Goal: Task Accomplishment & Management: Use online tool/utility

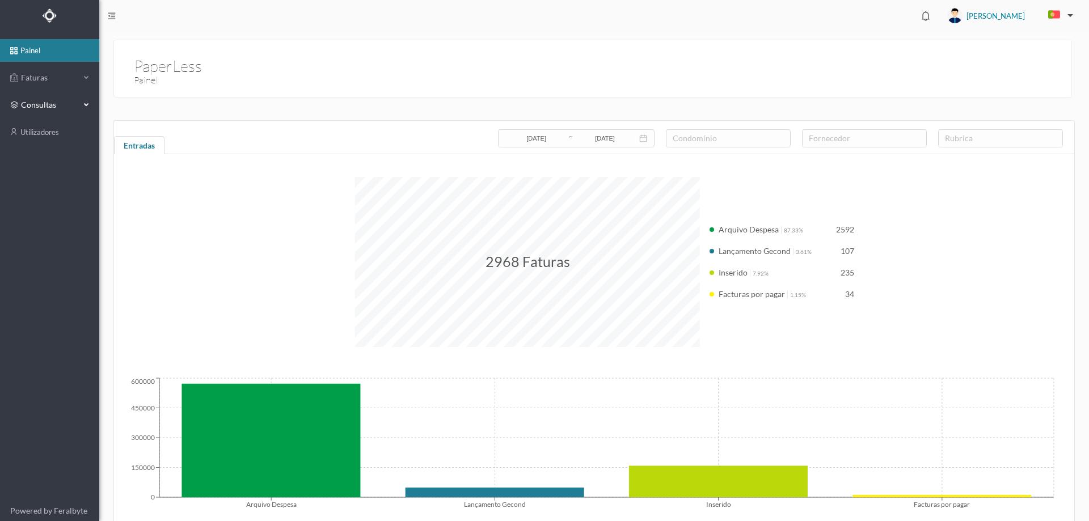
click at [55, 90] on li "Faturas" at bounding box center [49, 78] width 99 height 25
click at [54, 82] on span "Faturas" at bounding box center [49, 77] width 62 height 11
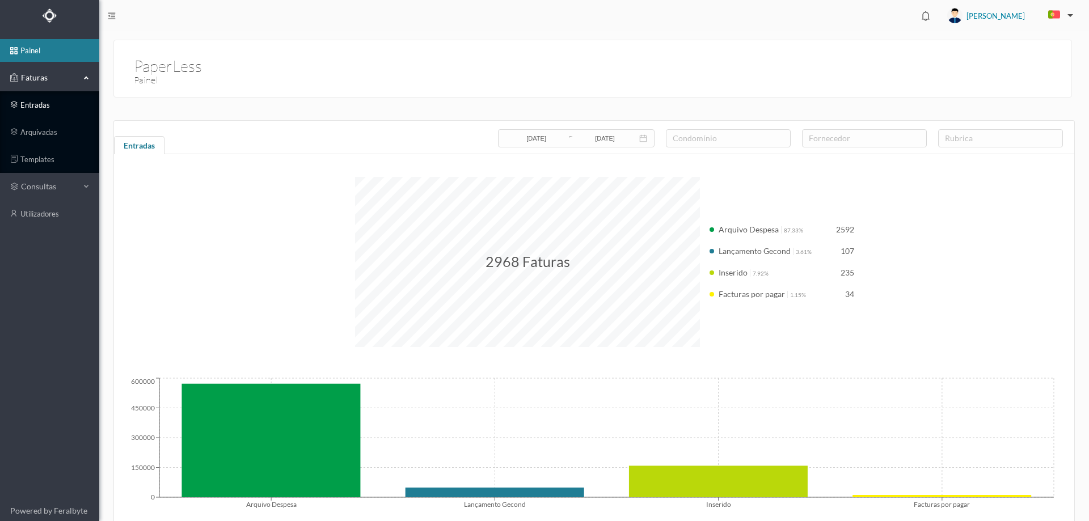
click at [53, 102] on link "entradas" at bounding box center [49, 105] width 99 height 23
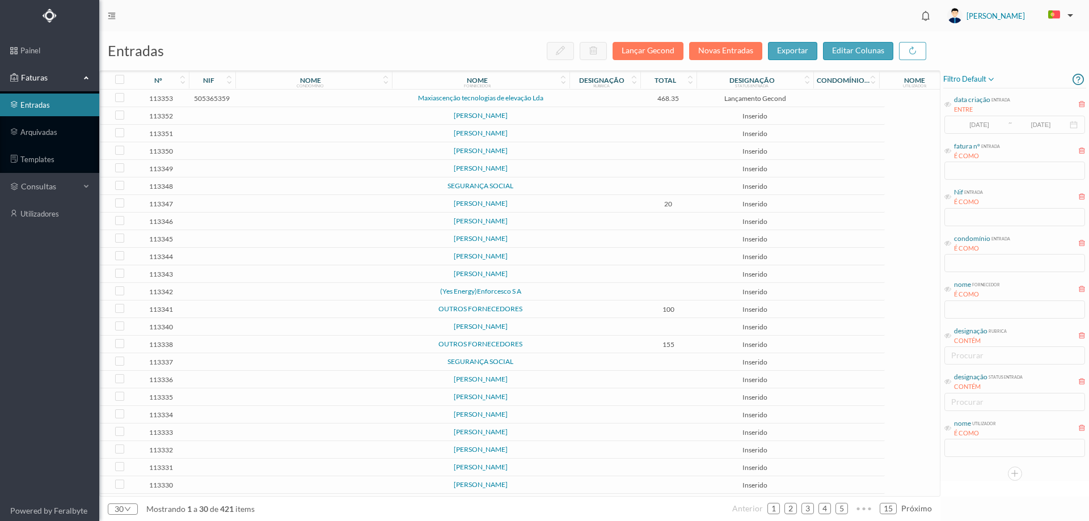
click at [593, 103] on td at bounding box center [605, 99] width 71 height 18
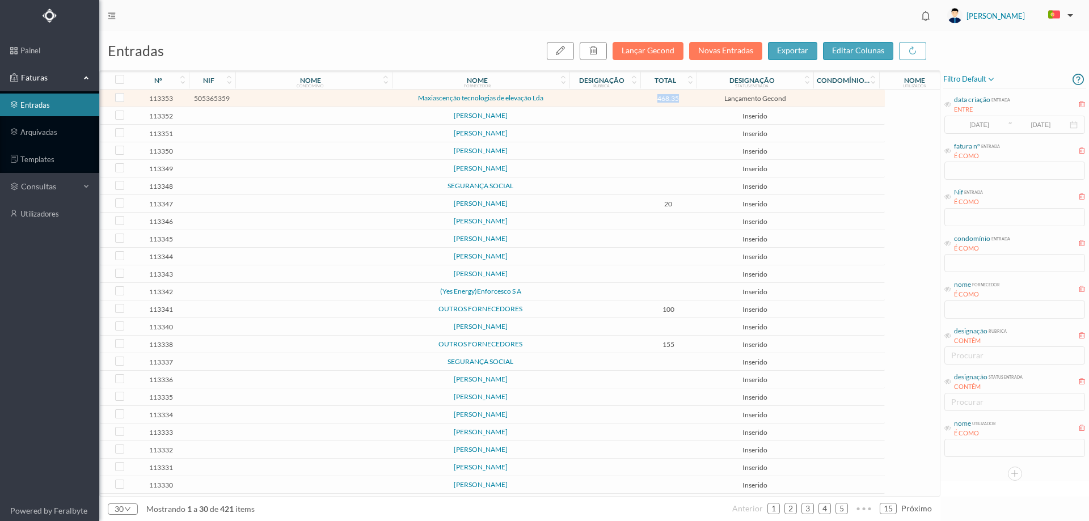
click at [593, 103] on td at bounding box center [605, 99] width 71 height 18
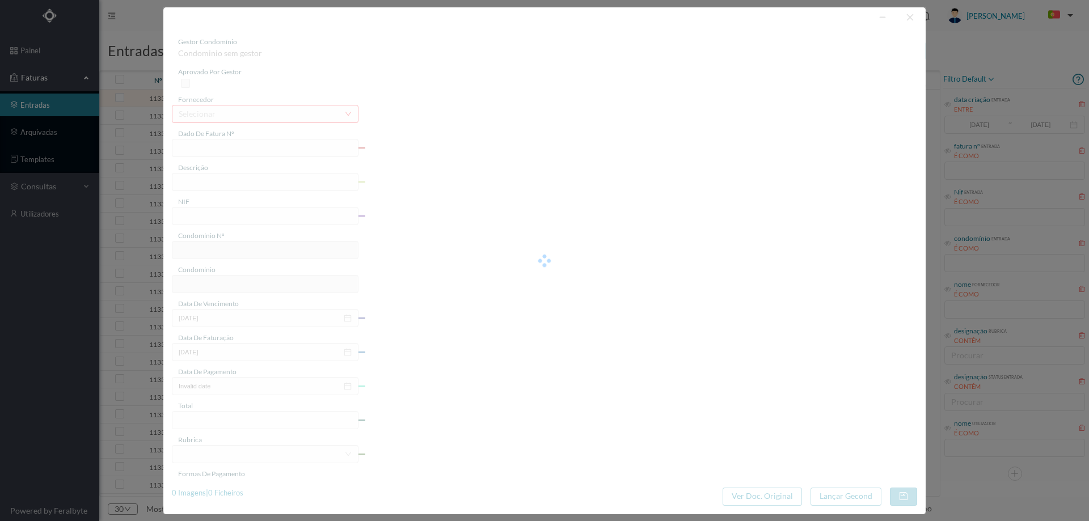
type input "FT 2025A15/351"
type input "505365359"
type input "Invalid date"
type input "2025-02-21"
type input "468.35"
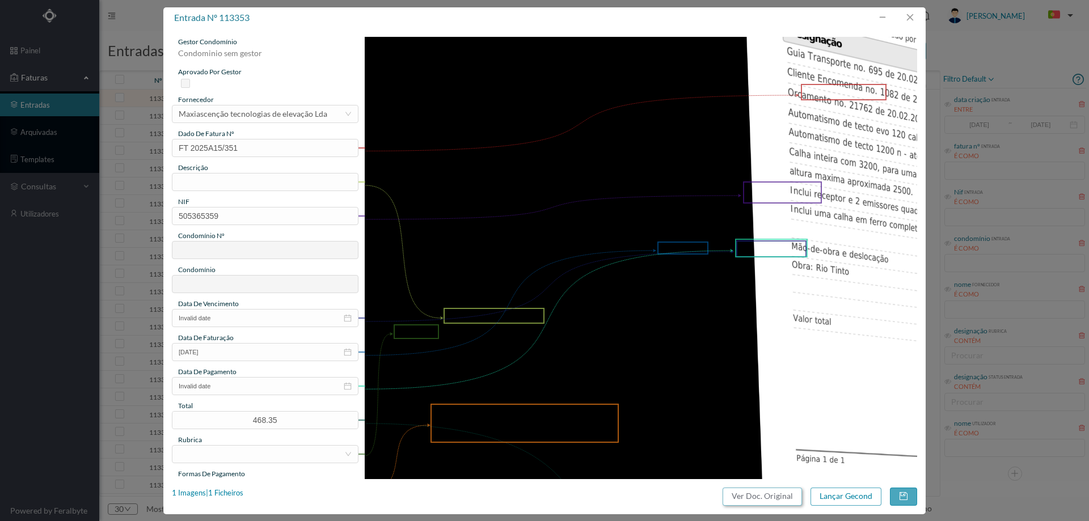
click at [761, 499] on button "Ver Doc. Original" at bounding box center [762, 497] width 79 height 18
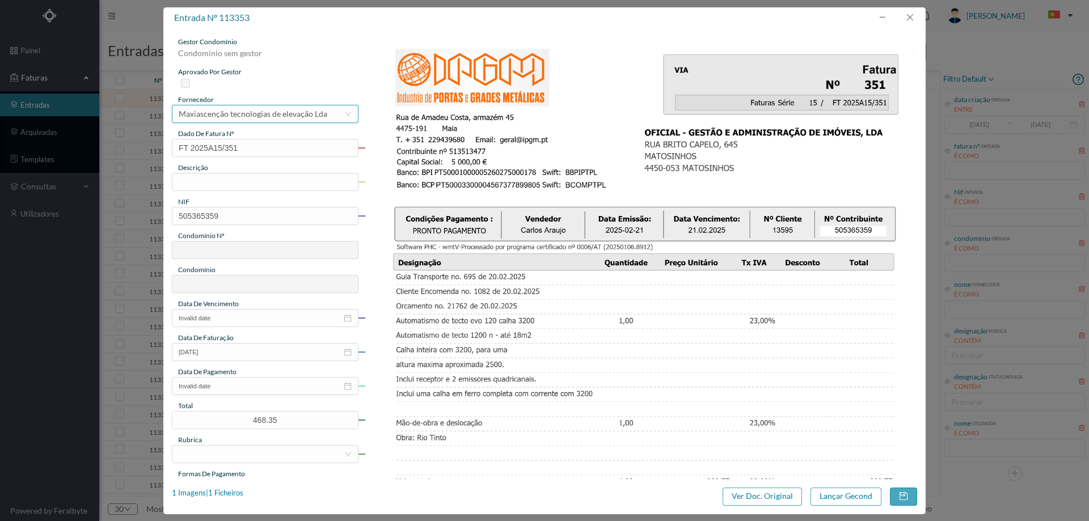
click at [242, 113] on div "Maxiascenção tecnologias de elevação Lda" at bounding box center [253, 114] width 149 height 17
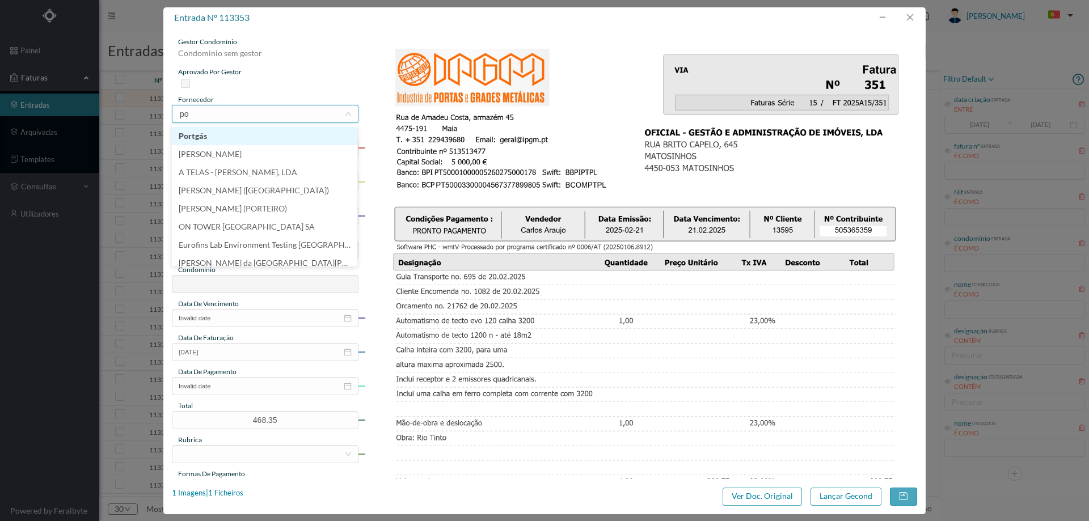
type input "p"
type input "i"
type input "Outr"
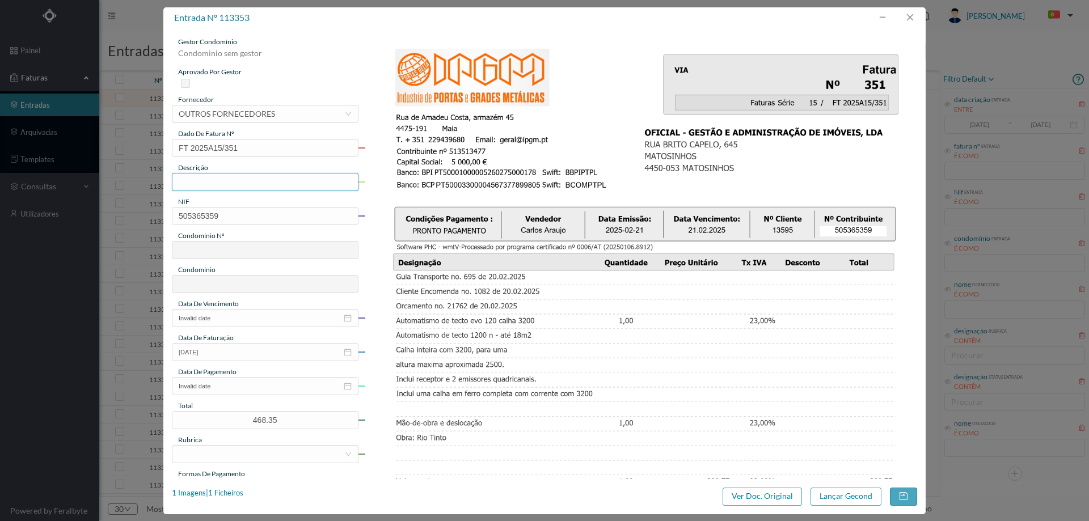
click at [211, 184] on input "text" at bounding box center [265, 182] width 187 height 18
type input "automatismo"
drag, startPoint x: 235, startPoint y: 217, endPoint x: 161, endPoint y: 216, distance: 74.3
click at [161, 216] on div "entrada nº 113353 gestor condomínio Condominio sem gestor aprovado por gestor f…" at bounding box center [544, 260] width 1089 height 521
click at [188, 225] on div "gestor condomínio Condominio sem gestor aprovado por gestor fornecedor selecion…" at bounding box center [265, 301] width 187 height 529
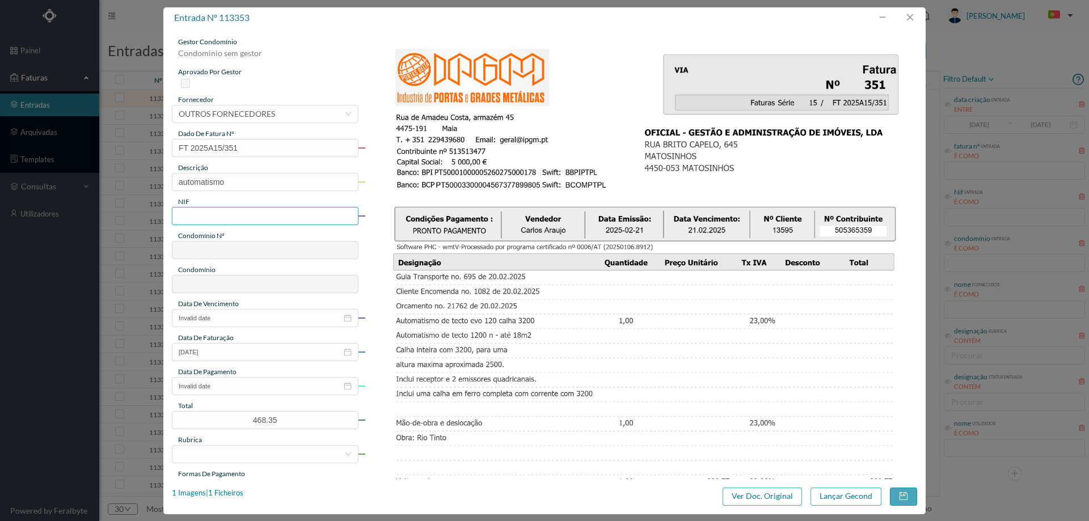
click at [188, 221] on input "text" at bounding box center [265, 216] width 187 height 18
paste input "902252313"
click at [180, 217] on input "902252313" at bounding box center [265, 216] width 187 height 18
type input "902252313"
type input "761"
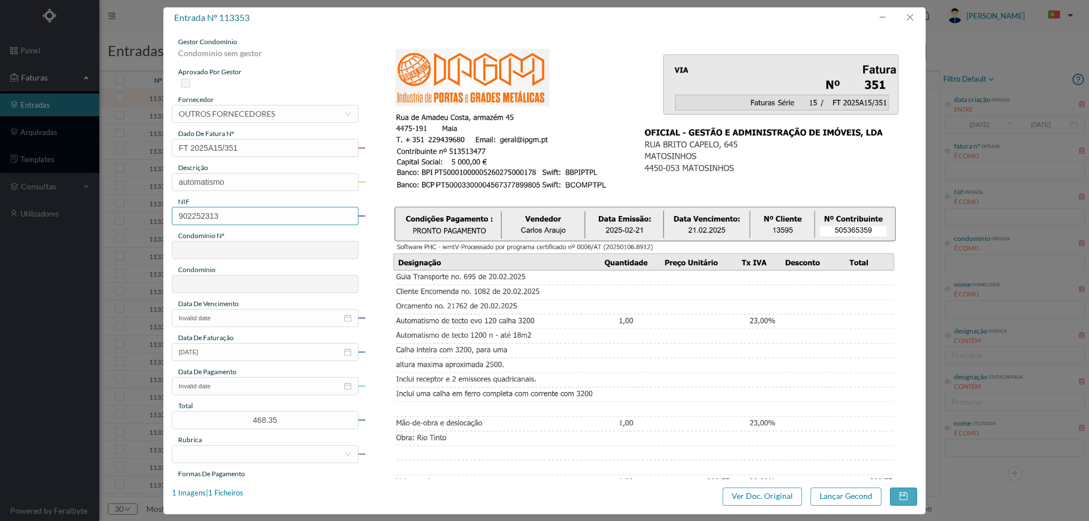
type input "ED. R. LOURINHA 380, 382, 382A E 382B"
type input "902252313"
click at [224, 317] on input "Invalid date" at bounding box center [265, 318] width 187 height 18
click at [196, 330] on link at bounding box center [194, 338] width 10 height 23
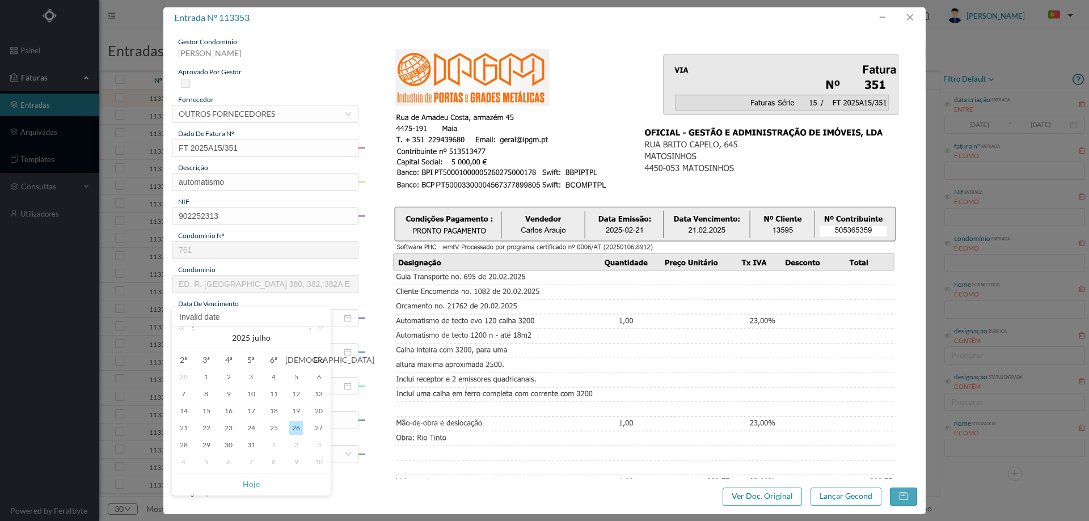
click at [196, 330] on link at bounding box center [194, 338] width 10 height 23
click at [227, 435] on div "21" at bounding box center [229, 429] width 14 height 14
type input "21-05-2025"
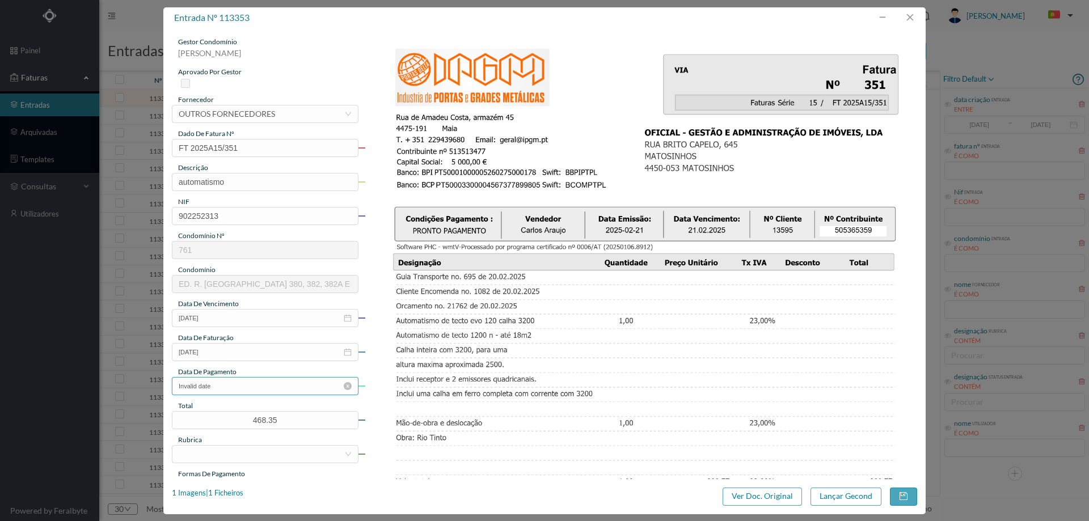
click at [228, 391] on input "Invalid date" at bounding box center [265, 386] width 187 height 18
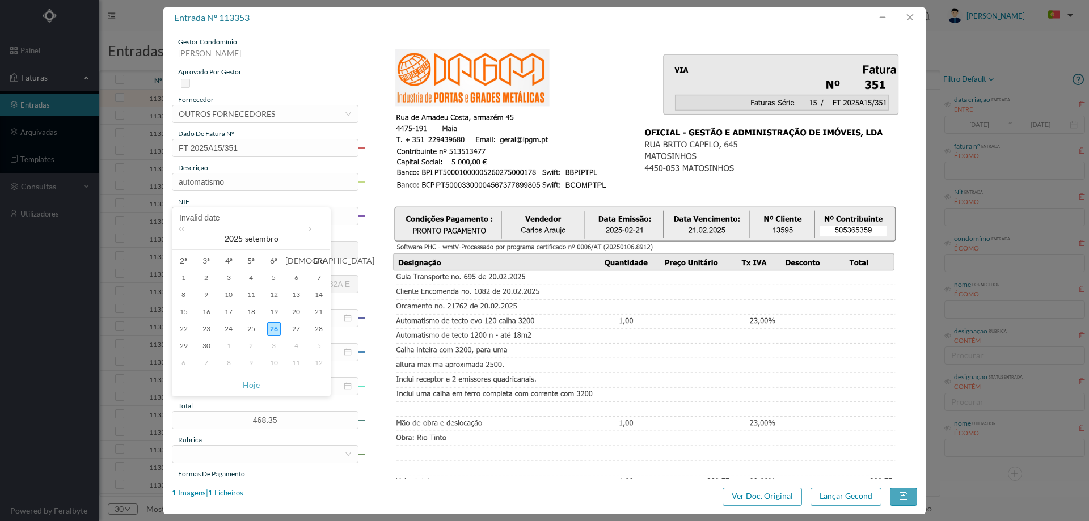
click at [192, 233] on link at bounding box center [194, 239] width 10 height 23
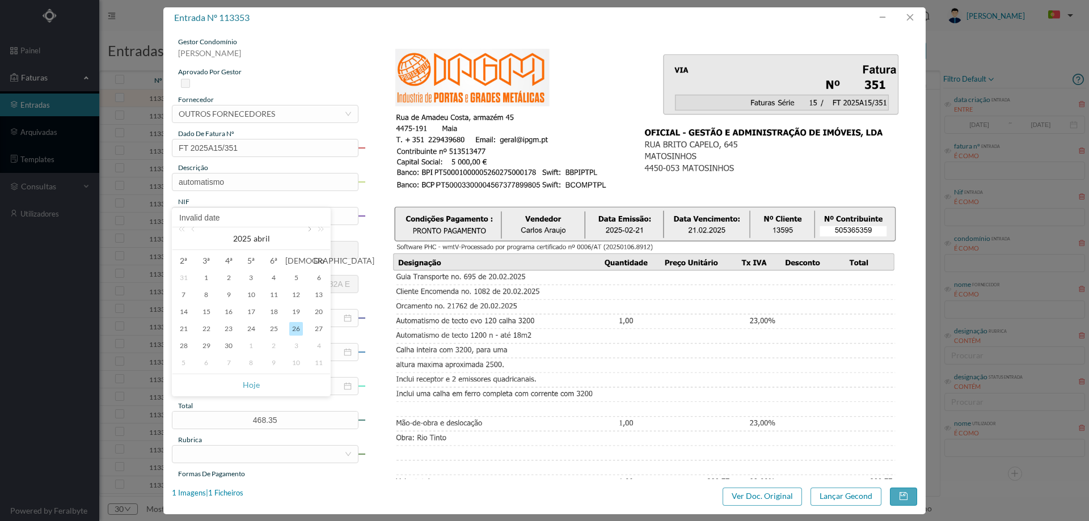
click at [307, 233] on link at bounding box center [309, 239] width 10 height 23
click at [226, 330] on div "21" at bounding box center [229, 329] width 14 height 14
type input "21-05-2025"
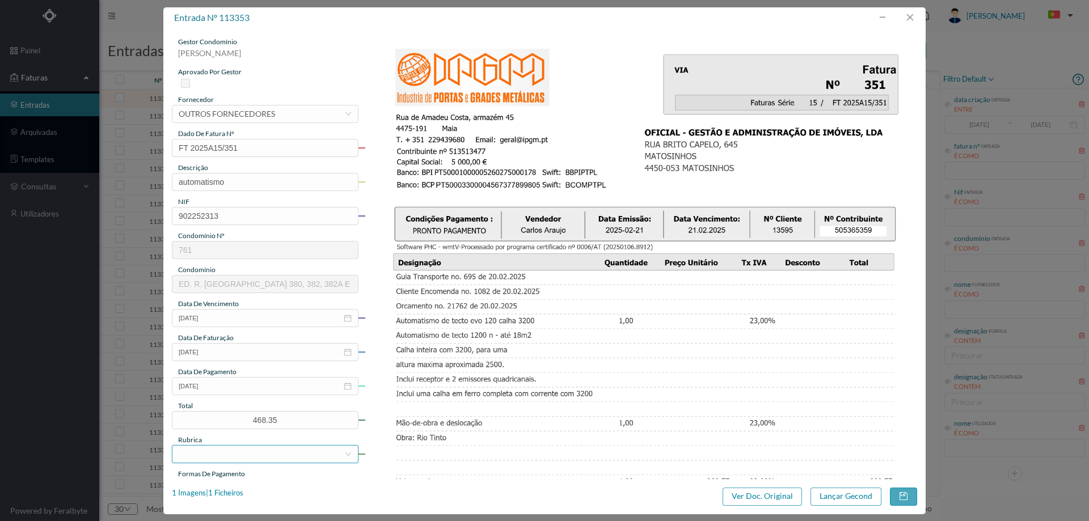
click at [226, 452] on div at bounding box center [262, 454] width 166 height 17
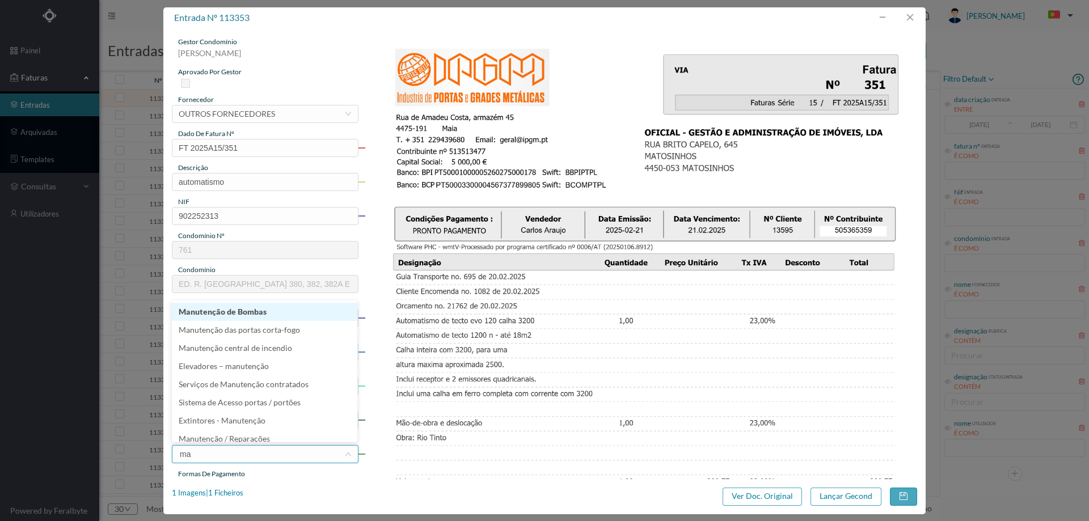
type input "man"
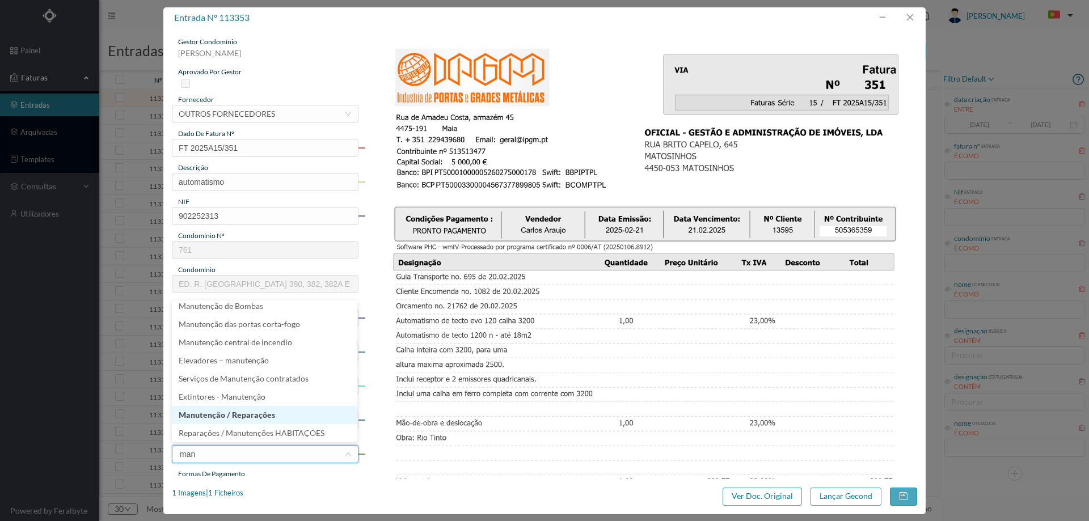
click at [219, 414] on li "Manutenção / Reparações" at bounding box center [265, 415] width 186 height 18
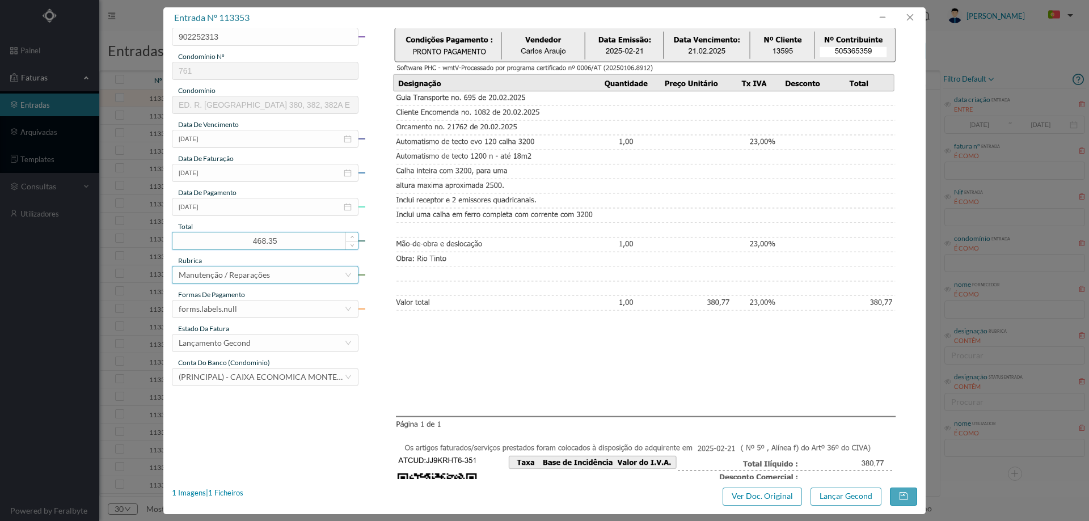
scroll to position [227, 0]
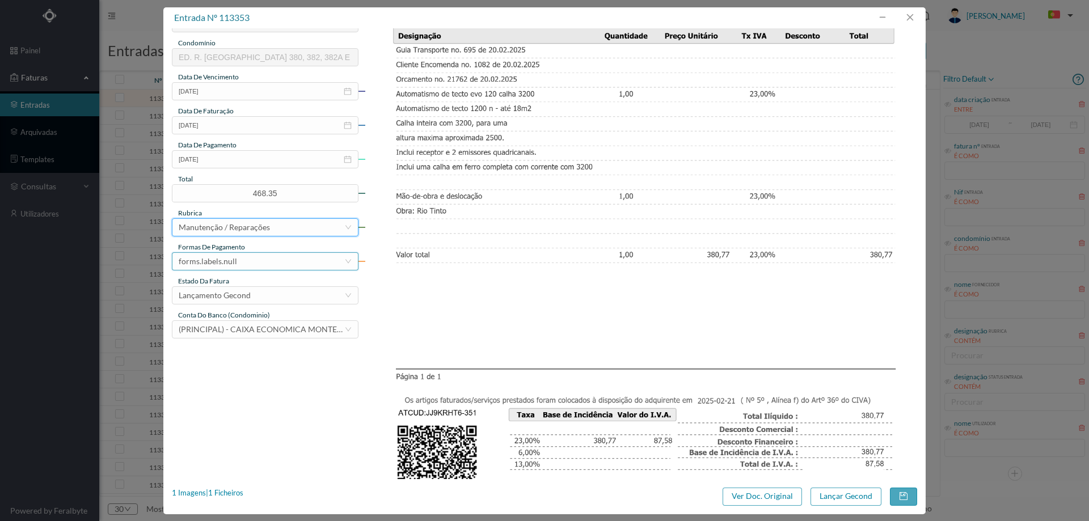
click at [256, 266] on div "forms.labels.null" at bounding box center [262, 261] width 166 height 17
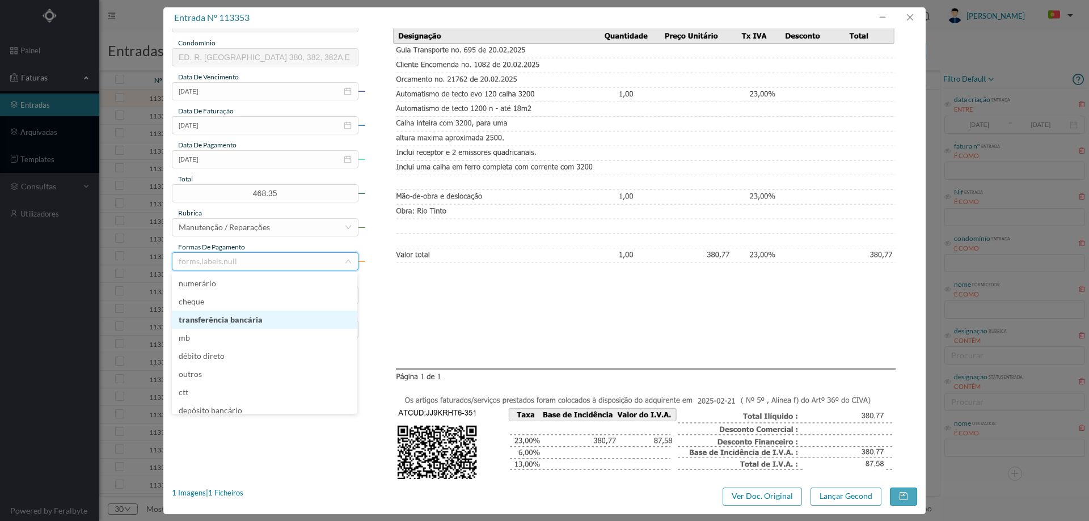
click at [249, 318] on li "transferência bancária" at bounding box center [265, 320] width 186 height 18
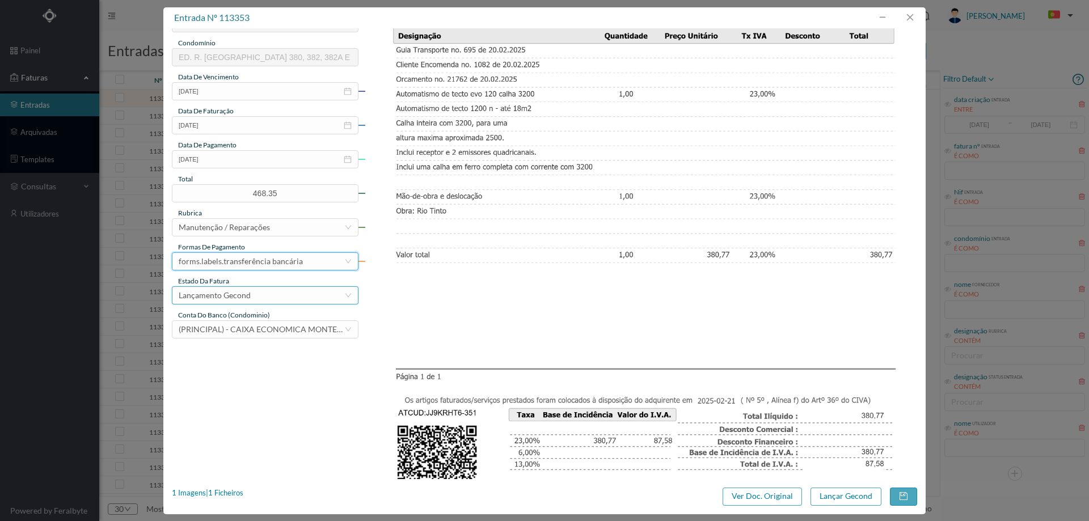
click at [254, 301] on div "Lançamento Gecond" at bounding box center [262, 295] width 166 height 17
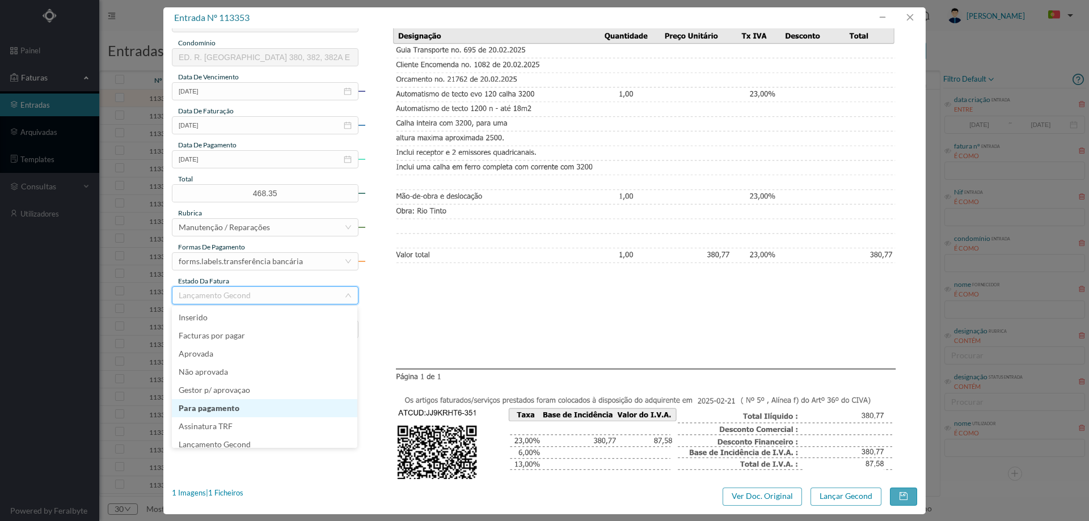
click at [570, 304] on img at bounding box center [641, 201] width 553 height 782
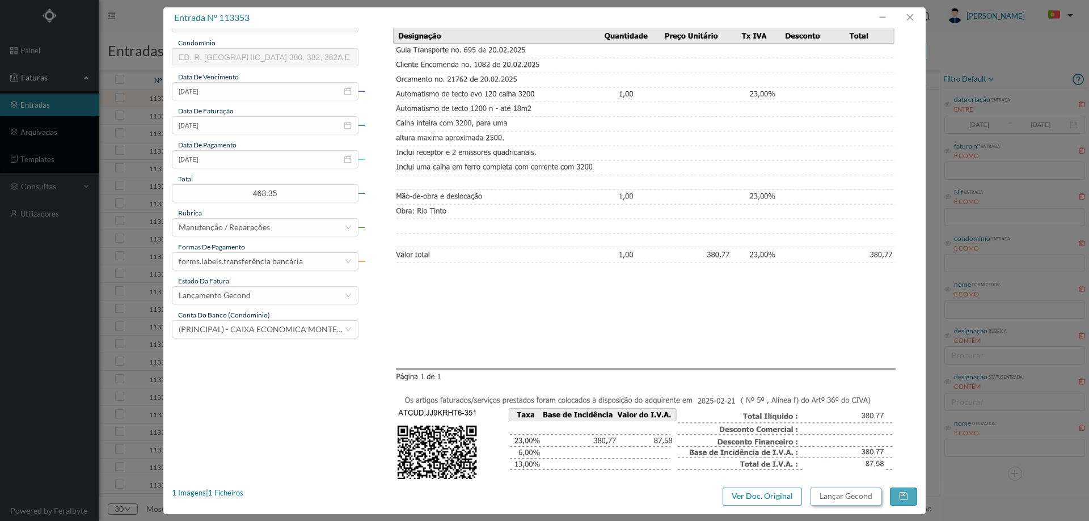
click at [831, 499] on button "Lançar Gecond" at bounding box center [846, 497] width 71 height 18
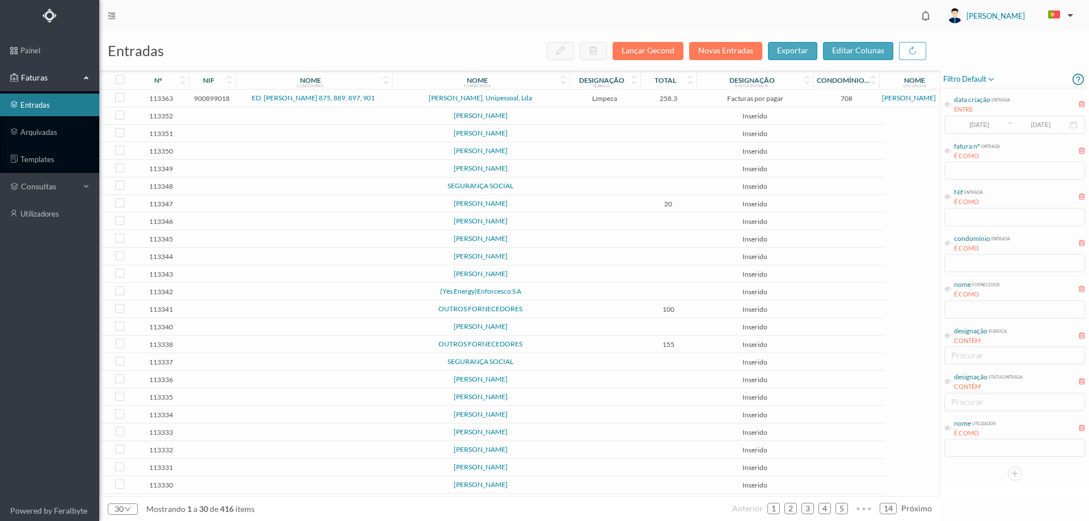
click at [562, 100] on span "[PERSON_NAME], Unipessoal, Lda" at bounding box center [481, 98] width 172 height 7
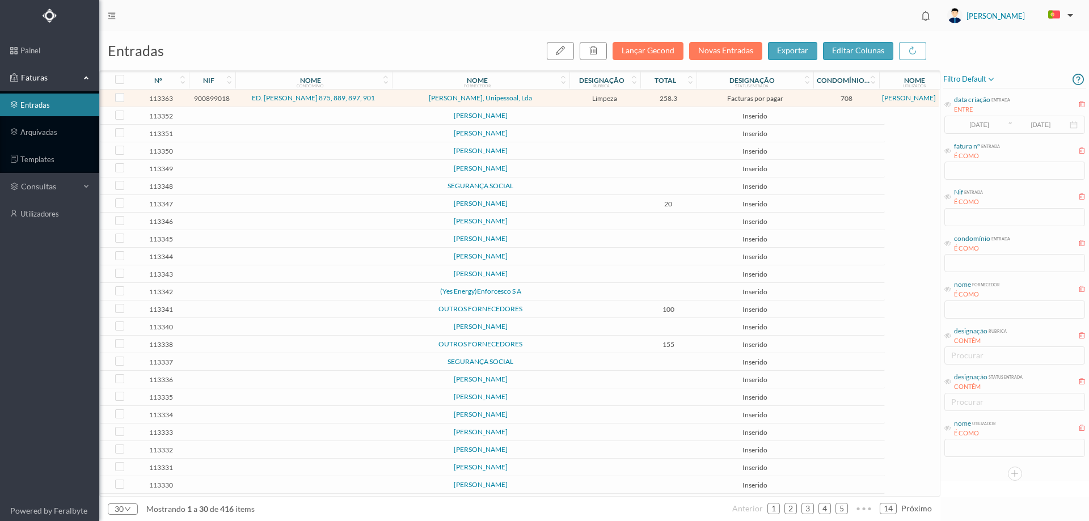
click at [562, 100] on span "[PERSON_NAME], Unipessoal, Lda" at bounding box center [481, 98] width 172 height 7
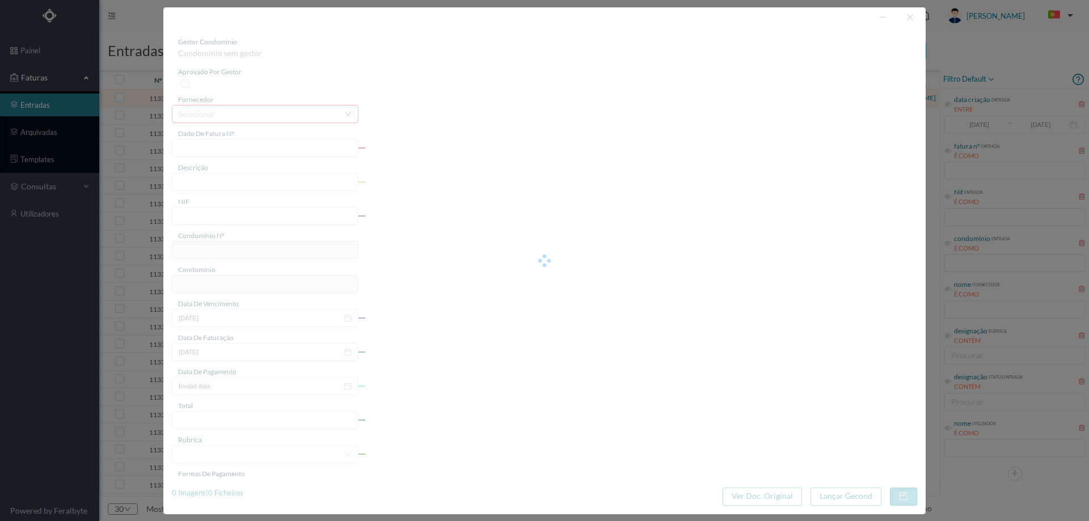
type input "1 2025/308"
type input "Serviço de limpeza setembr"
type input "900899018"
type input "[DATE]"
type input "258.30"
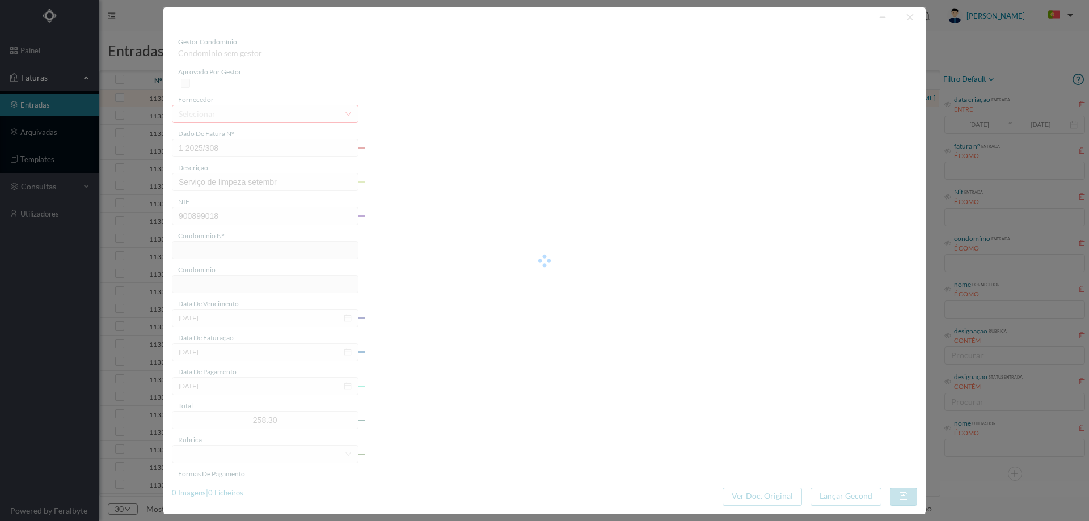
type input "708"
type input "ED. AFONSO HENRIQUES 875, 889, 897, 901"
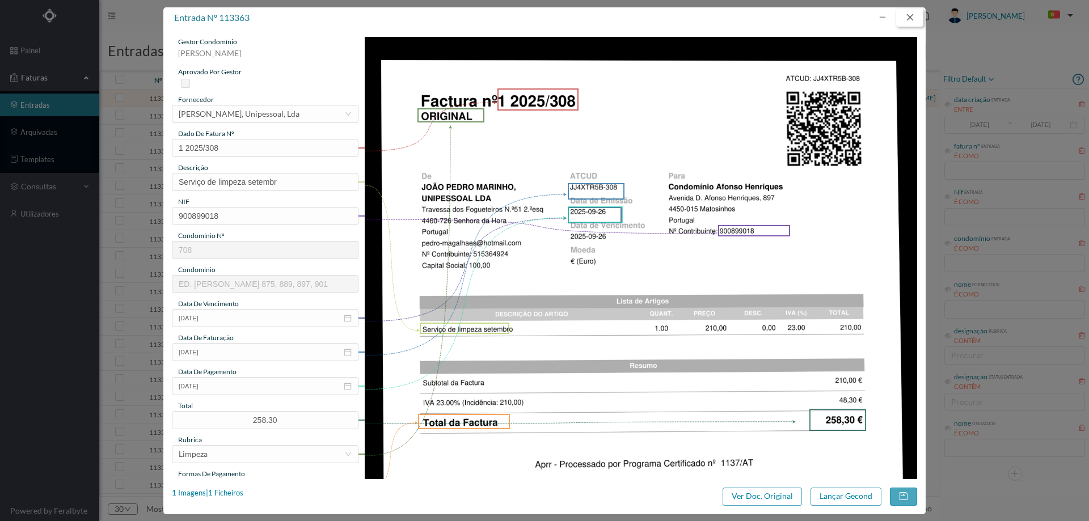
click at [908, 22] on button "button" at bounding box center [910, 18] width 27 height 18
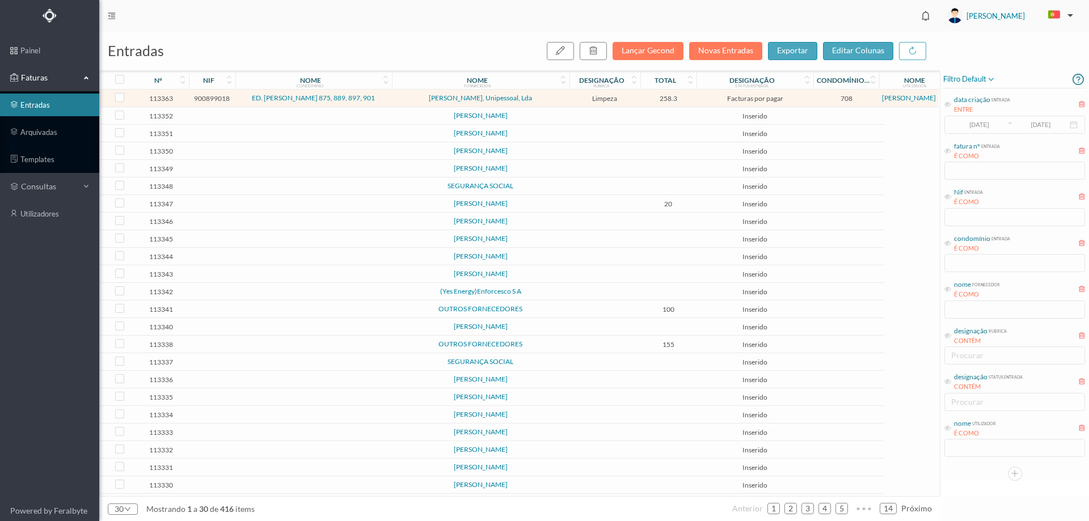
click at [618, 118] on td at bounding box center [605, 116] width 71 height 18
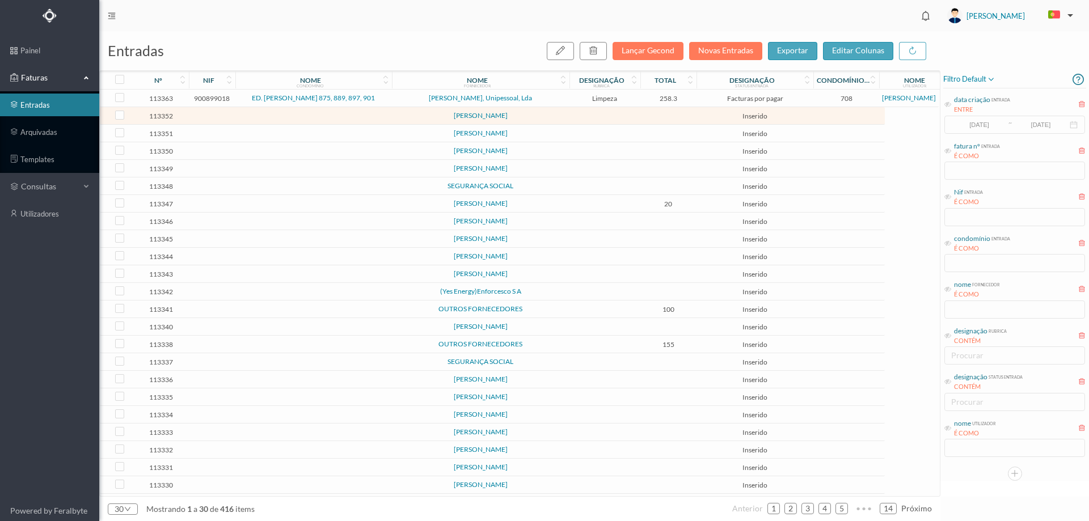
click at [618, 118] on td at bounding box center [605, 116] width 71 height 18
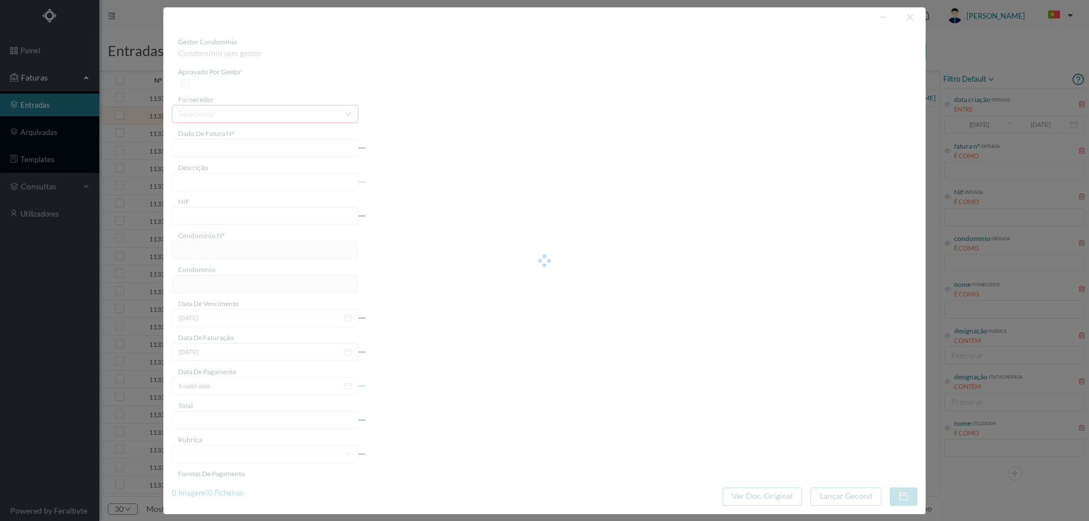
type input "0"
type input "Invalid date"
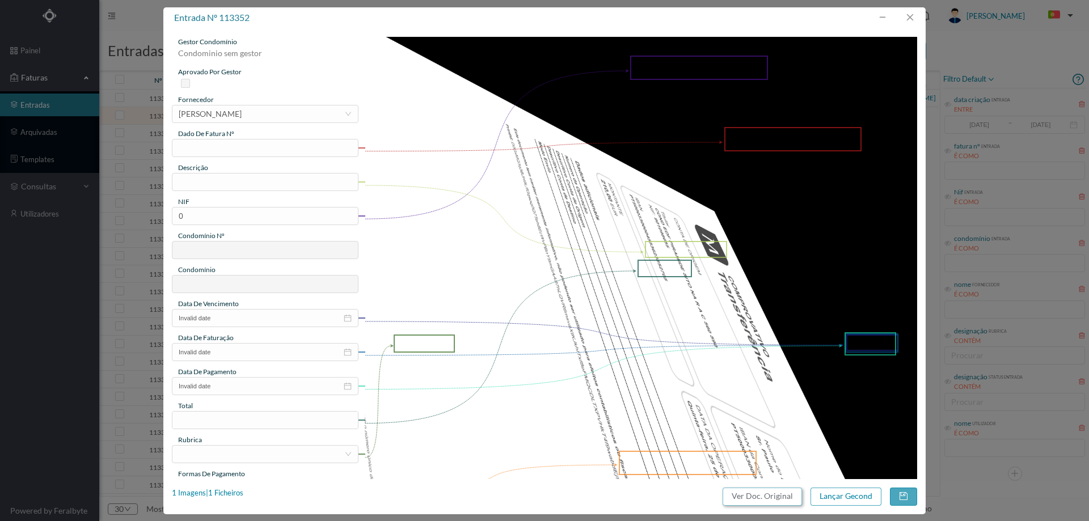
click at [743, 492] on button "Ver Doc. Original" at bounding box center [762, 497] width 79 height 18
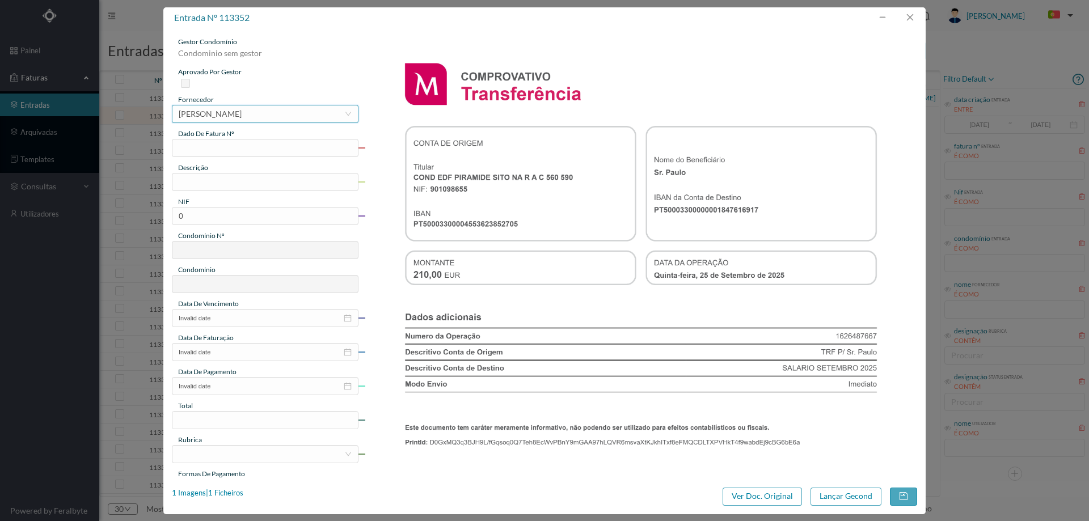
click at [242, 113] on div "[PERSON_NAME]" at bounding box center [210, 114] width 63 height 17
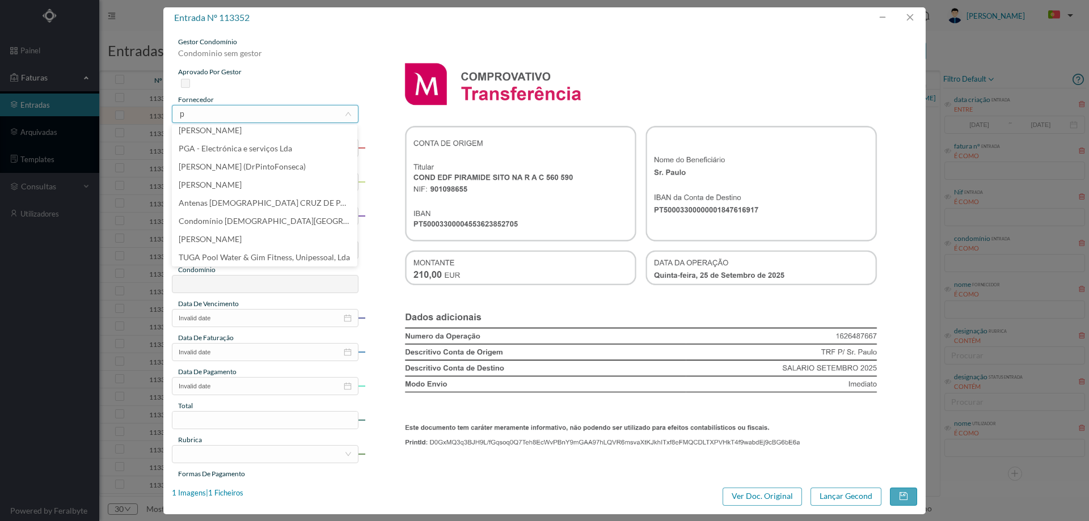
scroll to position [2, 0]
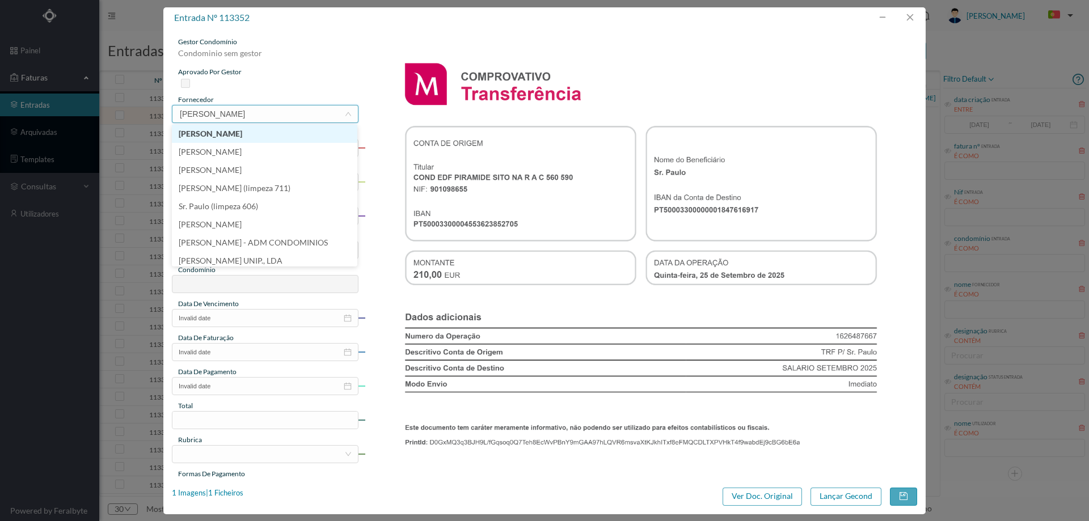
type input "paulo"
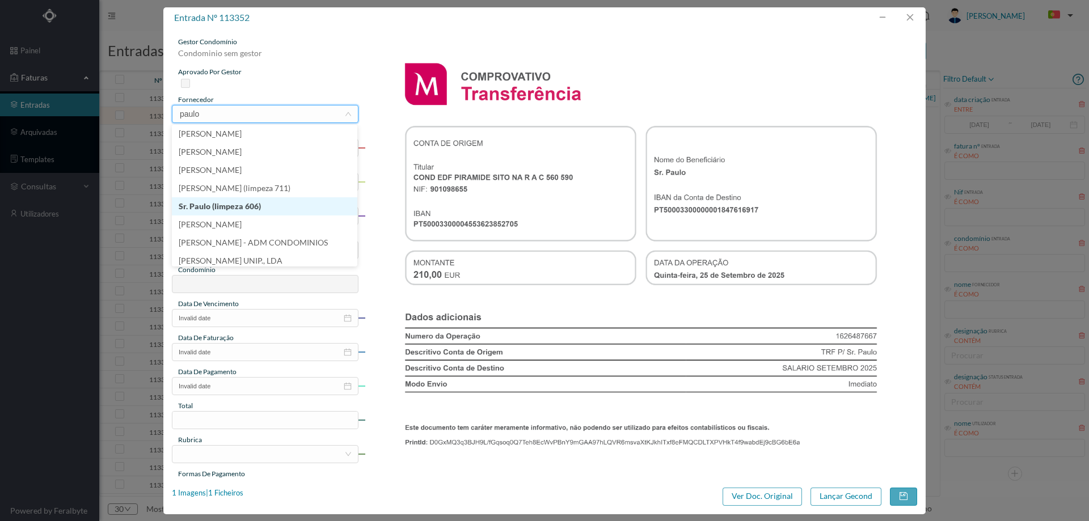
click at [270, 210] on li "Sr. Paulo (limpeza 606)" at bounding box center [265, 206] width 186 height 18
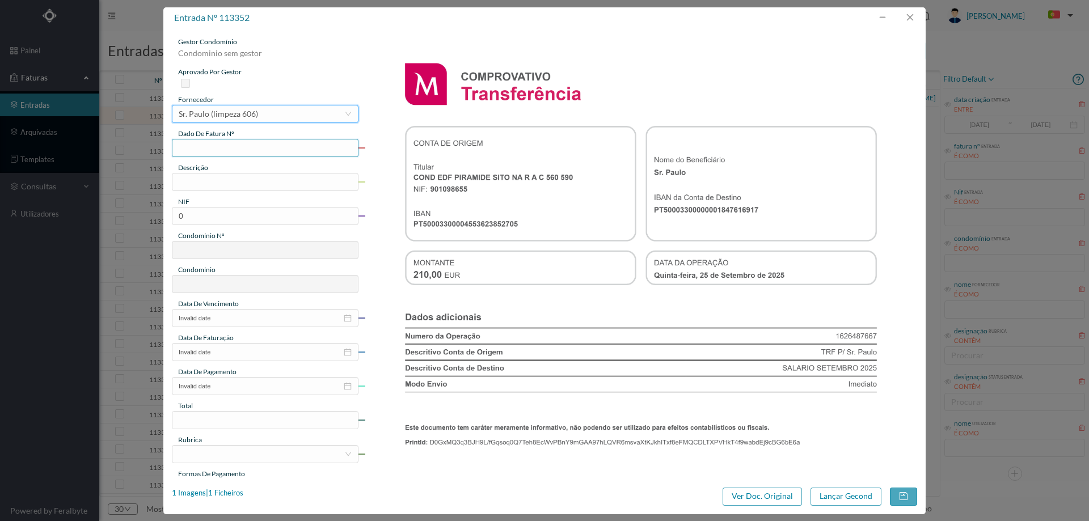
click at [238, 147] on input "text" at bounding box center [265, 148] width 187 height 18
type input "Set/2025"
click at [640, 178] on img at bounding box center [641, 428] width 553 height 782
click at [262, 183] on input "text" at bounding box center [265, 182] width 187 height 18
type input "Jardinagem setembro 2025"
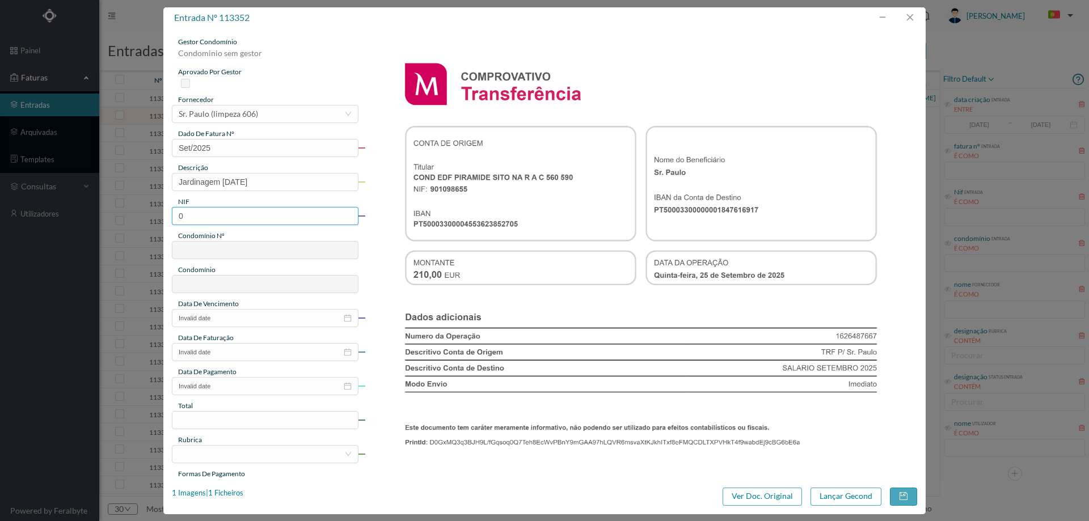
click at [252, 212] on input "0" at bounding box center [265, 216] width 187 height 18
paste input "901098655"
type input "901098655"
type input "751"
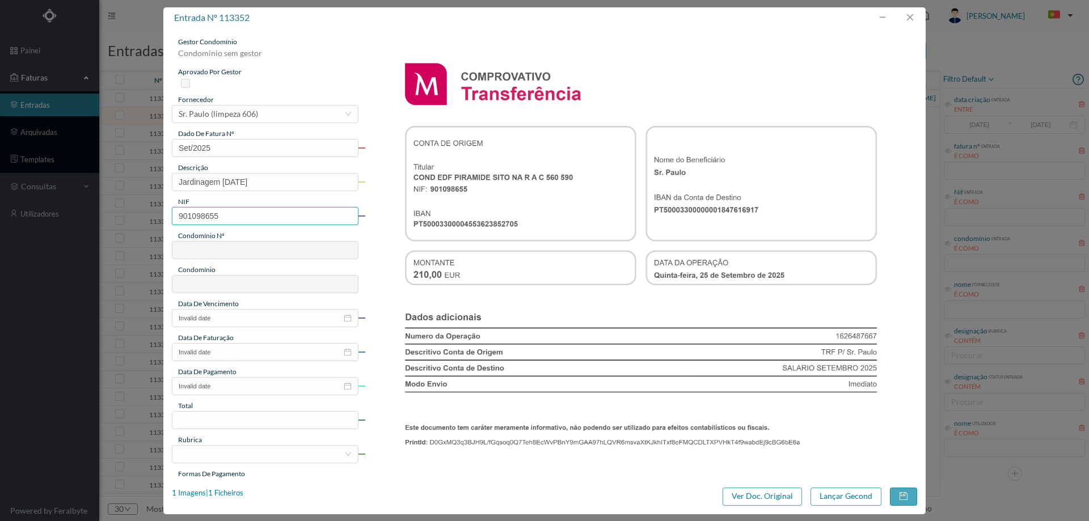
type input "CONDOMINIO GERAL PIRAMIDE 510 a 590"
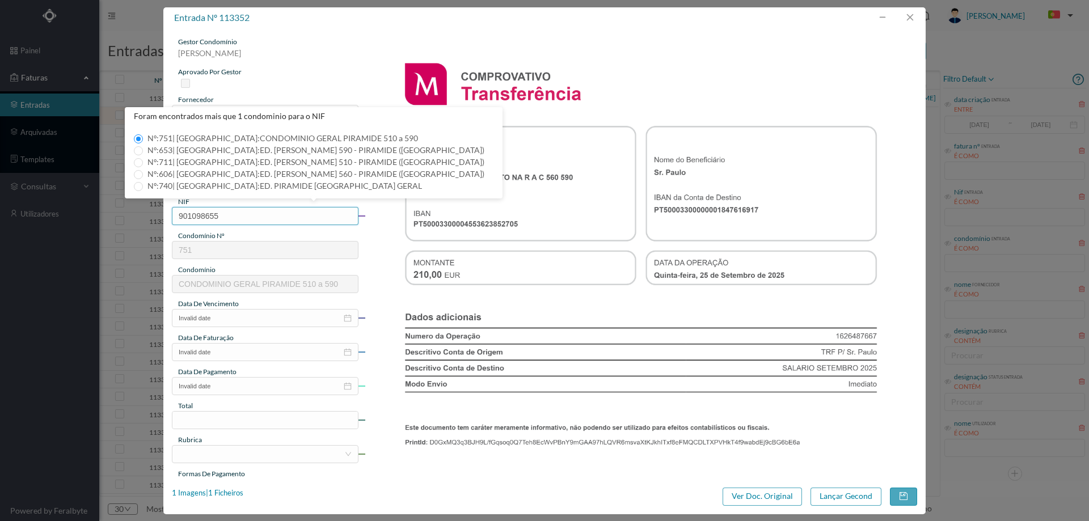
type input "901098655"
click at [179, 174] on span "Nº: 606 | Nome: ED. ALVARES CABRAL 560 - PIRAMIDE (VALONGO)" at bounding box center [316, 174] width 346 height 10
click at [143, 174] on input "Nº: 606 | Nome: ED. ALVARES CABRAL 560 - PIRAMIDE (VALONGO)" at bounding box center [138, 174] width 9 height 9
type input "606"
type input "ED. ALVARES CABRAL 560 - PIRAMIDE (VALONGO)"
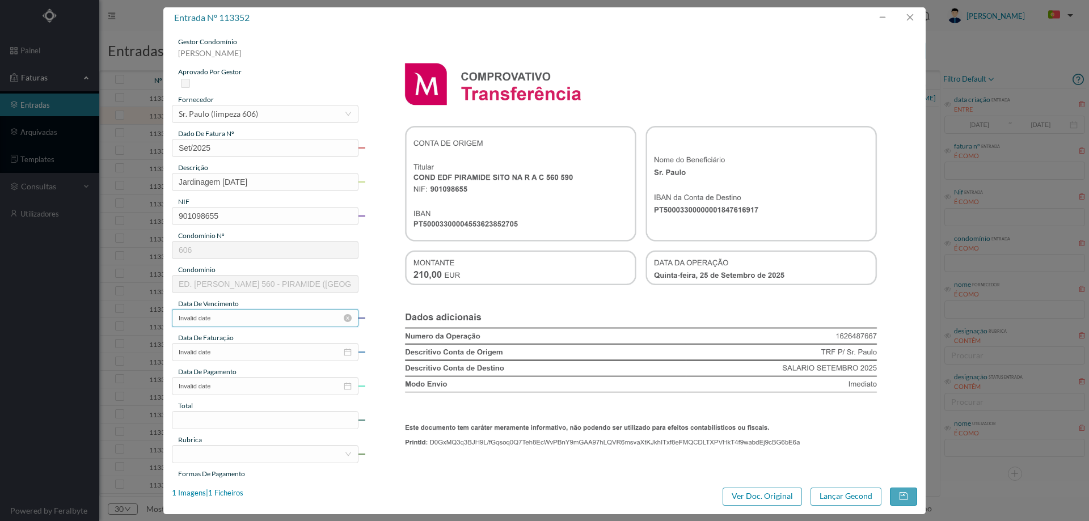
click at [229, 321] on input "Invalid date" at bounding box center [265, 318] width 187 height 18
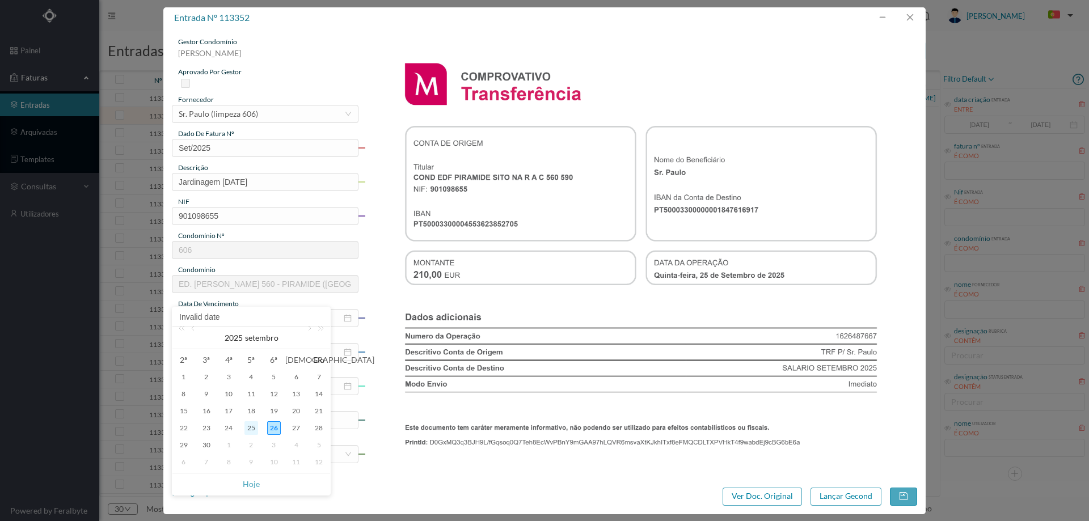
click at [251, 428] on div "25" at bounding box center [252, 429] width 14 height 14
type input "[DATE]"
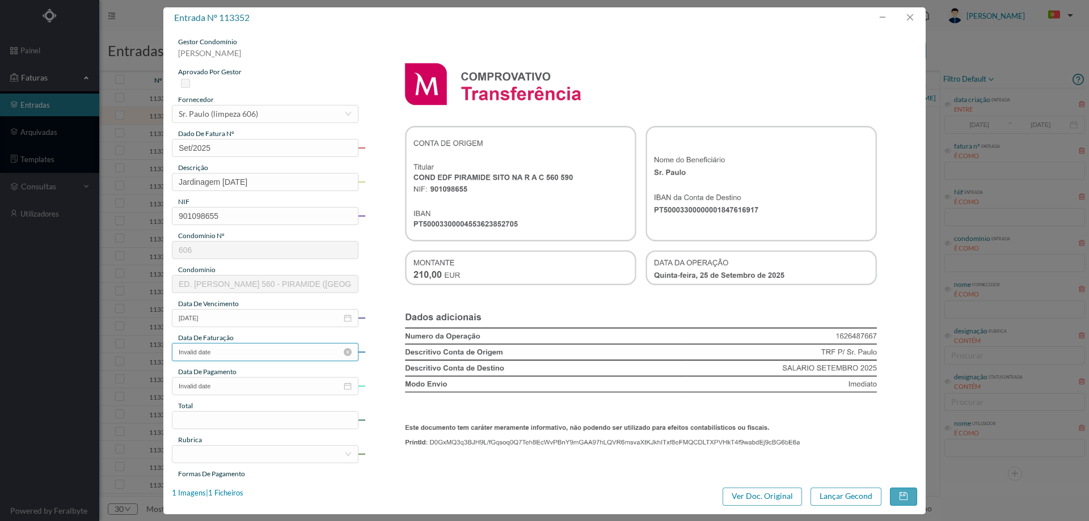
click at [233, 353] on input "Invalid date" at bounding box center [265, 352] width 187 height 18
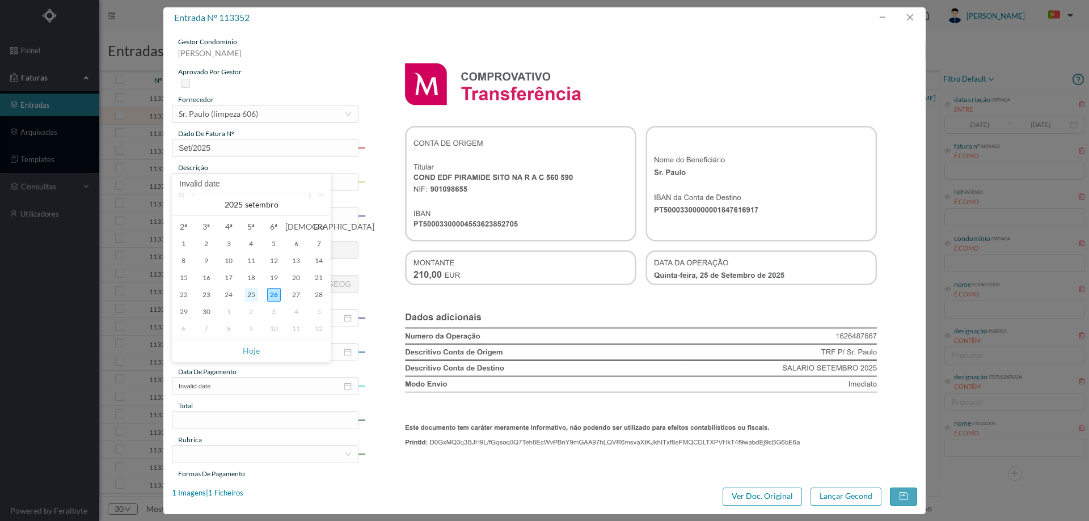
click at [249, 298] on div "25" at bounding box center [252, 295] width 14 height 14
type input "[DATE]"
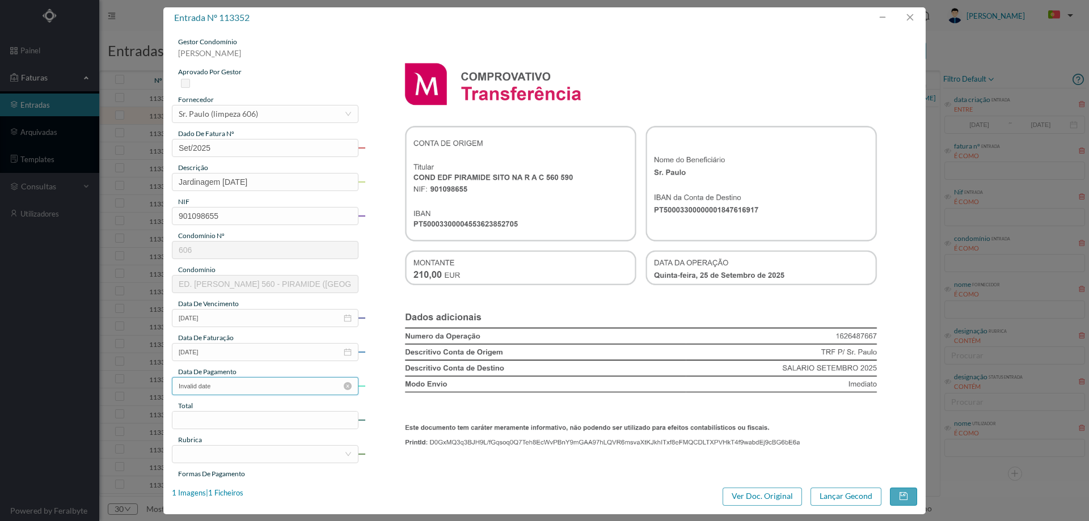
click at [235, 386] on input "Invalid date" at bounding box center [265, 386] width 187 height 18
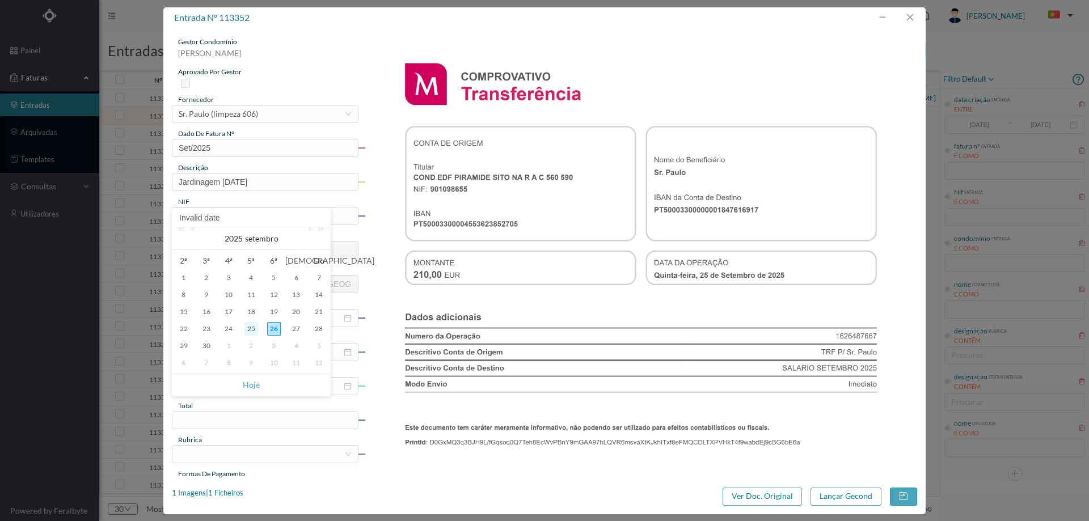
click at [249, 330] on div "25" at bounding box center [252, 329] width 14 height 14
type input "[DATE]"
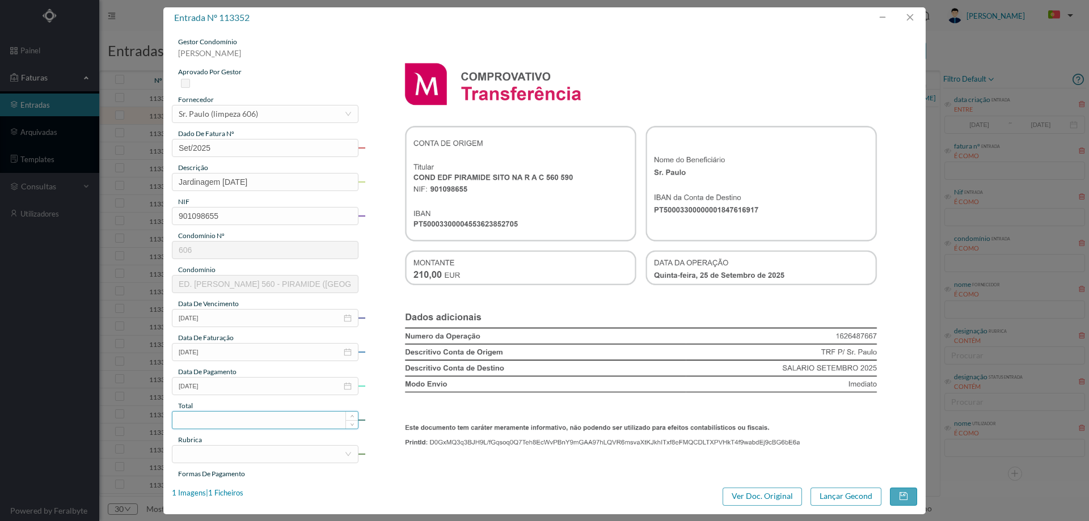
click at [236, 422] on input at bounding box center [265, 420] width 186 height 17
type input "210.00"
click at [242, 449] on div at bounding box center [262, 454] width 166 height 17
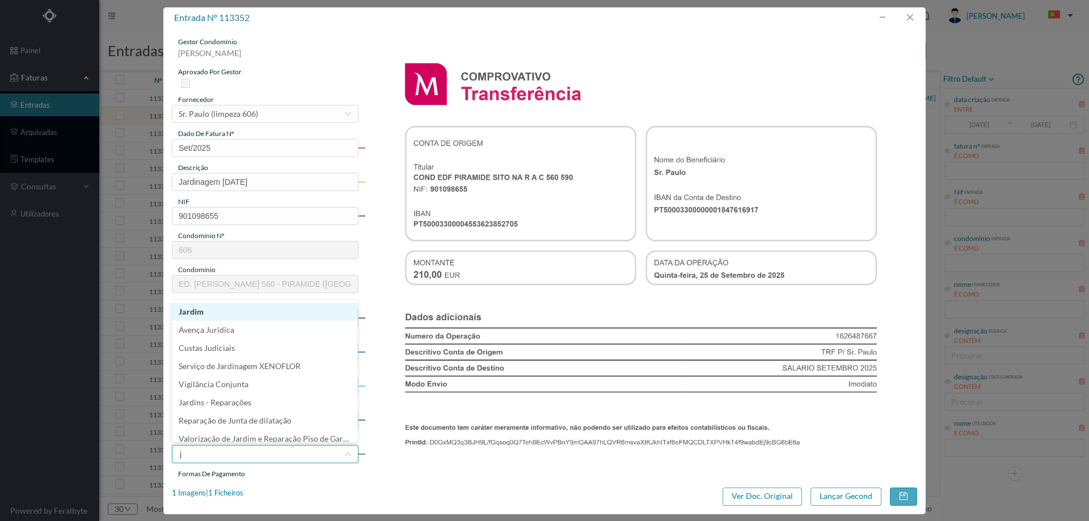
type input "ja"
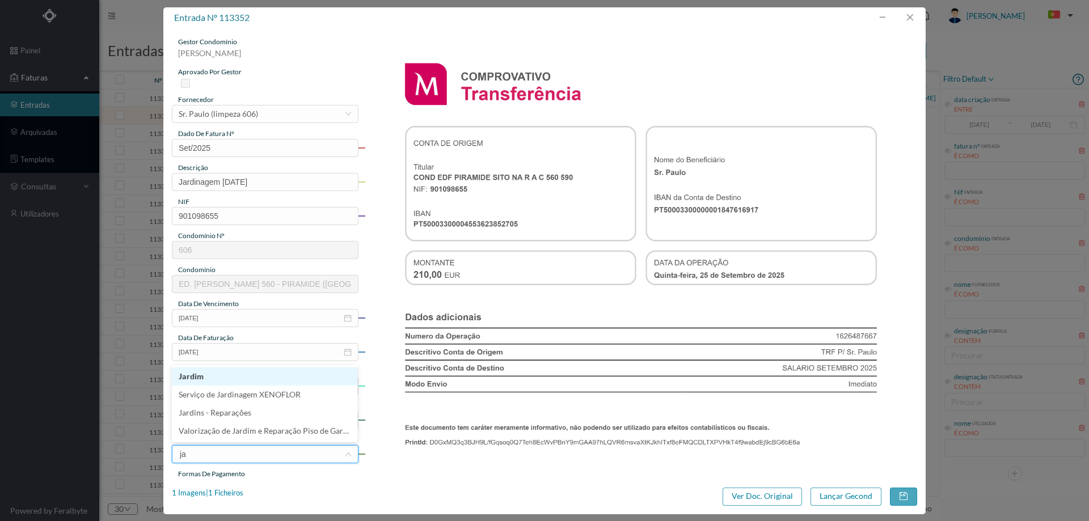
click at [218, 376] on li "Jardim" at bounding box center [265, 377] width 186 height 18
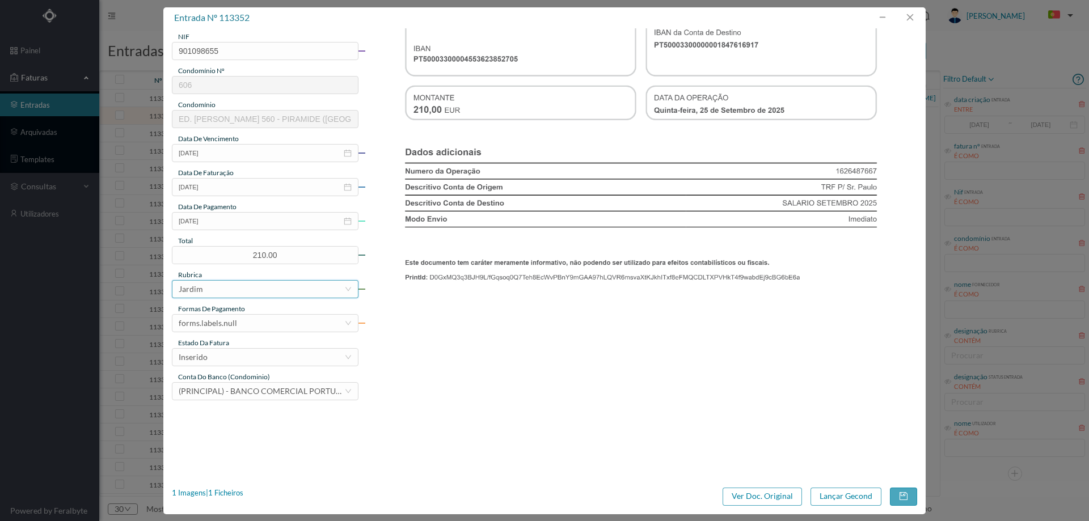
scroll to position [170, 0]
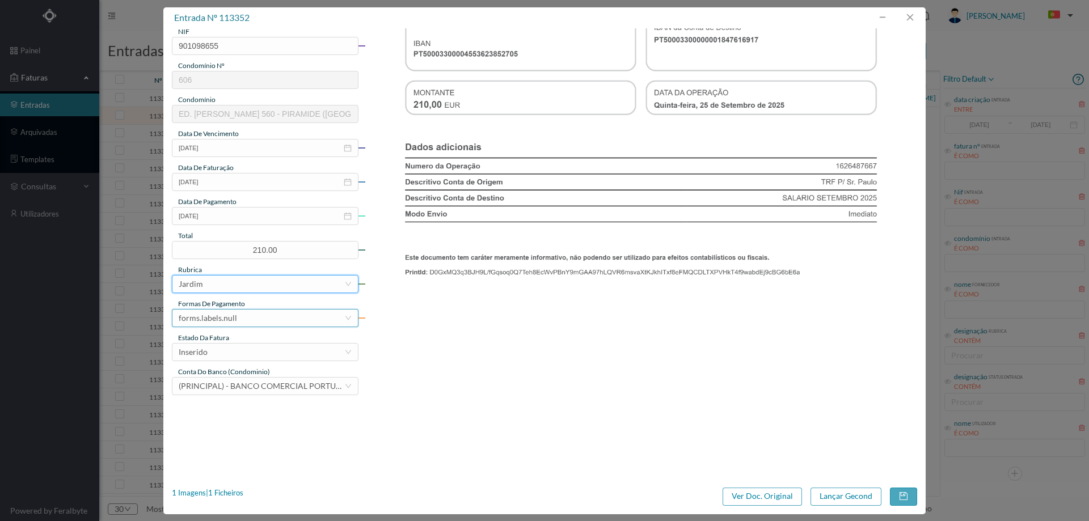
click at [239, 316] on div "forms.labels.null" at bounding box center [262, 318] width 166 height 17
click at [238, 375] on li "transferência bancária" at bounding box center [265, 377] width 186 height 18
click at [240, 350] on div "Inserido" at bounding box center [262, 352] width 166 height 17
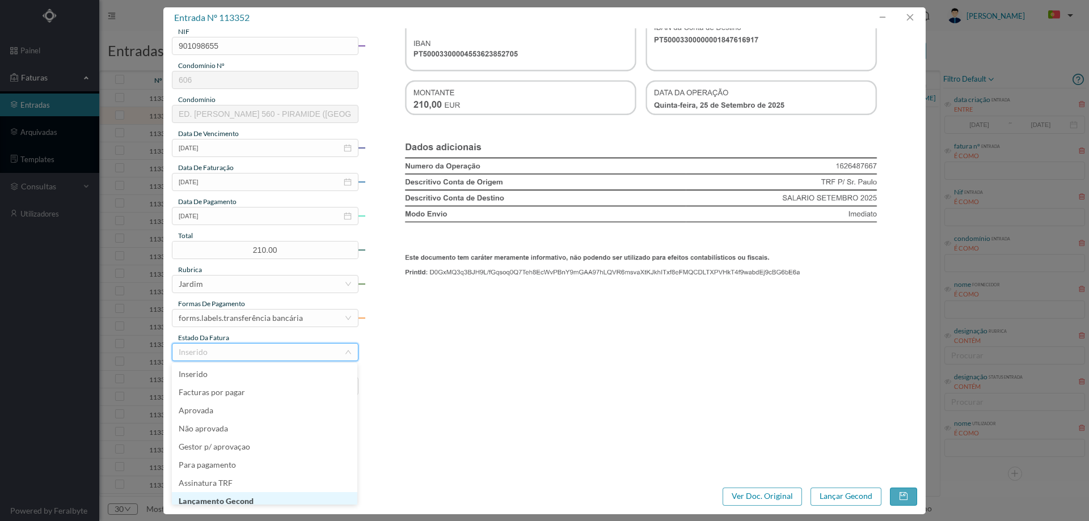
scroll to position [6, 0]
click at [239, 496] on li "Lançamento Gecond" at bounding box center [265, 496] width 186 height 18
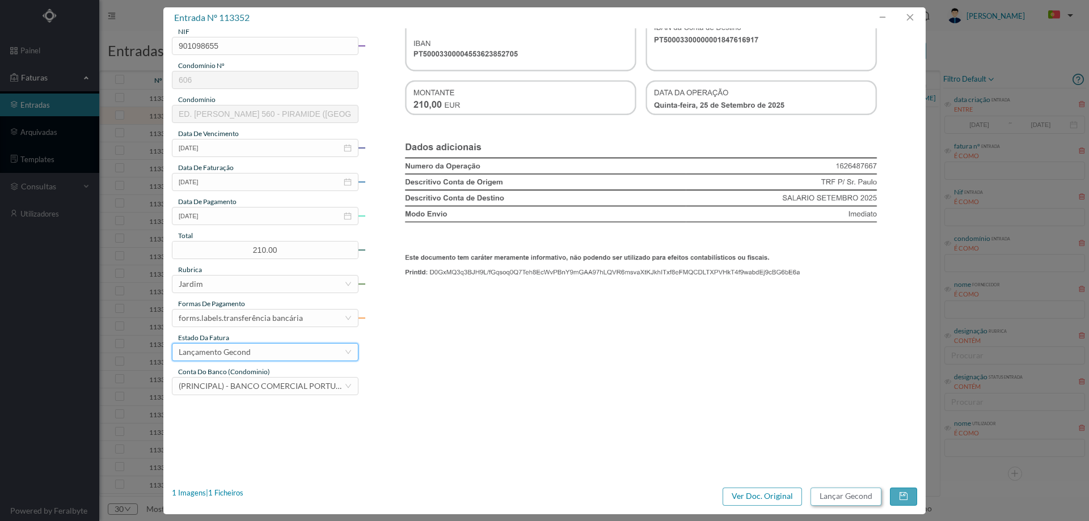
click at [845, 495] on button "Lançar Gecond" at bounding box center [846, 497] width 71 height 18
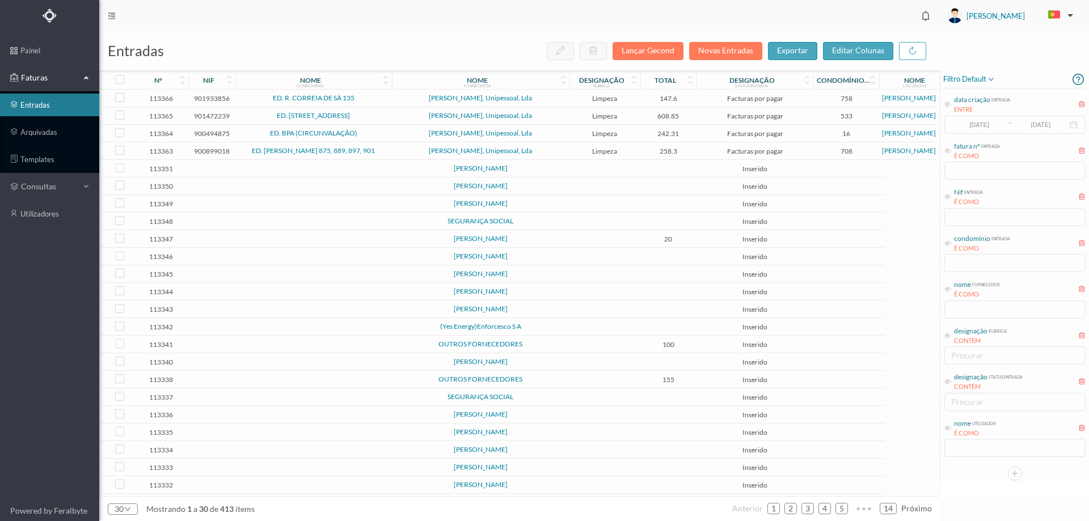
click at [578, 167] on td at bounding box center [605, 169] width 71 height 18
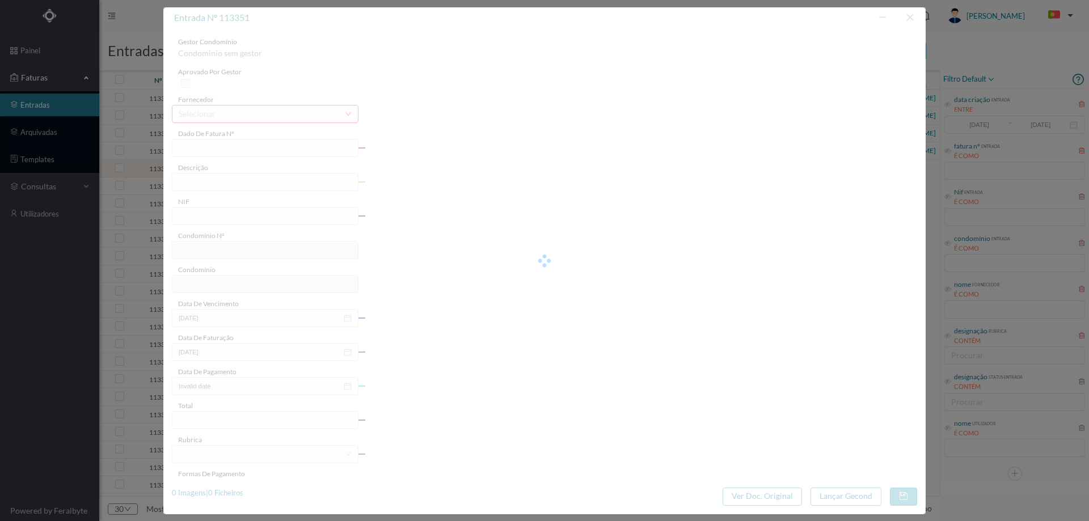
type input "0"
type input "Invalid date"
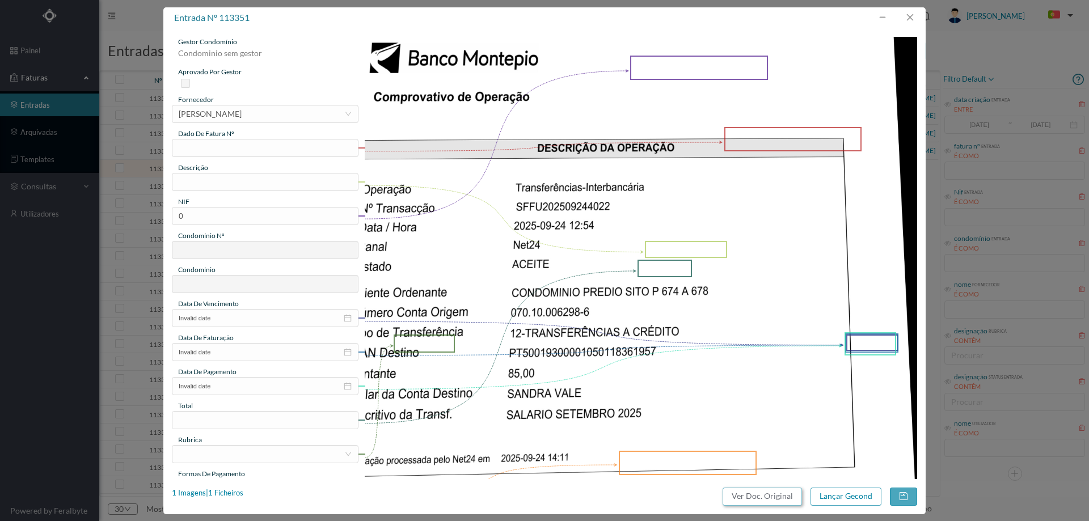
click at [752, 503] on button "Ver Doc. Original" at bounding box center [762, 497] width 79 height 18
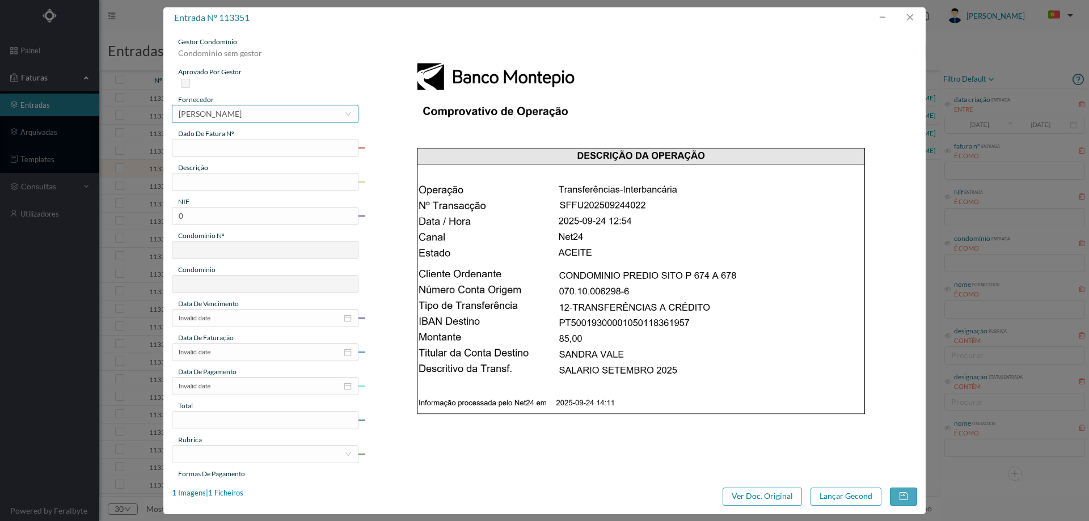
click at [242, 109] on div "[PERSON_NAME]" at bounding box center [210, 114] width 63 height 17
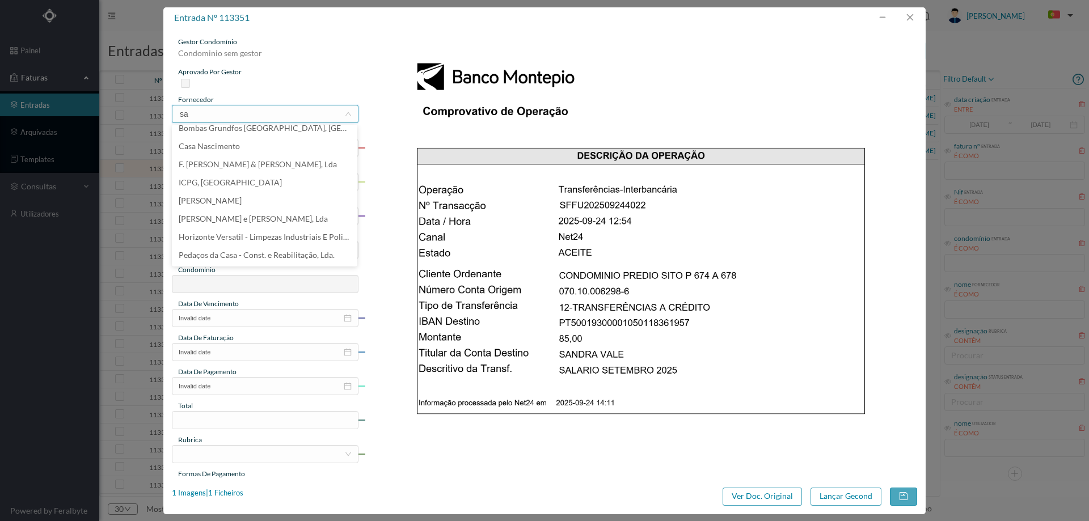
scroll to position [0, 0]
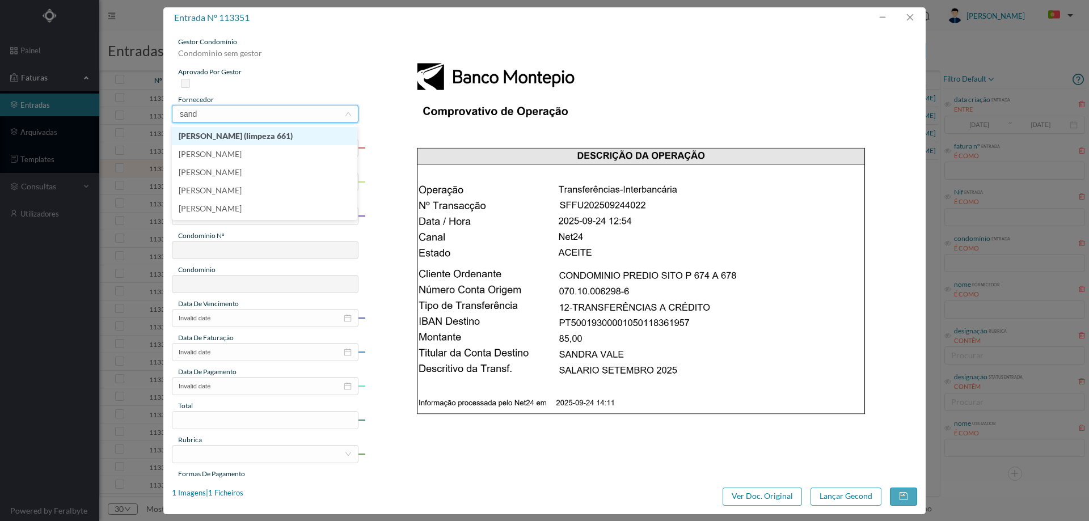
type input "sandr"
click at [266, 137] on li "[PERSON_NAME] (limpeza 661)" at bounding box center [265, 136] width 186 height 18
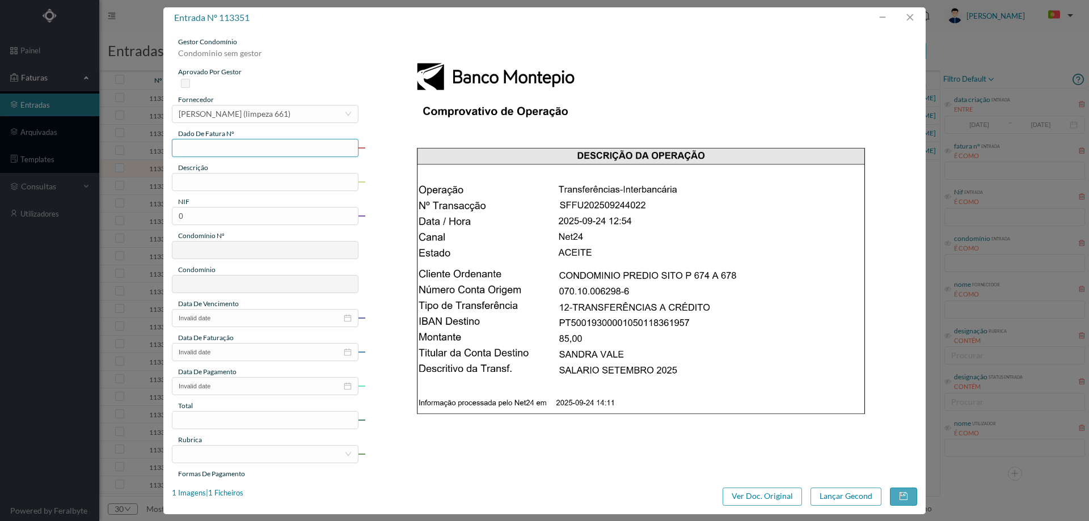
click at [244, 153] on input "text" at bounding box center [265, 148] width 187 height 18
type input "Setembro/2025"
click at [235, 179] on input "text" at bounding box center [265, 182] width 187 height 18
type input "Limpeza Setembro 2025"
click at [292, 217] on input "0" at bounding box center [265, 216] width 187 height 18
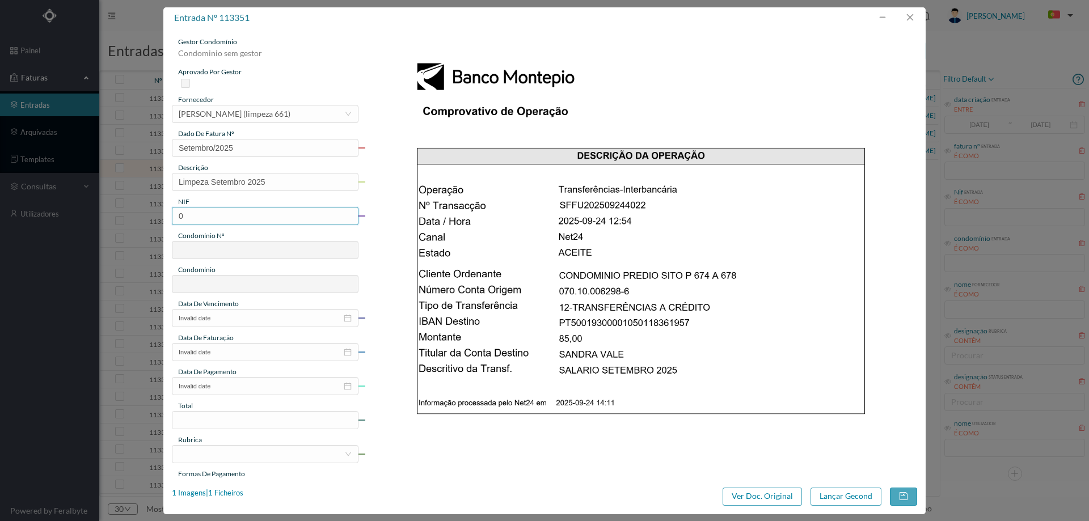
click at [292, 217] on input "0" at bounding box center [265, 216] width 187 height 18
paste input "900559802"
click at [182, 212] on input "900559802" at bounding box center [265, 216] width 187 height 18
type input "900559802"
type input "661"
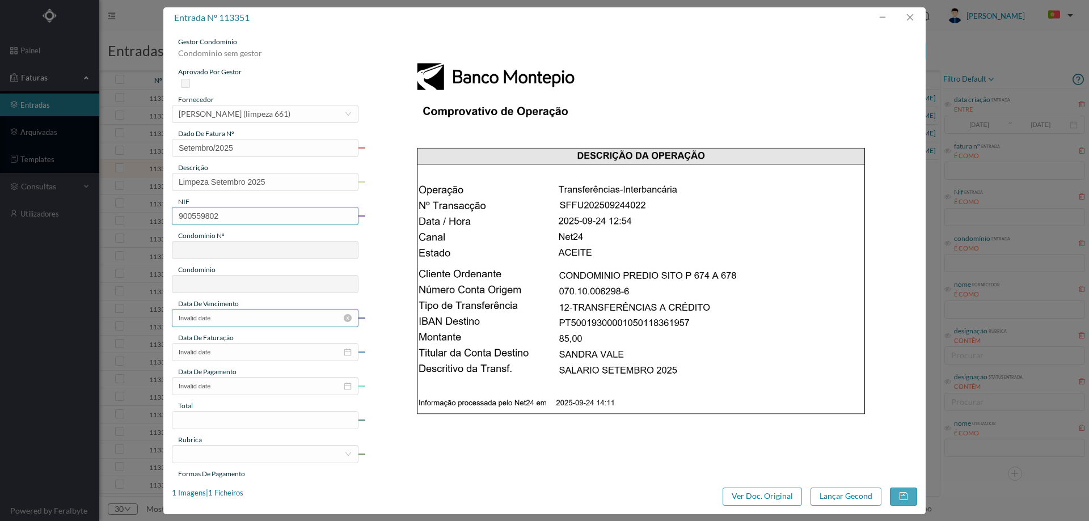
type input "ED. AV. SERPA PINTO 674 A 678"
type input "900559802"
click at [241, 315] on input "Invalid date" at bounding box center [265, 318] width 187 height 18
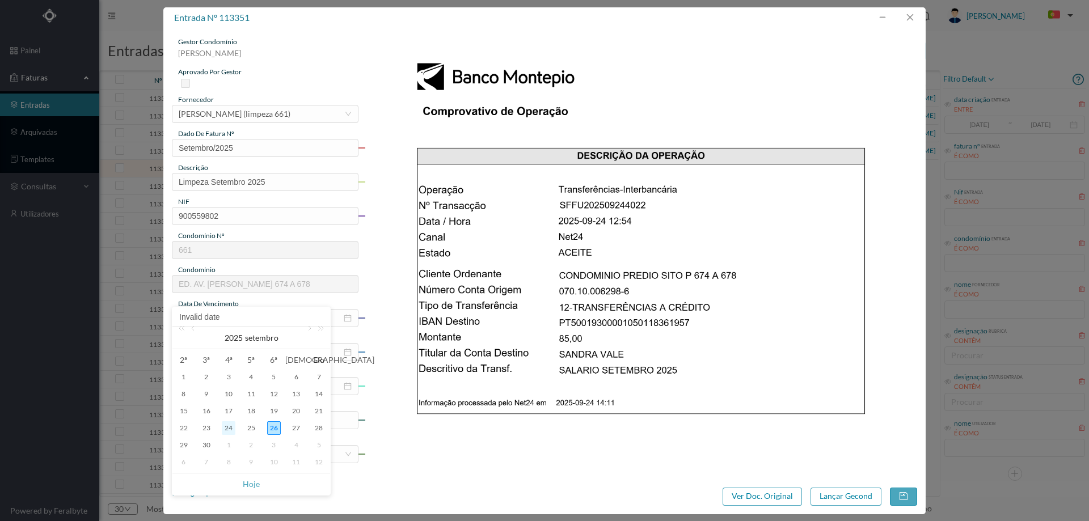
click at [230, 429] on div "24" at bounding box center [229, 429] width 14 height 14
type input "[DATE]"
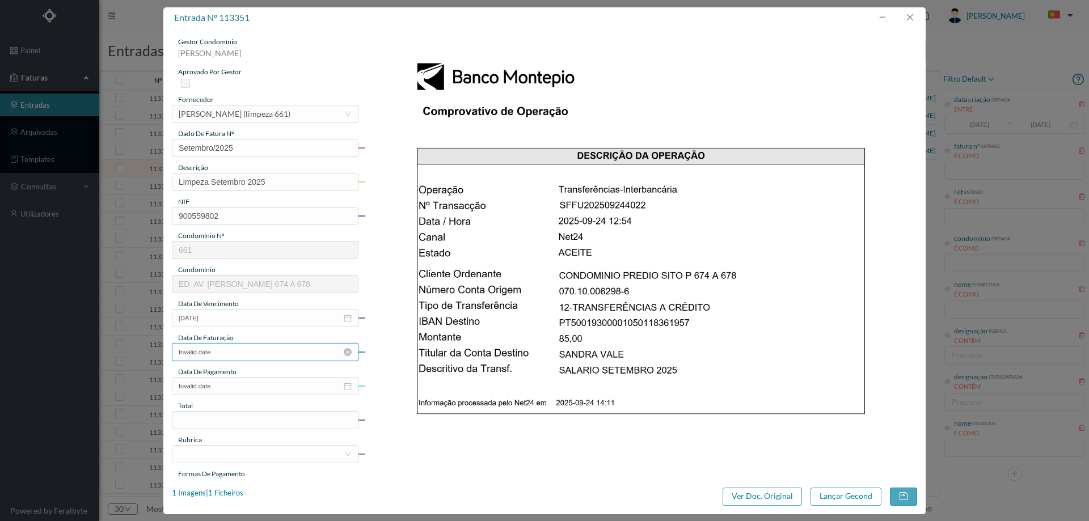
click at [230, 345] on input "Invalid date" at bounding box center [265, 352] width 187 height 18
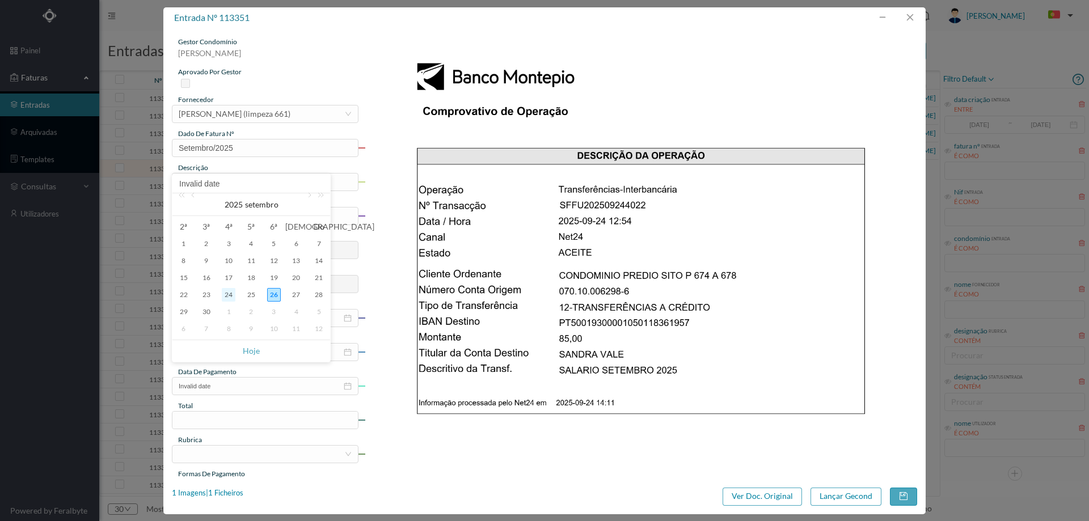
click at [225, 292] on div "24" at bounding box center [229, 295] width 14 height 14
type input "[DATE]"
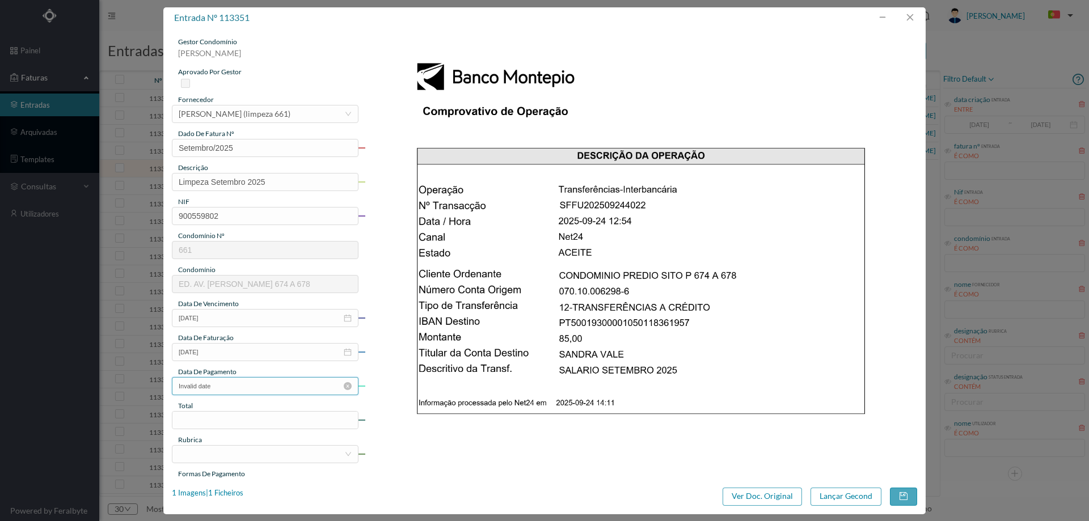
click at [226, 393] on input "Invalid date" at bounding box center [265, 386] width 187 height 18
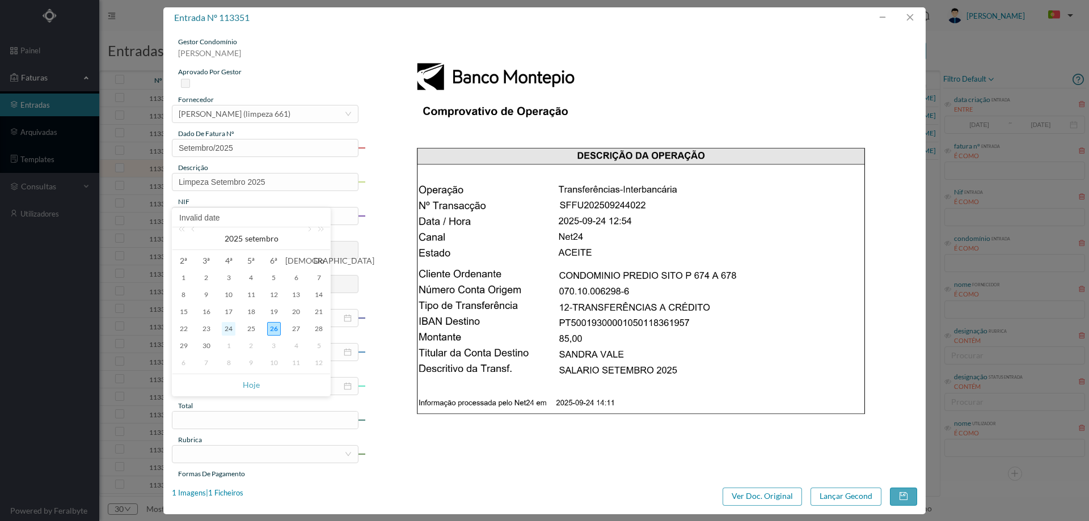
click at [228, 330] on div "24" at bounding box center [229, 329] width 14 height 14
type input "[DATE]"
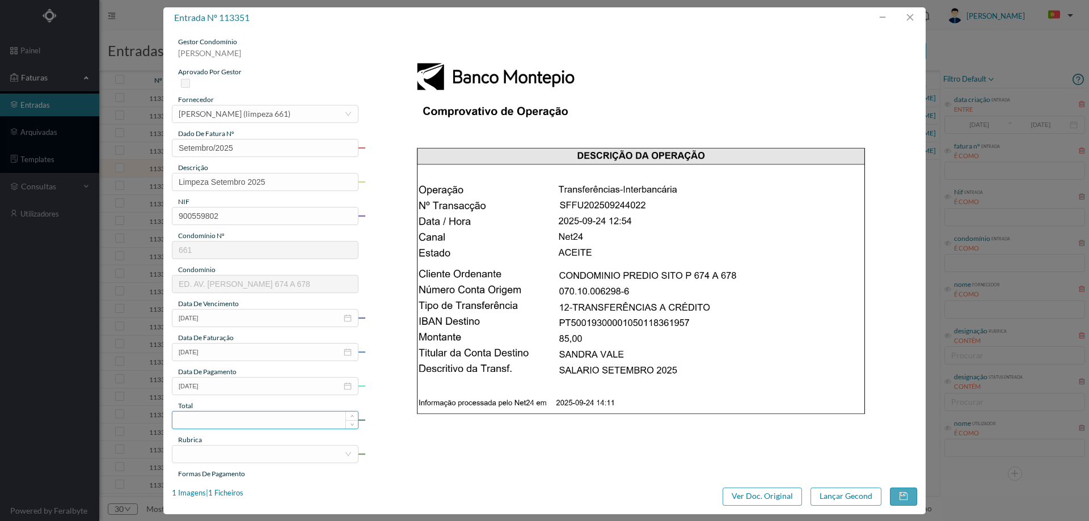
click at [222, 421] on input at bounding box center [265, 420] width 186 height 17
type input "85.00"
click at [216, 450] on div at bounding box center [262, 454] width 166 height 17
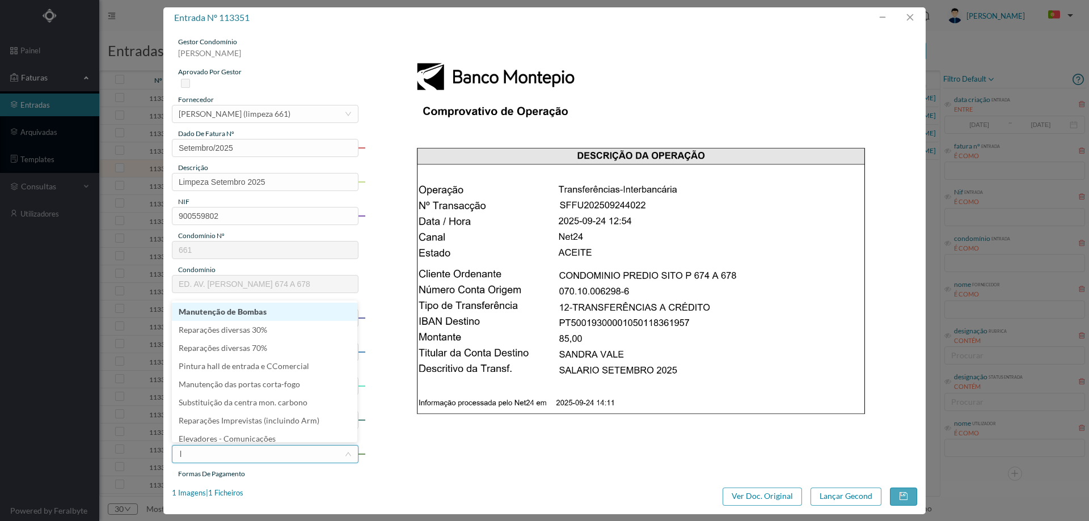
type input "li"
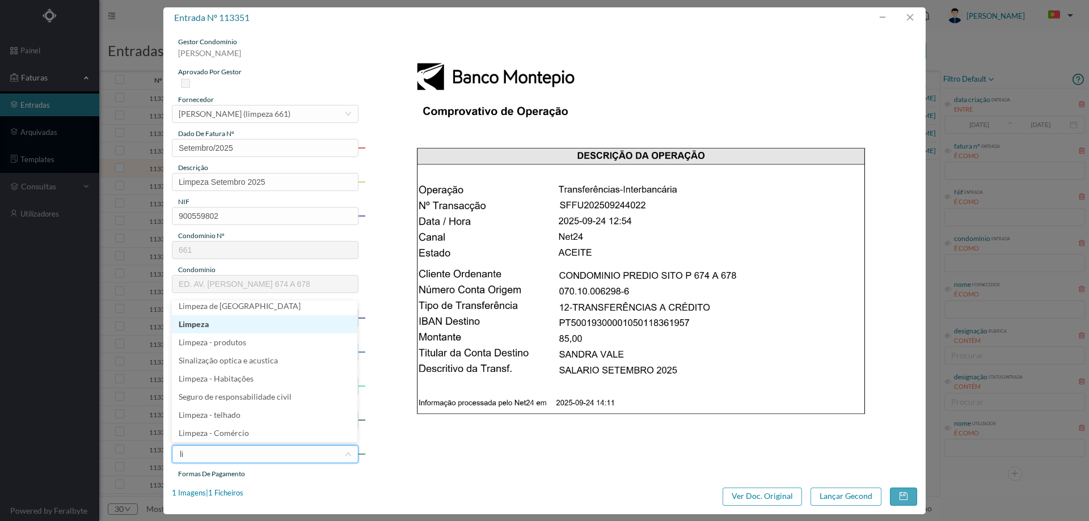
click at [216, 322] on li "Limpeza" at bounding box center [265, 324] width 186 height 18
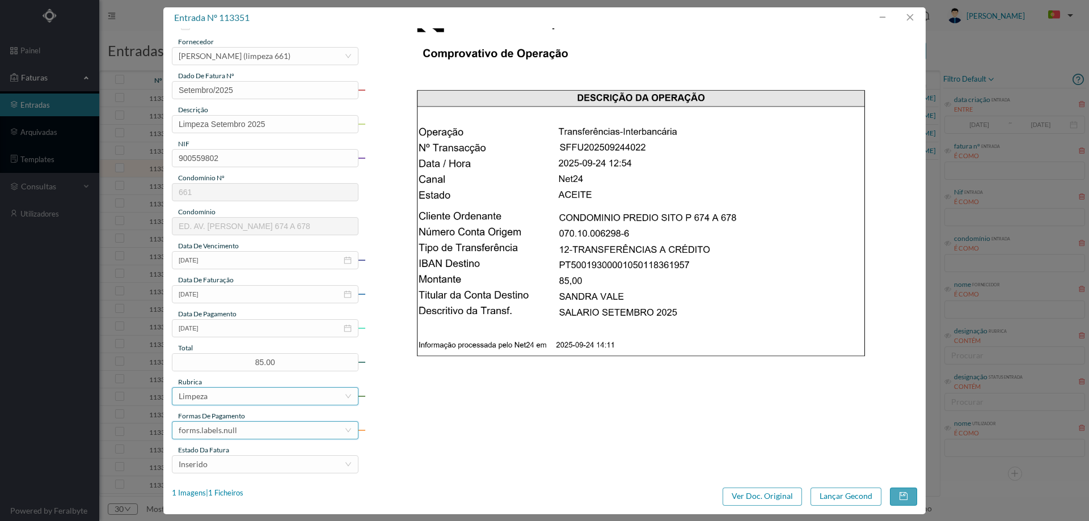
scroll to position [170, 0]
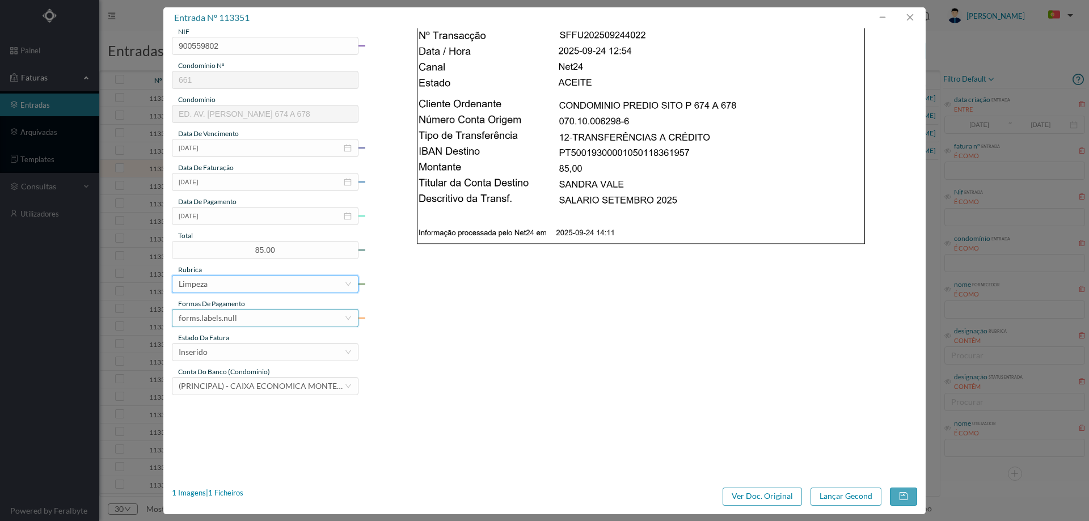
click at [219, 323] on div "forms.labels.null" at bounding box center [208, 318] width 58 height 17
click at [233, 376] on li "transferência bancária" at bounding box center [265, 377] width 186 height 18
click at [233, 355] on div "Inserido" at bounding box center [262, 352] width 166 height 17
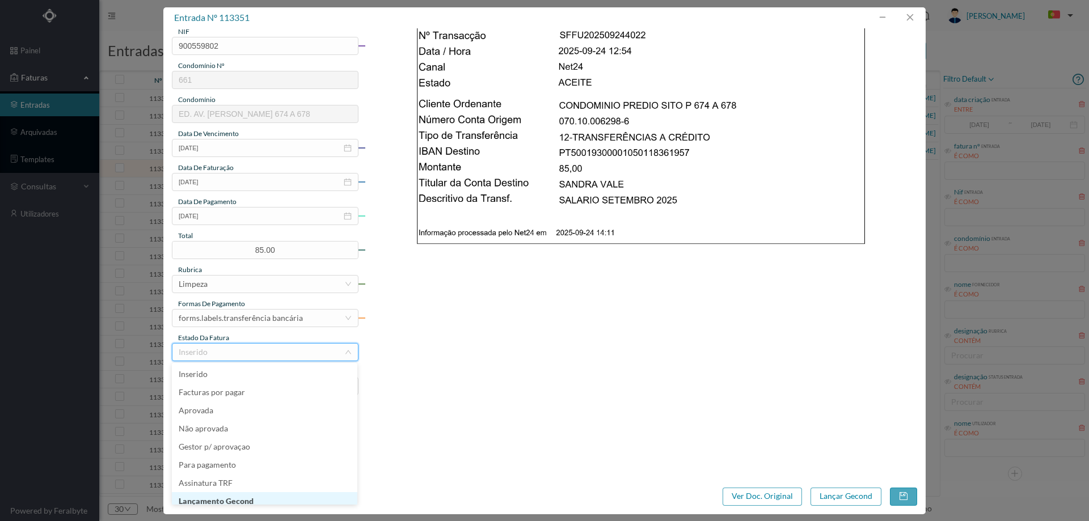
scroll to position [6, 0]
click at [237, 489] on li "Lançamento Gecond" at bounding box center [265, 496] width 186 height 18
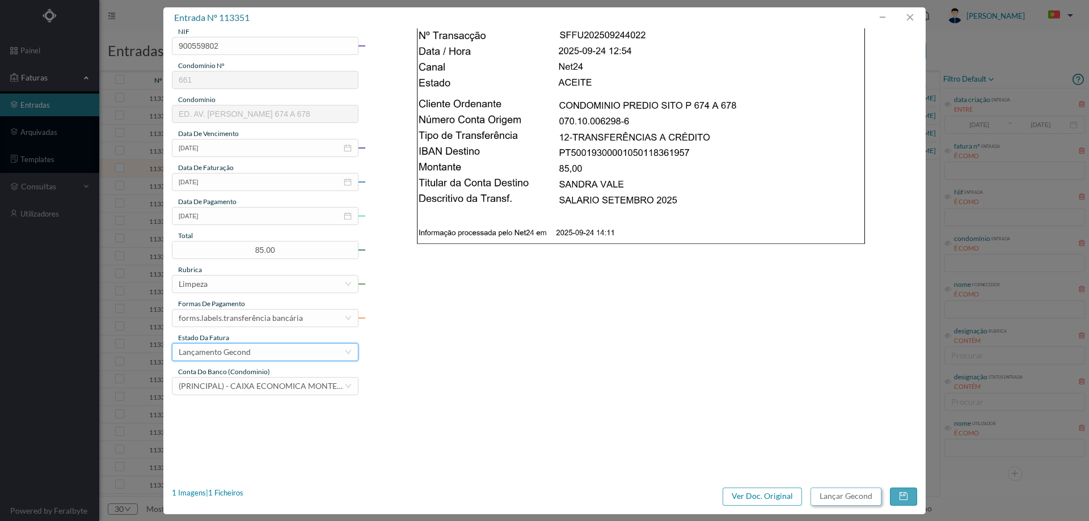
click at [823, 501] on button "Lançar Gecond" at bounding box center [846, 497] width 71 height 18
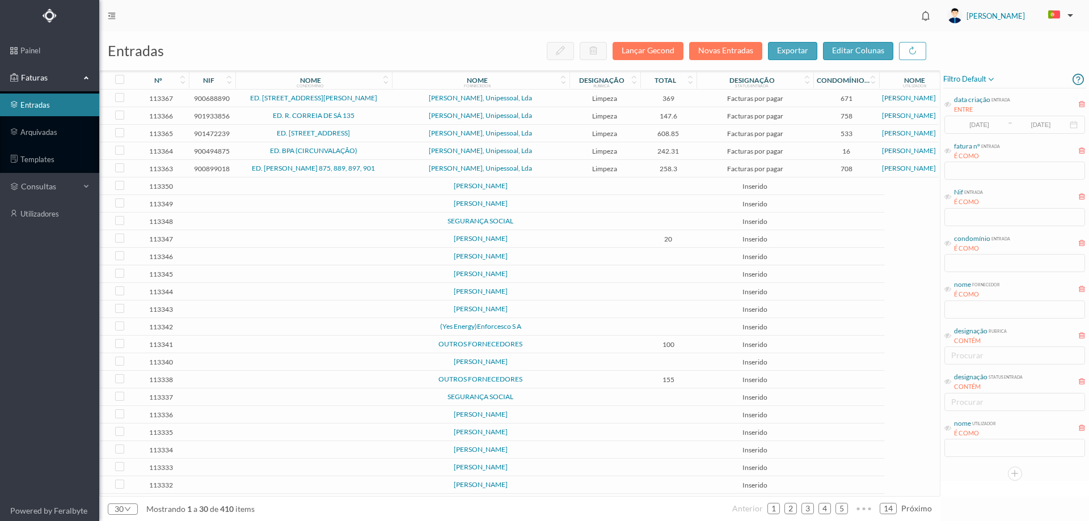
click at [581, 188] on td at bounding box center [605, 187] width 71 height 18
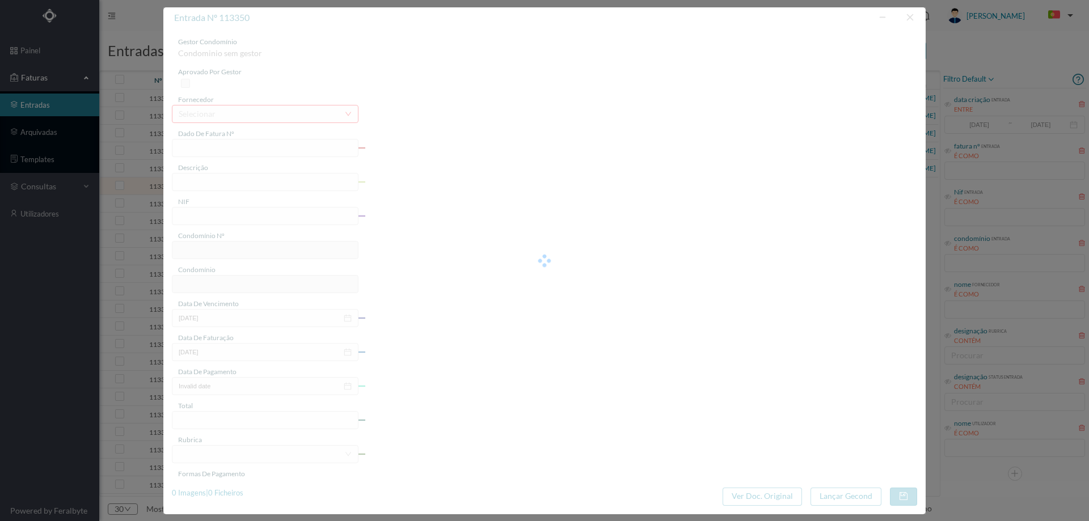
type input "0"
type input "Invalid date"
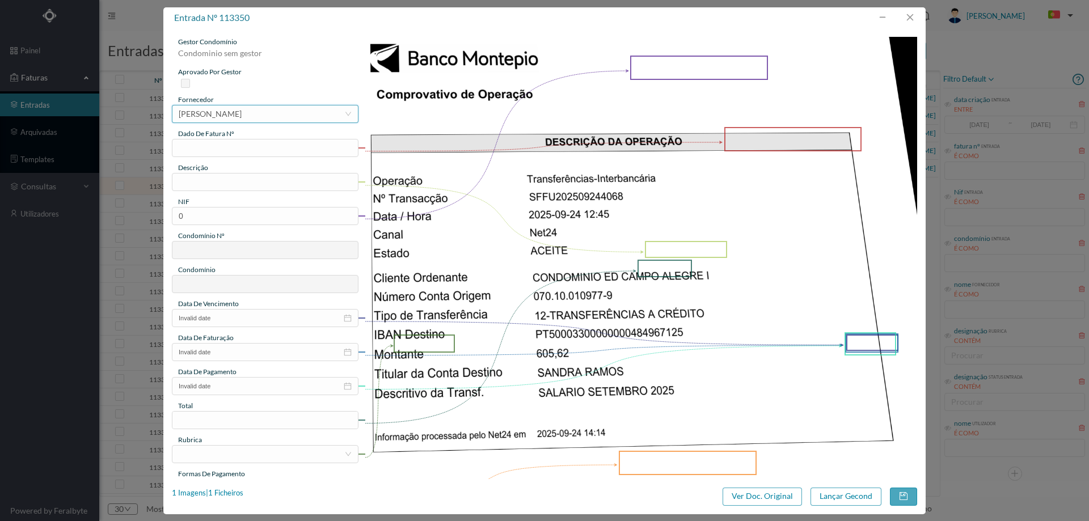
click at [242, 114] on div "[PERSON_NAME]" at bounding box center [210, 114] width 63 height 17
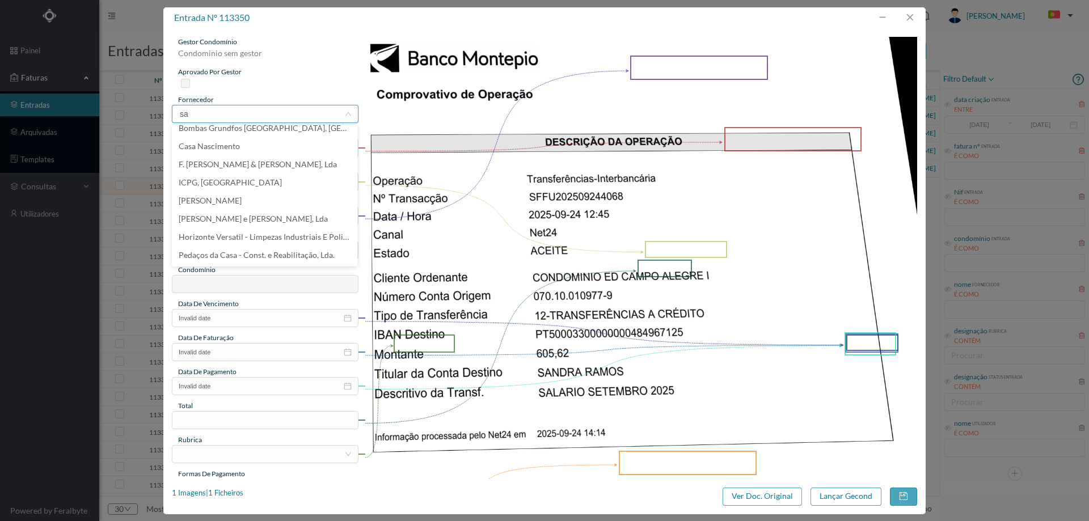
scroll to position [0, 0]
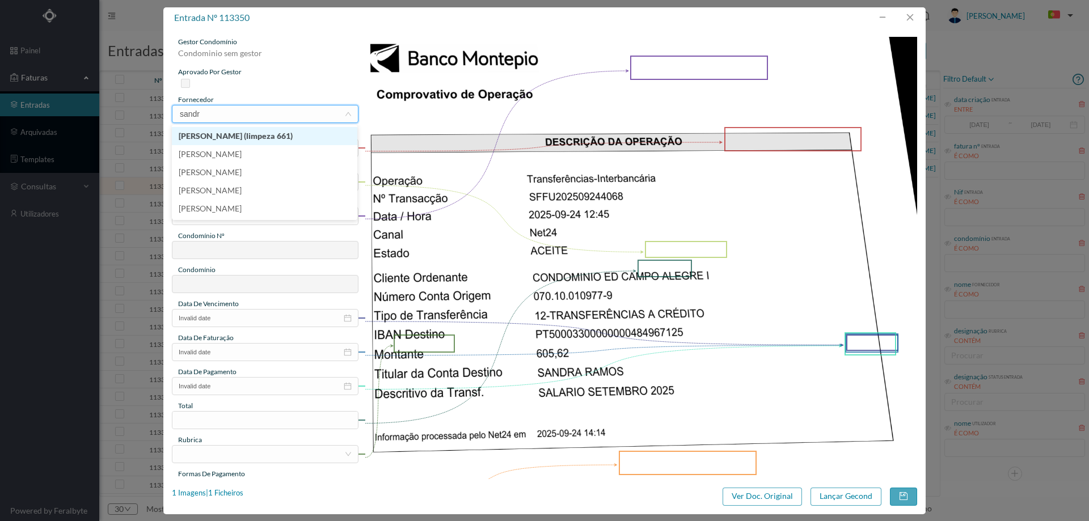
type input "sandra"
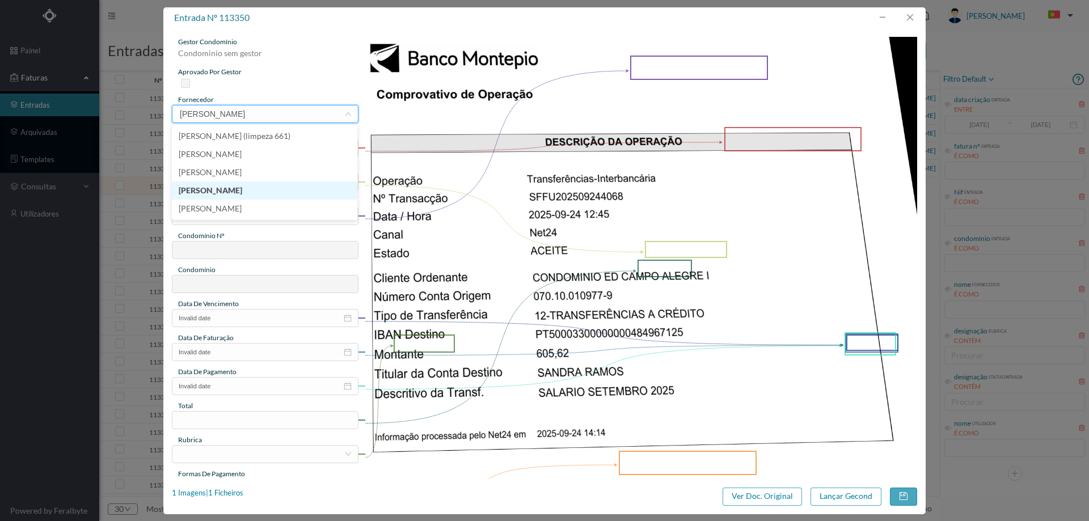
click at [262, 187] on li "[PERSON_NAME]" at bounding box center [265, 191] width 186 height 18
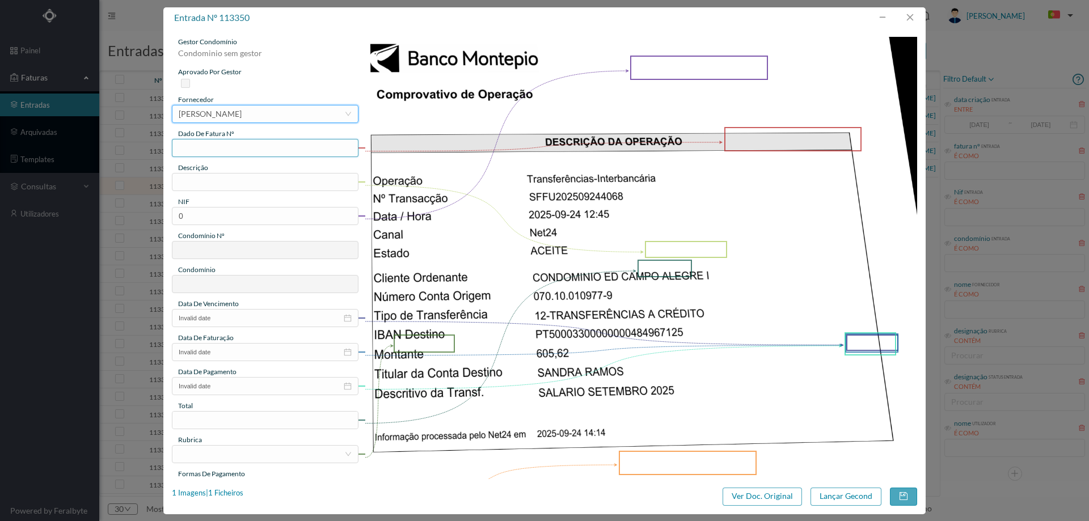
click at [252, 143] on input "text" at bounding box center [265, 148] width 187 height 18
type input "Setembro/2025"
click at [252, 183] on input "text" at bounding box center [265, 182] width 187 height 18
type input "Limpeza Setembro 2025"
click at [298, 215] on input "0" at bounding box center [265, 216] width 187 height 18
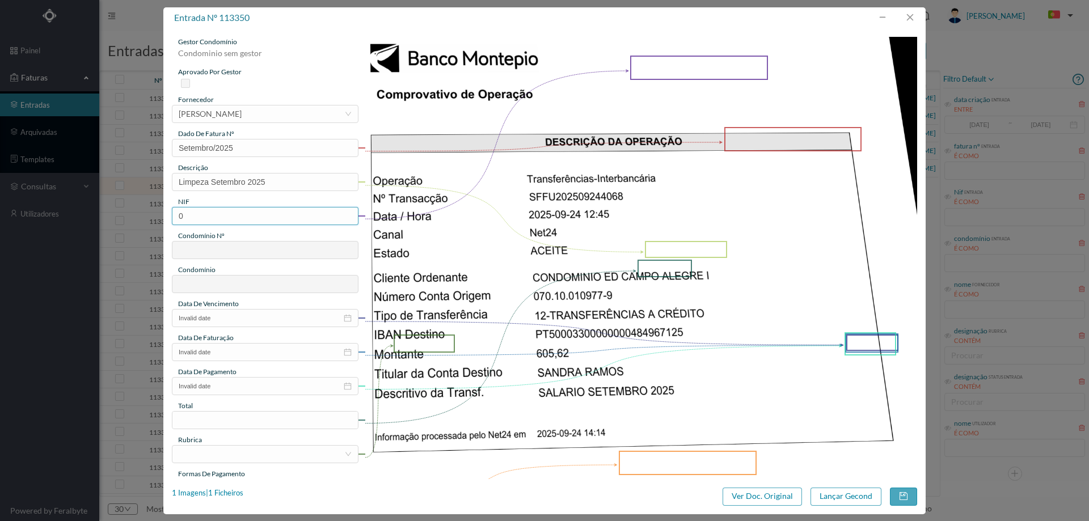
click at [298, 215] on input "0" at bounding box center [265, 216] width 187 height 18
paste input "900825014"
type input "900825014"
type input "558"
type input "ED. [GEOGRAPHIC_DATA] I"
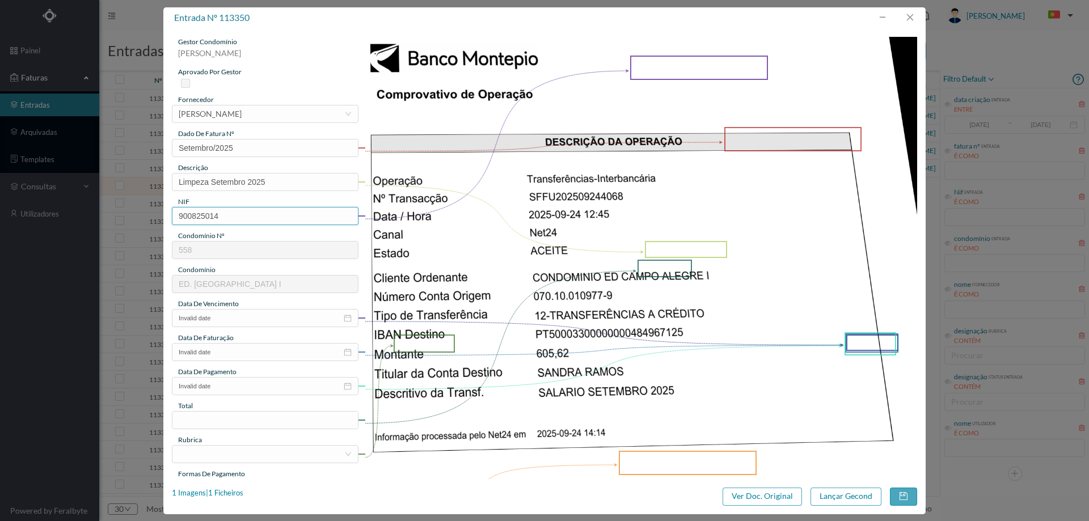
type input "900825014"
click at [235, 327] on div "gestor condomínio Hugo Moreira aprovado por gestor fornecedor selecionar SANDRA…" at bounding box center [265, 301] width 187 height 529
click at [242, 318] on input "Invalid date" at bounding box center [265, 318] width 187 height 18
click at [229, 430] on div "24" at bounding box center [229, 429] width 14 height 14
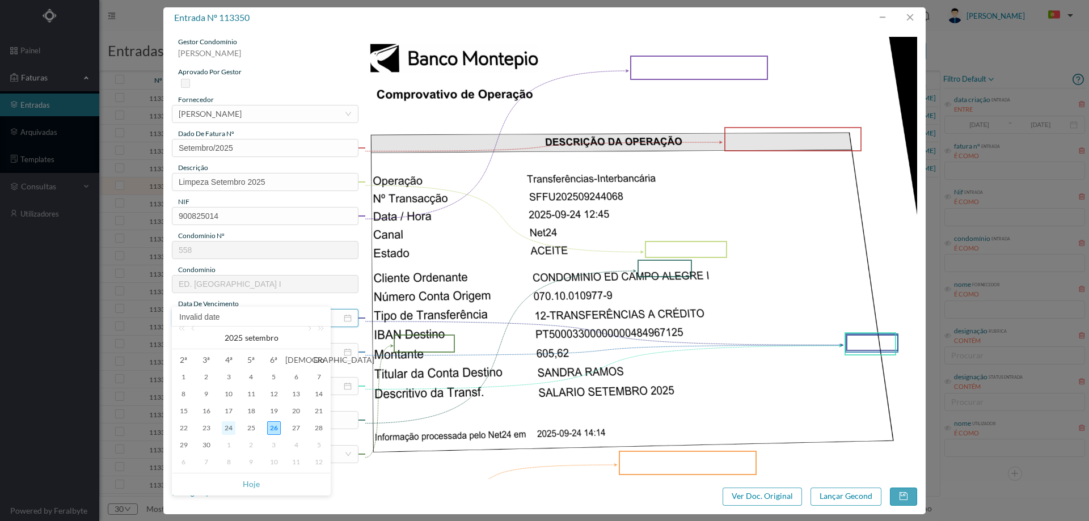
type input "[DATE]"
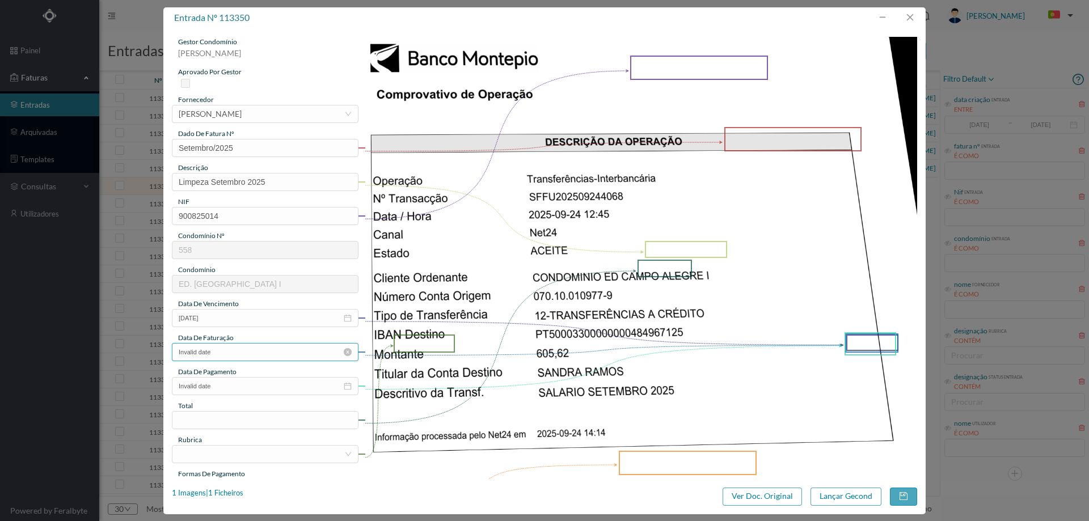
click at [240, 357] on input "Invalid date" at bounding box center [265, 352] width 187 height 18
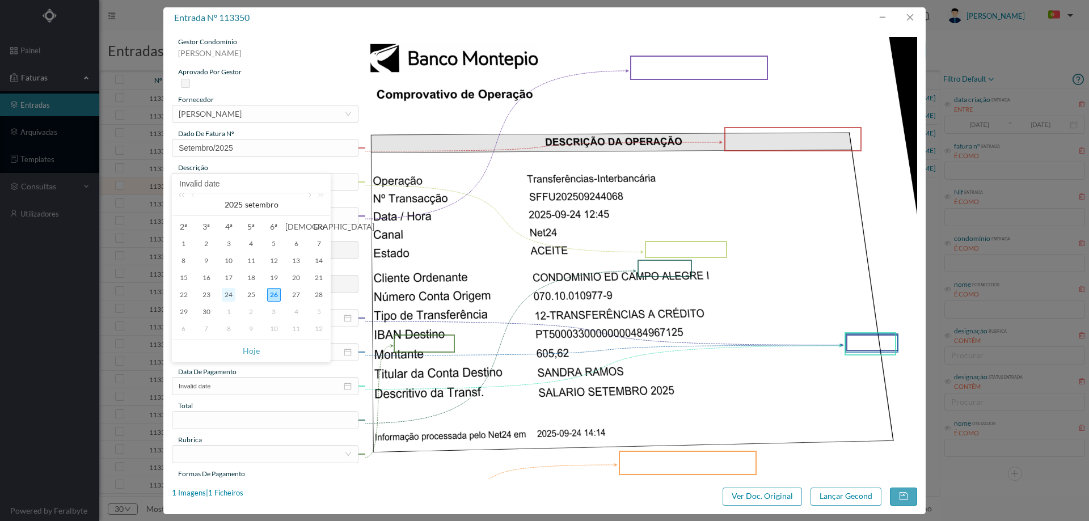
click at [230, 294] on div "24" at bounding box center [229, 295] width 14 height 14
type input "[DATE]"
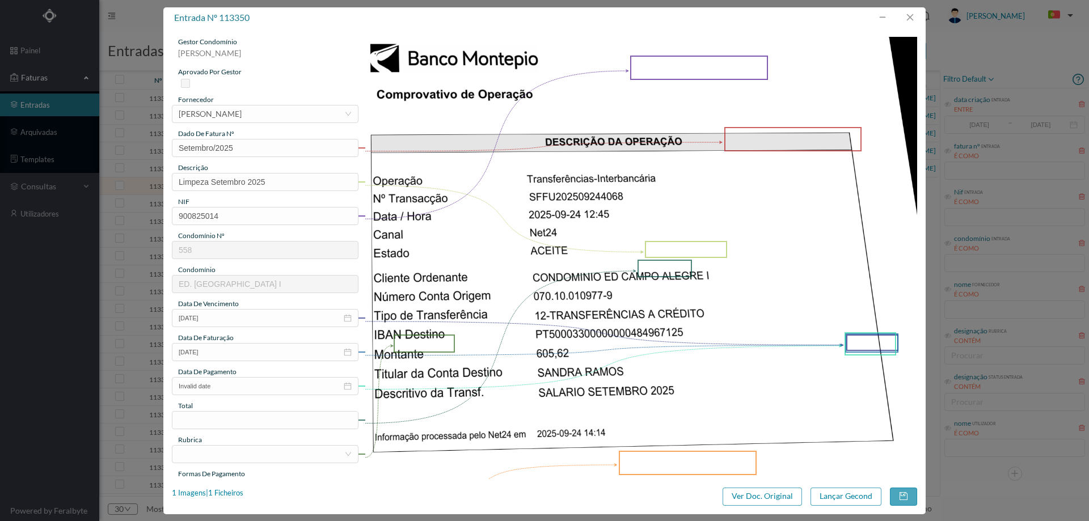
click at [234, 396] on div "gestor condomínio Hugo Moreira aprovado por gestor fornecedor selecionar SANDRA…" at bounding box center [265, 301] width 187 height 529
click at [236, 388] on input "Invalid date" at bounding box center [265, 386] width 187 height 18
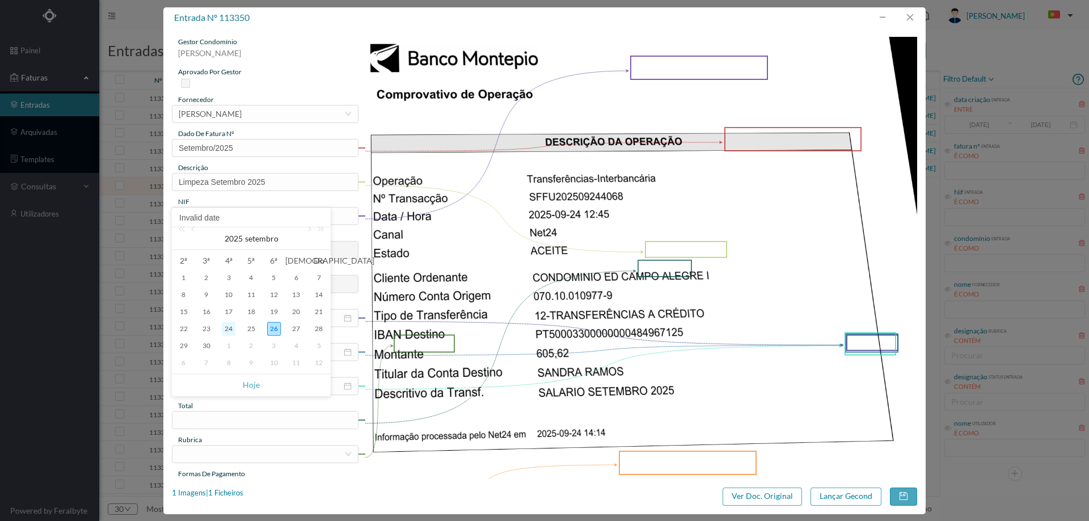
click at [226, 330] on div "24" at bounding box center [229, 329] width 14 height 14
type input "[DATE]"
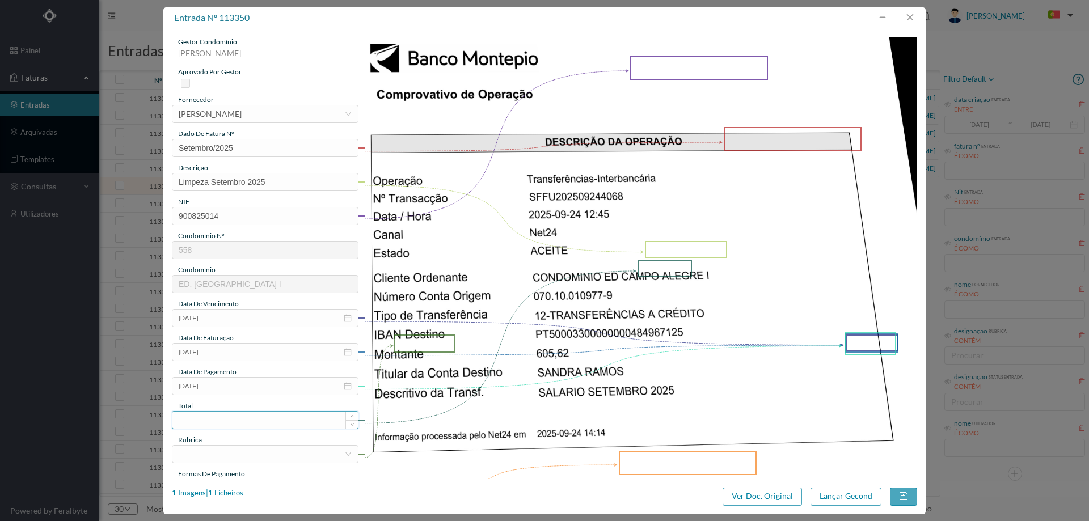
click at [229, 420] on input at bounding box center [265, 420] width 186 height 17
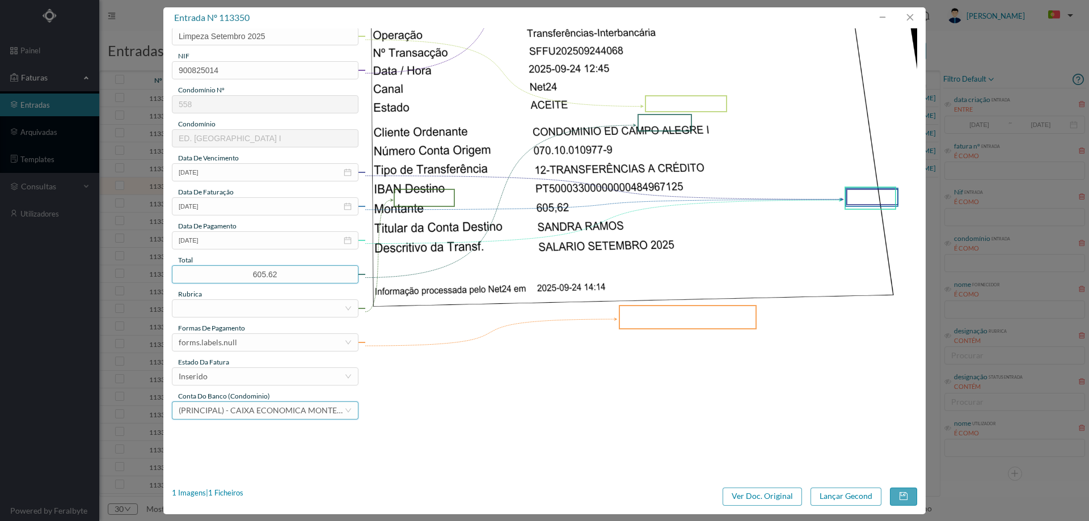
scroll to position [227, 0]
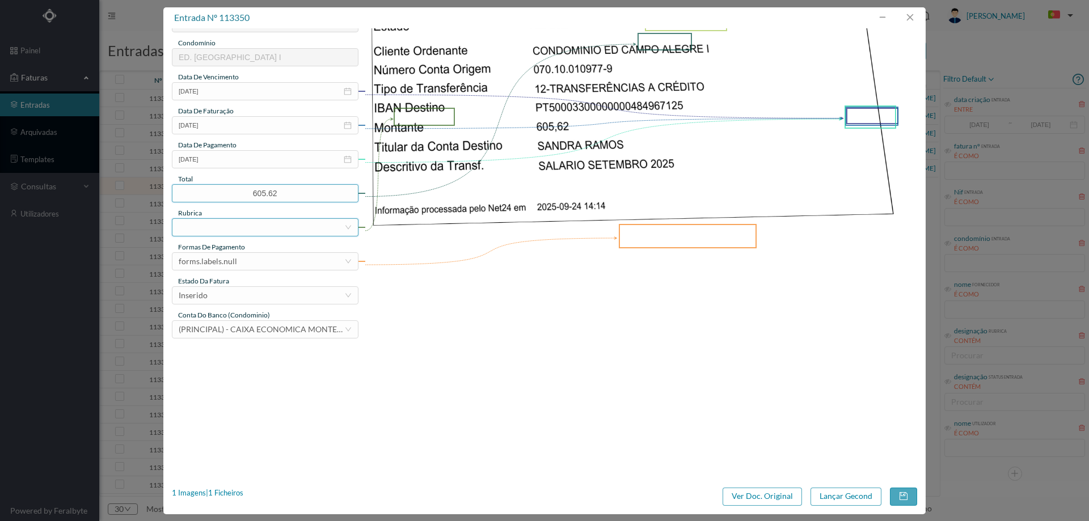
type input "605.62"
click at [225, 220] on div at bounding box center [262, 227] width 166 height 17
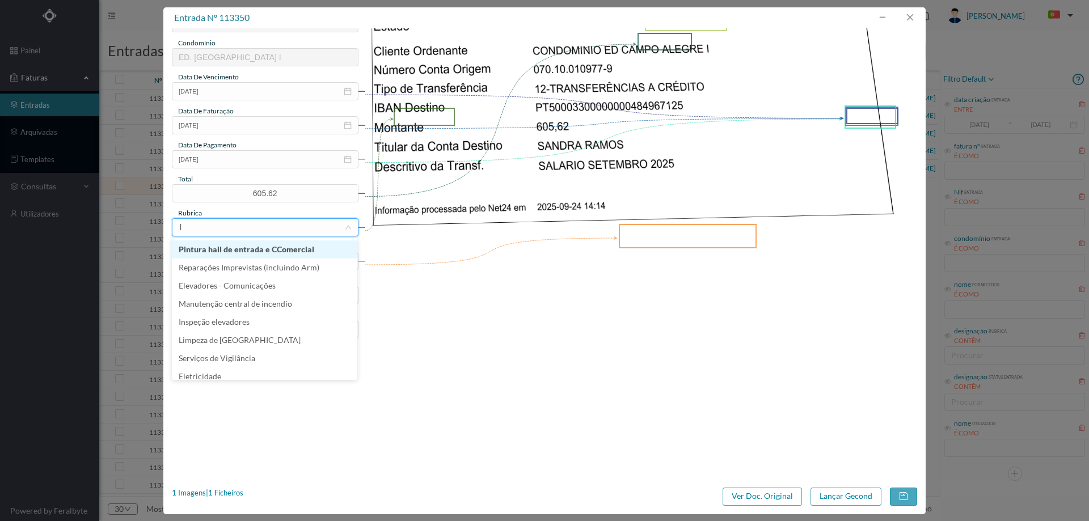
type input "li"
click at [239, 266] on li "Limpeza" at bounding box center [265, 268] width 186 height 18
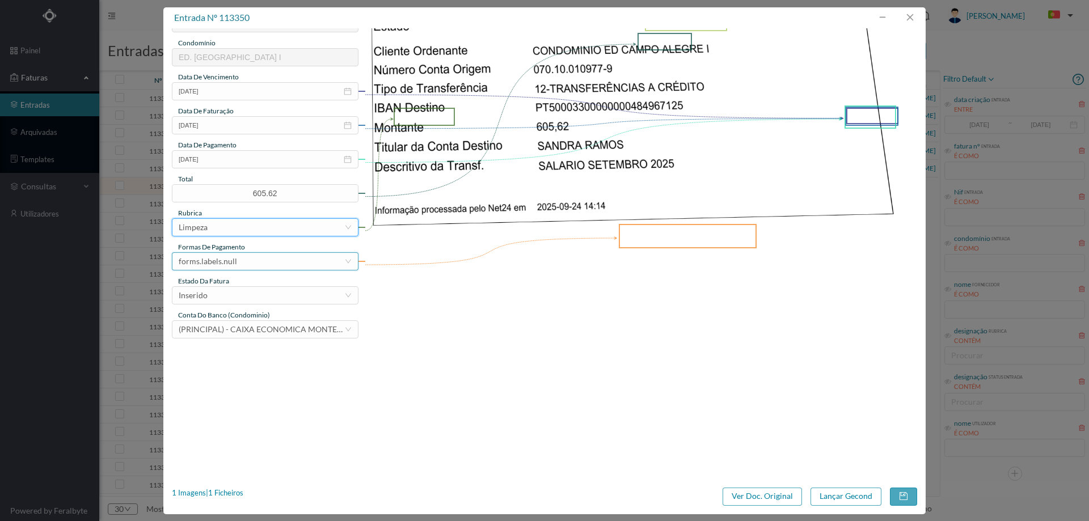
click at [239, 267] on div "forms.labels.null" at bounding box center [262, 261] width 166 height 17
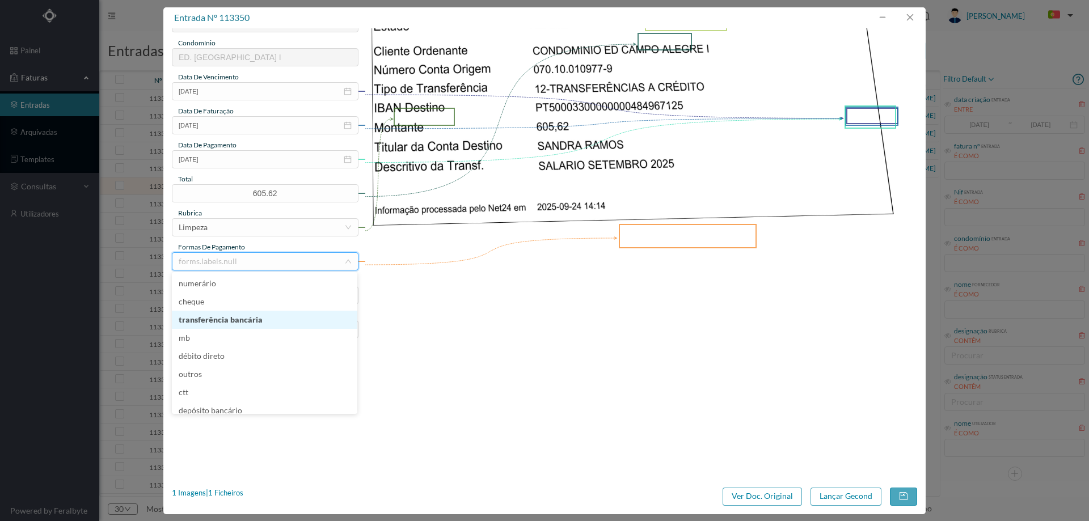
click at [233, 321] on li "transferência bancária" at bounding box center [265, 320] width 186 height 18
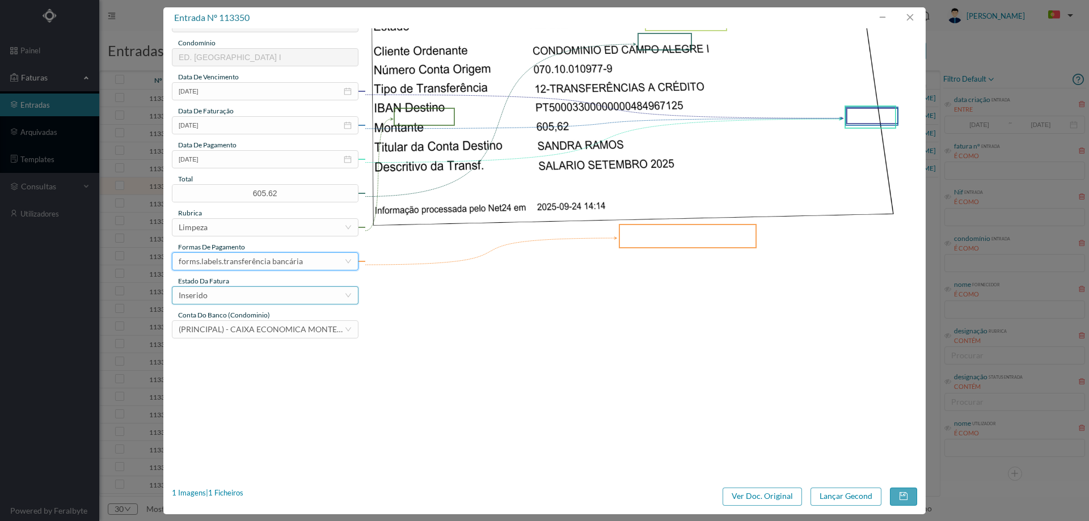
click at [241, 288] on div "Inserido" at bounding box center [262, 295] width 166 height 17
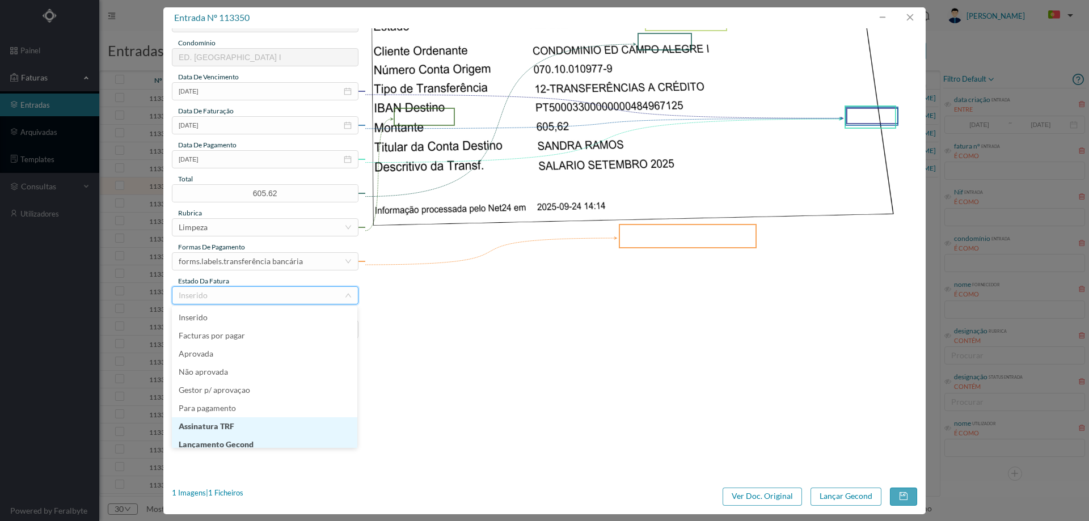
scroll to position [6, 0]
click at [247, 439] on li "Lançamento Gecond" at bounding box center [265, 439] width 186 height 18
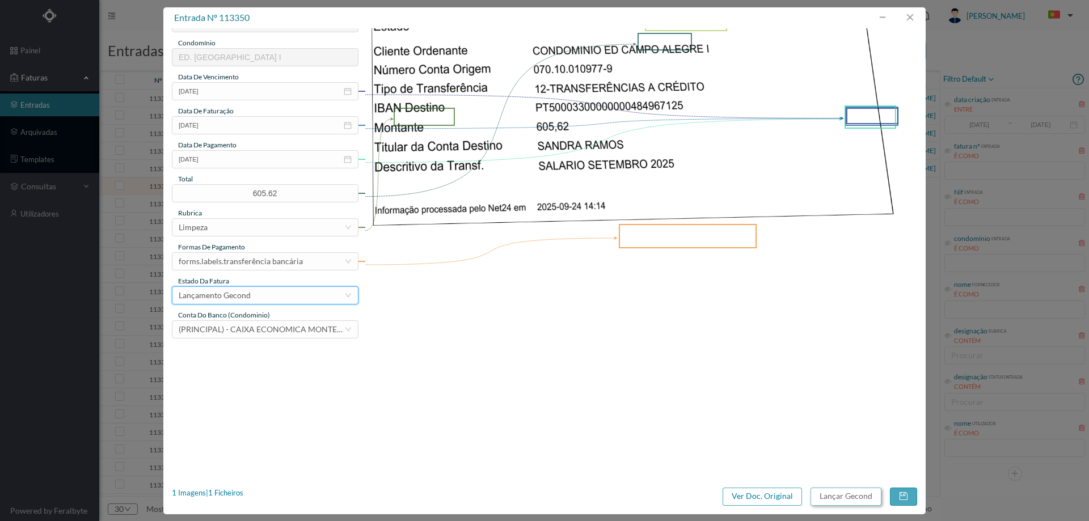
click at [836, 497] on button "Lançar Gecond" at bounding box center [846, 497] width 71 height 18
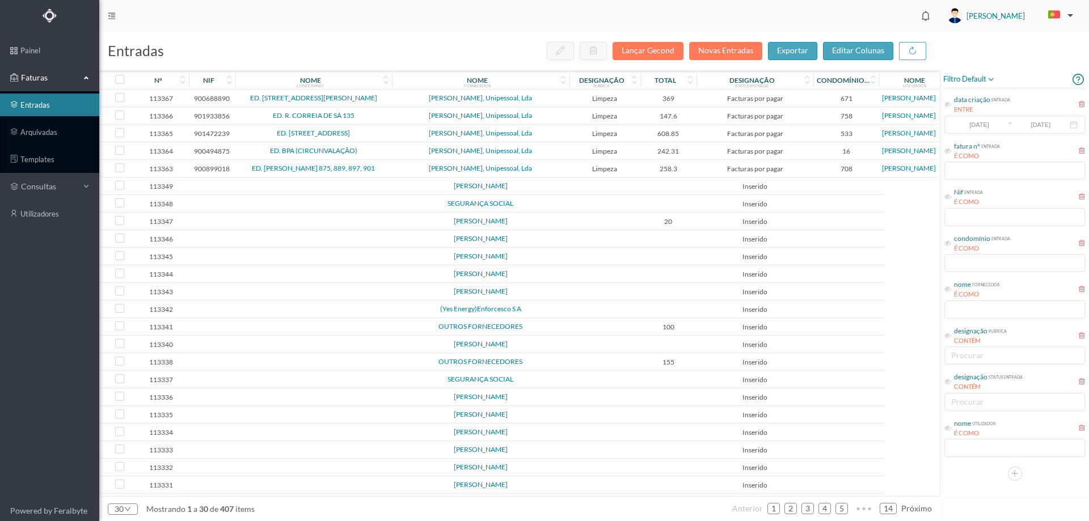
click at [610, 195] on td at bounding box center [605, 187] width 71 height 18
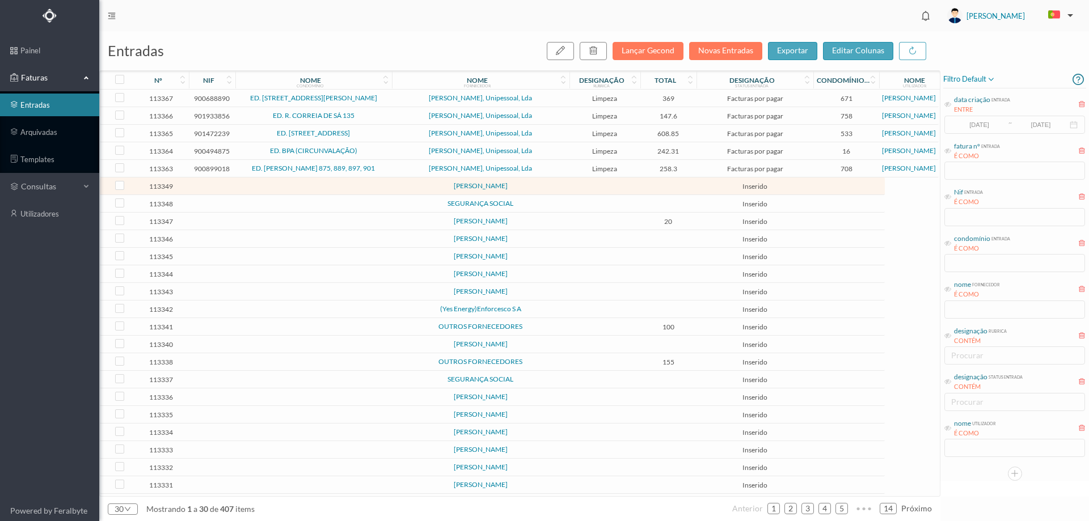
click at [610, 195] on td at bounding box center [605, 187] width 71 height 18
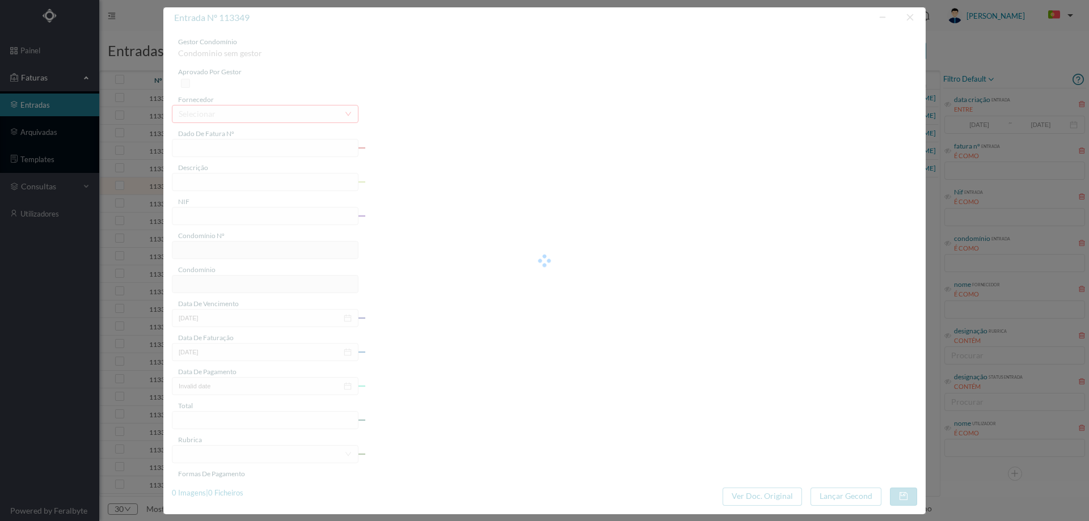
type input "0"
type input "Invalid date"
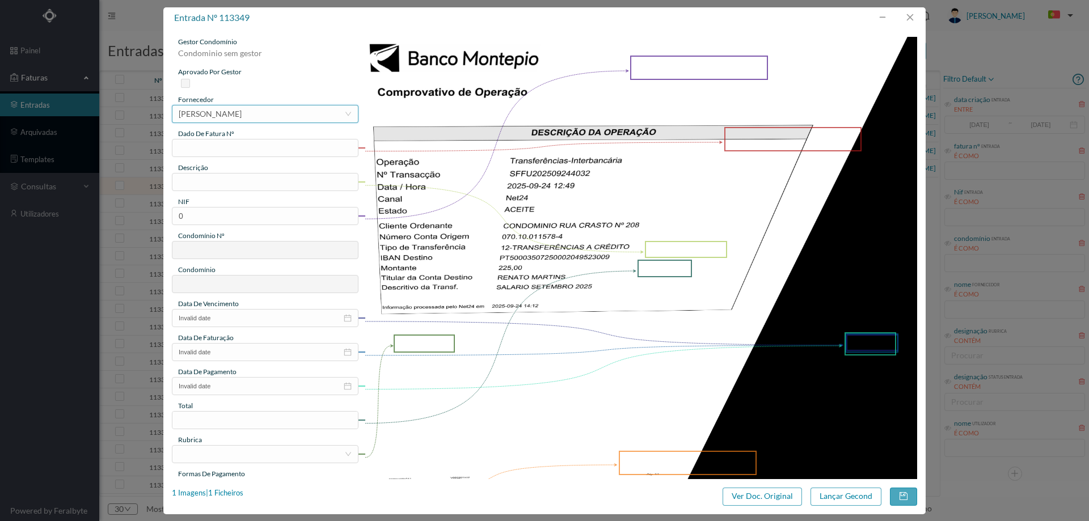
click at [234, 111] on div "[PERSON_NAME]" at bounding box center [210, 114] width 63 height 17
type input "renat"
click at [234, 135] on li "[PERSON_NAME]" at bounding box center [265, 136] width 186 height 18
click at [239, 147] on input "text" at bounding box center [265, 148] width 187 height 18
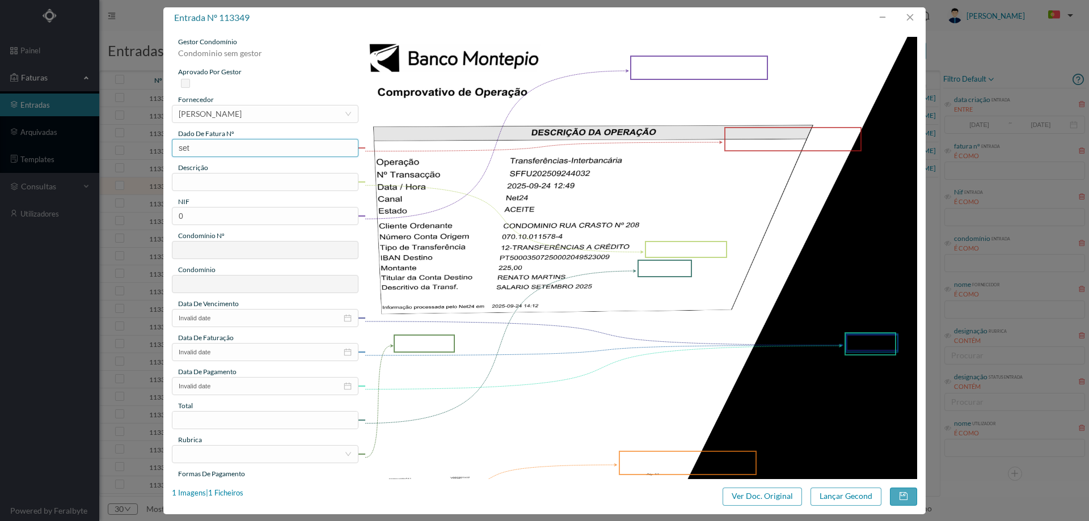
type input "Setembro/2025"
click at [248, 174] on input "text" at bounding box center [265, 182] width 187 height 18
type input "Limpeza Setembro 2025"
drag, startPoint x: 192, startPoint y: 218, endPoint x: 157, endPoint y: 212, distance: 35.7
click at [157, 212] on div "entrada nº 113349 gestor condomínio Condominio sem gestor aprovado por gestor f…" at bounding box center [544, 260] width 1089 height 521
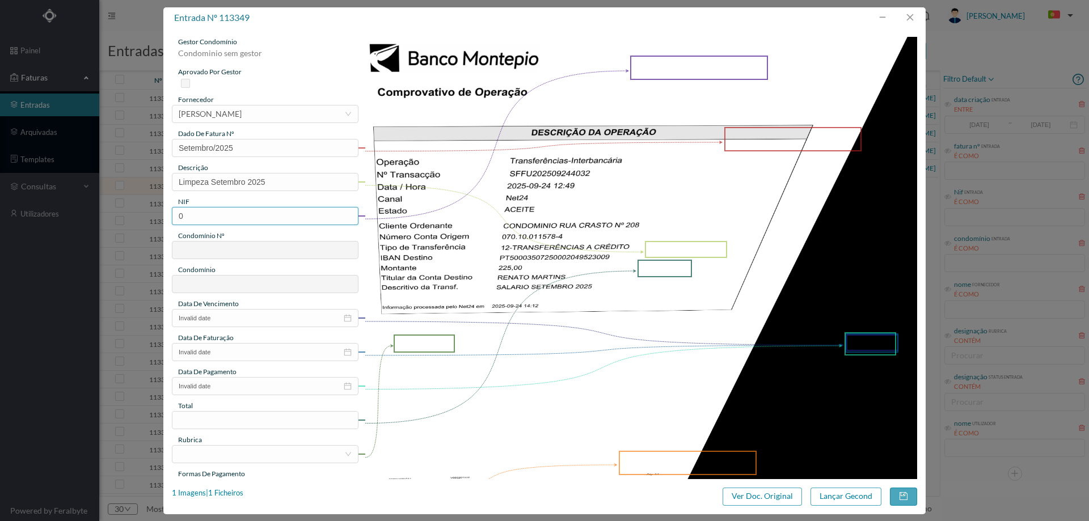
paste input "901248002"
type input "901248002"
type input "619"
type input "ED. RUA DO CRASTO 206 a 210"
type input "901248002"
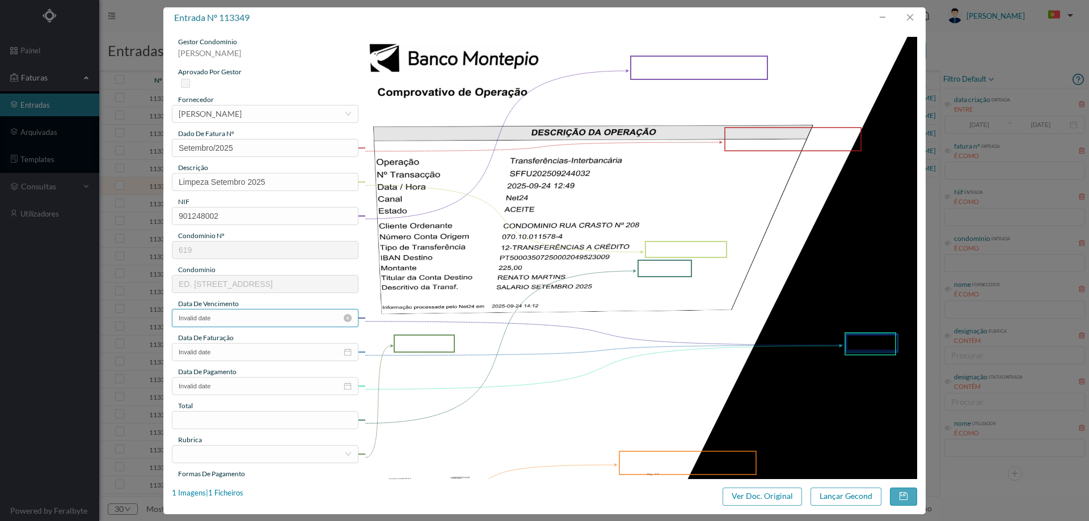
click at [222, 319] on input "Invalid date" at bounding box center [265, 318] width 187 height 18
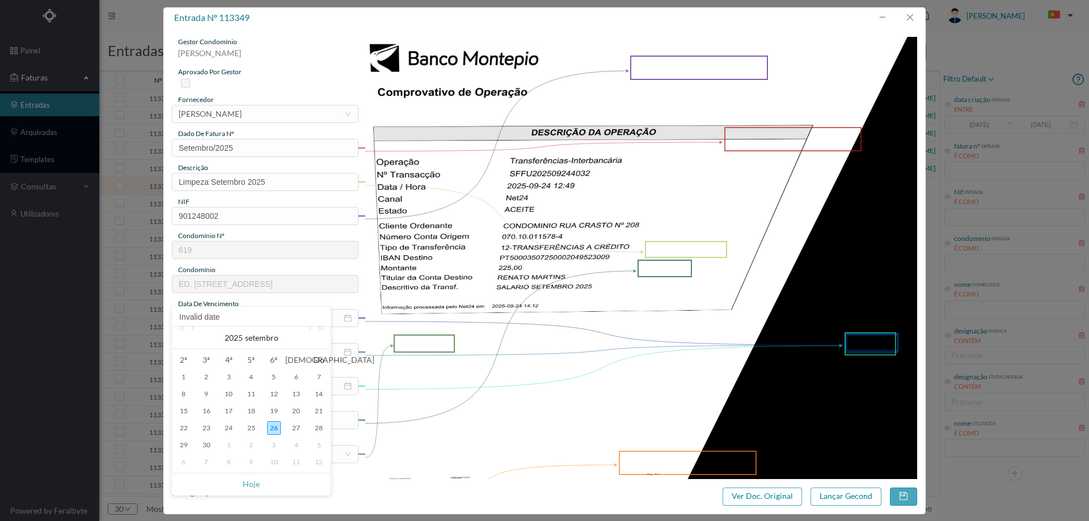
click at [237, 429] on td "24" at bounding box center [228, 428] width 23 height 17
type input "[DATE]"
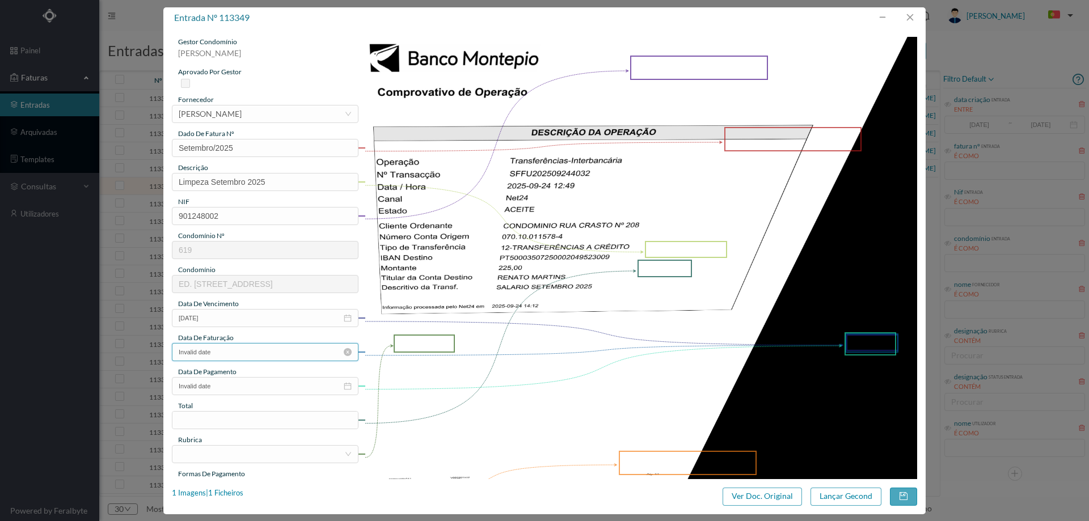
click at [229, 350] on input "Invalid date" at bounding box center [265, 352] width 187 height 18
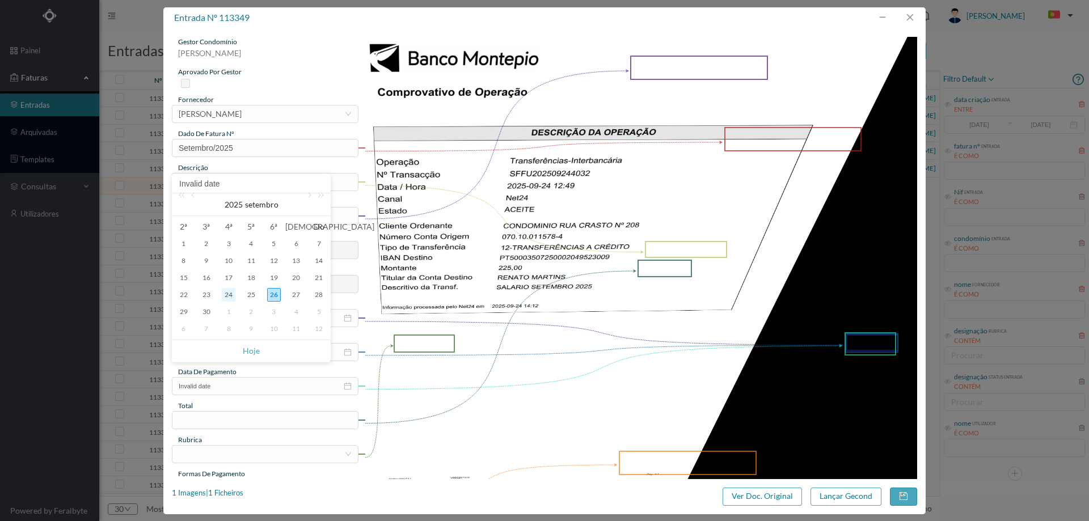
click at [228, 296] on div "24" at bounding box center [229, 295] width 14 height 14
type input "[DATE]"
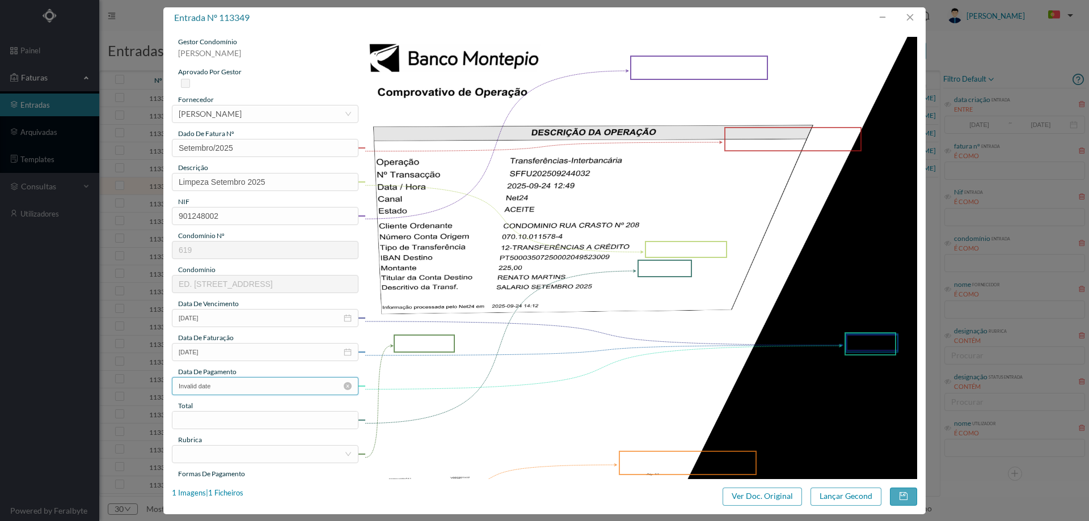
click at [224, 390] on input "Invalid date" at bounding box center [265, 386] width 187 height 18
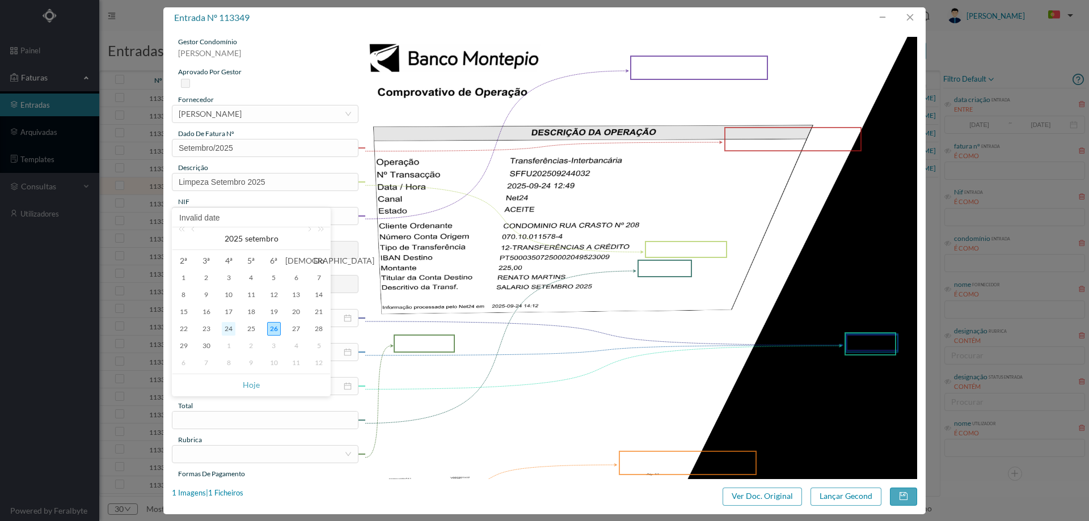
click at [230, 333] on div "24" at bounding box center [229, 329] width 14 height 14
type input "[DATE]"
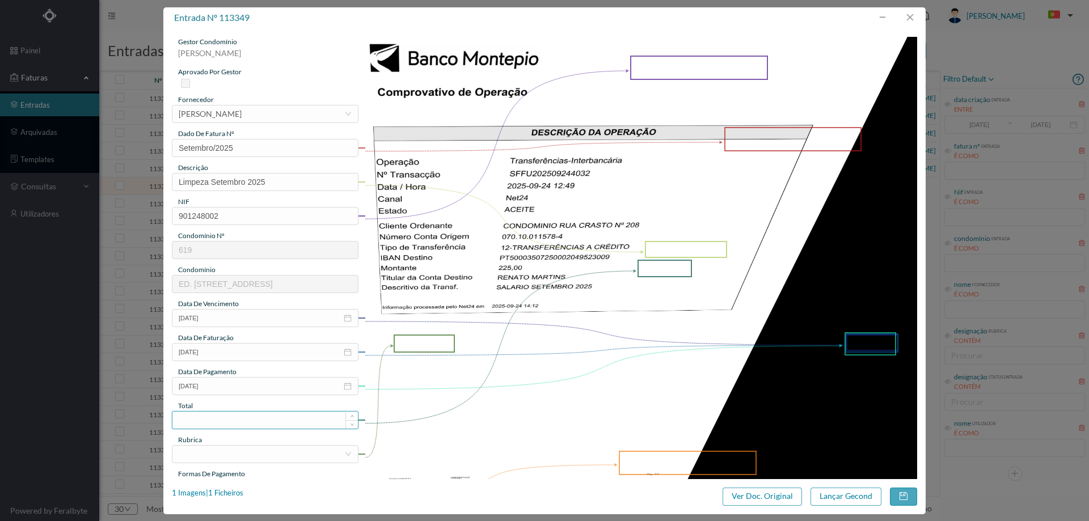
click at [225, 419] on input at bounding box center [265, 420] width 186 height 17
type input "225.00"
click at [487, 275] on img at bounding box center [641, 428] width 553 height 782
click at [247, 451] on div at bounding box center [262, 454] width 166 height 17
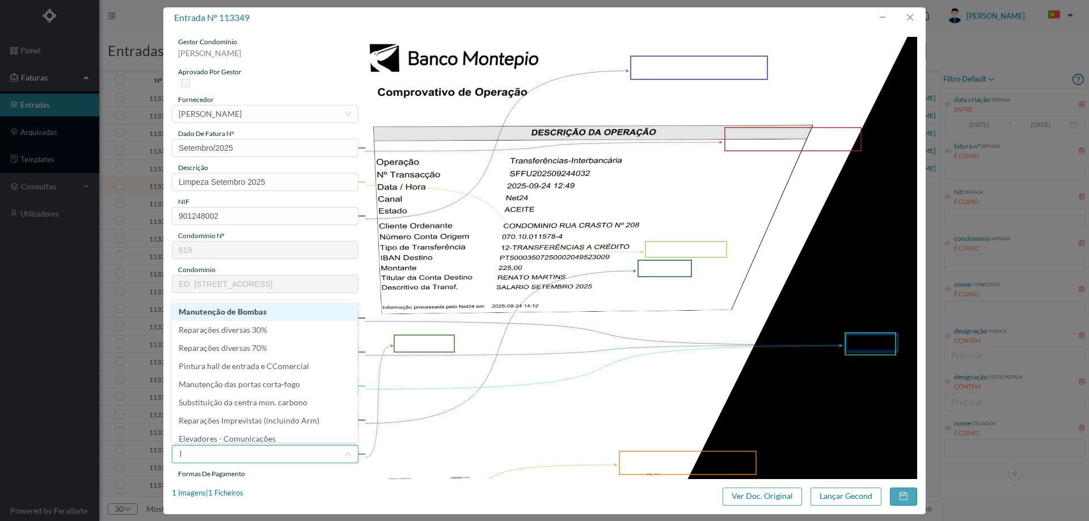
type input "li"
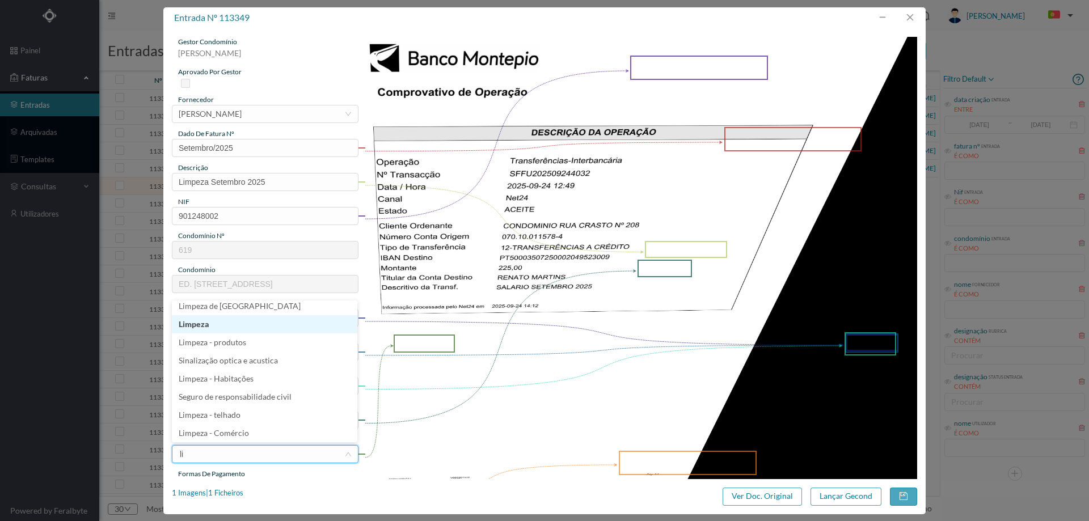
click at [240, 325] on li "Limpeza" at bounding box center [265, 324] width 186 height 18
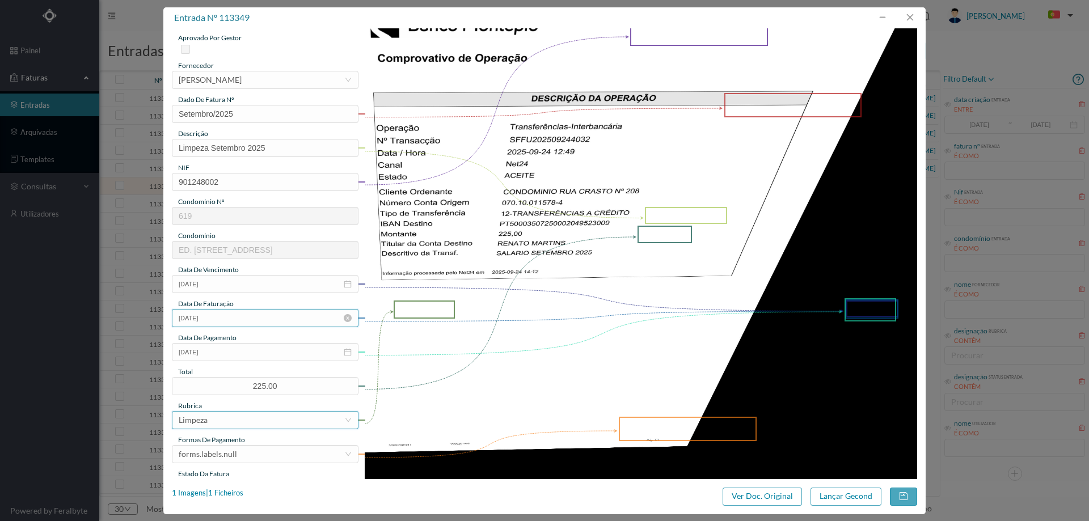
scroll to position [113, 0]
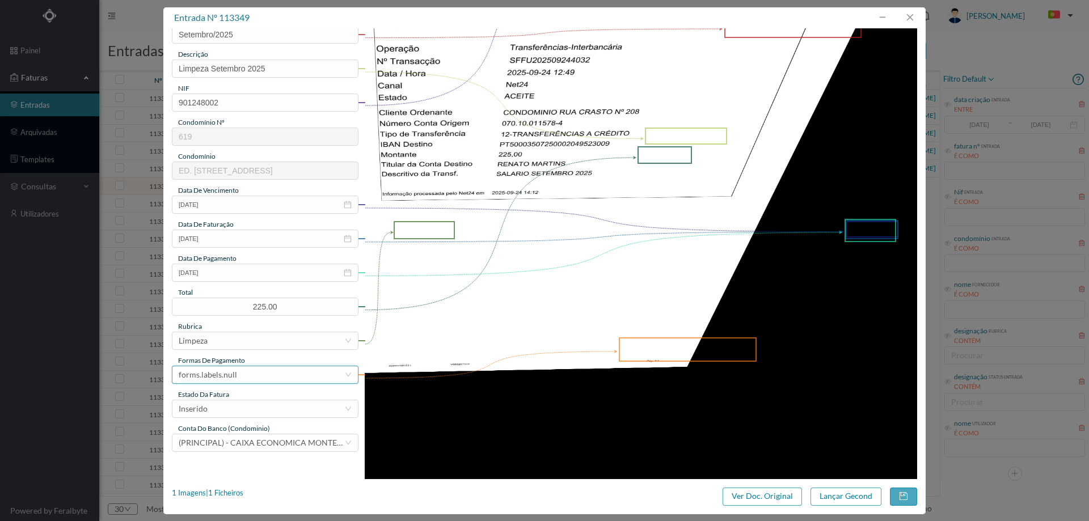
click at [237, 374] on div "forms.labels.null" at bounding box center [262, 375] width 166 height 17
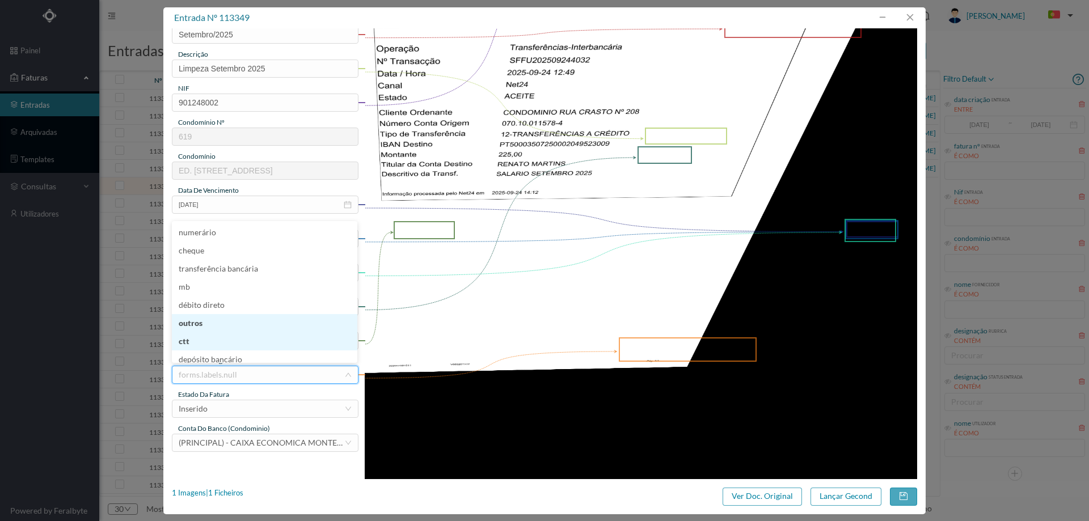
scroll to position [2, 0]
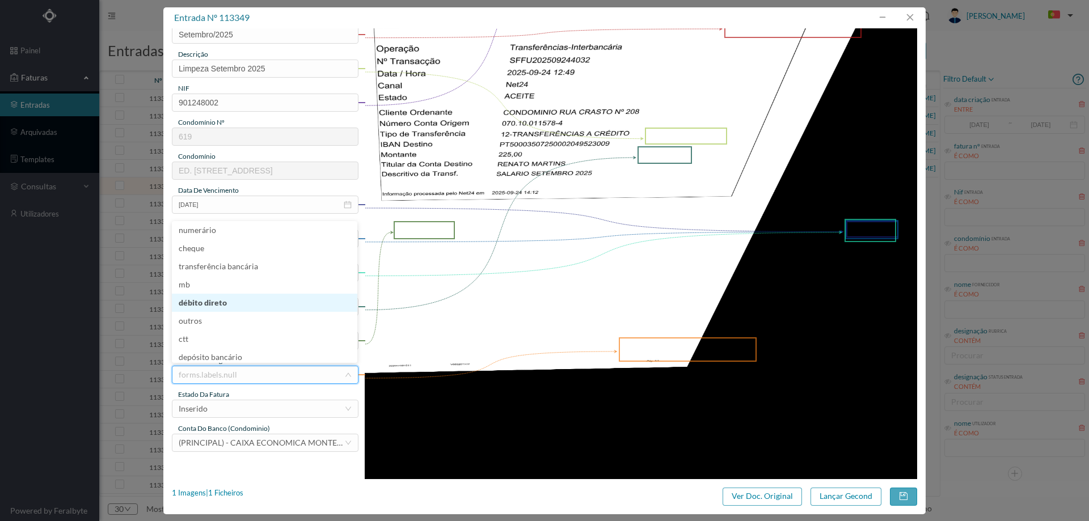
click at [238, 301] on li "débito direto" at bounding box center [265, 303] width 186 height 18
click at [243, 402] on div "Inserido" at bounding box center [262, 409] width 166 height 17
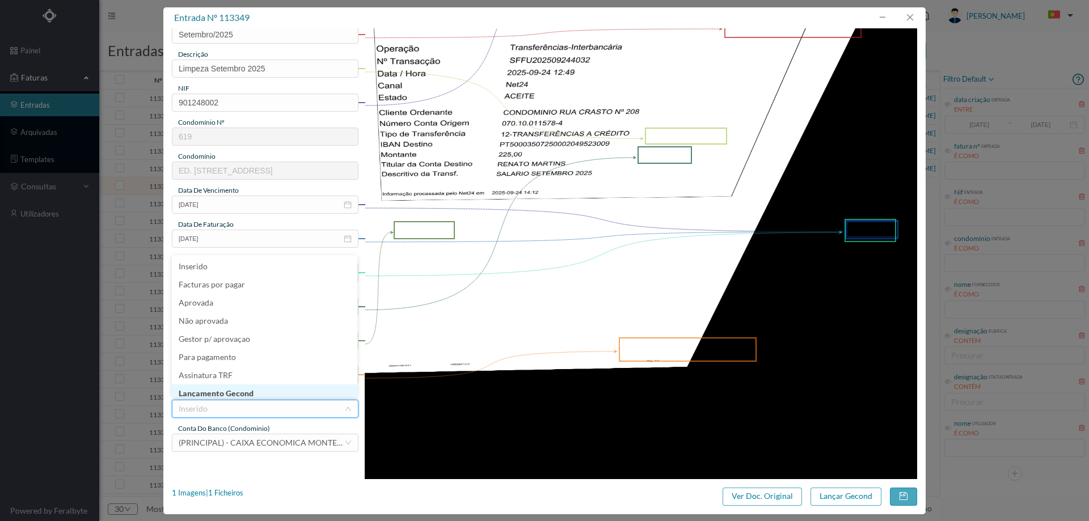
scroll to position [5, 0]
click at [243, 393] on li "Lançamento Gecond" at bounding box center [265, 389] width 186 height 18
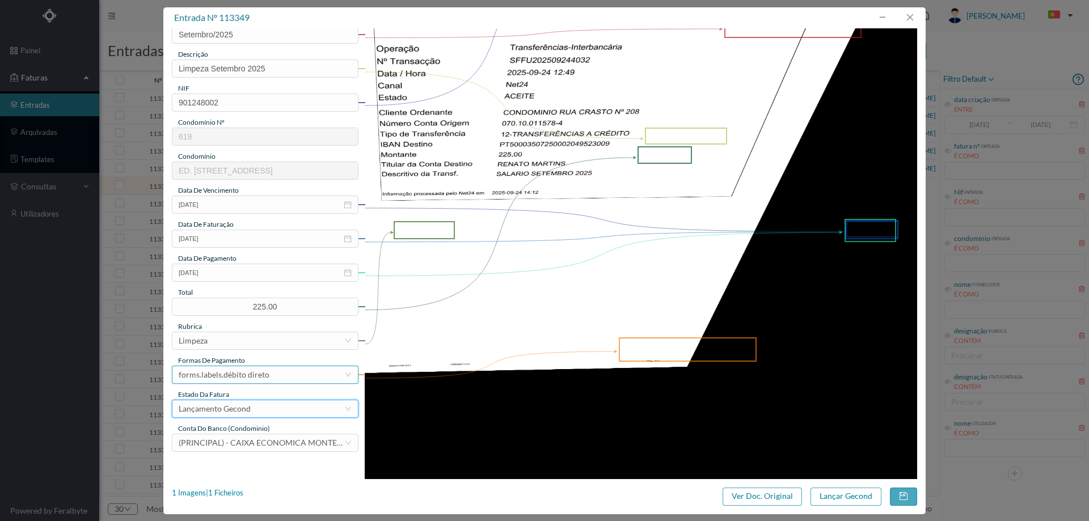
click at [256, 373] on div "forms.labels.débito direto" at bounding box center [224, 375] width 91 height 17
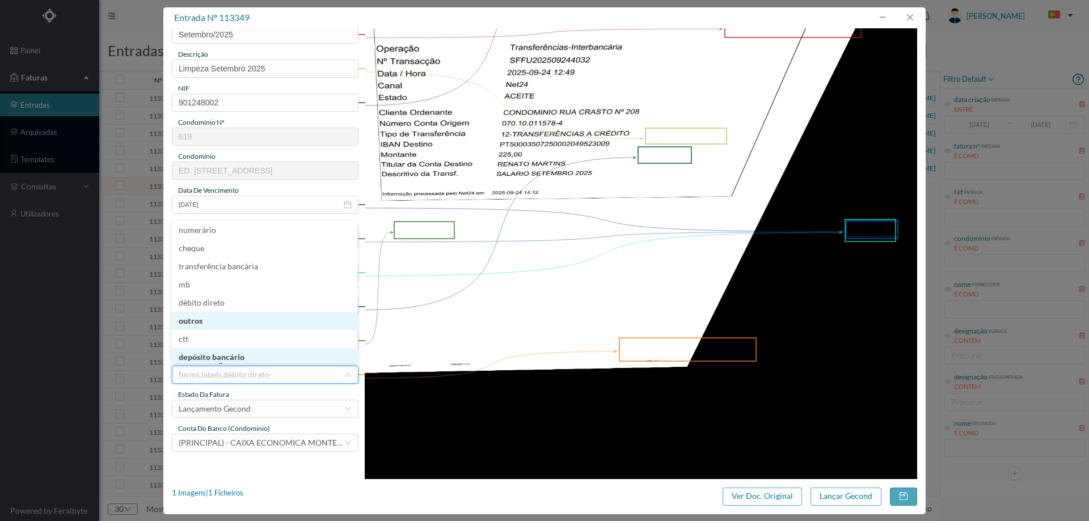
scroll to position [5, 0]
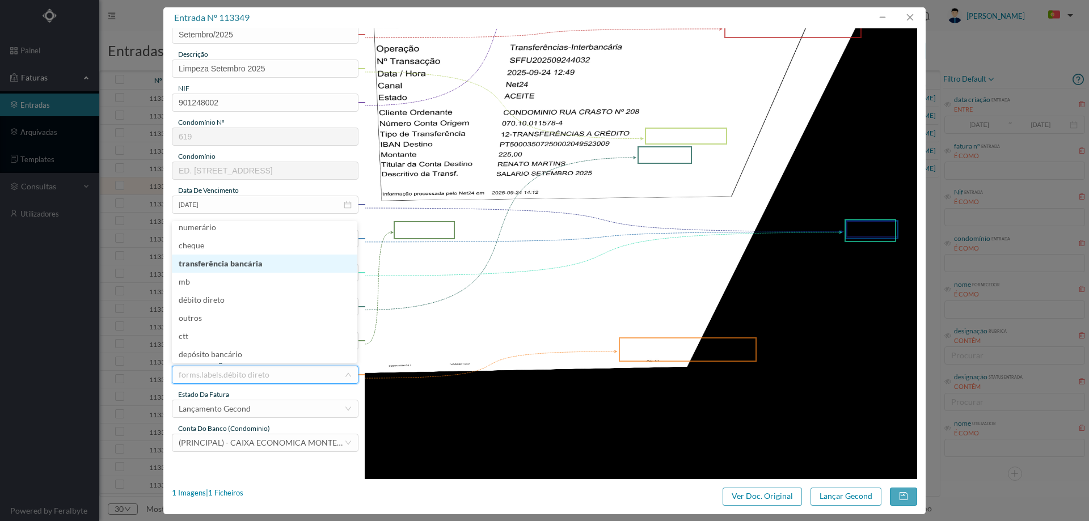
click at [255, 260] on li "transferência bancária" at bounding box center [265, 264] width 186 height 18
click at [829, 491] on button "Lançar Gecond" at bounding box center [846, 497] width 71 height 18
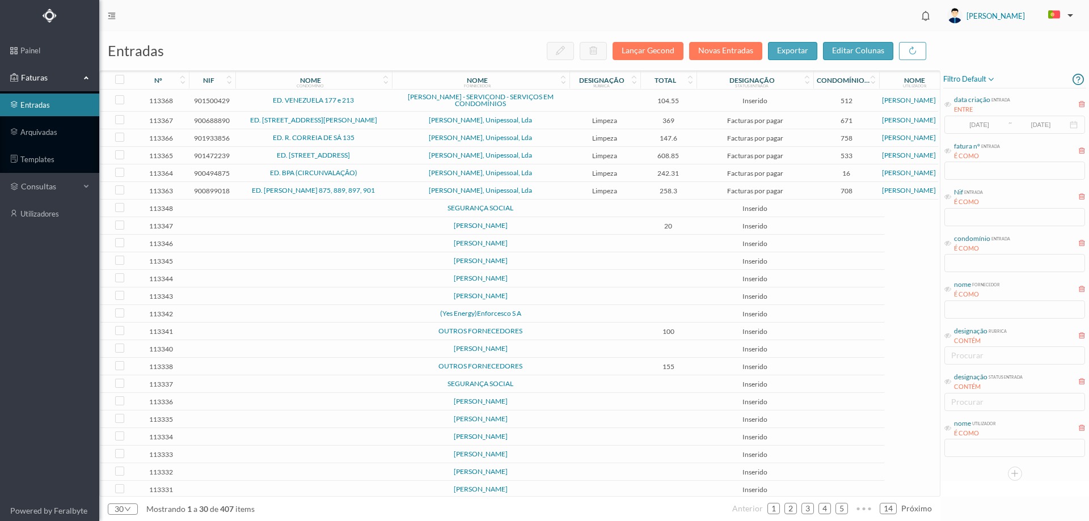
click at [543, 204] on td "SEGURANÇA SOCIAL" at bounding box center [481, 209] width 178 height 18
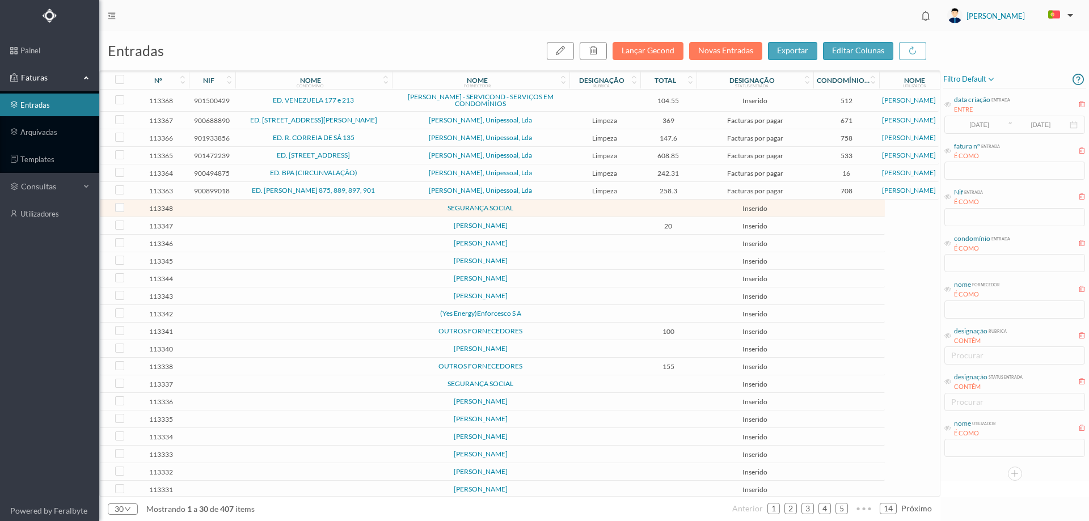
click at [543, 204] on td "SEGURANÇA SOCIAL" at bounding box center [481, 209] width 178 height 18
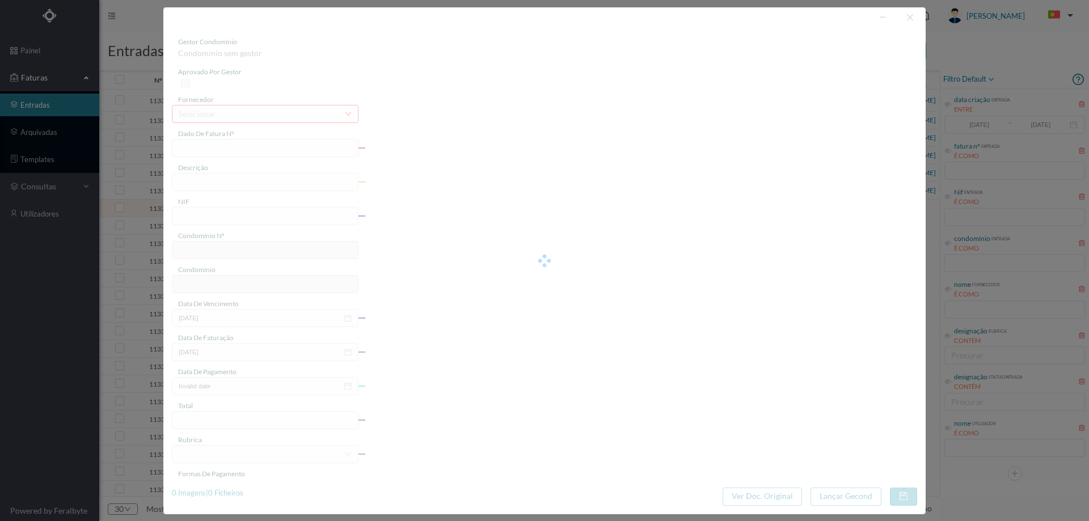
type input "0"
type input "Invalid date"
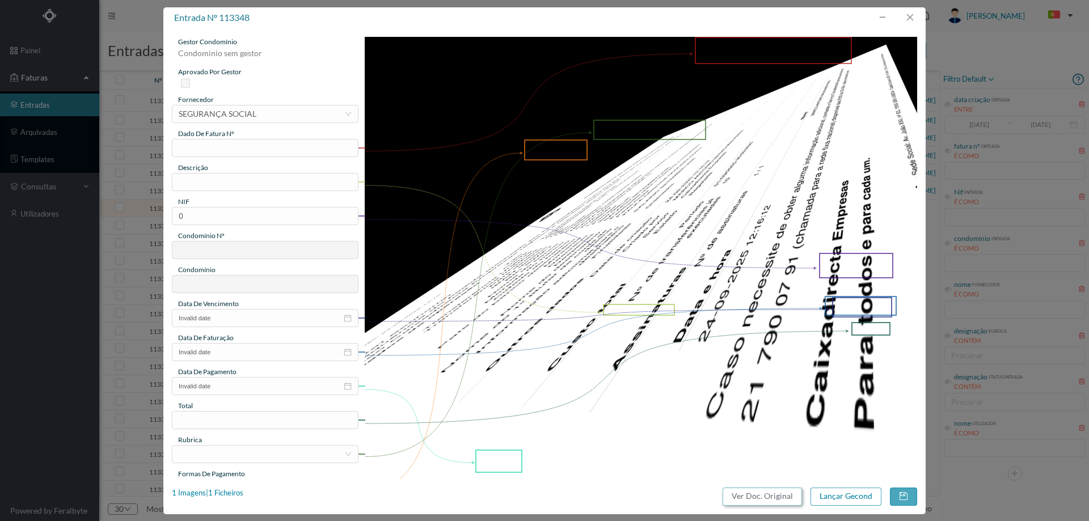
click at [748, 492] on button "Ver Doc. Original" at bounding box center [762, 497] width 79 height 18
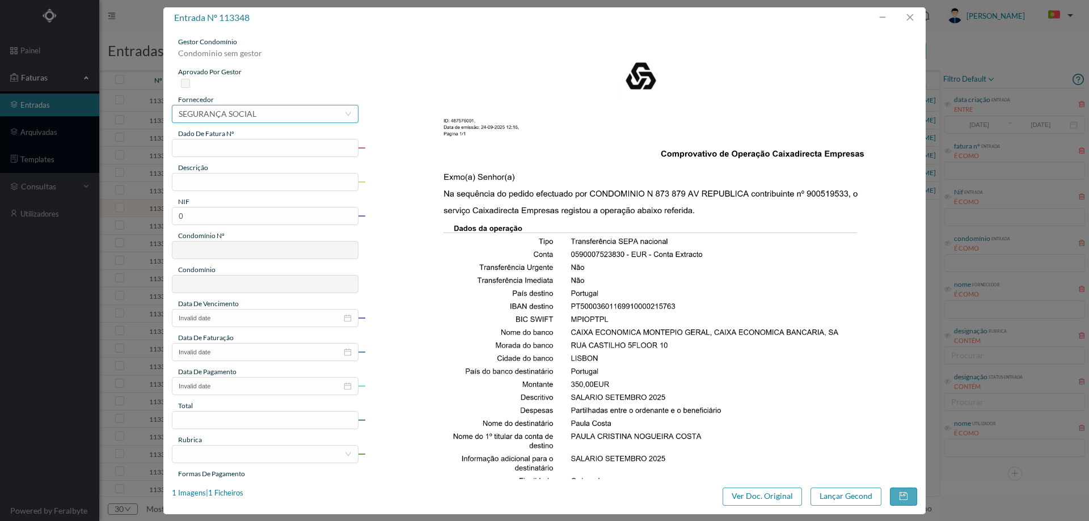
click at [247, 111] on div "SEGURANÇA SOCIAL" at bounding box center [218, 114] width 78 height 17
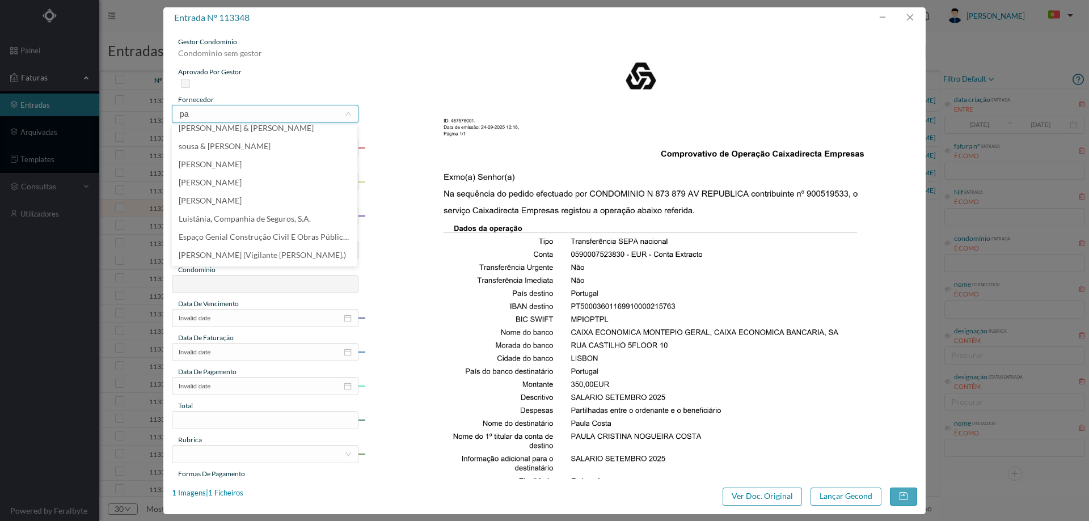
scroll to position [2, 0]
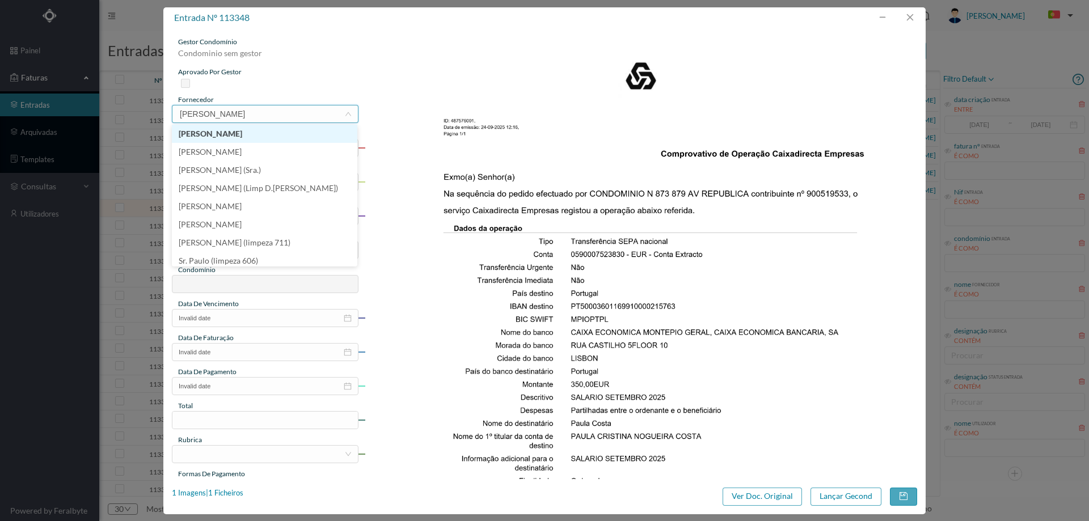
type input "paula"
click at [246, 138] on li "[PERSON_NAME]" at bounding box center [265, 134] width 186 height 18
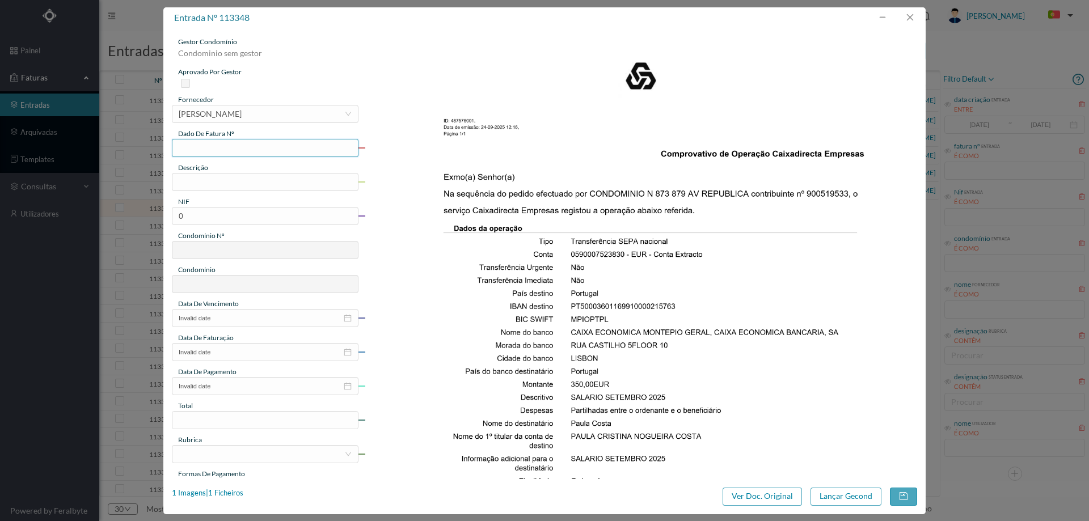
click at [244, 150] on input "text" at bounding box center [265, 148] width 187 height 18
type input "Setembro/2025"
click at [242, 186] on input "text" at bounding box center [265, 182] width 187 height 18
type input "Limpeza Setembro 2025"
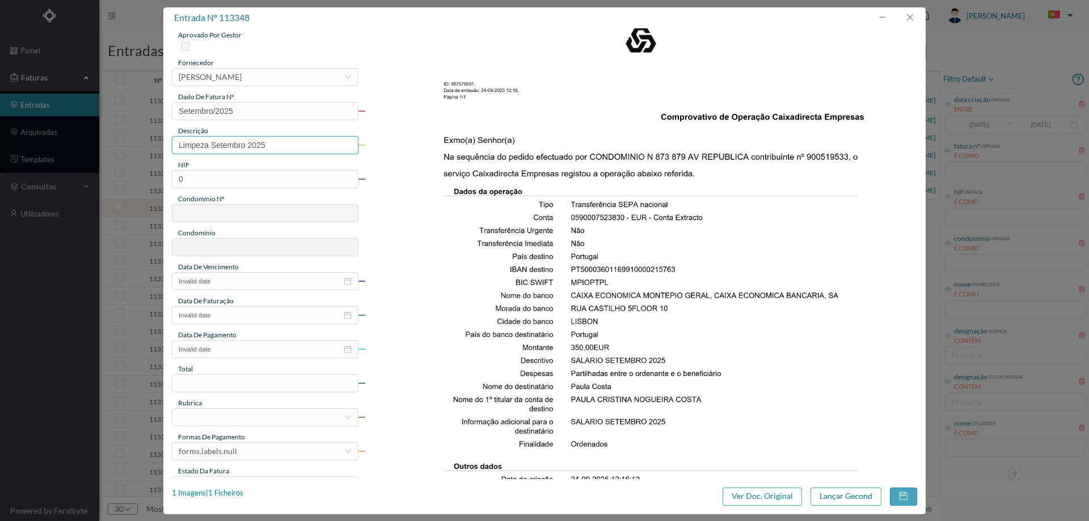
scroll to position [57, 0]
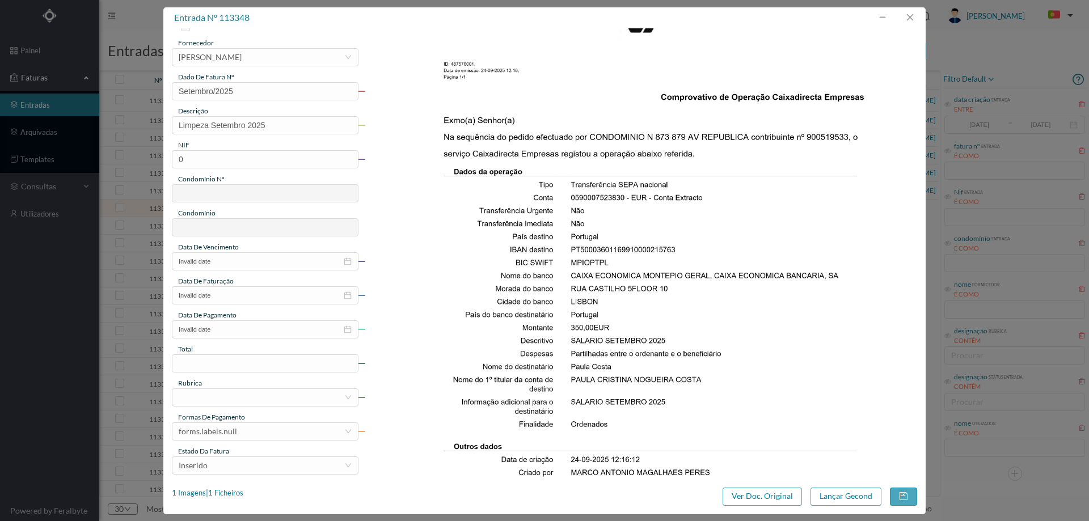
click at [222, 149] on div "NIF" at bounding box center [265, 145] width 187 height 10
click at [222, 154] on input "0" at bounding box center [265, 159] width 187 height 18
paste input "900519533"
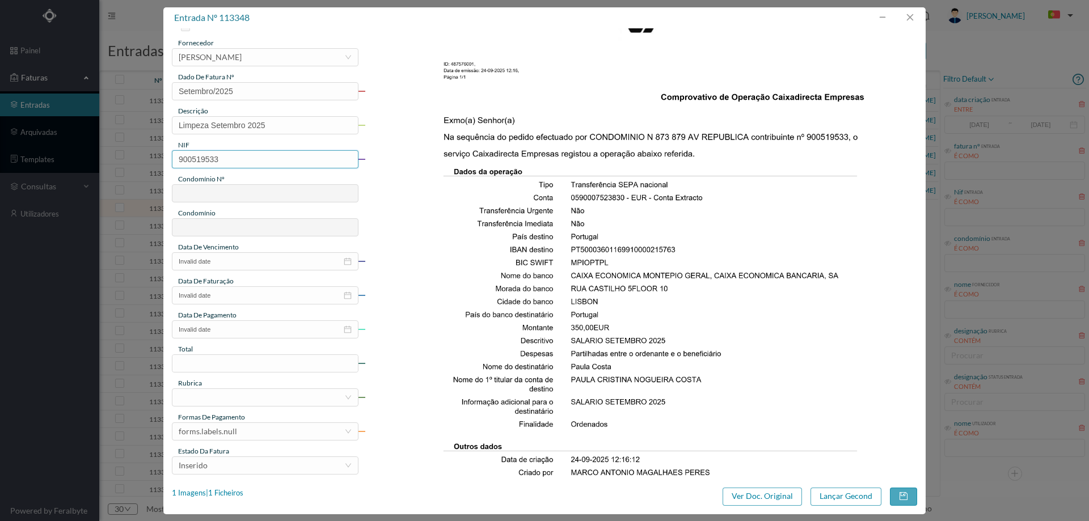
click at [181, 157] on input "900519533" at bounding box center [265, 159] width 187 height 18
type input "900519533"
type input "707"
type input "ED. [GEOGRAPHIC_DATA]"
type input "900519533"
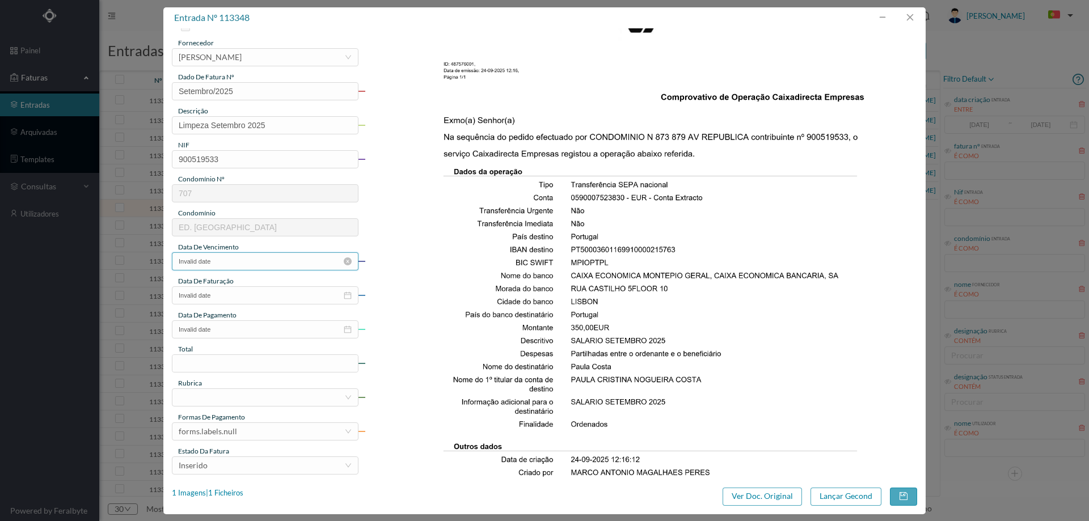
click at [232, 267] on input "Invalid date" at bounding box center [265, 261] width 187 height 18
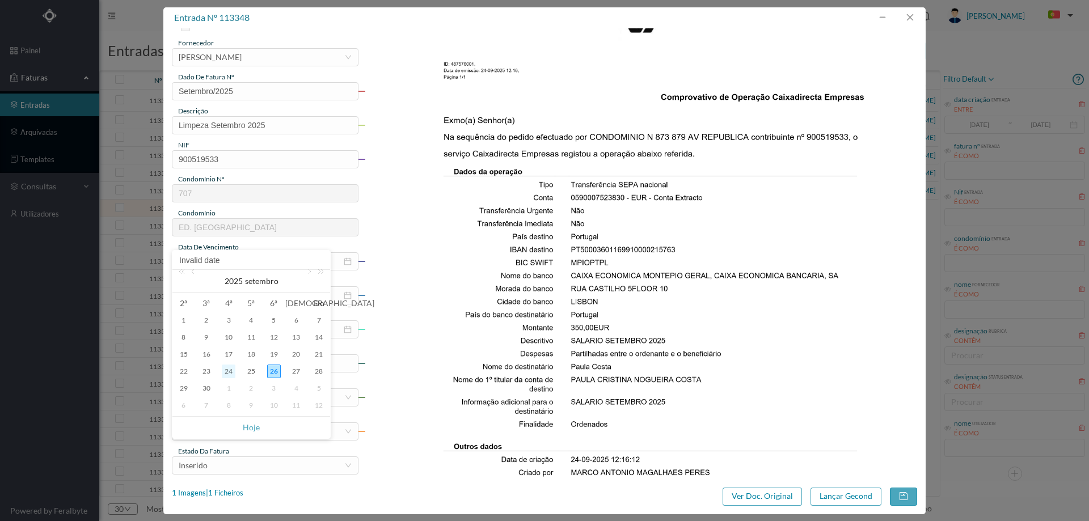
click at [233, 374] on div "24" at bounding box center [229, 372] width 14 height 14
type input "[DATE]"
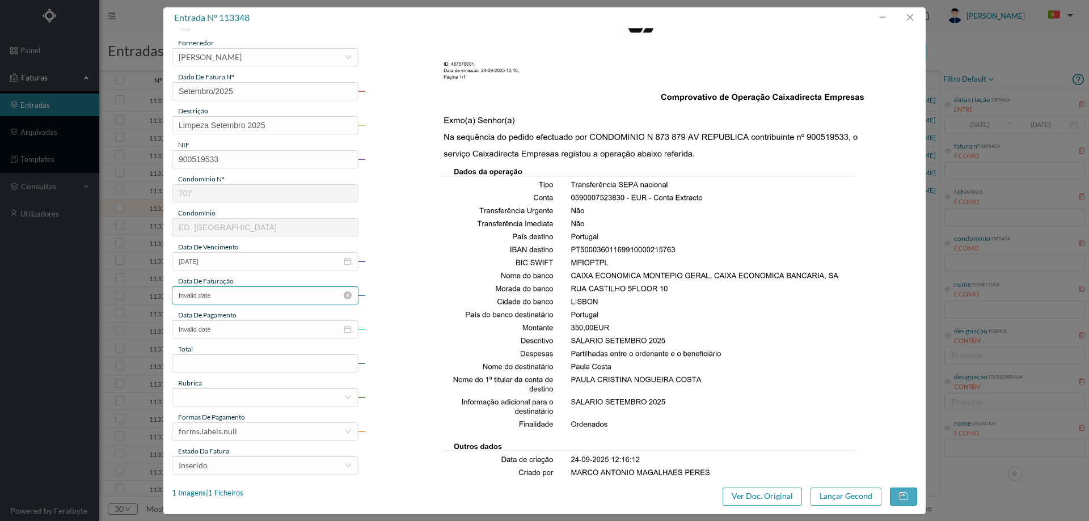
click at [228, 295] on input "Invalid date" at bounding box center [265, 296] width 187 height 18
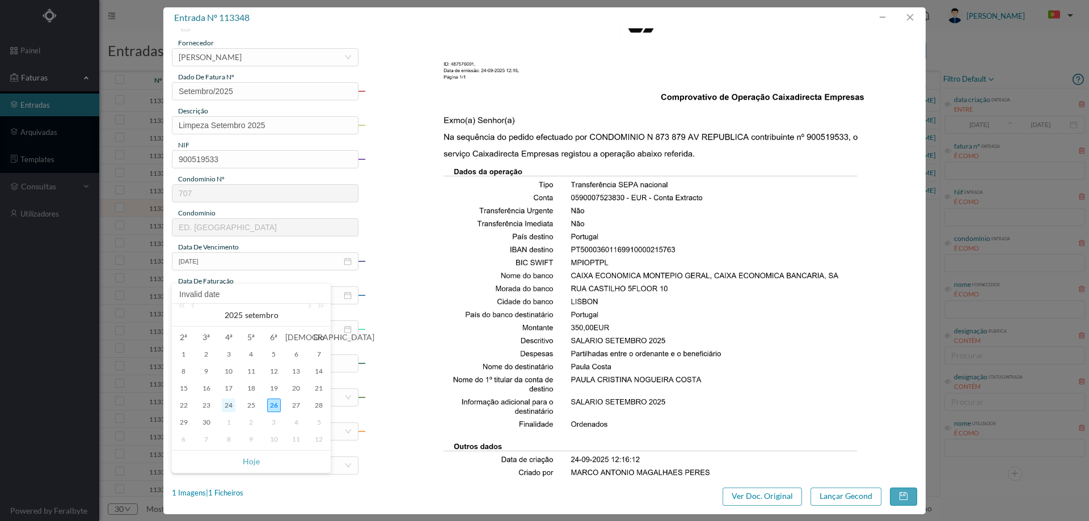
click at [232, 411] on div "24" at bounding box center [229, 406] width 14 height 14
type input "[DATE]"
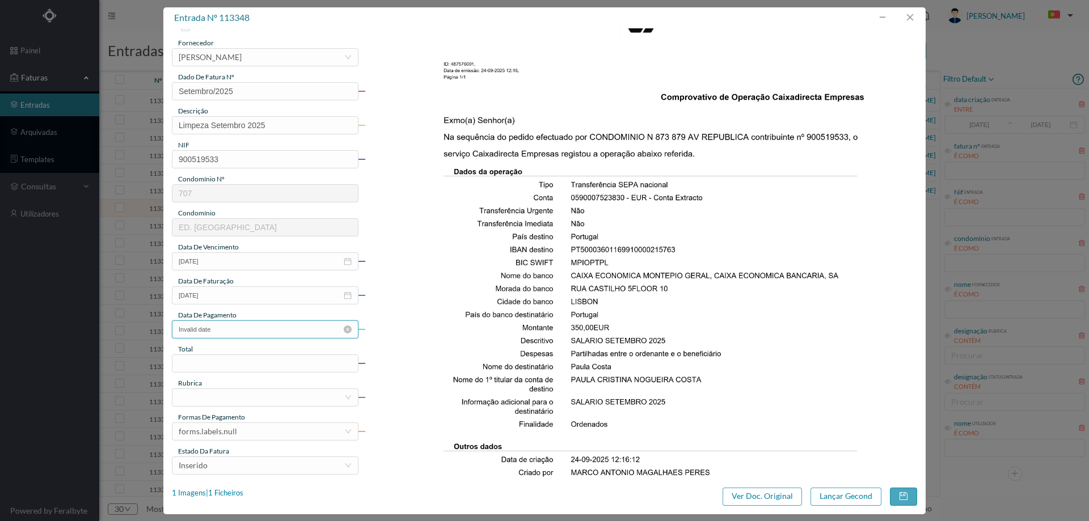
click at [232, 330] on input "Invalid date" at bounding box center [265, 330] width 187 height 18
click at [224, 440] on div "24" at bounding box center [229, 440] width 14 height 14
type input "[DATE]"
click at [238, 363] on input at bounding box center [265, 363] width 186 height 17
type input "350.00"
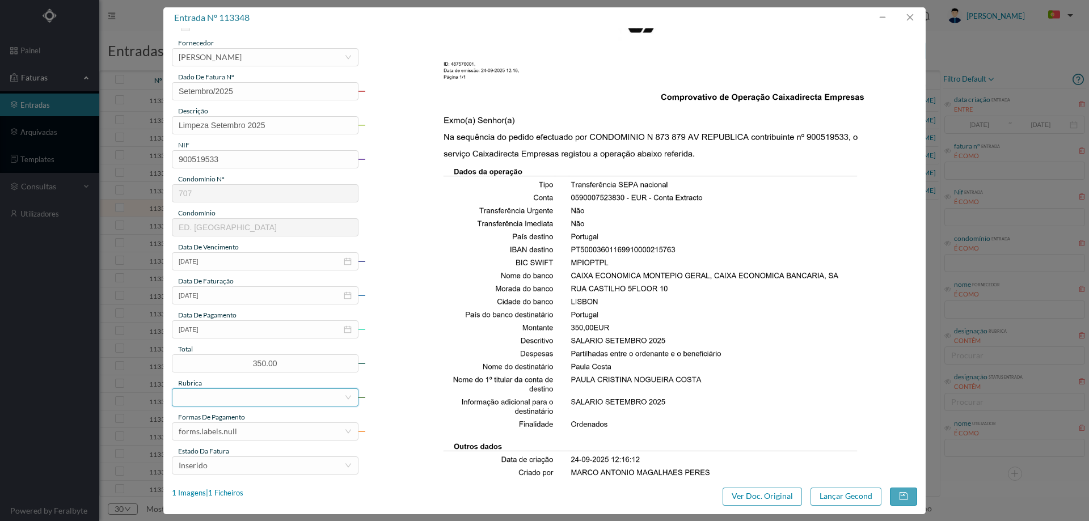
click at [231, 403] on div at bounding box center [262, 397] width 166 height 17
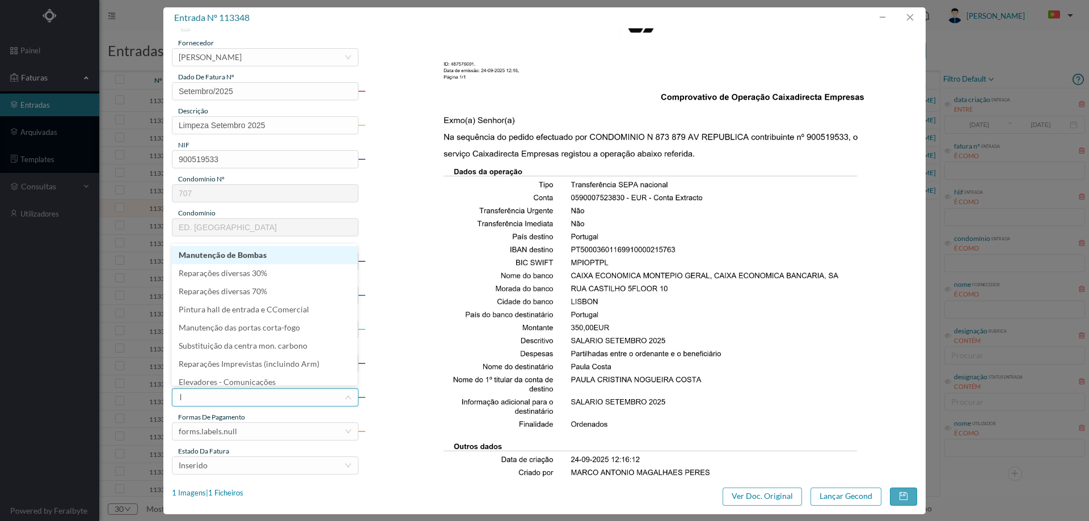
type input "li"
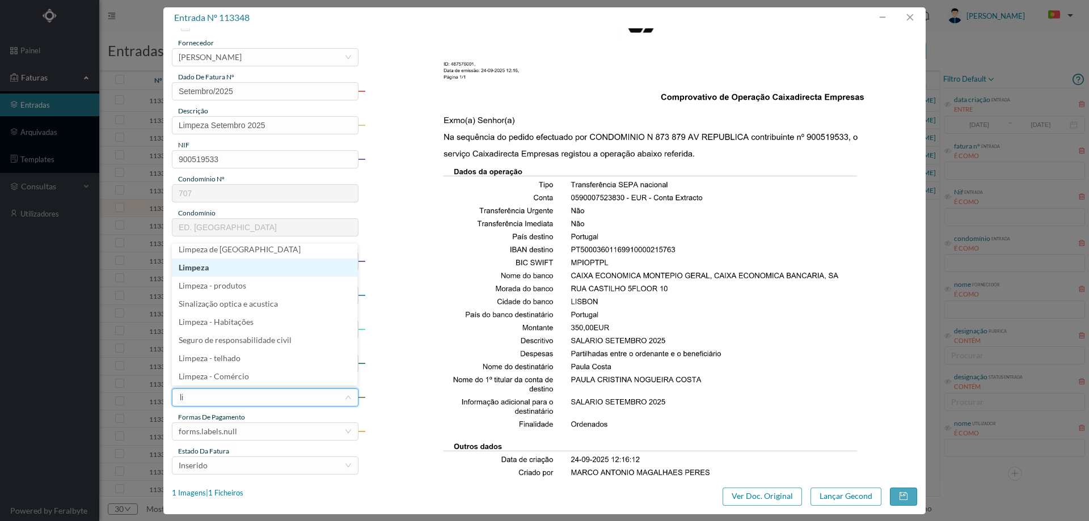
click at [225, 266] on li "Limpeza" at bounding box center [265, 268] width 186 height 18
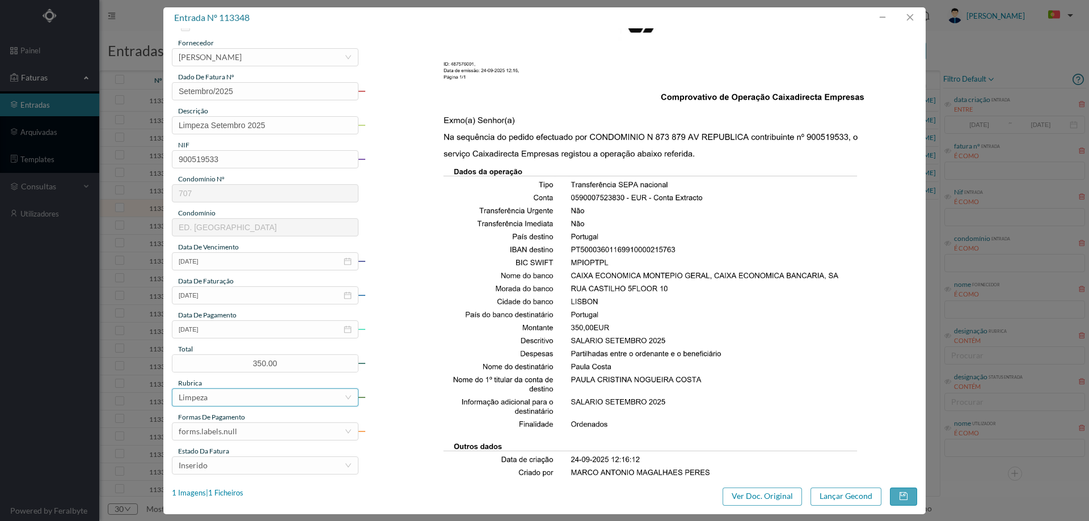
scroll to position [2, 0]
click at [209, 427] on div "forms.labels.null" at bounding box center [208, 431] width 58 height 17
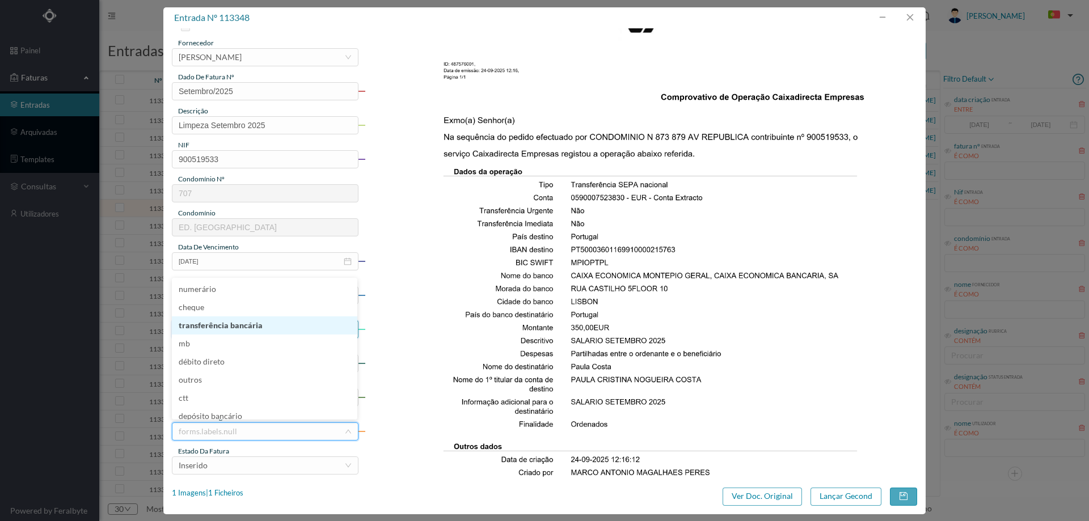
click at [213, 324] on li "transferência bancária" at bounding box center [265, 326] width 186 height 18
click at [216, 463] on div "Inserido" at bounding box center [262, 465] width 166 height 17
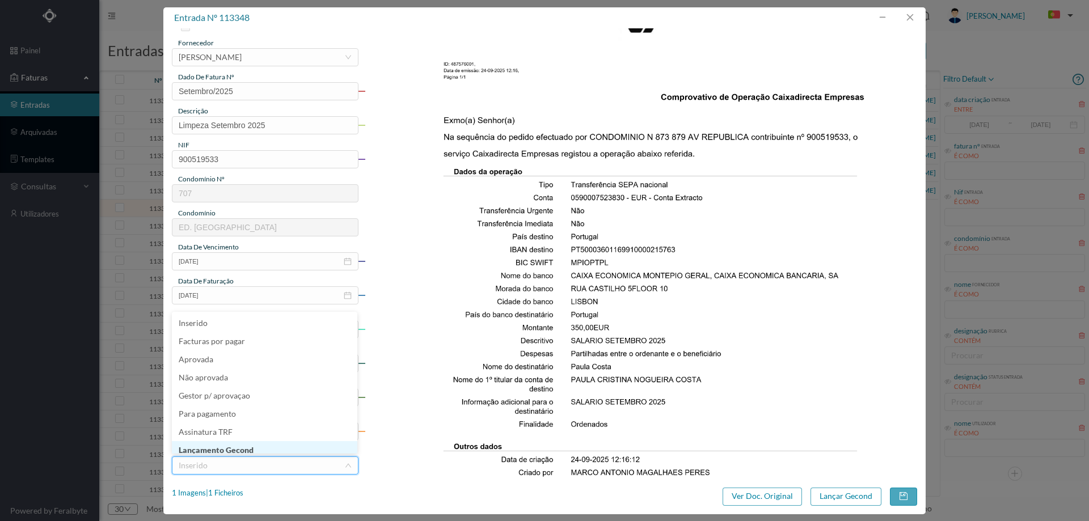
scroll to position [6, 0]
click at [218, 443] on li "Lançamento Gecond" at bounding box center [265, 445] width 186 height 18
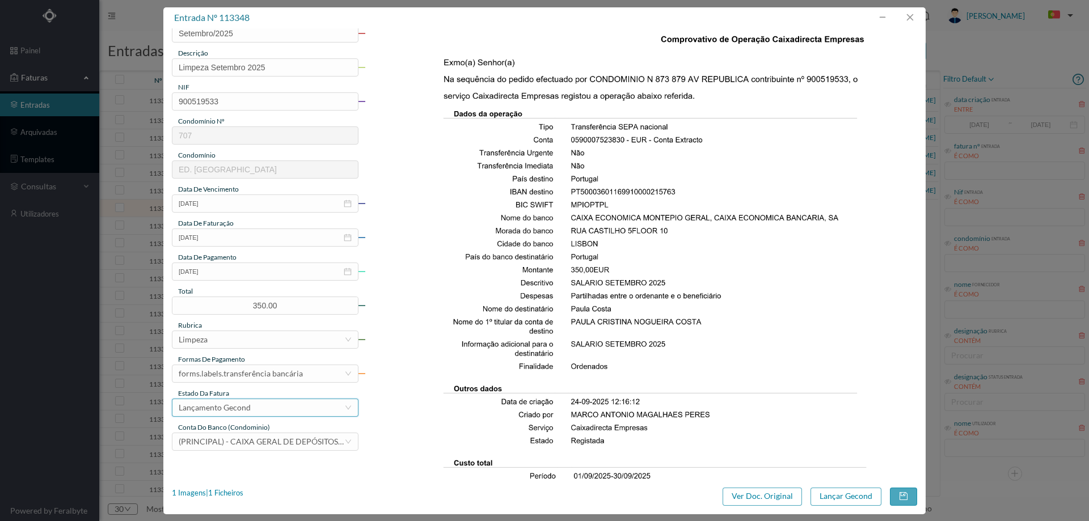
scroll to position [170, 0]
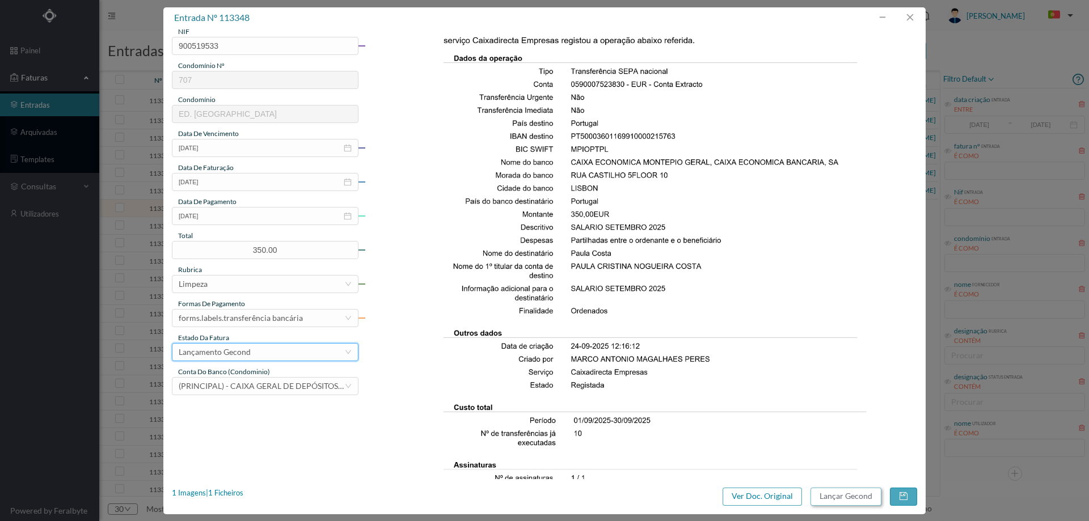
click at [859, 496] on button "Lançar Gecond" at bounding box center [846, 497] width 71 height 18
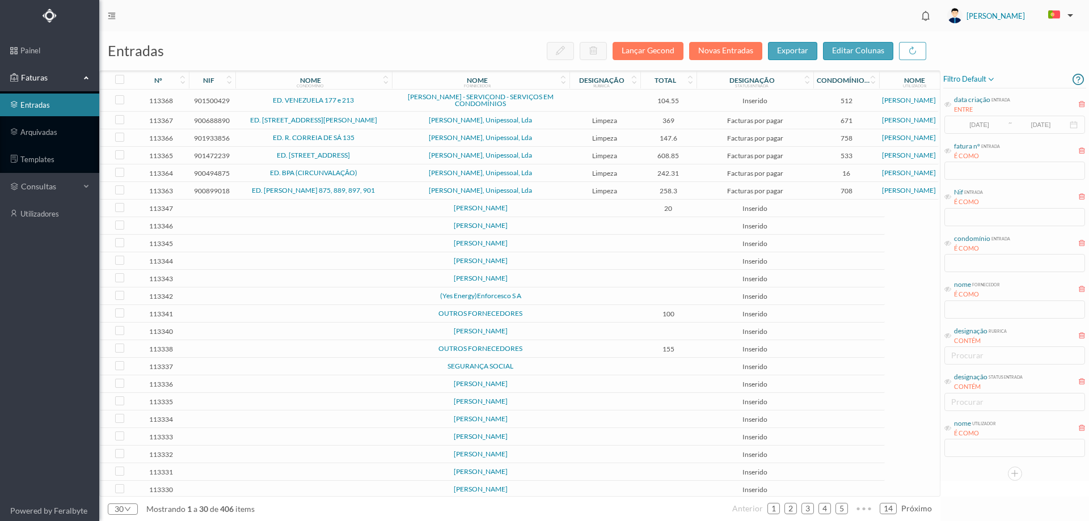
click at [602, 203] on td at bounding box center [605, 209] width 71 height 18
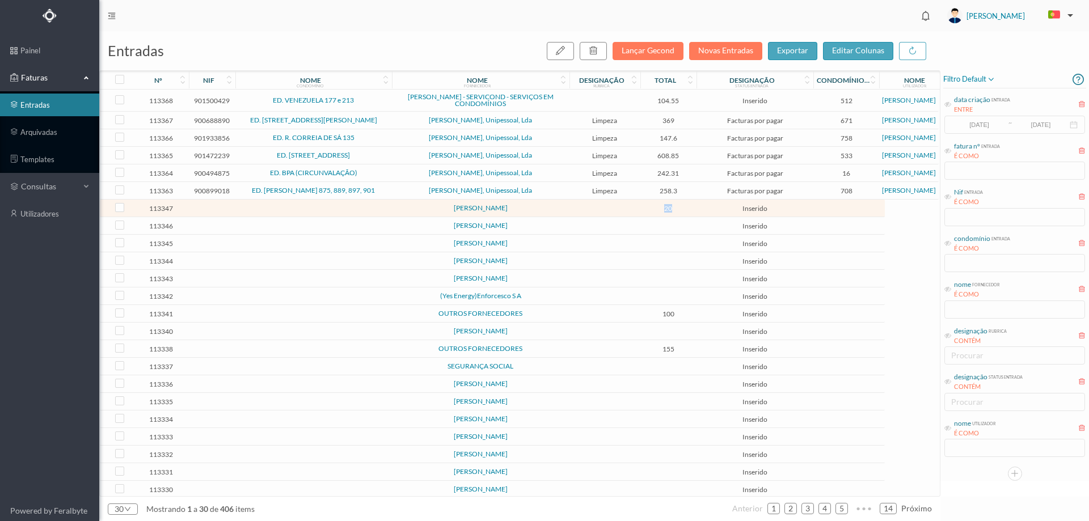
click at [602, 203] on td at bounding box center [605, 209] width 71 height 18
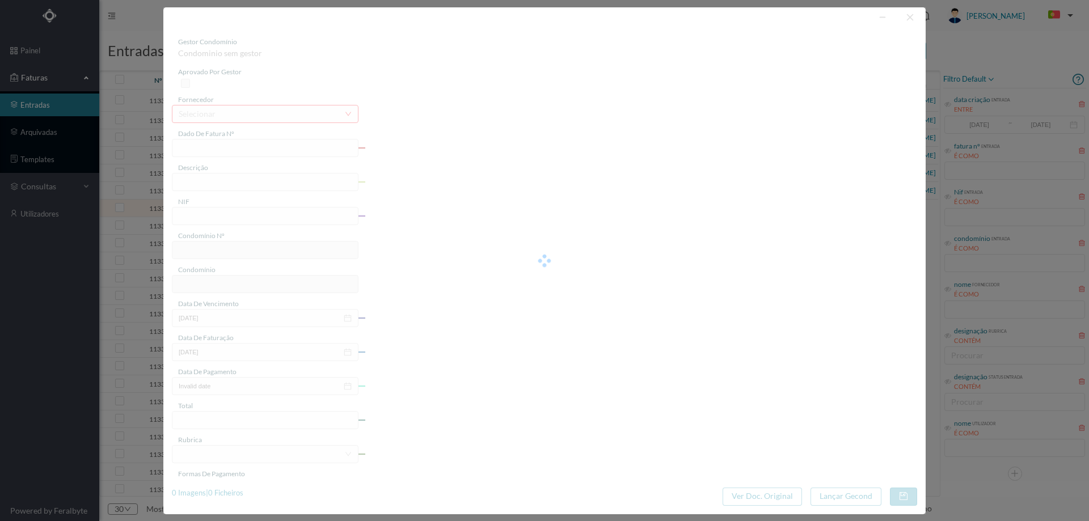
type input "0"
type input "Invalid date"
type input "20.00"
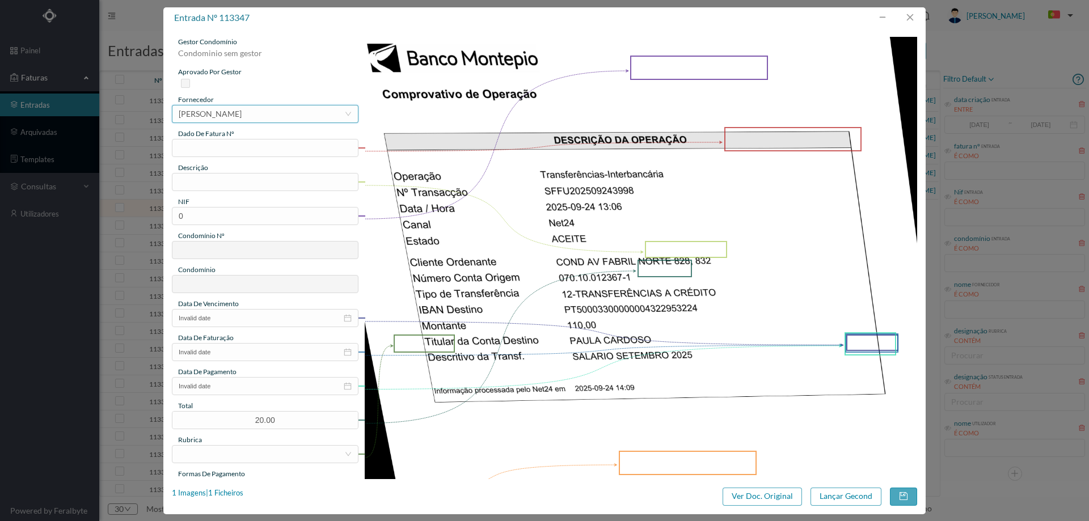
click at [242, 113] on div "[PERSON_NAME]" at bounding box center [210, 114] width 63 height 17
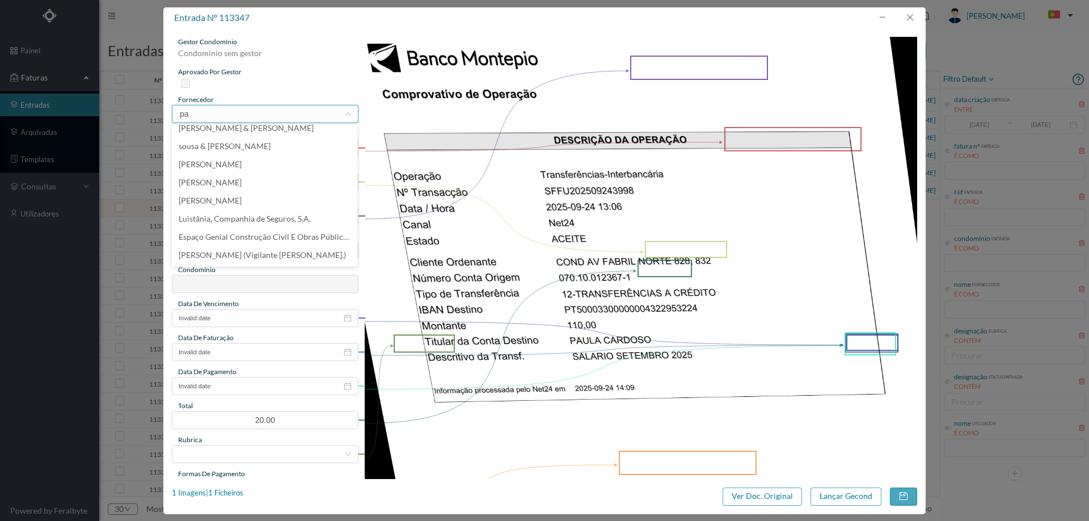
scroll to position [2, 0]
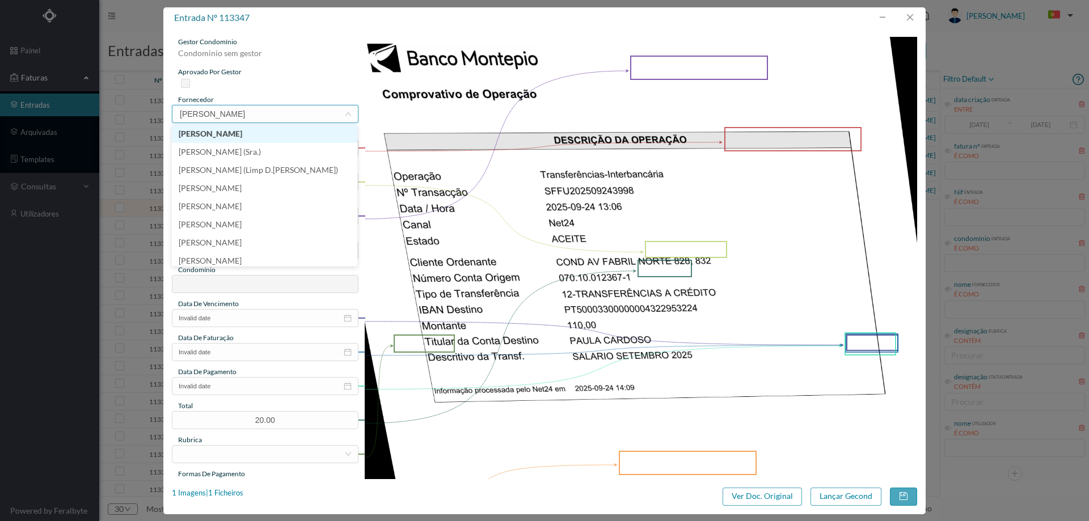
type input "paula"
click at [275, 152] on li "[PERSON_NAME] (Sra.)" at bounding box center [265, 152] width 186 height 18
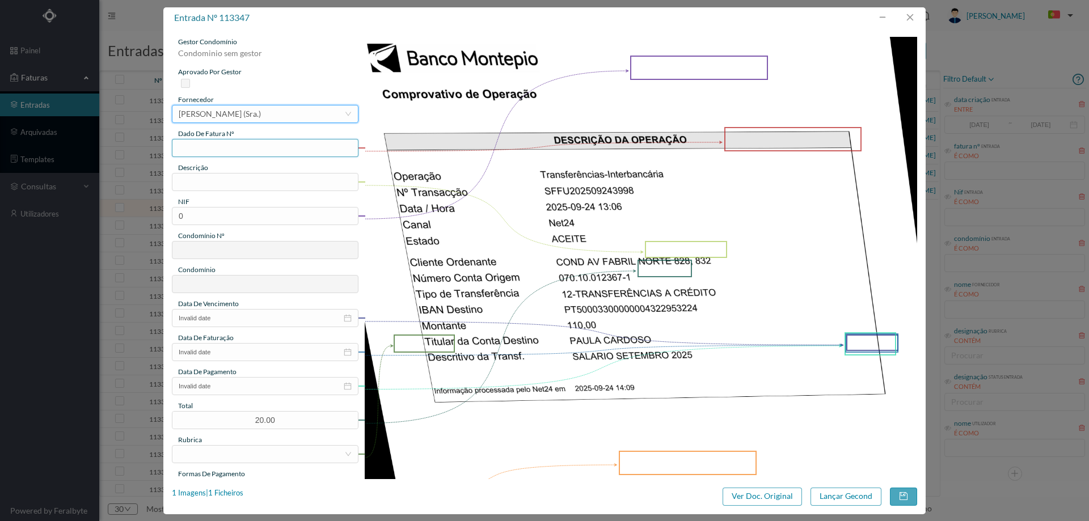
click at [273, 150] on input "text" at bounding box center [265, 148] width 187 height 18
type input "Setembro/2025"
click at [205, 184] on input "text" at bounding box center [265, 182] width 187 height 18
type input "Limpeza Setembro de 2025"
click at [287, 218] on input "0" at bounding box center [265, 216] width 187 height 18
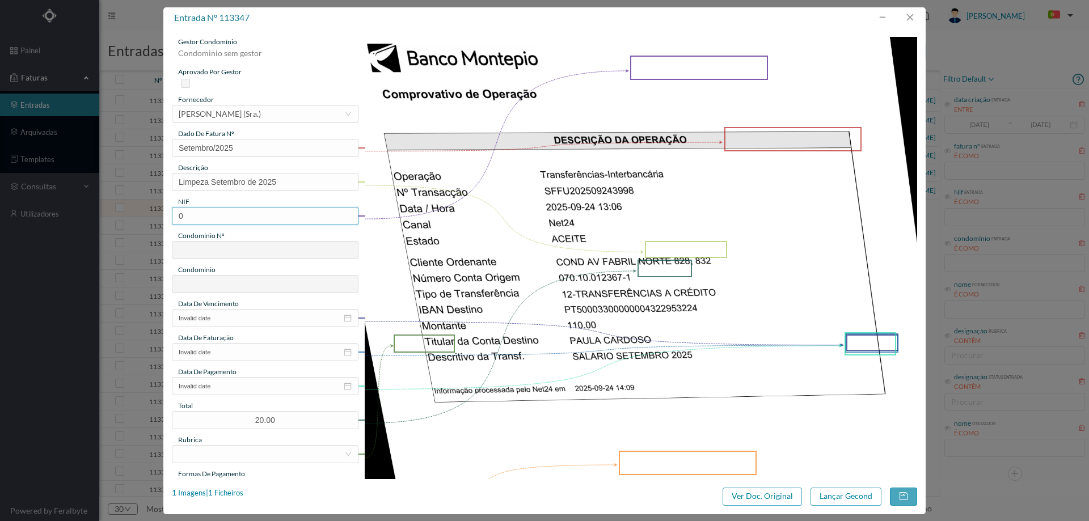
click at [287, 218] on input "0" at bounding box center [265, 216] width 187 height 18
paste input "90212644"
click at [183, 214] on input "902126440" at bounding box center [265, 216] width 187 height 18
type input "902126440"
type input "753"
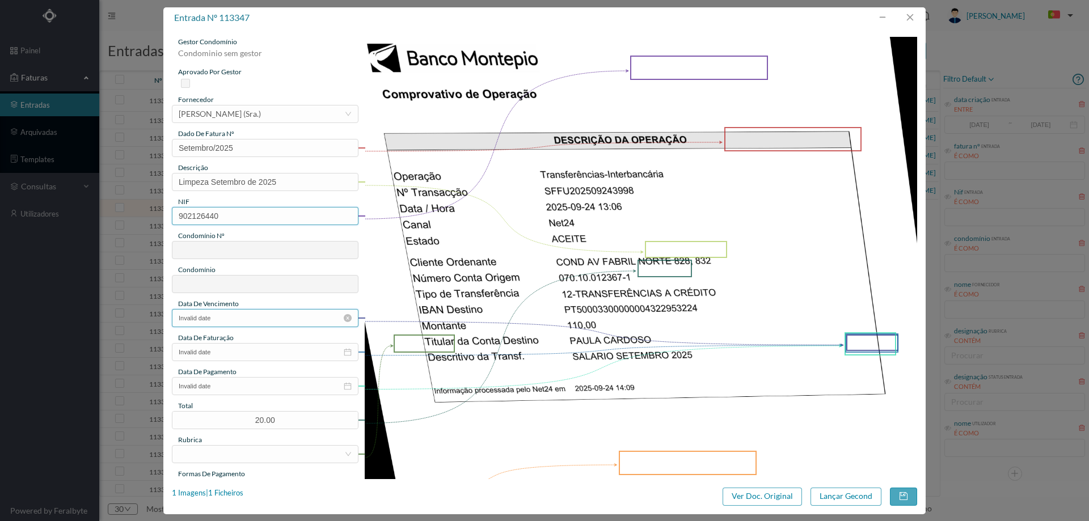
type input "ED. FABRIL NORTE"
type input "902126440"
click at [250, 319] on input "Invalid date" at bounding box center [265, 318] width 187 height 18
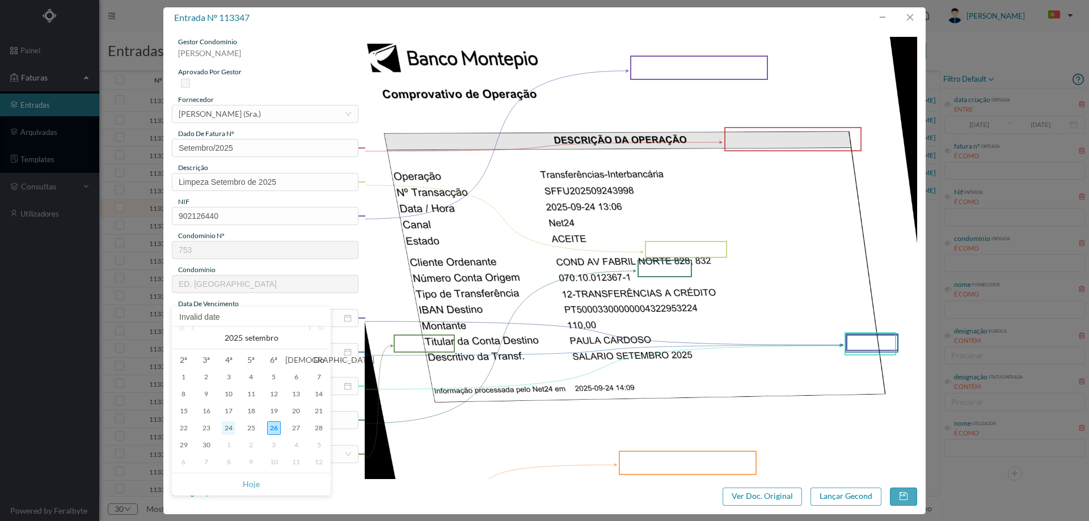
click at [230, 426] on div "24" at bounding box center [229, 429] width 14 height 14
type input "[DATE]"
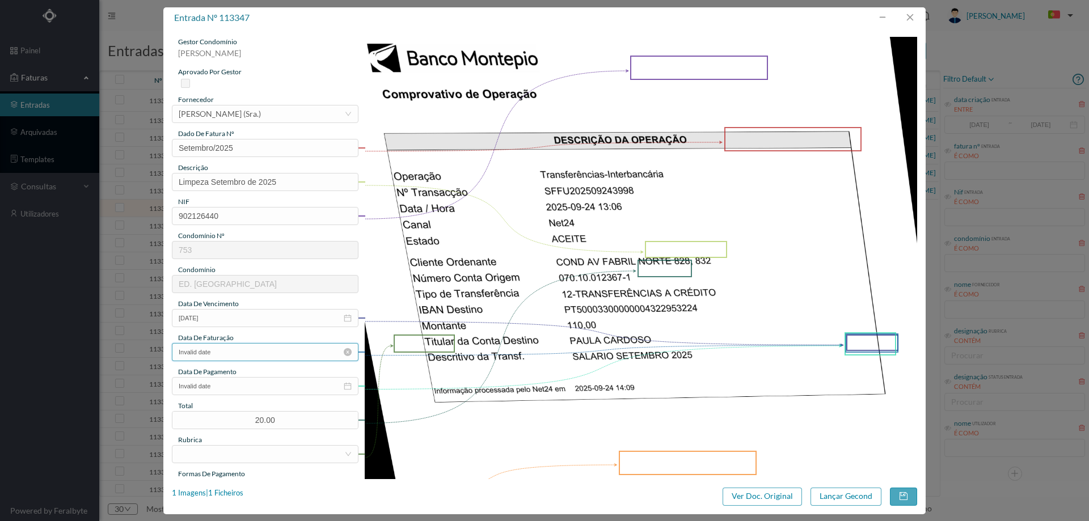
click at [243, 353] on input "Invalid date" at bounding box center [265, 352] width 187 height 18
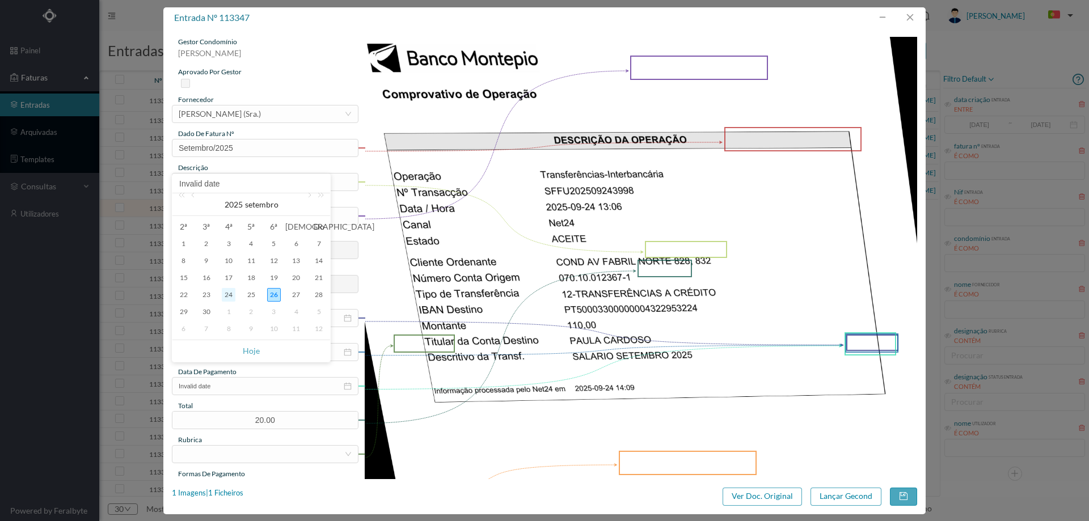
click at [225, 295] on div "24" at bounding box center [229, 295] width 14 height 14
type input "[DATE]"
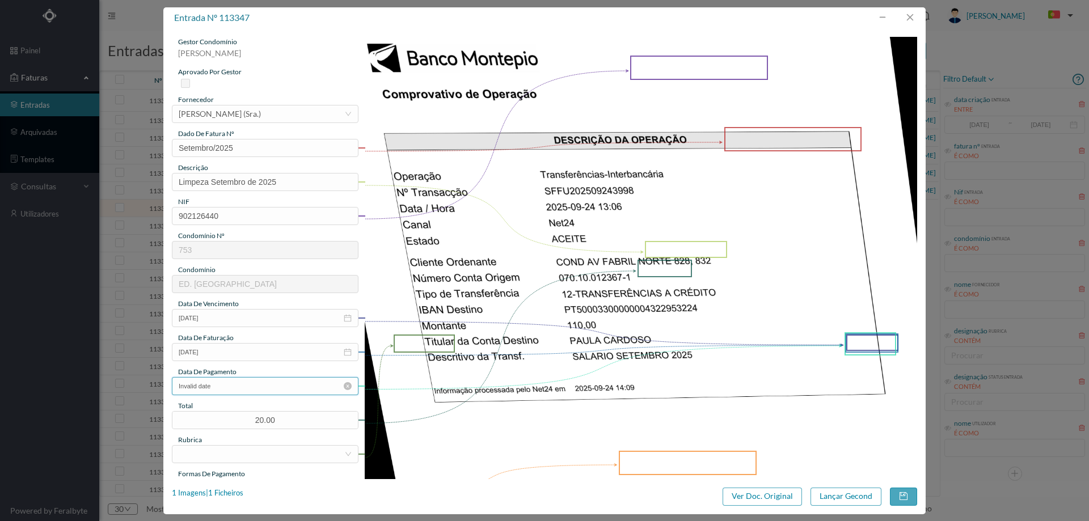
click at [230, 386] on input "Invalid date" at bounding box center [265, 386] width 187 height 18
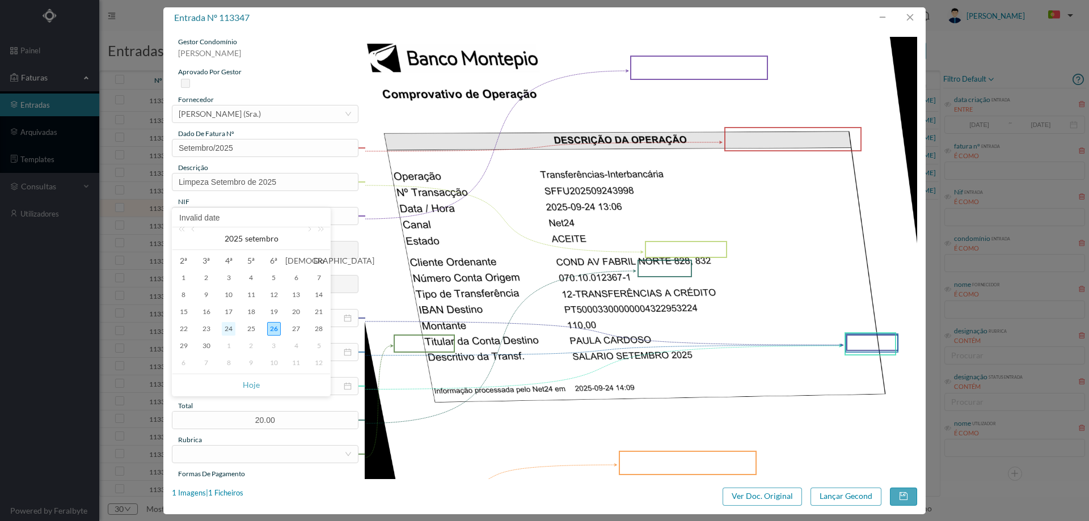
click at [226, 332] on div "24" at bounding box center [229, 329] width 14 height 14
type input "[DATE]"
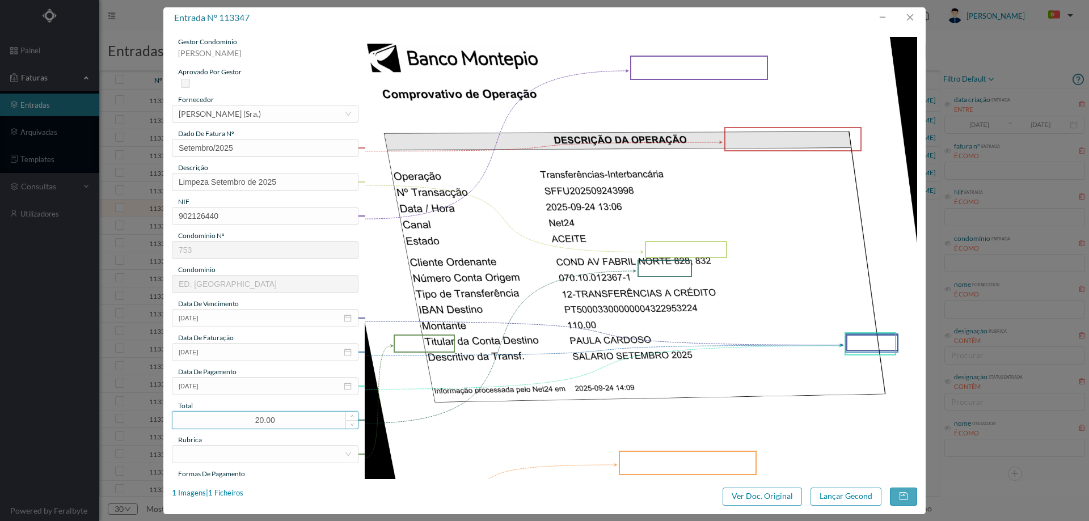
drag, startPoint x: 277, startPoint y: 422, endPoint x: 240, endPoint y: 417, distance: 37.7
click at [240, 417] on input "20.00" at bounding box center [265, 420] width 186 height 17
type input "110.00"
click at [222, 457] on div at bounding box center [262, 454] width 166 height 17
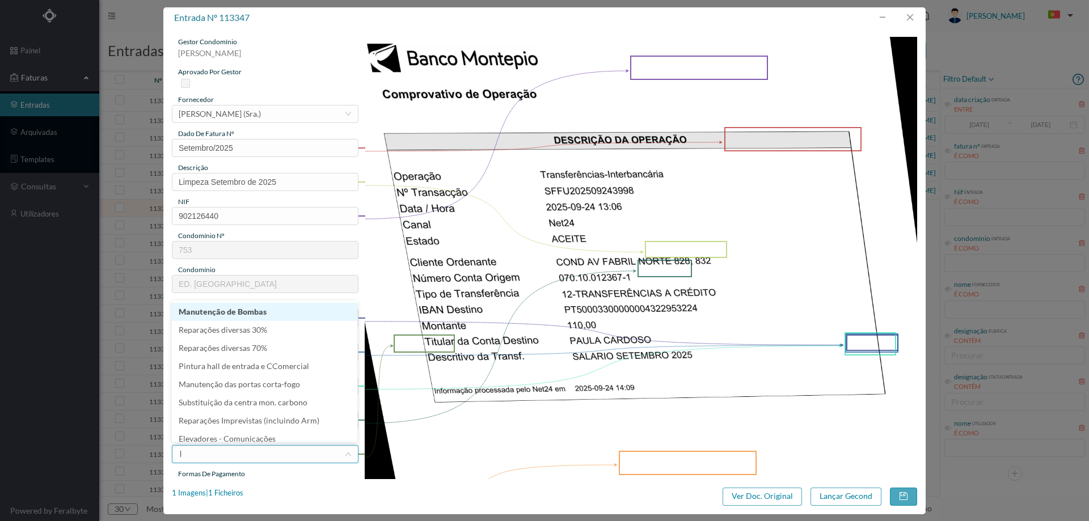
type input "li"
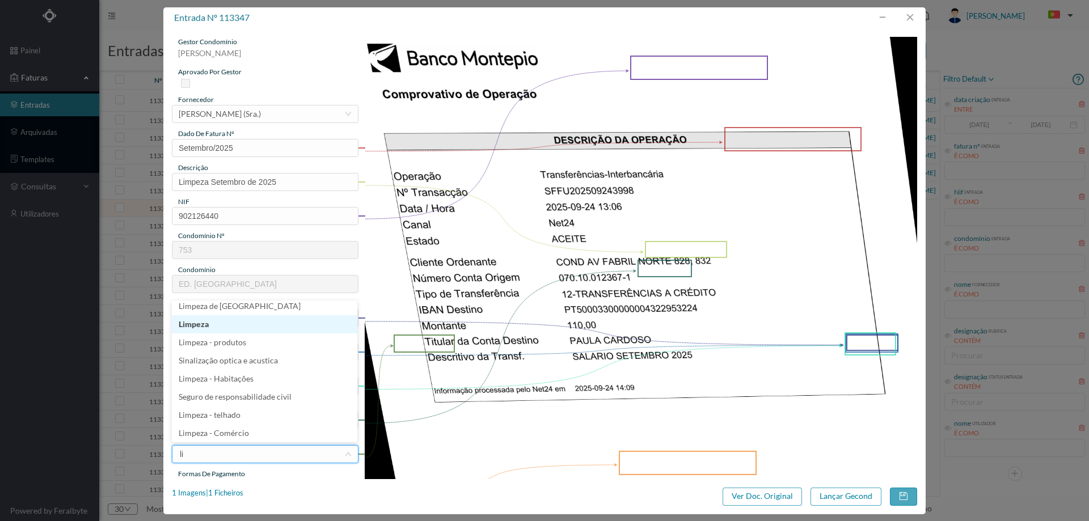
click at [235, 329] on li "Limpeza" at bounding box center [265, 324] width 186 height 18
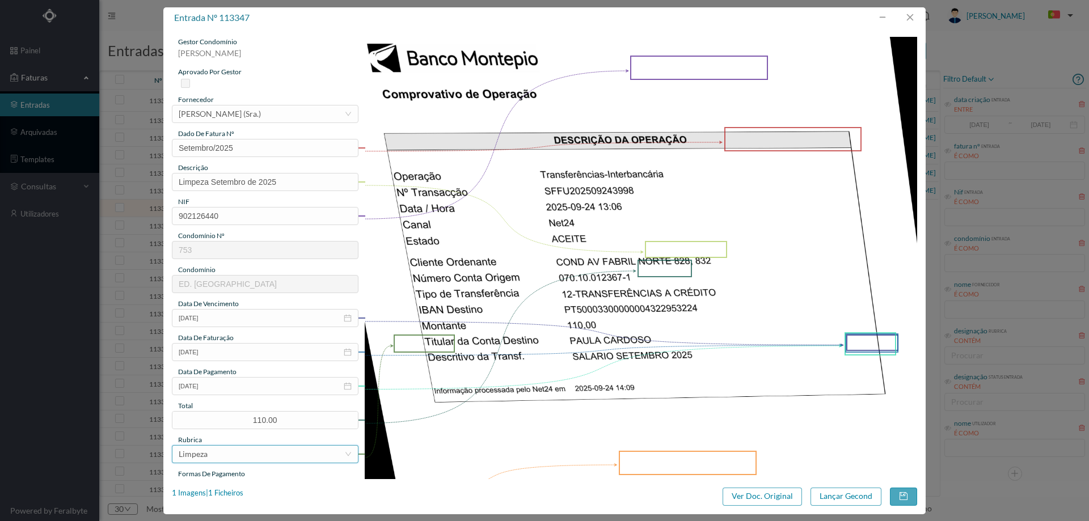
scroll to position [170, 0]
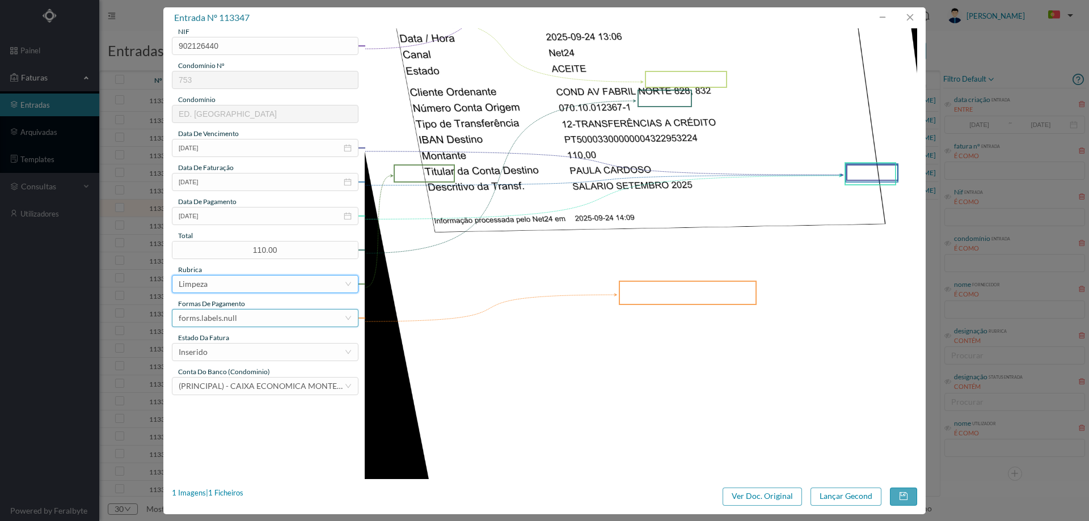
click at [236, 320] on div "forms.labels.null" at bounding box center [262, 318] width 166 height 17
click at [257, 382] on li "transferência bancária" at bounding box center [265, 377] width 186 height 18
click at [238, 350] on div "Inserido" at bounding box center [262, 352] width 166 height 17
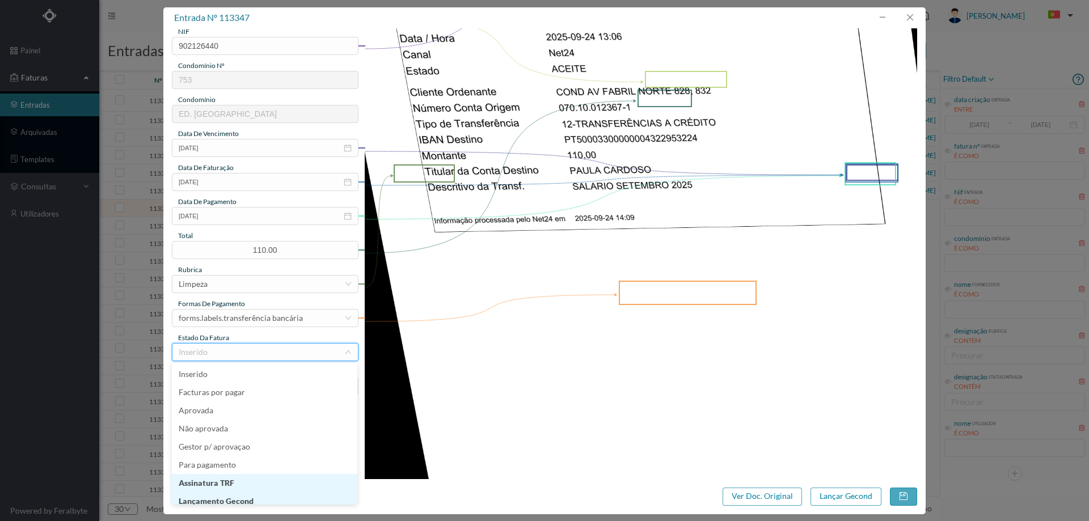
scroll to position [6, 0]
click at [242, 495] on li "Lançamento Gecond" at bounding box center [265, 496] width 186 height 18
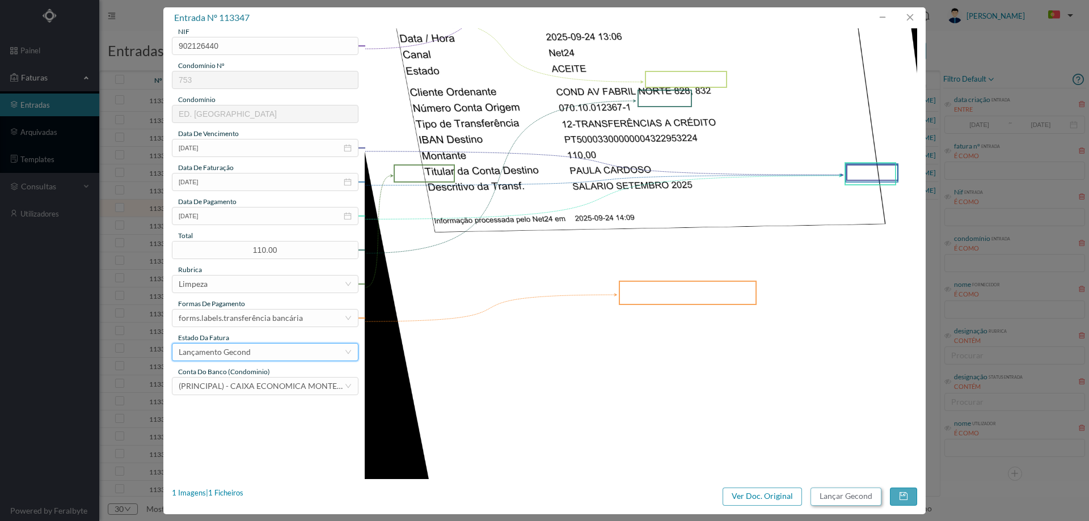
click at [837, 493] on button "Lançar Gecond" at bounding box center [846, 497] width 71 height 18
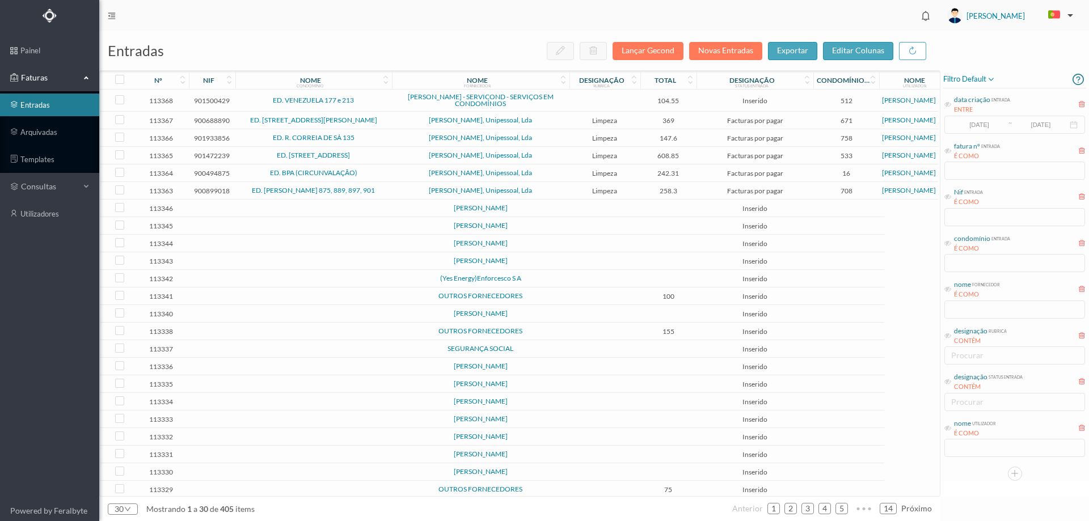
click at [600, 215] on td at bounding box center [605, 209] width 71 height 18
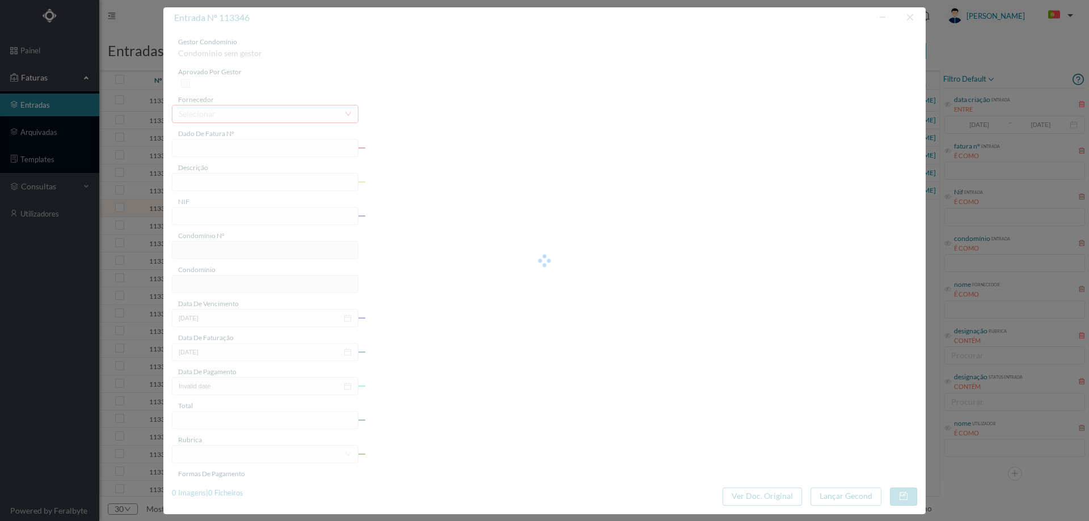
type input "0"
type input "Invalid date"
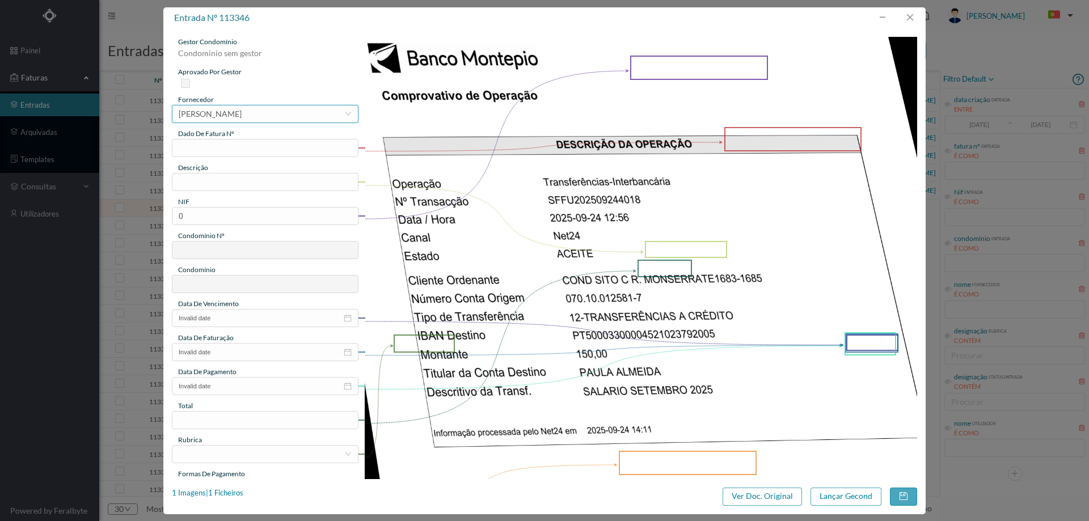
click at [242, 108] on div "[PERSON_NAME]" at bounding box center [210, 114] width 63 height 17
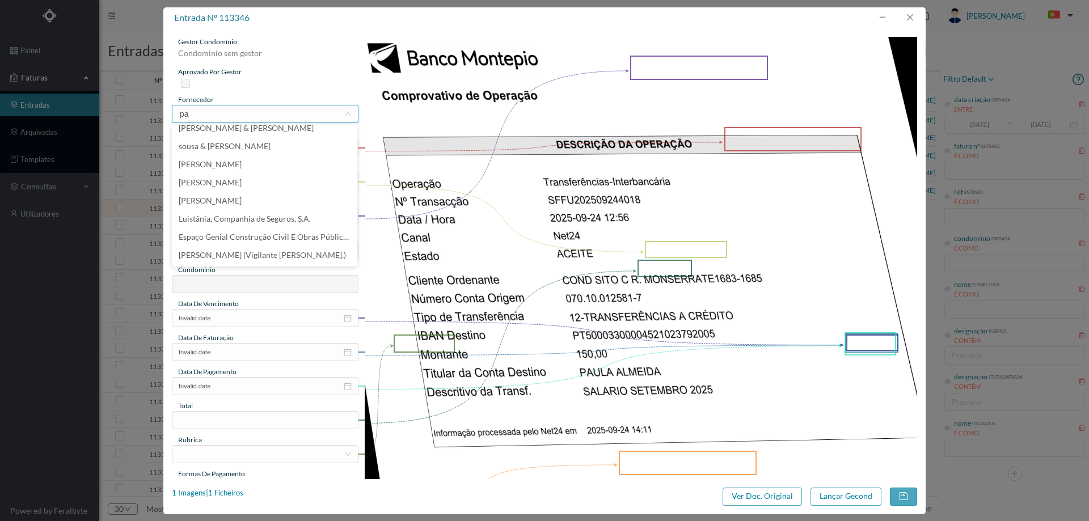
scroll to position [2, 0]
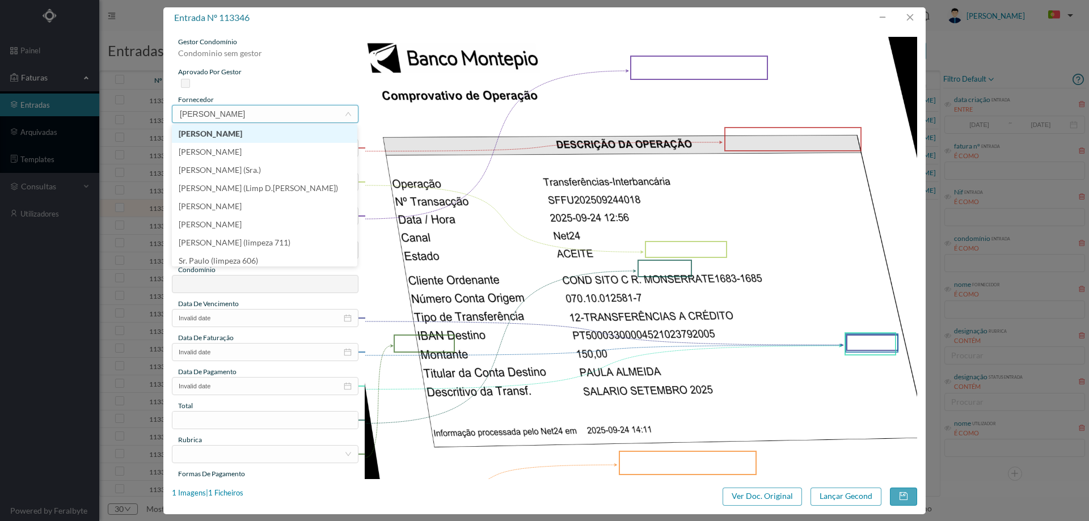
type input "paula"
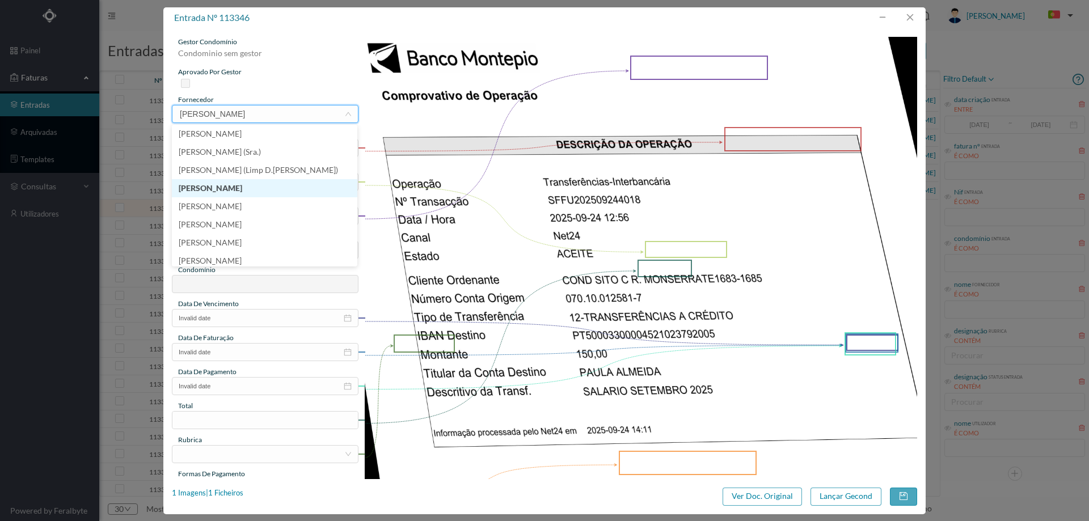
click at [292, 188] on li "[PERSON_NAME]" at bounding box center [265, 188] width 186 height 18
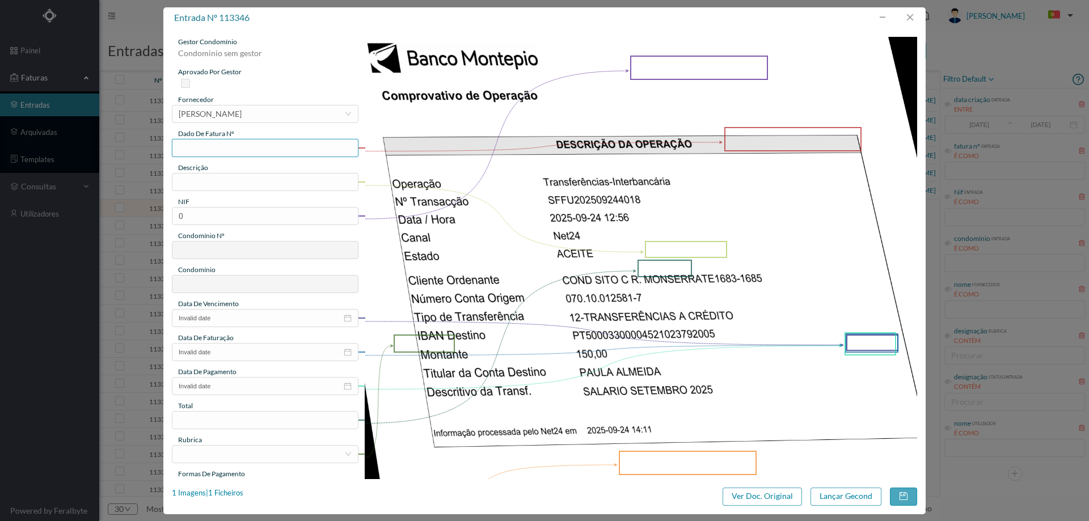
click at [264, 150] on input "text" at bounding box center [265, 148] width 187 height 18
type input "Setembro/2025"
click at [264, 178] on input "text" at bounding box center [265, 182] width 187 height 18
type input "Limpeza Setembro de 2025"
click at [260, 222] on input "0" at bounding box center [265, 216] width 187 height 18
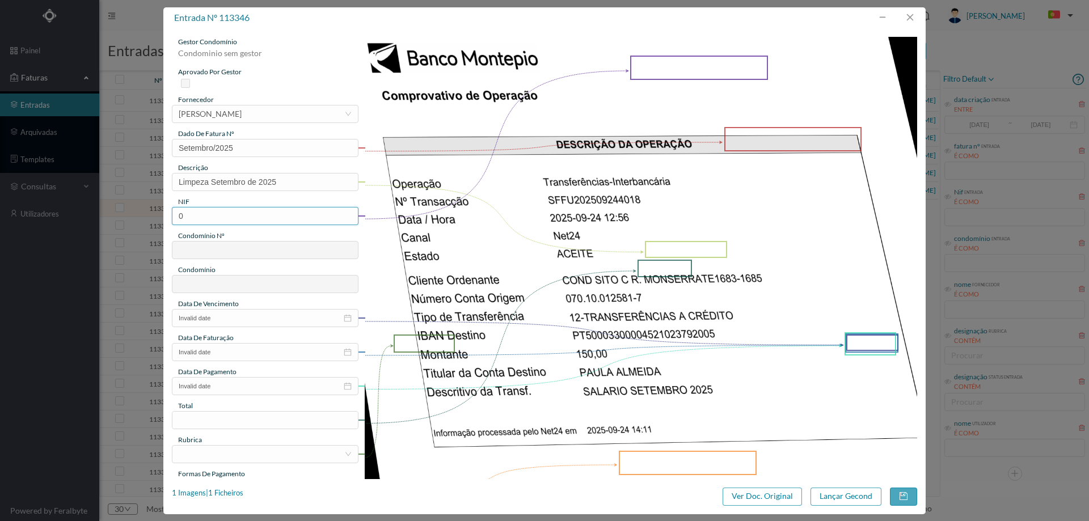
click at [260, 222] on input "0" at bounding box center [265, 216] width 187 height 18
paste input "901877972"
click at [179, 218] on input "901877972" at bounding box center [265, 216] width 187 height 18
type input "901877972"
type input "672"
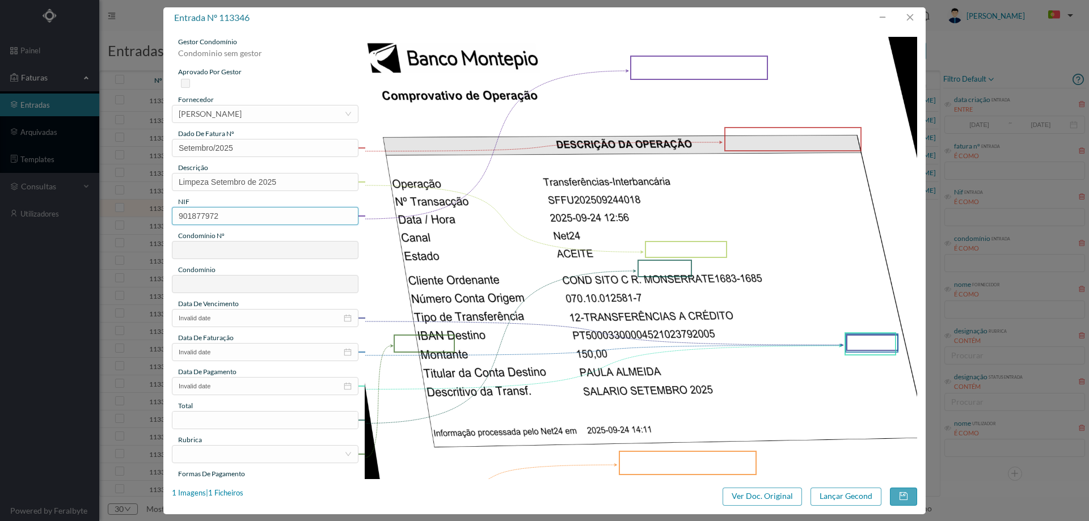
type input "ED. MONSERRATE 44"
type input "901877972"
click at [243, 322] on input "Invalid date" at bounding box center [265, 318] width 187 height 18
click at [230, 431] on div "24" at bounding box center [229, 429] width 14 height 14
type input "2025-09-24"
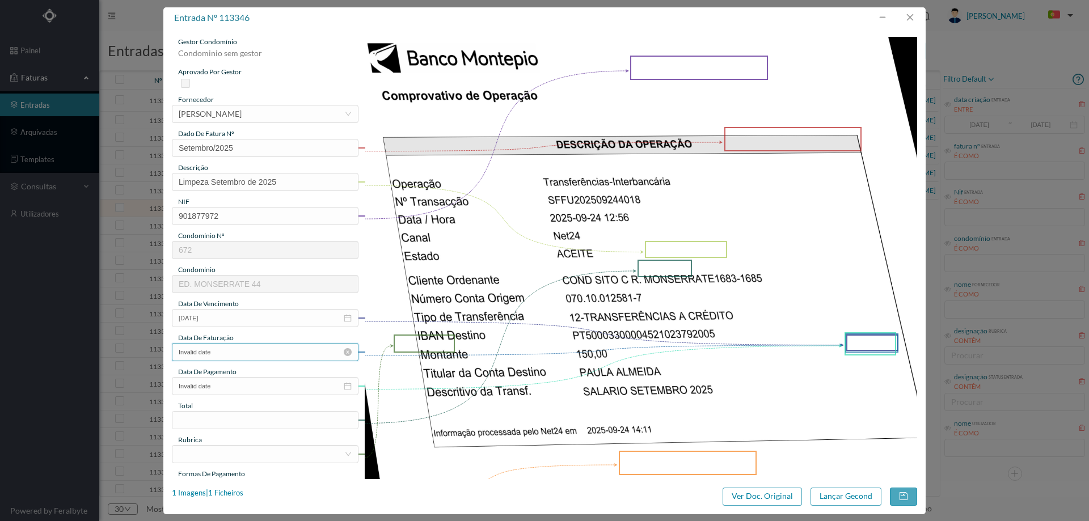
click at [245, 354] on input "Invalid date" at bounding box center [265, 352] width 187 height 18
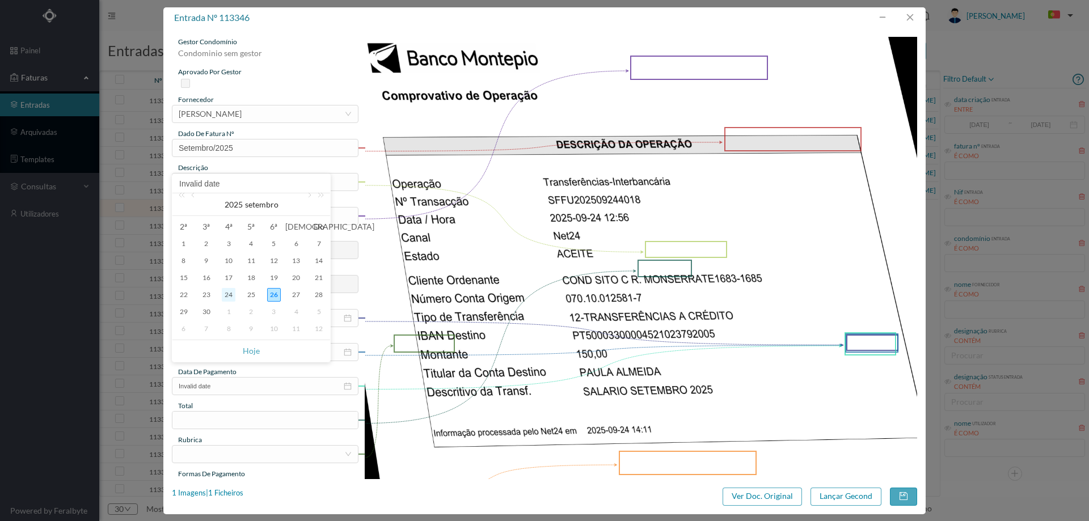
click at [234, 294] on div "24" at bounding box center [229, 295] width 14 height 14
type input "[DATE]"
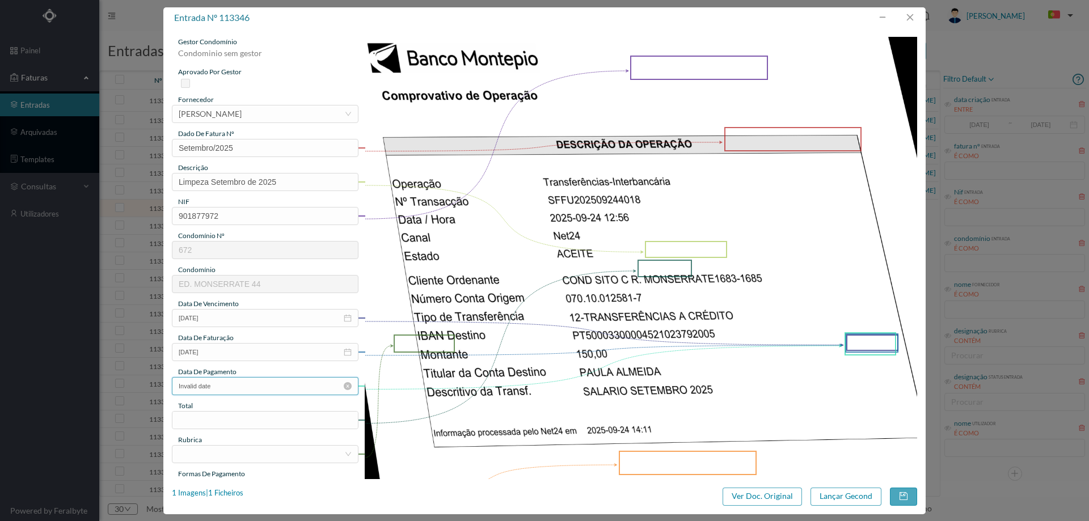
click at [233, 387] on input "Invalid date" at bounding box center [265, 386] width 187 height 18
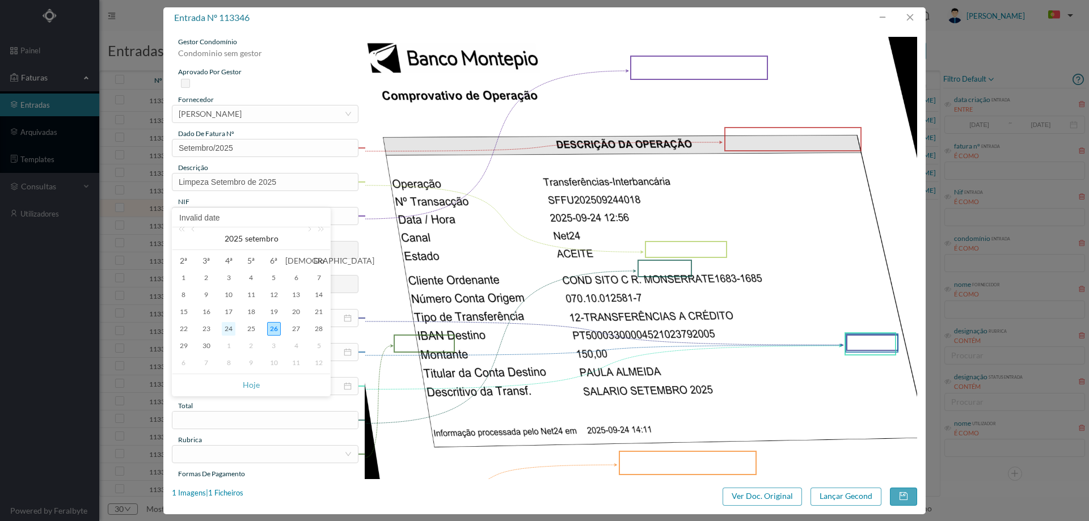
click at [230, 326] on div "24" at bounding box center [229, 329] width 14 height 14
type input "[DATE]"
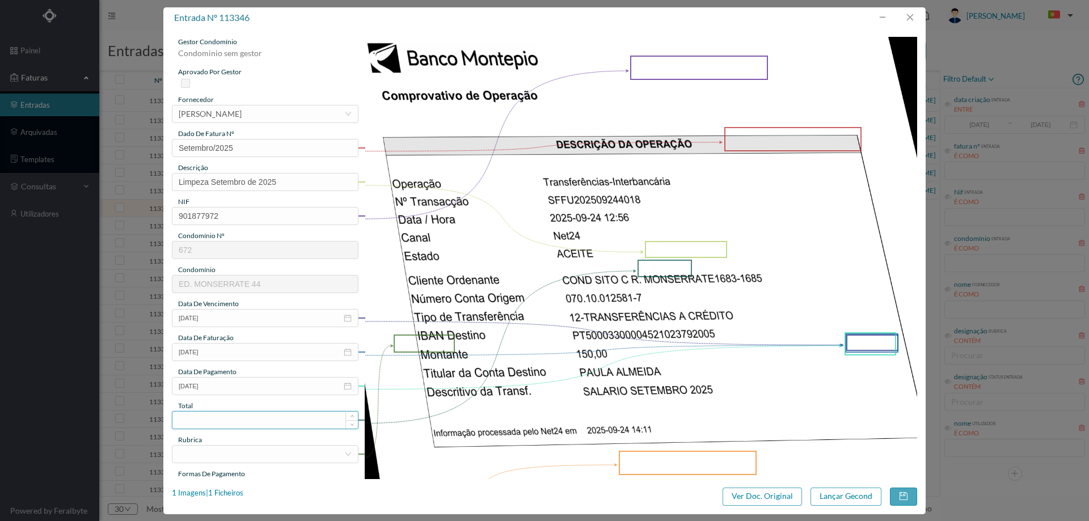
click at [229, 424] on input at bounding box center [265, 420] width 186 height 17
type input "150.00"
click at [243, 449] on div at bounding box center [262, 454] width 166 height 17
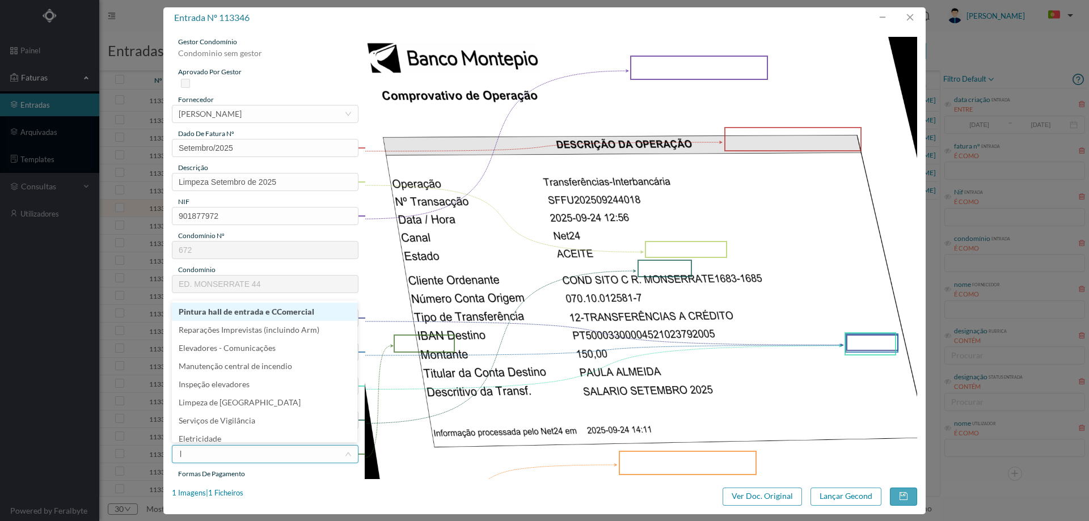
type input "li"
click at [247, 328] on li "Limpeza" at bounding box center [265, 324] width 186 height 18
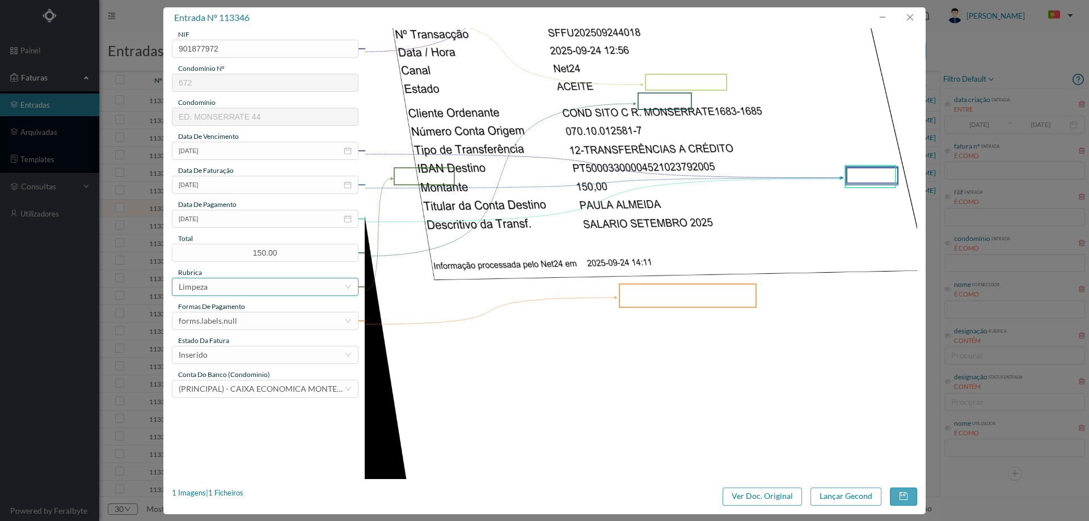
scroll to position [170, 0]
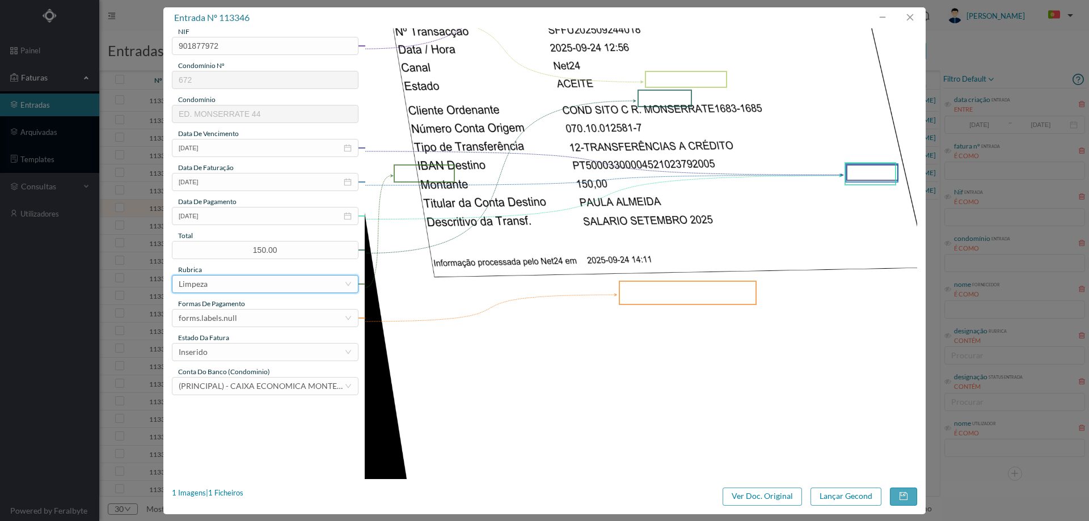
click at [247, 328] on div "gestor condomínio Condominio sem gestor aprovado por gestor fornecedor selecion…" at bounding box center [265, 131] width 187 height 529
click at [250, 312] on div "forms.labels.null" at bounding box center [262, 318] width 166 height 17
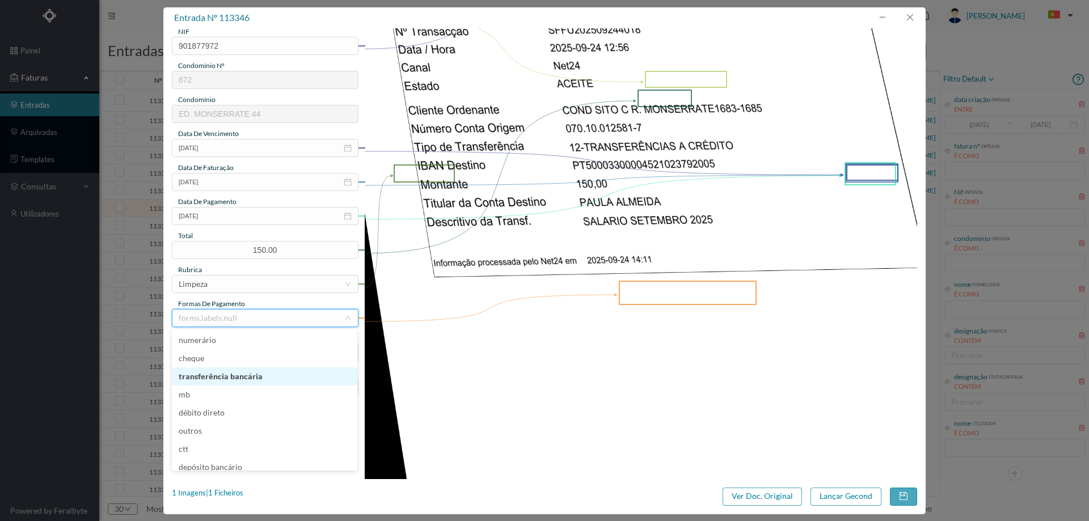
click at [250, 381] on li "transferência bancária" at bounding box center [265, 377] width 186 height 18
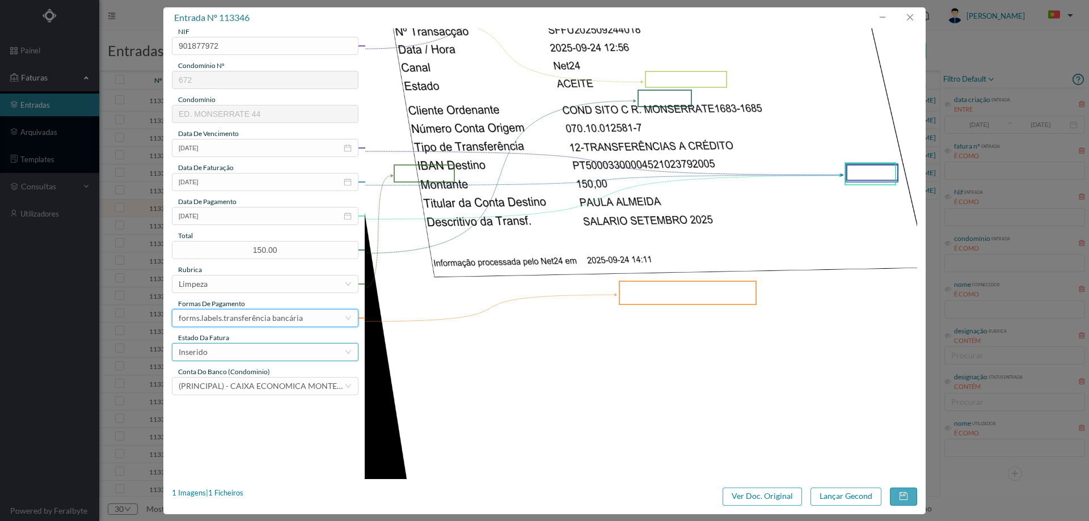
click at [253, 351] on div "Inserido" at bounding box center [262, 352] width 166 height 17
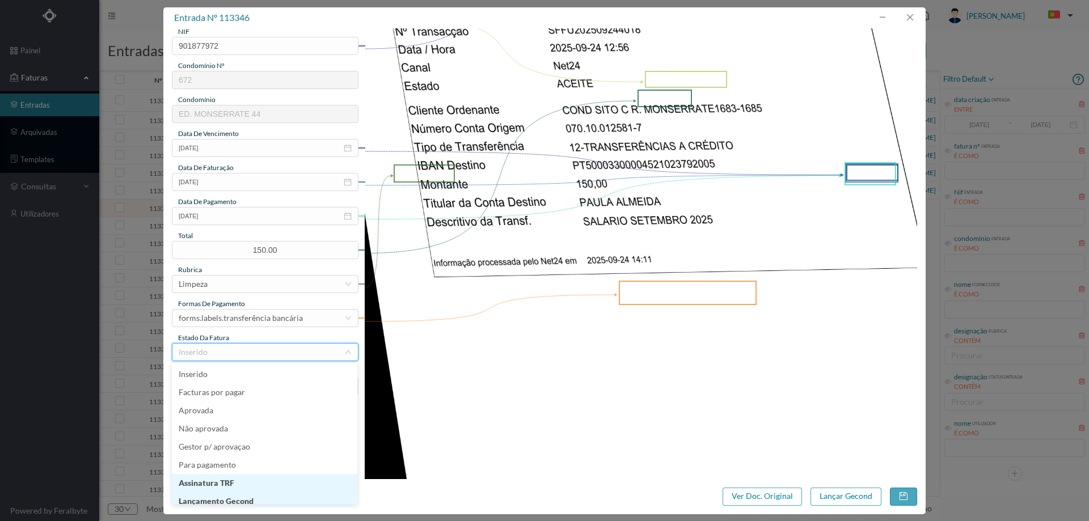
scroll to position [6, 0]
click at [247, 496] on li "Lançamento Gecond" at bounding box center [265, 496] width 186 height 18
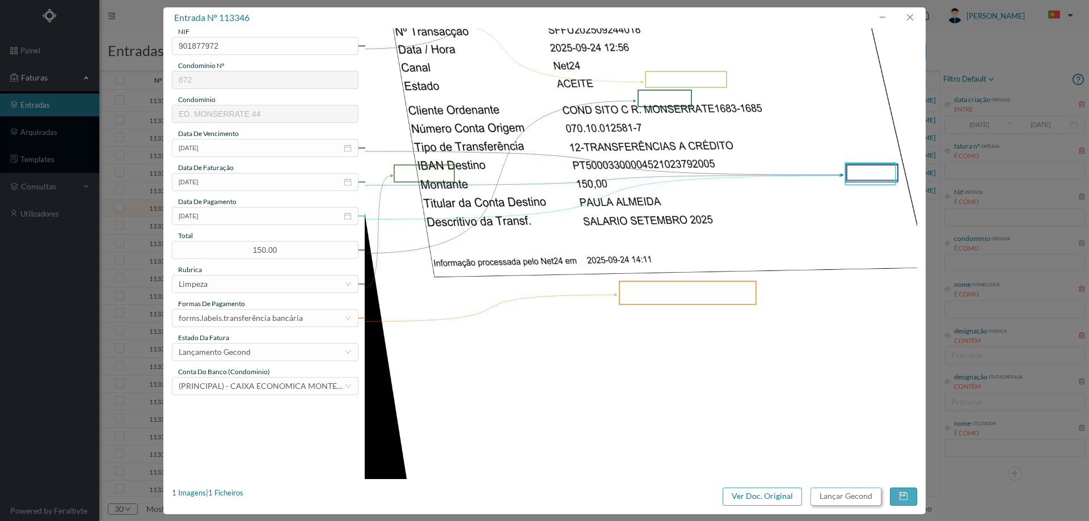
click at [838, 494] on button "Lançar Gecond" at bounding box center [846, 497] width 71 height 18
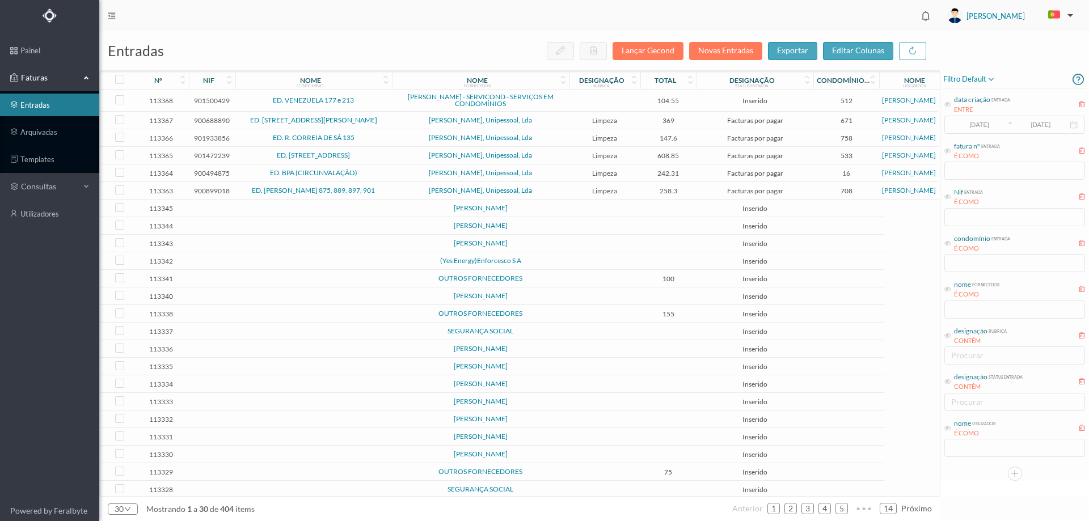
click at [569, 204] on td "[PERSON_NAME]" at bounding box center [481, 209] width 178 height 18
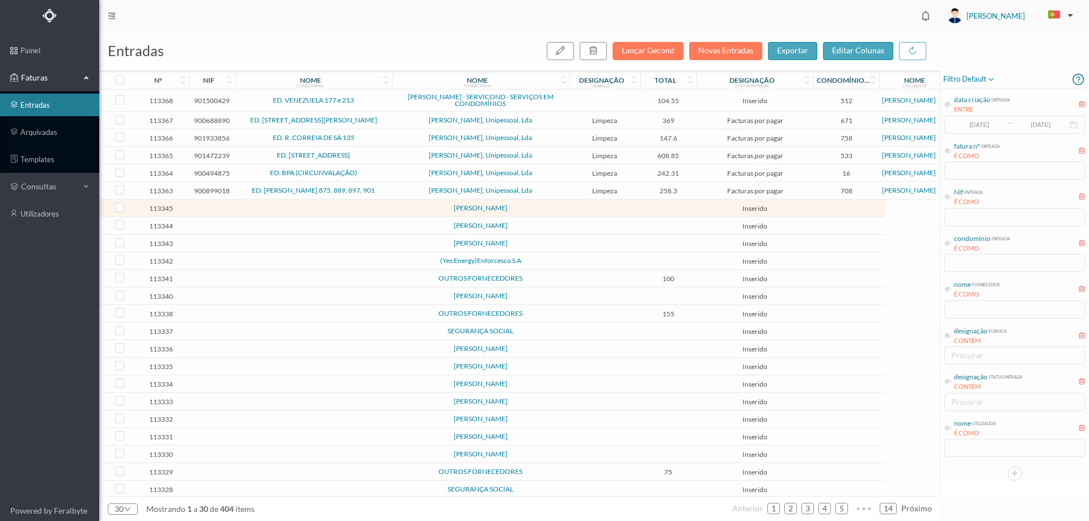
click at [569, 204] on td "[PERSON_NAME]" at bounding box center [481, 209] width 178 height 18
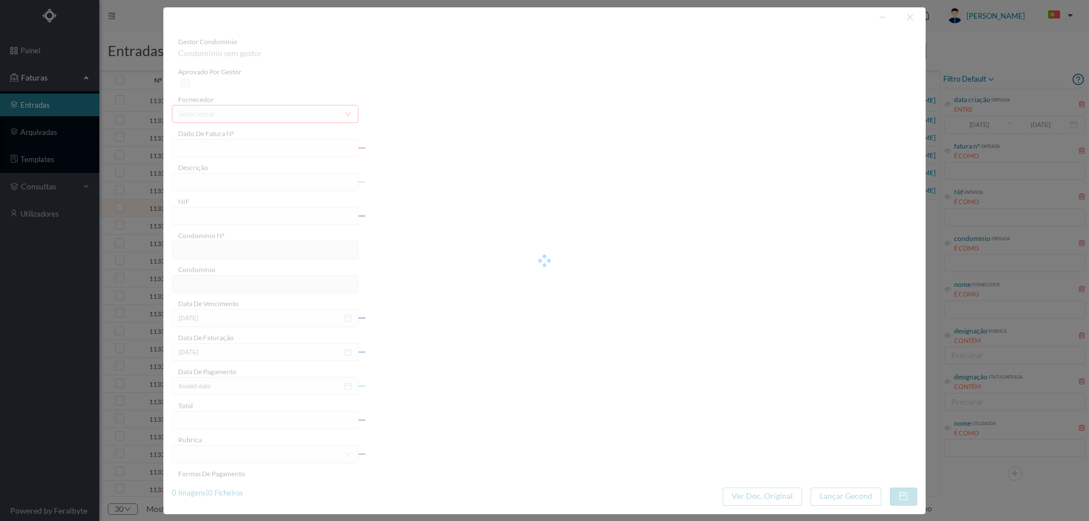
type input "0"
type input "Invalid date"
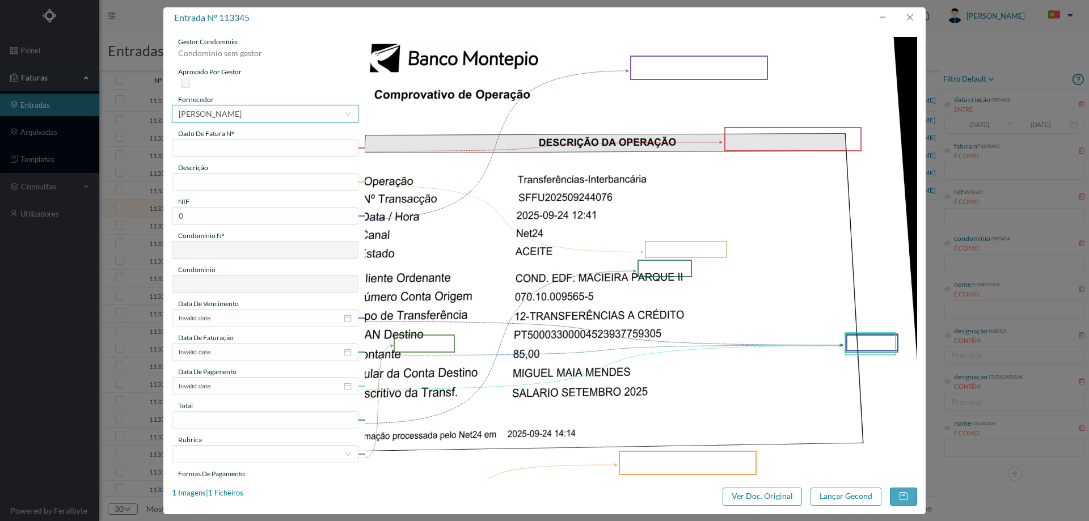
click at [242, 109] on div "[PERSON_NAME]" at bounding box center [210, 114] width 63 height 17
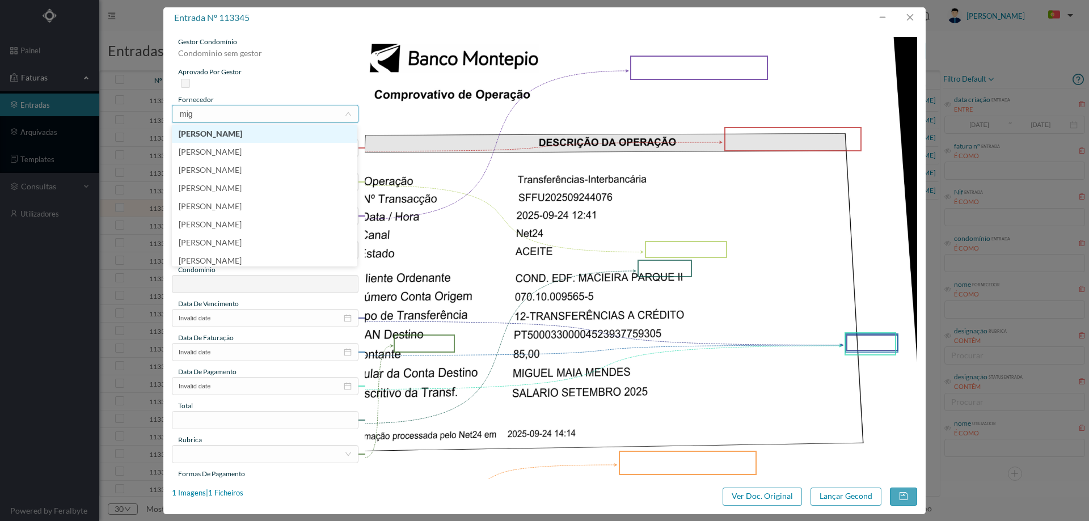
type input "migu"
click at [255, 188] on li "[PERSON_NAME]" at bounding box center [265, 188] width 186 height 18
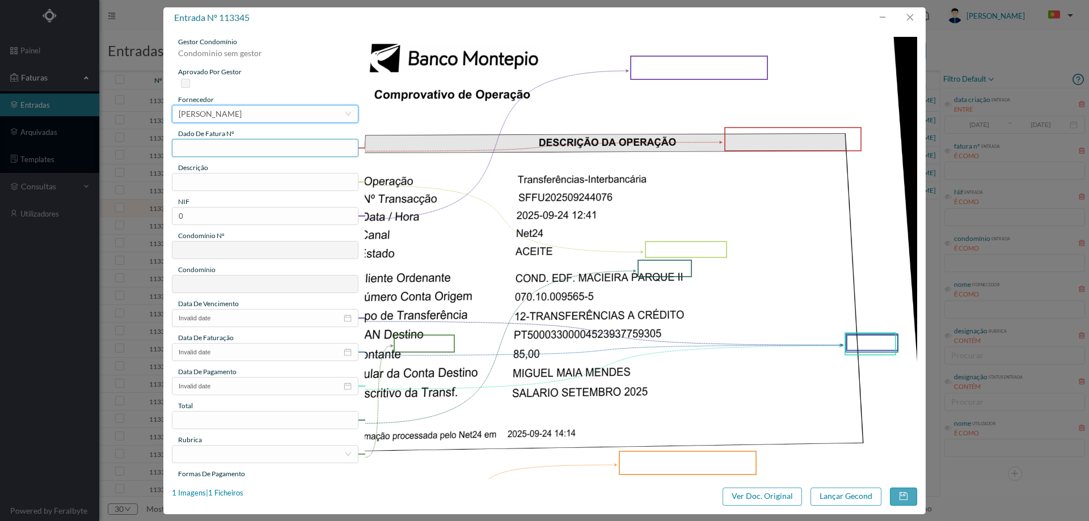
click at [235, 153] on input "text" at bounding box center [265, 148] width 187 height 18
type input "Setembro/2025"
click at [223, 185] on input "text" at bounding box center [265, 182] width 187 height 18
type input "Limpeza Setembro 2025"
click at [265, 223] on input "0" at bounding box center [265, 216] width 187 height 18
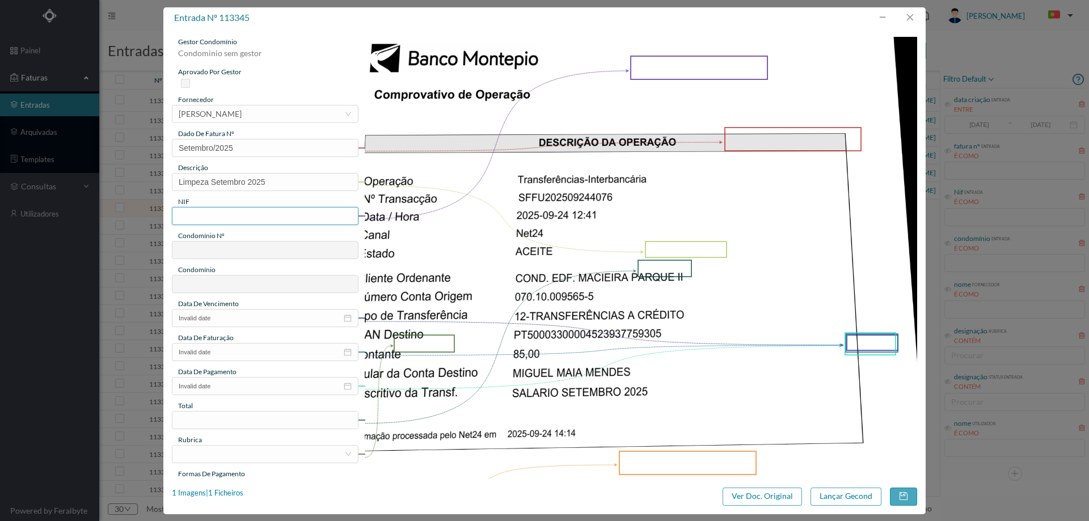
click at [184, 219] on input "text" at bounding box center [265, 216] width 187 height 18
paste input "901631418"
drag, startPoint x: 179, startPoint y: 218, endPoint x: 188, endPoint y: 228, distance: 13.2
click at [182, 218] on input "901631418" at bounding box center [265, 216] width 187 height 18
type input "901631418"
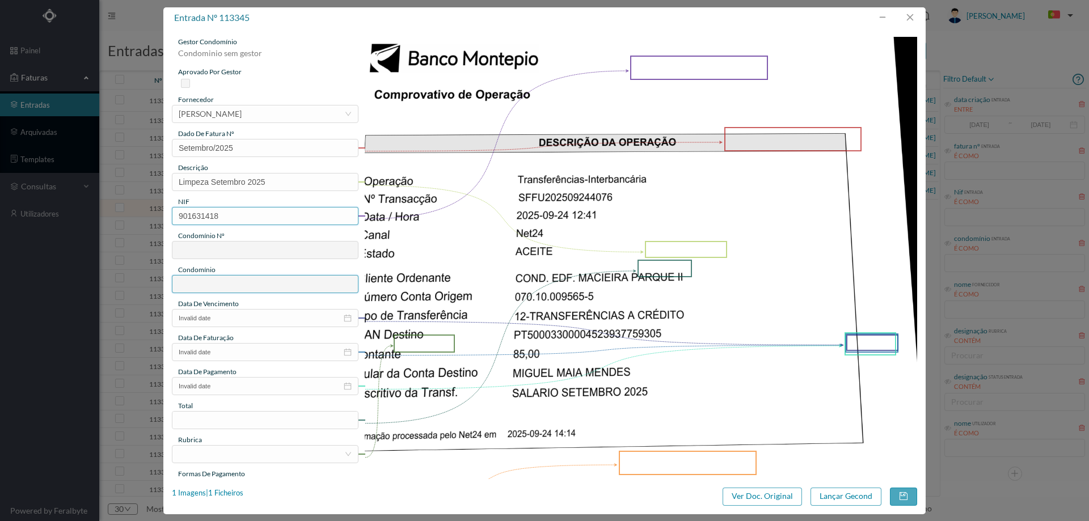
type input "288"
type input "ED. [GEOGRAPHIC_DATA]"
type input "901631418"
click at [219, 315] on input "Invalid date" at bounding box center [265, 318] width 187 height 18
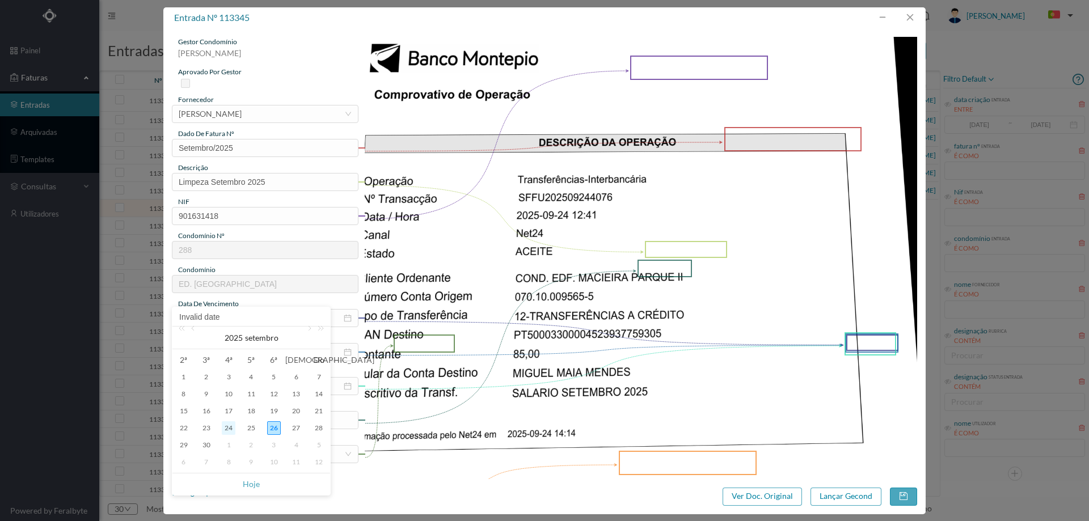
click at [233, 428] on div "24" at bounding box center [229, 429] width 14 height 14
type input "[DATE]"
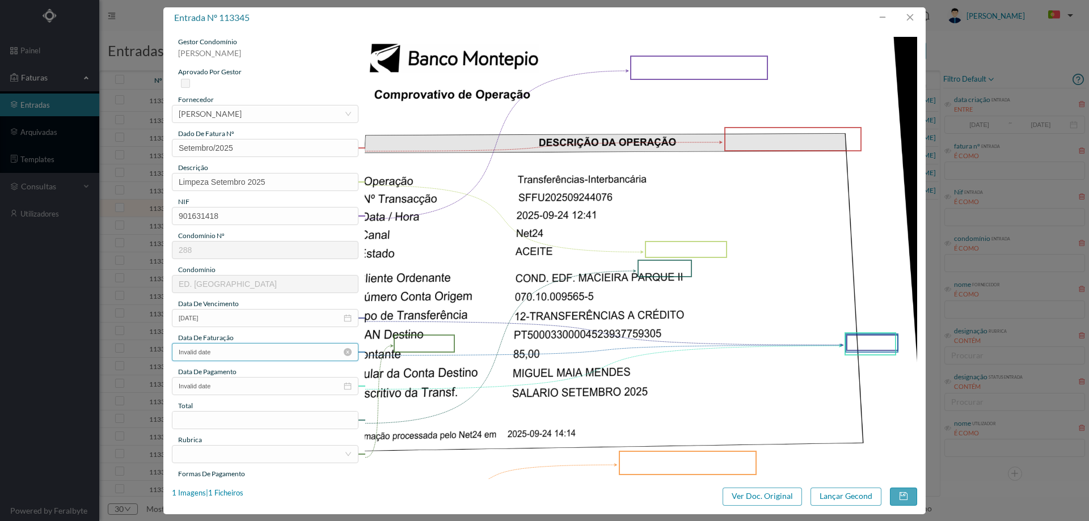
click at [243, 355] on input "Invalid date" at bounding box center [265, 352] width 187 height 18
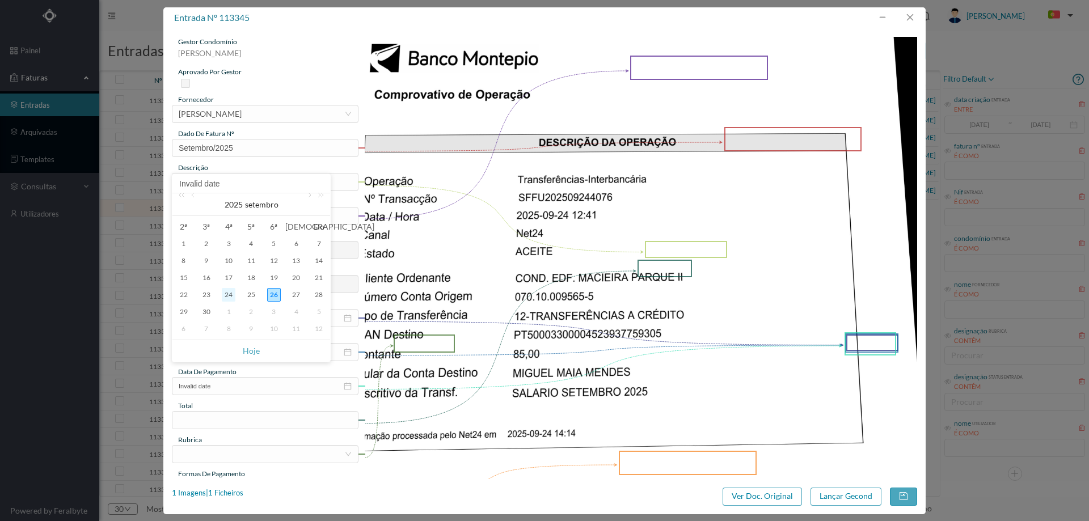
click at [226, 296] on div "24" at bounding box center [229, 295] width 14 height 14
type input "[DATE]"
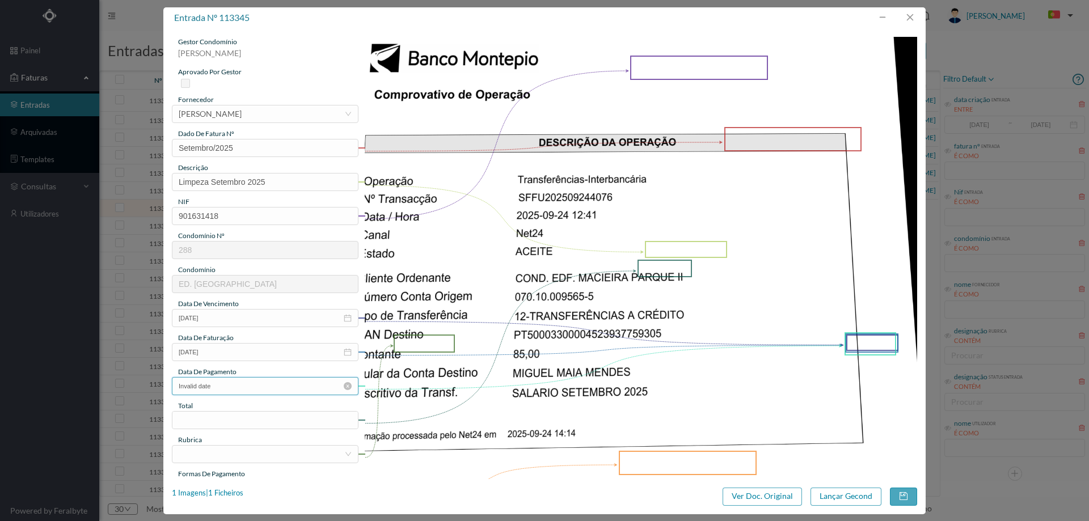
click at [245, 384] on input "Invalid date" at bounding box center [265, 386] width 187 height 18
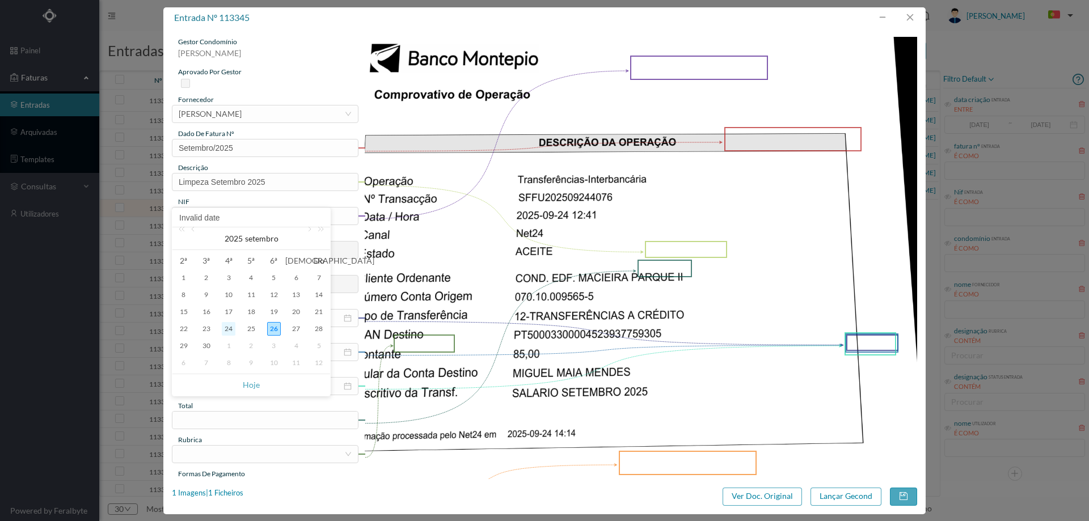
click at [233, 329] on div "24" at bounding box center [229, 329] width 14 height 14
type input "[DATE]"
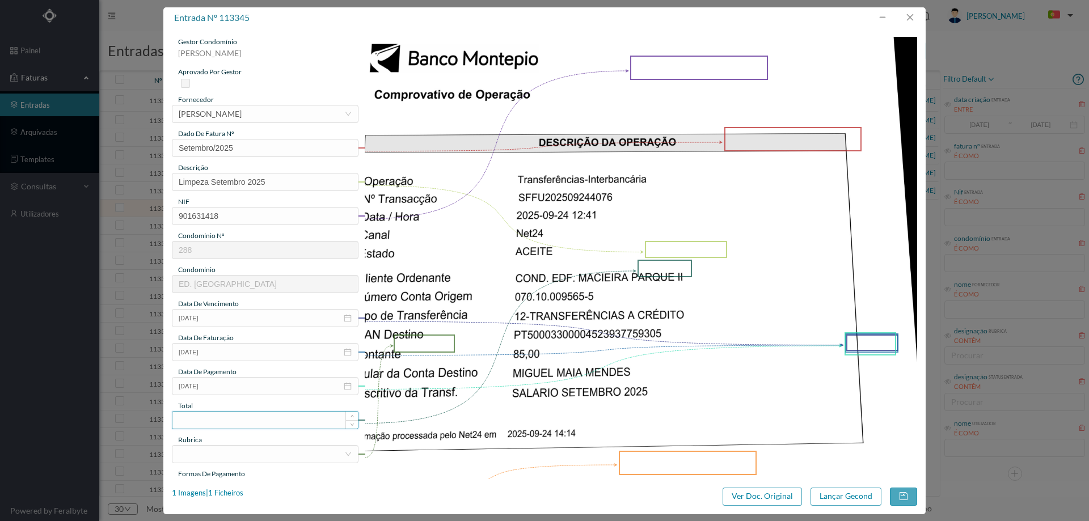
click at [239, 418] on input at bounding box center [265, 420] width 186 height 17
type input "85.00"
click at [225, 452] on div at bounding box center [262, 454] width 166 height 17
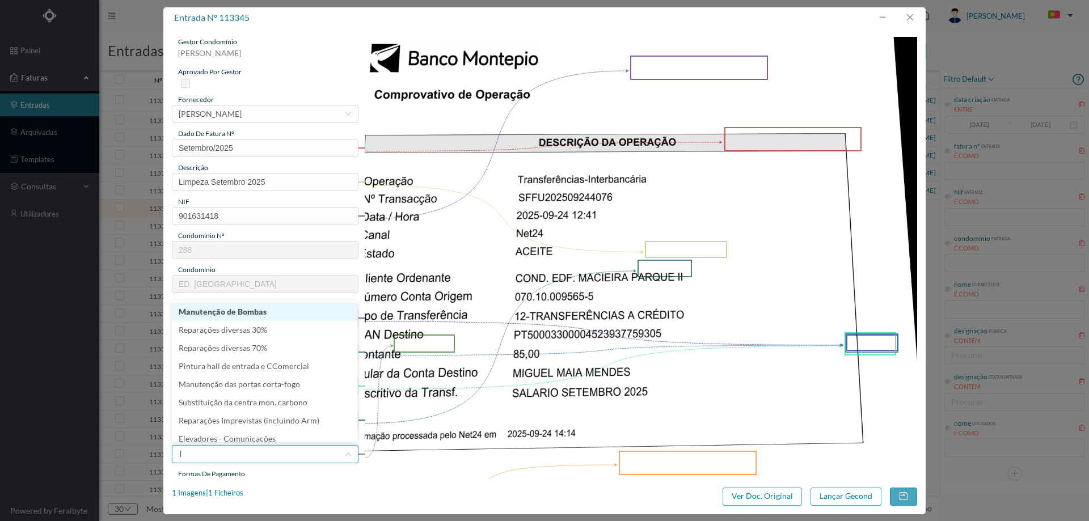
type input "li"
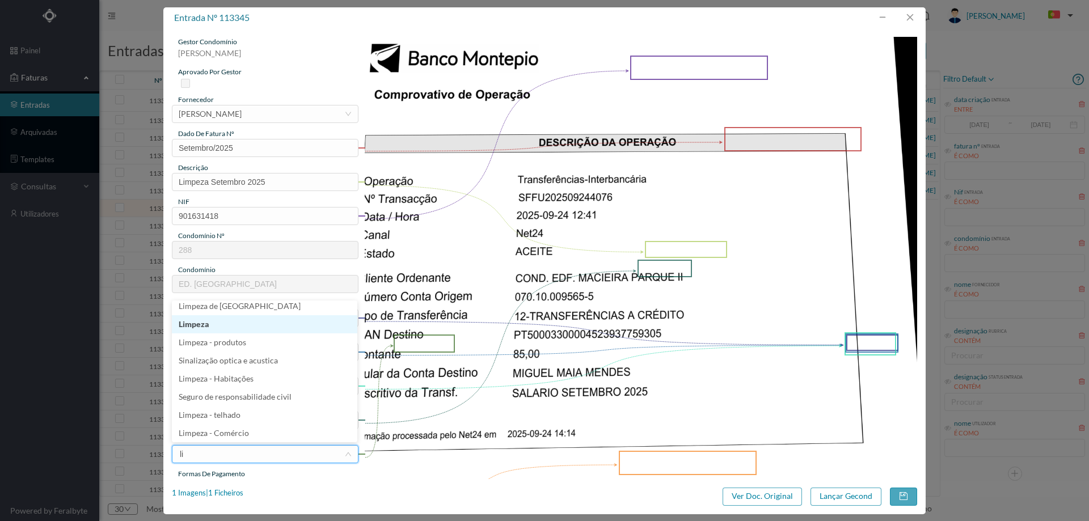
click at [220, 330] on li "Limpeza" at bounding box center [265, 324] width 186 height 18
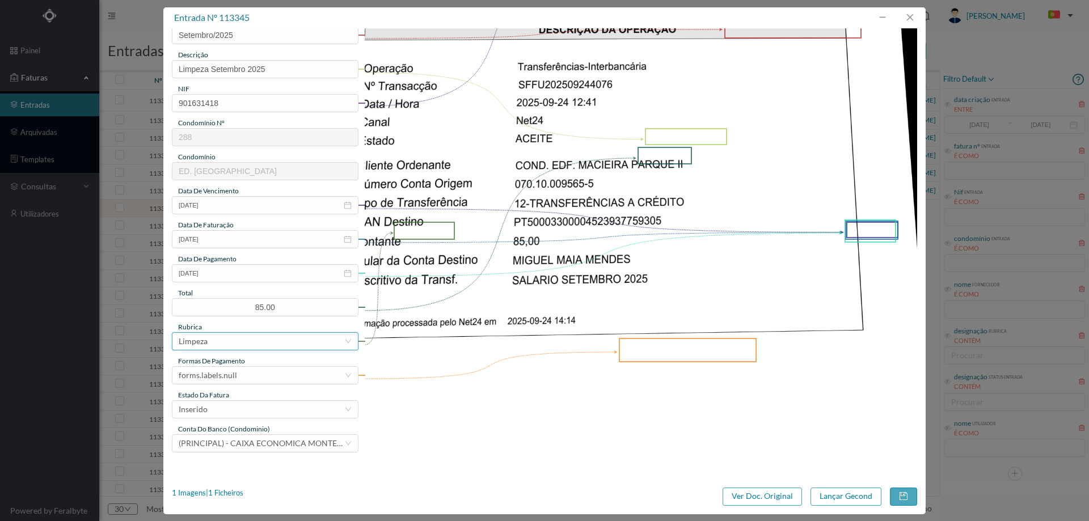
scroll to position [113, 0]
click at [228, 377] on div "forms.labels.null" at bounding box center [208, 375] width 58 height 17
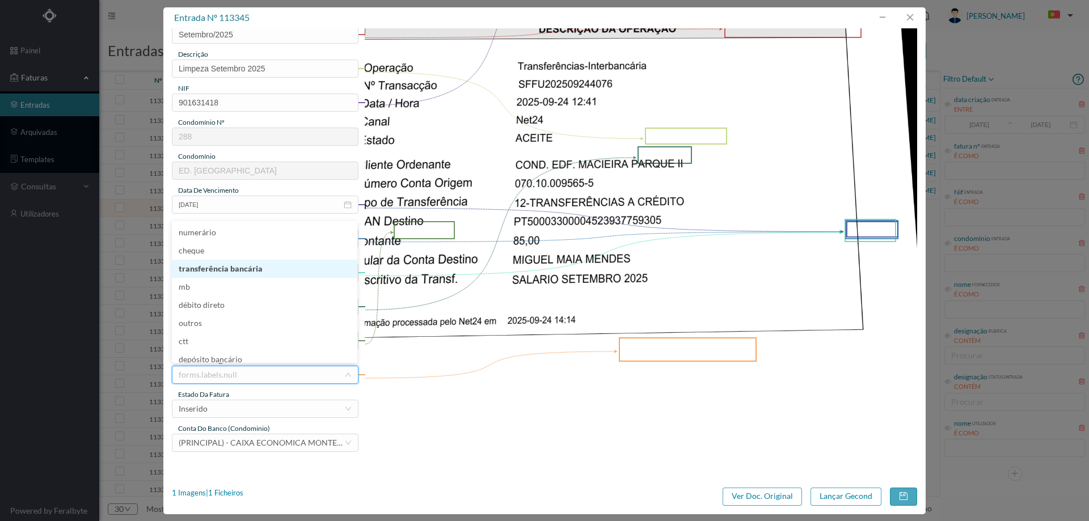
click at [231, 268] on li "transferência bancária" at bounding box center [265, 269] width 186 height 18
click at [245, 403] on div "Inserido" at bounding box center [262, 409] width 166 height 17
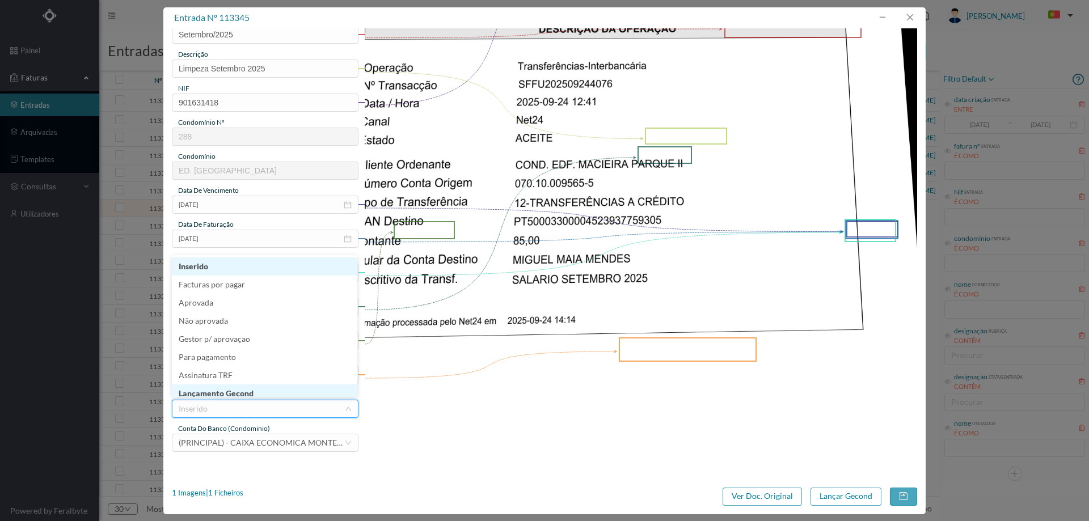
scroll to position [5, 0]
click at [243, 392] on li "Lançamento Gecond" at bounding box center [265, 389] width 186 height 18
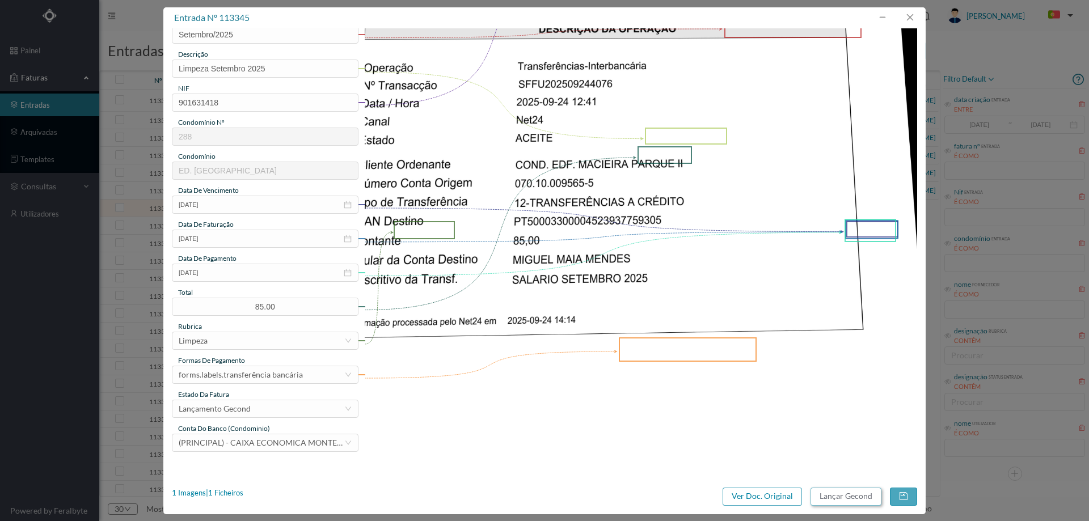
click at [836, 498] on button "Lançar Gecond" at bounding box center [846, 497] width 71 height 18
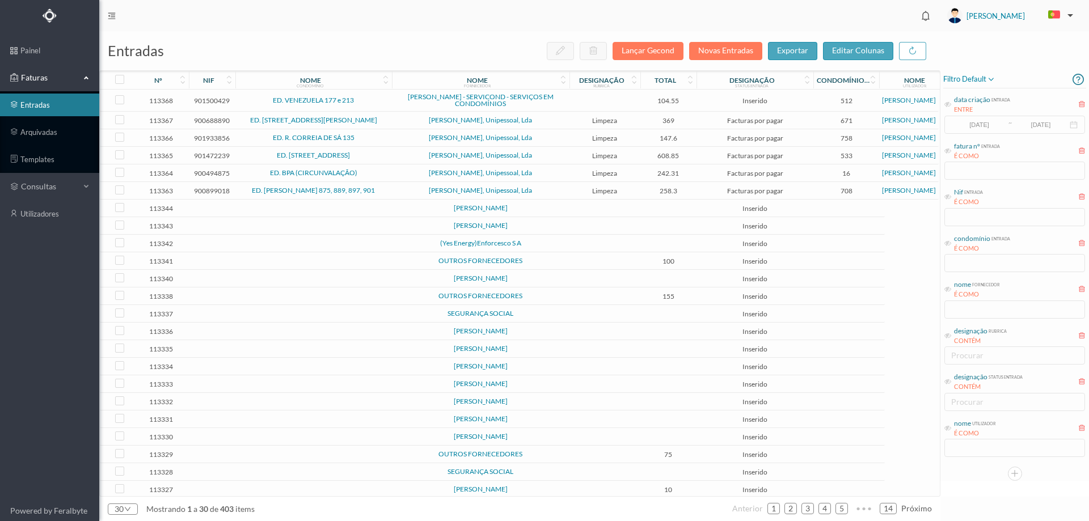
click at [591, 214] on td at bounding box center [605, 209] width 71 height 18
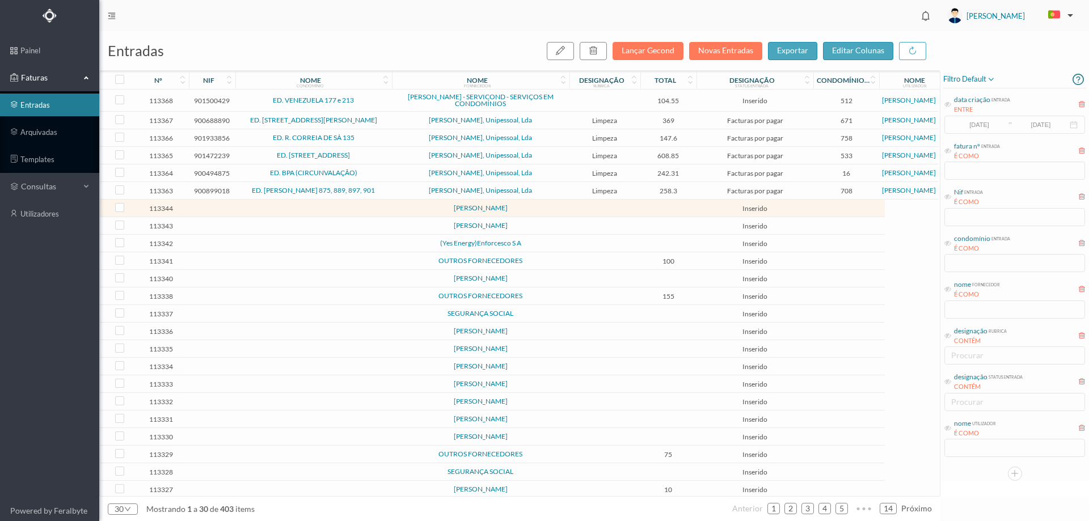
click at [591, 214] on td at bounding box center [605, 209] width 71 height 18
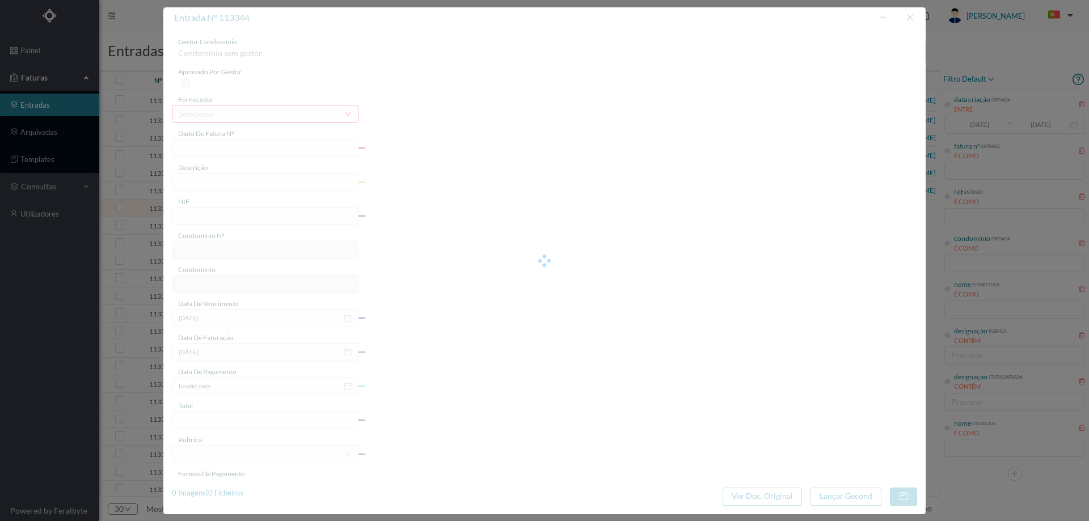
type input "DINHO. 370"
type input "0"
type input "Invalid date"
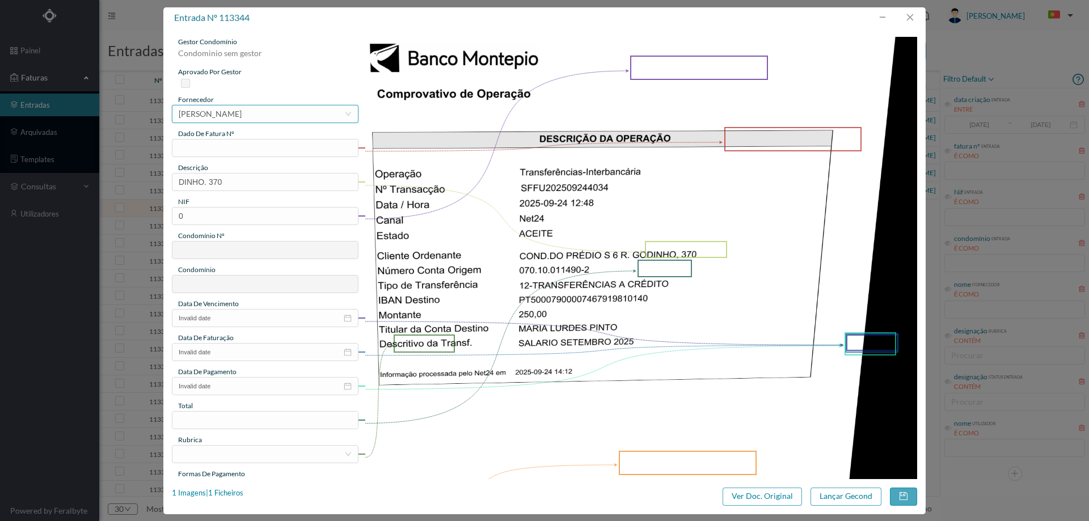
click at [242, 108] on div "[PERSON_NAME]" at bounding box center [210, 114] width 63 height 17
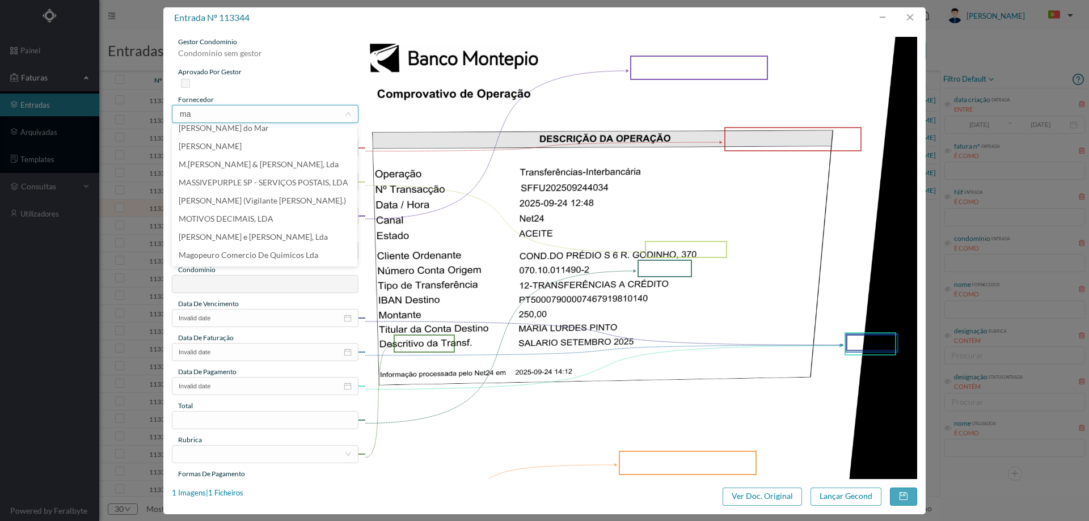
scroll to position [0, 0]
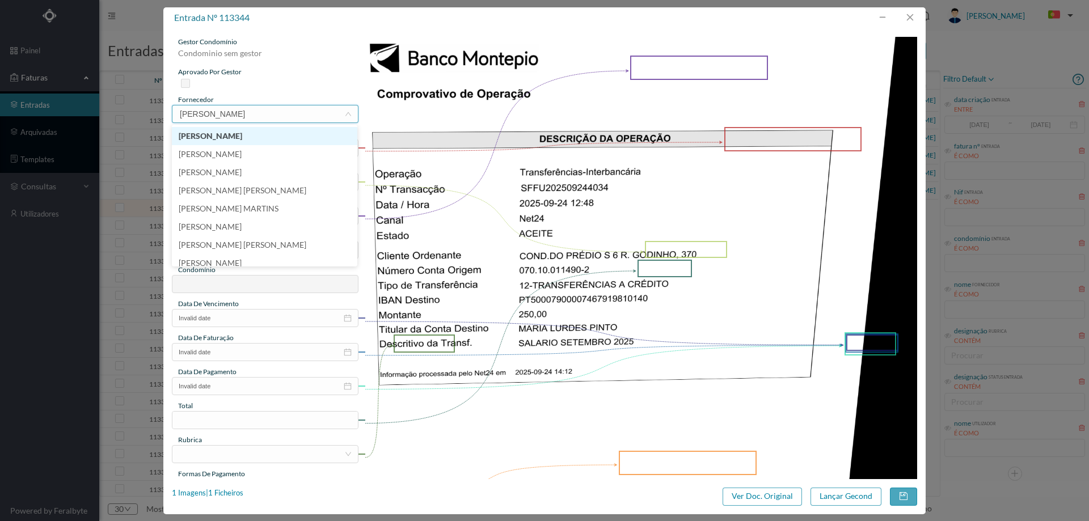
type input "maria de"
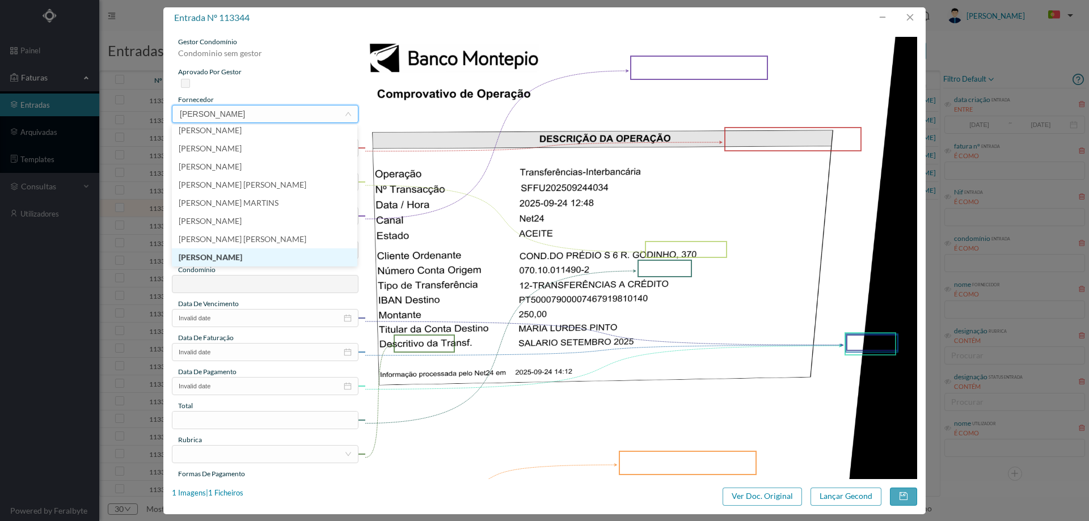
click at [238, 265] on li "[PERSON_NAME]" at bounding box center [265, 258] width 186 height 18
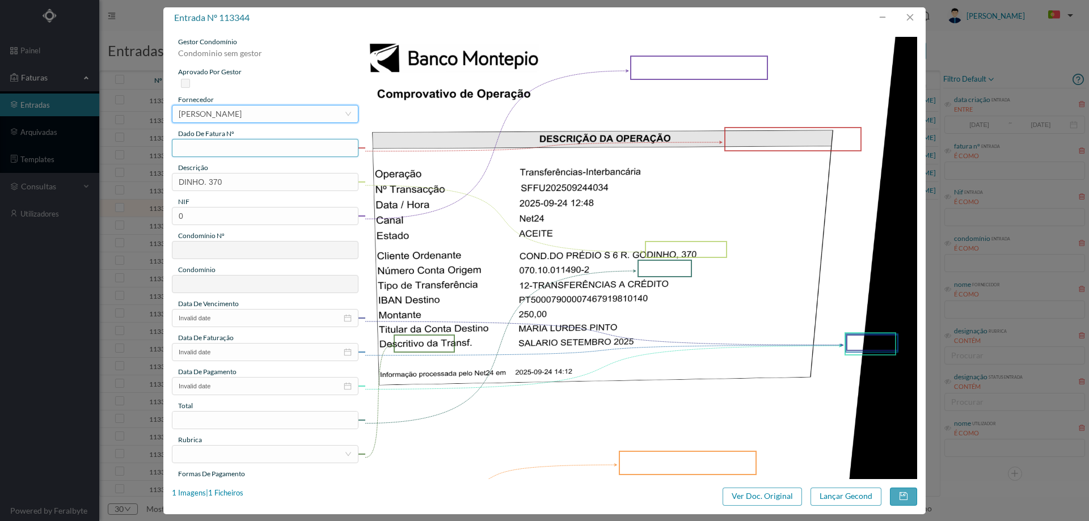
click at [250, 150] on input "text" at bounding box center [265, 148] width 187 height 18
type input "Setembro/2025"
drag, startPoint x: 171, startPoint y: 175, endPoint x: 117, endPoint y: 176, distance: 54.5
click at [118, 176] on div "entrada nº 113344 gestor condomínio Condominio sem gestor aprovado por gestor f…" at bounding box center [544, 260] width 1089 height 521
type input "Limpeza Setembro 2025"
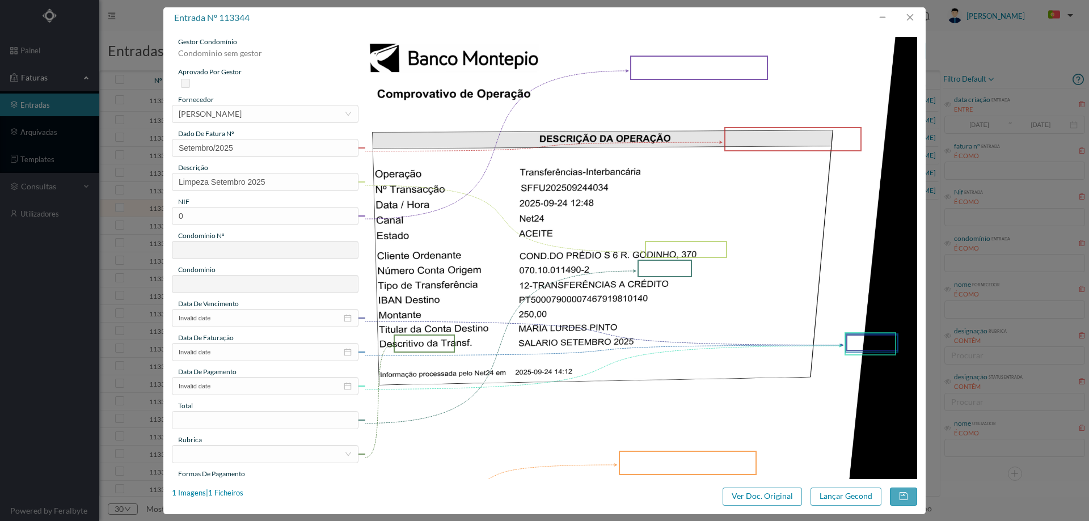
click at [209, 228] on div "gestor condomínio Condominio sem gestor aprovado por gestor fornecedor selecion…" at bounding box center [265, 301] width 187 height 529
click at [207, 213] on input "0" at bounding box center [265, 216] width 187 height 18
paste input "901579459"
type input "901579459"
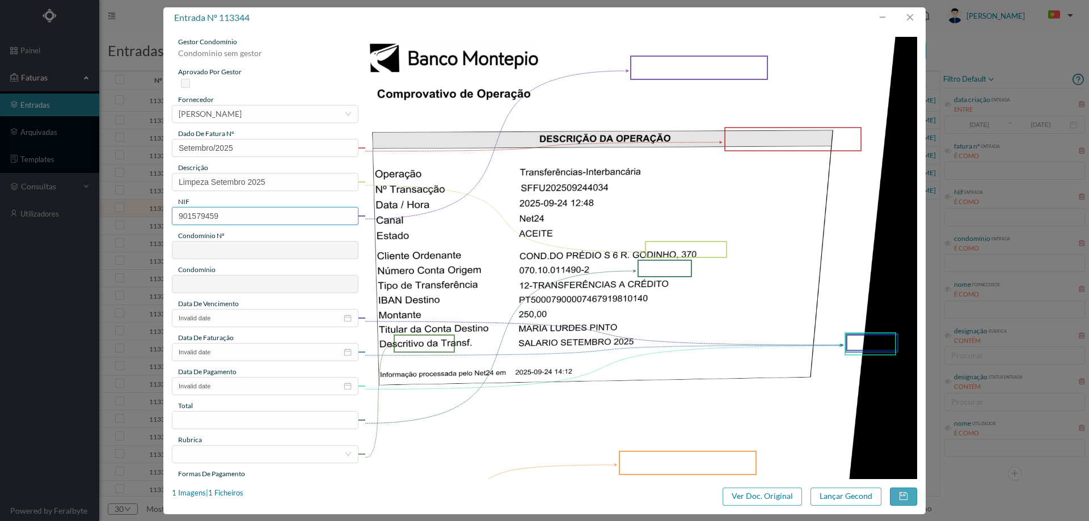
type input "609"
type input "ED. R. BRITO CAPELO 646 a 670 / R. GODINHO 370"
type input "901579459"
click at [224, 321] on input "Invalid date" at bounding box center [265, 318] width 187 height 18
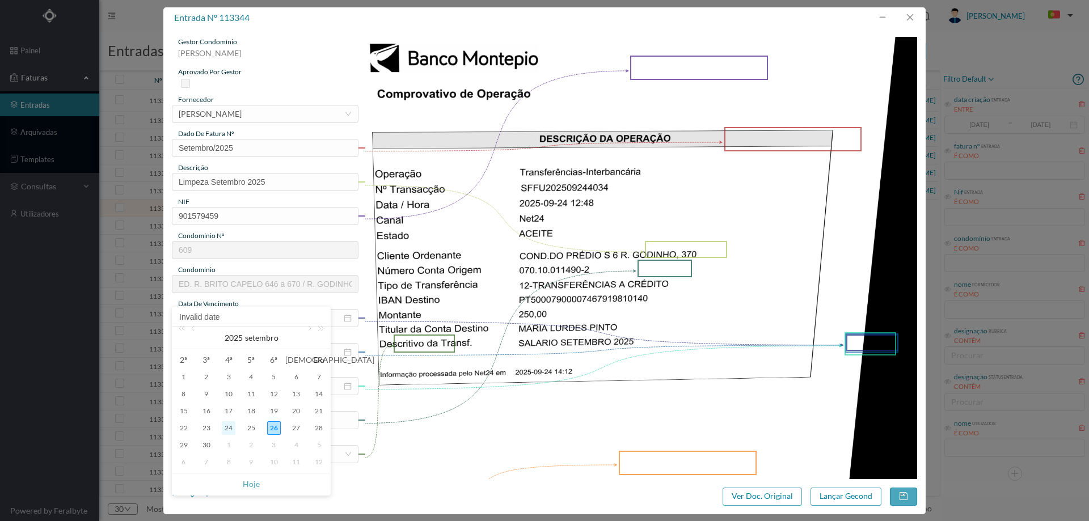
click at [222, 429] on div "24" at bounding box center [229, 429] width 14 height 14
type input "[DATE]"
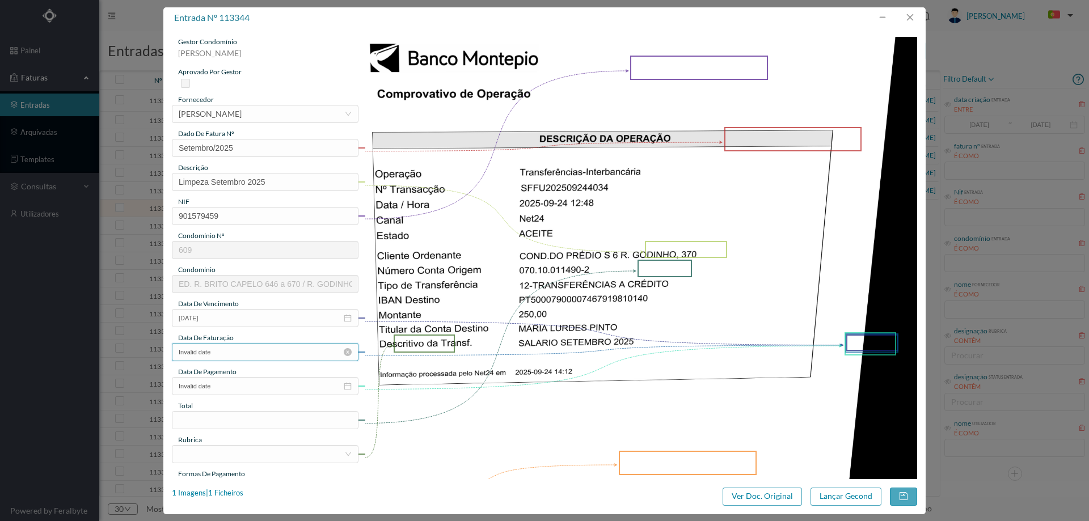
click at [257, 359] on input "Invalid date" at bounding box center [265, 352] width 187 height 18
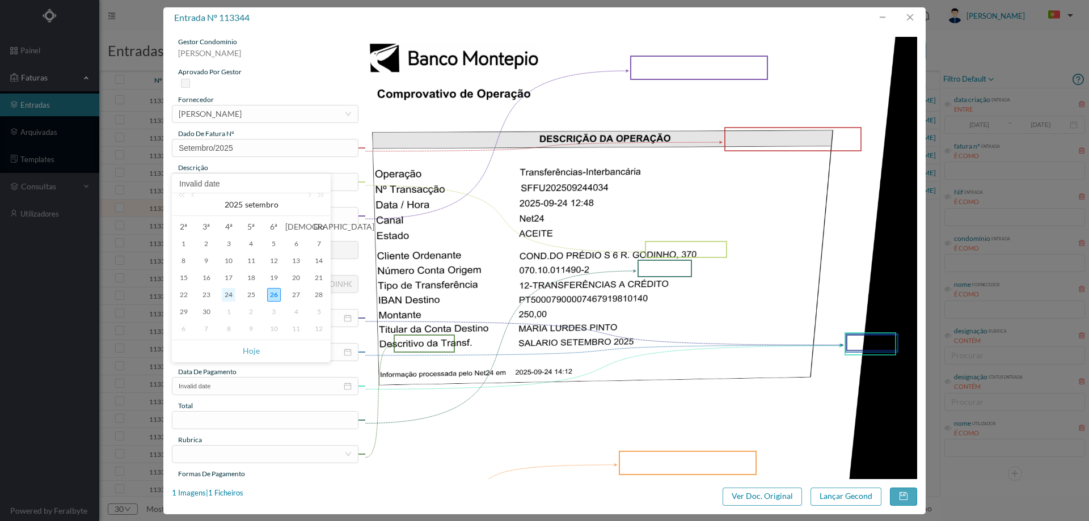
click at [233, 294] on div "24" at bounding box center [229, 295] width 14 height 14
type input "[DATE]"
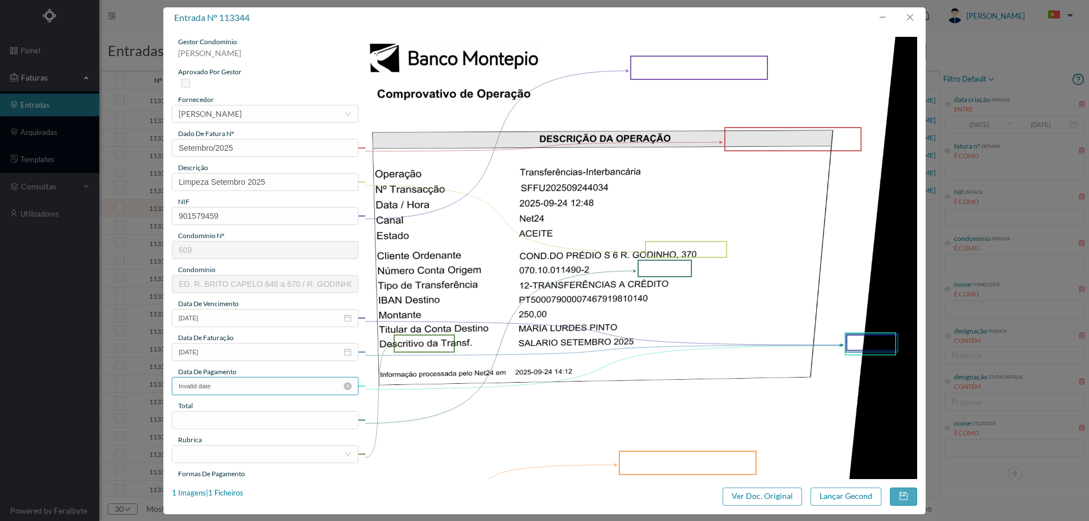
click at [229, 390] on input "Invalid date" at bounding box center [265, 386] width 187 height 18
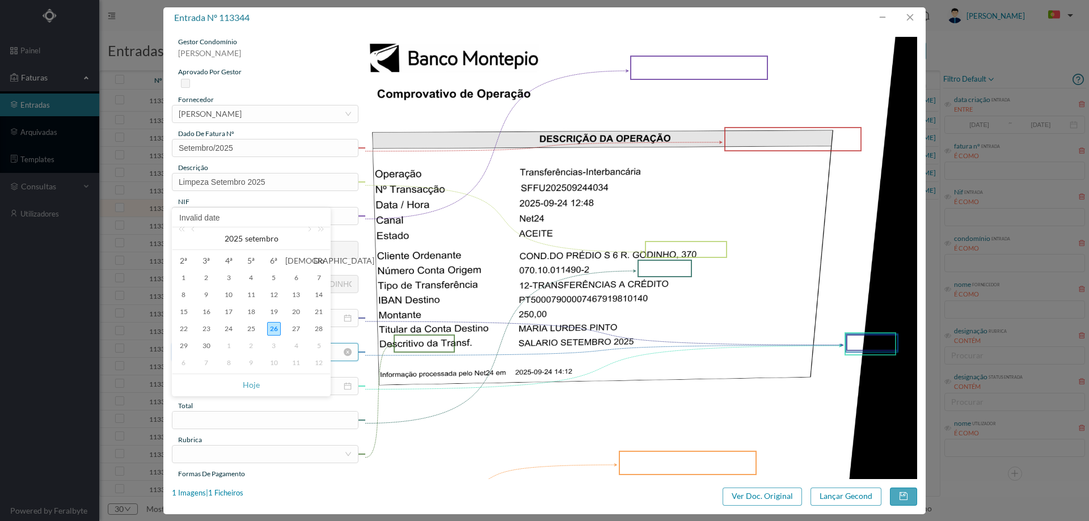
drag, startPoint x: 229, startPoint y: 326, endPoint x: 222, endPoint y: 358, distance: 33.1
click at [230, 326] on div "24" at bounding box center [229, 329] width 14 height 14
type input "[DATE]"
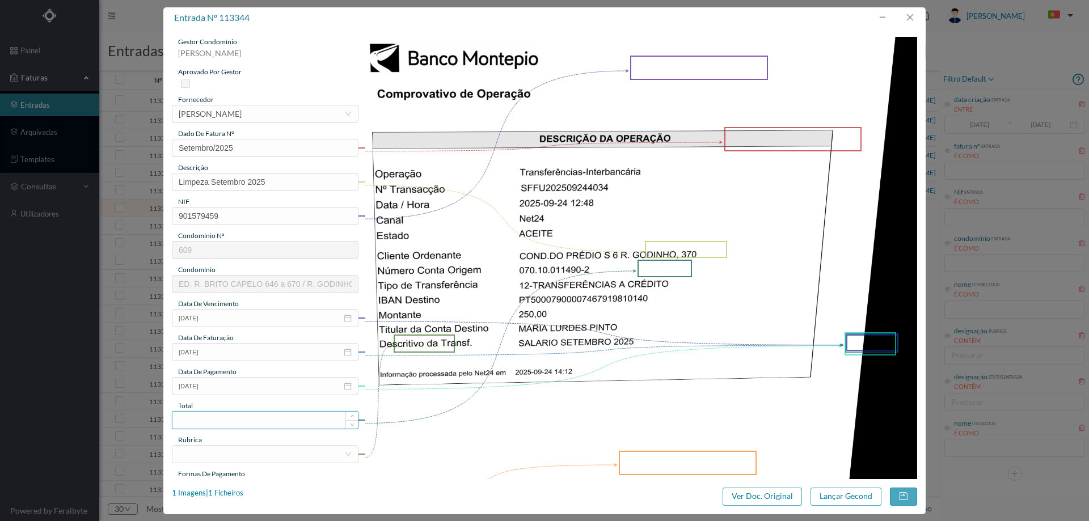
click at [225, 425] on input at bounding box center [265, 420] width 186 height 17
type input "250.00"
click at [204, 459] on div at bounding box center [262, 454] width 166 height 17
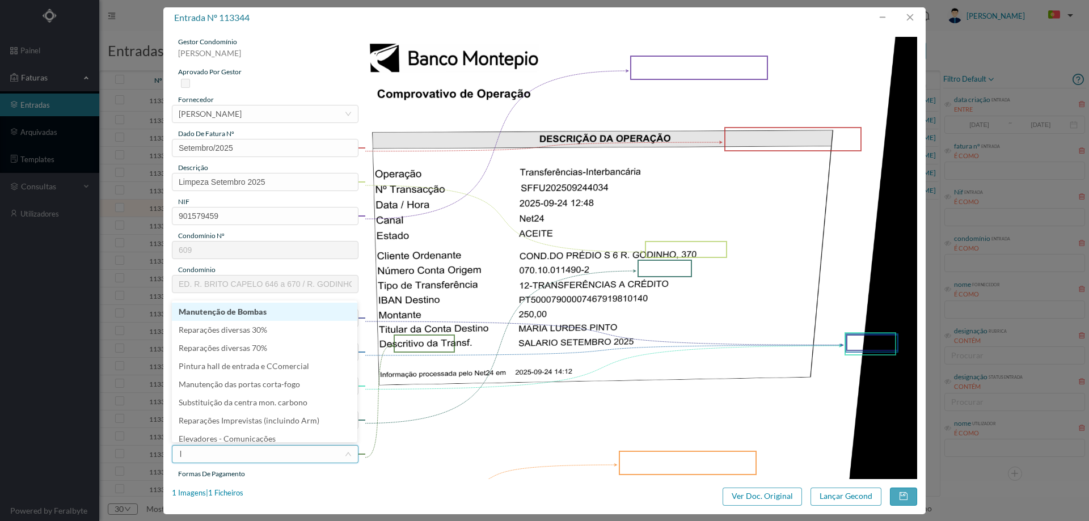
type input "li"
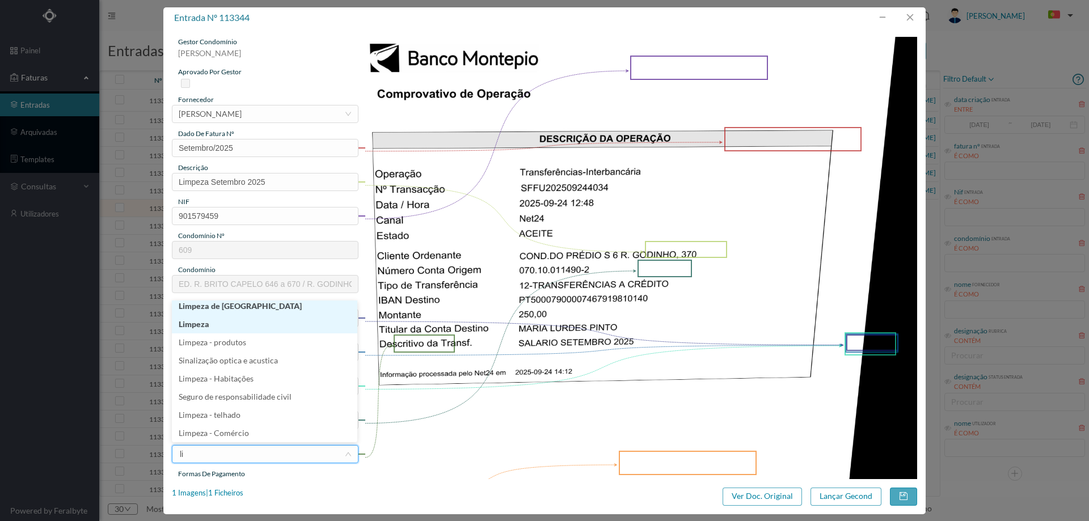
scroll to position [2, 0]
click at [222, 324] on li "Limpeza" at bounding box center [265, 328] width 186 height 18
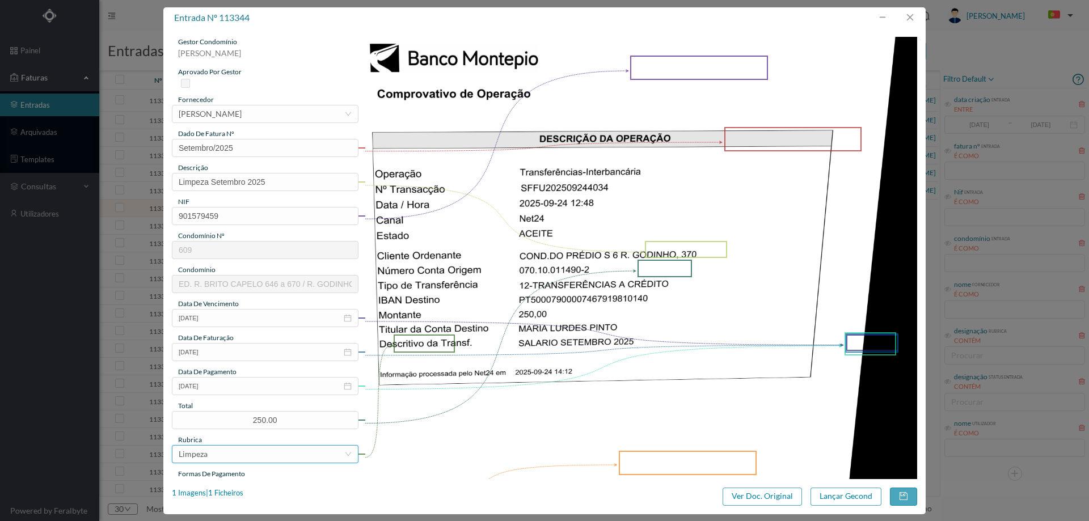
scroll to position [113, 0]
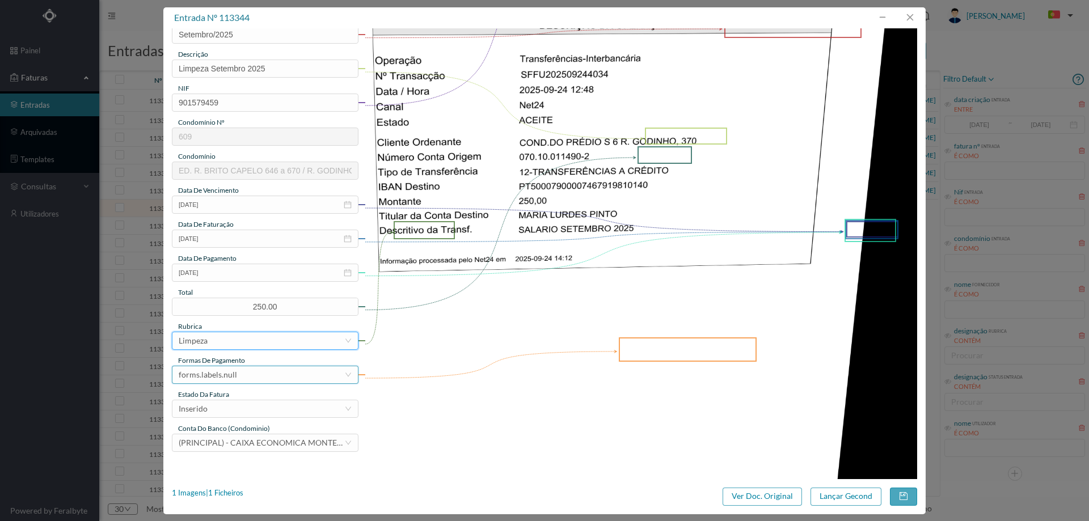
click at [218, 376] on div "forms.labels.null" at bounding box center [208, 375] width 58 height 17
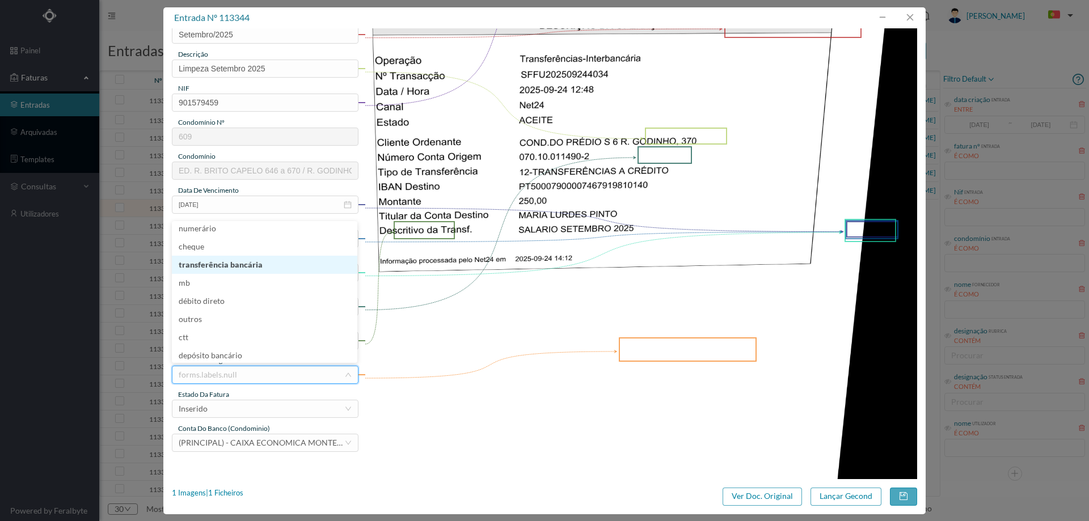
click at [235, 262] on li "transferência bancária" at bounding box center [265, 265] width 186 height 18
click at [230, 412] on div "Inserido" at bounding box center [262, 409] width 166 height 17
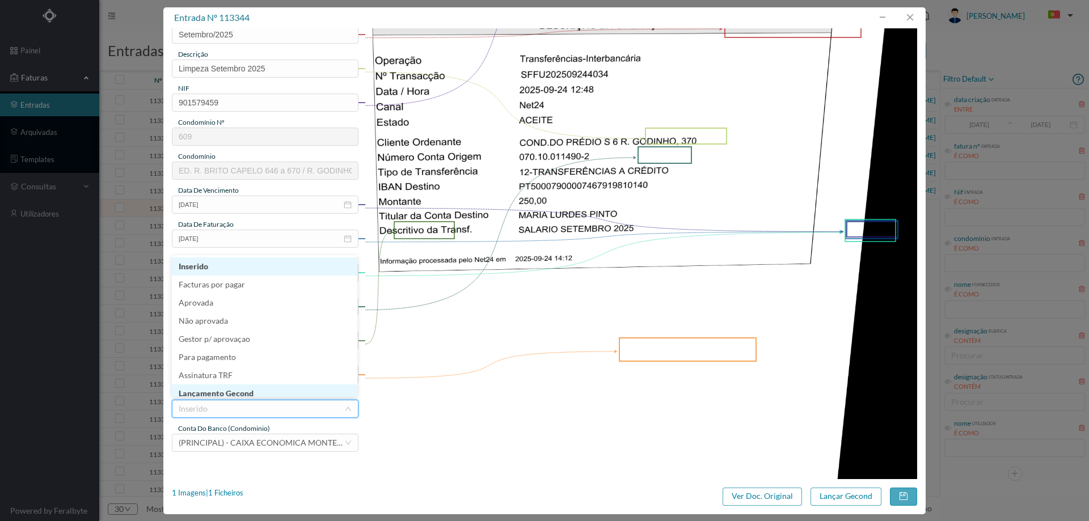
scroll to position [6, 0]
click at [248, 389] on li "Lançamento Gecond" at bounding box center [265, 388] width 186 height 18
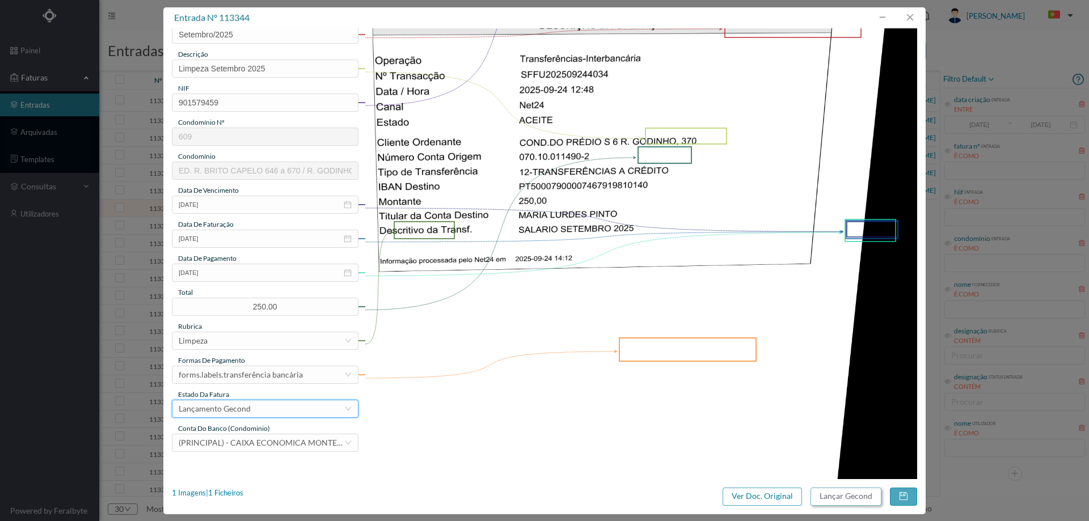
click at [844, 494] on button "Lançar Gecond" at bounding box center [846, 497] width 71 height 18
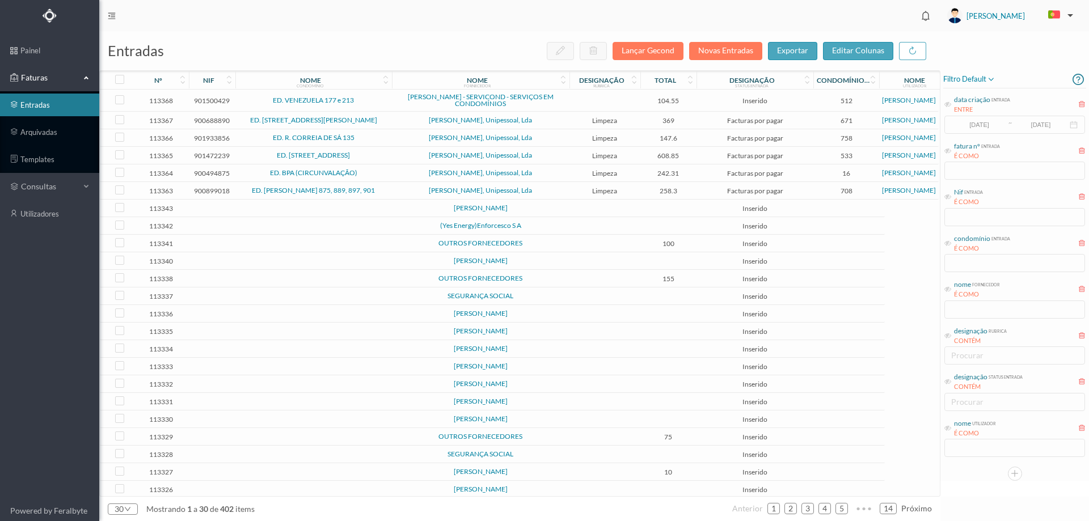
click at [584, 209] on td at bounding box center [605, 209] width 71 height 18
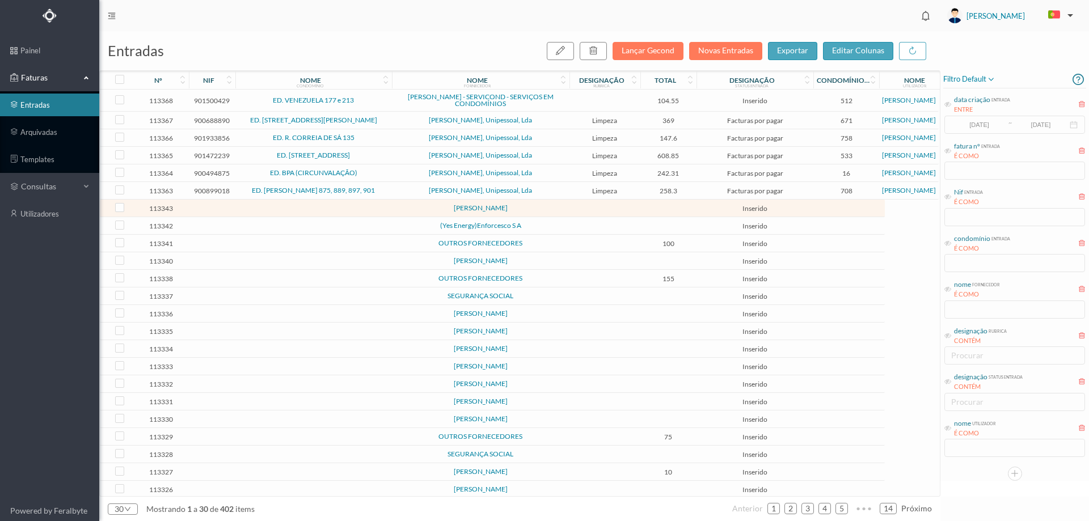
click at [584, 209] on td at bounding box center [605, 209] width 71 height 18
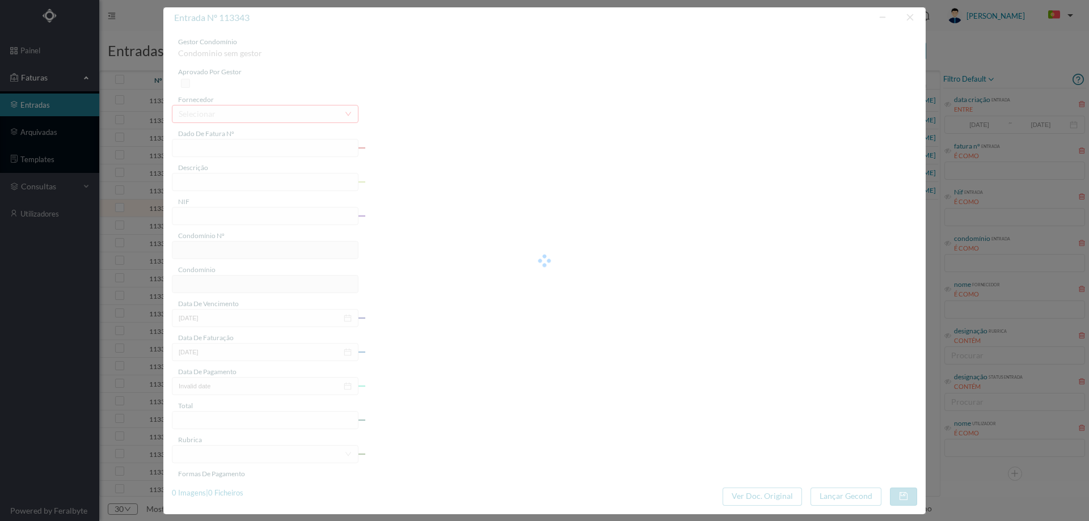
type input "0"
type input "Invalid date"
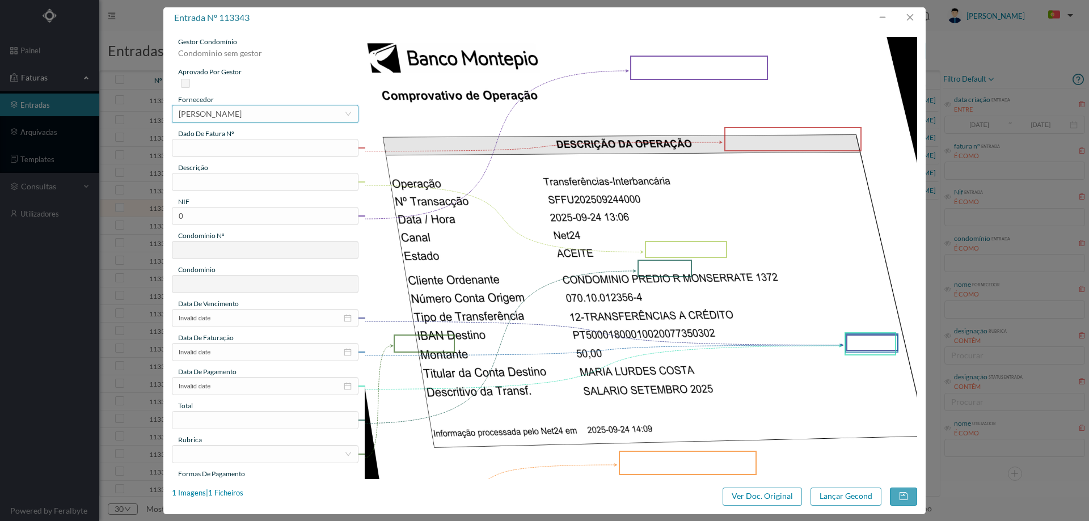
click at [233, 119] on div "[PERSON_NAME]" at bounding box center [210, 114] width 63 height 17
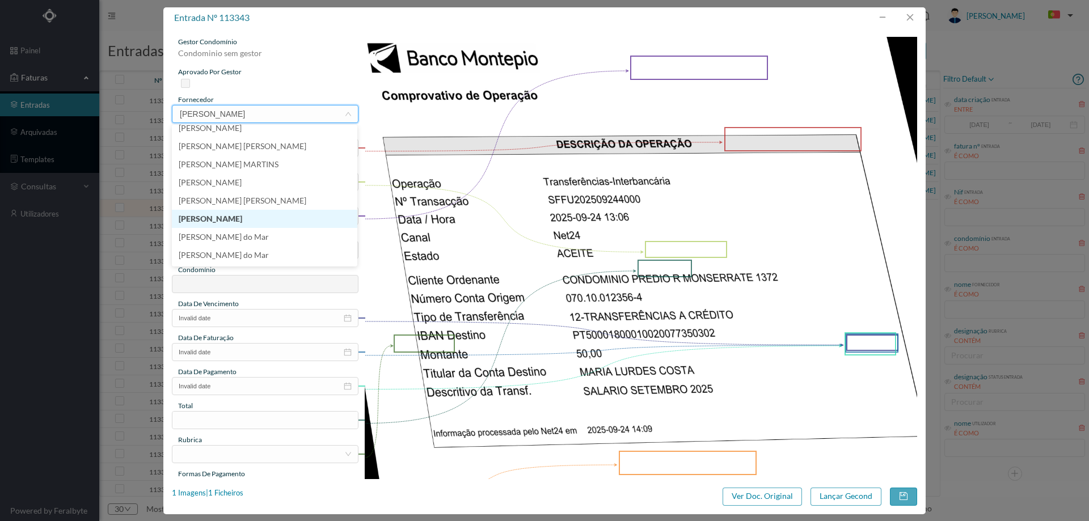
scroll to position [0, 0]
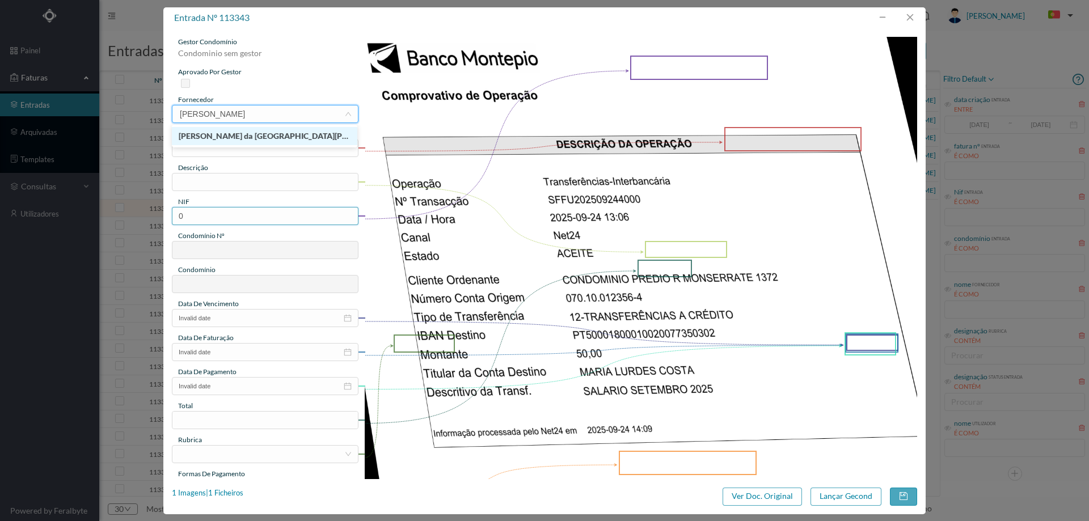
type input "maria lurd"
click at [298, 140] on li "[PERSON_NAME] da [GEOGRAPHIC_DATA][PERSON_NAME]" at bounding box center [265, 136] width 186 height 18
click at [294, 150] on input "text" at bounding box center [265, 148] width 187 height 18
type input "Setembro/2025"
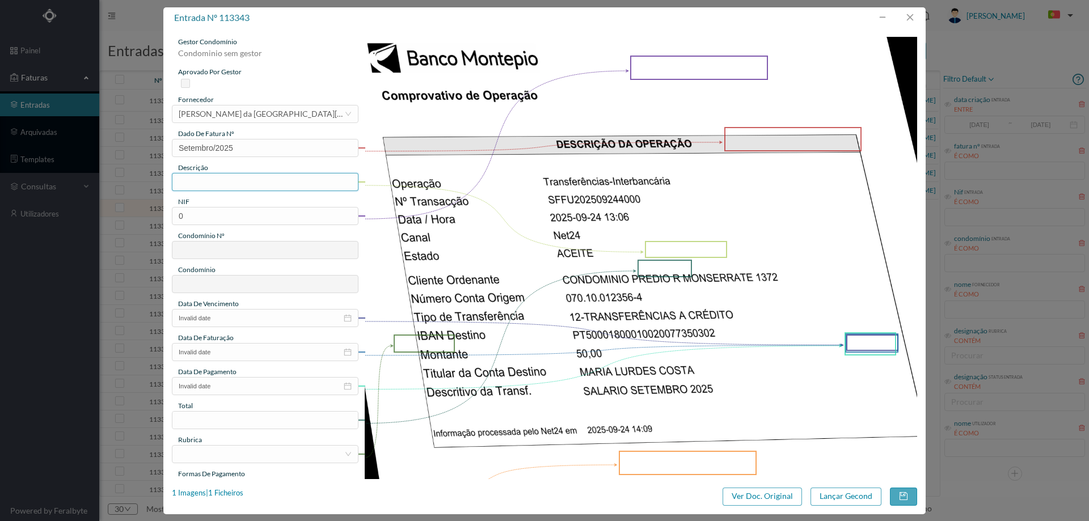
click at [266, 182] on input "text" at bounding box center [265, 182] width 187 height 18
type input "Limpeza Setembro 2025"
click at [910, 16] on button "button" at bounding box center [910, 18] width 27 height 18
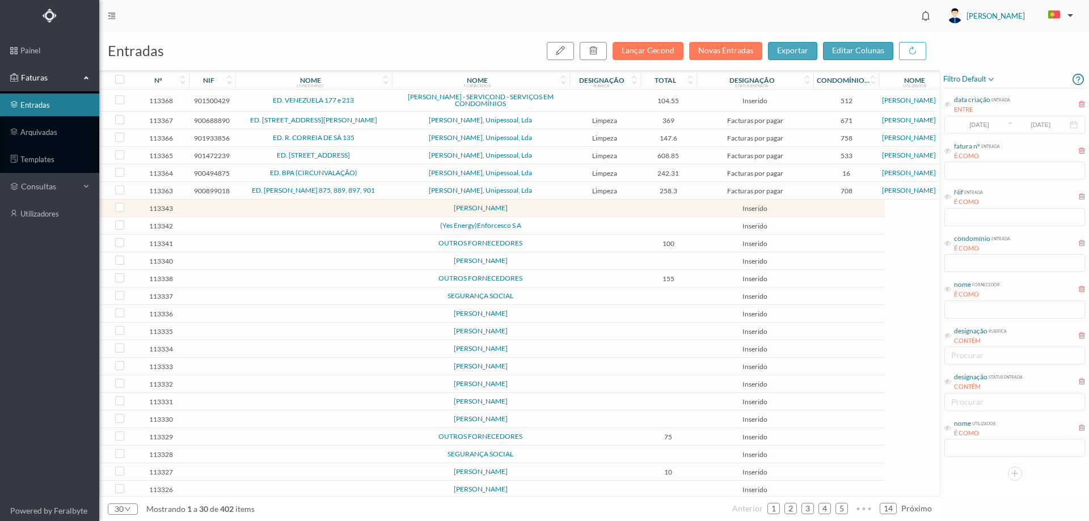
click at [548, 222] on td "(Yes Energy)Enforcesco S A" at bounding box center [481, 226] width 178 height 18
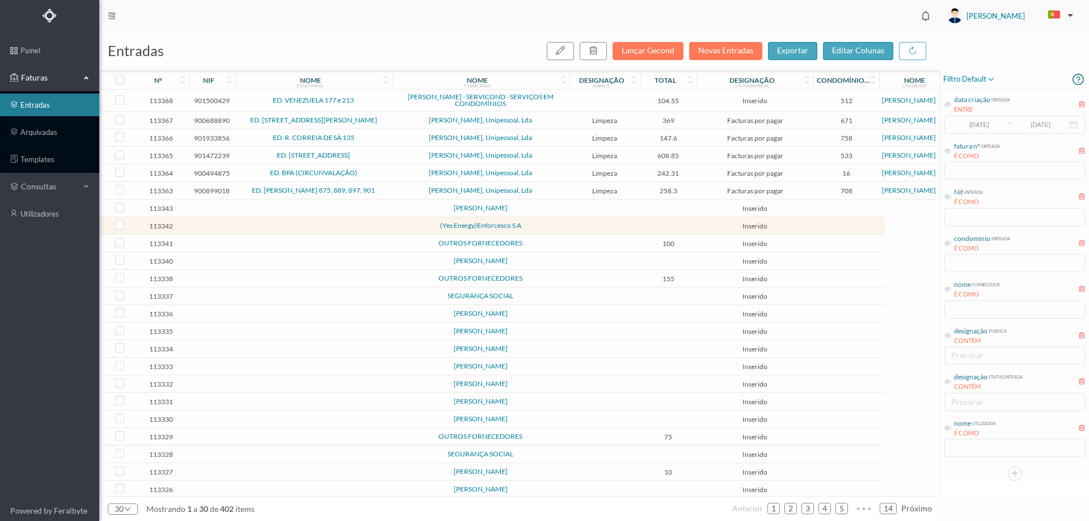
click at [548, 222] on td "(Yes Energy)Enforcesco S A" at bounding box center [481, 226] width 178 height 18
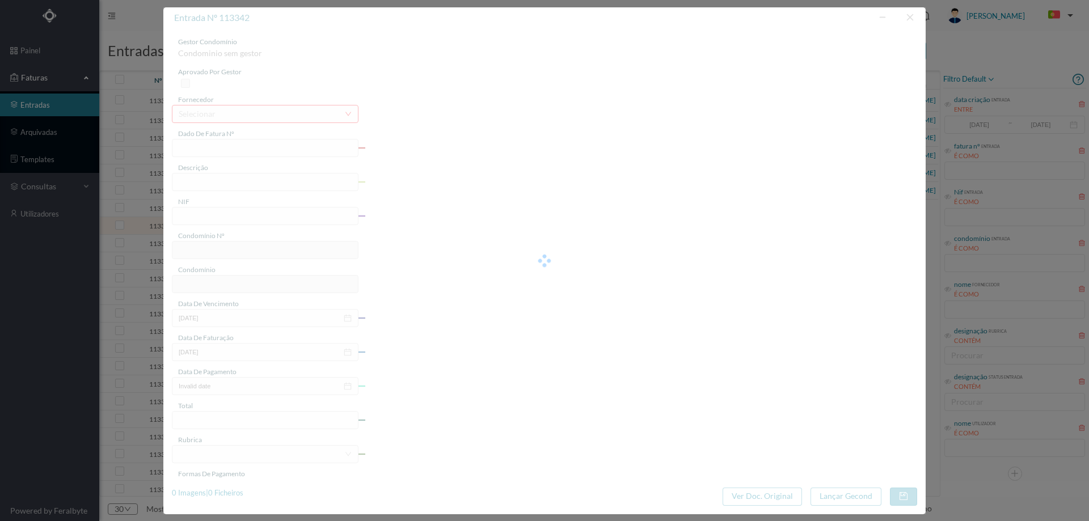
type input "0"
type input "Invalid date"
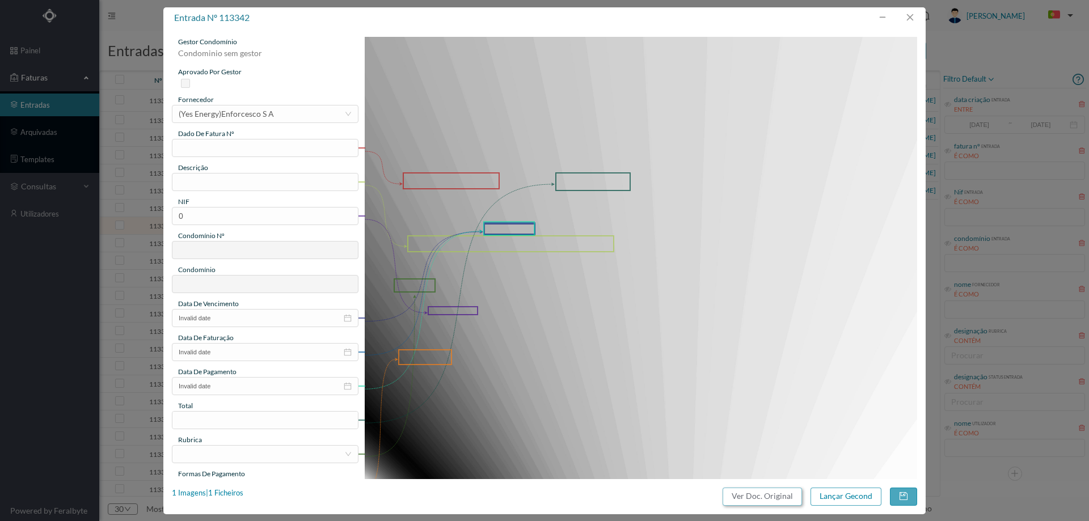
click at [738, 499] on button "Ver Doc. Original" at bounding box center [762, 497] width 79 height 18
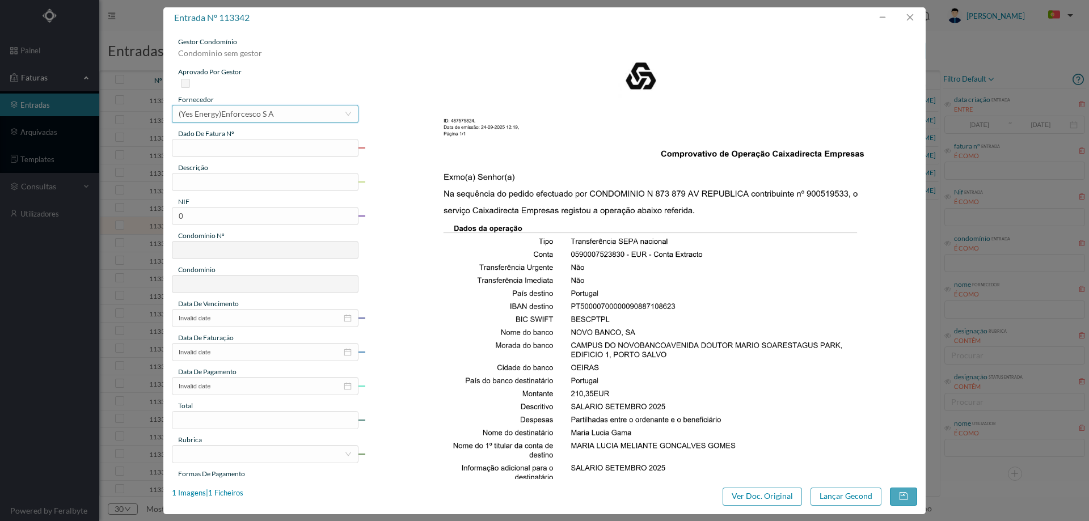
click at [221, 117] on div "(Yes Energy)Enforcesco S A" at bounding box center [226, 114] width 95 height 17
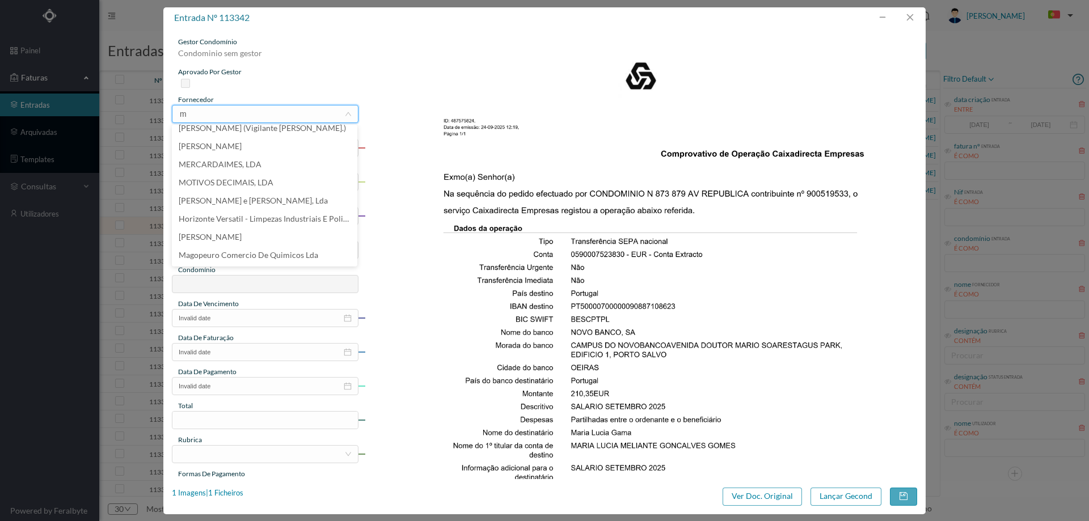
scroll to position [2, 0]
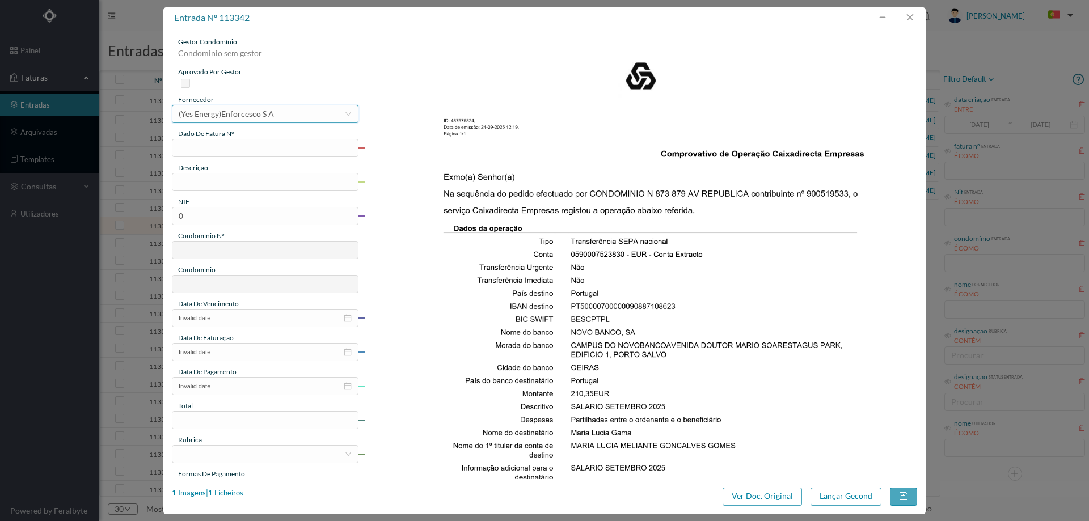
click at [193, 111] on div "(Yes Energy)Enforcesco S A" at bounding box center [226, 114] width 95 height 17
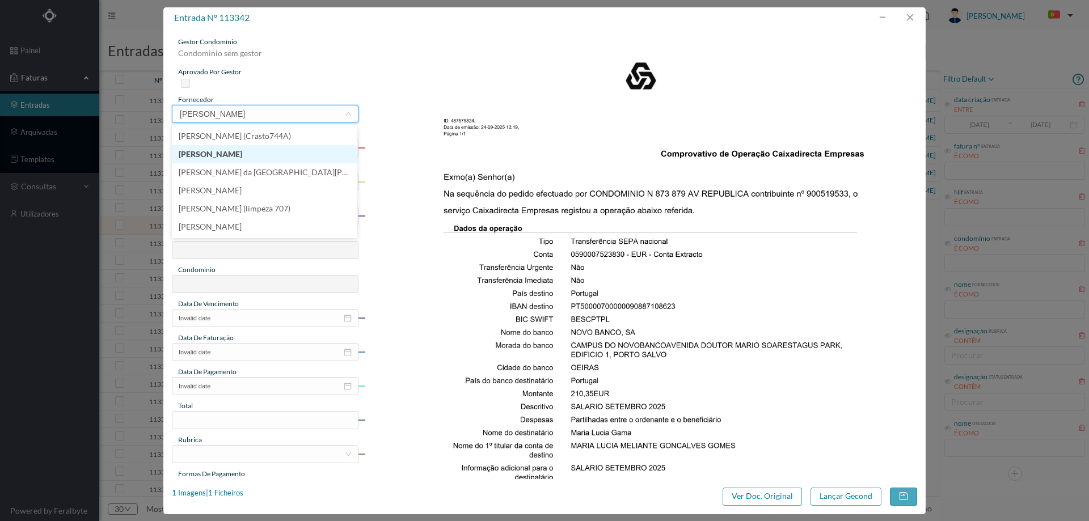
click at [216, 153] on li "[PERSON_NAME]" at bounding box center [265, 154] width 186 height 18
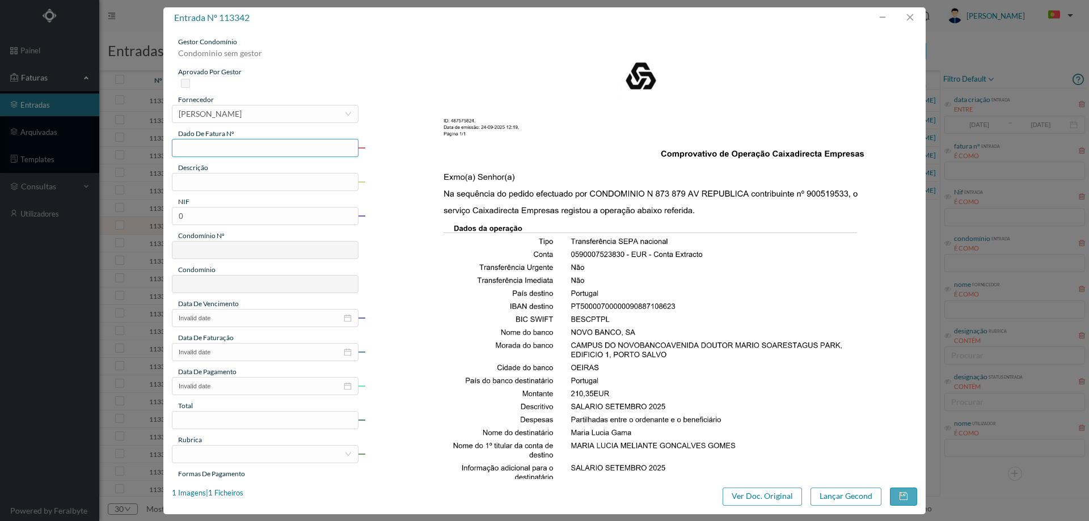
click at [232, 148] on input "text" at bounding box center [265, 148] width 187 height 18
click at [218, 115] on div "[PERSON_NAME]" at bounding box center [210, 114] width 63 height 17
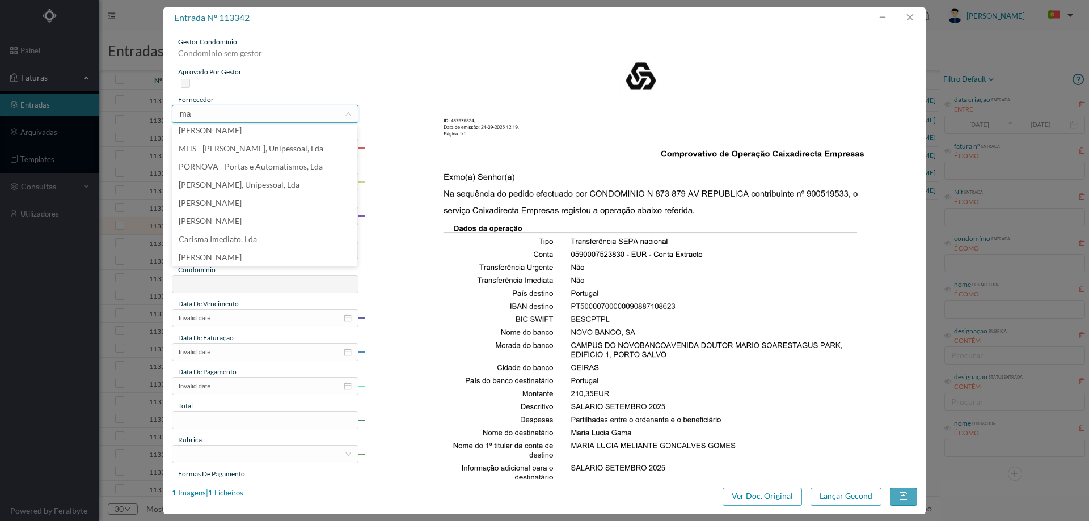
scroll to position [0, 0]
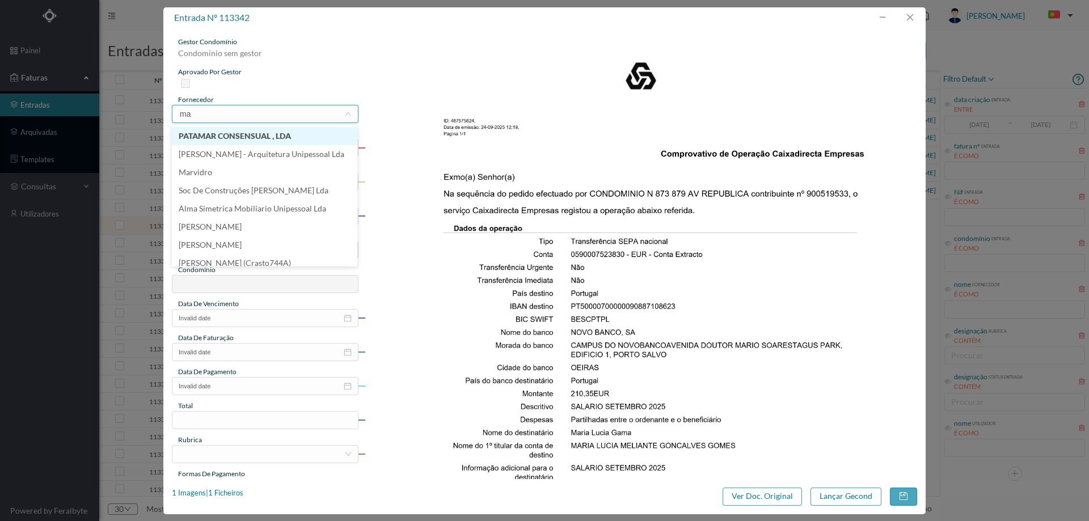
type input "mar"
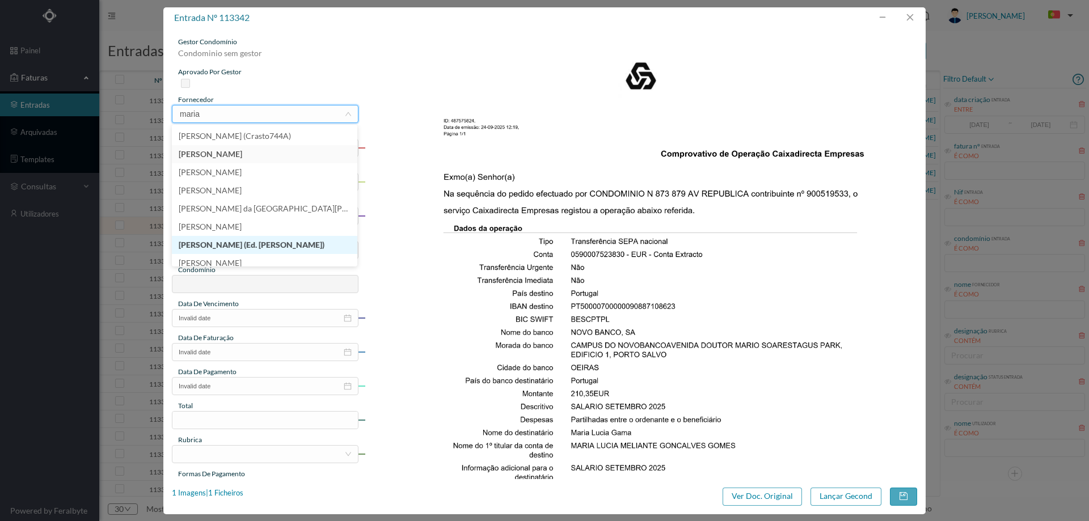
scroll to position [6, 0]
type input "[PERSON_NAME]"
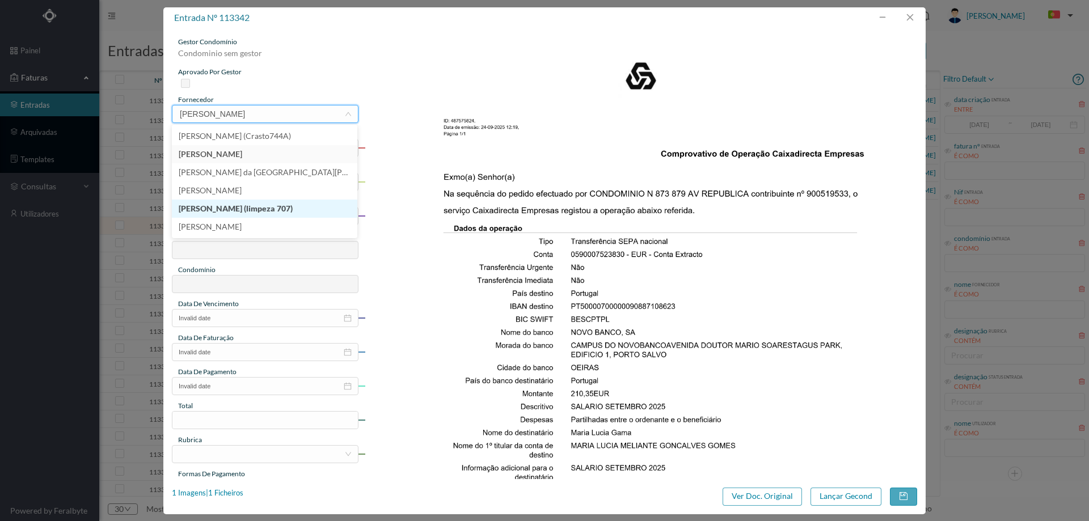
click at [273, 208] on li "[PERSON_NAME] (limpeza 707)" at bounding box center [265, 209] width 186 height 18
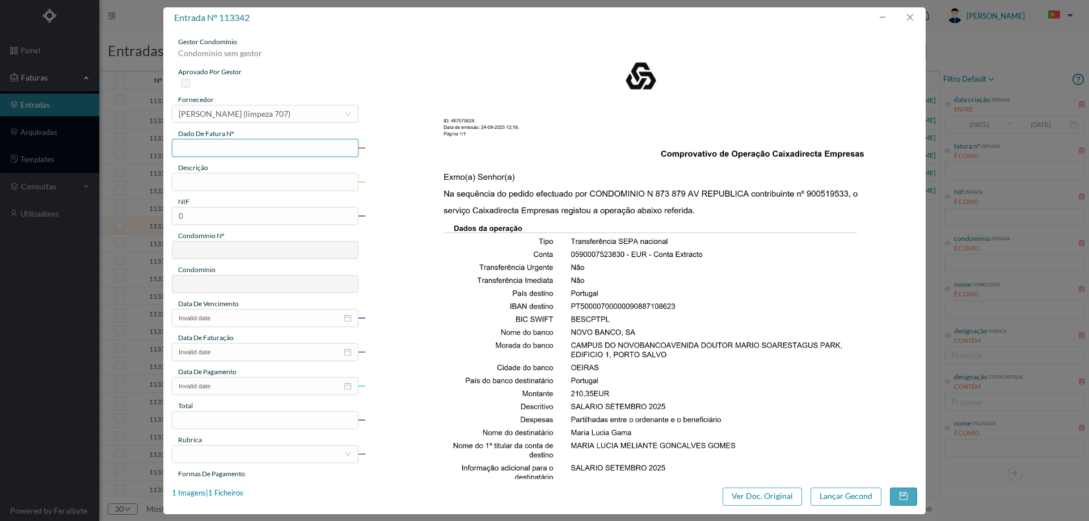
click at [256, 147] on input "text" at bounding box center [265, 148] width 187 height 18
type input "´"
type input "Setembro/2025"
click at [252, 182] on input "text" at bounding box center [265, 182] width 187 height 18
type input "Limpeza Setembro de 2025"
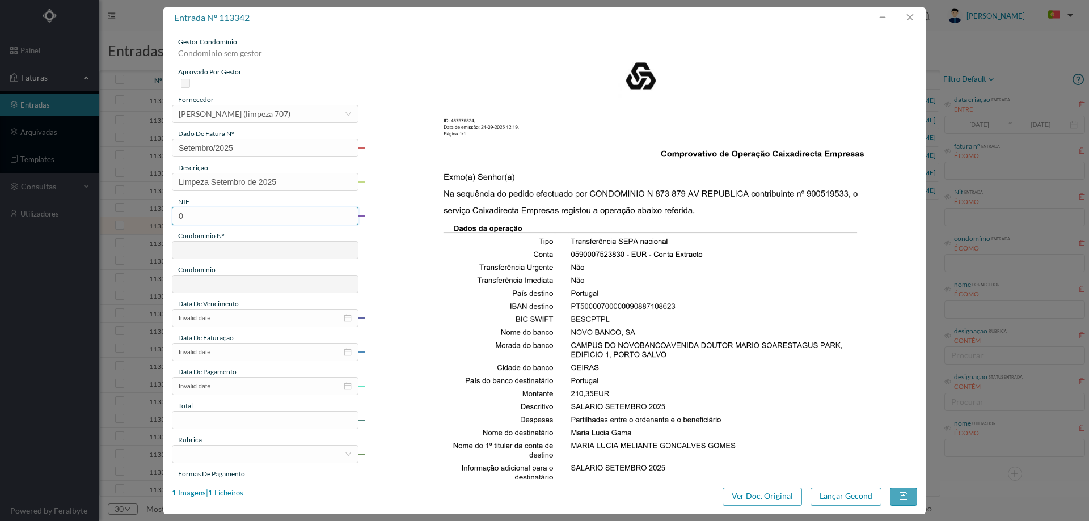
click at [267, 225] on input "0" at bounding box center [265, 216] width 187 height 18
paste input "900519533"
click at [178, 214] on input "900519533" at bounding box center [265, 216] width 187 height 18
type input "900519533"
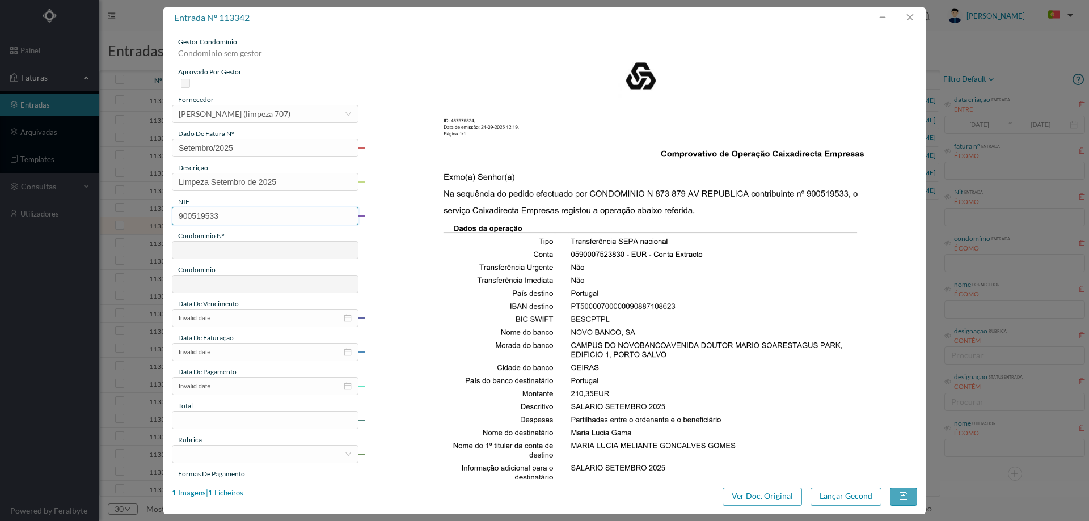
type input "707"
type input "ED. [GEOGRAPHIC_DATA]"
type input "900519533"
click at [239, 319] on input "Invalid date" at bounding box center [265, 318] width 187 height 18
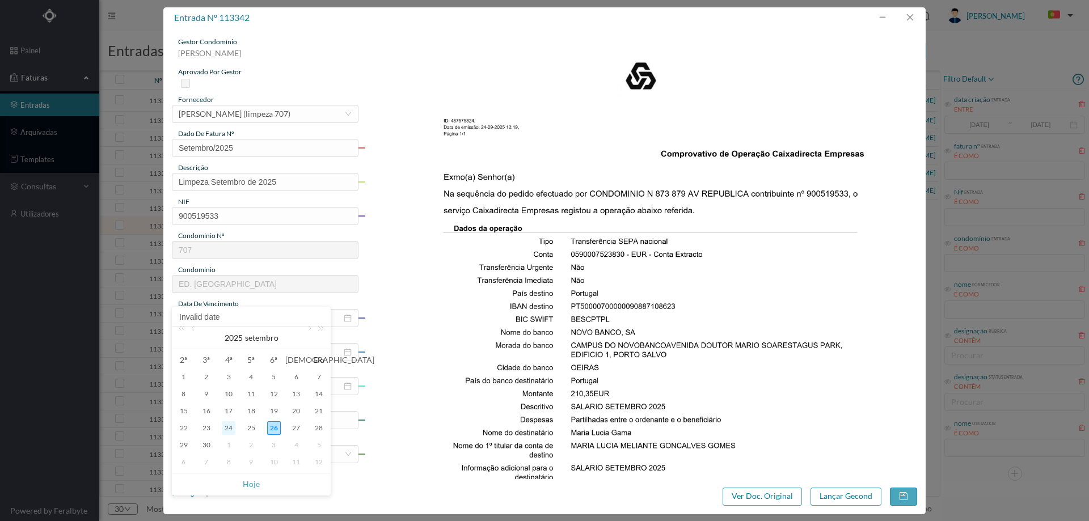
click at [227, 427] on div "24" at bounding box center [229, 429] width 14 height 14
type input "[DATE]"
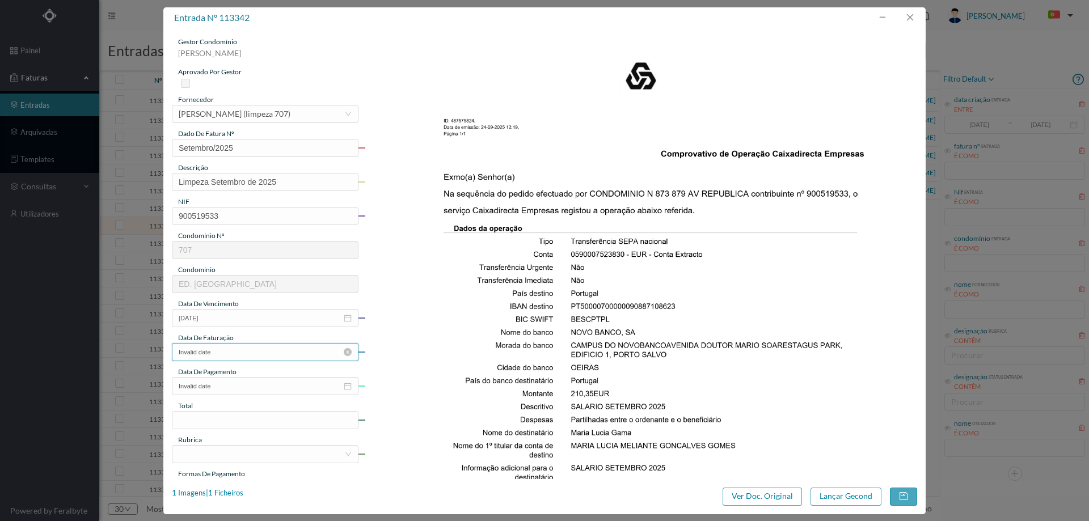
click at [251, 348] on input "Invalid date" at bounding box center [265, 352] width 187 height 18
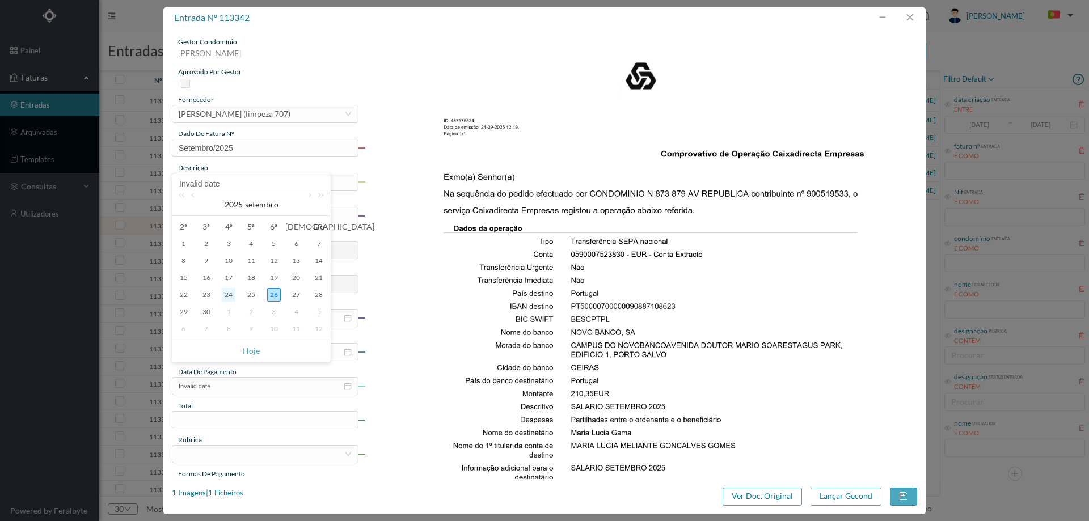
click at [232, 296] on div "24" at bounding box center [229, 295] width 14 height 14
type input "[DATE]"
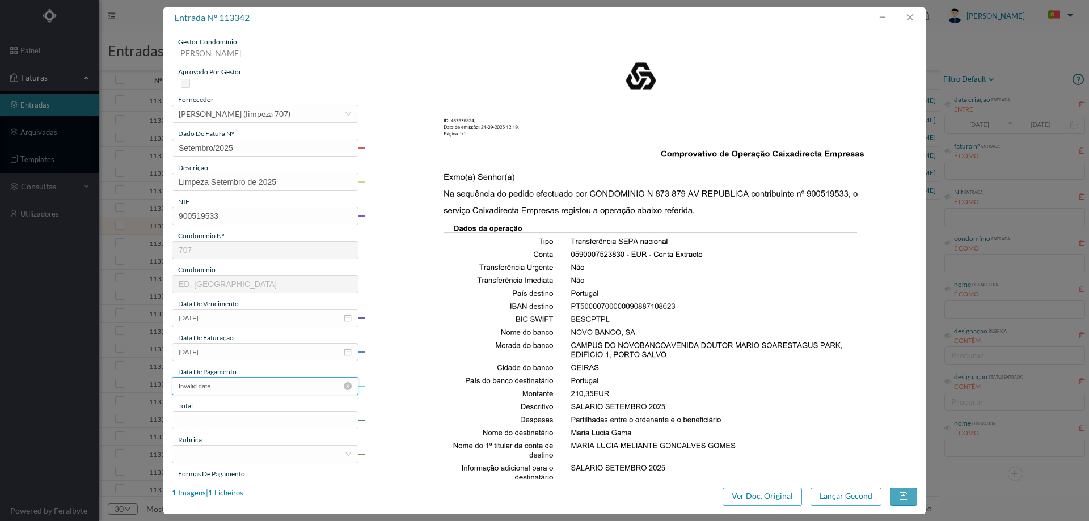
click at [229, 386] on input "Invalid date" at bounding box center [265, 386] width 187 height 18
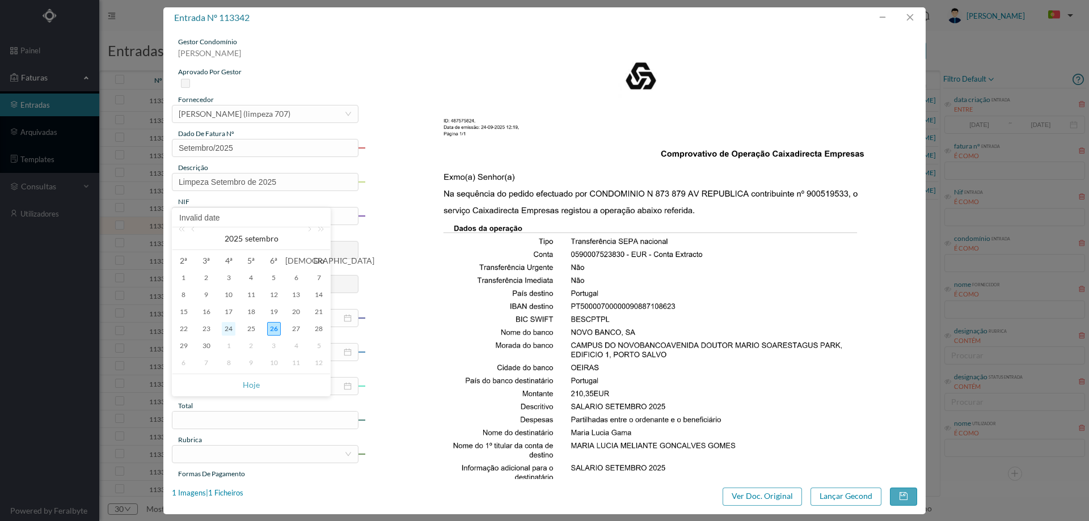
click at [229, 325] on div "24" at bounding box center [229, 329] width 14 height 14
type input "[DATE]"
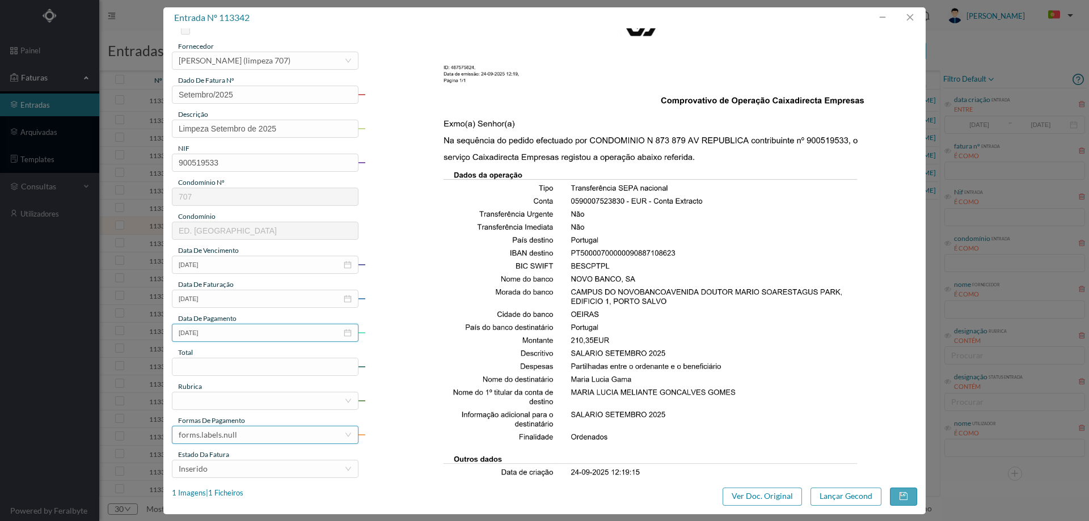
scroll to position [113, 0]
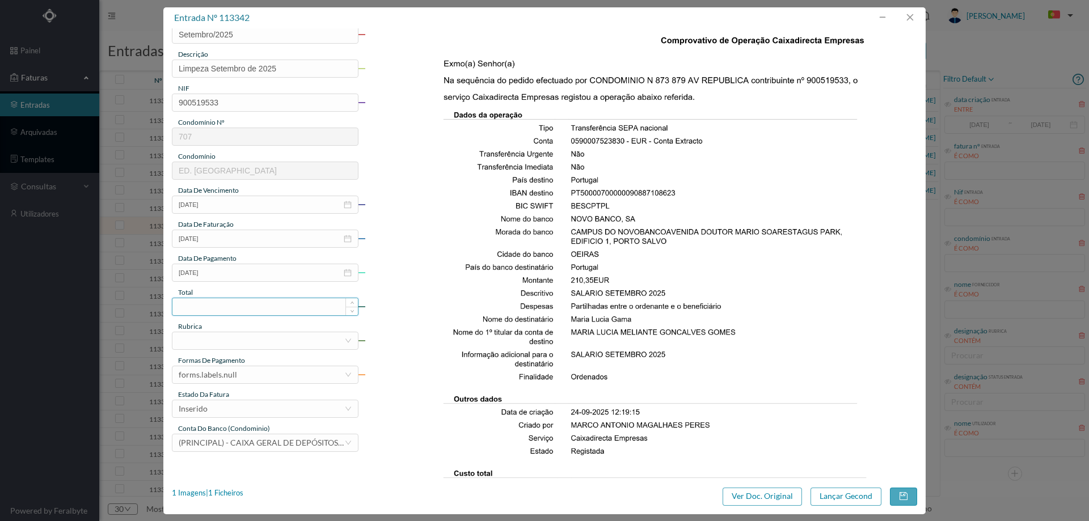
click at [256, 309] on input at bounding box center [265, 306] width 186 height 17
type input "107.50"
click at [232, 339] on div at bounding box center [262, 341] width 166 height 17
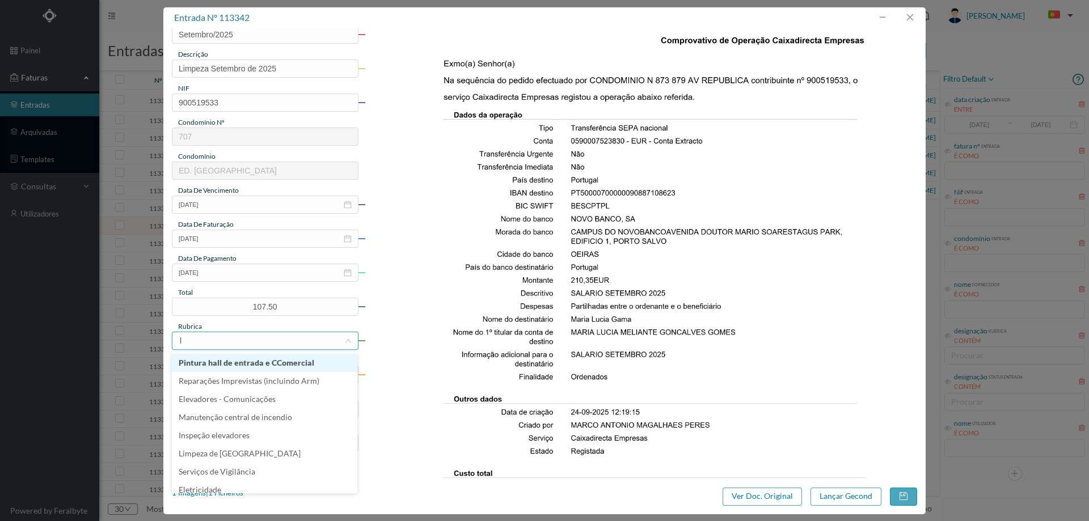
type input "li"
click at [236, 385] on li "Limpeza" at bounding box center [265, 381] width 186 height 18
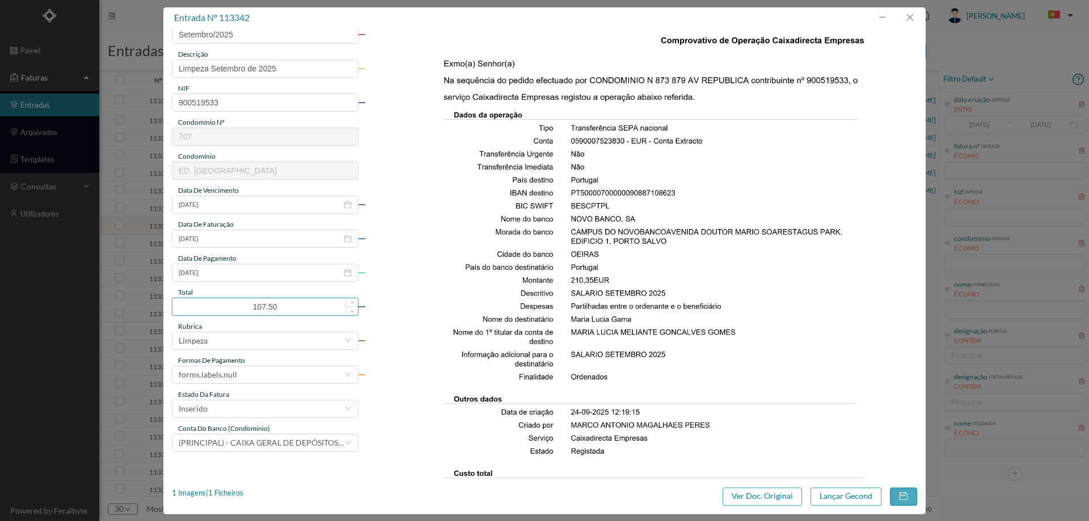
drag, startPoint x: 292, startPoint y: 303, endPoint x: 203, endPoint y: 307, distance: 88.6
click at [203, 307] on input "107.50" at bounding box center [265, 306] width 186 height 17
type input "107.50"
click at [240, 380] on div "forms.labels.null" at bounding box center [262, 375] width 166 height 17
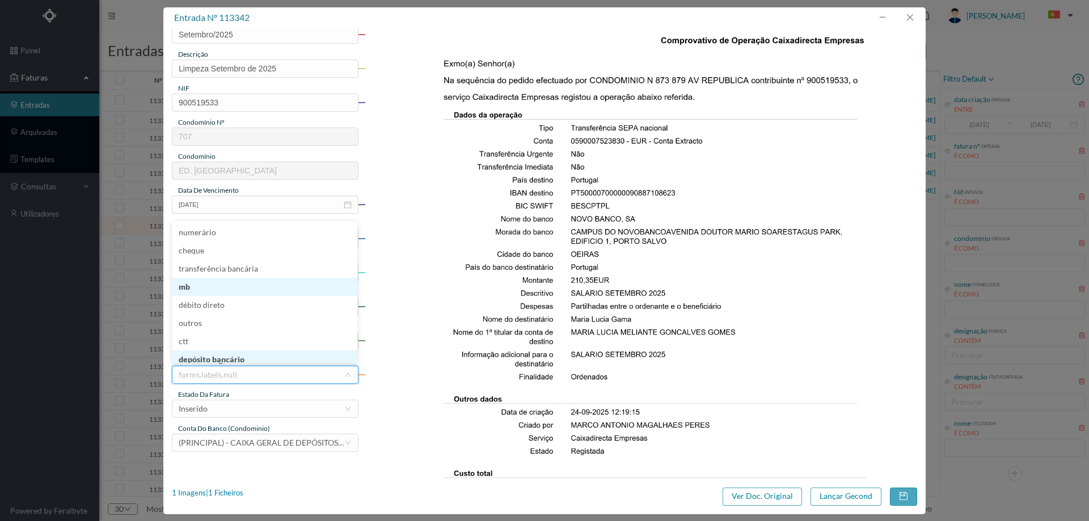
scroll to position [6, 0]
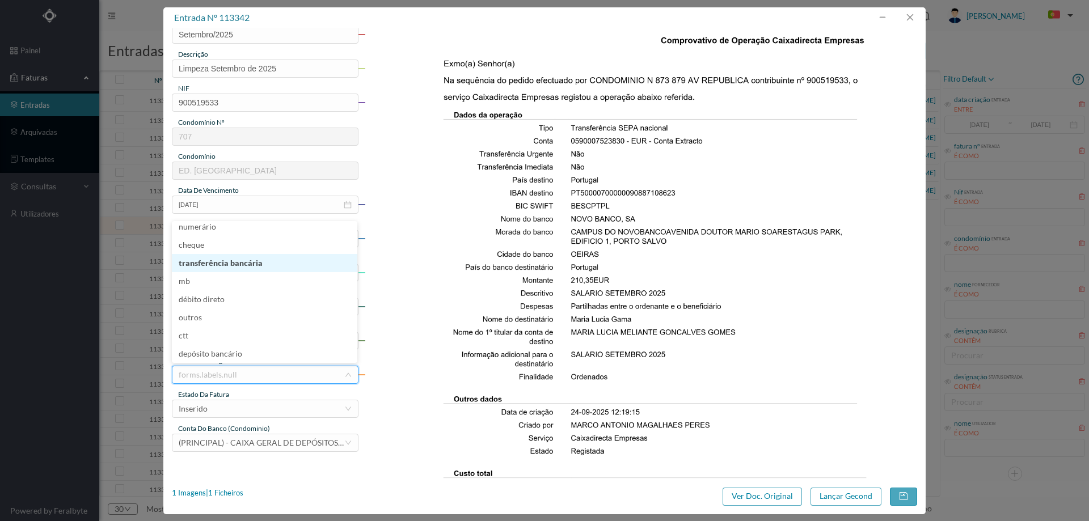
click at [228, 262] on li "transferência bancária" at bounding box center [265, 263] width 186 height 18
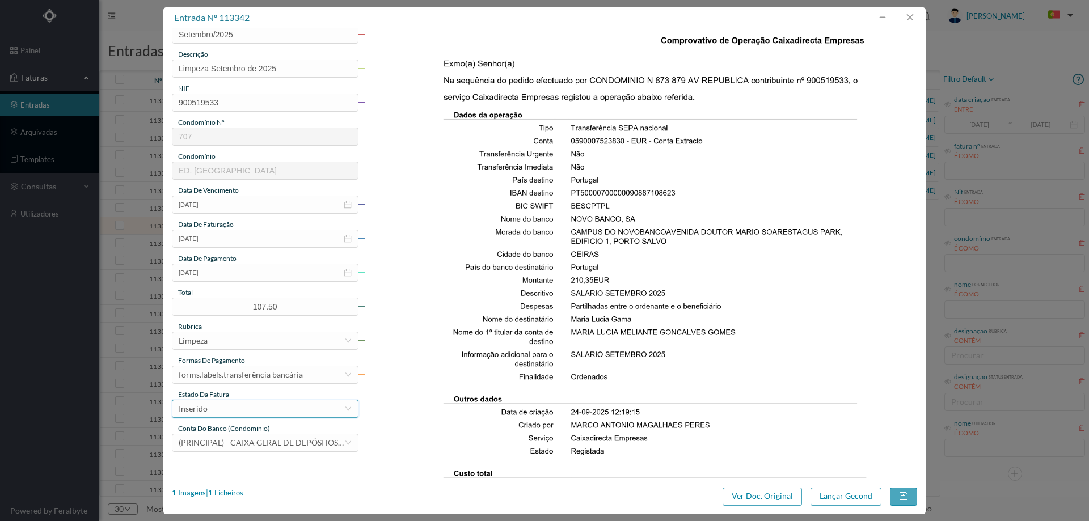
click at [224, 403] on div "Inserido" at bounding box center [262, 409] width 166 height 17
click at [232, 385] on li "Lançamento Gecond" at bounding box center [265, 388] width 186 height 18
click at [853, 493] on button "Lançar Gecond" at bounding box center [846, 497] width 71 height 18
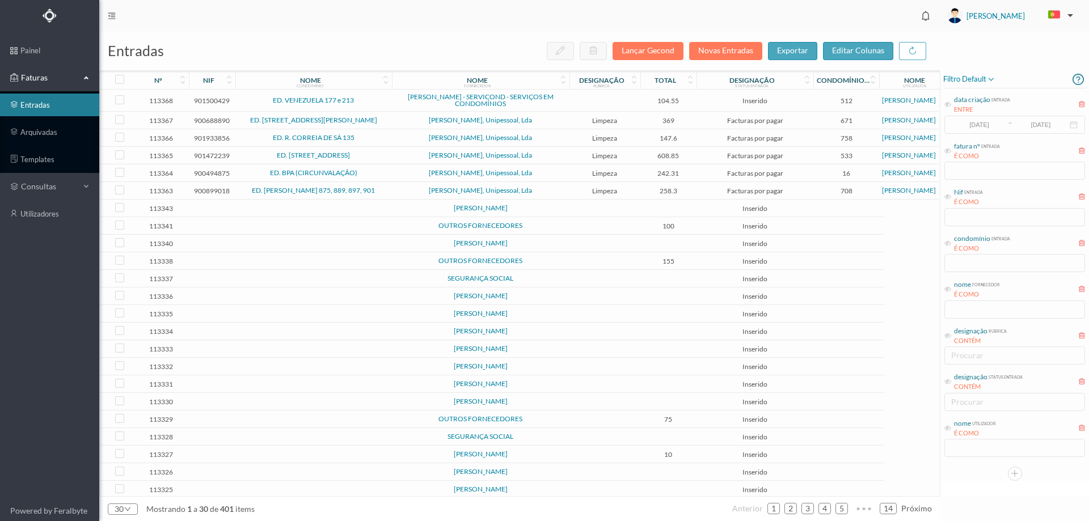
click at [565, 220] on td "OUTROS FORNECEDORES" at bounding box center [481, 226] width 178 height 18
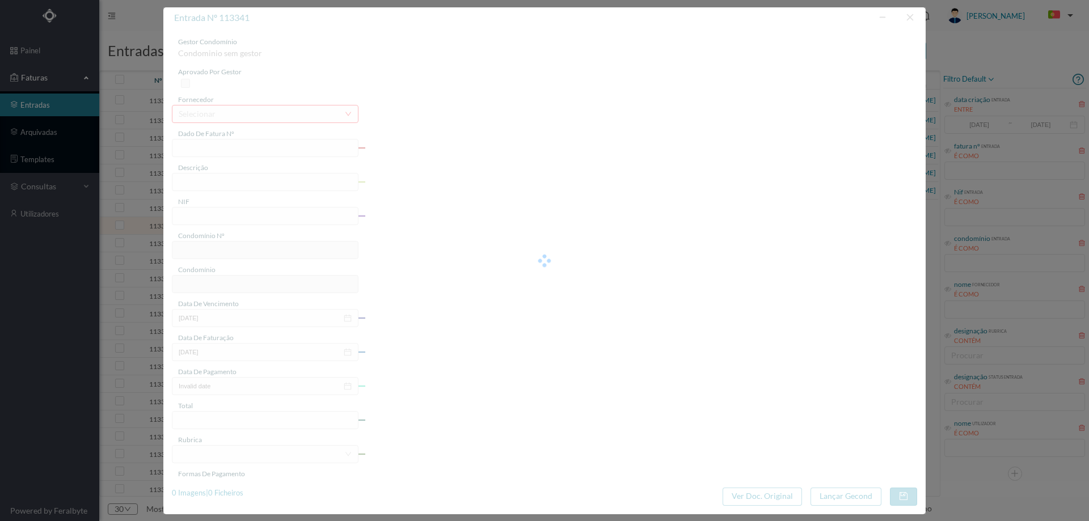
type input "00000582"
type input "SALARIO [DATE]"
type input "0"
type input "Invalid date"
type input "[DATE]"
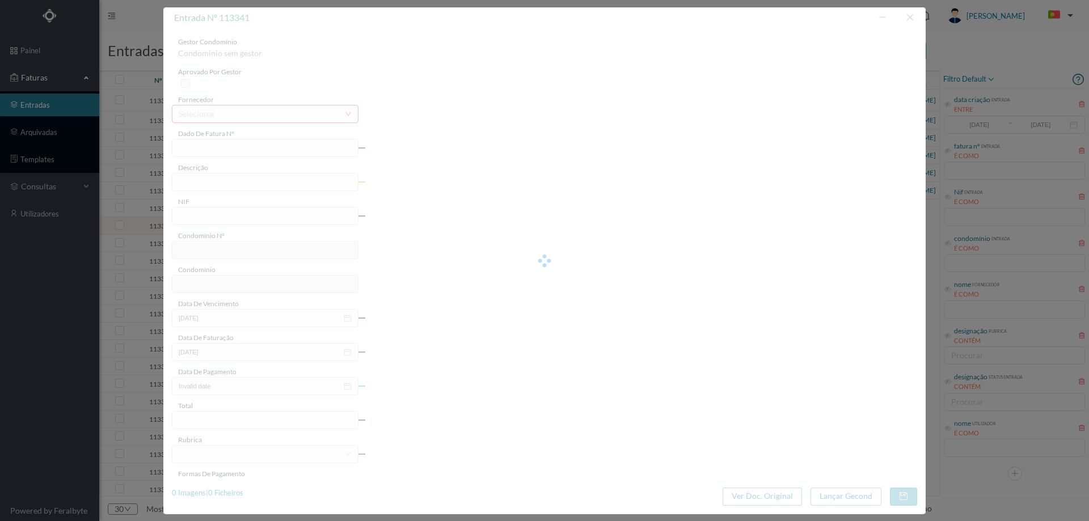
type input "[DATE]"
type input "100.00"
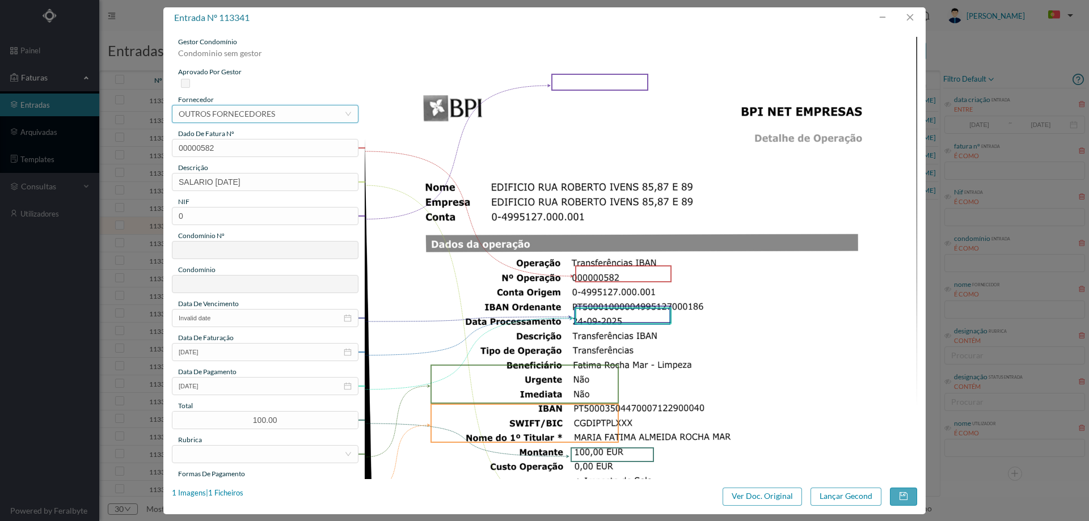
click at [281, 117] on div "selecionar OUTROS FORNECEDORES" at bounding box center [262, 114] width 166 height 17
click at [285, 110] on div "selecionar OUTROS FORNECEDORES" at bounding box center [262, 114] width 166 height 17
type input "[PERSON_NAME]"
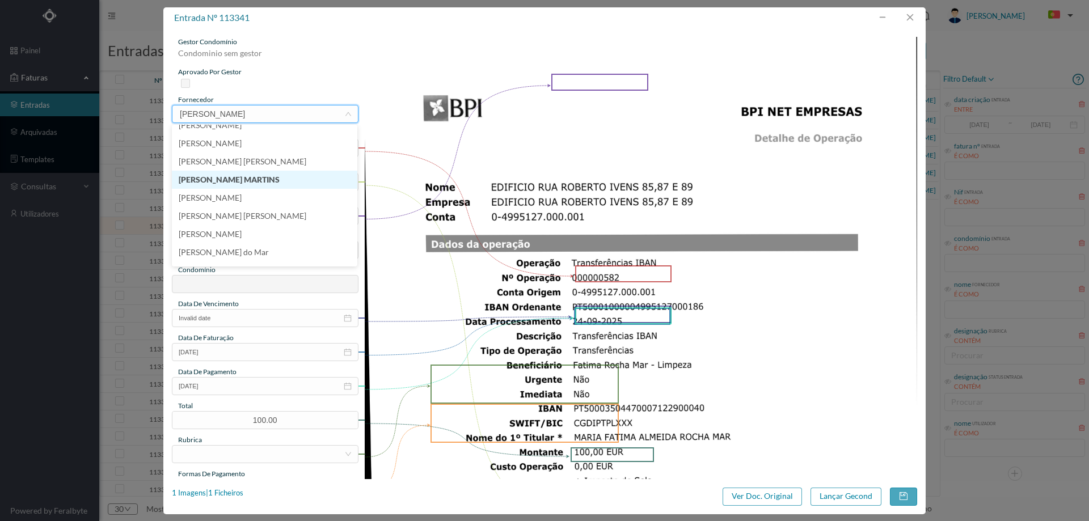
scroll to position [44, 0]
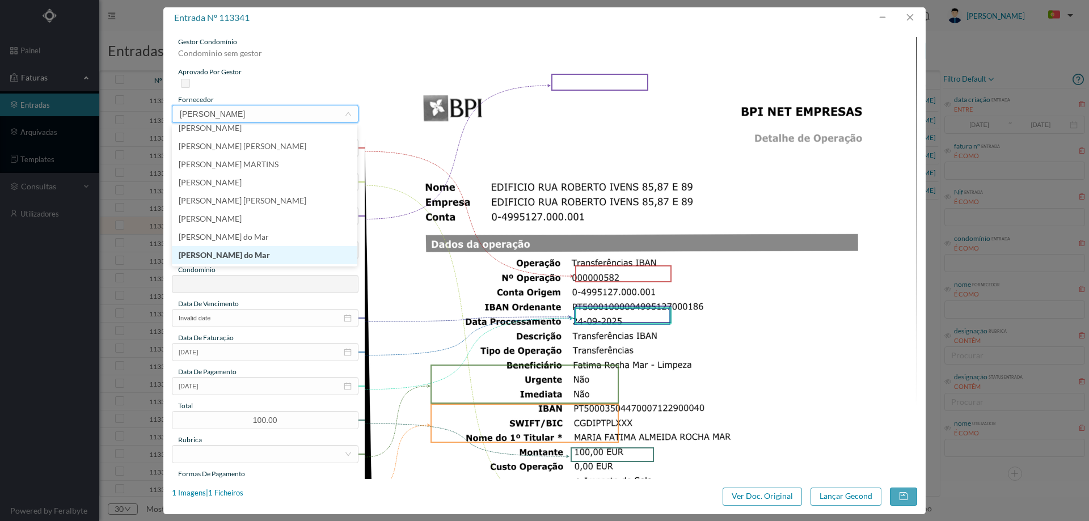
click at [284, 258] on li "[PERSON_NAME] do Mar" at bounding box center [265, 255] width 186 height 18
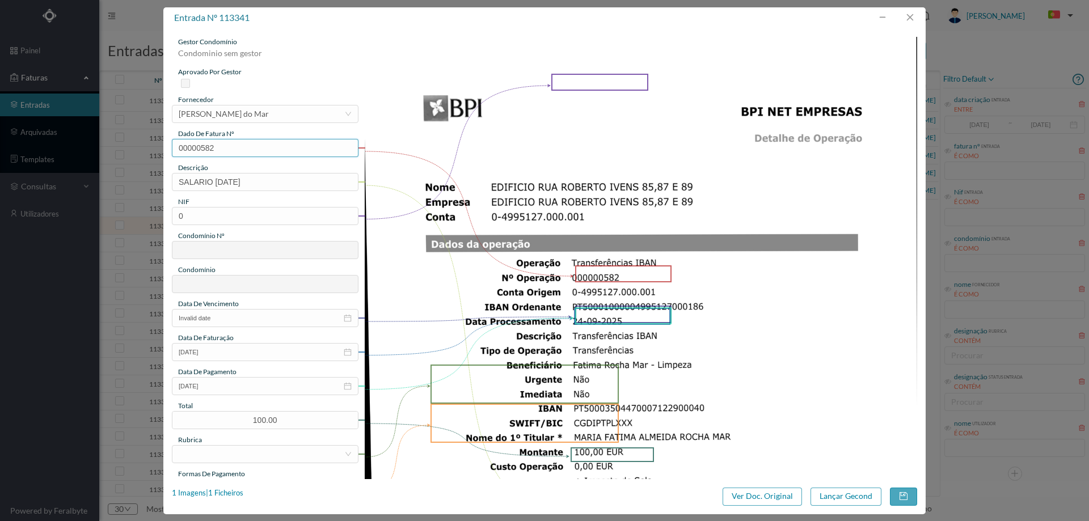
drag, startPoint x: 236, startPoint y: 148, endPoint x: 104, endPoint y: 135, distance: 132.2
click at [107, 137] on div "entrada nº 113341 gestor condomínio Condominio sem gestor aprovado por gestor f…" at bounding box center [544, 260] width 1089 height 521
drag, startPoint x: 279, startPoint y: 137, endPoint x: 54, endPoint y: 140, distance: 224.7
click at [41, 142] on div "entrada nº 113341 gestor condomínio Condominio sem gestor aprovado por gestor f…" at bounding box center [544, 260] width 1089 height 521
drag, startPoint x: 300, startPoint y: 151, endPoint x: 59, endPoint y: 138, distance: 241.5
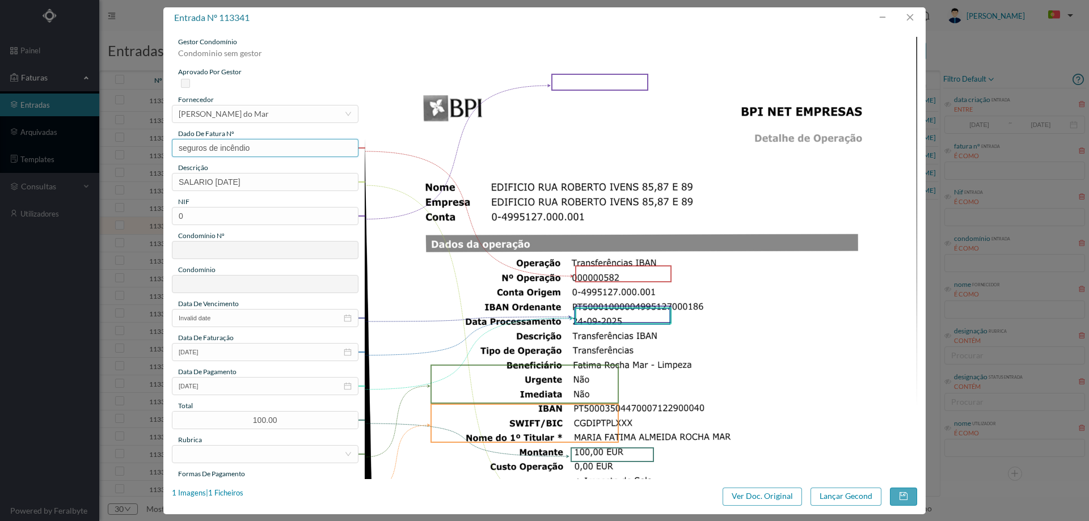
click at [59, 138] on div "entrada nº 113341 gestor condomínio Condominio sem gestor aprovado por gestor f…" at bounding box center [544, 260] width 1089 height 521
type input "Setembro/2025"
drag, startPoint x: 260, startPoint y: 182, endPoint x: 125, endPoint y: 173, distance: 135.3
click at [125, 173] on div "entrada nº 113341 gestor condomínio Condominio sem gestor aprovado por gestor f…" at bounding box center [544, 260] width 1089 height 521
drag, startPoint x: 265, startPoint y: 180, endPoint x: 82, endPoint y: 172, distance: 183.4
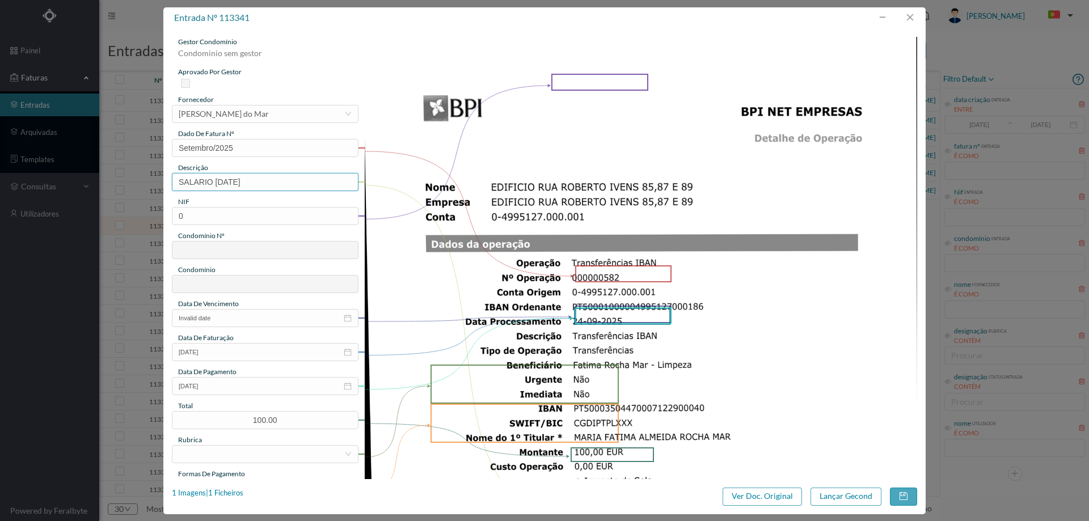
click at [81, 174] on div "entrada nº 113341 gestor condomínio Condominio sem gestor aprovado por gestor f…" at bounding box center [544, 260] width 1089 height 521
type input "Limpeza Setembro 2025"
click at [285, 218] on input "0" at bounding box center [265, 216] width 187 height 18
paste input "900925078"
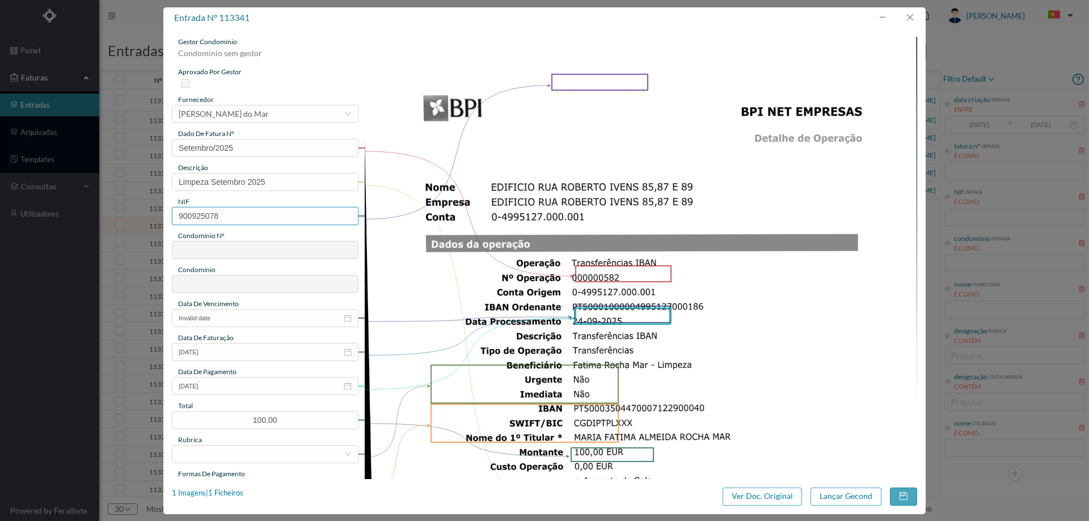
click at [176, 212] on input "900925078" at bounding box center [265, 216] width 187 height 18
type input "900925078"
type input "717"
type input "ED. [PERSON_NAME], 85 A 89"
type input "900925078"
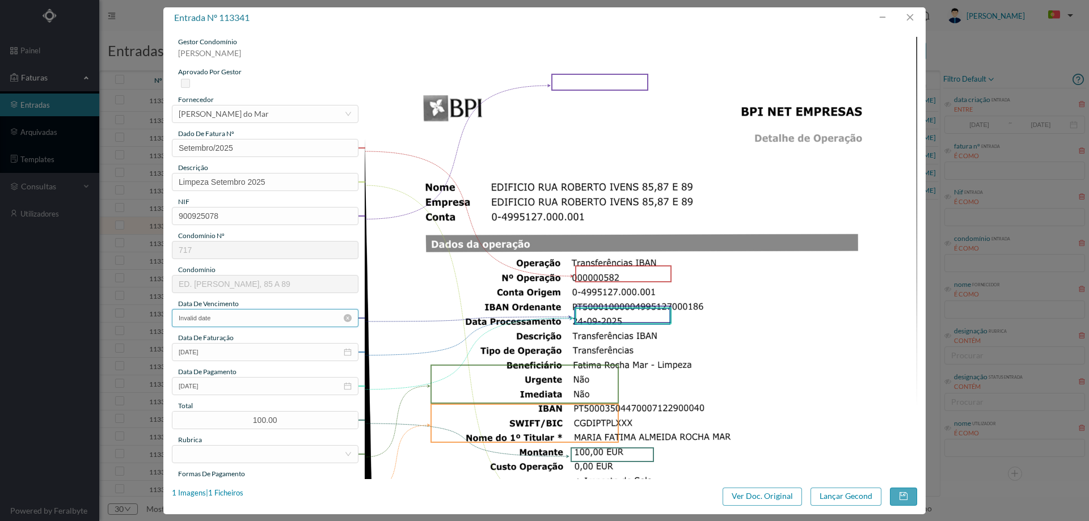
click at [238, 319] on input "Invalid date" at bounding box center [265, 318] width 187 height 18
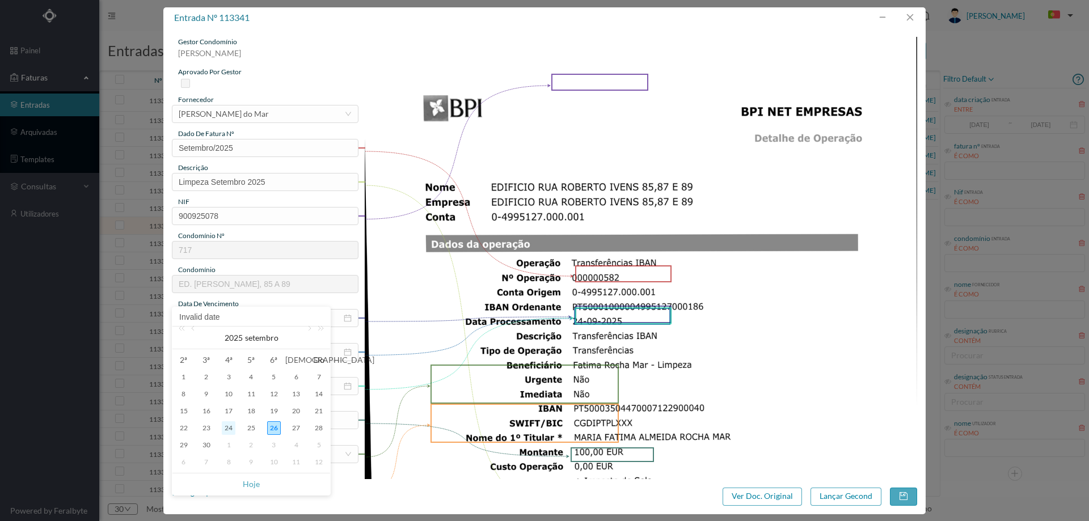
click at [231, 428] on div "24" at bounding box center [229, 429] width 14 height 14
type input "[DATE]"
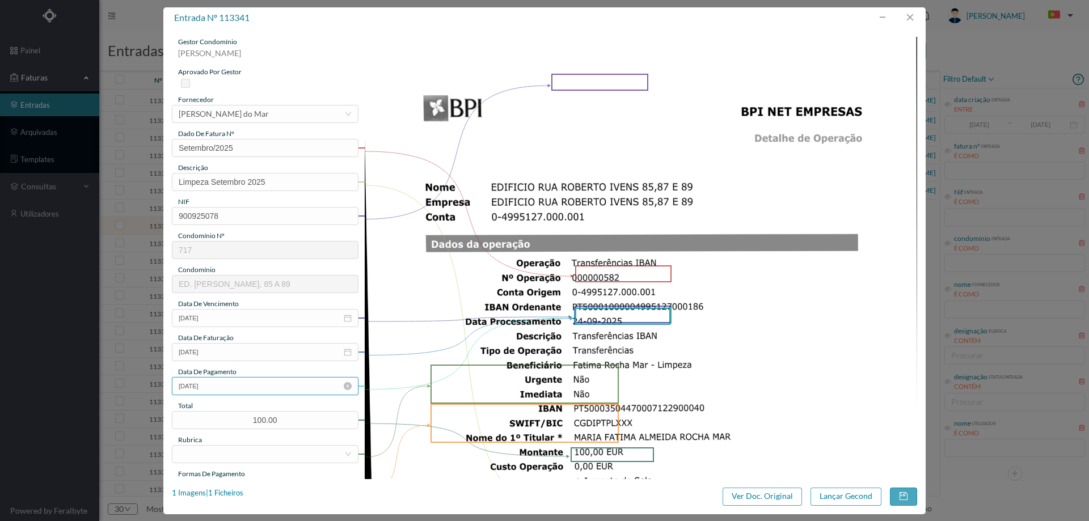
click at [235, 389] on input "[DATE]" at bounding box center [265, 386] width 187 height 18
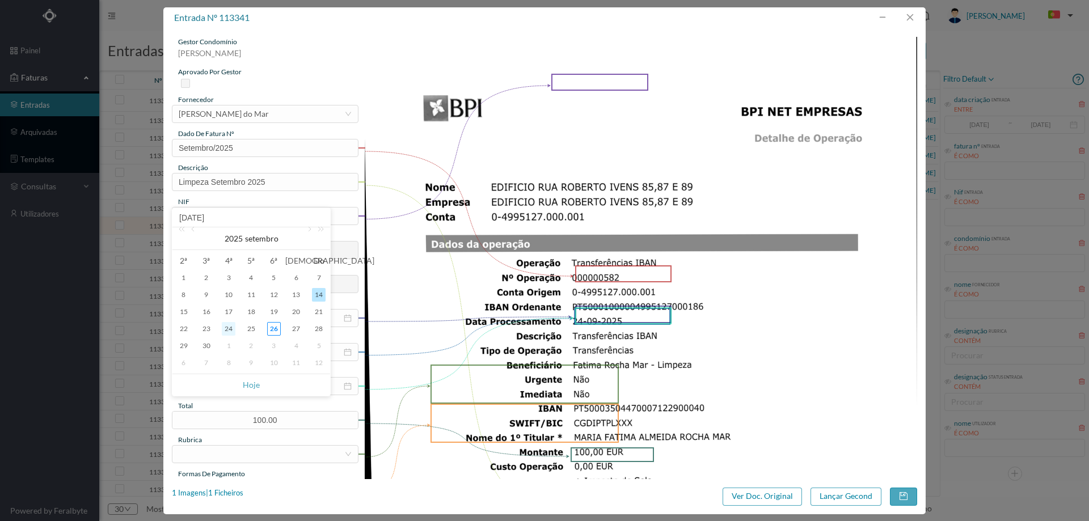
click at [229, 326] on div "24" at bounding box center [229, 329] width 14 height 14
type input "[DATE]"
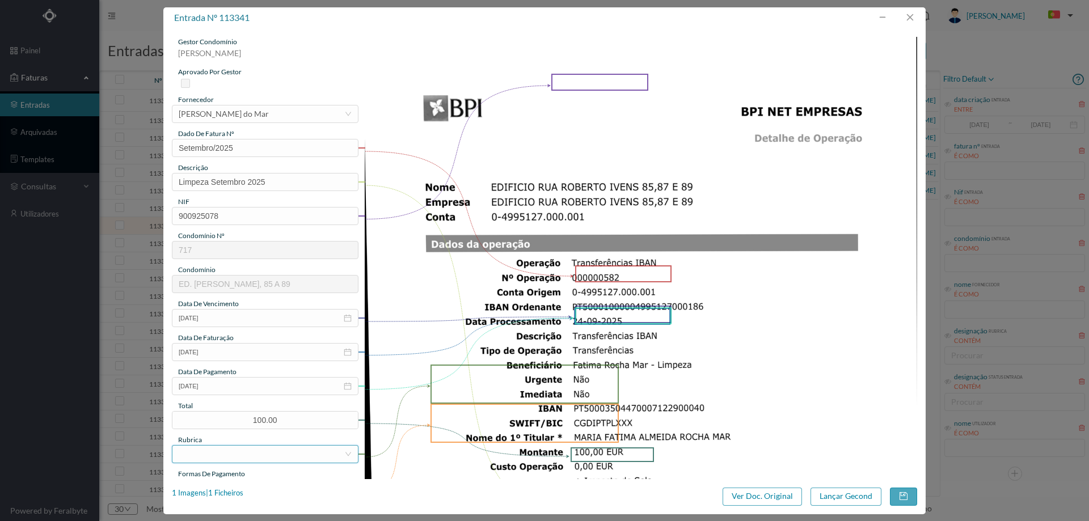
click at [270, 453] on div at bounding box center [262, 454] width 166 height 17
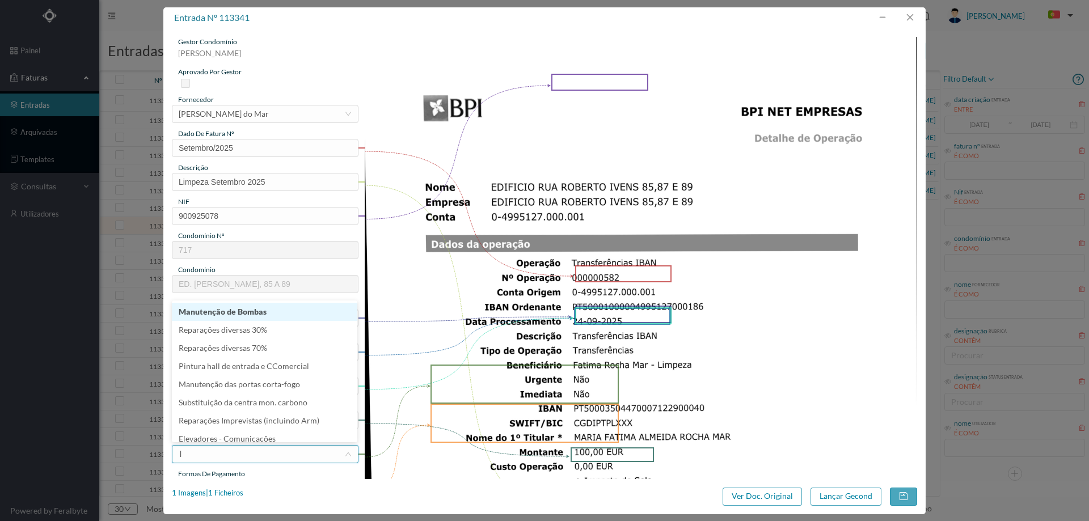
type input "li"
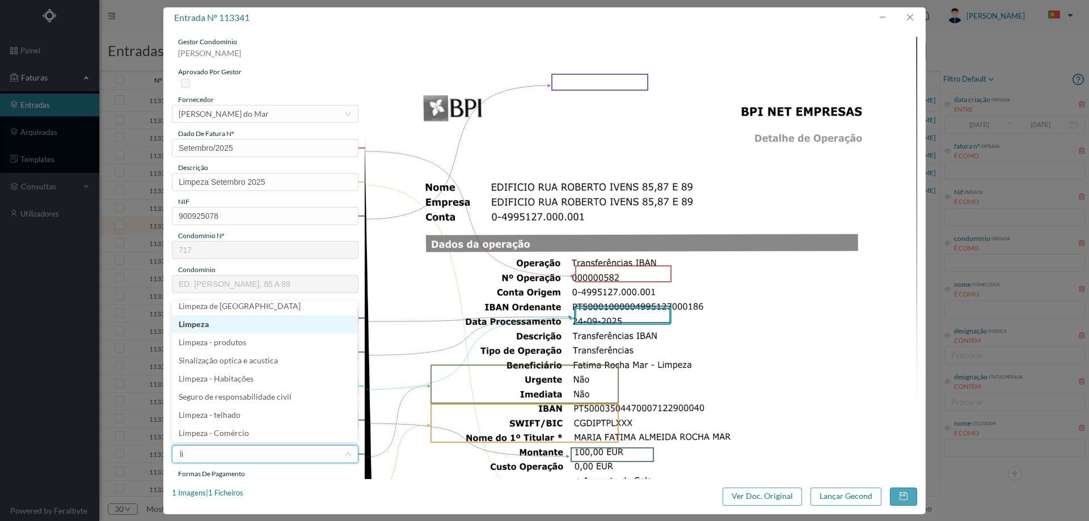
click at [228, 330] on li "Limpeza" at bounding box center [265, 324] width 186 height 18
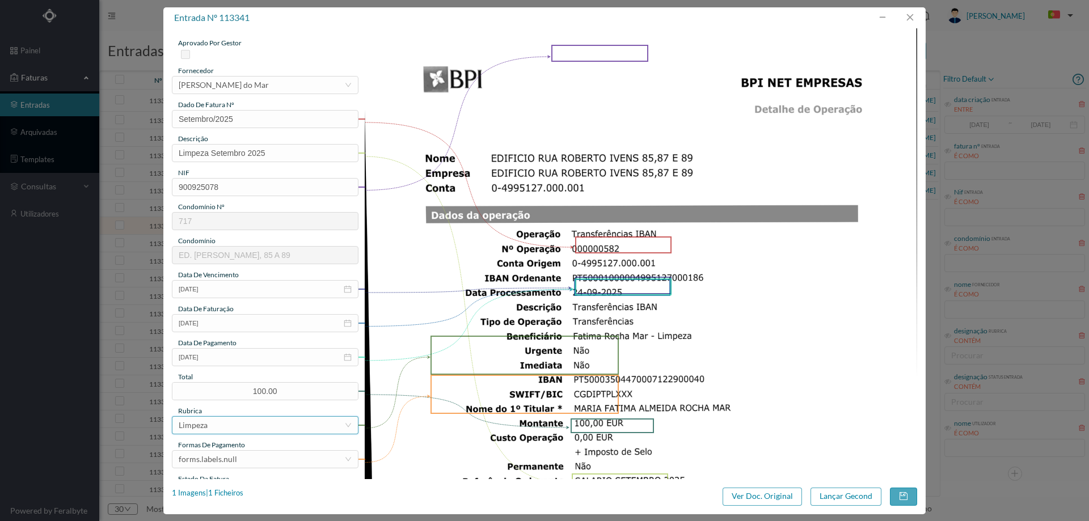
scroll to position [57, 0]
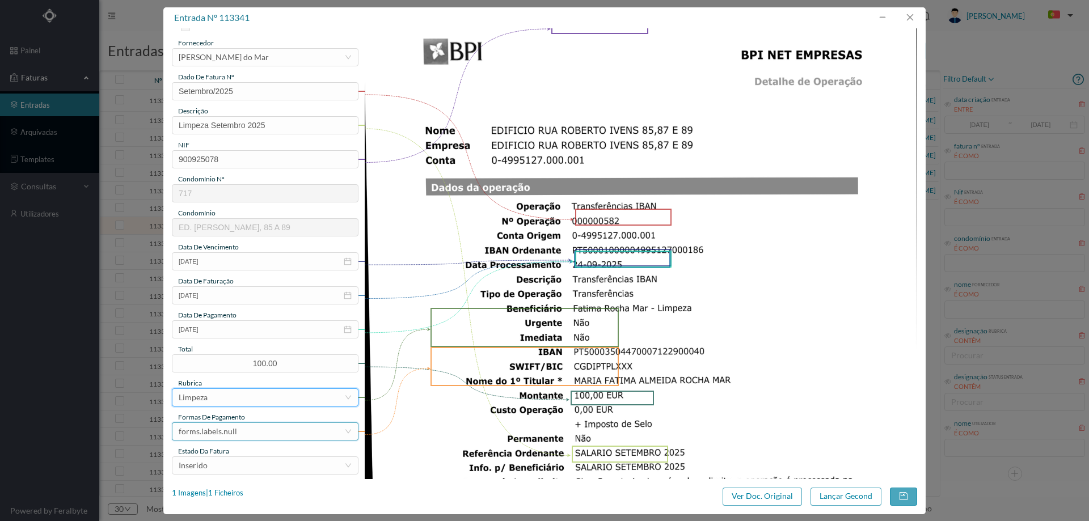
click at [232, 431] on div "forms.labels.null" at bounding box center [208, 431] width 58 height 17
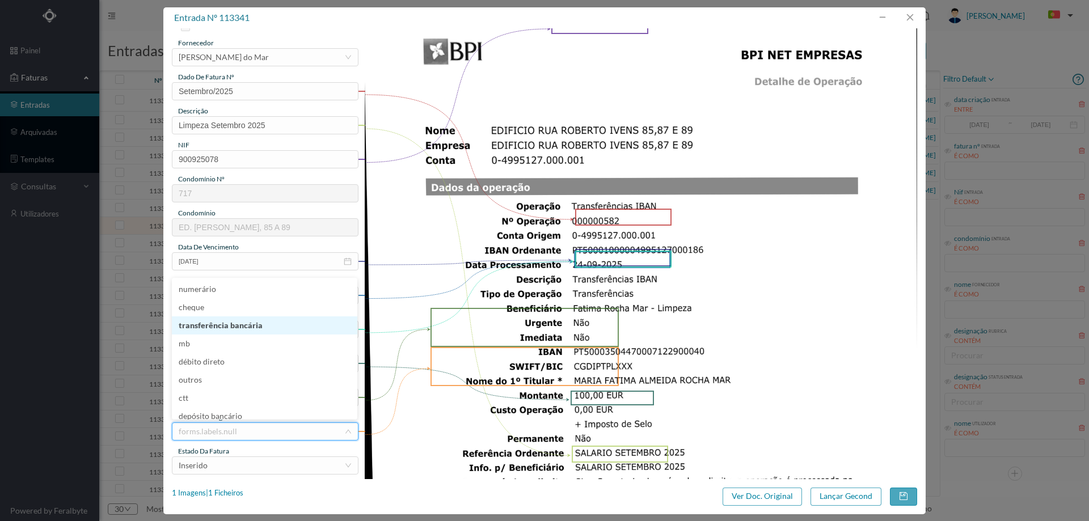
click at [242, 331] on li "transferência bancária" at bounding box center [265, 326] width 186 height 18
click at [229, 466] on div "Inserido" at bounding box center [262, 465] width 166 height 17
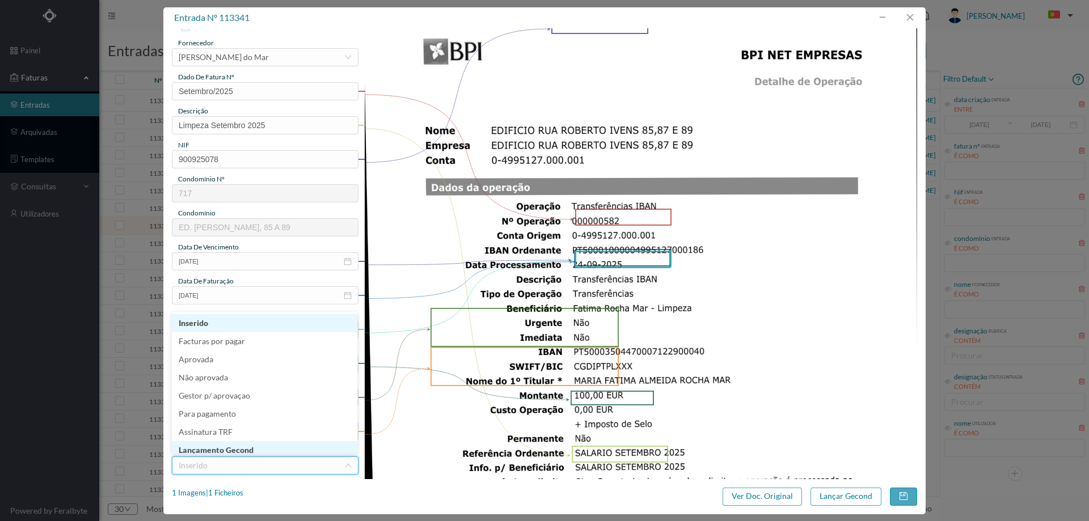
scroll to position [4, 0]
click at [234, 448] on li "Lançamento Gecond" at bounding box center [265, 446] width 186 height 18
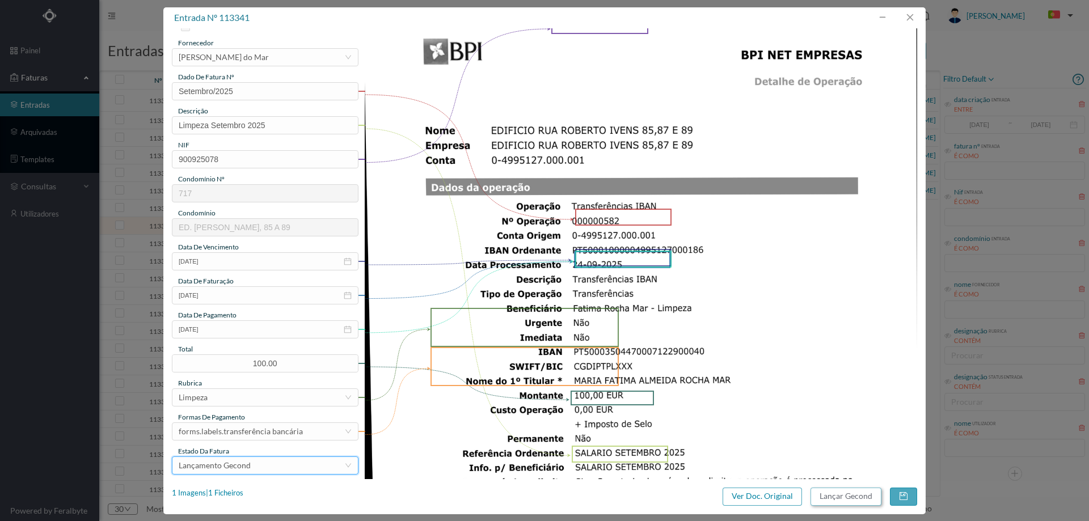
click at [851, 496] on button "Lançar Gecond" at bounding box center [846, 497] width 71 height 18
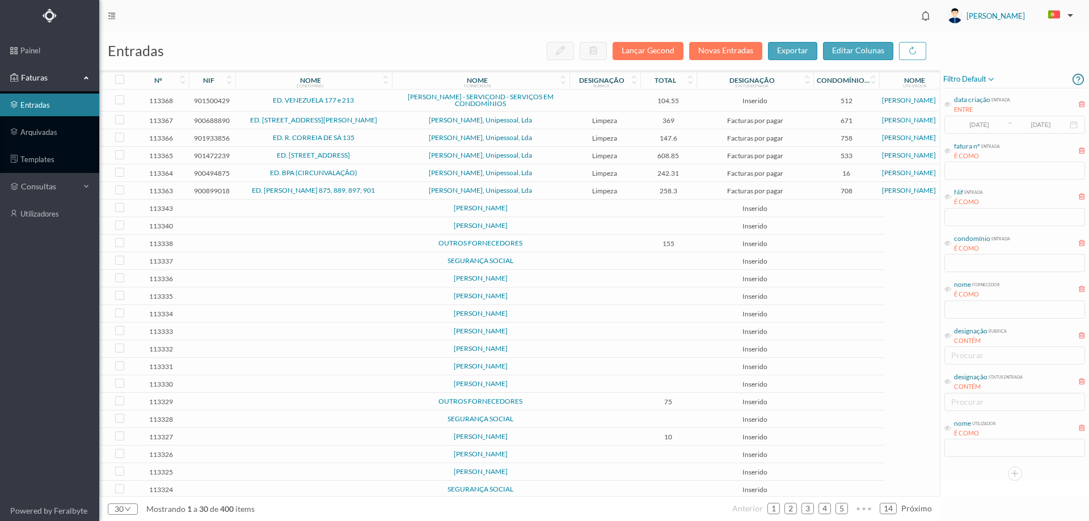
click at [572, 224] on td at bounding box center [605, 226] width 71 height 18
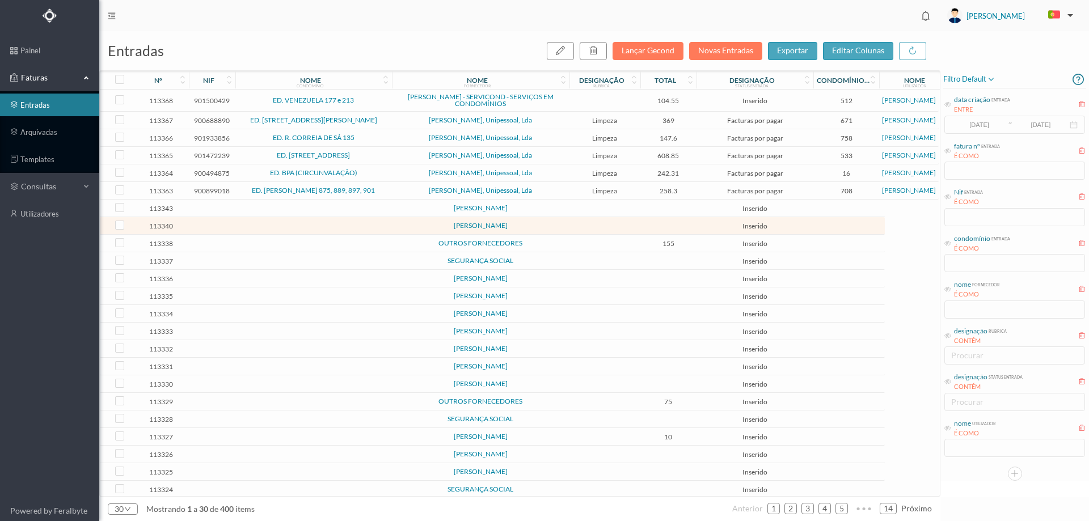
click at [572, 224] on td at bounding box center [605, 226] width 71 height 18
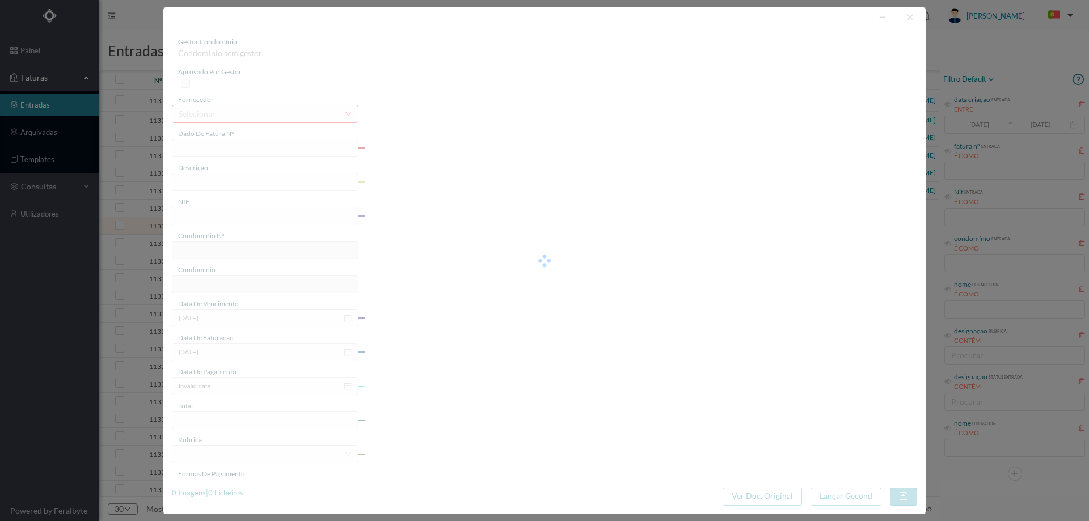
type input "0"
type input "Invalid date"
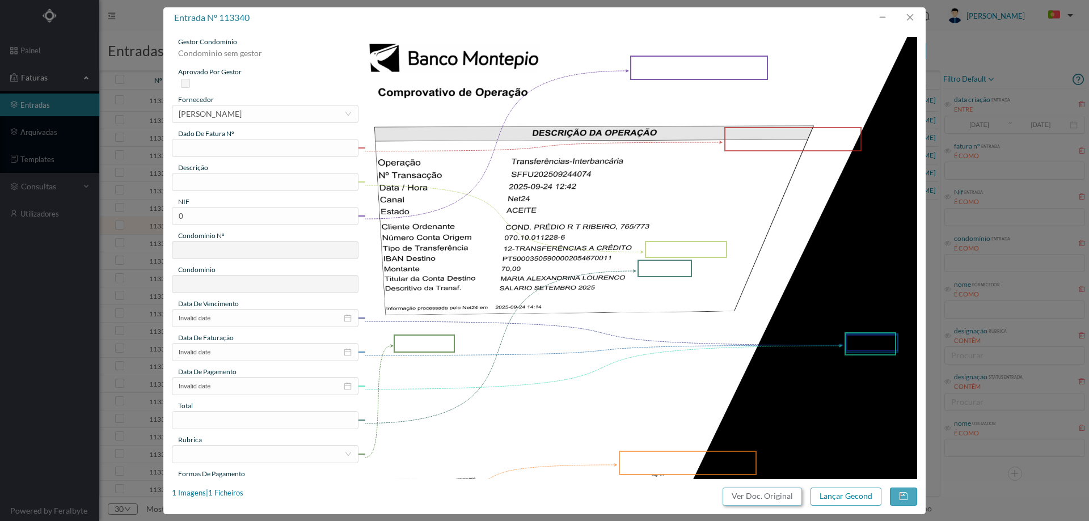
click at [771, 494] on button "Ver Doc. Original" at bounding box center [762, 497] width 79 height 18
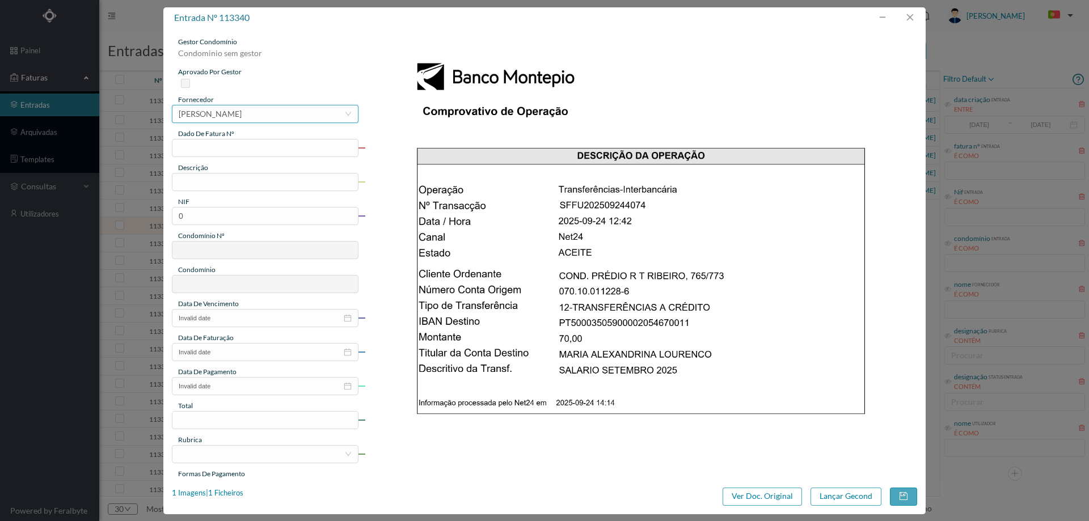
click at [242, 111] on div "[PERSON_NAME]" at bounding box center [210, 114] width 63 height 17
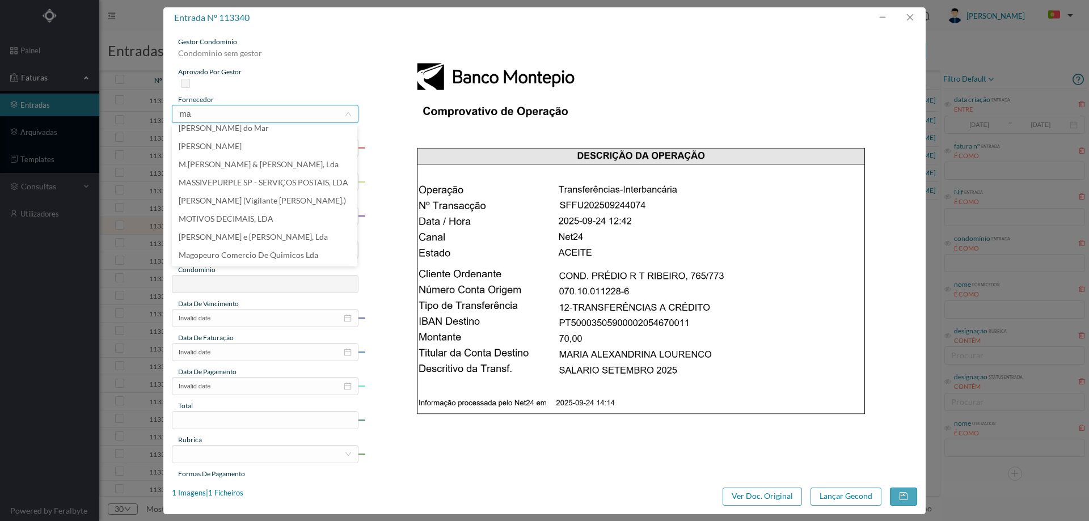
scroll to position [0, 0]
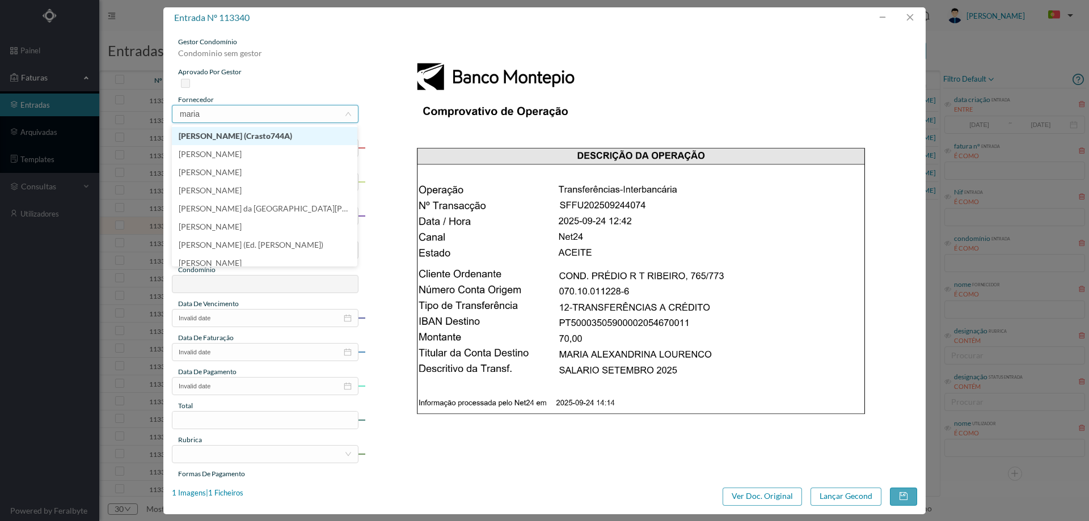
type input "[PERSON_NAME]"
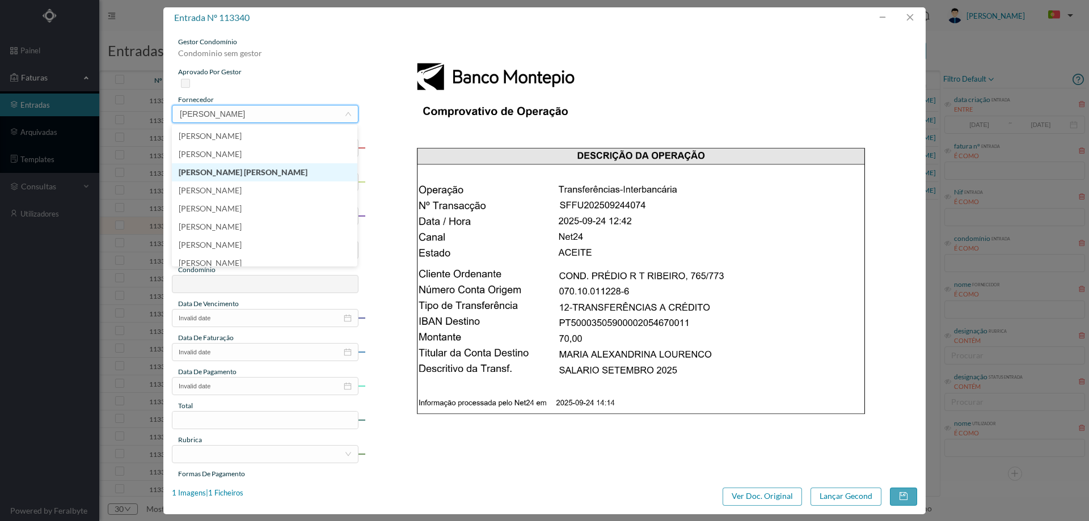
click at [284, 170] on li "[PERSON_NAME] [PERSON_NAME]" at bounding box center [265, 172] width 186 height 18
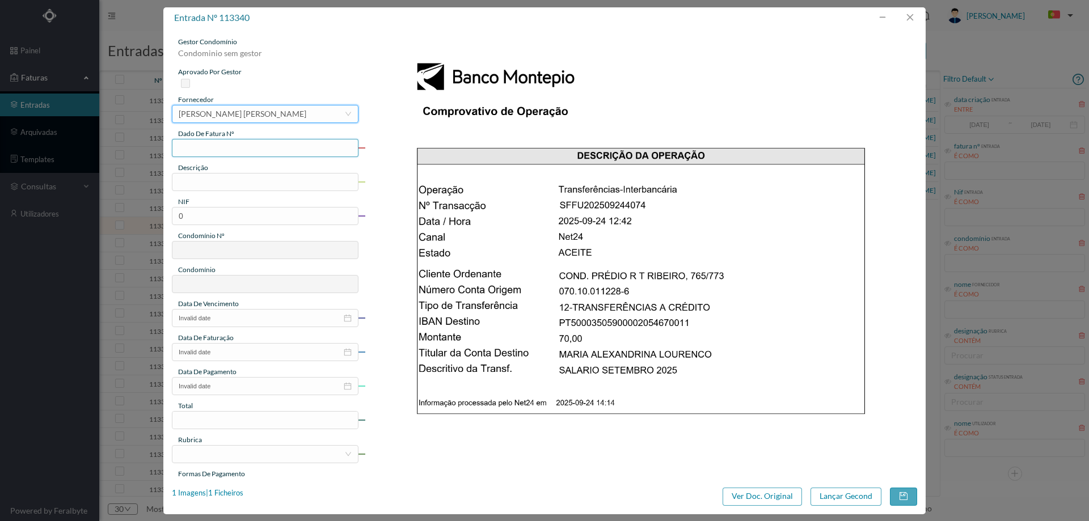
click at [266, 144] on input "text" at bounding box center [265, 148] width 187 height 18
type input "Setembro/2025"
click at [252, 182] on input "text" at bounding box center [265, 182] width 187 height 18
click at [245, 181] on input "li" at bounding box center [265, 182] width 187 height 18
type input "Limpeza Setembro 2025"
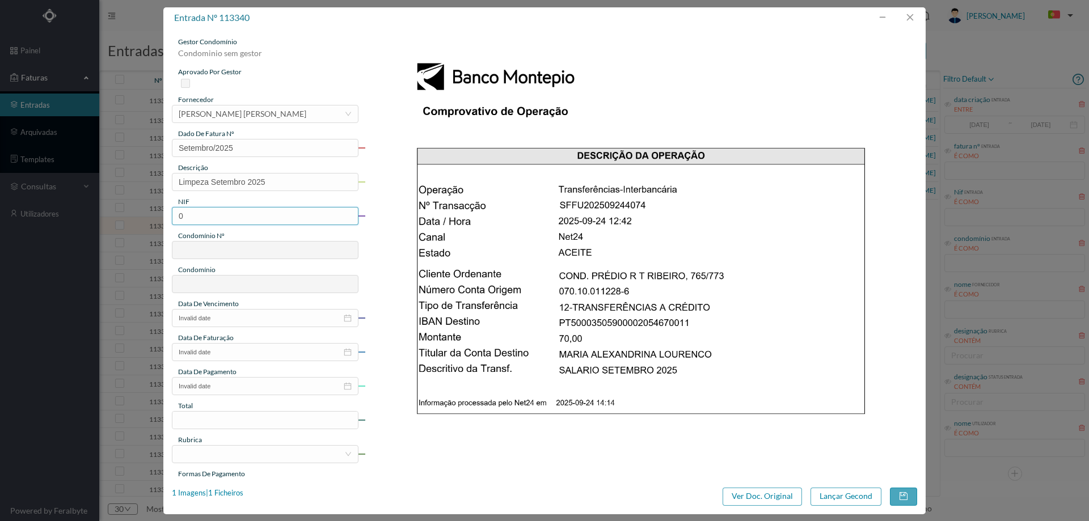
drag, startPoint x: 198, startPoint y: 219, endPoint x: 140, endPoint y: 217, distance: 57.9
click at [144, 217] on div "entrada nº 113340 gestor condomínio Condominio sem gestor aprovado por gestor f…" at bounding box center [544, 260] width 1089 height 521
paste input "902096281"
drag, startPoint x: 186, startPoint y: 214, endPoint x: 174, endPoint y: 217, distance: 11.7
click at [174, 217] on input "902096281" at bounding box center [265, 216] width 187 height 18
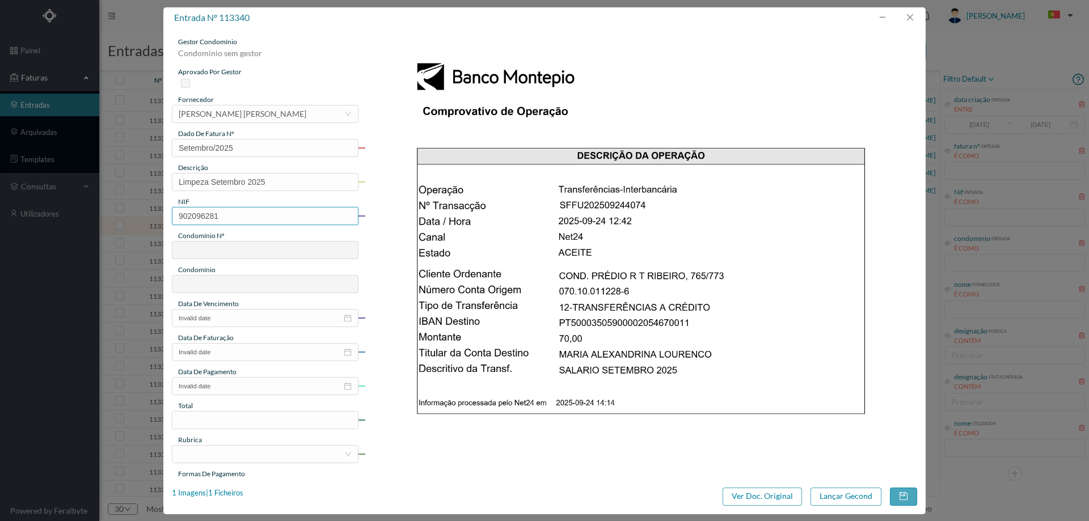
type input "902096281"
type input "363"
type input "ED. [PERSON_NAME] 765 A 773"
type input "902096281"
click at [224, 317] on input "Invalid date" at bounding box center [265, 318] width 187 height 18
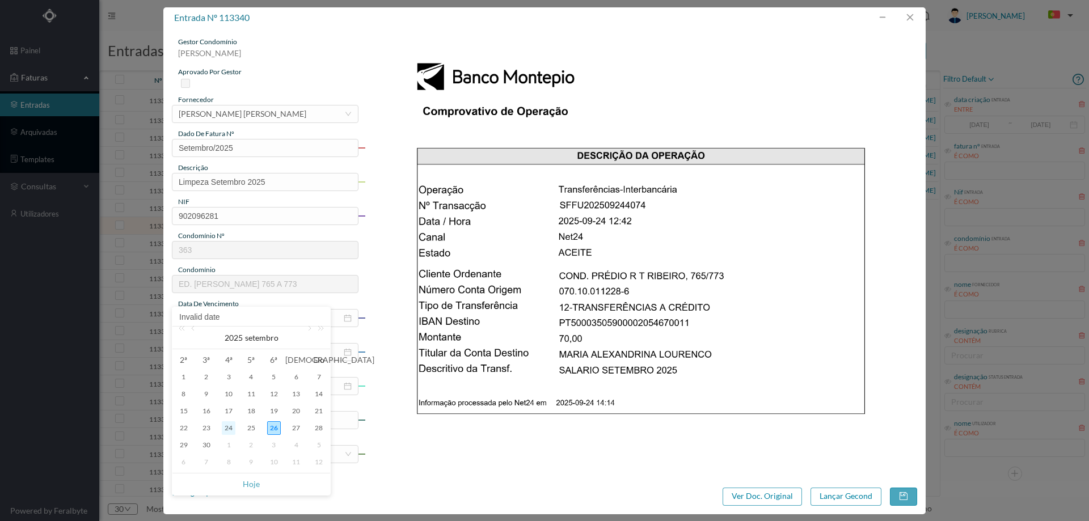
click at [231, 427] on div "24" at bounding box center [229, 429] width 14 height 14
type input "[DATE]"
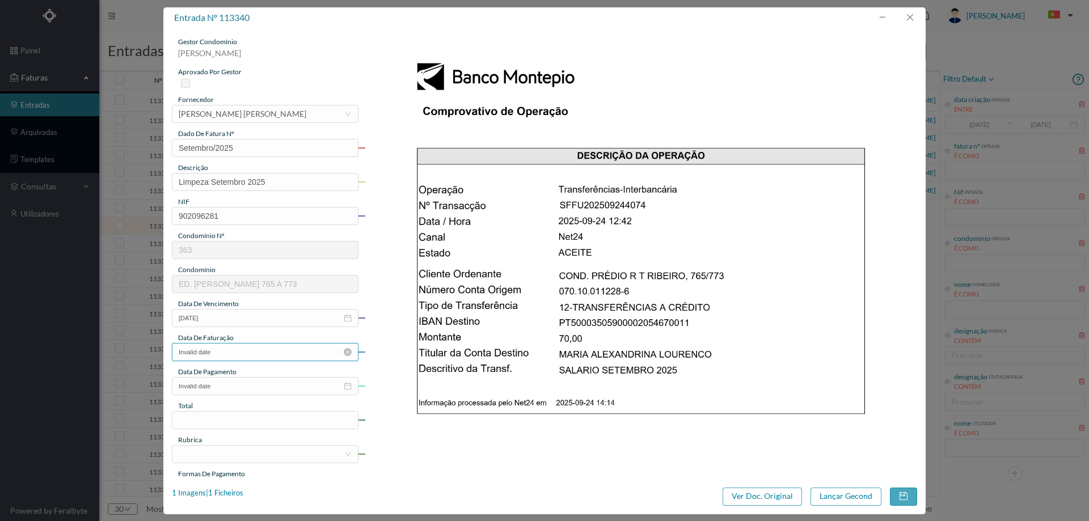
click at [247, 351] on input "Invalid date" at bounding box center [265, 352] width 187 height 18
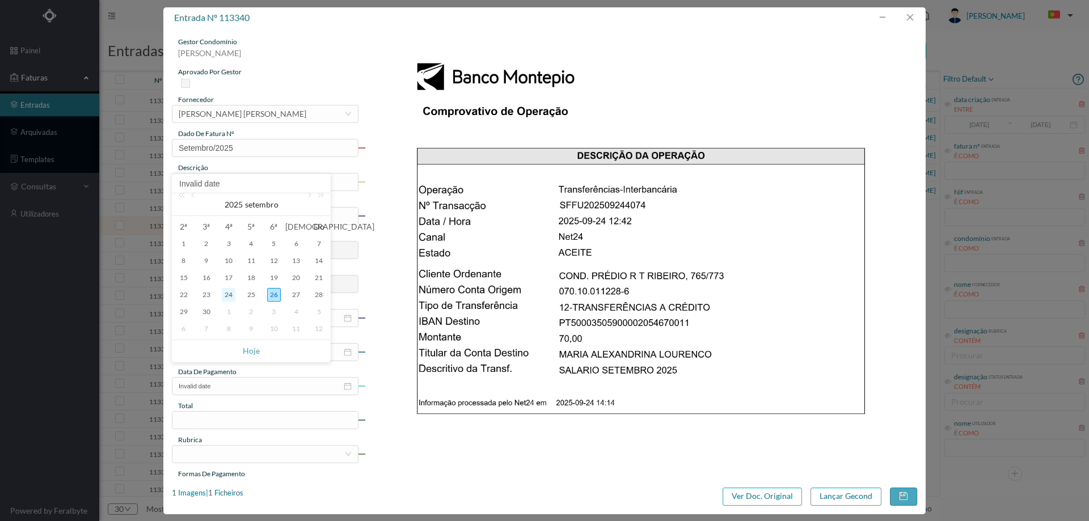
click at [231, 295] on div "24" at bounding box center [229, 295] width 14 height 14
type input "[DATE]"
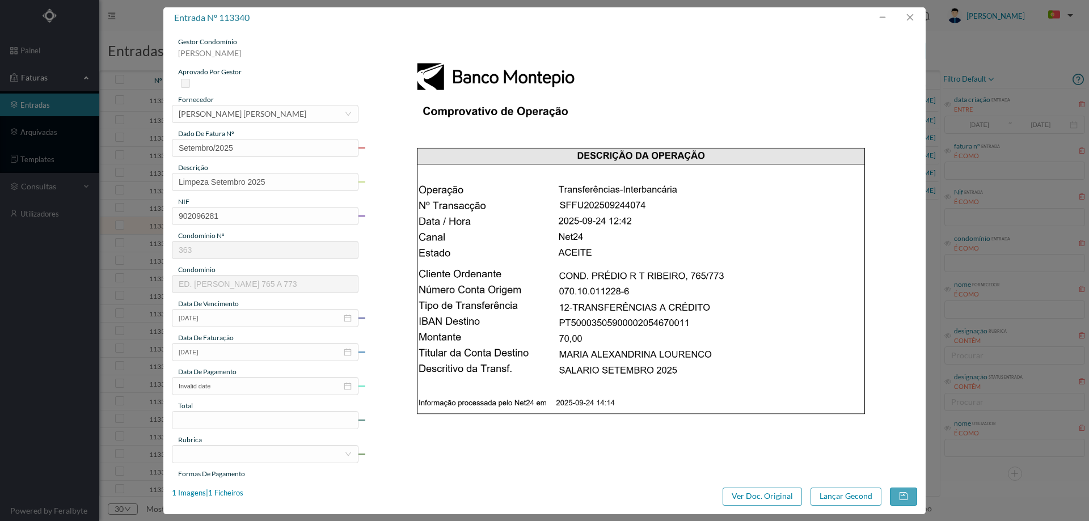
click at [232, 395] on div "gestor condomínio [PERSON_NAME] aprovado por gestor fornecedor selecionar [PERS…" at bounding box center [265, 301] width 187 height 529
click at [232, 389] on input "Invalid date" at bounding box center [265, 386] width 187 height 18
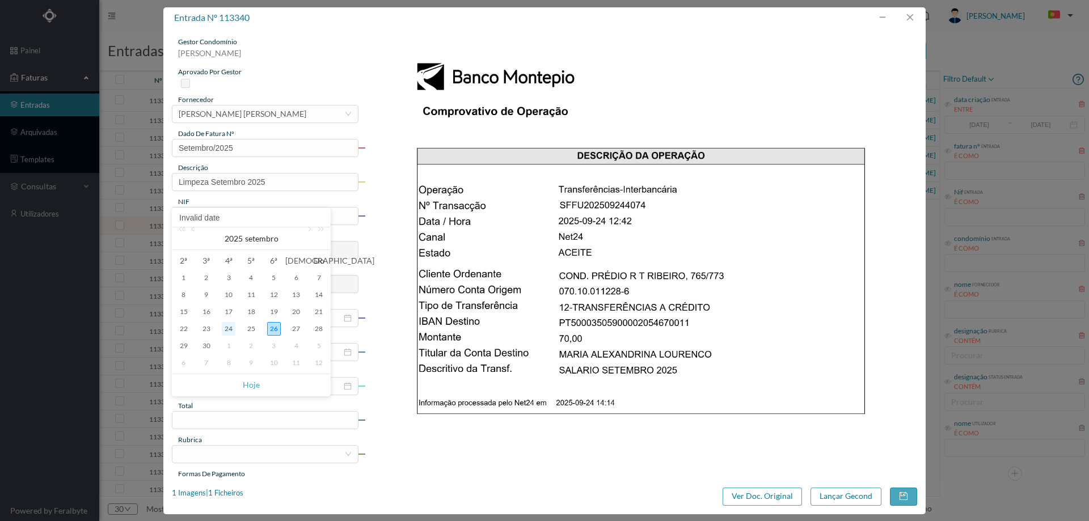
click at [234, 327] on div "24" at bounding box center [229, 329] width 14 height 14
type input "[DATE]"
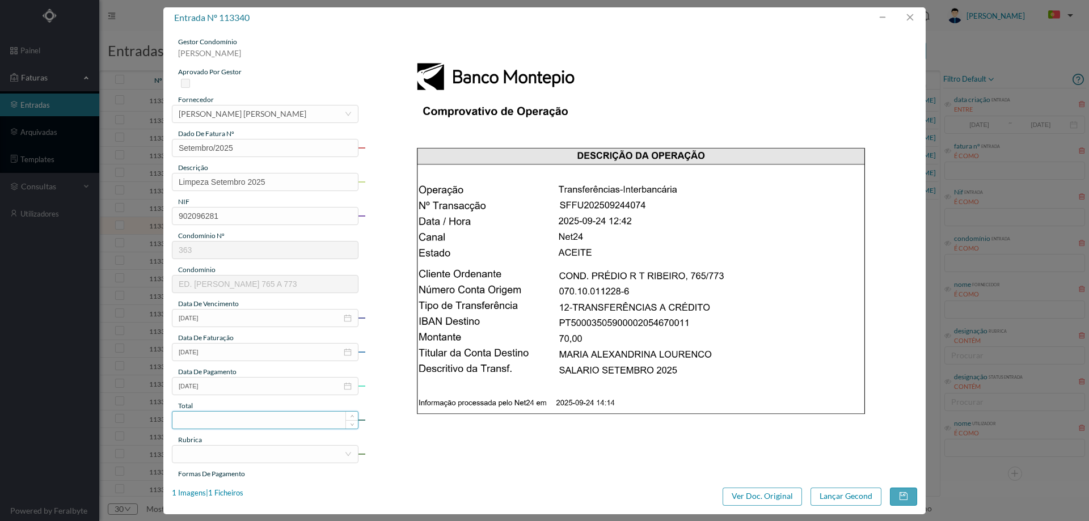
click at [233, 417] on input at bounding box center [265, 420] width 186 height 17
type input "70.00"
click at [199, 452] on div at bounding box center [262, 454] width 166 height 17
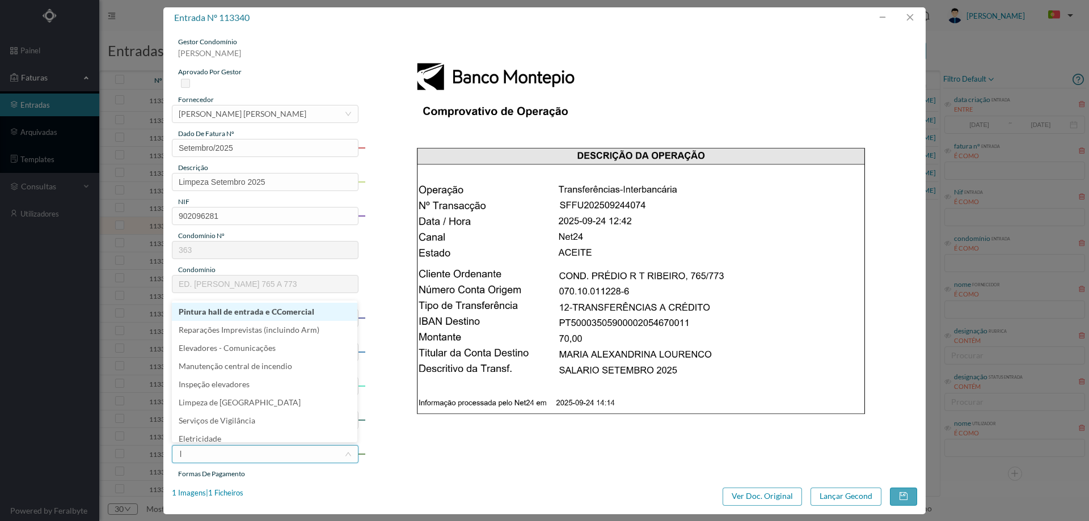
type input "li"
click at [236, 325] on li "Limpeza" at bounding box center [265, 324] width 186 height 18
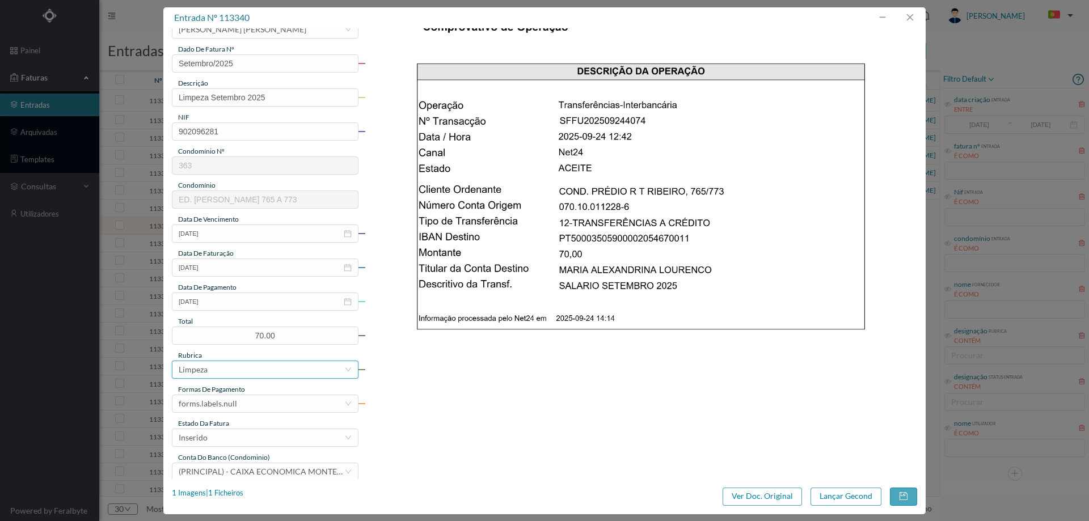
scroll to position [170, 0]
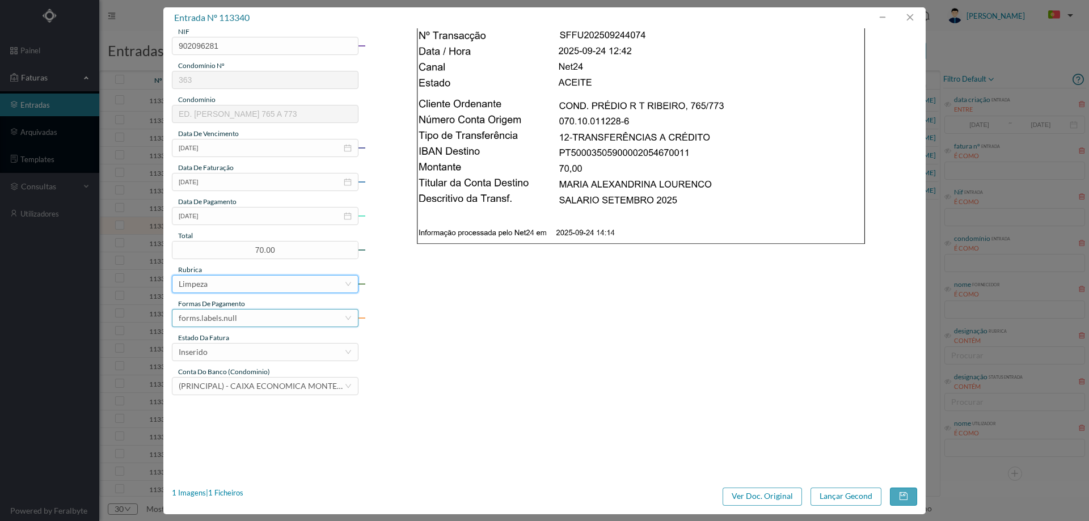
click at [239, 311] on div "forms.labels.null" at bounding box center [262, 318] width 166 height 17
click at [241, 377] on li "transferência bancária" at bounding box center [265, 377] width 186 height 18
click at [245, 341] on div "estado da fatura" at bounding box center [265, 338] width 187 height 10
drag, startPoint x: 246, startPoint y: 353, endPoint x: 247, endPoint y: 360, distance: 6.3
click at [247, 353] on div "Inserido" at bounding box center [262, 352] width 166 height 17
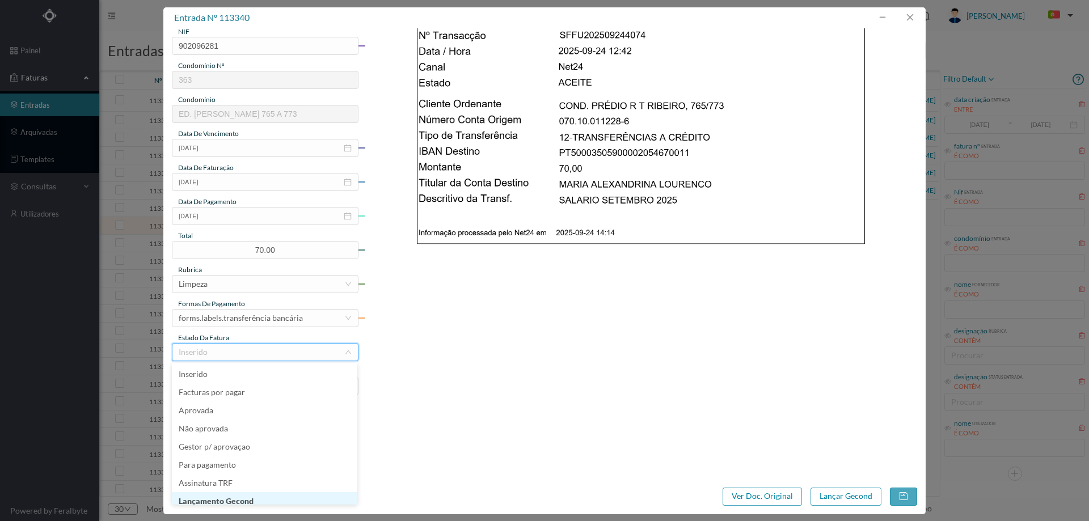
scroll to position [6, 0]
click at [250, 494] on li "Lançamento Gecond" at bounding box center [265, 496] width 186 height 18
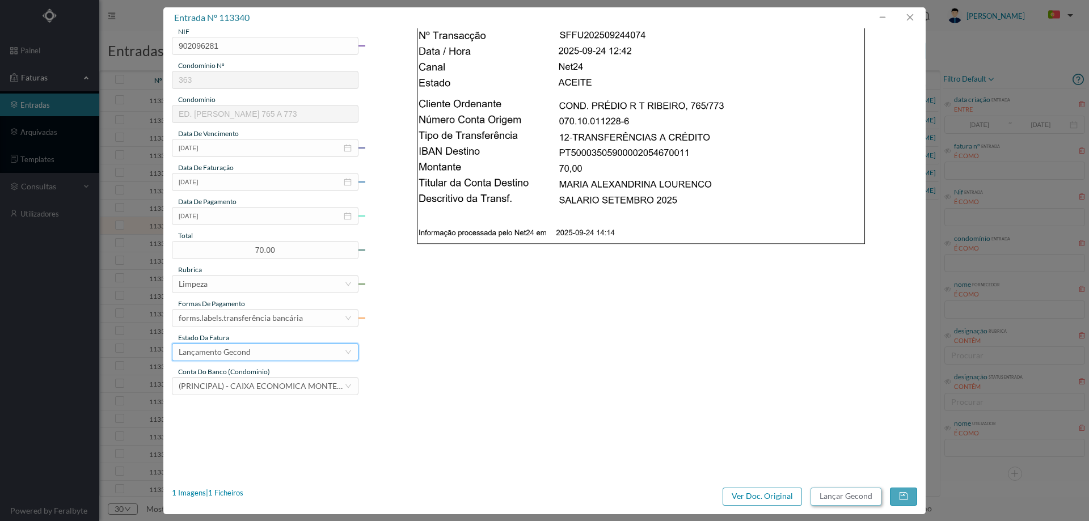
click at [835, 489] on button "Lançar Gecond" at bounding box center [846, 497] width 71 height 18
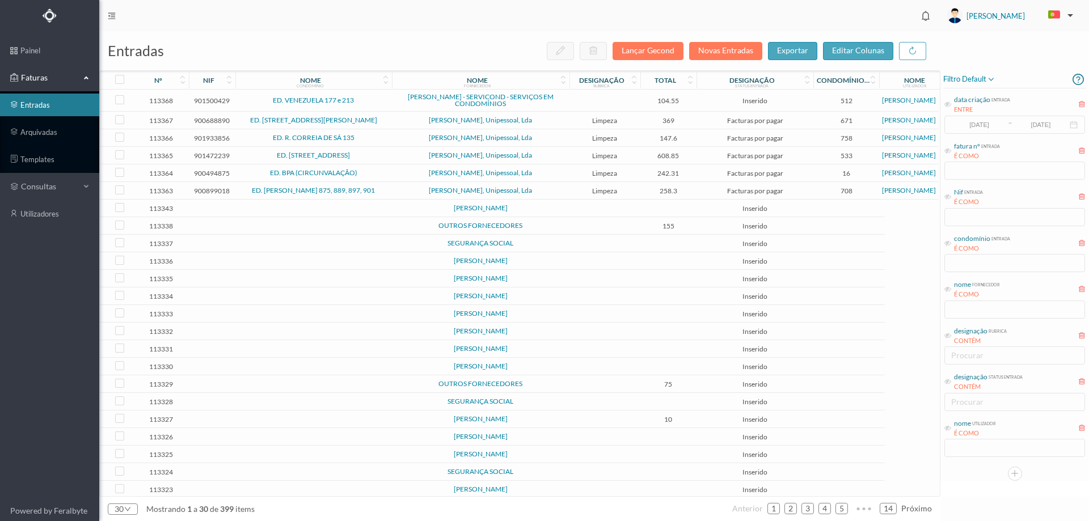
click at [570, 229] on td at bounding box center [605, 226] width 71 height 18
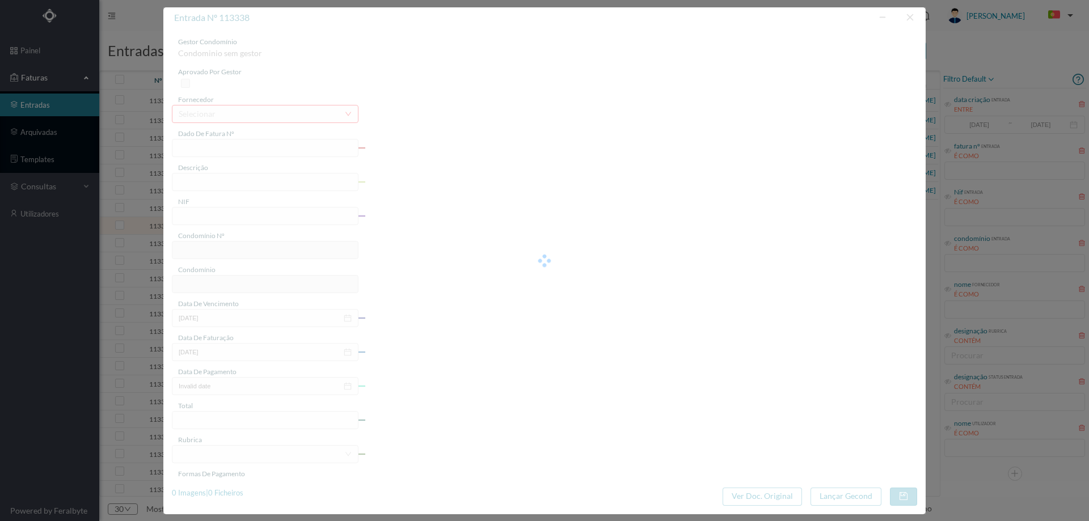
type input "00000760"
type input "SALARIO [DATE]"
type input "0"
type input "Invalid date"
type input "[DATE]"
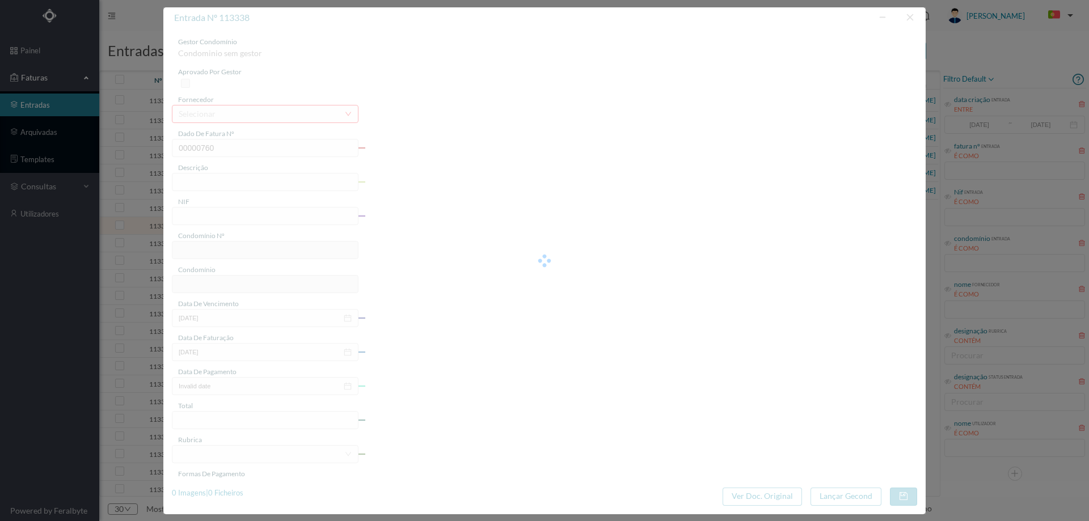
type input "[DATE]"
type input "155.00"
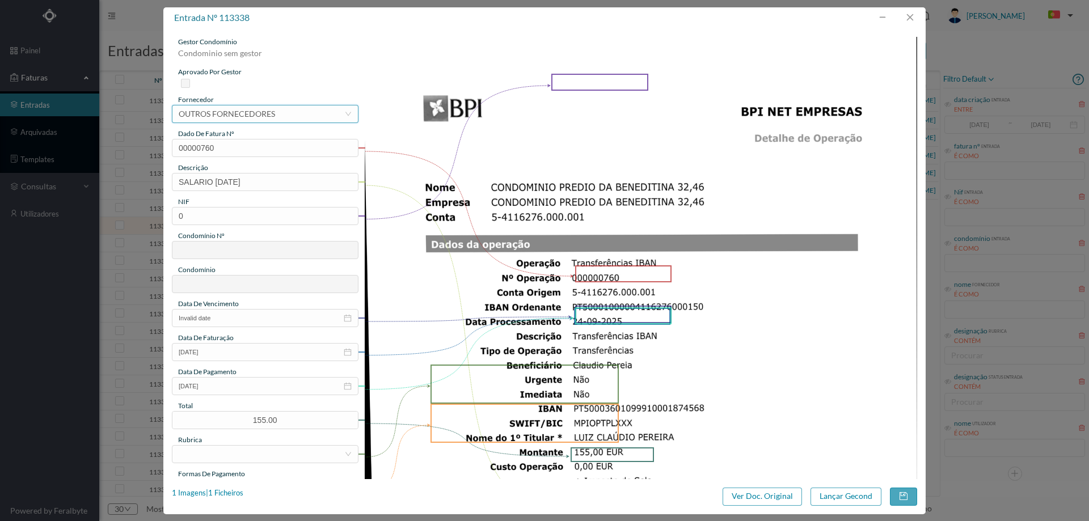
click at [285, 121] on div "selecionar OUTROS FORNECEDORES" at bounding box center [262, 114] width 166 height 17
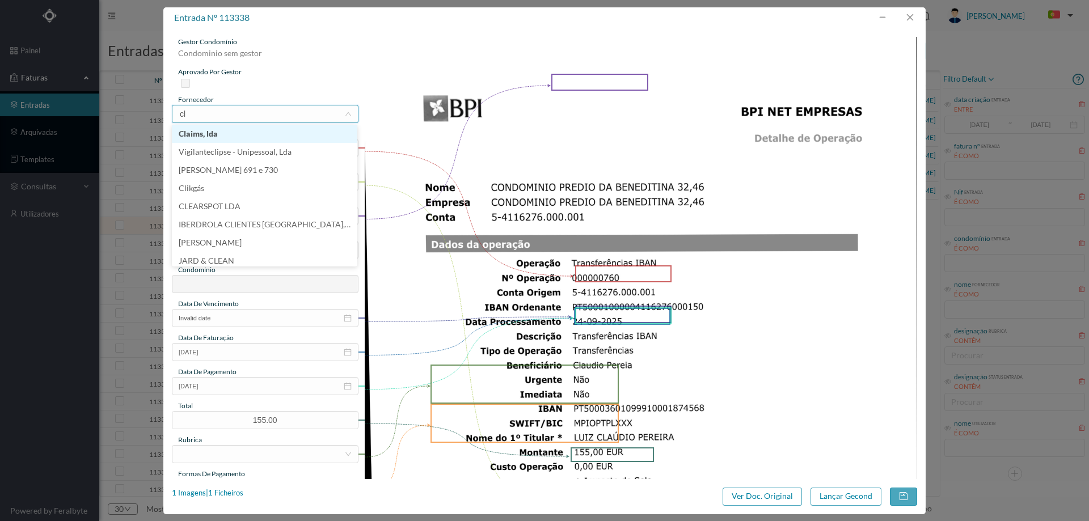
type input "c"
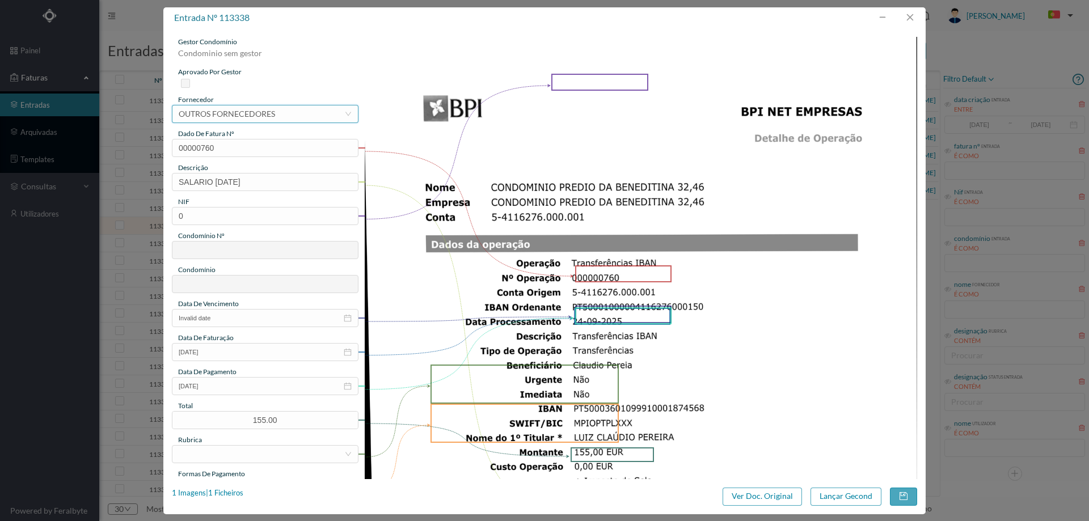
click at [264, 116] on div "OUTROS FORNECEDORES" at bounding box center [227, 114] width 96 height 17
type input "CLÁU"
click at [265, 140] on li "[PERSON_NAME] 691 e 730" at bounding box center [265, 136] width 186 height 18
drag, startPoint x: 188, startPoint y: 152, endPoint x: 100, endPoint y: 152, distance: 88.5
click at [101, 152] on div "entrada nº 113338 gestor condomínio Condominio sem gestor aprovado por gestor f…" at bounding box center [544, 260] width 1089 height 521
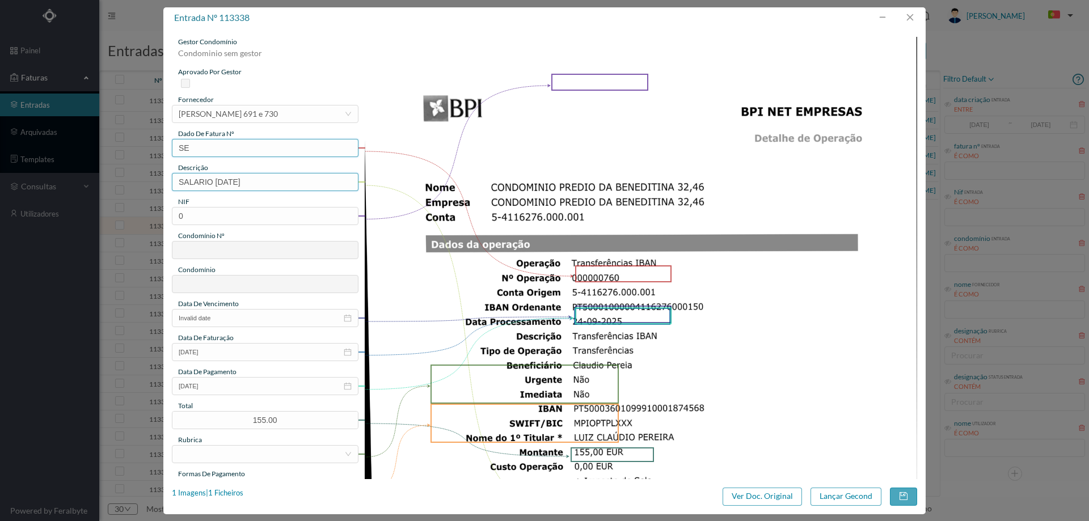
type input "Setembro/2025"
drag, startPoint x: 235, startPoint y: 185, endPoint x: 0, endPoint y: 187, distance: 235.5
click at [0, 187] on div "entrada nº 113338 gestor condomínio Condominio sem gestor aprovado por gestor f…" at bounding box center [544, 260] width 1089 height 521
type input "Limpeza Setembro 2025"
click at [275, 217] on input "0" at bounding box center [265, 216] width 187 height 18
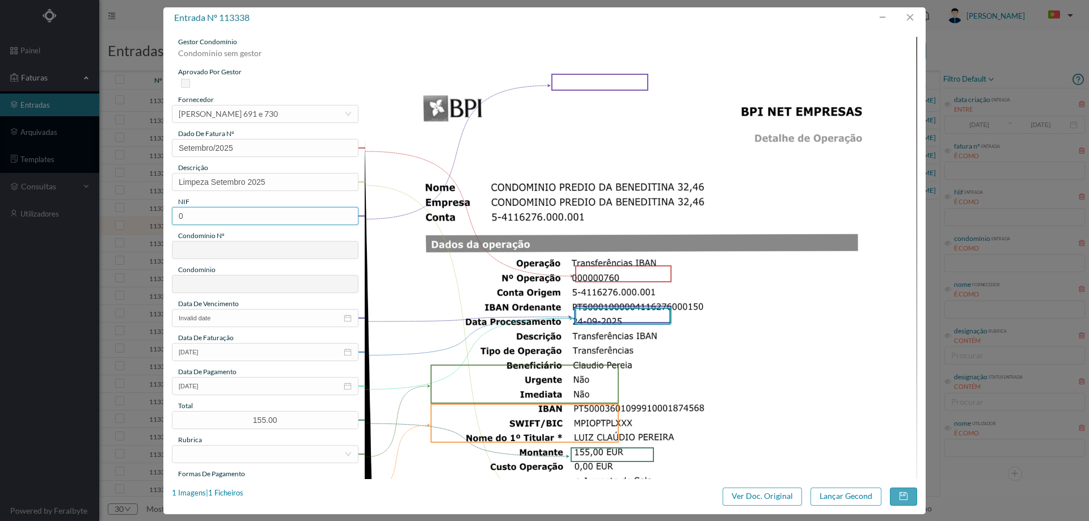
click at [275, 217] on input "0" at bounding box center [265, 216] width 187 height 18
paste input "901179779"
type input "901179779"
type input "691"
type input "ED. [GEOGRAPHIC_DATA][DEMOGRAPHIC_DATA]"
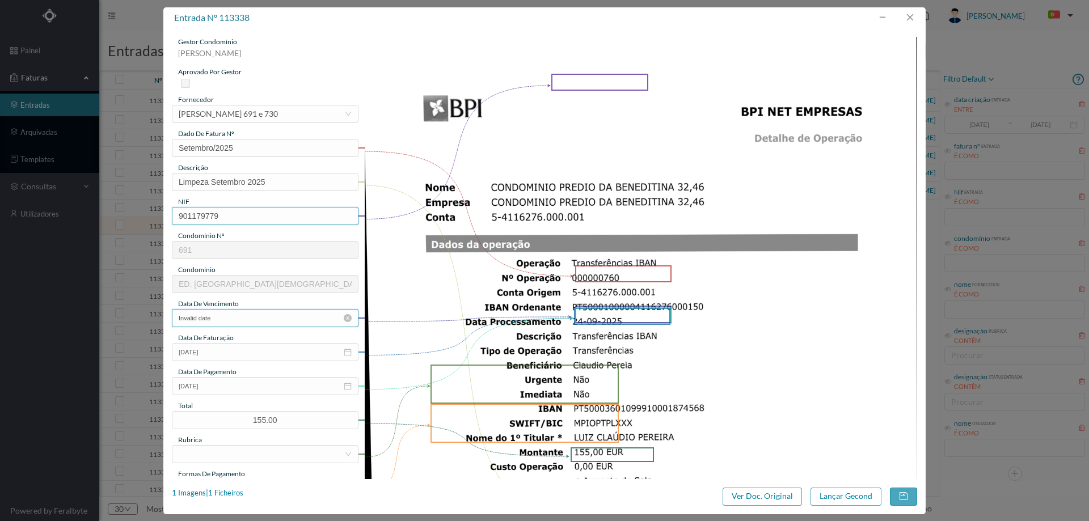
type input "901179779"
click at [248, 310] on input "Invalid date" at bounding box center [265, 318] width 187 height 18
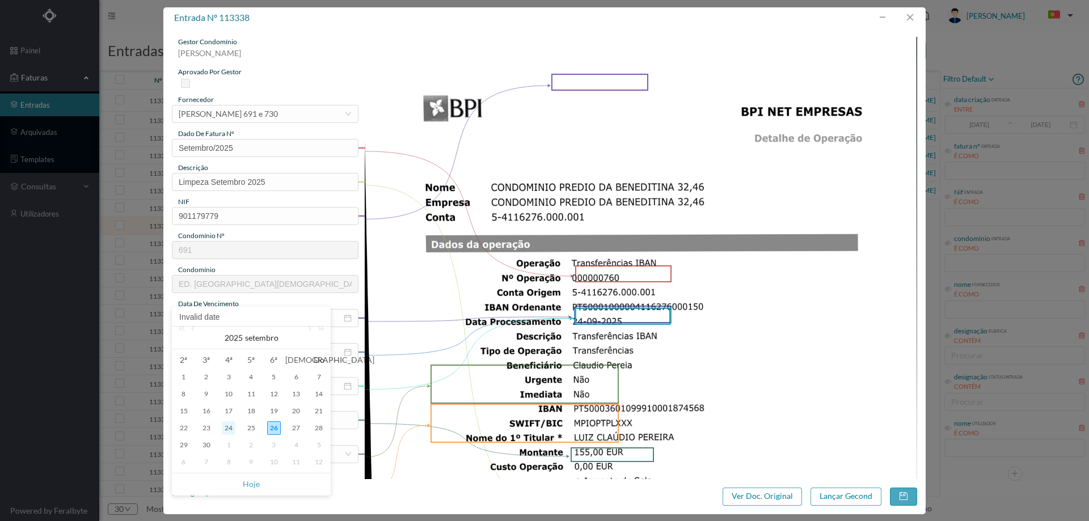
click at [226, 427] on div "24" at bounding box center [229, 429] width 14 height 14
type input "[DATE]"
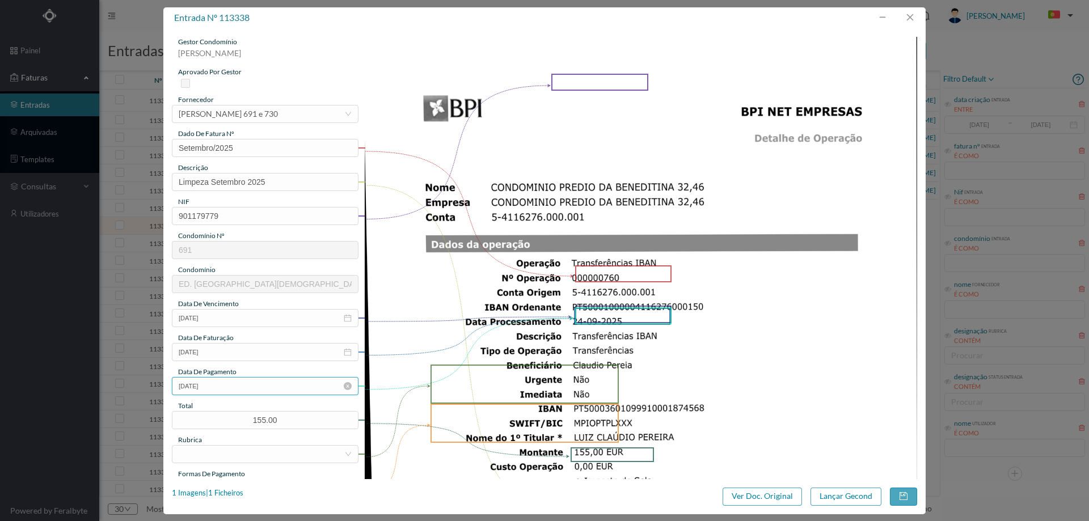
click at [236, 384] on input "[DATE]" at bounding box center [265, 386] width 187 height 18
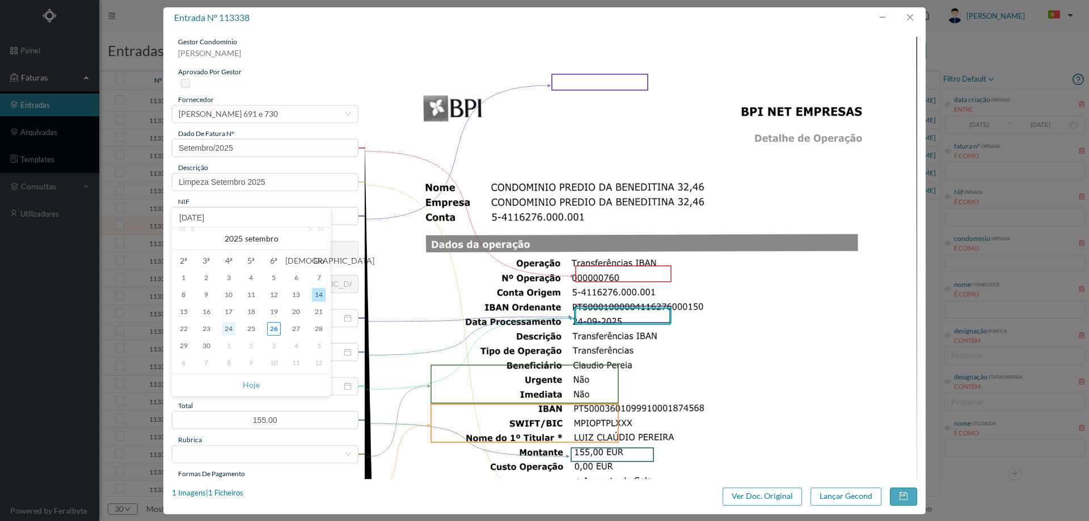
click at [230, 327] on div "24" at bounding box center [229, 329] width 14 height 14
type input "[DATE]"
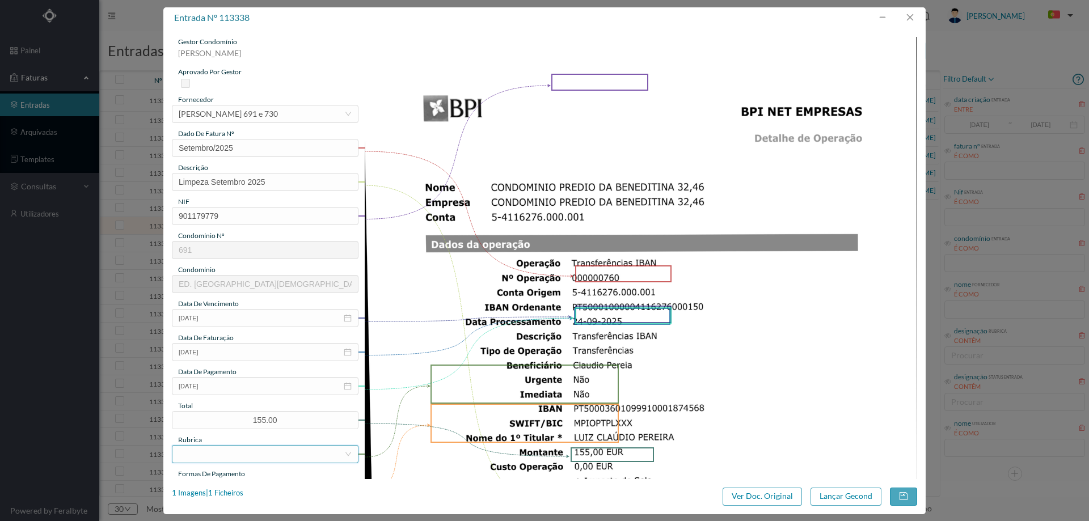
click at [224, 461] on div at bounding box center [262, 454] width 166 height 17
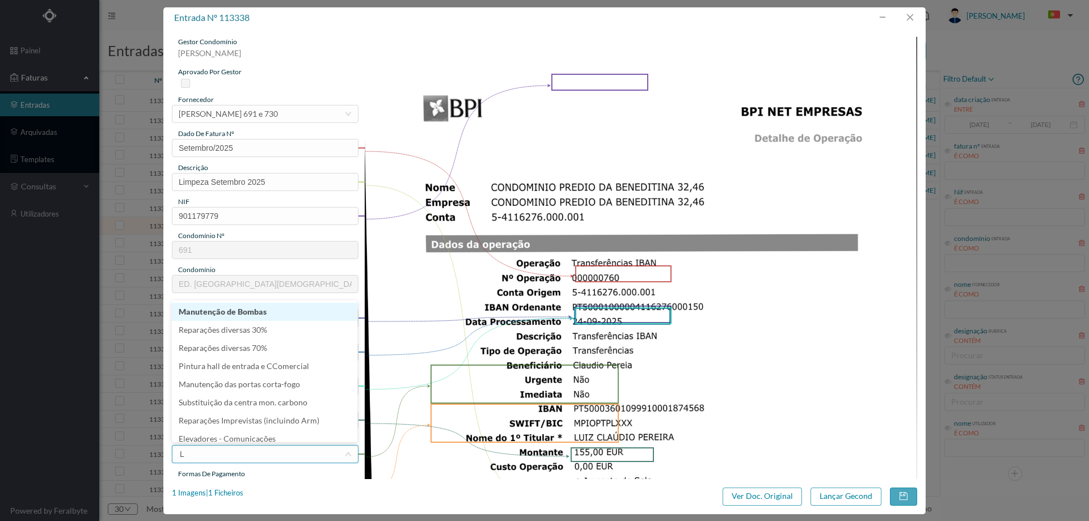
type input "LI"
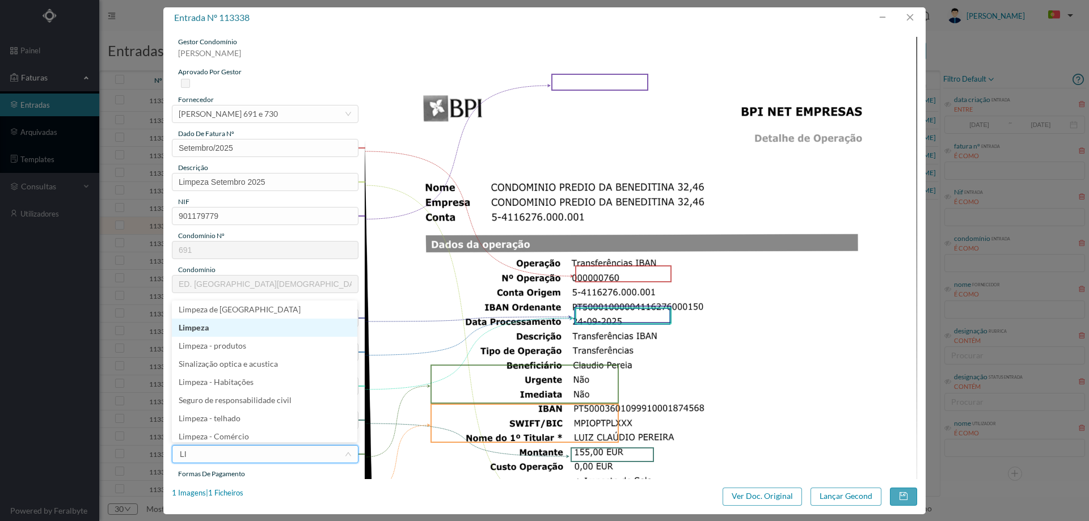
click at [212, 331] on li "Limpeza" at bounding box center [265, 328] width 186 height 18
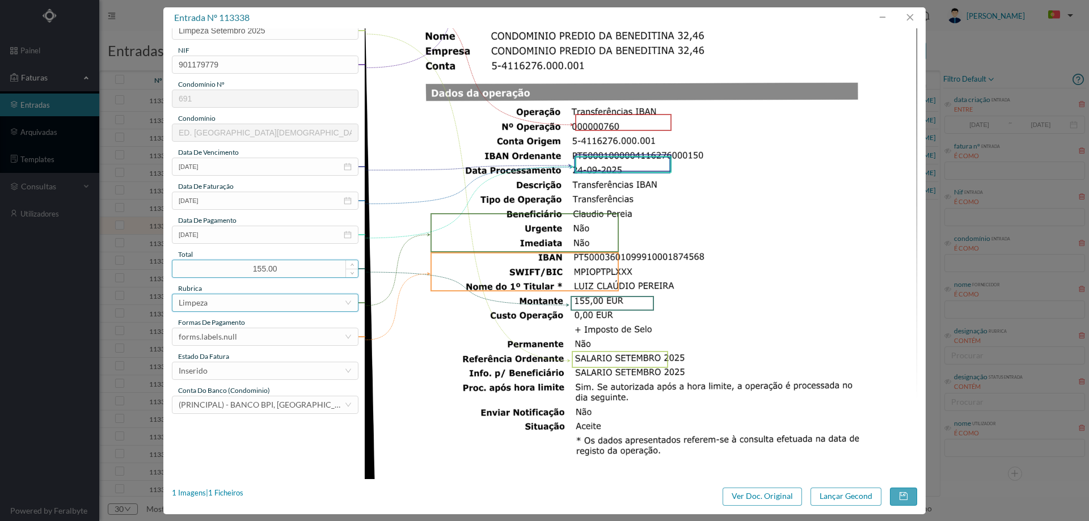
scroll to position [227, 0]
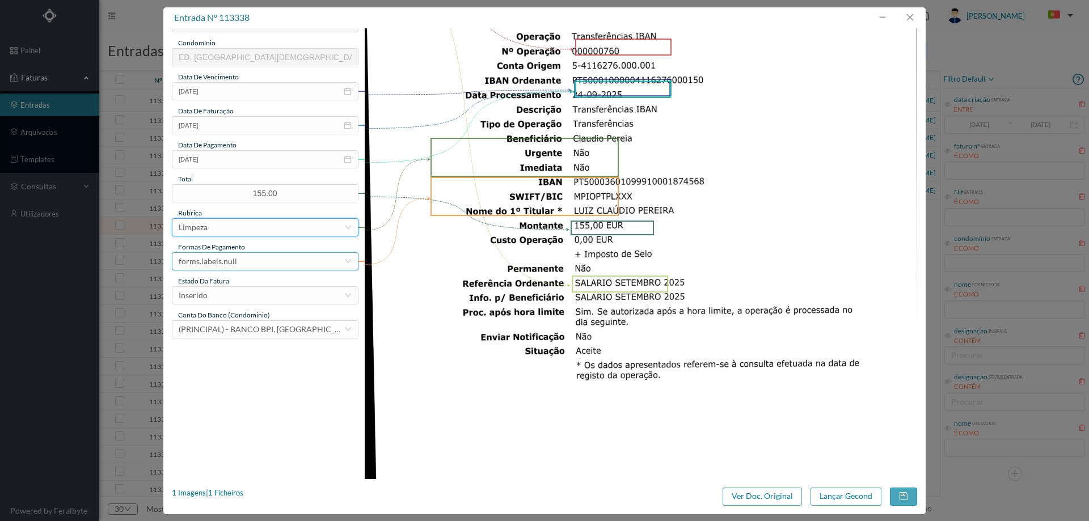
click at [249, 253] on div "forms.labels.null" at bounding box center [262, 261] width 166 height 17
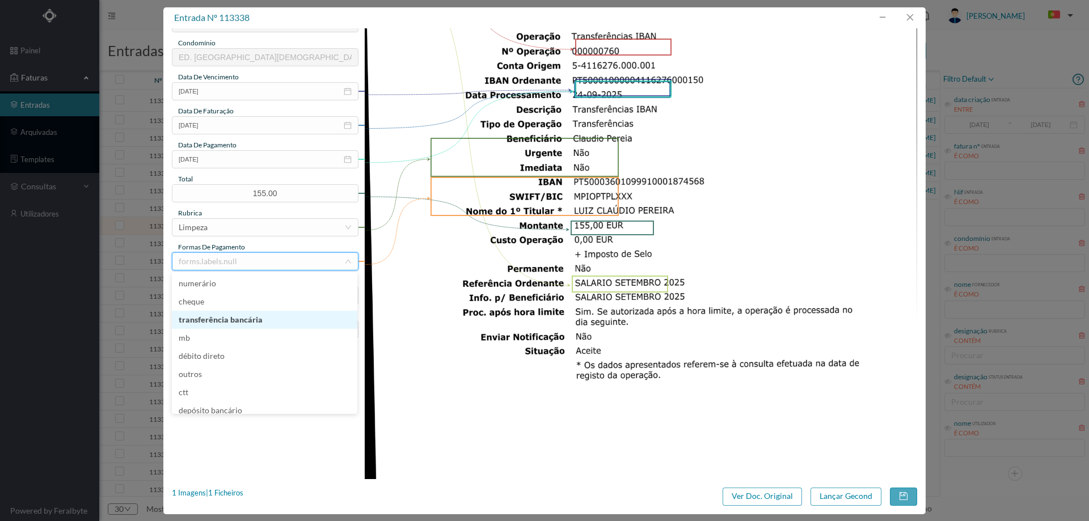
click at [252, 319] on li "transferência bancária" at bounding box center [265, 320] width 186 height 18
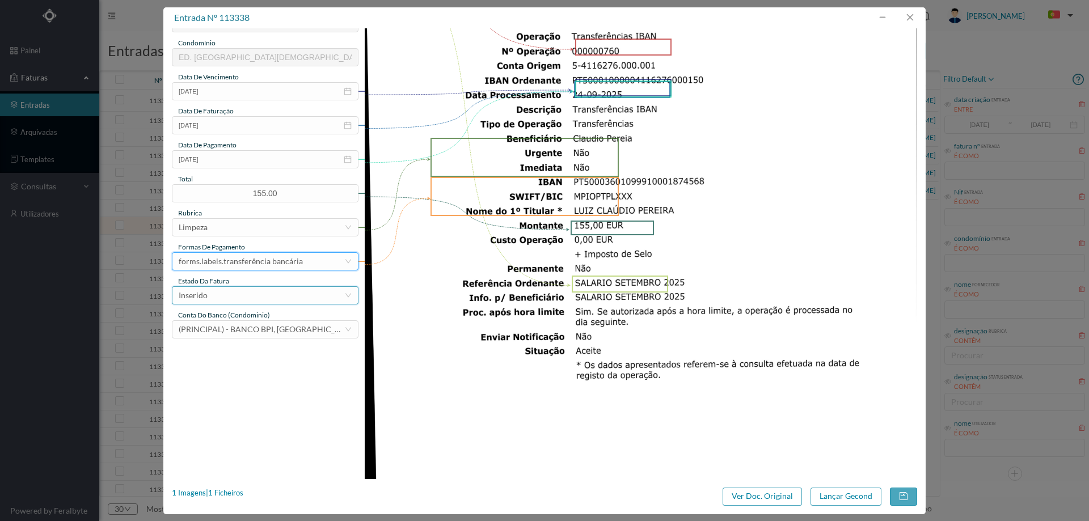
click at [260, 295] on div "Inserido" at bounding box center [262, 295] width 166 height 17
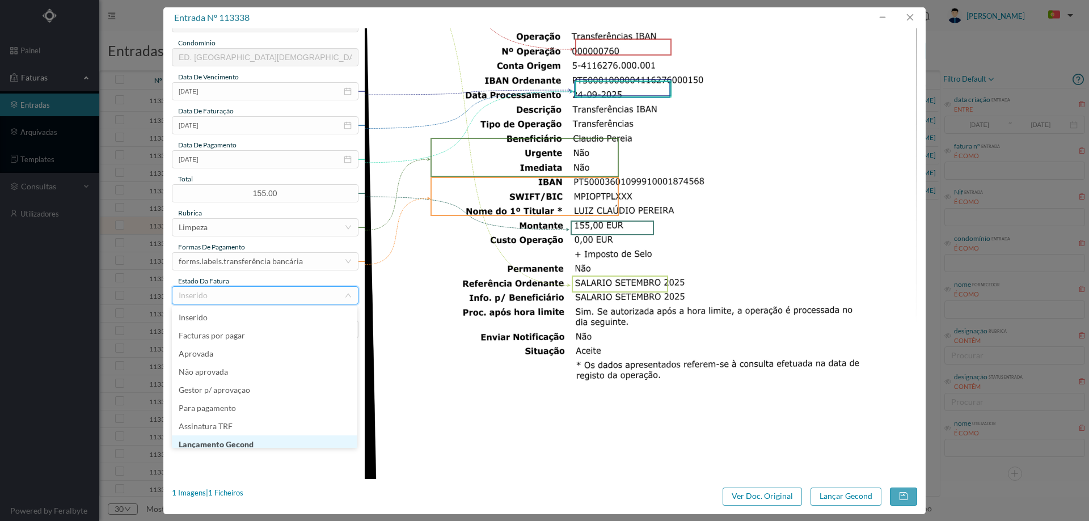
scroll to position [6, 0]
click at [262, 441] on li "Lançamento Gecond" at bounding box center [265, 439] width 186 height 18
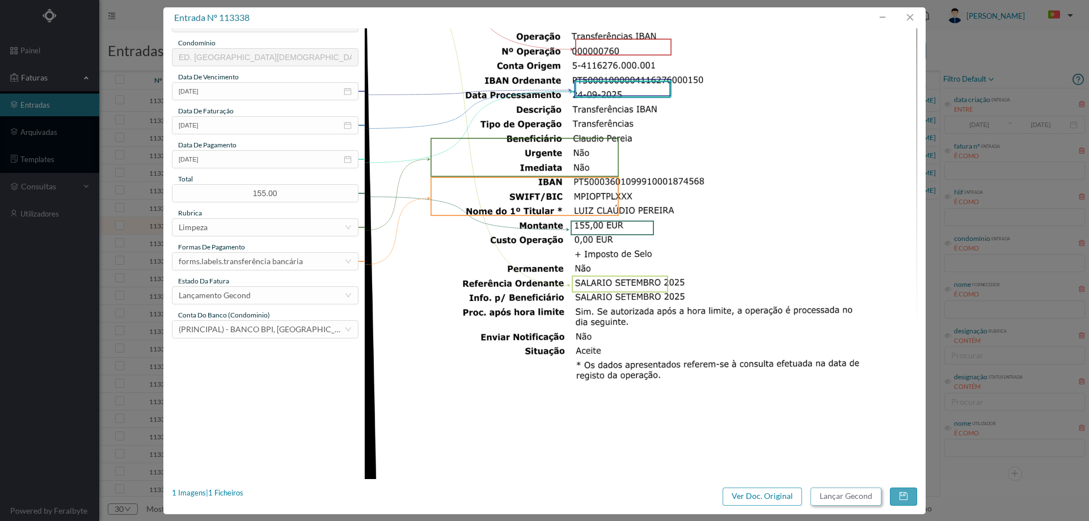
click at [850, 497] on button "Lançar Gecond" at bounding box center [846, 497] width 71 height 18
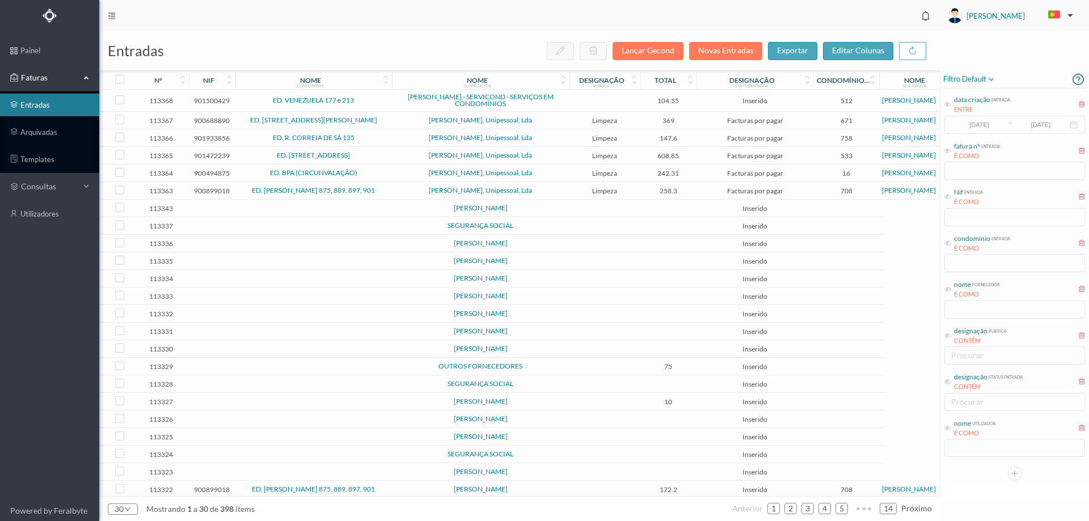
click at [545, 229] on span "SEGURANÇA SOCIAL" at bounding box center [481, 225] width 172 height 7
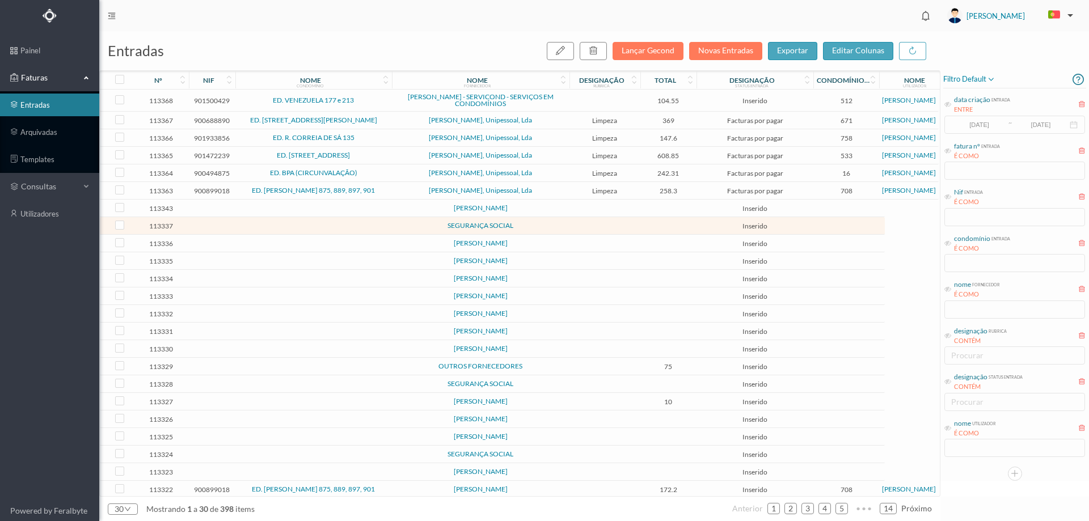
click at [545, 229] on span "SEGURANÇA SOCIAL" at bounding box center [481, 225] width 172 height 7
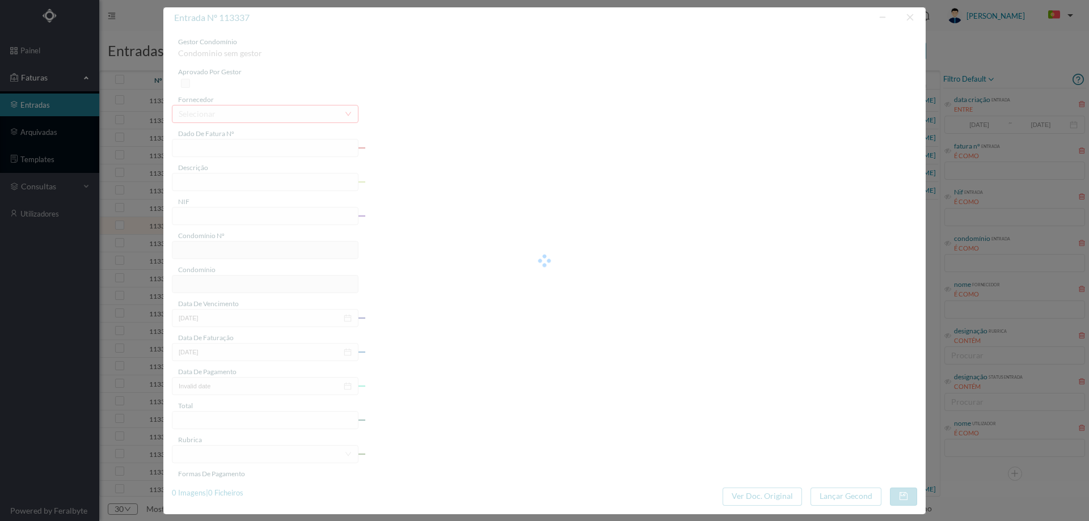
type input "0"
type input "Invalid date"
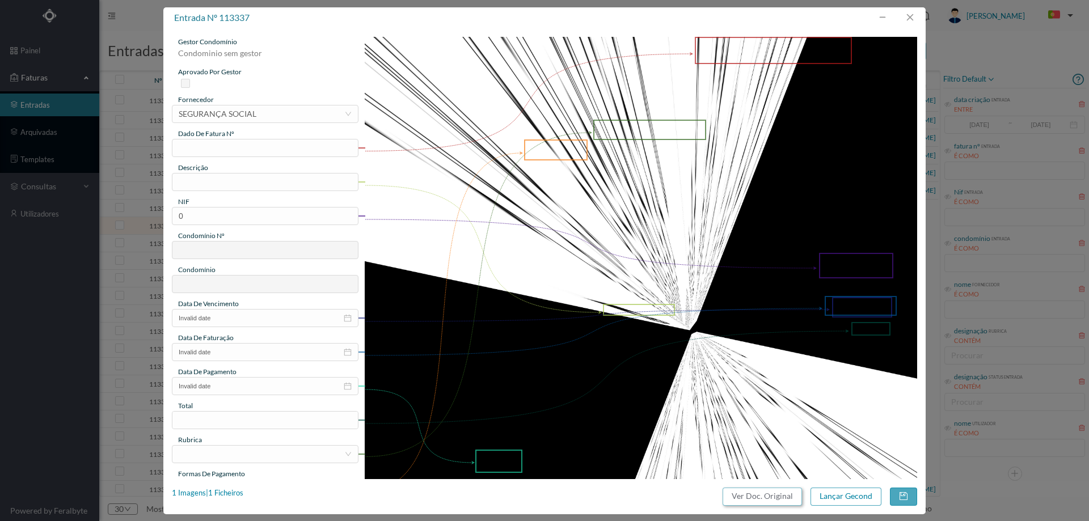
click at [753, 493] on button "Ver Doc. Original" at bounding box center [762, 497] width 79 height 18
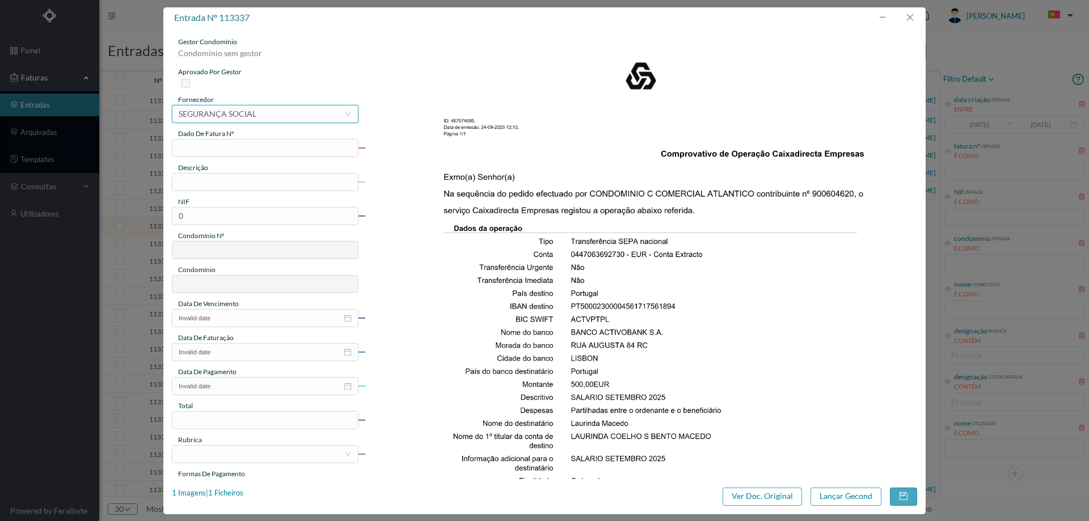
click at [281, 110] on div "selecionar SEGURANÇA SOCIAL" at bounding box center [262, 114] width 166 height 17
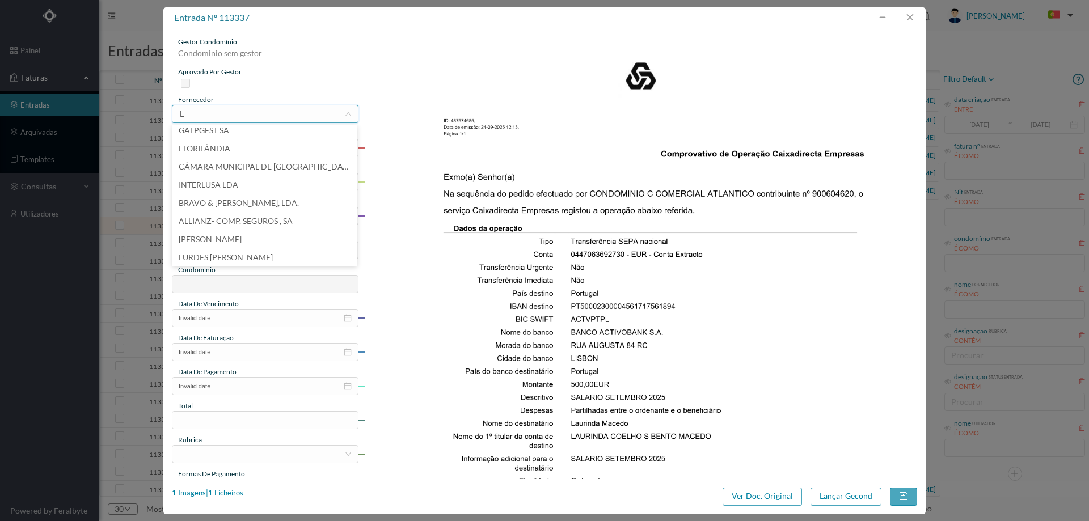
scroll to position [2, 0]
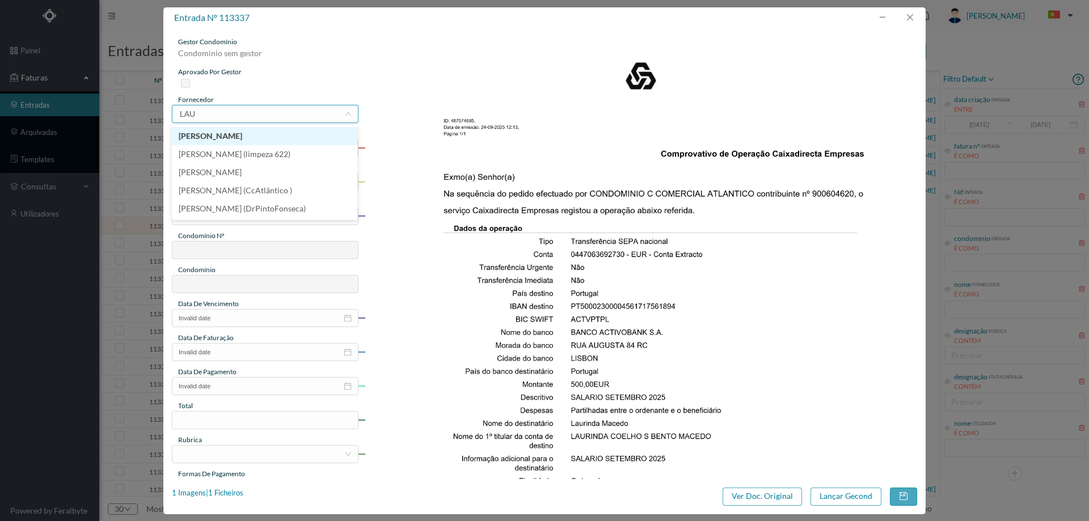
type input "LAUR"
click at [290, 154] on li "[PERSON_NAME] (limpeza 622)" at bounding box center [265, 154] width 186 height 18
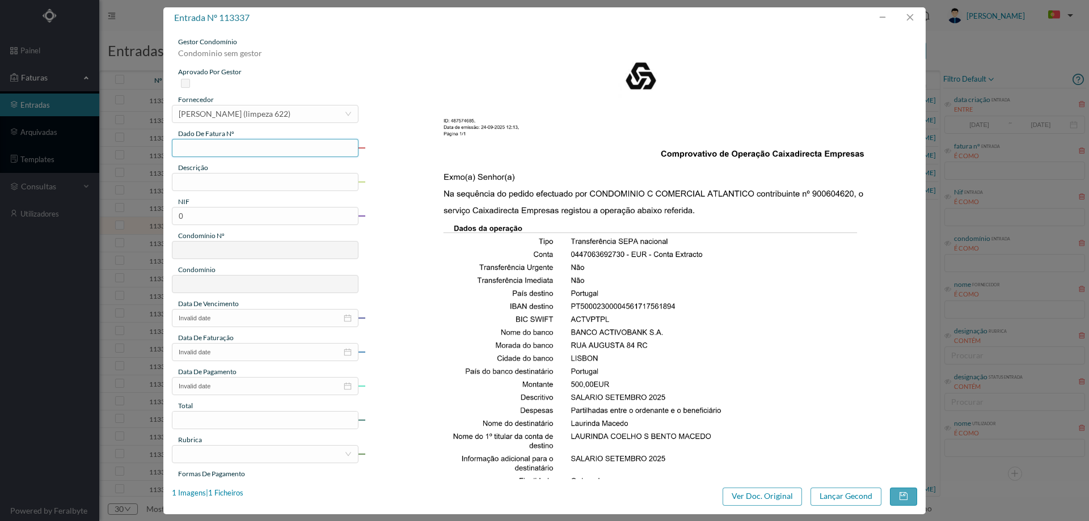
click at [213, 146] on input "text" at bounding box center [265, 148] width 187 height 18
type input "Setembro/2025"
click at [249, 195] on div "gestor condomínio Condominio sem gestor aprovado por gestor fornecedor selecion…" at bounding box center [265, 301] width 187 height 529
click at [249, 192] on div "gestor condomínio Condominio sem gestor aprovado por gestor fornecedor selecion…" at bounding box center [265, 301] width 187 height 529
click at [249, 183] on input "text" at bounding box center [265, 182] width 187 height 18
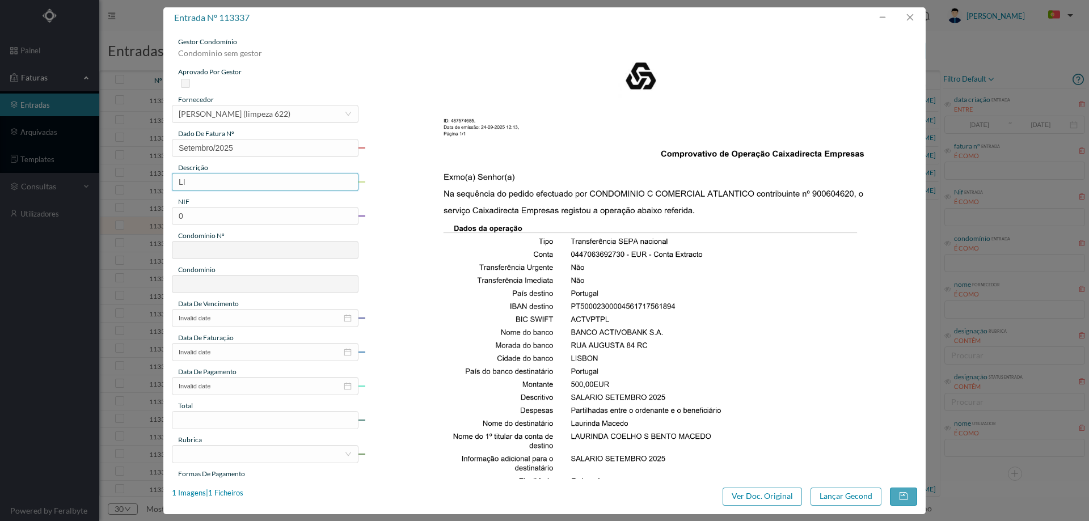
type input "Limpeza Setembro 2025"
click at [273, 209] on input "0" at bounding box center [265, 216] width 187 height 18
paste input "90060462"
type input "900604620"
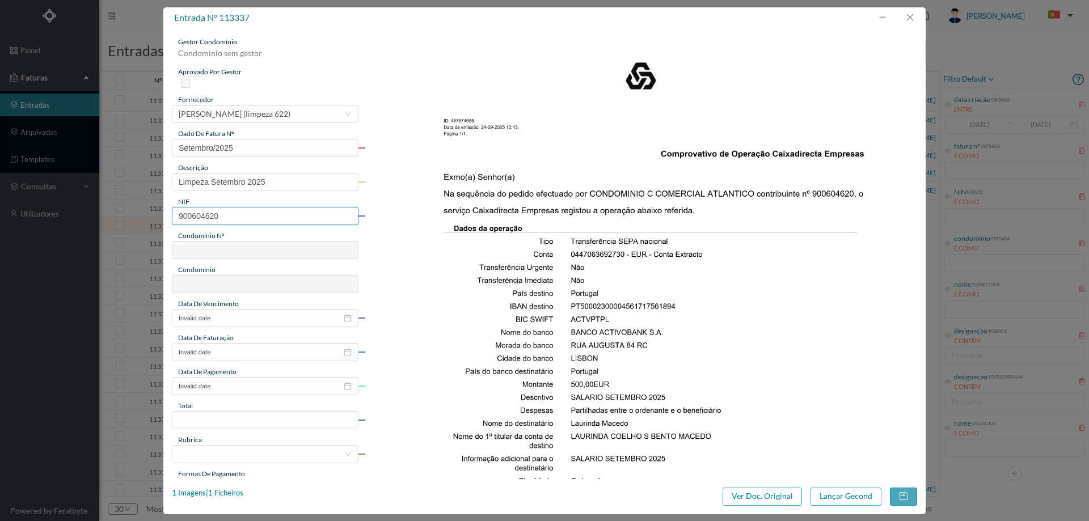
type input "622"
type input "CENTRO COMERCIAL ATLÂNTICO - [GEOGRAPHIC_DATA]"
type input "900604620"
click at [241, 319] on input "Invalid date" at bounding box center [265, 318] width 187 height 18
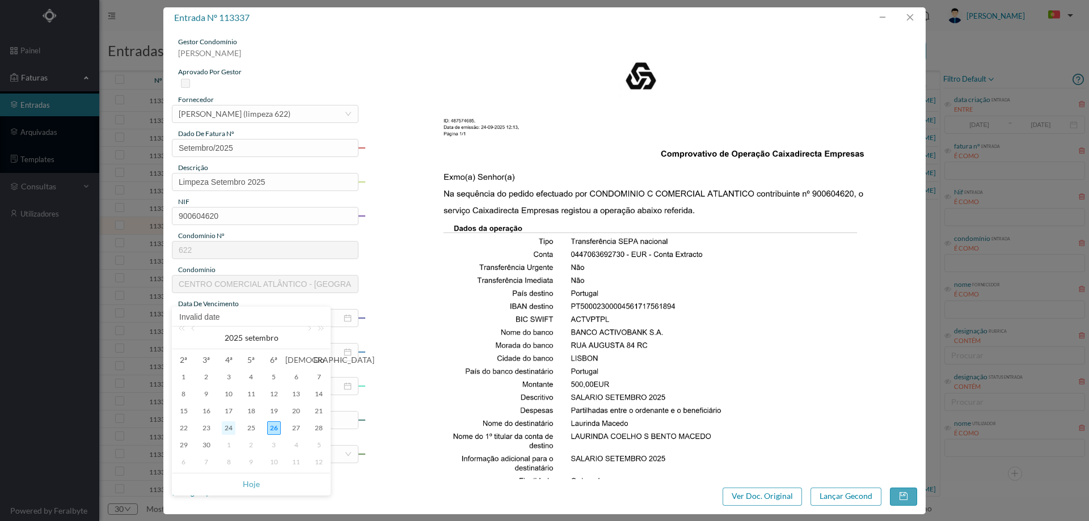
click at [230, 430] on div "24" at bounding box center [229, 429] width 14 height 14
type input "[DATE]"
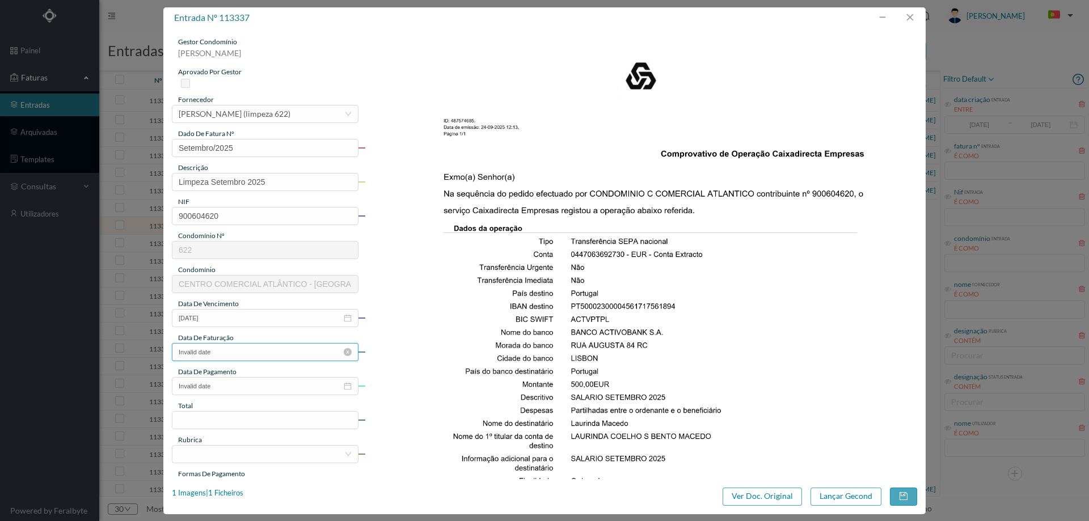
click at [245, 352] on input "Invalid date" at bounding box center [265, 352] width 187 height 18
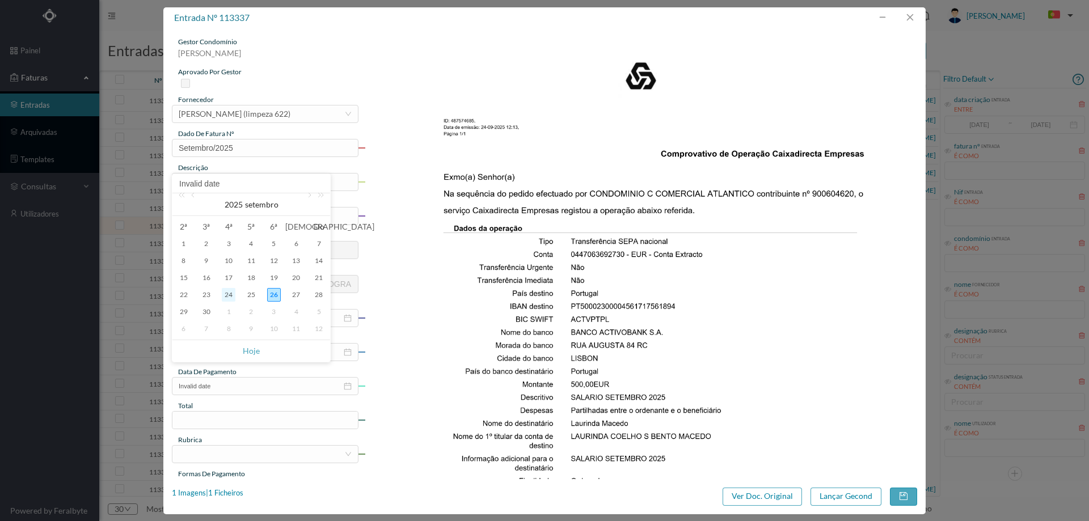
click at [226, 293] on div "24" at bounding box center [229, 295] width 14 height 14
type input "[DATE]"
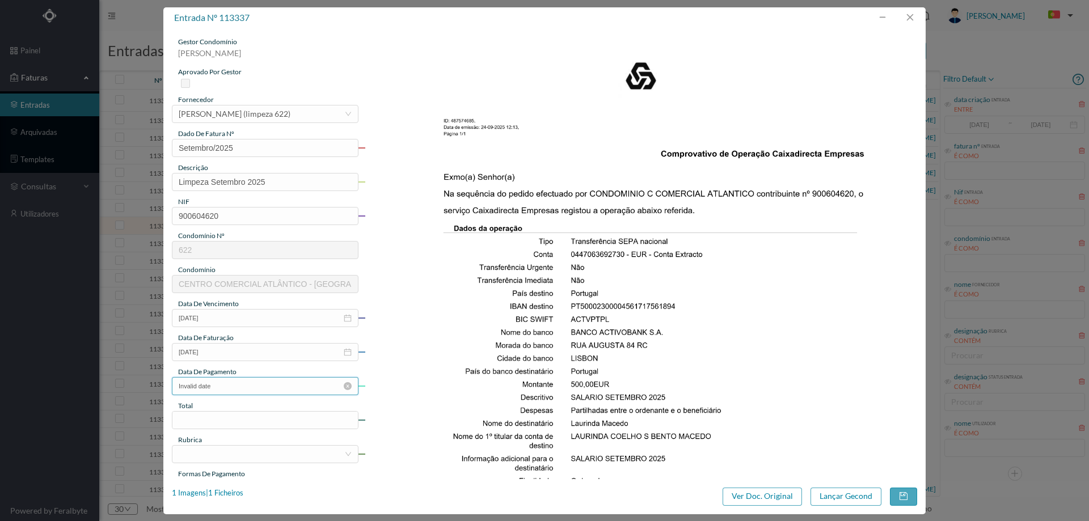
click at [229, 389] on input "Invalid date" at bounding box center [265, 386] width 187 height 18
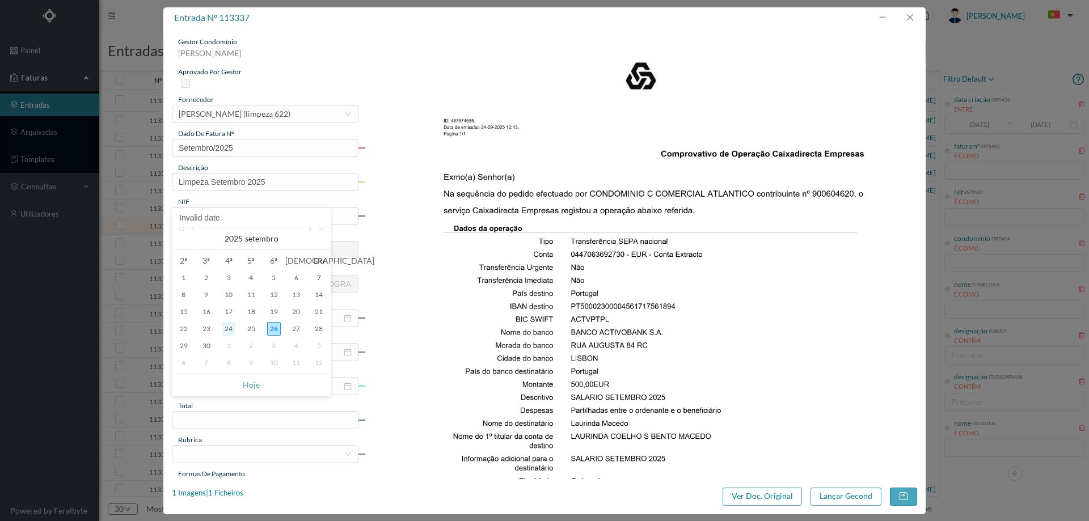
click at [227, 334] on div "24" at bounding box center [229, 329] width 14 height 14
type input "[DATE]"
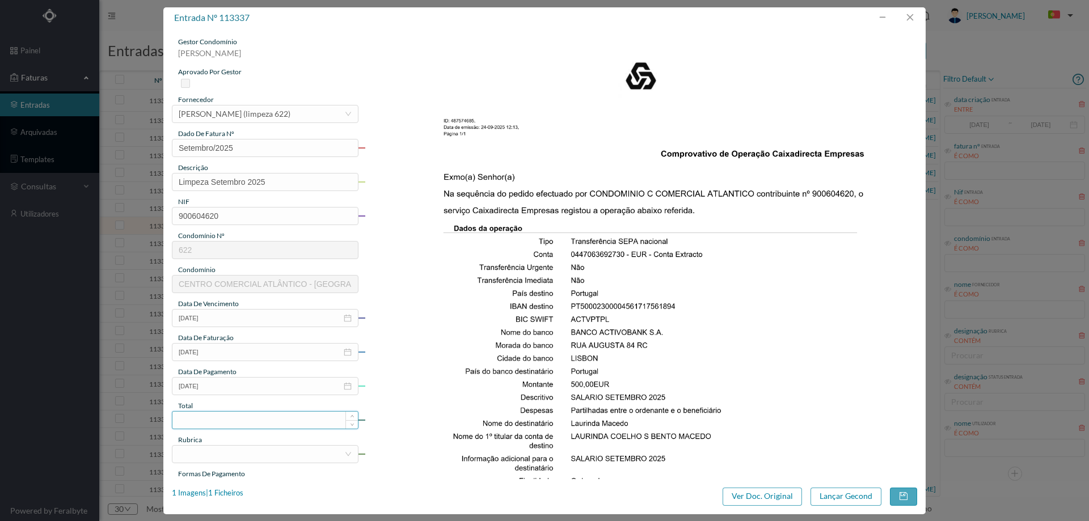
click at [237, 413] on input at bounding box center [265, 420] width 186 height 17
type input "500.00"
click at [243, 461] on div at bounding box center [262, 454] width 166 height 17
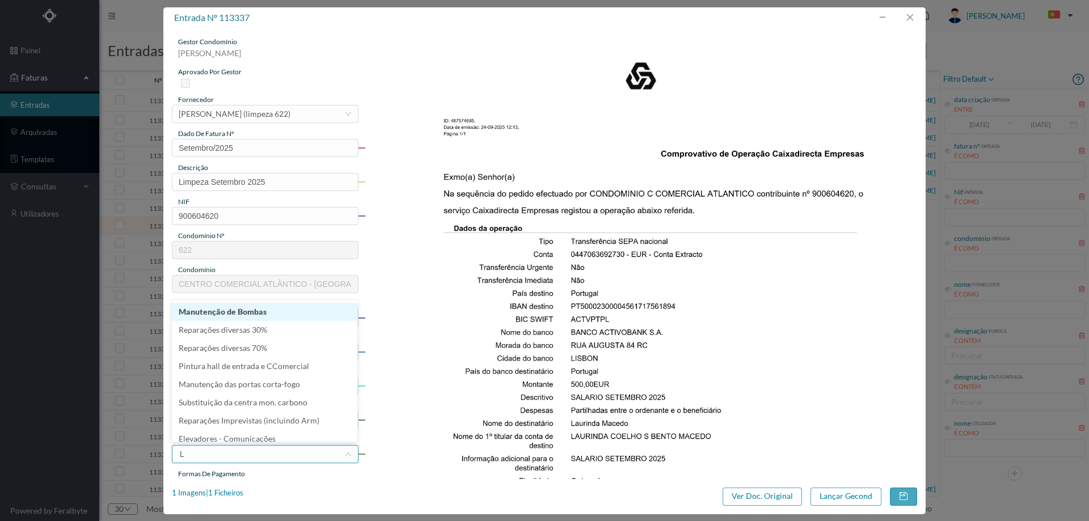
type input "LI"
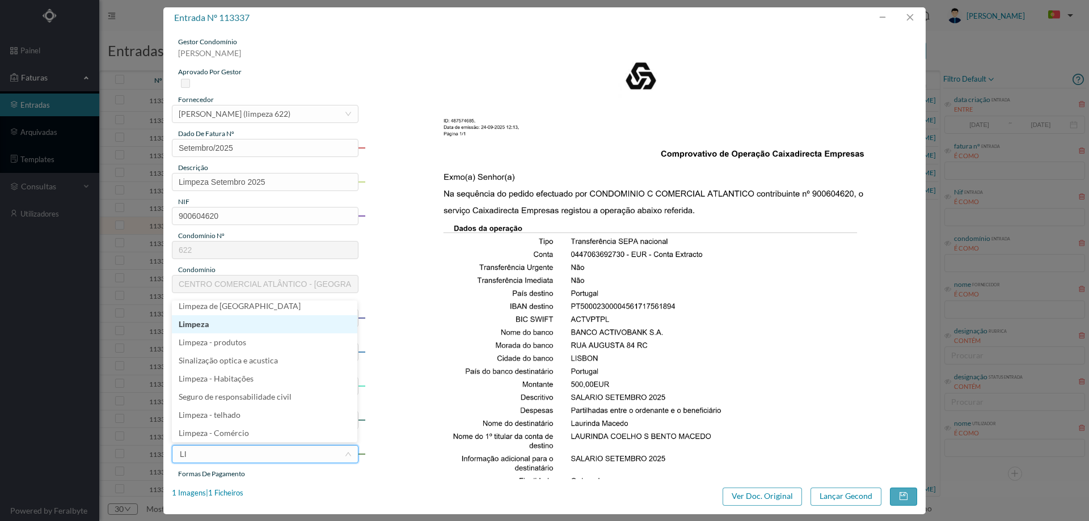
click at [233, 330] on li "Limpeza" at bounding box center [265, 324] width 186 height 18
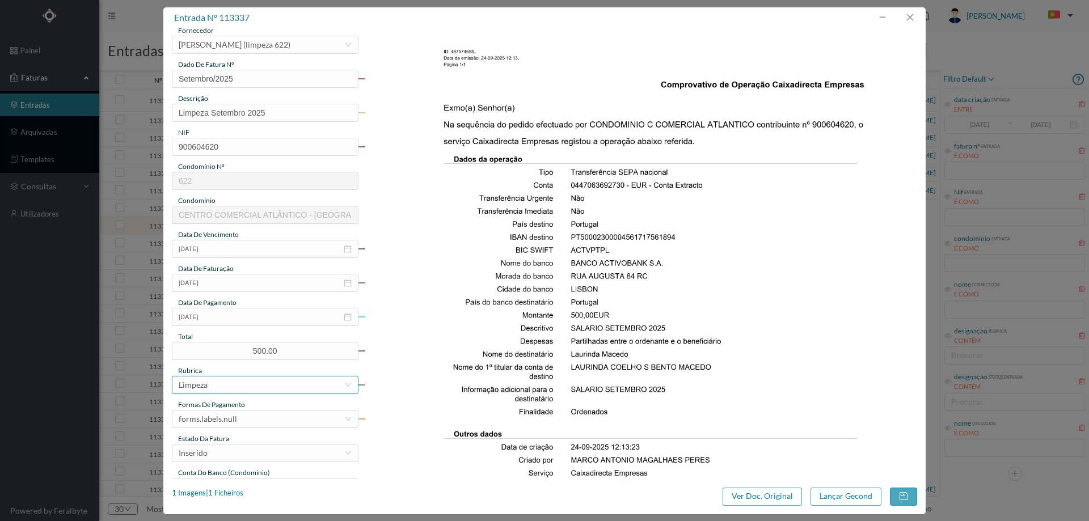
scroll to position [113, 0]
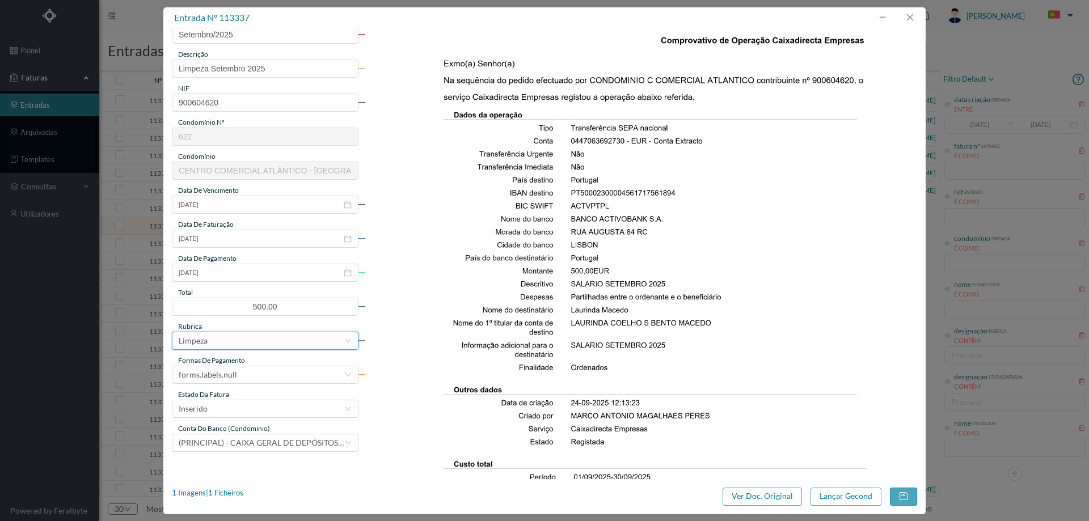
click at [252, 364] on div "Formas de Pagamento" at bounding box center [265, 361] width 187 height 10
click at [254, 373] on div "forms.labels.null" at bounding box center [262, 375] width 166 height 17
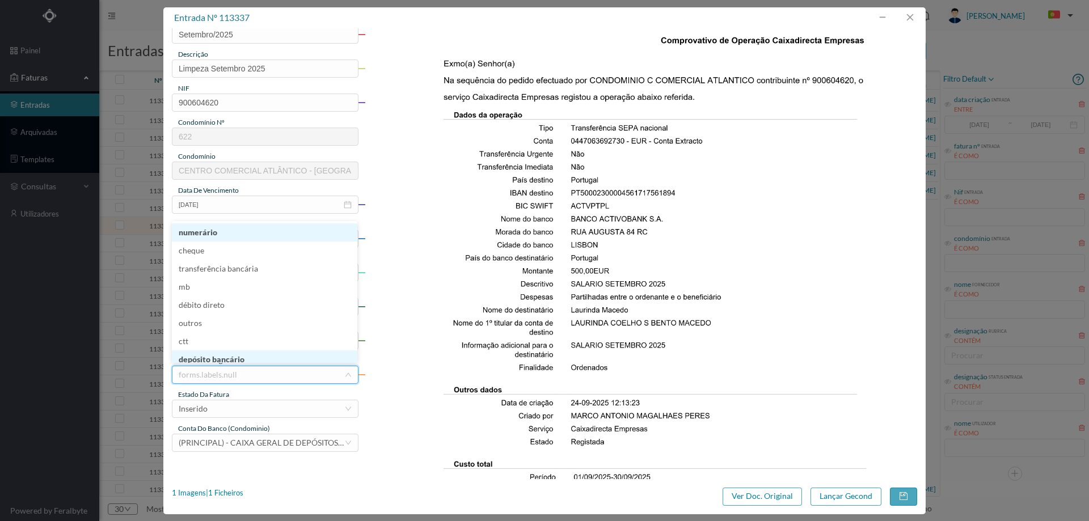
scroll to position [5, 0]
click at [257, 360] on li "depósito bancário" at bounding box center [265, 355] width 186 height 18
click at [261, 408] on div "Inserido" at bounding box center [262, 409] width 166 height 17
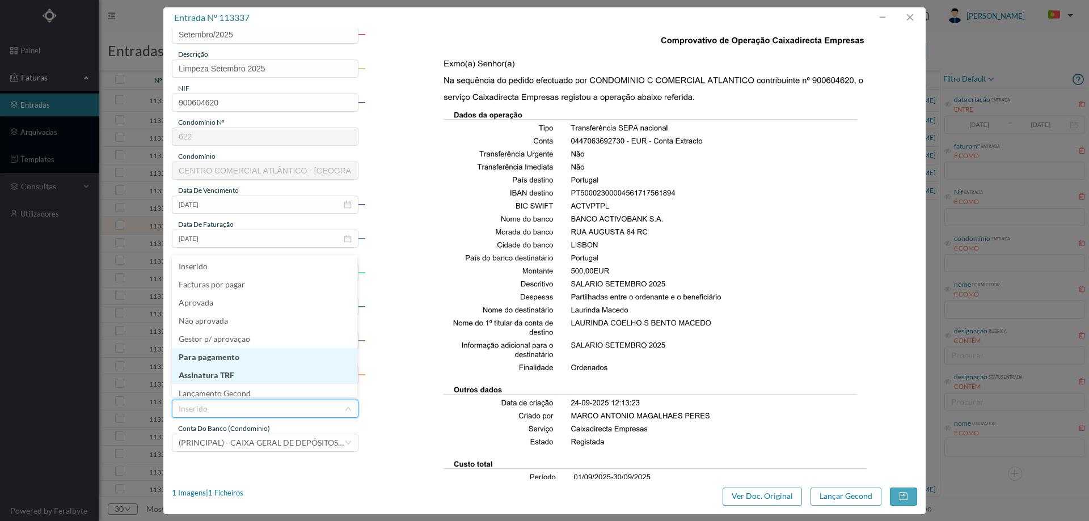
scroll to position [6, 0]
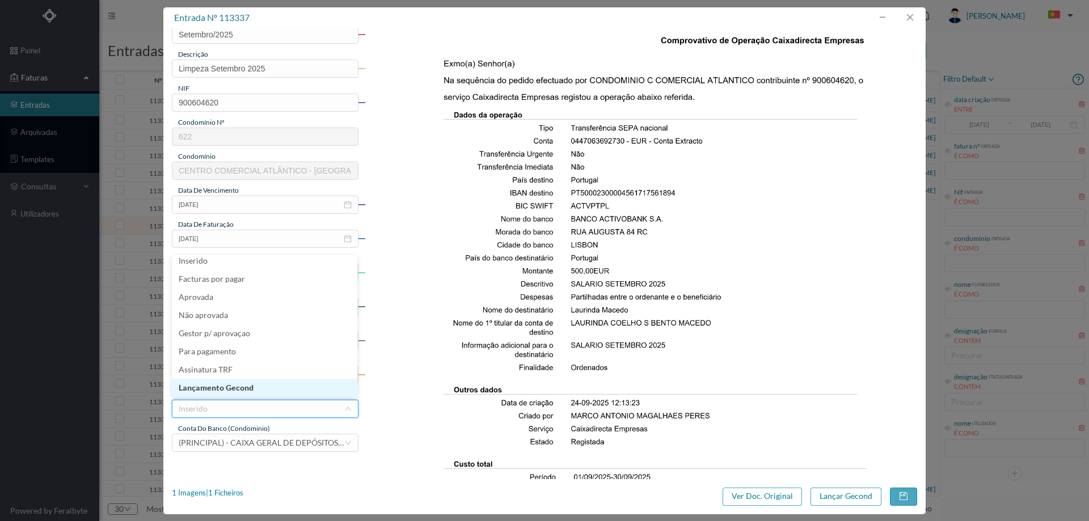
click at [247, 396] on li "Lançamento Gecond" at bounding box center [265, 388] width 186 height 18
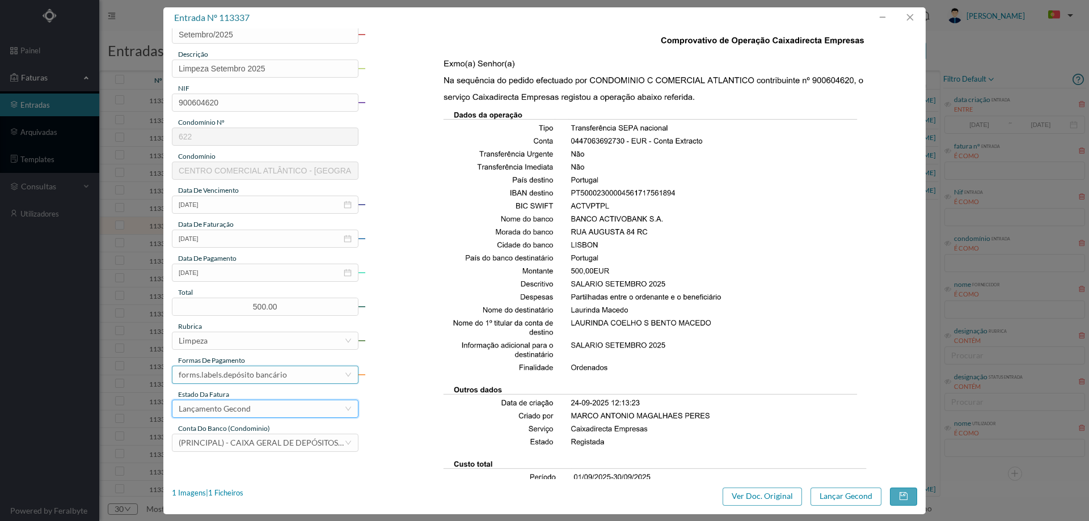
click at [277, 378] on div "forms.labels.depósito bancário" at bounding box center [233, 375] width 108 height 17
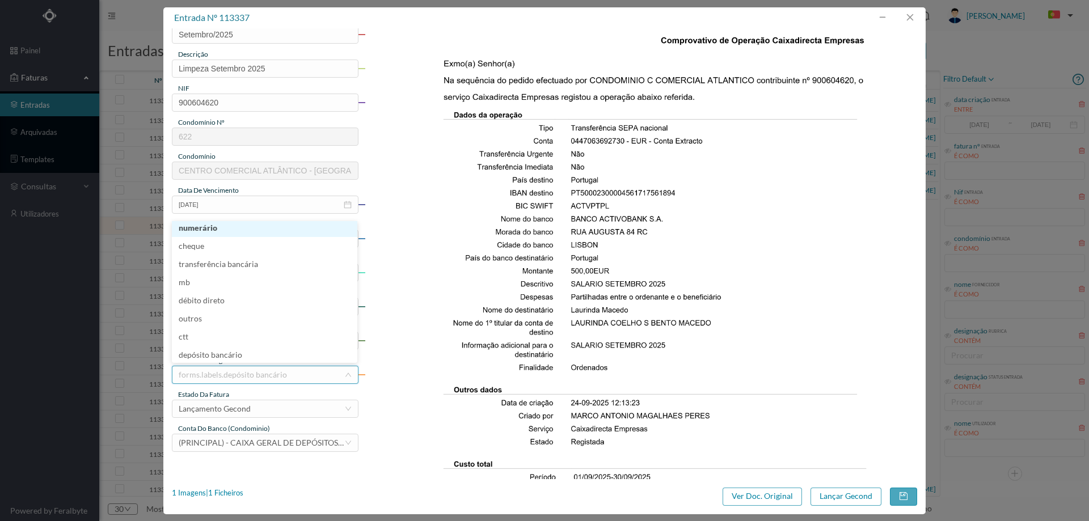
scroll to position [2, 0]
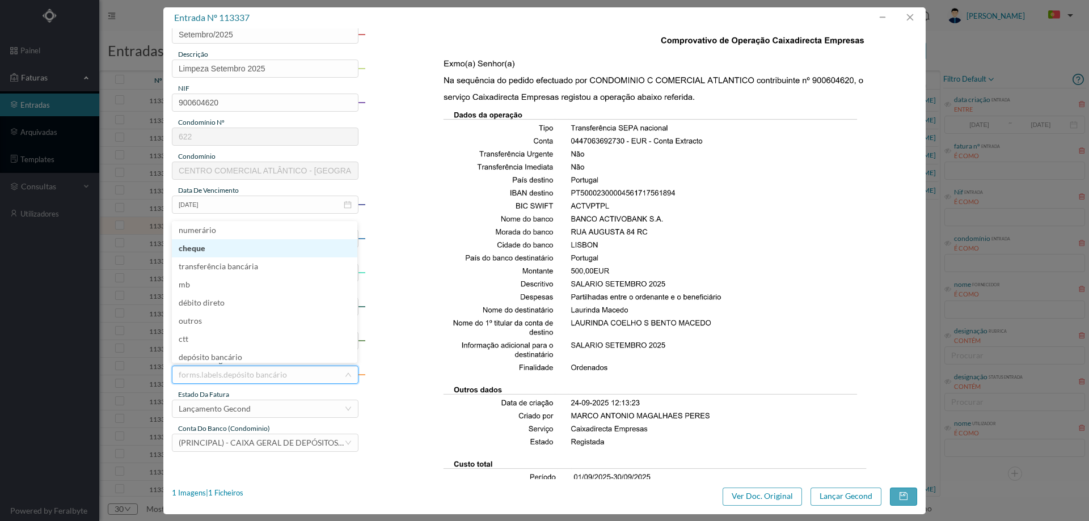
click at [244, 256] on li "cheque" at bounding box center [265, 248] width 186 height 18
click at [265, 377] on div "forms.labels.cheque" at bounding box center [262, 375] width 166 height 17
click at [255, 272] on li "transferência bancária" at bounding box center [265, 267] width 186 height 18
click at [819, 490] on button "Lançar Gecond" at bounding box center [846, 497] width 71 height 18
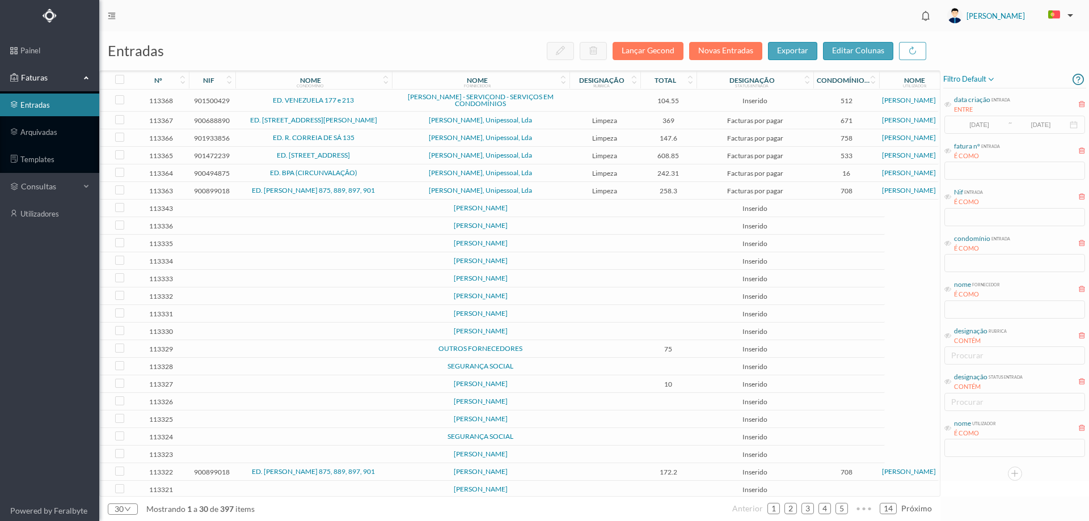
click at [605, 225] on td at bounding box center [605, 226] width 71 height 18
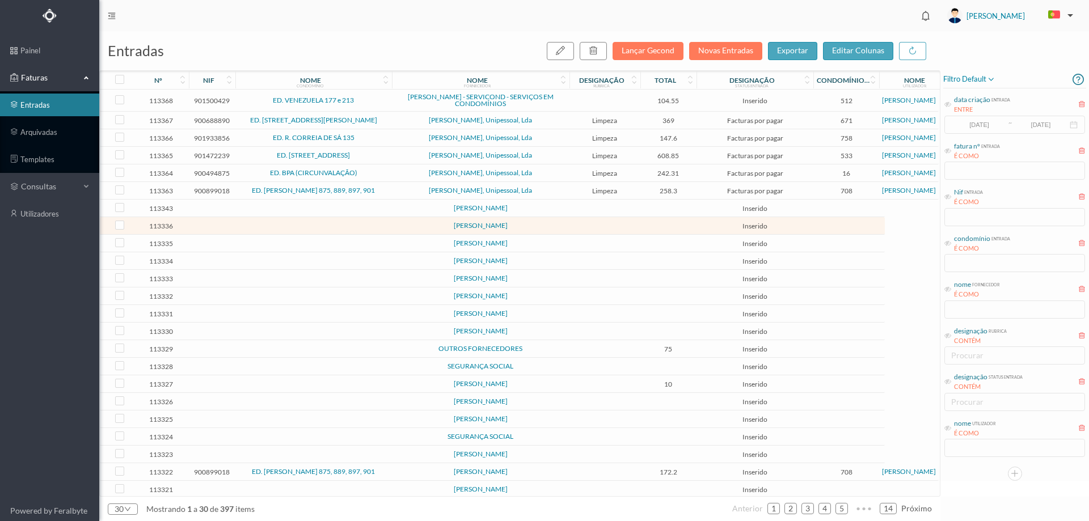
click at [605, 225] on td at bounding box center [605, 226] width 71 height 18
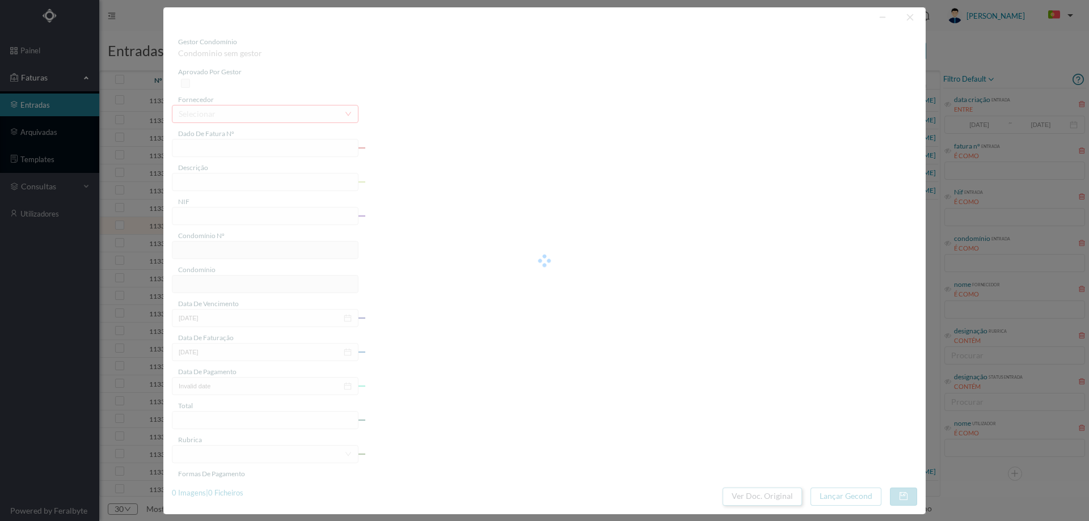
type input "0"
type input "Invalid date"
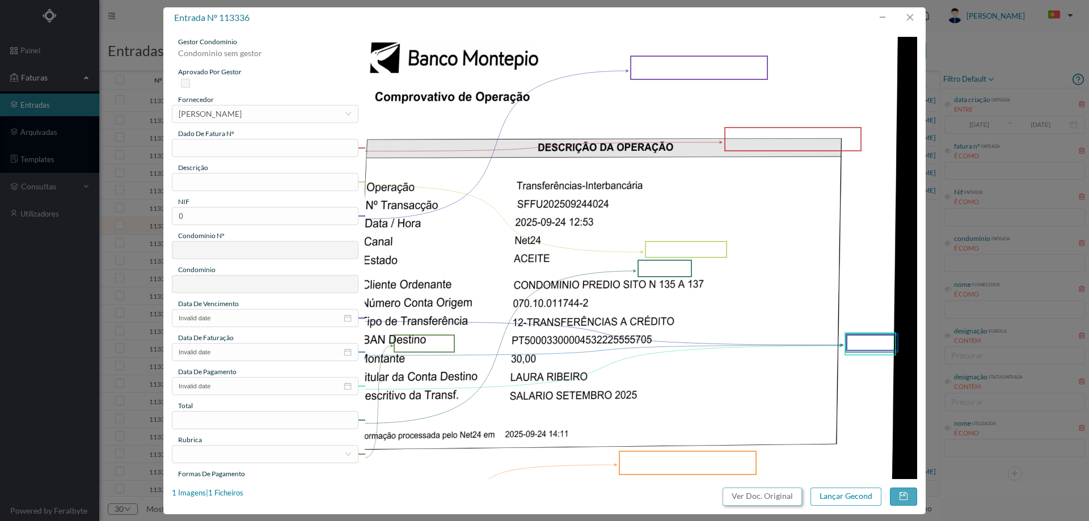
click at [771, 498] on button "Ver Doc. Original" at bounding box center [762, 497] width 79 height 18
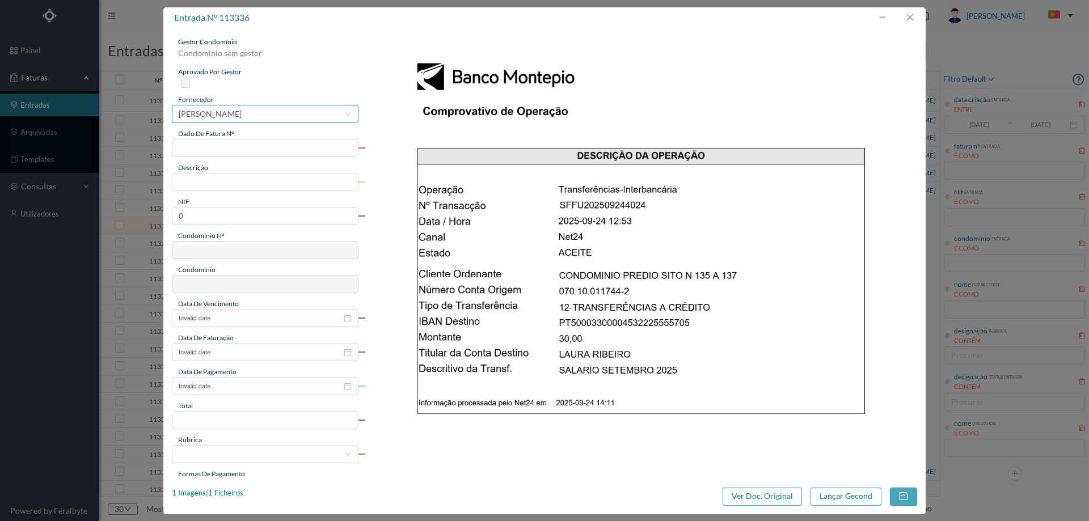
click at [227, 106] on div "[PERSON_NAME]" at bounding box center [210, 114] width 63 height 17
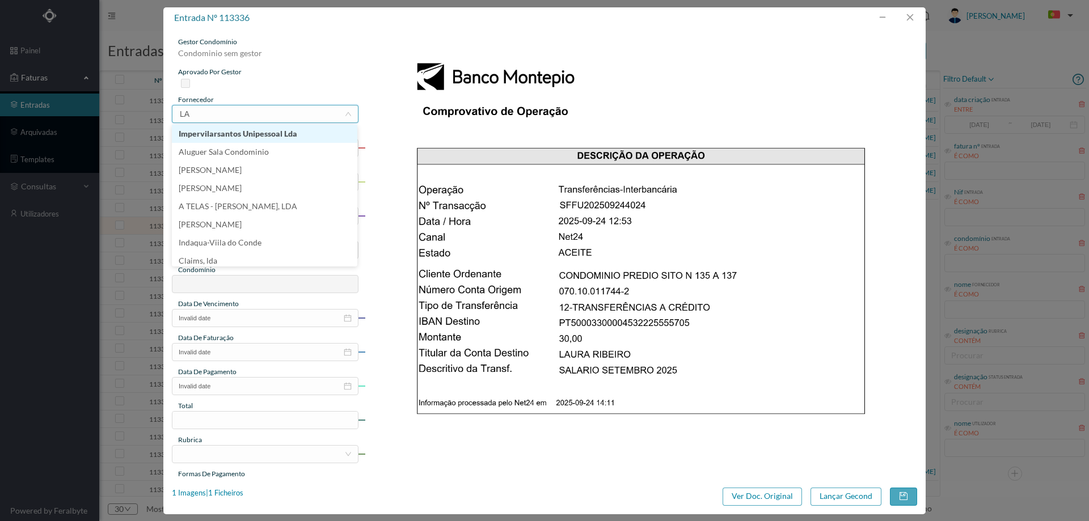
type input "LAU"
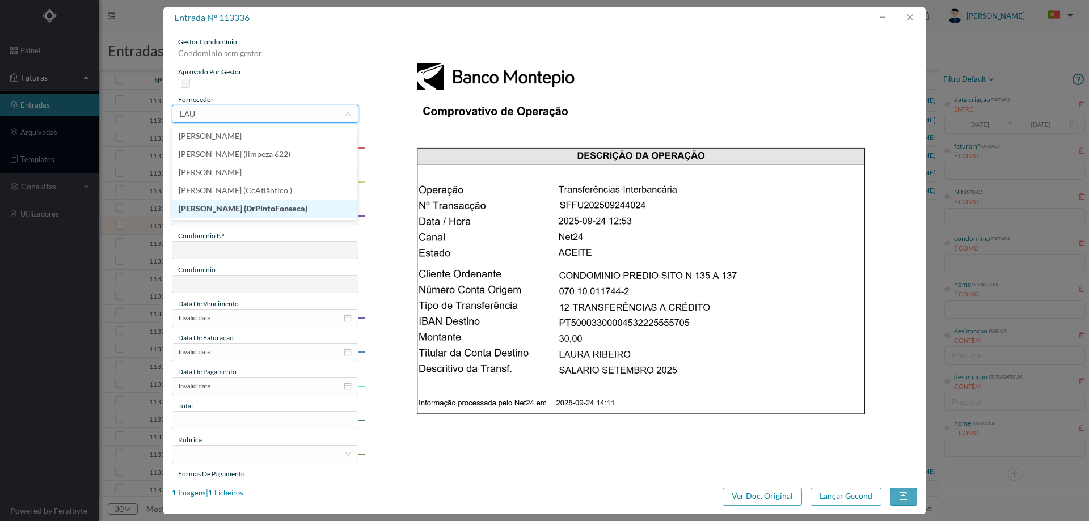
click at [256, 205] on li "[PERSON_NAME] (DrPintoFonseca)" at bounding box center [265, 209] width 186 height 18
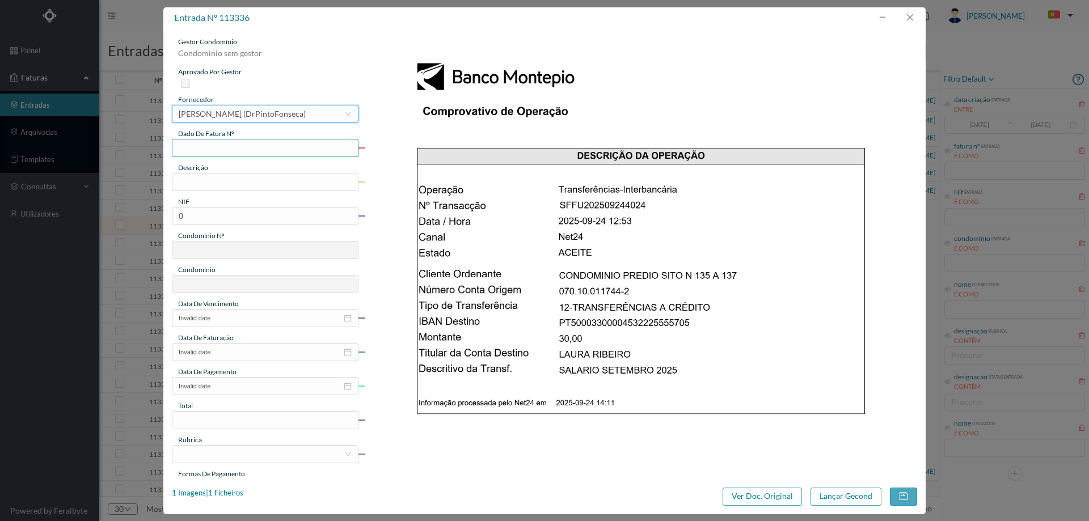
click at [249, 143] on input "text" at bounding box center [265, 148] width 187 height 18
type input "Setembro/2025"
click at [252, 185] on input "text" at bounding box center [265, 182] width 187 height 18
type input "Limpeza Setembro 2025"
click at [236, 213] on input "0" at bounding box center [265, 216] width 187 height 18
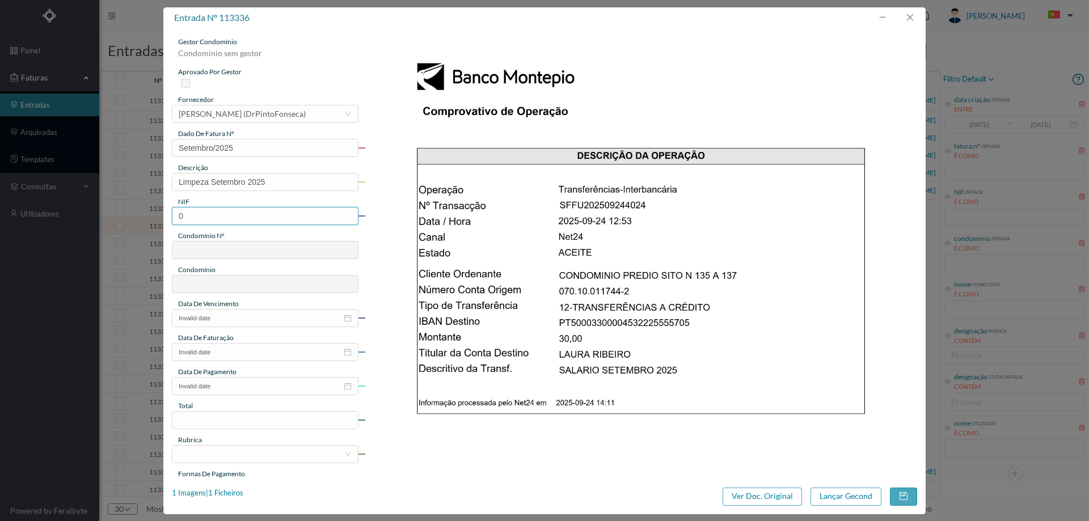
click at [236, 213] on input "0" at bounding box center [265, 216] width 187 height 18
paste input "902158619"
click at [186, 219] on input "902158619" at bounding box center [265, 216] width 187 height 18
type input "902158619"
type input "652"
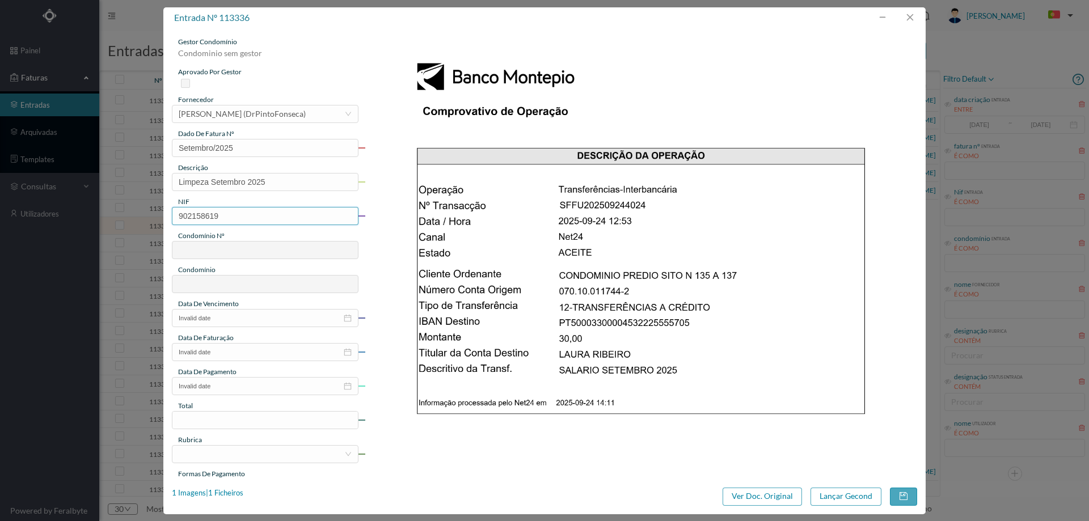
type input "ED. R. DR. [PERSON_NAME] 137"
type input "902158619"
click at [249, 305] on div "data de vencimento" at bounding box center [265, 304] width 187 height 10
click at [249, 318] on input "Invalid date" at bounding box center [265, 318] width 187 height 18
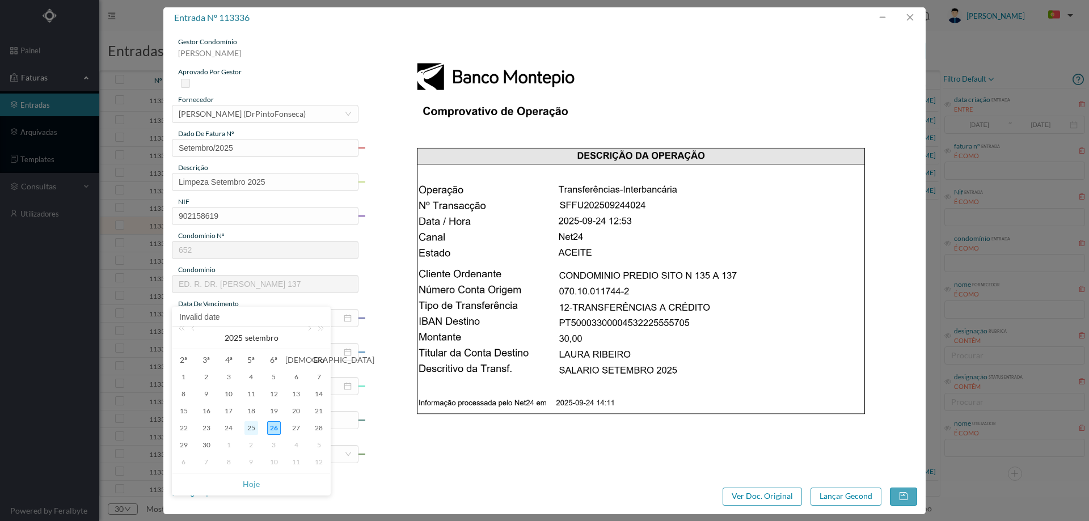
click at [252, 431] on div "25" at bounding box center [252, 429] width 14 height 14
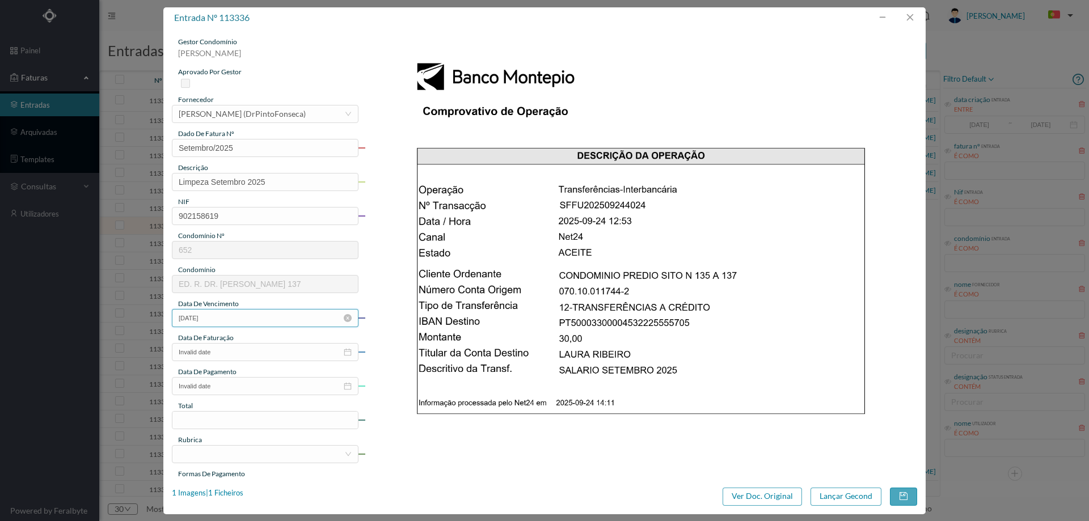
click at [234, 318] on input "[DATE]" at bounding box center [265, 318] width 187 height 18
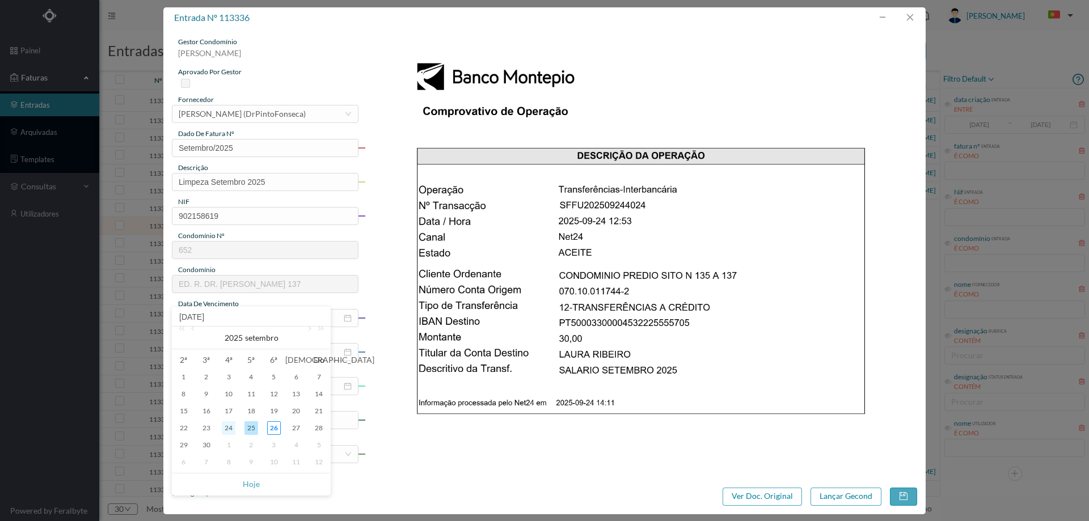
click at [226, 424] on div "24" at bounding box center [229, 429] width 14 height 14
type input "[DATE]"
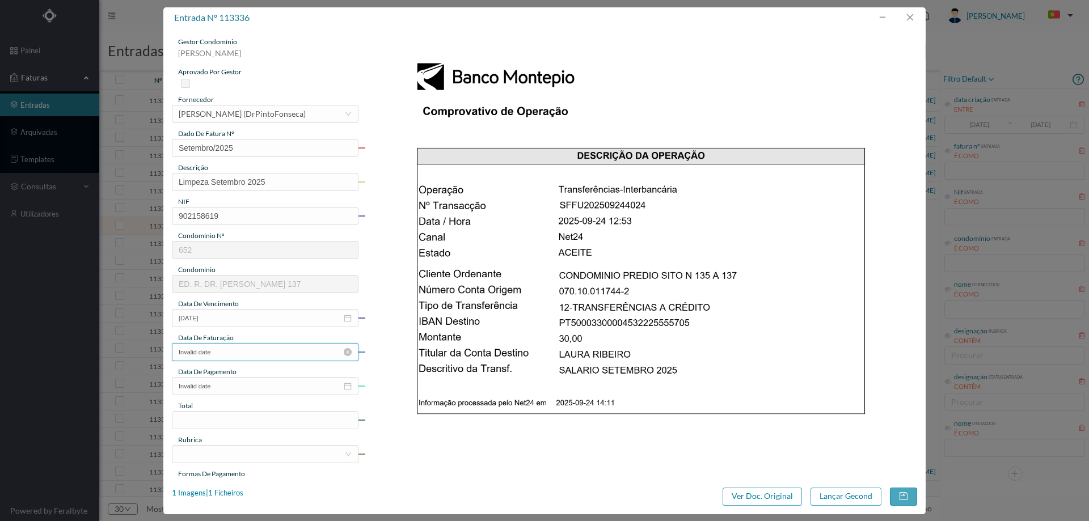
click at [250, 348] on input "Invalid date" at bounding box center [265, 352] width 187 height 18
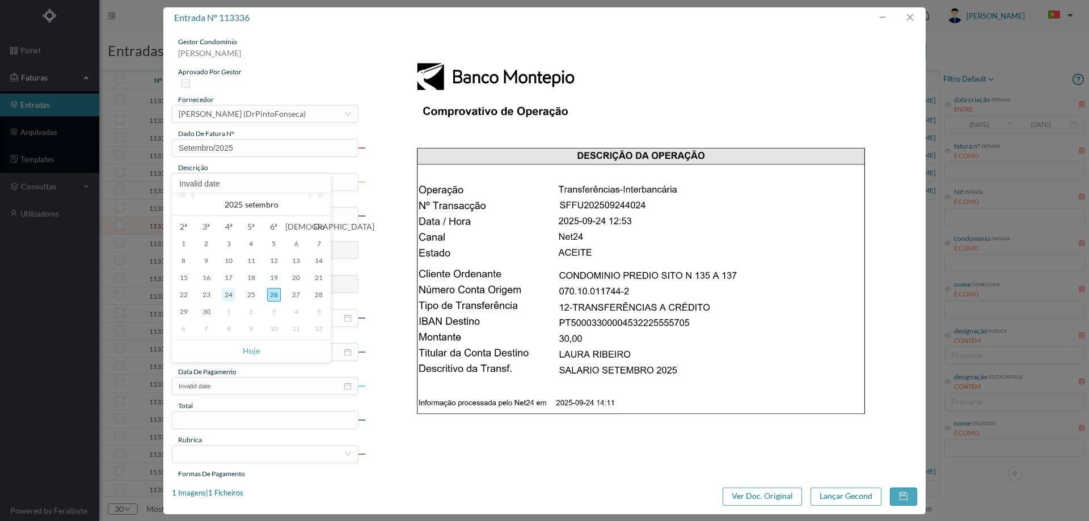
click at [228, 294] on div "24" at bounding box center [229, 295] width 14 height 14
type input "[DATE]"
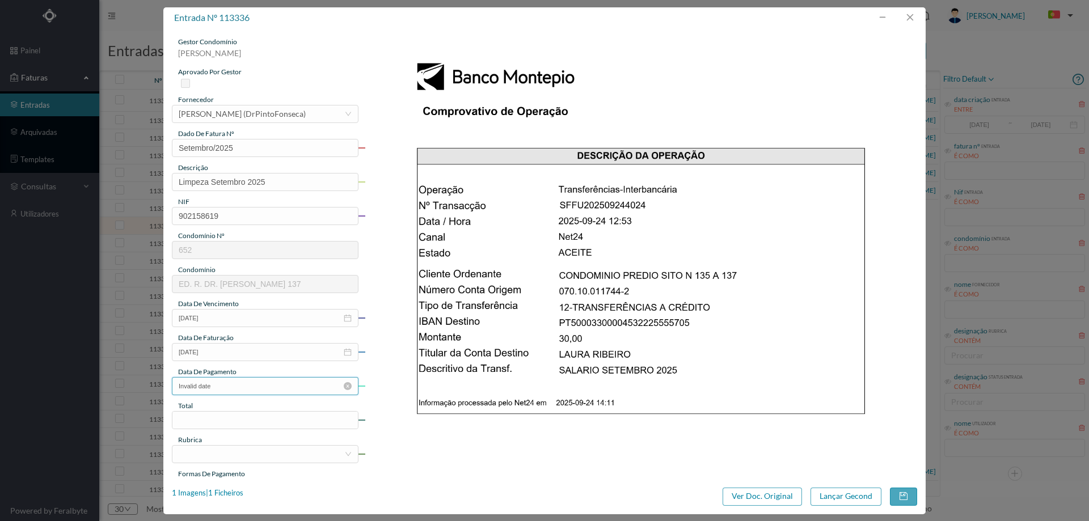
click at [220, 386] on input "Invalid date" at bounding box center [265, 386] width 187 height 18
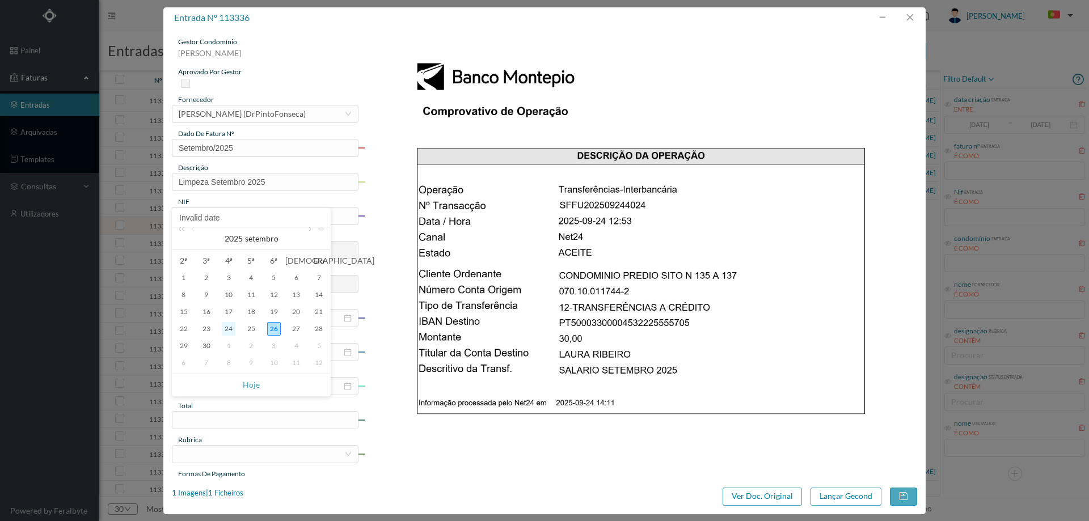
click at [227, 330] on div "24" at bounding box center [229, 329] width 14 height 14
type input "[DATE]"
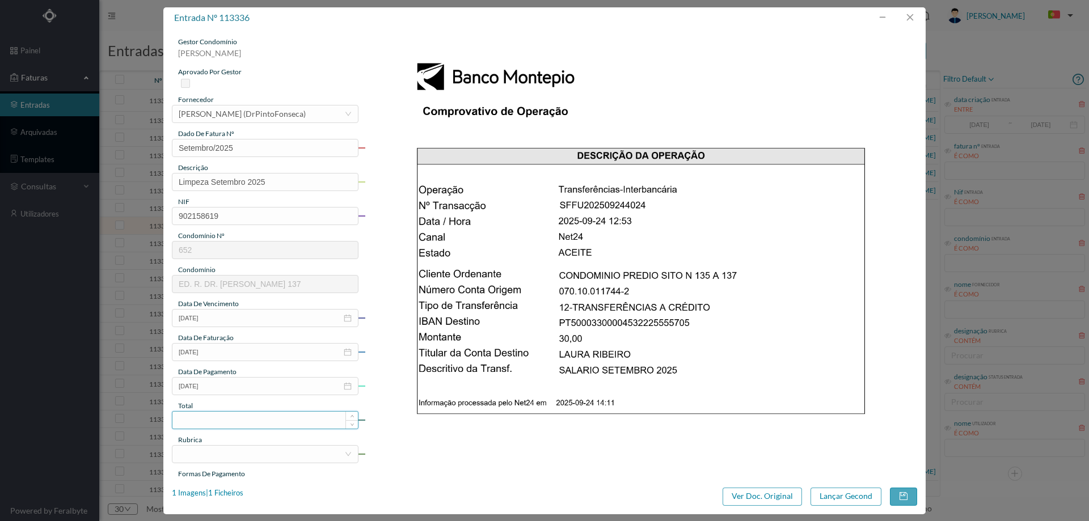
click at [216, 423] on input at bounding box center [265, 420] width 186 height 17
type input "30.00"
click at [217, 458] on div at bounding box center [262, 454] width 166 height 17
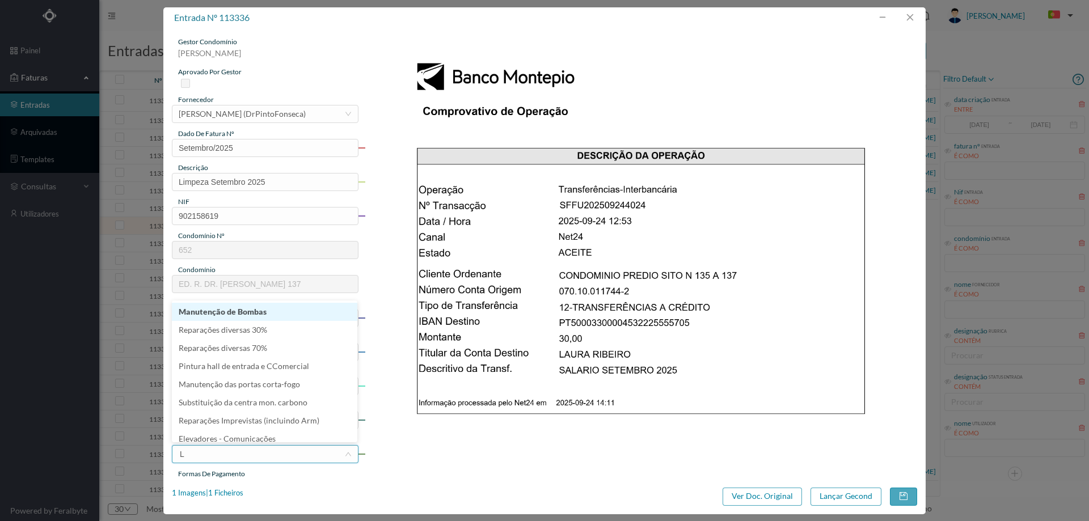
type input "LI"
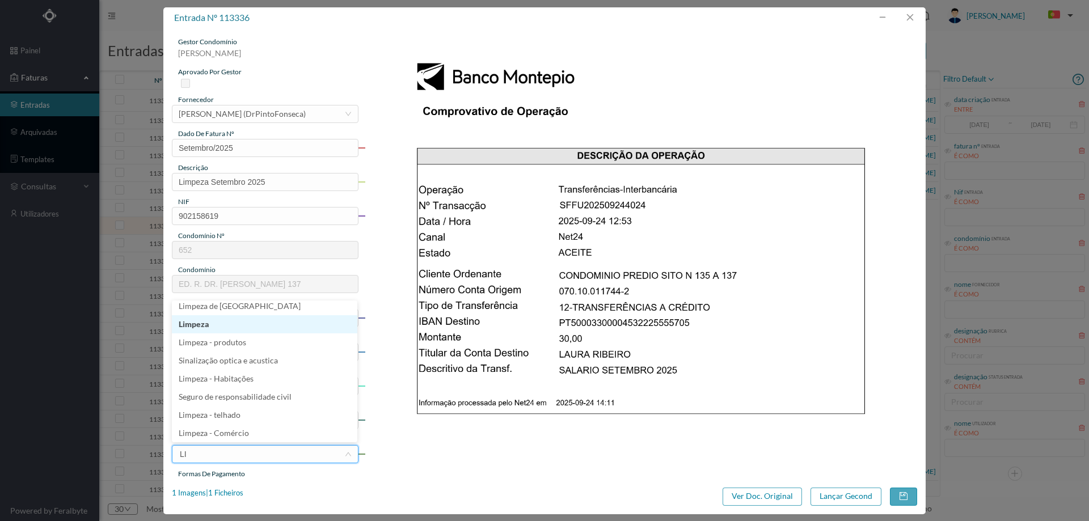
click at [218, 328] on li "Limpeza" at bounding box center [265, 324] width 186 height 18
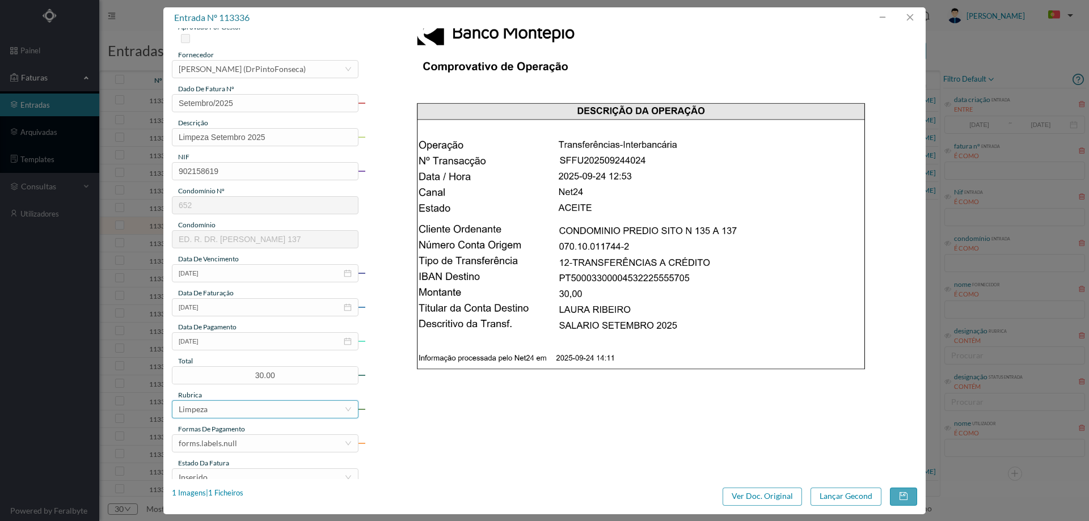
scroll to position [113, 0]
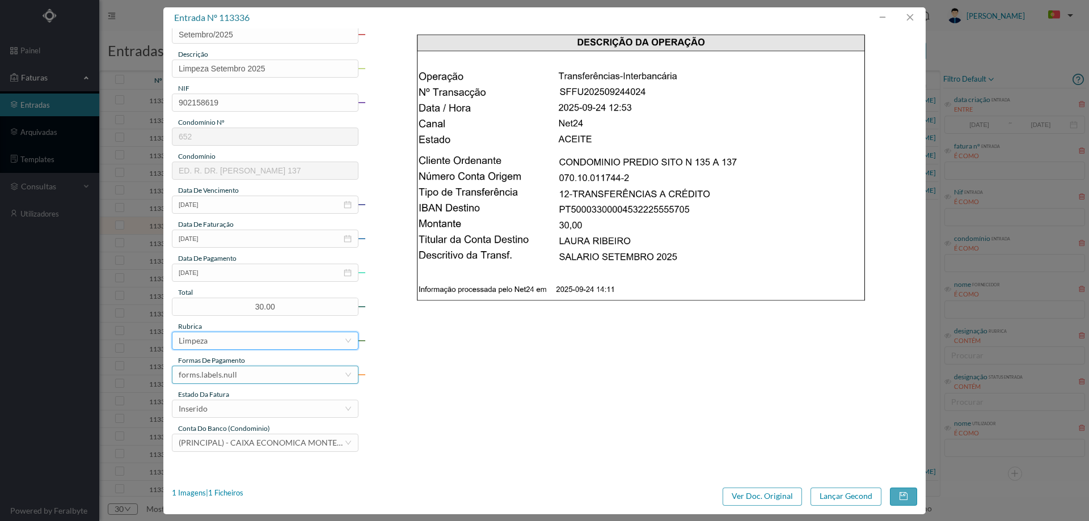
click at [222, 371] on div "forms.labels.null" at bounding box center [208, 375] width 58 height 17
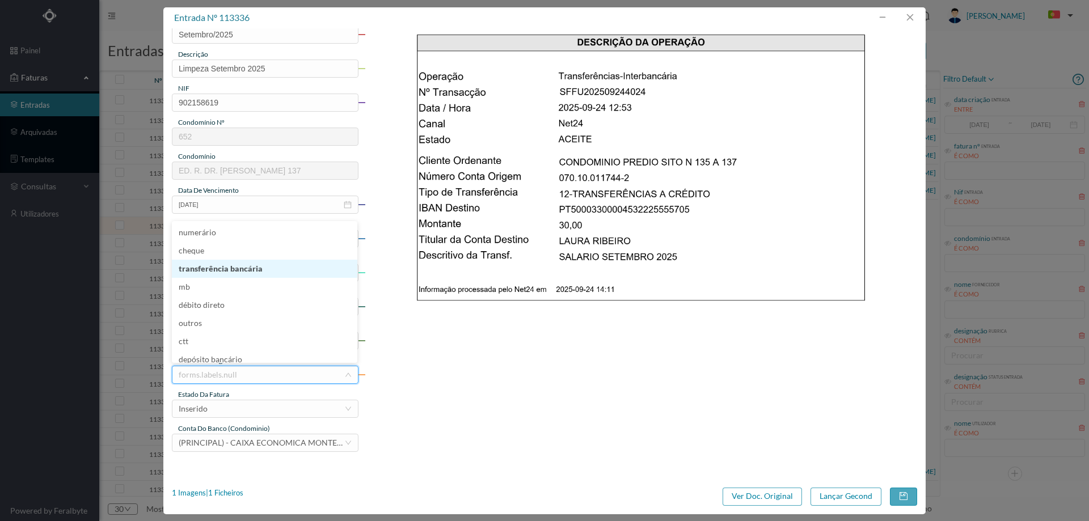
click at [247, 272] on li "transferência bancária" at bounding box center [265, 269] width 186 height 18
click at [246, 411] on div "Inserido" at bounding box center [262, 409] width 166 height 17
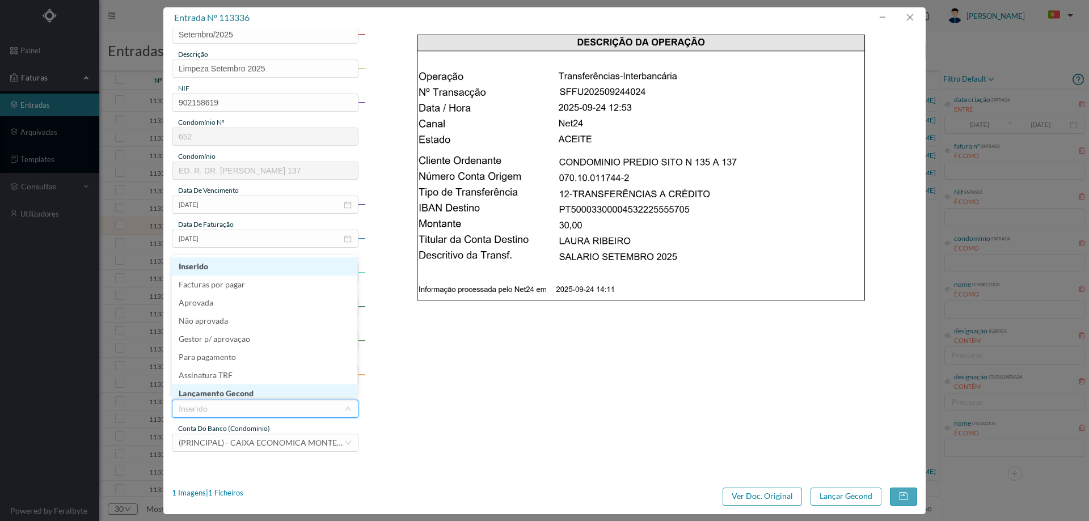
scroll to position [6, 0]
click at [250, 388] on li "Lançamento Gecond" at bounding box center [265, 388] width 186 height 18
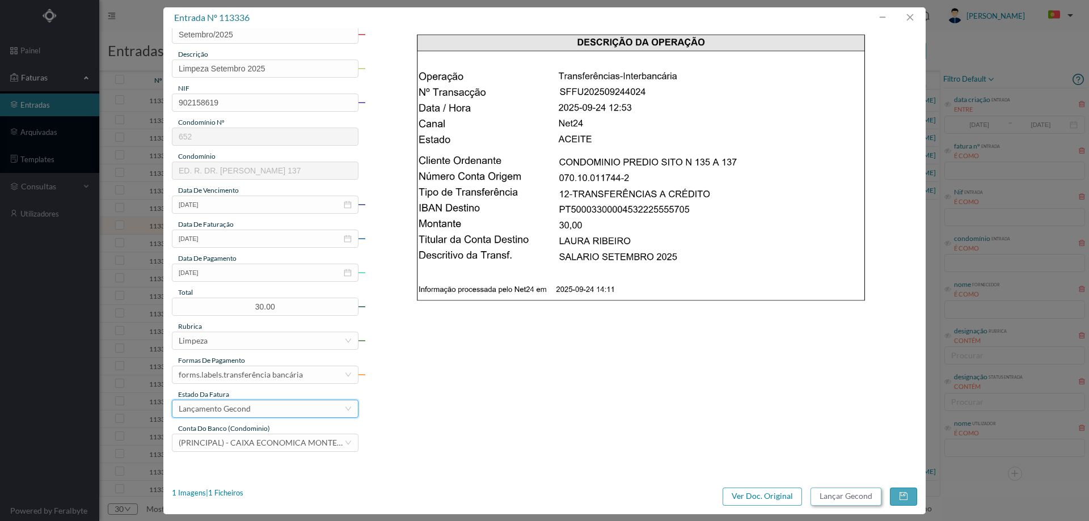
click at [860, 499] on button "Lançar Gecond" at bounding box center [846, 497] width 71 height 18
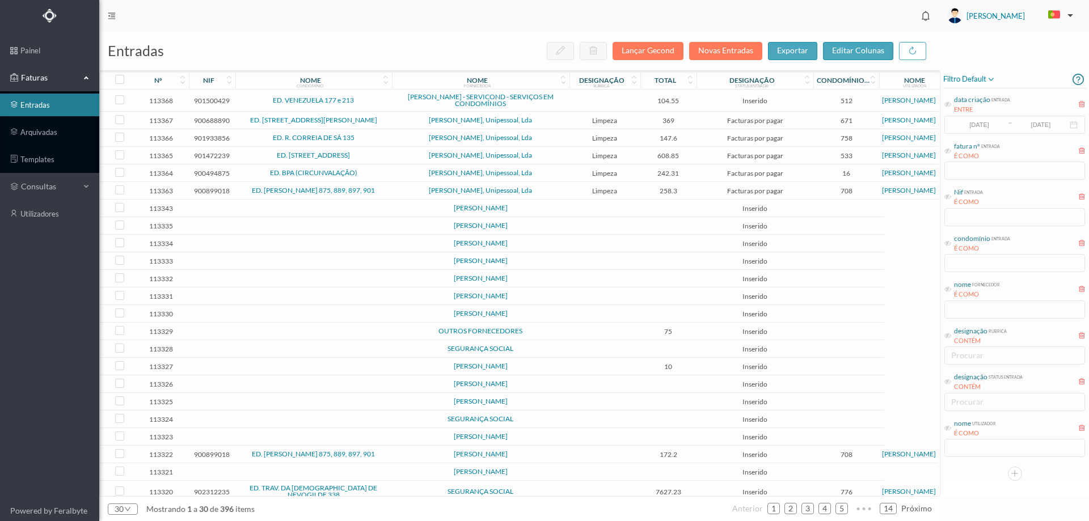
click at [597, 230] on td at bounding box center [605, 226] width 71 height 18
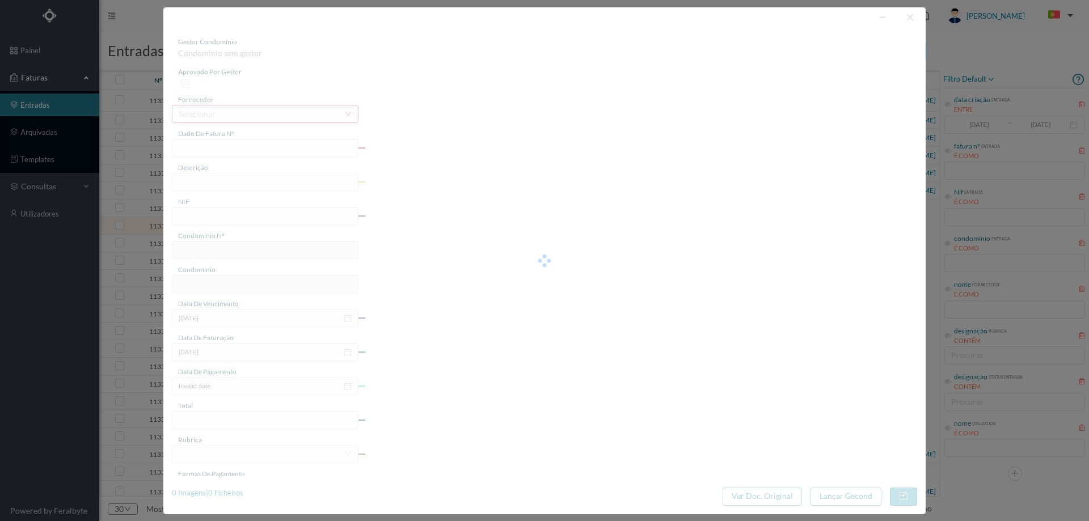
type input "0"
type input "Invalid date"
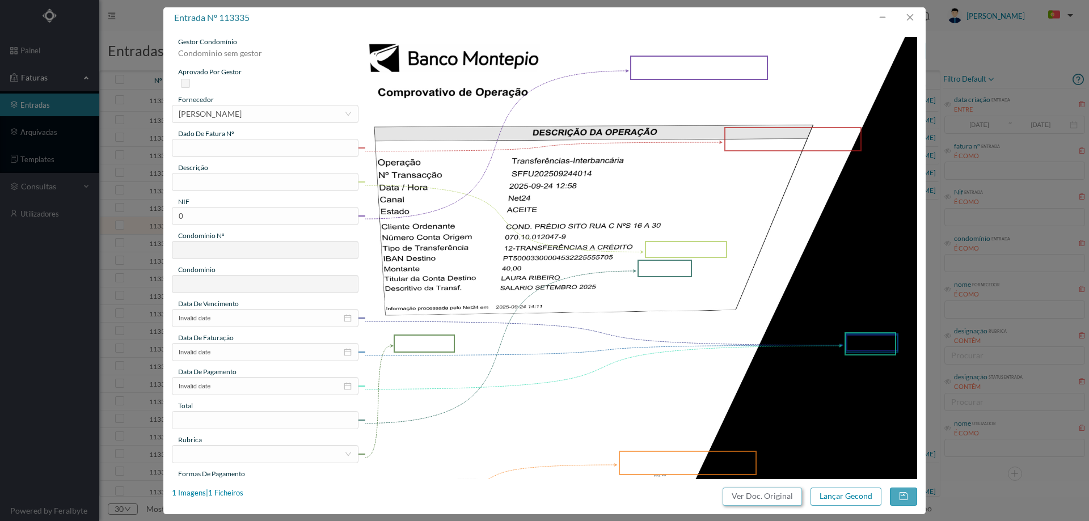
click at [761, 496] on button "Ver Doc. Original" at bounding box center [762, 497] width 79 height 18
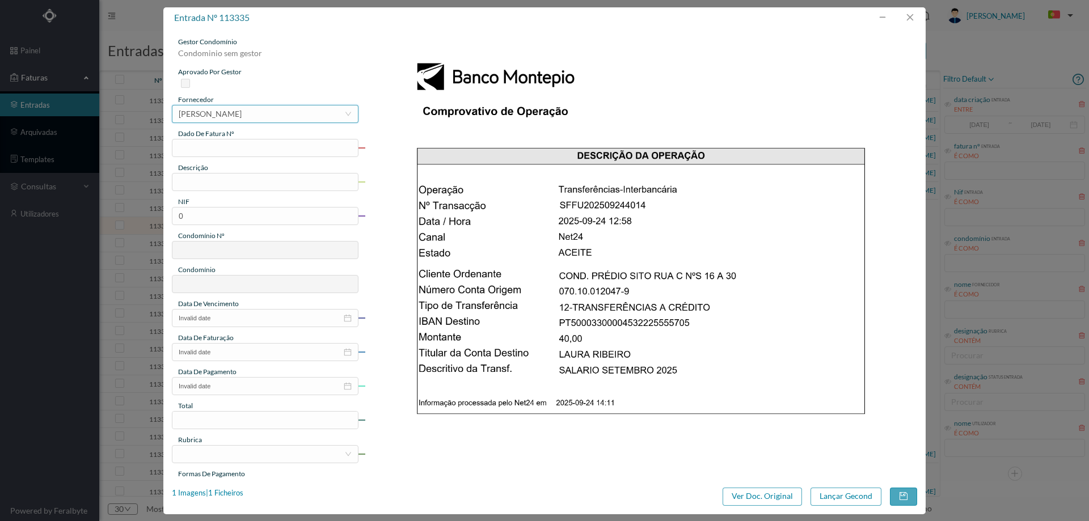
click at [232, 112] on div "[PERSON_NAME]" at bounding box center [210, 114] width 63 height 17
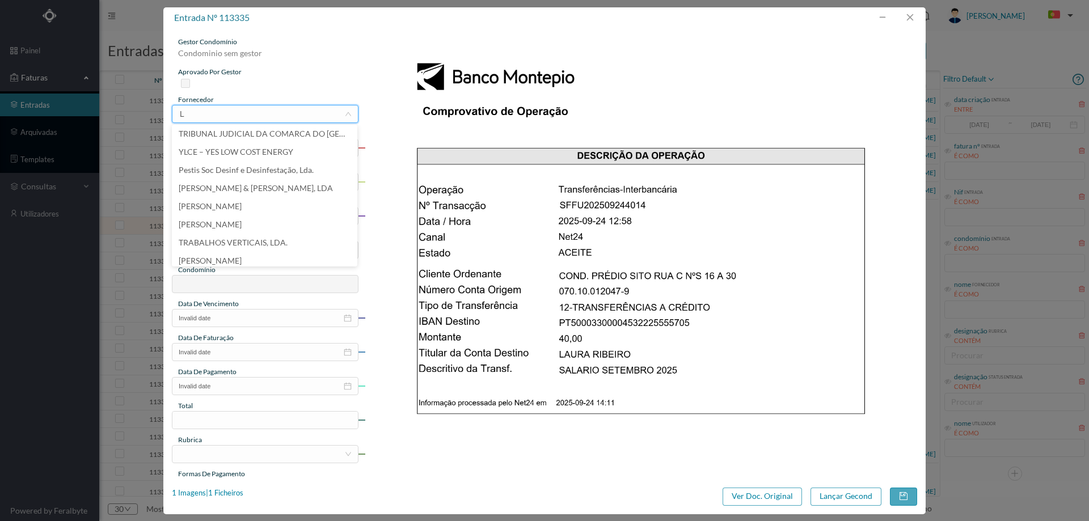
scroll to position [2, 0]
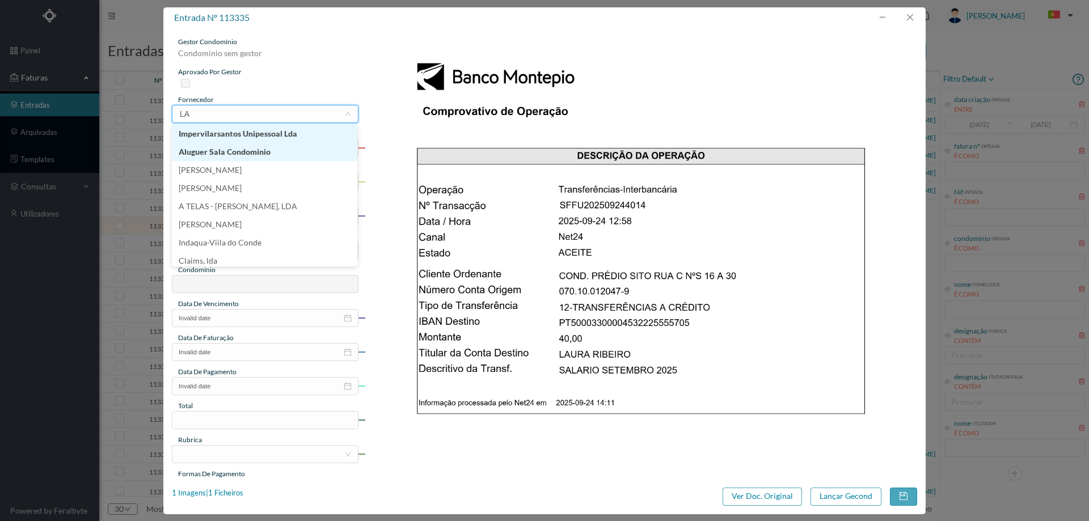
type input "LAU"
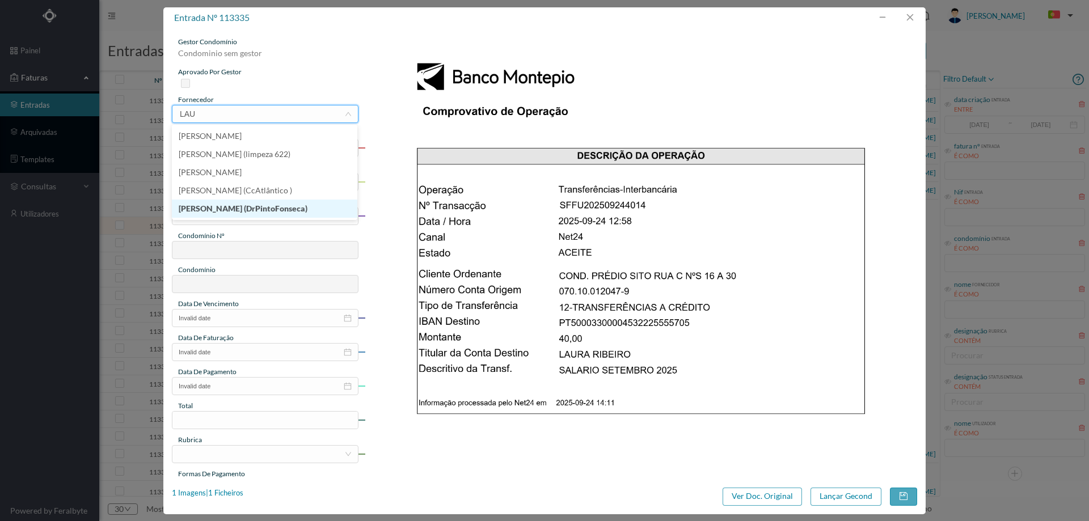
click at [245, 212] on li "[PERSON_NAME] (DrPintoFonseca)" at bounding box center [265, 209] width 186 height 18
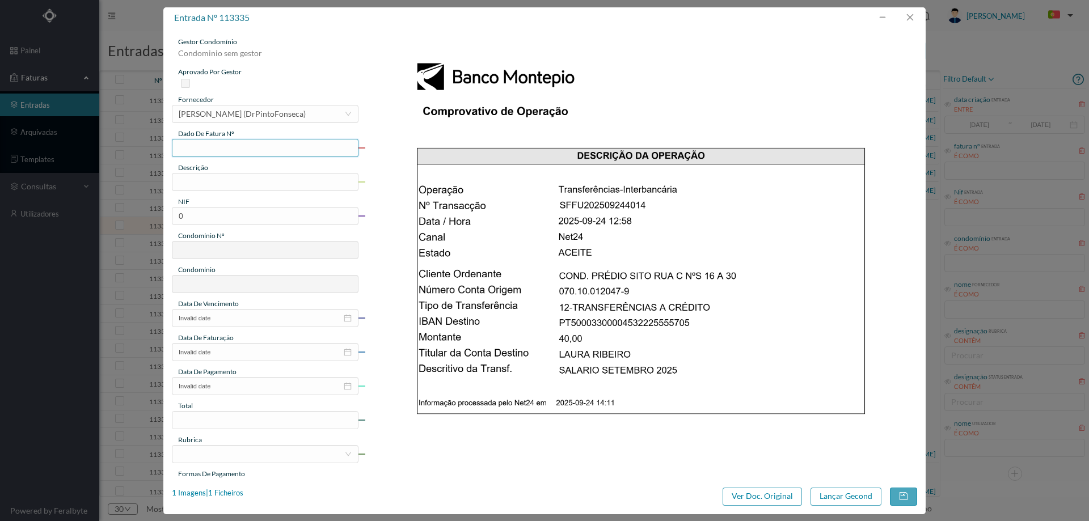
click at [247, 148] on input "text" at bounding box center [265, 148] width 187 height 18
type input "Setembro/2025"
click at [244, 182] on input "text" at bounding box center [265, 182] width 187 height 18
type input "Limpeza Setembro 2025"
click at [222, 220] on input "0" at bounding box center [265, 216] width 187 height 18
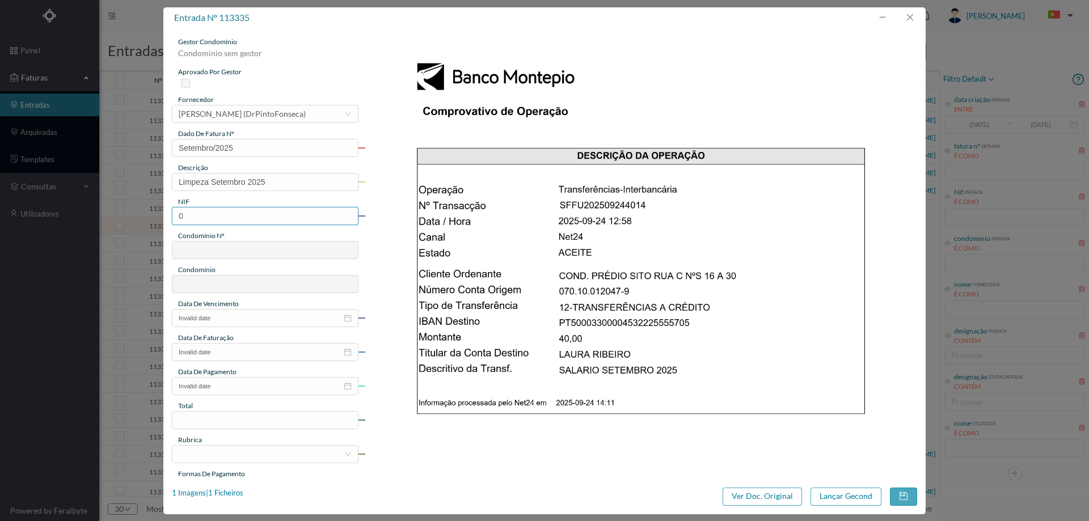
click at [222, 220] on input "0" at bounding box center [265, 216] width 187 height 18
paste input "902215566"
type input "902215566"
type input "689"
type input "ED. RUA DE CARNIDE 16 A 30"
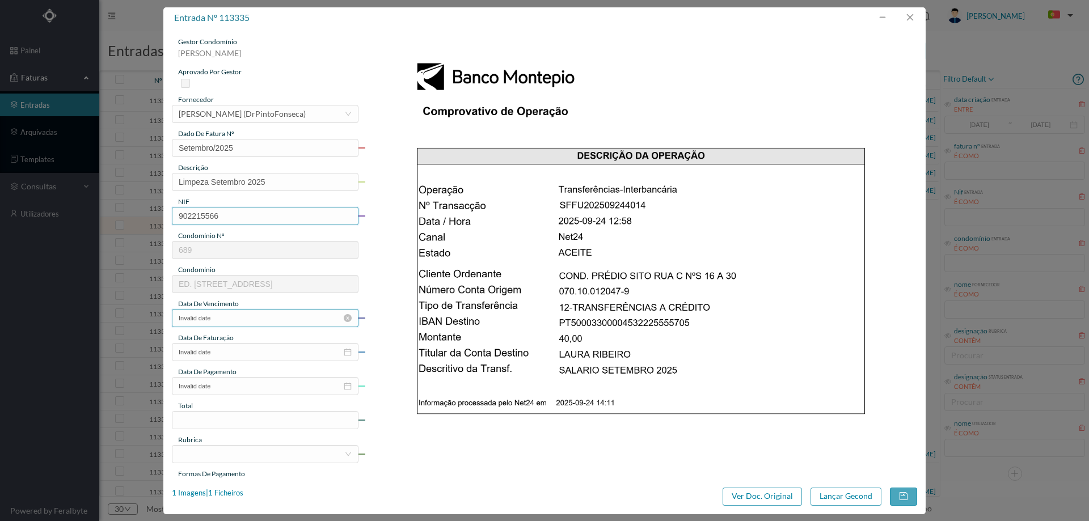
type input "902215566"
click at [248, 315] on input "Invalid date" at bounding box center [265, 318] width 187 height 18
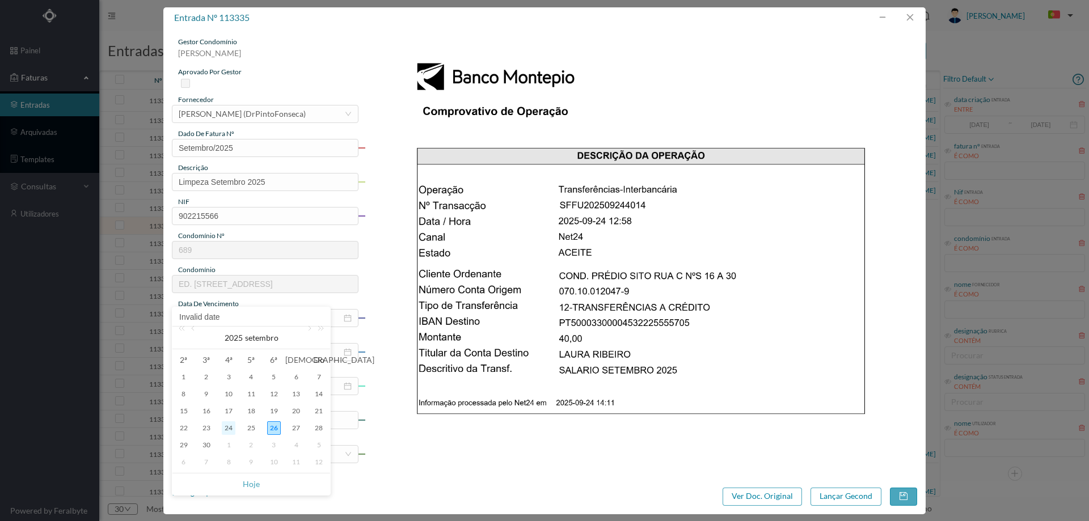
click at [233, 428] on div "24" at bounding box center [229, 429] width 14 height 14
type input "2025-09-24"
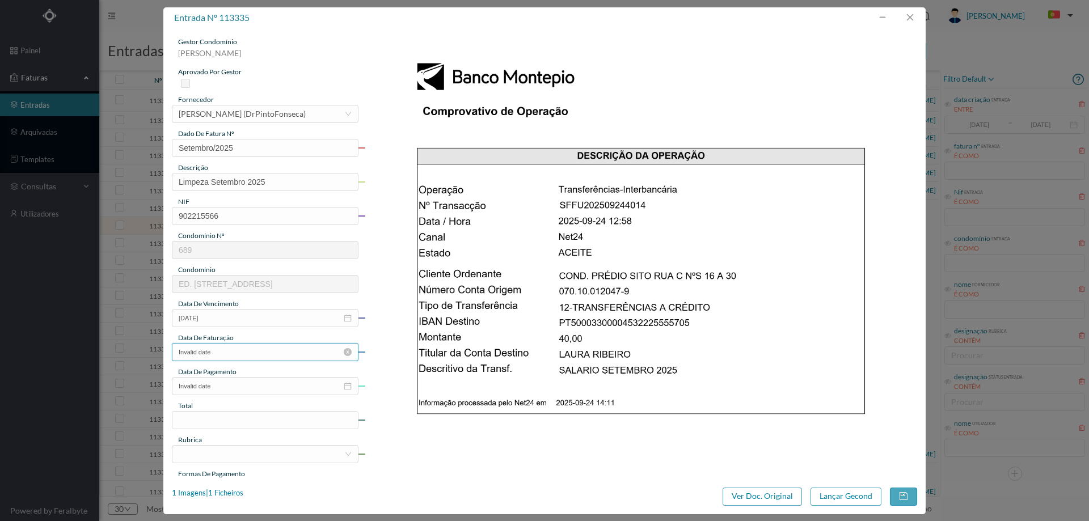
click at [243, 351] on input "Invalid date" at bounding box center [265, 352] width 187 height 18
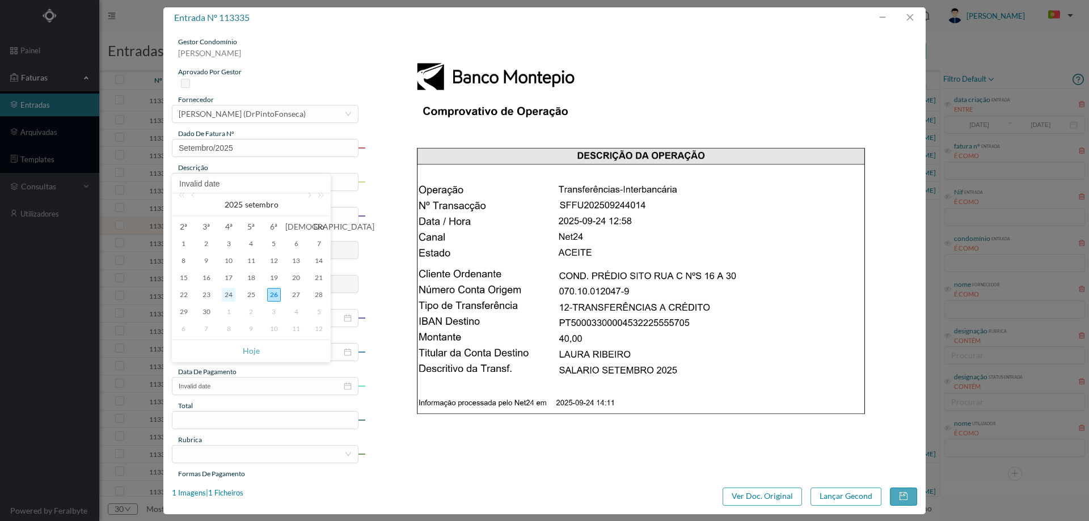
click at [226, 294] on div "24" at bounding box center [229, 295] width 14 height 14
type input "2025-09-24"
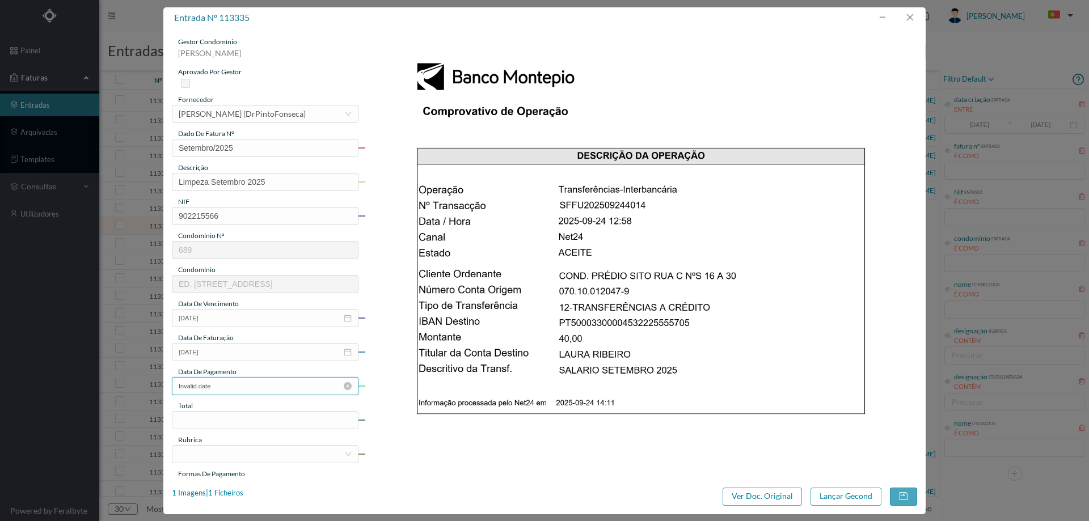
click at [241, 388] on input "Invalid date" at bounding box center [265, 386] width 187 height 18
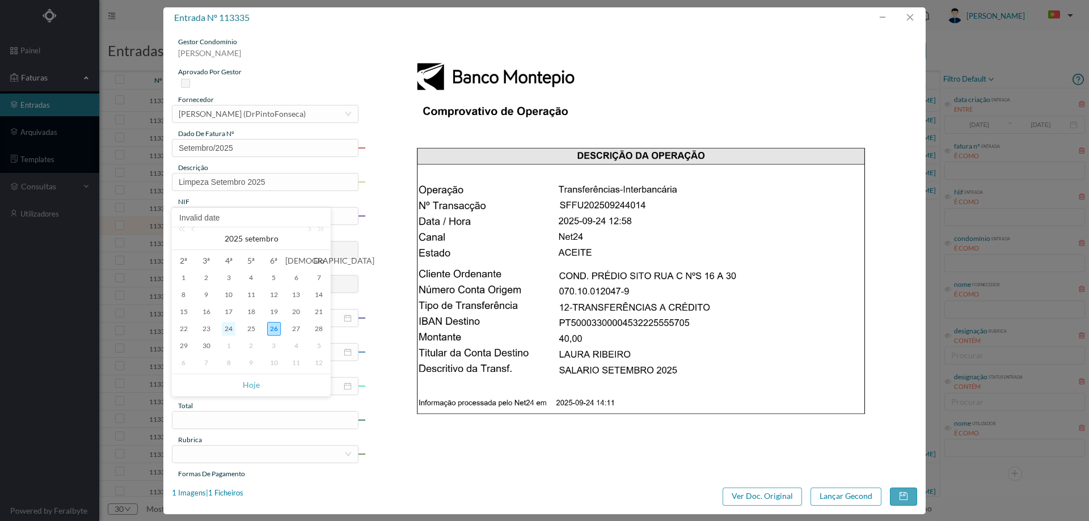
click at [233, 332] on div "24" at bounding box center [229, 329] width 14 height 14
type input "[DATE]"
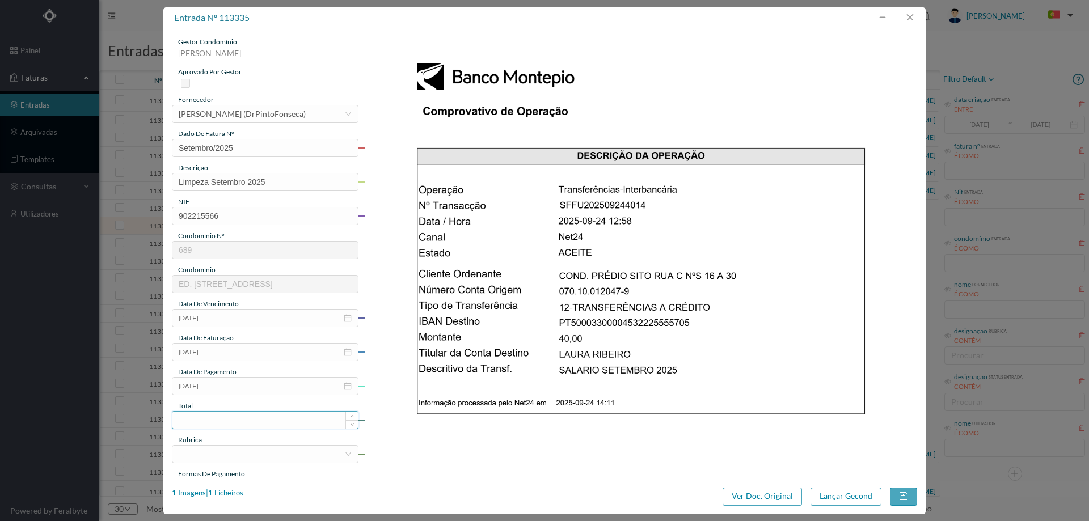
click at [247, 427] on input at bounding box center [265, 420] width 186 height 17
type input "40.00"
click at [235, 453] on div at bounding box center [262, 454] width 166 height 17
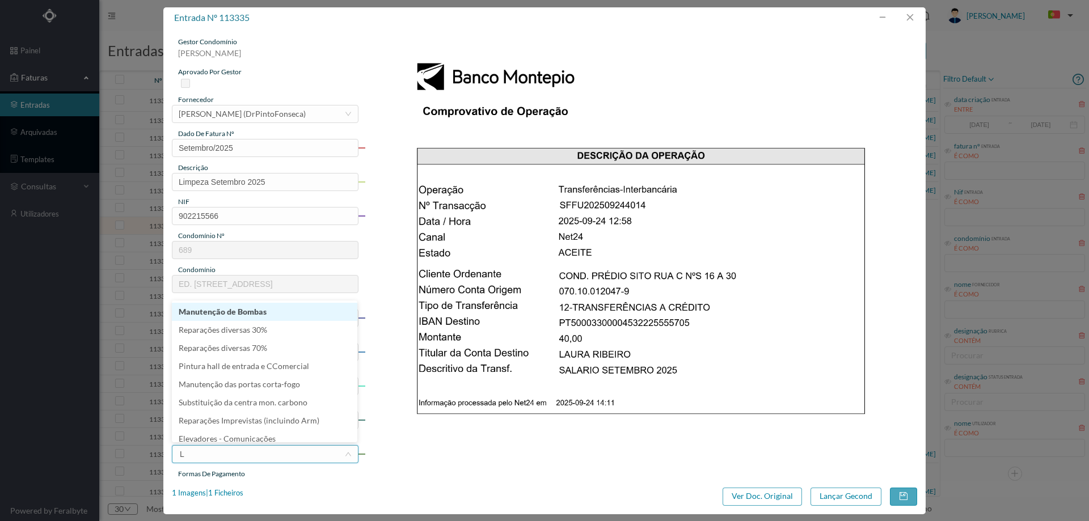
type input "LI"
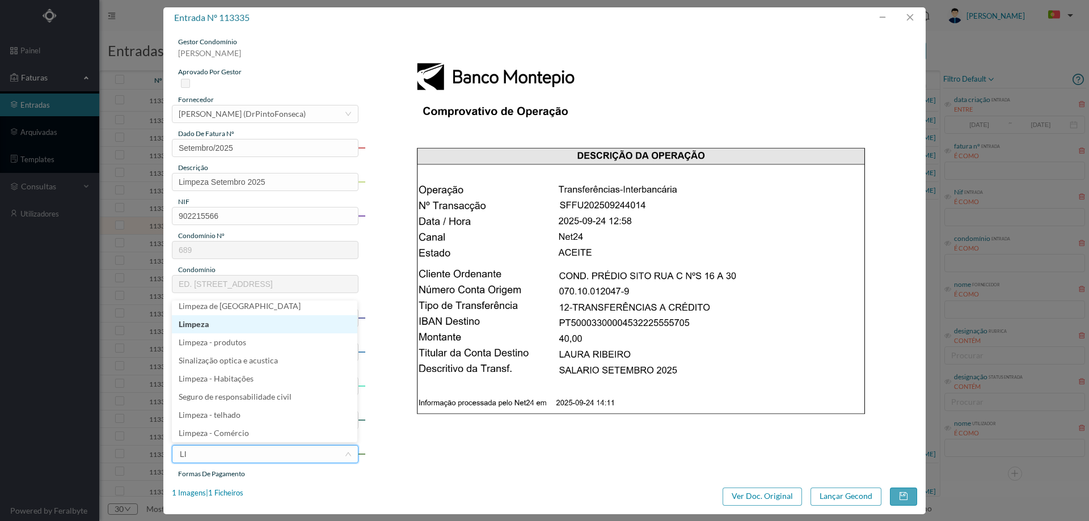
click at [235, 319] on li "Limpeza" at bounding box center [265, 324] width 186 height 18
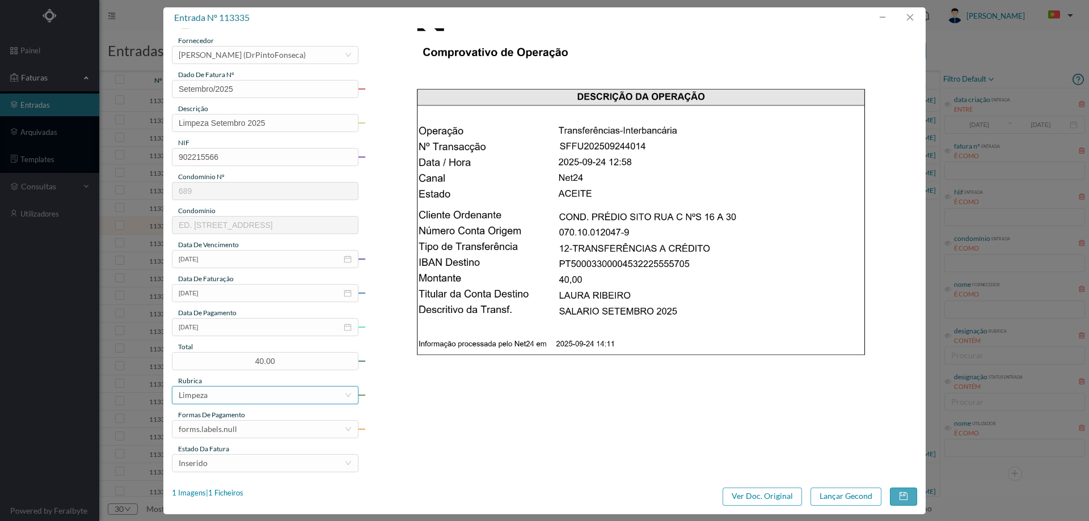
scroll to position [170, 0]
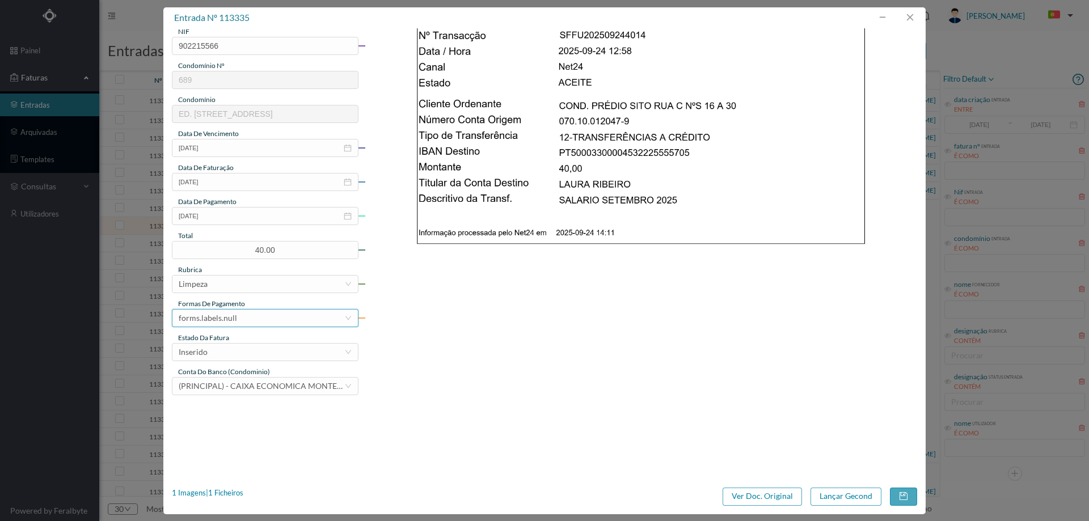
click at [242, 318] on div "forms.labels.null" at bounding box center [262, 318] width 166 height 17
click at [240, 377] on li "transferência bancária" at bounding box center [265, 377] width 186 height 18
click at [254, 344] on div "Inserido" at bounding box center [262, 352] width 166 height 17
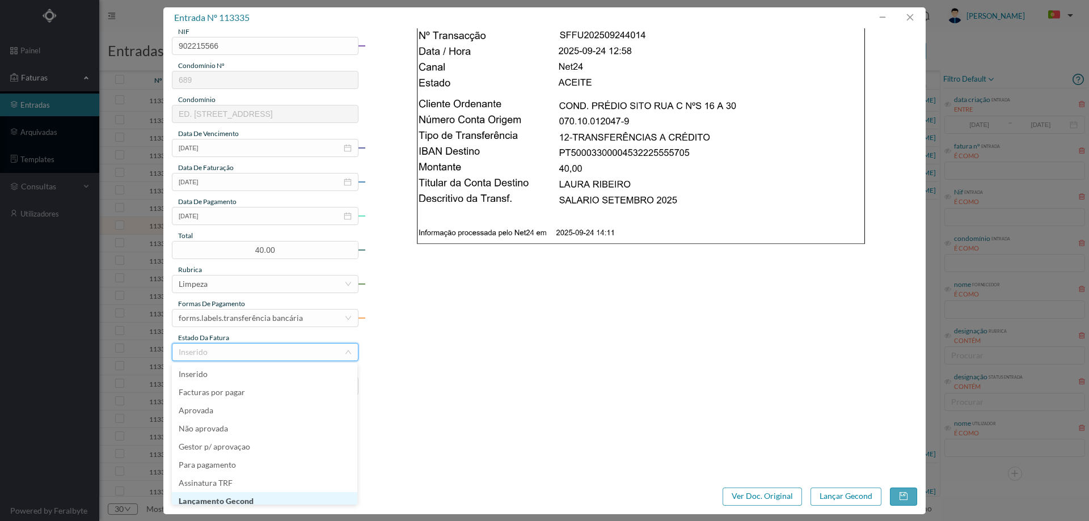
scroll to position [6, 0]
click at [251, 496] on li "Lançamento Gecond" at bounding box center [265, 496] width 186 height 18
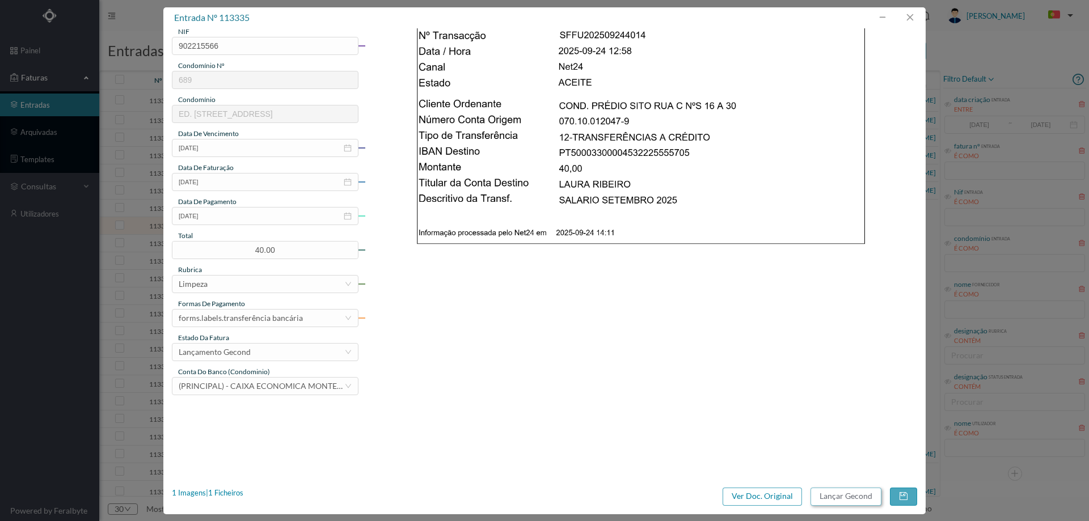
click at [839, 498] on button "Lançar Gecond" at bounding box center [846, 497] width 71 height 18
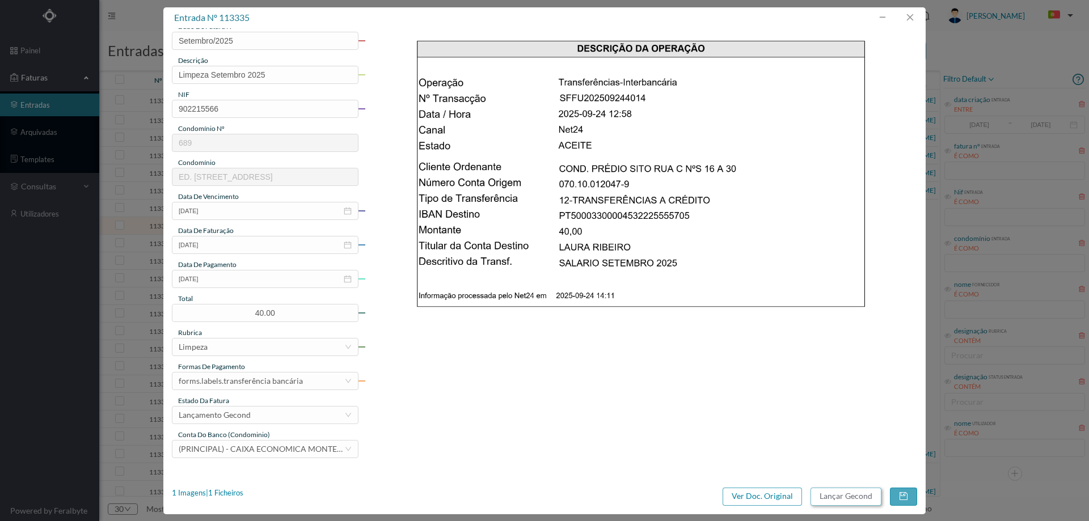
scroll to position [0, 0]
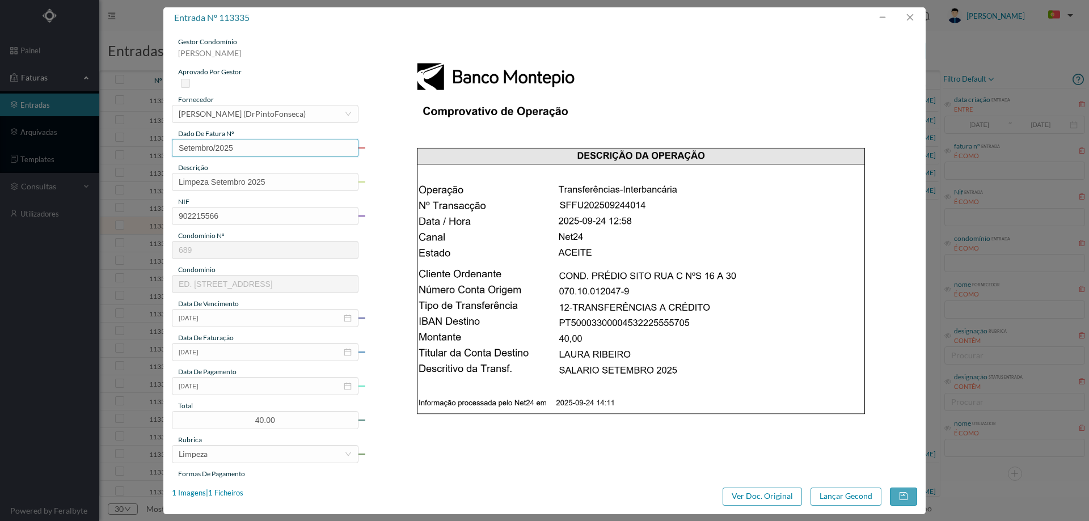
drag, startPoint x: 212, startPoint y: 149, endPoint x: 192, endPoint y: 145, distance: 20.1
click at [192, 145] on input "Setembro/2025" at bounding box center [265, 148] width 187 height 18
type input "Set/2025"
click at [911, 499] on button "button" at bounding box center [903, 497] width 27 height 18
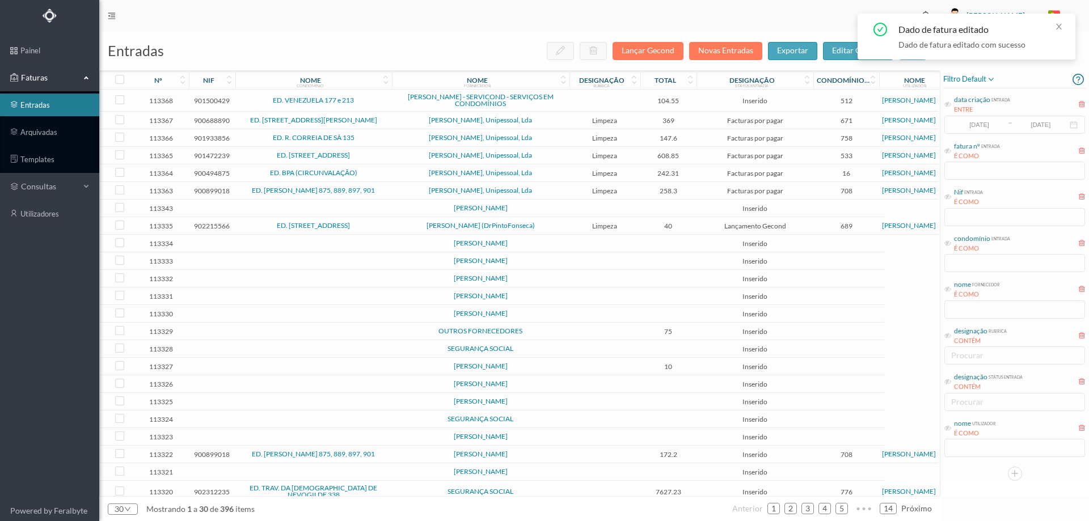
click at [557, 224] on span "[PERSON_NAME] (DrPintoFonseca)" at bounding box center [481, 225] width 172 height 7
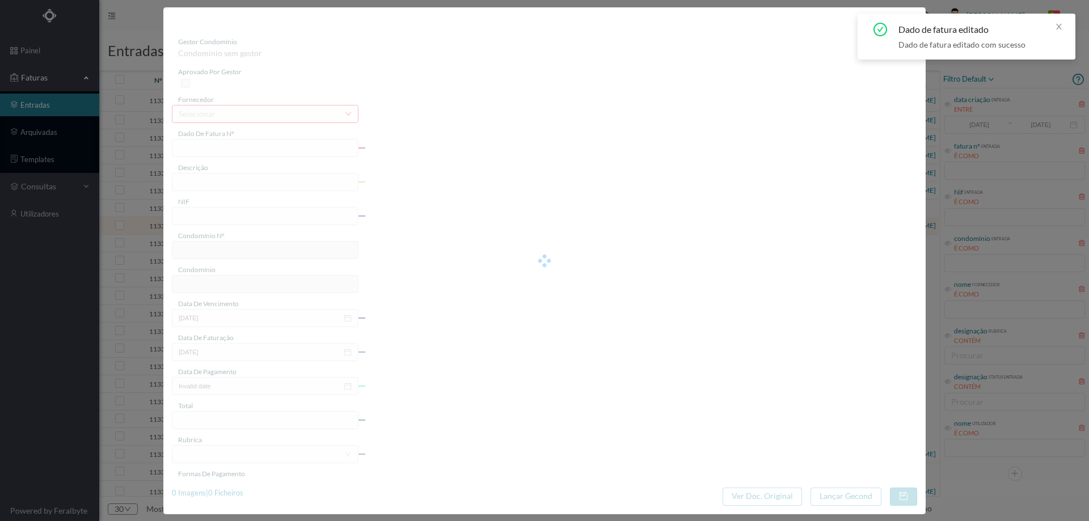
type input "Set/2025"
type input "Limpeza Setembro 2025"
type input "902215566"
type input "[DATE]"
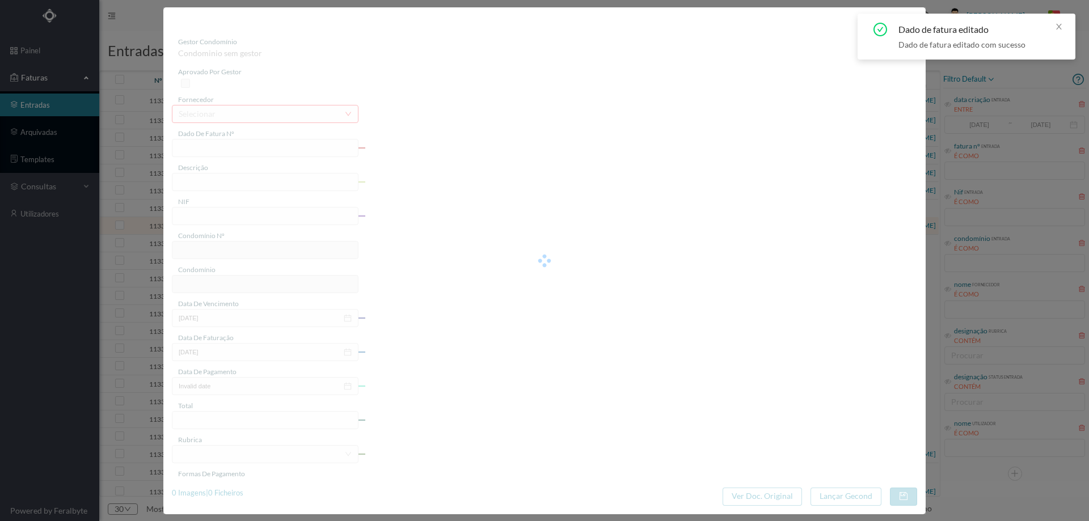
type input "[DATE]"
type input "40.00"
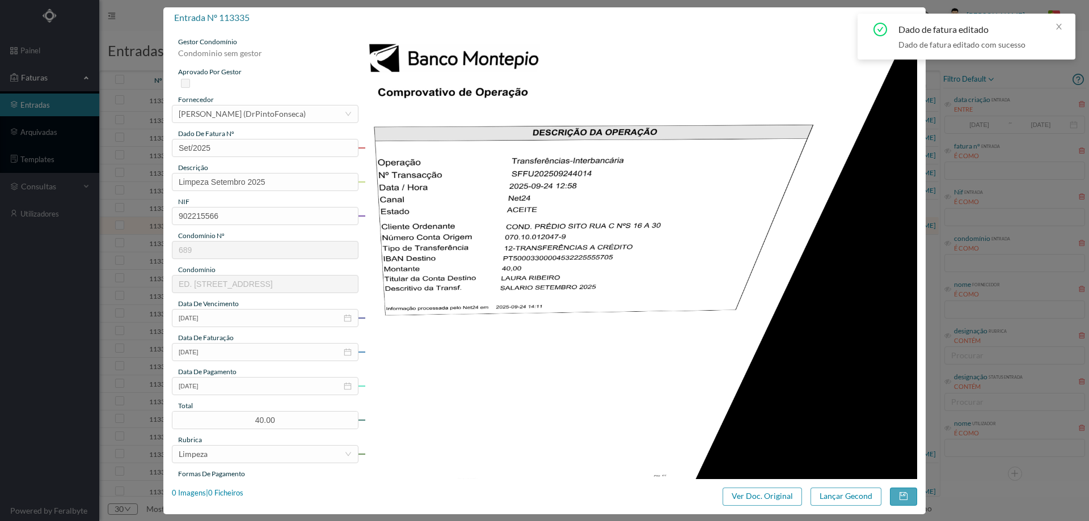
type input "689"
type input "ED. [STREET_ADDRESS]"
click at [851, 494] on button "Lançar Gecond" at bounding box center [846, 497] width 71 height 18
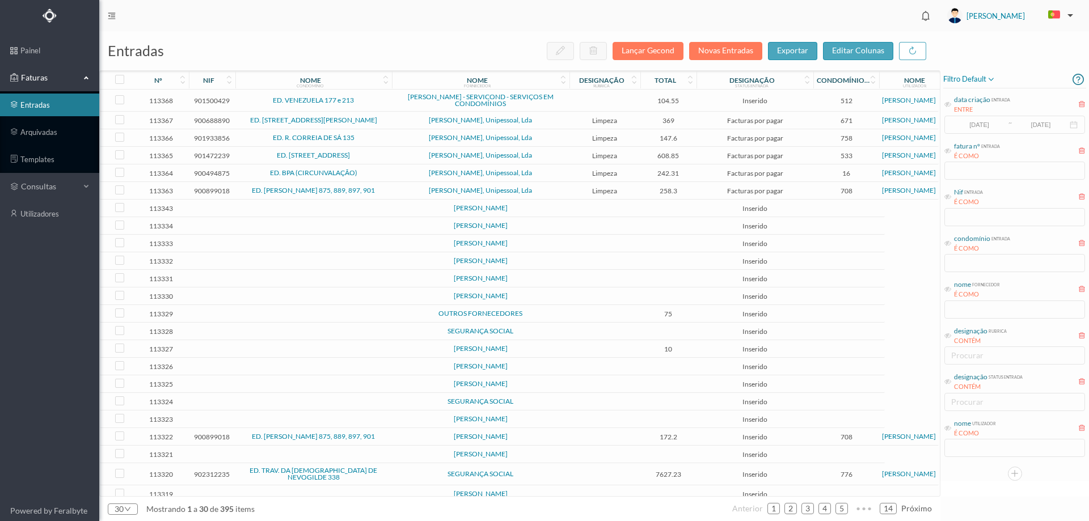
click at [579, 228] on td at bounding box center [605, 226] width 71 height 18
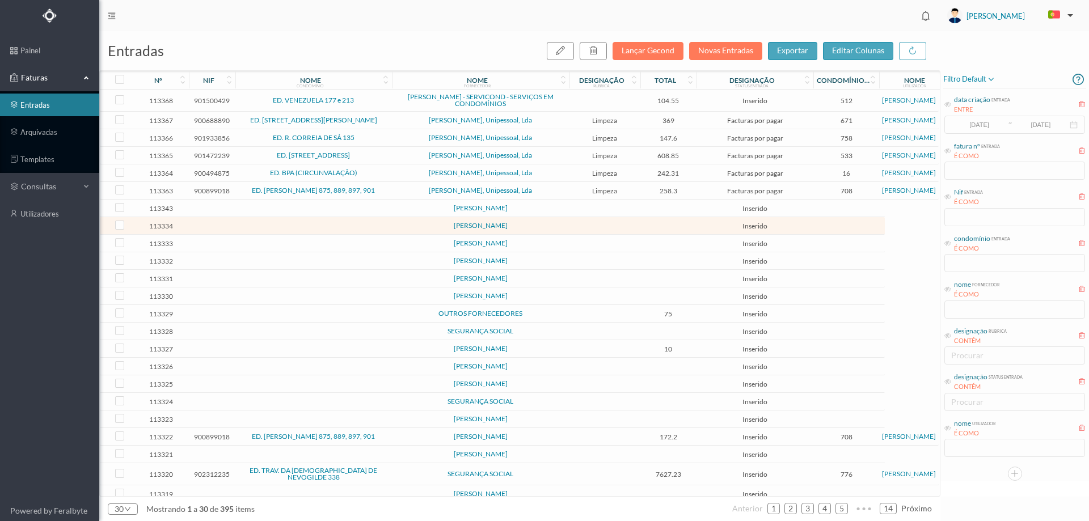
click at [579, 228] on td at bounding box center [605, 226] width 71 height 18
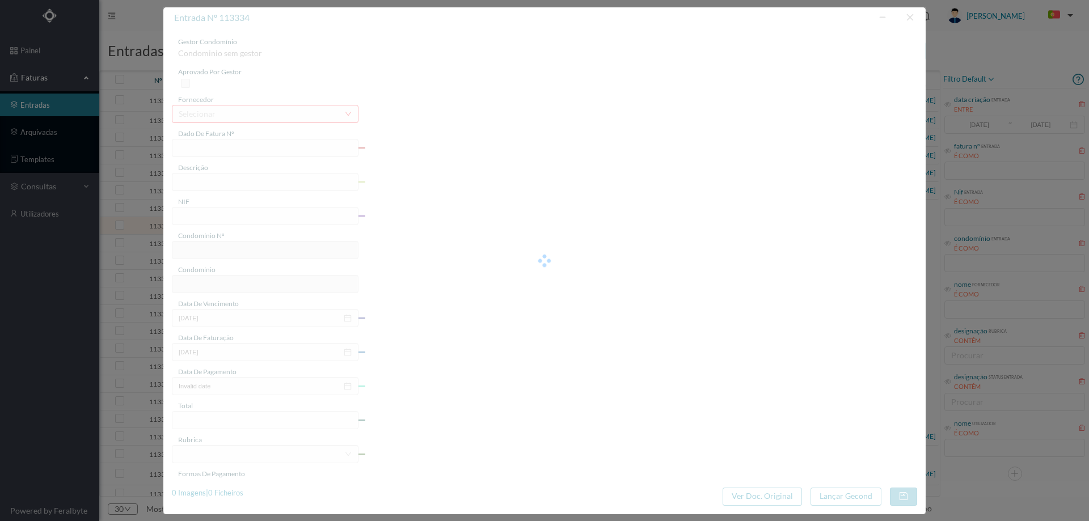
type input "ITO"
type input "0"
type input "Invalid date"
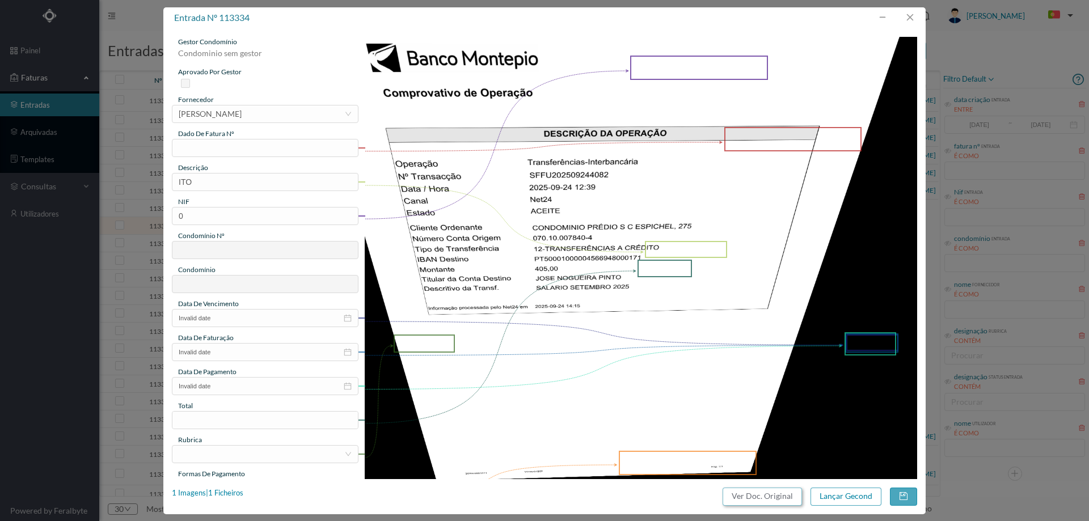
click at [747, 493] on button "Ver Doc. Original" at bounding box center [762, 497] width 79 height 18
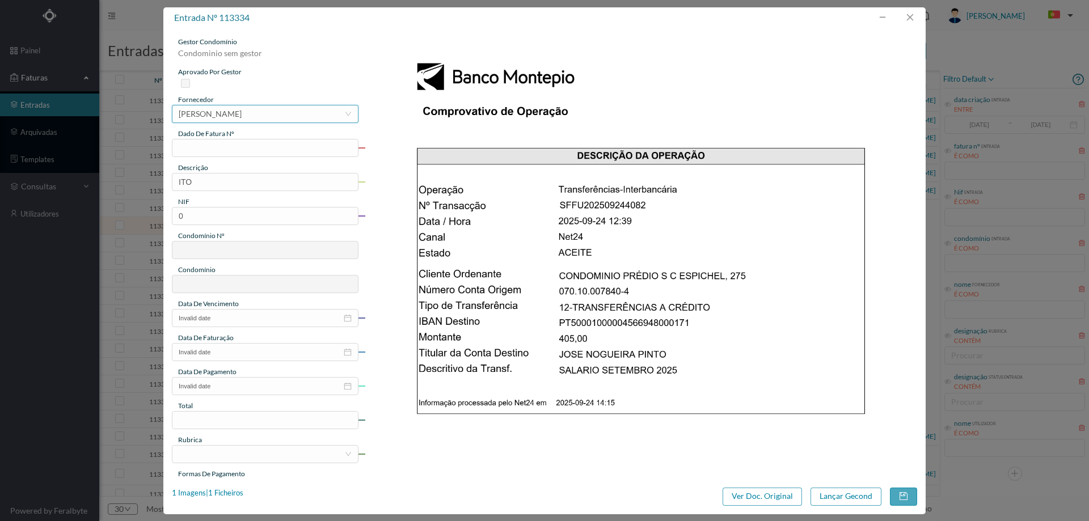
click at [242, 115] on div "[PERSON_NAME]" at bounding box center [210, 114] width 63 height 17
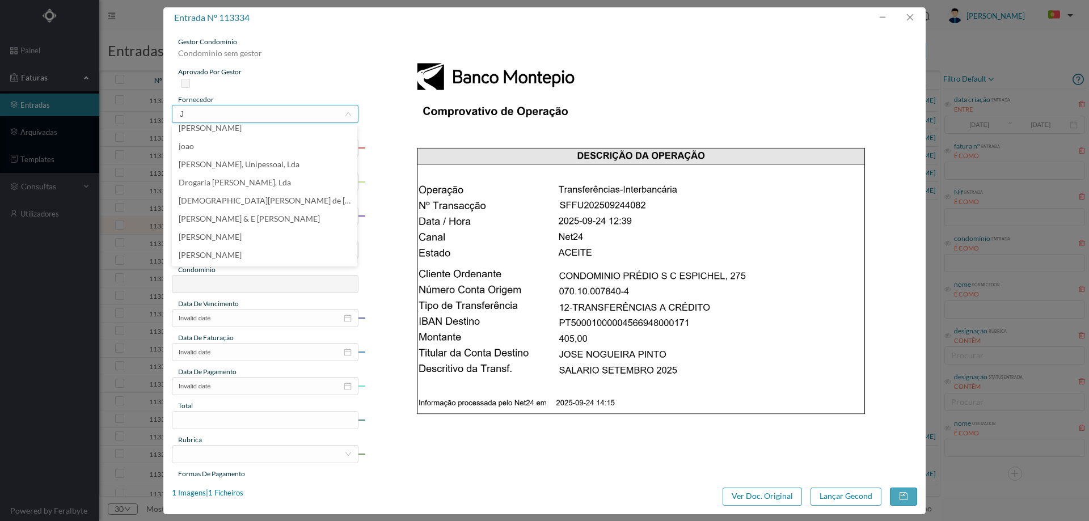
scroll to position [2, 0]
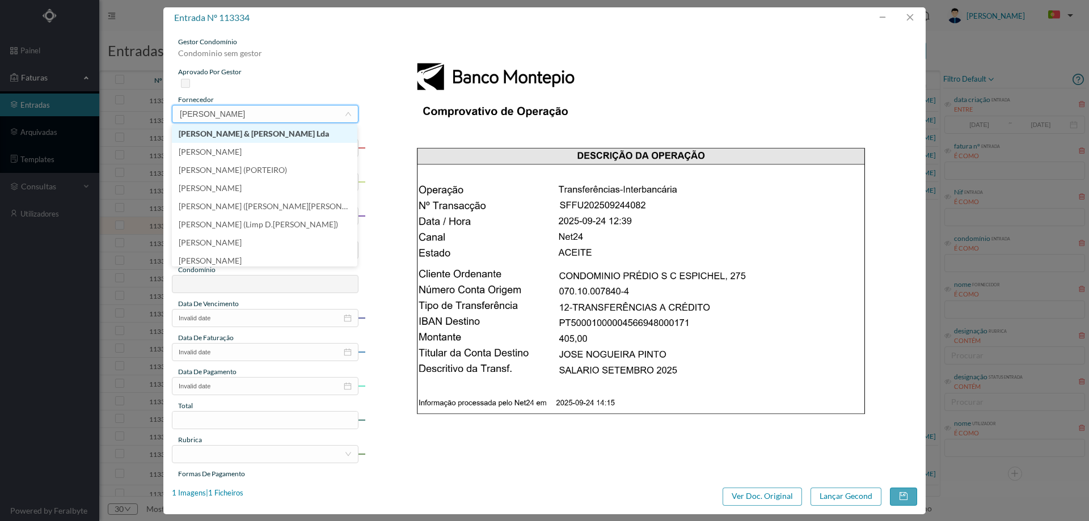
type input "J"
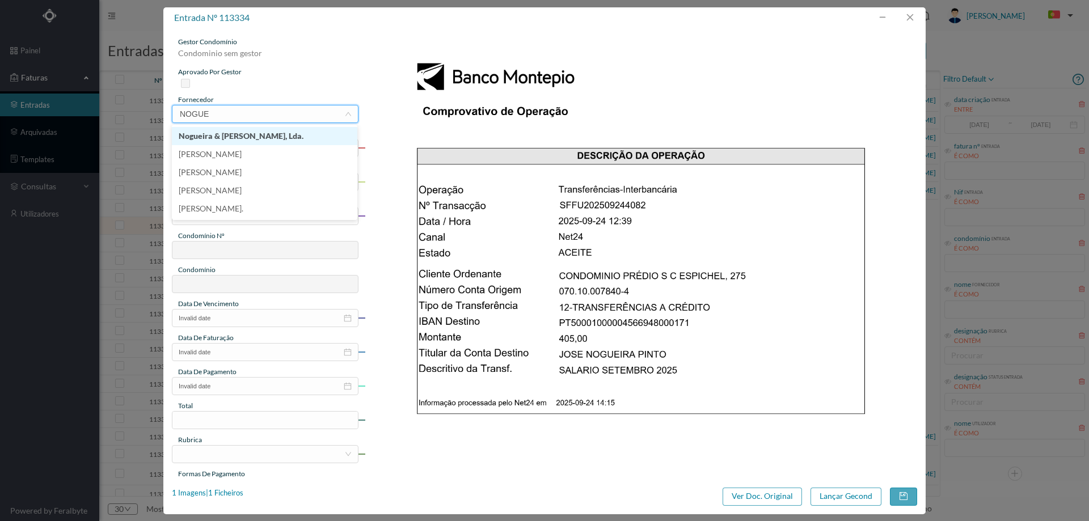
type input "NOGUEI"
click at [260, 151] on li "[PERSON_NAME]" at bounding box center [265, 154] width 186 height 18
click at [237, 147] on input "text" at bounding box center [265, 148] width 187 height 18
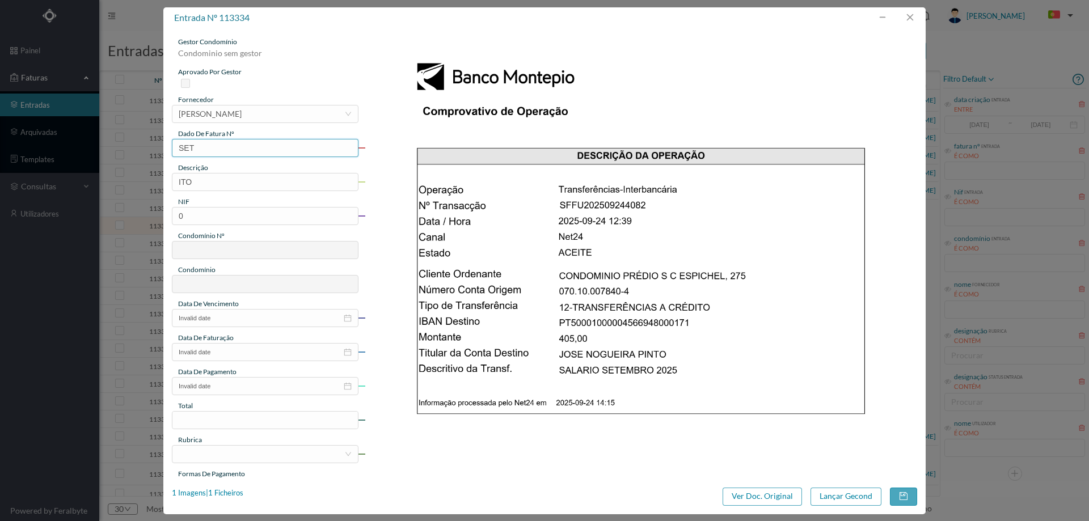
type input "Setembro/2025"
click at [303, 183] on input "ITO" at bounding box center [265, 182] width 187 height 18
type input "Limpeza Setembro 2025"
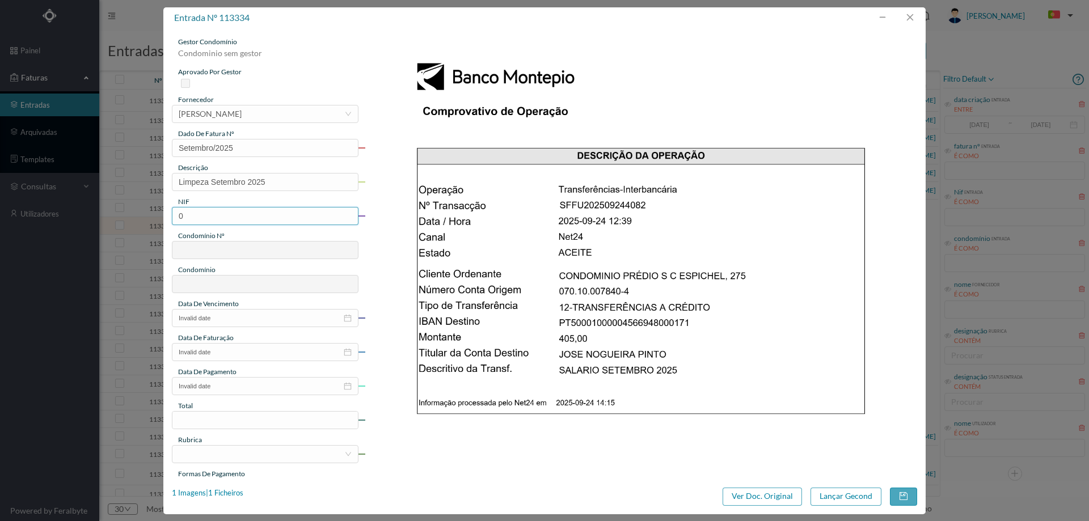
drag, startPoint x: 187, startPoint y: 217, endPoint x: 121, endPoint y: 212, distance: 65.5
click at [123, 212] on div "entrada nº 113334 gestor condomínio Condominio sem gestor aprovado por gestor f…" at bounding box center [544, 260] width 1089 height 521
paste input "90072580"
type input "900725800"
type input "123"
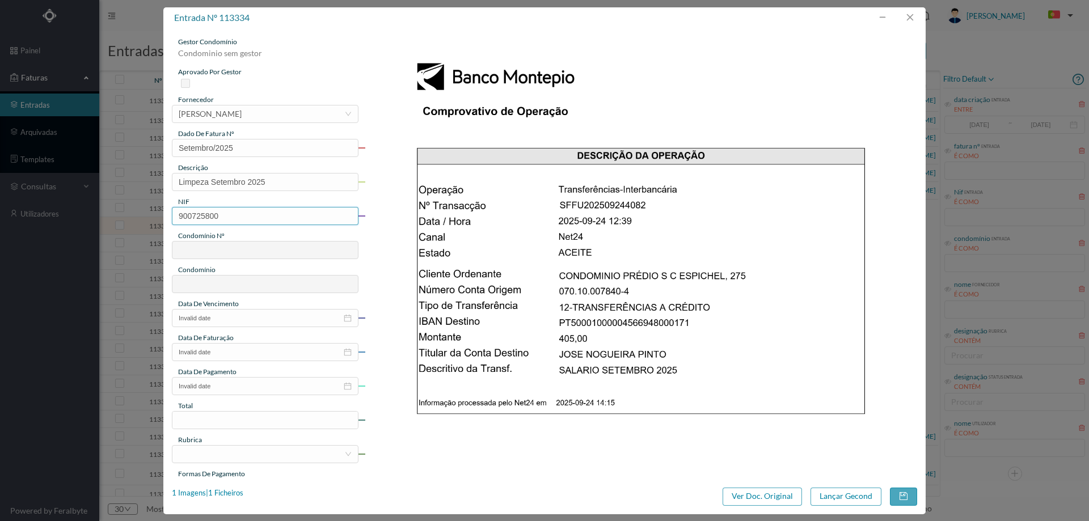
type input "ED. [GEOGRAPHIC_DATA]"
type input "900725800"
click at [248, 319] on input "Invalid date" at bounding box center [265, 318] width 187 height 18
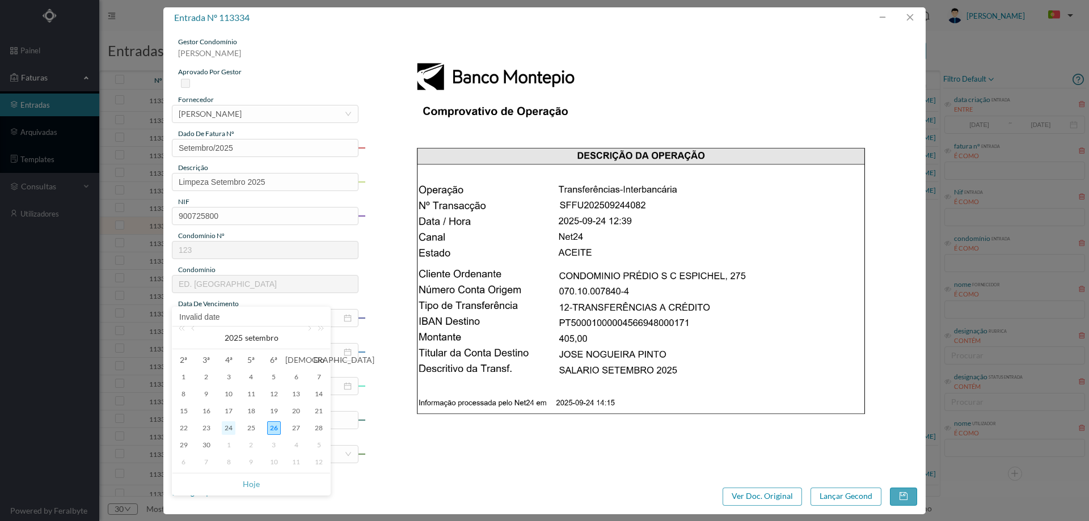
click at [230, 432] on div "24" at bounding box center [229, 429] width 14 height 14
type input "[DATE]"
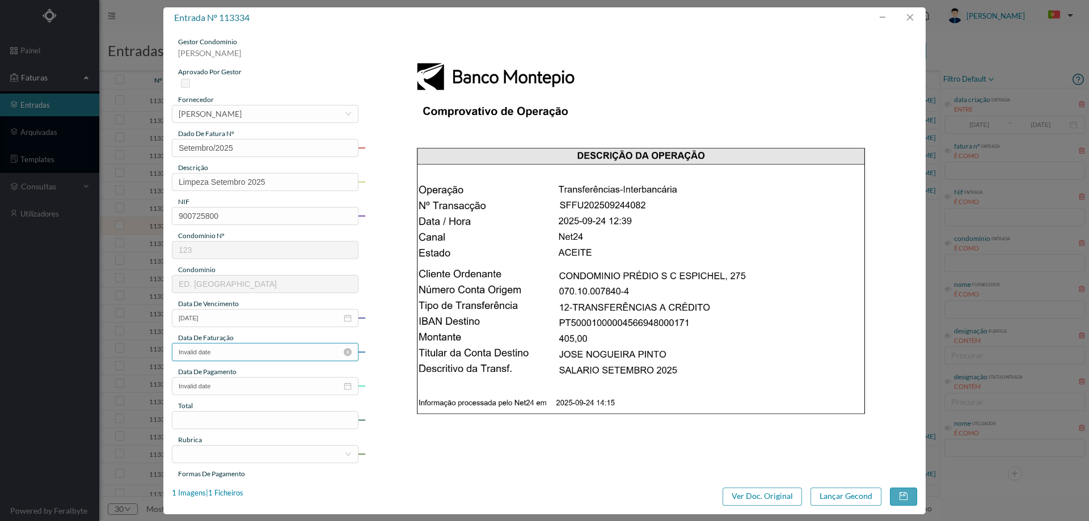
click at [253, 352] on input "Invalid date" at bounding box center [265, 352] width 187 height 18
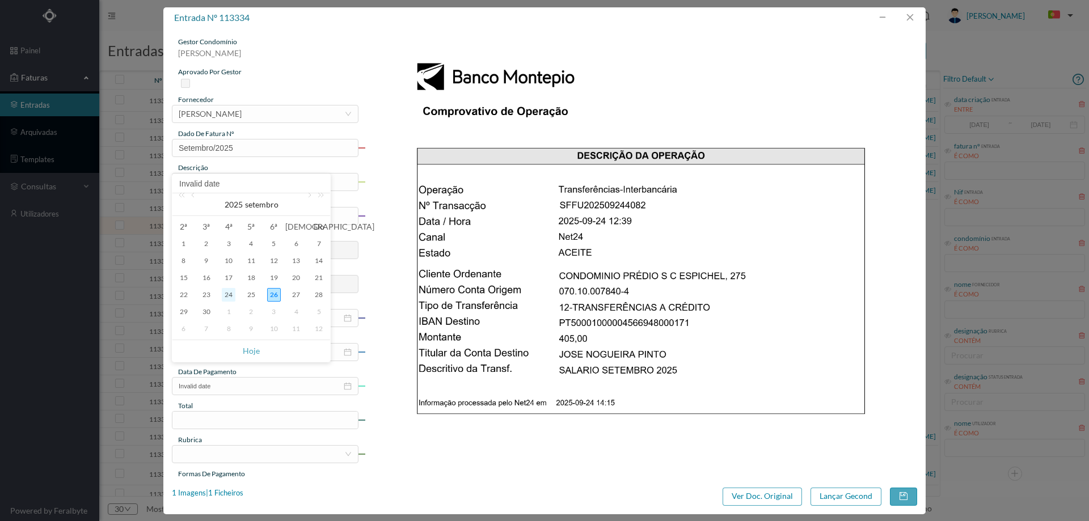
click at [230, 298] on div "24" at bounding box center [229, 295] width 14 height 14
type input "[DATE]"
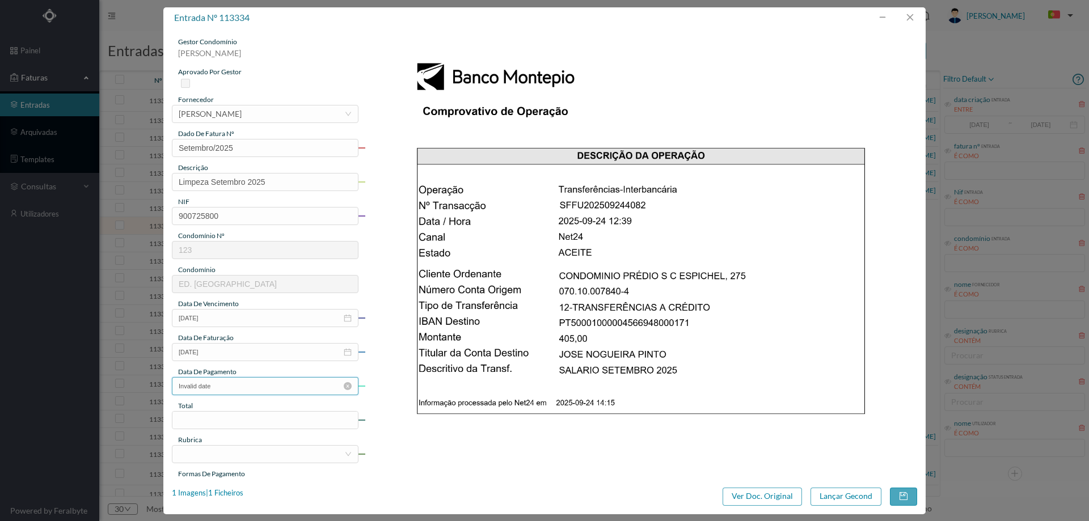
click at [235, 386] on input "Invalid date" at bounding box center [265, 386] width 187 height 18
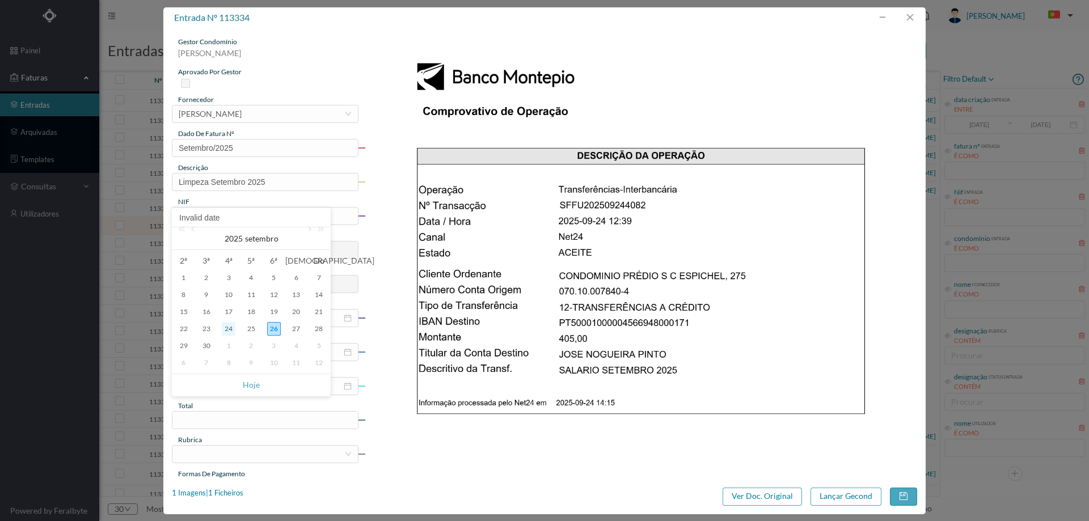
click at [232, 329] on div "24" at bounding box center [229, 329] width 14 height 14
type input "[DATE]"
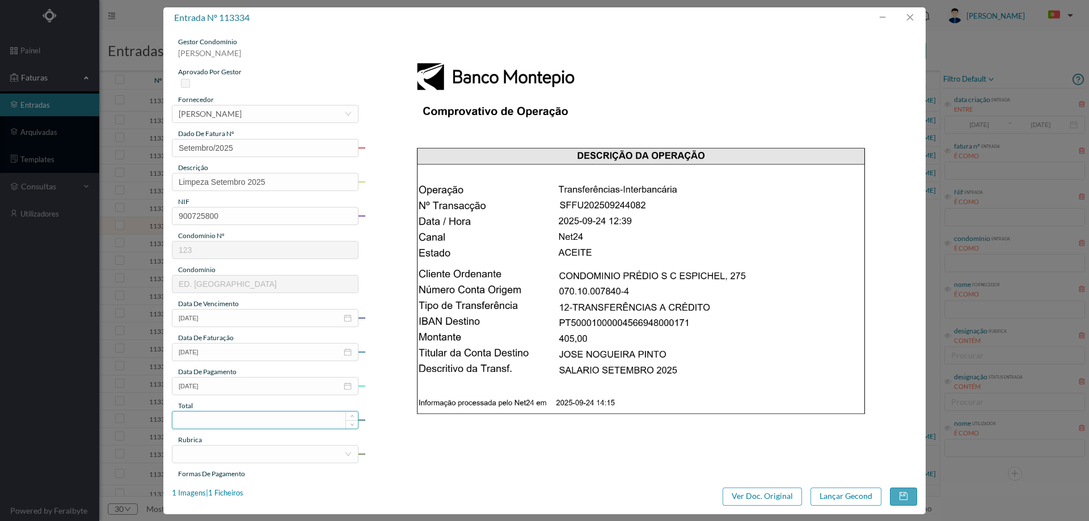
click at [232, 420] on input at bounding box center [265, 420] width 186 height 17
type input "180.00"
click at [236, 455] on div at bounding box center [262, 454] width 166 height 17
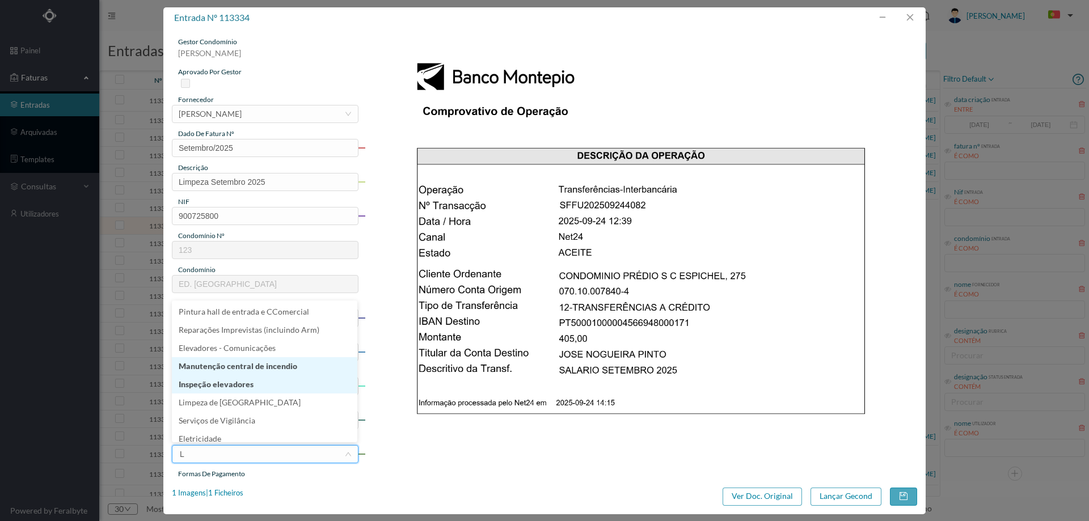
scroll to position [6, 0]
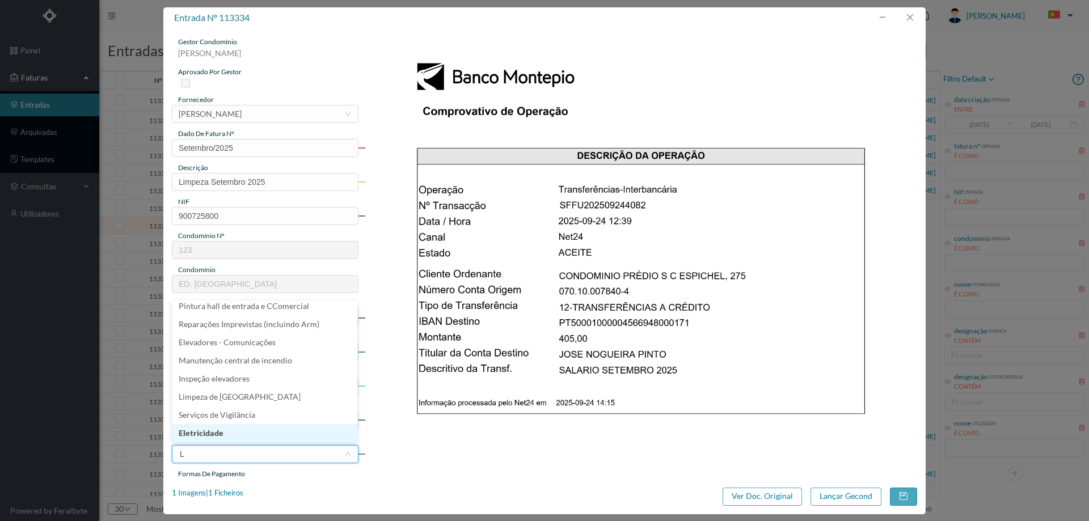
type input "LI"
click at [218, 334] on li "Limpeza" at bounding box center [265, 324] width 186 height 18
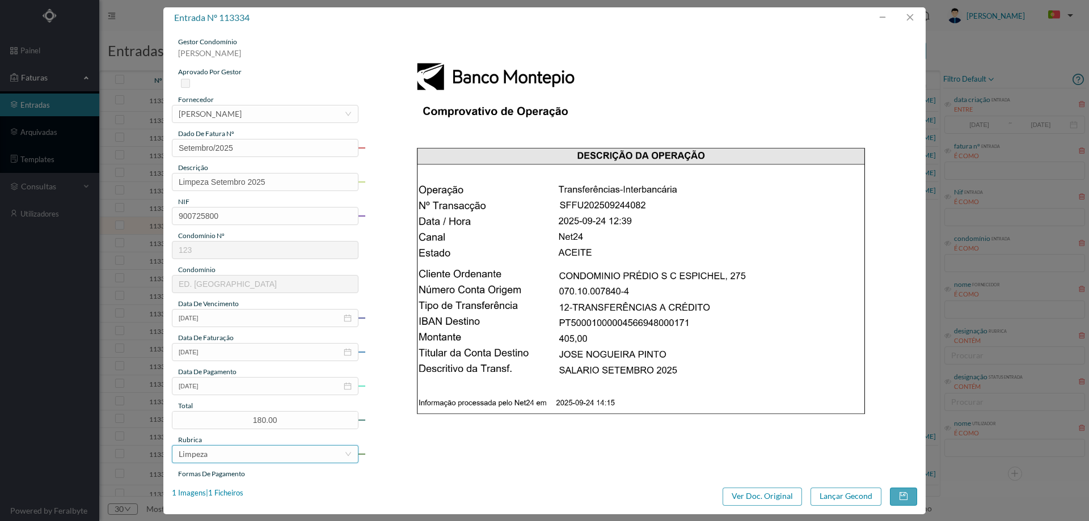
scroll to position [113, 0]
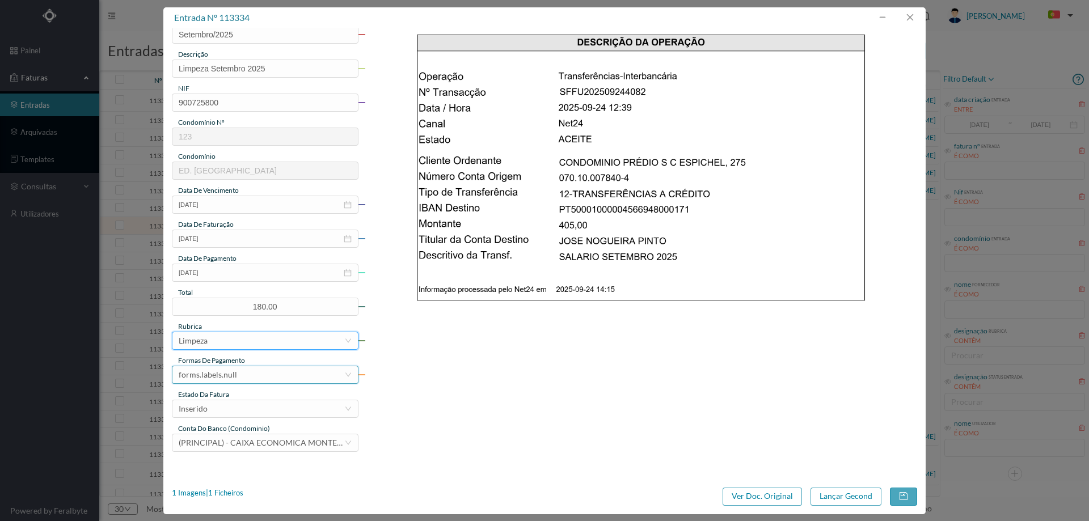
click at [220, 369] on div "forms.labels.null" at bounding box center [208, 375] width 58 height 17
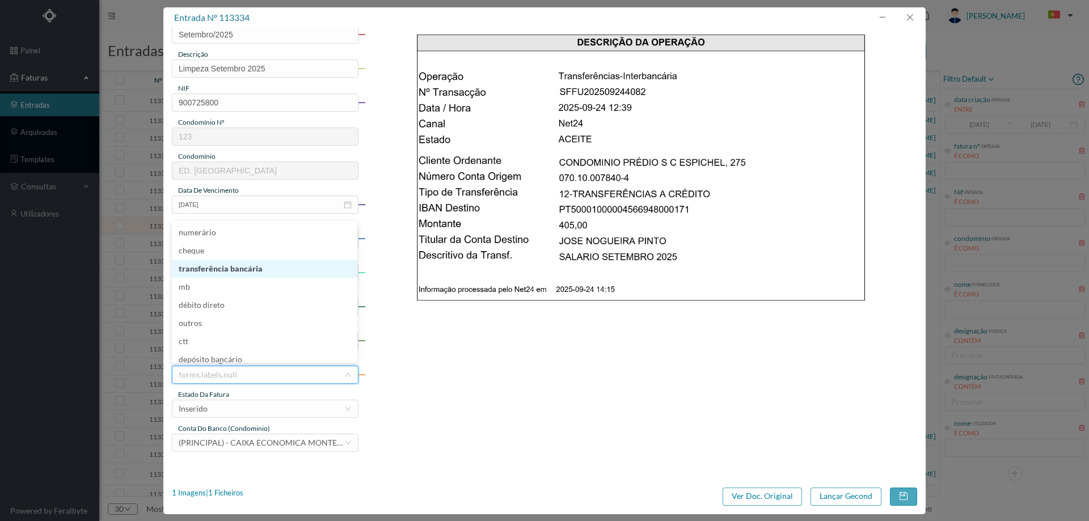
click at [234, 273] on li "transferência bancária" at bounding box center [265, 269] width 186 height 18
click at [235, 415] on div "Inserido" at bounding box center [262, 409] width 166 height 17
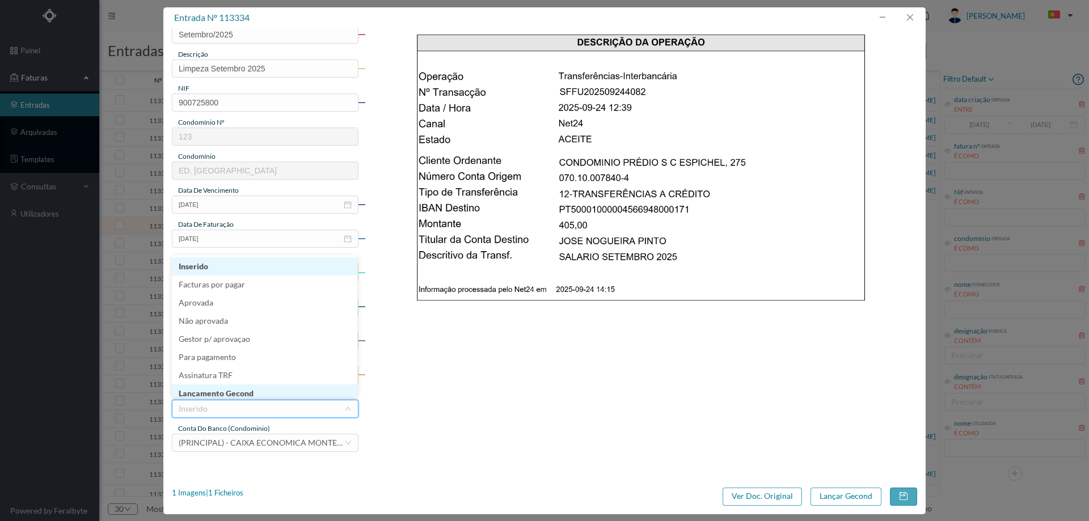
scroll to position [6, 0]
click at [241, 392] on li "Lançamento Gecond" at bounding box center [265, 388] width 186 height 18
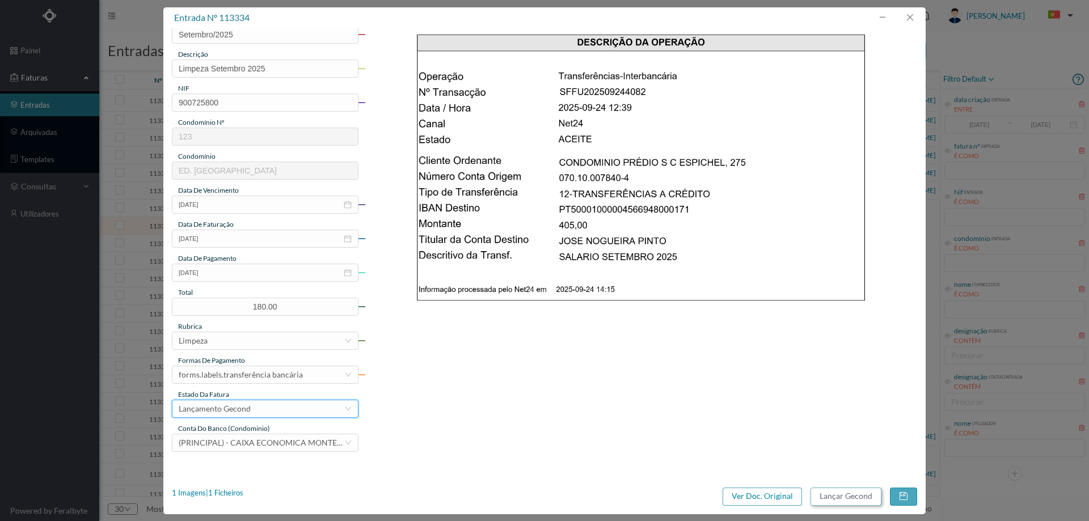
click at [844, 499] on button "Lançar Gecond" at bounding box center [846, 497] width 71 height 18
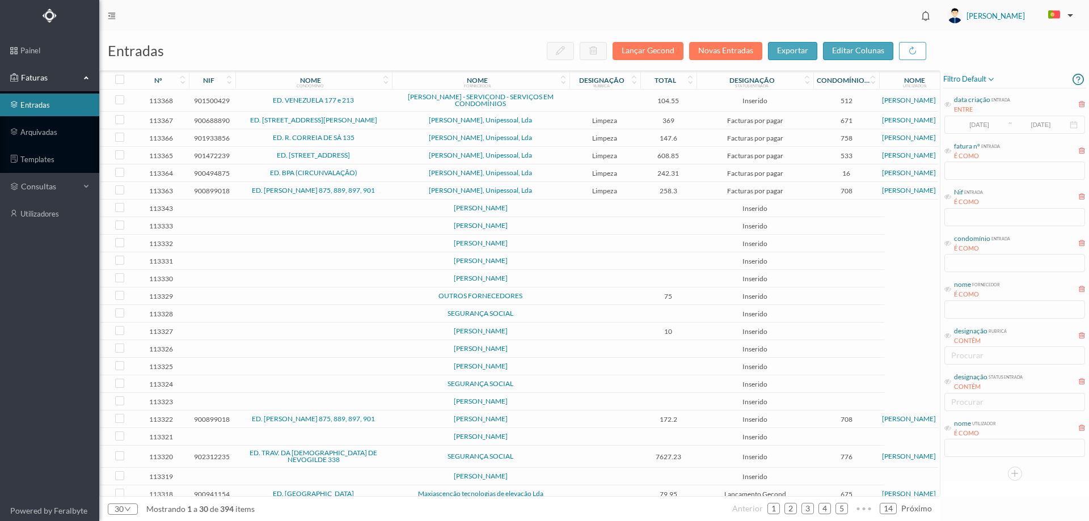
click at [668, 225] on td at bounding box center [669, 226] width 57 height 18
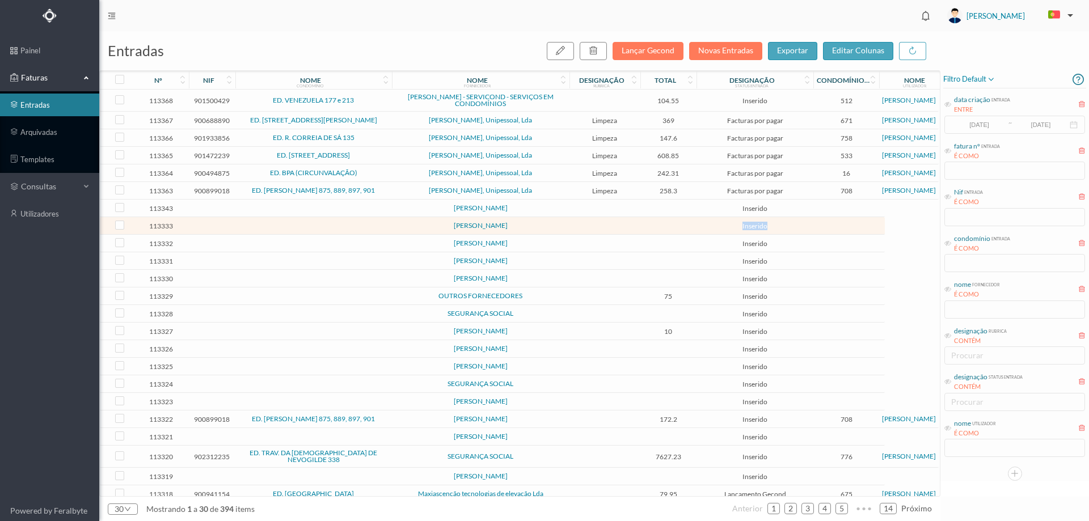
click at [668, 225] on td at bounding box center [669, 226] width 57 height 18
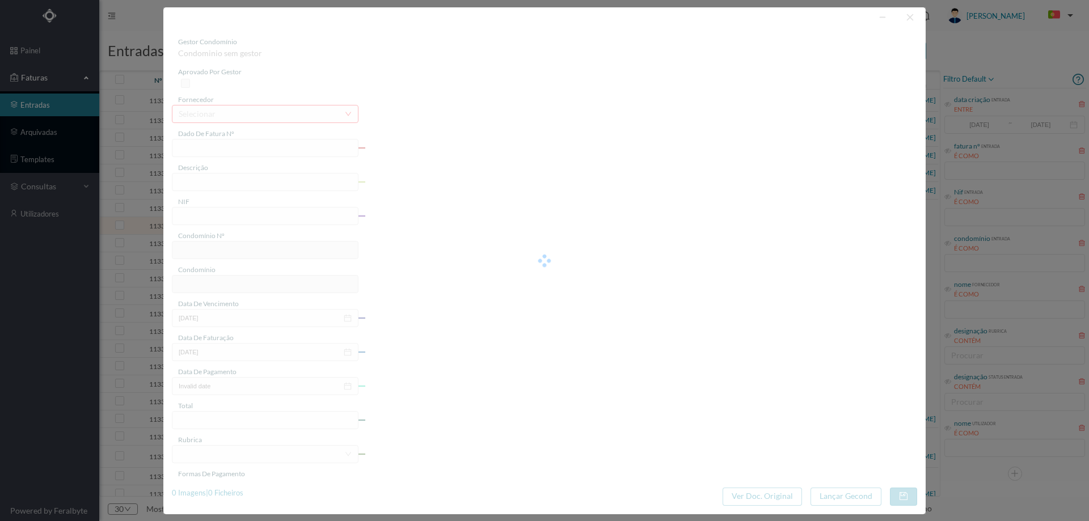
type input "0"
type input "Invalid date"
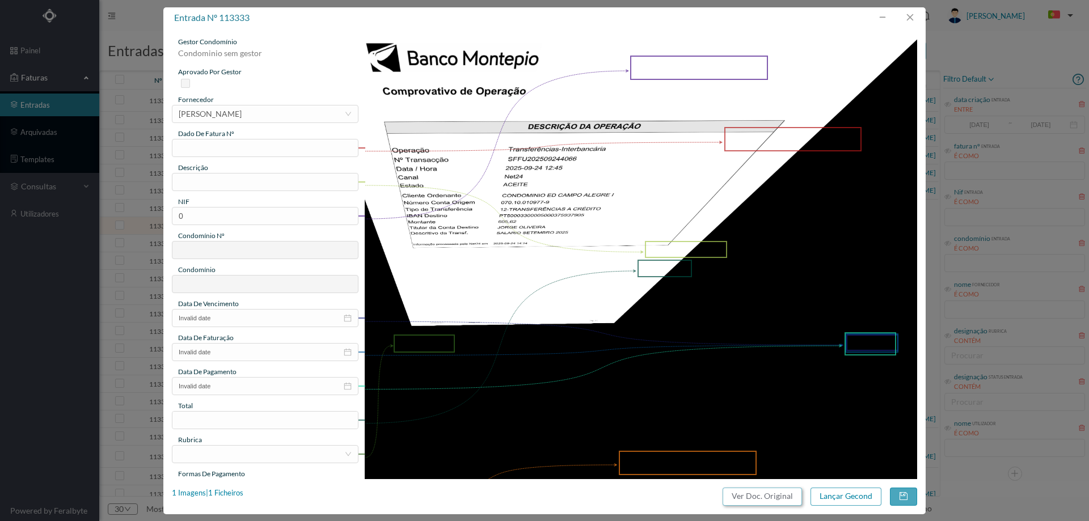
click at [763, 490] on button "Ver Doc. Original" at bounding box center [762, 497] width 79 height 18
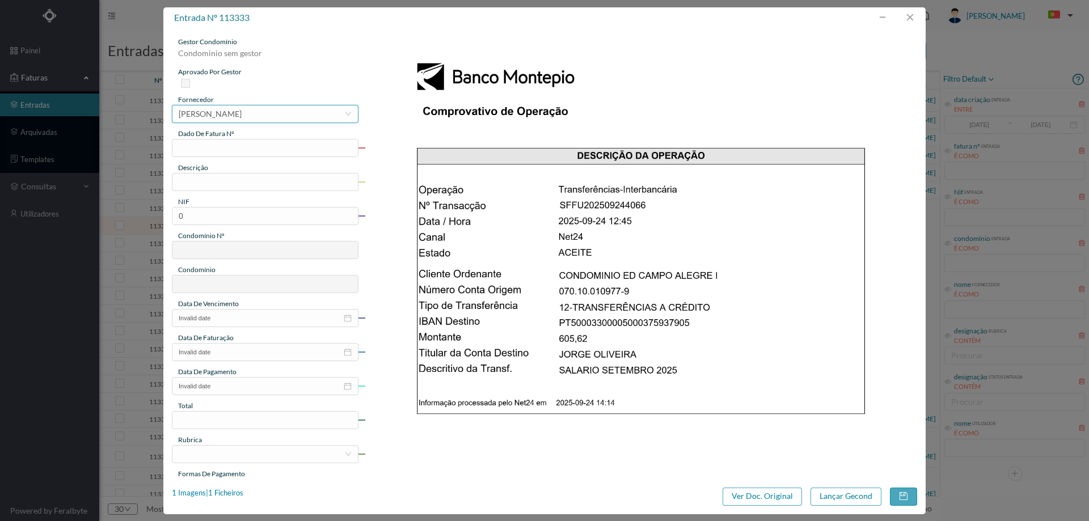
click at [242, 113] on div "[PERSON_NAME]" at bounding box center [210, 114] width 63 height 17
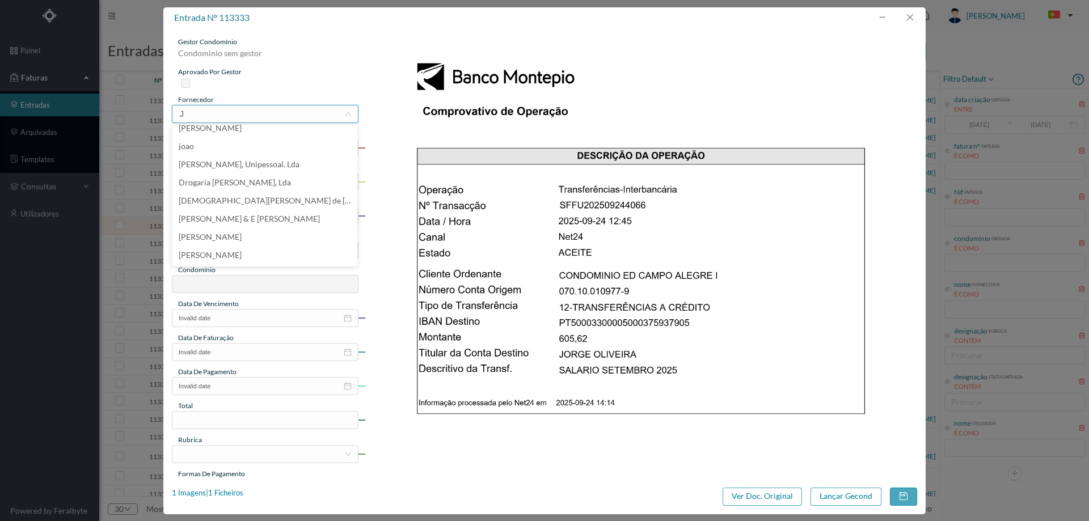
scroll to position [2, 0]
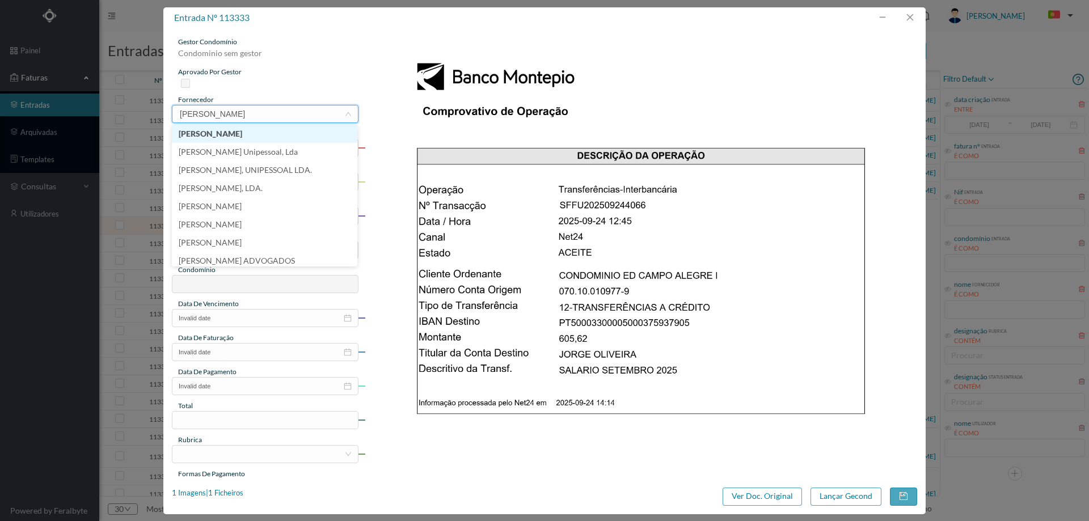
type input "J"
type input "OLIVEIRA"
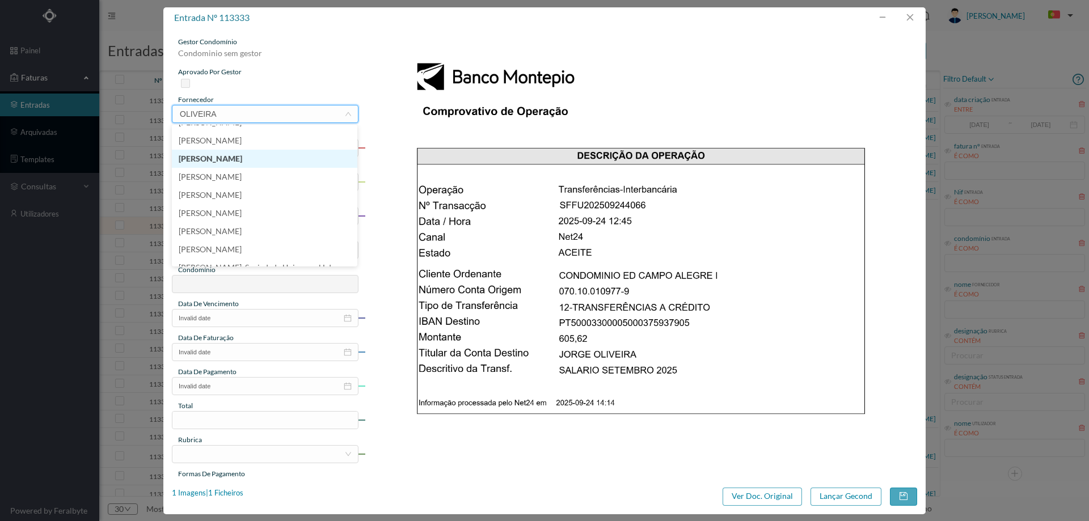
click at [245, 163] on li "[PERSON_NAME]" at bounding box center [265, 159] width 186 height 18
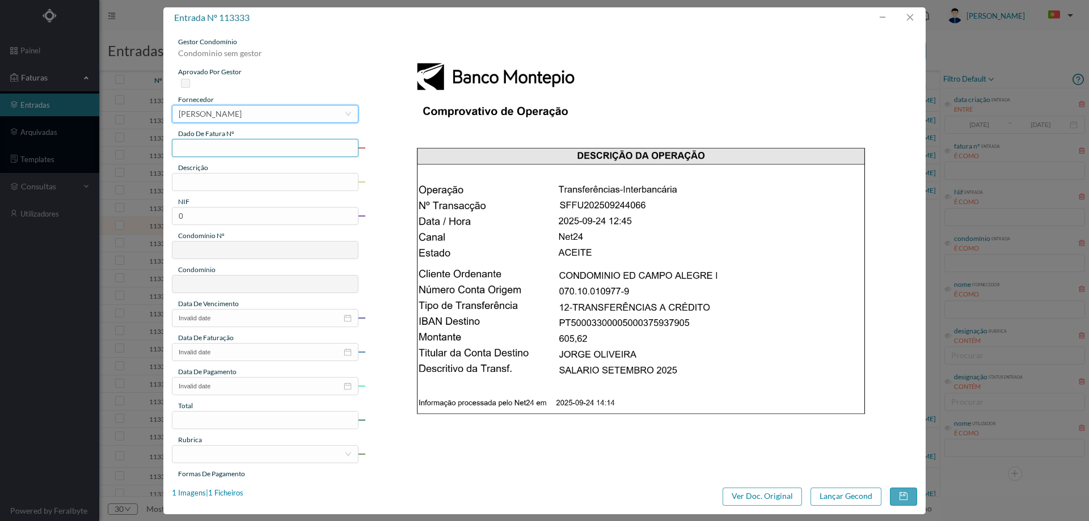
click at [245, 146] on input "text" at bounding box center [265, 148] width 187 height 18
type input "Setembro/2025"
click at [256, 186] on input "text" at bounding box center [265, 182] width 187 height 18
type input "L"
type input "Portaria Setembro"
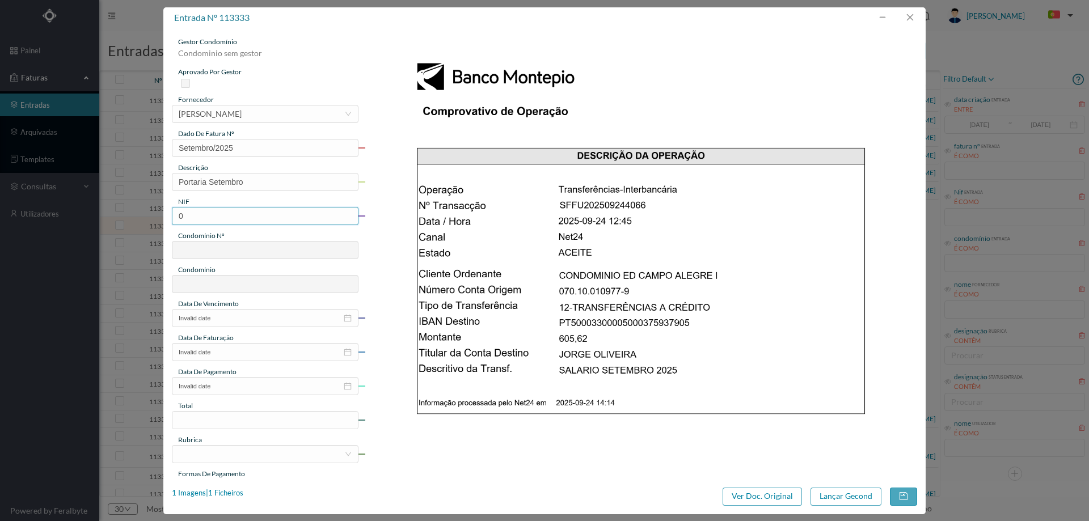
click at [243, 221] on input "0" at bounding box center [265, 216] width 187 height 18
paste input "900825014"
click at [181, 214] on input "900825014" at bounding box center [265, 216] width 187 height 18
type input "900825014"
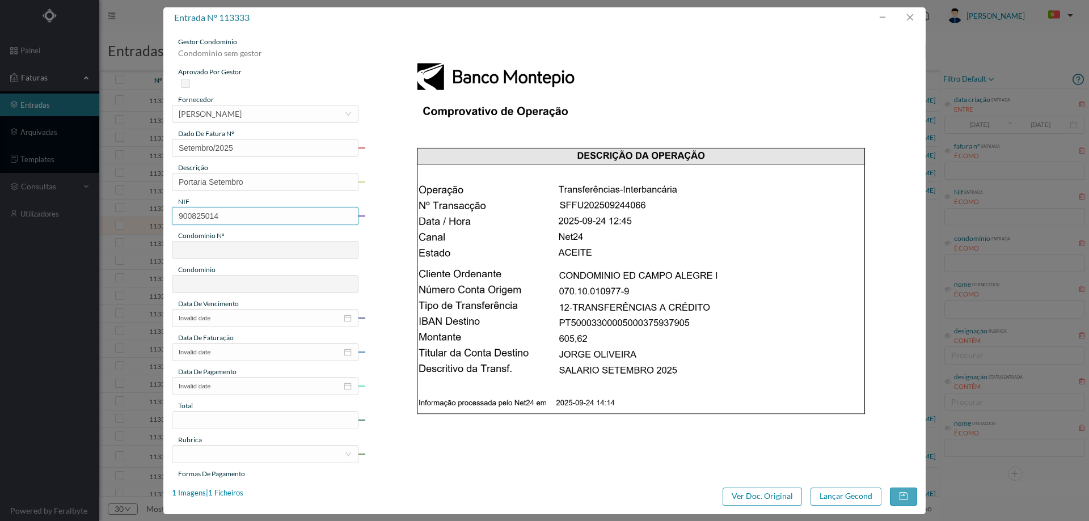
type input "558"
type input "ED. [GEOGRAPHIC_DATA] I"
type input "900825014"
click at [233, 324] on input "Invalid date" at bounding box center [265, 318] width 187 height 18
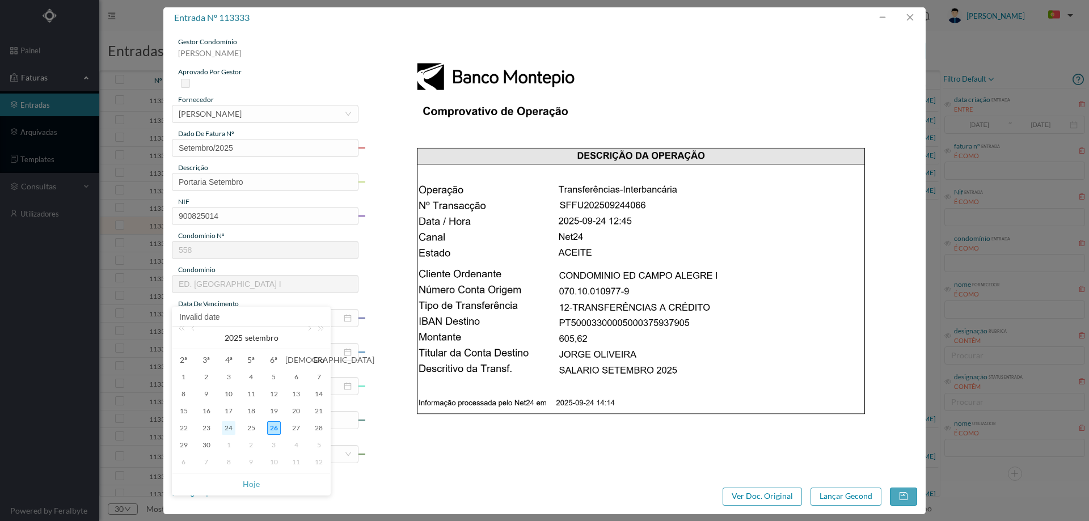
click at [229, 428] on div "24" at bounding box center [229, 429] width 14 height 14
type input "[DATE]"
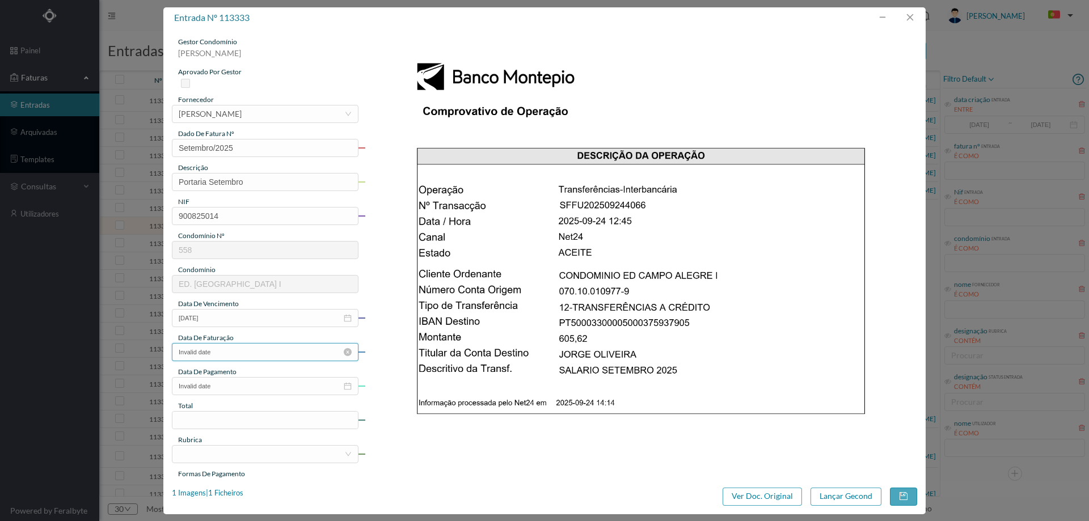
click at [229, 347] on input "Invalid date" at bounding box center [265, 352] width 187 height 18
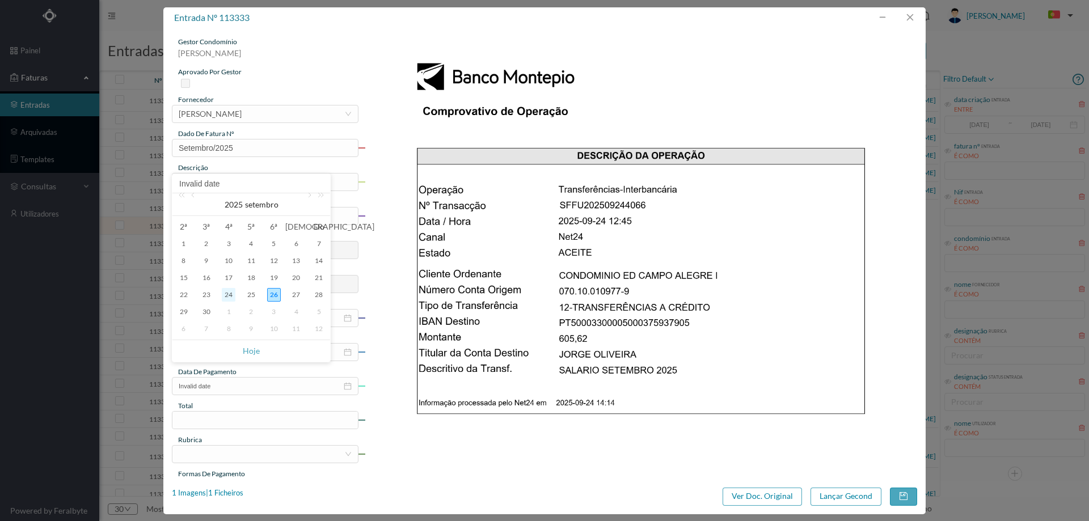
click at [229, 292] on div "24" at bounding box center [229, 295] width 14 height 14
type input "[DATE]"
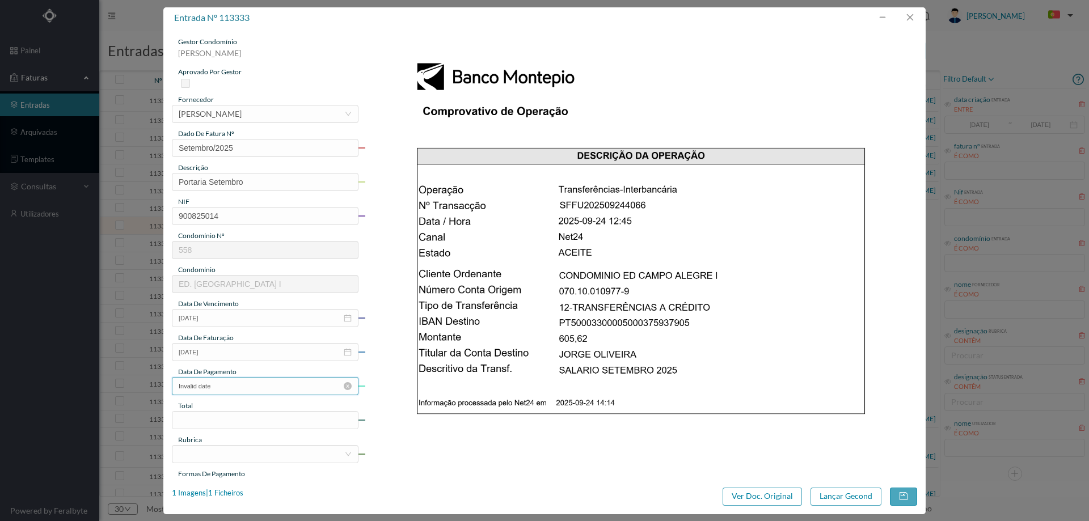
click at [238, 381] on input "Invalid date" at bounding box center [265, 386] width 187 height 18
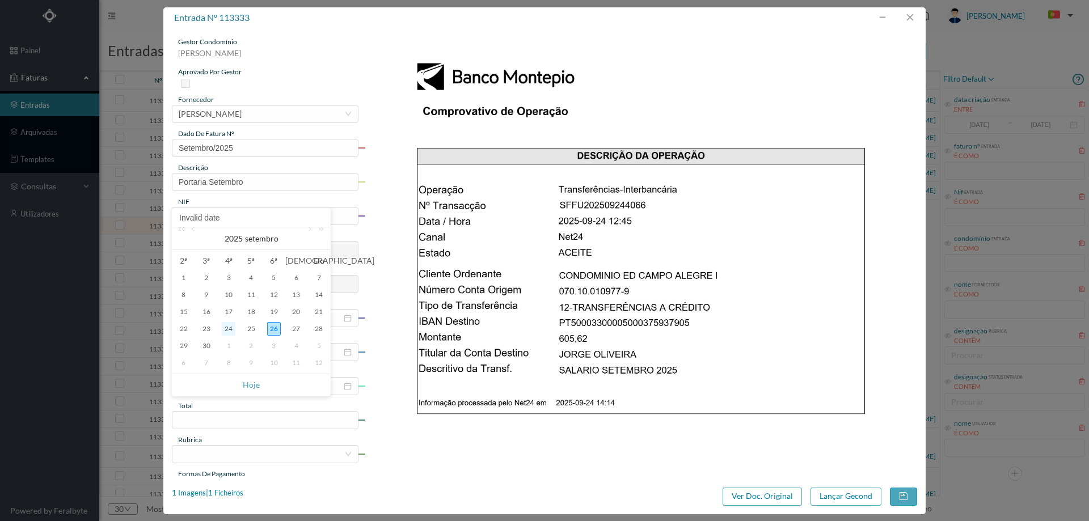
click at [232, 329] on div "24" at bounding box center [229, 329] width 14 height 14
type input "[DATE]"
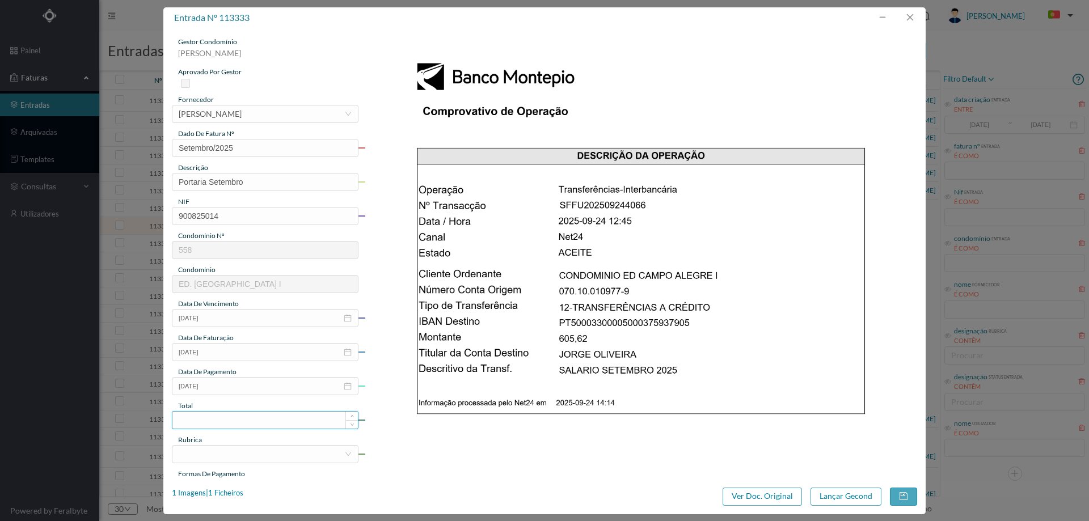
click at [243, 427] on input at bounding box center [265, 420] width 186 height 17
type input "605.62"
click at [240, 453] on div at bounding box center [262, 454] width 166 height 17
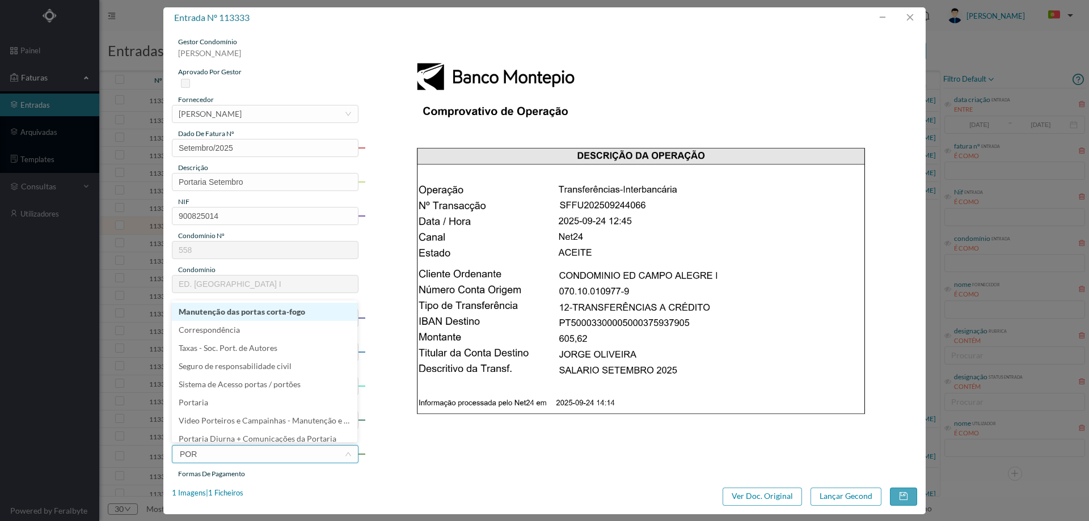
type input "PORT"
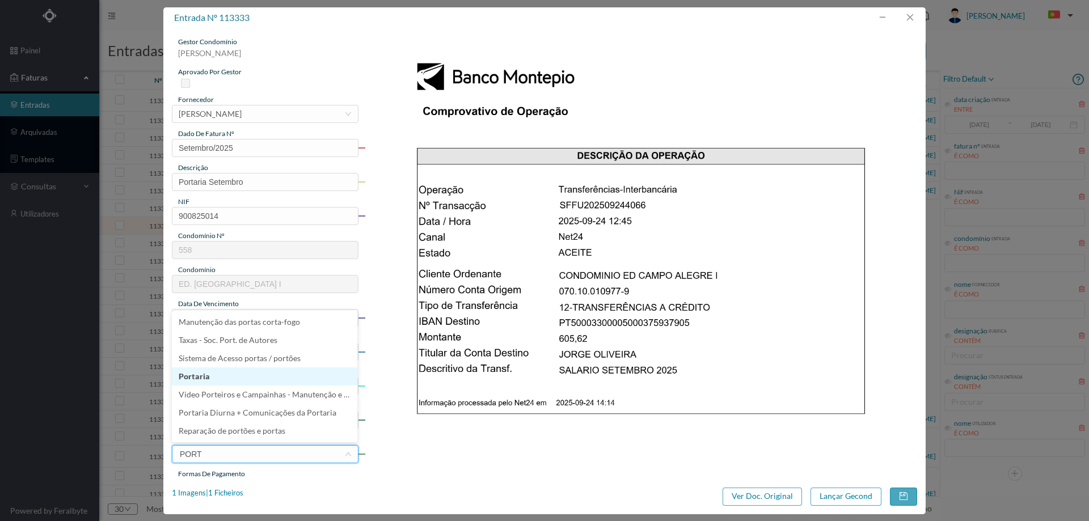
click at [229, 380] on li "Portaria" at bounding box center [265, 377] width 186 height 18
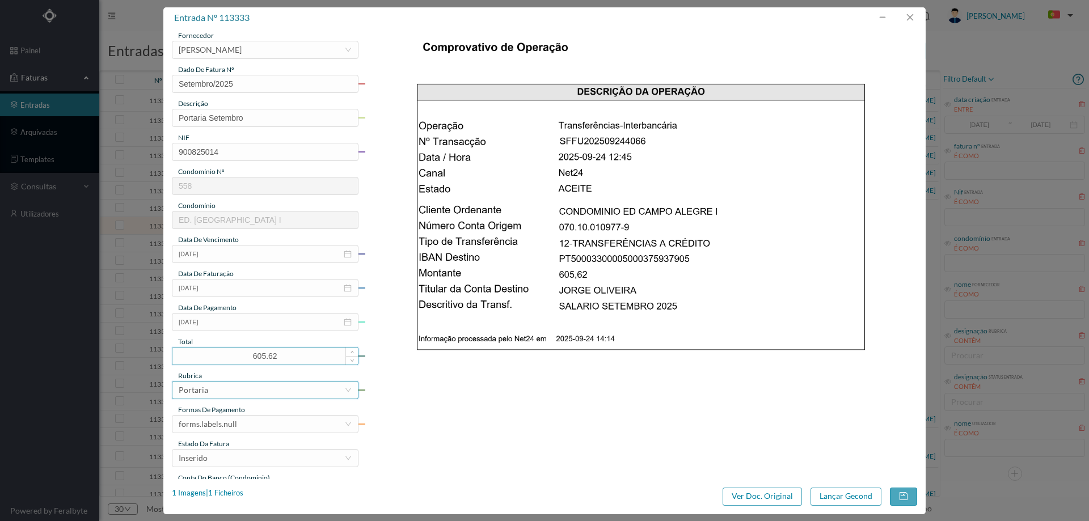
scroll to position [113, 0]
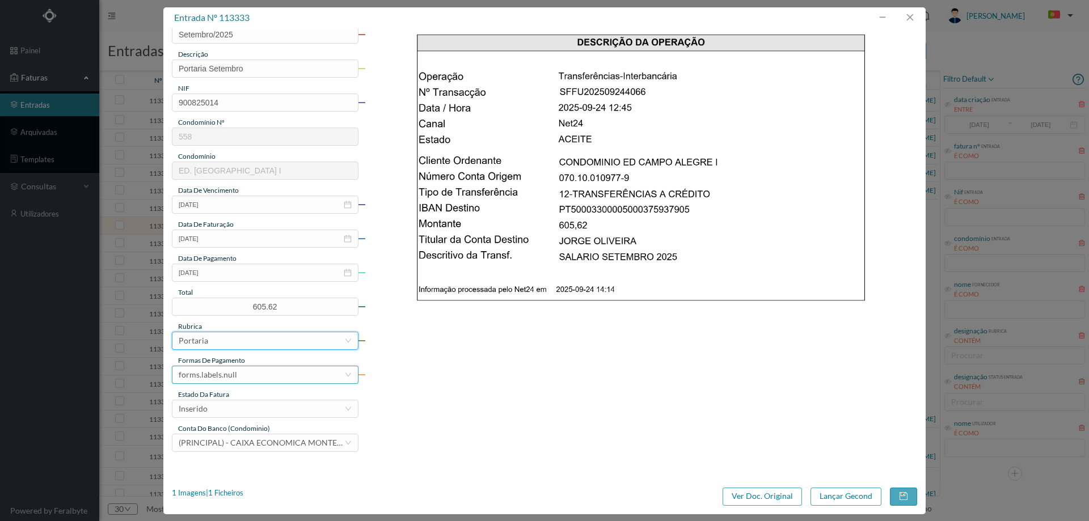
click at [229, 372] on div "forms.labels.null" at bounding box center [208, 375] width 58 height 17
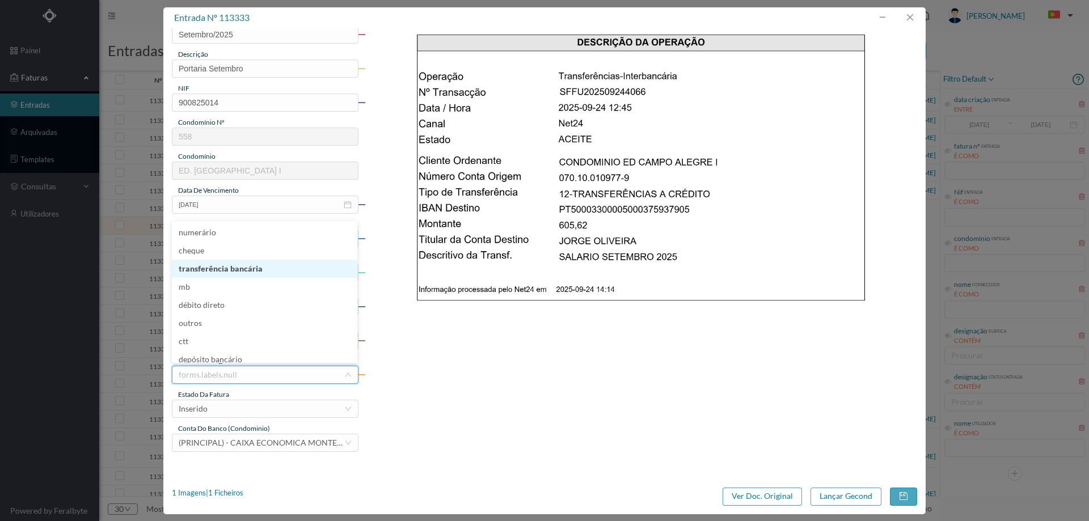
click at [239, 270] on li "transferência bancária" at bounding box center [265, 269] width 186 height 18
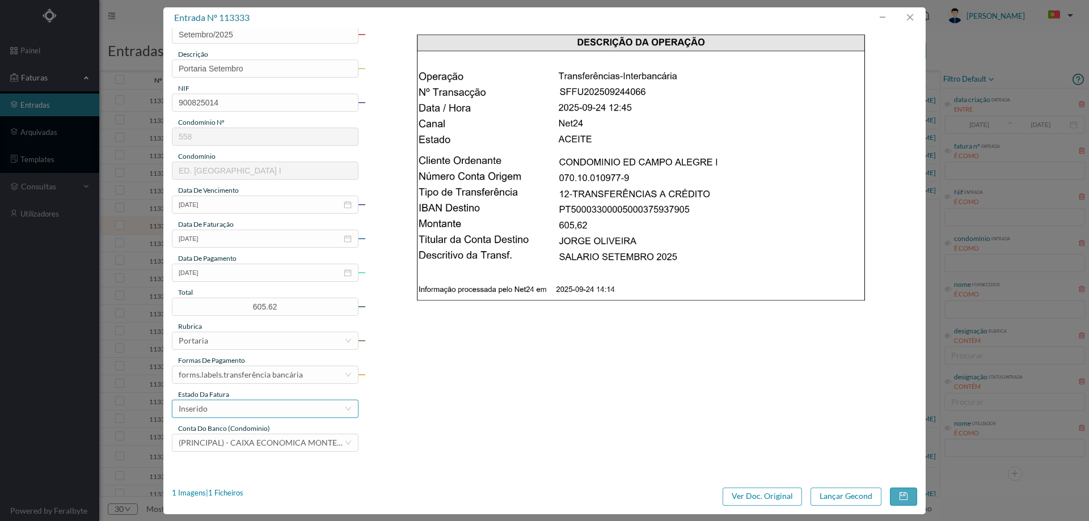
click at [245, 402] on div "Inserido" at bounding box center [262, 409] width 166 height 17
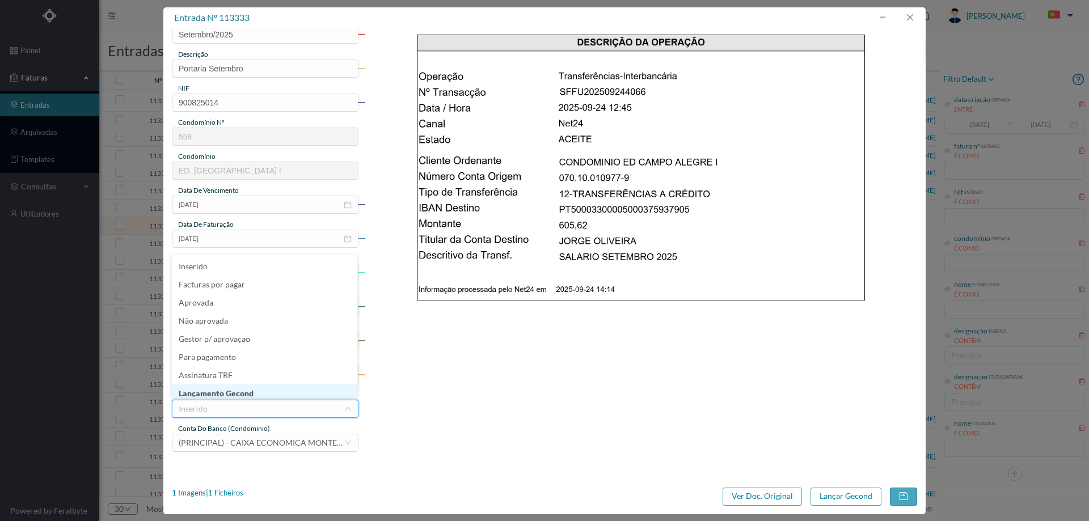
scroll to position [4, 0]
click at [245, 390] on li "Lançamento Gecond" at bounding box center [265, 390] width 186 height 18
click at [844, 497] on button "Lançar Gecond" at bounding box center [846, 497] width 71 height 18
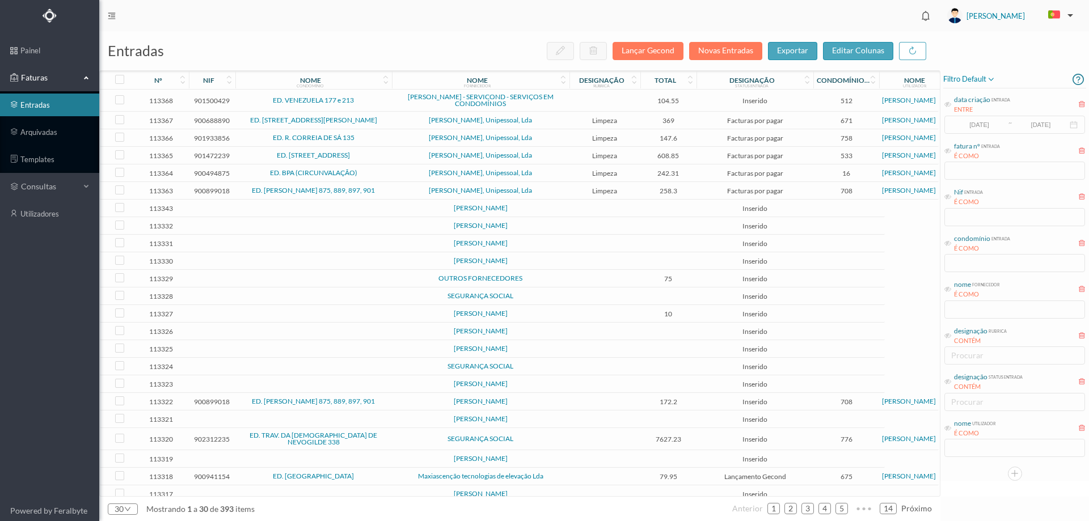
click at [563, 229] on span "[PERSON_NAME]" at bounding box center [481, 225] width 172 height 7
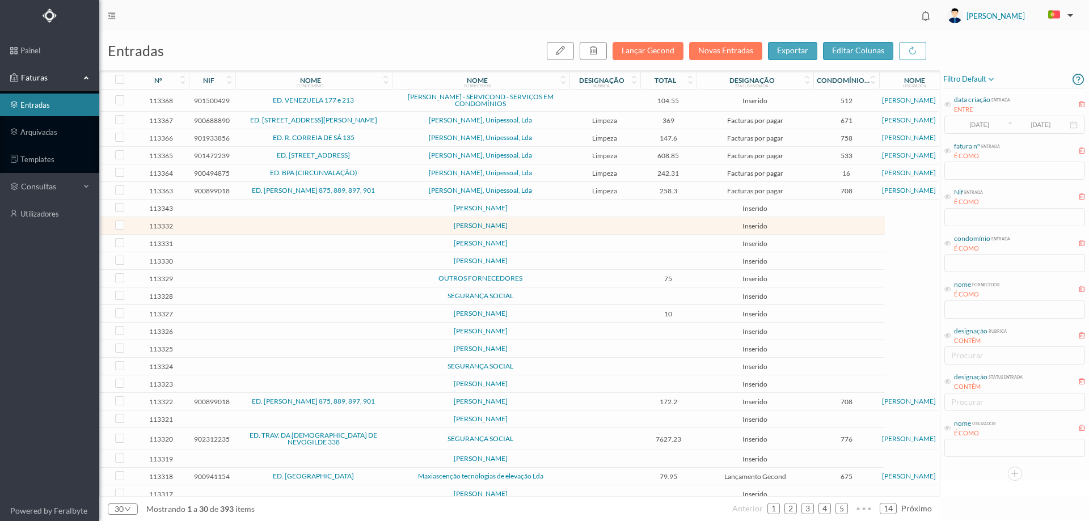
click at [563, 229] on span "[PERSON_NAME]" at bounding box center [481, 225] width 172 height 7
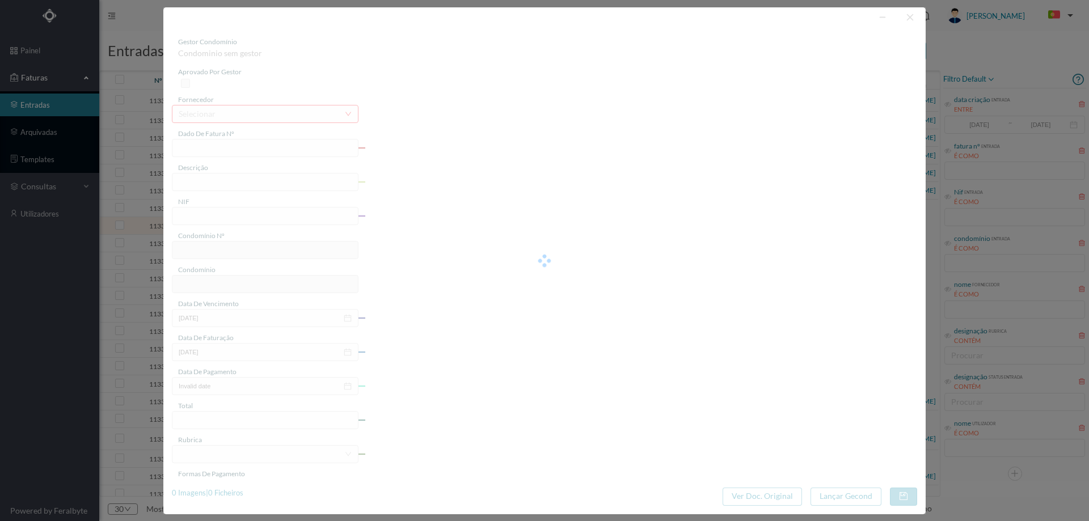
type input "0"
type input "Invalid date"
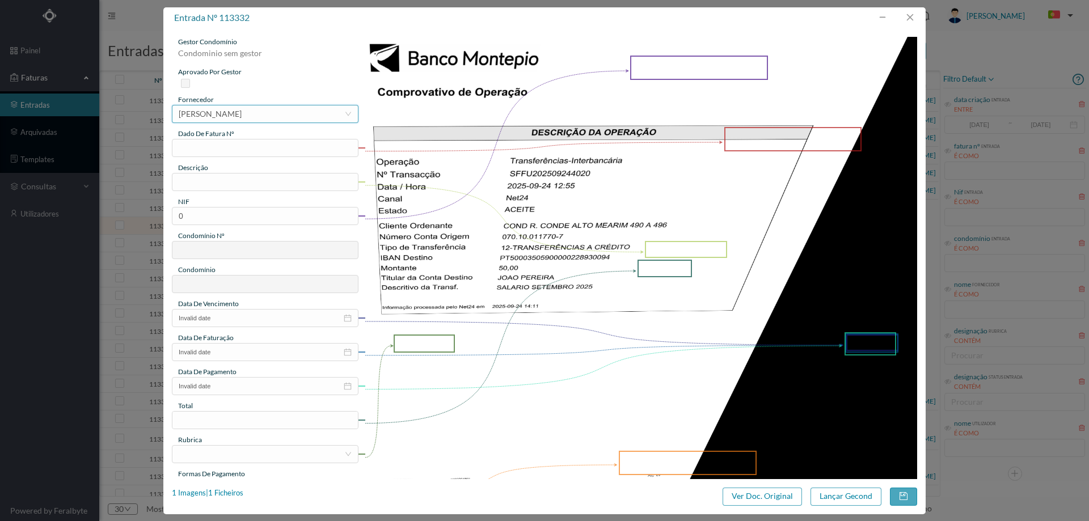
click at [242, 115] on div "[PERSON_NAME]" at bounding box center [210, 114] width 63 height 17
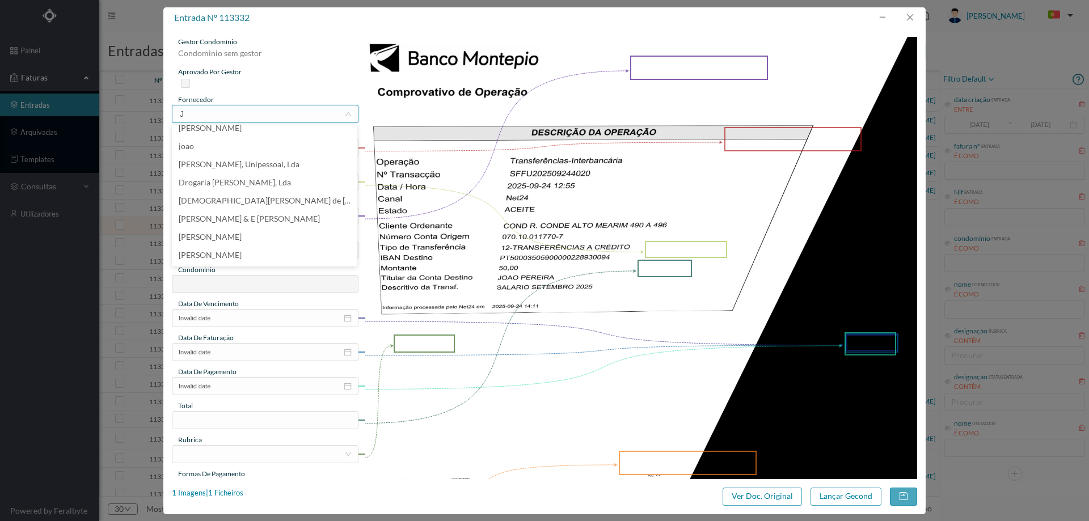
scroll to position [2, 0]
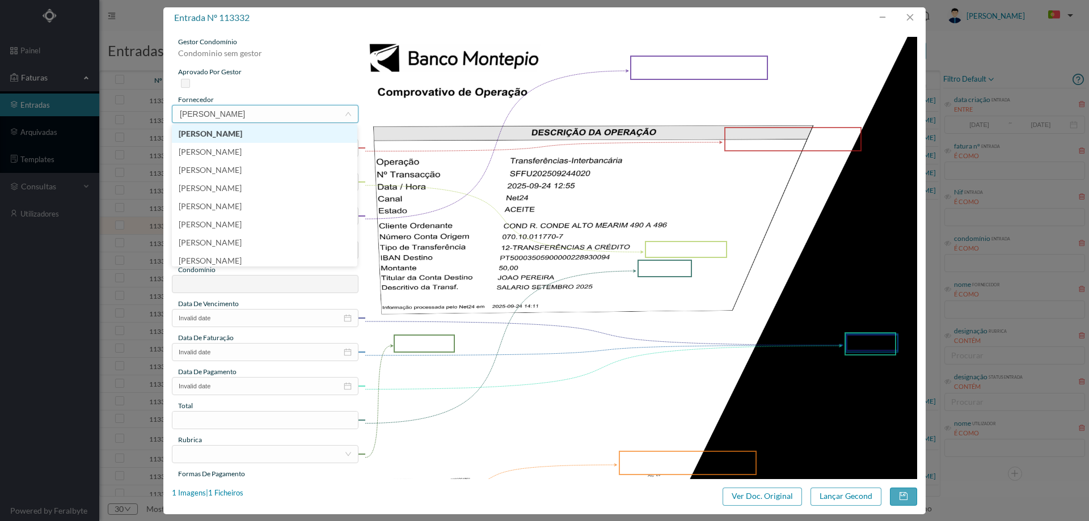
type input "J"
type input "PEREIR"
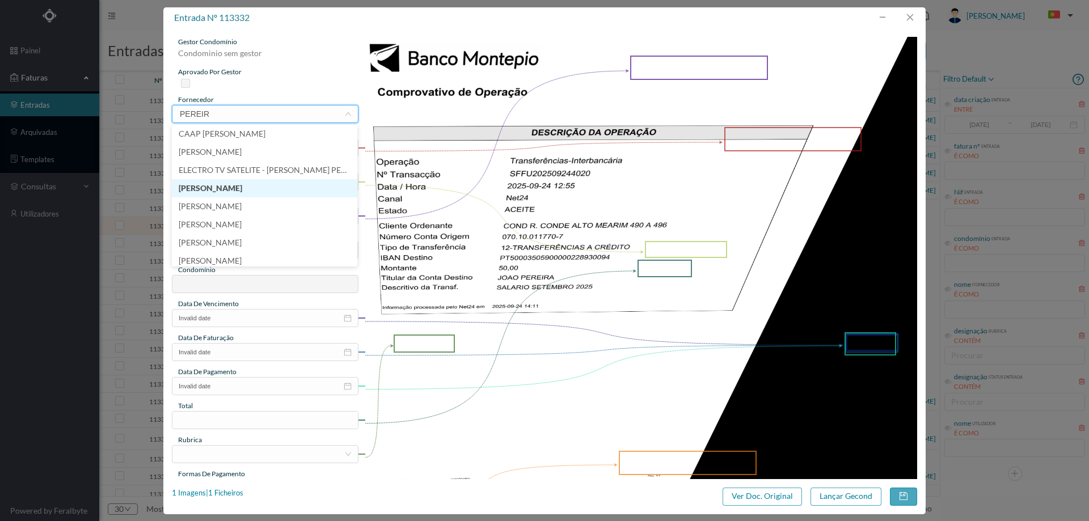
click at [263, 191] on li "[PERSON_NAME]" at bounding box center [265, 188] width 186 height 18
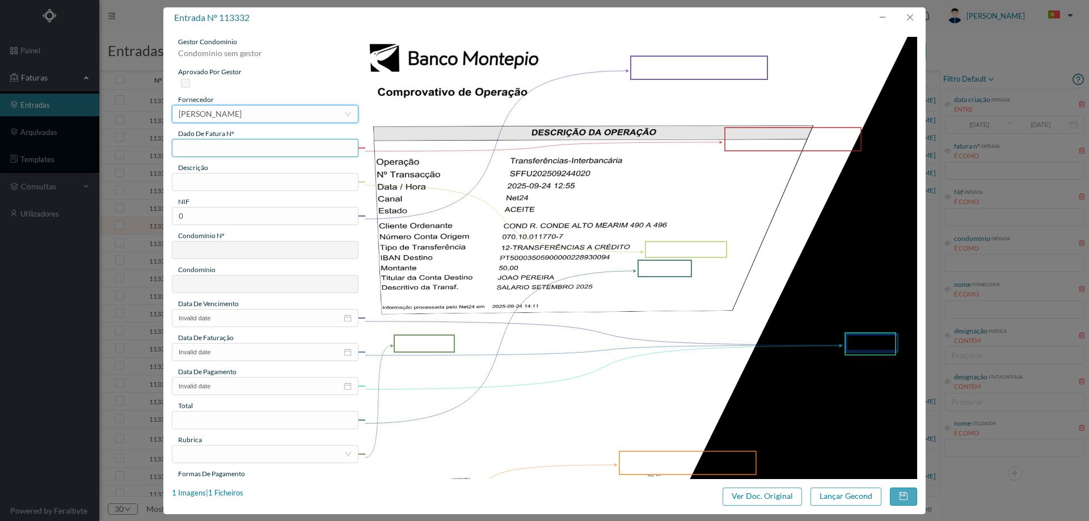
click at [251, 148] on input "text" at bounding box center [265, 148] width 187 height 18
type input "Setembro/2025"
click at [246, 180] on input "text" at bounding box center [265, 182] width 187 height 18
drag, startPoint x: 258, startPoint y: 180, endPoint x: 0, endPoint y: 159, distance: 259.0
click at [0, 159] on div "entrada nº 113332 gestor condomínio Condominio sem gestor aprovado por gestor f…" at bounding box center [544, 260] width 1089 height 521
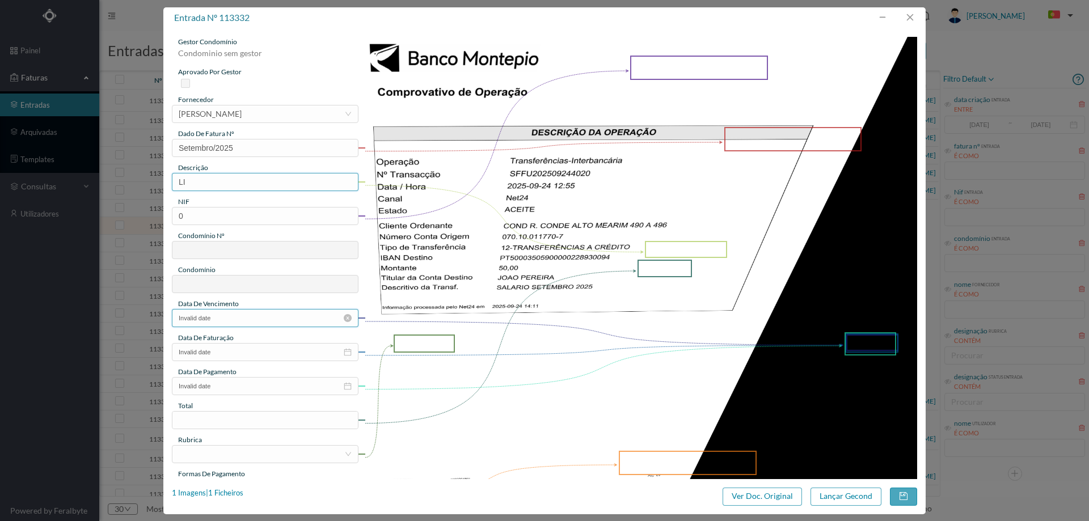
type input "Limpeza Setembro 2025"
click at [300, 219] on input "0" at bounding box center [265, 216] width 187 height 18
drag, startPoint x: 197, startPoint y: 214, endPoint x: 118, endPoint y: 210, distance: 79.5
click at [118, 210] on div "entrada nº 113332 gestor condomínio Condominio sem gestor aprovado por gestor f…" at bounding box center [544, 260] width 1089 height 521
paste input "901868191"
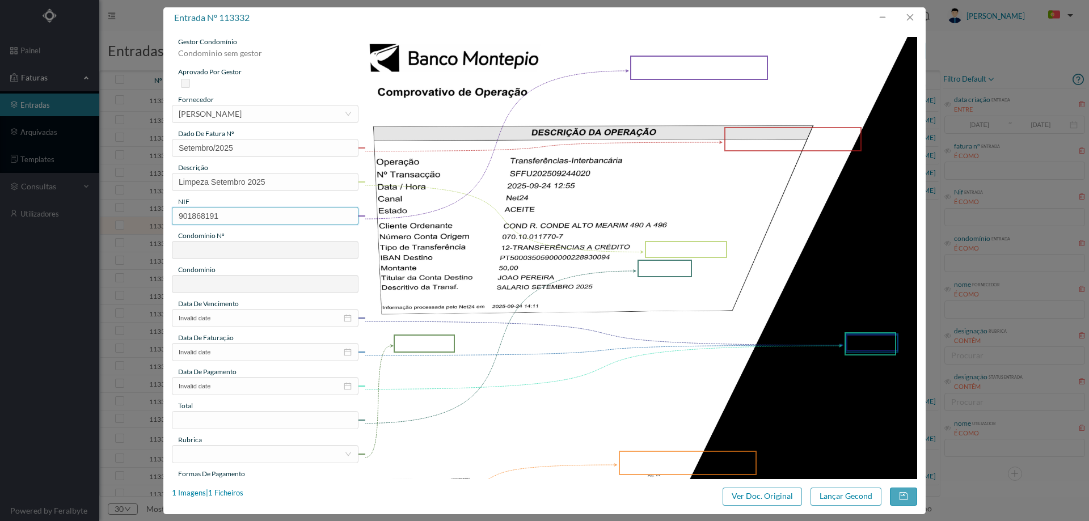
click at [184, 217] on input "901868191" at bounding box center [265, 216] width 187 height 18
type input "901868191"
type input "666"
type input "ED. R. CONDE ALTO MEARIM 492 a 496"
type input "901868191"
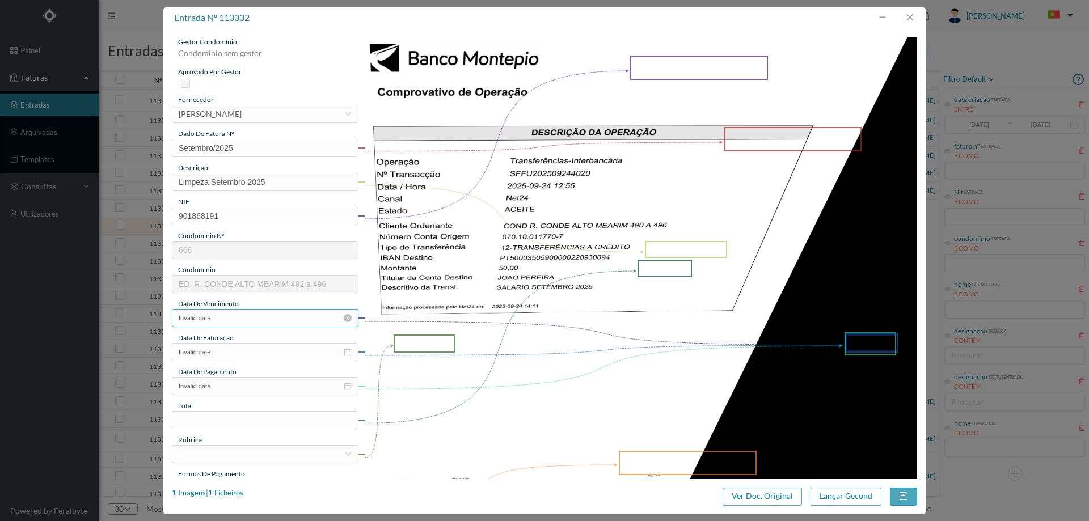
click at [240, 318] on input "Invalid date" at bounding box center [265, 318] width 187 height 18
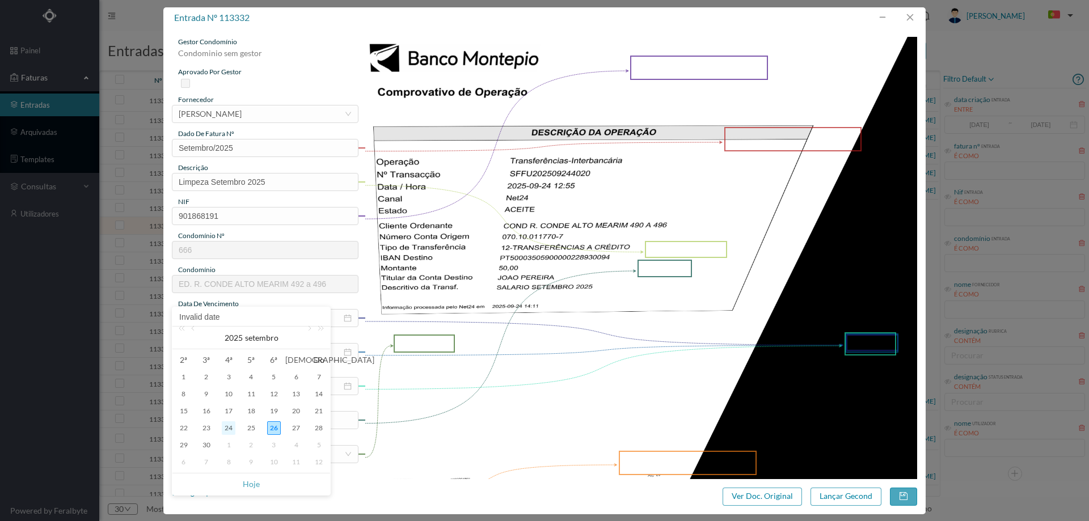
click at [226, 428] on div "24" at bounding box center [229, 429] width 14 height 14
type input "[DATE]"
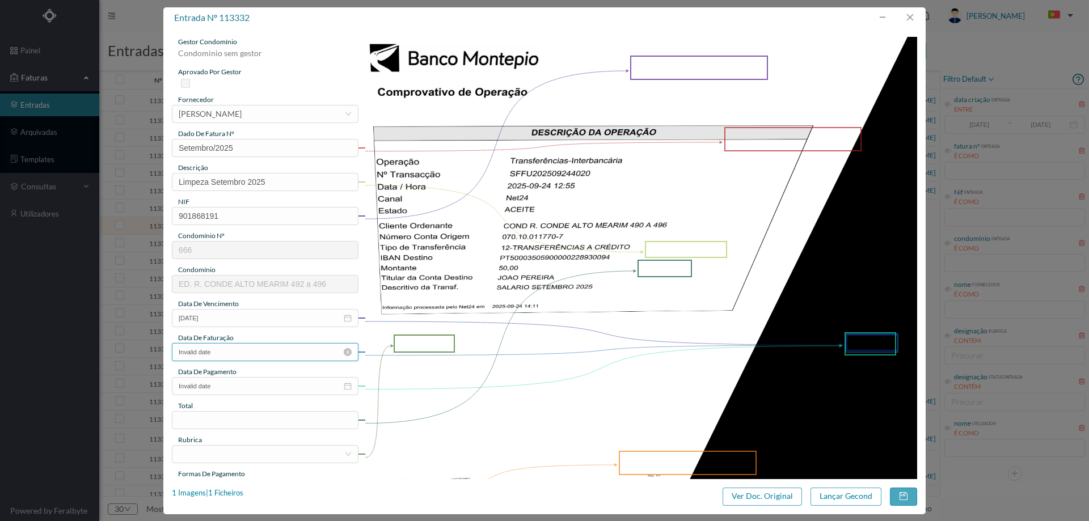
click at [242, 360] on input "Invalid date" at bounding box center [265, 352] width 187 height 18
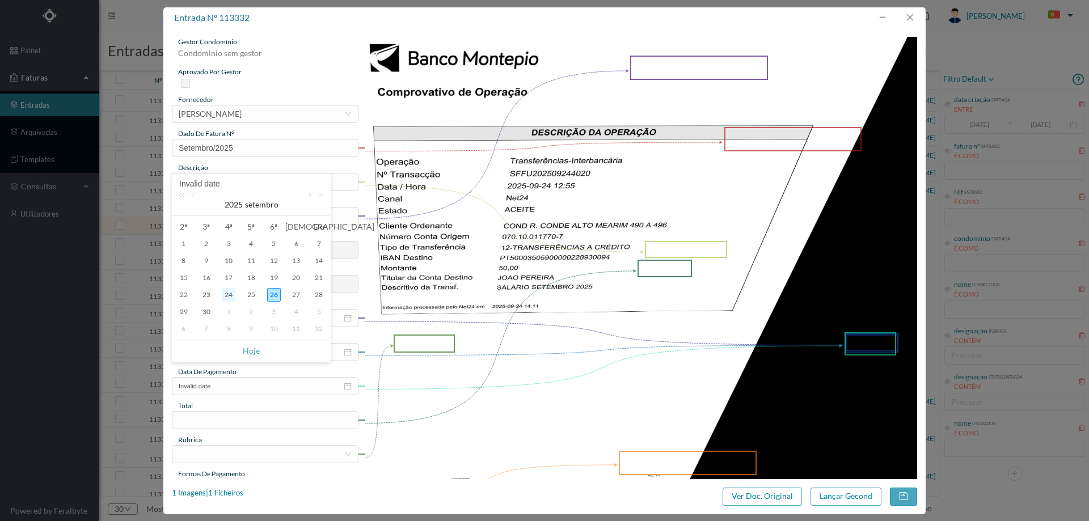
click at [233, 293] on div "24" at bounding box center [229, 295] width 14 height 14
type input "[DATE]"
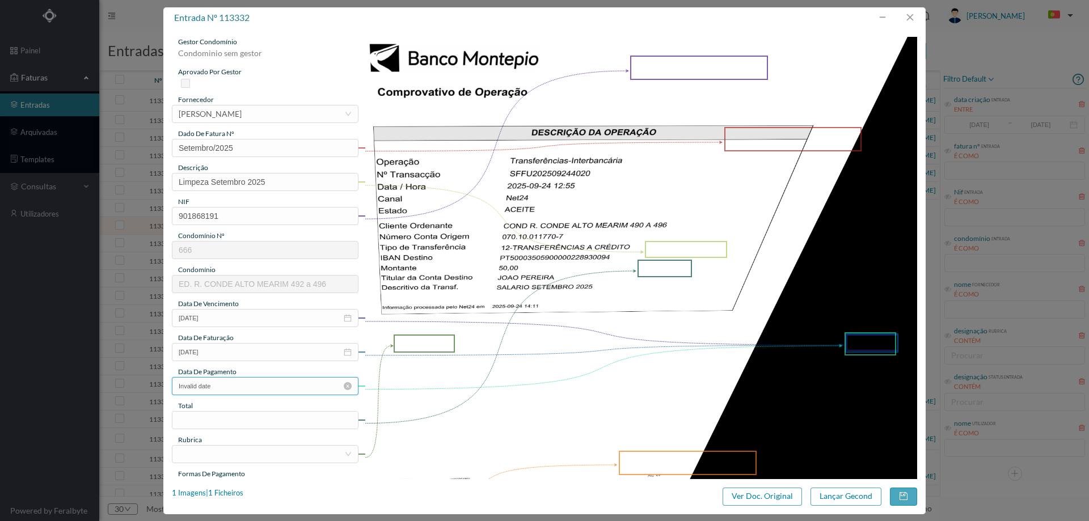
click at [238, 390] on input "Invalid date" at bounding box center [265, 386] width 187 height 18
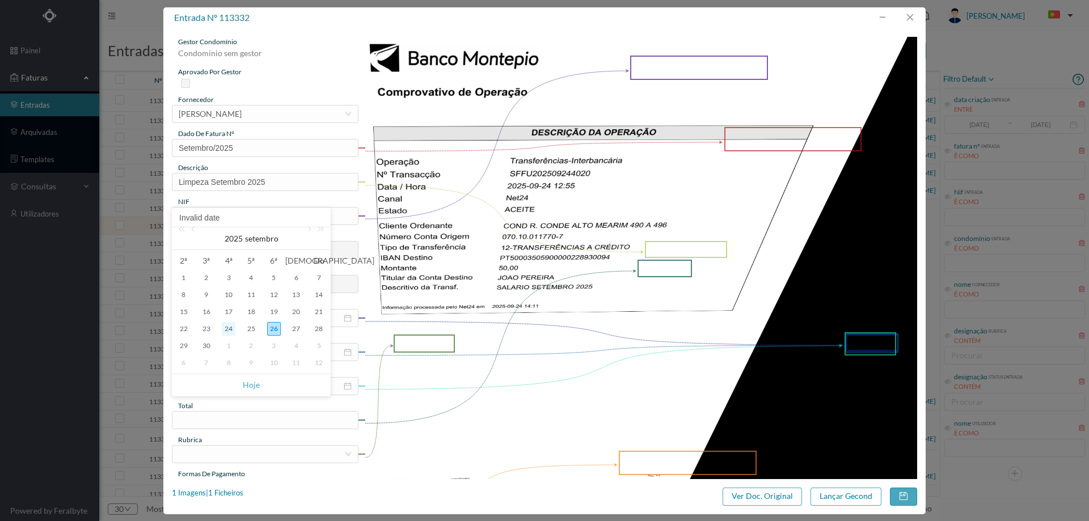
click at [230, 333] on div "24" at bounding box center [229, 329] width 14 height 14
type input "[DATE]"
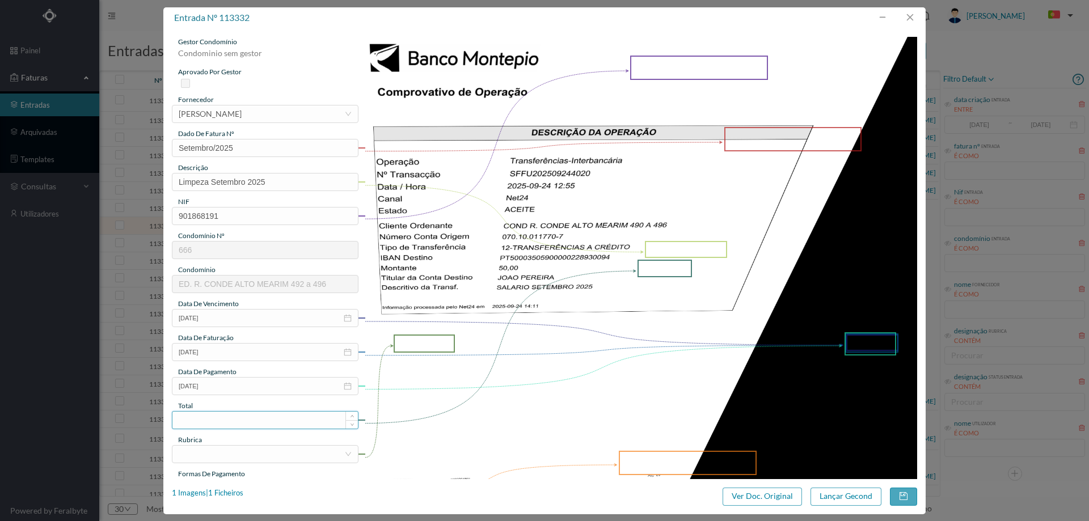
click at [224, 422] on input at bounding box center [265, 420] width 186 height 17
type input "50.00"
click at [235, 456] on div at bounding box center [262, 454] width 166 height 17
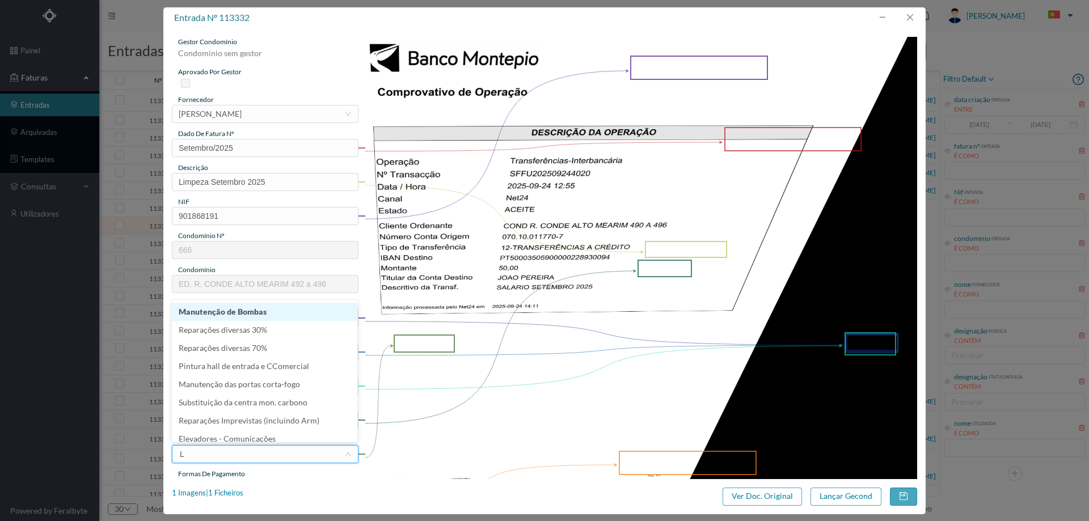
type input "LI"
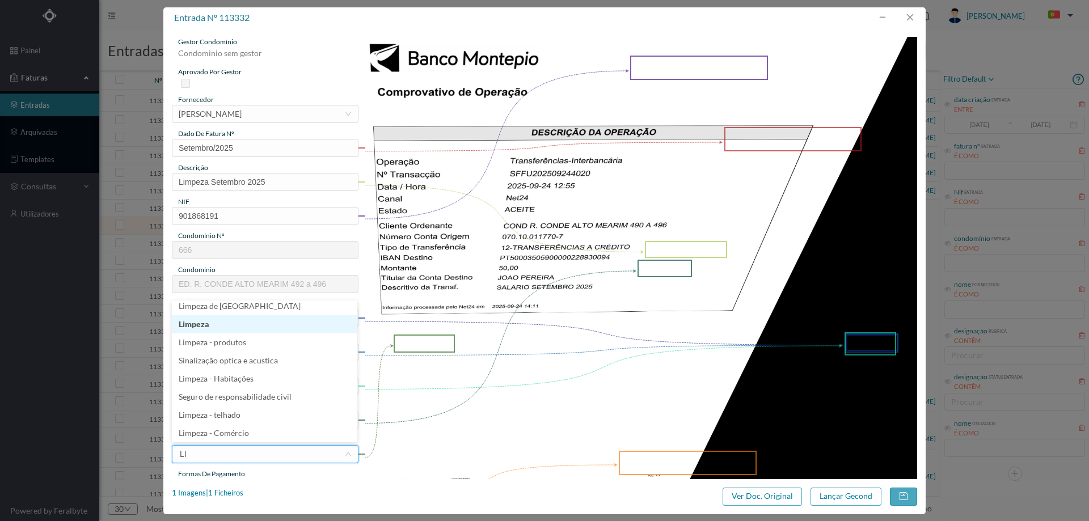
click at [234, 328] on li "Limpeza" at bounding box center [265, 324] width 186 height 18
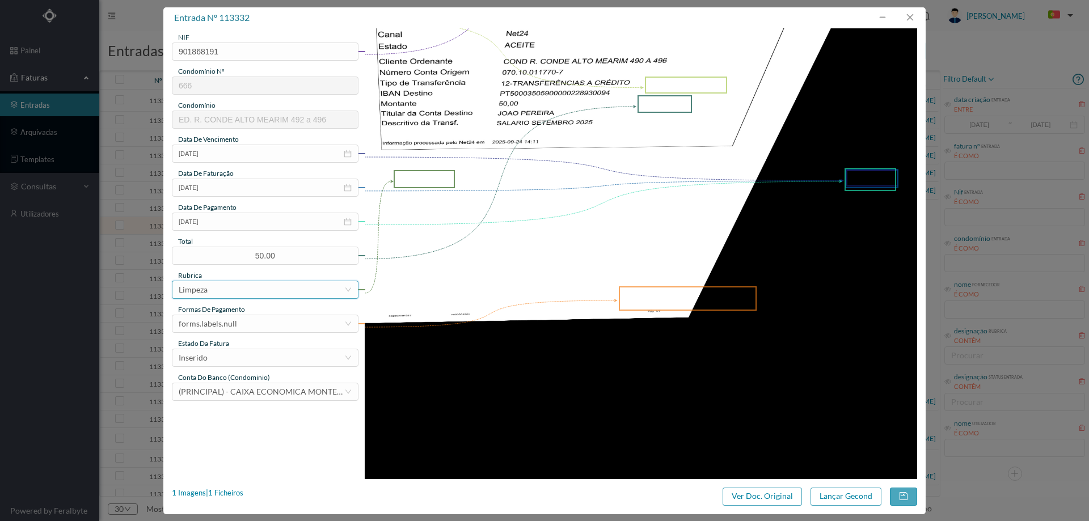
scroll to position [170, 0]
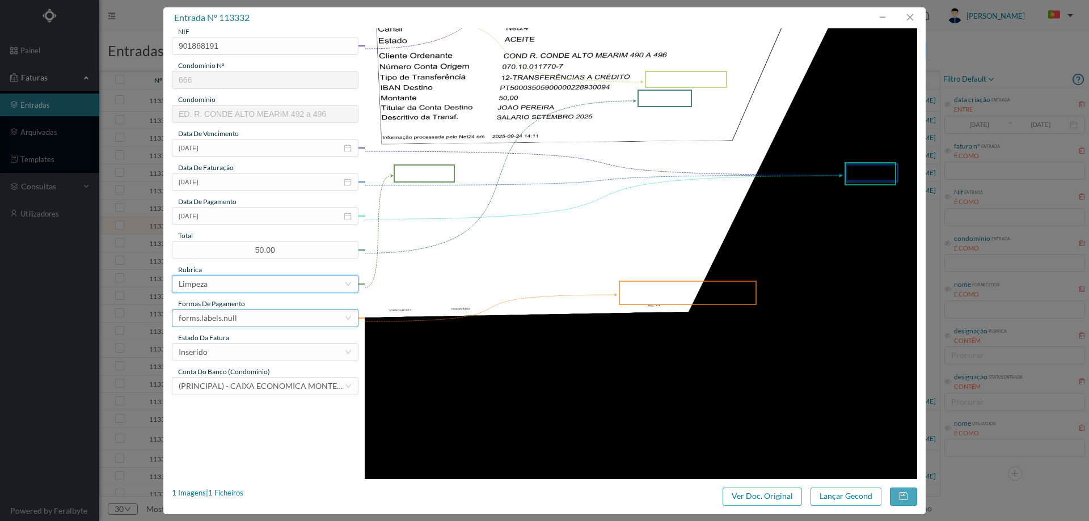
click at [238, 310] on div "forms.labels.null" at bounding box center [262, 318] width 166 height 17
click at [238, 377] on li "transferência bancária" at bounding box center [265, 377] width 186 height 18
click at [249, 345] on div "Inserido" at bounding box center [262, 352] width 166 height 17
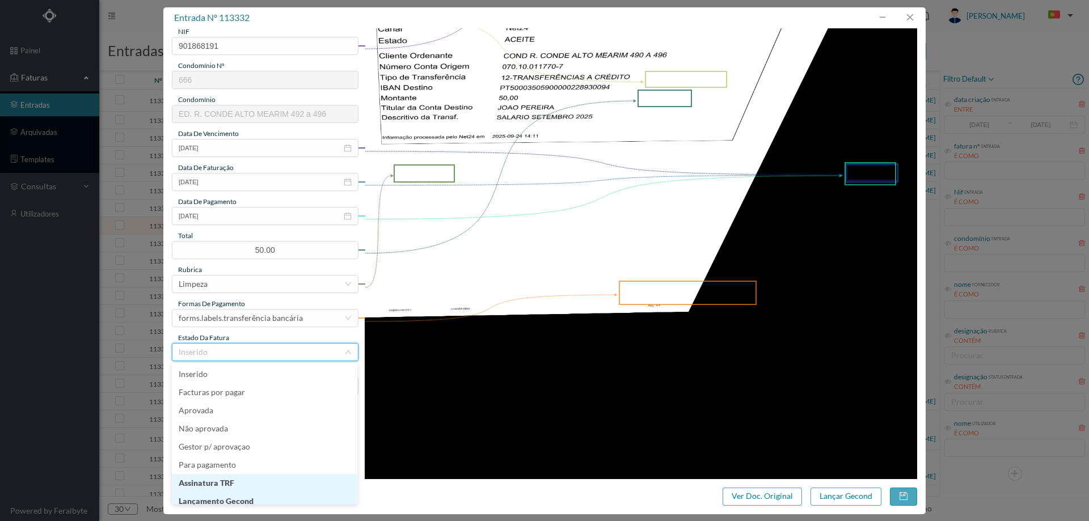
scroll to position [6, 0]
click at [260, 493] on li "Lançamento Gecond" at bounding box center [265, 496] width 186 height 18
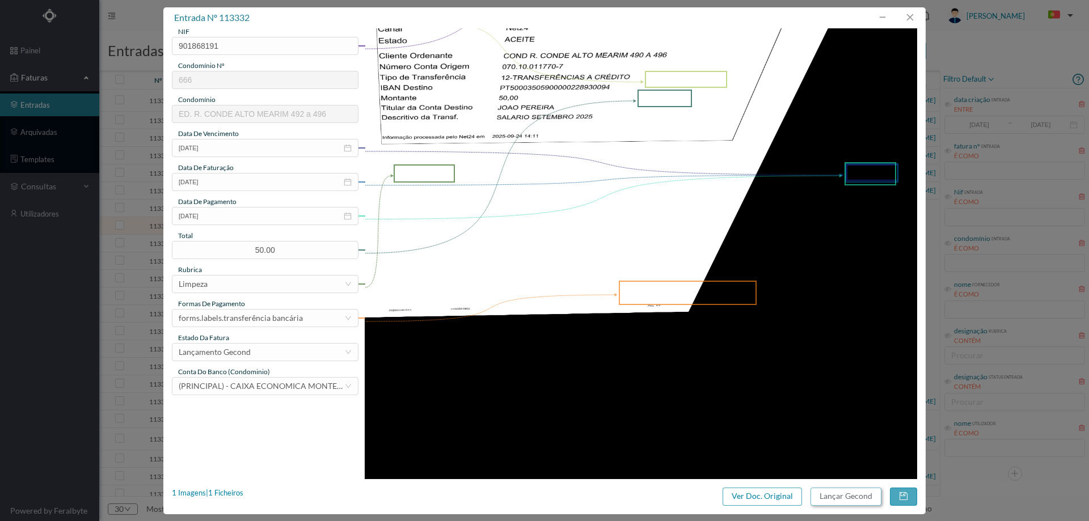
click at [843, 503] on button "Lançar Gecond" at bounding box center [846, 497] width 71 height 18
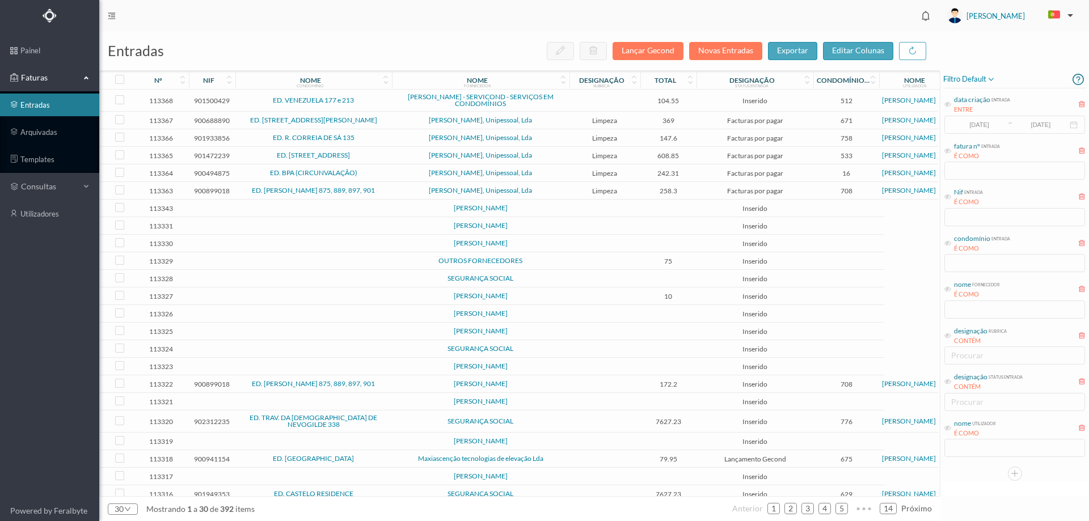
click at [586, 226] on td at bounding box center [605, 226] width 71 height 18
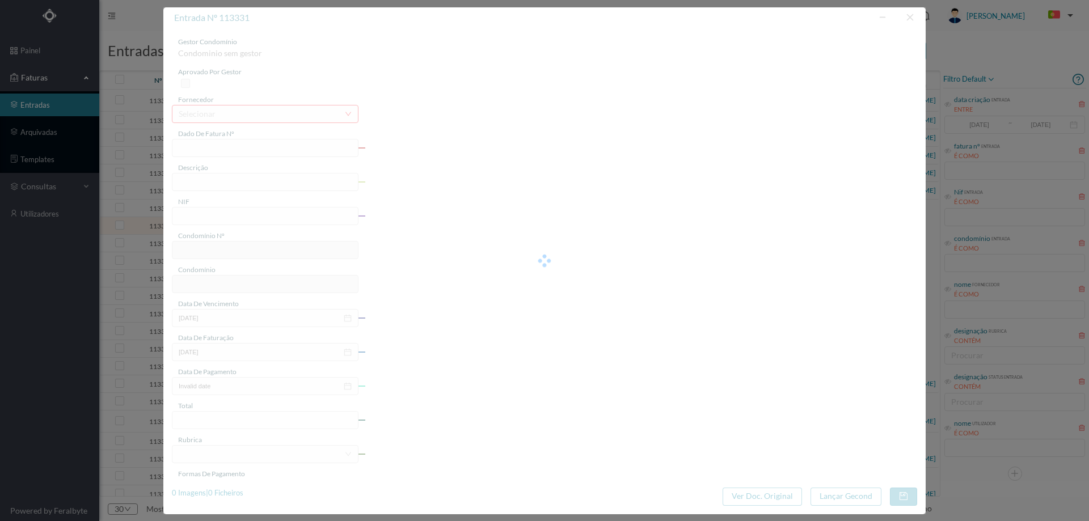
type input "99"
type input "0"
type input "Invalid date"
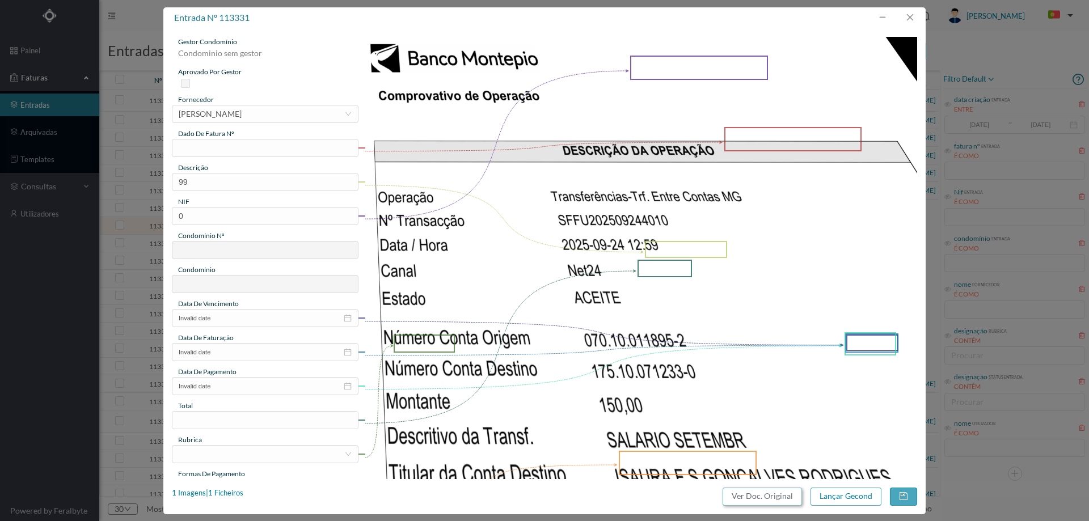
click at [760, 496] on button "Ver Doc. Original" at bounding box center [762, 497] width 79 height 18
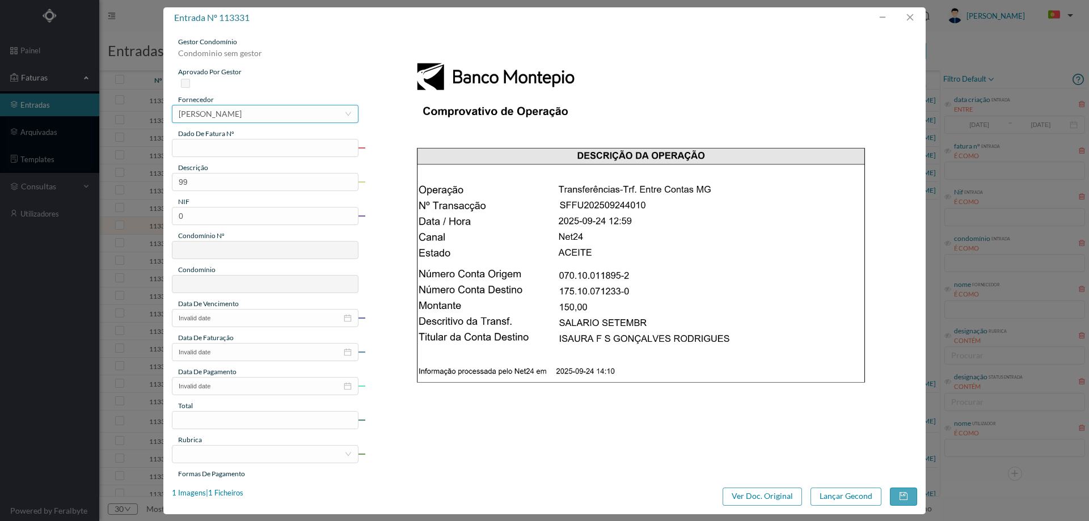
click at [242, 113] on div "[PERSON_NAME]" at bounding box center [210, 114] width 63 height 17
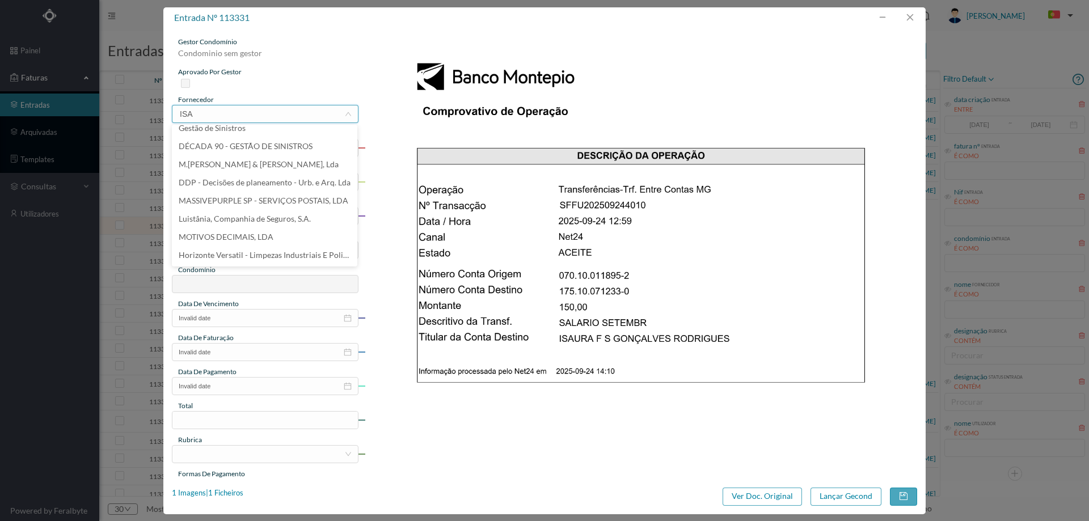
scroll to position [0, 0]
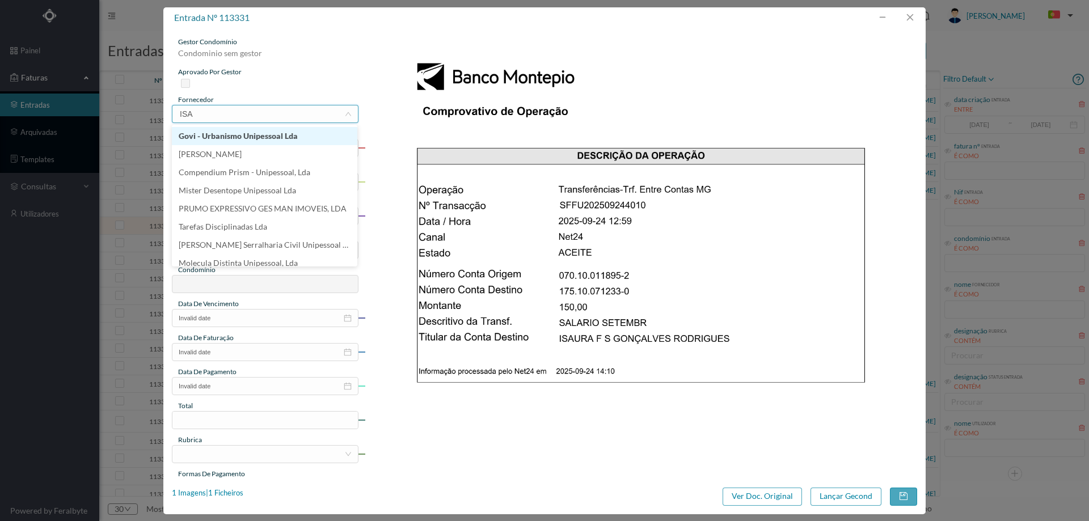
type input "ISAU"
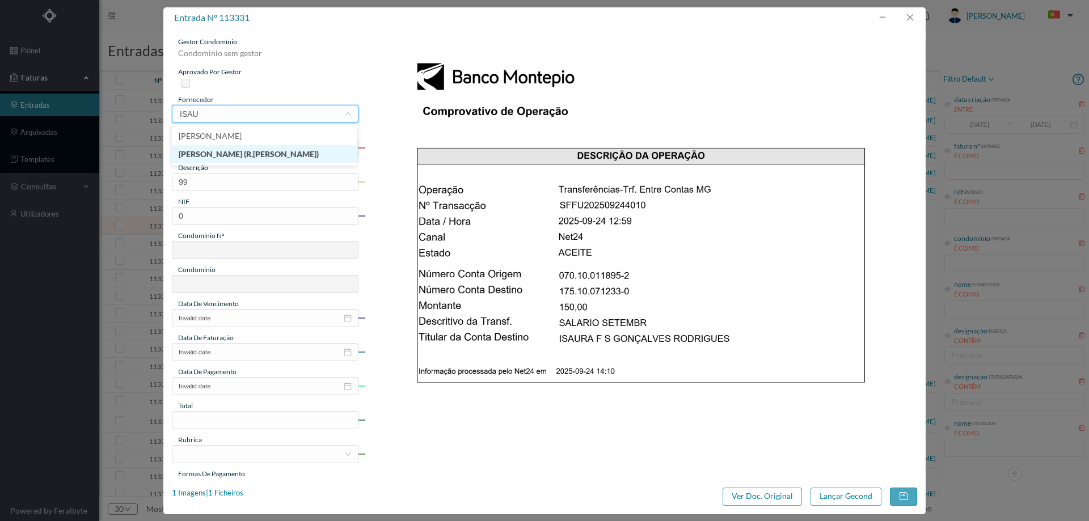
click at [272, 158] on li "[PERSON_NAME] (R.[PERSON_NAME])" at bounding box center [265, 154] width 186 height 18
click at [255, 148] on input "text" at bounding box center [265, 148] width 187 height 18
type input "S"
type input "Setembro/2025"
drag, startPoint x: 231, startPoint y: 186, endPoint x: 139, endPoint y: 175, distance: 92.6
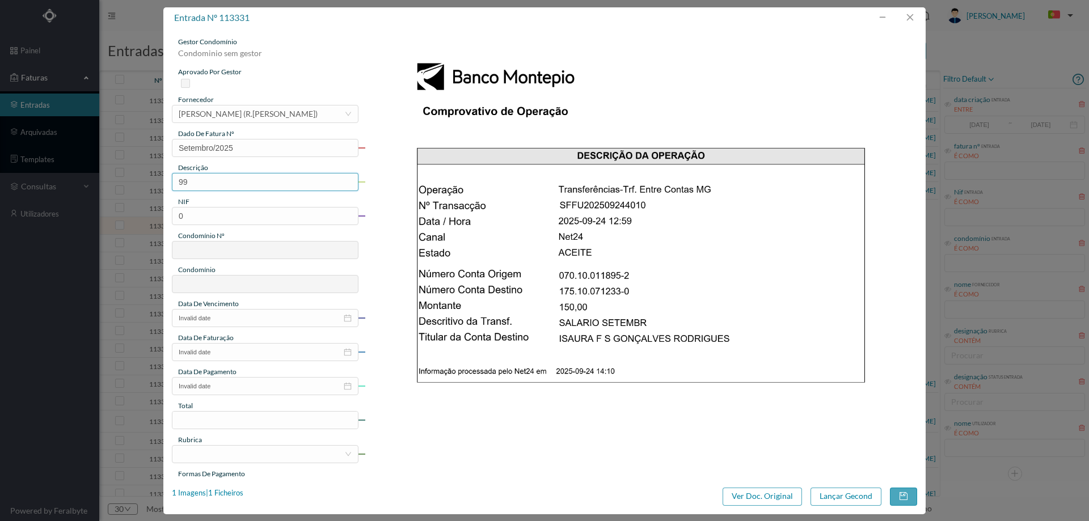
click at [139, 175] on div "entrada nº 113331 gestor condomínio Condominio sem gestor aprovado por gestor f…" at bounding box center [544, 260] width 1089 height 521
type input "Limpeza Setembro 2025"
click at [220, 206] on div "NIF" at bounding box center [265, 202] width 187 height 10
drag, startPoint x: 220, startPoint y: 206, endPoint x: 188, endPoint y: 229, distance: 39.0
click at [212, 215] on div "gestor condomínio Condominio sem gestor aprovado por gestor fornecedor selecion…" at bounding box center [265, 301] width 187 height 529
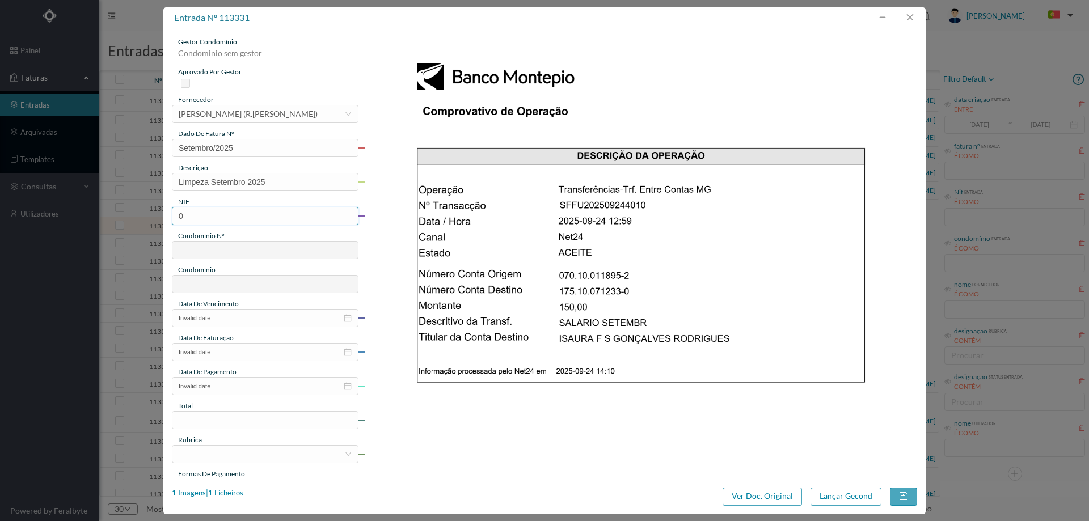
click at [188, 218] on input "0" at bounding box center [265, 216] width 187 height 18
paste input "901302953"
click at [180, 211] on input "901302953" at bounding box center [265, 216] width 187 height 18
type input "901302953"
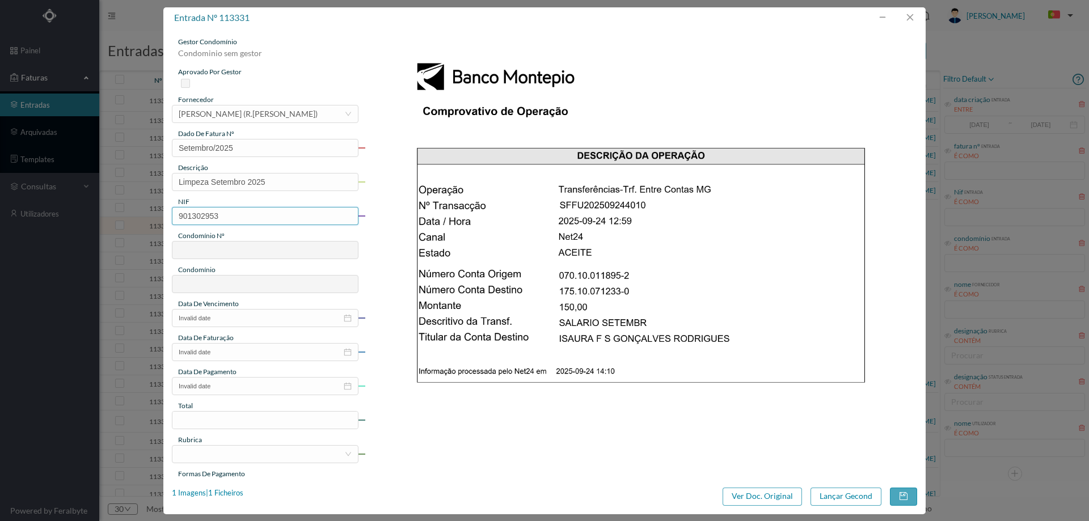
type input "710"
type input "ED. R. Cândida Sá de Albergaria, 69 a 89"
type input "901302953"
click at [263, 327] on input "Invalid date" at bounding box center [265, 318] width 187 height 18
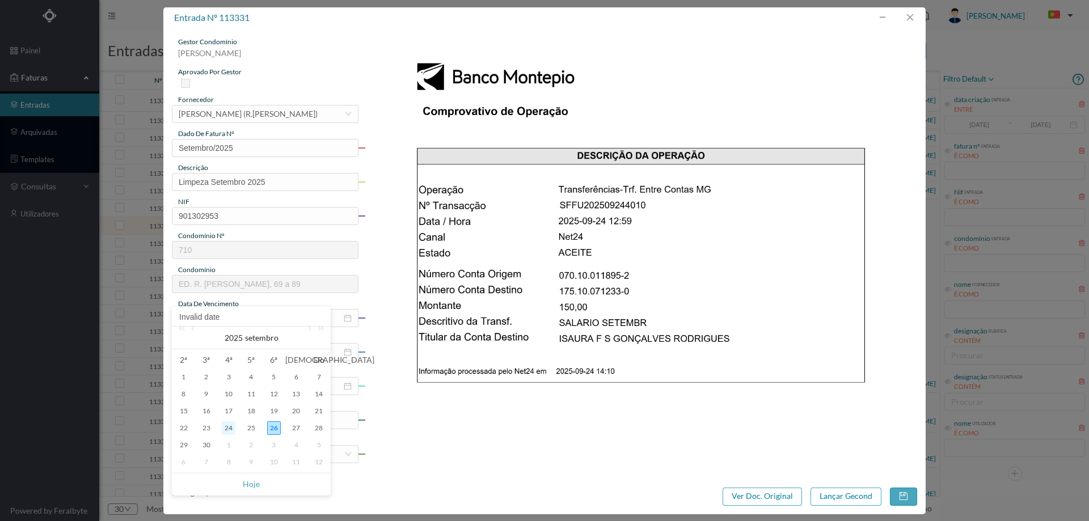
click at [235, 428] on div "24" at bounding box center [229, 429] width 14 height 14
type input "[DATE]"
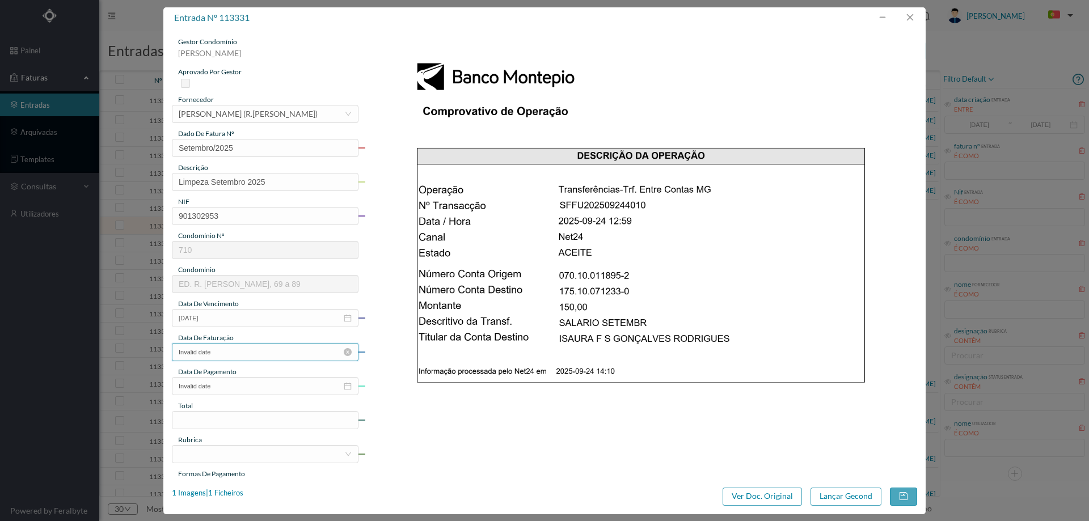
click at [255, 347] on input "Invalid date" at bounding box center [265, 352] width 187 height 18
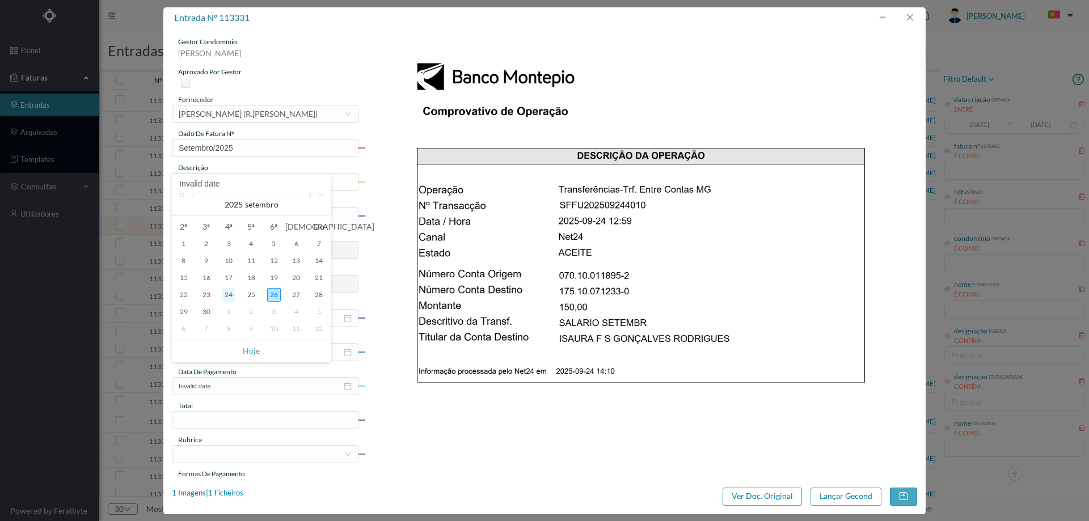
click at [230, 296] on div "24" at bounding box center [229, 295] width 14 height 14
type input "[DATE]"
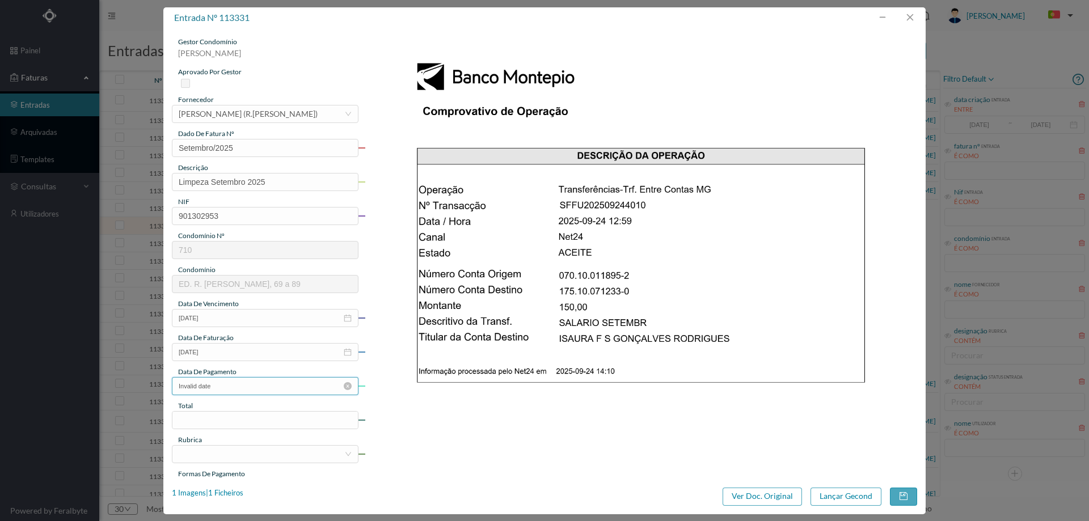
click at [235, 384] on input "Invalid date" at bounding box center [265, 386] width 187 height 18
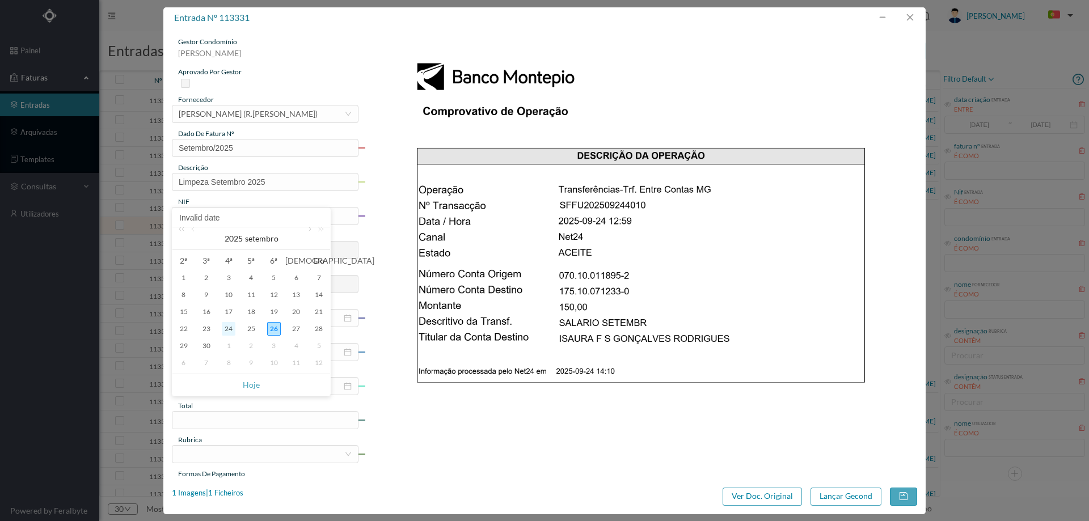
click at [229, 330] on div "24" at bounding box center [229, 329] width 14 height 14
type input "[DATE]"
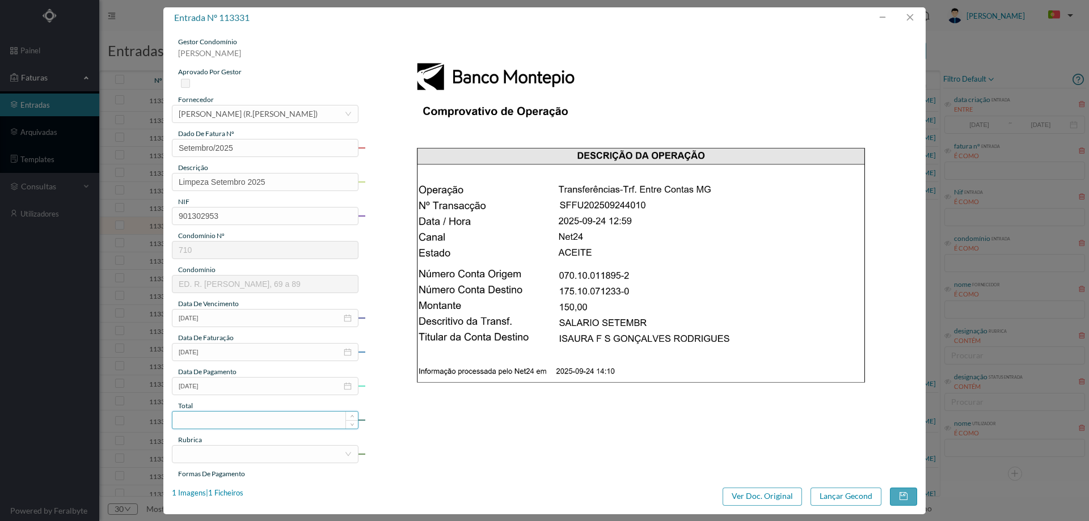
click at [241, 413] on input at bounding box center [265, 420] width 186 height 17
type input "150.00"
click at [196, 451] on div at bounding box center [262, 454] width 166 height 17
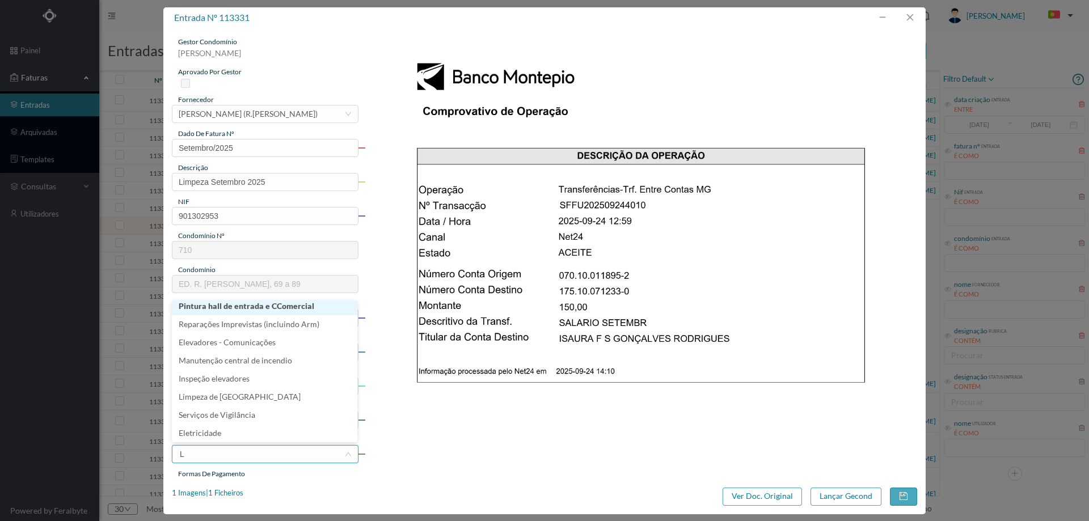
type input "LI"
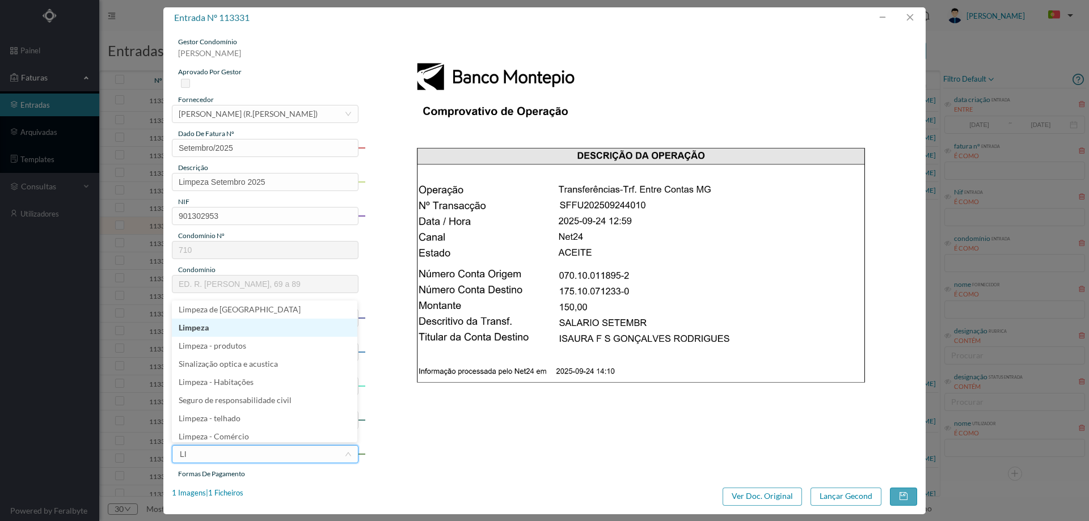
click at [214, 326] on li "Limpeza" at bounding box center [265, 328] width 186 height 18
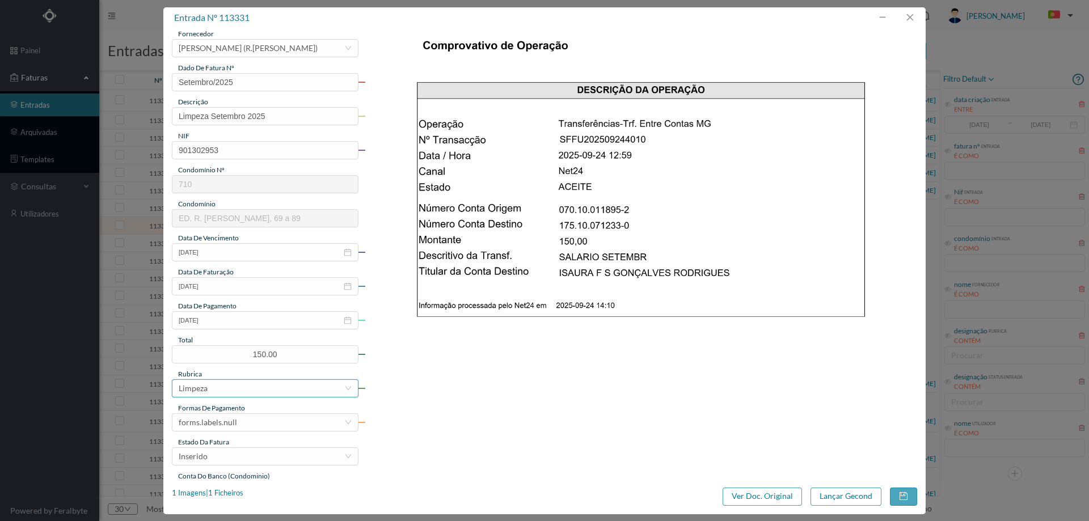
scroll to position [170, 0]
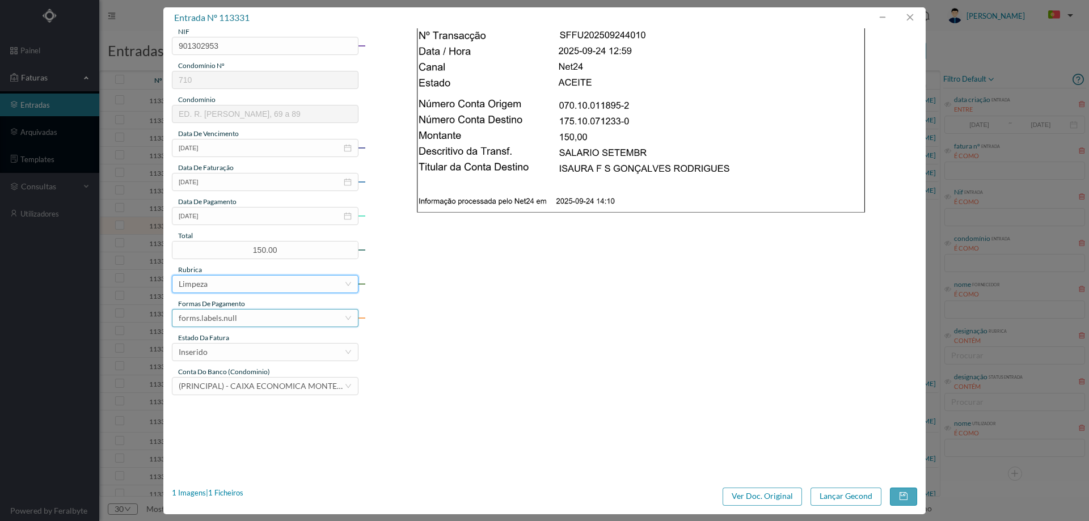
click at [221, 314] on div "forms.labels.null" at bounding box center [208, 318] width 58 height 17
click at [230, 375] on li "transferência bancária" at bounding box center [265, 377] width 186 height 18
click at [235, 349] on div "Inserido" at bounding box center [262, 352] width 166 height 17
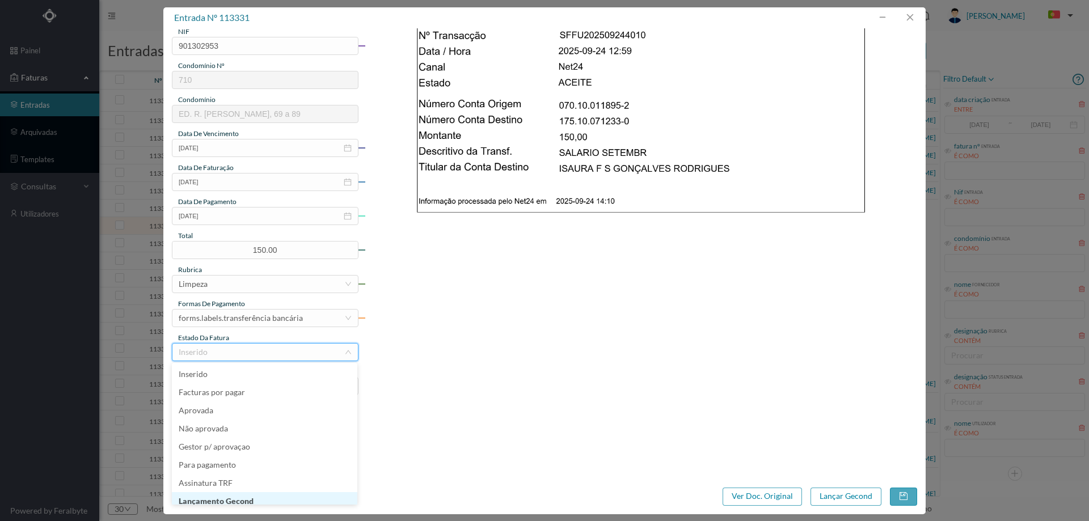
scroll to position [6, 0]
click at [226, 496] on li "Lançamento Gecond" at bounding box center [265, 496] width 186 height 18
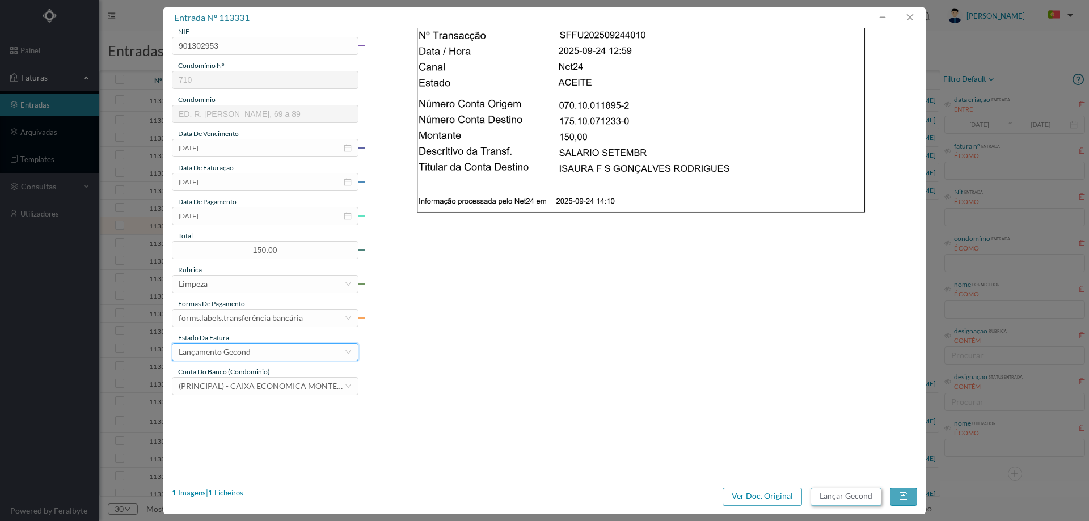
click at [852, 494] on button "Lançar Gecond" at bounding box center [846, 497] width 71 height 18
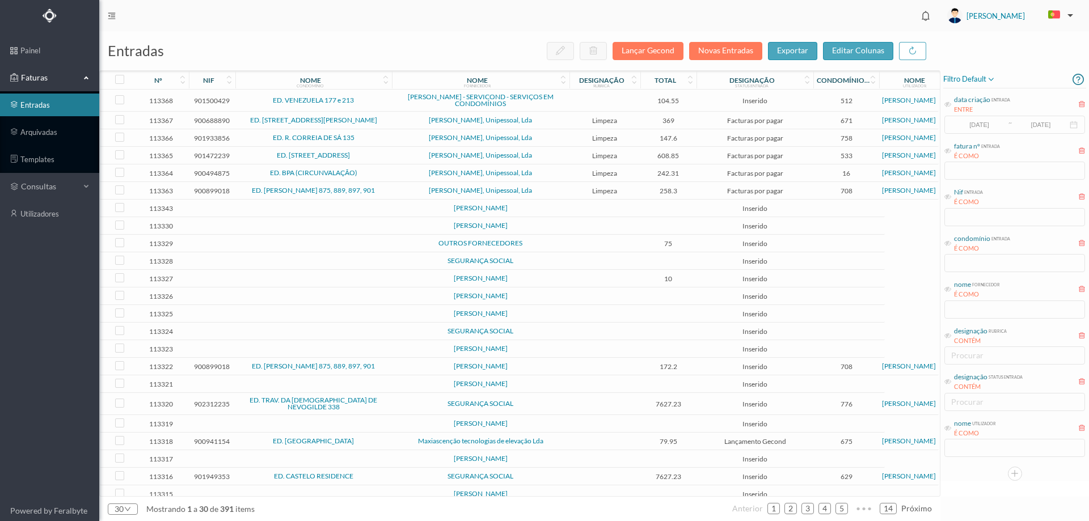
click at [583, 228] on td at bounding box center [605, 226] width 71 height 18
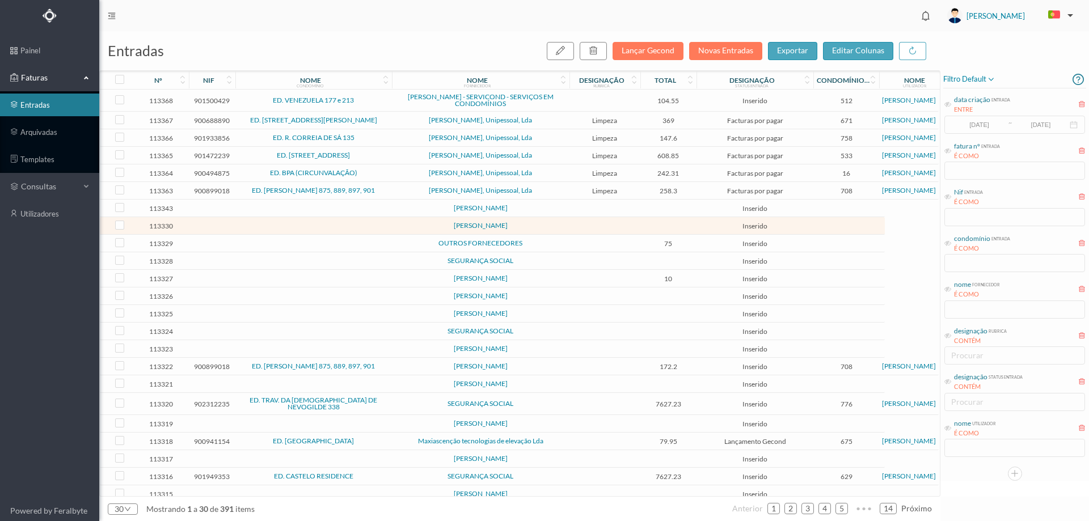
click at [583, 228] on td at bounding box center [605, 226] width 71 height 18
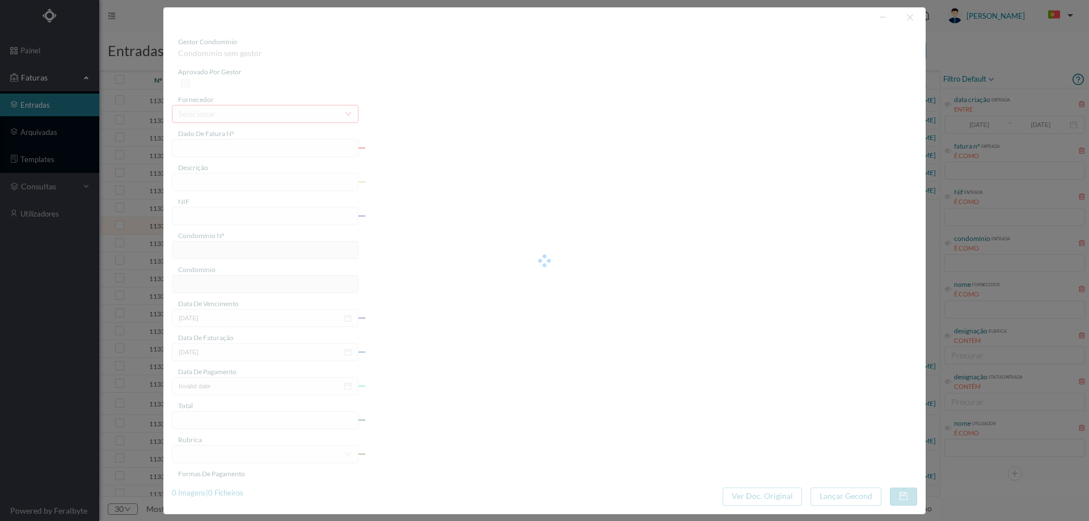
type input "0"
type input "Invalid date"
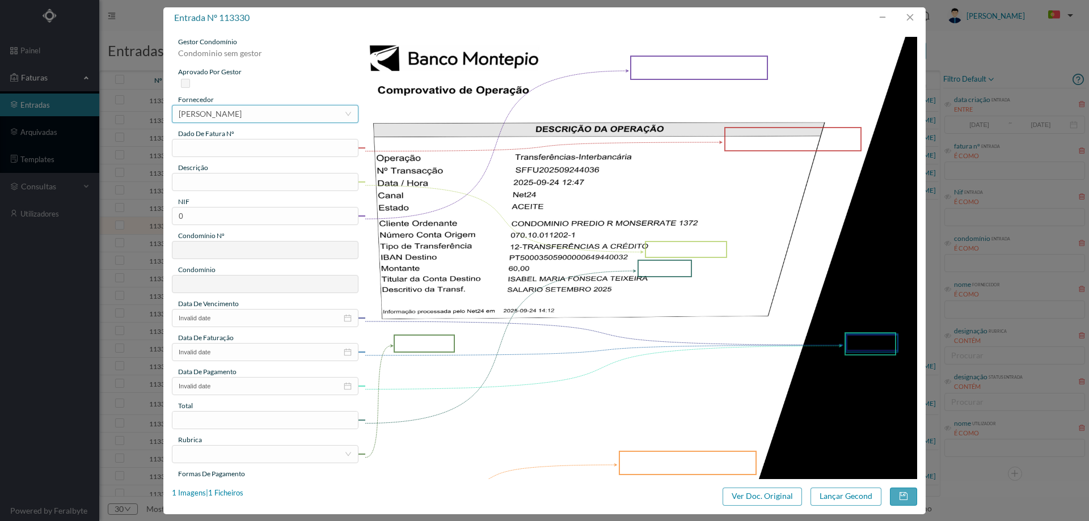
click at [242, 117] on div "[PERSON_NAME]" at bounding box center [210, 114] width 63 height 17
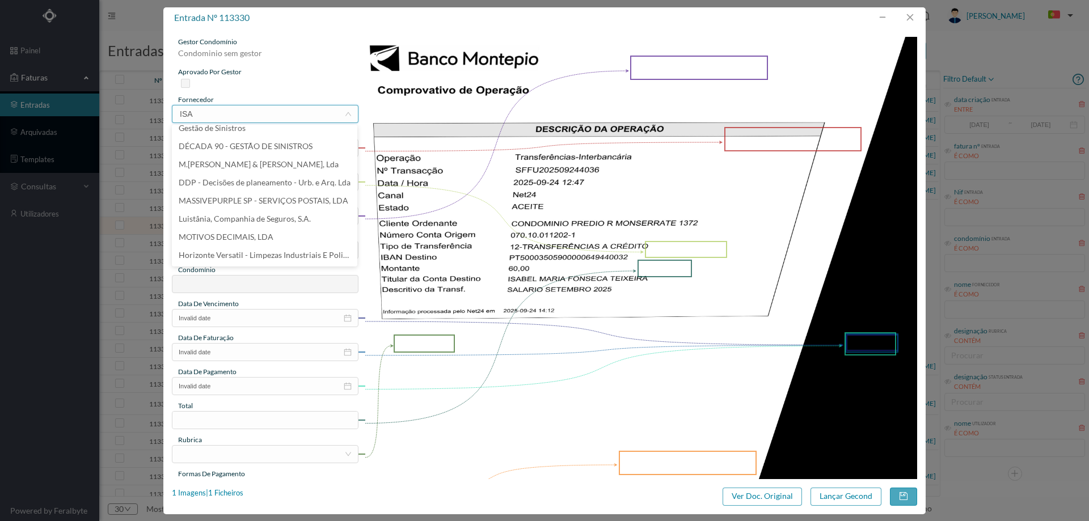
scroll to position [0, 0]
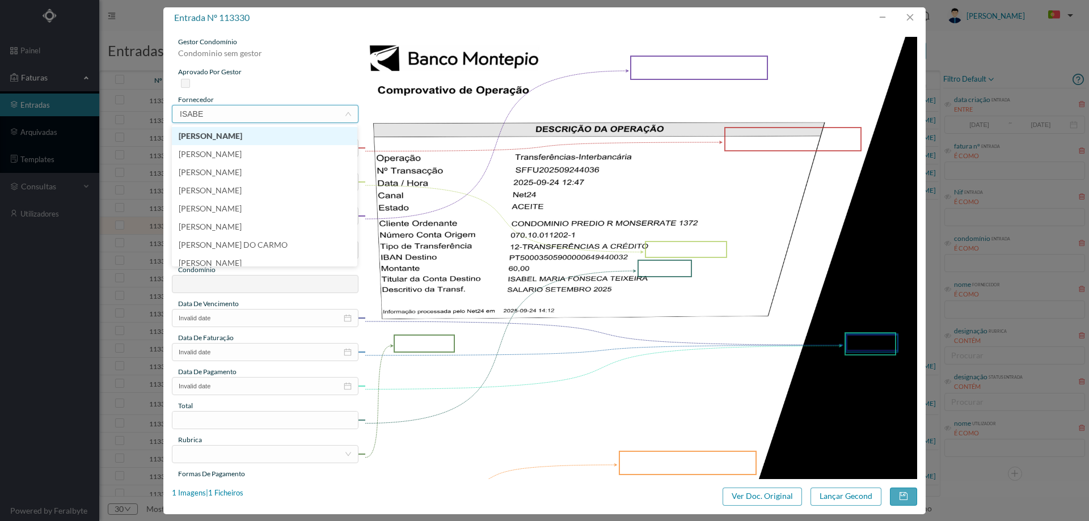
type input "ISABEL"
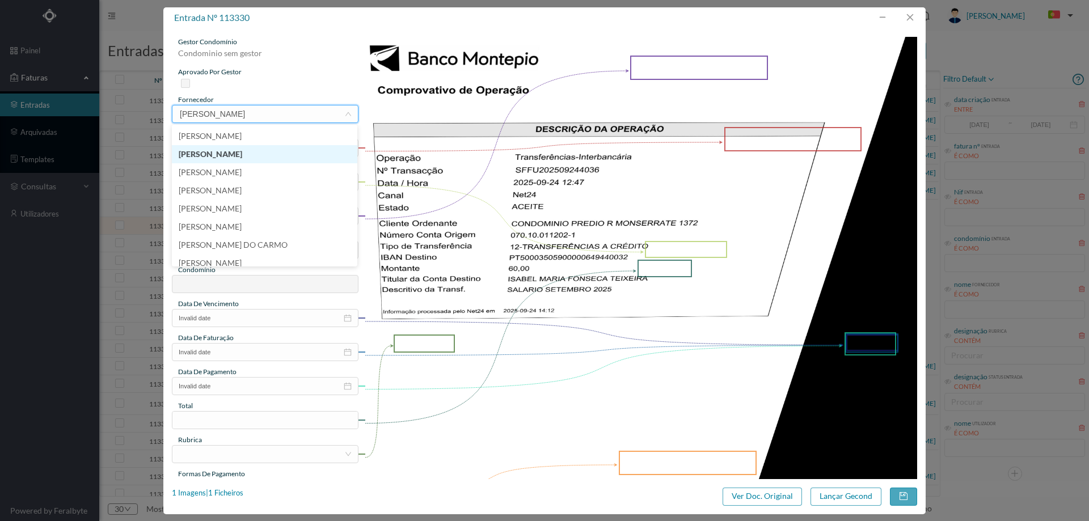
click at [291, 148] on li "[PERSON_NAME]" at bounding box center [265, 154] width 186 height 18
click at [250, 148] on input "text" at bounding box center [265, 148] width 187 height 18
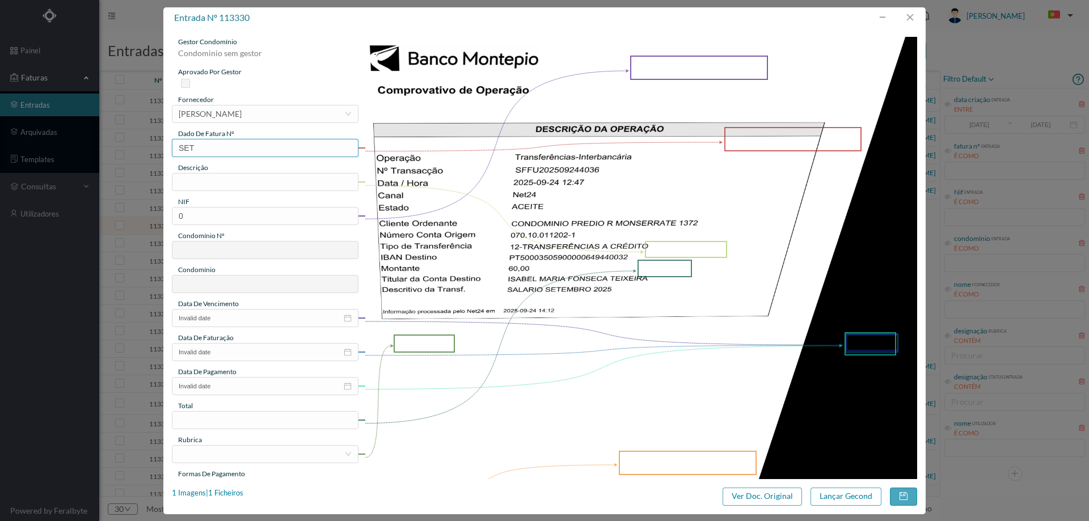
type input "Setembro/2025"
click at [250, 182] on input "text" at bounding box center [265, 182] width 187 height 18
type input "Limpeza Setembro 2025"
drag, startPoint x: 195, startPoint y: 221, endPoint x: 146, endPoint y: 221, distance: 48.8
click at [146, 221] on div "entrada nº 113330 gestor condomínio Condominio sem gestor aprovado por gestor f…" at bounding box center [544, 260] width 1089 height 521
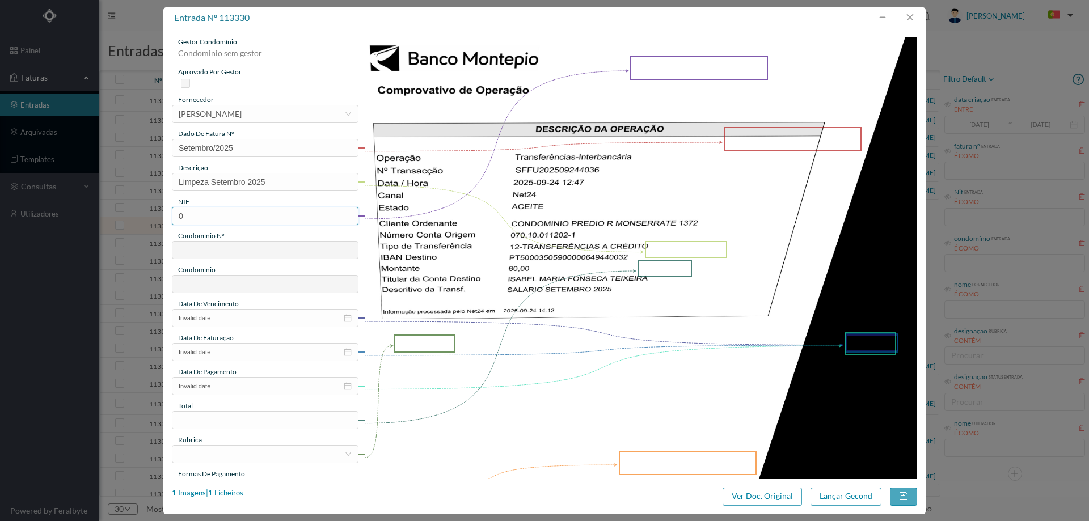
paste input "900893664"
click at [179, 216] on input "900893664" at bounding box center [265, 216] width 187 height 18
type input "900893664"
type input "748"
type input "ED. RUA DE MONSERRATE, 1420"
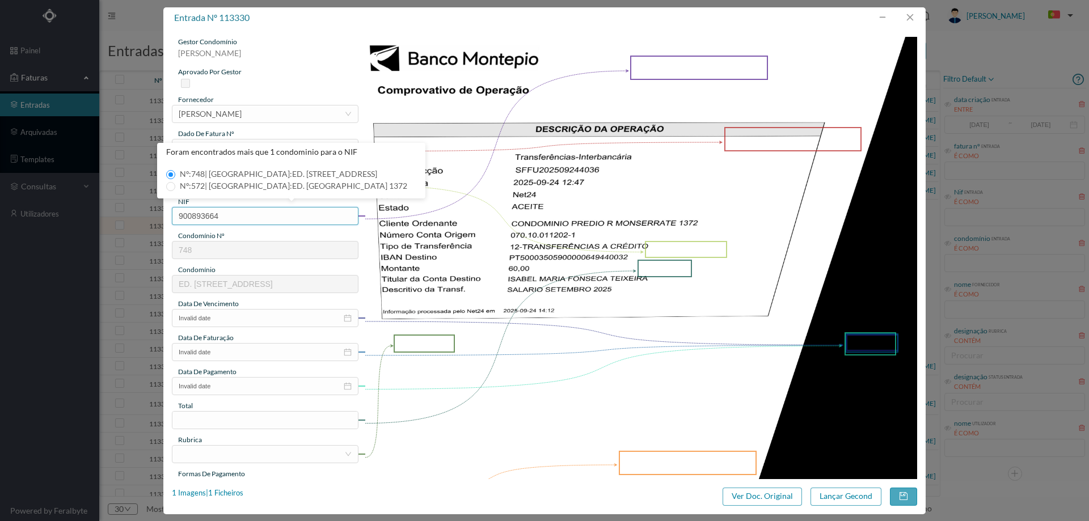
type input "900893664"
click at [244, 185] on span "Nº: 572 | Nome: ED. RUA DE MONSERRATE 1372" at bounding box center [293, 186] width 237 height 10
click at [175, 185] on input "Nº: 572 | Nome: ED. RUA DE MONSERRATE 1372" at bounding box center [170, 186] width 9 height 9
type input "572"
type input "ED. RUA DE MONSERRATE 1372"
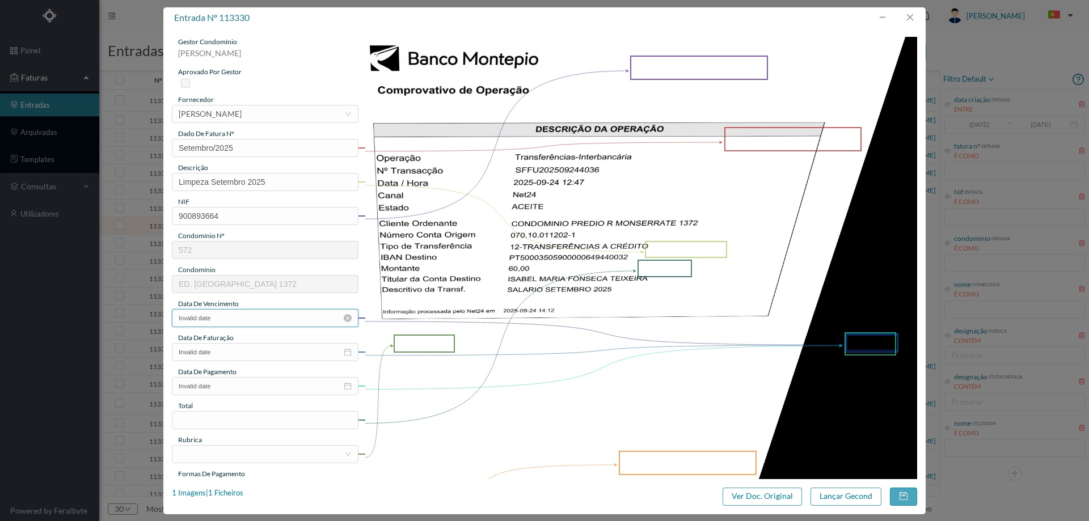
click at [239, 317] on input "Invalid date" at bounding box center [265, 318] width 187 height 18
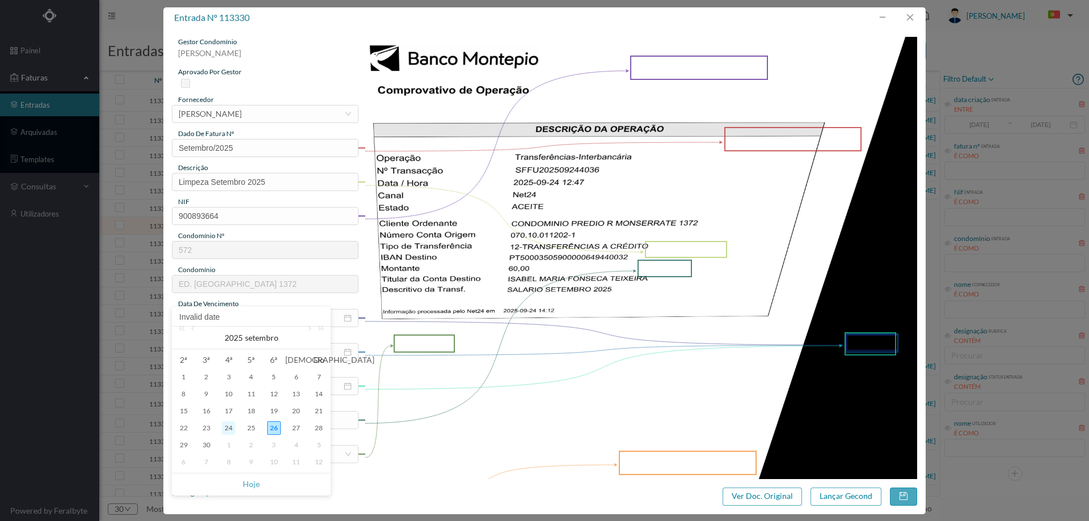
click at [226, 429] on div "24" at bounding box center [229, 429] width 14 height 14
type input "[DATE]"
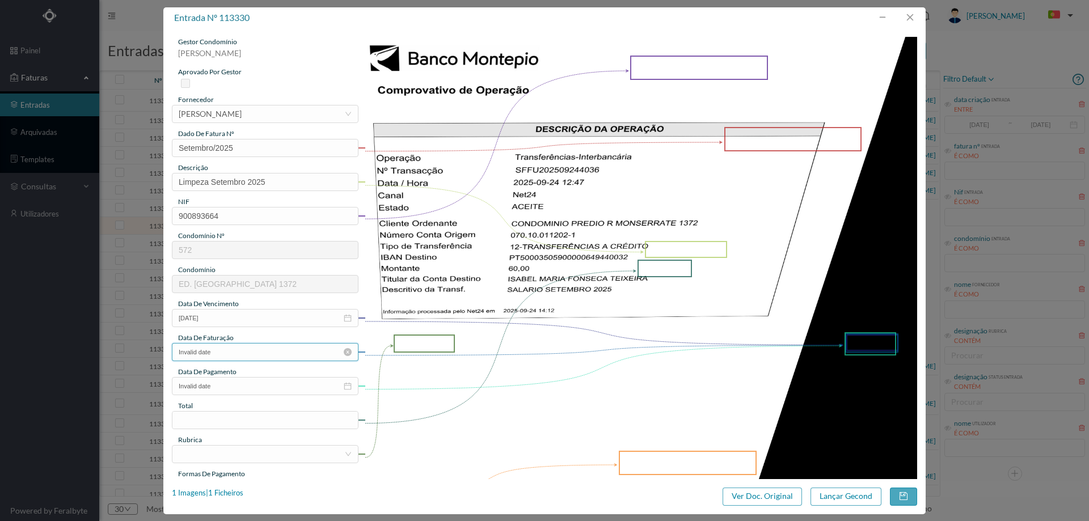
click at [235, 356] on input "Invalid date" at bounding box center [265, 352] width 187 height 18
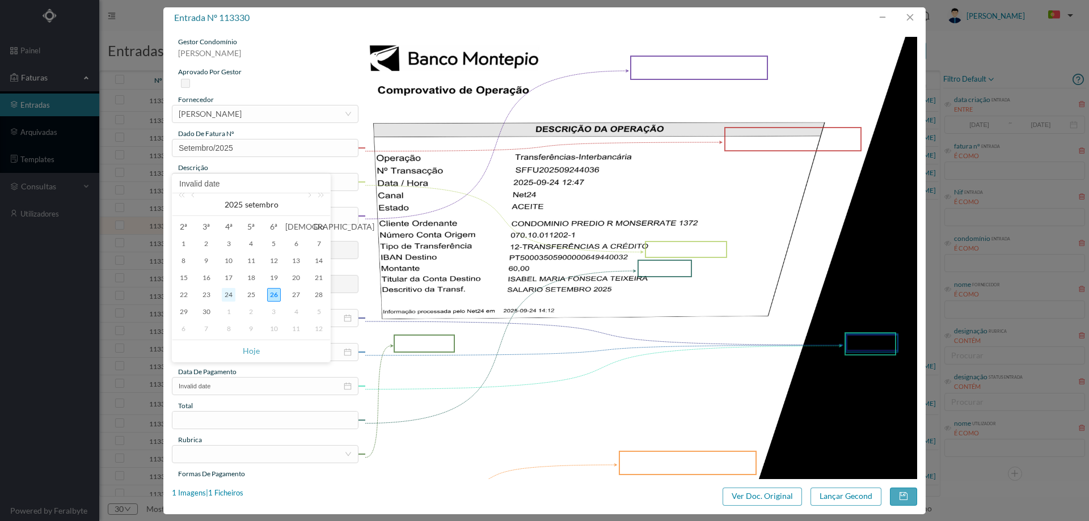
click at [228, 292] on div "24" at bounding box center [229, 295] width 14 height 14
type input "[DATE]"
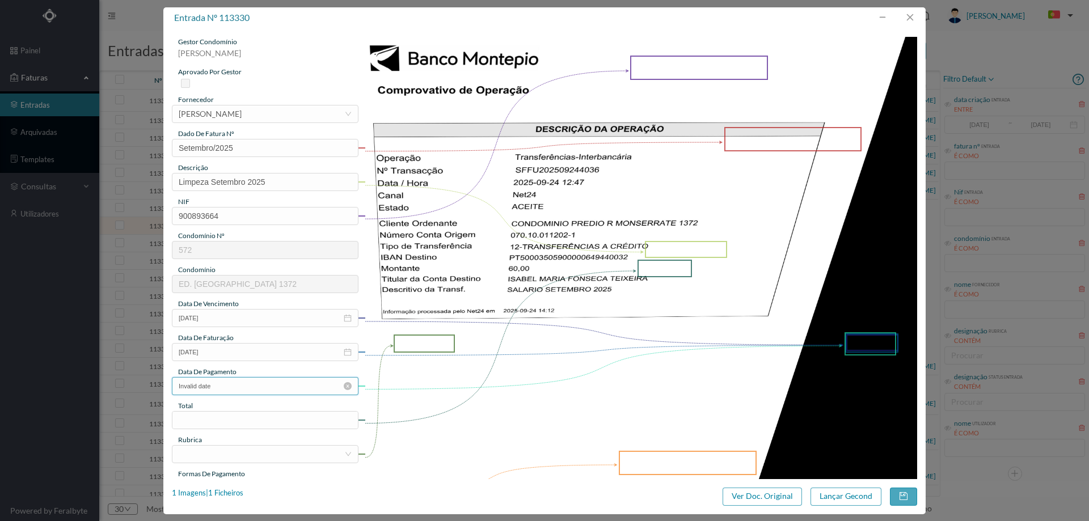
click at [224, 386] on input "Invalid date" at bounding box center [265, 386] width 187 height 18
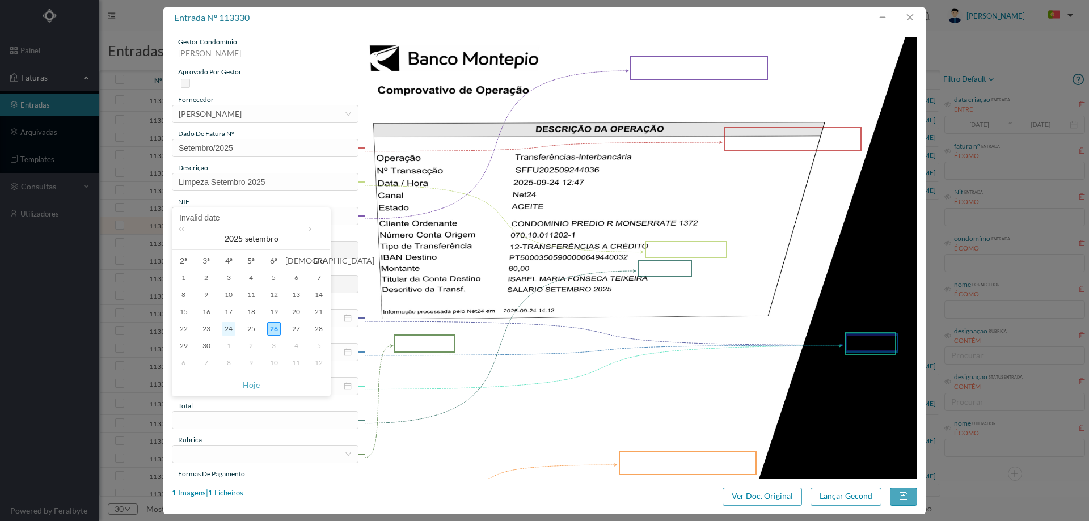
click at [230, 328] on div "24" at bounding box center [229, 329] width 14 height 14
type input "[DATE]"
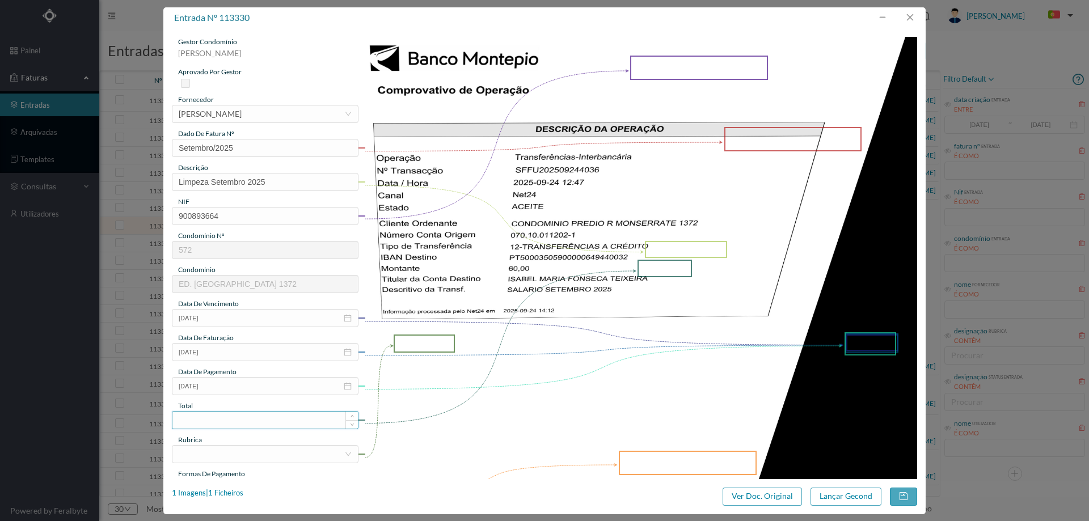
click at [221, 417] on input at bounding box center [265, 420] width 186 height 17
type input "60.00"
click at [212, 452] on div at bounding box center [262, 454] width 166 height 17
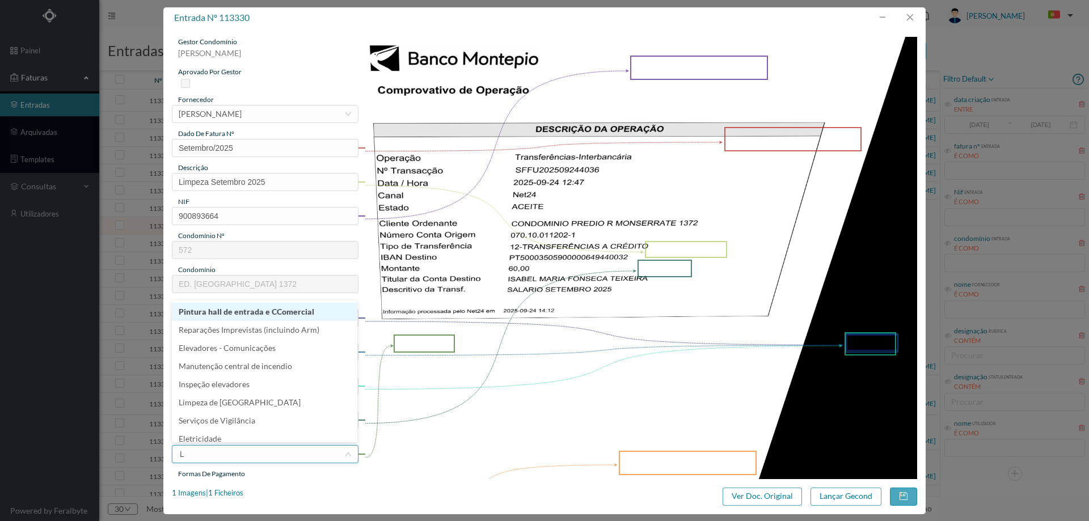
type input "LI"
click at [217, 328] on li "Limpeza" at bounding box center [265, 324] width 186 height 18
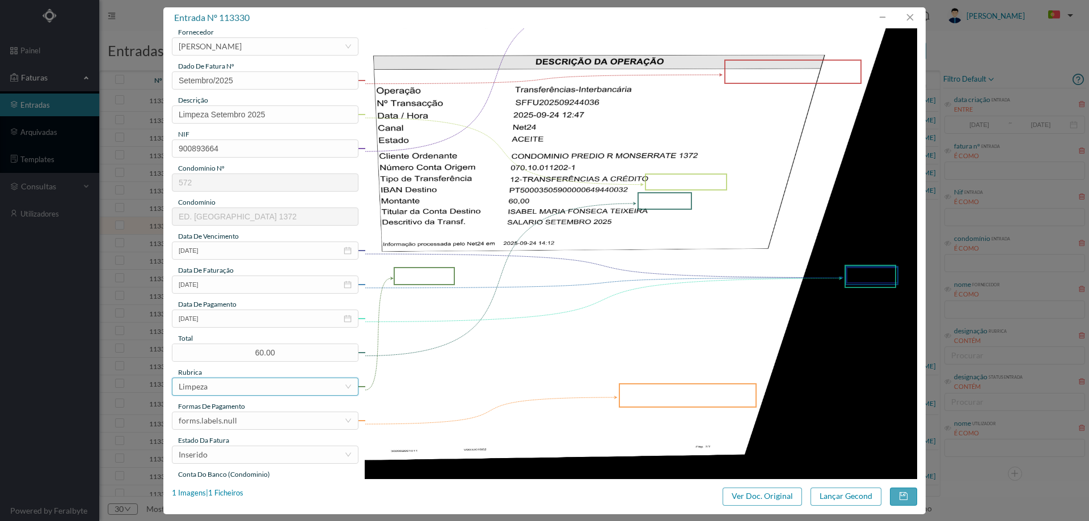
scroll to position [170, 0]
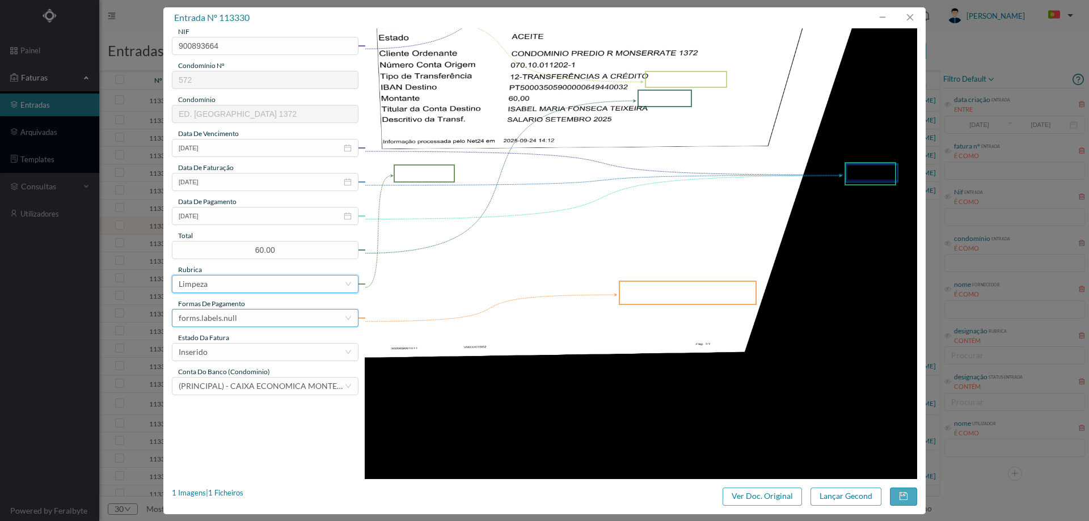
click at [228, 325] on div "forms.labels.null" at bounding box center [208, 318] width 58 height 17
click at [235, 381] on li "transferência bancária" at bounding box center [265, 377] width 186 height 18
click at [242, 344] on div "Inserido" at bounding box center [262, 352] width 166 height 17
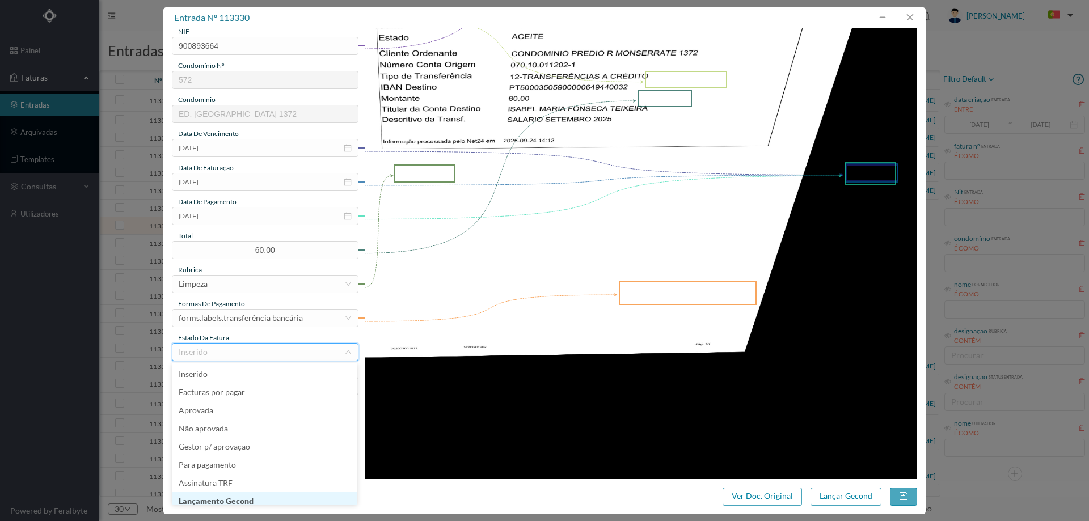
scroll to position [6, 0]
click at [241, 499] on li "Lançamento Gecond" at bounding box center [265, 496] width 186 height 18
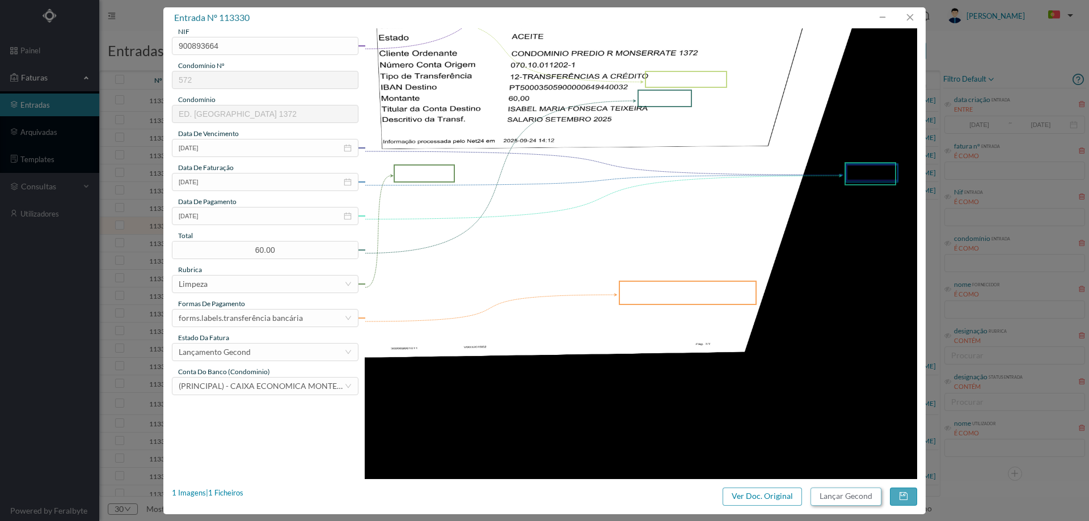
click at [856, 499] on button "Lançar Gecond" at bounding box center [846, 497] width 71 height 18
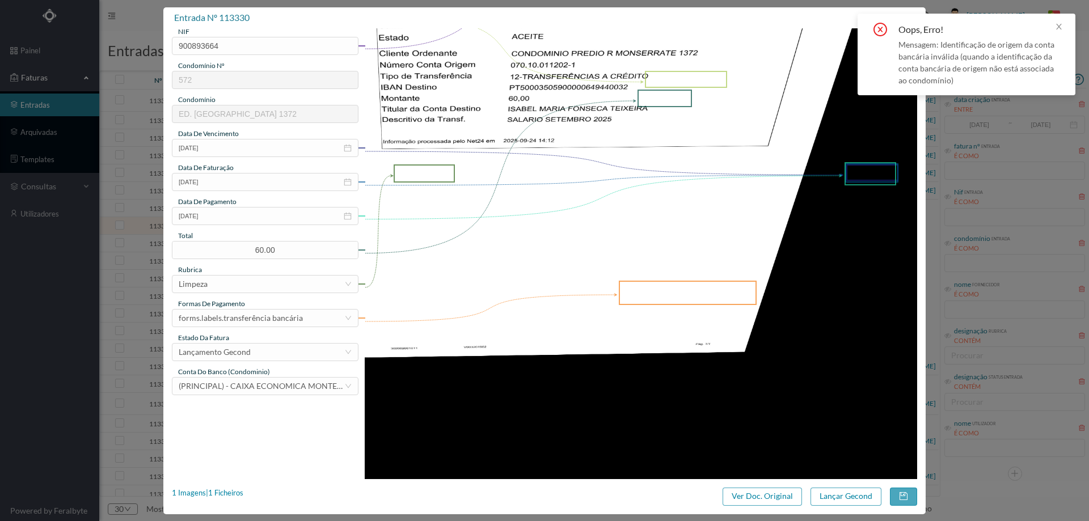
click at [315, 376] on div "conta do banco (condominio)" at bounding box center [265, 372] width 187 height 10
click at [312, 386] on span "(PRINCIPAL) - CAIXA ECONOMICA MONTEPIO GERAL (PT50 003600709910012356488)" at bounding box center [311, 386] width 264 height 10
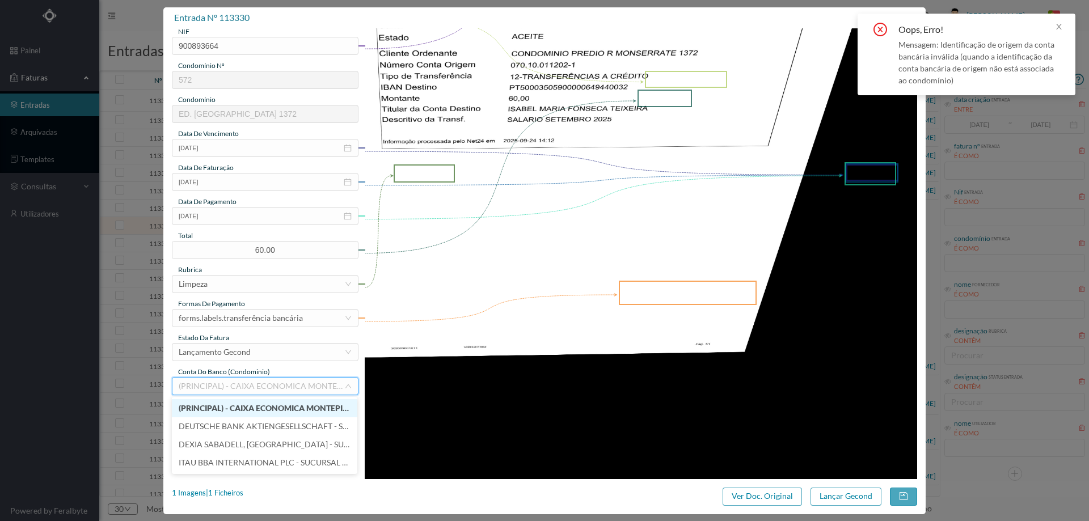
click at [261, 409] on span "(PRINCIPAL) - CAIXA ECONOMICA MONTEPIO GERAL (PT50 003600709910011202188)" at bounding box center [309, 408] width 261 height 10
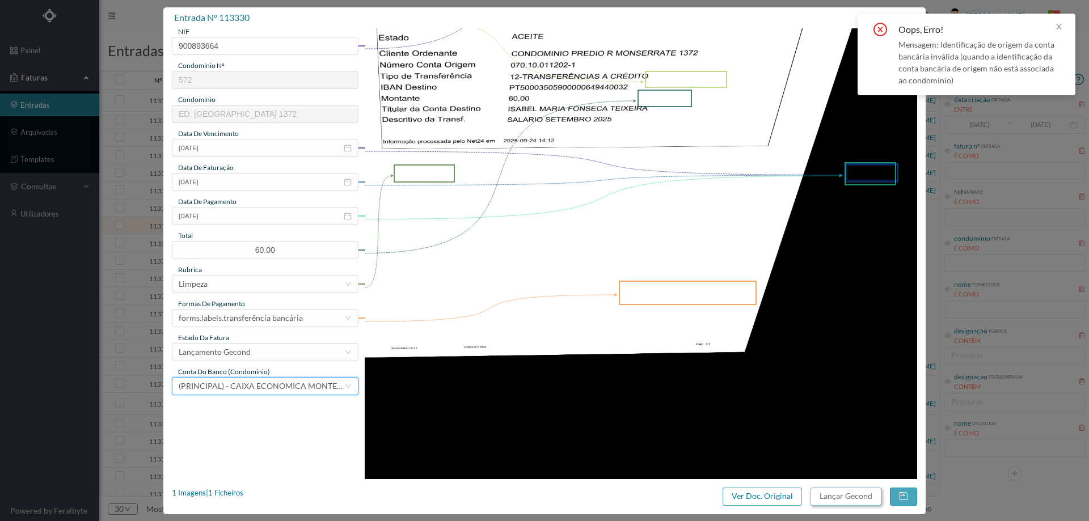
click at [845, 495] on button "Lançar Gecond" at bounding box center [846, 497] width 71 height 18
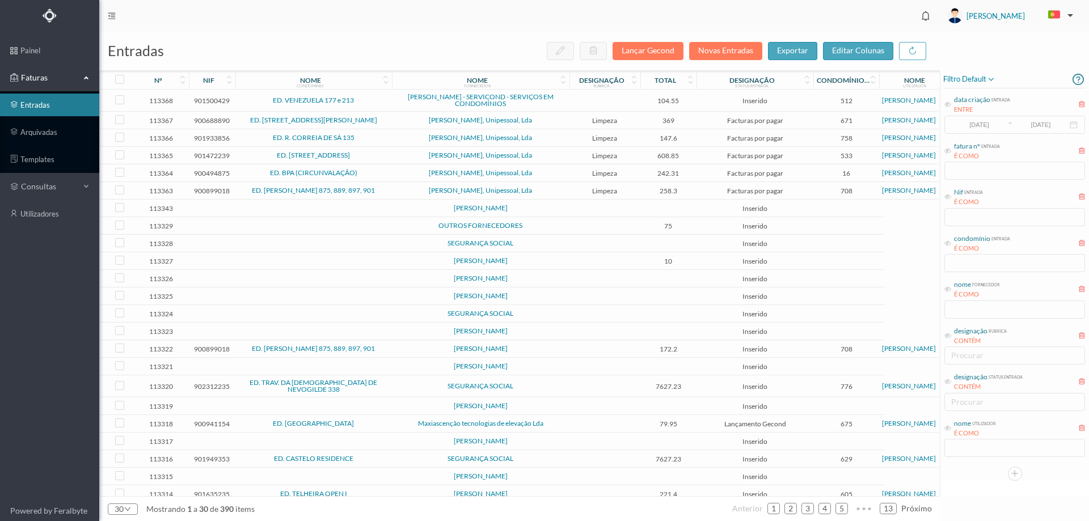
click at [546, 230] on td "OUTROS FORNECEDORES" at bounding box center [481, 226] width 178 height 18
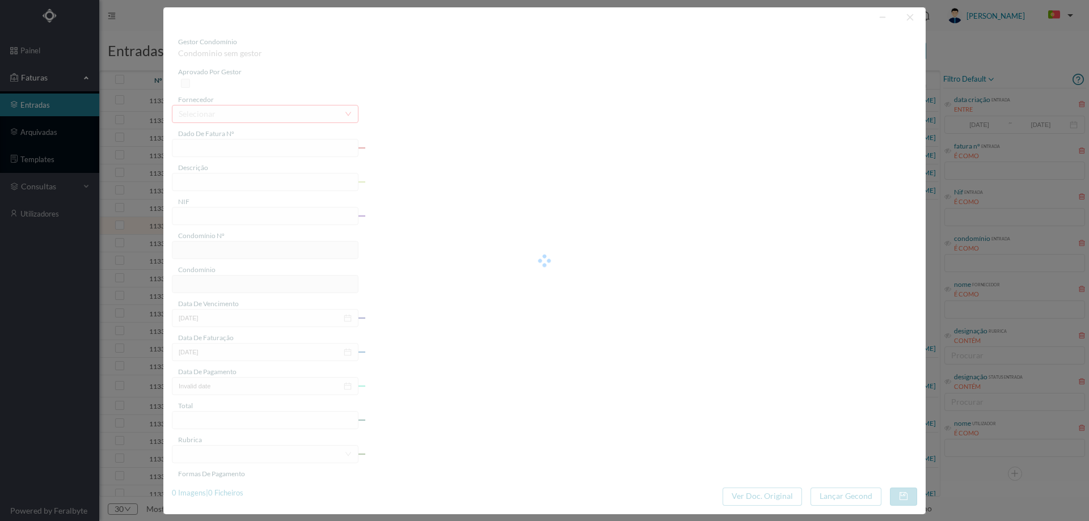
type input "00000225"
type input "SALARIO [DATE]"
type input "0"
type input "Invalid date"
type input "[DATE]"
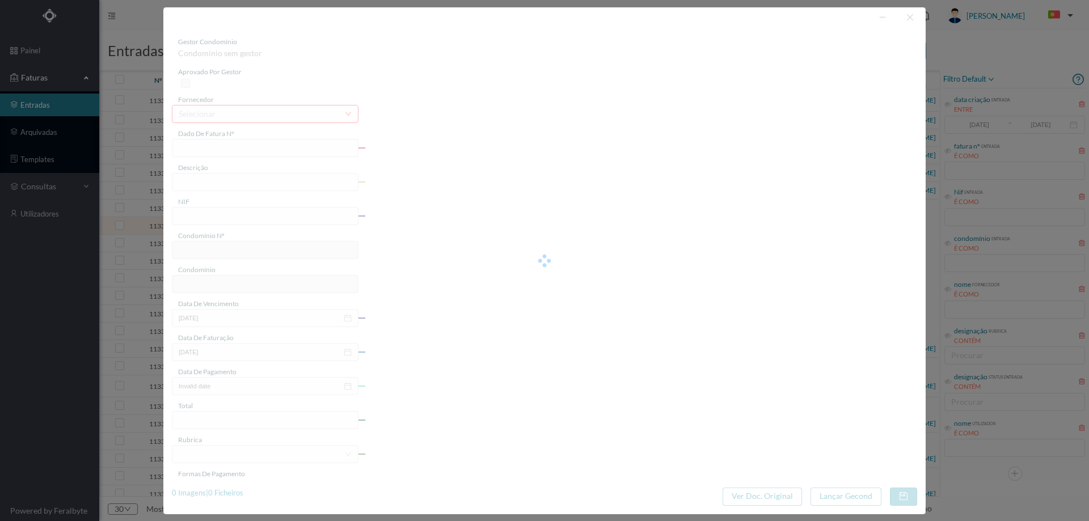
type input "[DATE]"
type input "75.00"
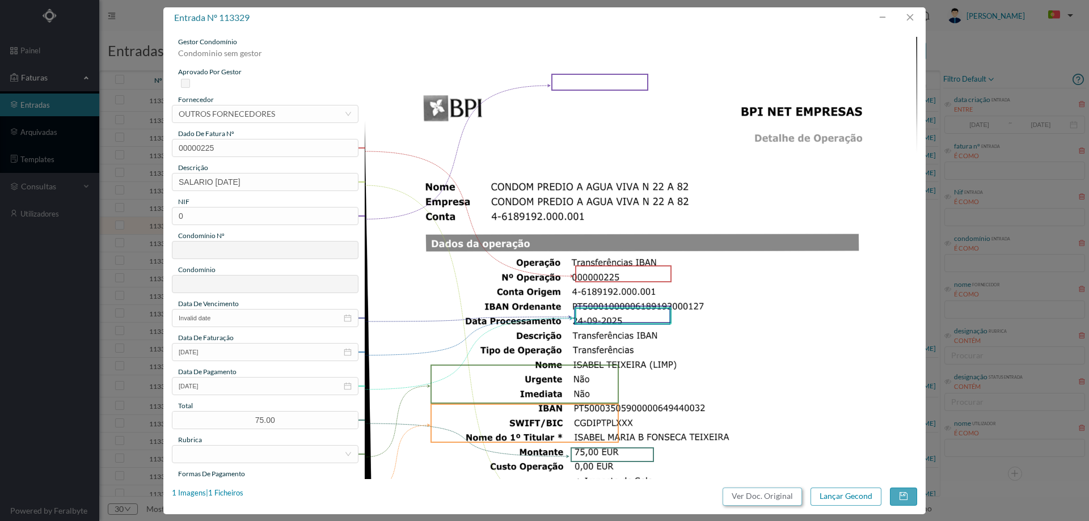
click at [755, 498] on button "Ver Doc. Original" at bounding box center [762, 497] width 79 height 18
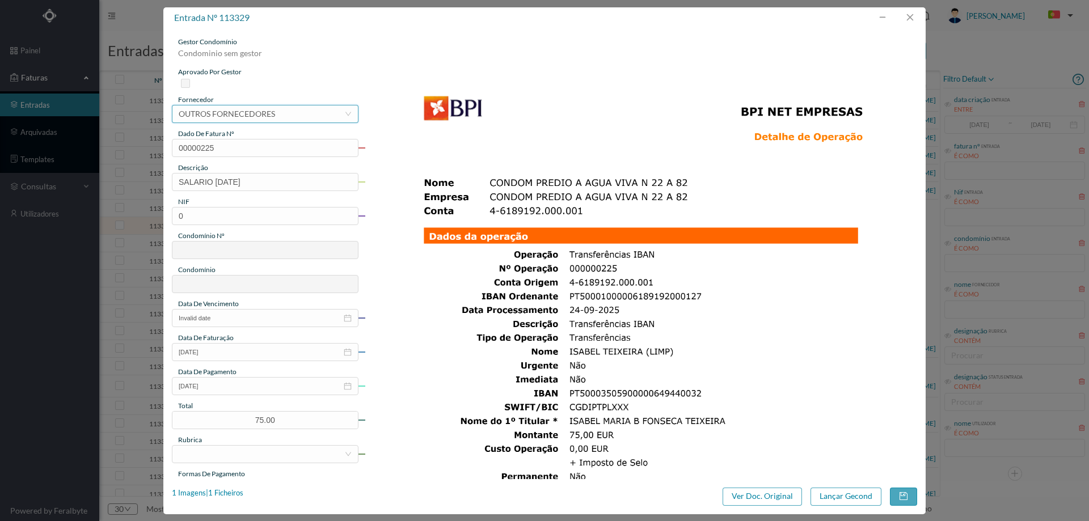
click at [262, 112] on div "OUTROS FORNECEDORES" at bounding box center [227, 114] width 96 height 17
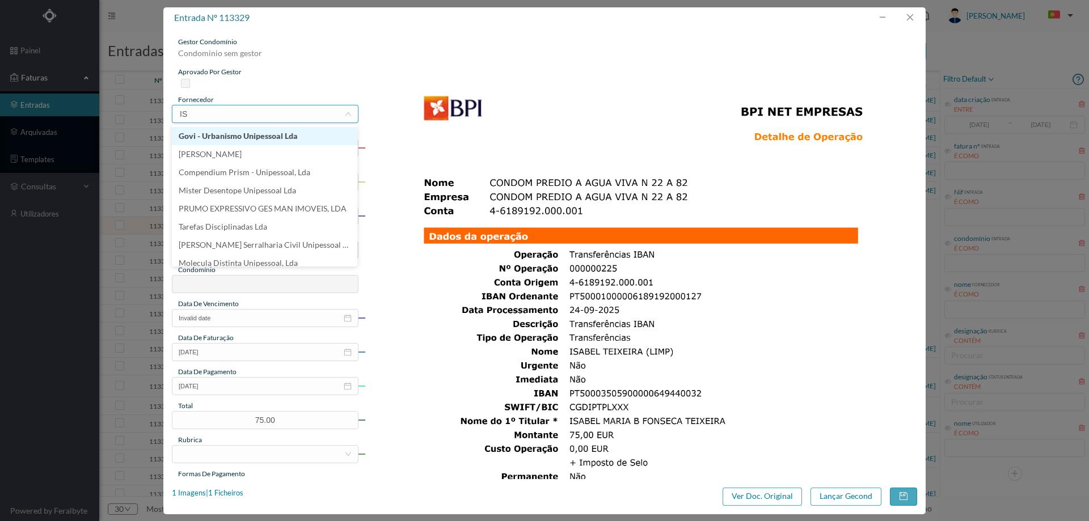
type input "ISA"
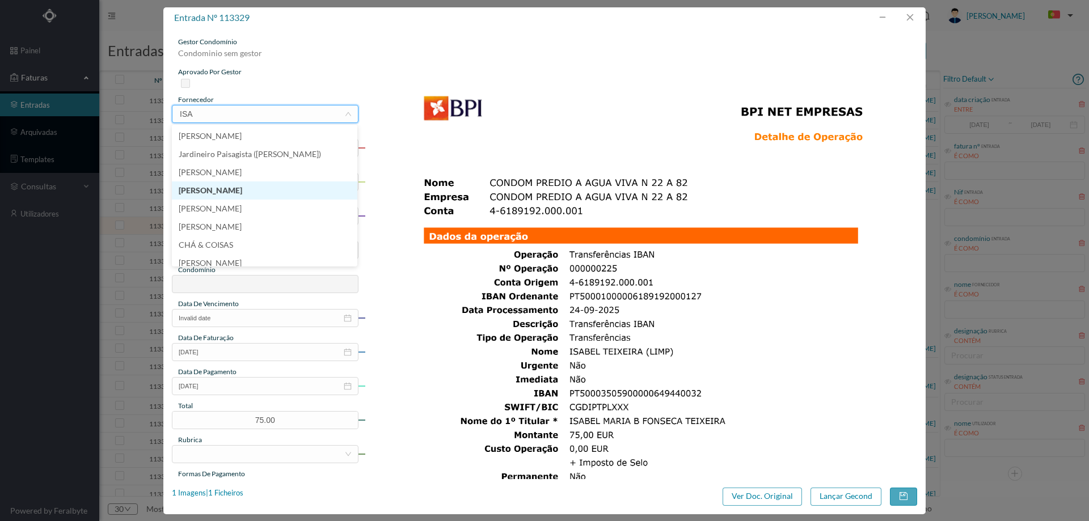
click at [250, 194] on li "[PERSON_NAME]" at bounding box center [265, 191] width 186 height 18
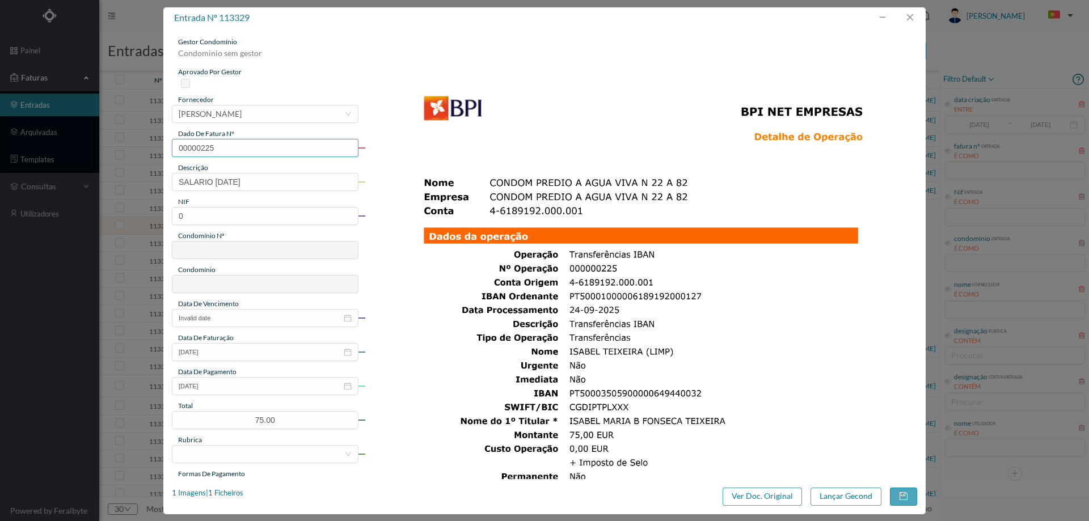
drag, startPoint x: 252, startPoint y: 148, endPoint x: 96, endPoint y: 158, distance: 156.3
click at [110, 158] on div "entrada nº 113329 gestor condomínio Condominio sem gestor aprovado por gestor f…" at bounding box center [544, 260] width 1089 height 521
type input "D"
type input "Setembro/2025"
drag, startPoint x: 240, startPoint y: 180, endPoint x: 73, endPoint y: 187, distance: 166.9
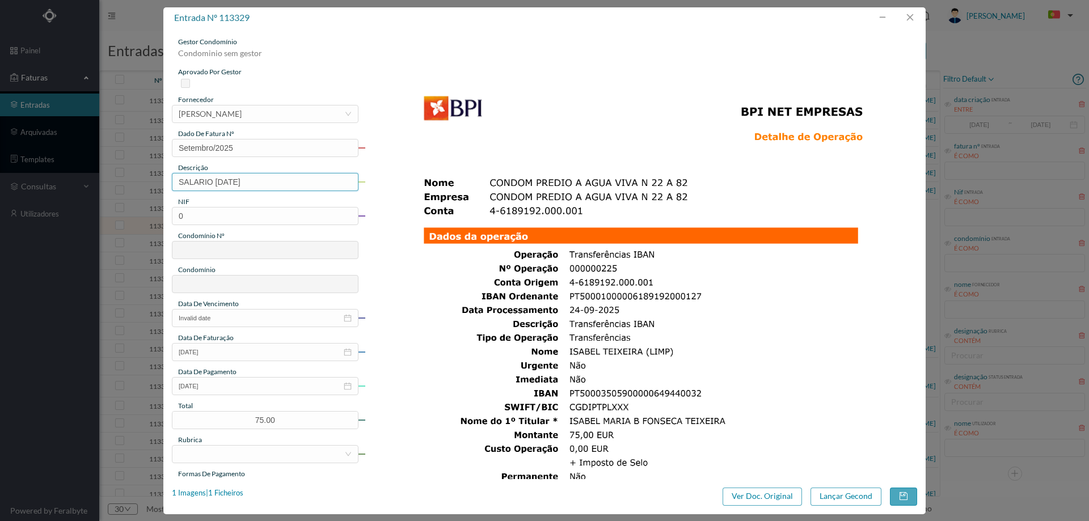
click at [73, 187] on div "entrada nº 113329 gestor condomínio Condominio sem gestor aprovado por gestor f…" at bounding box center [544, 260] width 1089 height 521
type input "Limpeza Setembro 2025"
click at [291, 217] on input "0" at bounding box center [265, 216] width 187 height 18
paste input "901466948"
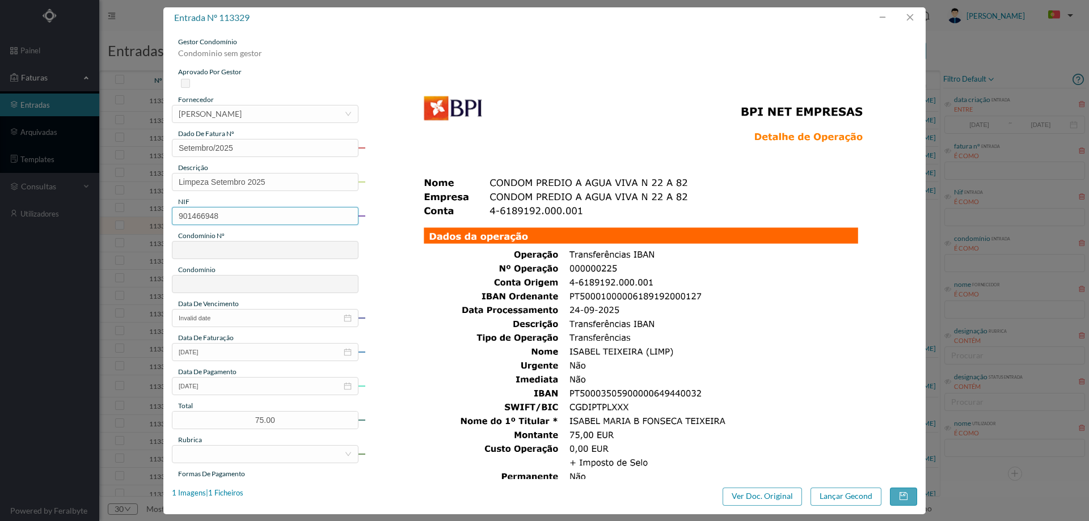
click at [182, 209] on input "901466948" at bounding box center [265, 216] width 187 height 18
type input "901466948"
type input "574"
type input "ED. ALAMEDA ÁGUA VIVA 36"
type input "901466948"
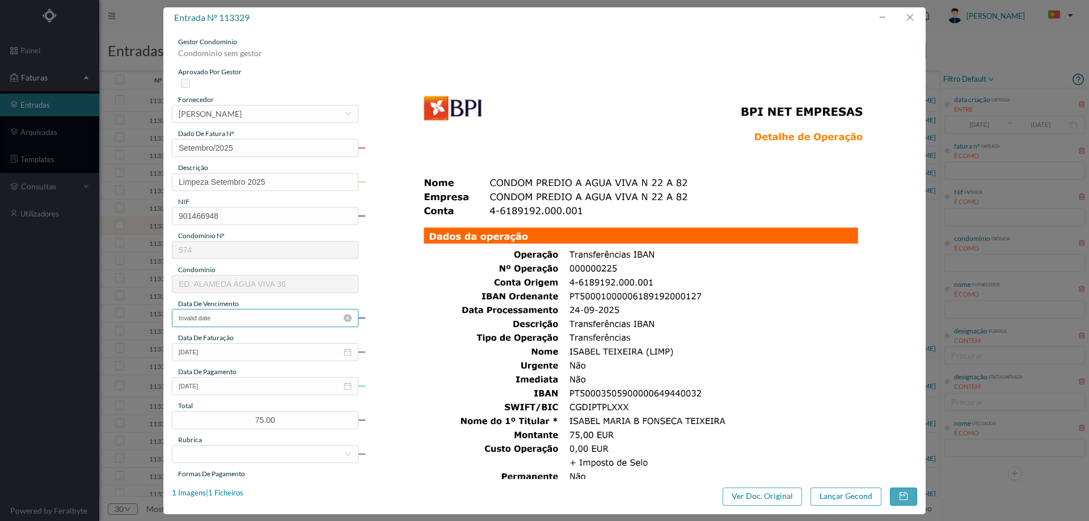
click at [246, 315] on input "Invalid date" at bounding box center [265, 318] width 187 height 18
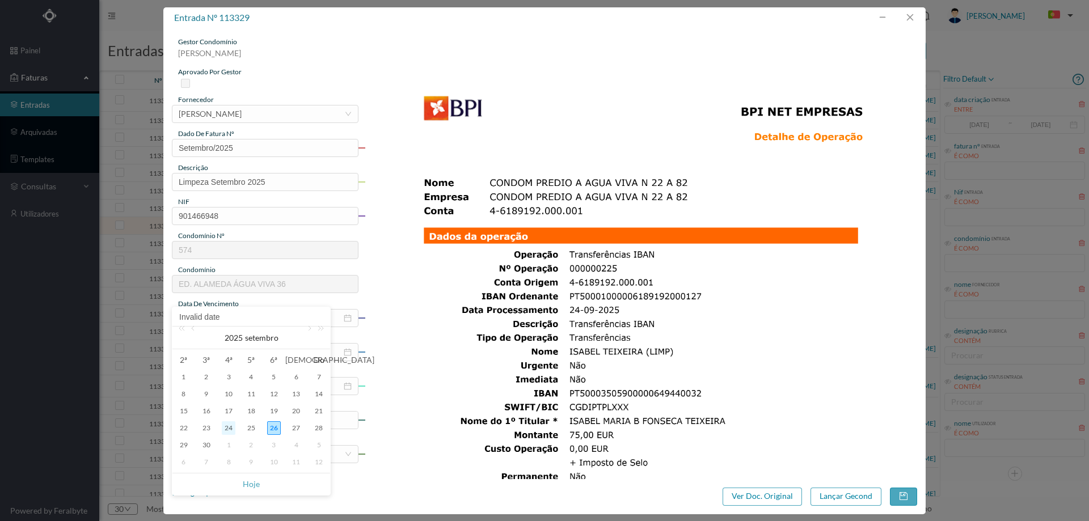
click at [230, 428] on div "24" at bounding box center [229, 429] width 14 height 14
type input "[DATE]"
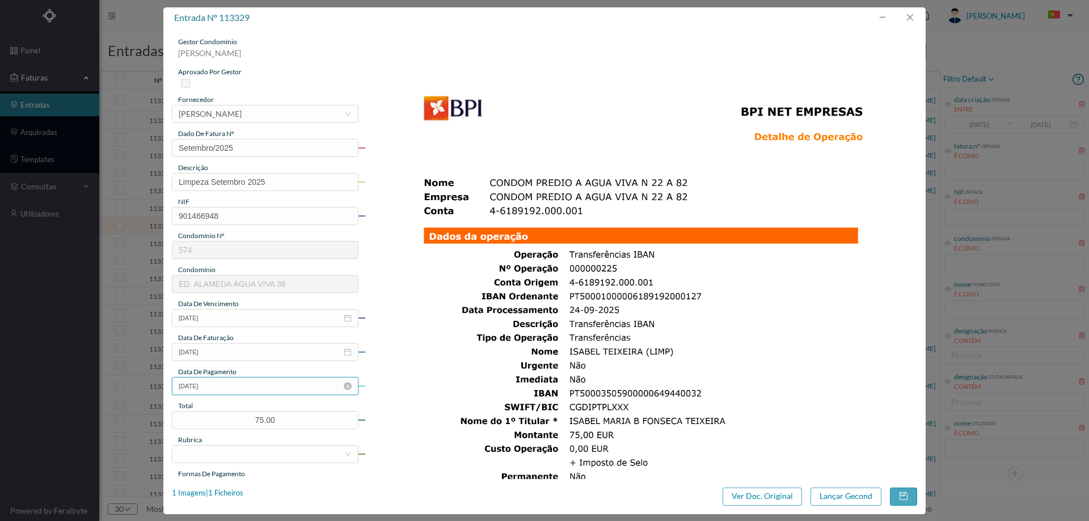
click at [228, 380] on input "[DATE]" at bounding box center [265, 386] width 187 height 18
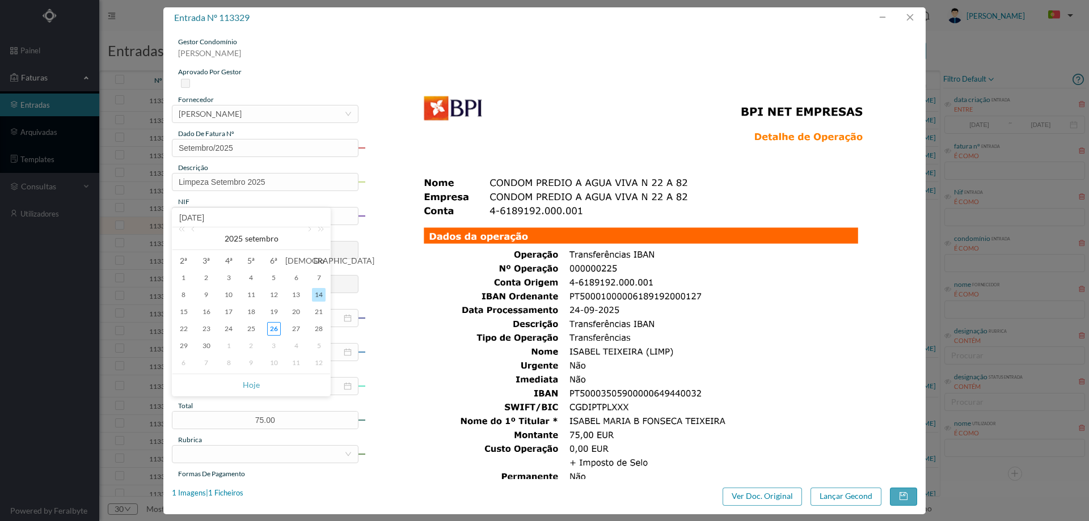
click at [558, 330] on img at bounding box center [641, 428] width 553 height 782
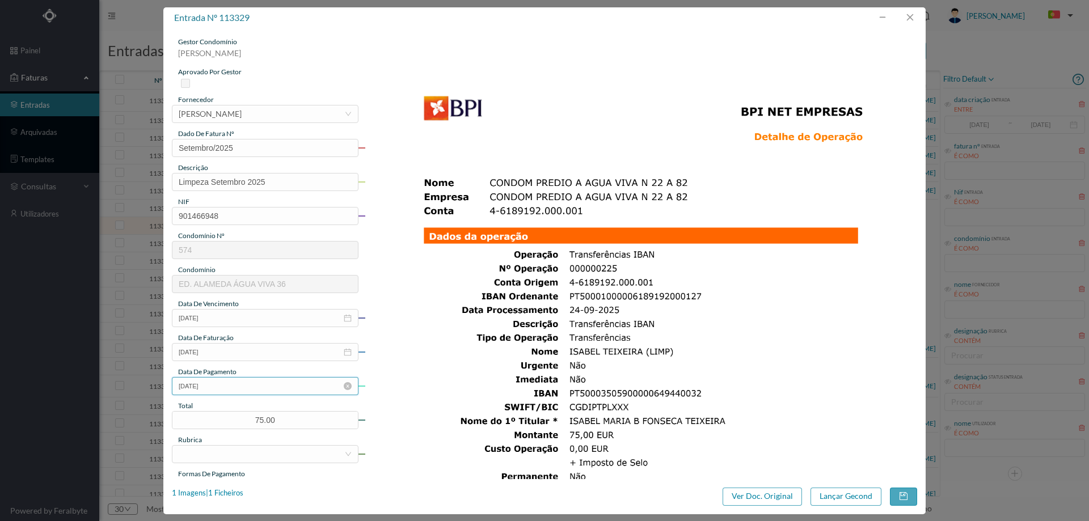
click at [259, 390] on input "[DATE]" at bounding box center [265, 386] width 187 height 18
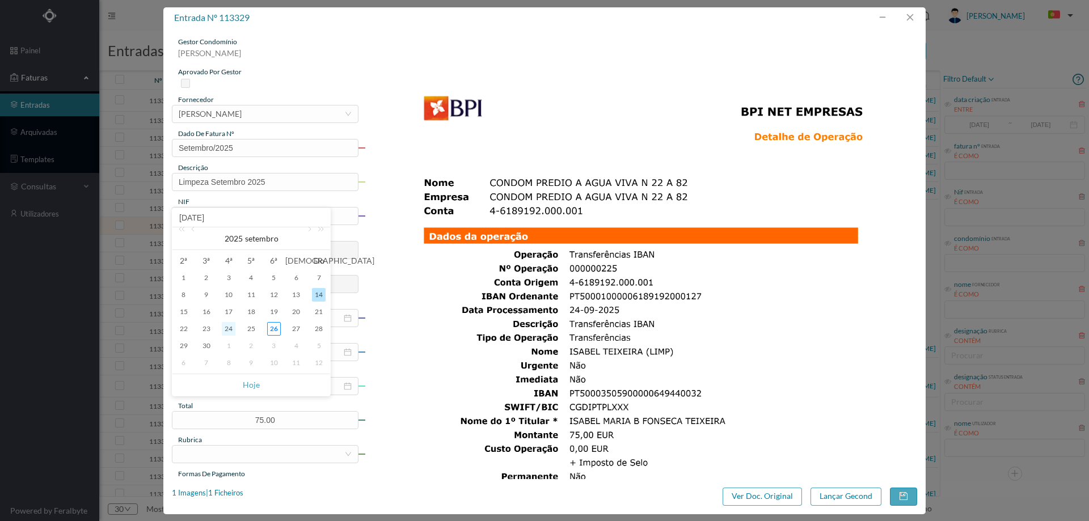
click at [228, 331] on div "24" at bounding box center [229, 329] width 14 height 14
type input "[DATE]"
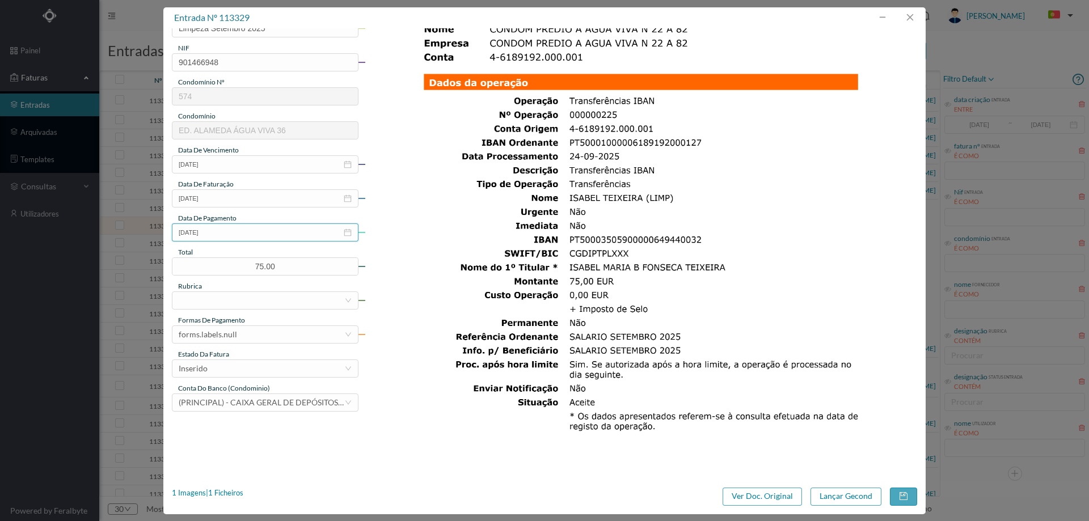
scroll to position [170, 0]
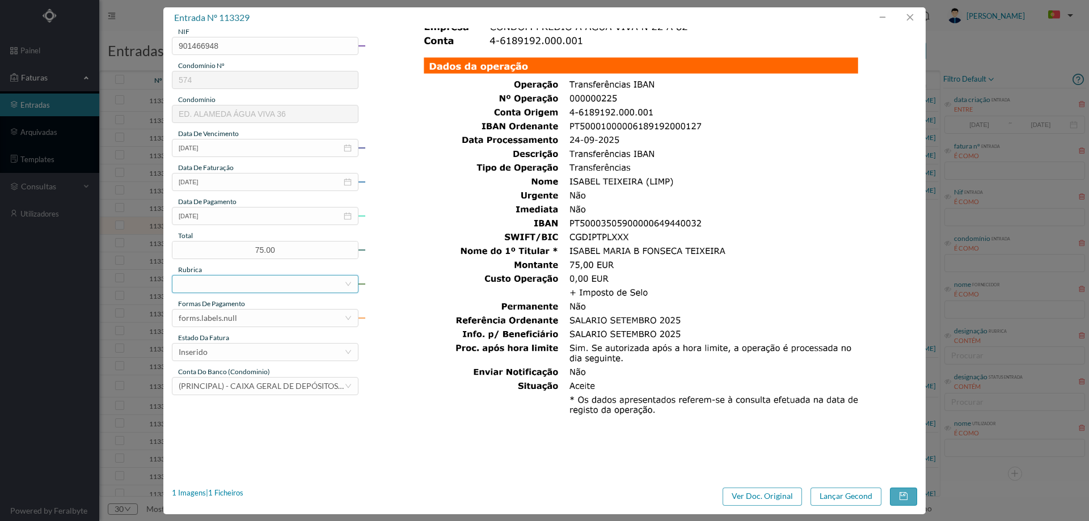
click at [238, 287] on div at bounding box center [262, 284] width 166 height 17
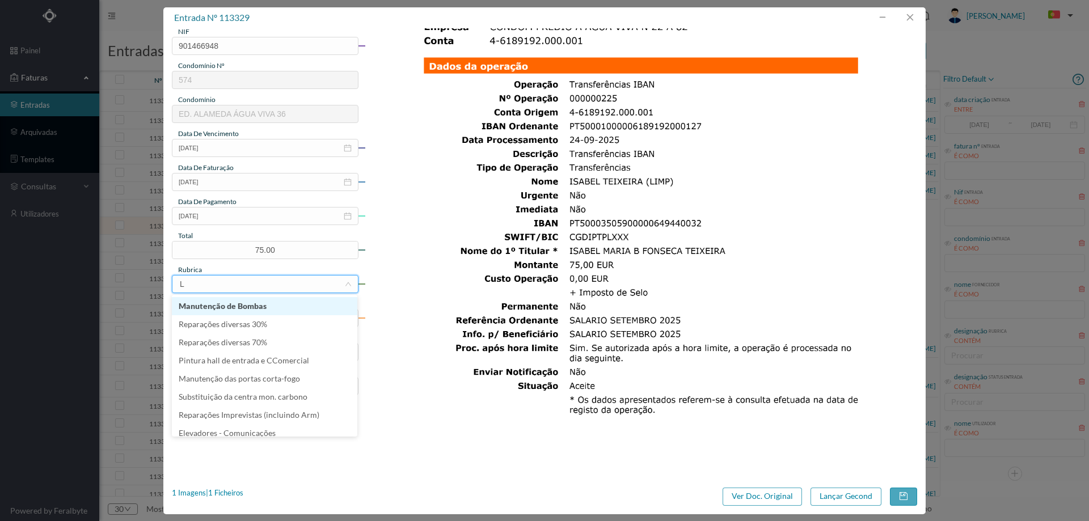
type input "LI"
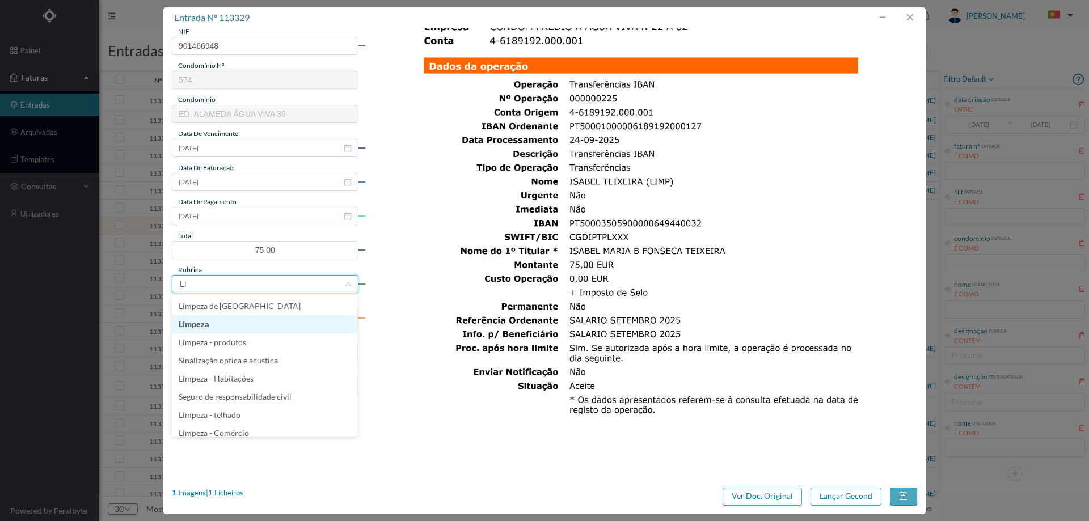
click at [240, 321] on li "Limpeza" at bounding box center [265, 324] width 186 height 18
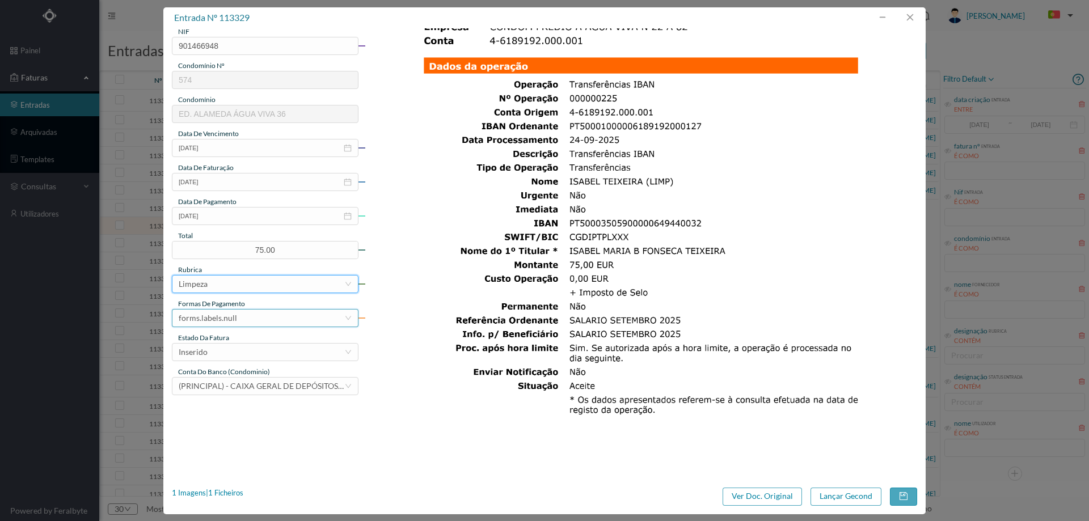
click at [241, 313] on div "forms.labels.null" at bounding box center [262, 318] width 166 height 17
click at [233, 377] on li "transferência bancária" at bounding box center [265, 377] width 186 height 18
click at [238, 344] on div "Inserido" at bounding box center [262, 352] width 166 height 17
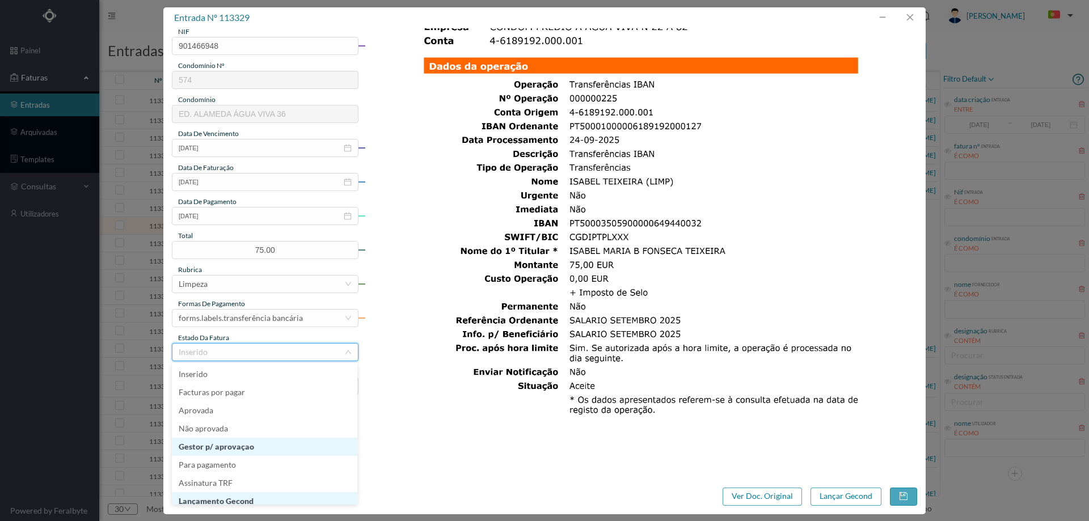
scroll to position [6, 0]
click at [248, 498] on li "Lançamento Gecond" at bounding box center [265, 496] width 186 height 18
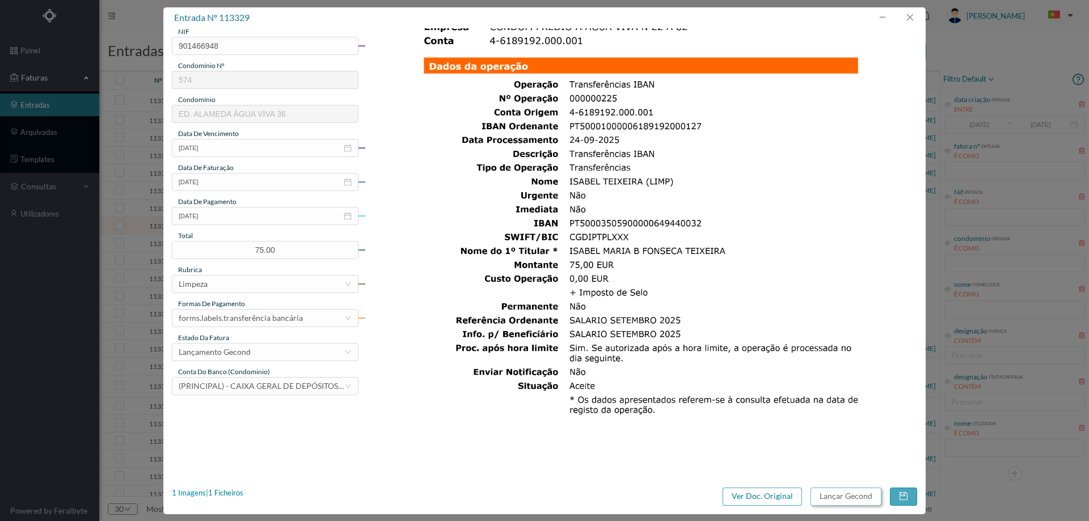
click at [842, 493] on button "Lançar Gecond" at bounding box center [846, 497] width 71 height 18
click at [275, 387] on span "(PRINCIPAL) - CAIXA GERAL DE DEPÓSITOS (PT50 003505900002044360075)" at bounding box center [291, 386] width 225 height 10
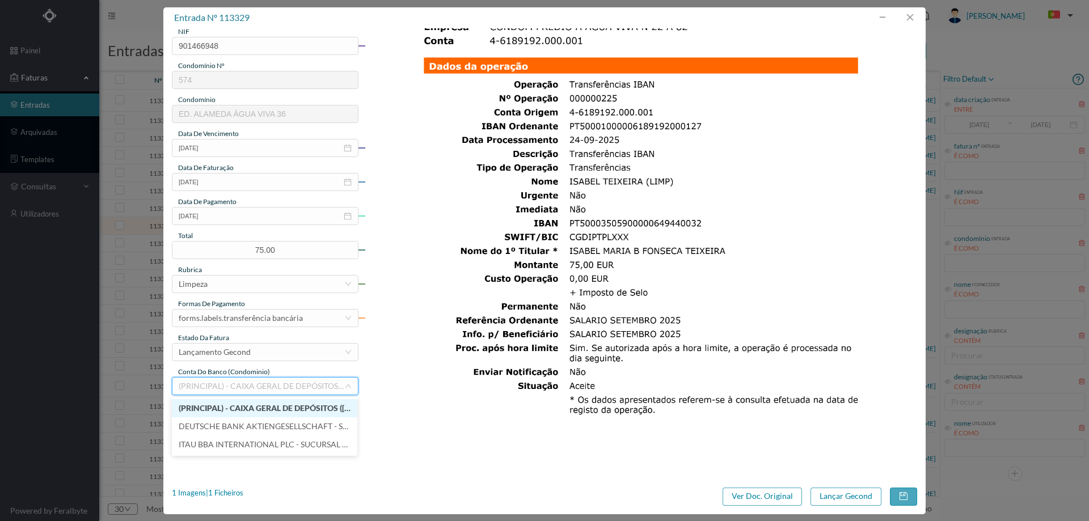
click at [275, 406] on span "(PRINCIPAL) - CAIXA GERAL DE DEPÓSITOS (PT50 003505900002044360075)" at bounding box center [291, 408] width 224 height 10
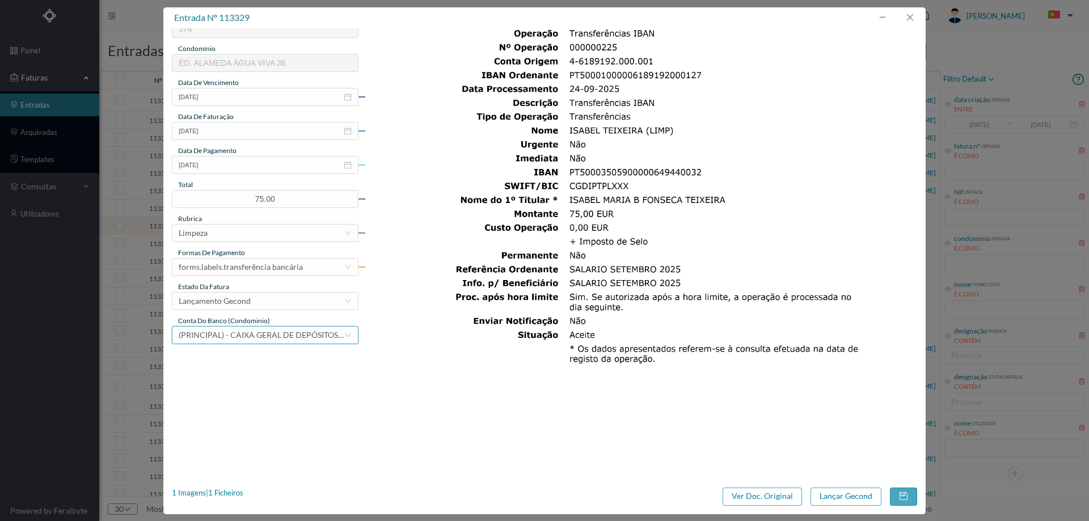
scroll to position [284, 0]
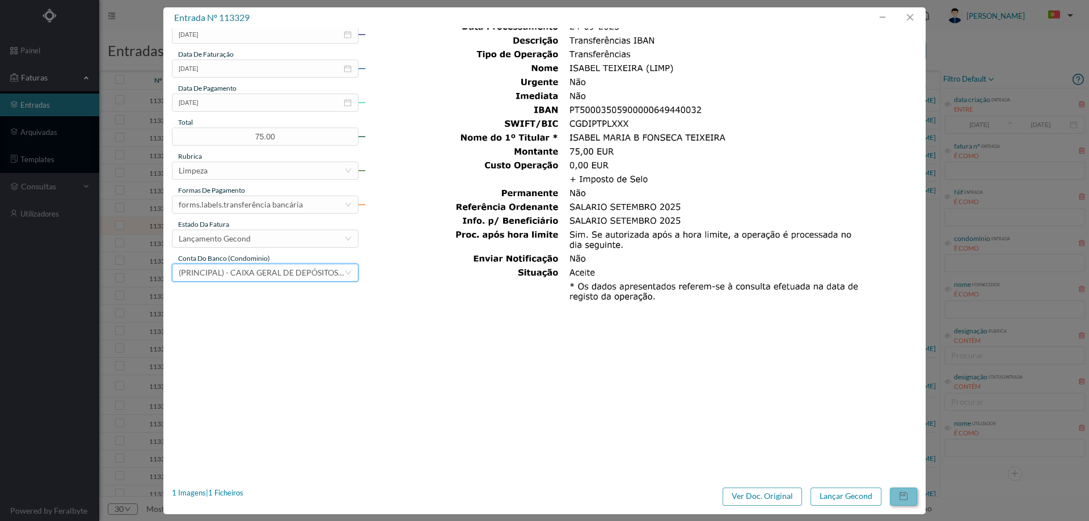
click at [910, 500] on button "button" at bounding box center [903, 497] width 27 height 18
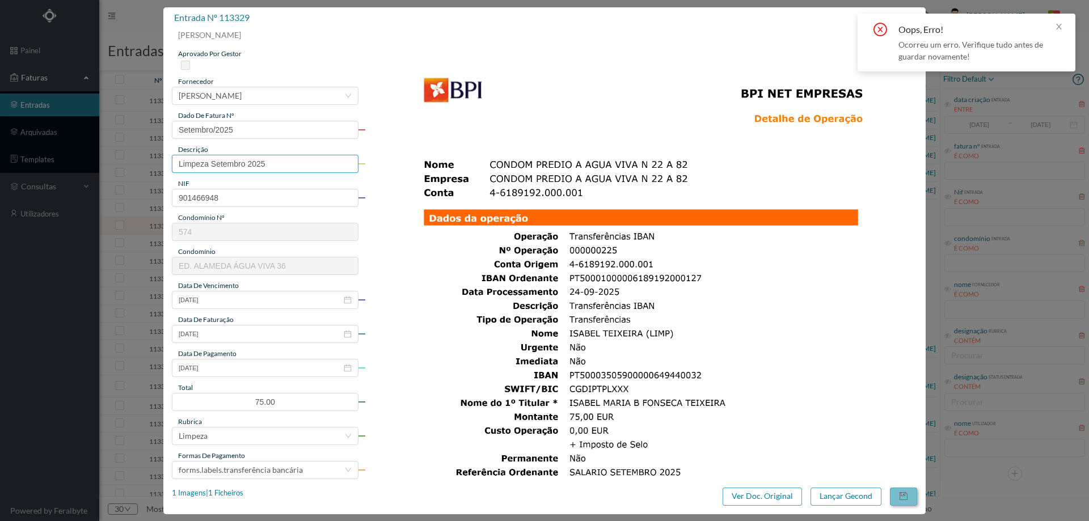
scroll to position [0, 0]
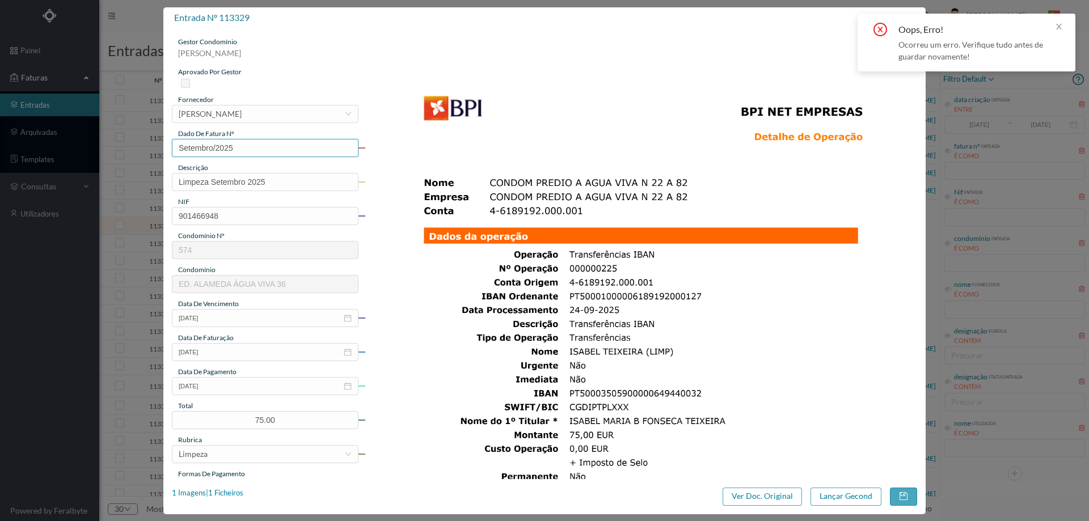
drag, startPoint x: 213, startPoint y: 148, endPoint x: 192, endPoint y: 148, distance: 21.6
click at [192, 148] on input "Setembro/2025" at bounding box center [265, 148] width 187 height 18
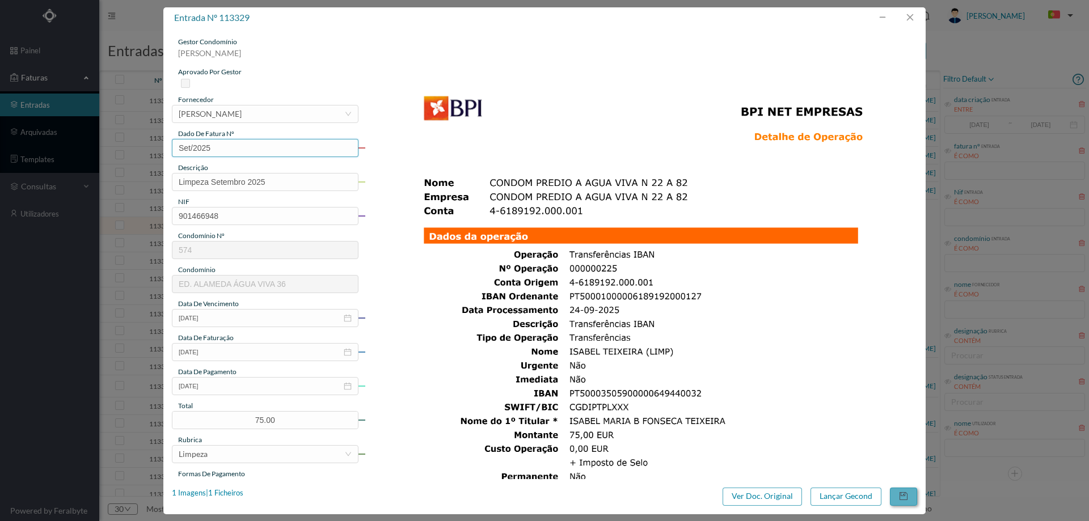
type input "Set/2025"
click at [896, 495] on button "button" at bounding box center [903, 497] width 27 height 18
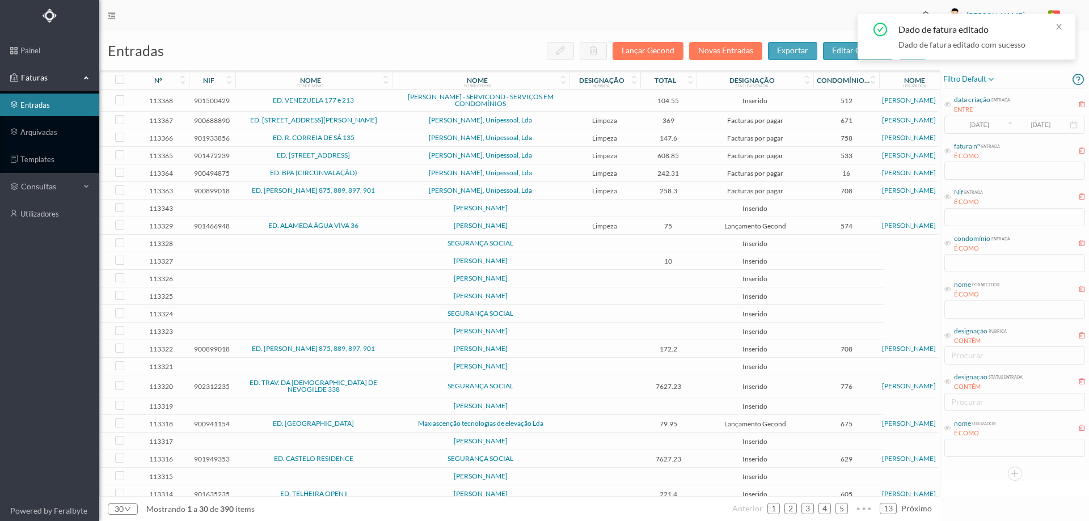
click at [568, 220] on td "[PERSON_NAME]" at bounding box center [481, 226] width 178 height 18
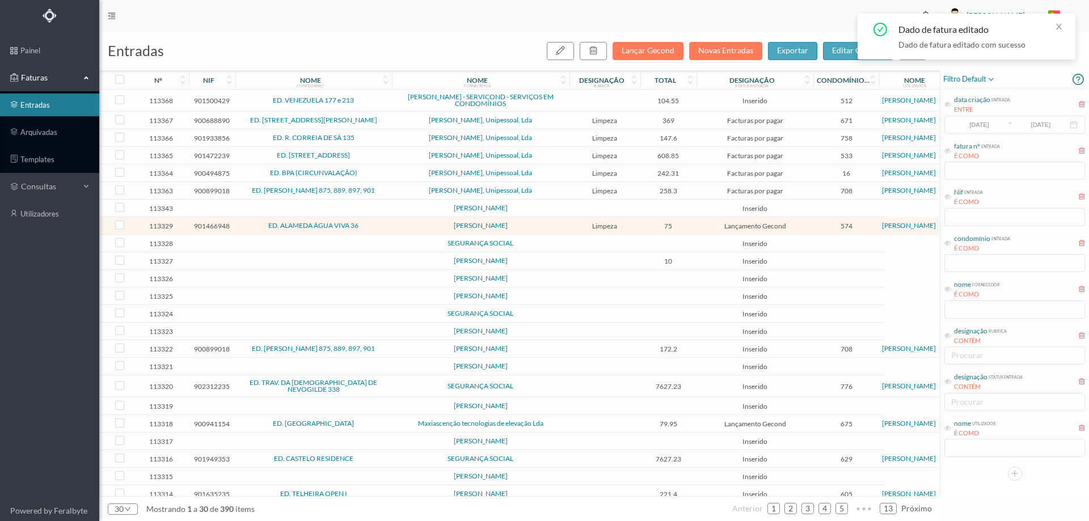
click at [568, 220] on td "[PERSON_NAME]" at bounding box center [481, 226] width 178 height 18
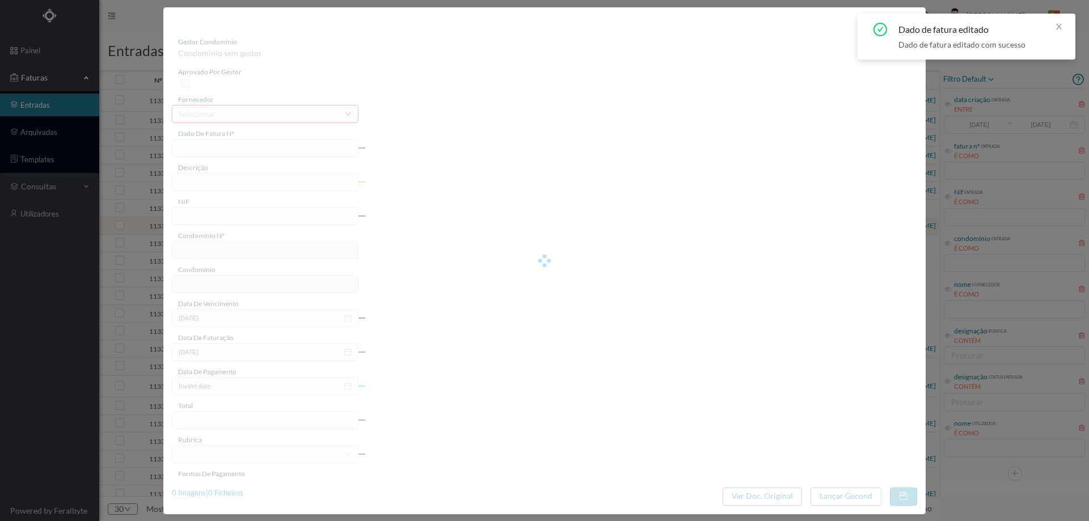
type input "Set/2025"
type input "Limpeza Setembro 2025"
type input "901466948"
type input "[DATE]"
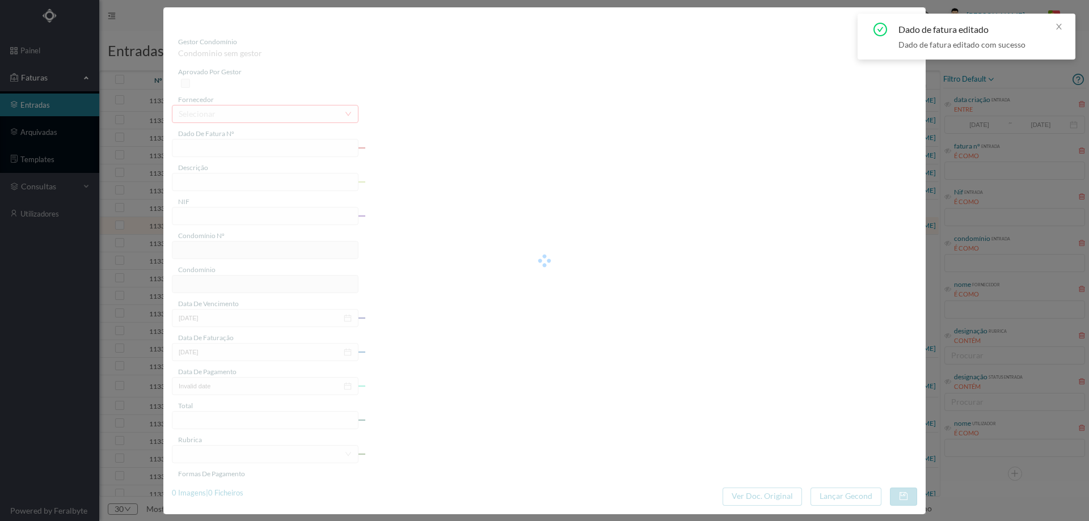
type input "[DATE]"
type input "75.00"
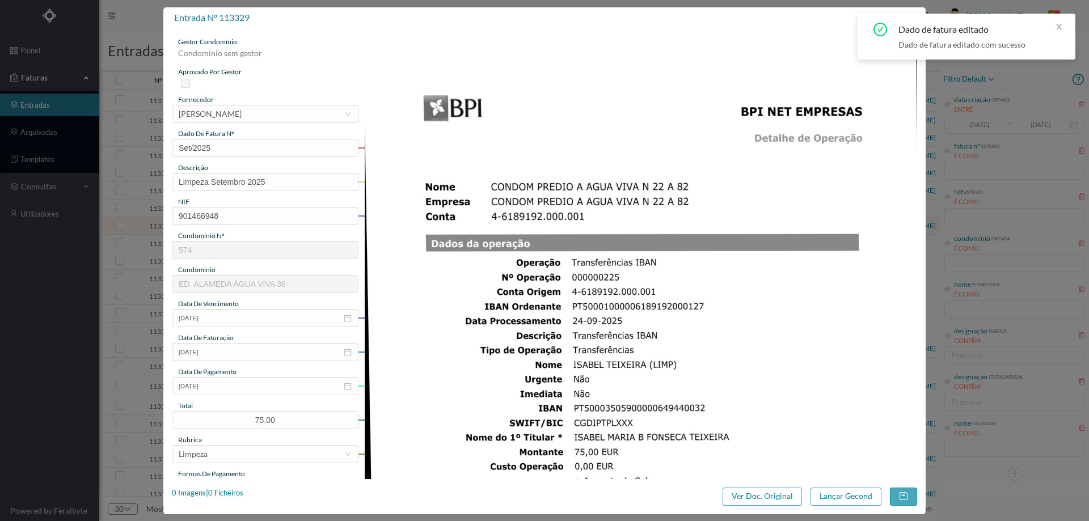
type input "574"
type input "ED. ALAMEDA ÁGUA VIVA 36"
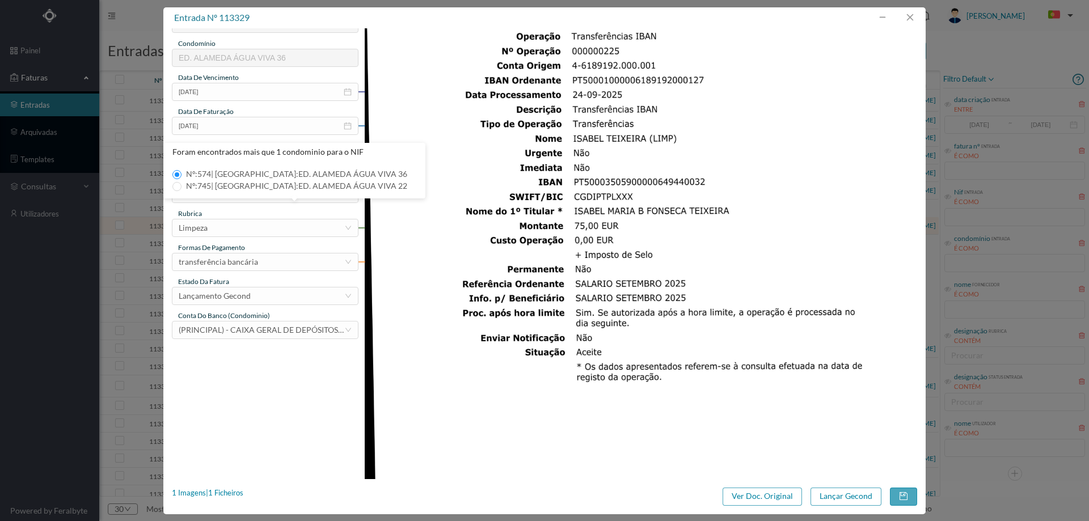
scroll to position [227, 0]
click at [276, 187] on span "Nº: 745 | Nome: ED. ALAMEDA ÁGUA VIVA 22" at bounding box center [297, 186] width 230 height 10
click at [182, 187] on input "Nº: 745 | Nome: ED. ALAMEDA ÁGUA VIVA 22" at bounding box center [176, 186] width 9 height 9
type input "745"
type input "ED. ALAMEDA ÁGUA VIVA 22"
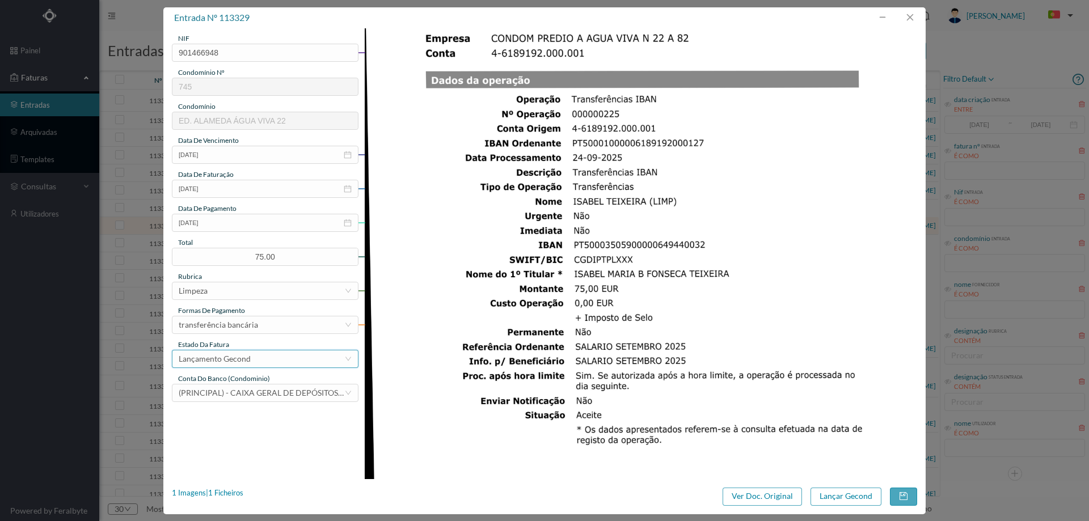
scroll to position [113, 0]
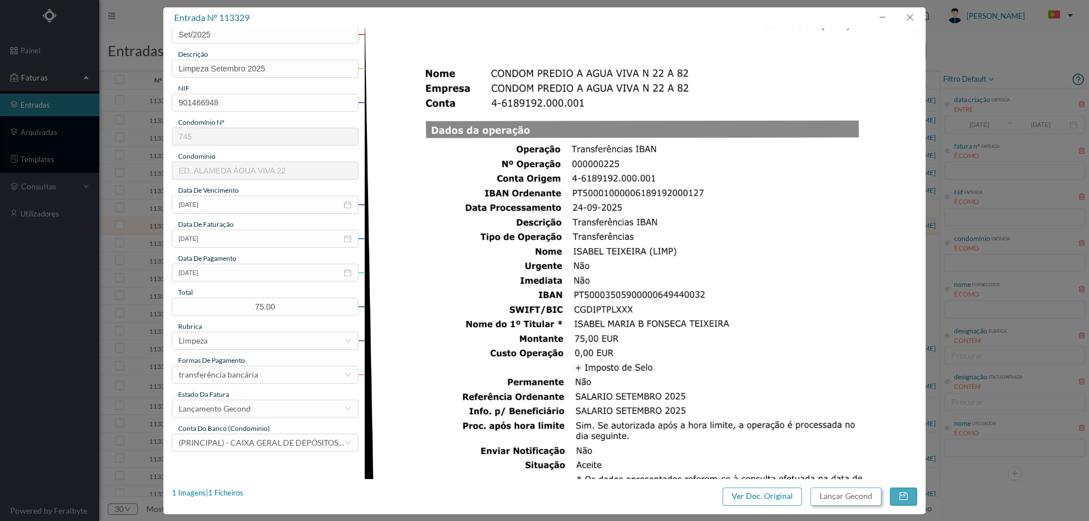
click at [849, 499] on button "Lançar Gecond" at bounding box center [846, 497] width 71 height 18
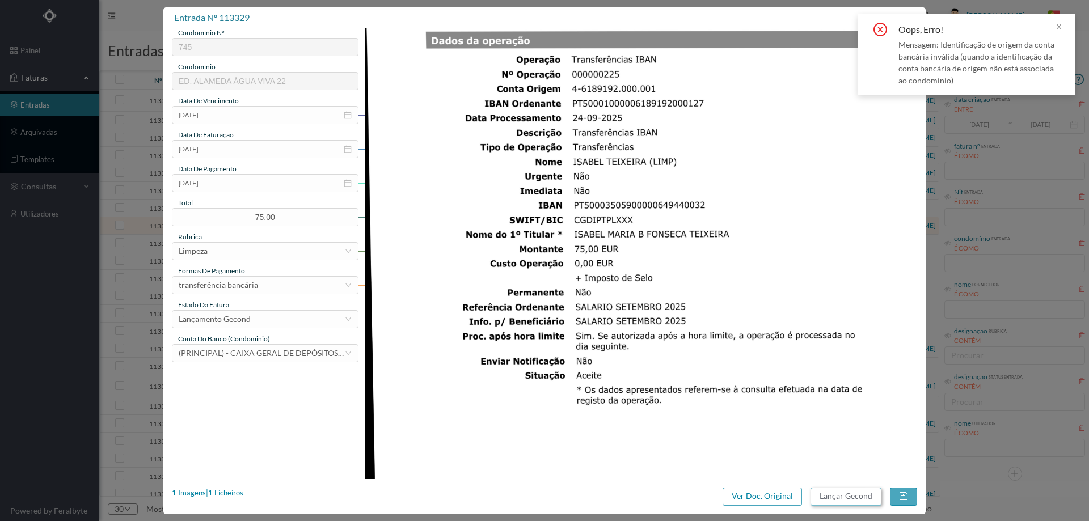
scroll to position [284, 0]
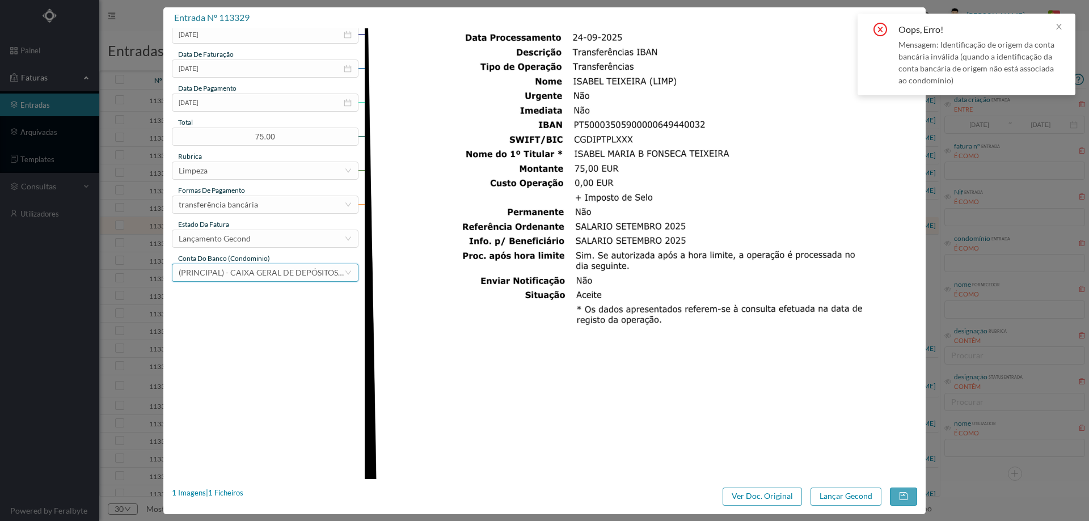
click at [277, 280] on div "(PRINCIPAL) - CAIXA GERAL DE DEPÓSITOS (PT50 003505900002044360075)" at bounding box center [262, 272] width 166 height 17
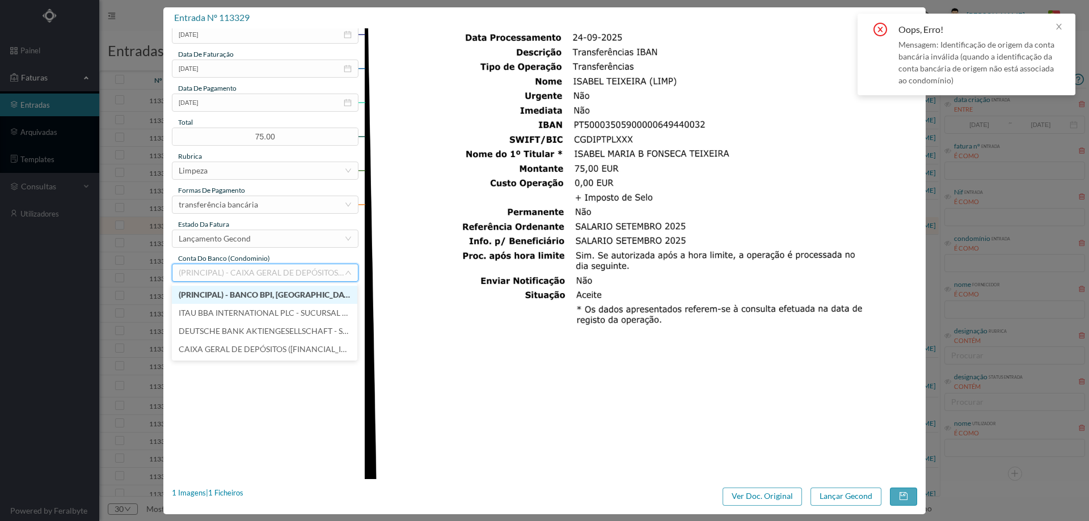
click at [267, 296] on span "(PRINCIPAL) - BANCO BPI, SA (PT50 001000006189192000127)" at bounding box center [299, 295] width 241 height 10
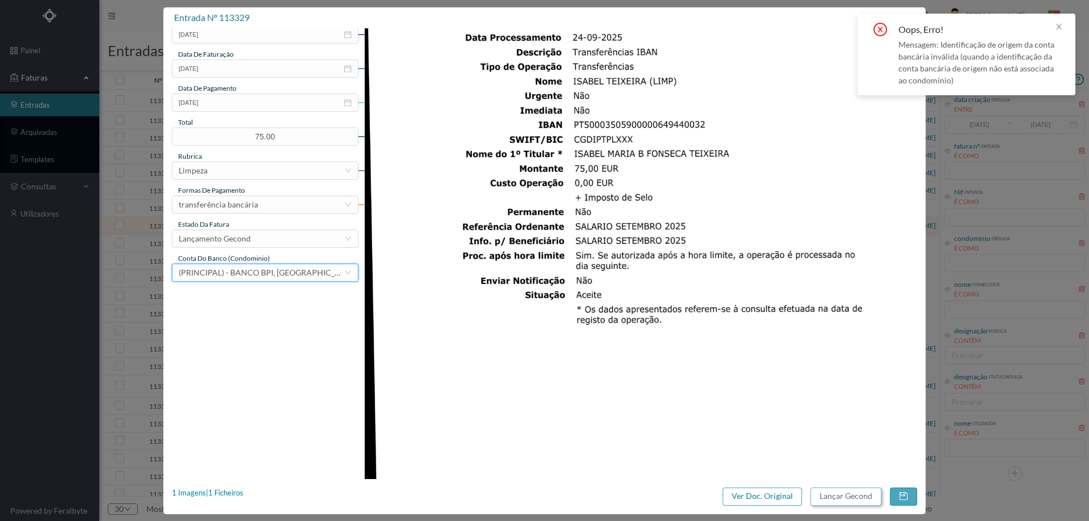
click at [842, 493] on button "Lançar Gecond" at bounding box center [846, 497] width 71 height 18
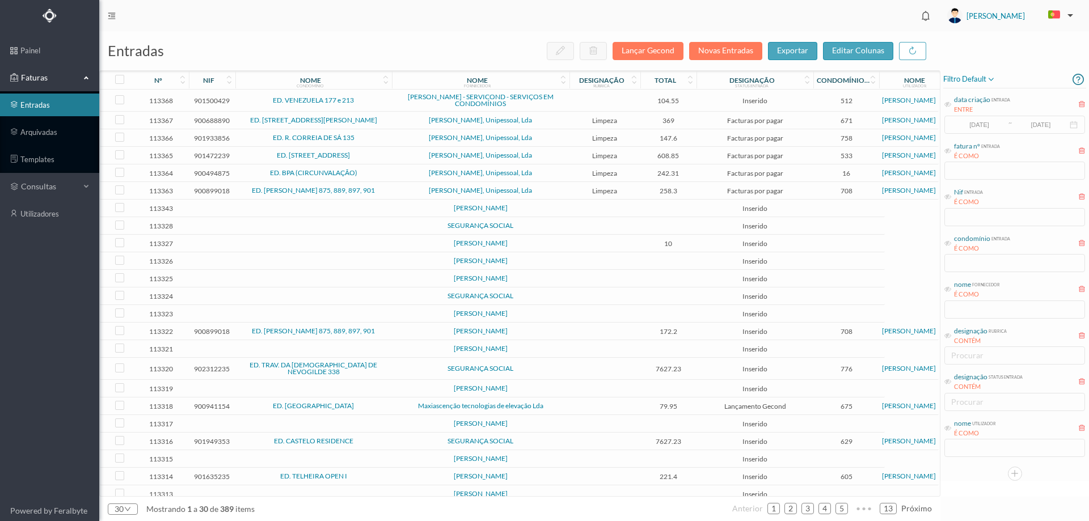
click at [596, 226] on td at bounding box center [605, 226] width 71 height 18
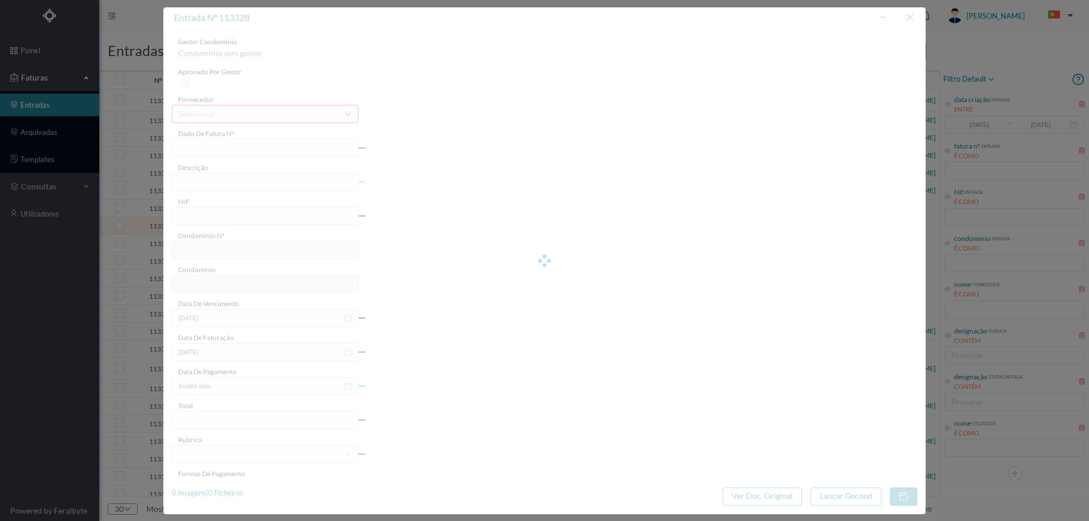
type input "ao 2 p das"
type input "0"
type input "Invalid date"
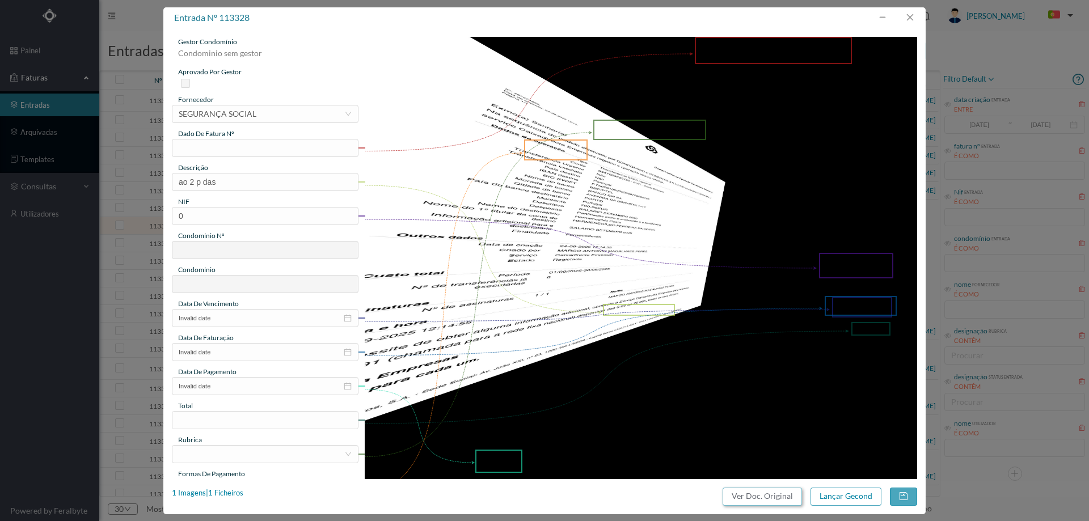
click at [769, 501] on button "Ver Doc. Original" at bounding box center [762, 497] width 79 height 18
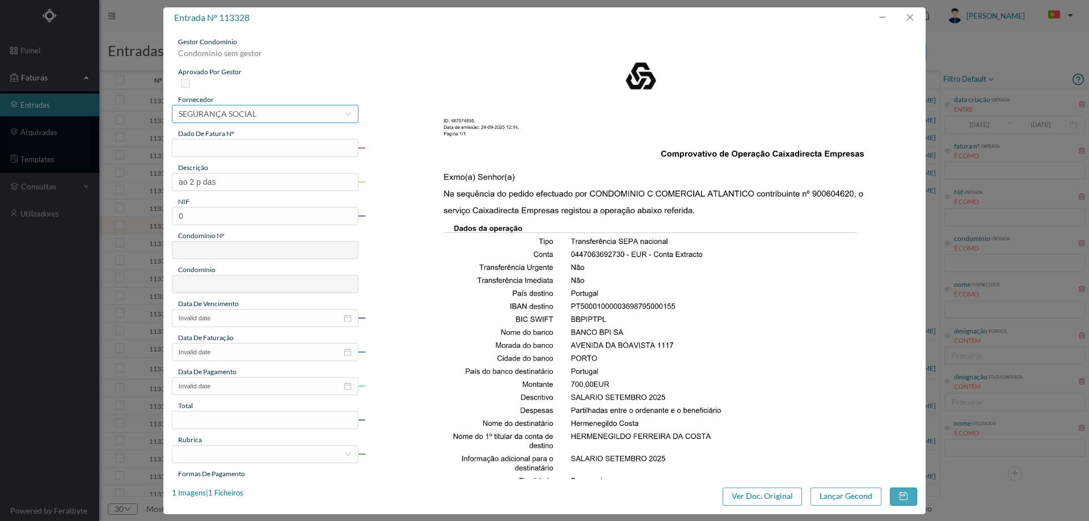
click at [241, 108] on div "SEGURANÇA SOCIAL" at bounding box center [218, 114] width 78 height 17
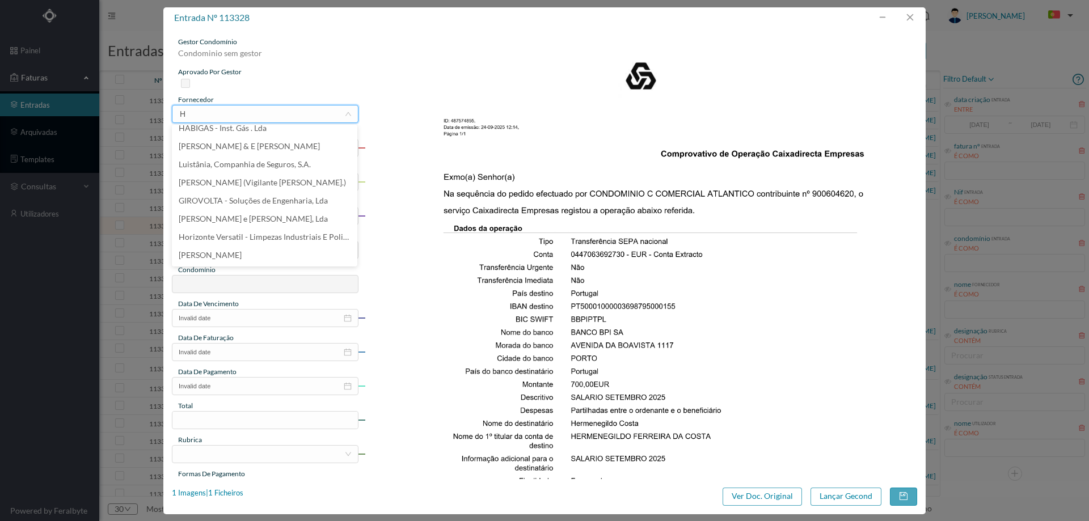
scroll to position [2, 0]
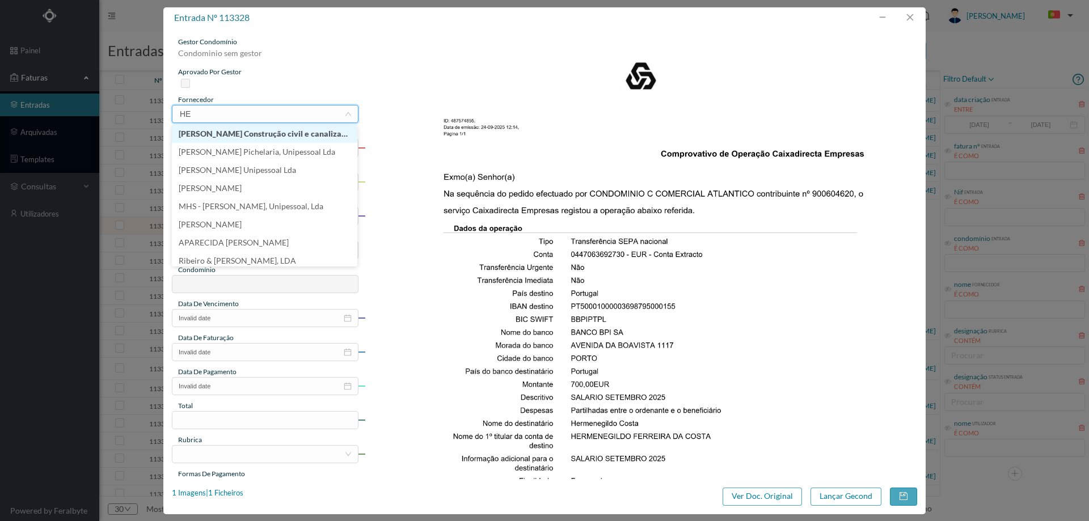
type input "HER"
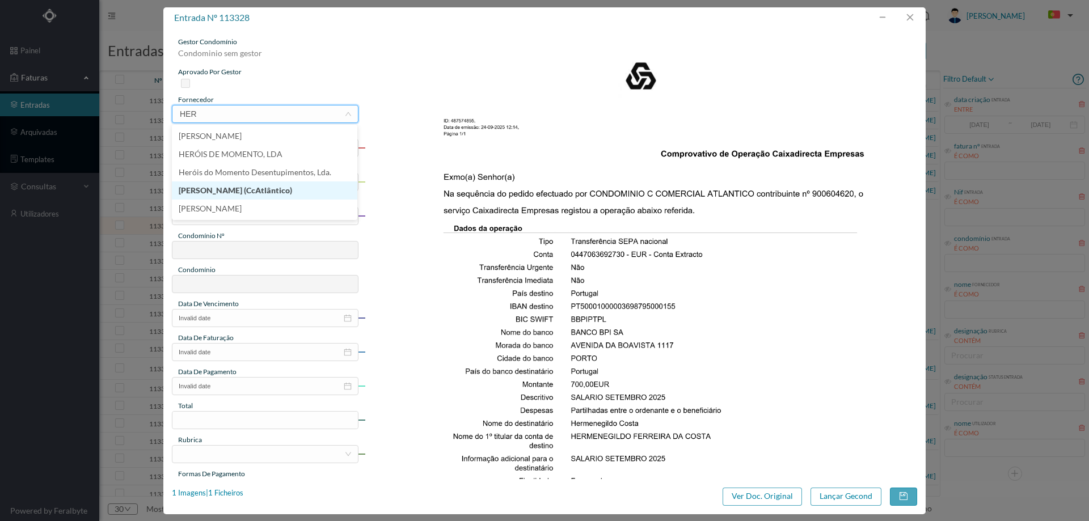
click at [278, 188] on li "[PERSON_NAME] (CcAtlântico)" at bounding box center [265, 191] width 186 height 18
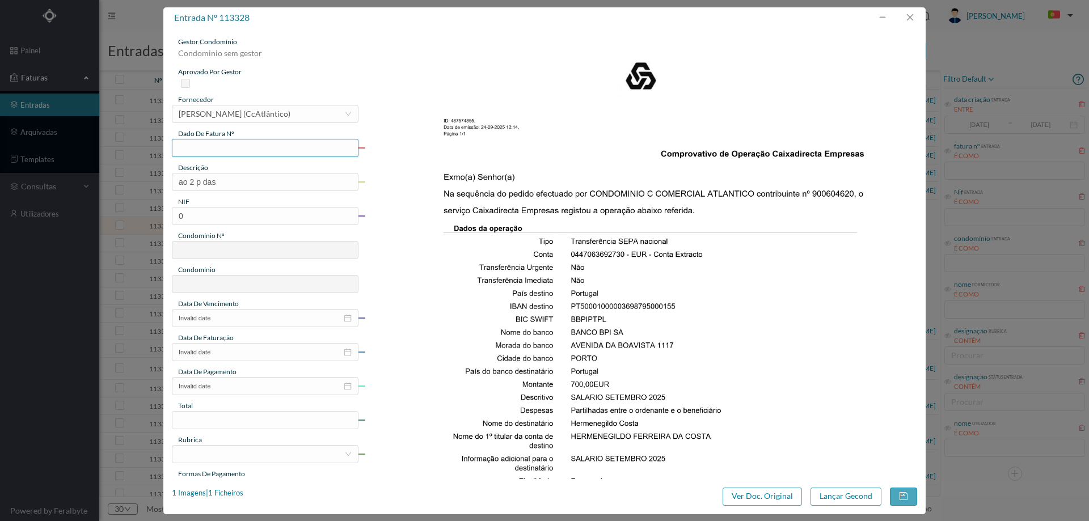
click at [261, 140] on input "text" at bounding box center [265, 148] width 187 height 18
type input "Set/2025"
drag, startPoint x: 154, startPoint y: 180, endPoint x: 83, endPoint y: 179, distance: 70.4
click at [85, 180] on div "entrada nº 113328 gestor condomínio Condominio sem gestor aprovado por gestor f…" at bounding box center [544, 260] width 1089 height 521
type input "Portaria Setembro"
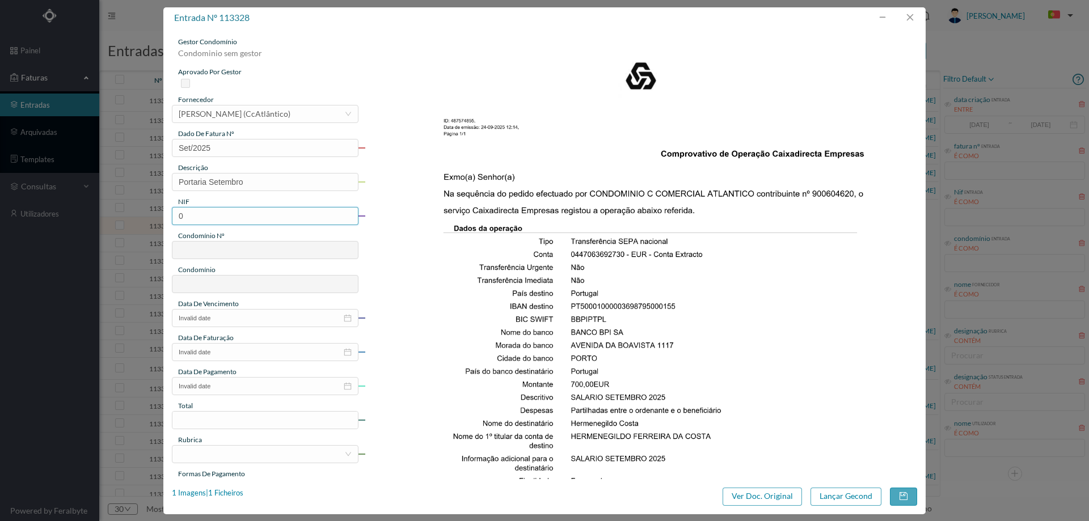
click at [229, 221] on input "0" at bounding box center [265, 216] width 187 height 18
paste input "90060462"
type input "900604620"
type input "622"
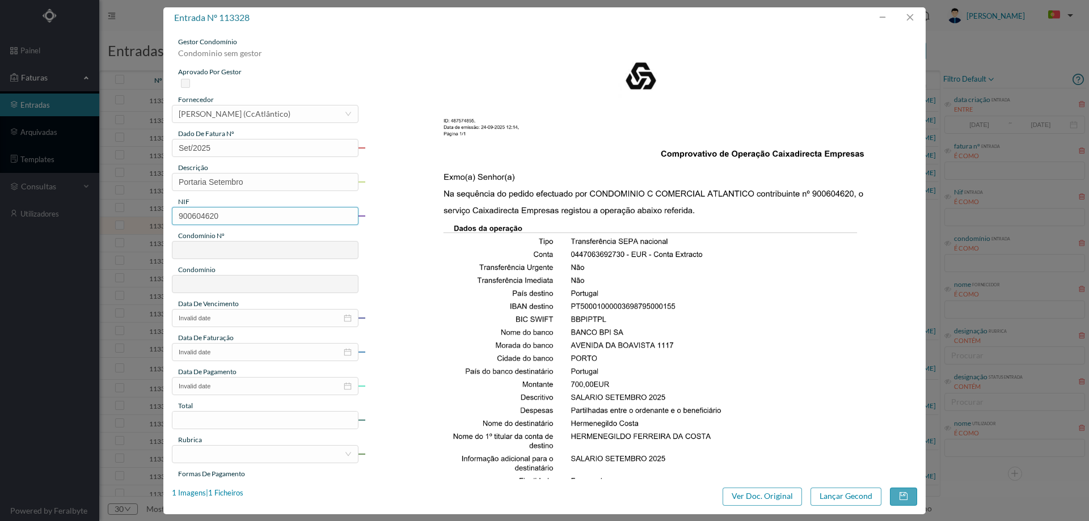
type input "CENTRO COMERCIAL ATLÂNTICO - [GEOGRAPHIC_DATA]"
type input "900604620"
click at [233, 314] on input "Invalid date" at bounding box center [265, 318] width 187 height 18
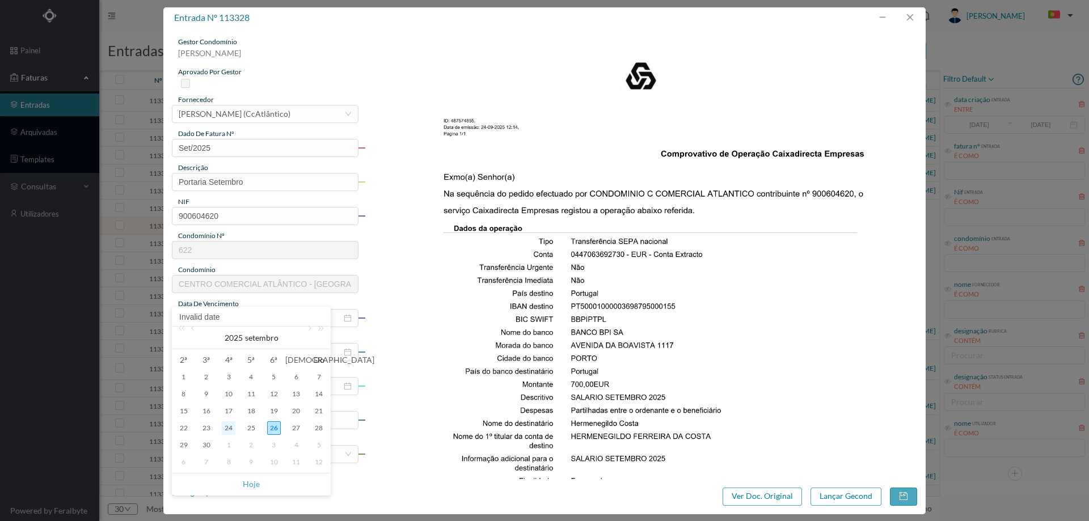
click at [234, 427] on div "24" at bounding box center [229, 429] width 14 height 14
type input "[DATE]"
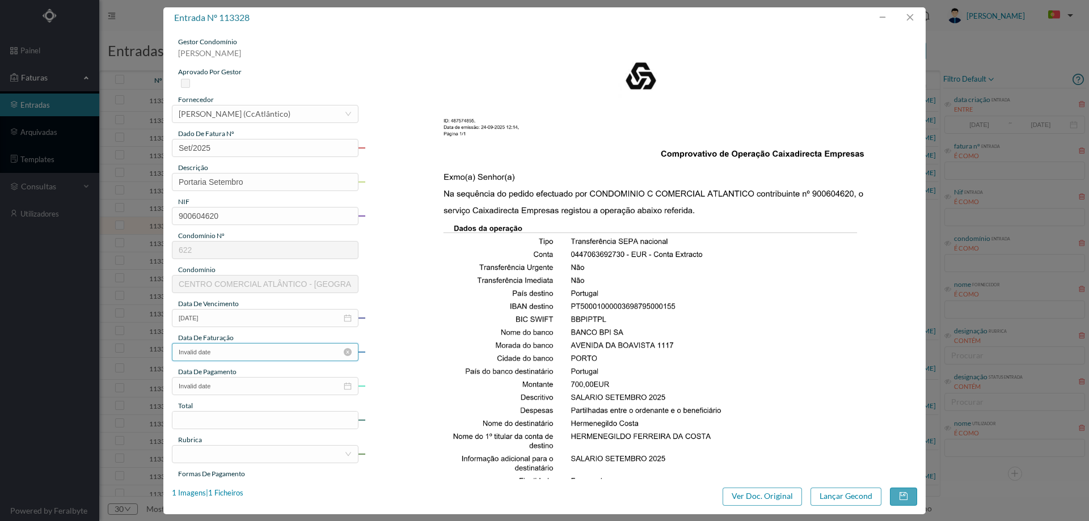
click at [240, 354] on input "Invalid date" at bounding box center [265, 352] width 187 height 18
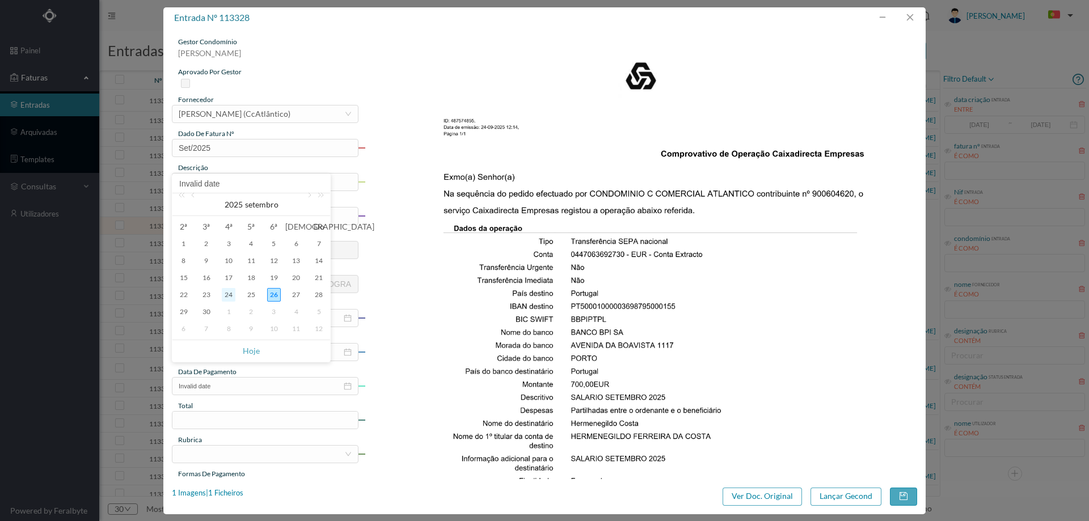
click at [225, 297] on div "24" at bounding box center [229, 295] width 14 height 14
type input "[DATE]"
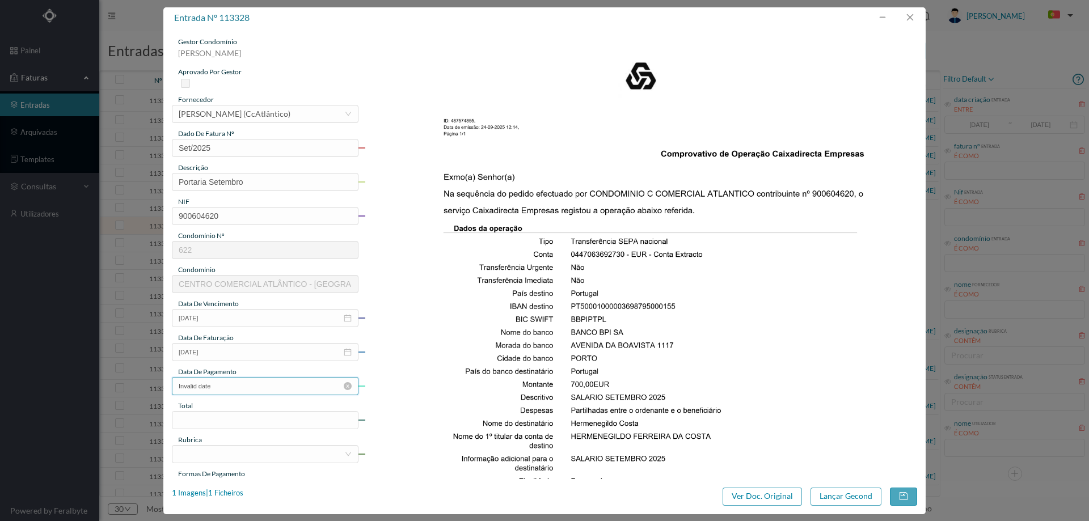
click at [229, 385] on input "Invalid date" at bounding box center [265, 386] width 187 height 18
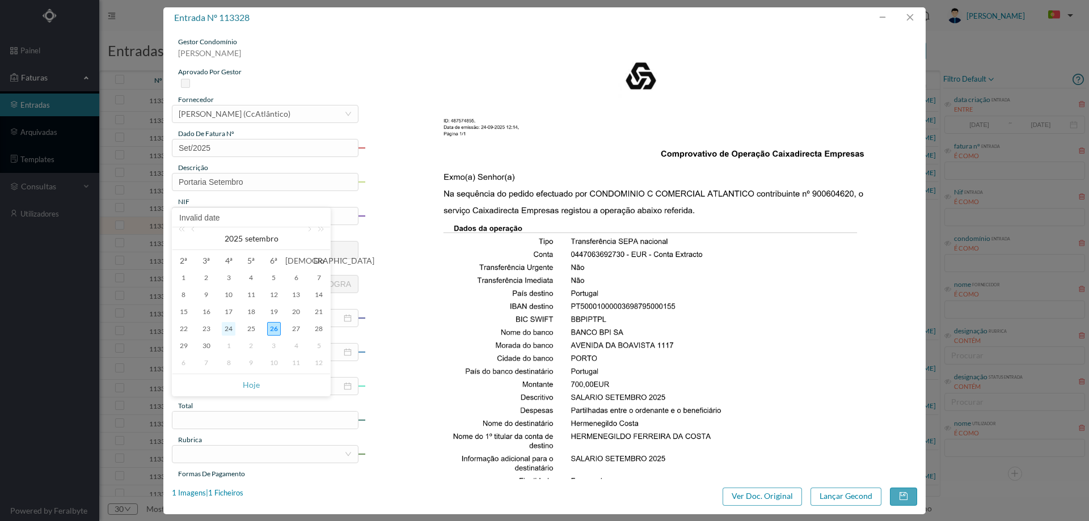
click at [224, 330] on div "24" at bounding box center [229, 329] width 14 height 14
type input "[DATE]"
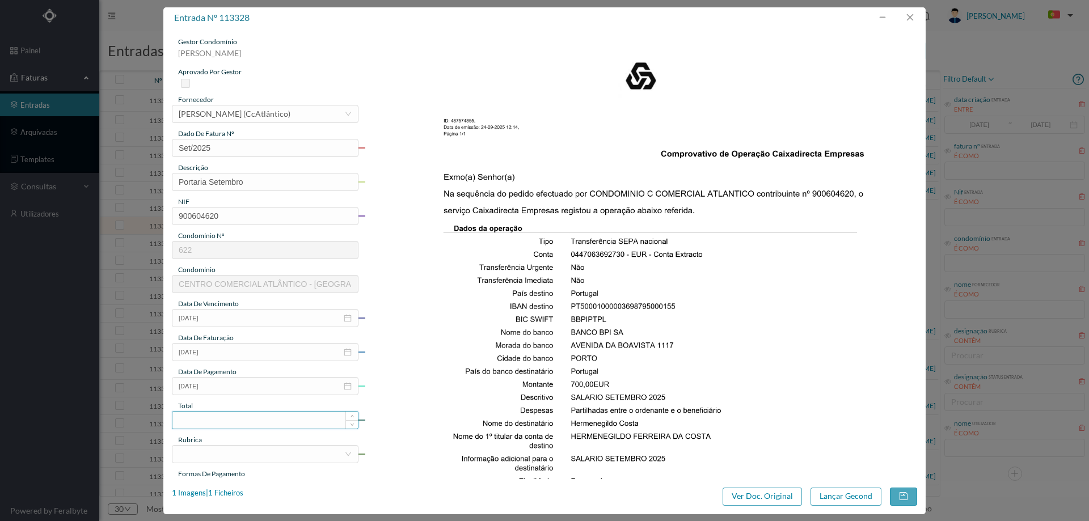
click at [228, 418] on input at bounding box center [265, 420] width 186 height 17
type input "700.00"
click at [226, 457] on div at bounding box center [262, 454] width 166 height 17
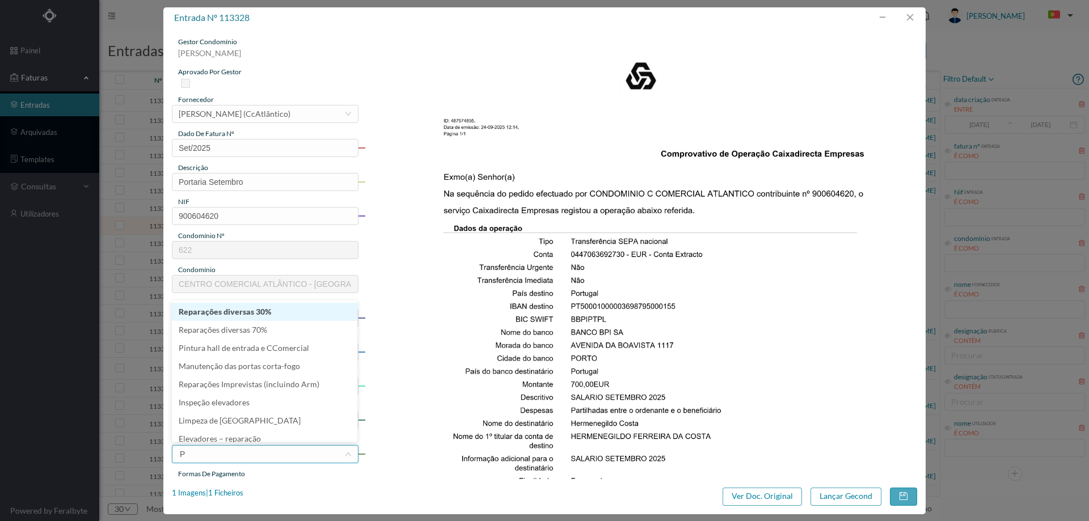
type input "PO"
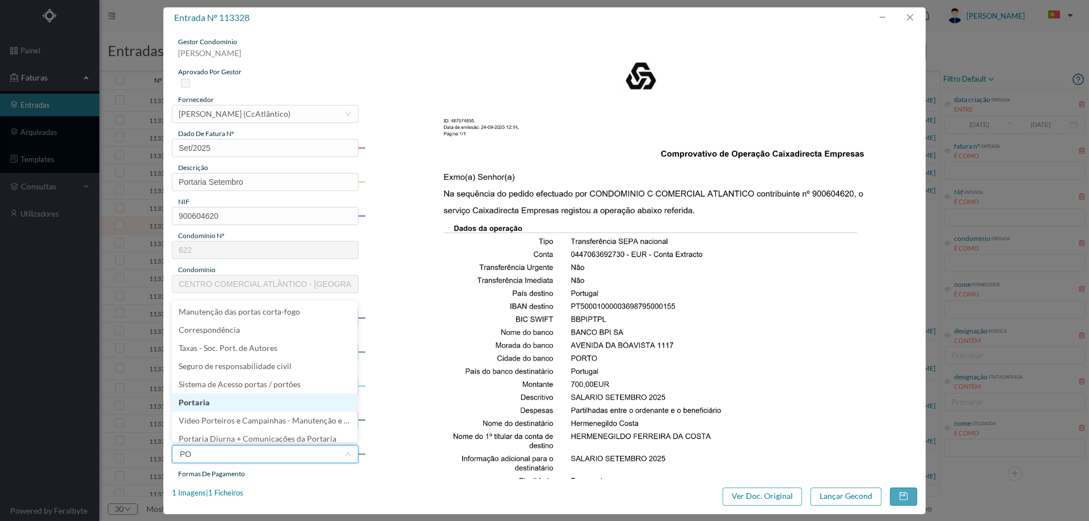
click at [212, 400] on li "Portaria" at bounding box center [265, 403] width 186 height 18
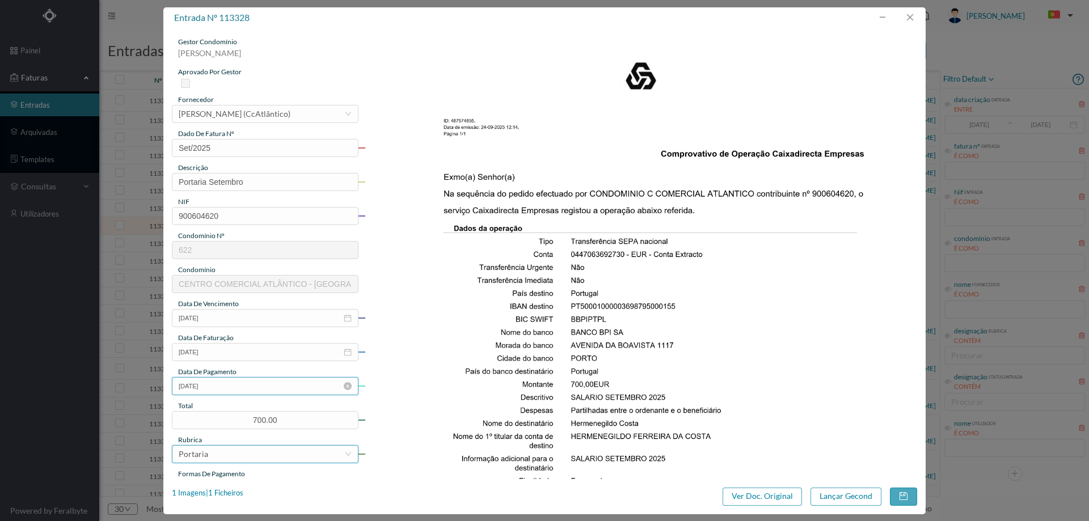
scroll to position [113, 0]
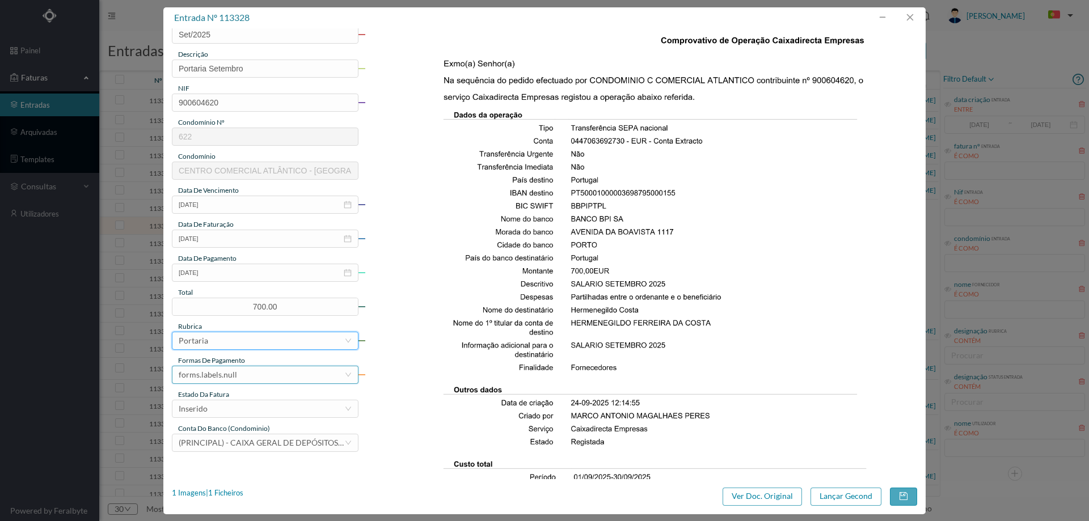
click at [220, 380] on div "forms.labels.null" at bounding box center [208, 375] width 58 height 17
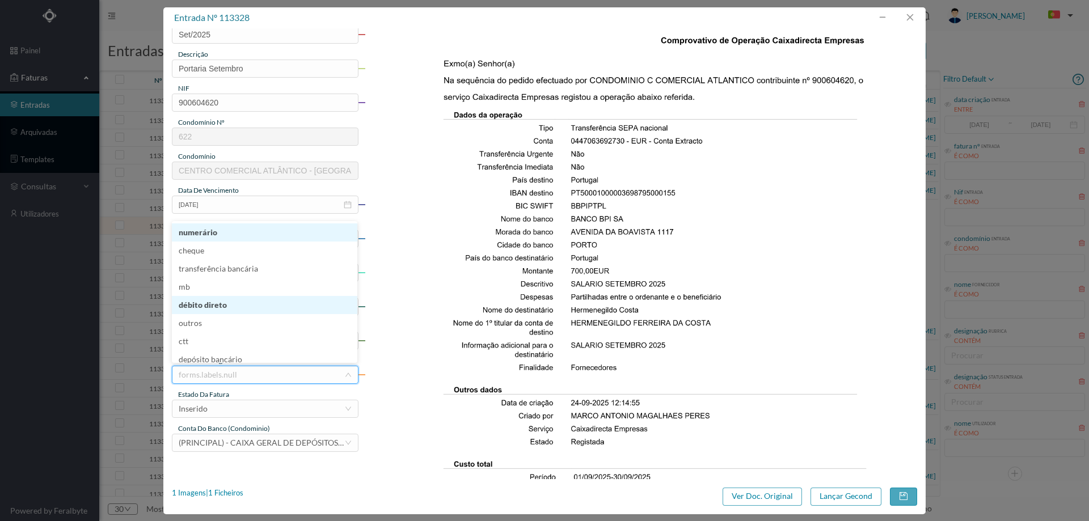
scroll to position [6, 0]
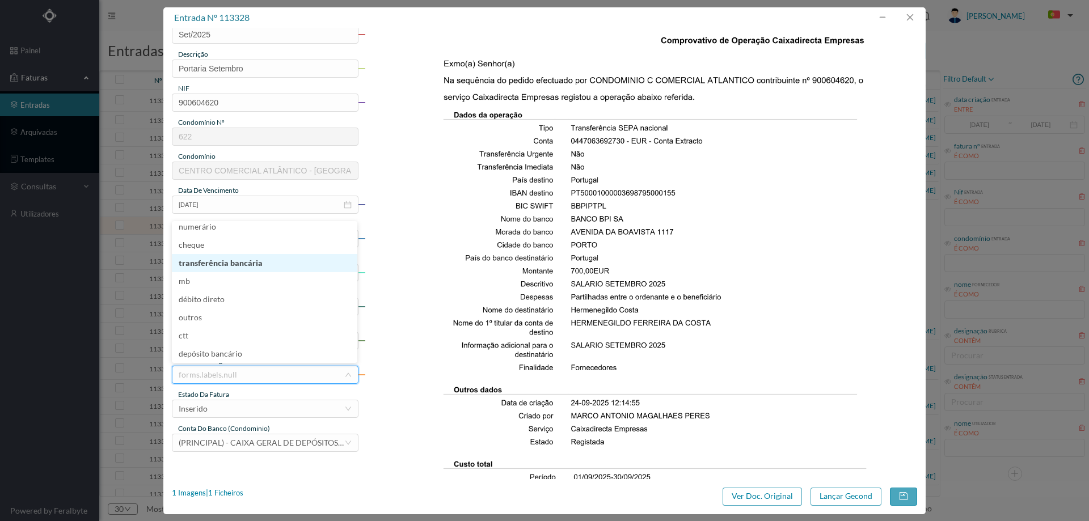
click at [228, 260] on li "transferência bancária" at bounding box center [265, 263] width 186 height 18
click at [228, 409] on div "Inserido" at bounding box center [262, 409] width 166 height 17
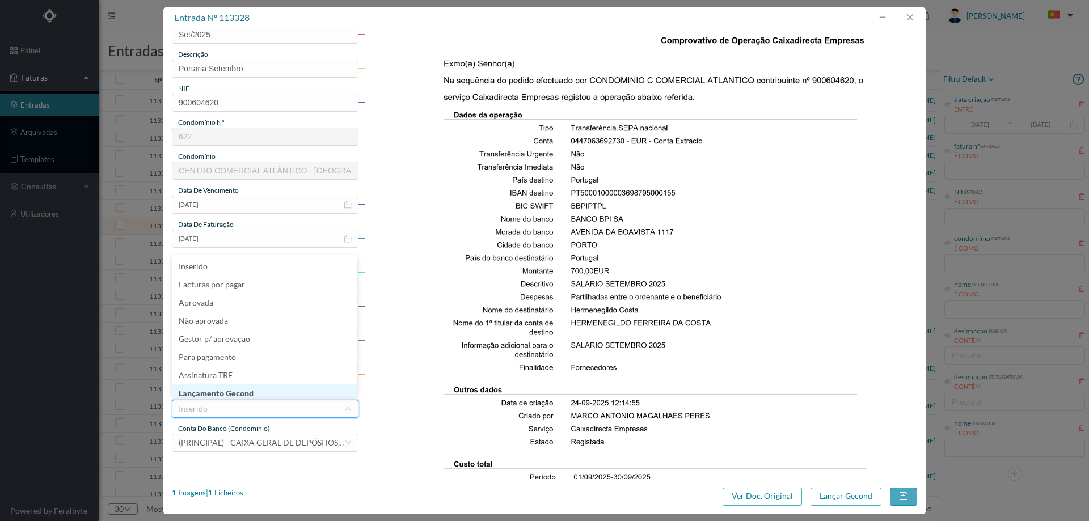
click at [228, 390] on li "Lançamento Gecond" at bounding box center [265, 394] width 186 height 18
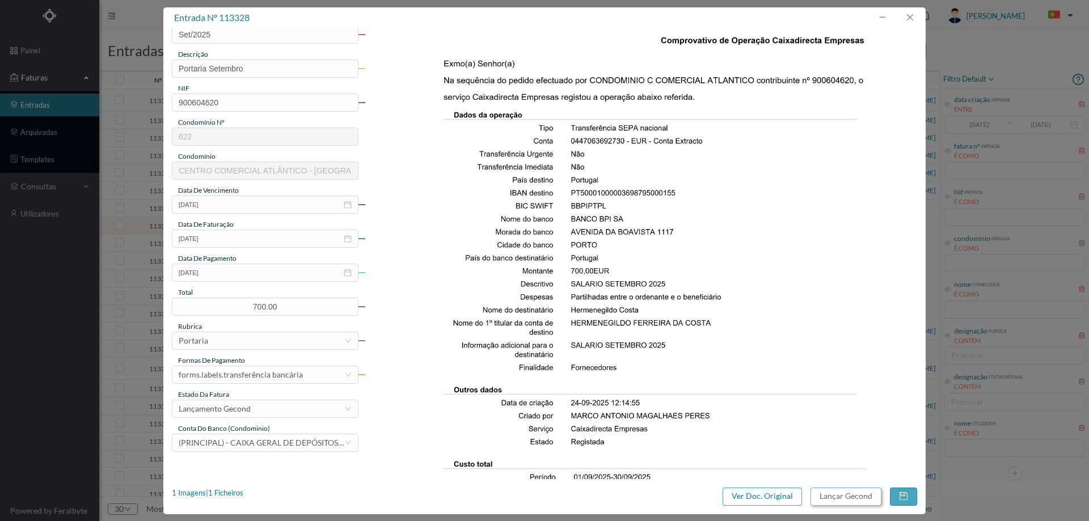
click at [827, 502] on button "Lançar Gecond" at bounding box center [846, 497] width 71 height 18
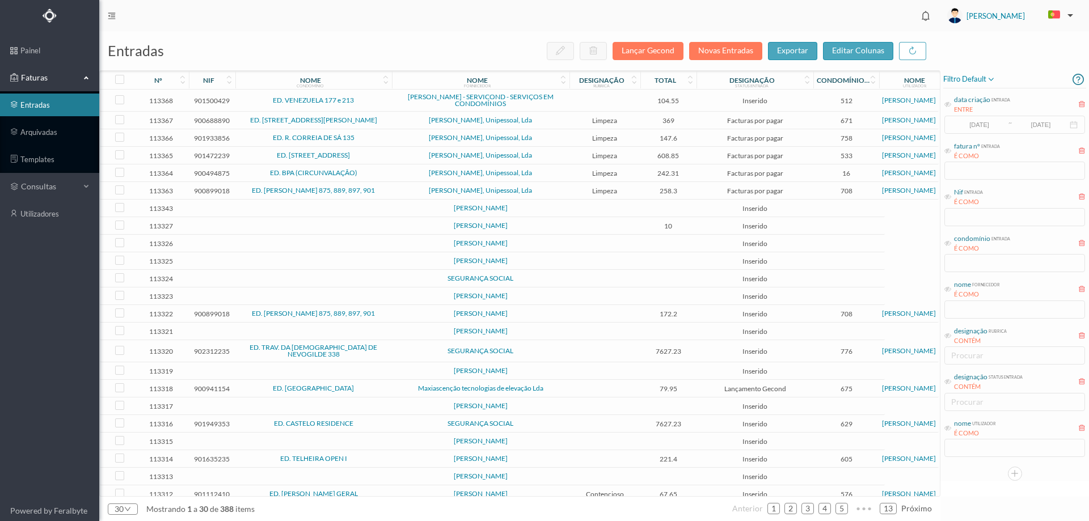
click at [611, 225] on td at bounding box center [605, 226] width 71 height 18
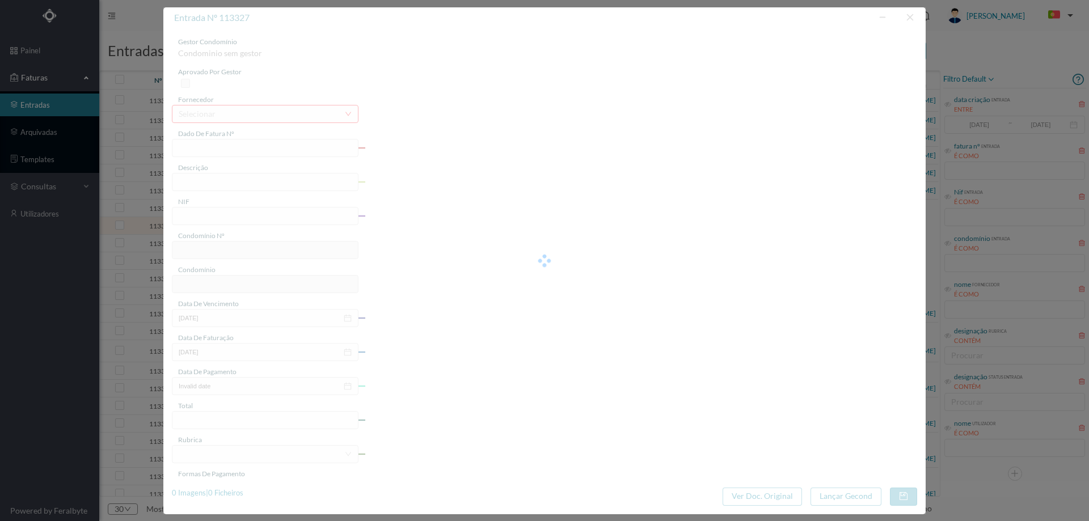
type input "0"
type input "Invalid date"
type input "10.00"
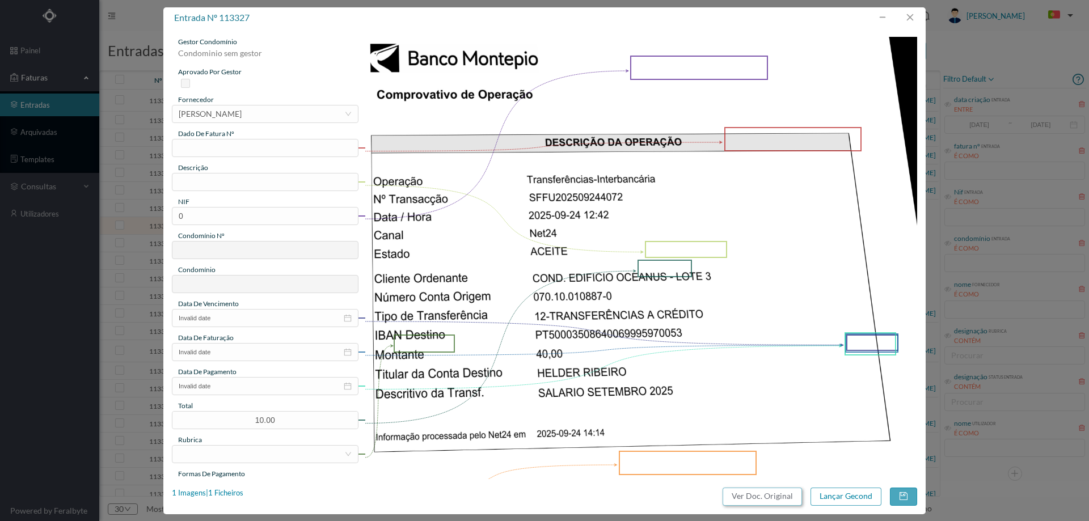
click at [771, 501] on button "Ver Doc. Original" at bounding box center [762, 497] width 79 height 18
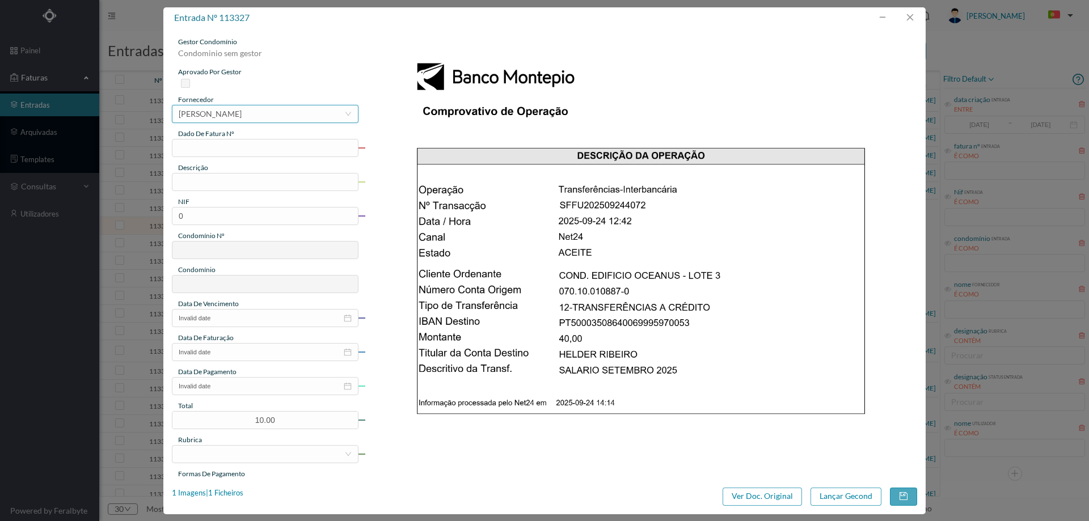
click at [242, 116] on div "[PERSON_NAME]" at bounding box center [210, 114] width 63 height 17
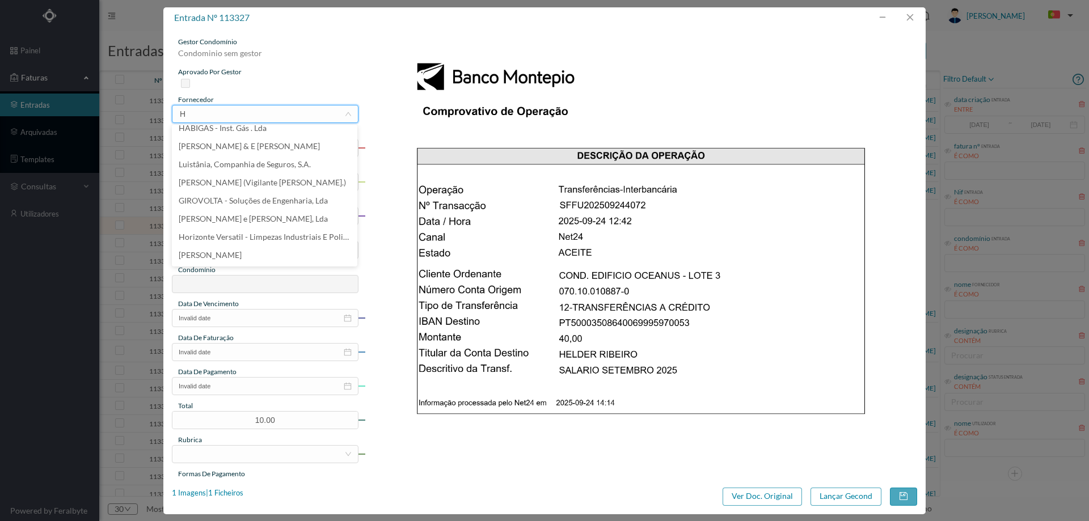
scroll to position [2, 0]
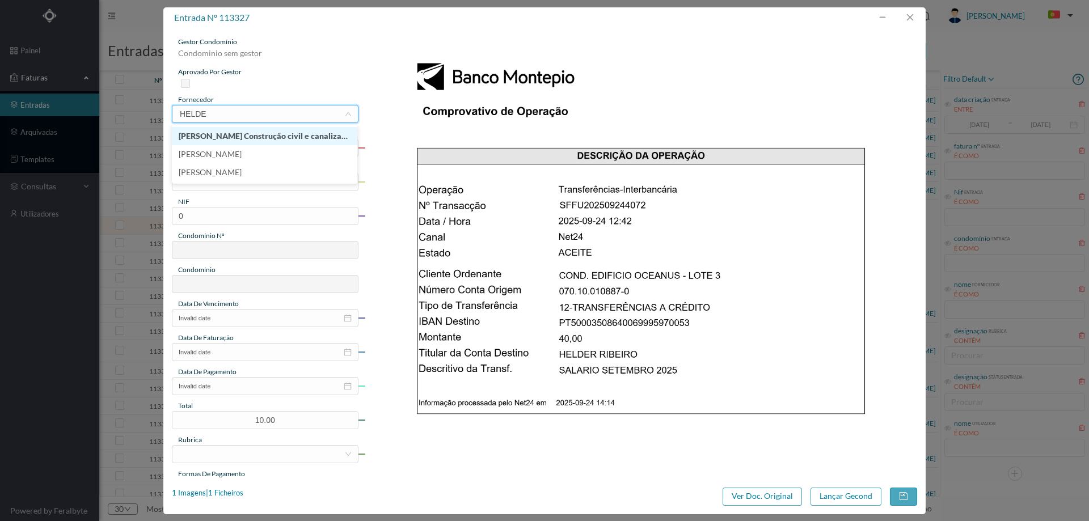
type input "HELDER"
click at [255, 151] on li "[PERSON_NAME]" at bounding box center [265, 154] width 186 height 18
click at [286, 155] on input "text" at bounding box center [265, 148] width 187 height 18
type input "Set/2025"
click at [246, 182] on input "text" at bounding box center [265, 182] width 187 height 18
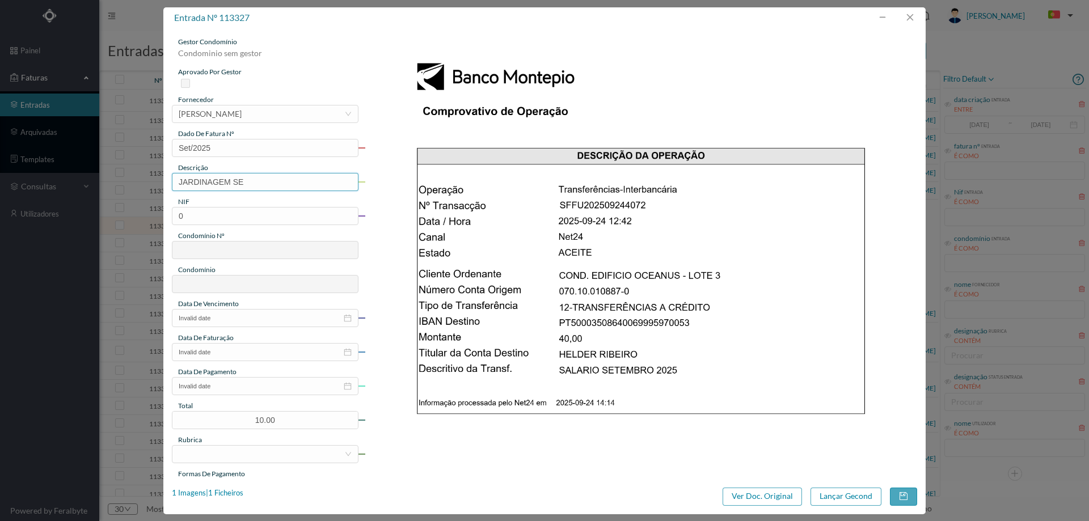
type input "Jardinagem setembro 2025"
drag, startPoint x: 212, startPoint y: 216, endPoint x: 148, endPoint y: 216, distance: 63.6
click at [149, 216] on div "entrada nº 113327 gestor condomínio Condominio sem gestor aprovado por gestor f…" at bounding box center [544, 260] width 1089 height 521
paste input "90131580"
click at [180, 218] on input "901315800" at bounding box center [265, 216] width 187 height 18
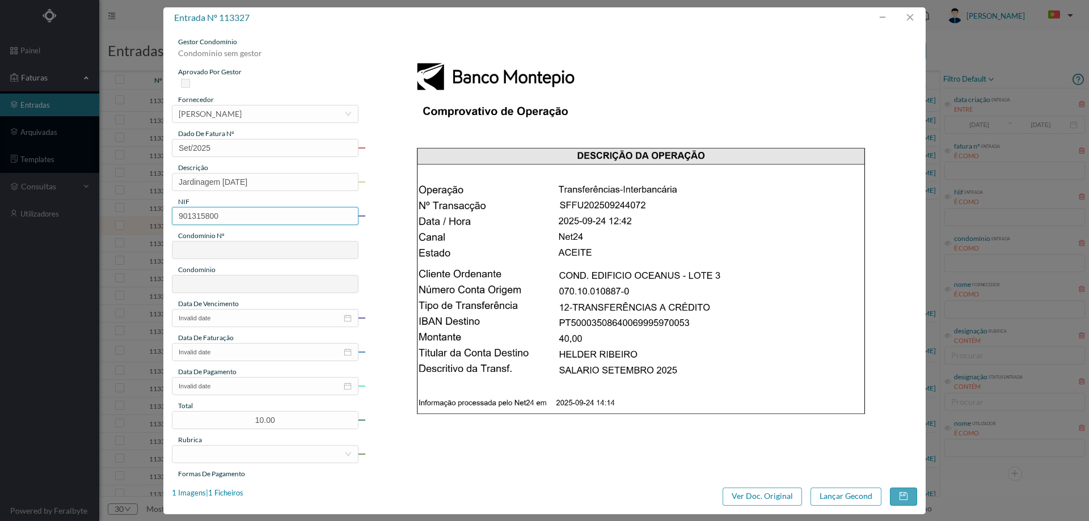
type input "901315800"
type input "538"
type input "ED. OCEANUS - lote 3 - LABRUGE"
type input "901315800"
click at [246, 313] on input "Invalid date" at bounding box center [265, 318] width 187 height 18
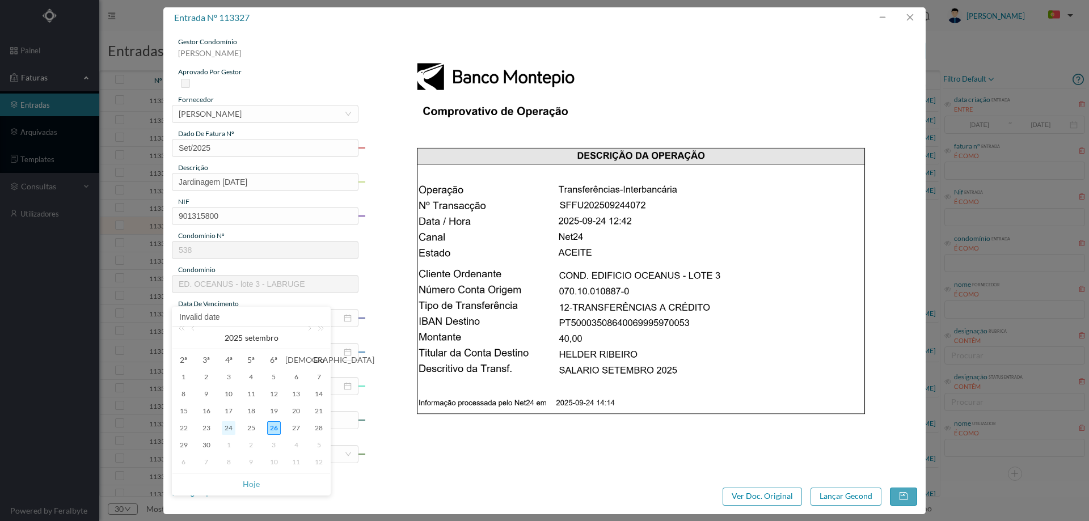
click at [234, 430] on div "24" at bounding box center [229, 429] width 14 height 14
type input "[DATE]"
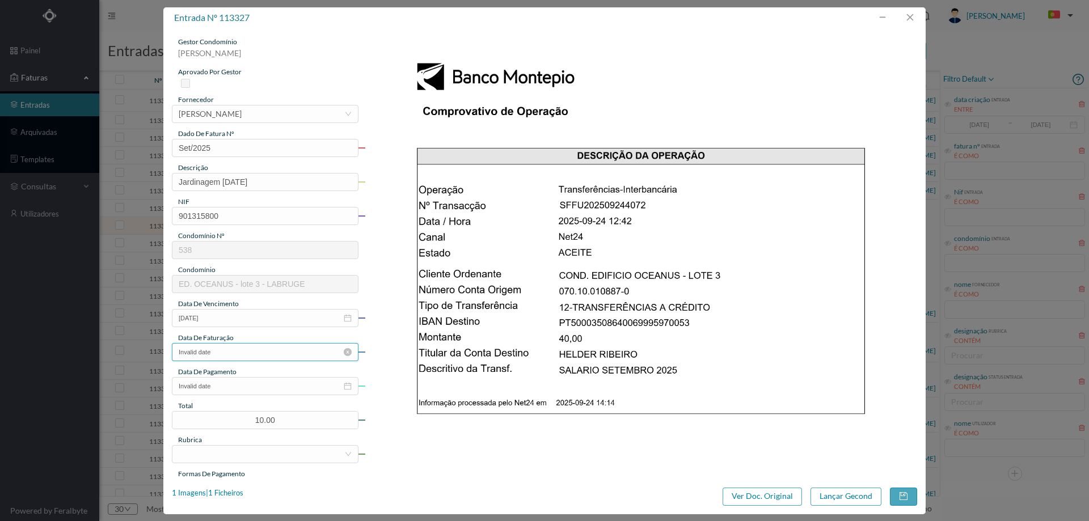
click at [237, 349] on input "Invalid date" at bounding box center [265, 352] width 187 height 18
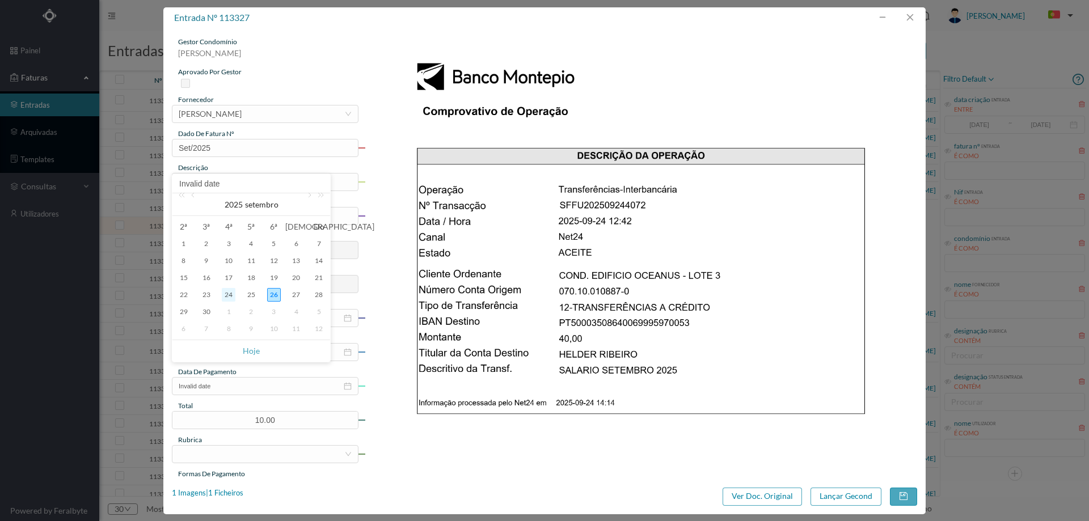
click at [226, 294] on div "24" at bounding box center [229, 295] width 14 height 14
type input "[DATE]"
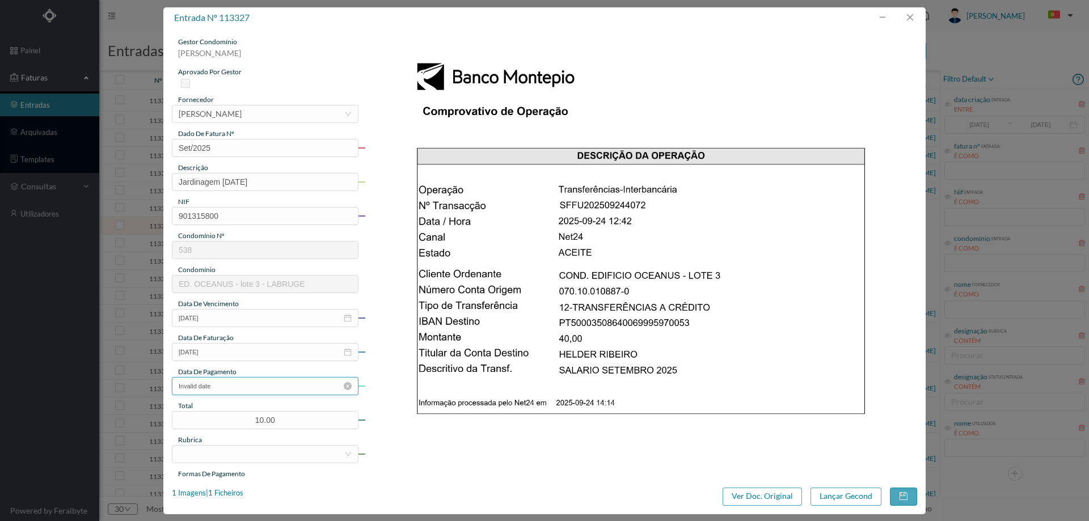
click at [243, 386] on input "Invalid date" at bounding box center [265, 386] width 187 height 18
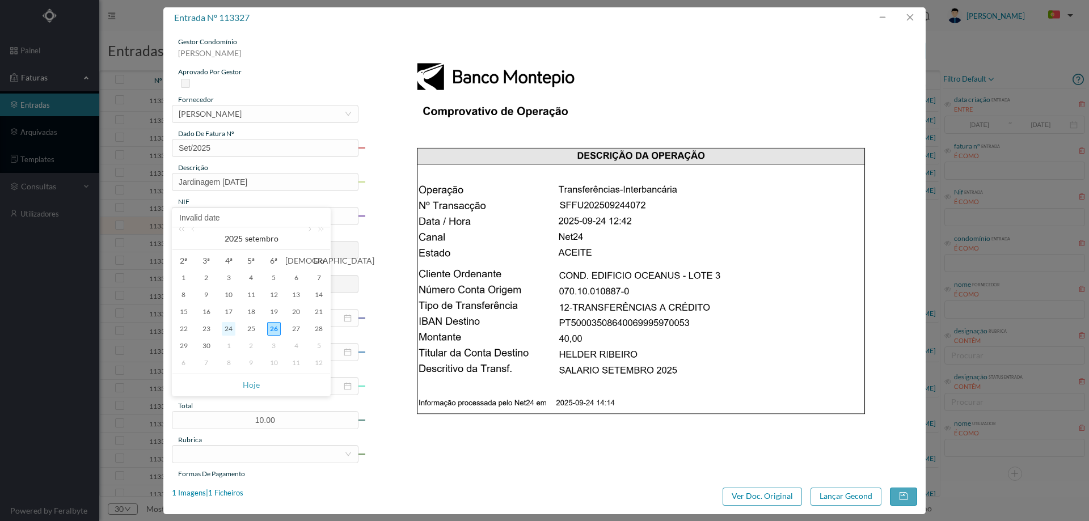
click at [232, 330] on div "24" at bounding box center [229, 329] width 14 height 14
type input "[DATE]"
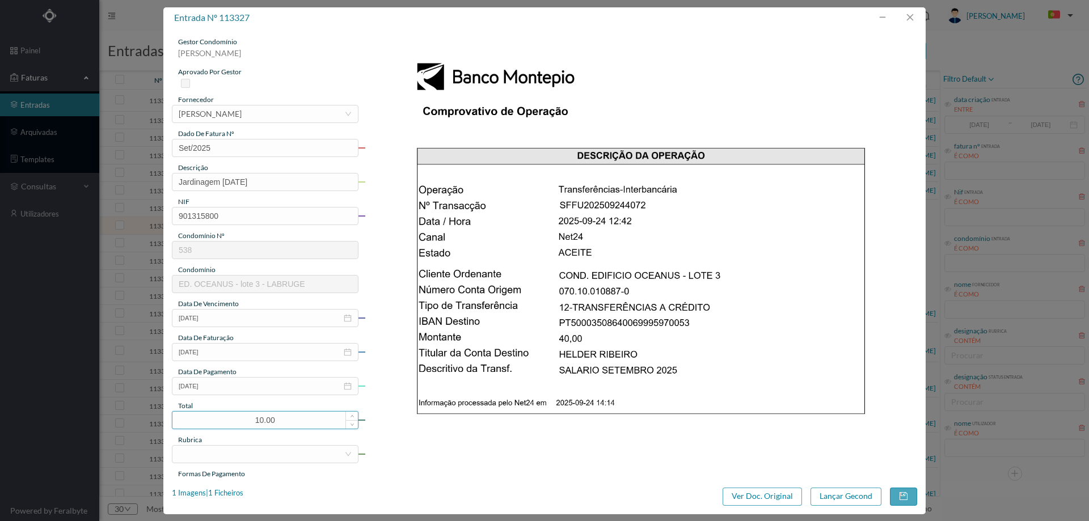
drag, startPoint x: 280, startPoint y: 424, endPoint x: 224, endPoint y: 416, distance: 56.3
click at [224, 416] on input "10.00" at bounding box center [265, 420] width 186 height 17
type input "40.00"
click at [279, 451] on div at bounding box center [262, 454] width 166 height 17
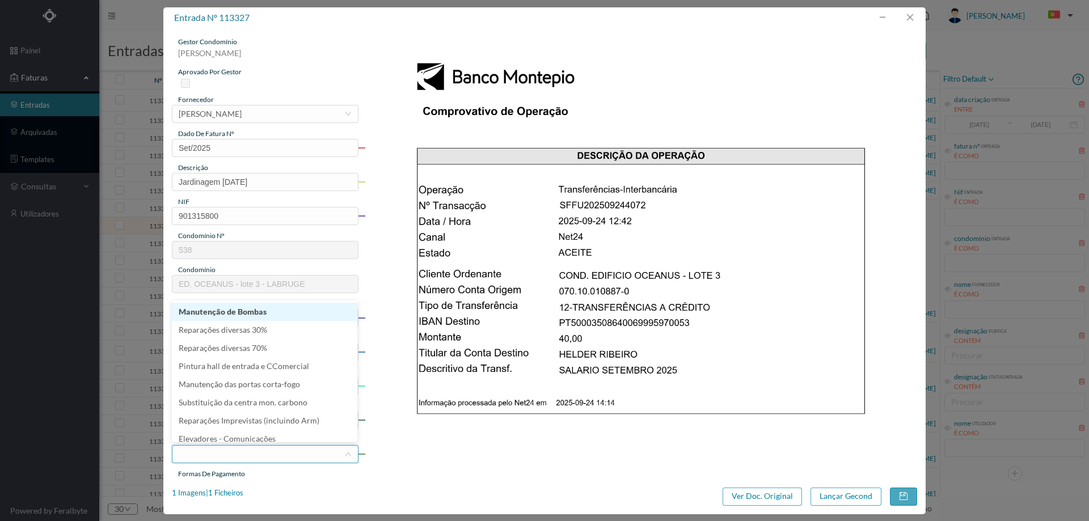
type input "J"
click at [223, 312] on li "Jardim" at bounding box center [265, 310] width 186 height 18
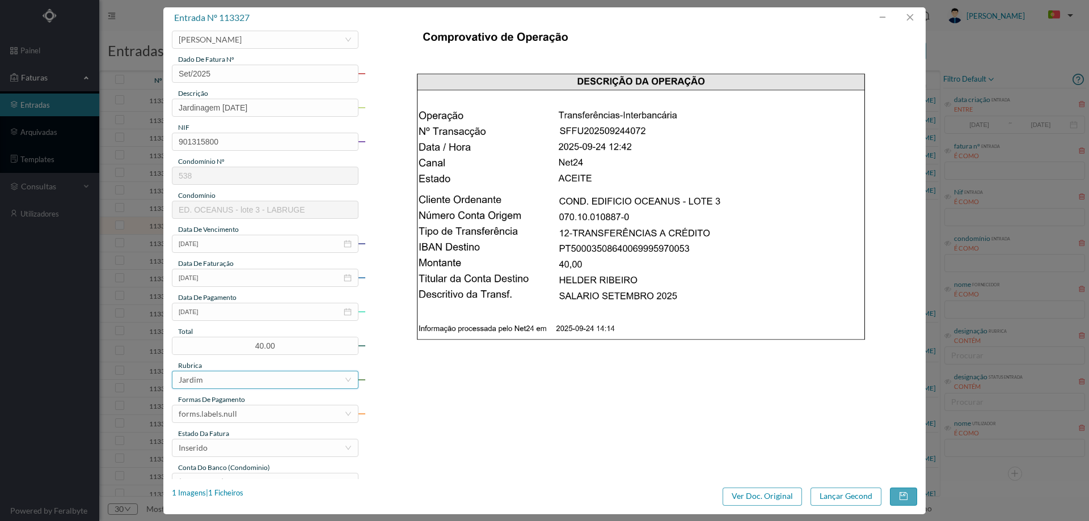
scroll to position [170, 0]
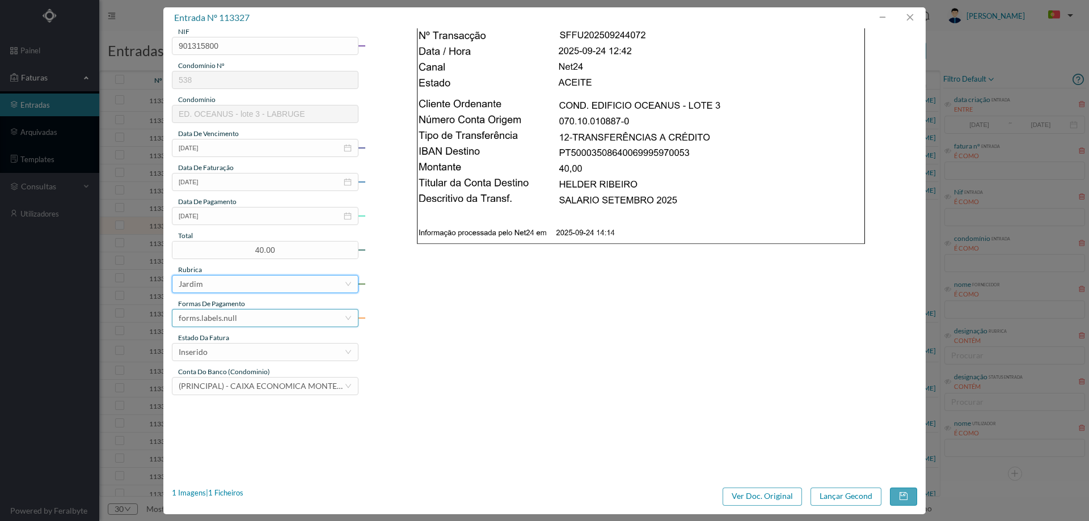
click at [259, 318] on div "forms.labels.null" at bounding box center [262, 318] width 166 height 17
click at [238, 380] on li "transferência bancária" at bounding box center [265, 377] width 186 height 18
click at [246, 350] on div "Inserido" at bounding box center [262, 352] width 166 height 17
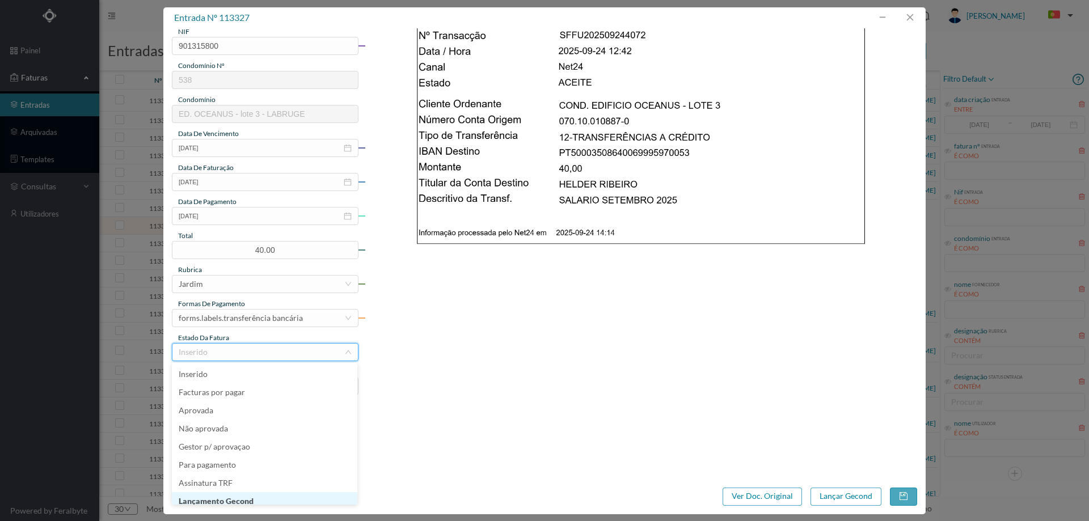
scroll to position [6, 0]
drag, startPoint x: 237, startPoint y: 498, endPoint x: 255, endPoint y: 494, distance: 18.5
click at [237, 497] on li "Lançamento Gecond" at bounding box center [265, 496] width 186 height 18
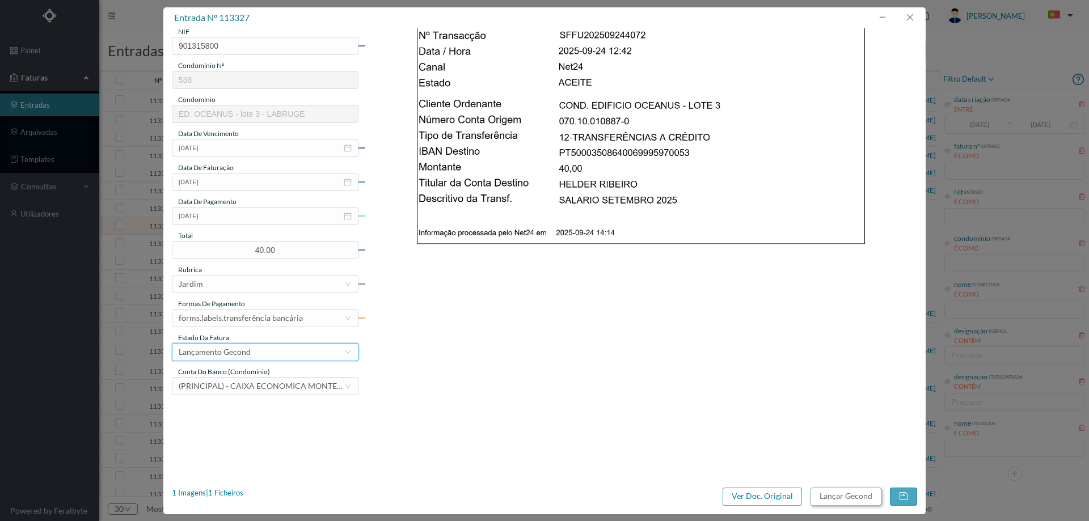
click at [828, 494] on button "Lançar Gecond" at bounding box center [846, 497] width 71 height 18
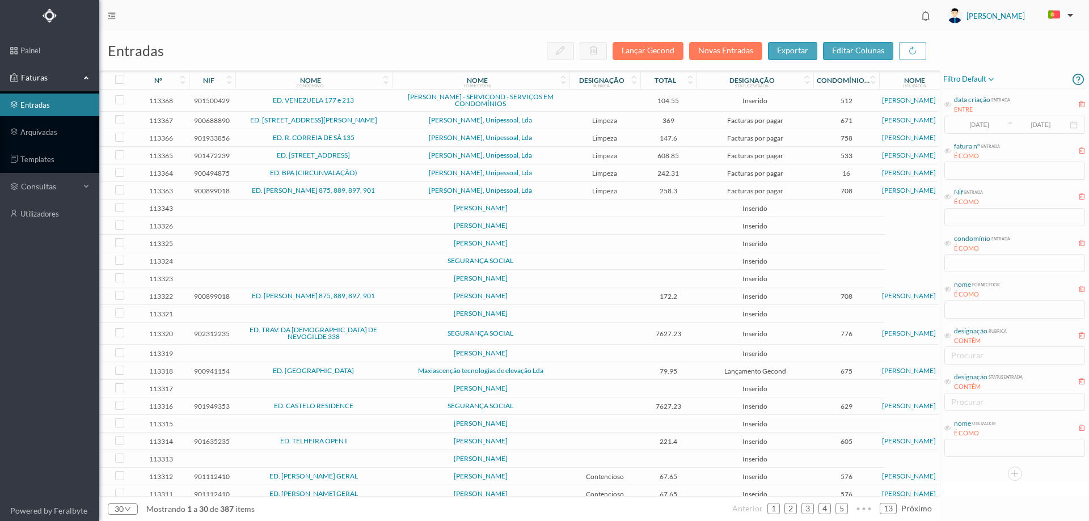
click at [617, 225] on td at bounding box center [605, 226] width 71 height 18
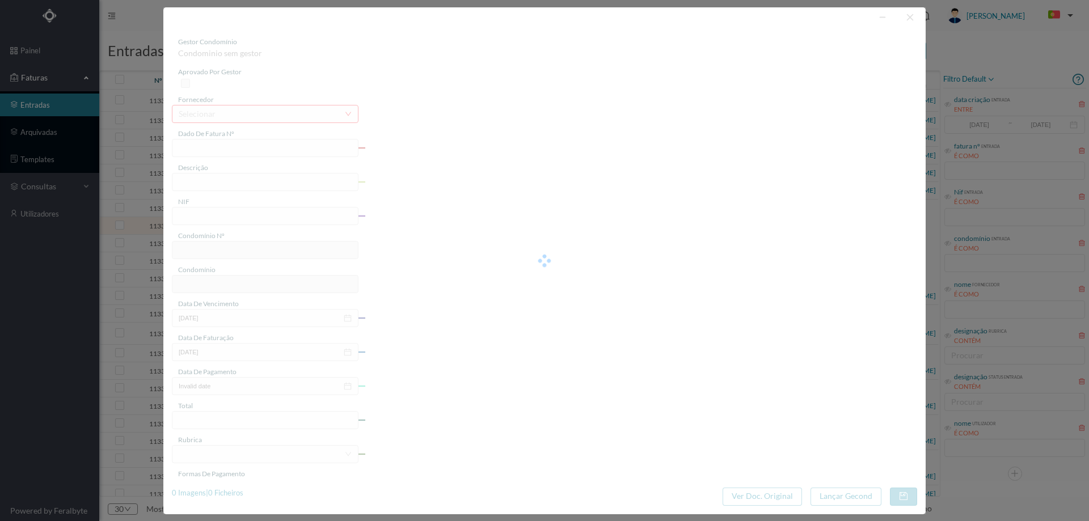
type input "0"
type input "Invalid date"
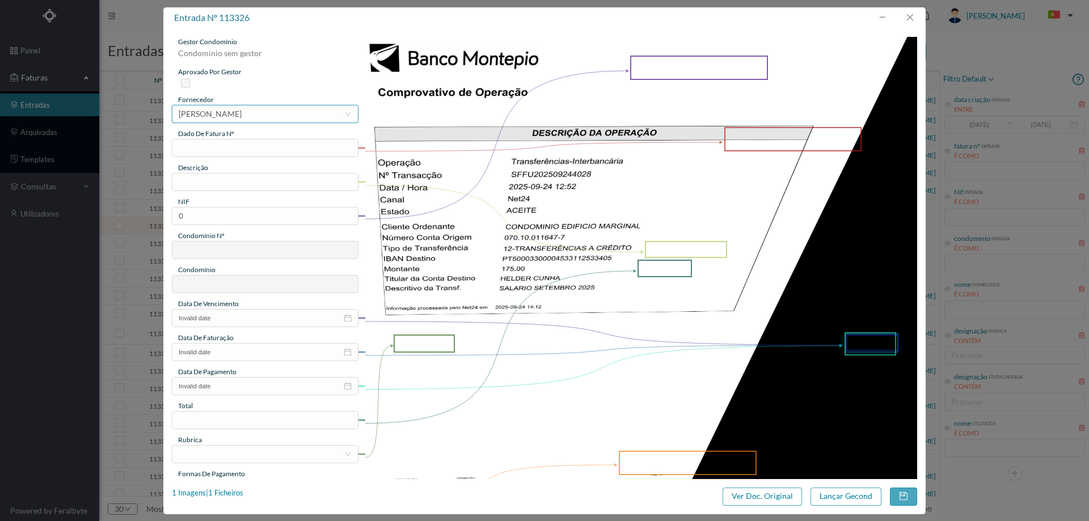
click at [242, 111] on div "[PERSON_NAME]" at bounding box center [210, 114] width 63 height 17
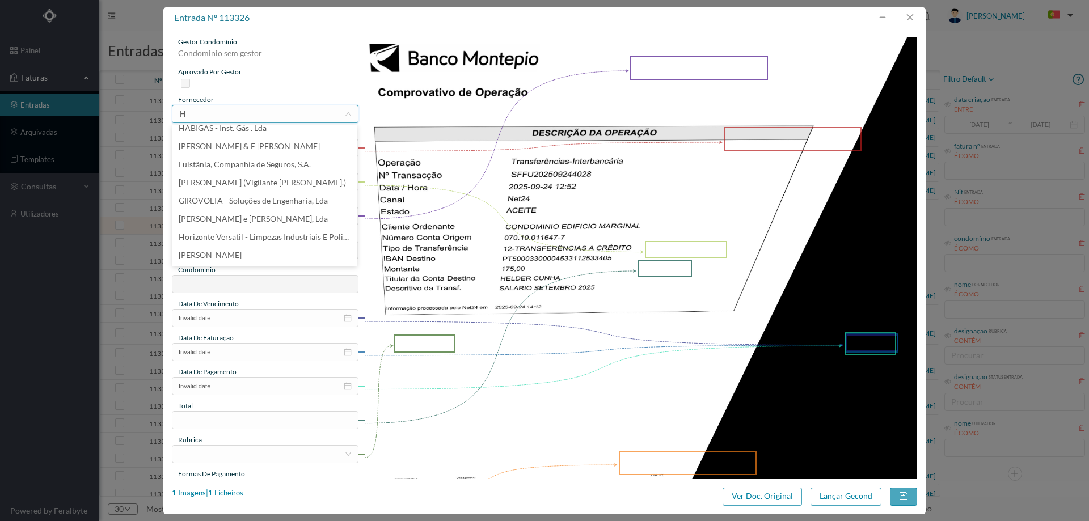
scroll to position [2, 0]
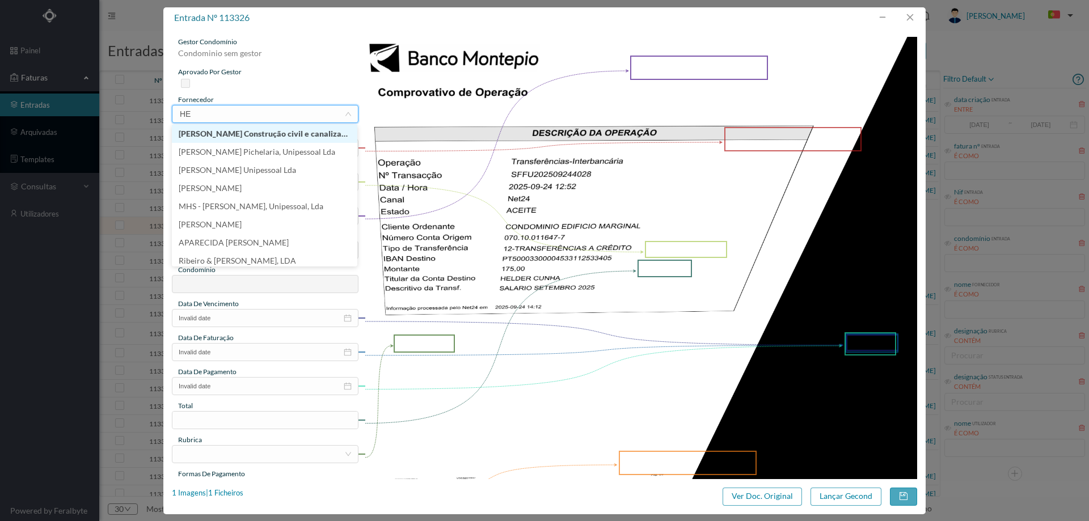
type input "H"
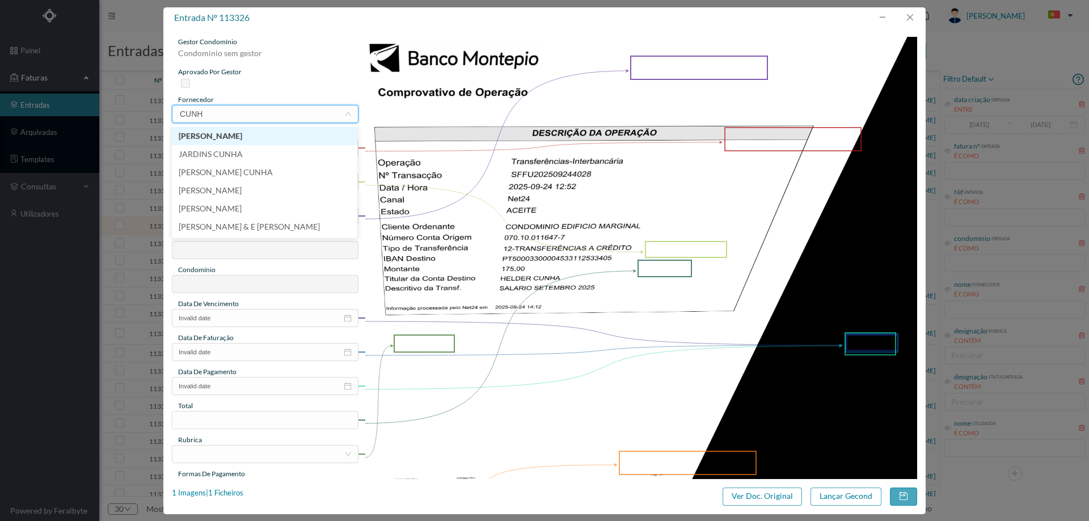
type input "CUNHA"
click at [246, 156] on li "JARDINS CUNHA" at bounding box center [265, 154] width 186 height 18
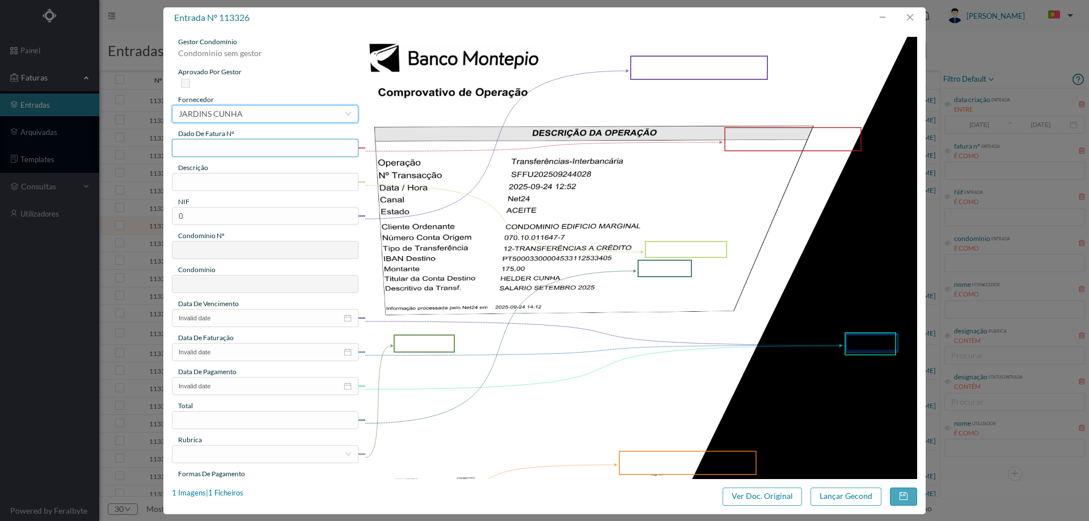
click at [244, 156] on input "text" at bounding box center [265, 148] width 187 height 18
type input "Set/2025"
click at [233, 179] on input "text" at bounding box center [265, 182] width 187 height 18
type input "Jardinagem setembro 2025"
click at [226, 217] on input "0" at bounding box center [265, 216] width 187 height 18
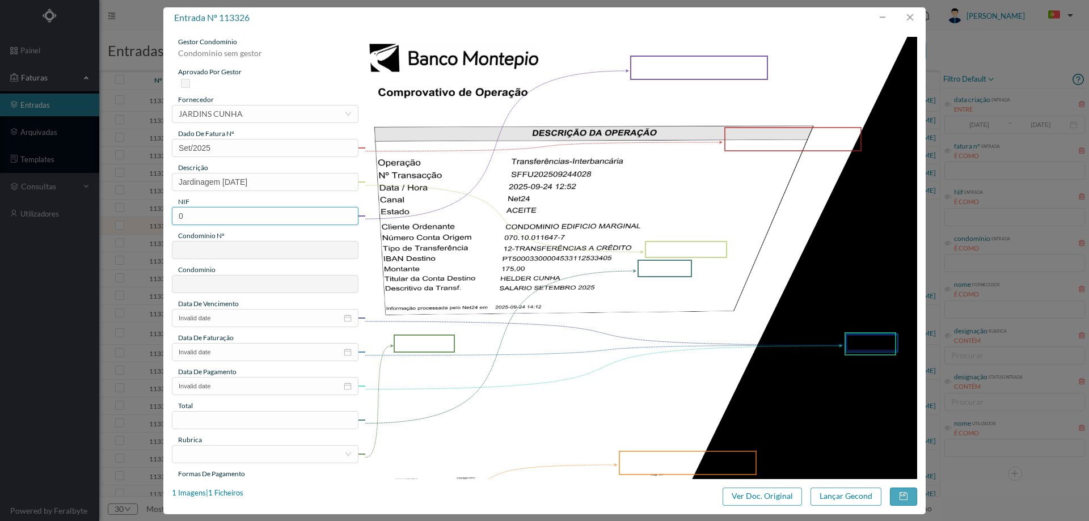
click at [226, 217] on input "0" at bounding box center [265, 216] width 187 height 18
click at [233, 215] on input "0" at bounding box center [265, 216] width 187 height 18
paste input "901612677"
click at [180, 214] on input "901612677" at bounding box center [265, 216] width 187 height 18
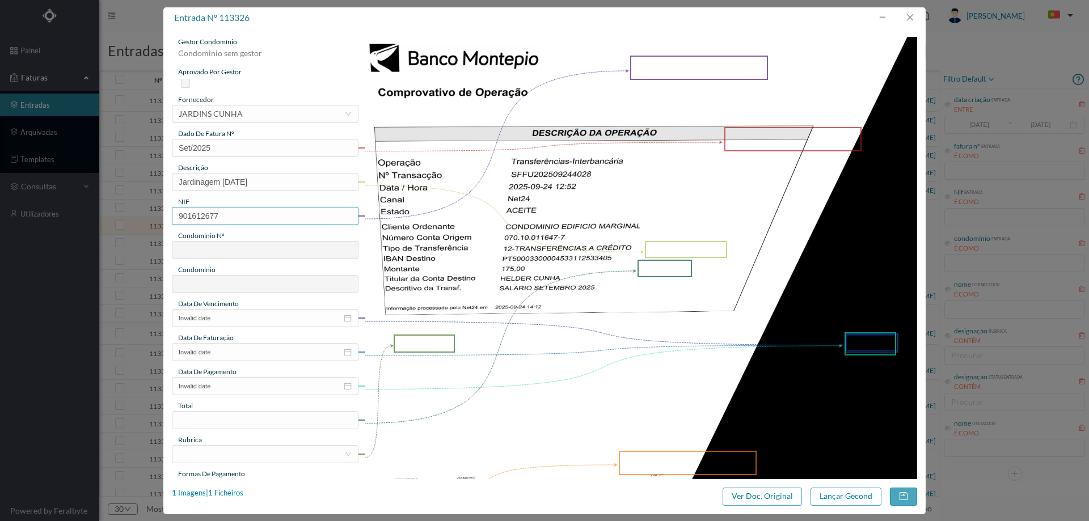
type input "901612677"
type input "637"
type input "ED. MARGINAL II"
type input "901612677"
click at [230, 324] on input "Invalid date" at bounding box center [265, 318] width 187 height 18
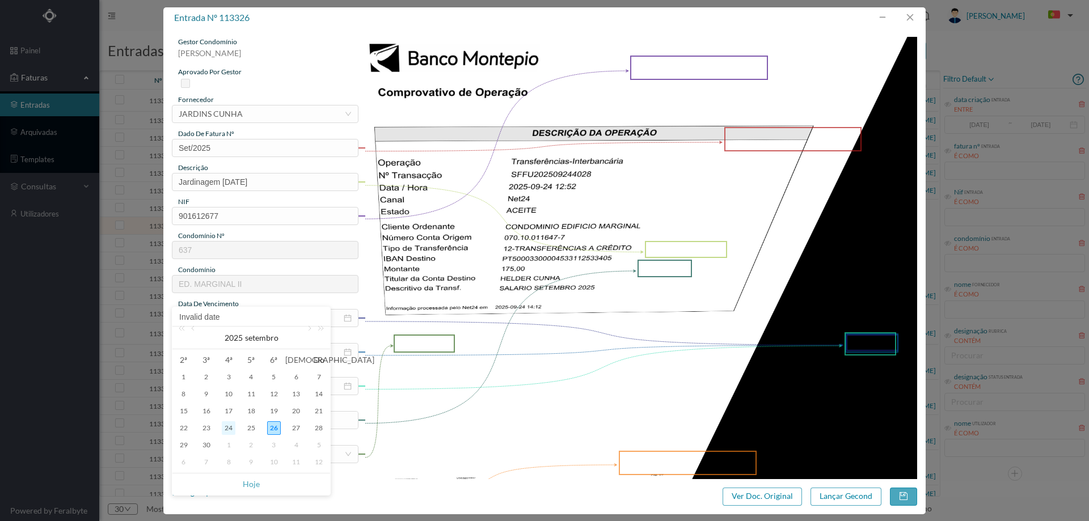
click at [232, 430] on div "24" at bounding box center [229, 429] width 14 height 14
type input "[DATE]"
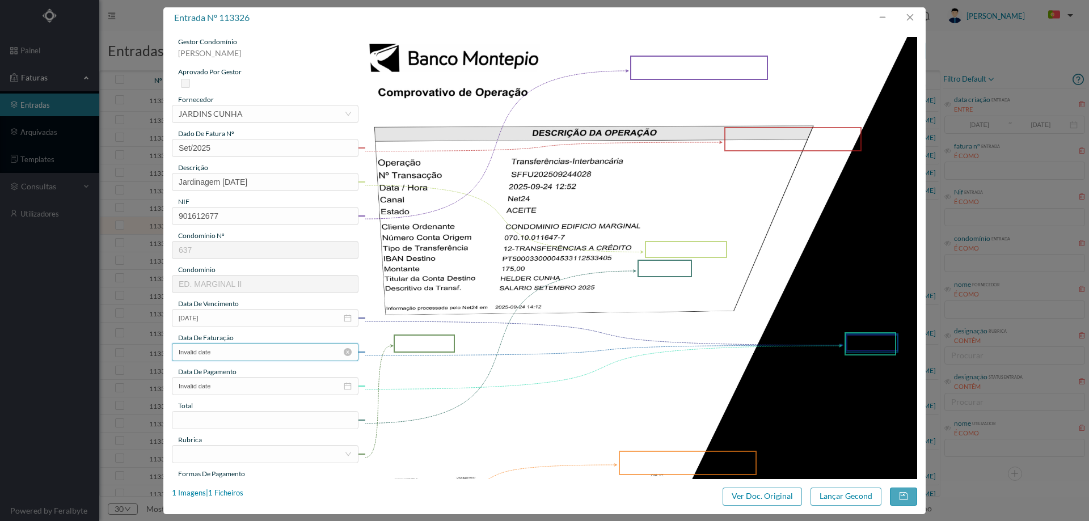
click at [218, 358] on input "Invalid date" at bounding box center [265, 352] width 187 height 18
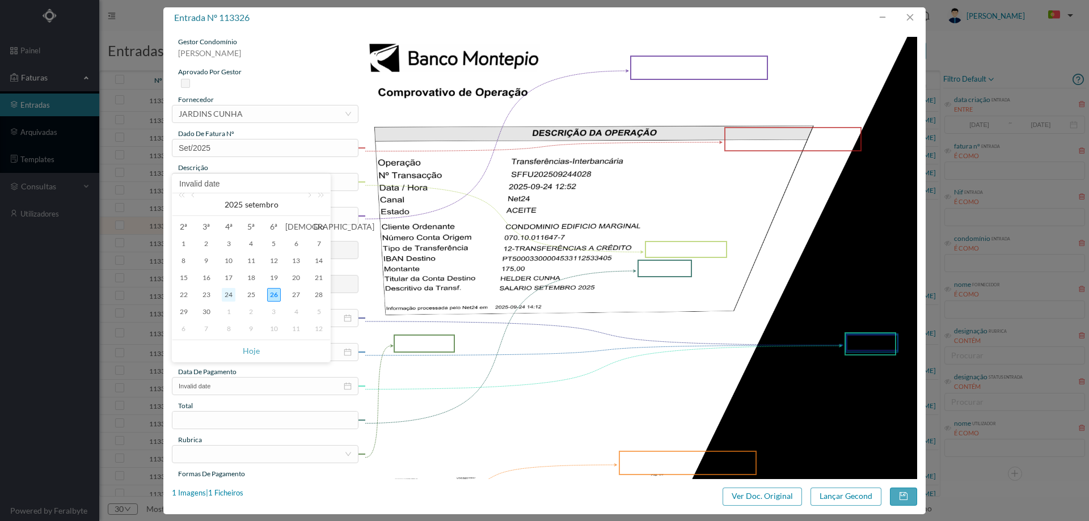
click at [230, 298] on div "24" at bounding box center [229, 295] width 14 height 14
type input "[DATE]"
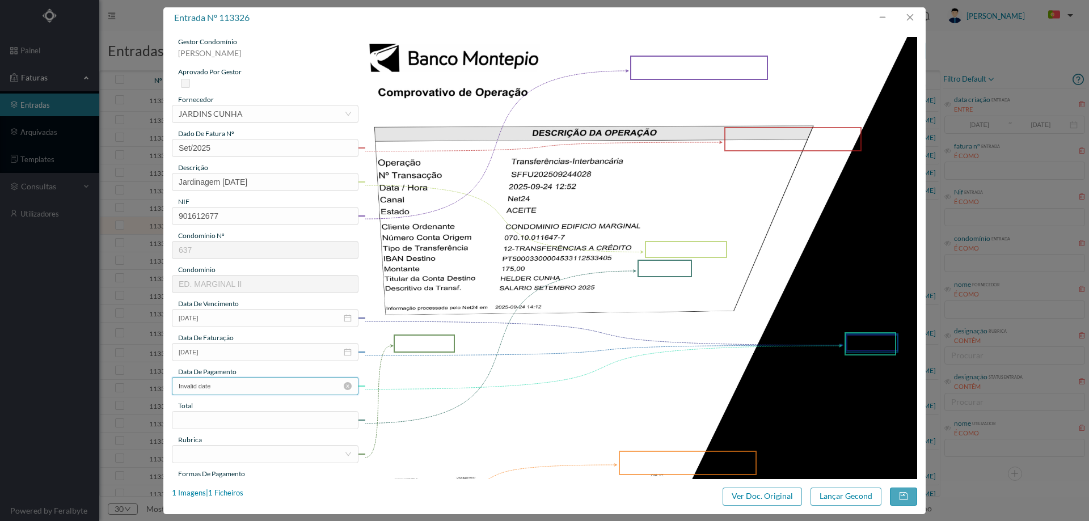
click at [230, 386] on input "Invalid date" at bounding box center [265, 386] width 187 height 18
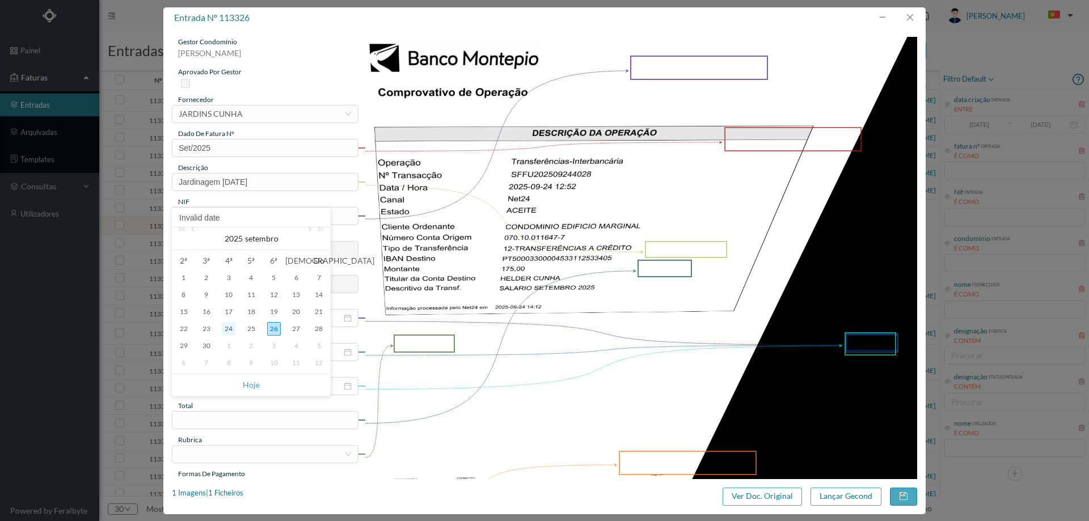
click at [230, 330] on div "24" at bounding box center [229, 329] width 14 height 14
type input "[DATE]"
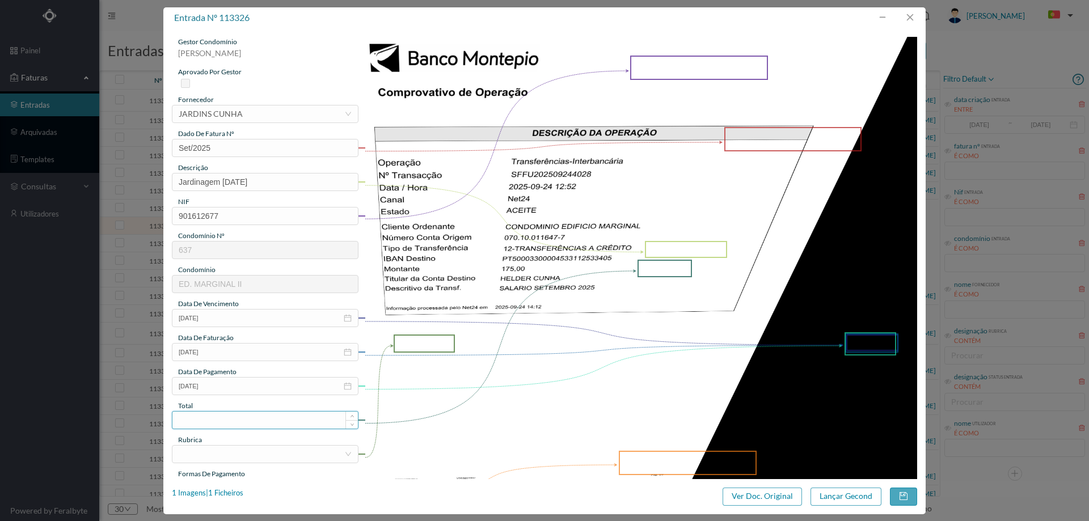
click at [233, 423] on input at bounding box center [265, 420] width 186 height 17
type input "175.00"
click at [252, 457] on div at bounding box center [262, 454] width 166 height 17
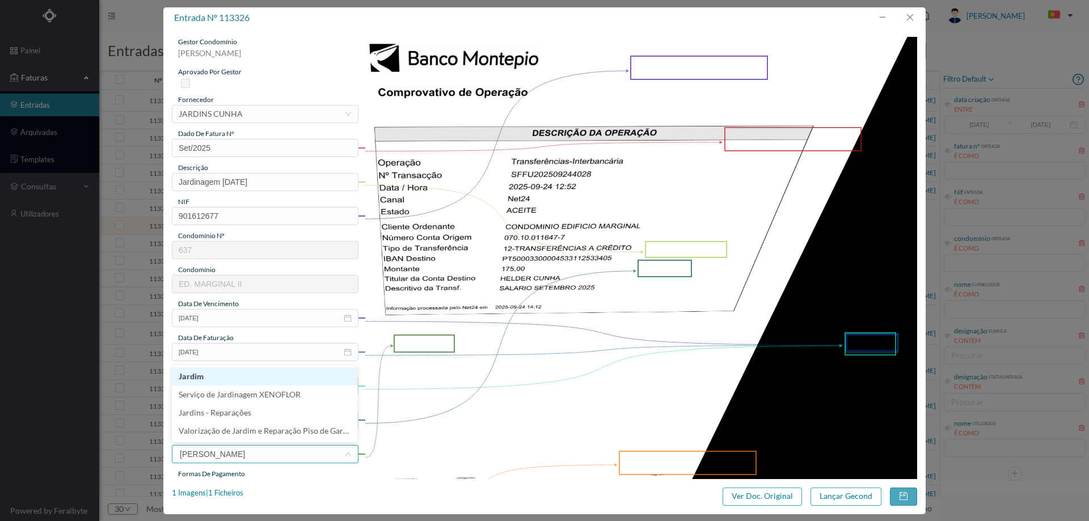
type input "JAR"
click at [221, 377] on li "Jardim" at bounding box center [265, 377] width 186 height 18
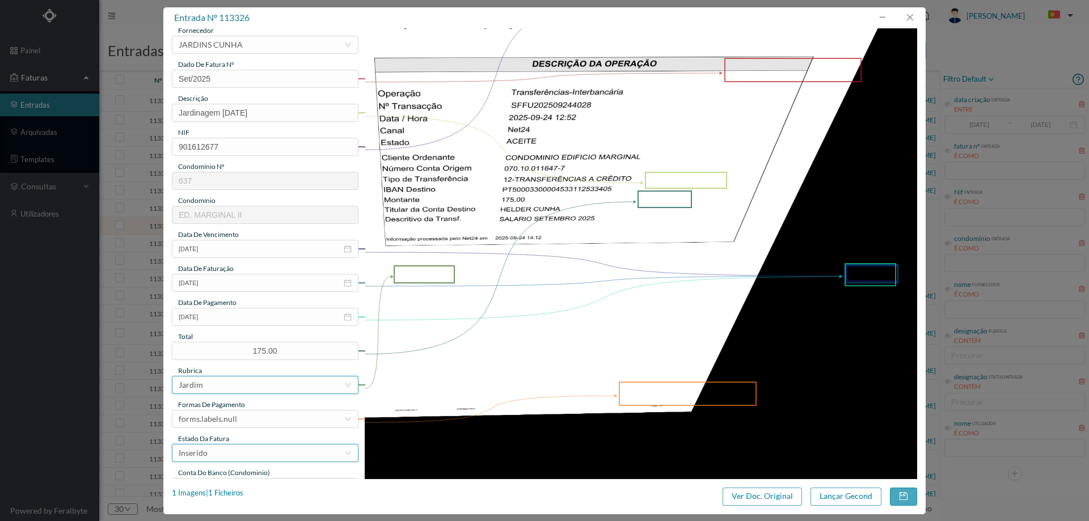
scroll to position [170, 0]
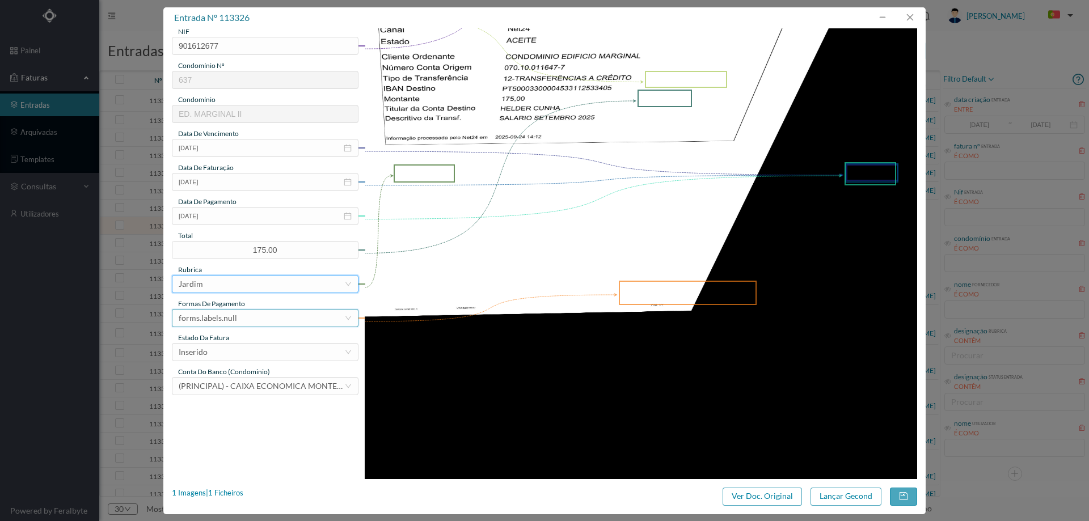
click at [259, 318] on div "forms.labels.null" at bounding box center [262, 318] width 166 height 17
click at [239, 378] on li "transferência bancária" at bounding box center [265, 377] width 186 height 18
click at [240, 347] on div "Inserido" at bounding box center [262, 352] width 166 height 17
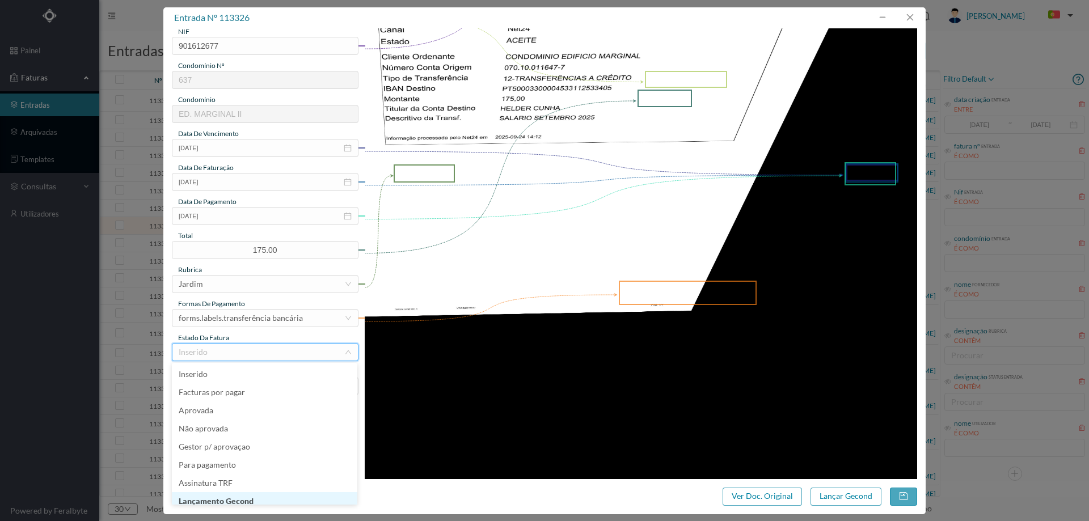
scroll to position [6, 0]
click at [253, 496] on li "Lançamento Gecond" at bounding box center [265, 496] width 186 height 18
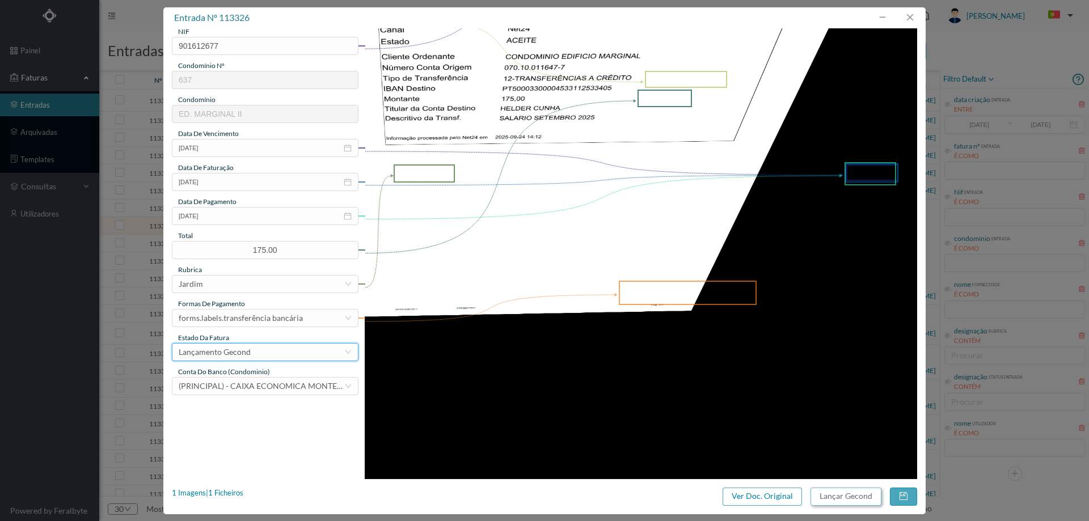
click at [849, 499] on button "Lançar Gecond" at bounding box center [846, 497] width 71 height 18
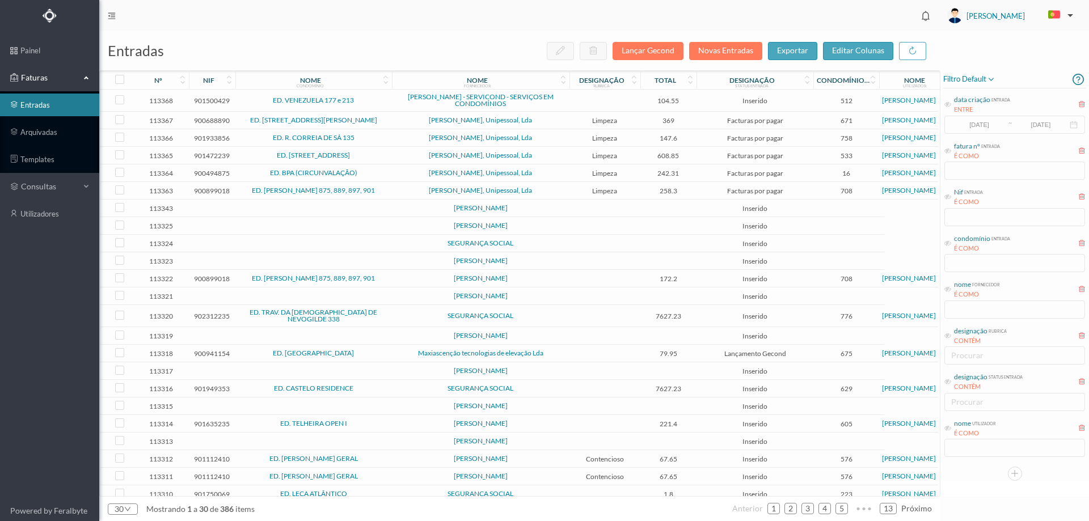
click at [615, 226] on td at bounding box center [605, 226] width 71 height 18
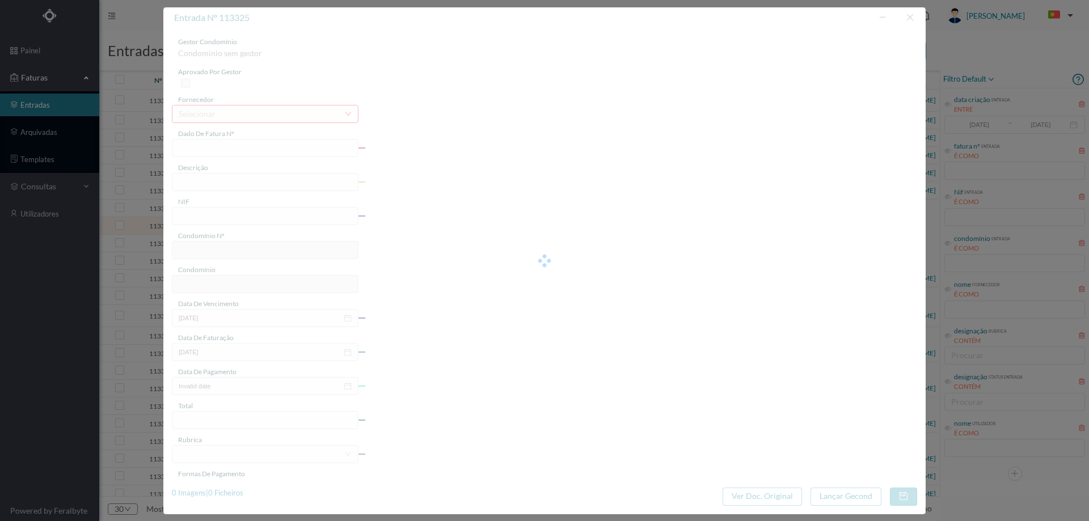
type input "ITO"
type input "0"
type input "Invalid date"
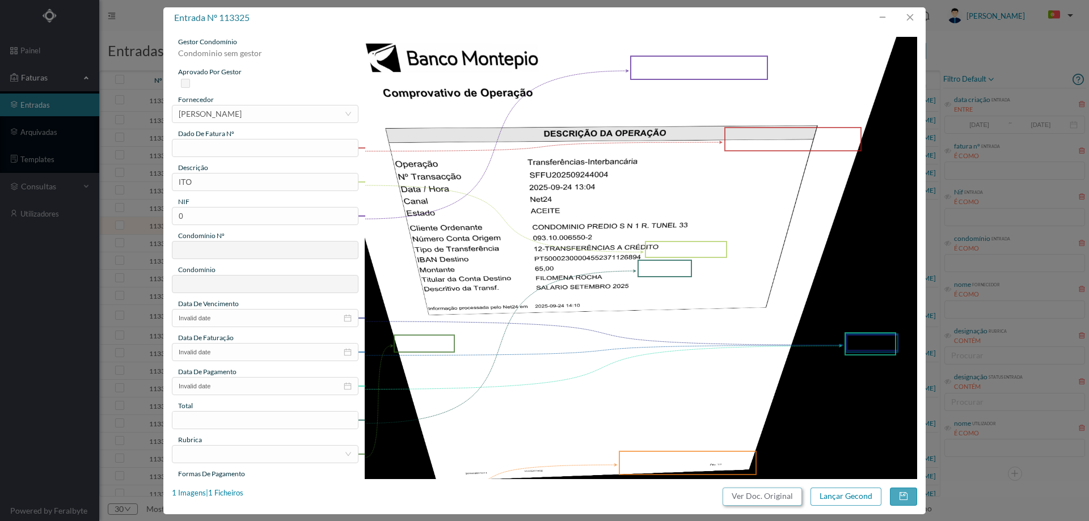
click at [760, 496] on button "Ver Doc. Original" at bounding box center [762, 497] width 79 height 18
click at [242, 116] on div "[PERSON_NAME]" at bounding box center [210, 114] width 63 height 17
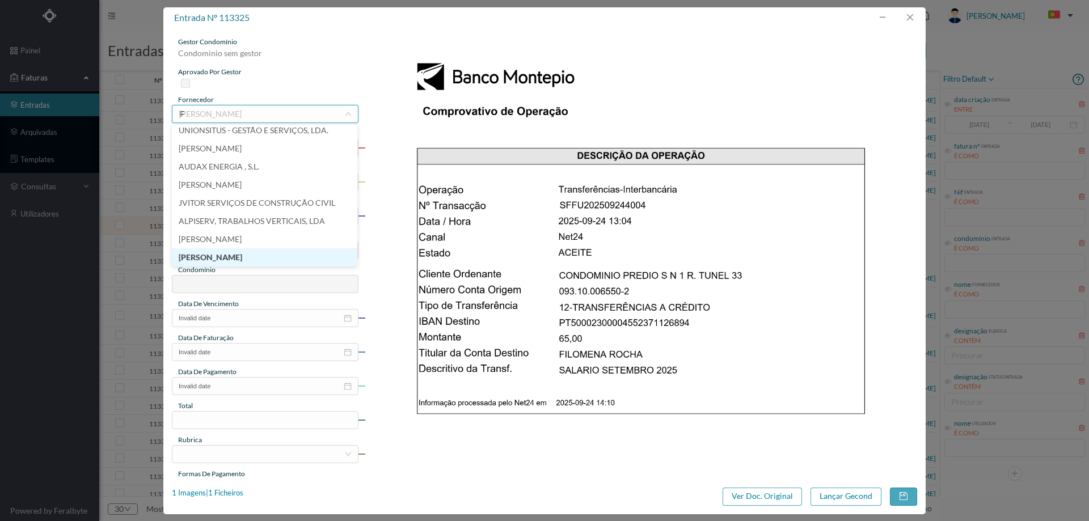
scroll to position [2, 0]
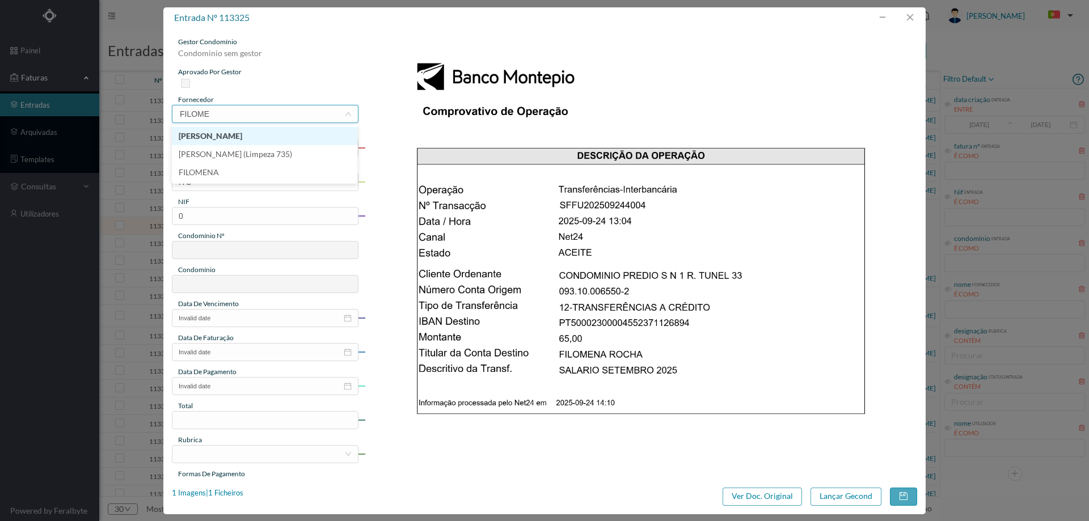
type input "FILOMEN"
click at [251, 148] on li "[PERSON_NAME] (Limpeza 735)" at bounding box center [265, 154] width 186 height 18
click at [251, 148] on input "text" at bounding box center [265, 148] width 187 height 18
drag, startPoint x: 247, startPoint y: 148, endPoint x: 147, endPoint y: 150, distance: 99.9
click at [147, 150] on div "entrada nº 113325 gestor condomínio Condominio sem gestor aprovado por gestor f…" at bounding box center [544, 260] width 1089 height 521
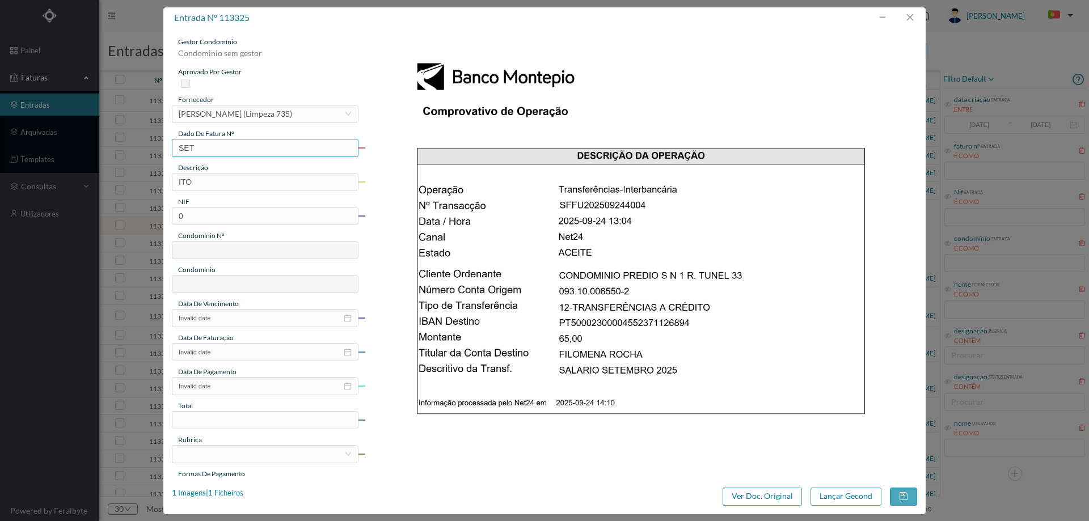
type input "Set/2025"
drag, startPoint x: 169, startPoint y: 180, endPoint x: 115, endPoint y: 182, distance: 54.5
click at [120, 182] on div "entrada nº 113325 gestor condomínio Condominio sem gestor aprovado por gestor f…" at bounding box center [544, 260] width 1089 height 521
type input "Limpeza Setembro 2025"
drag, startPoint x: 268, startPoint y: 207, endPoint x: 124, endPoint y: 199, distance: 144.4
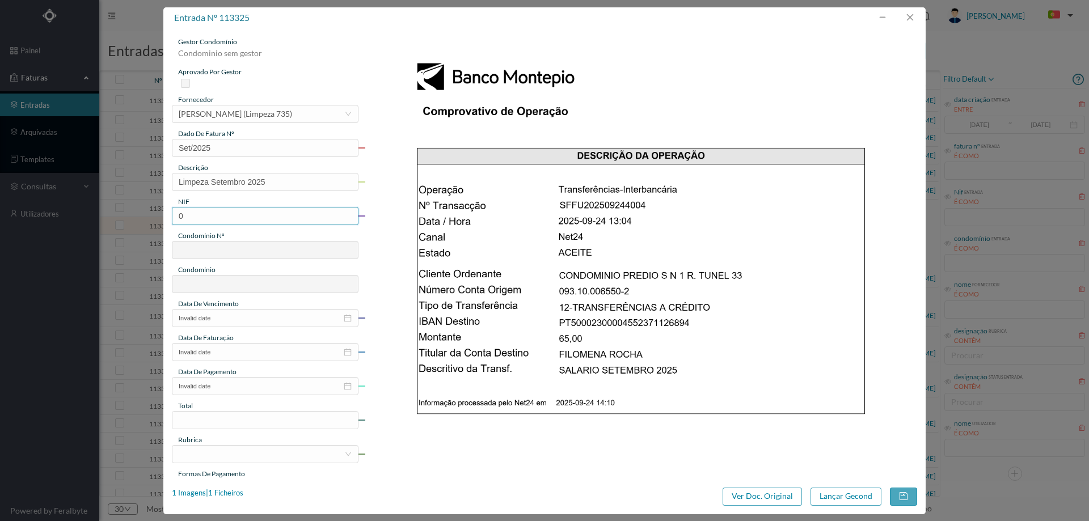
click at [125, 199] on div "entrada nº 113325 gestor condomínio Condominio sem gestor aprovado por gestor f…" at bounding box center [544, 260] width 1089 height 521
paste input "901353388"
click at [181, 214] on input "901353388" at bounding box center [265, 216] width 187 height 18
type input "901353388"
type input "735"
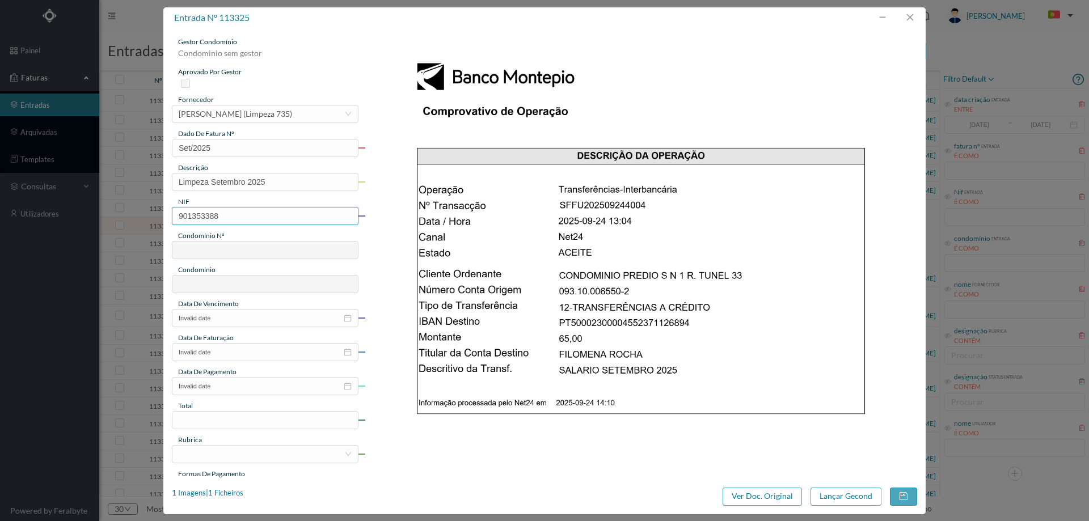
type input "ED. RUA DO TEATRO, 194 E RUA DO TUNEL 33"
type input "901353388"
click at [228, 326] on input "Invalid date" at bounding box center [265, 318] width 187 height 18
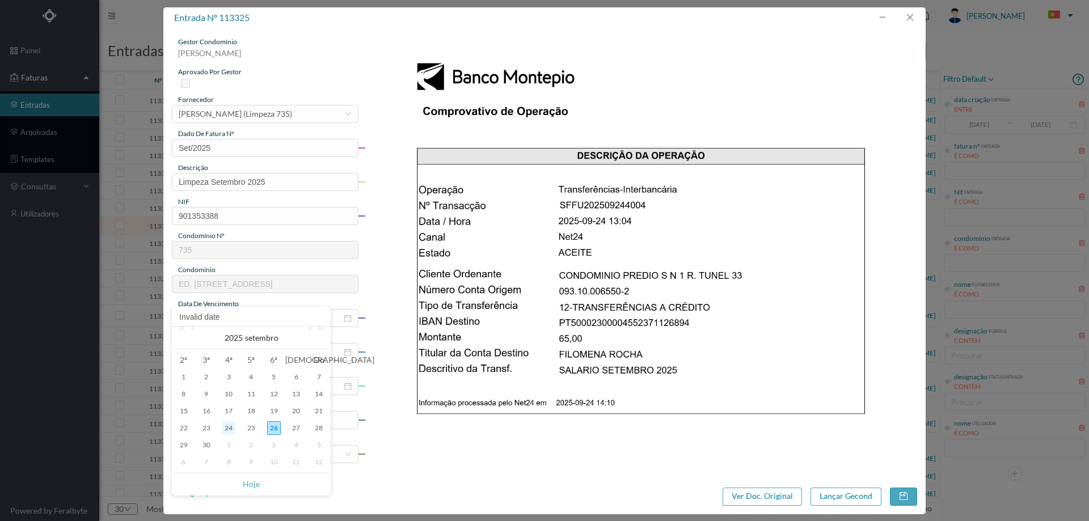
click at [229, 427] on div "24" at bounding box center [229, 429] width 14 height 14
type input "[DATE]"
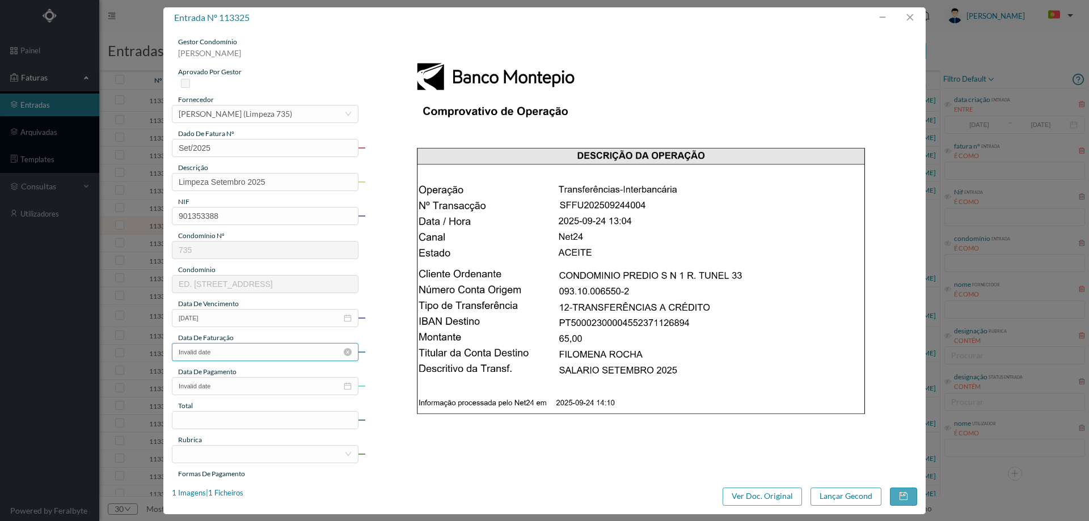
click at [234, 344] on input "Invalid date" at bounding box center [265, 352] width 187 height 18
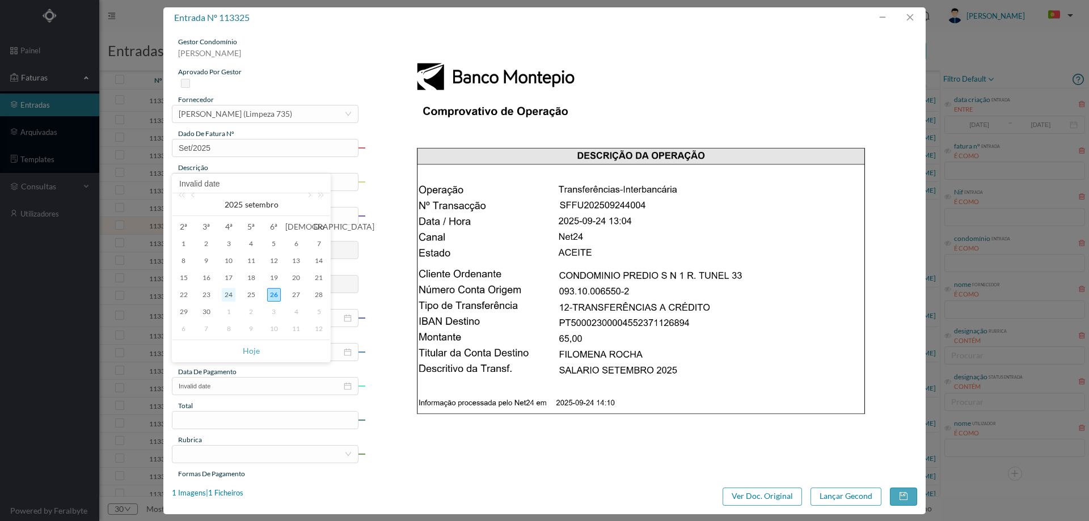
click at [226, 294] on div "24" at bounding box center [229, 295] width 14 height 14
type input "[DATE]"
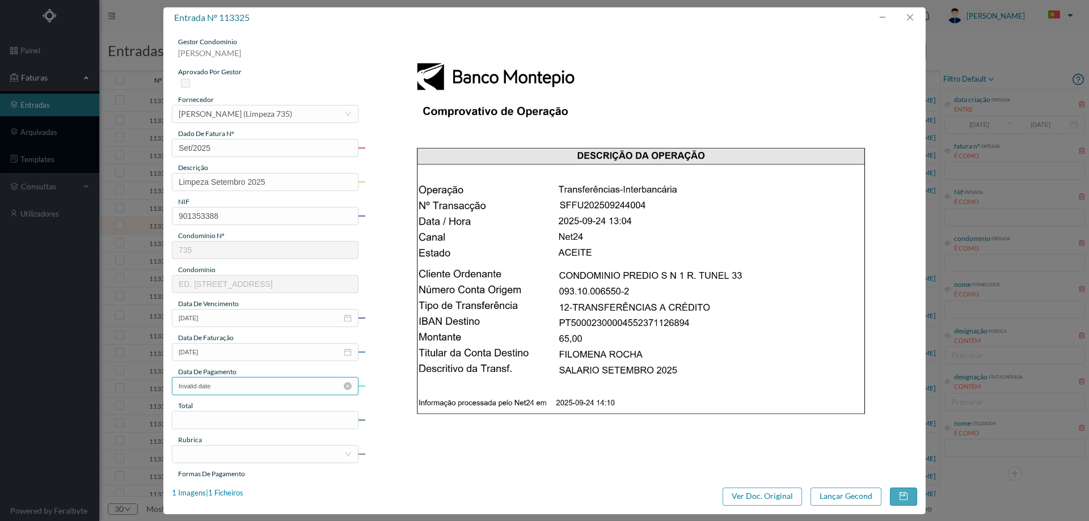
click at [222, 389] on input "Invalid date" at bounding box center [265, 386] width 187 height 18
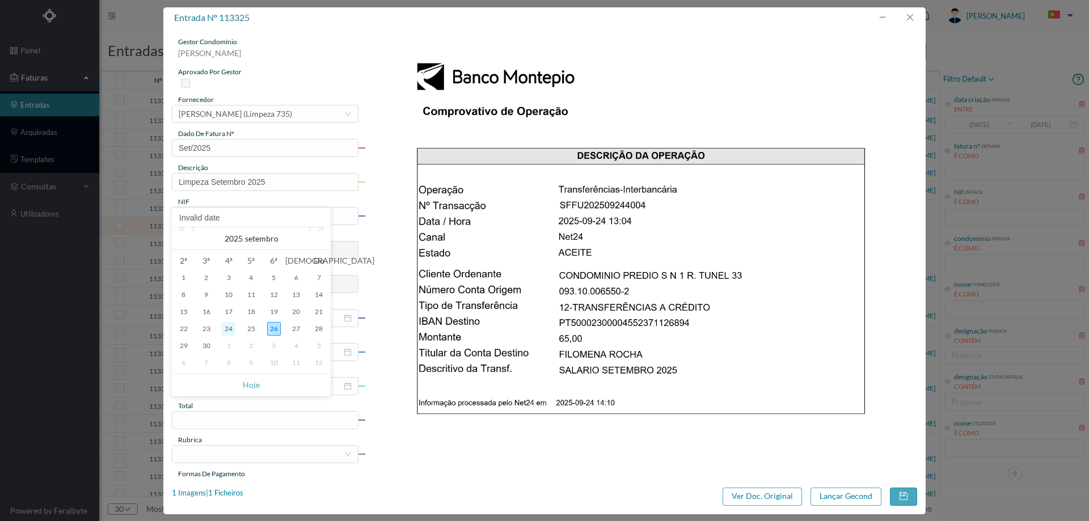
click at [232, 330] on div "24" at bounding box center [229, 329] width 14 height 14
type input "[DATE]"
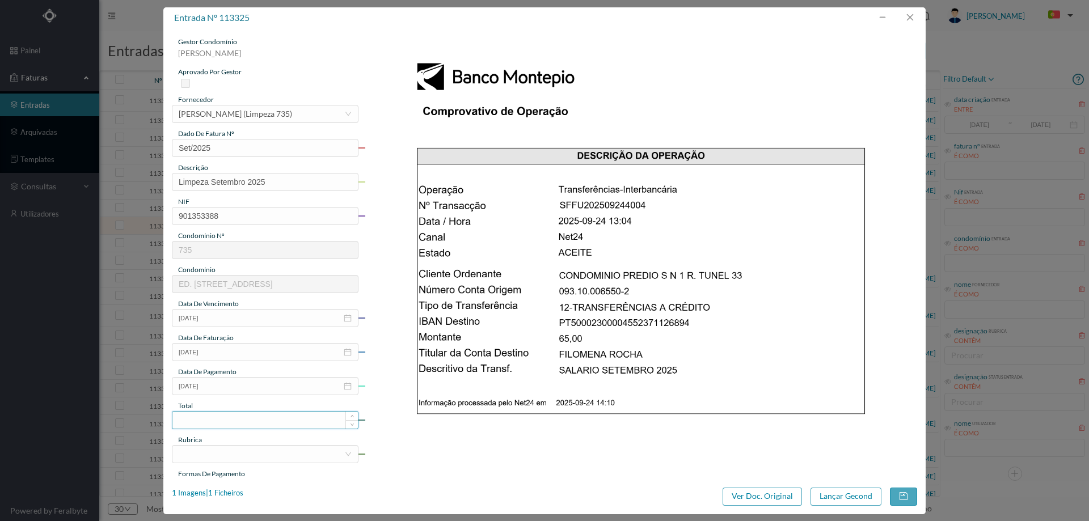
click at [233, 423] on input at bounding box center [265, 420] width 186 height 17
type input "65.00"
click at [190, 456] on div at bounding box center [262, 454] width 166 height 17
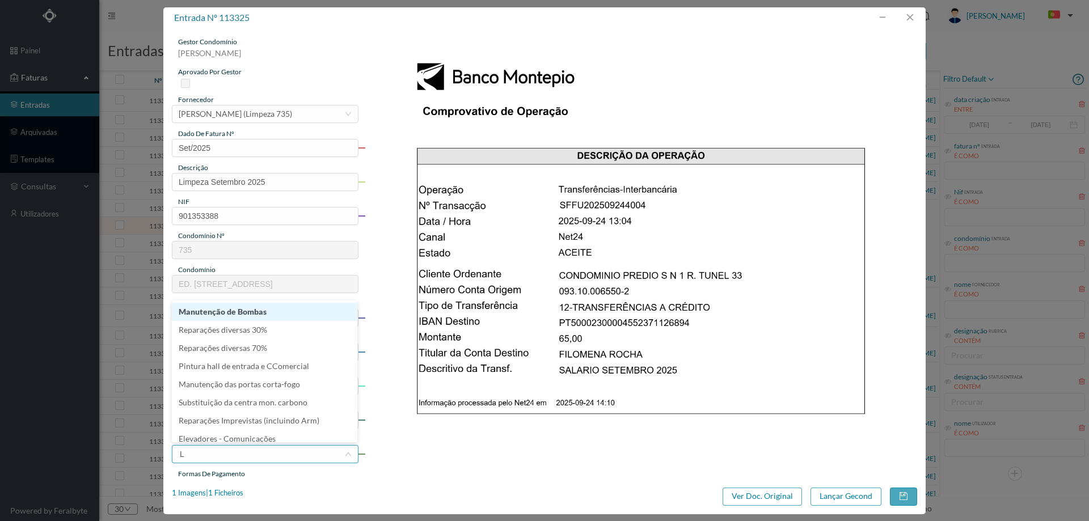
type input "LI"
click at [208, 327] on li "Limpeza" at bounding box center [265, 330] width 186 height 18
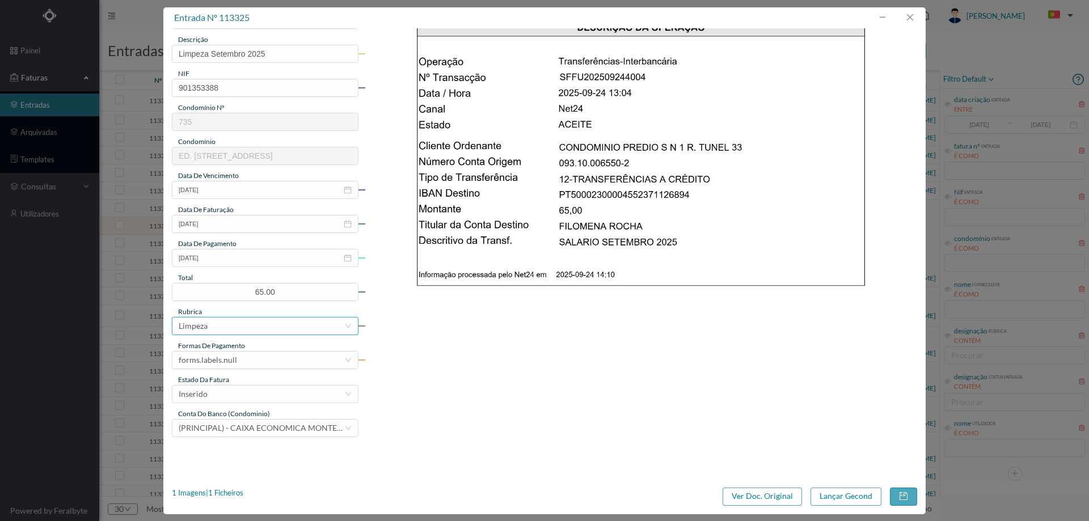
scroll to position [227, 0]
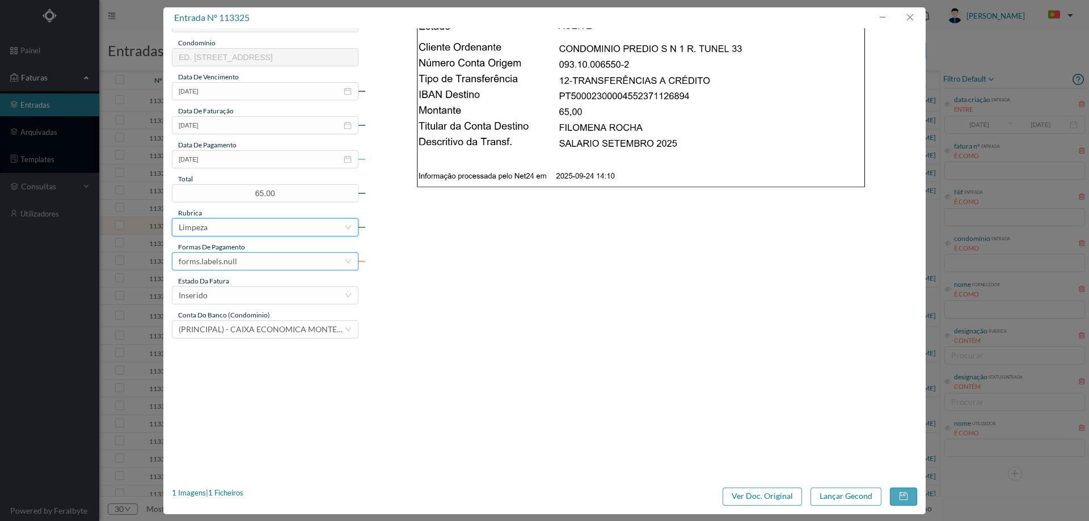
click at [242, 263] on div "forms.labels.null" at bounding box center [262, 261] width 166 height 17
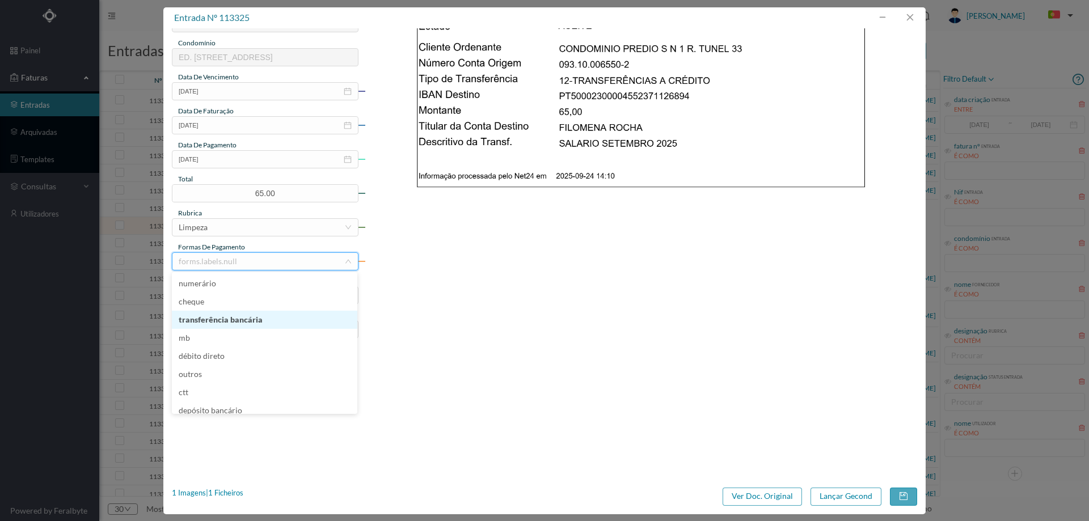
click at [249, 322] on li "transferência bancária" at bounding box center [265, 320] width 186 height 18
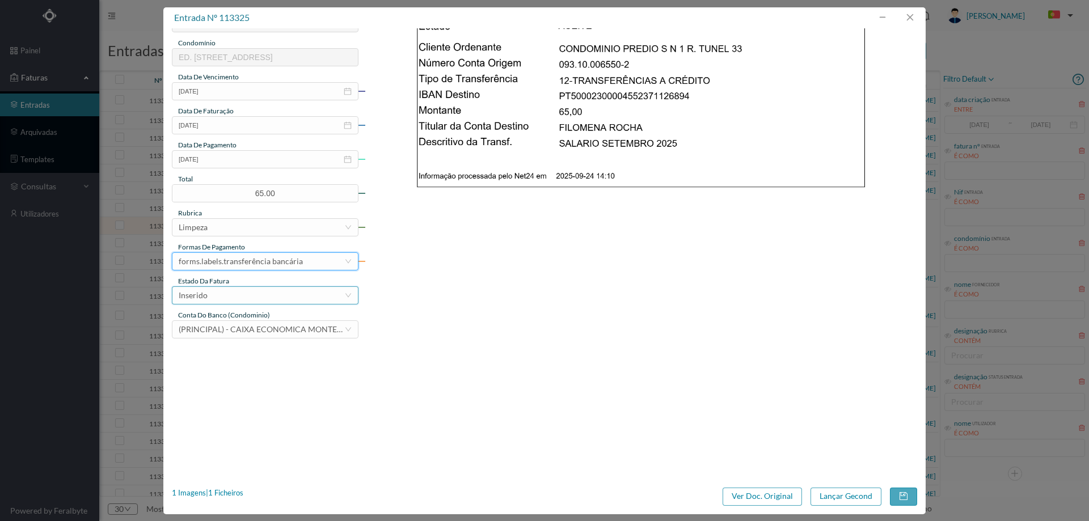
click at [255, 292] on div "Inserido" at bounding box center [262, 295] width 166 height 17
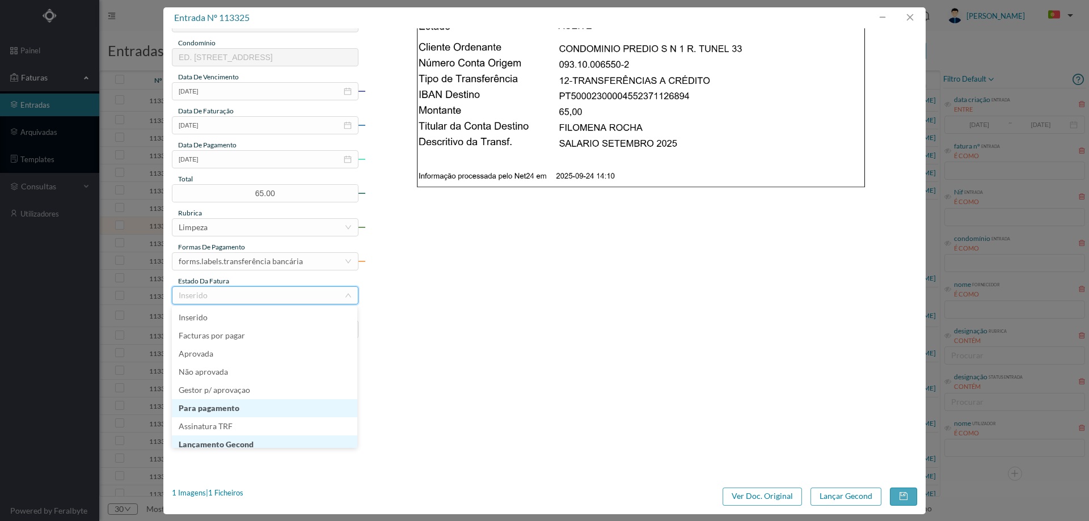
scroll to position [6, 0]
click at [256, 441] on li "Lançamento Gecond" at bounding box center [265, 439] width 186 height 18
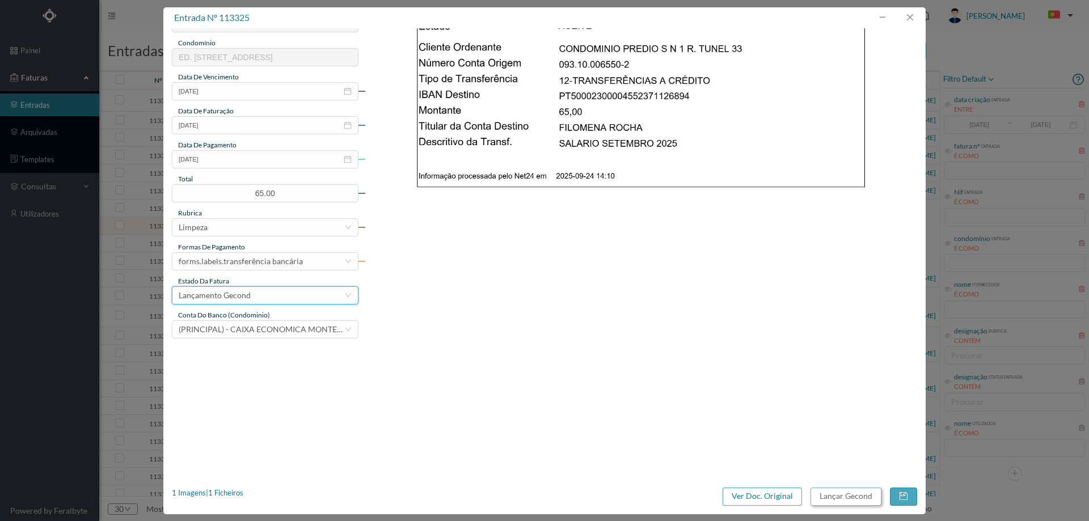
click at [834, 494] on button "Lançar Gecond" at bounding box center [846, 497] width 71 height 18
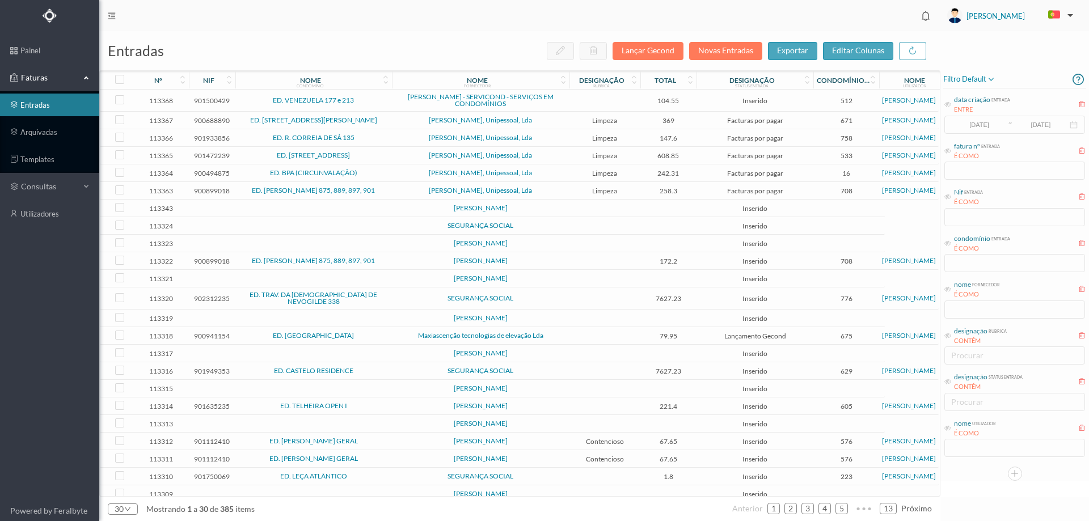
click at [544, 228] on span "SEGURANÇA SOCIAL" at bounding box center [481, 225] width 172 height 7
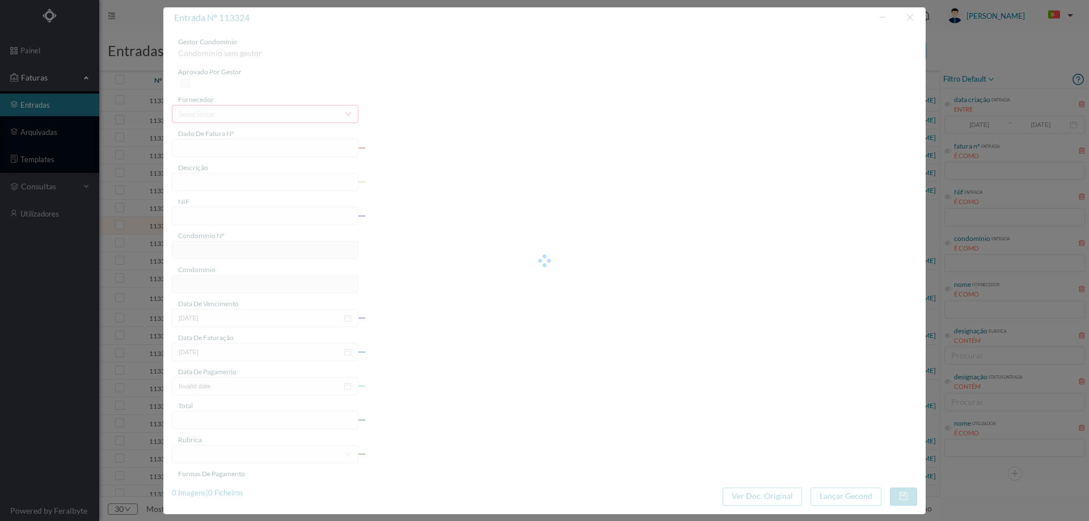
type input "0"
type input "Invalid date"
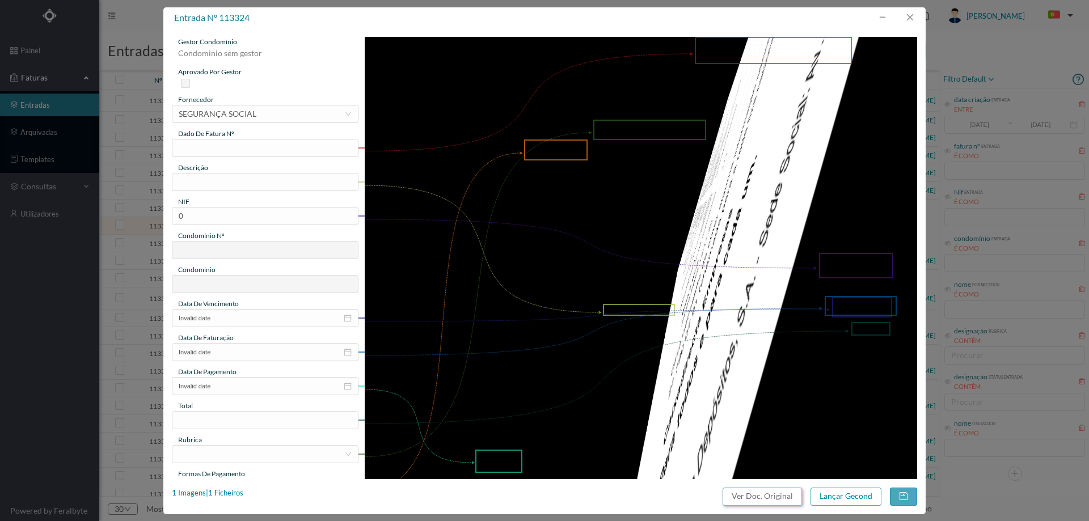
click at [782, 498] on button "Ver Doc. Original" at bounding box center [762, 497] width 79 height 18
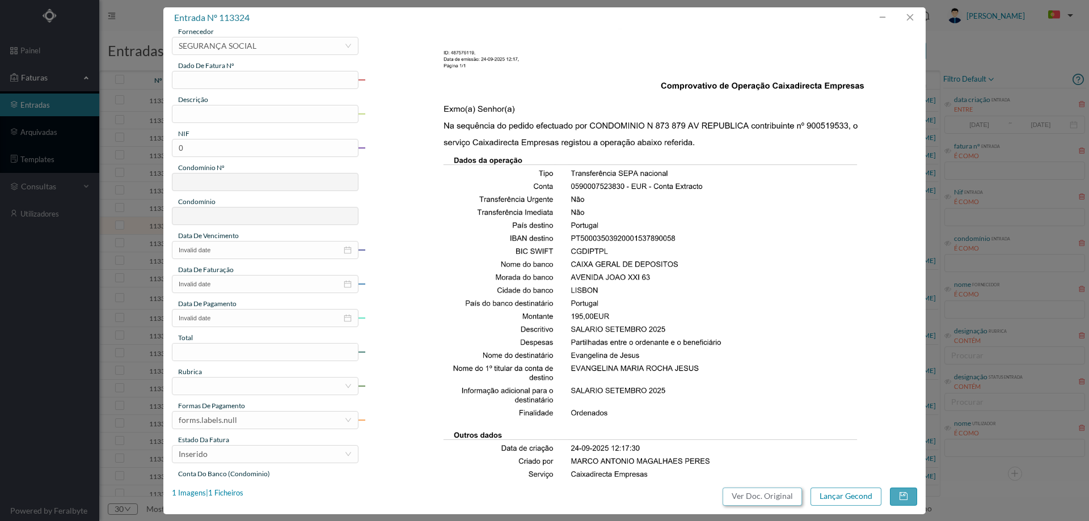
scroll to position [0, 0]
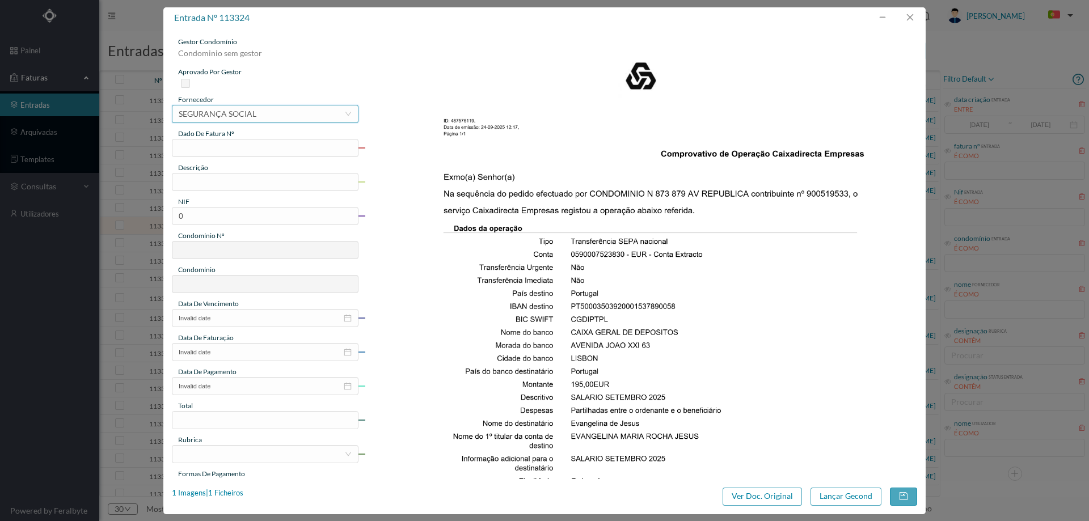
click at [300, 111] on div "selecionar SEGURANÇA SOCIAL" at bounding box center [262, 114] width 166 height 17
type input "EVANGE"
click at [247, 137] on li "[DEMOGRAPHIC_DATA]" at bounding box center [265, 136] width 186 height 18
click at [245, 146] on input "text" at bounding box center [265, 148] width 187 height 18
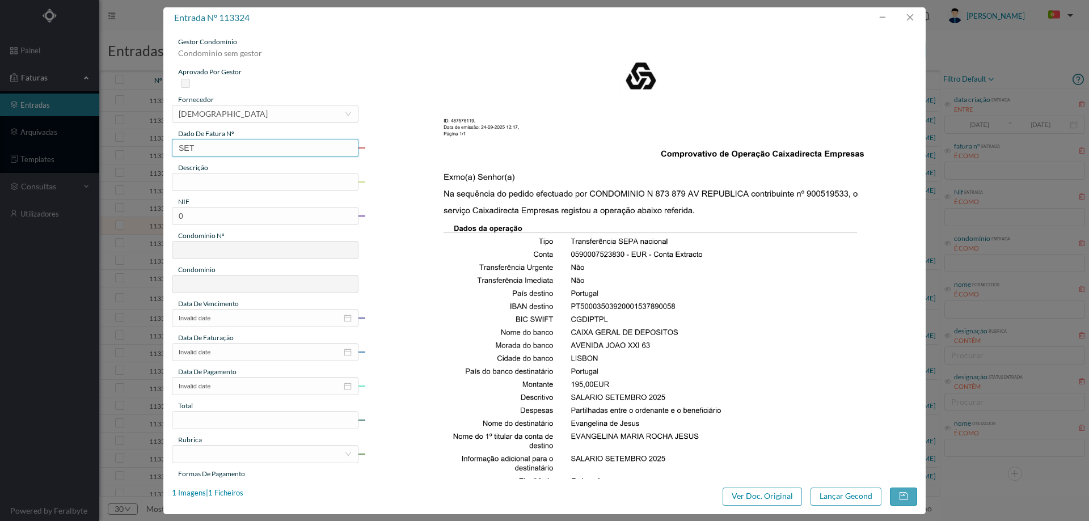
type input "Set/2025"
click at [233, 172] on div "descrição" at bounding box center [265, 168] width 187 height 10
click at [234, 179] on input "text" at bounding box center [265, 182] width 187 height 18
type input "Limpeza Setembro 2025"
click at [283, 209] on input "0" at bounding box center [265, 216] width 187 height 18
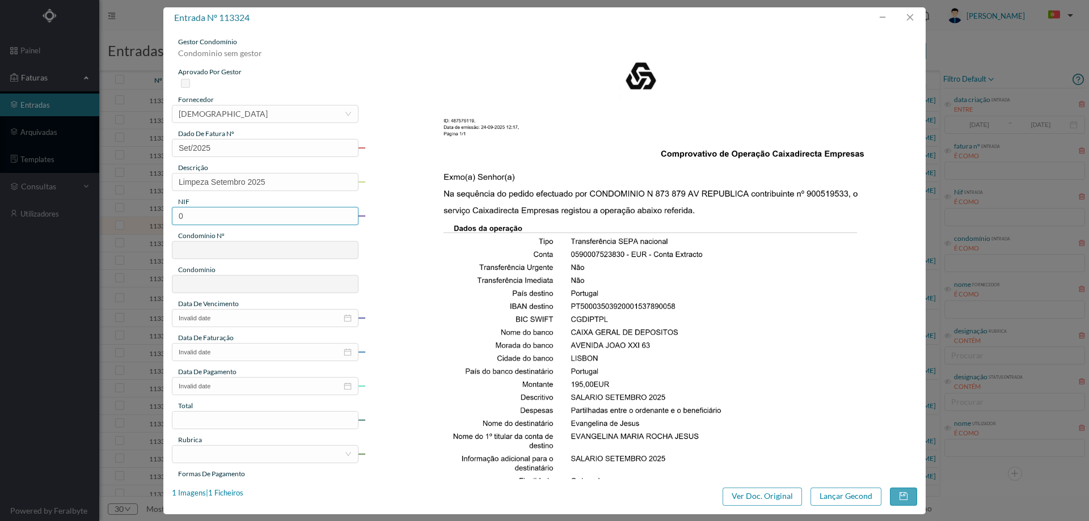
click at [283, 209] on input "0" at bounding box center [265, 216] width 187 height 18
paste input "900519533"
drag, startPoint x: 182, startPoint y: 216, endPoint x: 167, endPoint y: 214, distance: 14.8
click at [167, 214] on div "gestor condomínio Condominio sem gestor aprovado por gestor fornecedor selecion…" at bounding box center [544, 253] width 763 height 451
type input "900519533"
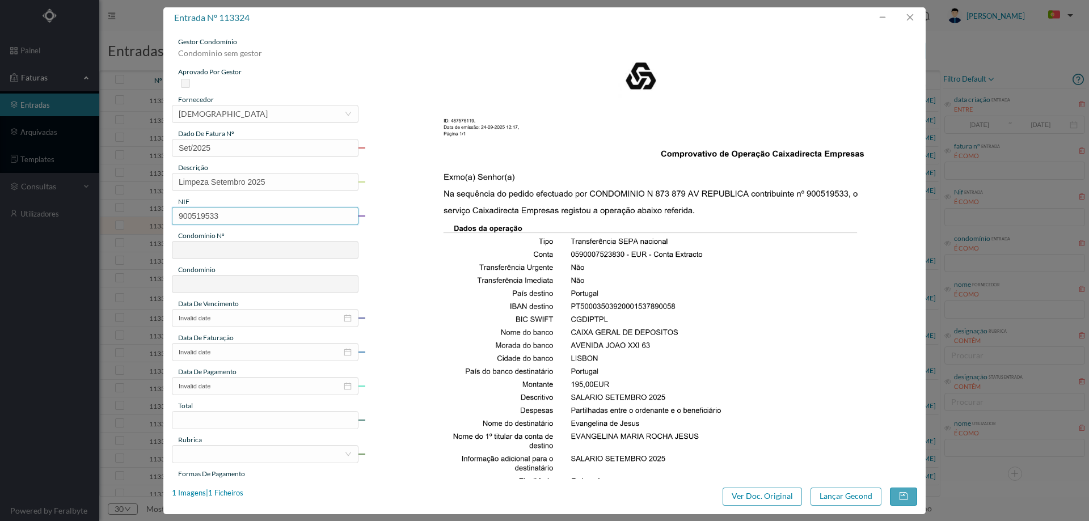
type input "707"
type input "ED. [GEOGRAPHIC_DATA]"
type input "900519533"
click at [227, 319] on input "Invalid date" at bounding box center [265, 318] width 187 height 18
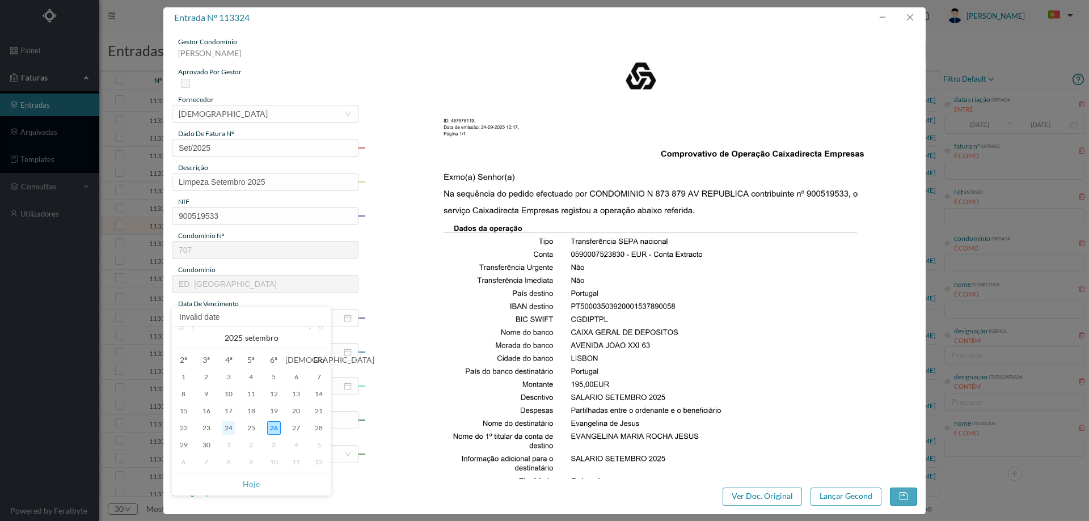
click at [232, 425] on div "24" at bounding box center [229, 429] width 14 height 14
type input "[DATE]"
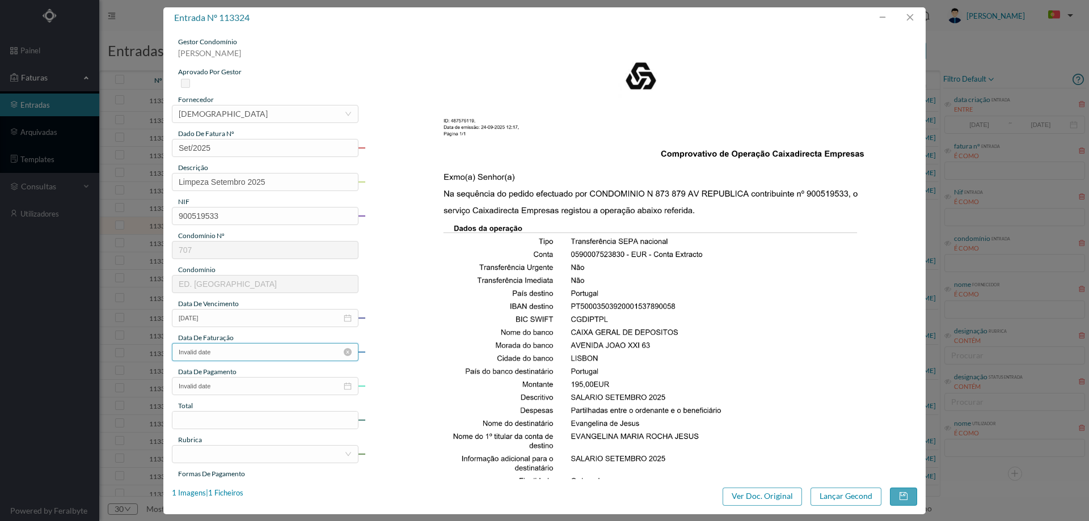
click at [243, 353] on input "Invalid date" at bounding box center [265, 352] width 187 height 18
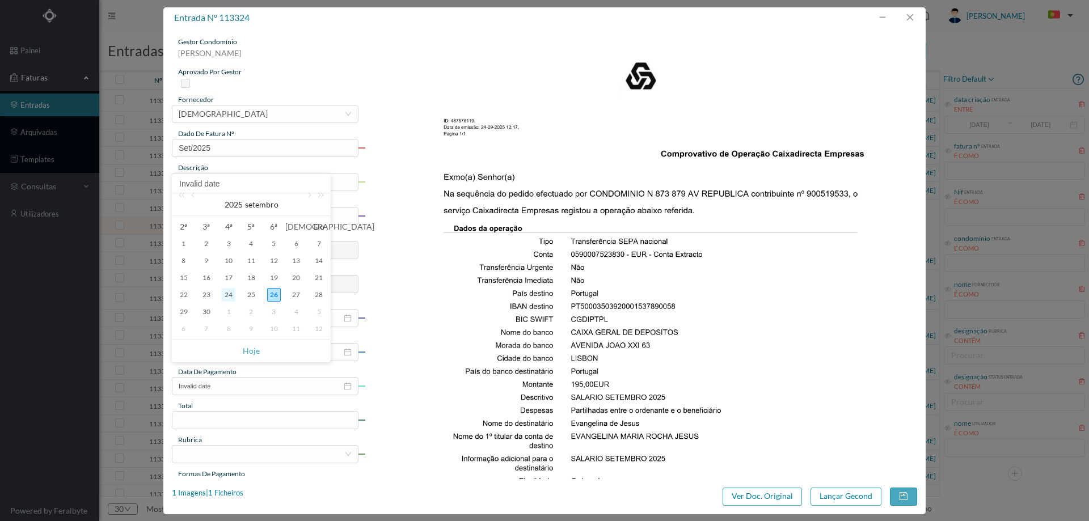
click at [231, 296] on div "24" at bounding box center [229, 295] width 14 height 14
type input "[DATE]"
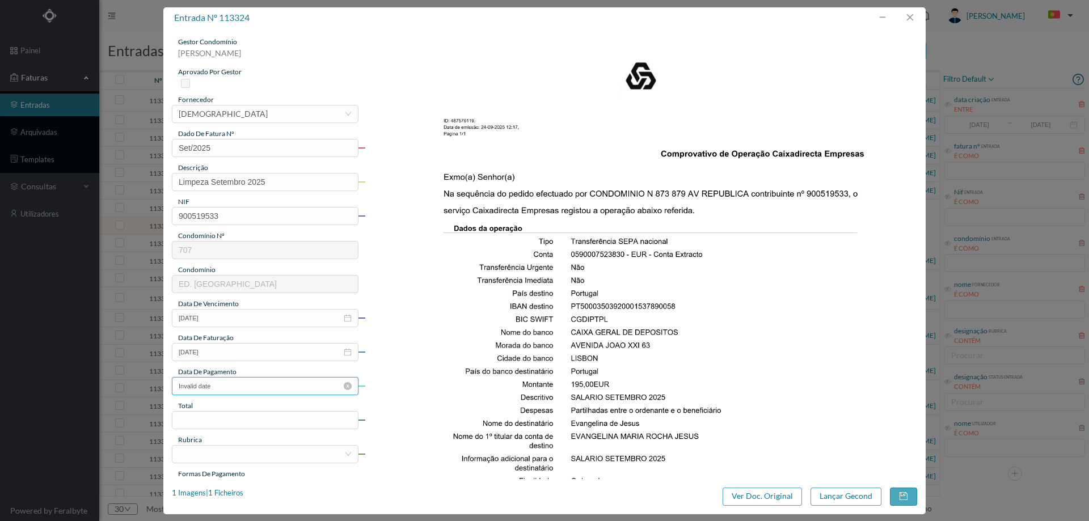
click at [235, 381] on input "Invalid date" at bounding box center [265, 386] width 187 height 18
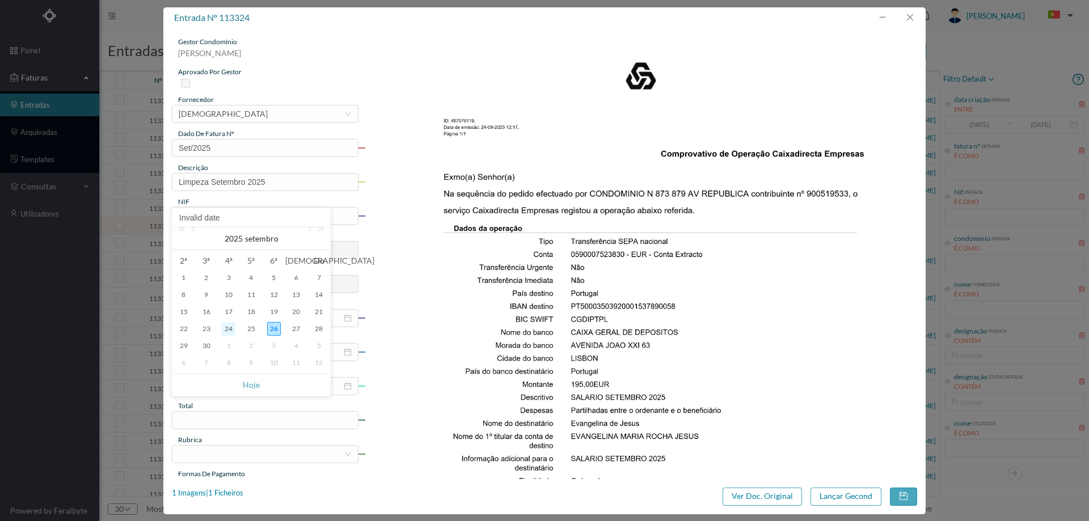
click at [228, 331] on div "24" at bounding box center [229, 329] width 14 height 14
type input "[DATE]"
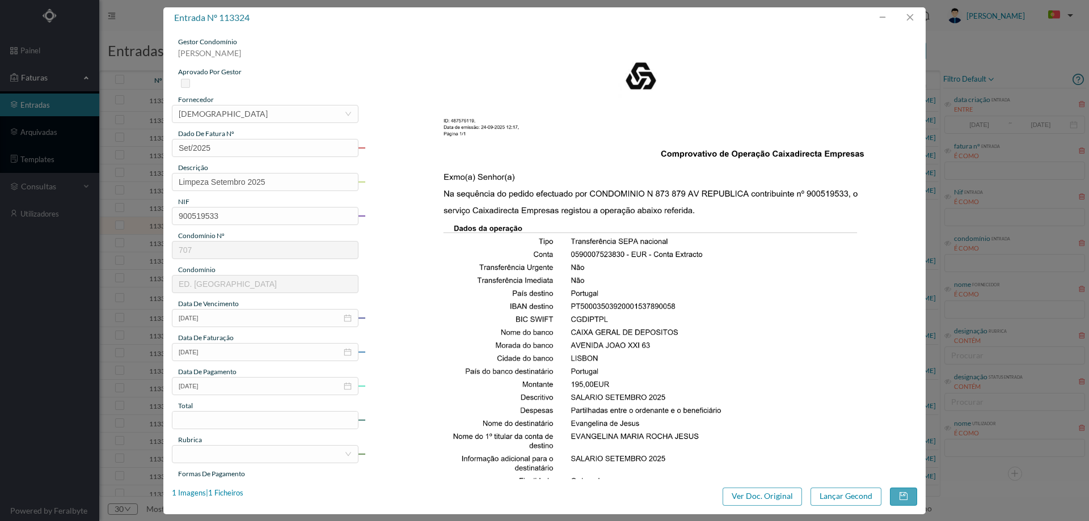
click at [232, 410] on div "total" at bounding box center [265, 406] width 187 height 10
click at [232, 418] on input at bounding box center [265, 420] width 186 height 17
type input "195.00"
click at [194, 450] on div at bounding box center [262, 454] width 166 height 17
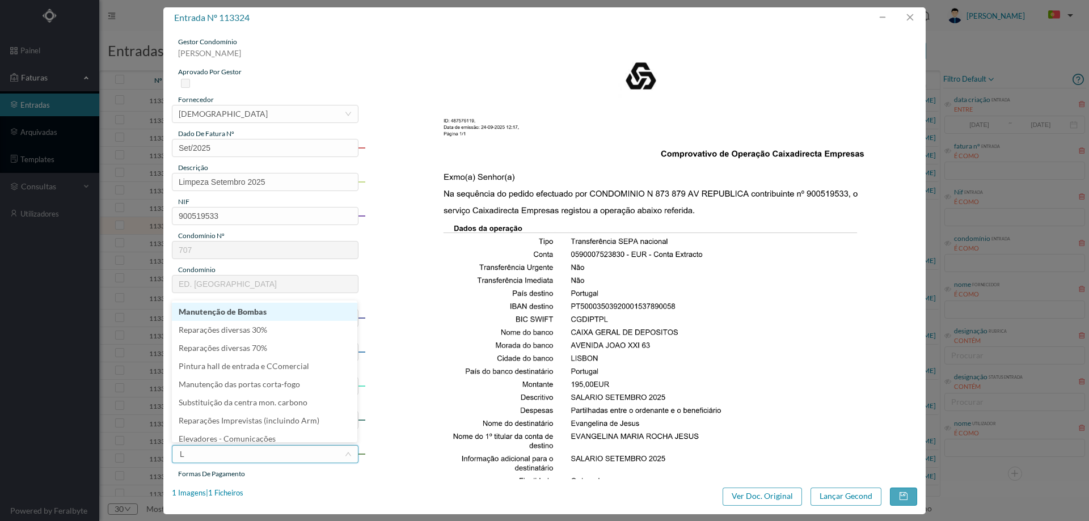
type input "LI"
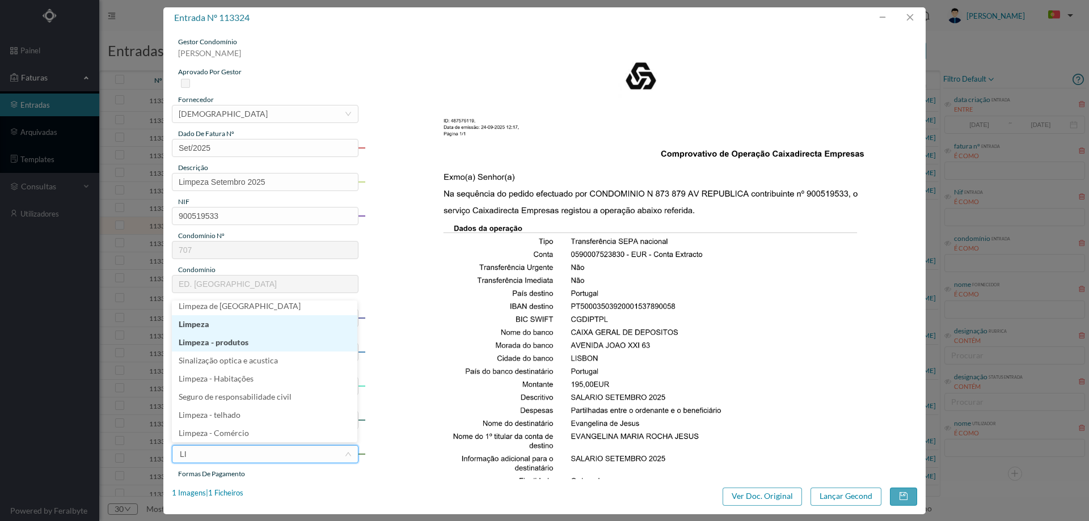
click at [215, 327] on li "Limpeza" at bounding box center [265, 324] width 186 height 18
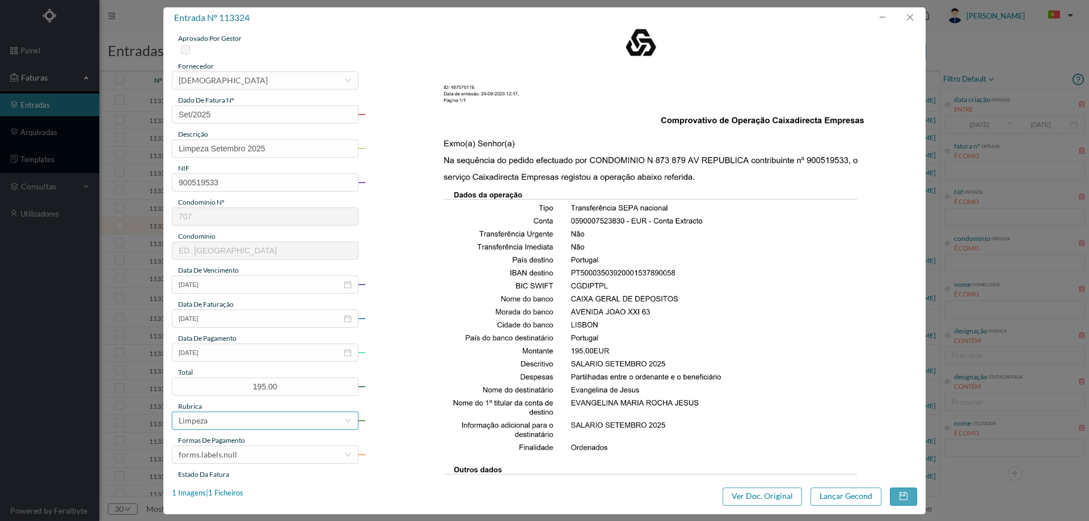
scroll to position [113, 0]
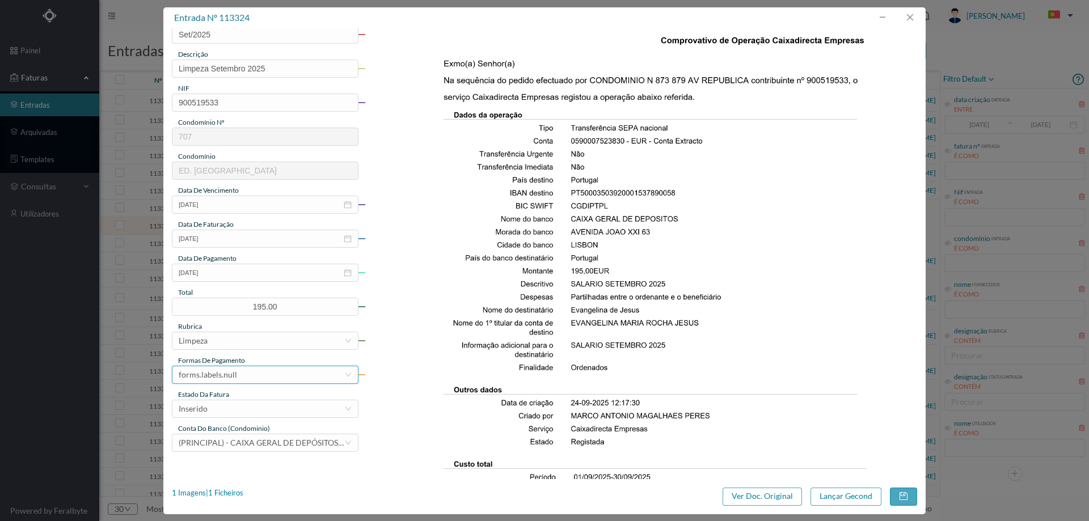
click at [228, 378] on div "forms.labels.null" at bounding box center [208, 375] width 58 height 17
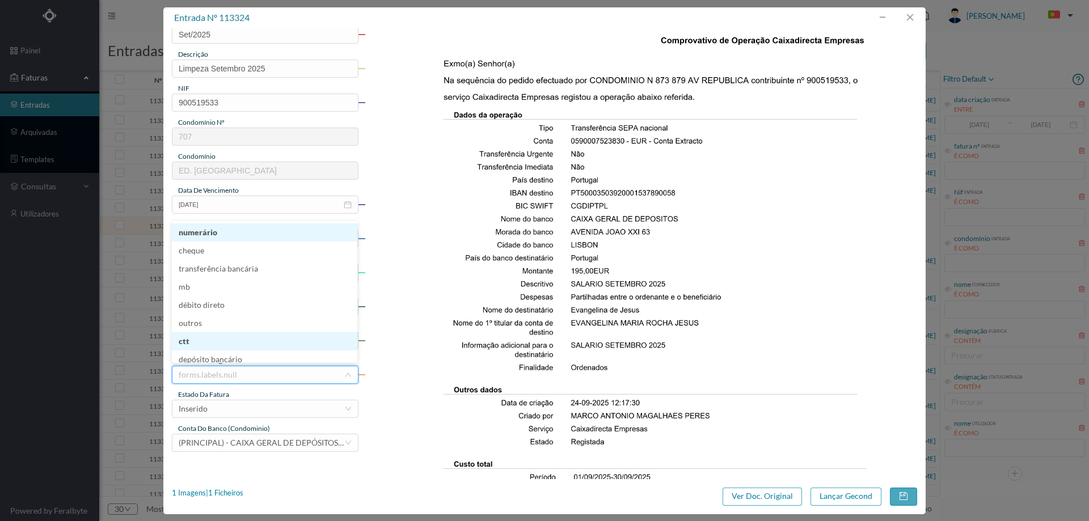
scroll to position [6, 0]
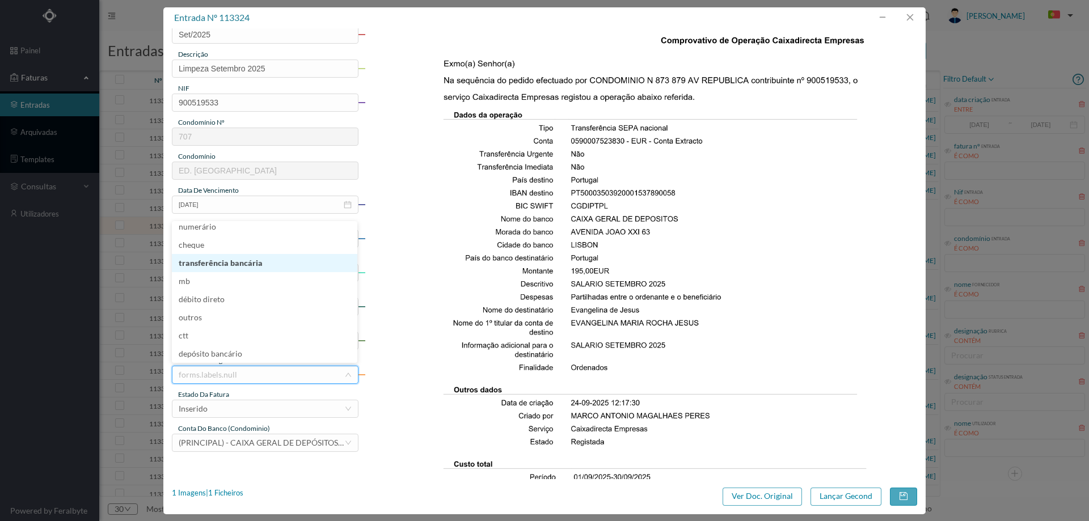
click at [235, 266] on li "transferência bancária" at bounding box center [265, 263] width 186 height 18
click at [240, 406] on div "Inserido" at bounding box center [262, 409] width 166 height 17
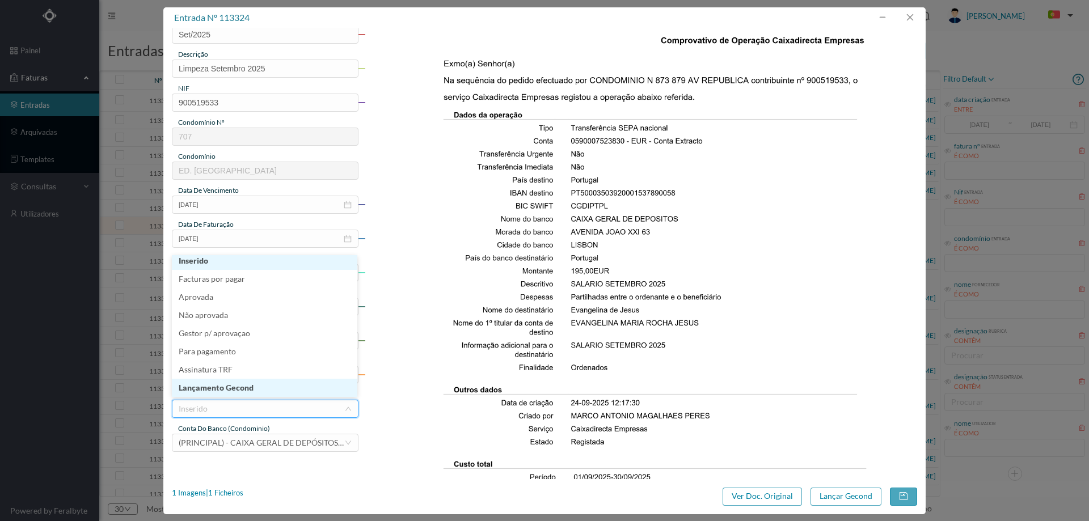
click at [245, 392] on li "Lançamento Gecond" at bounding box center [265, 388] width 186 height 18
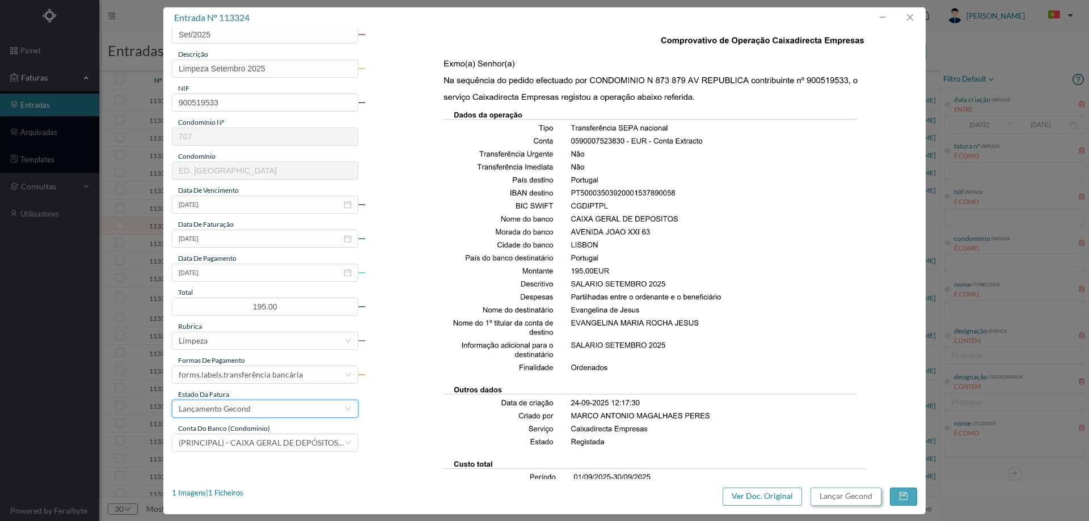
click at [842, 498] on button "Lançar Gecond" at bounding box center [846, 497] width 71 height 18
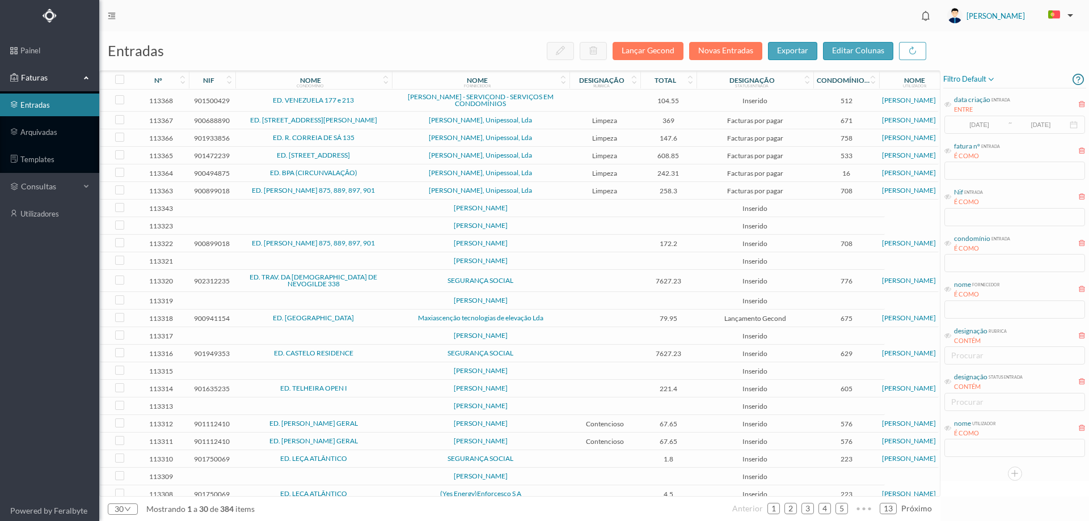
click at [589, 225] on td at bounding box center [605, 226] width 71 height 18
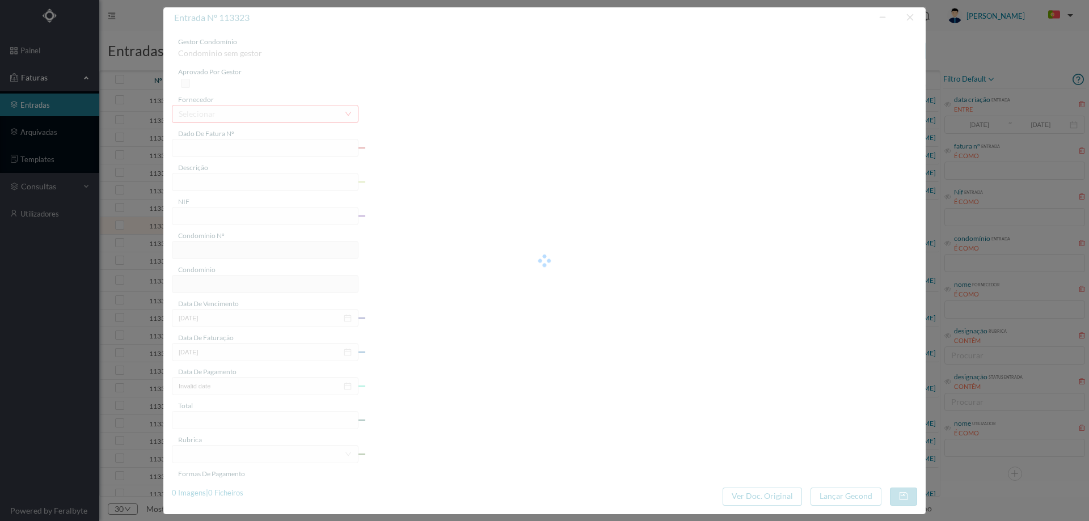
type input "0"
type input "Invalid date"
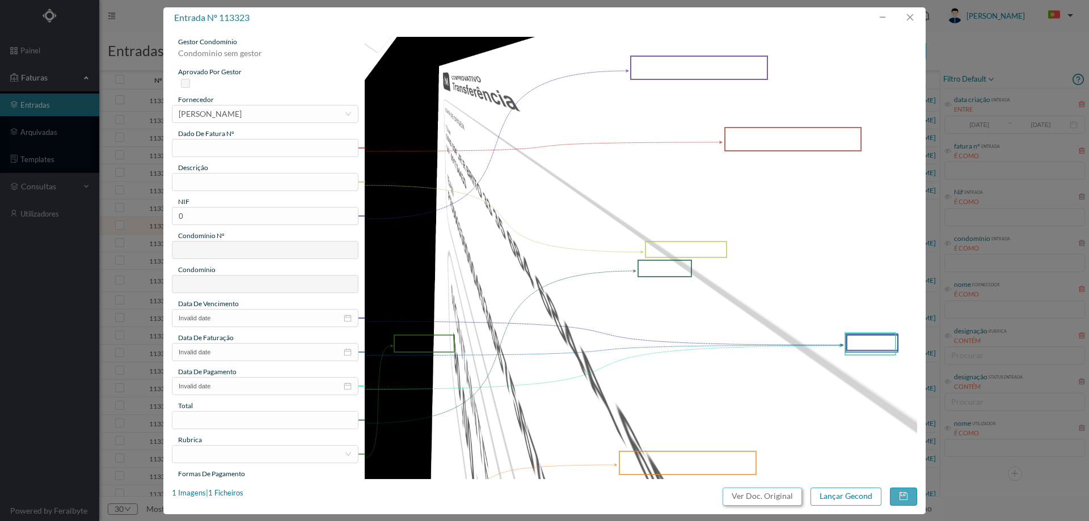
click at [737, 494] on button "Ver Doc. Original" at bounding box center [762, 497] width 79 height 18
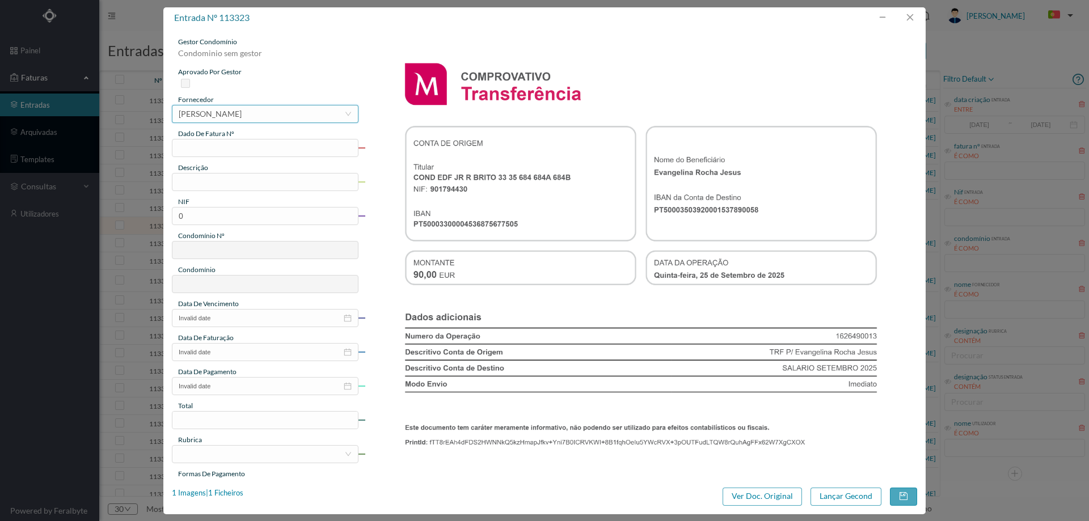
click at [242, 115] on div "[PERSON_NAME]" at bounding box center [210, 114] width 63 height 17
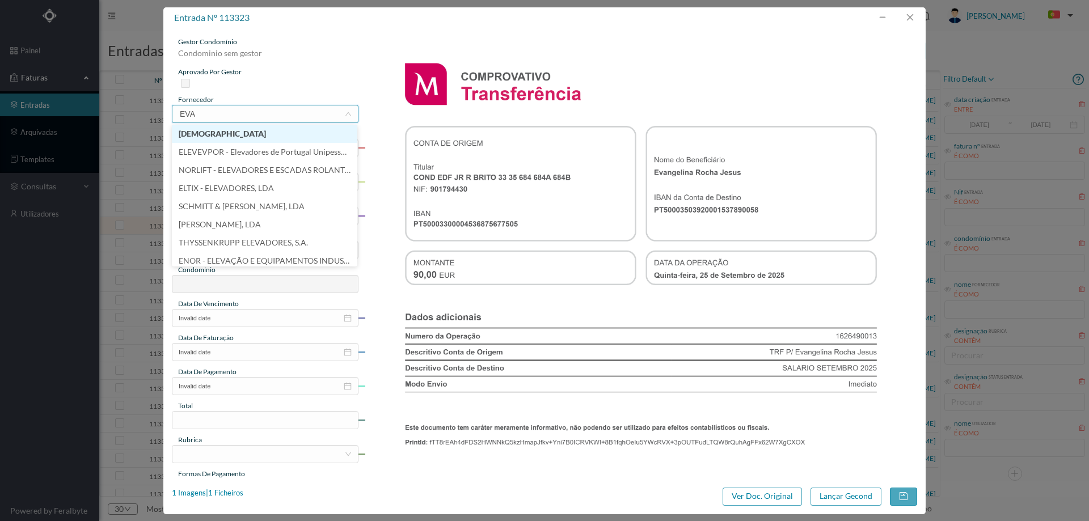
type input "EVAN"
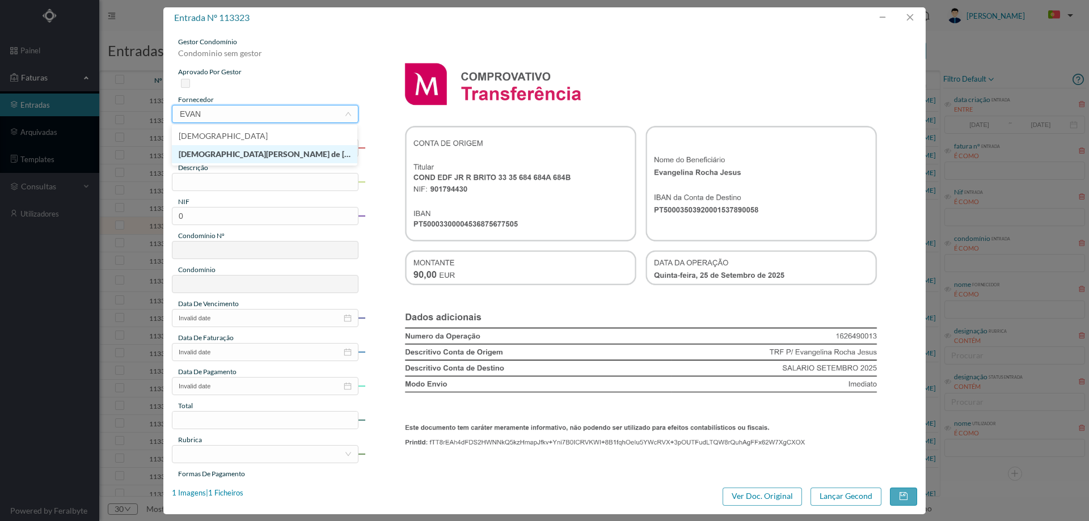
drag, startPoint x: 279, startPoint y: 154, endPoint x: 277, endPoint y: 161, distance: 6.5
click at [280, 155] on li "[DEMOGRAPHIC_DATA][PERSON_NAME] de [DEMOGRAPHIC_DATA]" at bounding box center [265, 154] width 186 height 18
click at [259, 157] on div "gestor condomínio Condominio sem gestor aprovado por gestor fornecedor selecion…" at bounding box center [265, 301] width 187 height 529
click at [258, 152] on input "text" at bounding box center [265, 148] width 187 height 18
type input "A"
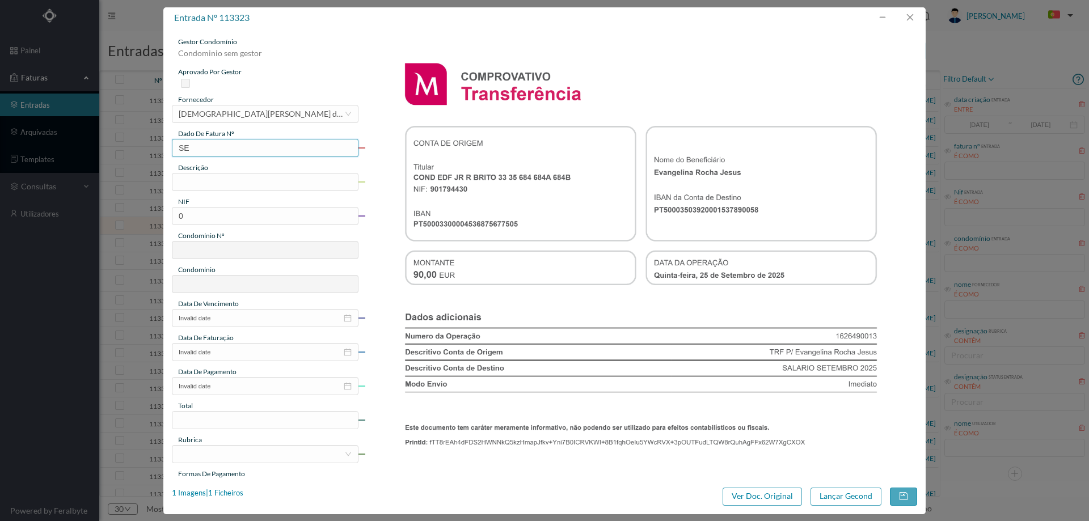
type input "Set/2025"
click at [229, 190] on input "text" at bounding box center [265, 182] width 187 height 18
type input "Limpeza Setembro 2025"
drag, startPoint x: 259, startPoint y: 207, endPoint x: 106, endPoint y: 205, distance: 152.6
click at [110, 208] on div "entrada nº 113323 gestor condomínio Condominio sem gestor aprovado por gestor f…" at bounding box center [544, 260] width 1089 height 521
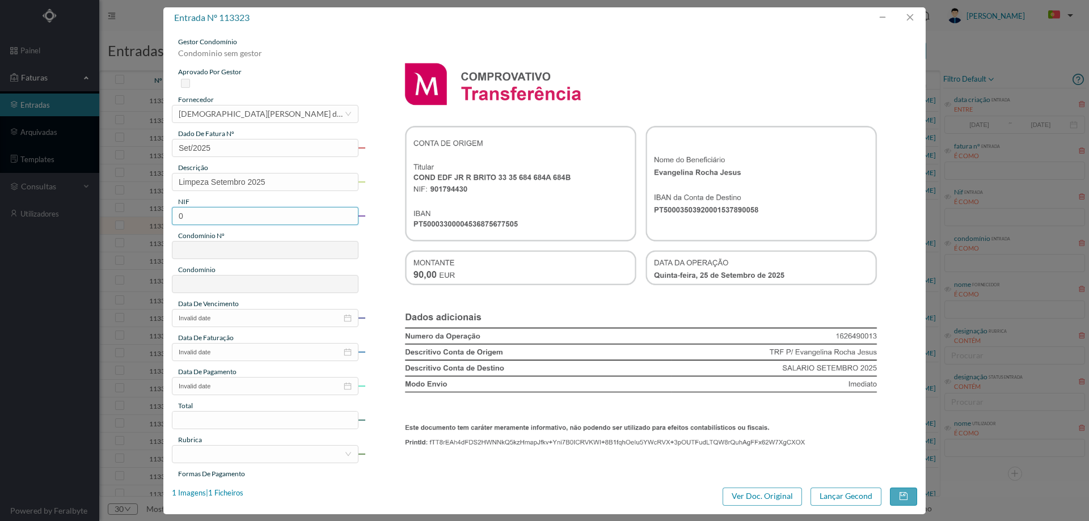
paste input "90179443"
click at [178, 215] on input "901794430" at bounding box center [265, 216] width 187 height 18
type input "901794430"
type input "645"
type input "ED. JÚNIOR"
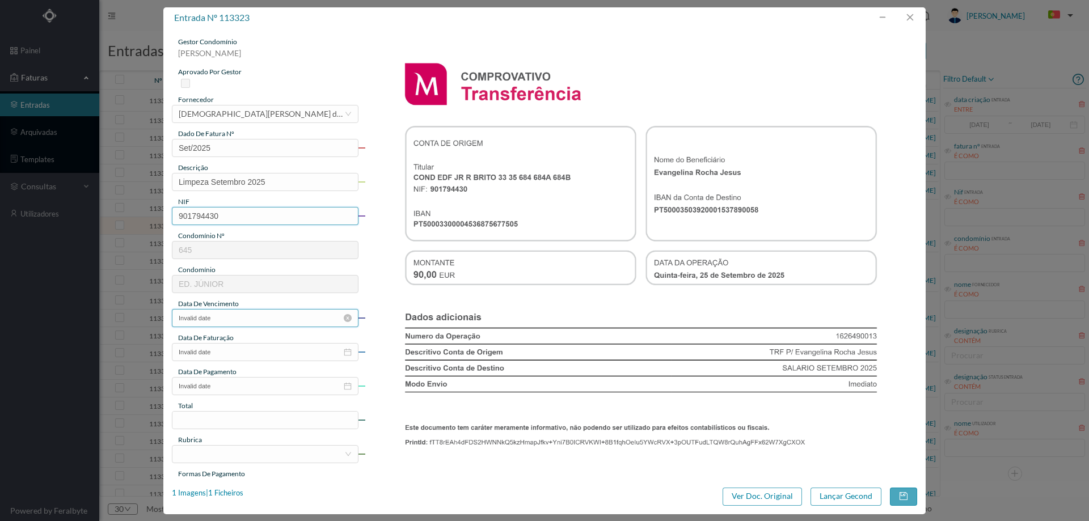
type input "901794430"
click at [247, 315] on input "Invalid date" at bounding box center [265, 318] width 187 height 18
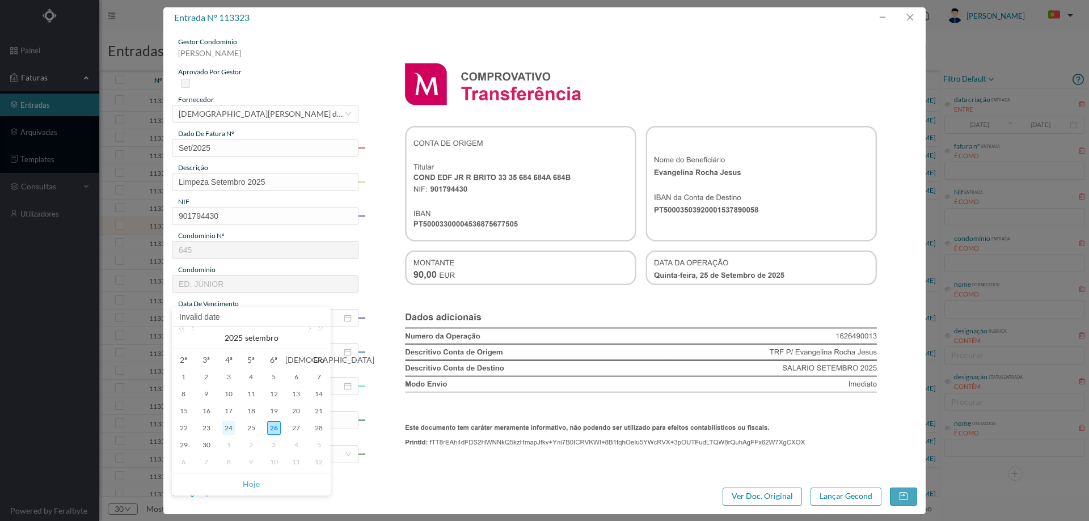
click at [230, 428] on div "24" at bounding box center [229, 429] width 14 height 14
type input "[DATE]"
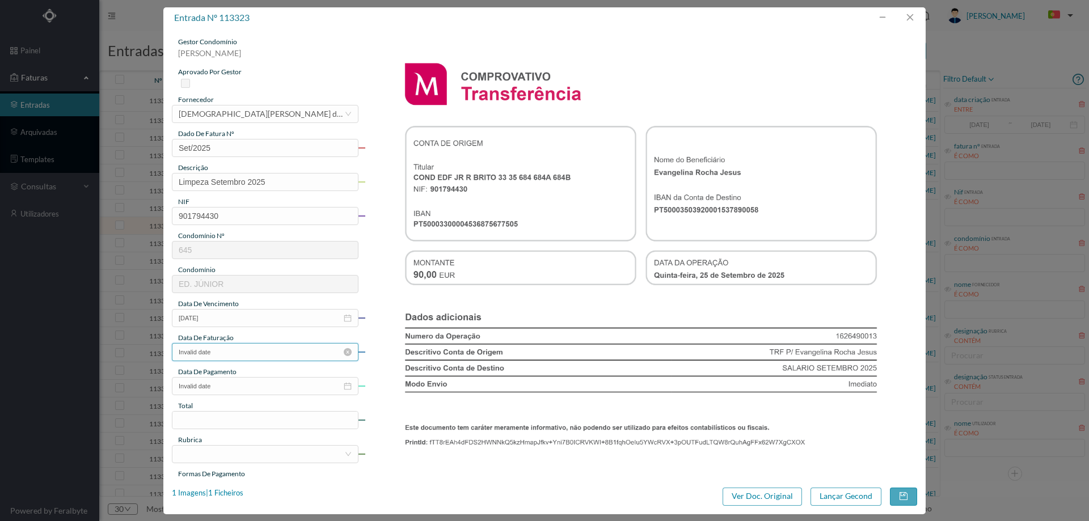
click at [234, 348] on input "Invalid date" at bounding box center [265, 352] width 187 height 18
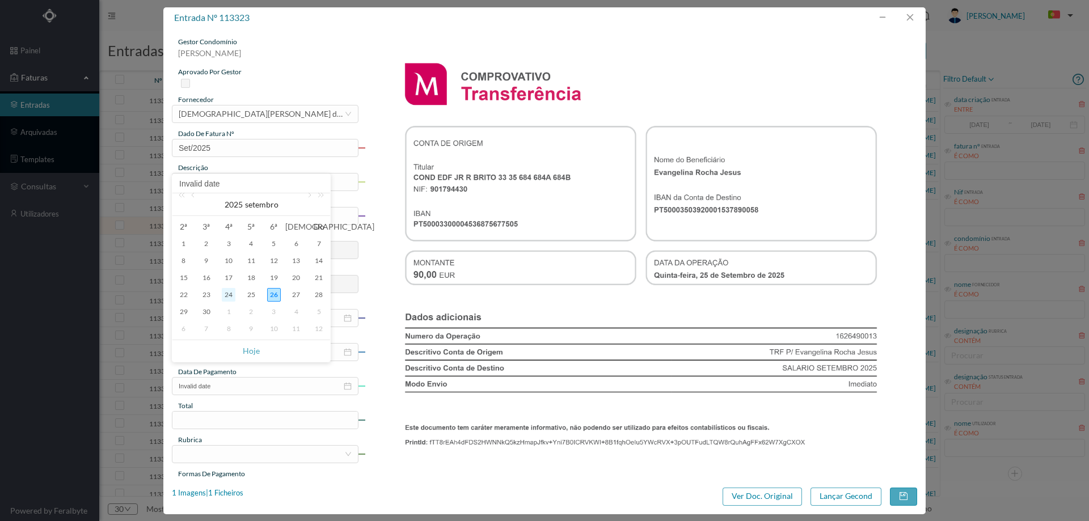
click at [231, 293] on div "24" at bounding box center [229, 295] width 14 height 14
type input "[DATE]"
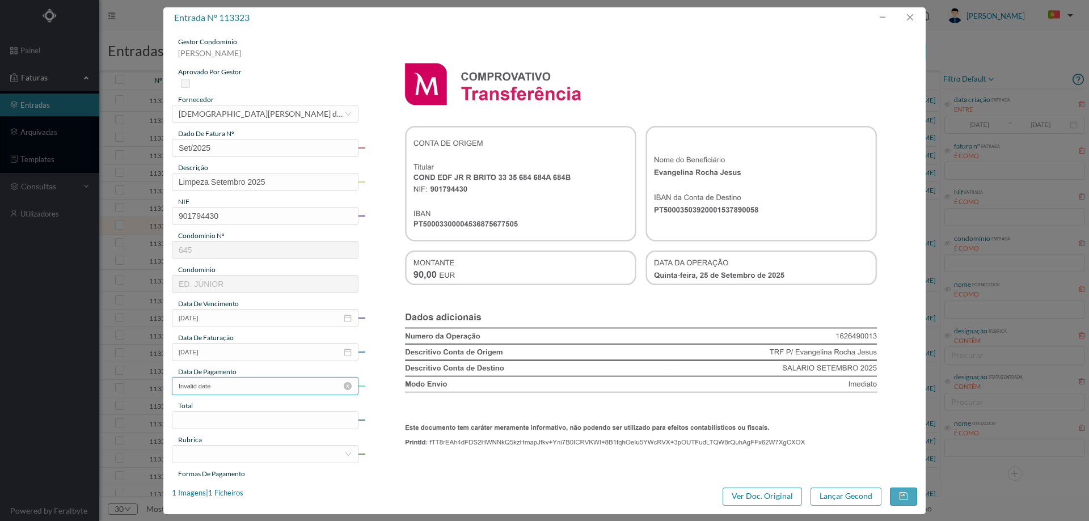
click at [220, 385] on input "Invalid date" at bounding box center [265, 386] width 187 height 18
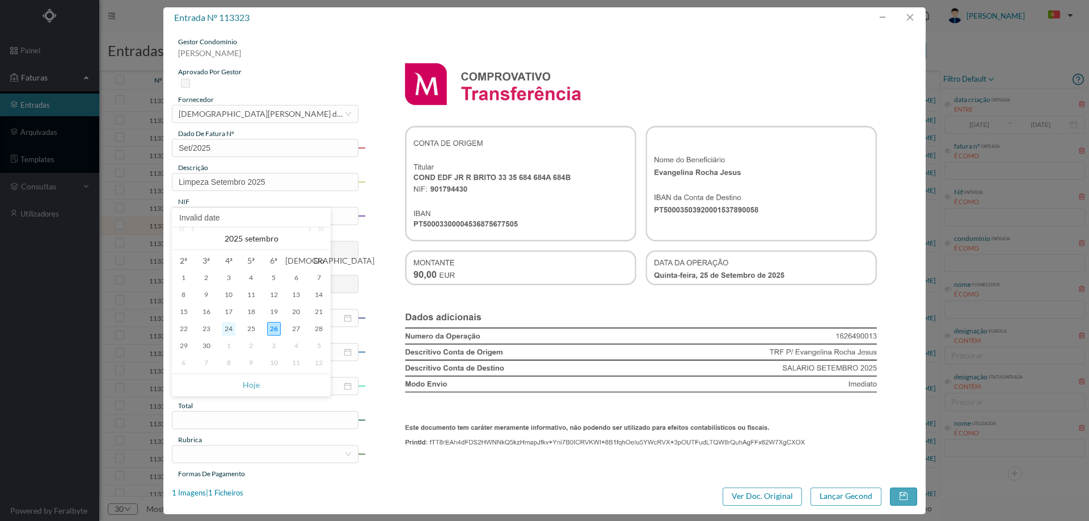
click at [228, 327] on div "24" at bounding box center [229, 329] width 14 height 14
type input "[DATE]"
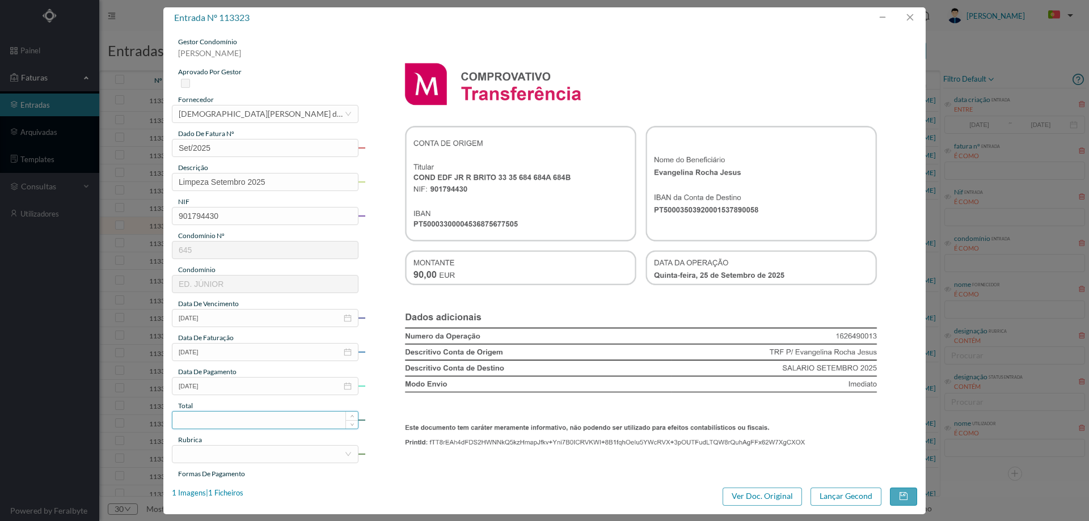
click at [214, 422] on input at bounding box center [265, 420] width 186 height 17
type input "90.00"
click at [215, 452] on div at bounding box center [262, 454] width 166 height 17
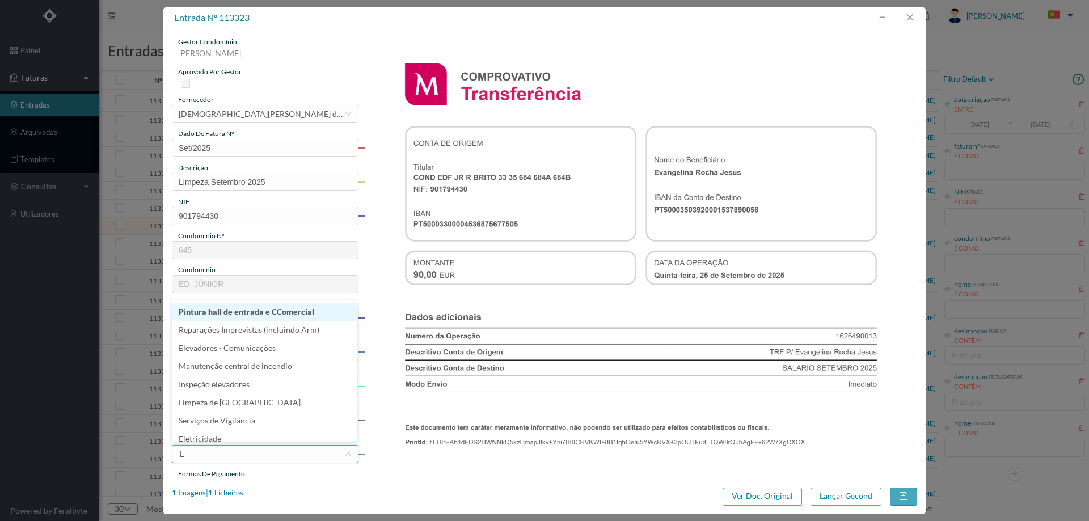
type input "LI"
click at [219, 327] on li "Limpeza" at bounding box center [265, 324] width 186 height 18
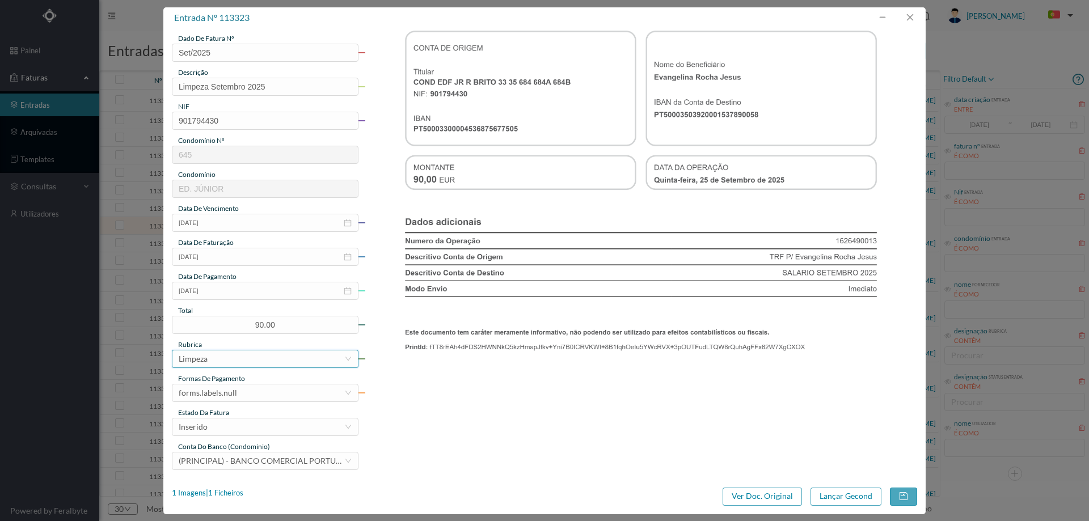
scroll to position [170, 0]
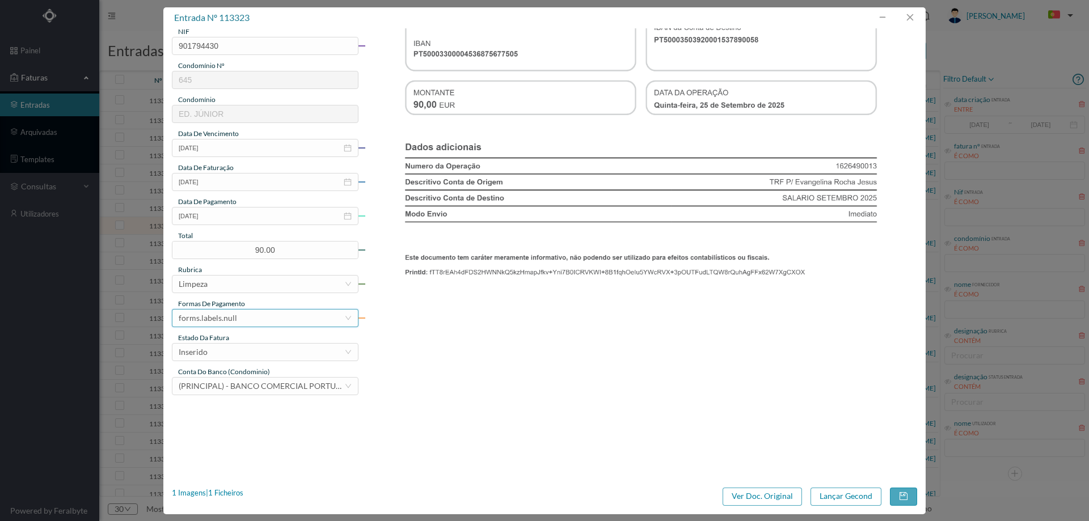
click at [243, 324] on div "forms.labels.null" at bounding box center [262, 318] width 166 height 17
click at [246, 382] on li "transferência bancária" at bounding box center [265, 377] width 186 height 18
click at [259, 349] on div "Inserido" at bounding box center [262, 352] width 166 height 17
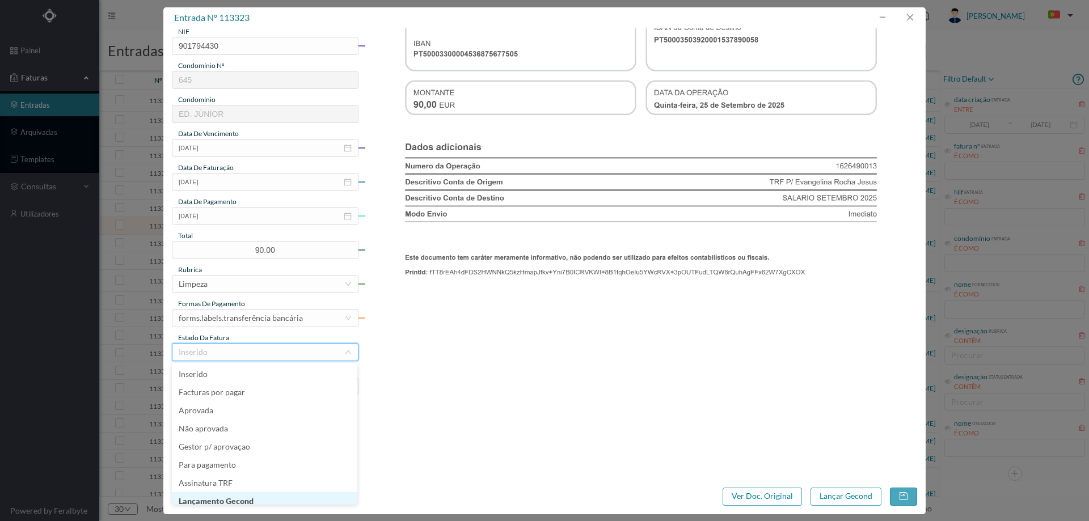
scroll to position [6, 0]
click at [251, 497] on li "Lançamento Gecond" at bounding box center [265, 496] width 186 height 18
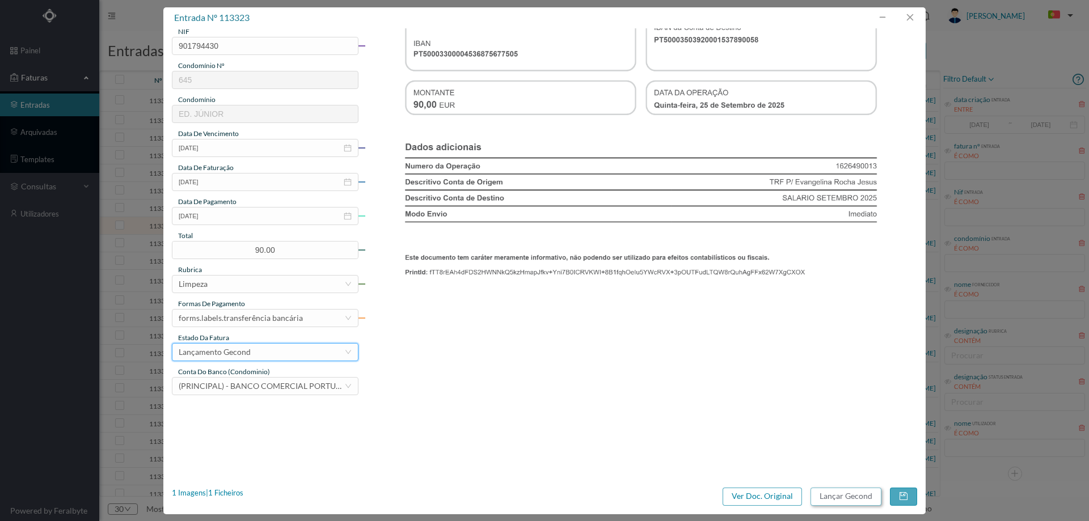
click at [843, 497] on button "Lançar Gecond" at bounding box center [846, 497] width 71 height 18
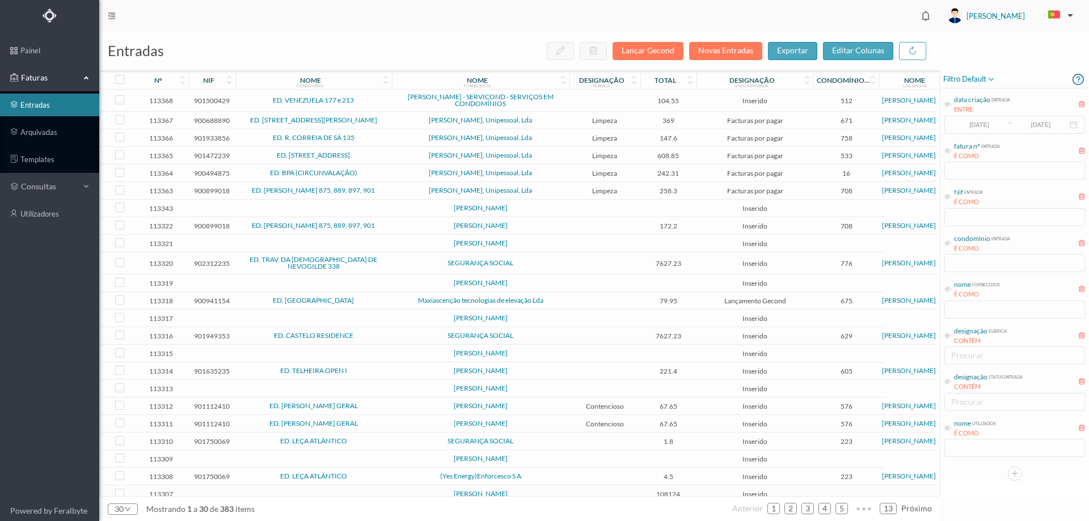
click at [398, 226] on span "[PERSON_NAME]" at bounding box center [481, 225] width 172 height 7
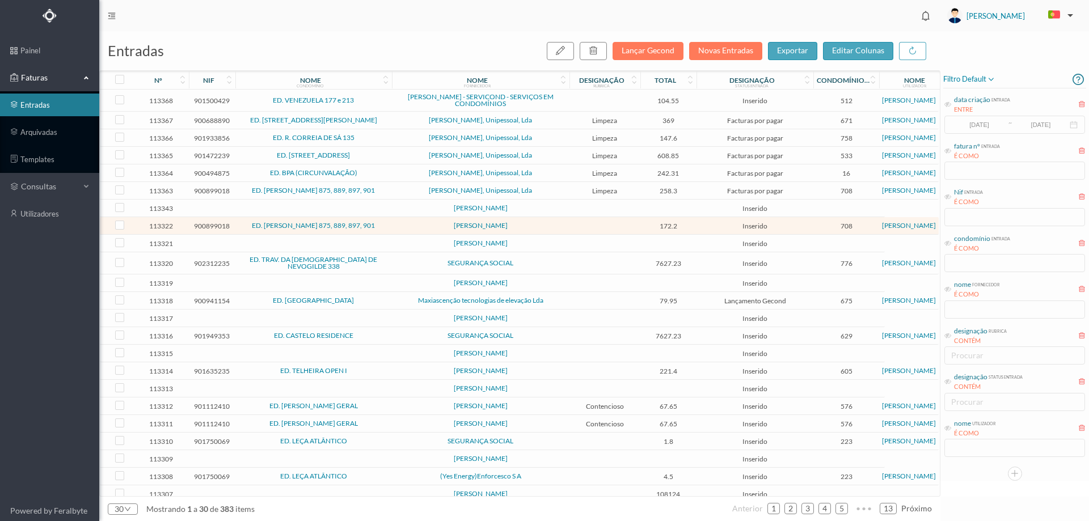
click at [355, 247] on td at bounding box center [313, 244] width 157 height 18
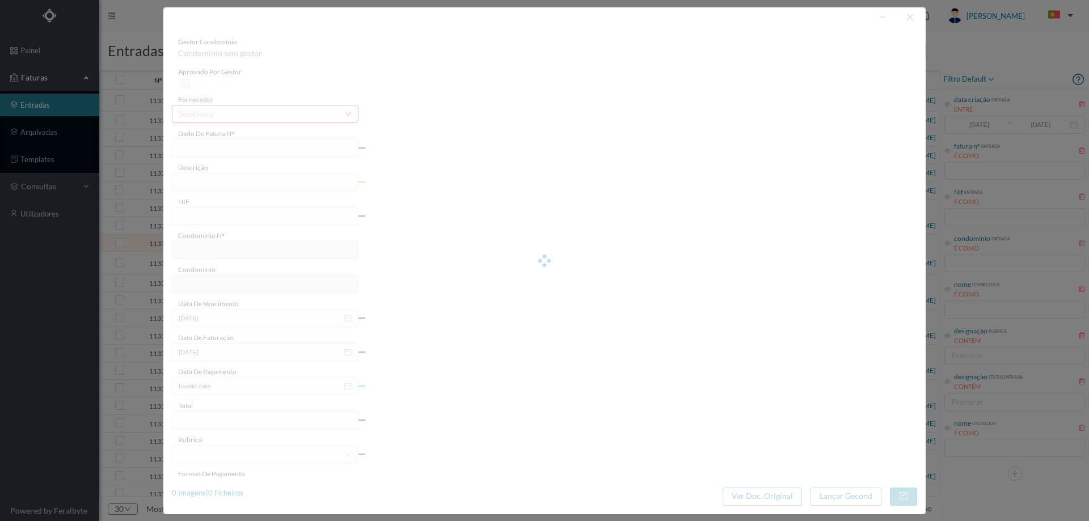
type input "0"
type input "Invalid date"
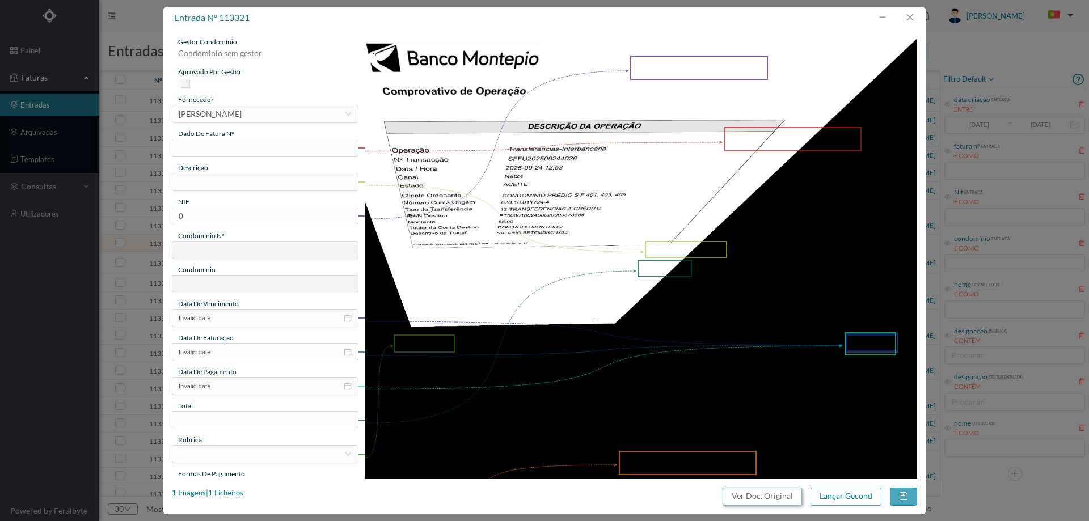
click at [782, 500] on button "Ver Doc. Original" at bounding box center [762, 497] width 79 height 18
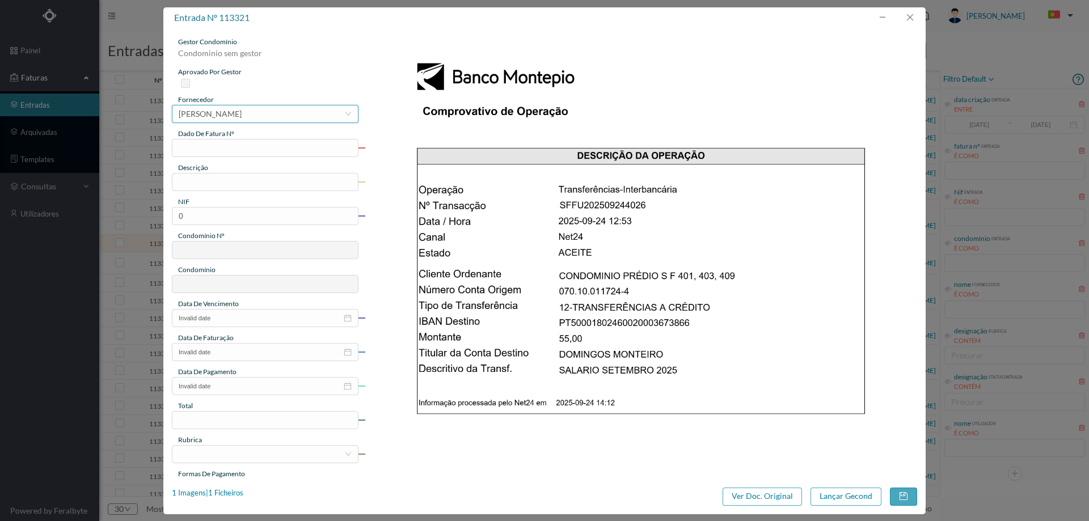
click at [242, 117] on div "[PERSON_NAME]" at bounding box center [210, 114] width 63 height 17
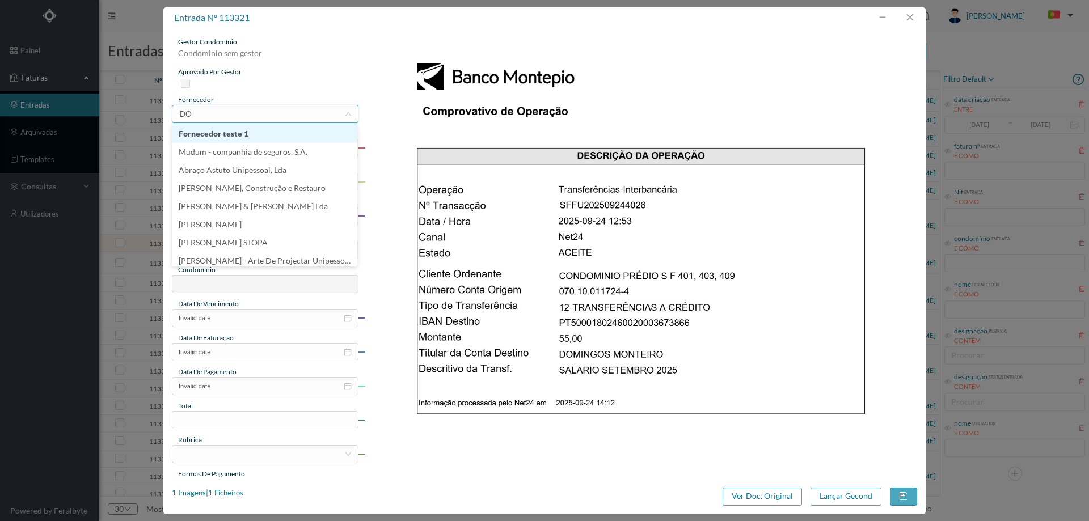
type input "DOM"
type input "DOMING"
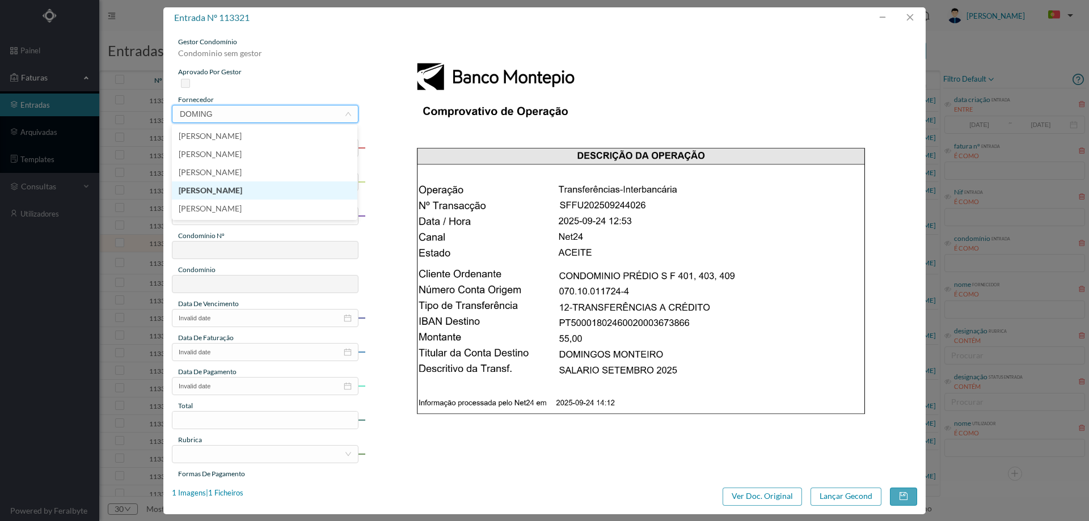
click at [267, 197] on li "[PERSON_NAME]" at bounding box center [265, 191] width 186 height 18
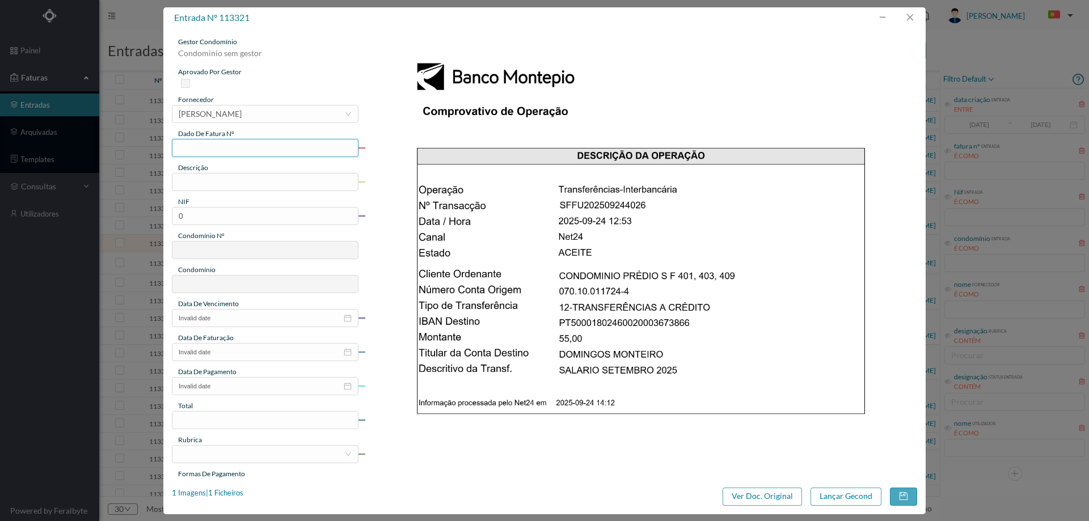
click at [249, 146] on input "text" at bounding box center [265, 148] width 187 height 18
type input "Set/2025"
click at [239, 183] on input "text" at bounding box center [265, 182] width 187 height 18
type input "Jardinagem setembro 2025"
click at [228, 206] on div "NIF" at bounding box center [265, 202] width 187 height 10
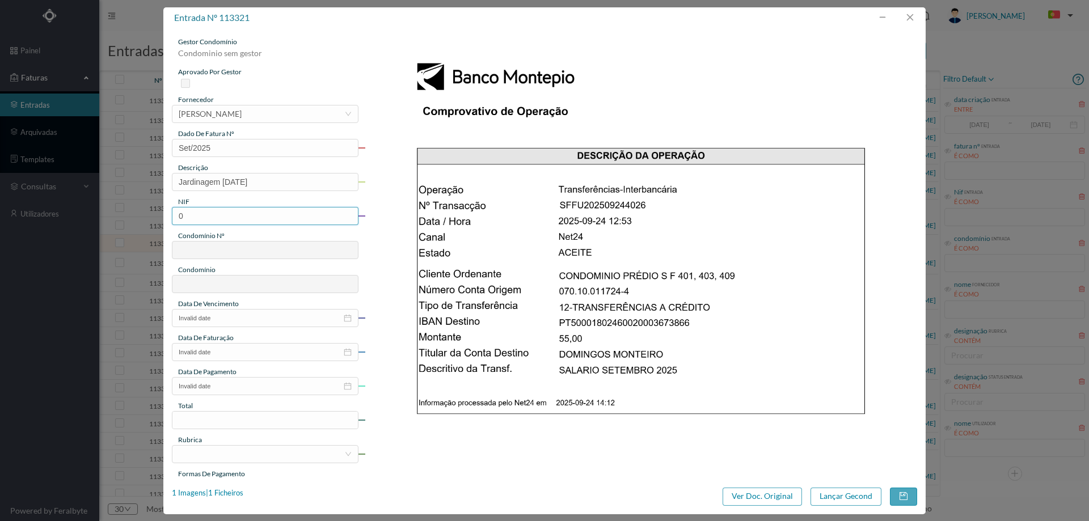
drag, startPoint x: 228, startPoint y: 206, endPoint x: 225, endPoint y: 221, distance: 15.0
click at [227, 211] on div "gestor condomínio Condominio sem gestor aprovado por gestor fornecedor selecion…" at bounding box center [265, 301] width 187 height 529
click at [225, 221] on input "0" at bounding box center [265, 216] width 187 height 18
paste input "901454362"
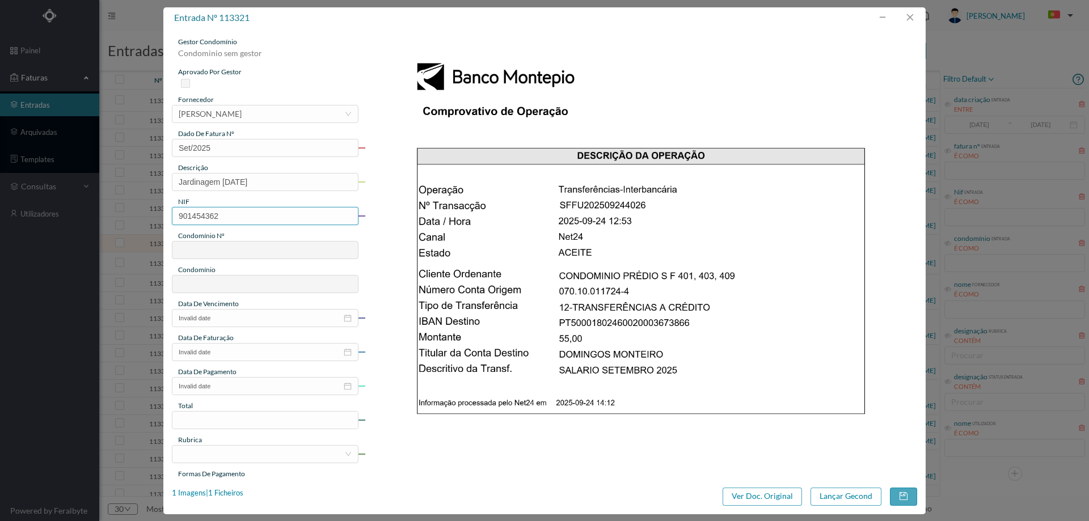
drag, startPoint x: 182, startPoint y: 221, endPoint x: 170, endPoint y: 220, distance: 12.0
click at [170, 220] on div "gestor condomínio Condominio sem gestor aprovado por gestor fornecedor selecion…" at bounding box center [544, 253] width 763 height 451
type input "901454362"
type input "650"
type input "ED. FOGUETEIROS"
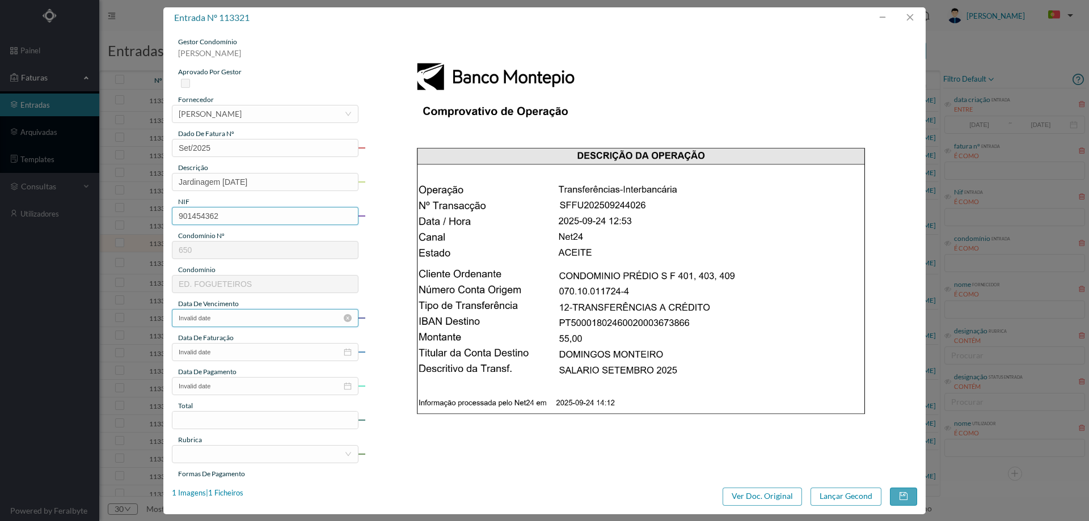
type input "901454362"
click at [227, 324] on input "Invalid date" at bounding box center [265, 318] width 187 height 18
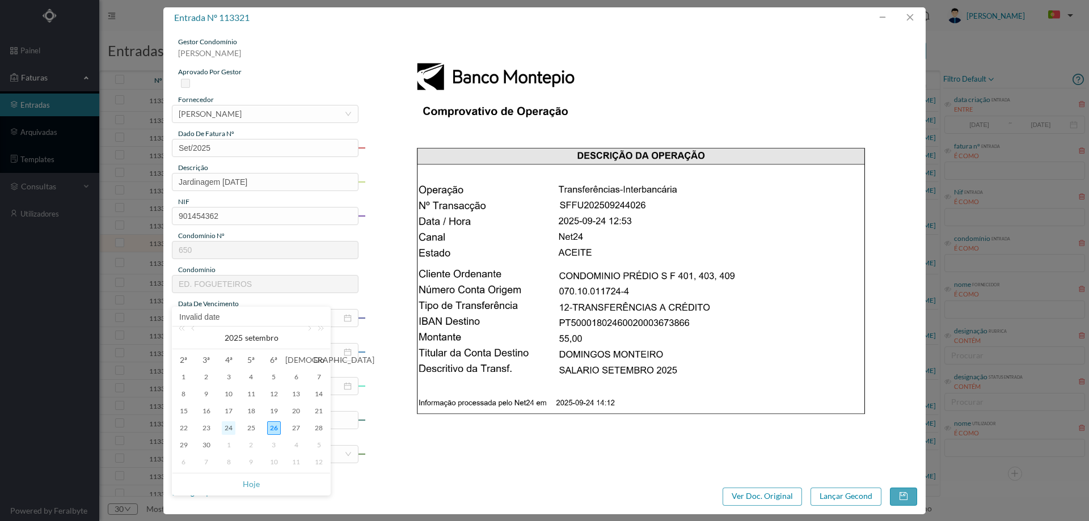
click at [228, 428] on div "24" at bounding box center [229, 429] width 14 height 14
type input "[DATE]"
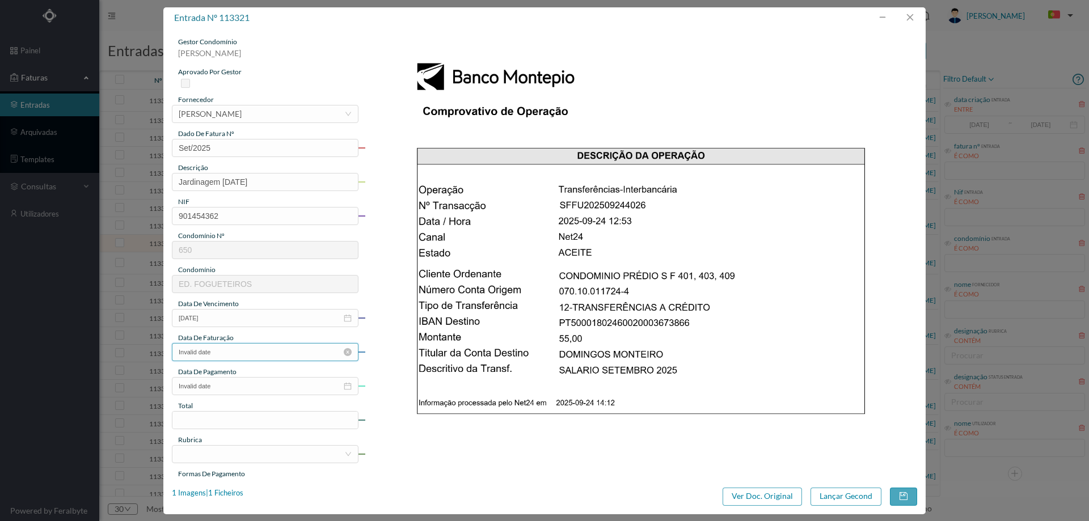
click at [244, 355] on input "Invalid date" at bounding box center [265, 352] width 187 height 18
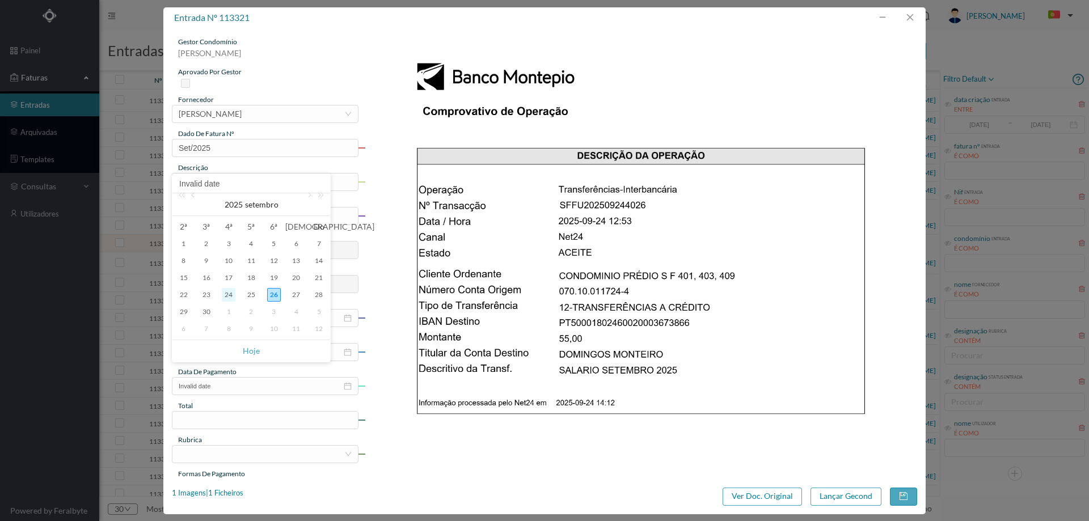
click at [225, 296] on div "24" at bounding box center [229, 295] width 14 height 14
type input "[DATE]"
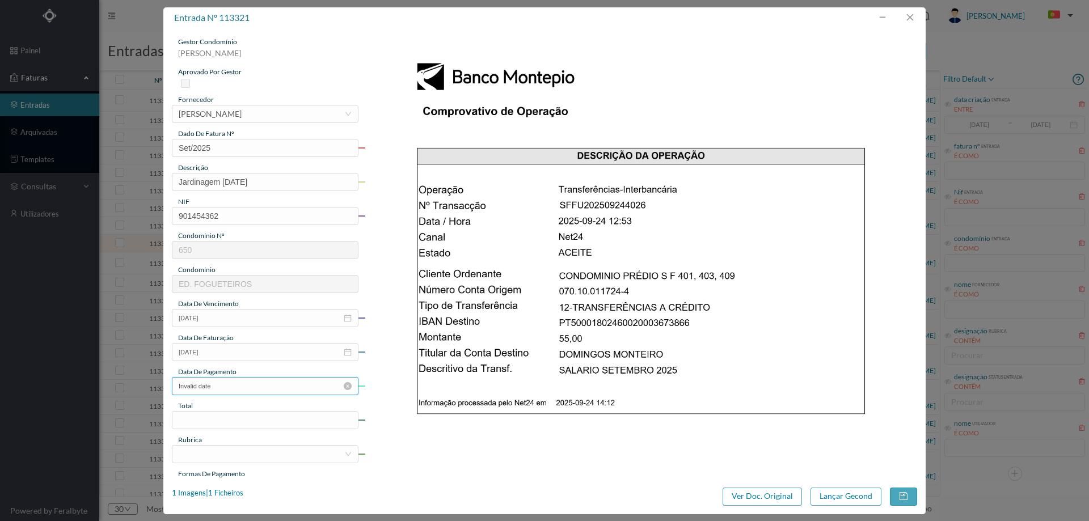
click at [243, 392] on input "Invalid date" at bounding box center [265, 386] width 187 height 18
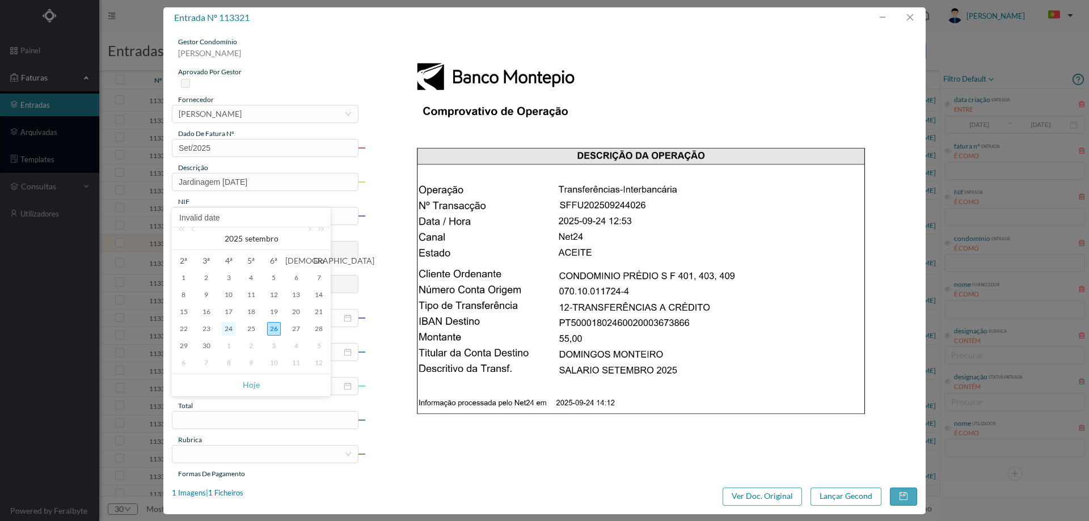
click at [230, 333] on div "24" at bounding box center [229, 329] width 14 height 14
type input "[DATE]"
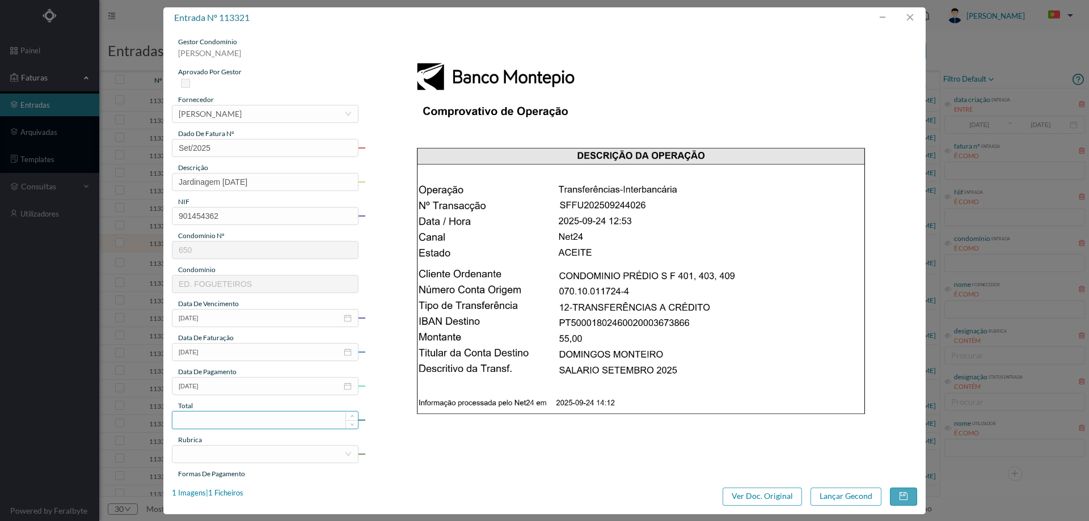
click at [245, 417] on input at bounding box center [265, 420] width 186 height 17
type input "55.00"
click at [285, 451] on div at bounding box center [262, 454] width 166 height 17
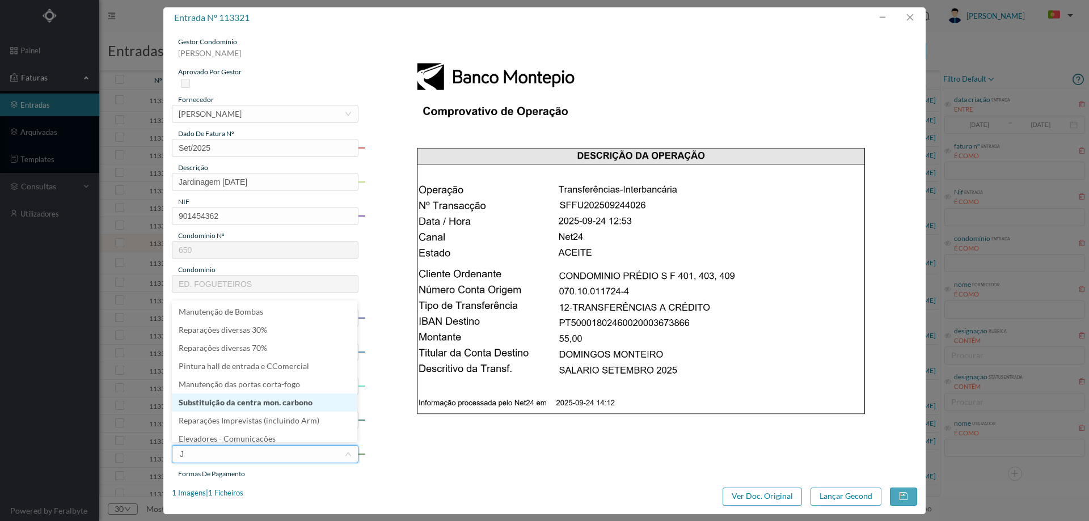
scroll to position [2, 0]
type input "JA"
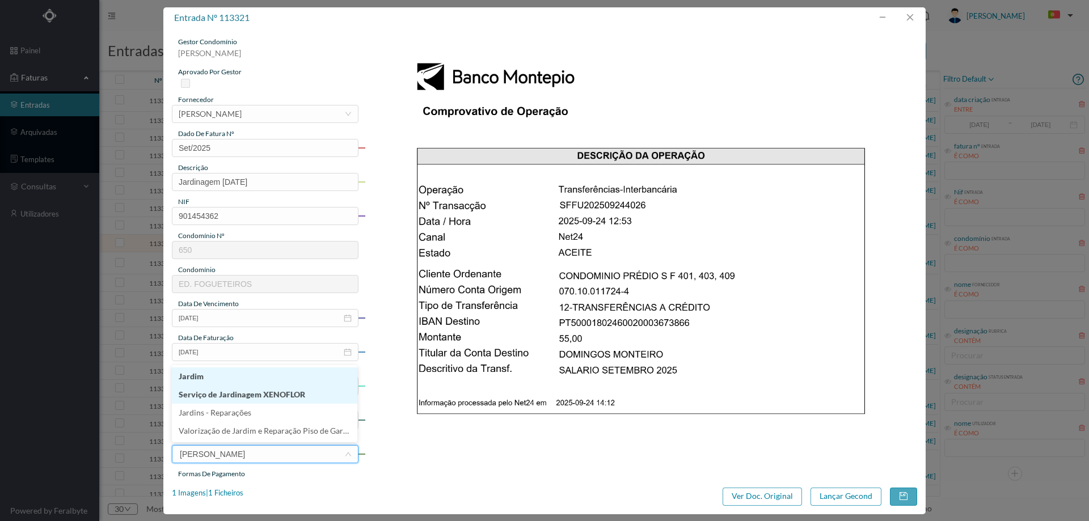
click at [233, 382] on li "Jardim" at bounding box center [265, 377] width 186 height 18
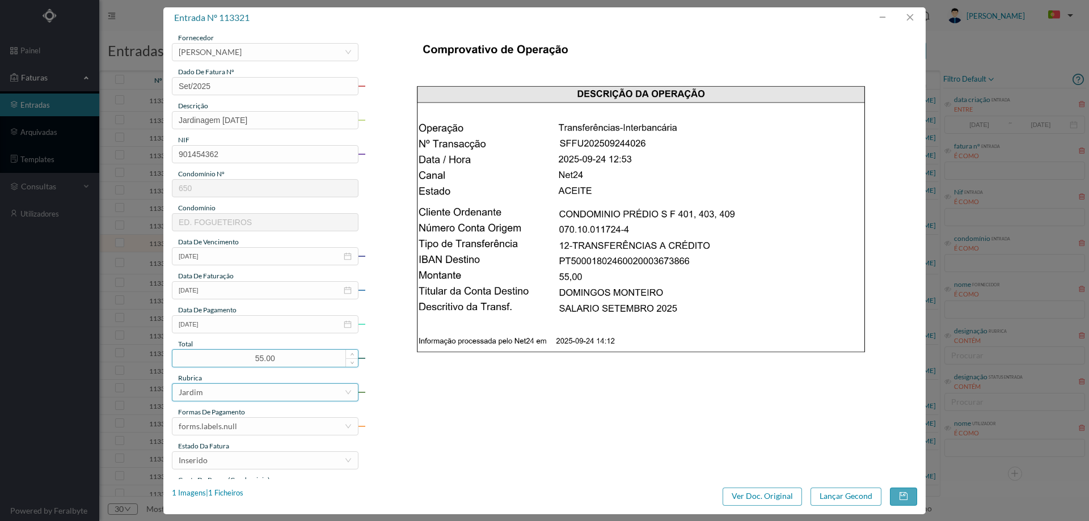
scroll to position [170, 0]
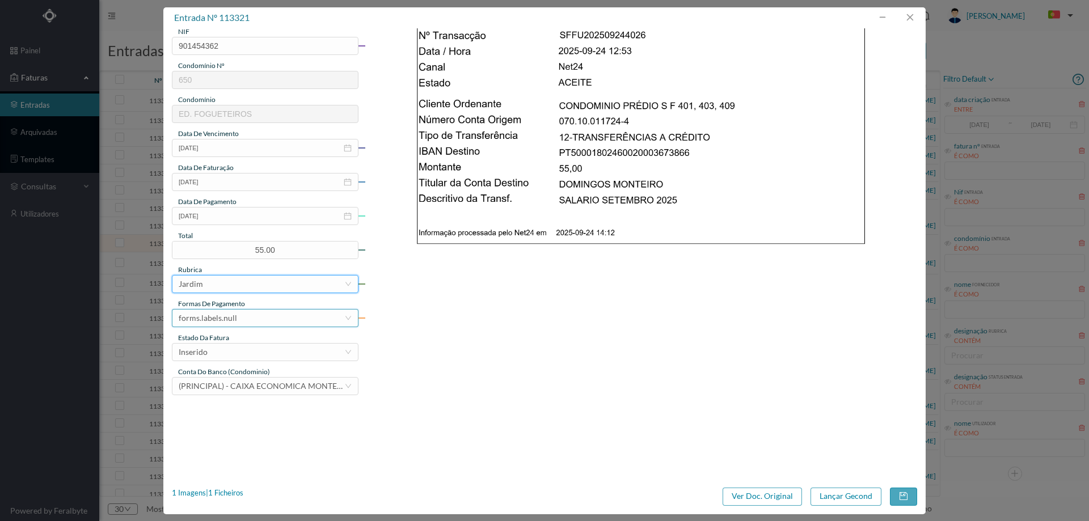
click at [235, 310] on div "forms.labels.null" at bounding box center [262, 318] width 166 height 17
click at [256, 375] on li "transferência bancária" at bounding box center [265, 377] width 186 height 18
click at [252, 339] on div "estado da fatura" at bounding box center [265, 338] width 187 height 10
click at [254, 346] on div "Inserido" at bounding box center [262, 352] width 166 height 17
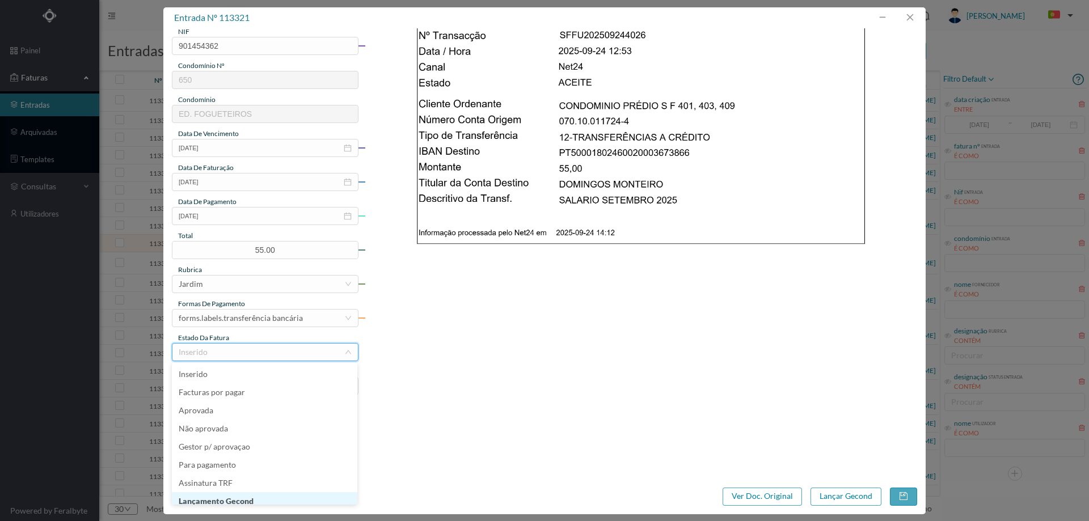
scroll to position [6, 0]
click at [239, 494] on li "Lançamento Gecond" at bounding box center [265, 496] width 186 height 18
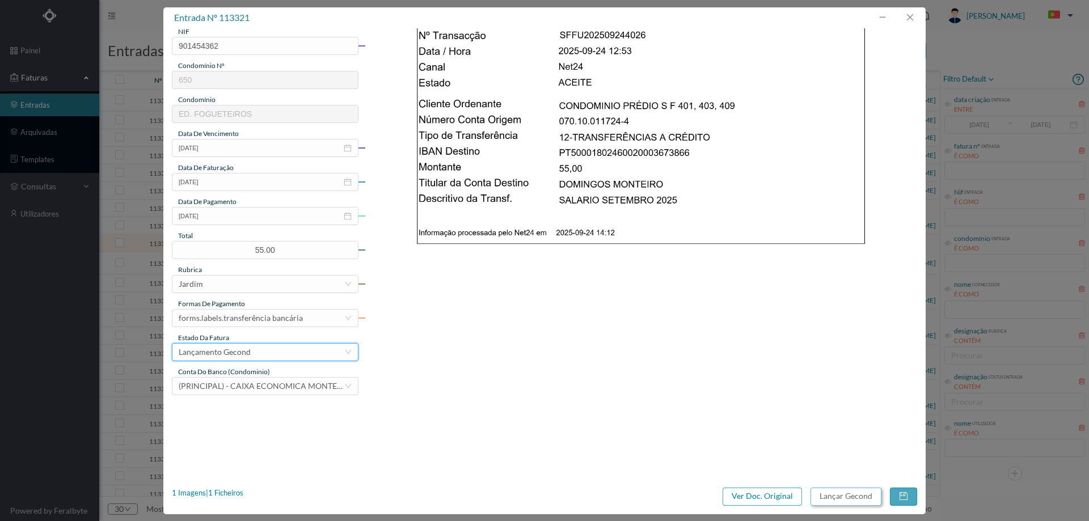
click at [830, 499] on button "Lançar Gecond" at bounding box center [846, 497] width 71 height 18
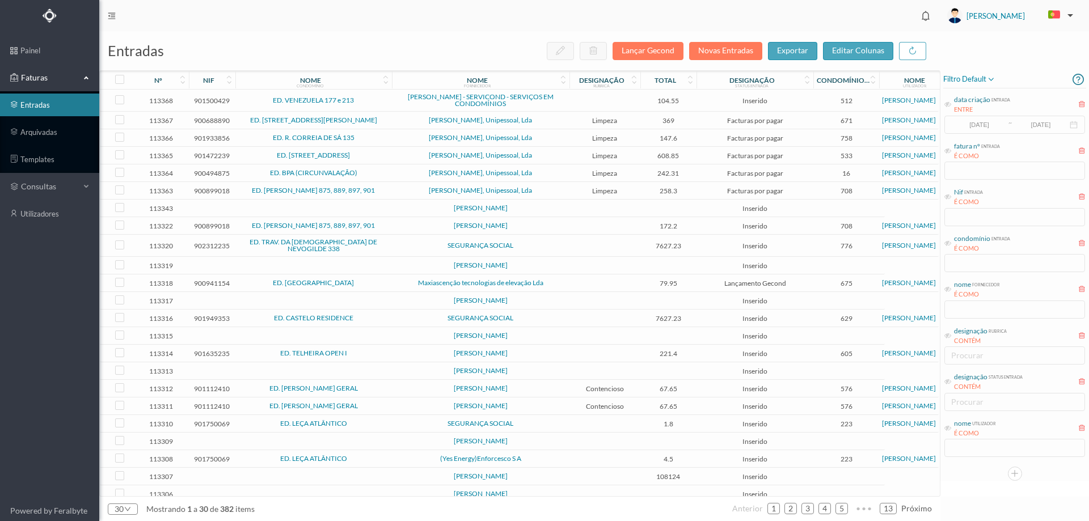
click at [413, 226] on span "[PERSON_NAME]" at bounding box center [481, 225] width 172 height 7
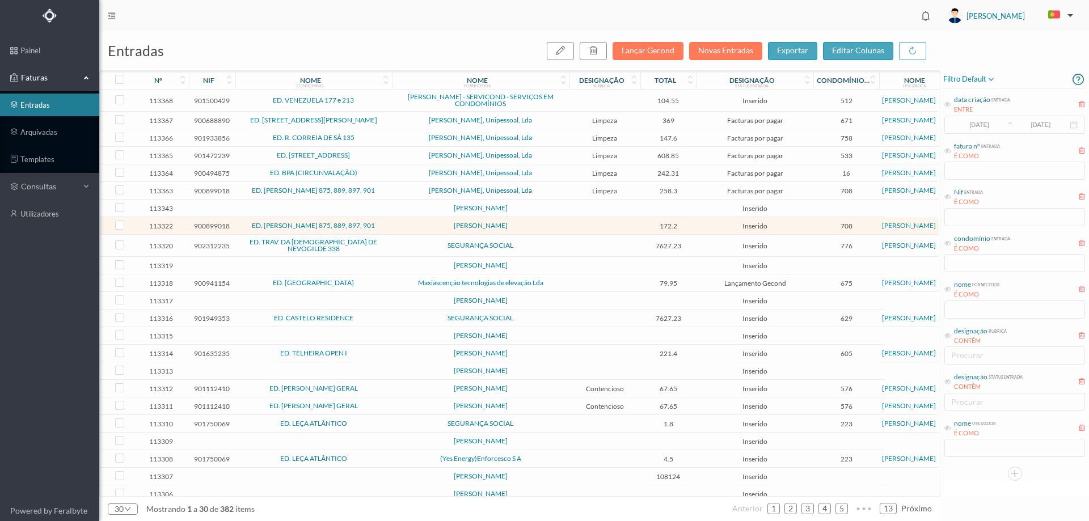
click at [410, 251] on td "SEGURANÇA SOCIAL" at bounding box center [481, 246] width 178 height 22
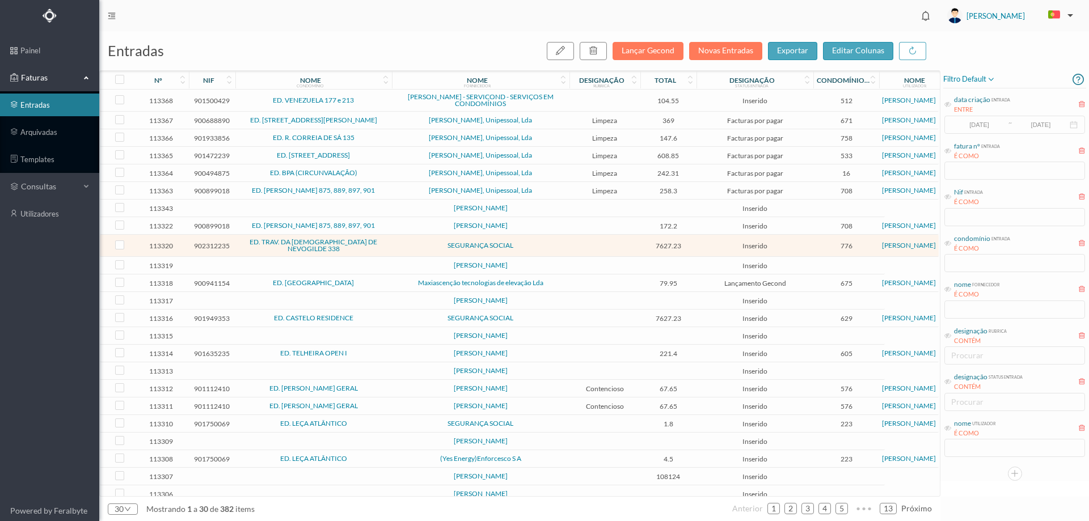
click at [380, 263] on td at bounding box center [313, 266] width 157 height 18
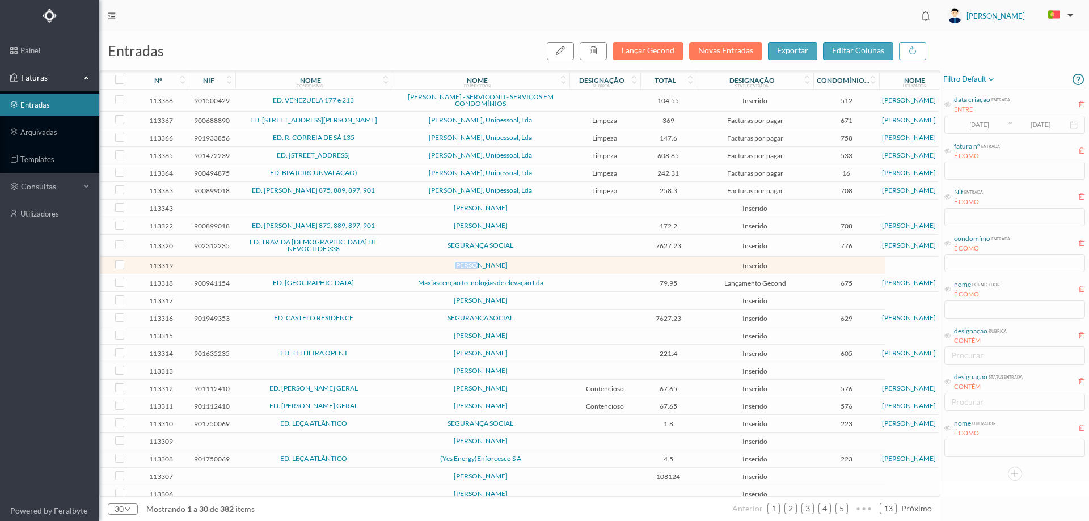
click at [380, 263] on td at bounding box center [313, 266] width 157 height 18
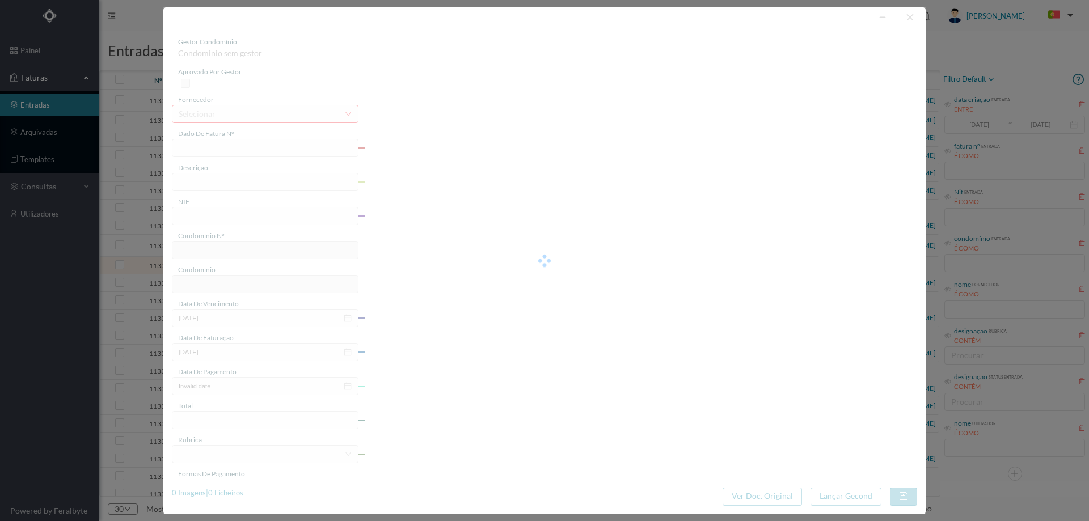
type input "0"
type input "Invalid date"
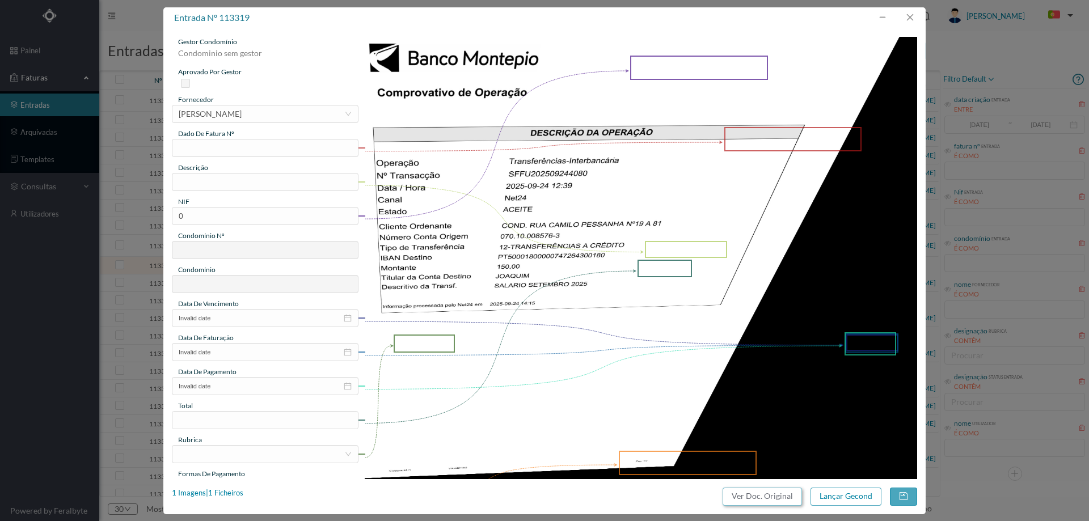
click at [757, 494] on button "Ver Doc. Original" at bounding box center [762, 497] width 79 height 18
click at [214, 115] on div "[PERSON_NAME]" at bounding box center [210, 114] width 63 height 17
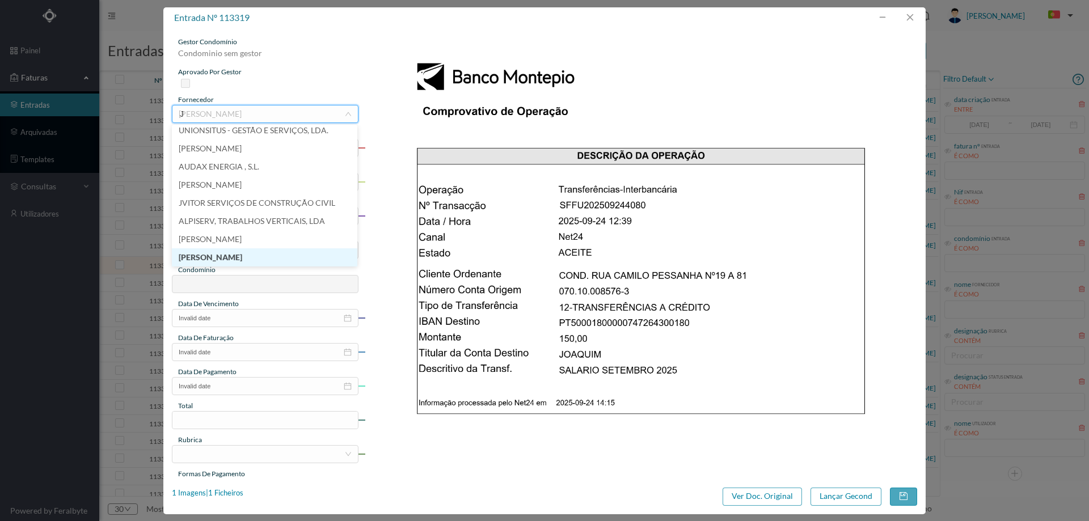
scroll to position [2, 0]
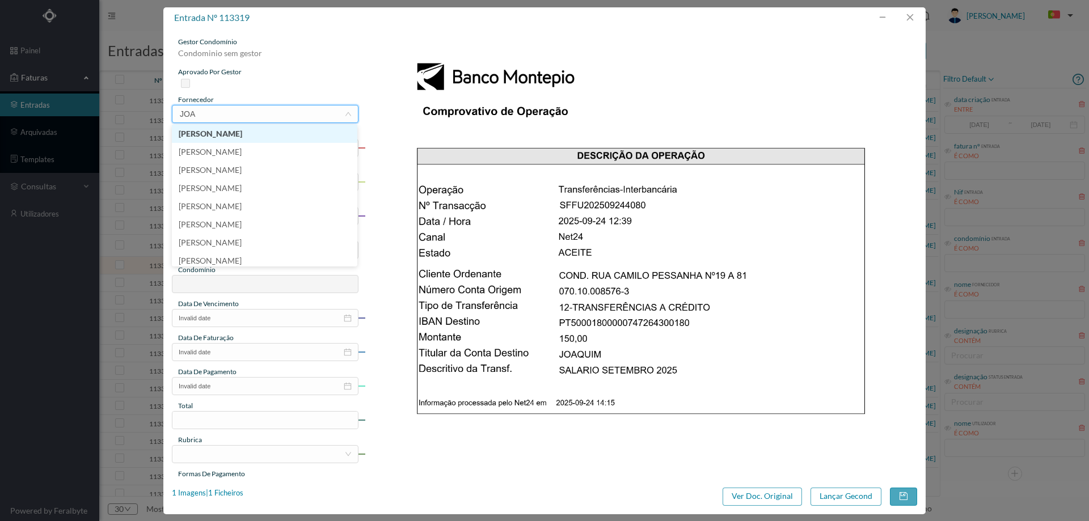
type input "JOAQ"
click at [230, 226] on li "[PERSON_NAME]" at bounding box center [265, 225] width 186 height 18
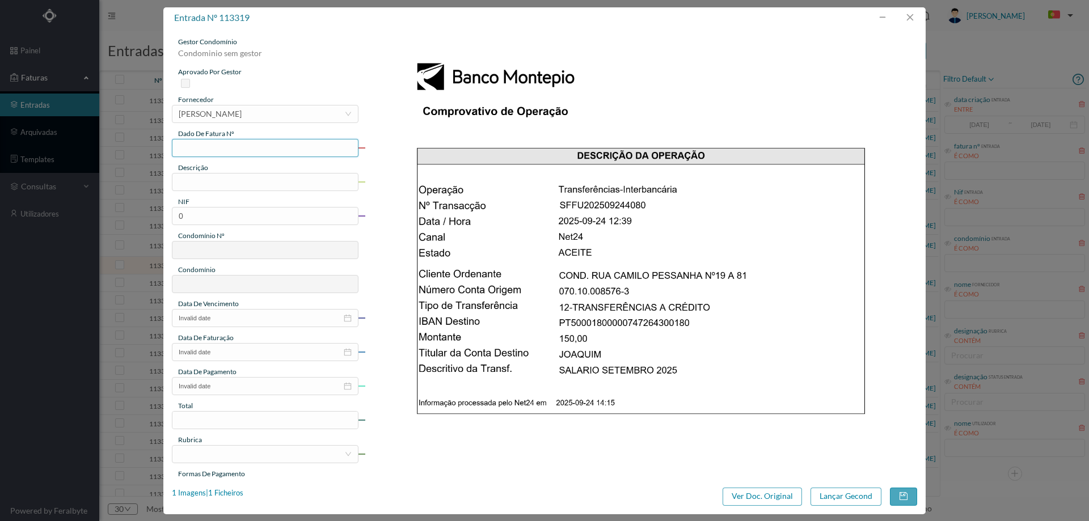
click at [249, 145] on input "text" at bounding box center [265, 148] width 187 height 18
type input "Set/2025"
click at [247, 183] on input "text" at bounding box center [265, 182] width 187 height 18
click at [192, 184] on input "JAEDINAGE" at bounding box center [265, 182] width 187 height 18
drag, startPoint x: 239, startPoint y: 179, endPoint x: 137, endPoint y: 179, distance: 102.1
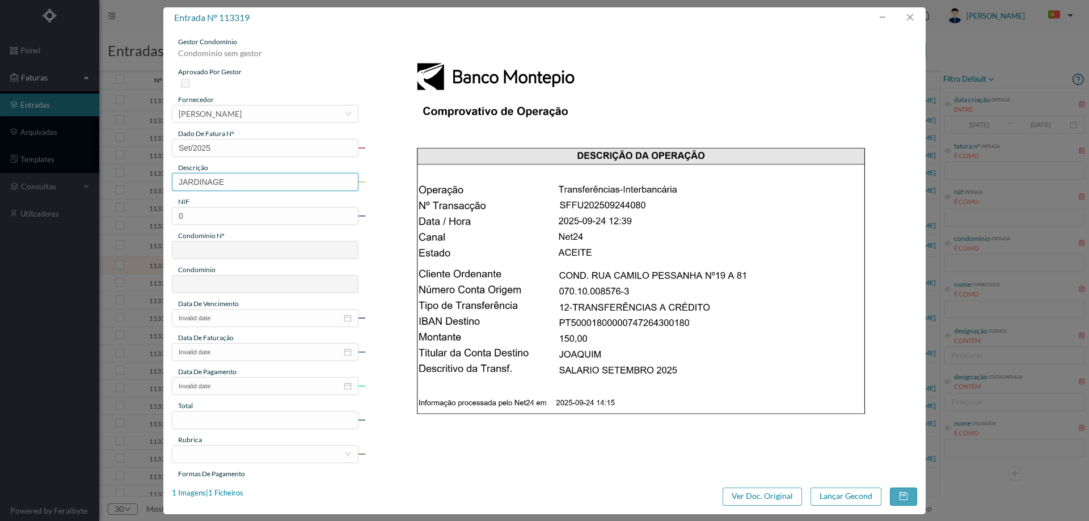
click at [137, 179] on div "entrada nº 113319 gestor condomínio Condominio sem gestor aprovado por gestor f…" at bounding box center [544, 260] width 1089 height 521
type input "Jardinagem setembro 2025"
click at [263, 217] on input "0" at bounding box center [265, 216] width 187 height 18
paste input "90117873"
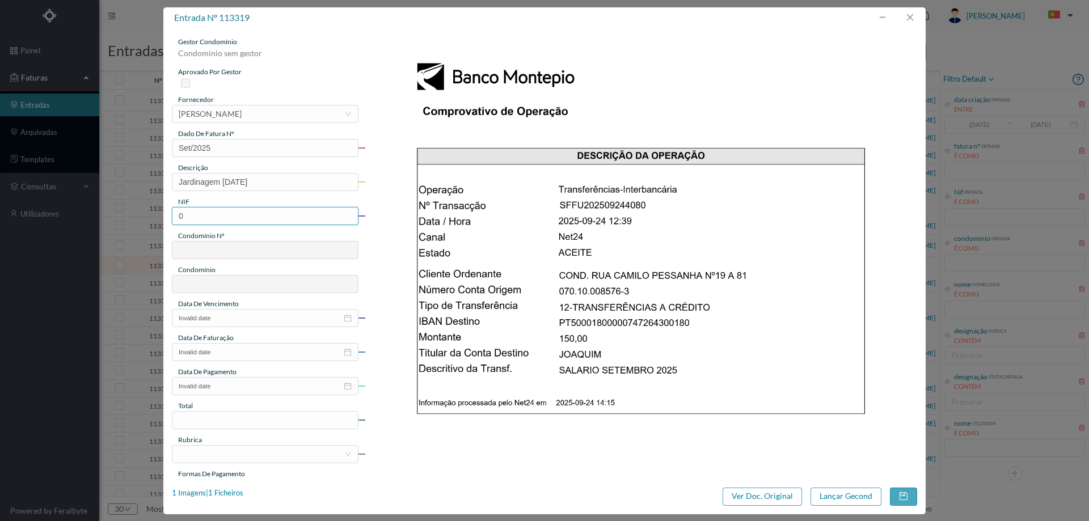
type input "901178730"
type input "183"
type input "ED. CAMILO PESSANHA 19 a 81"
type input "901178730"
click at [249, 320] on input "Invalid date" at bounding box center [265, 318] width 187 height 18
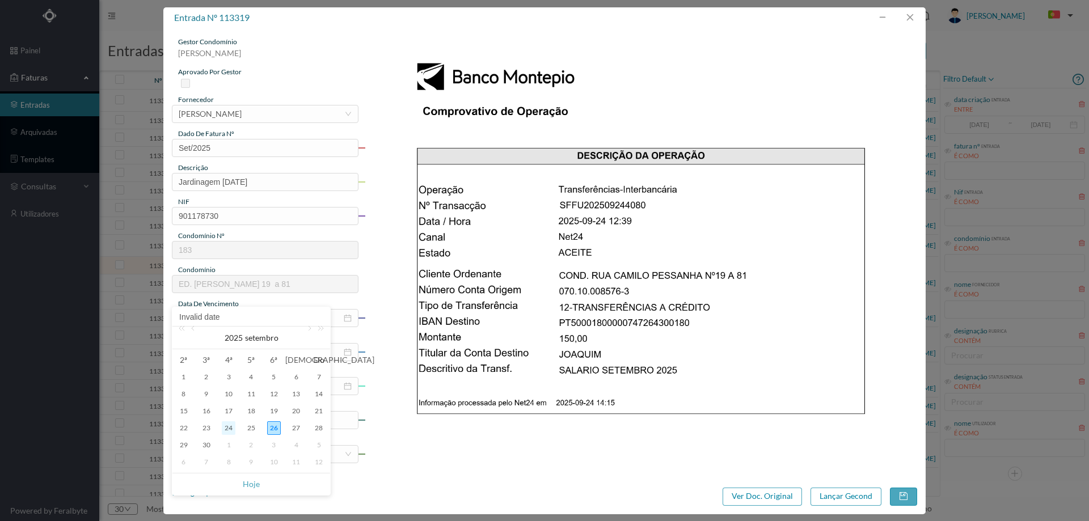
click at [230, 430] on div "24" at bounding box center [229, 429] width 14 height 14
type input "[DATE]"
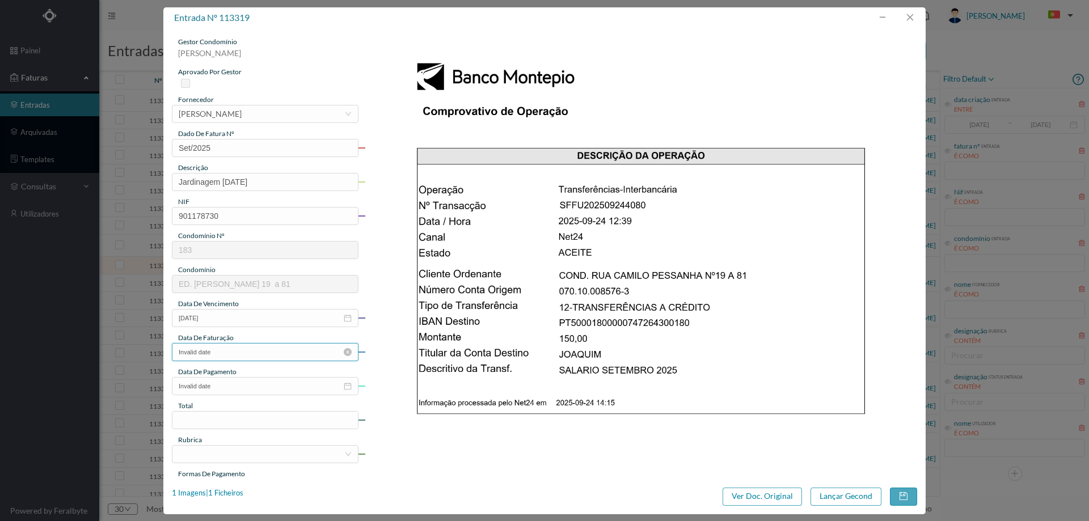
click at [242, 353] on input "Invalid date" at bounding box center [265, 352] width 187 height 18
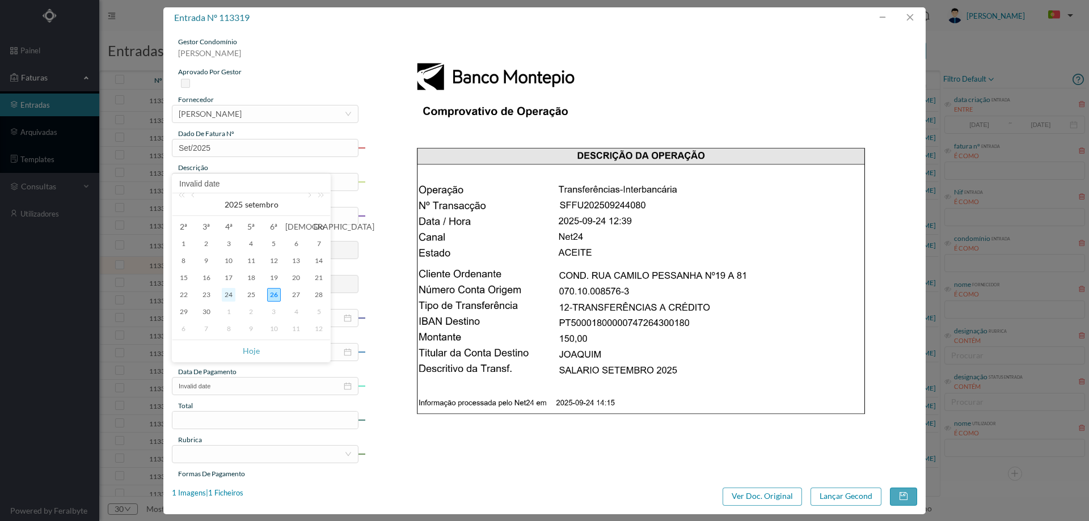
click at [228, 294] on div "24" at bounding box center [229, 295] width 14 height 14
type input "[DATE]"
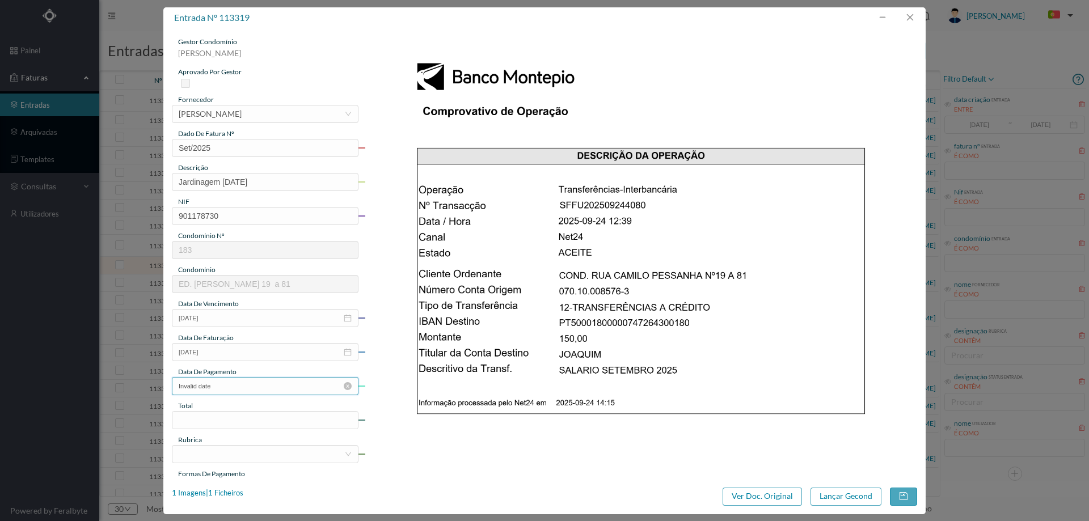
click at [238, 384] on input "Invalid date" at bounding box center [265, 386] width 187 height 18
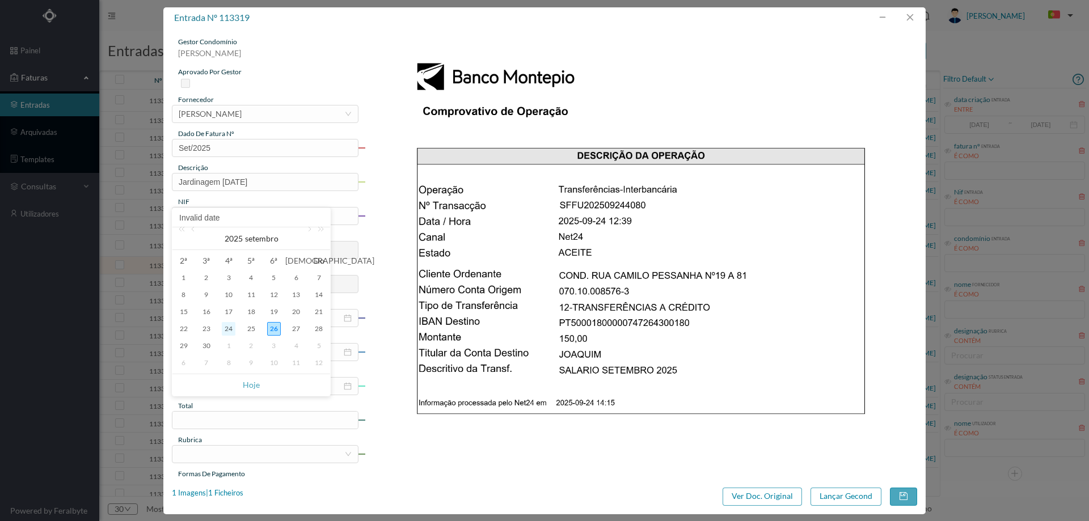
click at [230, 330] on div "24" at bounding box center [229, 329] width 14 height 14
type input "[DATE]"
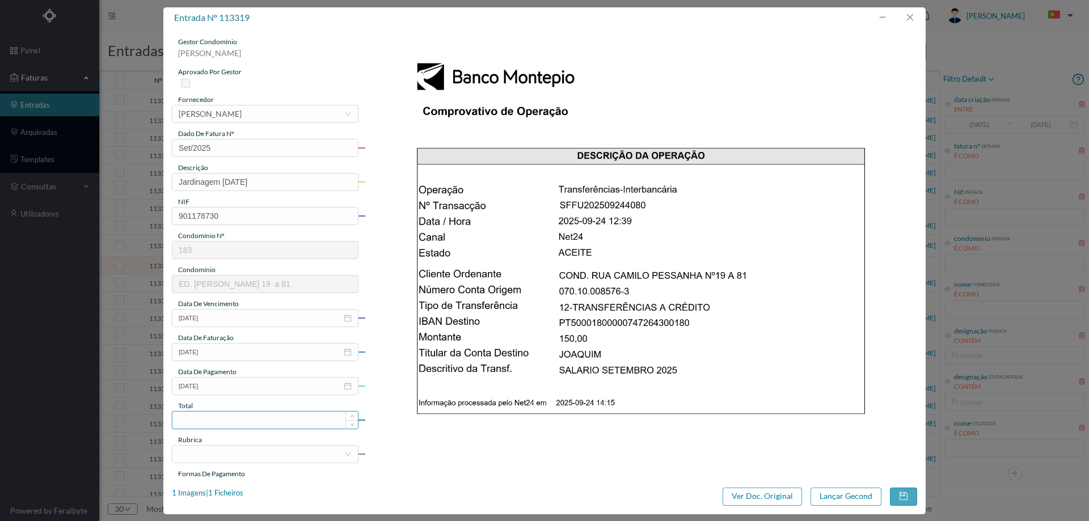
click at [232, 423] on input at bounding box center [265, 420] width 186 height 17
type input "150.00"
click at [240, 457] on div at bounding box center [262, 454] width 166 height 17
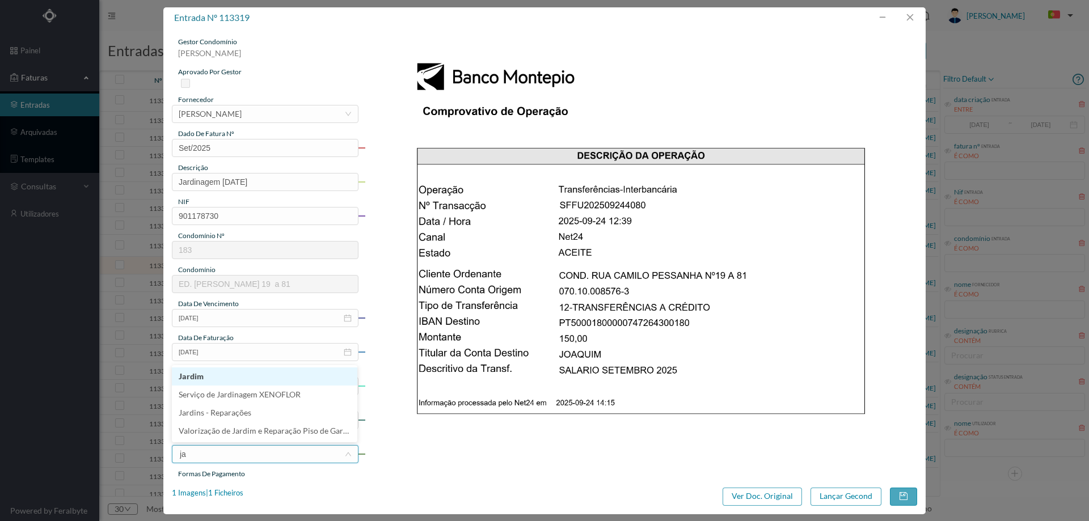
type input "jar"
click at [228, 381] on li "Jardim" at bounding box center [265, 377] width 186 height 18
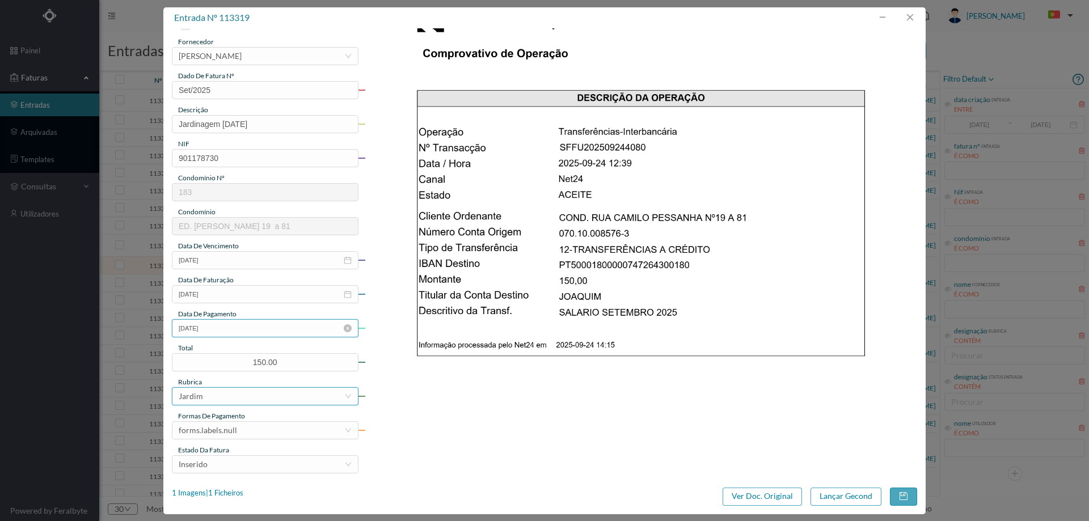
scroll to position [113, 0]
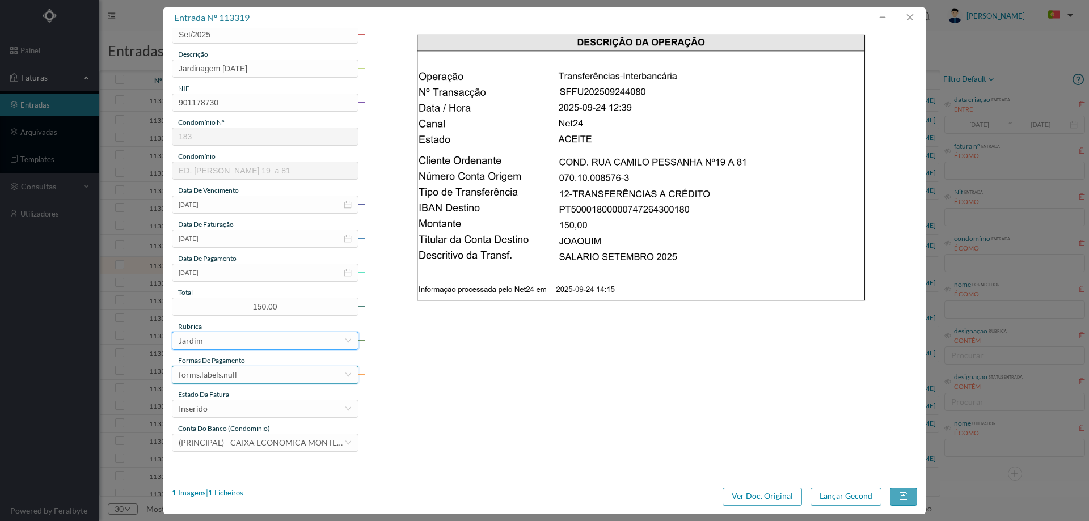
click at [230, 374] on div "forms.labels.null" at bounding box center [208, 375] width 58 height 17
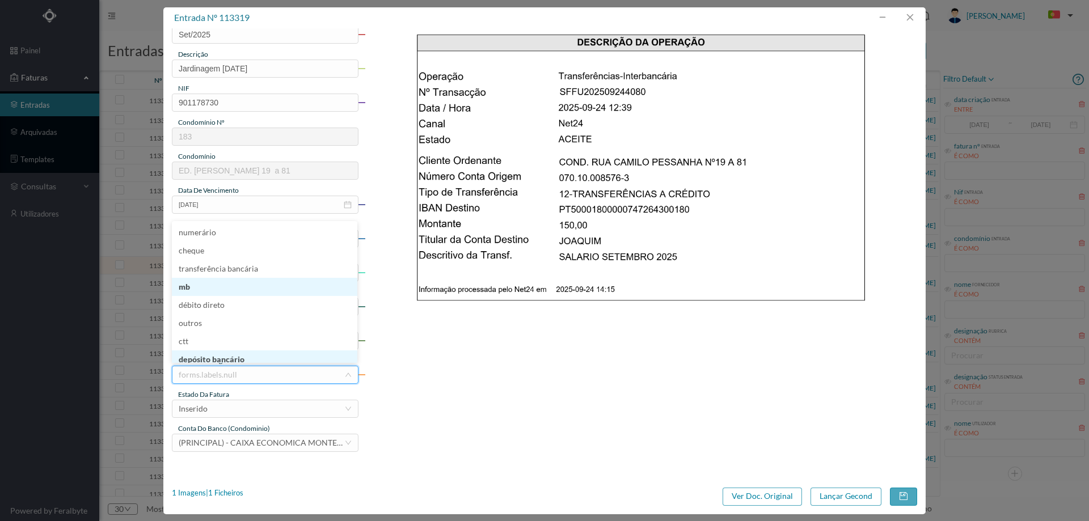
scroll to position [5, 0]
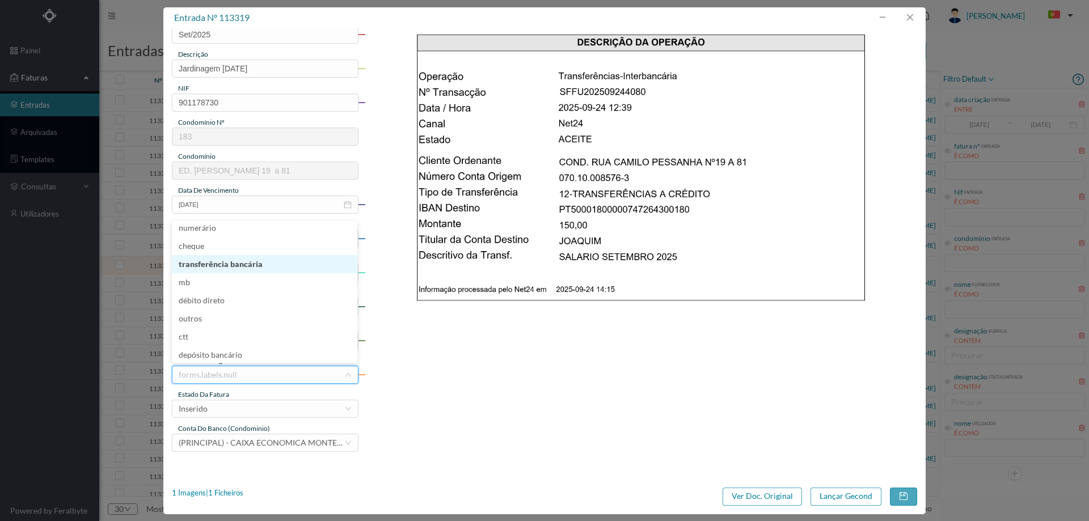
click at [241, 266] on li "transferência bancária" at bounding box center [265, 264] width 186 height 18
click at [260, 408] on div "Inserido" at bounding box center [262, 409] width 166 height 17
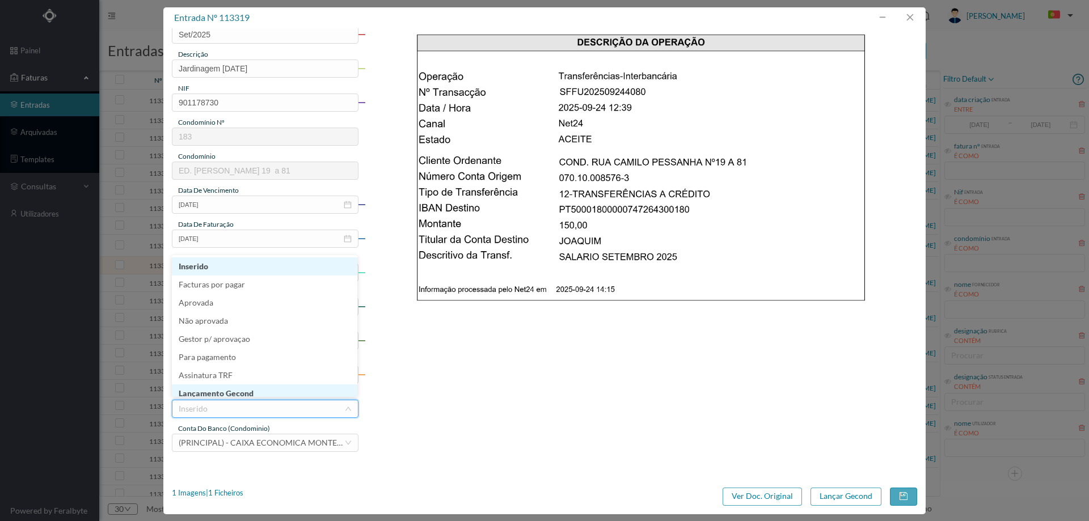
scroll to position [6, 0]
click at [257, 390] on li "Lançamento Gecond" at bounding box center [265, 388] width 186 height 18
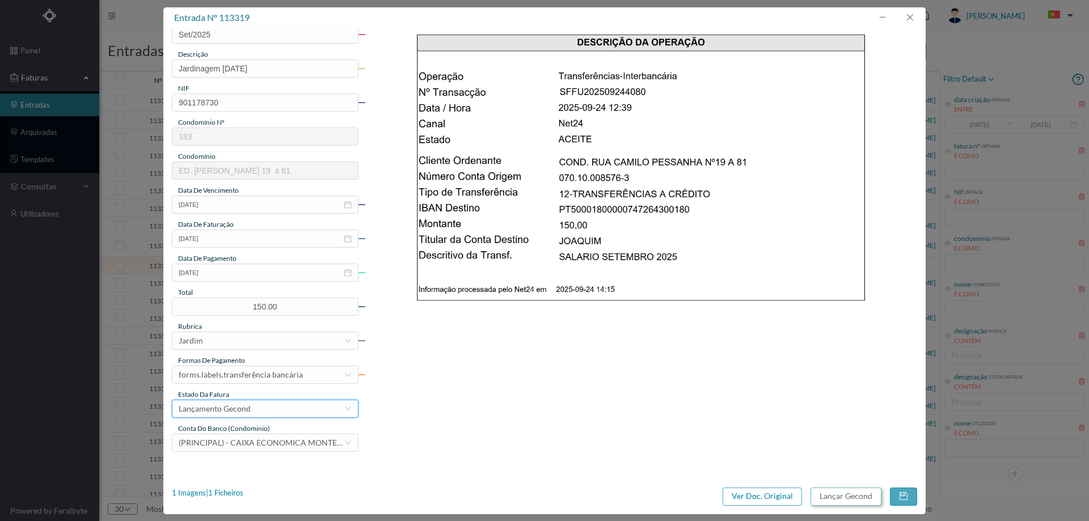
click at [836, 495] on button "Lançar Gecond" at bounding box center [846, 497] width 71 height 18
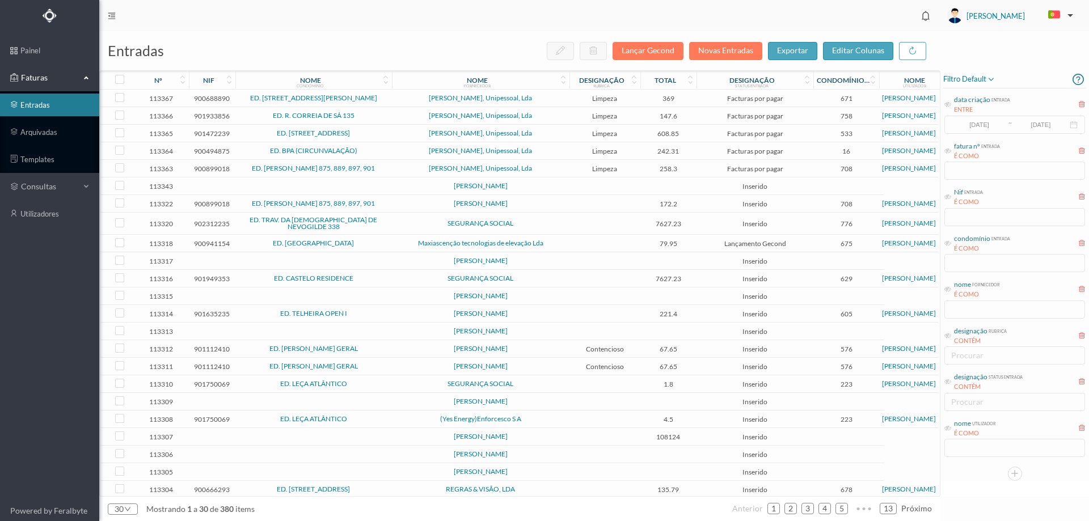
click at [382, 257] on td at bounding box center [313, 261] width 157 height 18
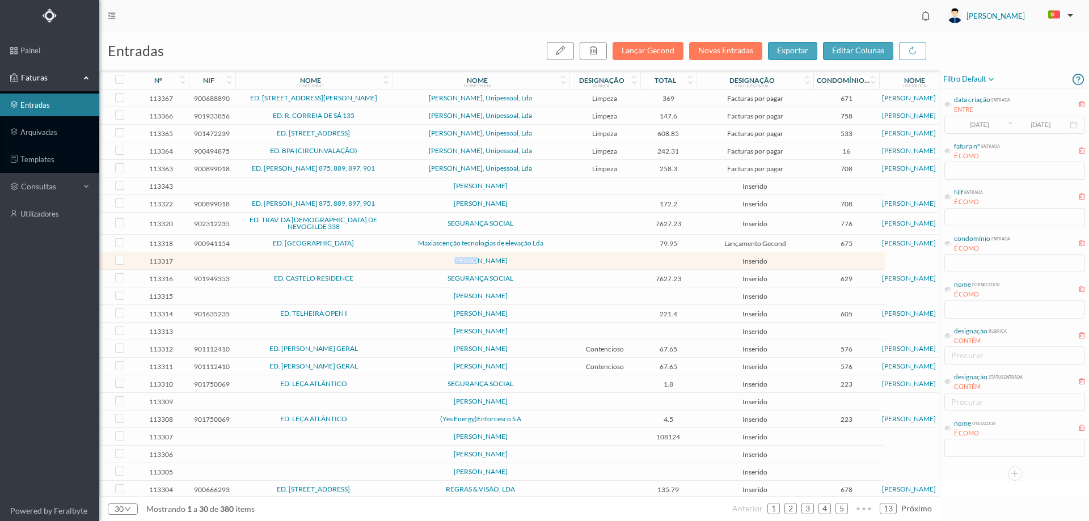
click at [382, 257] on td at bounding box center [313, 261] width 157 height 18
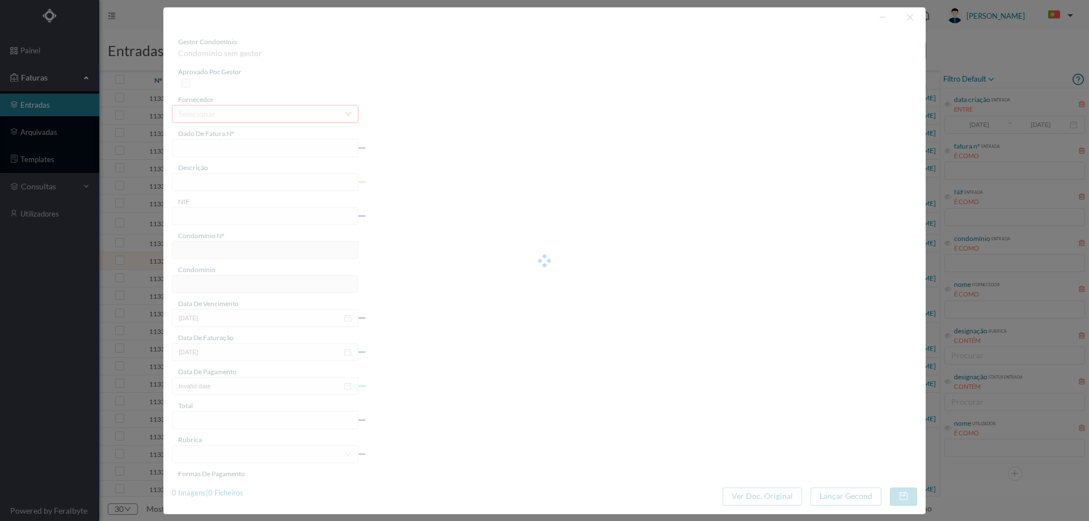
type input "0"
type input "Invalid date"
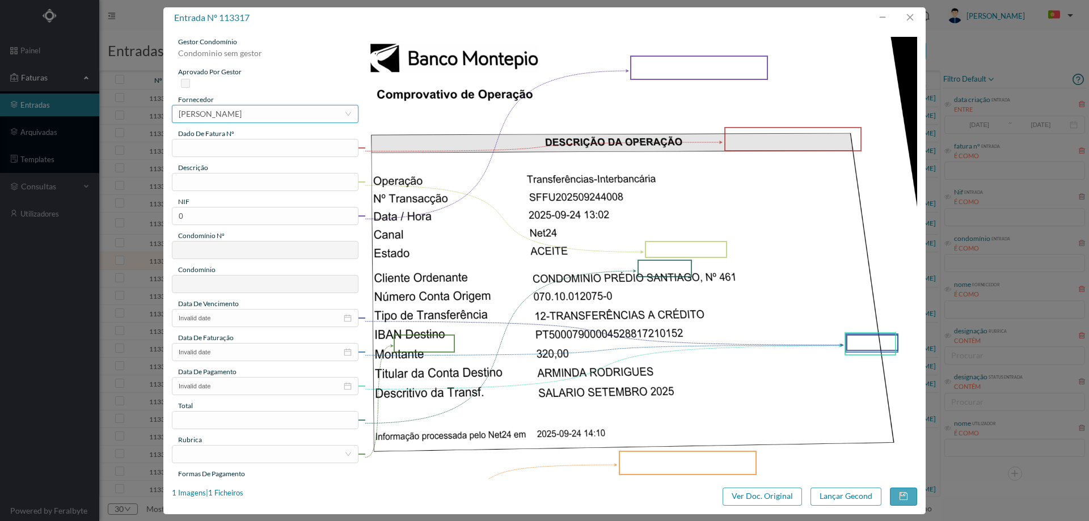
click at [242, 116] on div "[PERSON_NAME]" at bounding box center [210, 114] width 63 height 17
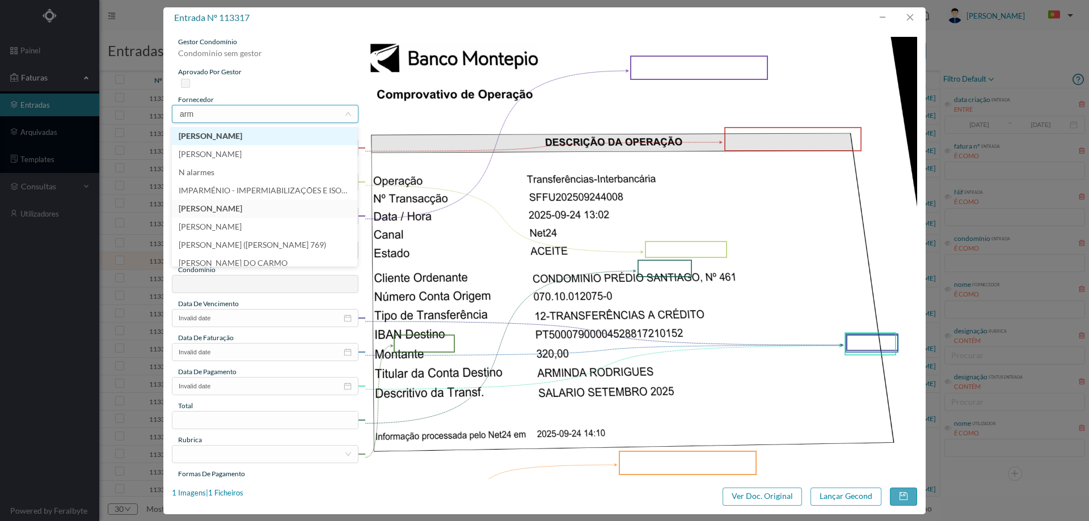
type input "armi"
click at [255, 131] on li "[PERSON_NAME]" at bounding box center [265, 136] width 186 height 18
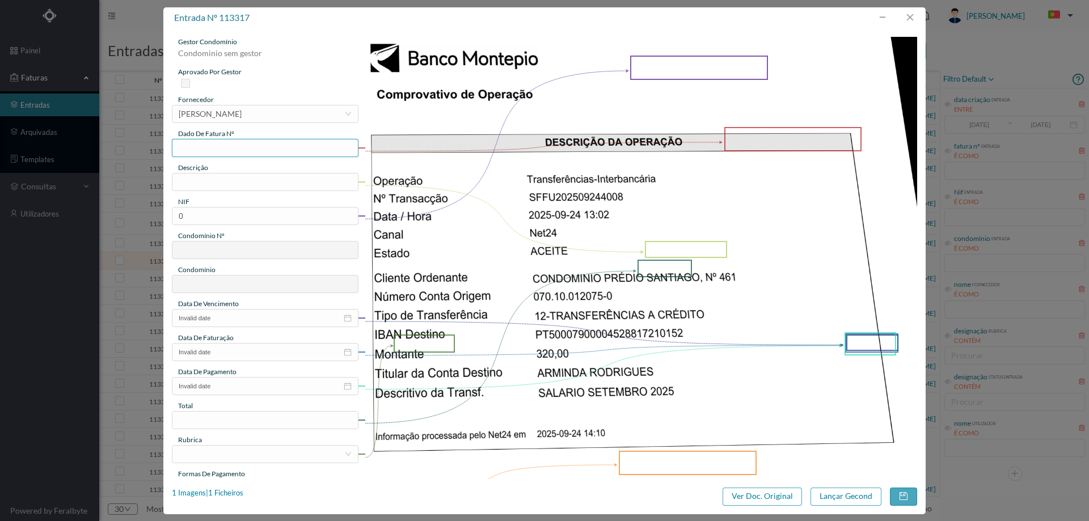
click at [251, 148] on input "text" at bounding box center [265, 148] width 187 height 18
type input "Set/2025"
click at [246, 173] on input "text" at bounding box center [265, 182] width 187 height 18
type input "Limpeza Setembro 2025"
click at [263, 217] on input "0" at bounding box center [265, 216] width 187 height 18
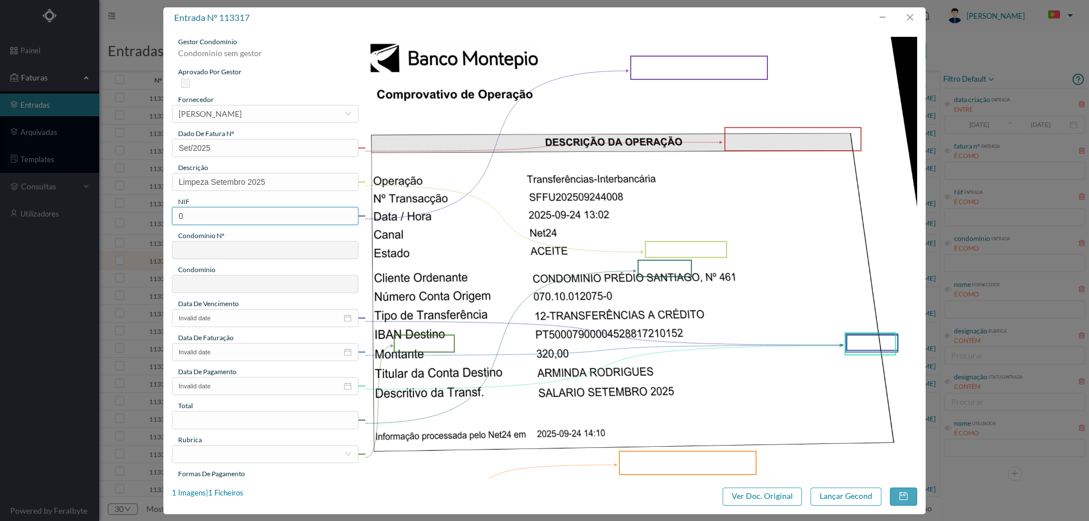
click at [263, 217] on input "0" at bounding box center [265, 216] width 187 height 18
paste input "900580208"
type input "900580208"
type input "721"
type input "Ed. Santiago - Custoias"
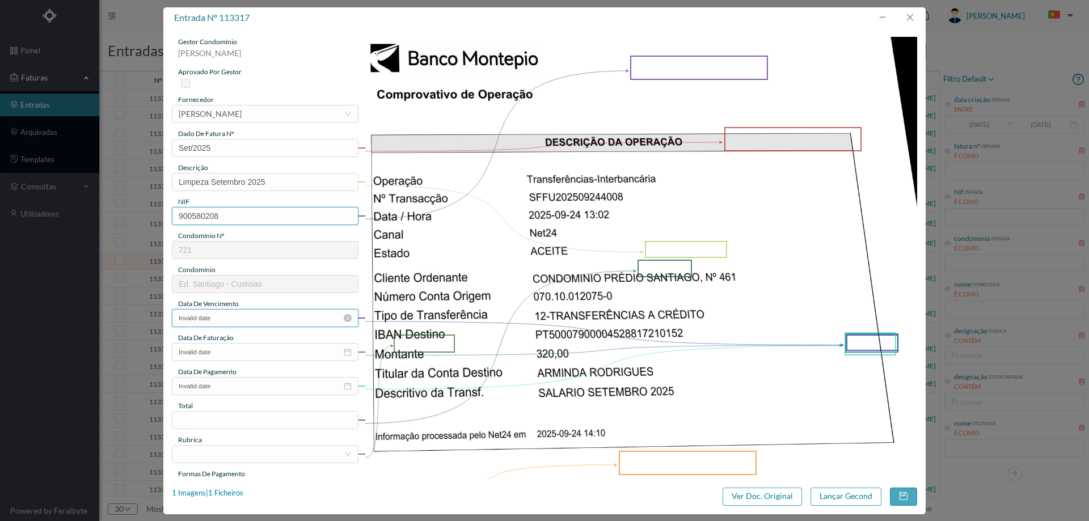
type input "900580208"
click at [221, 316] on input "Invalid date" at bounding box center [265, 318] width 187 height 18
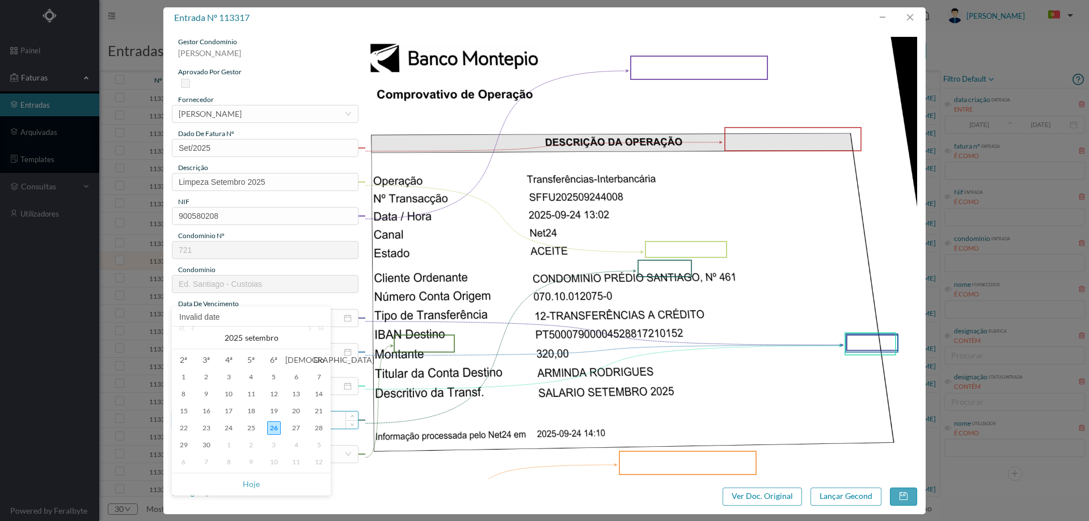
click at [234, 428] on div "24" at bounding box center [229, 429] width 14 height 14
type input "[DATE]"
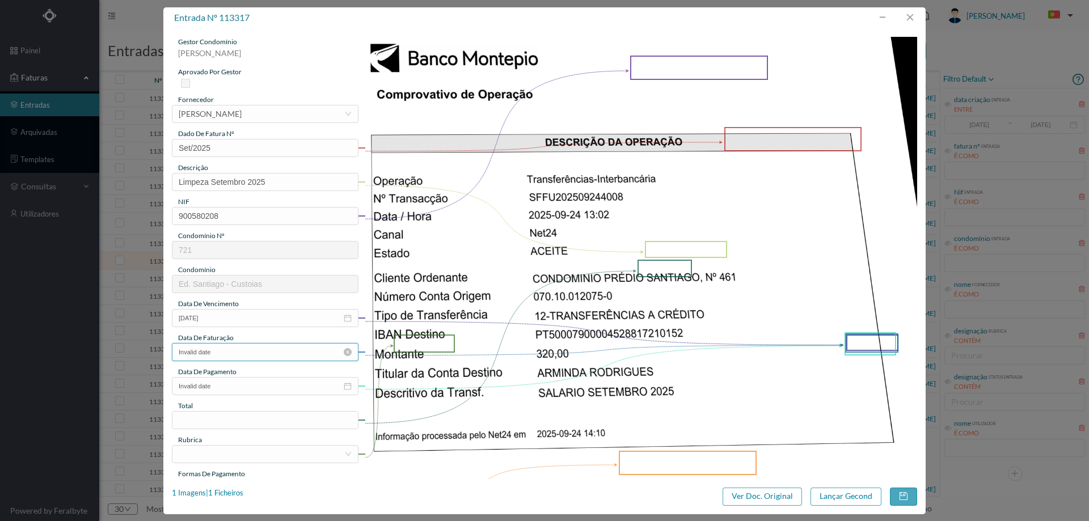
click at [229, 353] on input "Invalid date" at bounding box center [265, 352] width 187 height 18
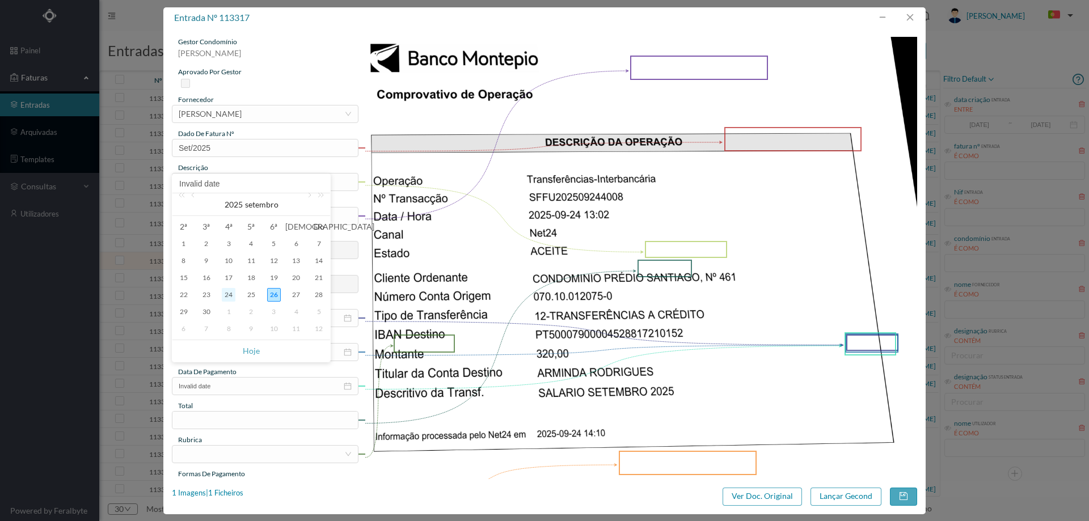
click at [229, 294] on div "24" at bounding box center [229, 295] width 14 height 14
type input "[DATE]"
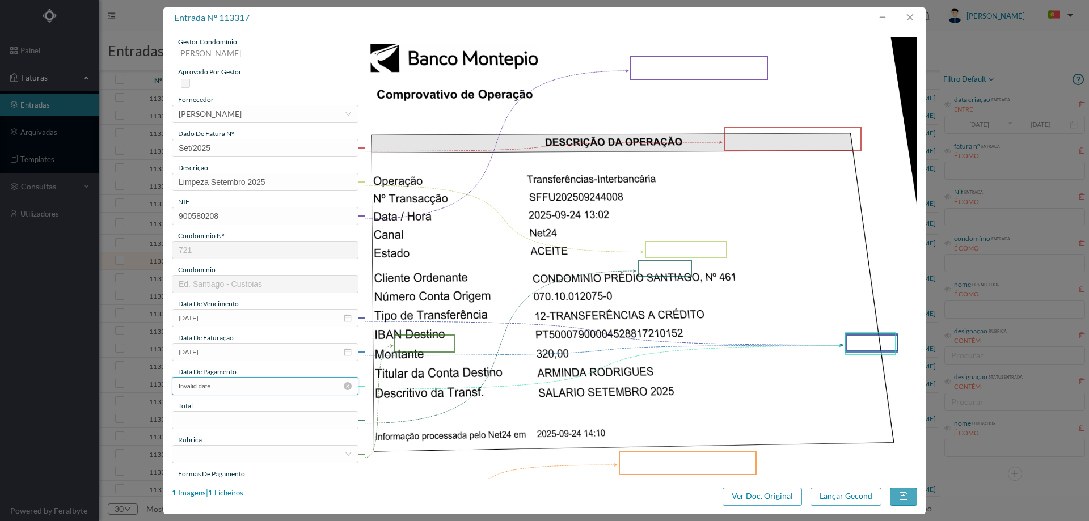
click at [226, 389] on input "Invalid date" at bounding box center [265, 386] width 187 height 18
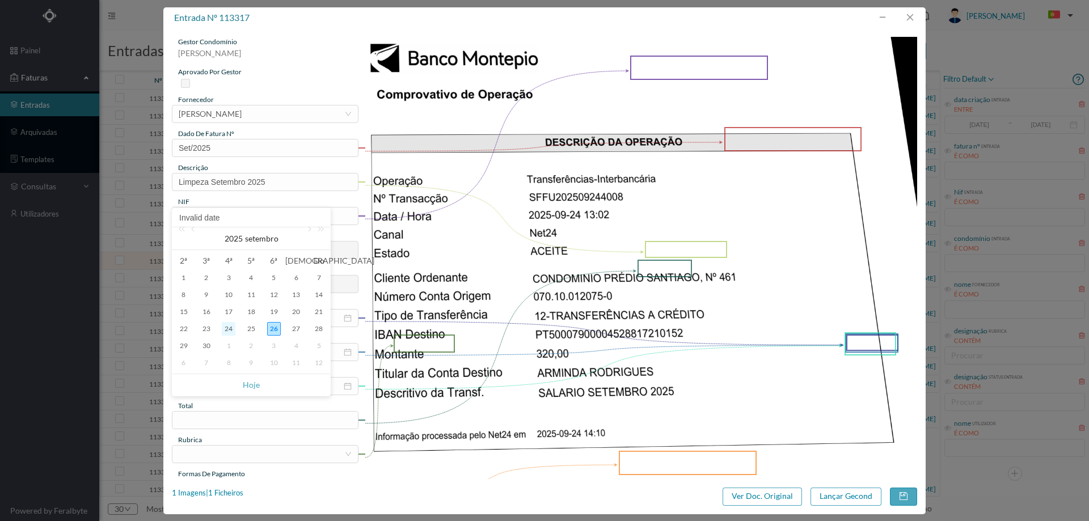
click at [232, 330] on div "24" at bounding box center [229, 329] width 14 height 14
type input "[DATE]"
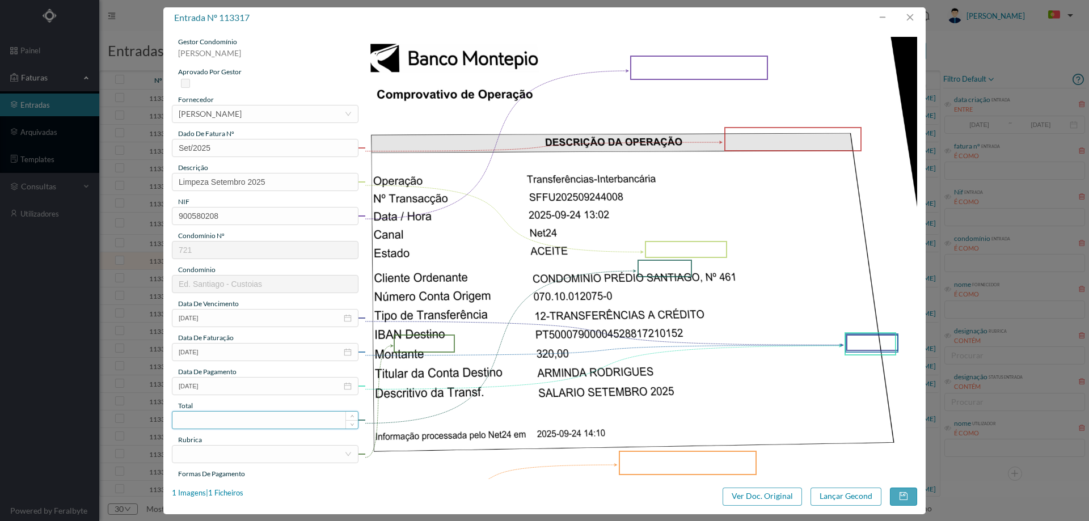
click at [237, 421] on input at bounding box center [265, 420] width 186 height 17
type input "320.00"
click at [237, 460] on div at bounding box center [262, 454] width 166 height 17
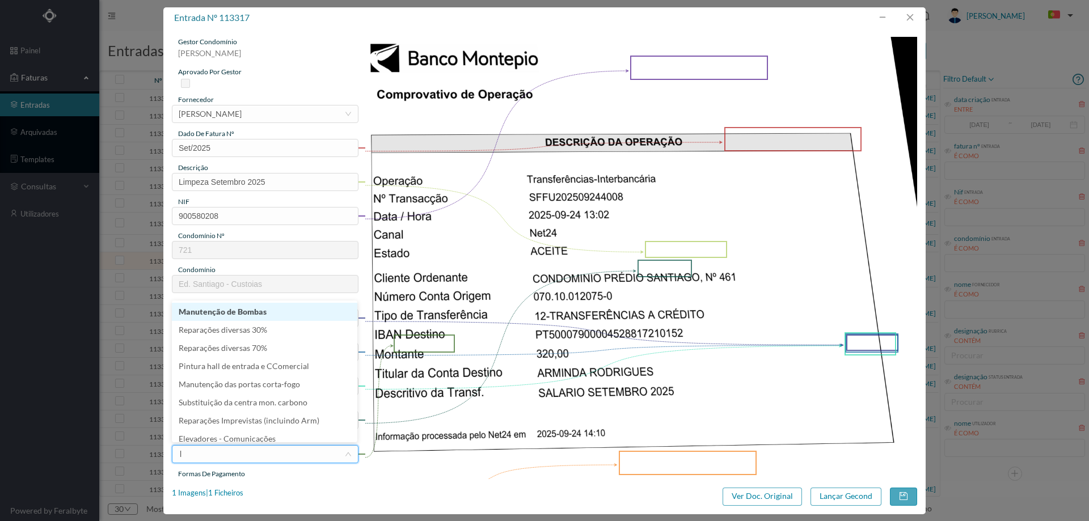
type input "li"
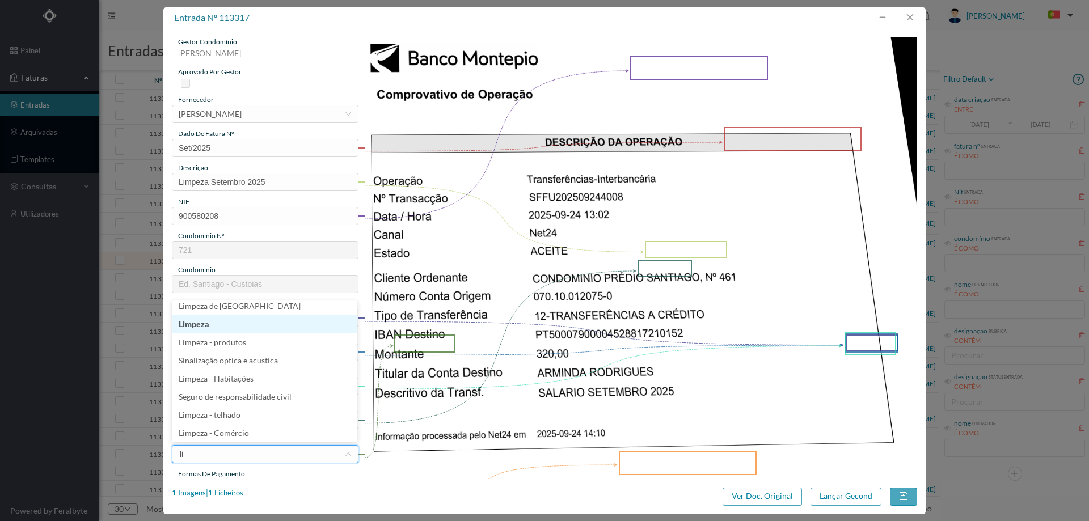
click at [234, 323] on li "Limpeza" at bounding box center [265, 324] width 186 height 18
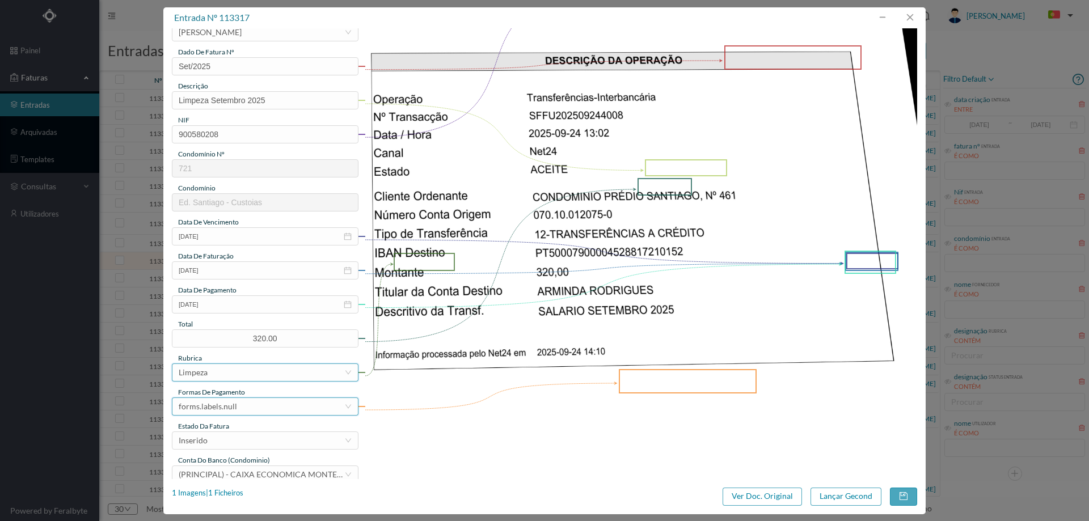
scroll to position [170, 0]
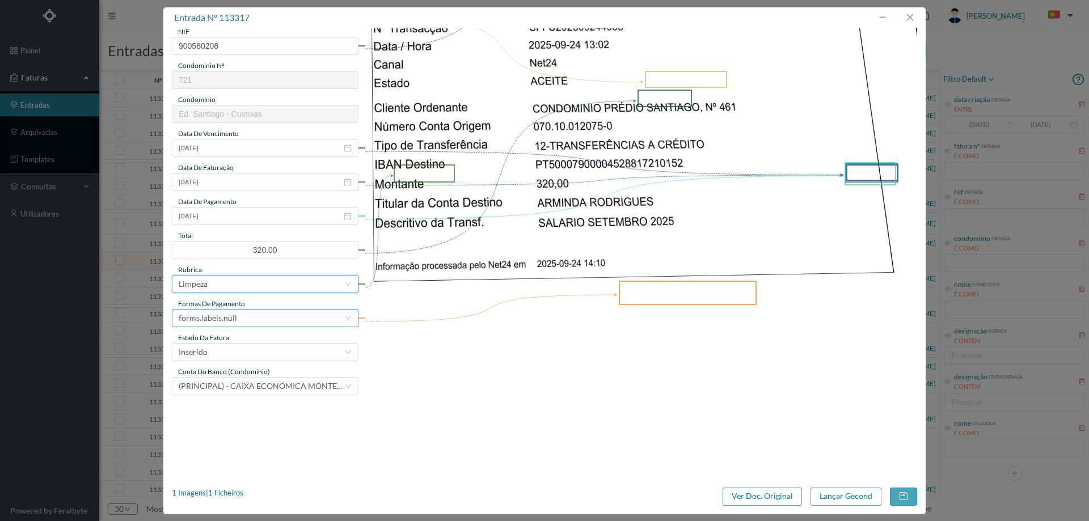
click at [239, 324] on div "forms.labels.null" at bounding box center [262, 318] width 166 height 17
click at [251, 378] on li "transferência bancária" at bounding box center [265, 377] width 186 height 18
click at [258, 344] on div "Inserido" at bounding box center [262, 352] width 166 height 17
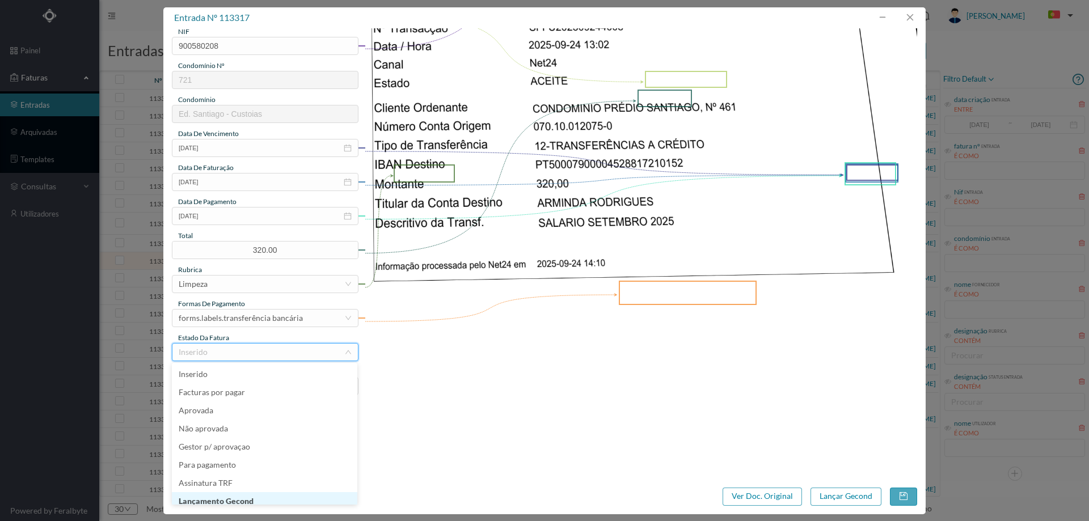
scroll to position [6, 0]
click at [245, 498] on li "Lançamento Gecond" at bounding box center [265, 496] width 186 height 18
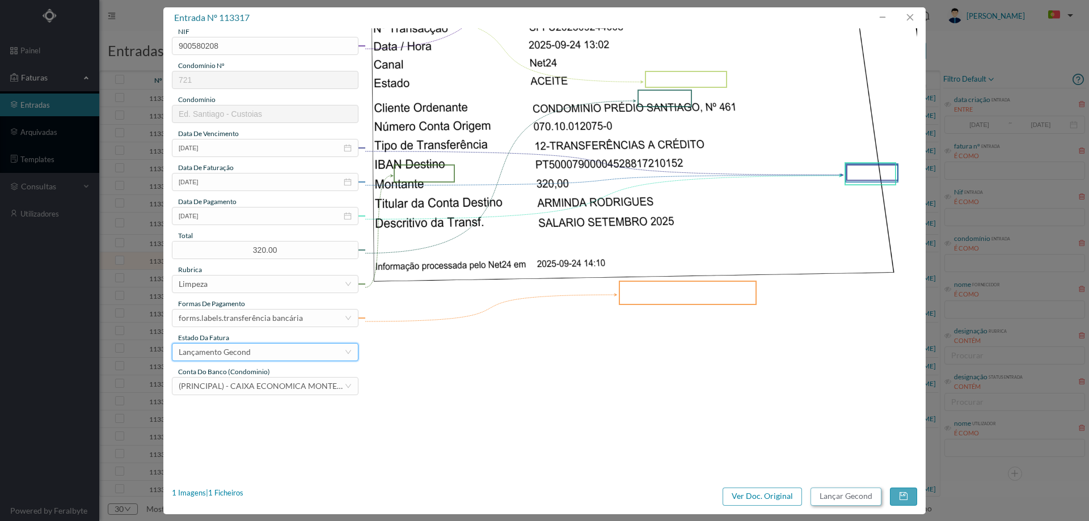
click at [839, 496] on button "Lançar Gecond" at bounding box center [846, 497] width 71 height 18
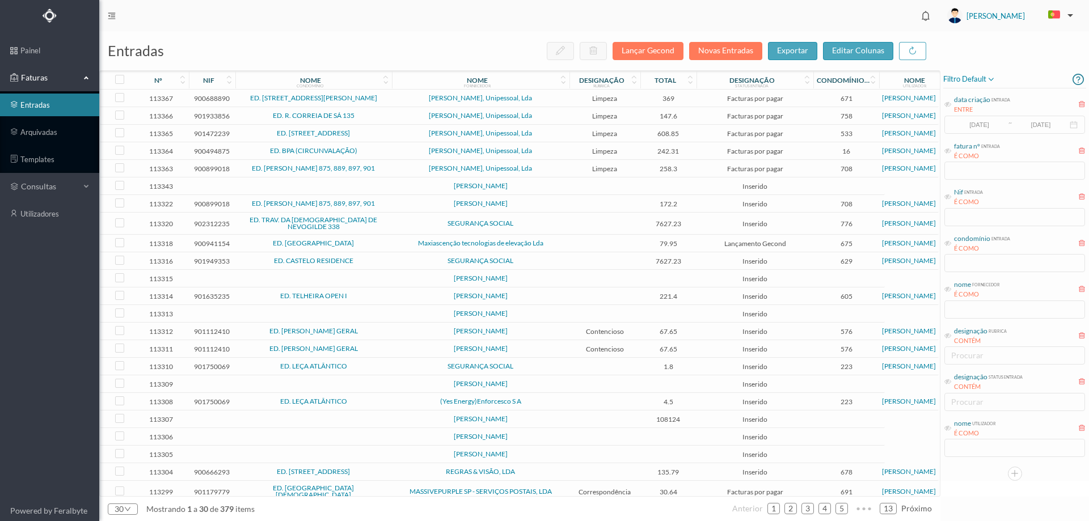
click at [384, 273] on td at bounding box center [313, 279] width 157 height 18
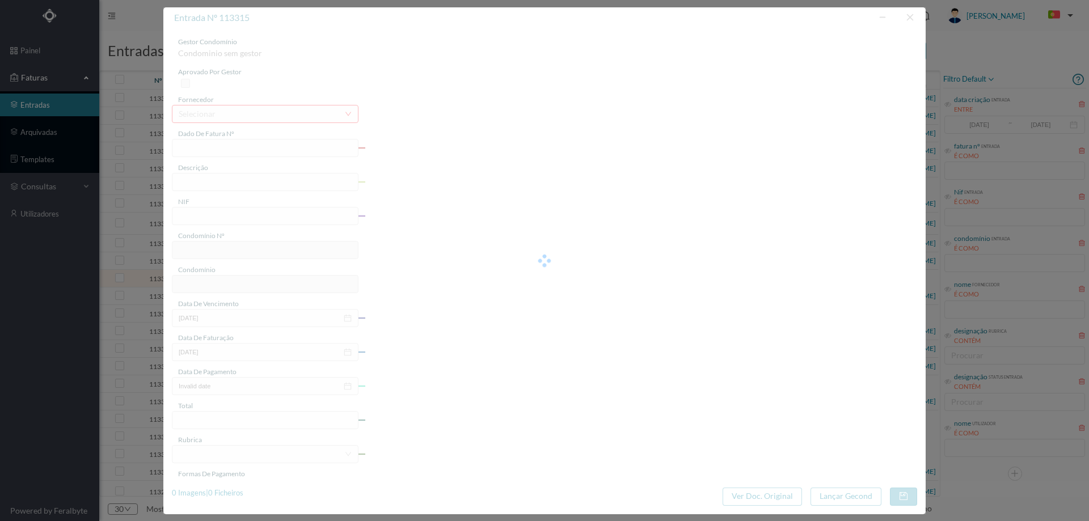
type input "0"
type input "Invalid date"
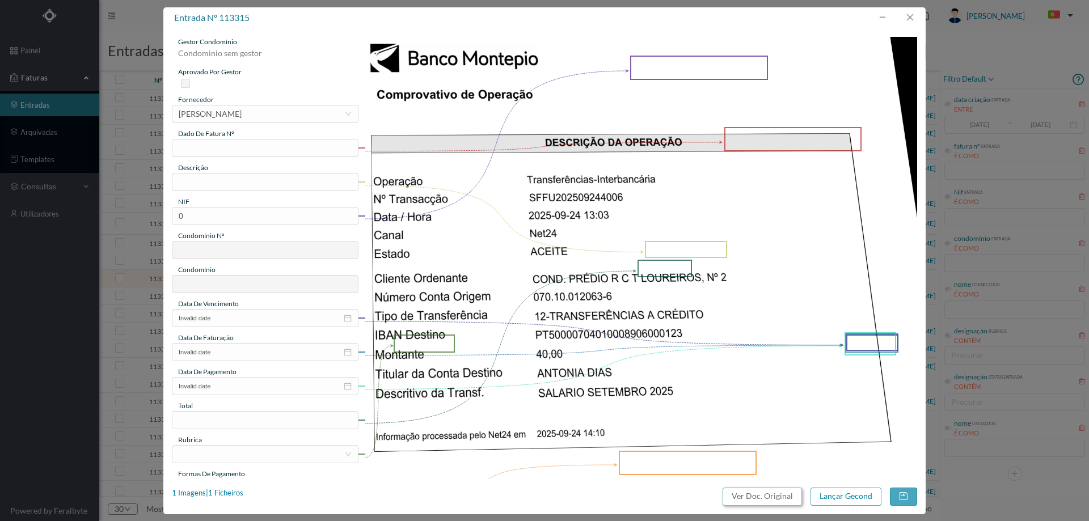
click at [765, 494] on button "Ver Doc. Original" at bounding box center [762, 497] width 79 height 18
click at [242, 111] on div "[PERSON_NAME]" at bounding box center [210, 114] width 63 height 17
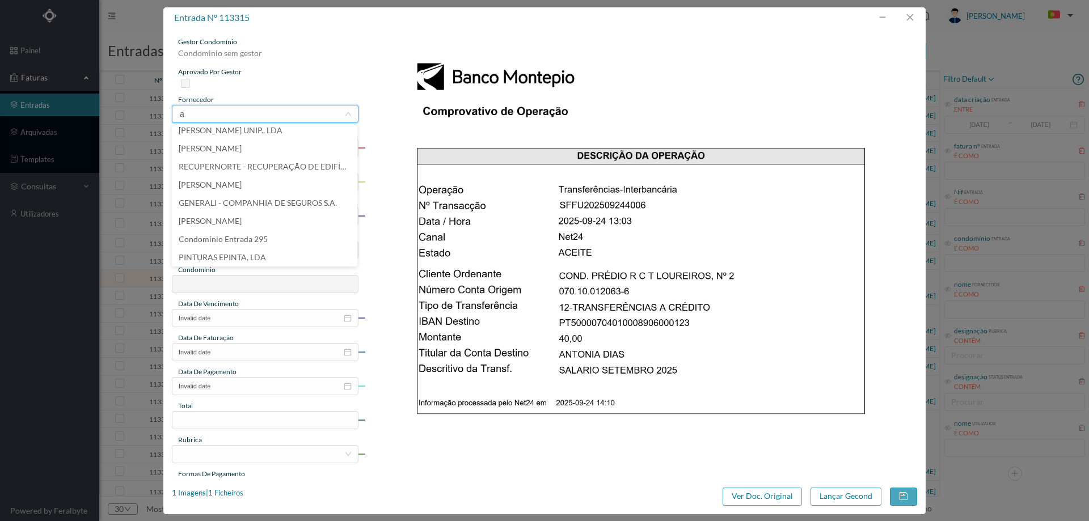
scroll to position [2, 0]
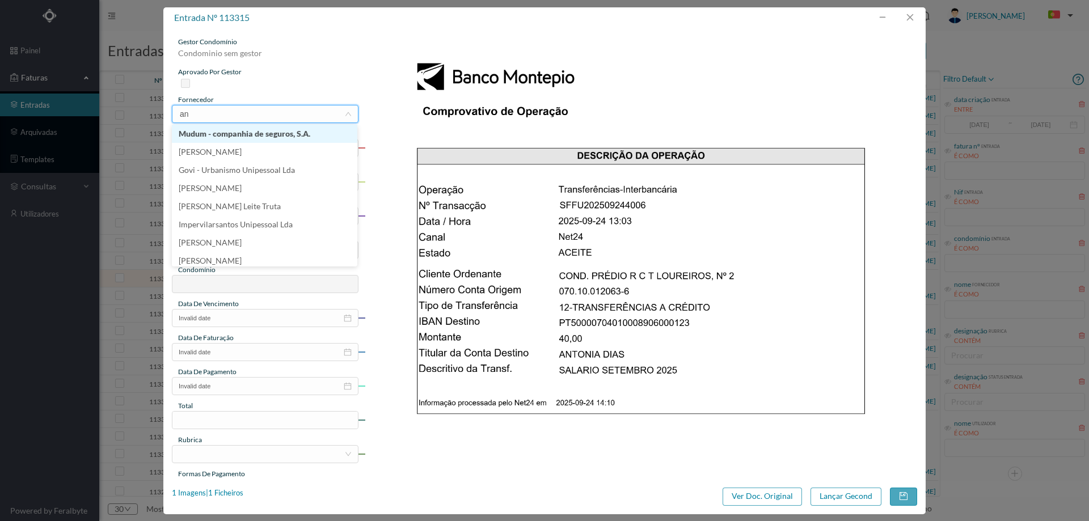
type input "ant"
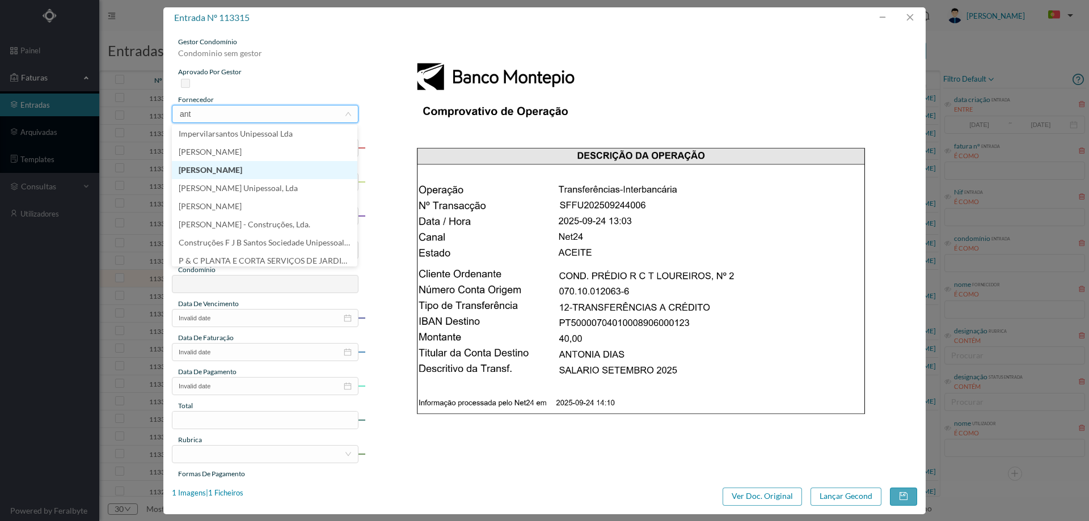
click at [259, 168] on li "[PERSON_NAME]" at bounding box center [265, 170] width 186 height 18
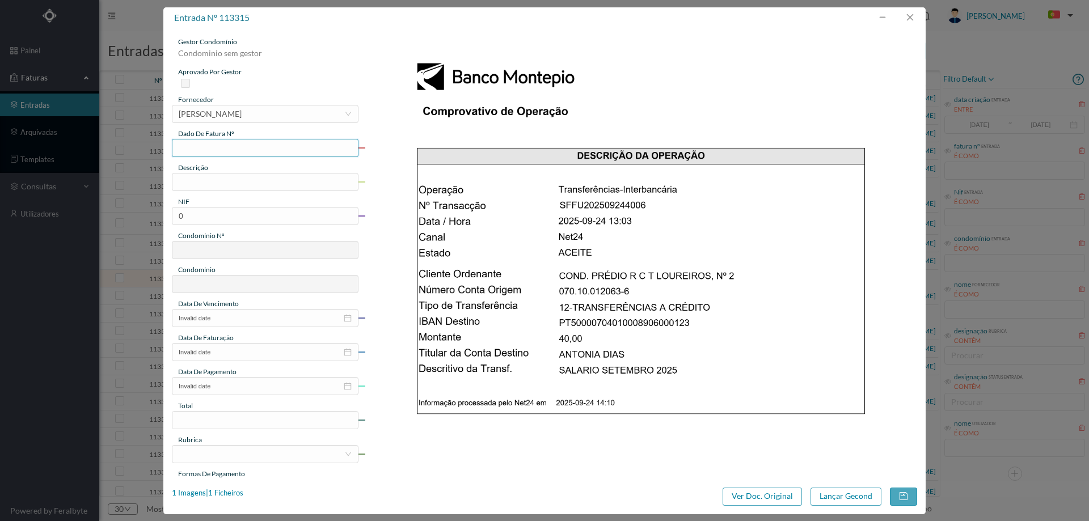
click at [240, 150] on input "text" at bounding box center [265, 148] width 187 height 18
type input "Setembro/2025"
click at [224, 174] on input "text" at bounding box center [265, 182] width 187 height 18
type input "Limpeza Setembro 2025"
drag, startPoint x: 192, startPoint y: 211, endPoint x: 123, endPoint y: 214, distance: 69.3
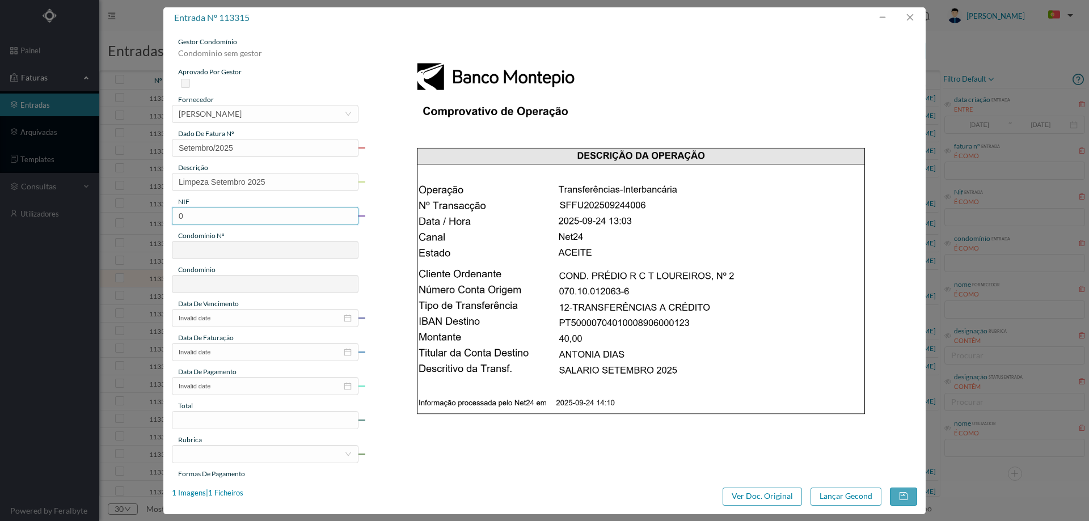
click at [129, 213] on div "entrada nº 113315 gestor condomínio Condominio sem gestor aprovado por gestor f…" at bounding box center [544, 260] width 1089 height 521
paste input "902169645"
type input "902169645"
type input "726"
type input "ED. RUA ALVARO CASTELÕES 353 e Trv- dos LOUREIROS 2"
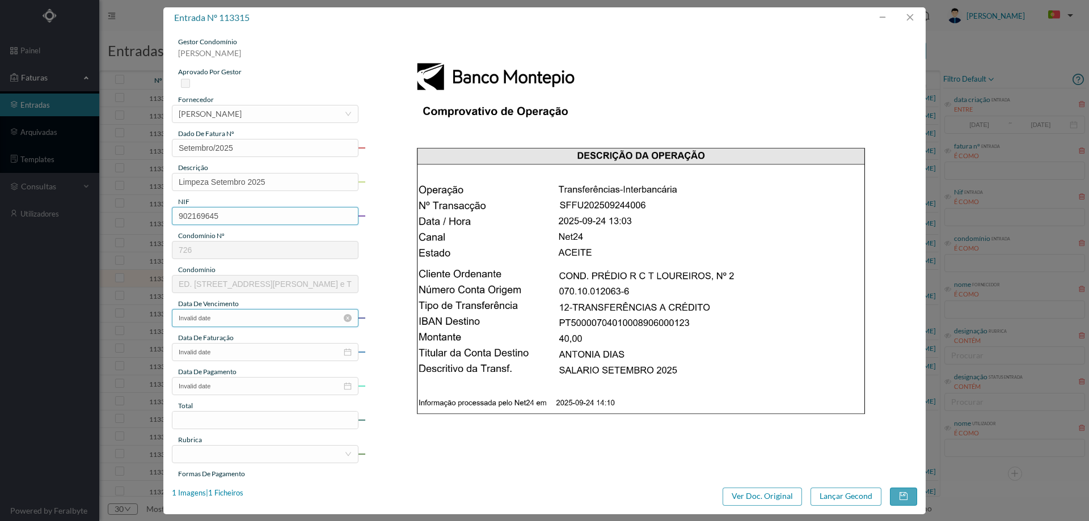
type input "902169645"
click at [239, 319] on input "Invalid date" at bounding box center [265, 318] width 187 height 18
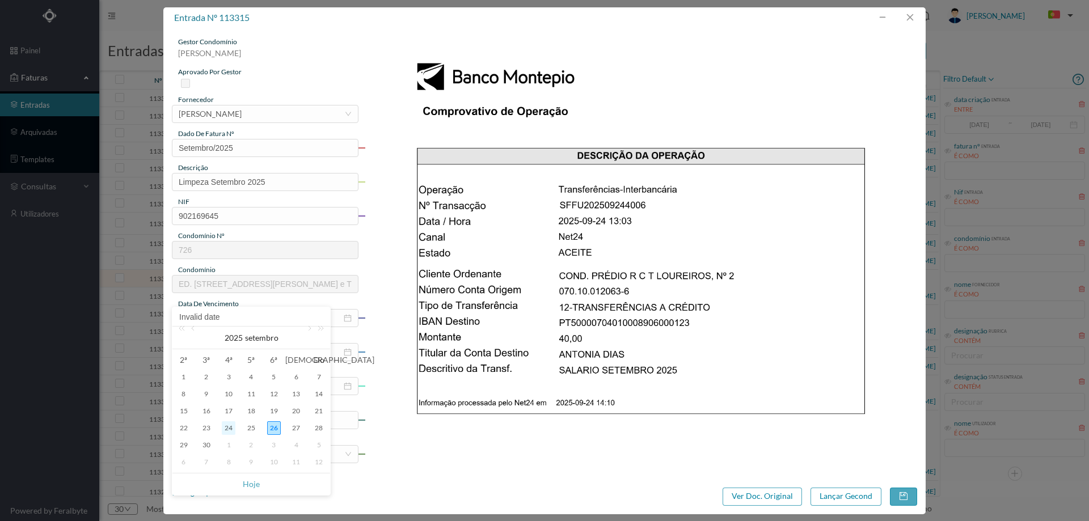
click at [232, 430] on div "24" at bounding box center [229, 429] width 14 height 14
type input "[DATE]"
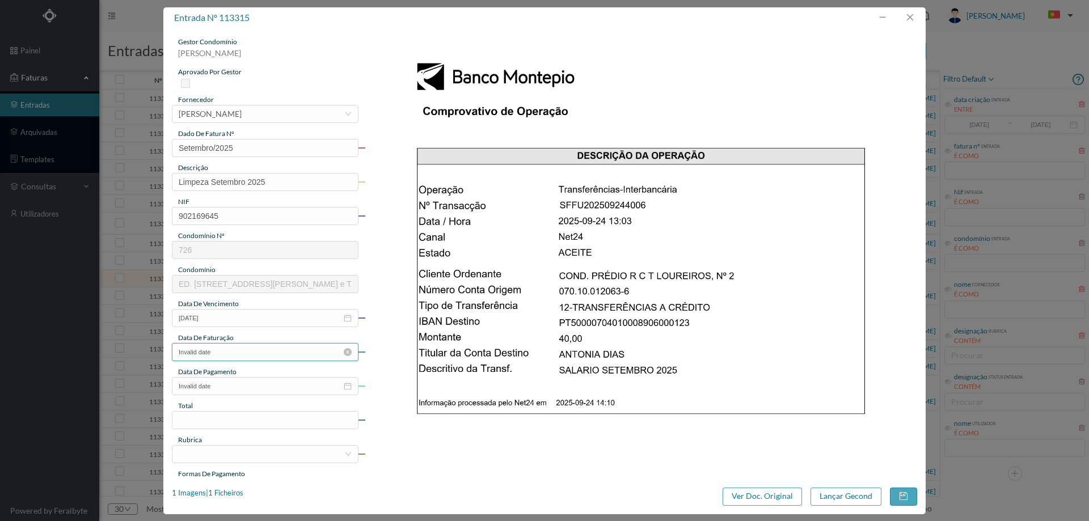
click at [230, 350] on input "Invalid date" at bounding box center [265, 352] width 187 height 18
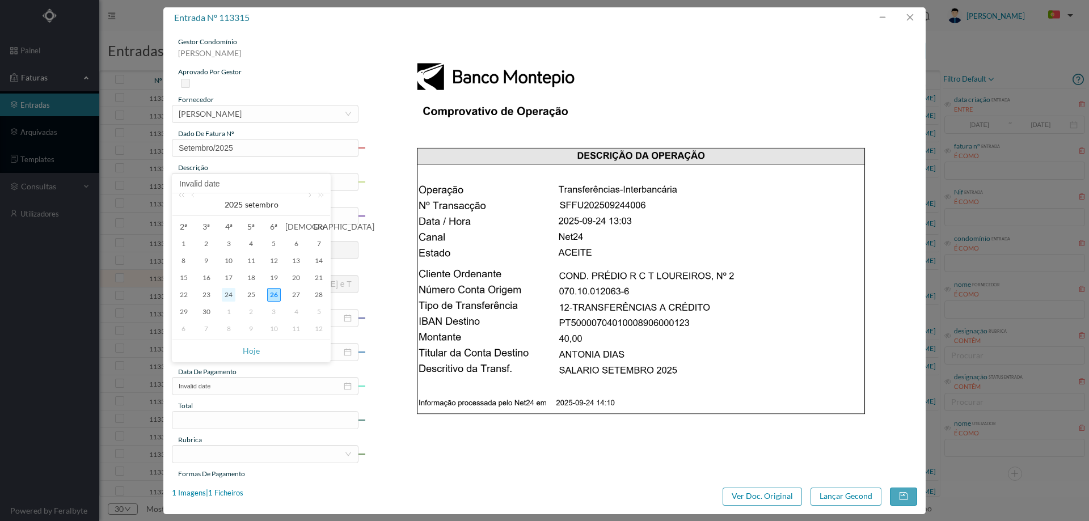
click at [229, 298] on div "24" at bounding box center [229, 295] width 14 height 14
type input "[DATE]"
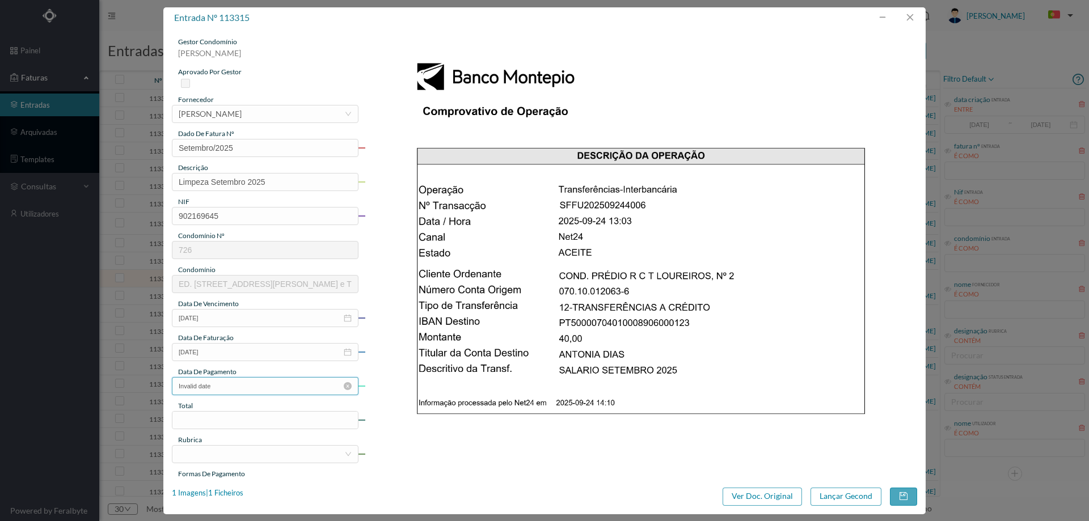
click at [238, 384] on input "Invalid date" at bounding box center [265, 386] width 187 height 18
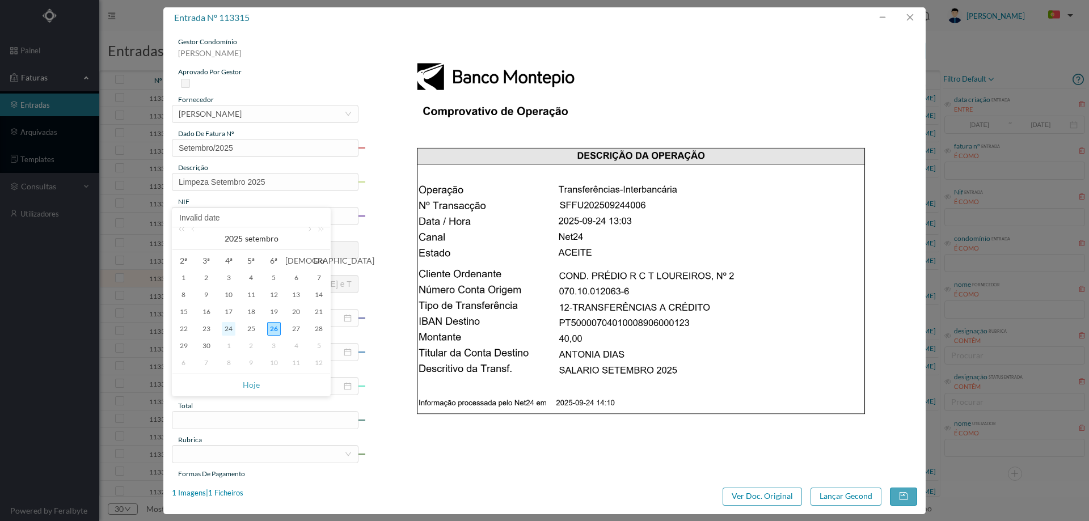
click at [232, 327] on div "24" at bounding box center [229, 329] width 14 height 14
type input "[DATE]"
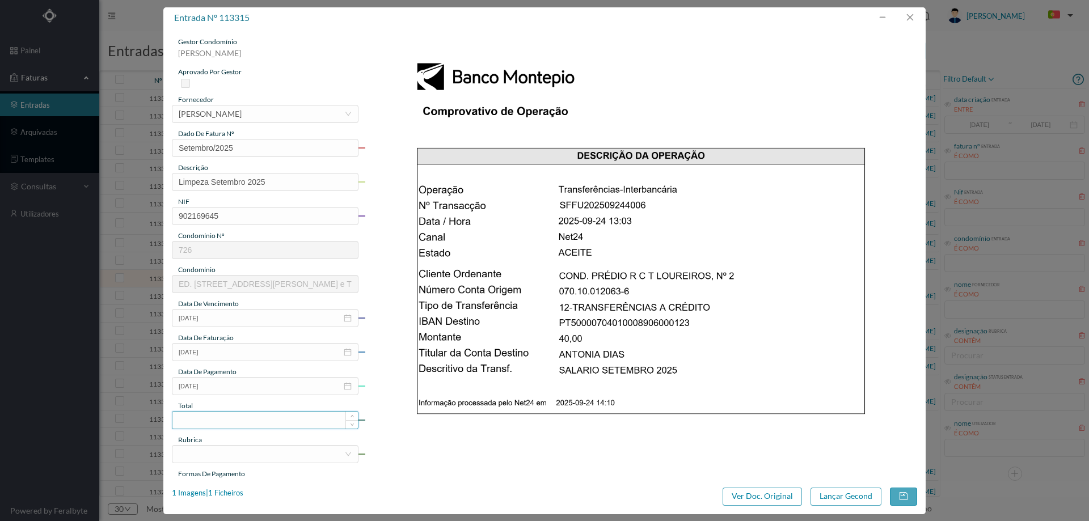
click at [236, 422] on input at bounding box center [265, 420] width 186 height 17
type input "40.00"
click at [230, 464] on div "gestor condomínio Beatriz Pinheiro aprovado por gestor fornecedor selecionar An…" at bounding box center [265, 301] width 187 height 529
click at [230, 460] on div at bounding box center [262, 454] width 166 height 17
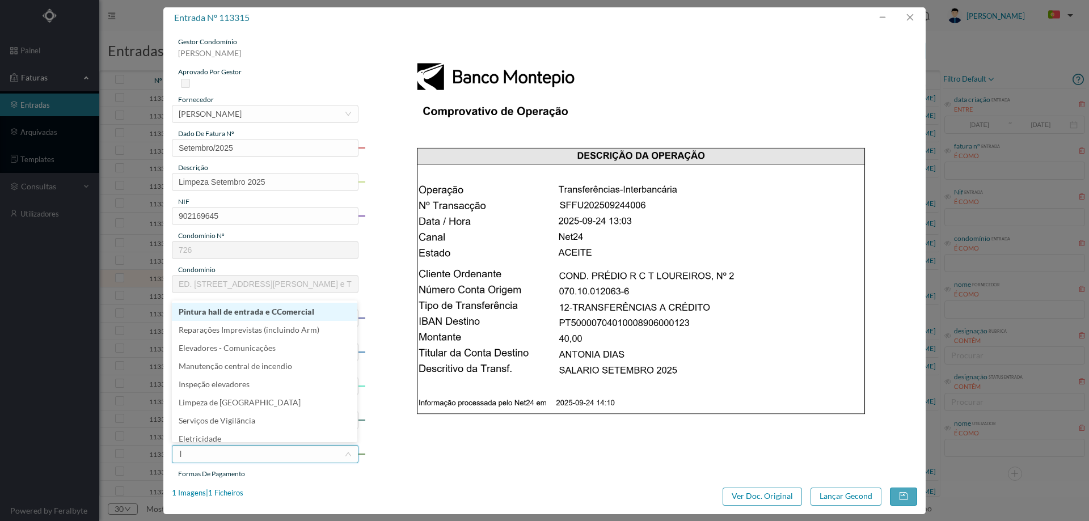
type input "li"
click at [220, 326] on li "Limpeza" at bounding box center [265, 324] width 186 height 18
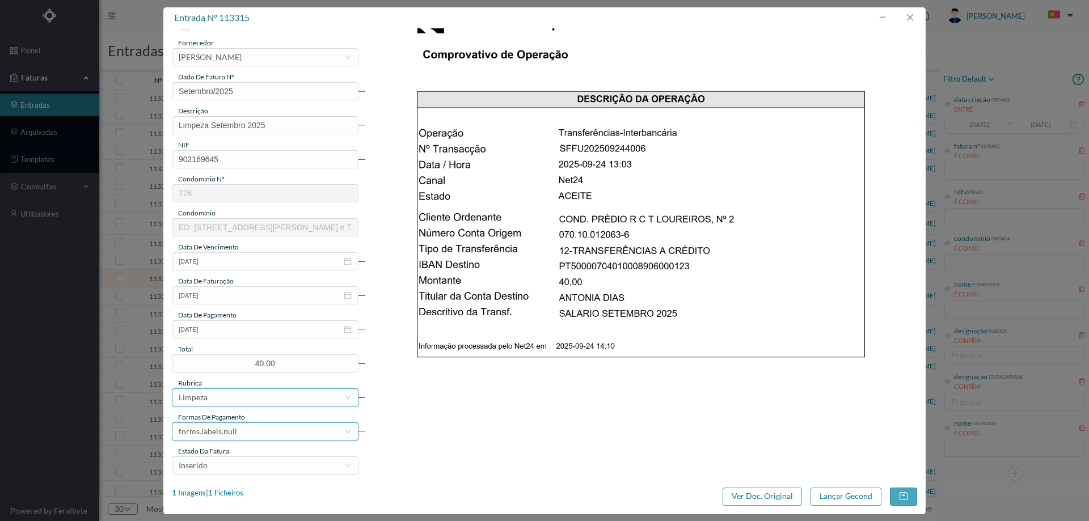
scroll to position [170, 0]
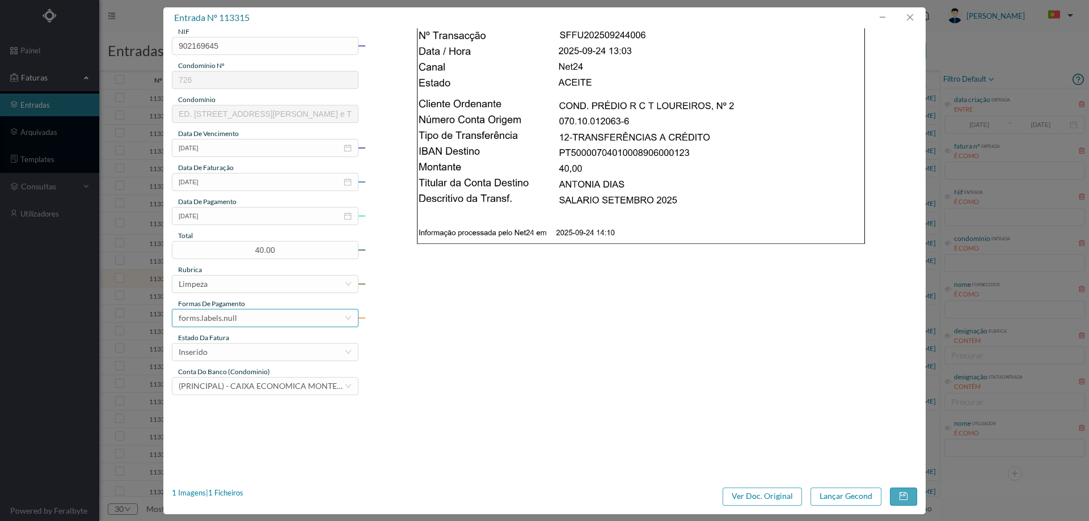
click at [228, 316] on div "forms.labels.null" at bounding box center [208, 318] width 58 height 17
click at [226, 376] on li "transferência bancária" at bounding box center [265, 377] width 186 height 18
click at [229, 347] on div "Inserido" at bounding box center [262, 352] width 166 height 17
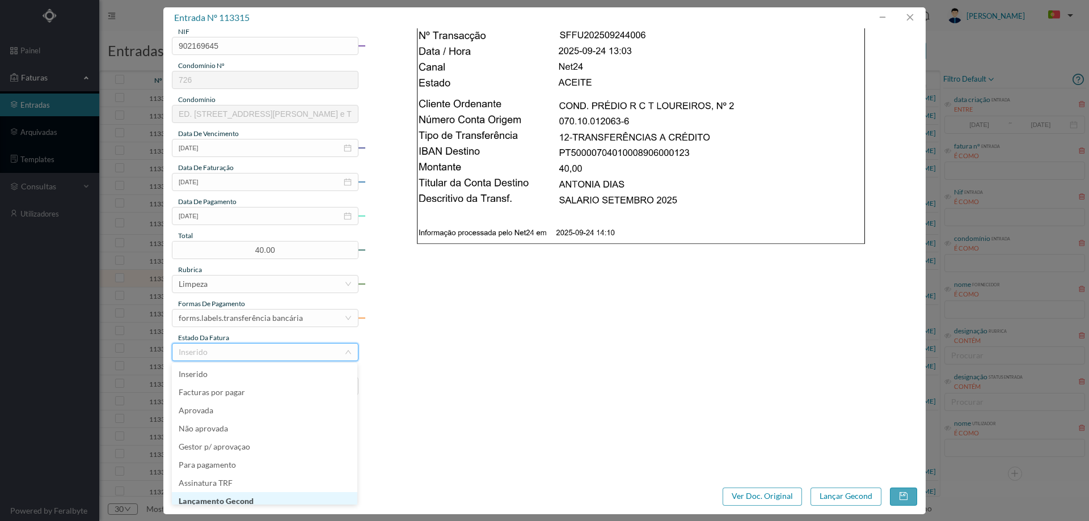
scroll to position [6, 0]
click at [227, 496] on li "Lançamento Gecond" at bounding box center [265, 496] width 186 height 18
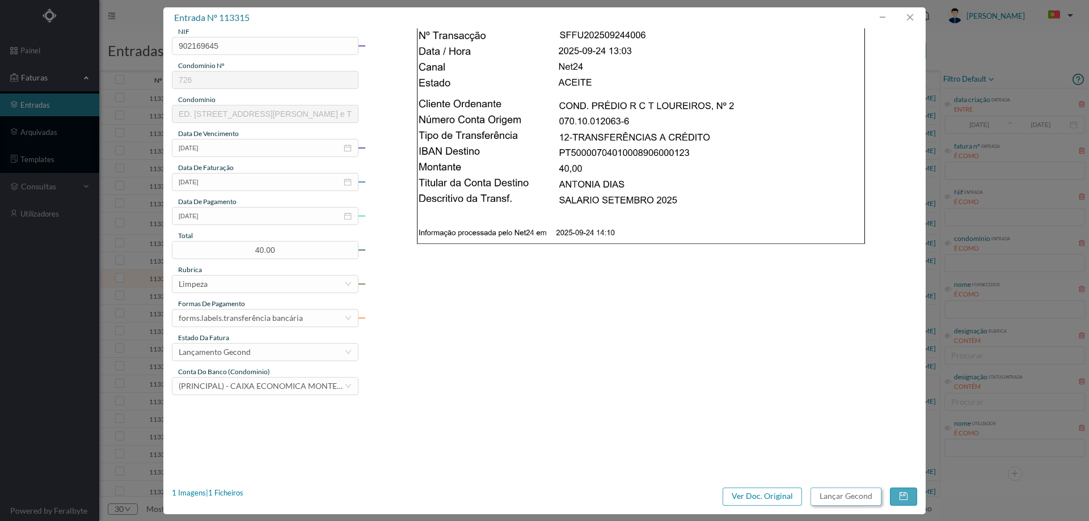
click at [838, 496] on button "Lançar Gecond" at bounding box center [846, 497] width 71 height 18
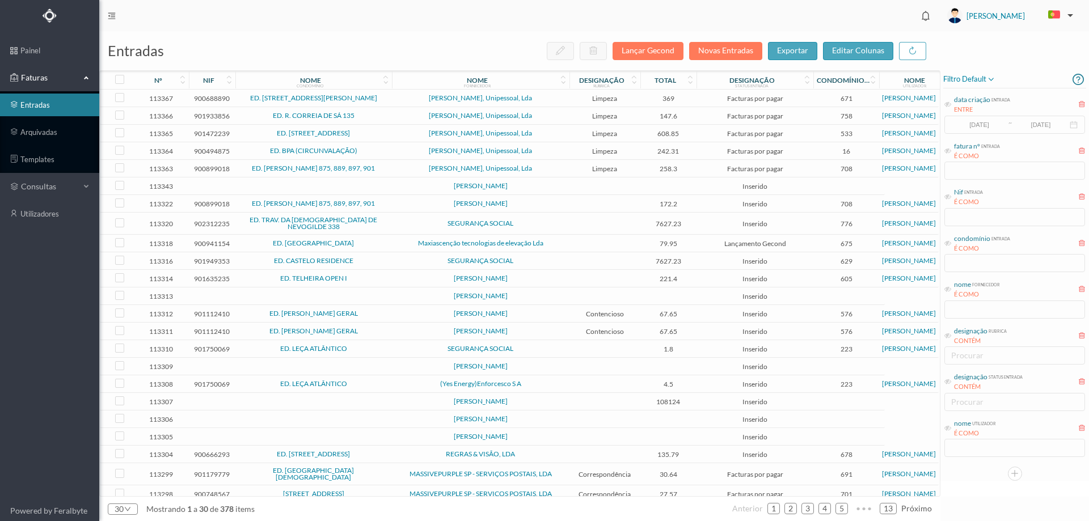
click at [390, 291] on td at bounding box center [313, 297] width 157 height 18
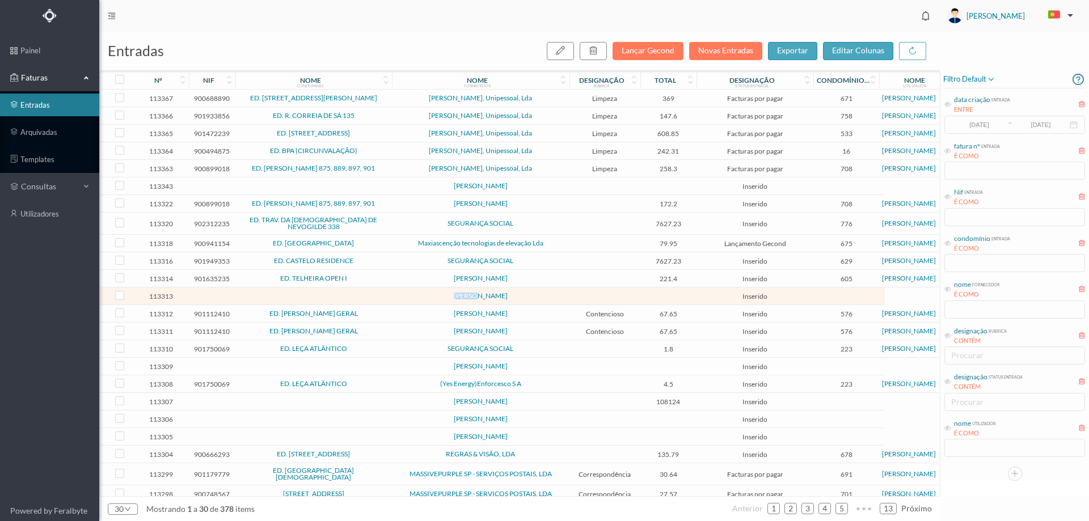
click at [390, 291] on td at bounding box center [313, 297] width 157 height 18
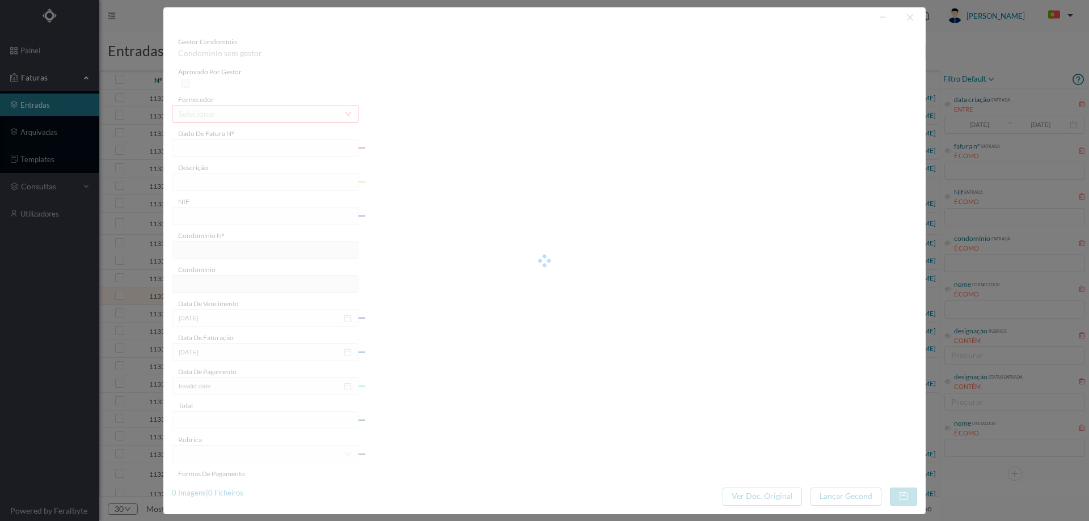
type input "0"
type input "Invalid date"
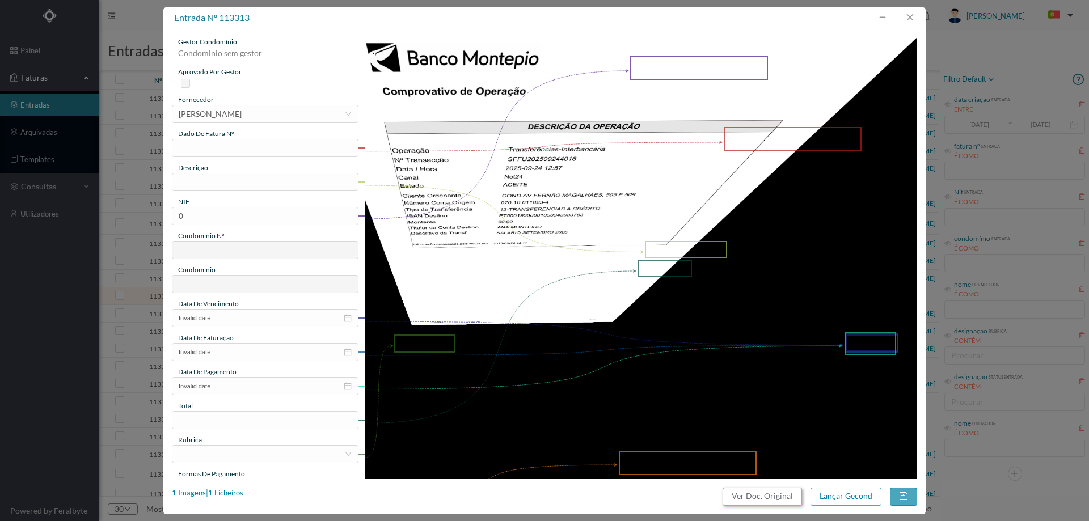
click at [761, 499] on button "Ver Doc. Original" at bounding box center [762, 497] width 79 height 18
click at [242, 116] on div "[PERSON_NAME]" at bounding box center [210, 114] width 63 height 17
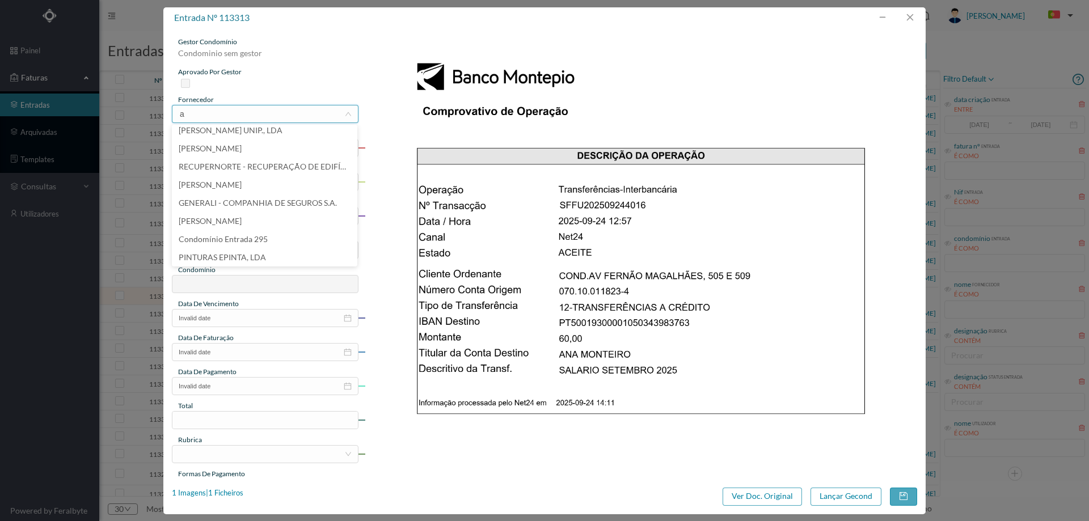
scroll to position [2, 0]
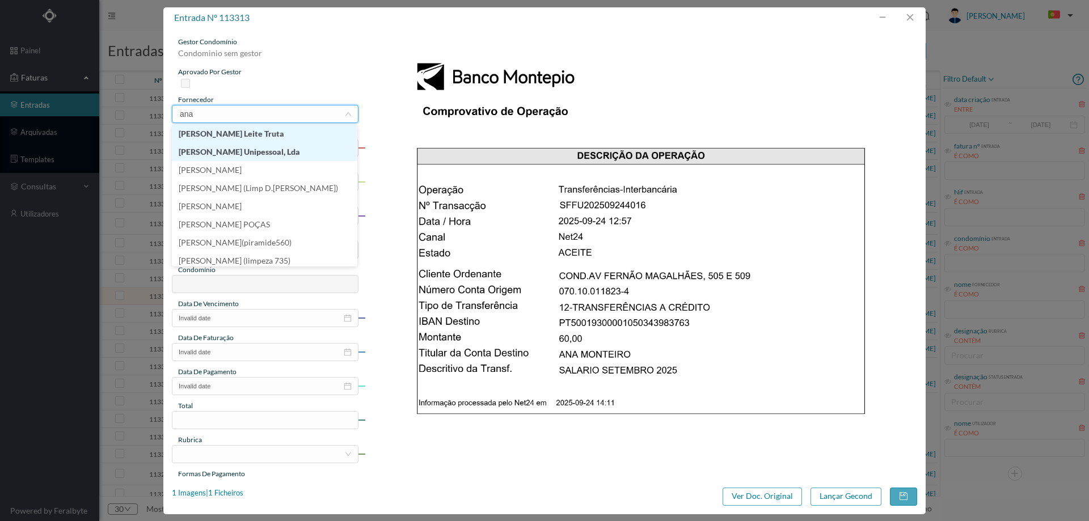
type input "ana m"
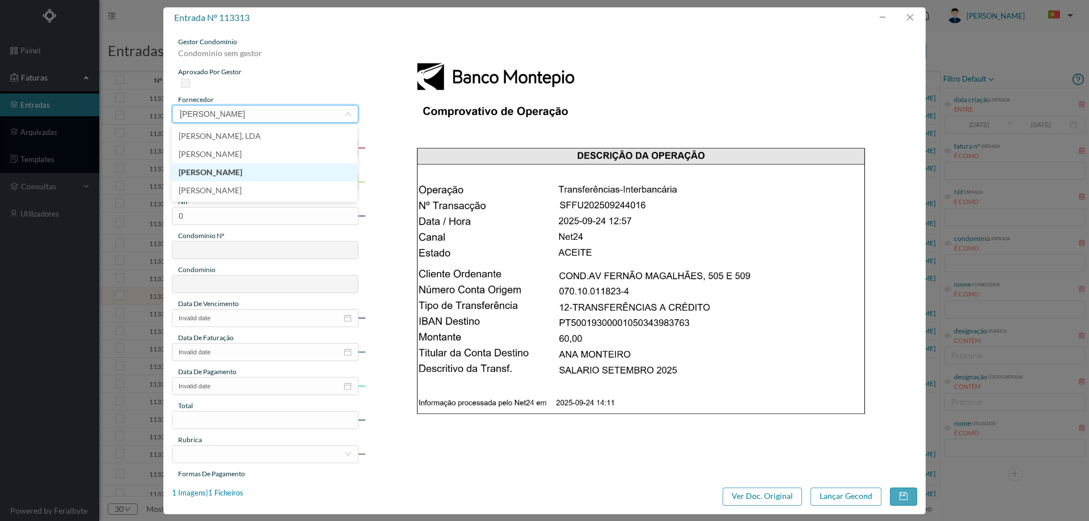
click at [240, 170] on li "[PERSON_NAME]" at bounding box center [265, 172] width 186 height 18
click at [245, 154] on input "text" at bounding box center [265, 148] width 187 height 18
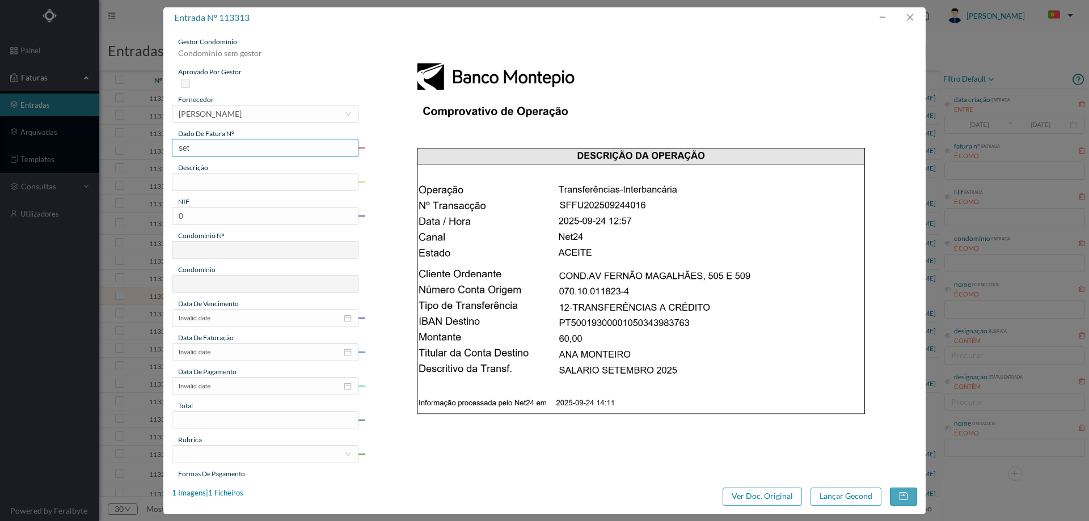
type input "Set/2025"
click at [230, 179] on input "text" at bounding box center [265, 182] width 187 height 18
type input "Limpeza Setembro 2025"
click at [266, 222] on input "0" at bounding box center [265, 216] width 187 height 18
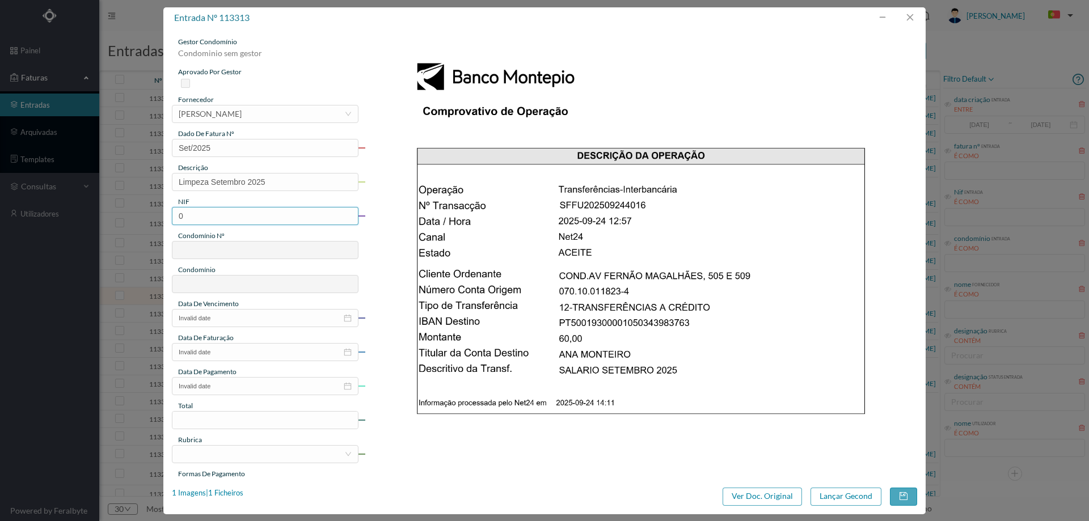
paste input "901515302"
type input "901515302"
type input "681"
type input "ED. FERNÃO MAGALHÃES 505/509"
type input "901515302"
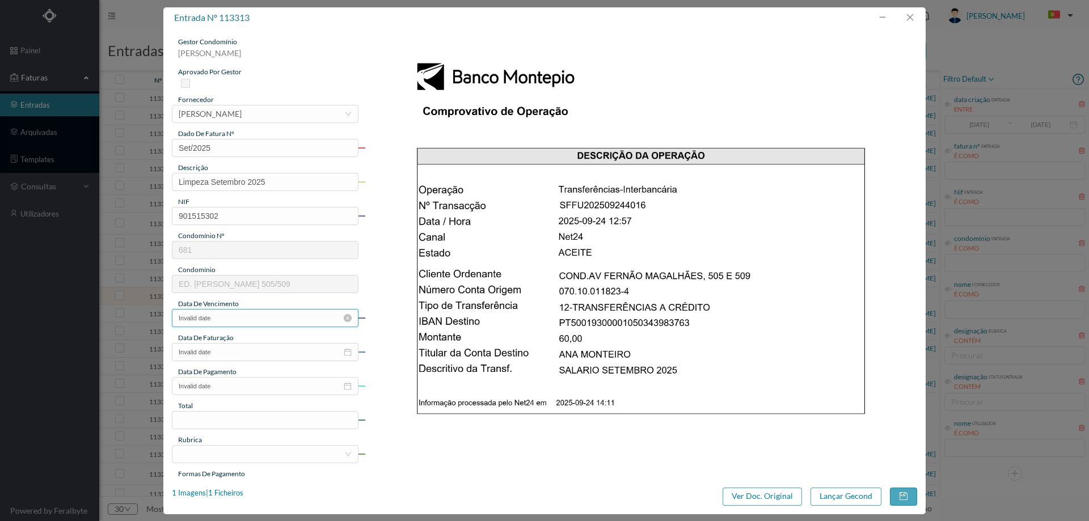
click at [234, 309] on input "Invalid date" at bounding box center [265, 318] width 187 height 18
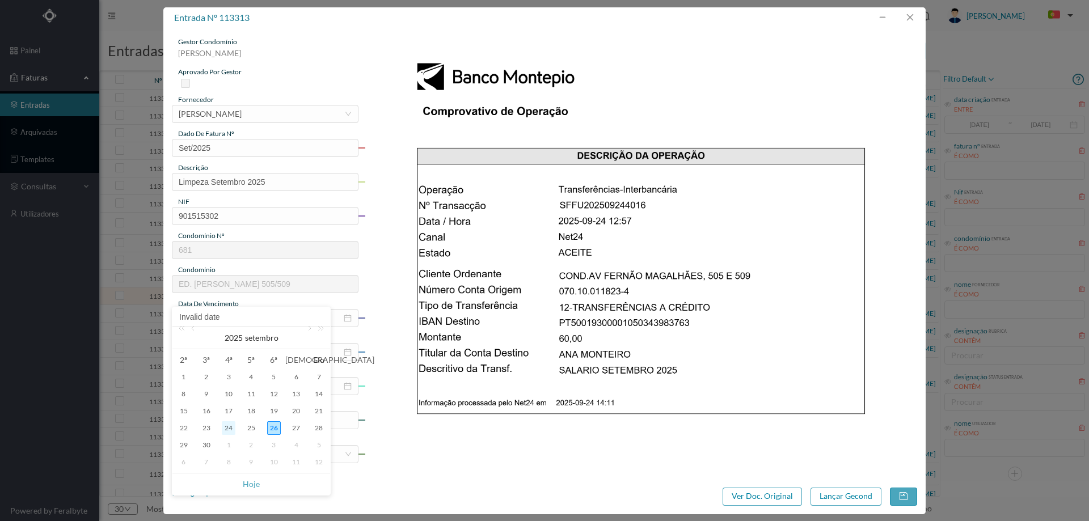
click at [229, 433] on div "24" at bounding box center [229, 429] width 14 height 14
type input "[DATE]"
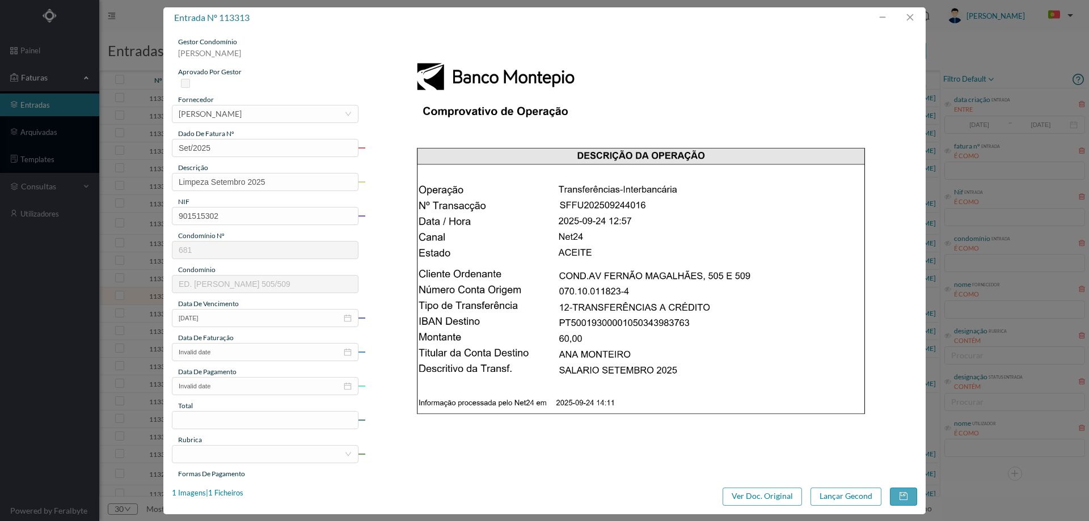
click at [245, 374] on div "data de pagamento" at bounding box center [265, 372] width 187 height 10
click at [243, 389] on input "Invalid date" at bounding box center [265, 386] width 187 height 18
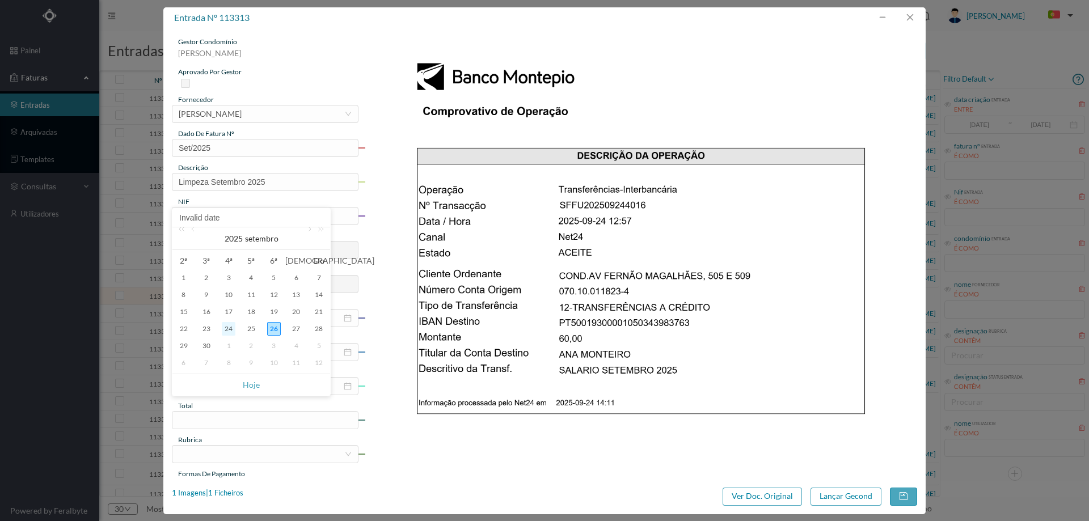
click at [230, 331] on div "24" at bounding box center [229, 329] width 14 height 14
type input "[DATE]"
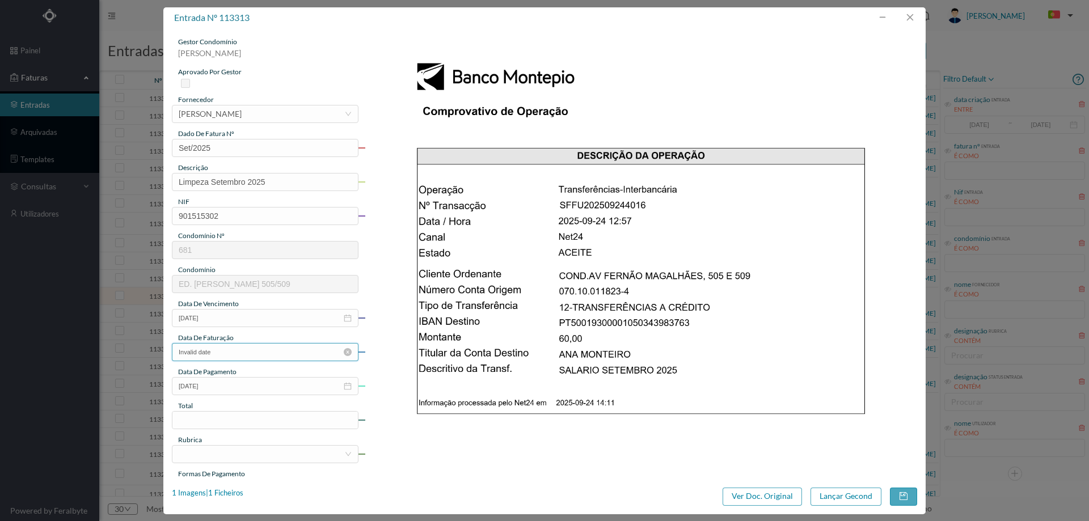
click at [238, 350] on input "Invalid date" at bounding box center [265, 352] width 187 height 18
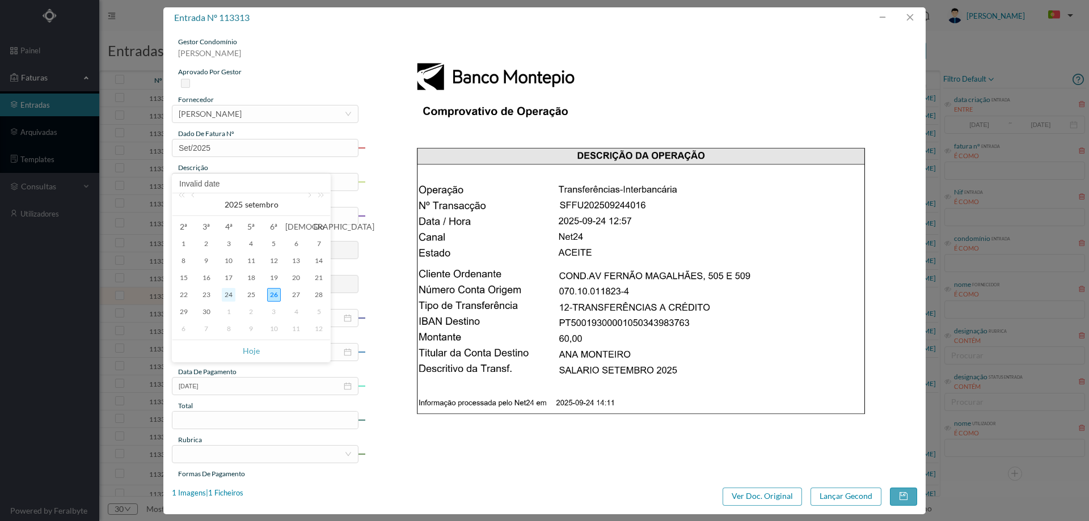
click at [232, 296] on div "24" at bounding box center [229, 295] width 14 height 14
type input "[DATE]"
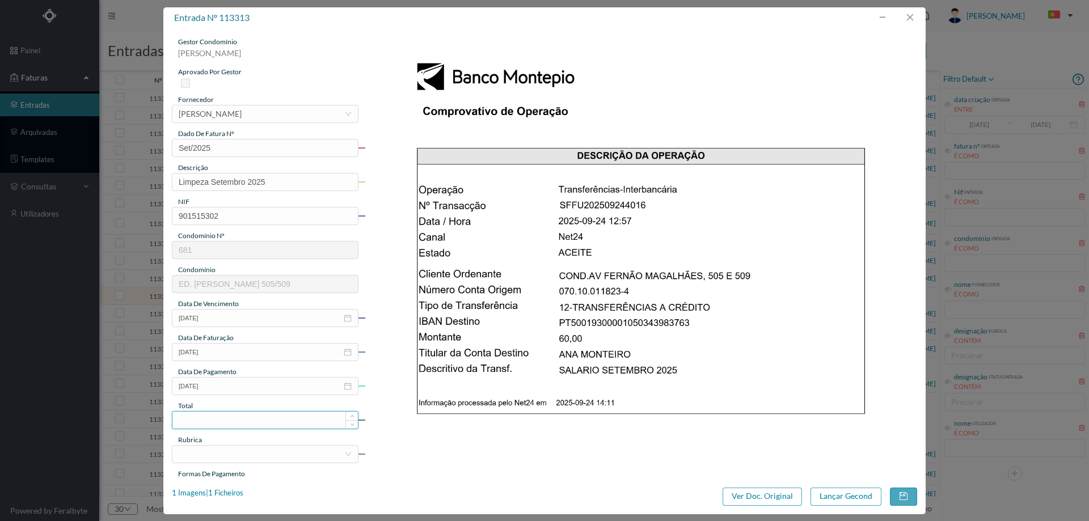
click at [237, 415] on input at bounding box center [265, 420] width 186 height 17
type input "60.00"
click at [233, 453] on div at bounding box center [262, 454] width 166 height 17
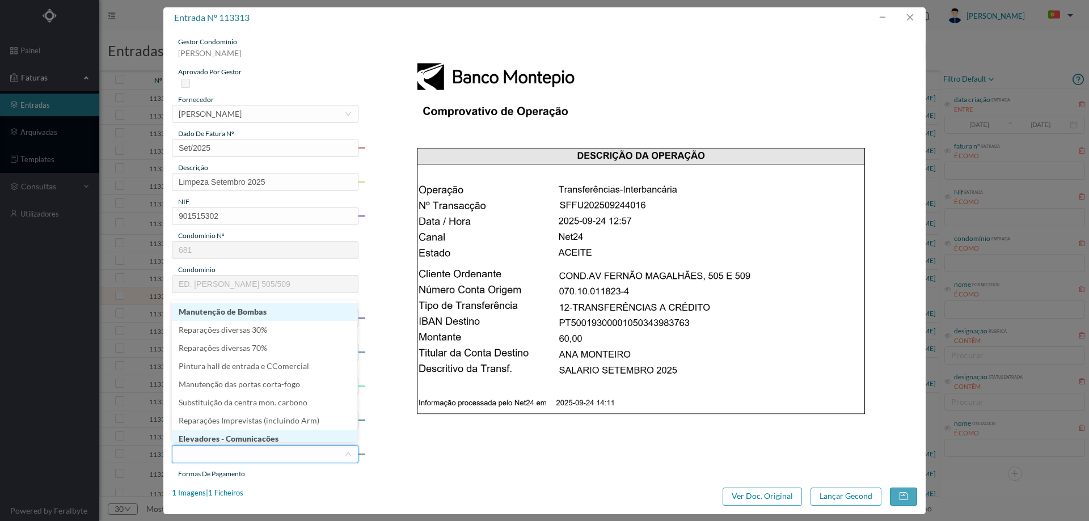
scroll to position [5, 0]
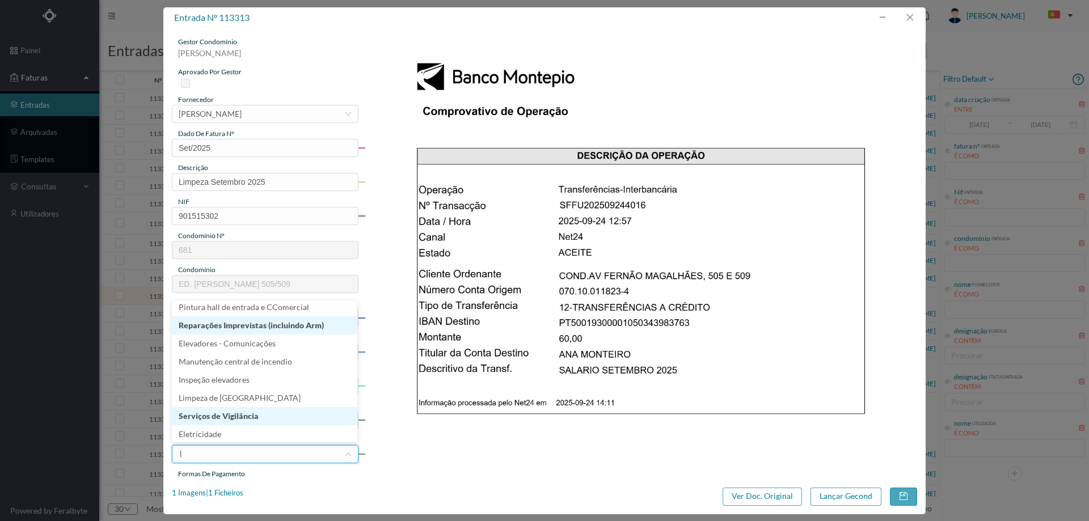
type input "li"
click at [237, 331] on li "Limpeza" at bounding box center [265, 326] width 186 height 18
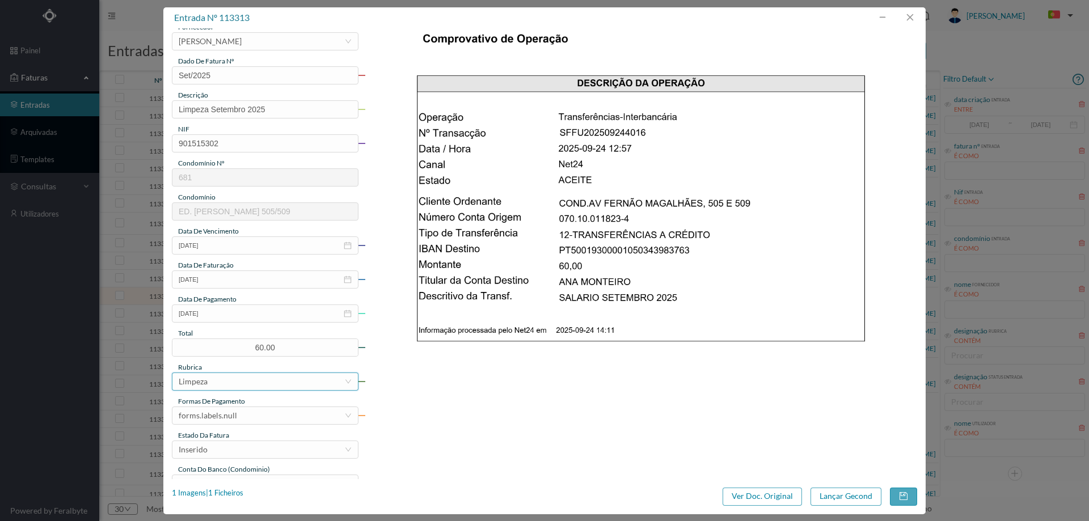
scroll to position [170, 0]
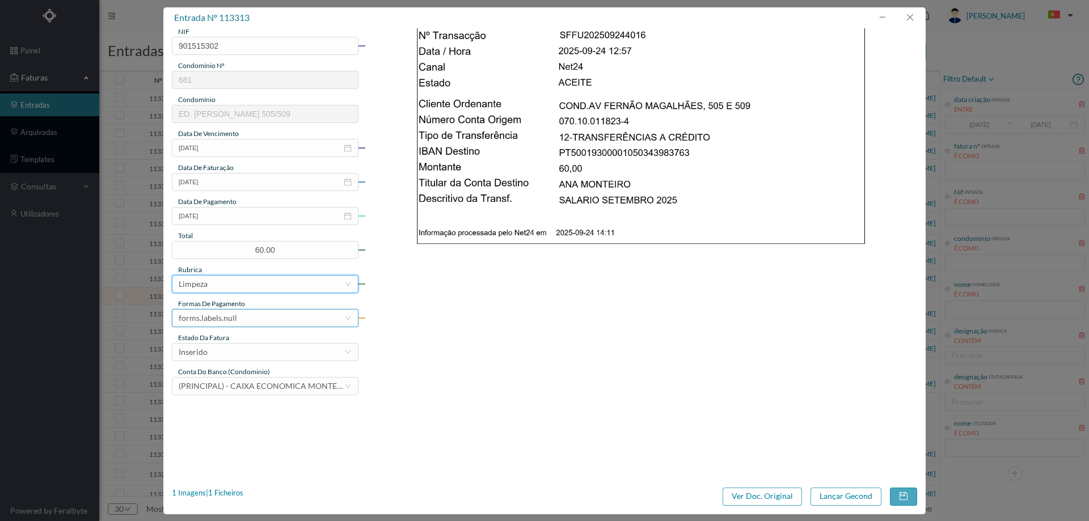
click at [229, 311] on div "forms.labels.null" at bounding box center [208, 318] width 58 height 17
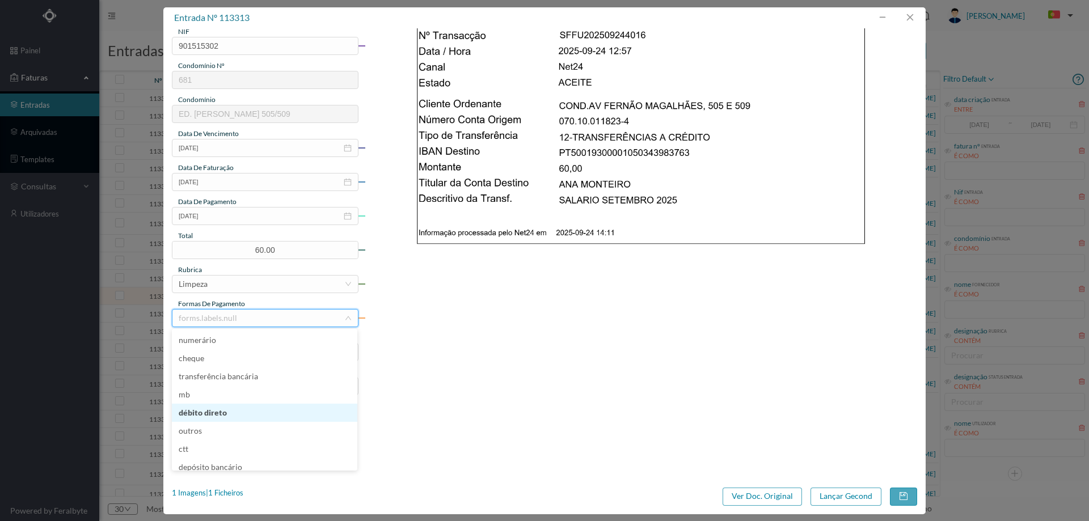
click at [246, 410] on li "débito direto" at bounding box center [265, 413] width 186 height 18
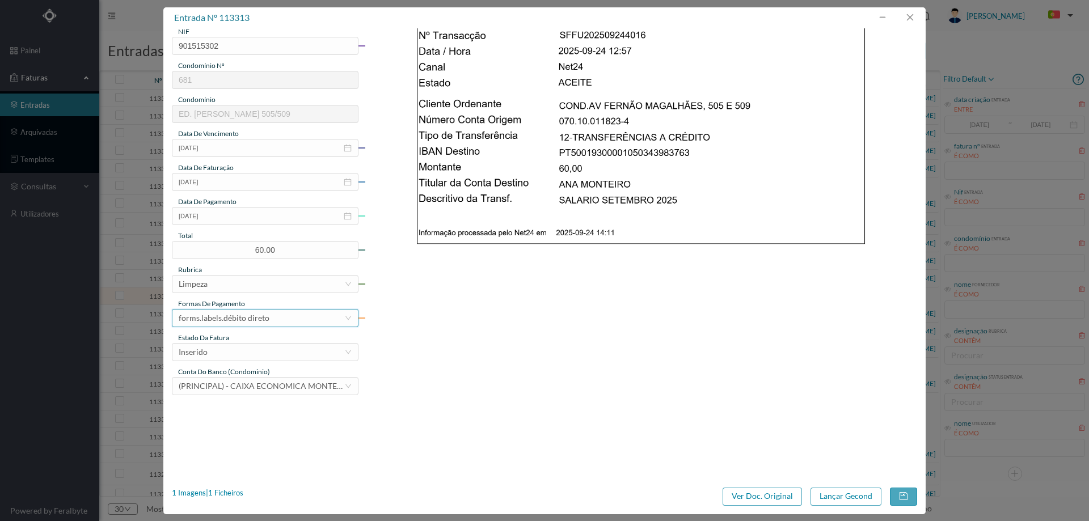
click at [268, 325] on div "forms.labels.débito direto" at bounding box center [262, 318] width 166 height 17
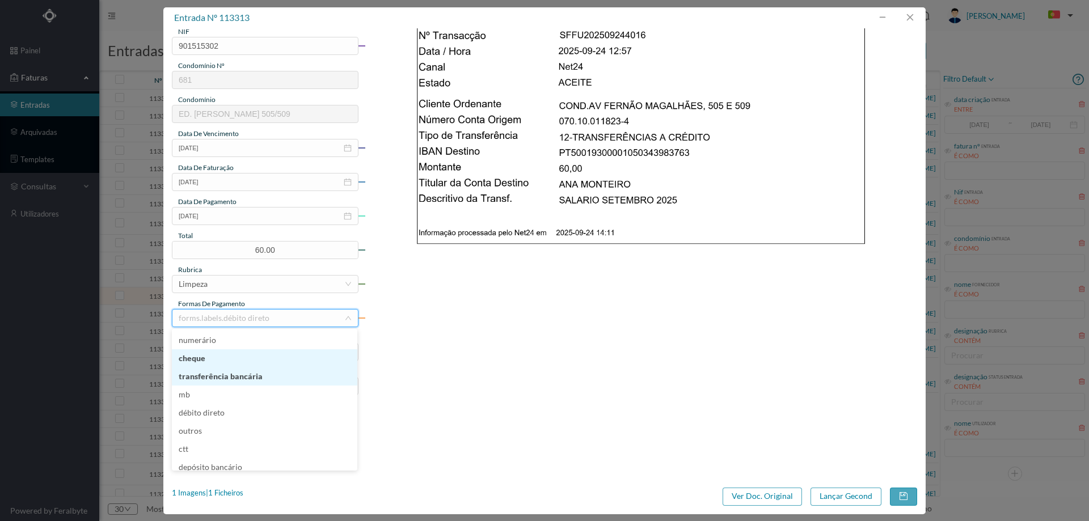
click at [251, 372] on li "transferência bancária" at bounding box center [265, 377] width 186 height 18
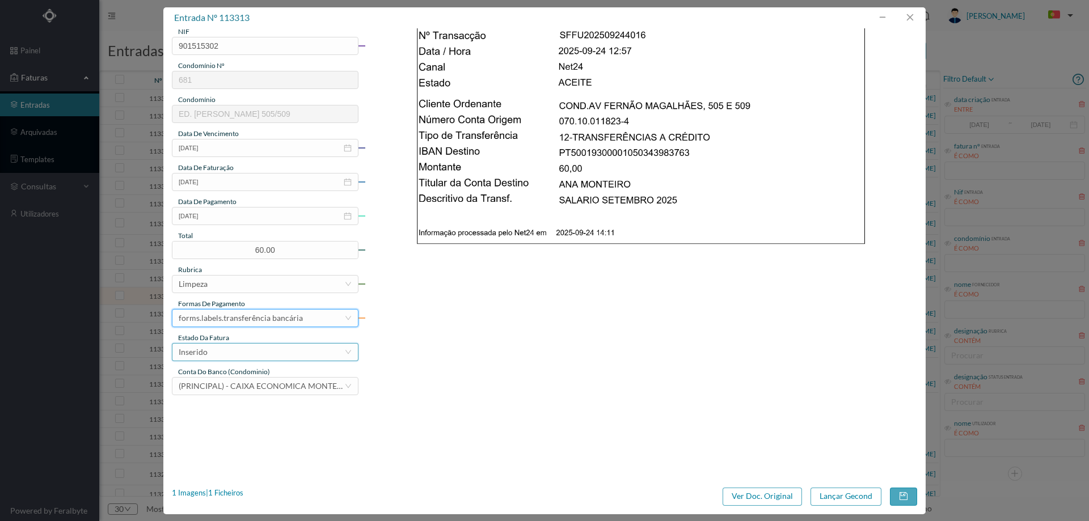
click at [254, 348] on div "Inserido" at bounding box center [262, 352] width 166 height 17
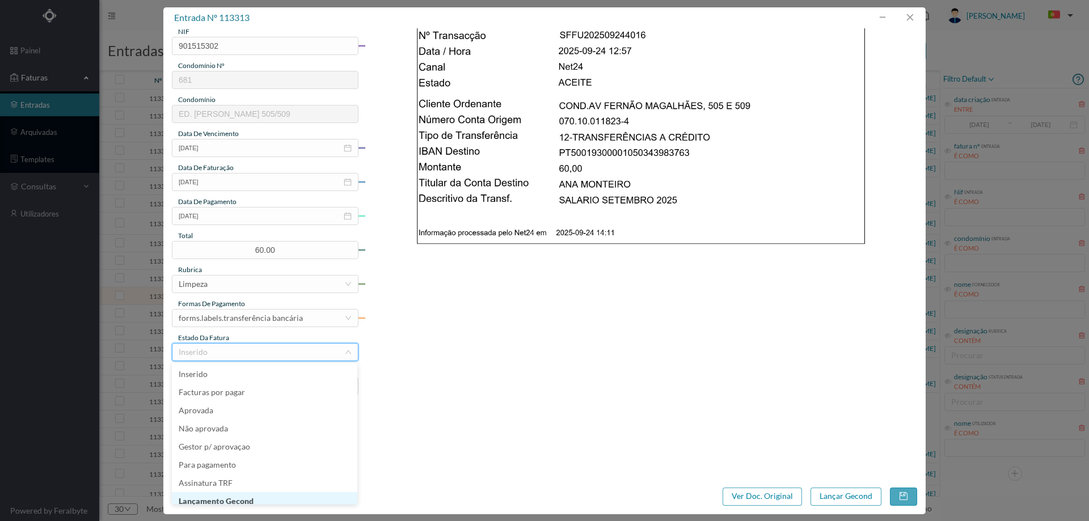
scroll to position [6, 0]
click at [233, 498] on li "Lançamento Gecond" at bounding box center [265, 496] width 186 height 18
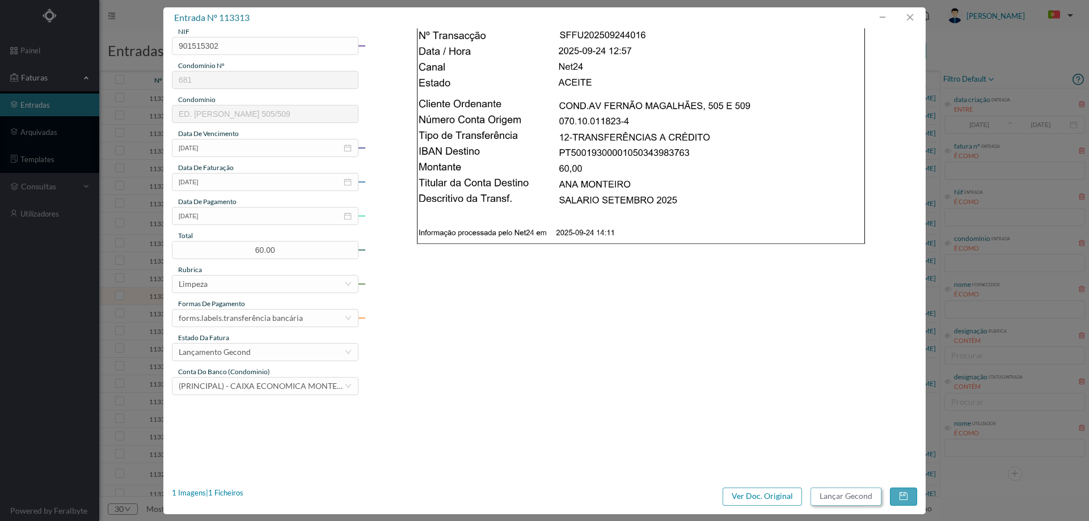
click at [830, 494] on button "Lançar Gecond" at bounding box center [846, 497] width 71 height 18
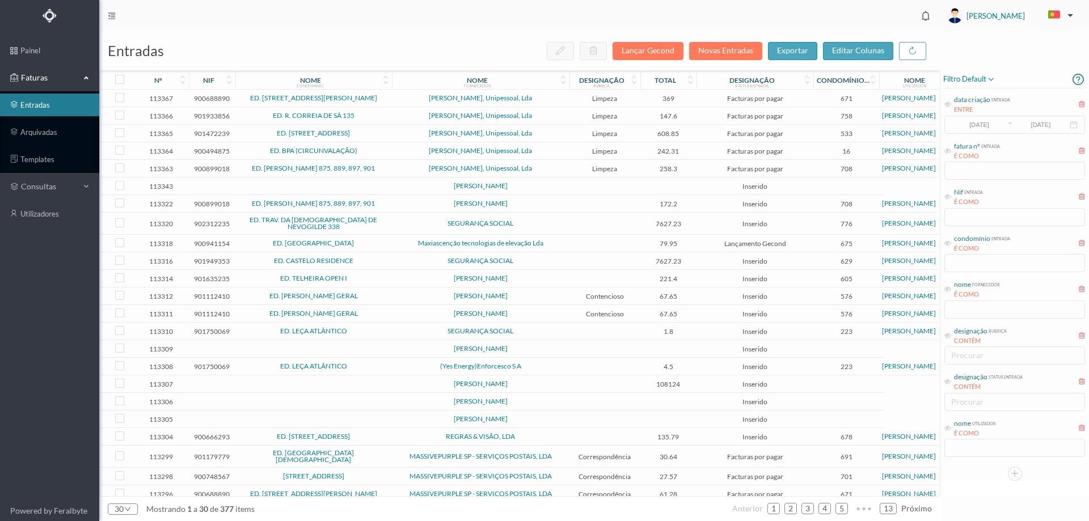
click at [580, 347] on td at bounding box center [605, 349] width 71 height 18
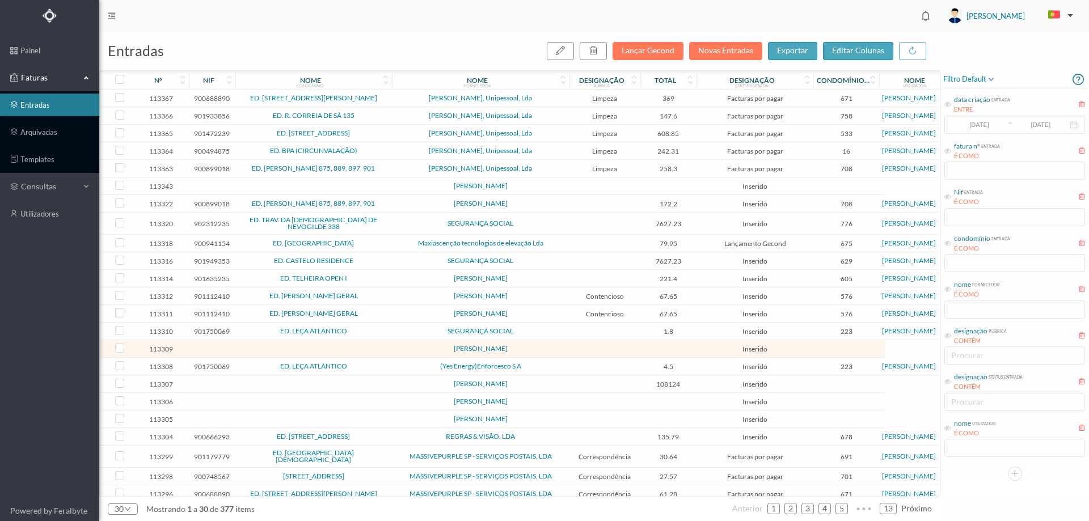
click at [580, 347] on td at bounding box center [605, 349] width 71 height 18
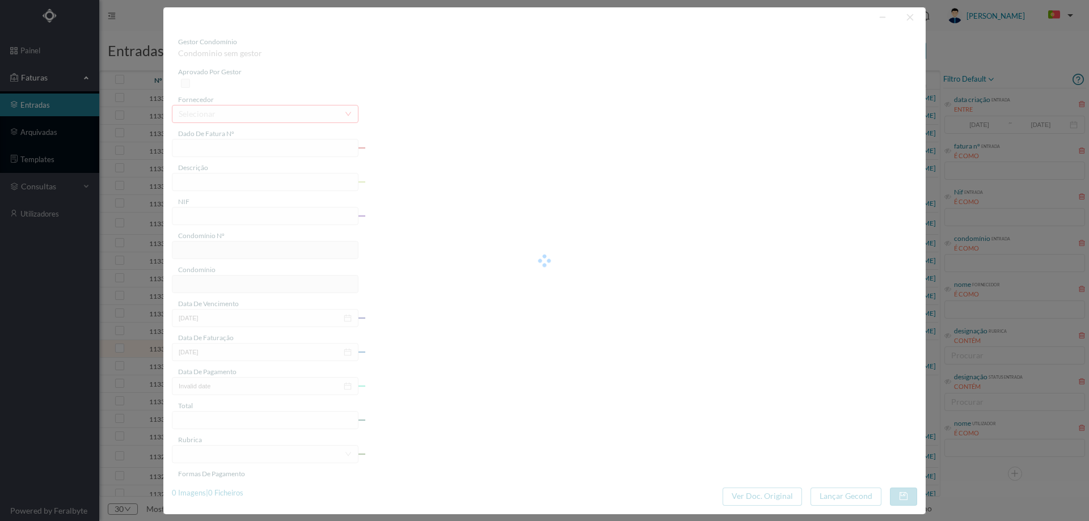
type input "ITO"
type input "0"
type input "Invalid date"
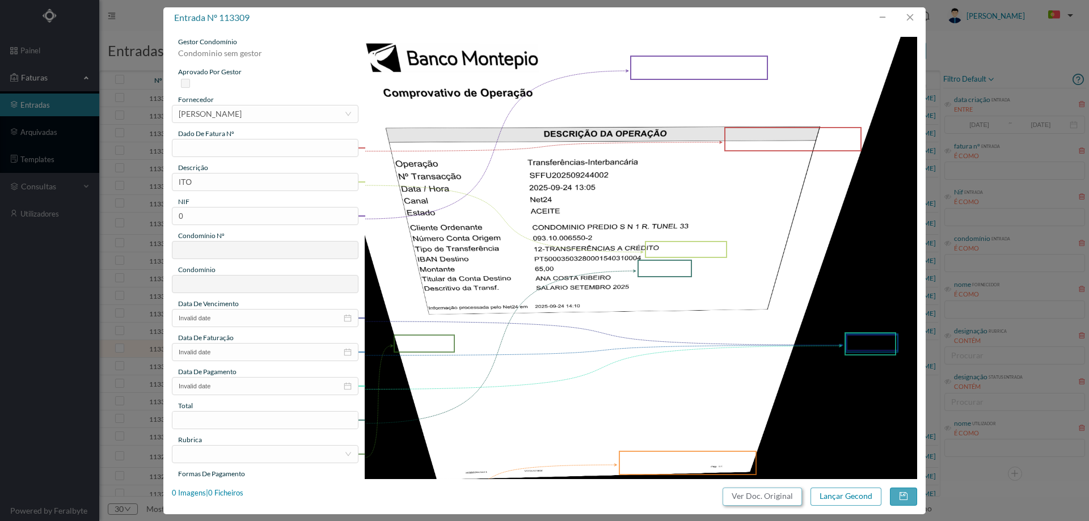
click at [740, 497] on button "Ver Doc. Original" at bounding box center [762, 497] width 79 height 18
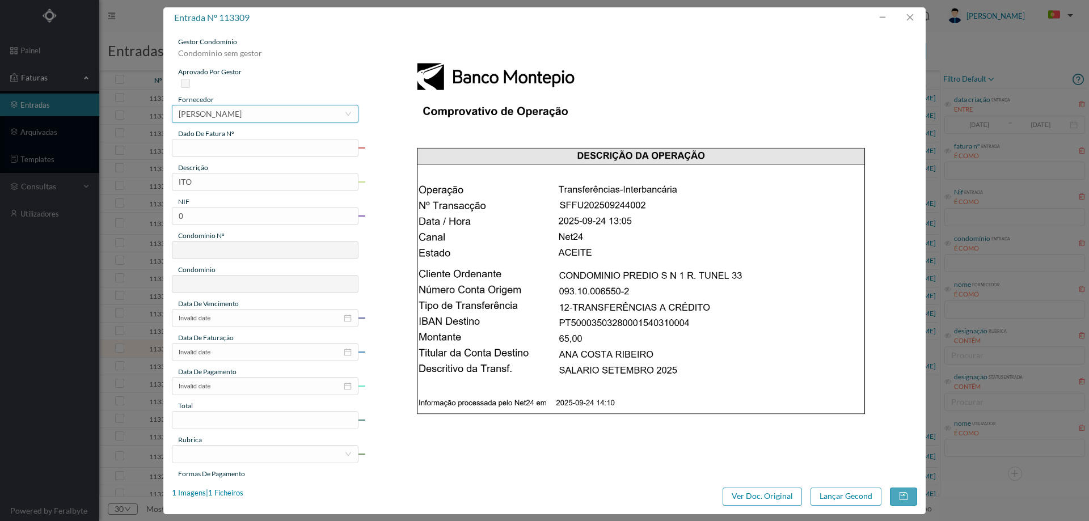
click at [242, 113] on div "[PERSON_NAME]" at bounding box center [210, 114] width 63 height 17
type input "ana costa"
click at [283, 136] on li "[PERSON_NAME] (limpeza 735)" at bounding box center [265, 136] width 186 height 18
click at [245, 149] on input "text" at bounding box center [265, 148] width 187 height 18
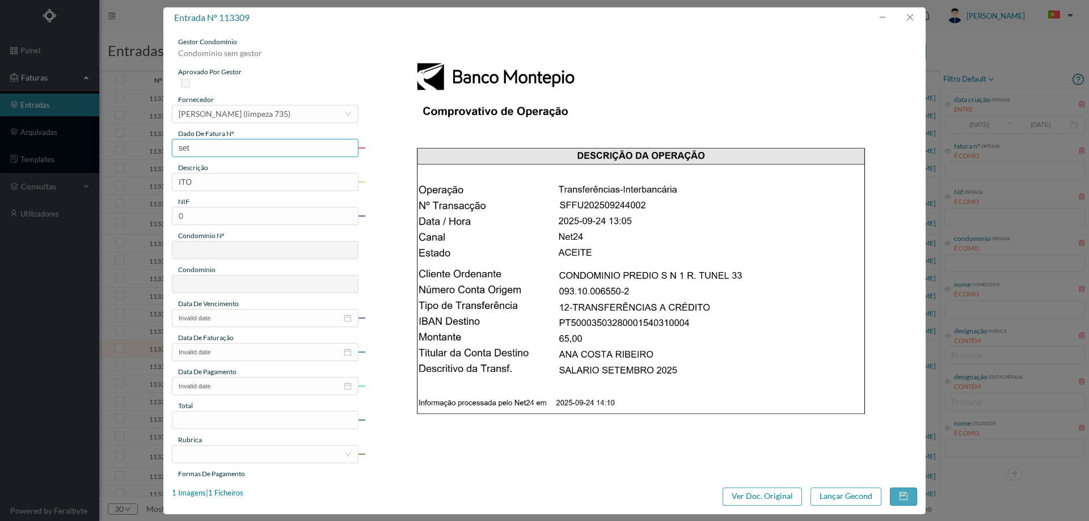
type input "Set/2025"
click at [230, 180] on input "ITO" at bounding box center [265, 182] width 187 height 18
drag, startPoint x: 167, startPoint y: 179, endPoint x: 128, endPoint y: 178, distance: 39.2
click at [128, 178] on div "entrada nº 113309 gestor condomínio Condominio sem gestor aprovado por gestor f…" at bounding box center [544, 260] width 1089 height 521
type input "Limpeza Setembro 2025"
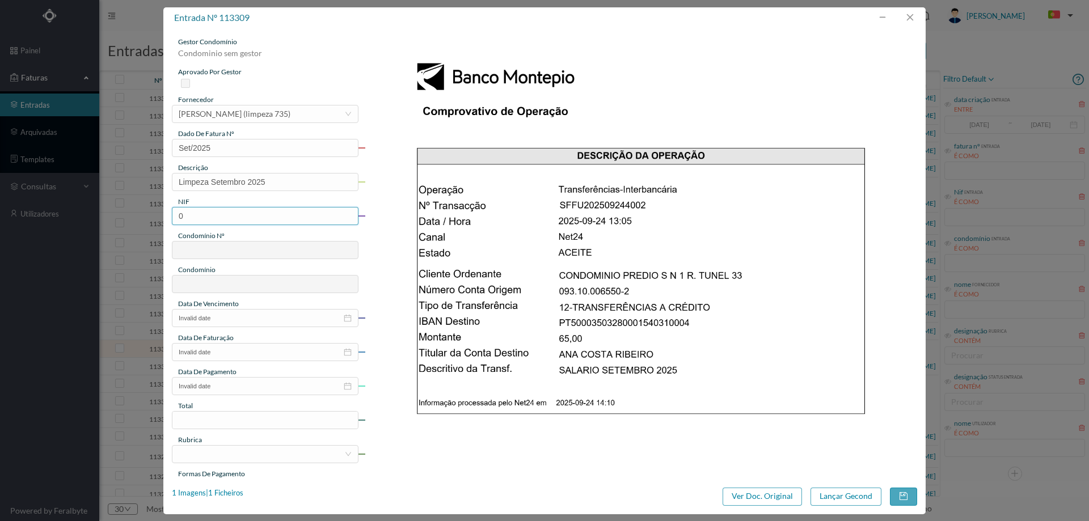
drag, startPoint x: 251, startPoint y: 215, endPoint x: 88, endPoint y: 212, distance: 162.9
click at [88, 212] on div "entrada nº 113309 gestor condomínio Condominio sem gestor aprovado por gestor f…" at bounding box center [544, 260] width 1089 height 521
paste input "901353388"
type input "901353388"
type input "735"
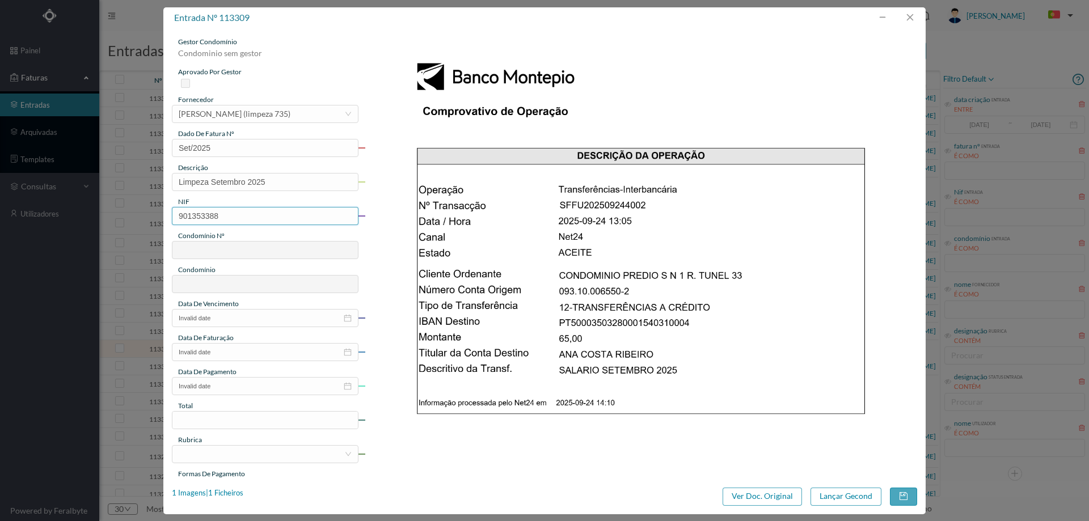
type input "ED. RUA DO TEATRO, 194 E RUA DO TUNEL 33"
type input "901353388"
click at [227, 325] on input "Invalid date" at bounding box center [265, 318] width 187 height 18
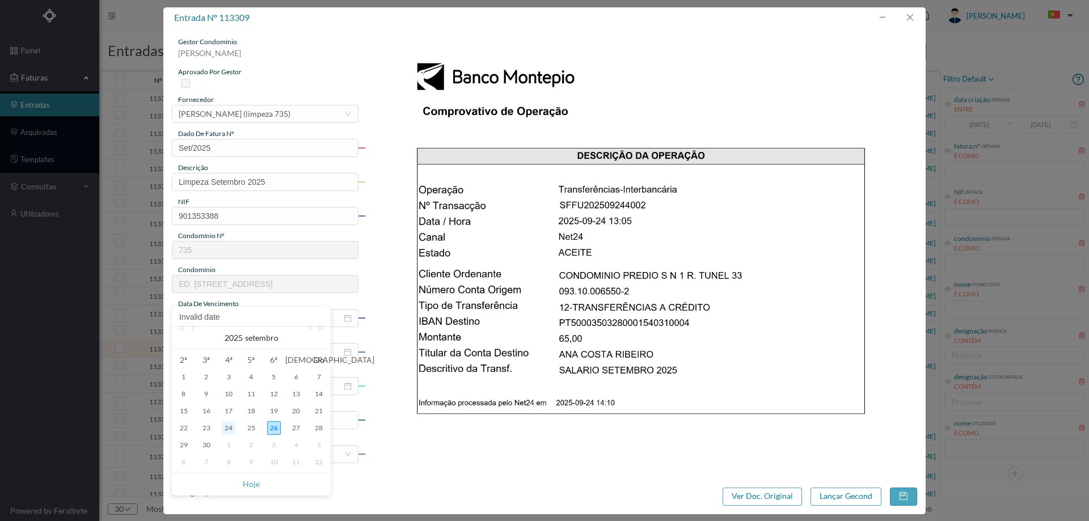
click at [230, 425] on div "24" at bounding box center [229, 429] width 14 height 14
type input "[DATE]"
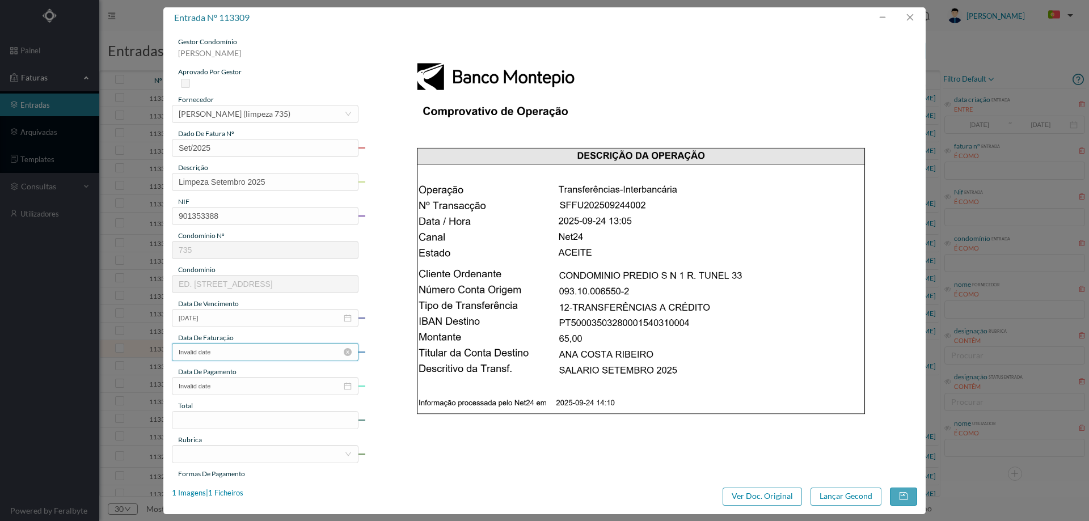
click at [251, 354] on input "Invalid date" at bounding box center [265, 352] width 187 height 18
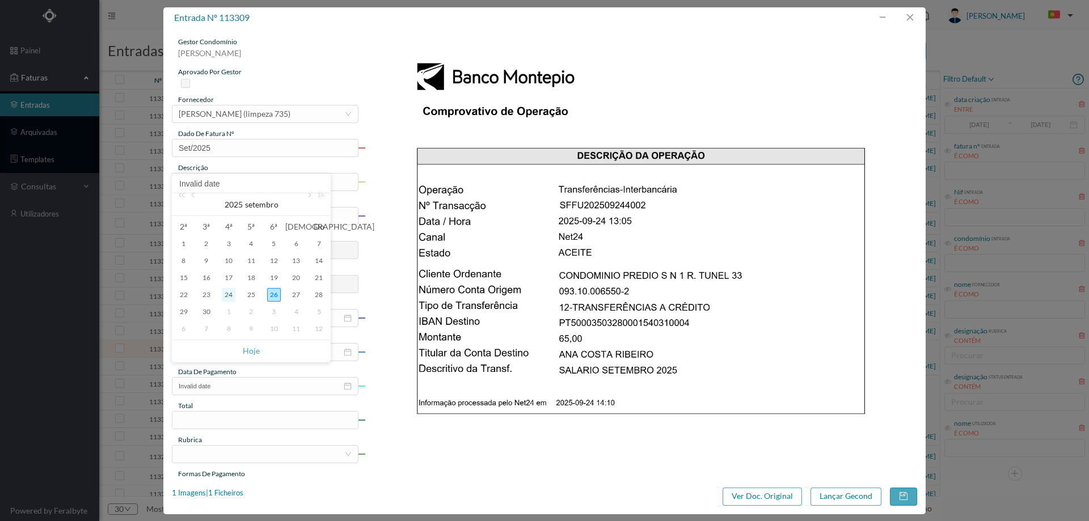
click at [227, 298] on div "24" at bounding box center [229, 295] width 14 height 14
type input "[DATE]"
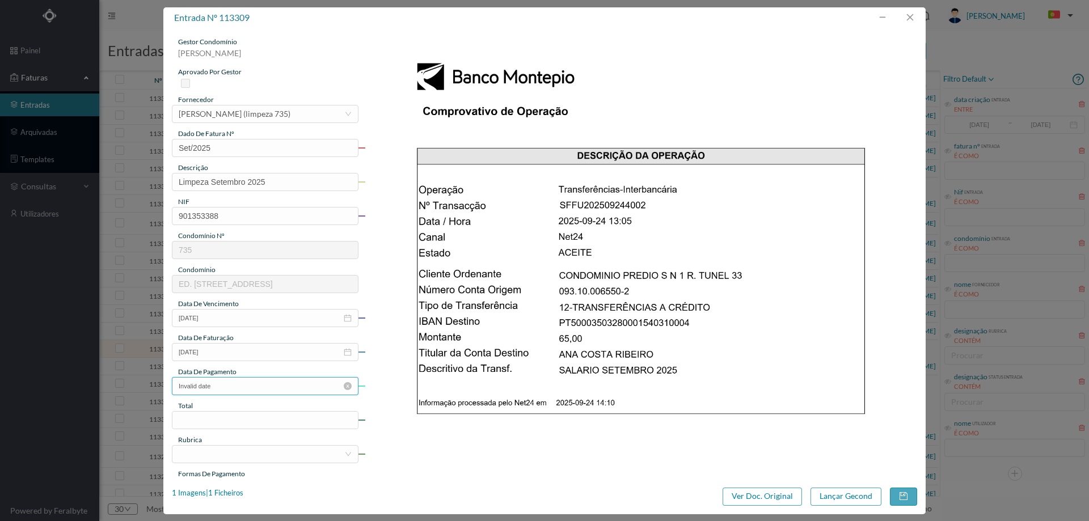
click at [232, 387] on input "Invalid date" at bounding box center [265, 386] width 187 height 18
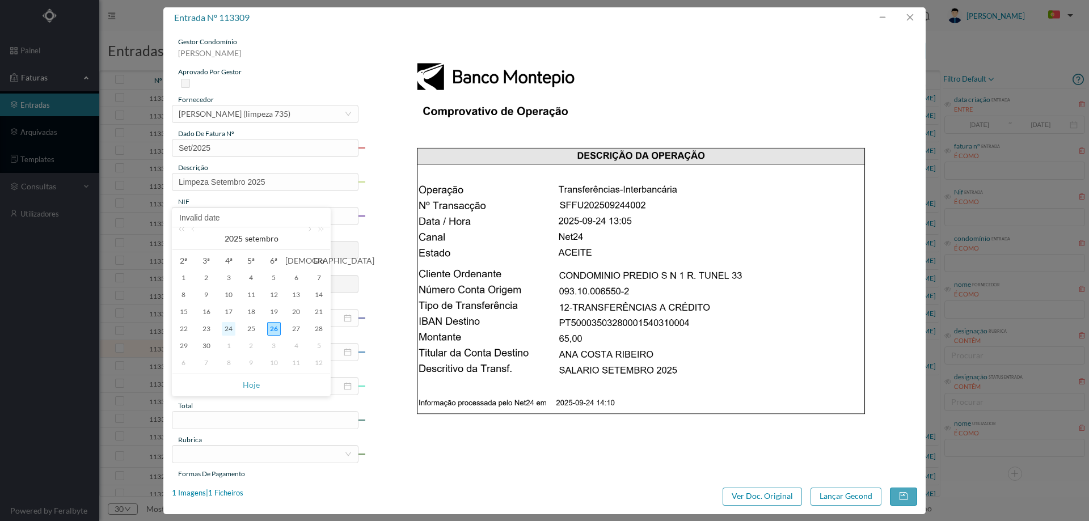
click at [234, 331] on div "24" at bounding box center [229, 329] width 14 height 14
type input "[DATE]"
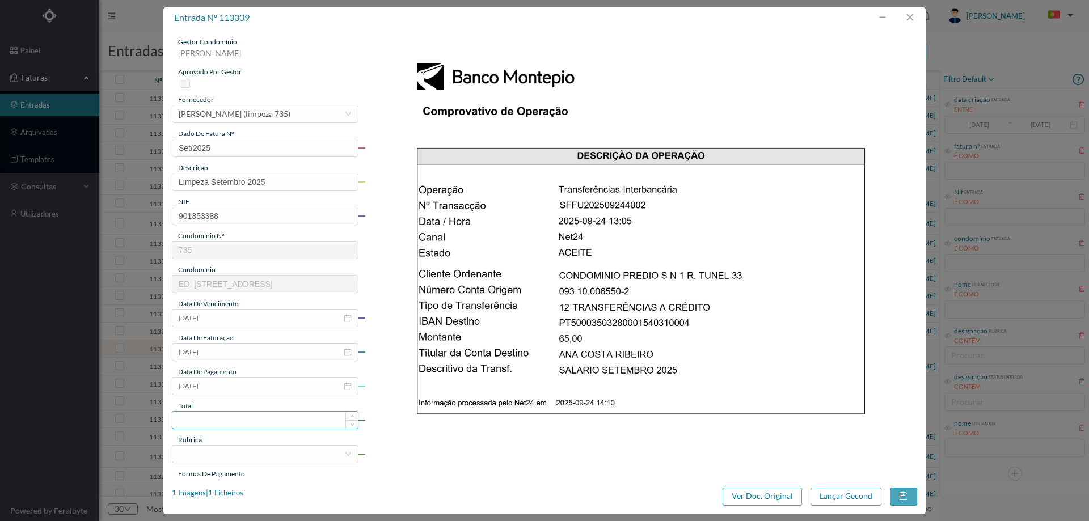
click at [229, 420] on input at bounding box center [265, 420] width 186 height 17
type input "65.00"
click at [204, 461] on div at bounding box center [262, 454] width 166 height 17
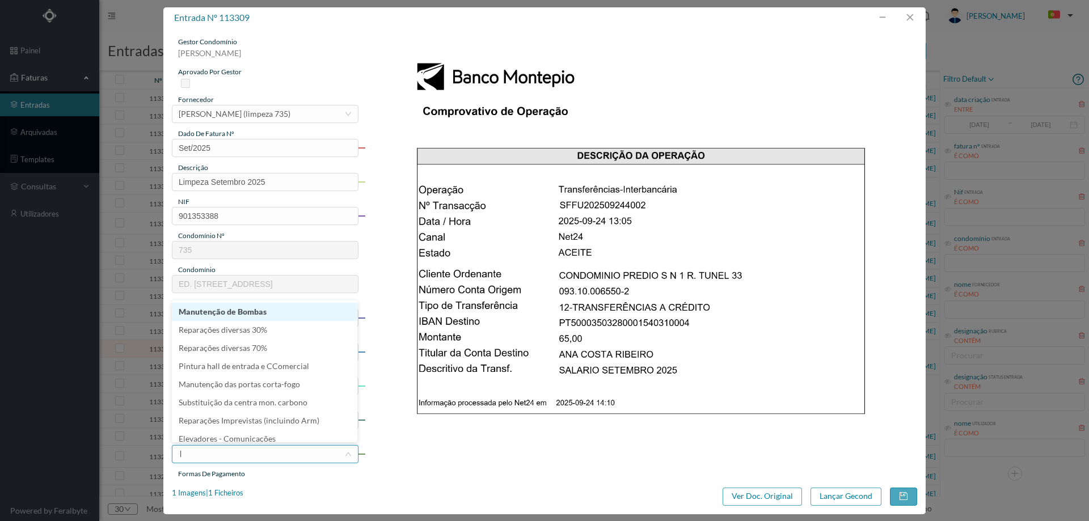
type input "li"
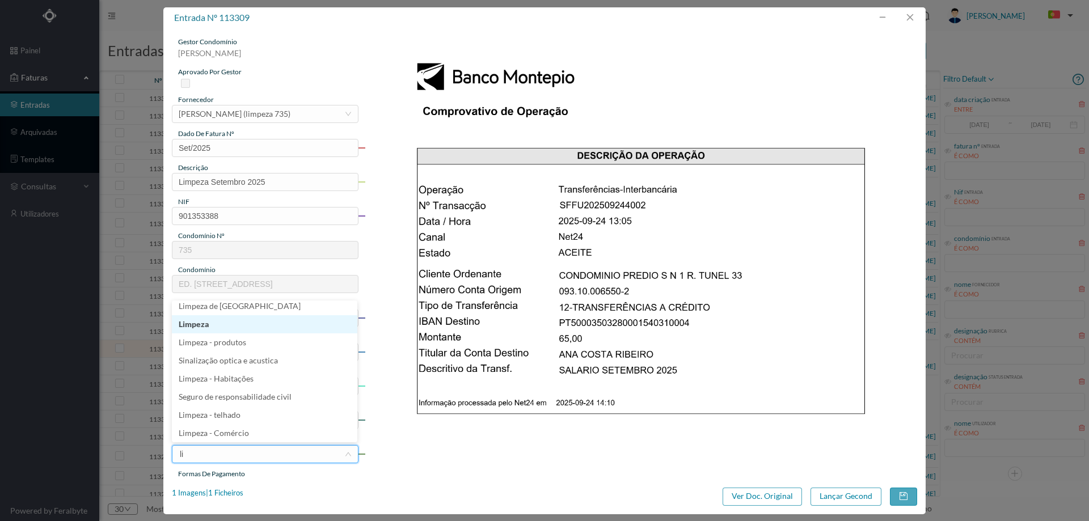
click at [211, 329] on li "Limpeza" at bounding box center [265, 324] width 186 height 18
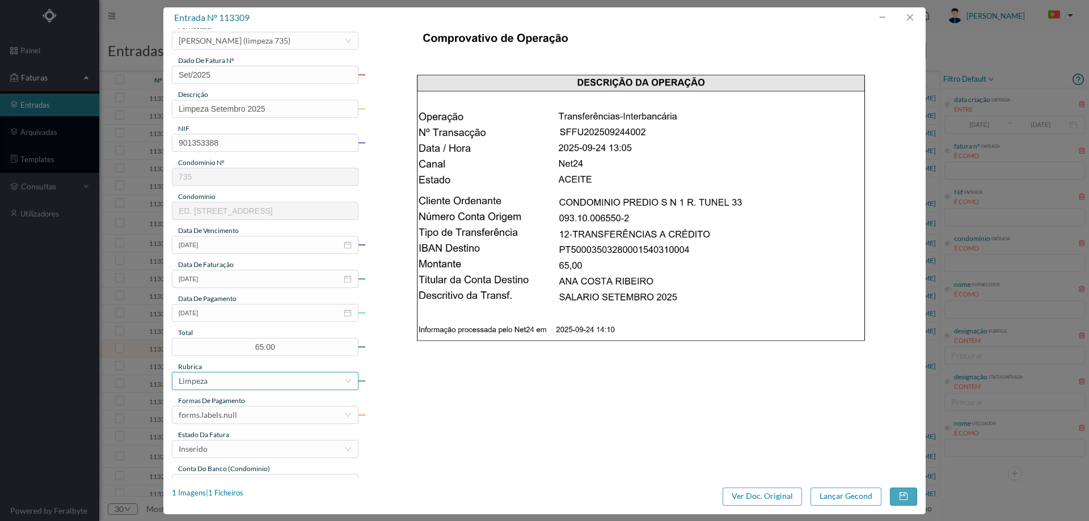
scroll to position [170, 0]
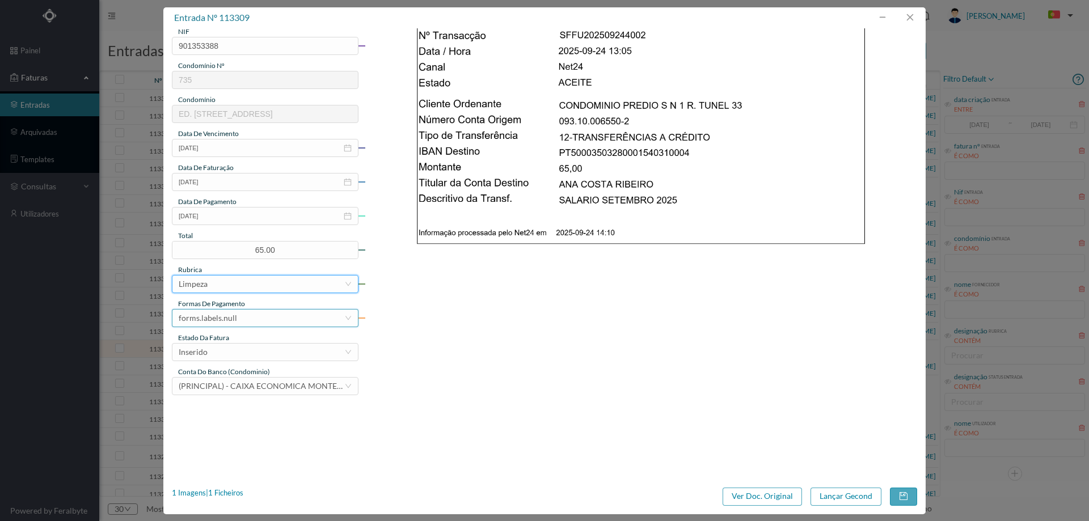
click at [238, 324] on div "forms.labels.null" at bounding box center [262, 318] width 166 height 17
click at [236, 382] on li "transferência bancária" at bounding box center [265, 377] width 186 height 18
click at [259, 353] on div "Inserido" at bounding box center [262, 352] width 166 height 17
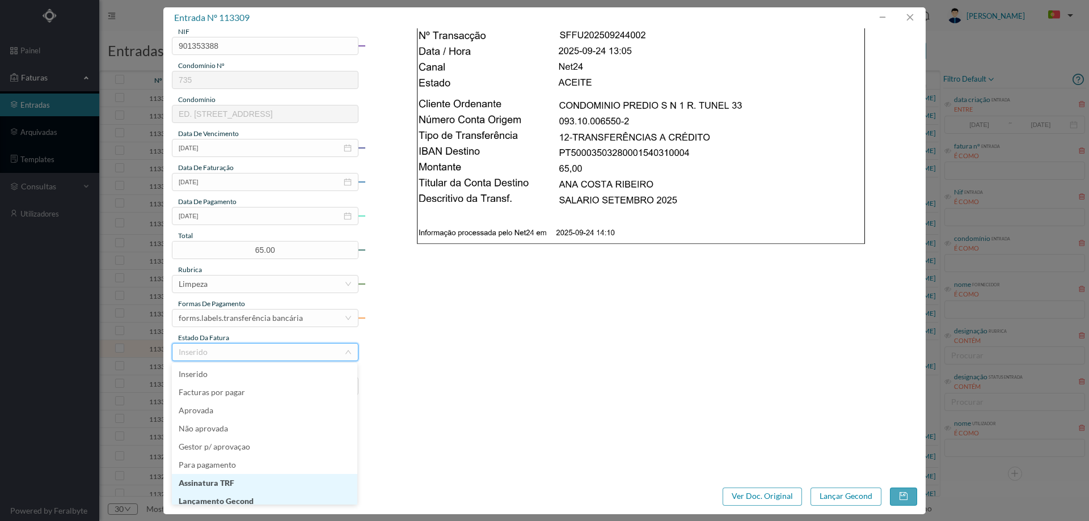
scroll to position [6, 0]
click at [241, 493] on li "Lançamento Gecond" at bounding box center [265, 496] width 186 height 18
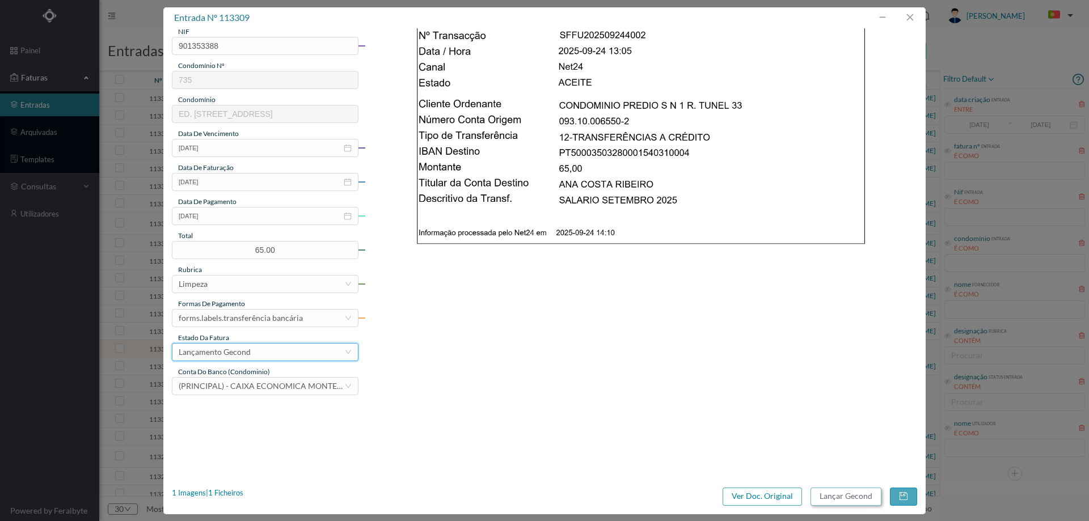
click at [823, 498] on button "Lançar Gecond" at bounding box center [846, 497] width 71 height 18
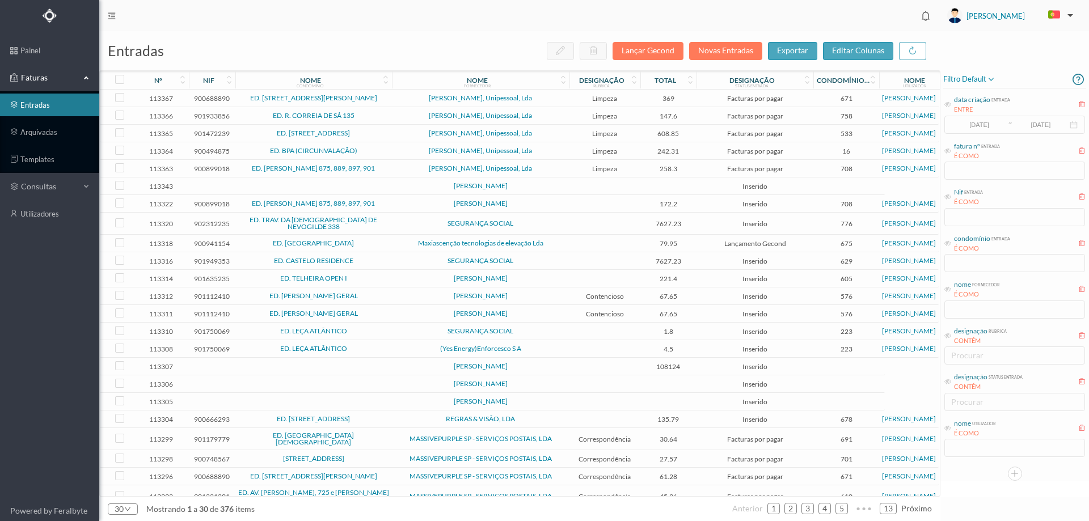
click at [381, 358] on td at bounding box center [313, 367] width 157 height 18
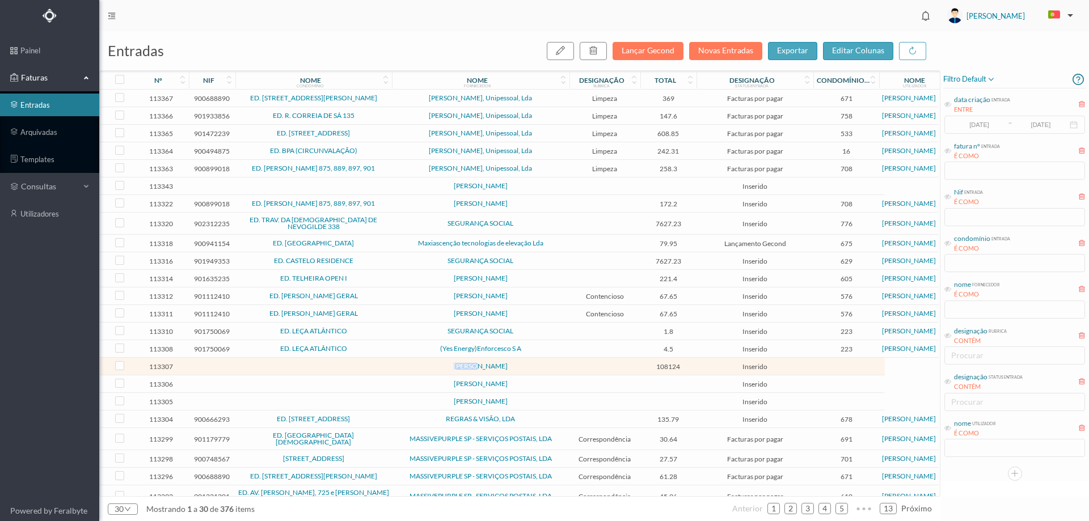
click at [381, 358] on td at bounding box center [313, 367] width 157 height 18
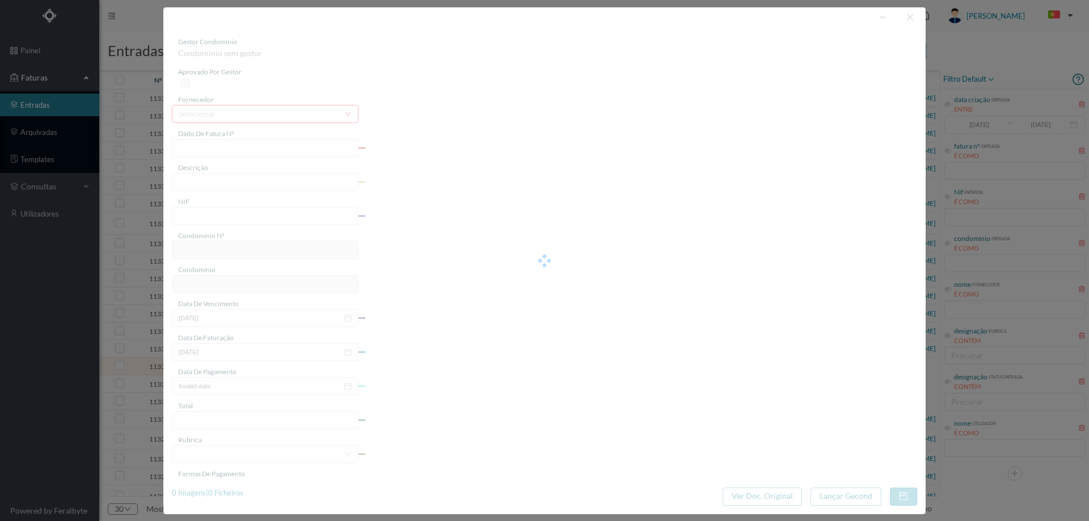
type input "0"
type input "Invalid date"
type input "108124.00"
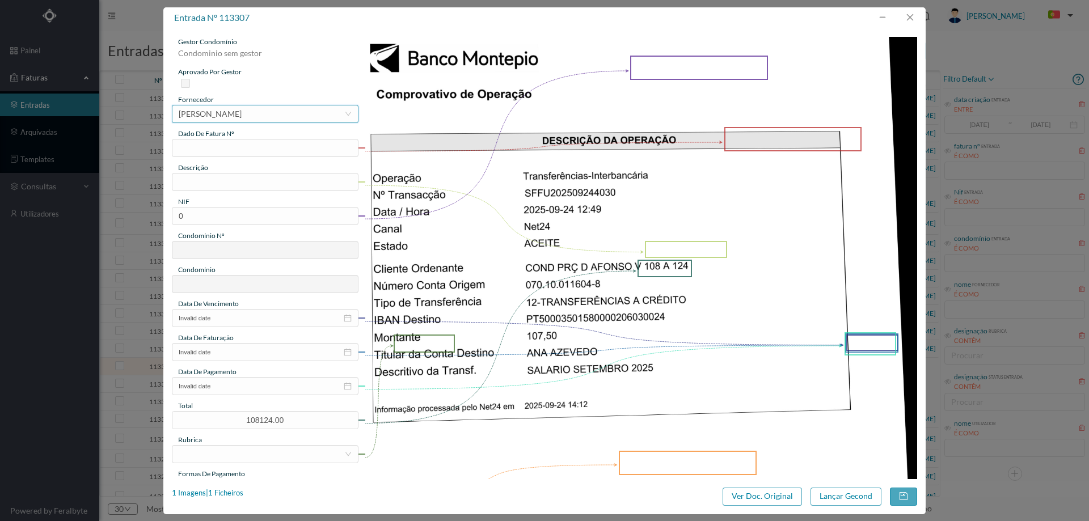
click at [271, 123] on div "selecionar [PERSON_NAME]" at bounding box center [265, 114] width 187 height 18
type input "ana az"
click at [272, 142] on li "[PERSON_NAME]" at bounding box center [265, 136] width 186 height 18
click at [259, 150] on input "text" at bounding box center [265, 148] width 187 height 18
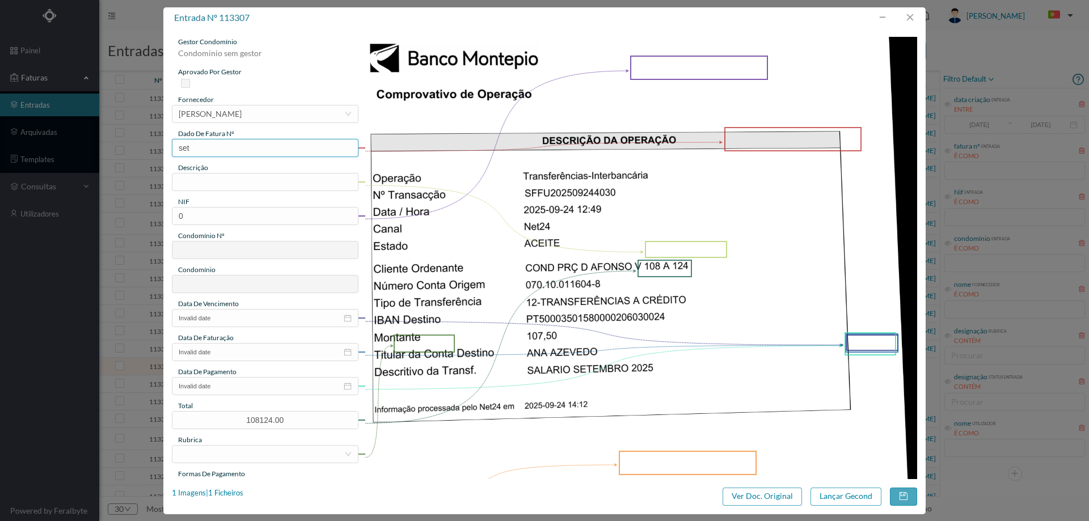
type input "Set/2025"
click at [230, 176] on input "text" at bounding box center [265, 182] width 187 height 18
type input "Limpeza Setembro 2025"
drag, startPoint x: 204, startPoint y: 217, endPoint x: 83, endPoint y: 217, distance: 120.9
click at [83, 217] on div "entrada nº 113307 gestor condomínio Condominio sem gestor aprovado por gestor f…" at bounding box center [544, 260] width 1089 height 521
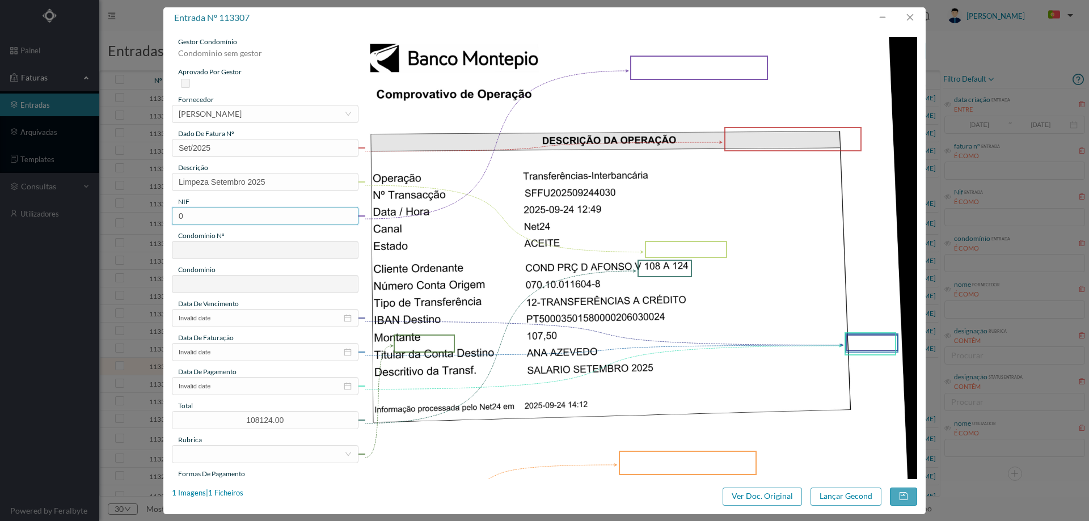
paste input "901204684"
drag, startPoint x: 179, startPoint y: 217, endPoint x: 166, endPoint y: 217, distance: 12.5
click at [166, 217] on div "gestor condomínio Condominio sem gestor aprovado por gestor fornecedor selecion…" at bounding box center [544, 253] width 763 height 451
type input "901204684"
type input "627"
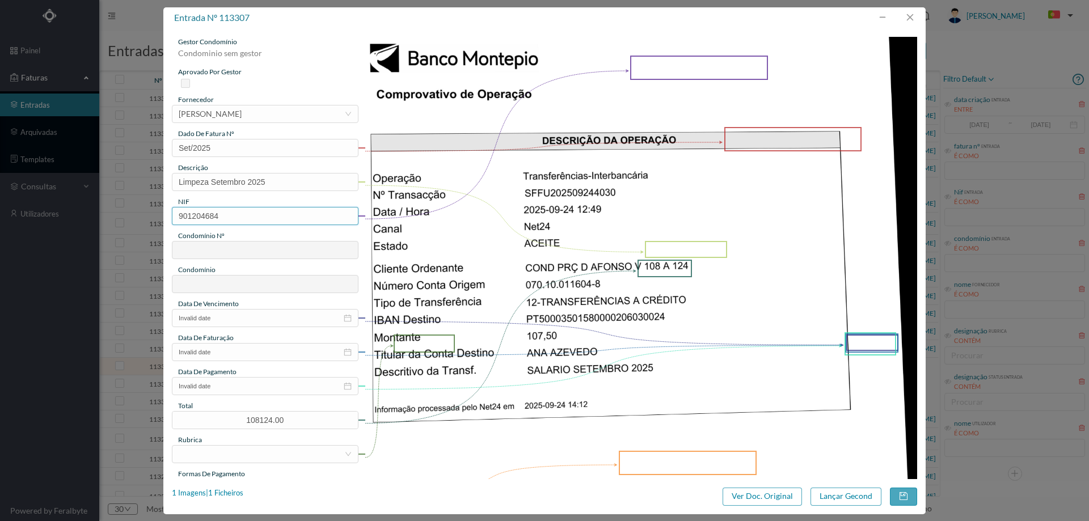
type input "ED. PRAÇA D. AFONSO V, 121"
type input "901204684"
click at [226, 310] on input "Invalid date" at bounding box center [265, 318] width 187 height 18
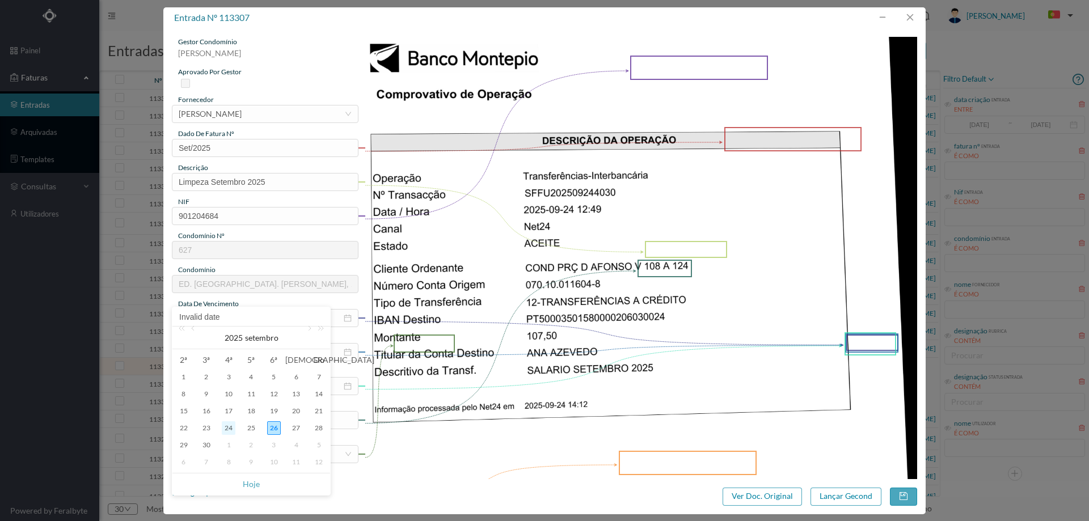
click at [228, 429] on div "24" at bounding box center [229, 429] width 14 height 14
type input "[DATE]"
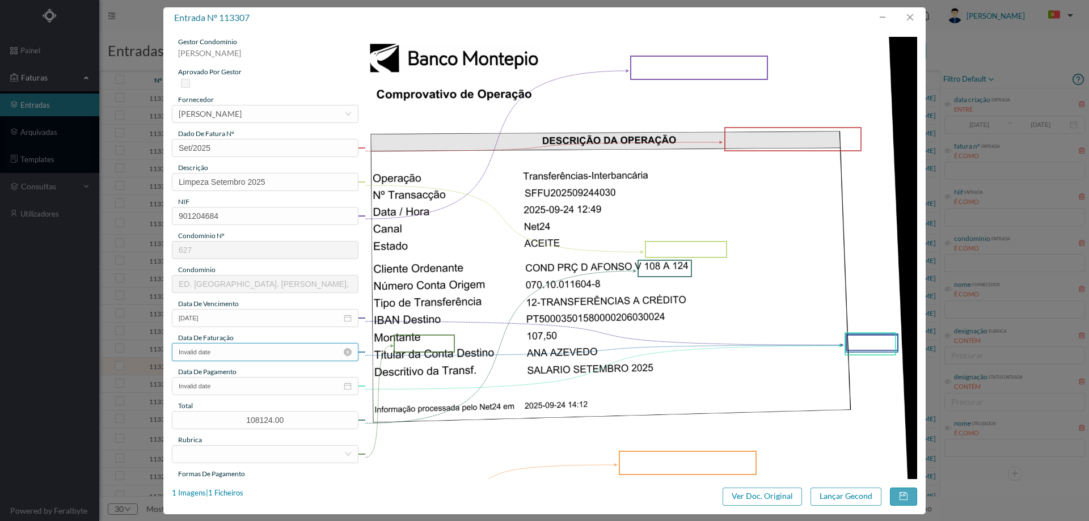
click at [245, 357] on input "Invalid date" at bounding box center [265, 352] width 187 height 18
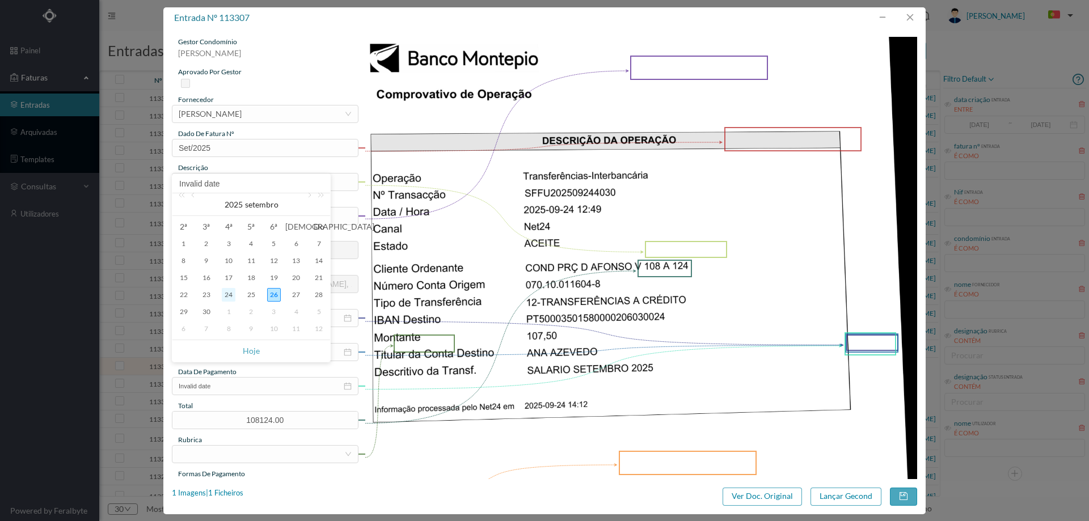
click at [227, 292] on div "24" at bounding box center [229, 295] width 14 height 14
type input "[DATE]"
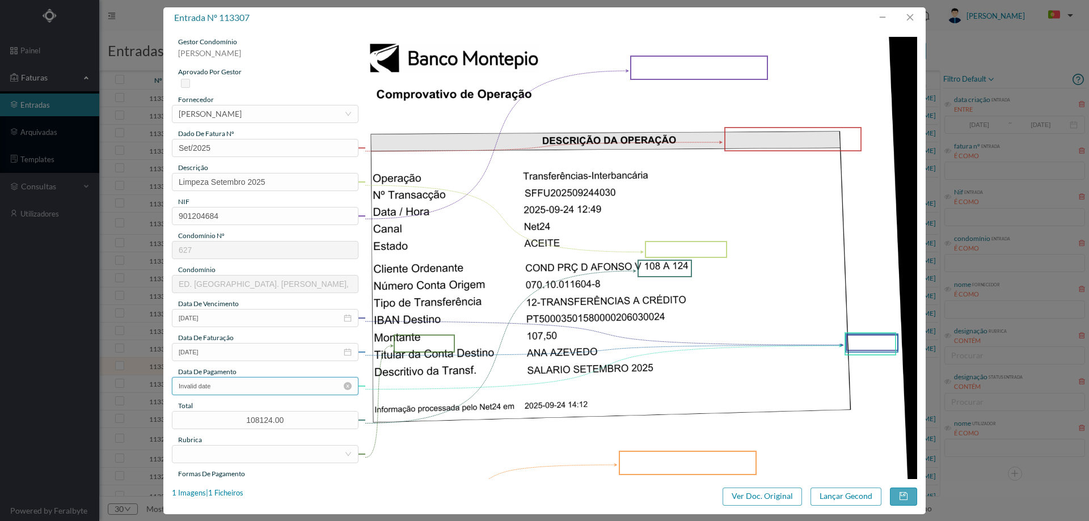
click at [243, 384] on input "Invalid date" at bounding box center [265, 386] width 187 height 18
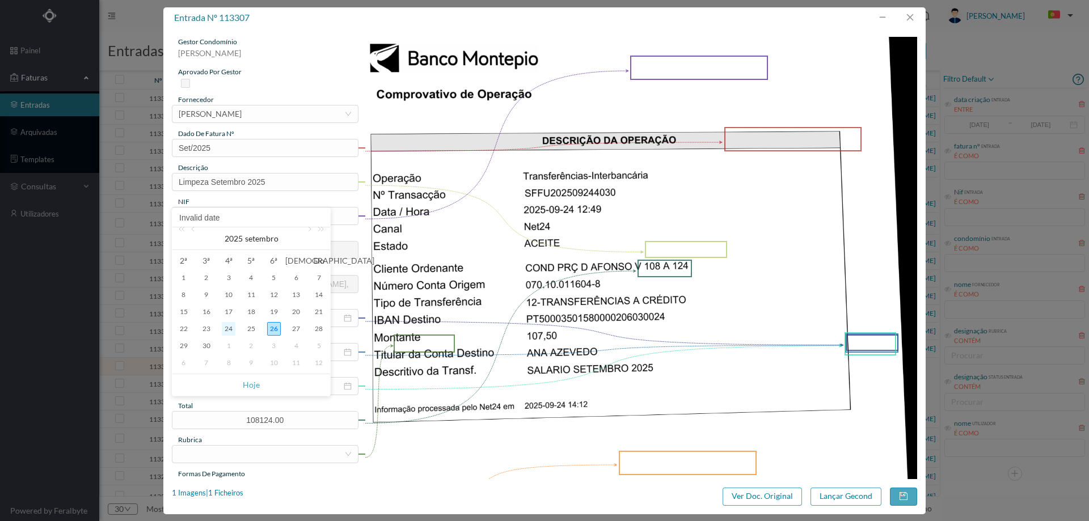
click at [230, 329] on div "24" at bounding box center [229, 329] width 14 height 14
type input "[DATE]"
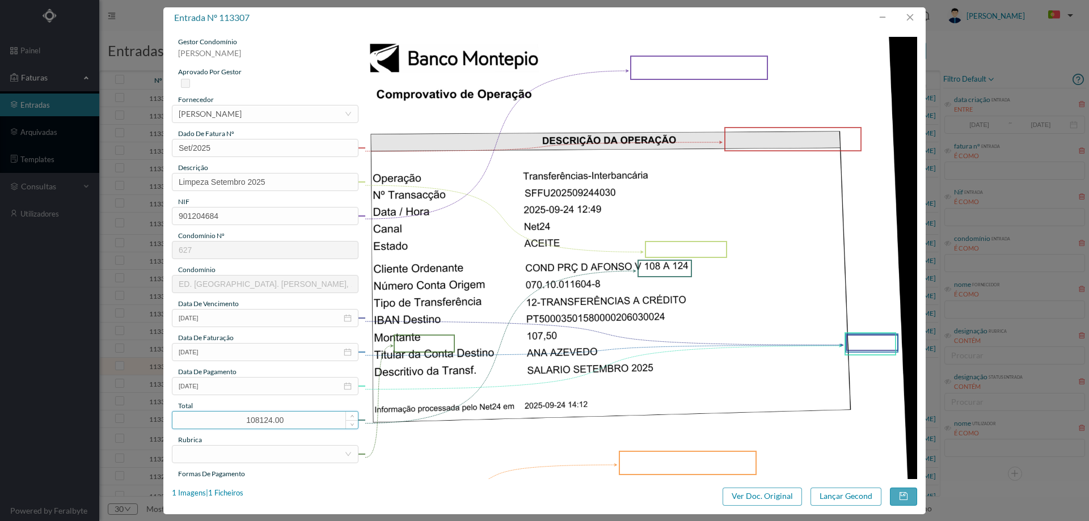
drag, startPoint x: 307, startPoint y: 423, endPoint x: 187, endPoint y: 417, distance: 120.5
click at [186, 418] on input "108124.00" at bounding box center [265, 420] width 186 height 17
type input "107.50"
click at [243, 446] on div at bounding box center [262, 454] width 166 height 17
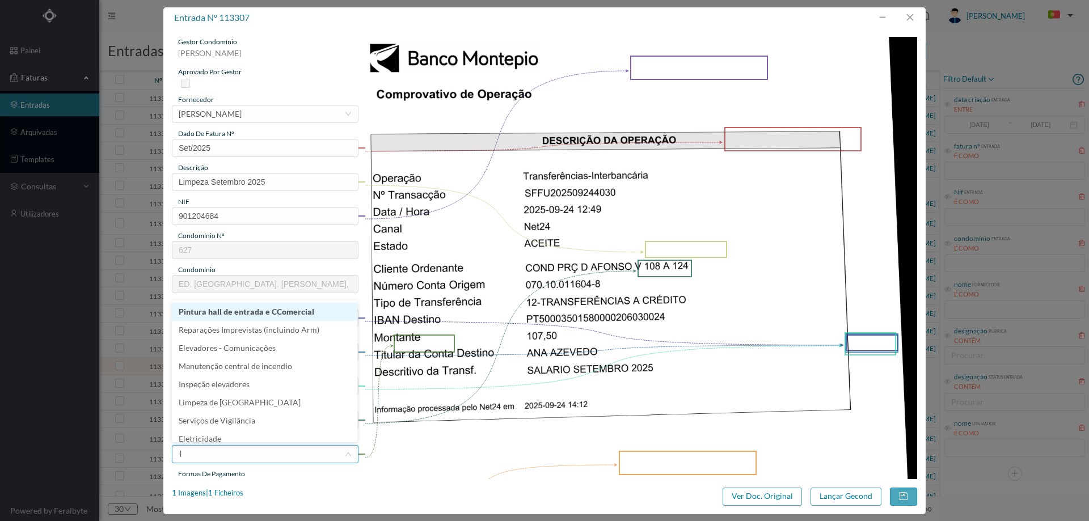
type input "li"
click at [229, 322] on li "Limpeza" at bounding box center [265, 324] width 186 height 18
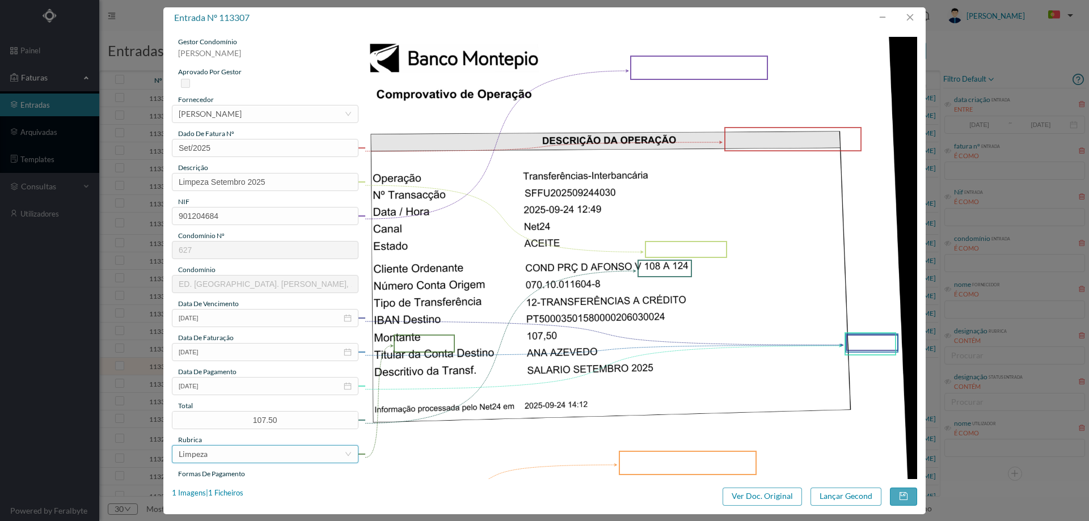
scroll to position [227, 0]
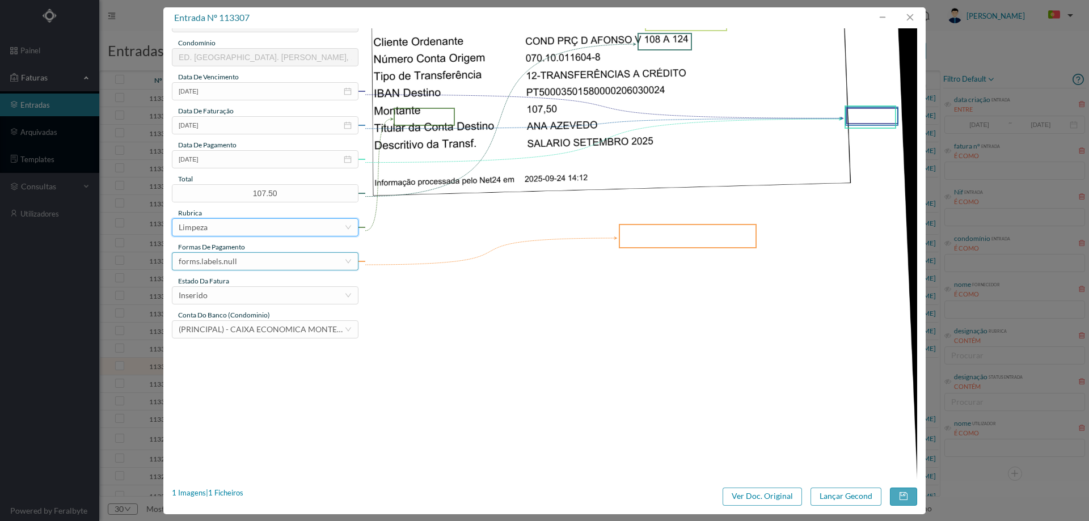
click at [251, 262] on div "forms.labels.null" at bounding box center [262, 261] width 166 height 17
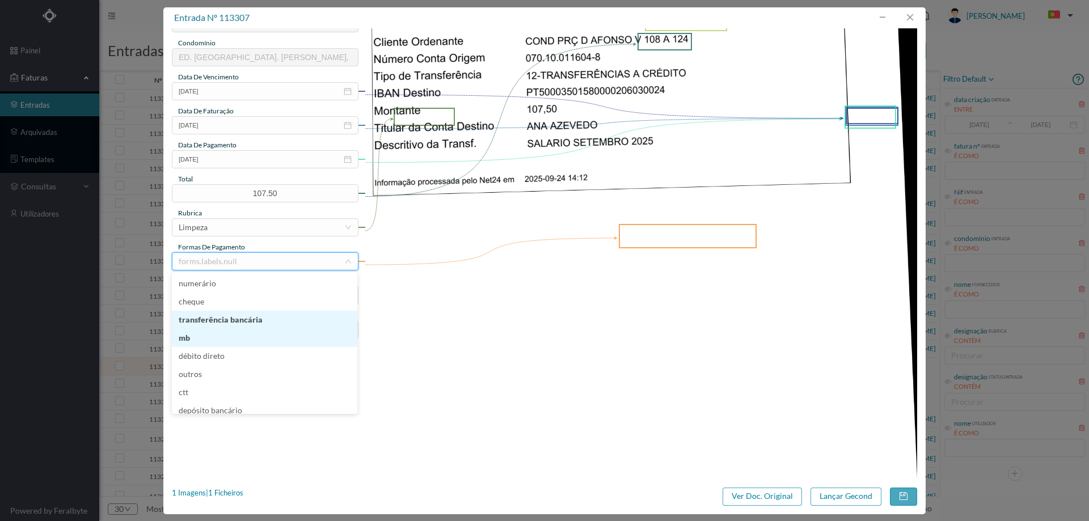
click at [248, 321] on li "transferência bancária" at bounding box center [265, 320] width 186 height 18
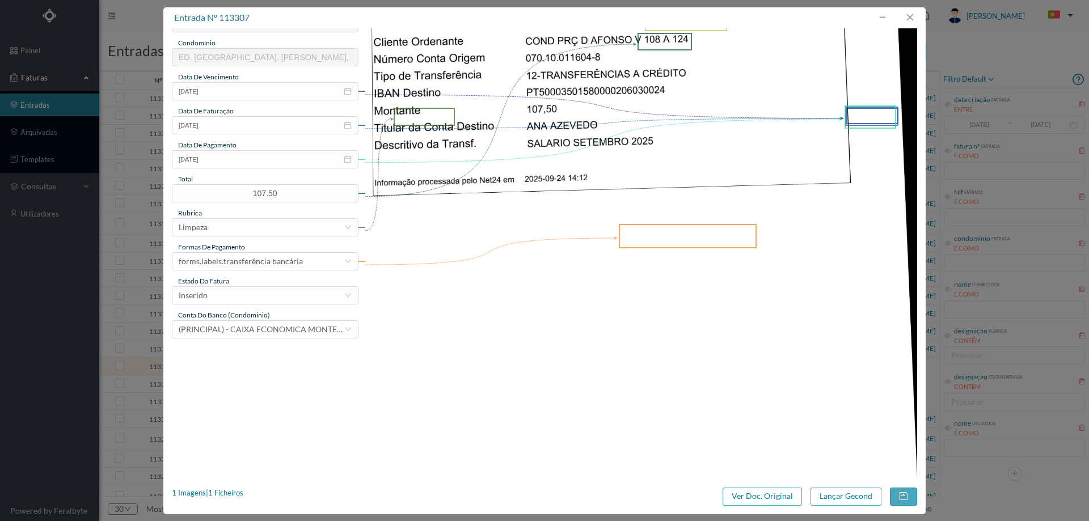
click at [264, 285] on div "estado da fatura" at bounding box center [265, 281] width 187 height 10
click at [267, 291] on div "Inserido" at bounding box center [262, 295] width 166 height 17
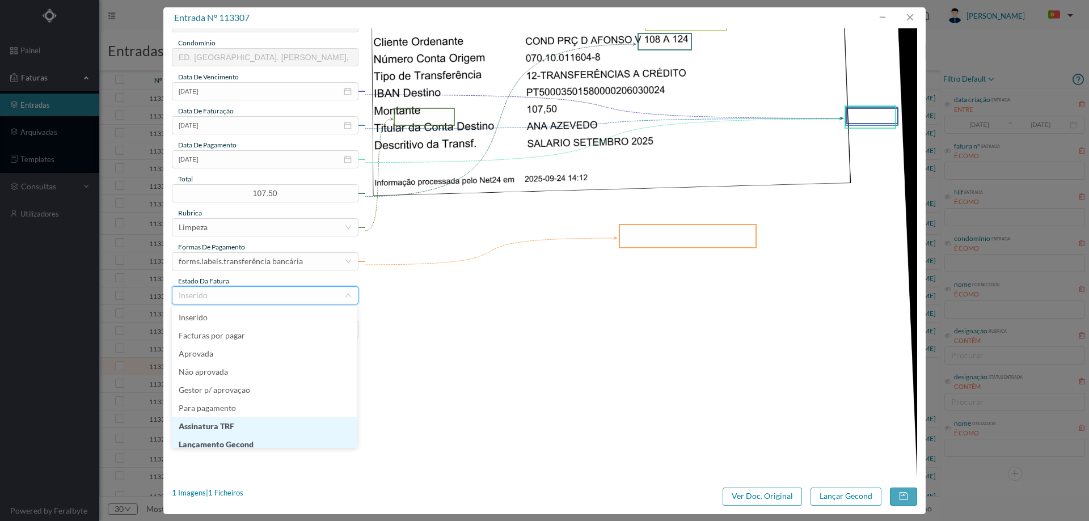
scroll to position [6, 0]
click at [249, 440] on li "Lançamento Gecond" at bounding box center [265, 439] width 186 height 18
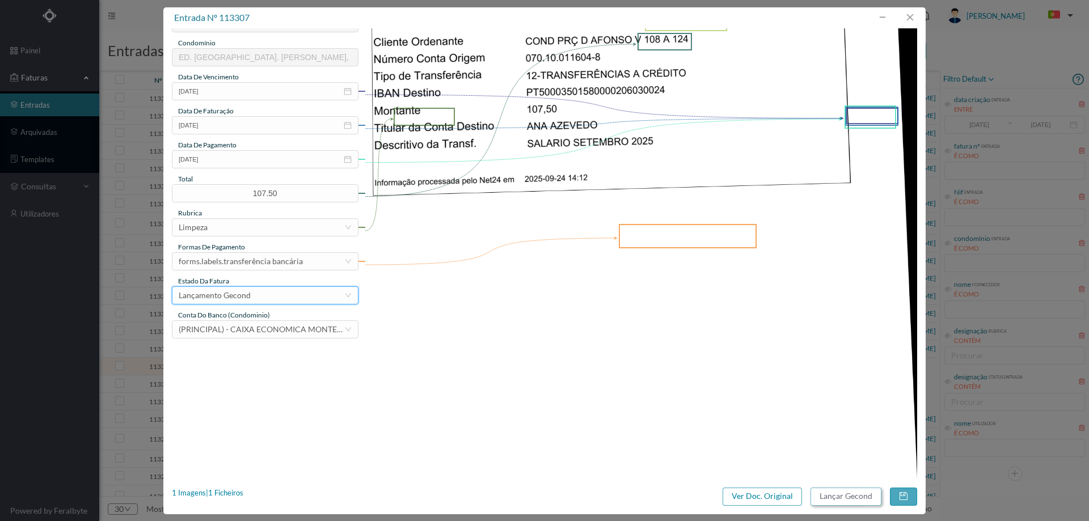
click at [842, 499] on button "Lançar Gecond" at bounding box center [846, 497] width 71 height 18
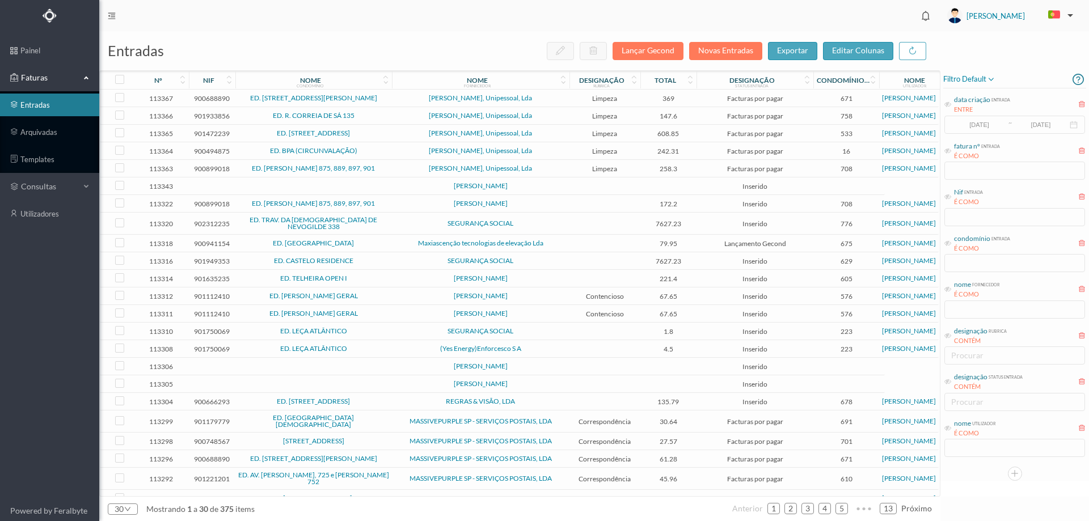
click at [371, 358] on td at bounding box center [313, 367] width 157 height 18
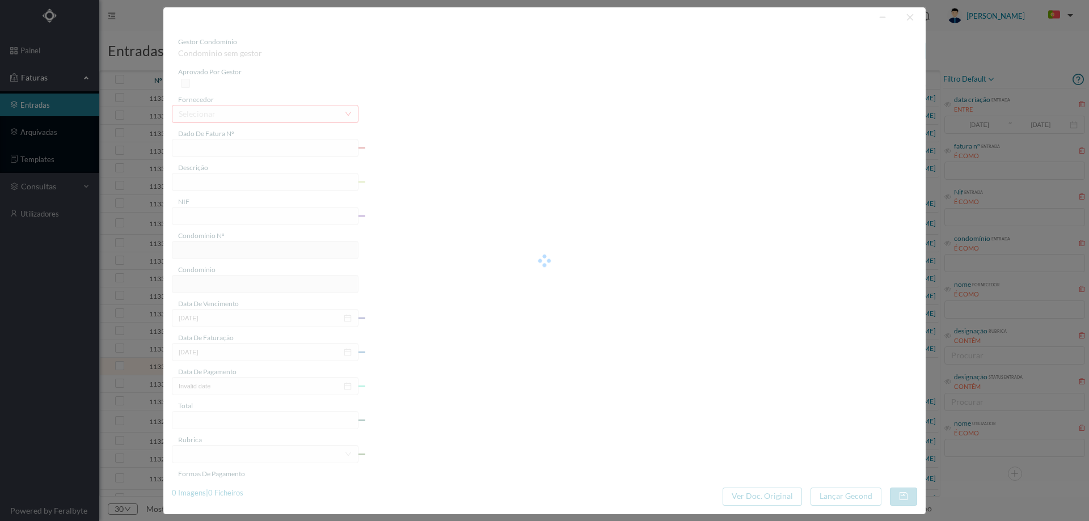
type input "ITO"
type input "0"
type input "Invalid date"
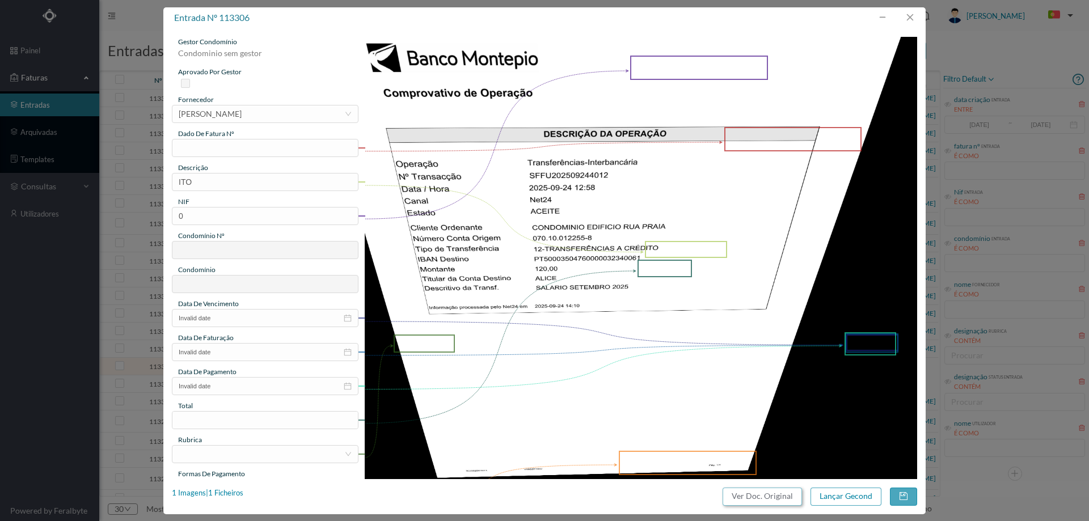
click at [750, 493] on button "Ver Doc. Original" at bounding box center [762, 497] width 79 height 18
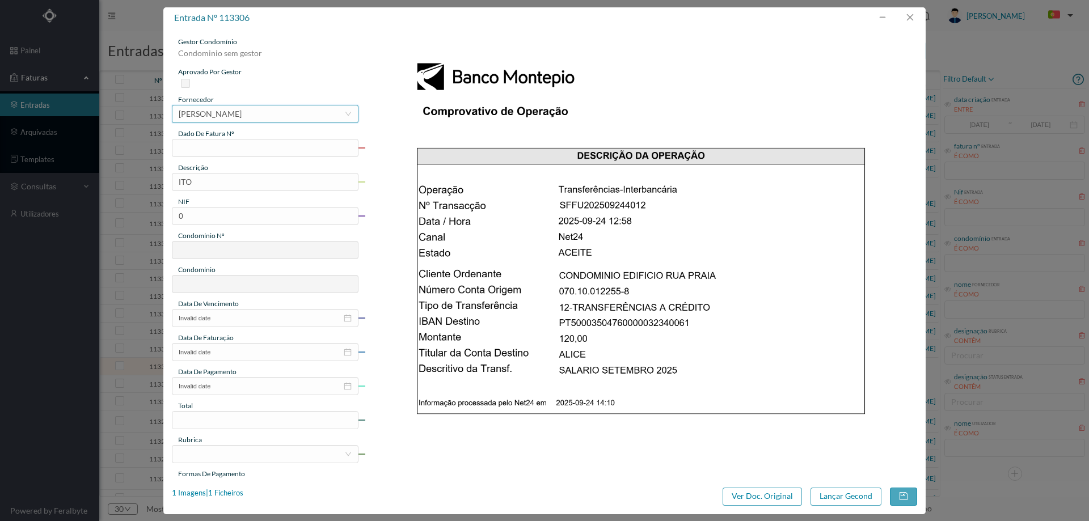
click at [242, 115] on div "[PERSON_NAME]" at bounding box center [210, 114] width 63 height 17
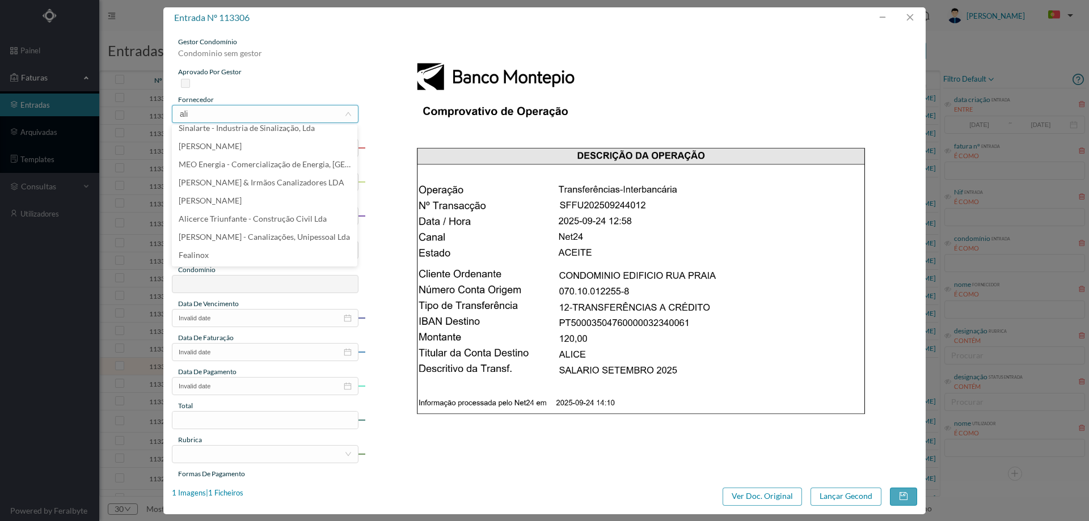
scroll to position [0, 0]
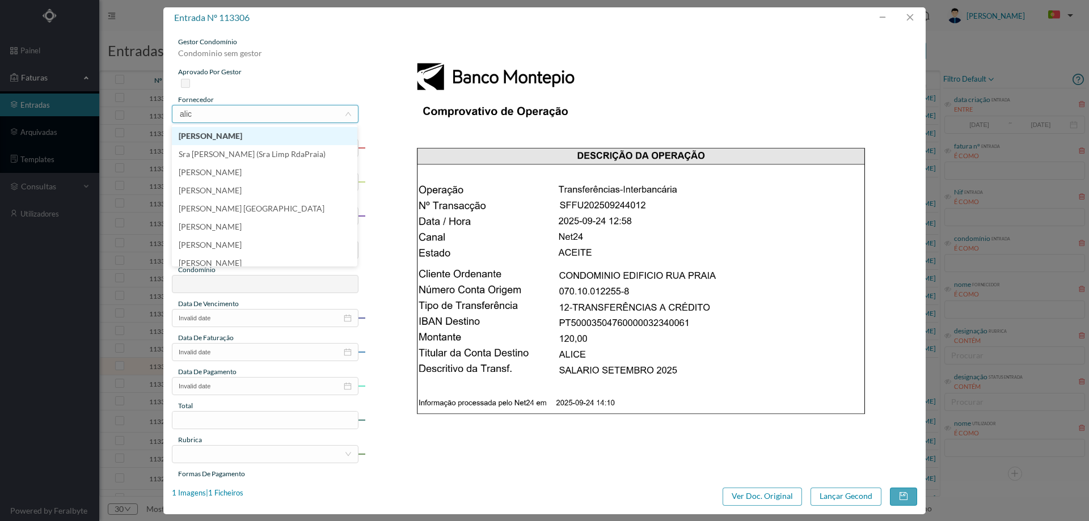
type input "alice"
click at [267, 151] on li "Sra [PERSON_NAME] (Sra Limp RdaPraia)" at bounding box center [265, 154] width 186 height 18
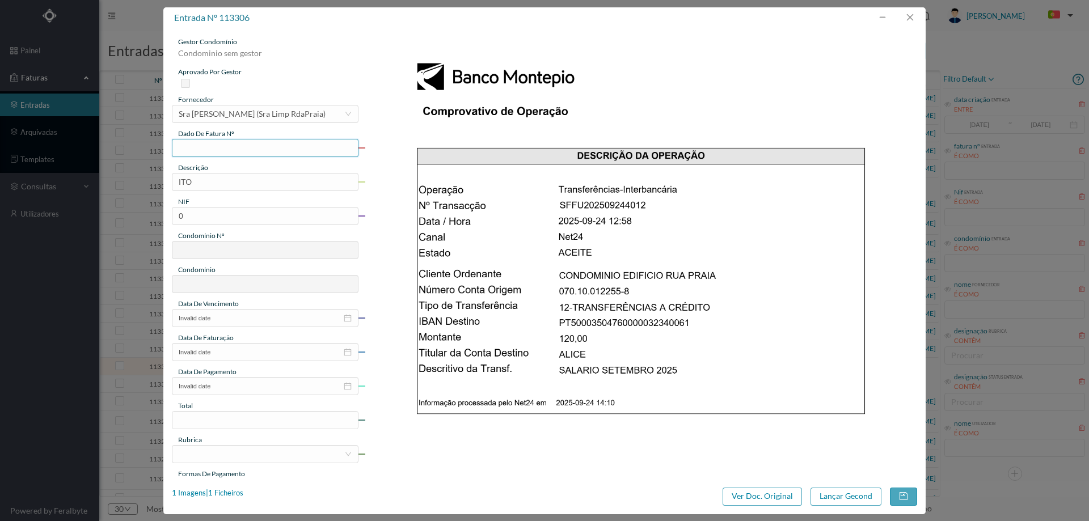
click at [252, 148] on input "text" at bounding box center [265, 148] width 187 height 18
type input "Set/2025"
drag, startPoint x: 226, startPoint y: 183, endPoint x: 82, endPoint y: 182, distance: 144.7
click at [82, 182] on div "entrada nº 113306 gestor condomínio Condominio sem gestor aprovado por gestor f…" at bounding box center [544, 260] width 1089 height 521
drag, startPoint x: 274, startPoint y: 186, endPoint x: 39, endPoint y: 178, distance: 235.0
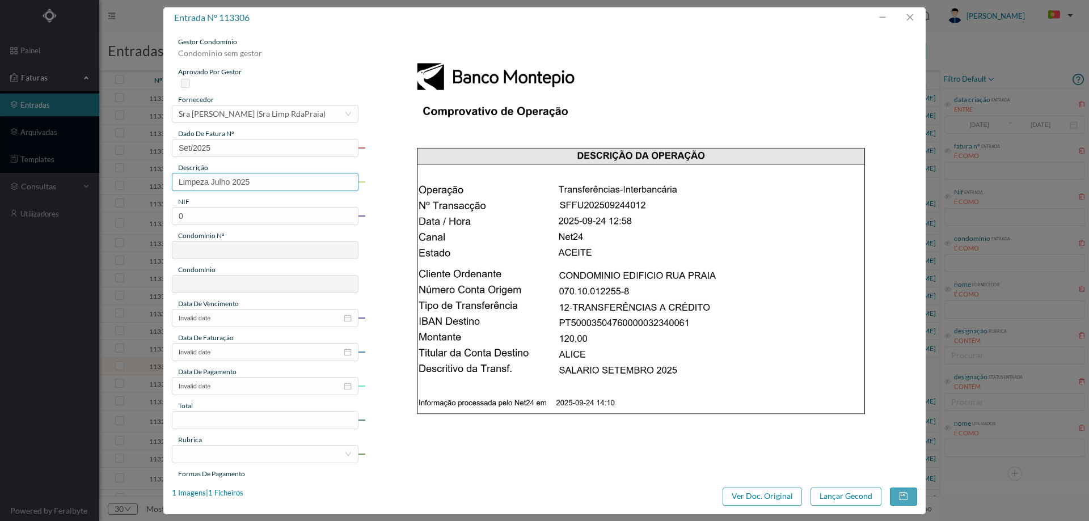
click at [41, 178] on div "entrada nº 113306 gestor condomínio Condominio sem gestor aprovado por gestor f…" at bounding box center [544, 260] width 1089 height 521
type input "Limpeza Setembro 2025"
click at [266, 208] on input "0" at bounding box center [265, 216] width 187 height 18
paste input "901529982"
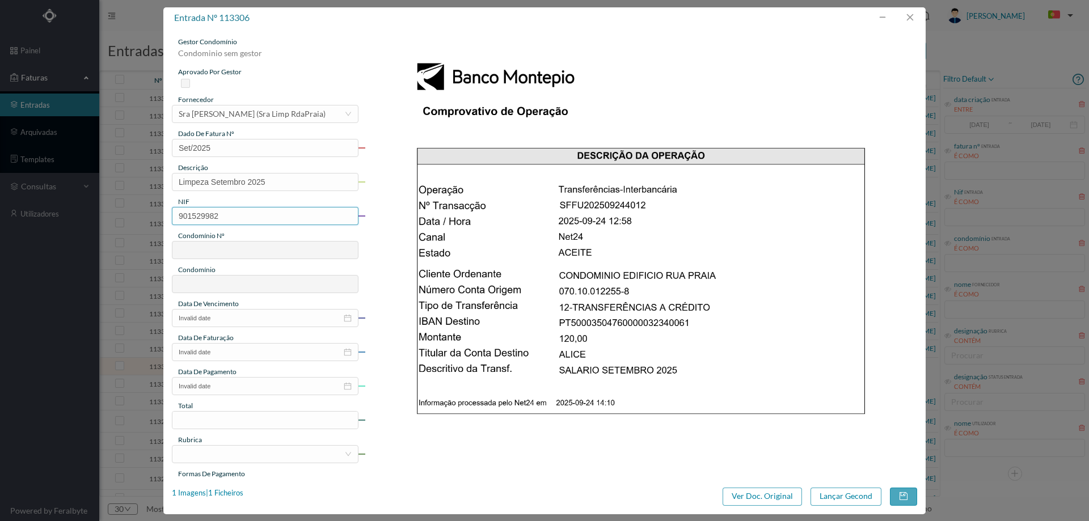
click at [179, 218] on input "901529982" at bounding box center [265, 216] width 187 height 18
type input "901529982"
type input "699"
type input "ED. RUA DA PRAIA 313"
type input "901529982"
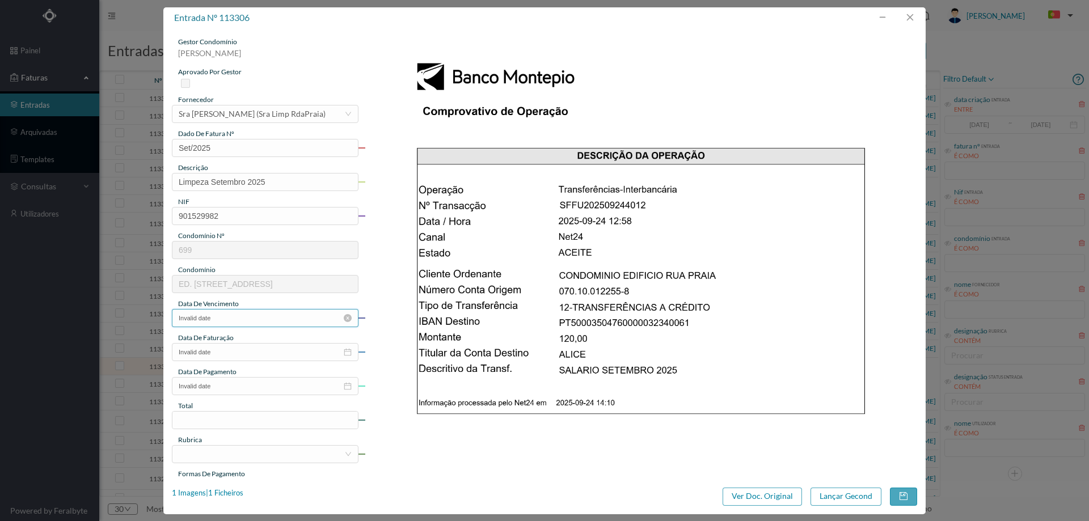
click at [244, 317] on input "Invalid date" at bounding box center [265, 318] width 187 height 18
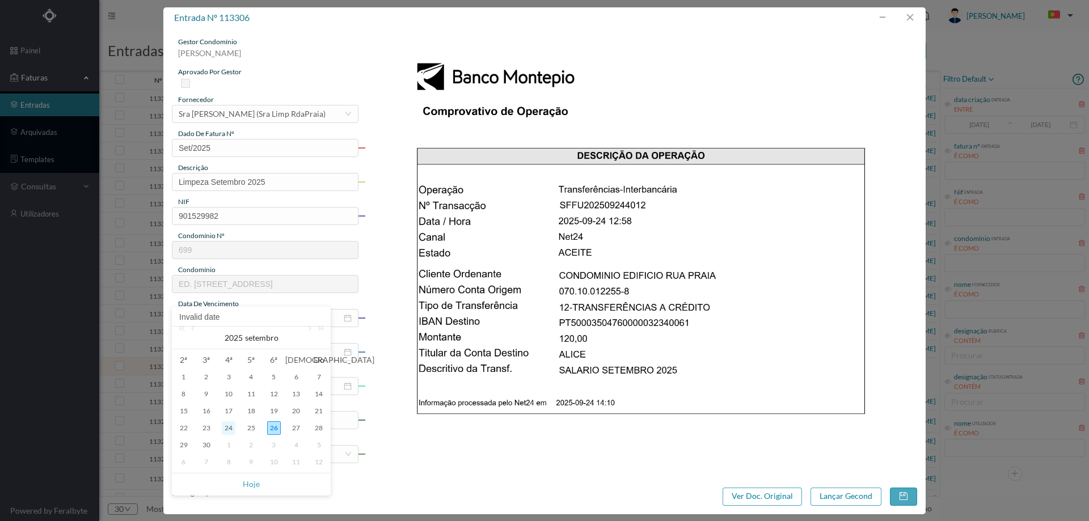
click at [231, 428] on div "24" at bounding box center [229, 429] width 14 height 14
type input "[DATE]"
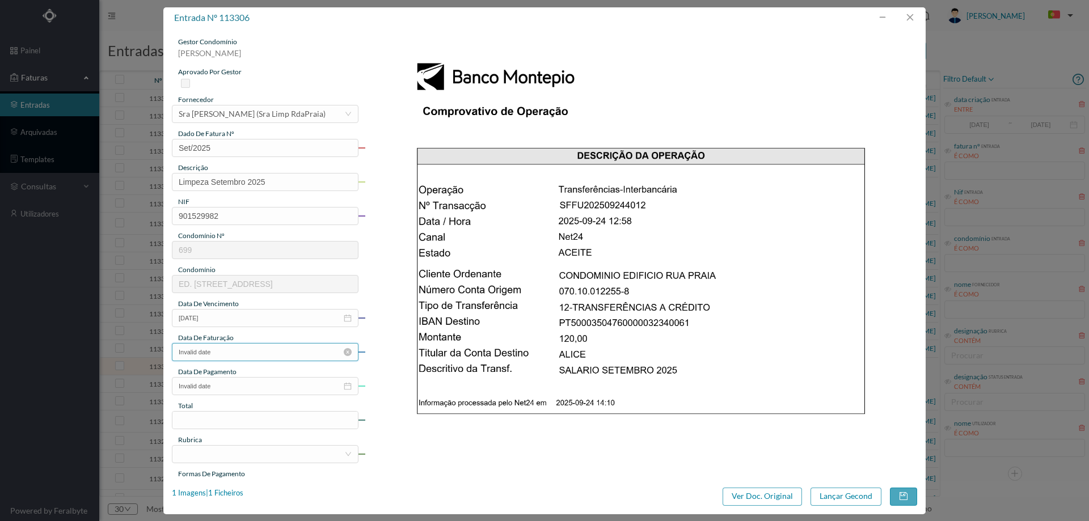
click at [243, 358] on input "Invalid date" at bounding box center [265, 352] width 187 height 18
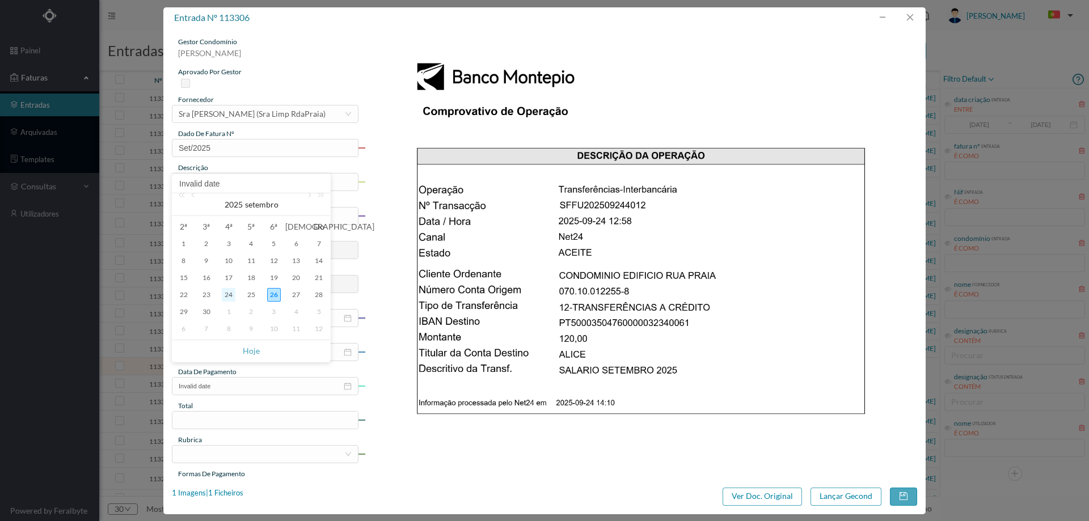
click at [229, 297] on div "24" at bounding box center [229, 295] width 14 height 14
type input "[DATE]"
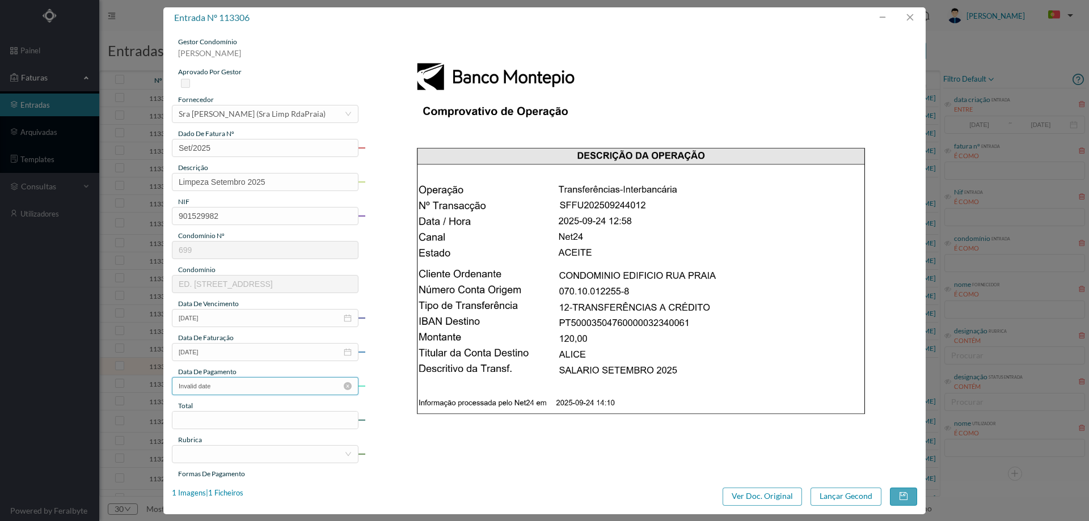
click at [233, 385] on input "Invalid date" at bounding box center [265, 386] width 187 height 18
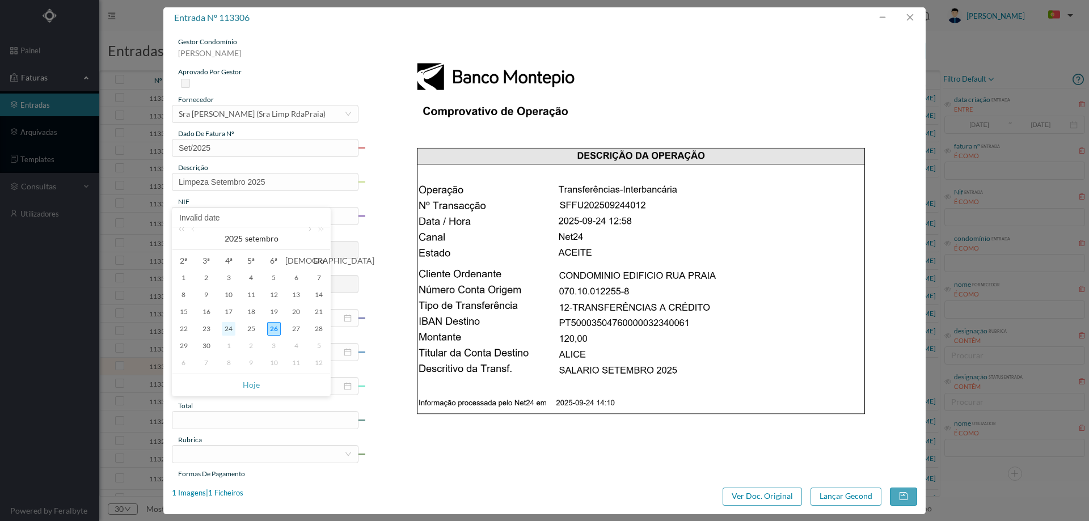
click at [228, 326] on div "24" at bounding box center [229, 329] width 14 height 14
type input "[DATE]"
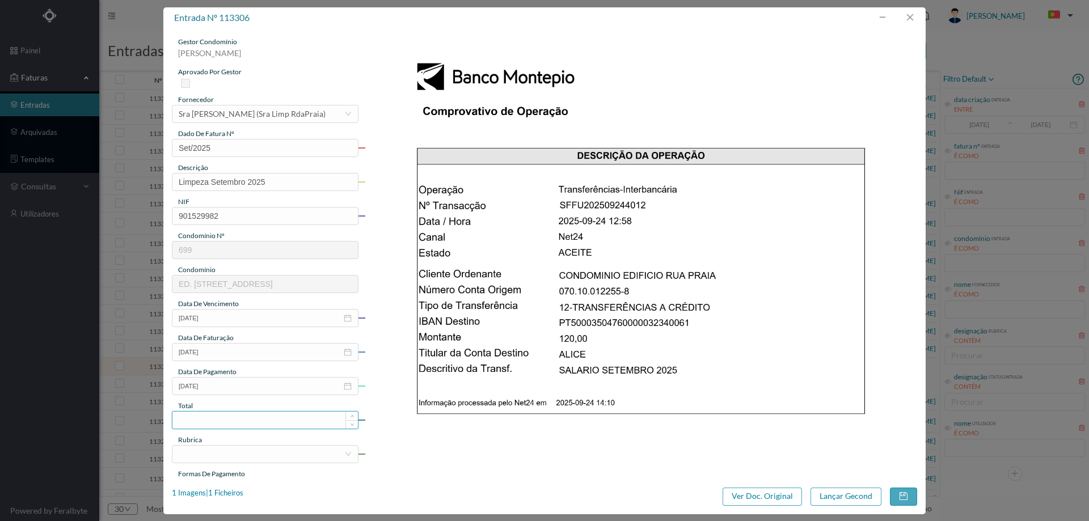
click at [216, 422] on input at bounding box center [265, 420] width 186 height 17
type input "120.00"
click at [222, 449] on div at bounding box center [262, 454] width 166 height 17
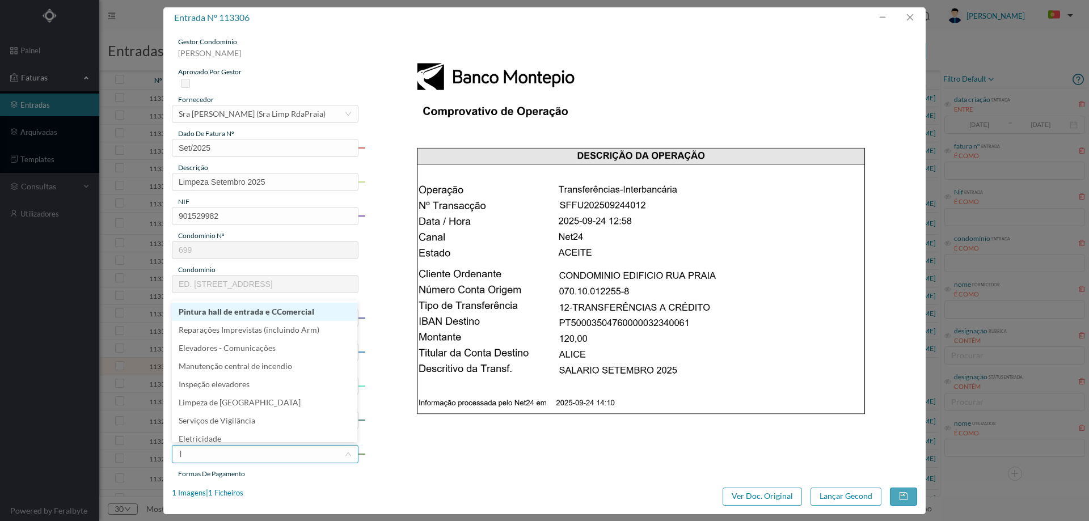
type input "li"
click at [243, 326] on li "Limpeza" at bounding box center [265, 324] width 186 height 18
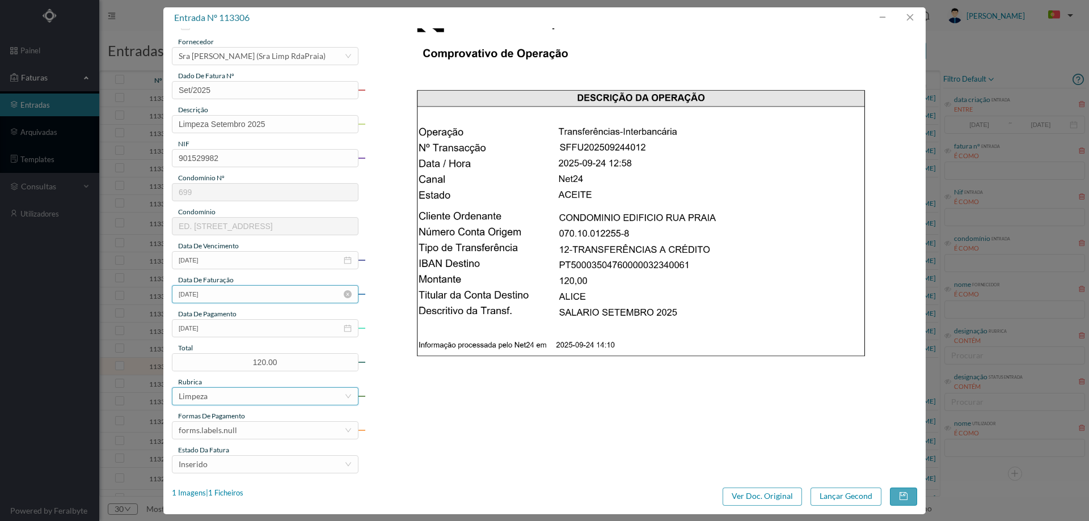
scroll to position [113, 0]
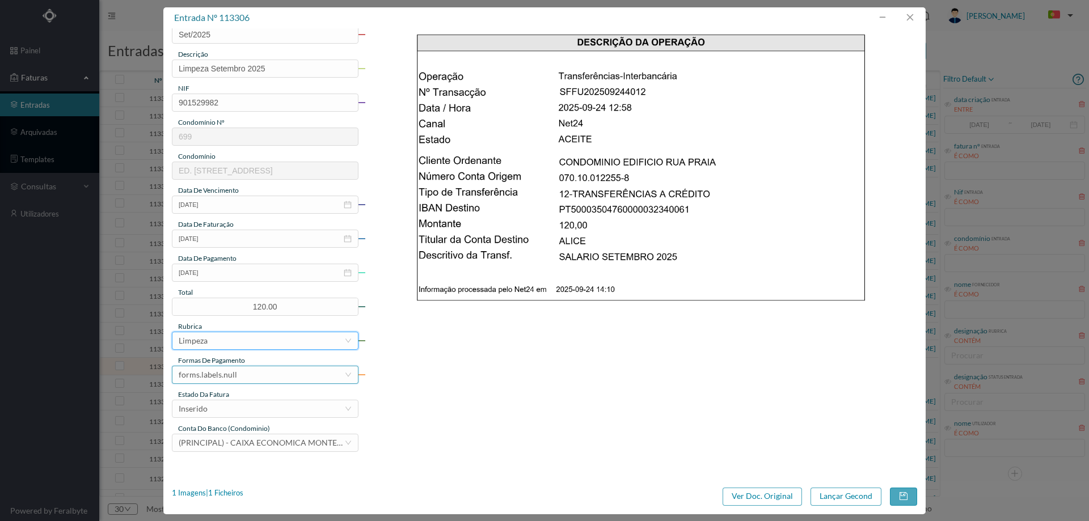
click at [243, 370] on div "forms.labels.null" at bounding box center [262, 375] width 166 height 17
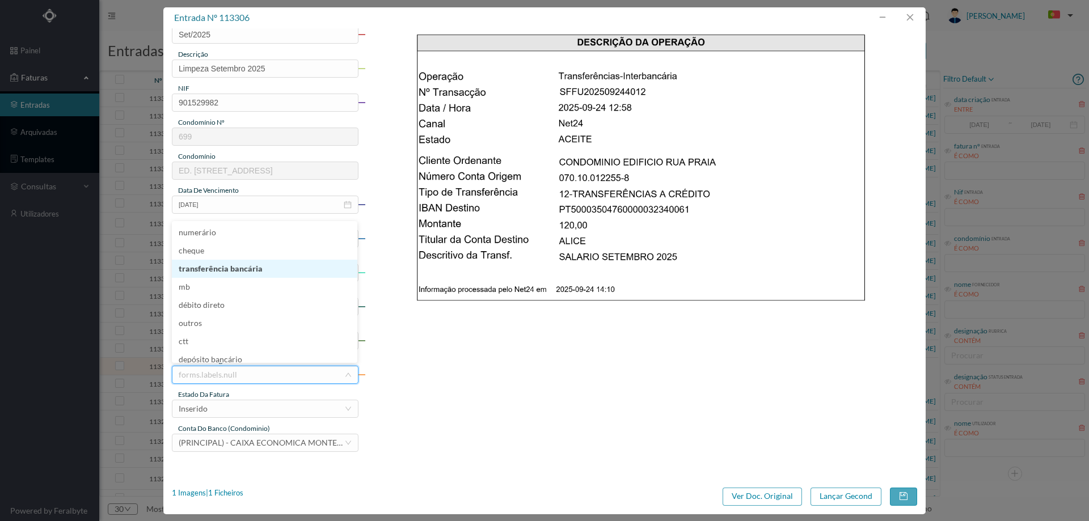
click at [251, 263] on li "transferência bancária" at bounding box center [265, 269] width 186 height 18
click at [254, 401] on div "Inserido" at bounding box center [262, 409] width 166 height 17
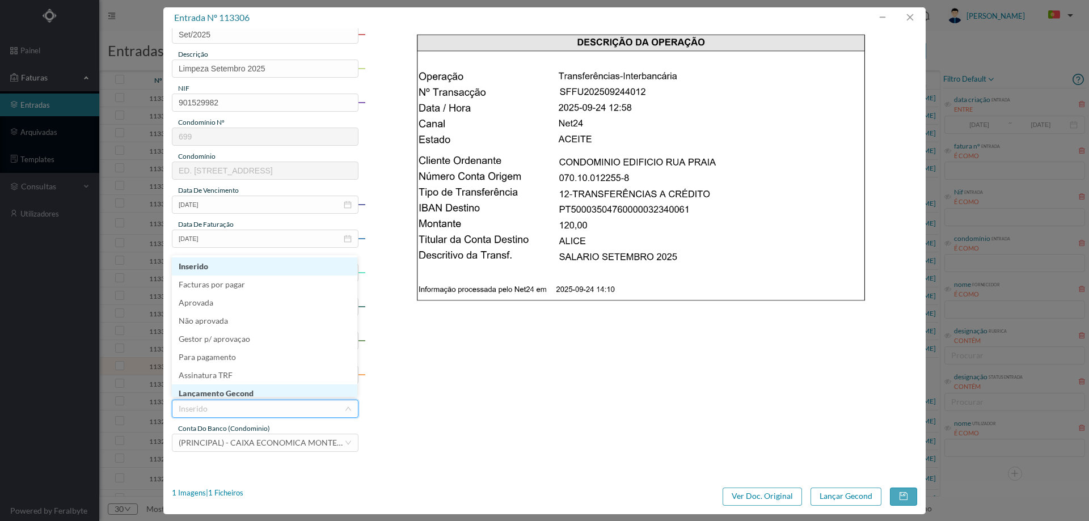
scroll to position [4, 0]
drag, startPoint x: 255, startPoint y: 381, endPoint x: 321, endPoint y: 394, distance: 67.6
click at [256, 381] on li "Lançamento Gecond" at bounding box center [265, 390] width 186 height 18
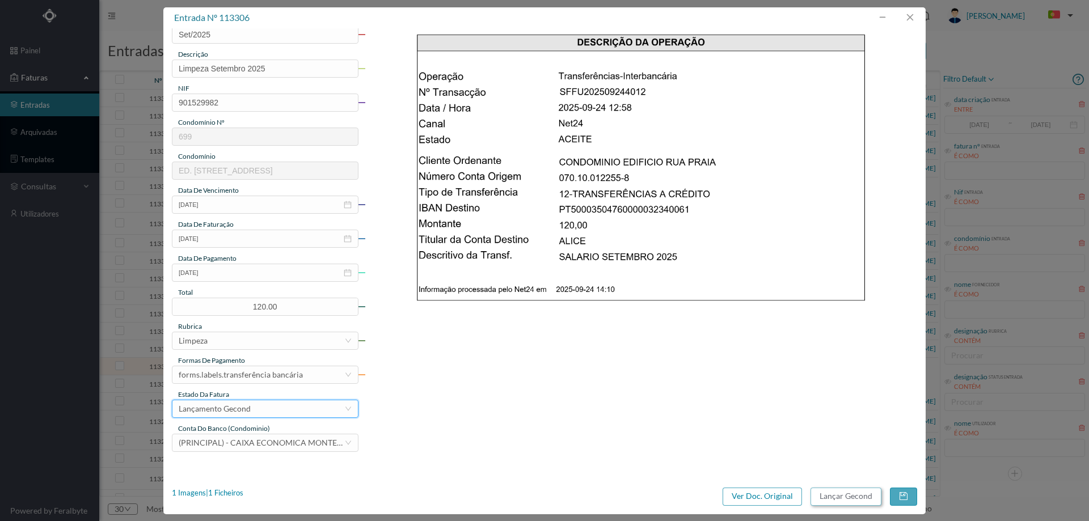
click at [851, 493] on button "Lançar Gecond" at bounding box center [846, 497] width 71 height 18
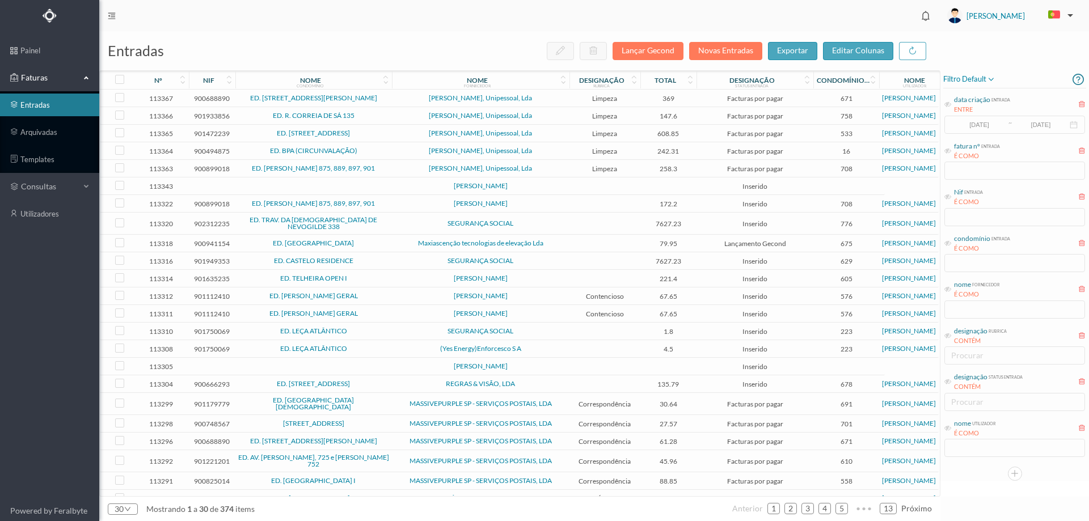
click at [608, 359] on td at bounding box center [605, 367] width 71 height 18
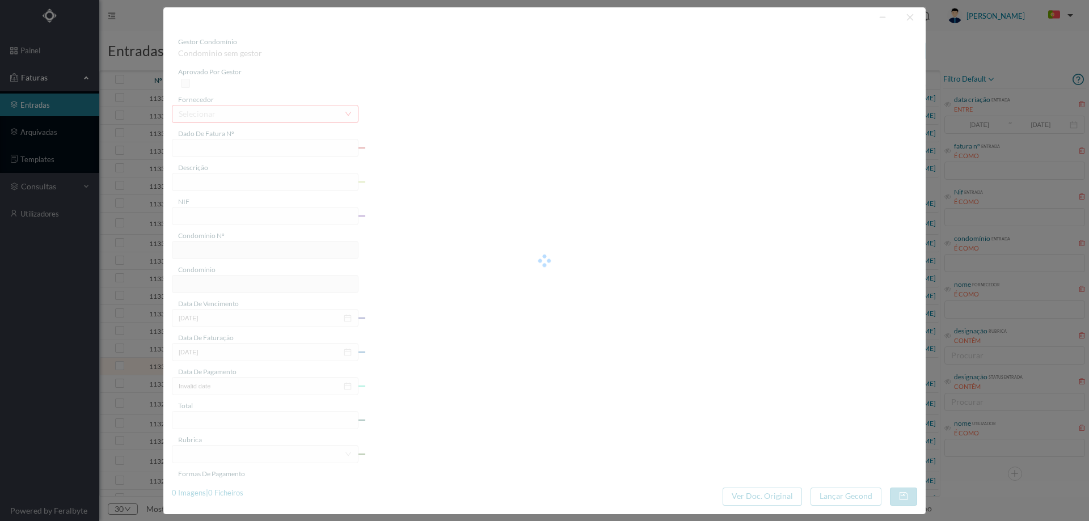
type input "4Q"
type input "0"
type input "Invalid date"
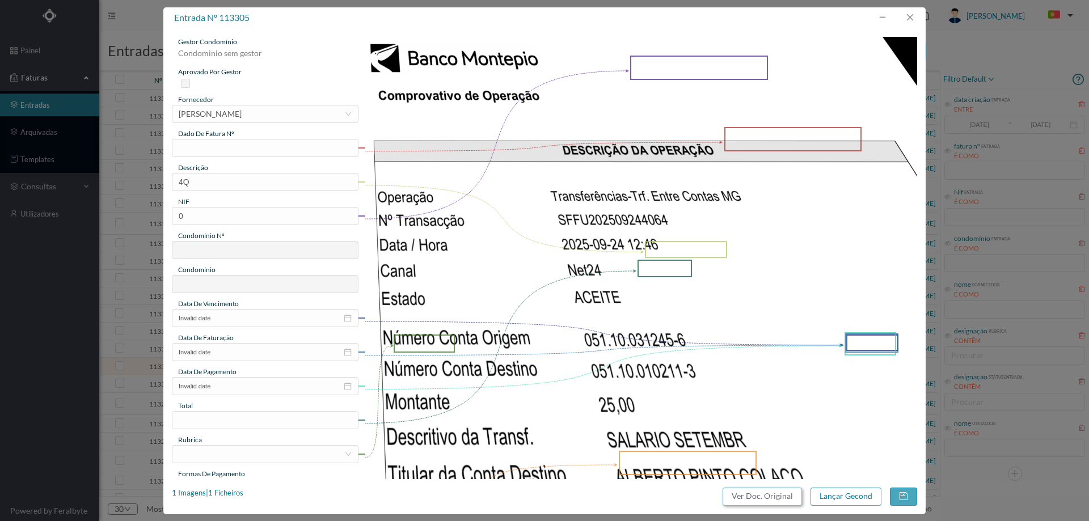
click at [751, 495] on button "Ver Doc. Original" at bounding box center [762, 497] width 79 height 18
click at [219, 112] on div "[PERSON_NAME]" at bounding box center [210, 114] width 63 height 17
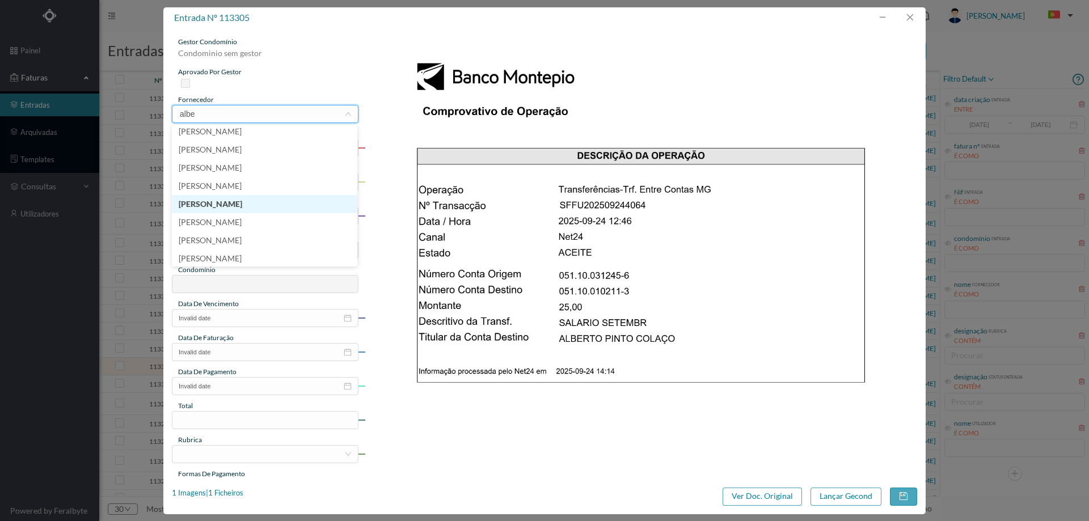
scroll to position [2, 0]
type input "alber"
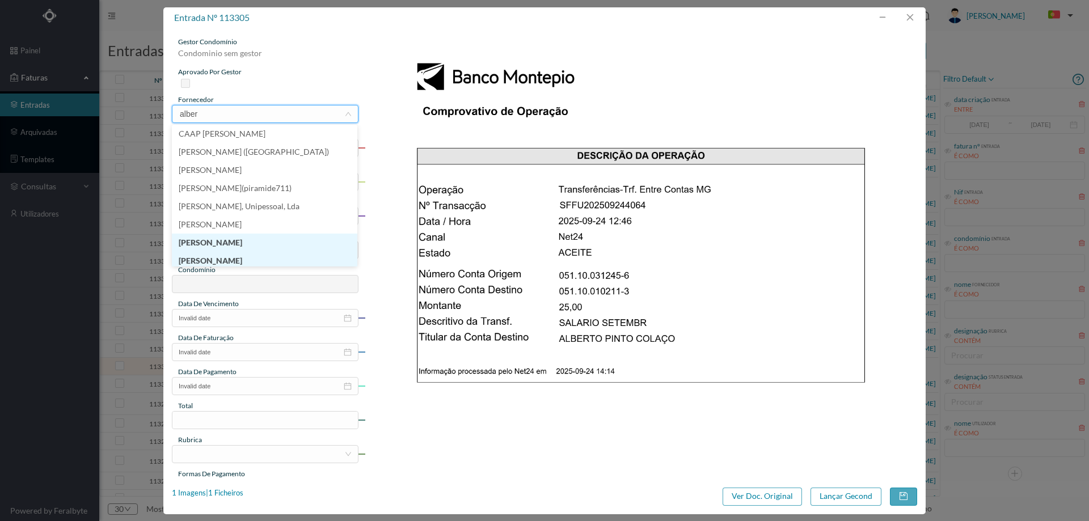
scroll to position [6, 0]
click at [278, 259] on li "[PERSON_NAME]" at bounding box center [265, 258] width 186 height 18
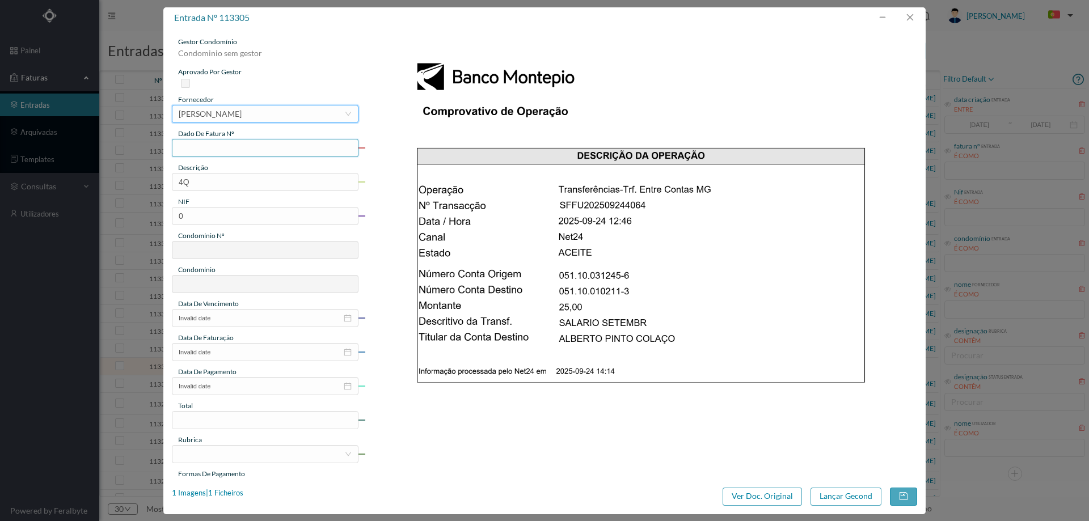
click at [263, 149] on input "text" at bounding box center [265, 148] width 187 height 18
type input "Set/2025"
drag, startPoint x: 157, startPoint y: 183, endPoint x: 134, endPoint y: 182, distance: 23.3
click at [133, 183] on div "entrada nº 113305 gestor condomínio Condominio sem gestor aprovado por gestor f…" at bounding box center [544, 260] width 1089 height 521
click at [186, 176] on input "Limpeza Setembro 2025" at bounding box center [265, 182] width 187 height 18
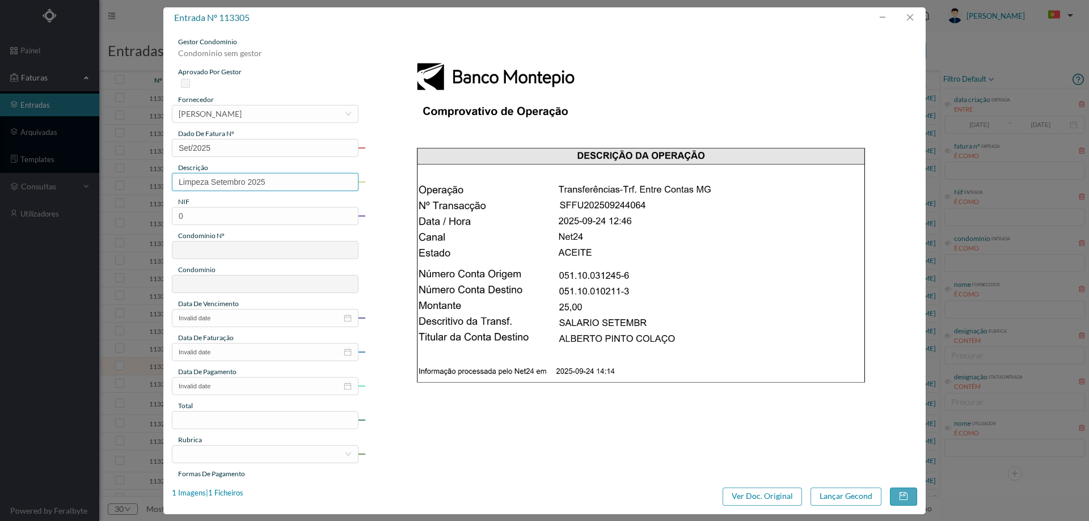
click at [186, 178] on input "Limpeza Setembro 2025" at bounding box center [265, 182] width 187 height 18
click at [203, 188] on input "Limpeza Setembro 2025" at bounding box center [265, 182] width 187 height 18
type input "jardinagem Setembro 2025"
click at [255, 213] on input "0" at bounding box center [265, 216] width 187 height 18
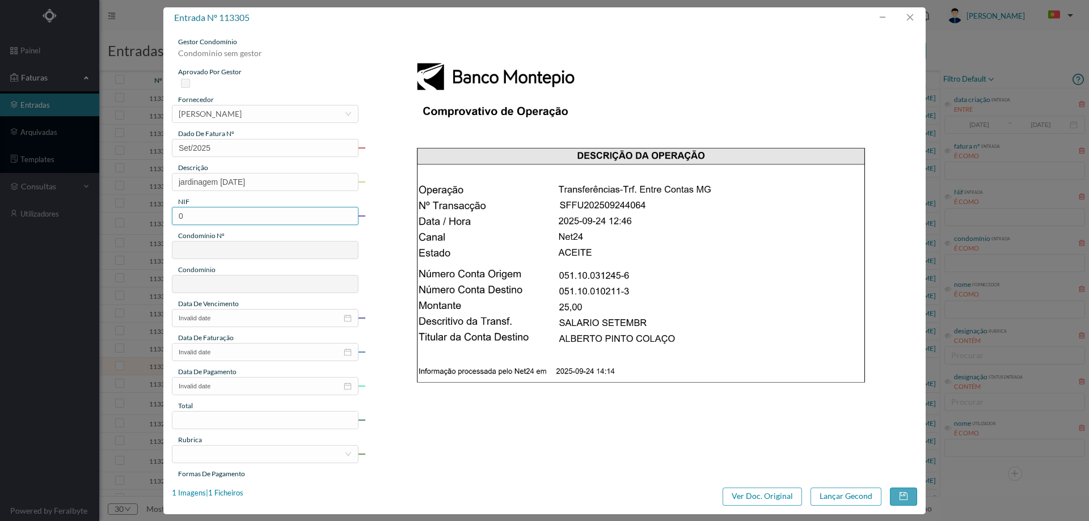
click at [255, 212] on input "0" at bounding box center [265, 216] width 187 height 18
paste input "90117520"
type input "901175200"
type input "570"
type input "ED. JARDINS DA BÉLGICA IV"
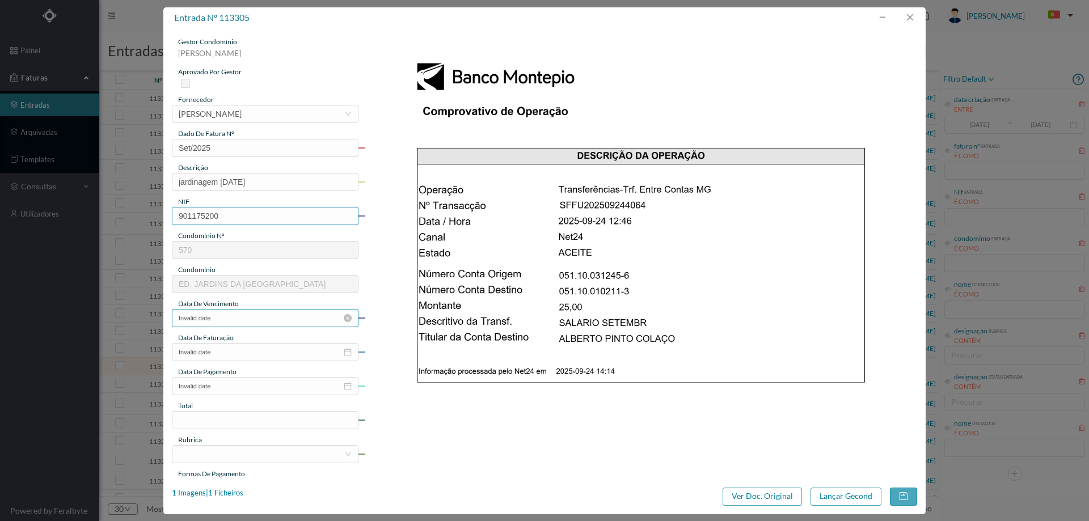
type input "901175200"
click at [259, 312] on input "Invalid date" at bounding box center [265, 318] width 187 height 18
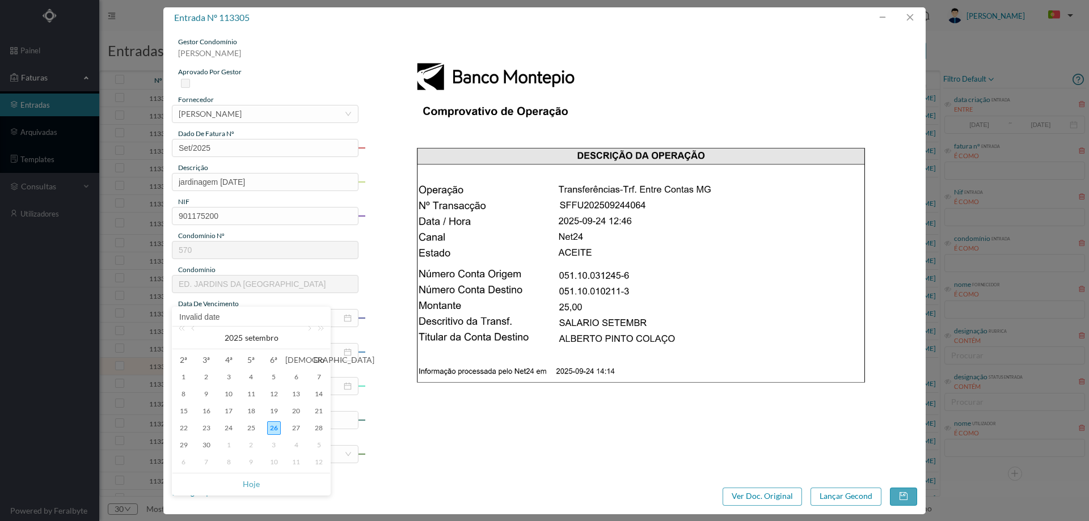
drag, startPoint x: 228, startPoint y: 422, endPoint x: 275, endPoint y: 399, distance: 51.8
click at [229, 422] on div "24" at bounding box center [229, 429] width 14 height 14
type input "[DATE]"
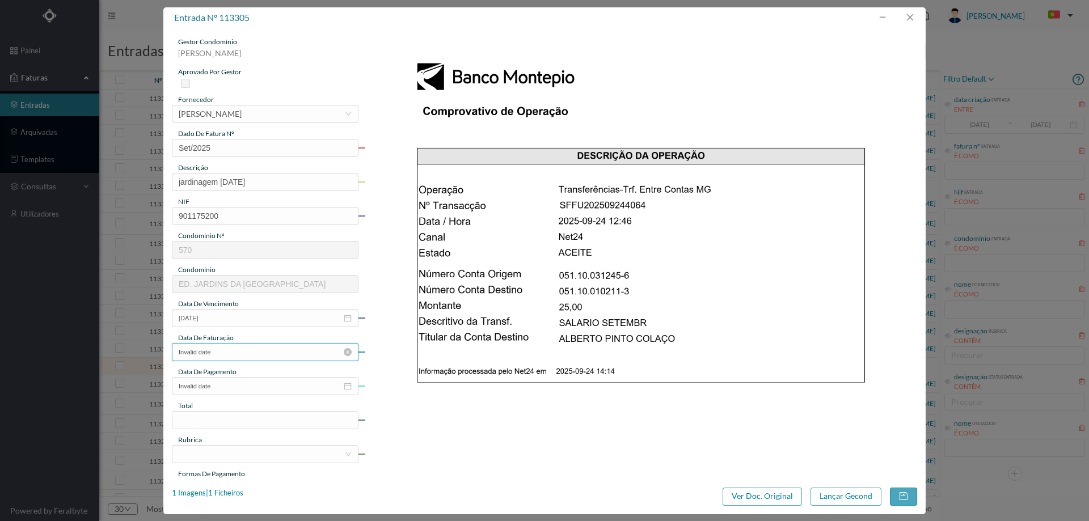
click at [271, 352] on input "Invalid date" at bounding box center [265, 352] width 187 height 18
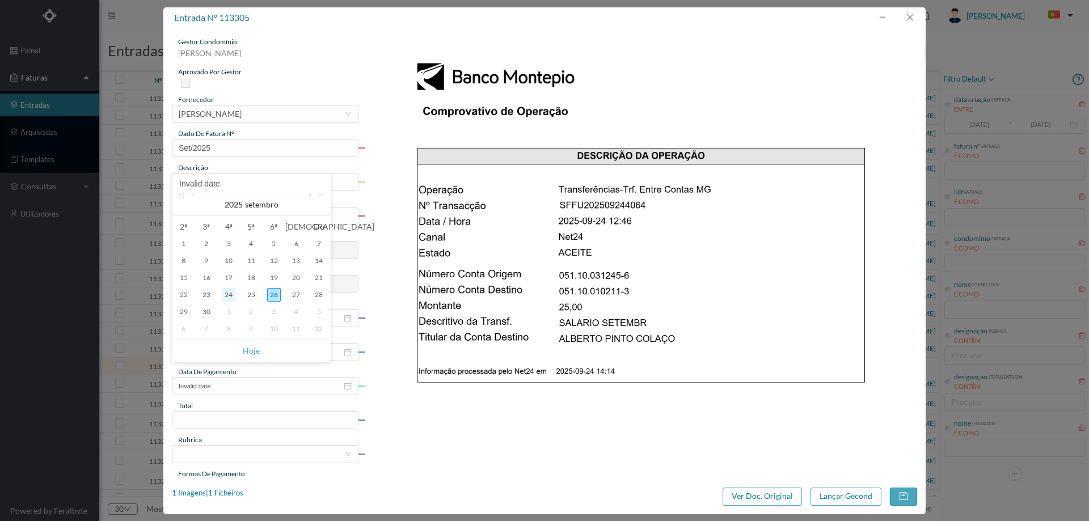
click at [234, 299] on div "24" at bounding box center [229, 295] width 14 height 14
type input "[DATE]"
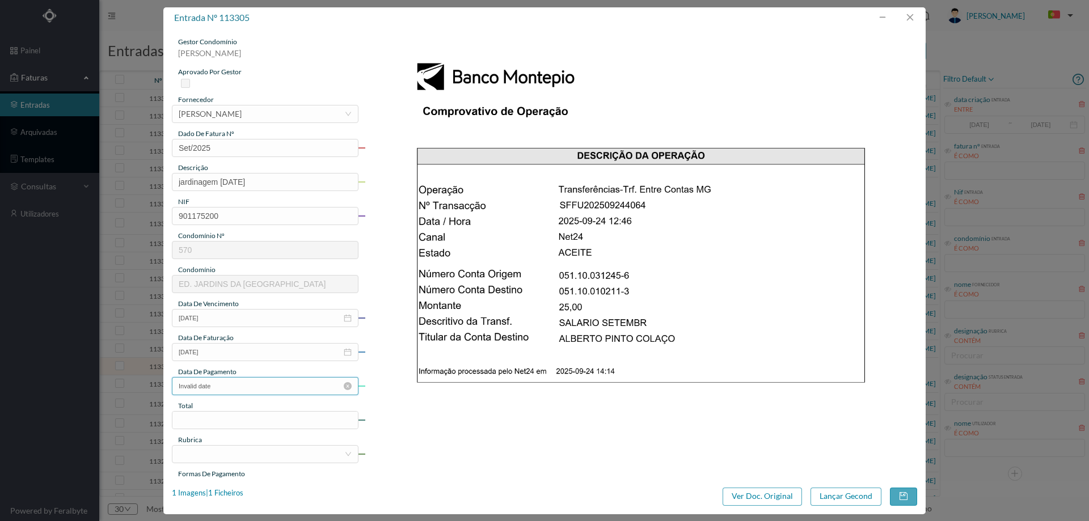
click at [249, 378] on input "Invalid date" at bounding box center [265, 386] width 187 height 18
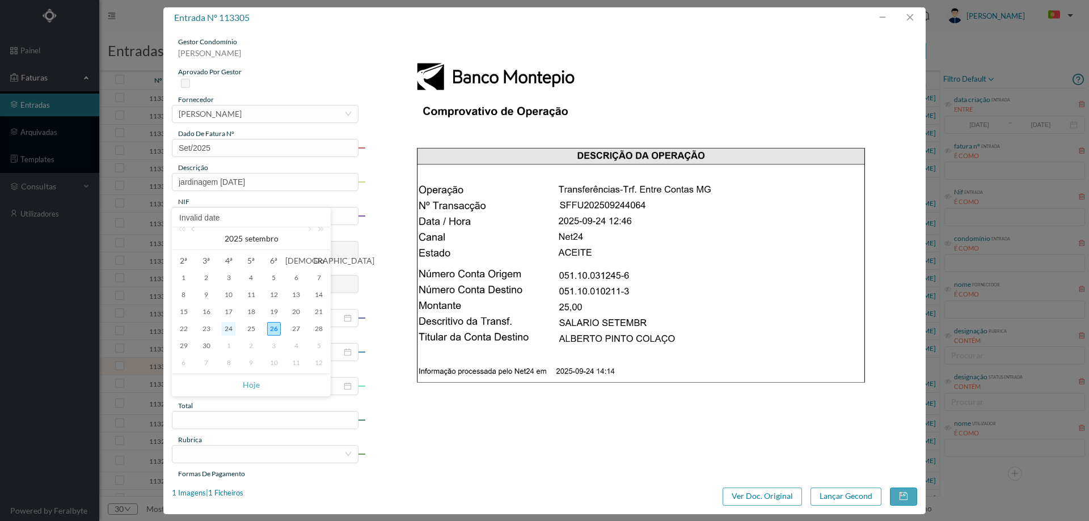
click at [234, 329] on div "24" at bounding box center [229, 329] width 14 height 14
type input "[DATE]"
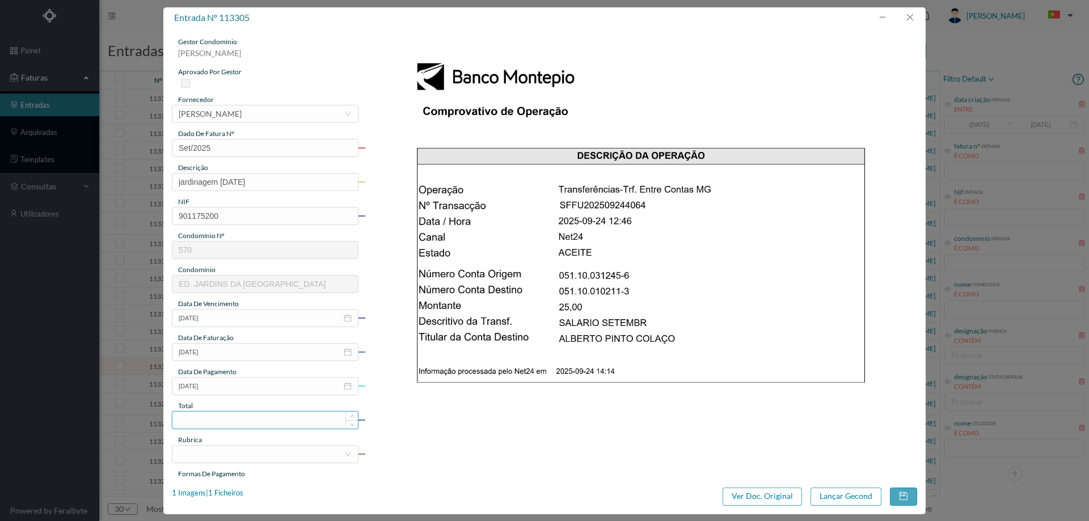
click at [244, 425] on input at bounding box center [265, 420] width 186 height 17
type input "25.00"
drag, startPoint x: 242, startPoint y: 461, endPoint x: 241, endPoint y: 468, distance: 6.9
click at [242, 462] on div at bounding box center [262, 454] width 166 height 17
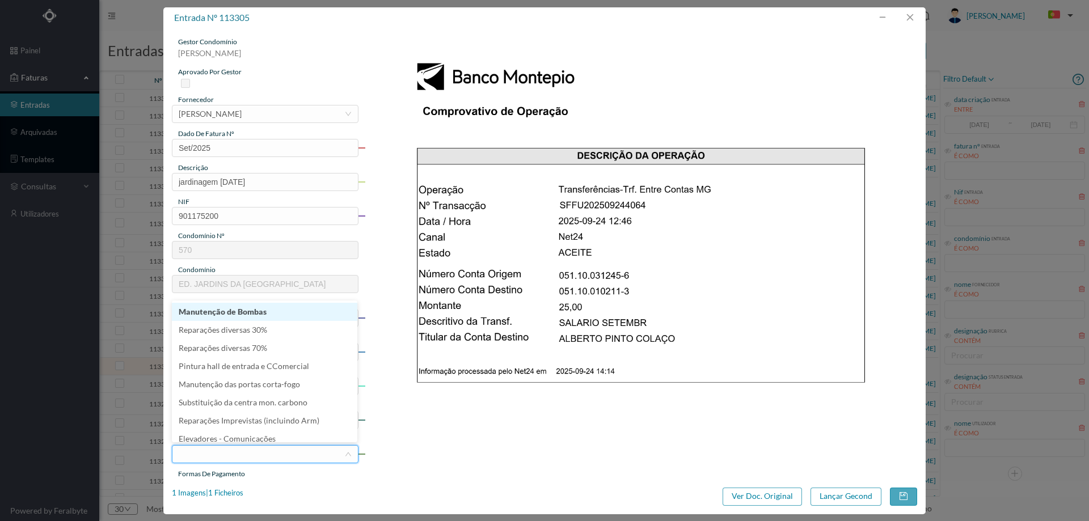
type input "j"
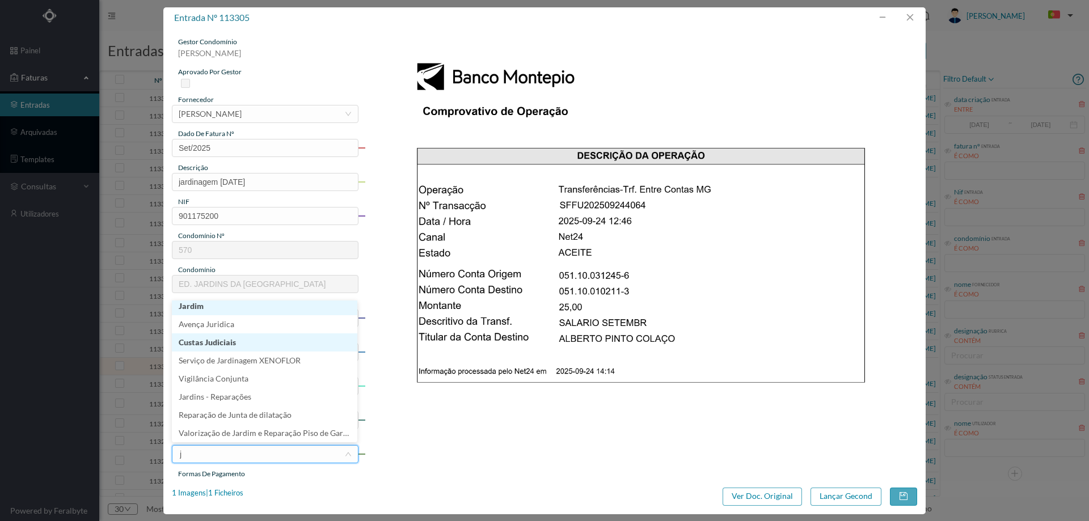
scroll to position [2, 0]
click at [224, 304] on li "Jardim" at bounding box center [265, 310] width 186 height 18
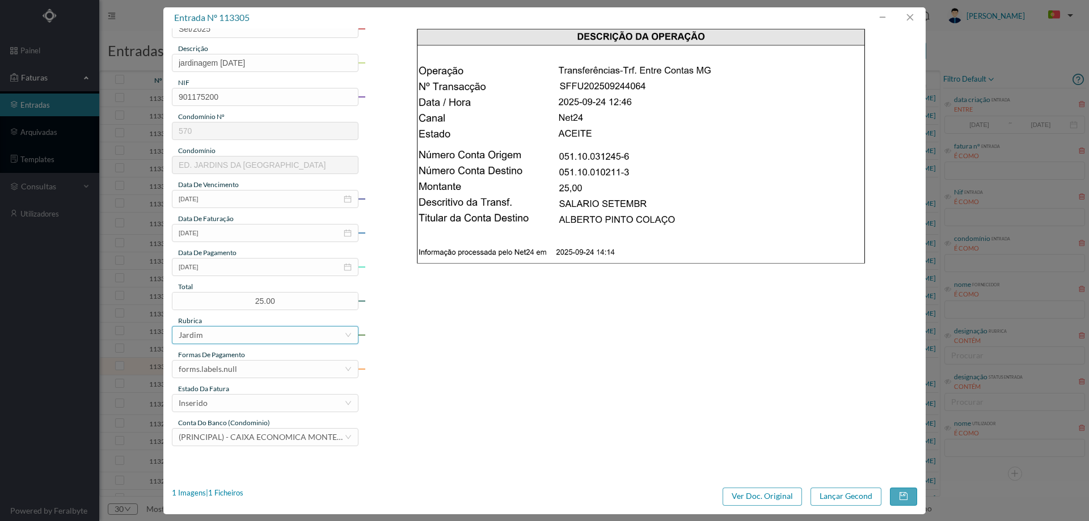
scroll to position [170, 0]
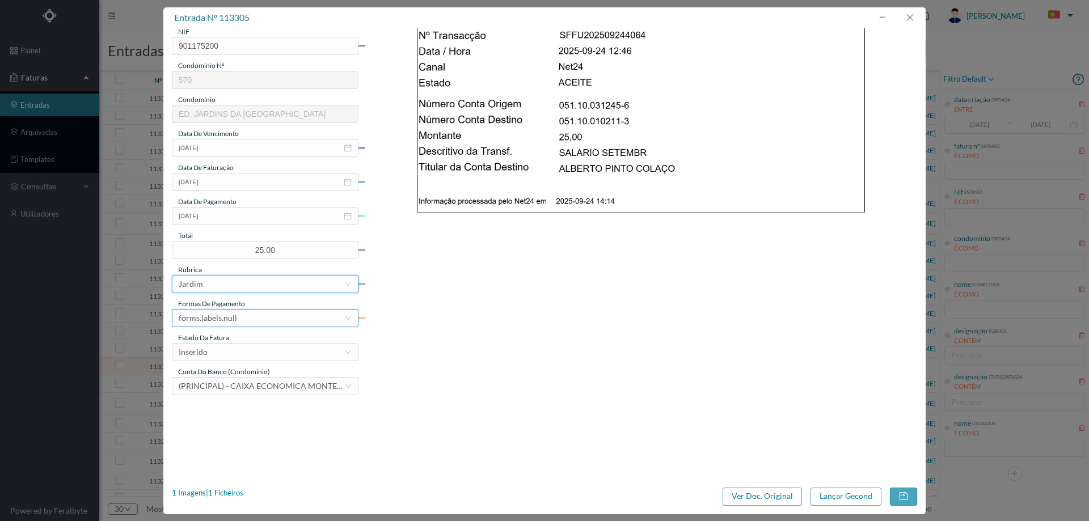
click at [239, 319] on div "forms.labels.null" at bounding box center [262, 318] width 166 height 17
click at [263, 378] on li "transferência bancária" at bounding box center [265, 377] width 186 height 18
click at [257, 351] on div "Inserido" at bounding box center [262, 352] width 166 height 17
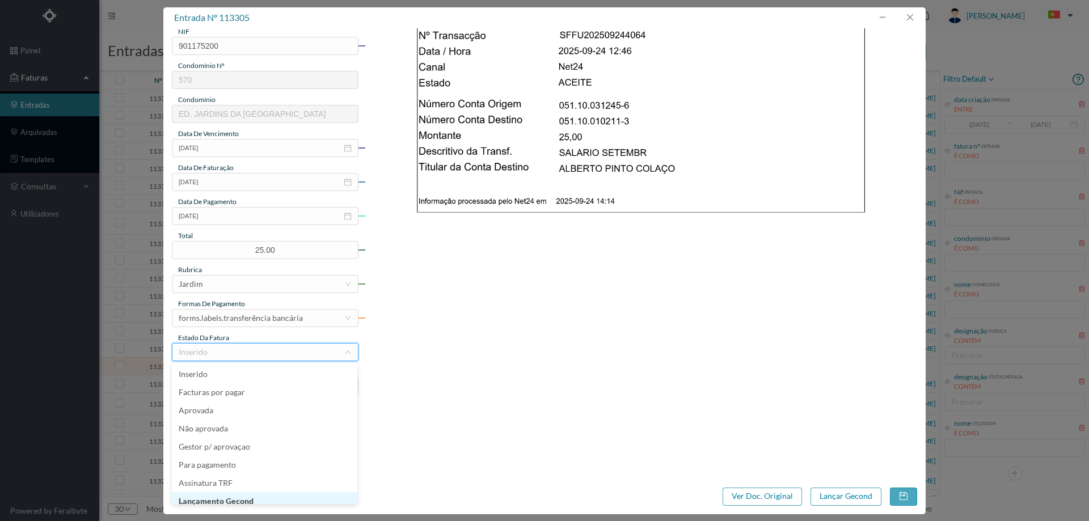
scroll to position [6, 0]
click at [258, 497] on li "Lançamento Gecond" at bounding box center [265, 496] width 186 height 18
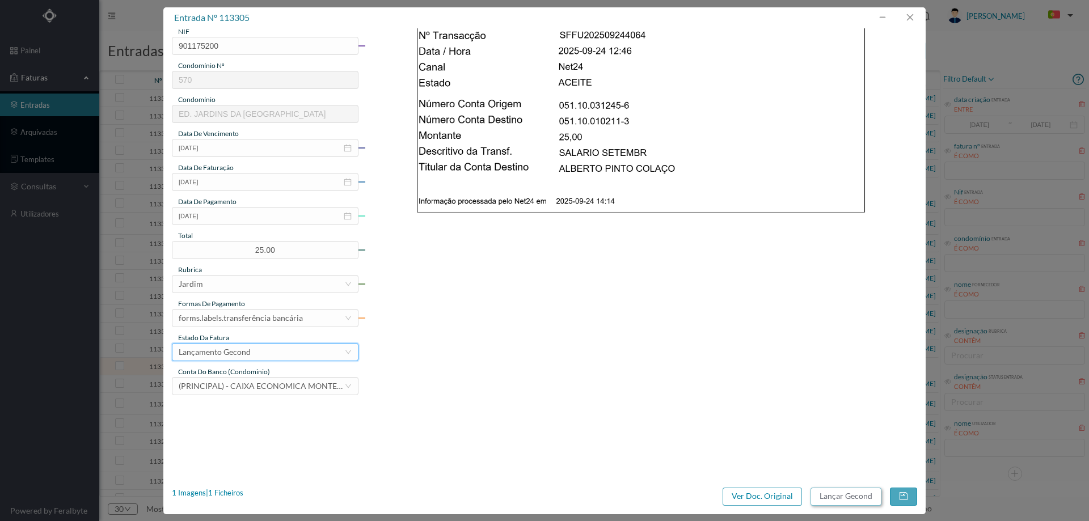
click at [836, 496] on button "Lançar Gecond" at bounding box center [846, 497] width 71 height 18
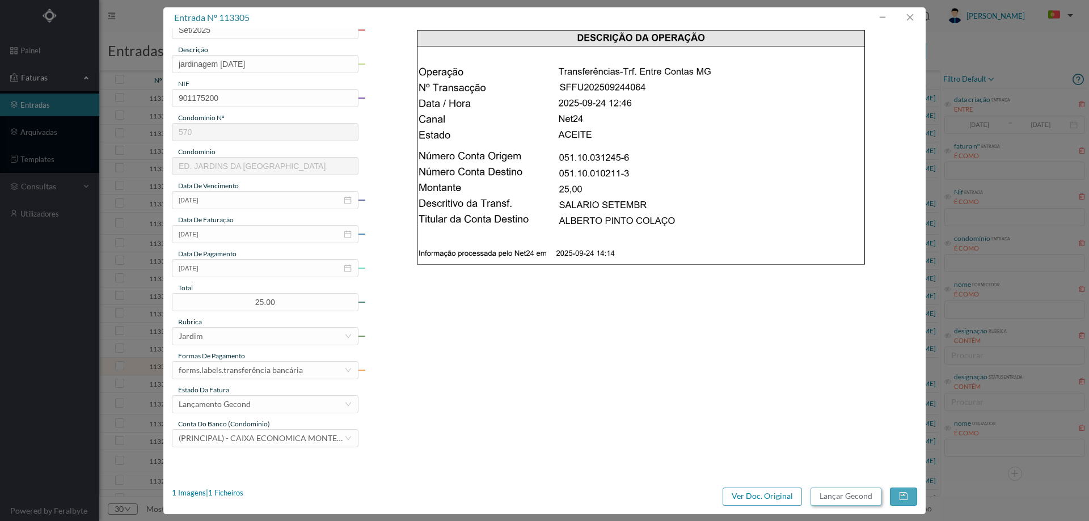
scroll to position [0, 0]
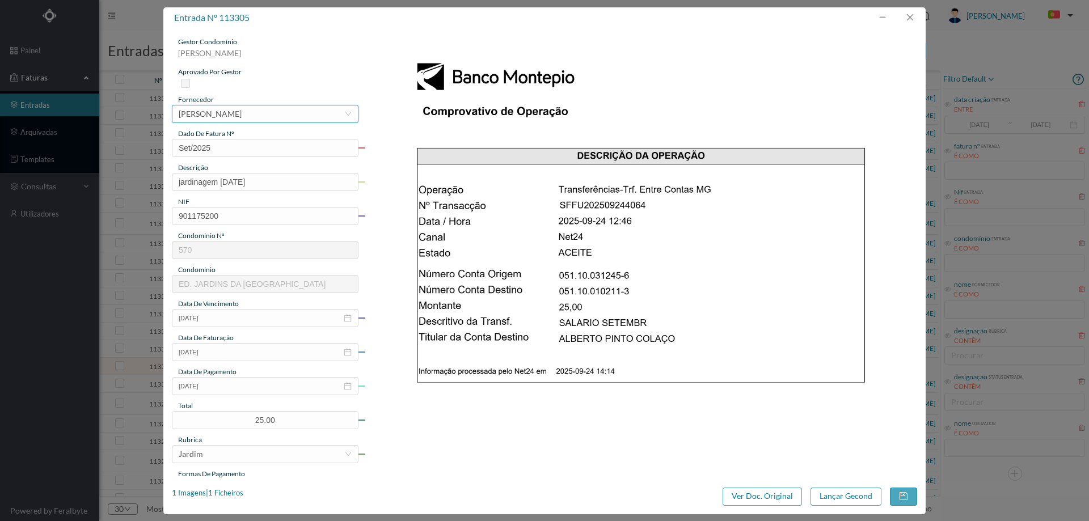
click at [242, 112] on div "[PERSON_NAME]" at bounding box center [210, 114] width 63 height 17
type input "alberto pi"
click at [832, 494] on button "Lançar Gecond" at bounding box center [846, 497] width 71 height 18
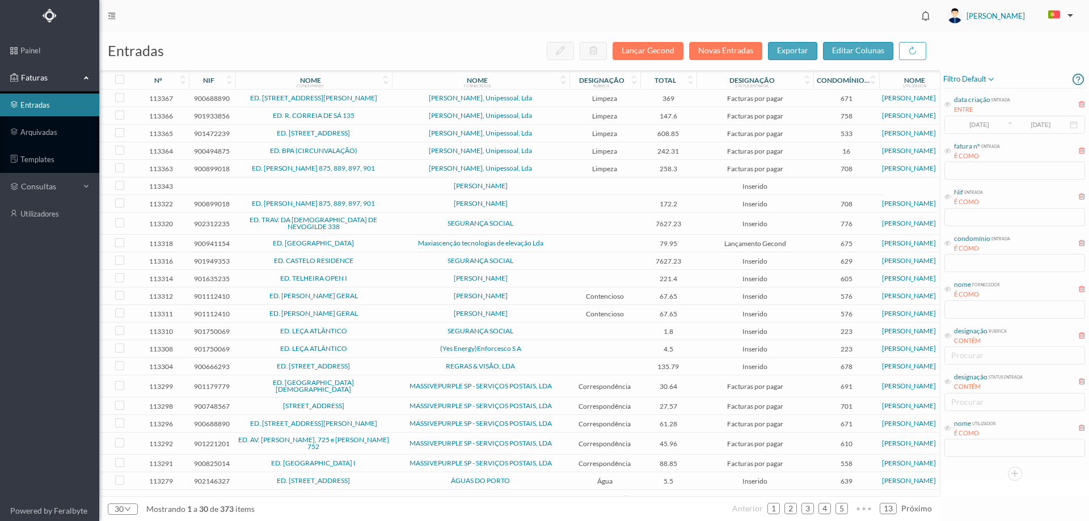
click at [550, 220] on span "SEGURANÇA SOCIAL" at bounding box center [481, 223] width 172 height 7
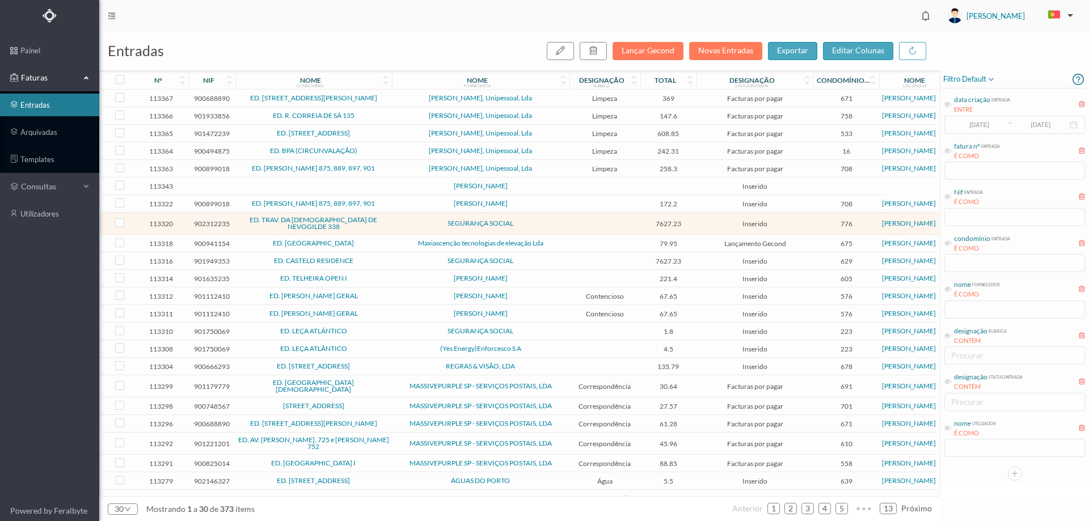
click at [550, 220] on span "SEGURANÇA SOCIAL" at bounding box center [481, 223] width 172 height 7
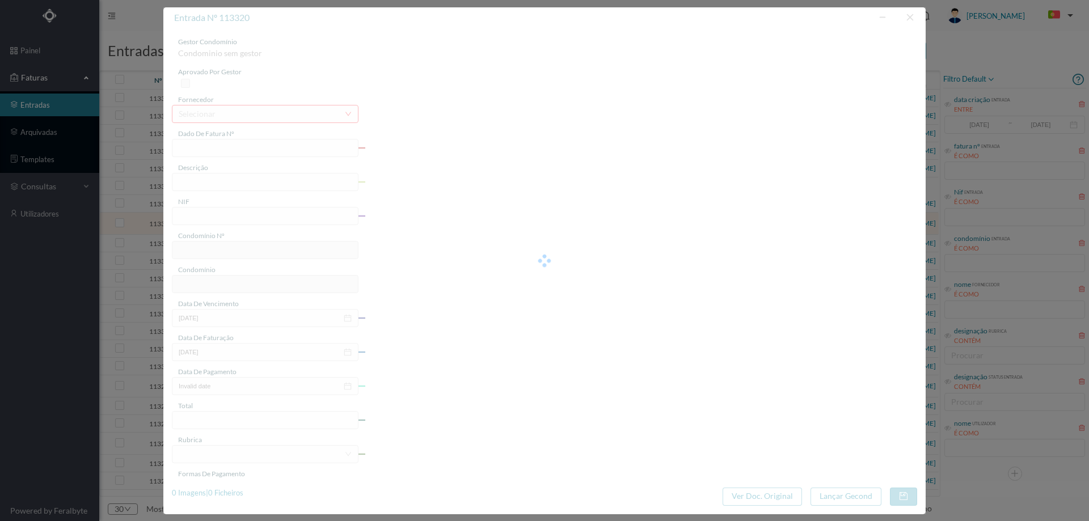
type input "FR 2025/21"
type input "902312235"
type input "Invalid date"
type input "[DATE]"
type input "7627.23"
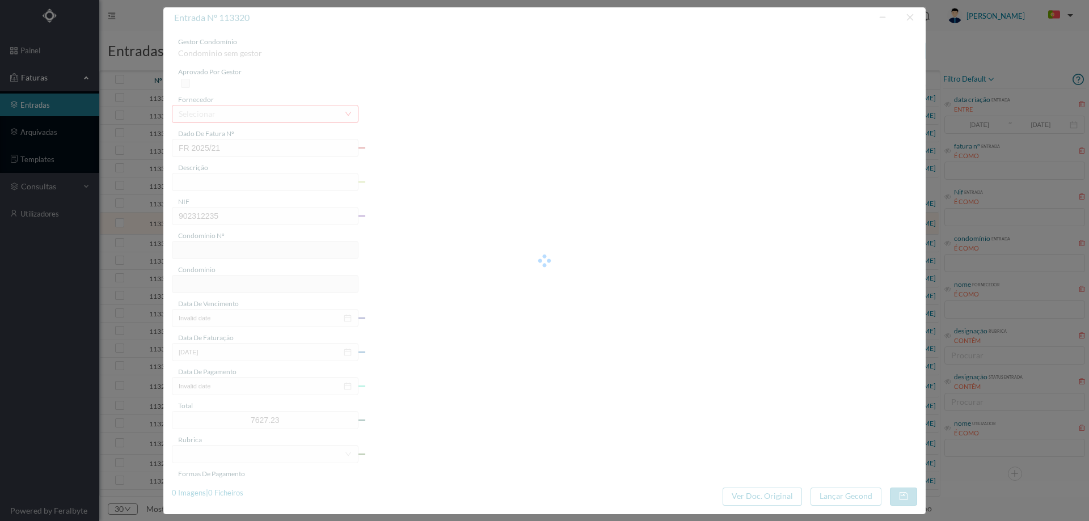
type input "776"
type input "ED. TRAV. DA [DEMOGRAPHIC_DATA] DE NEVOGILDE 338"
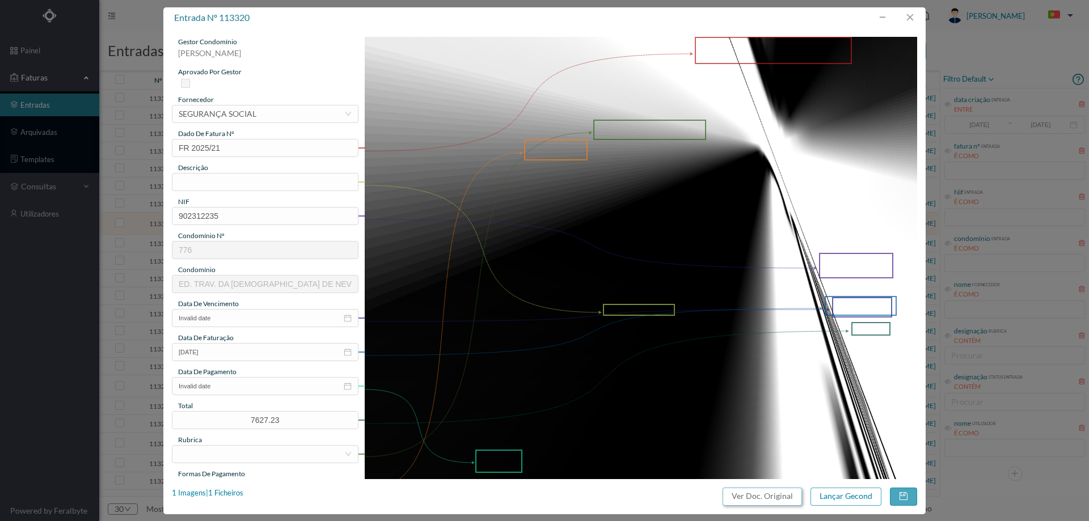
click at [771, 500] on button "Ver Doc. Original" at bounding box center [762, 497] width 79 height 18
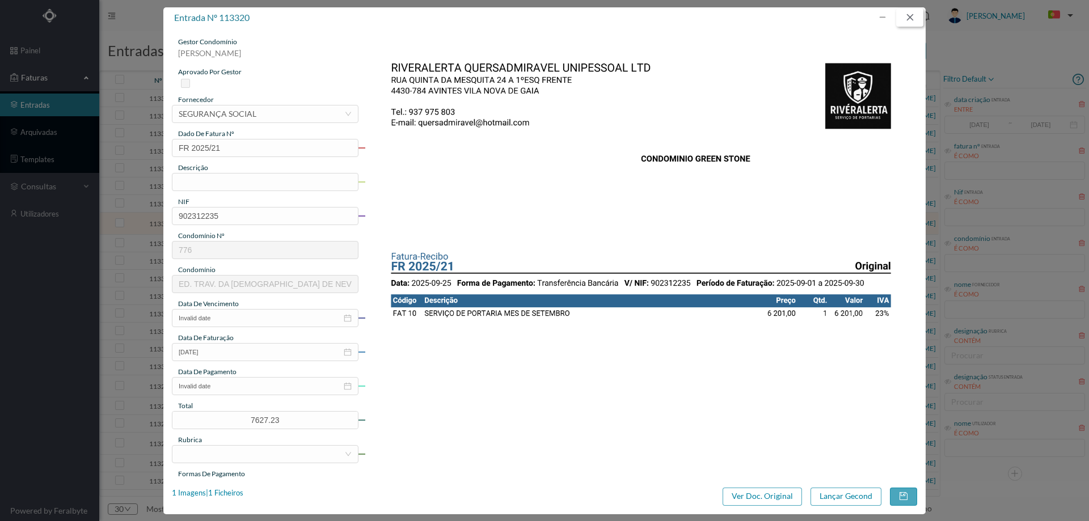
click at [914, 14] on button "button" at bounding box center [910, 18] width 27 height 18
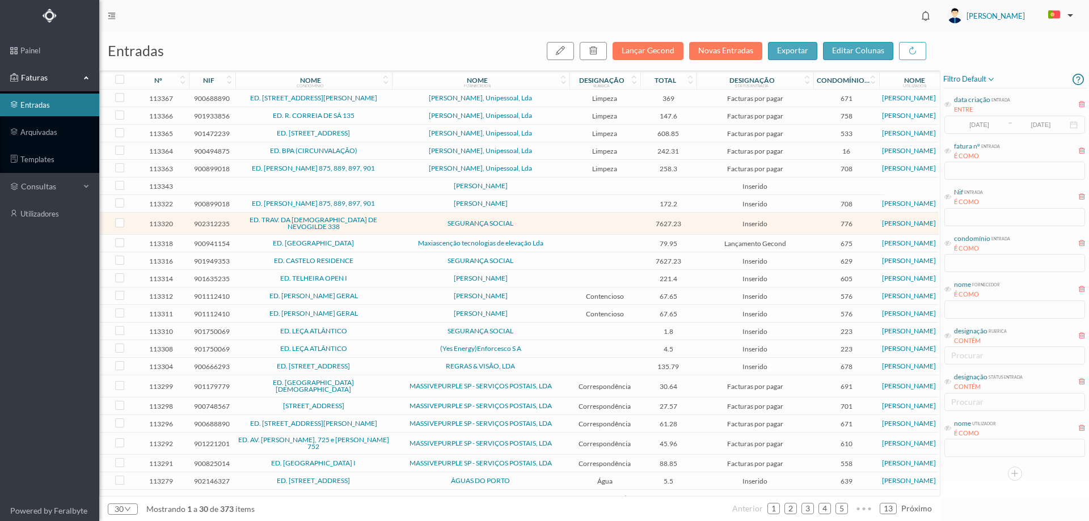
click at [556, 240] on span "Maxiascenção tecnologias de elevação Lda" at bounding box center [481, 243] width 172 height 7
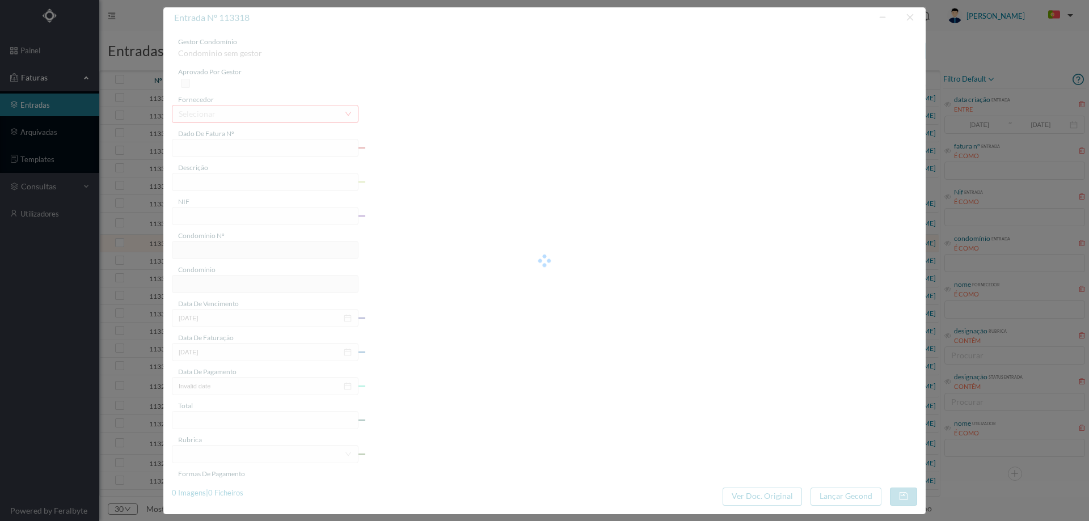
type input "FT 1/36995"
type input "[STREET_ADDRESS][PERSON_NAME]"
type input "900941154"
type input "[DATE]"
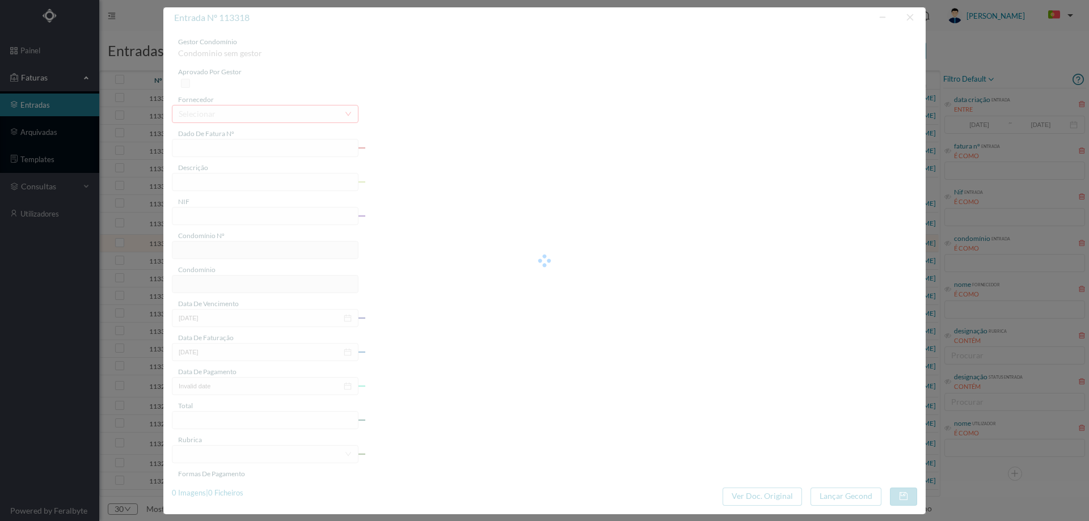
type input "[DATE]"
type input "79.95"
type input "675"
type input "ED. [GEOGRAPHIC_DATA]"
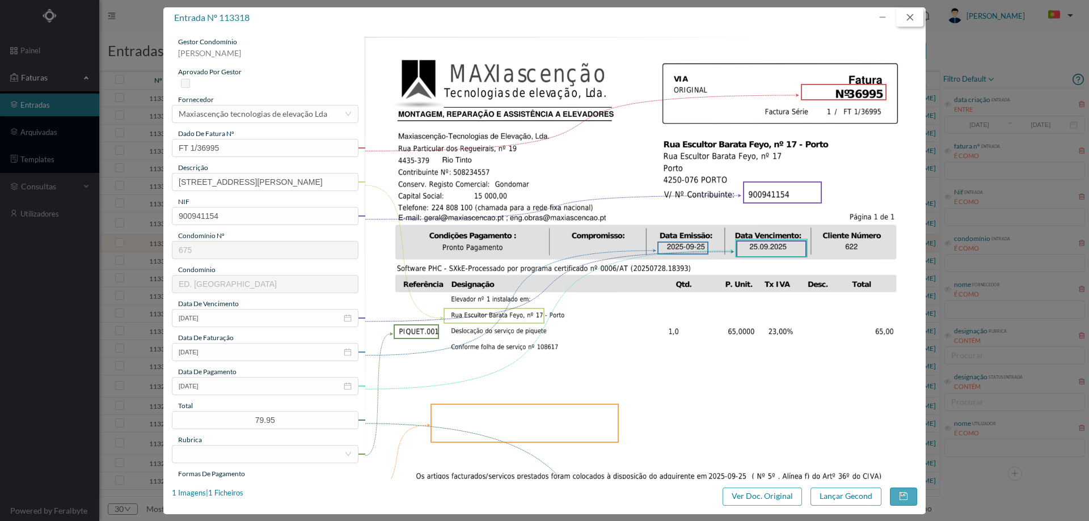
click at [911, 14] on button "button" at bounding box center [910, 18] width 27 height 18
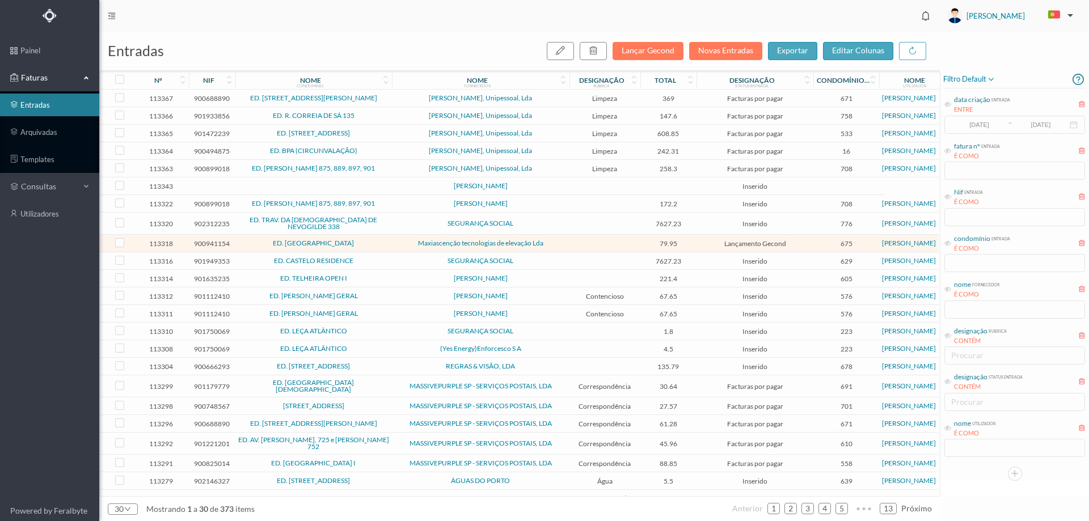
click at [508, 185] on link "[PERSON_NAME]" at bounding box center [481, 186] width 54 height 9
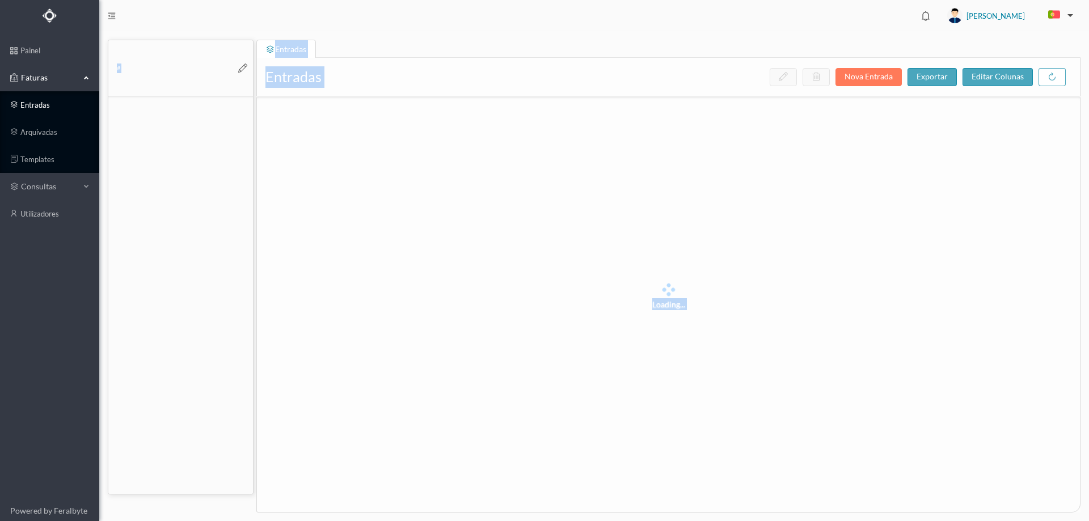
click at [36, 100] on link "entradas" at bounding box center [49, 105] width 99 height 23
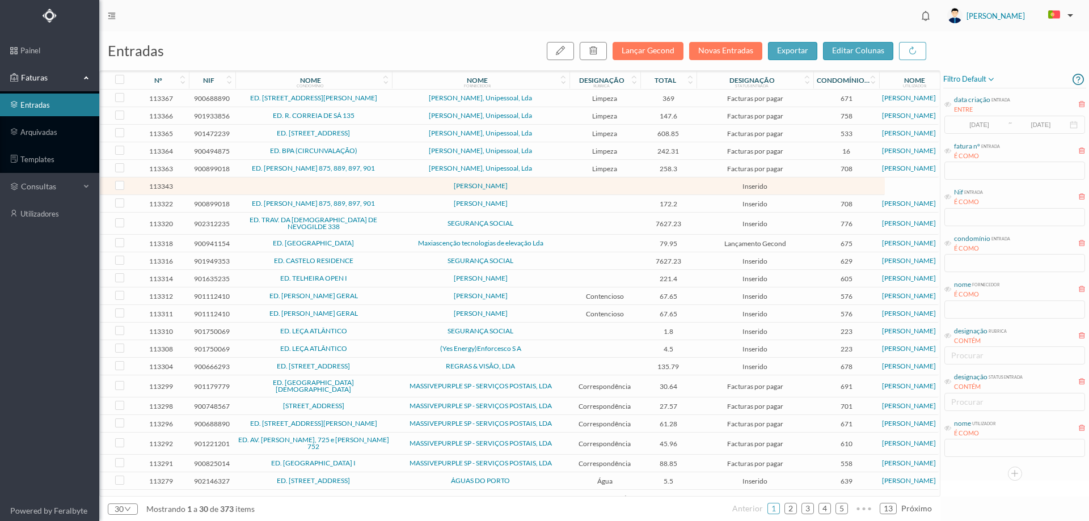
click at [2, 365] on ul "painel Faturas entradas arquivadas templates consultas utilizadores" at bounding box center [49, 265] width 99 height 469
click at [573, 191] on td at bounding box center [605, 187] width 71 height 18
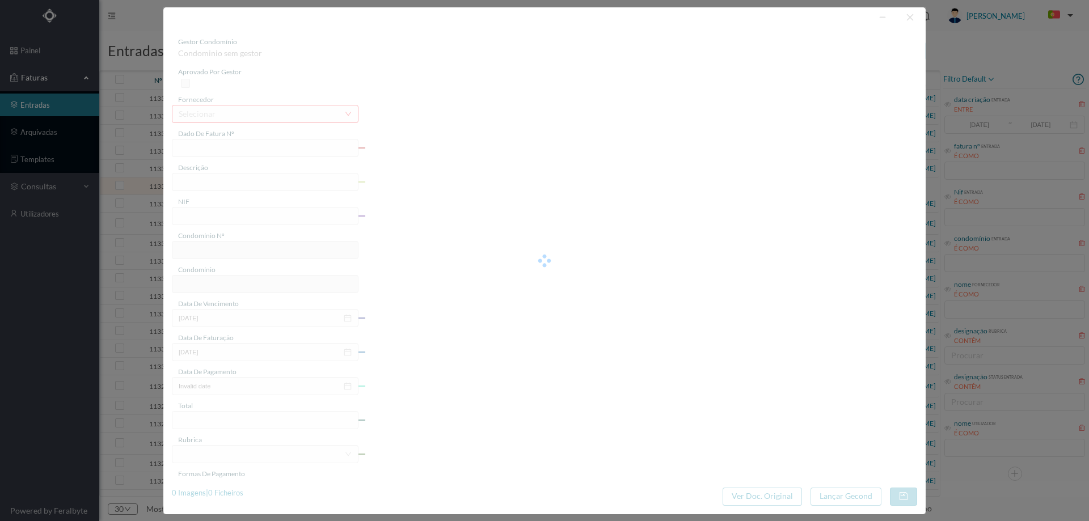
click at [915, 15] on div at bounding box center [544, 260] width 763 height 507
click at [903, 24] on div at bounding box center [544, 260] width 763 height 507
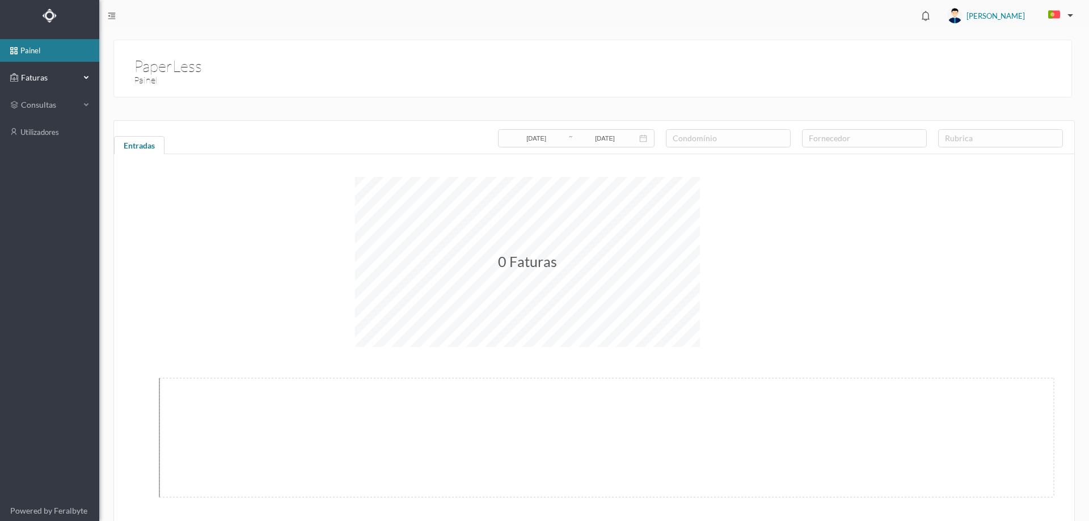
click at [27, 73] on span "Faturas" at bounding box center [49, 77] width 62 height 11
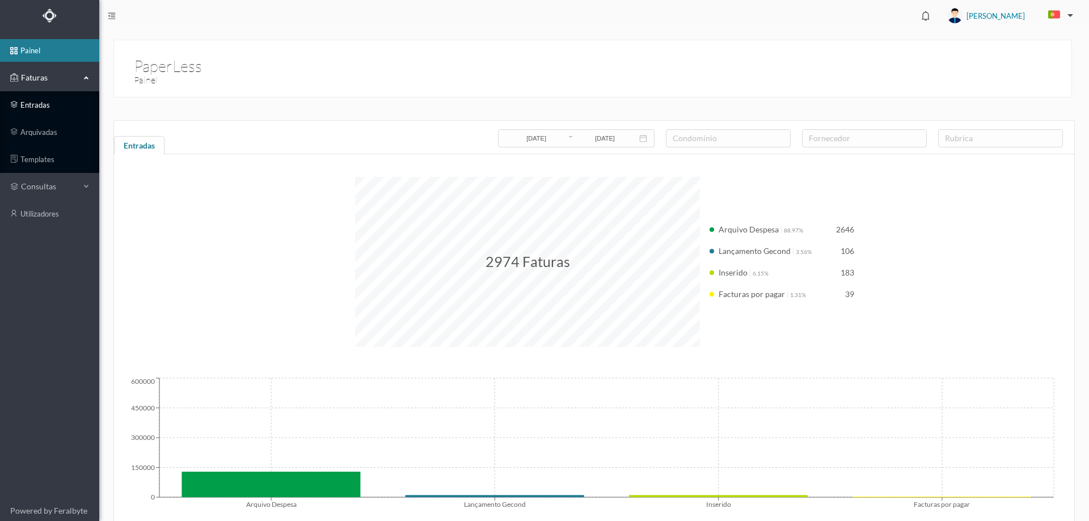
click at [52, 108] on link "entradas" at bounding box center [49, 105] width 99 height 23
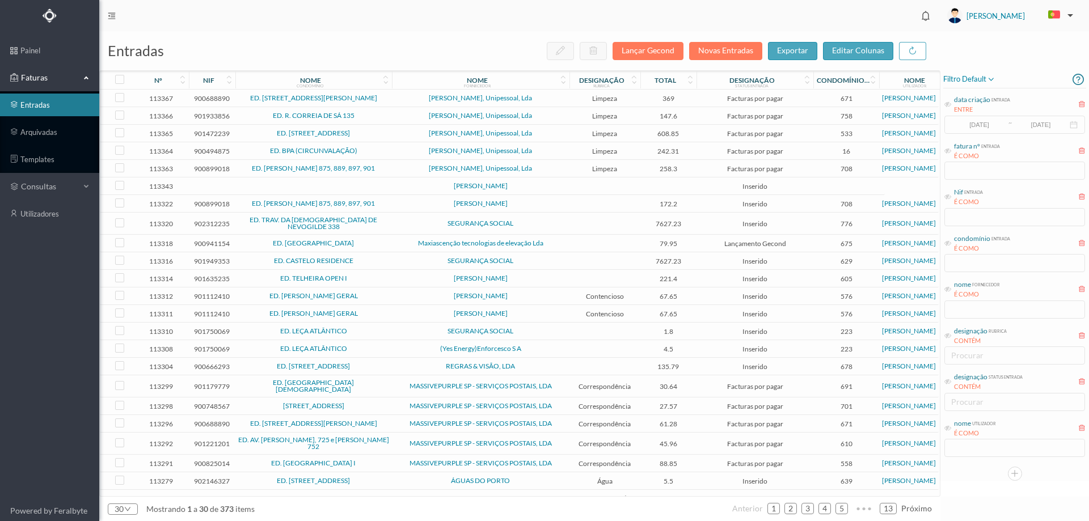
click at [369, 187] on td at bounding box center [313, 187] width 157 height 18
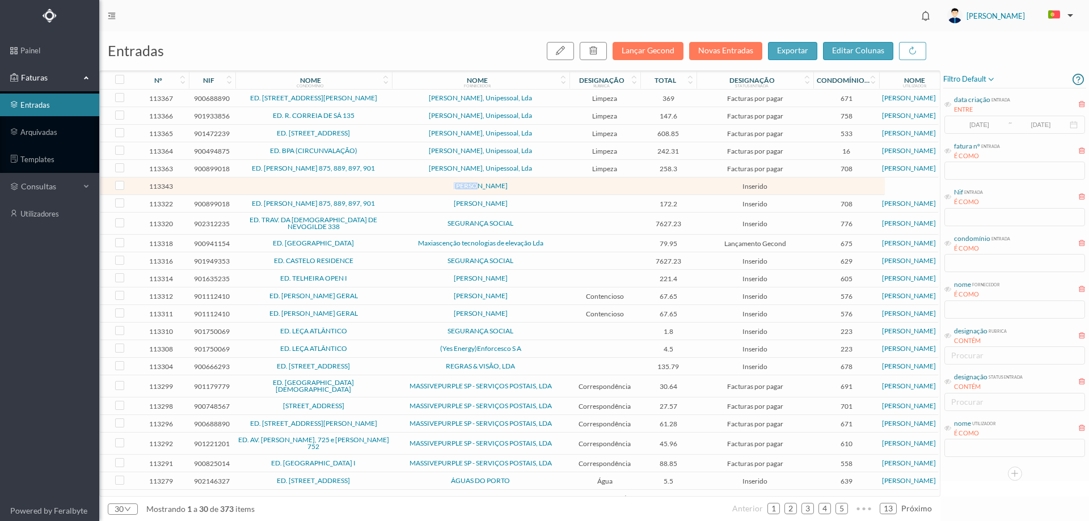
click at [369, 187] on td at bounding box center [313, 187] width 157 height 18
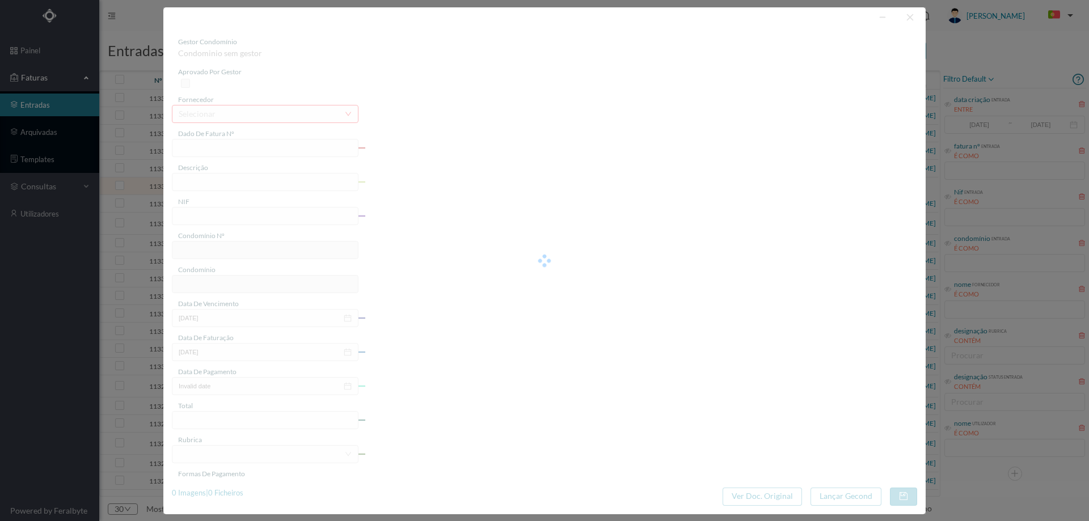
type input "0"
type input "Invalid date"
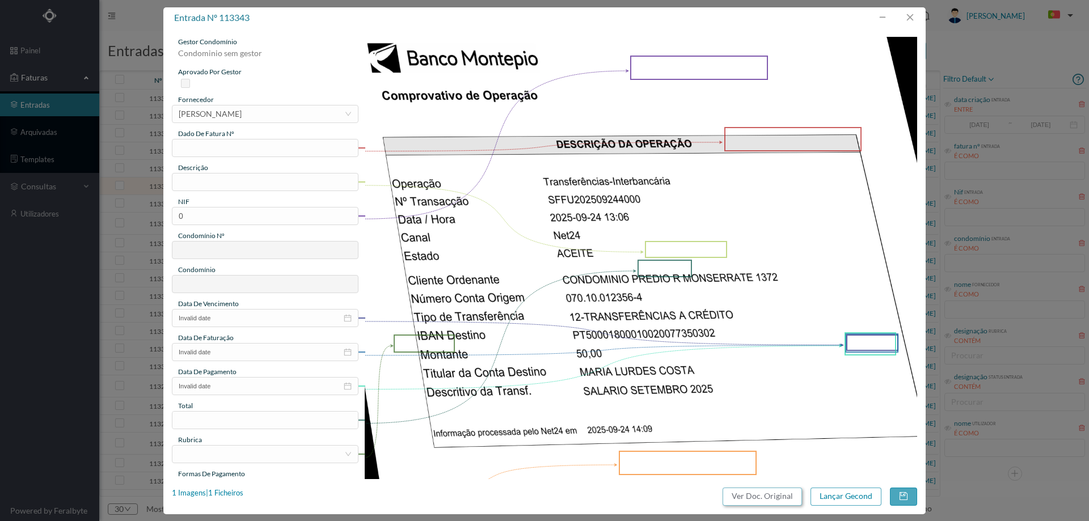
click at [767, 502] on button "Ver Doc. Original" at bounding box center [762, 497] width 79 height 18
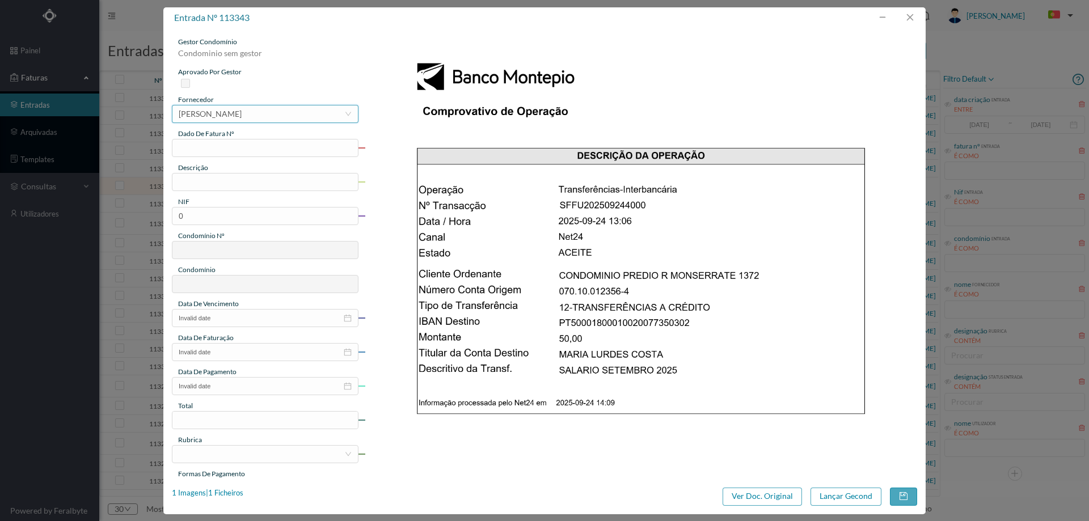
click at [242, 111] on div "[PERSON_NAME]" at bounding box center [210, 114] width 63 height 17
type input "[PERSON_NAME]"
click at [283, 136] on li "[PERSON_NAME] da [GEOGRAPHIC_DATA][PERSON_NAME]" at bounding box center [265, 136] width 186 height 18
click at [267, 149] on input "text" at bounding box center [265, 148] width 187 height 18
type input "Set/2025"
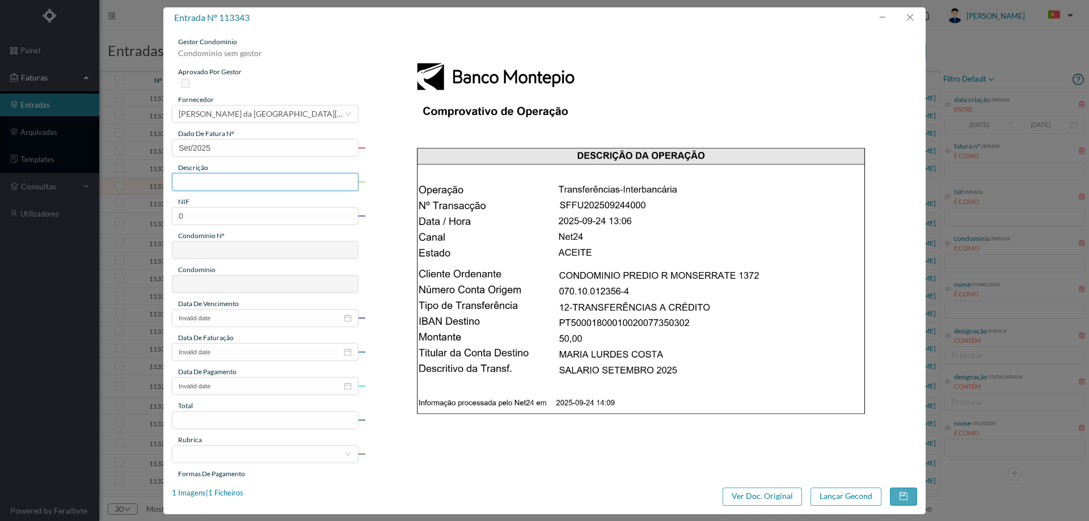
click at [256, 185] on input "text" at bounding box center [265, 182] width 187 height 18
type input "Limpeza Setembro 2025"
click at [238, 208] on input "0" at bounding box center [265, 216] width 187 height 18
paste input "900893664"
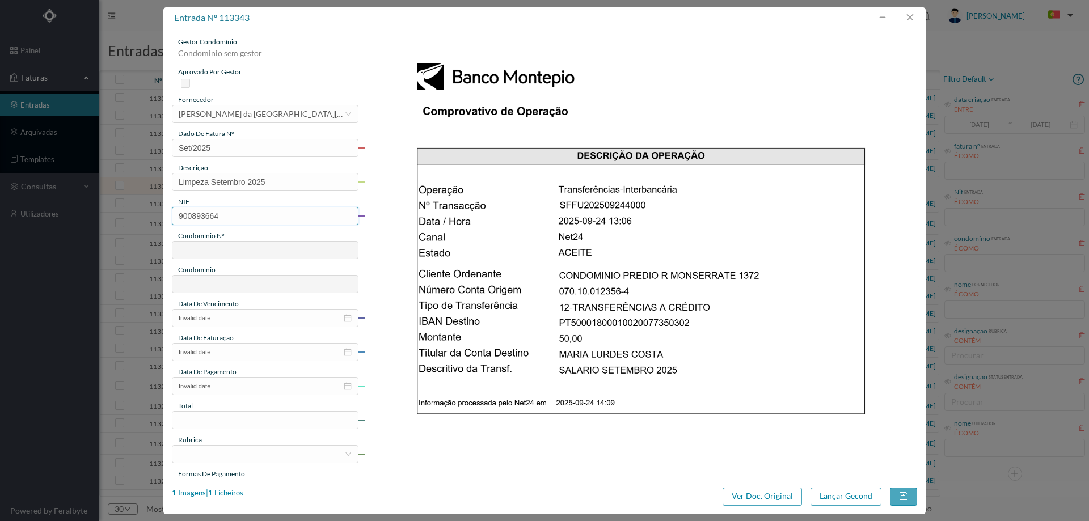
click at [184, 217] on input "900893664" at bounding box center [265, 216] width 187 height 18
type input "900893664"
type input "748"
type input "ED. [STREET_ADDRESS]"
type input "900893664"
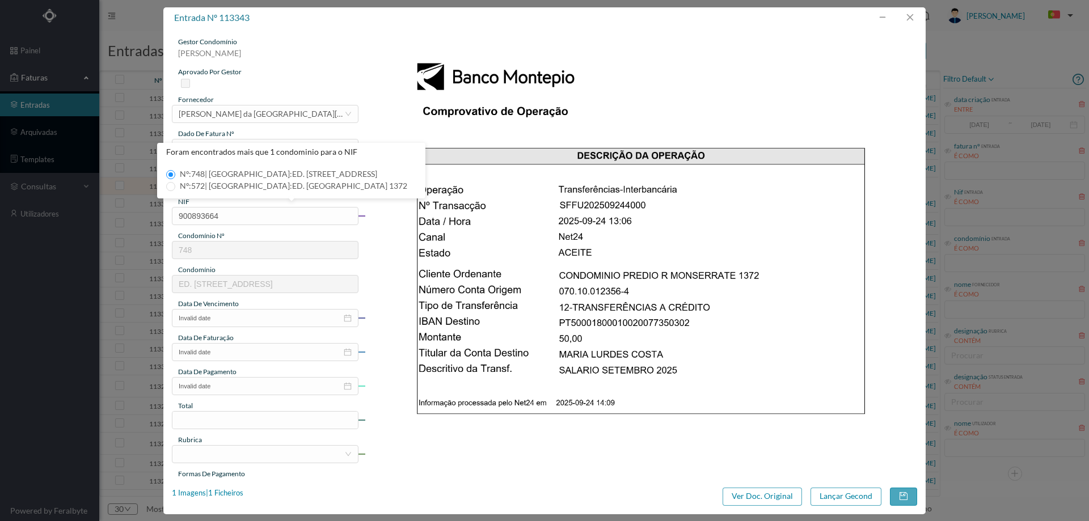
click at [233, 172] on span "Nº: 748 | Nome: ED. [STREET_ADDRESS]" at bounding box center [278, 174] width 207 height 10
click at [175, 172] on input "Nº: 748 | Nome: ED. [STREET_ADDRESS]" at bounding box center [170, 174] width 9 height 9
click at [229, 320] on input "Invalid date" at bounding box center [265, 318] width 187 height 18
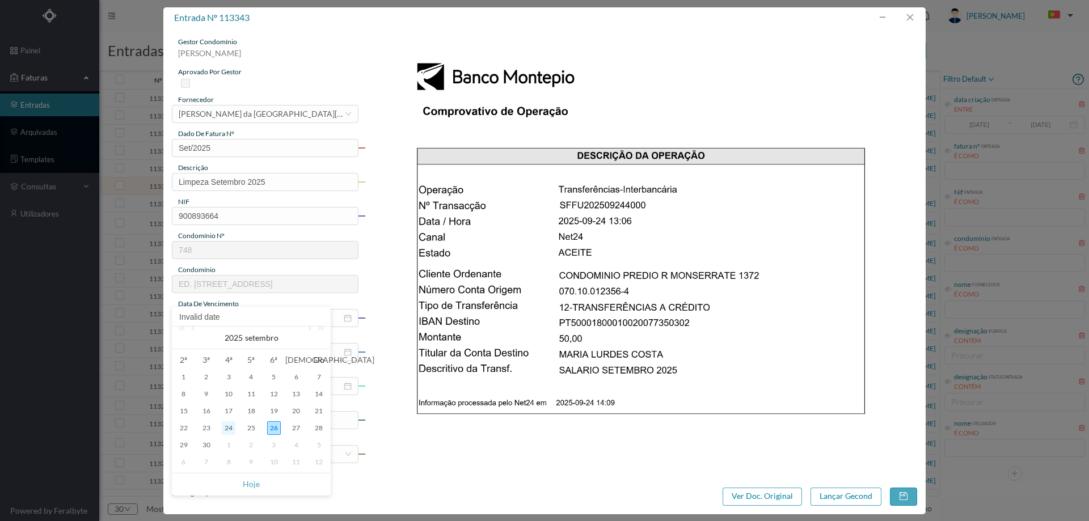
click at [230, 428] on div "24" at bounding box center [229, 429] width 14 height 14
type input "[DATE]"
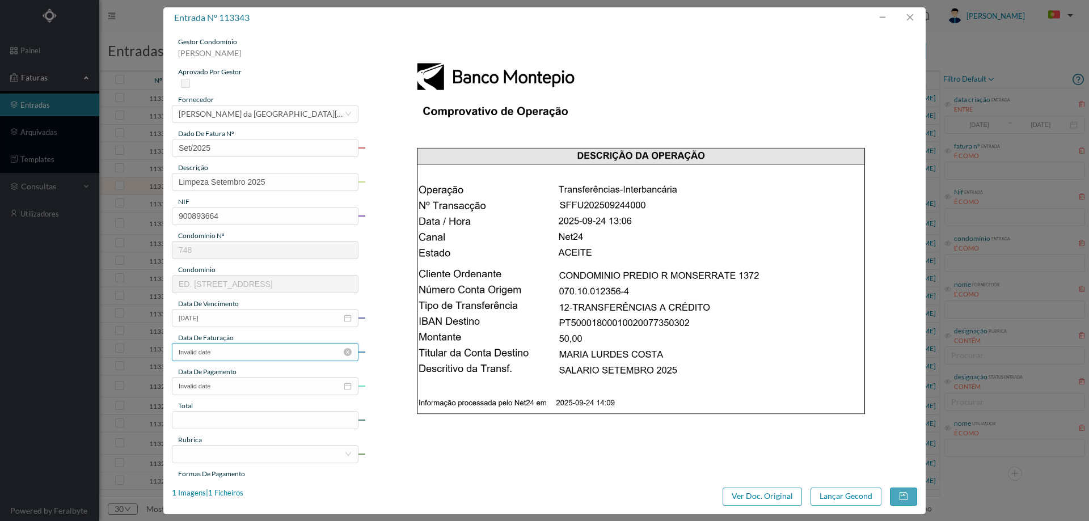
click at [244, 355] on input "Invalid date" at bounding box center [265, 352] width 187 height 18
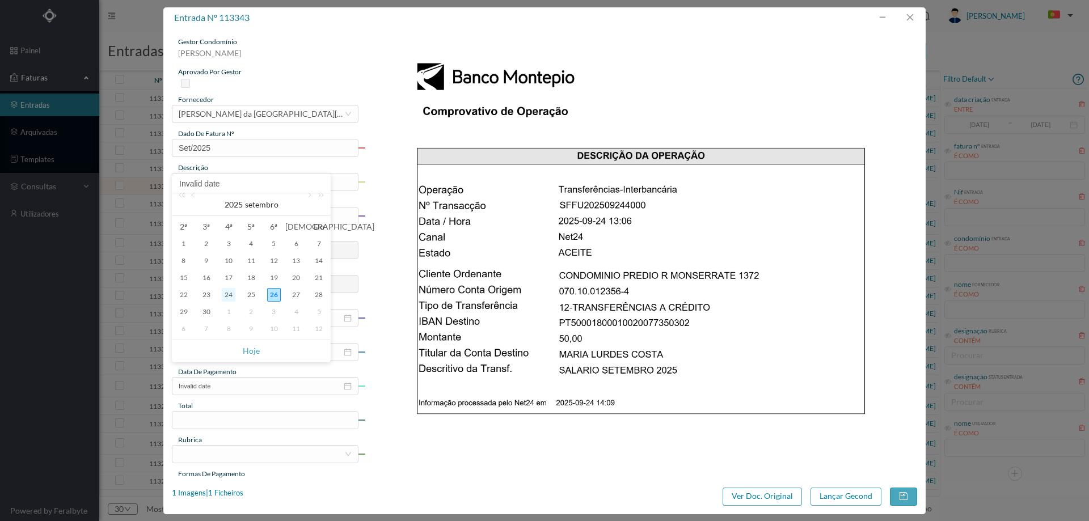
click at [234, 294] on div "24" at bounding box center [229, 295] width 14 height 14
type input "[DATE]"
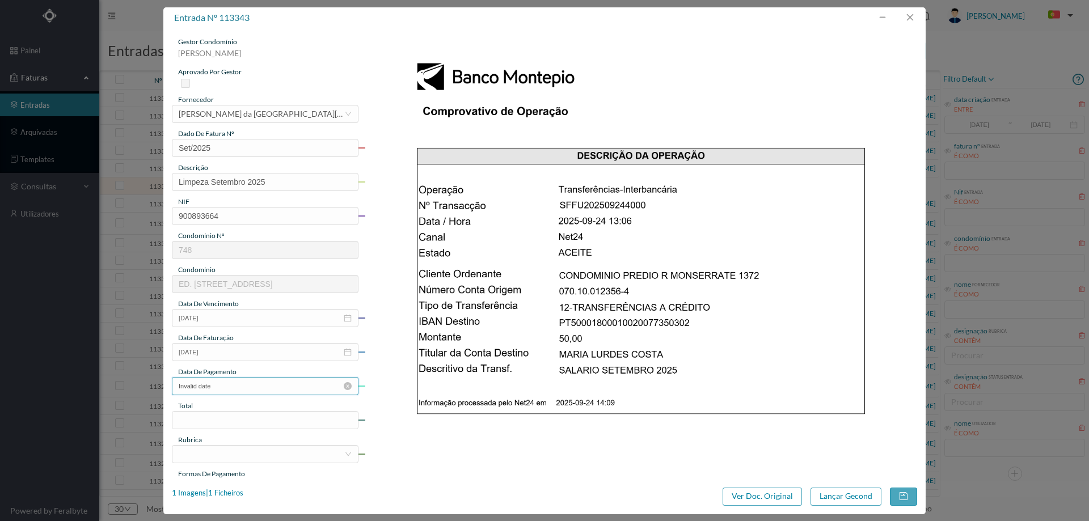
click at [234, 388] on input "Invalid date" at bounding box center [265, 386] width 187 height 18
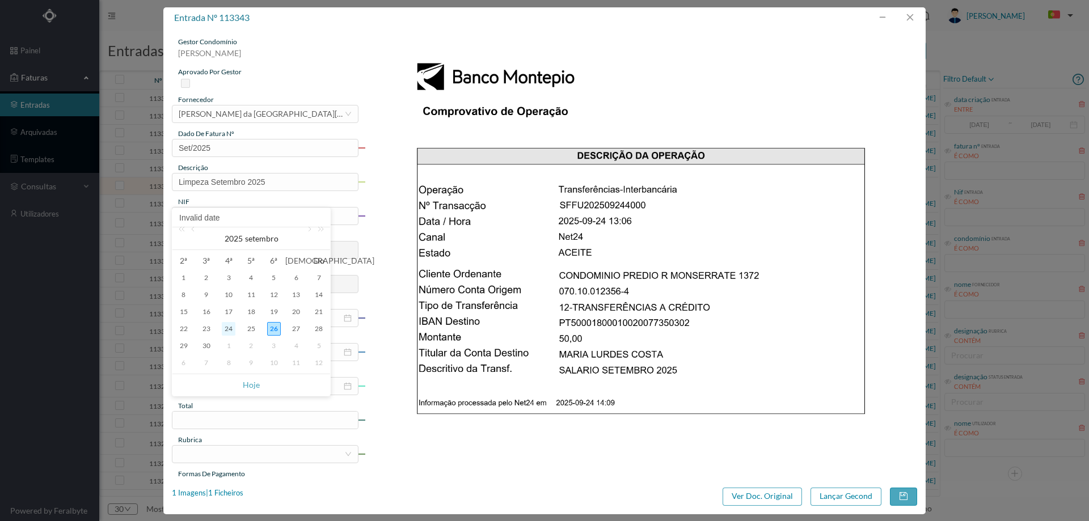
click at [230, 327] on div "24" at bounding box center [229, 329] width 14 height 14
type input "[DATE]"
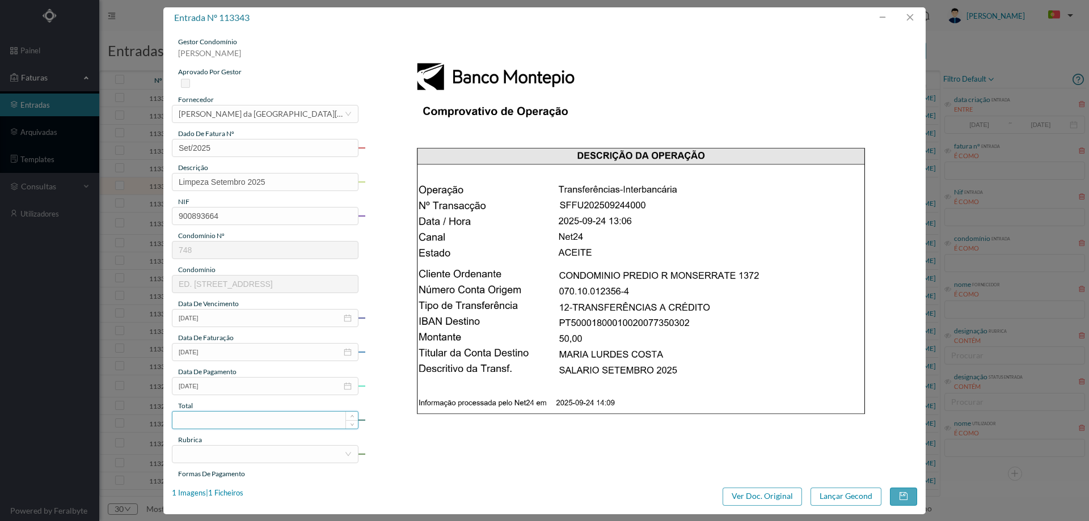
click at [222, 420] on input at bounding box center [265, 420] width 186 height 17
type input "50.00"
click at [224, 459] on div at bounding box center [262, 454] width 166 height 17
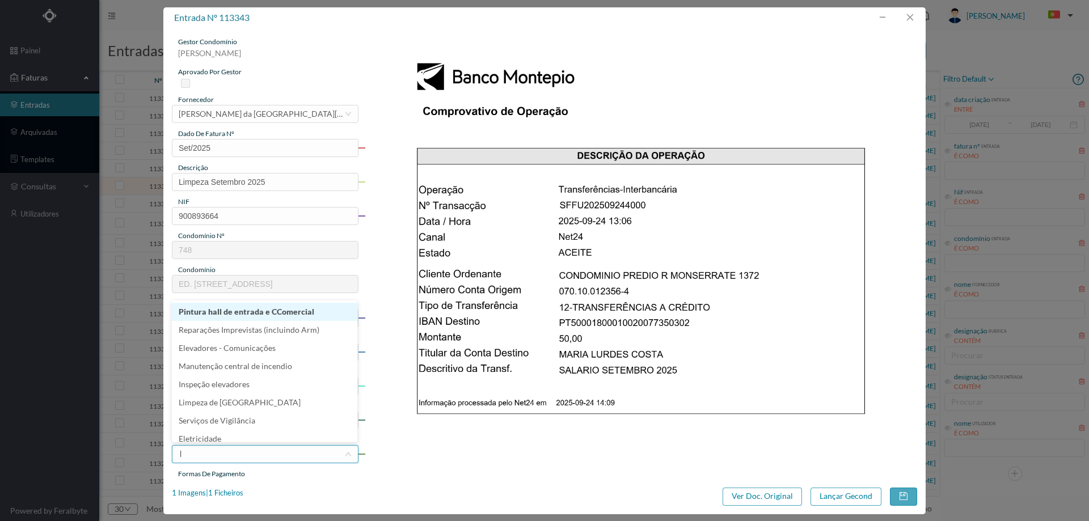
type input "li"
click at [226, 325] on li "Limpeza" at bounding box center [265, 324] width 186 height 18
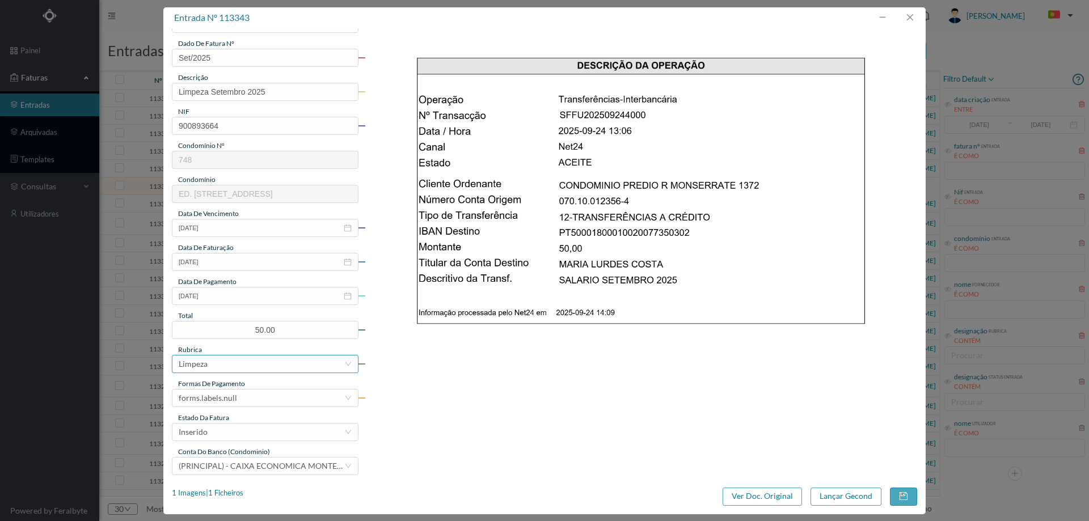
scroll to position [170, 0]
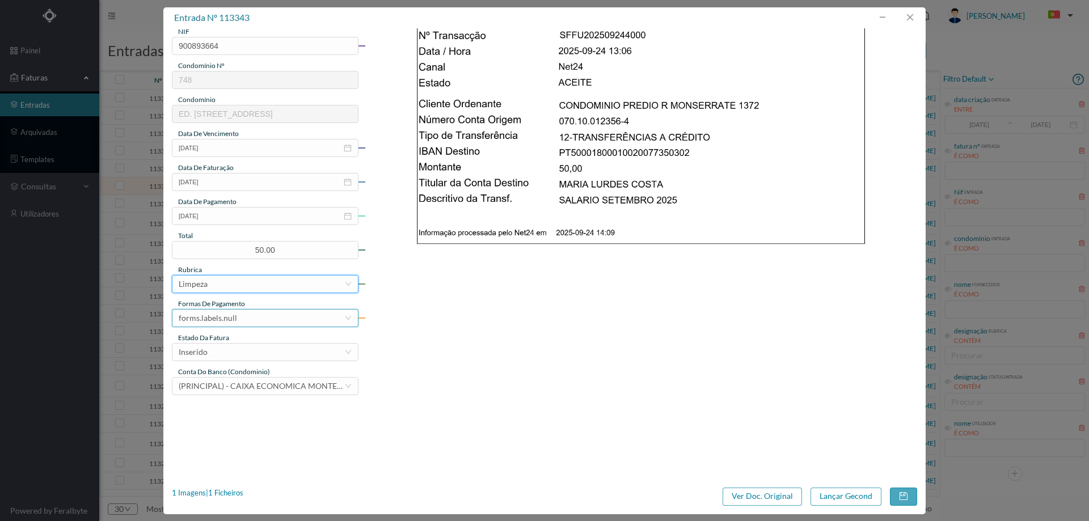
click at [241, 317] on div "forms.labels.null" at bounding box center [262, 318] width 166 height 17
click at [247, 374] on li "transferência bancária" at bounding box center [265, 377] width 186 height 18
click at [249, 345] on div "Inserido" at bounding box center [262, 352] width 166 height 17
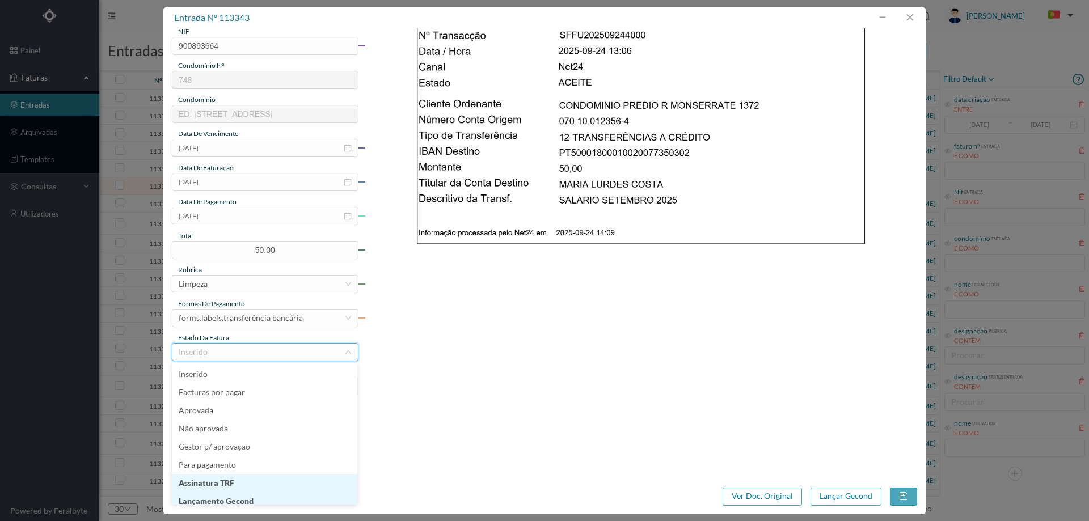
scroll to position [6, 0]
click at [233, 490] on li "Lançamento Gecond" at bounding box center [265, 496] width 186 height 18
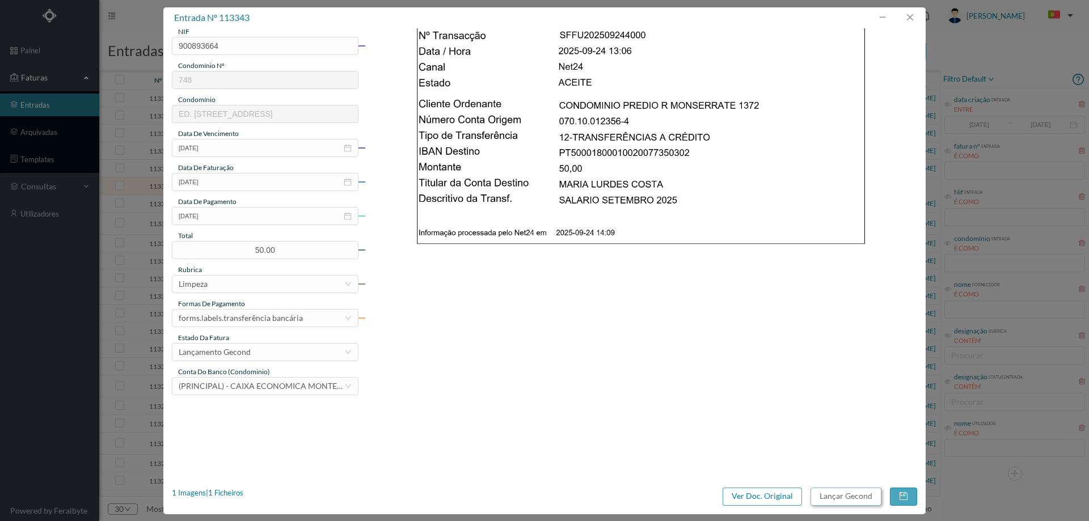
click at [861, 491] on button "Lançar Gecond" at bounding box center [846, 497] width 71 height 18
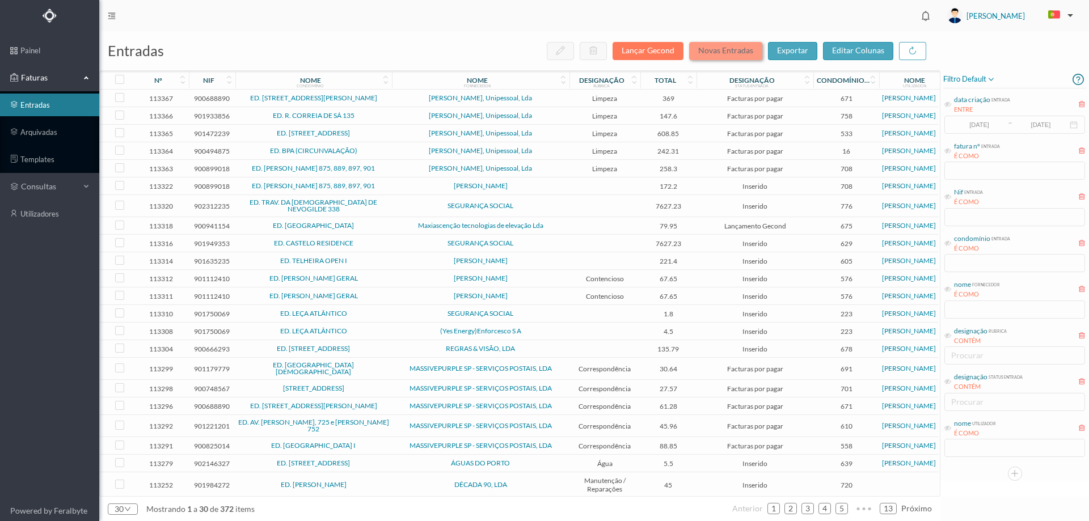
click at [731, 51] on button "Novas Entradas" at bounding box center [725, 51] width 73 height 18
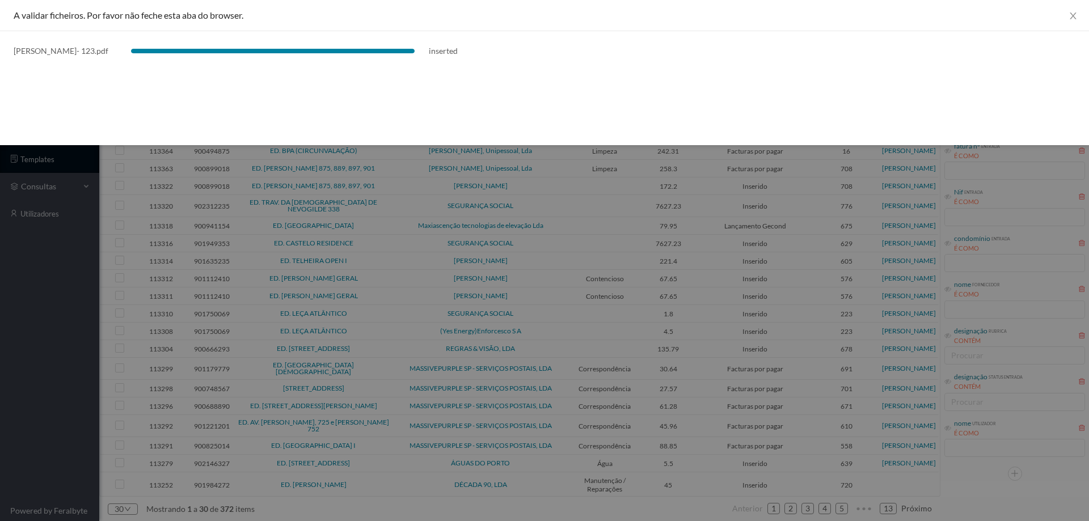
drag, startPoint x: 1, startPoint y: 302, endPoint x: 14, endPoint y: 310, distance: 15.8
click at [3, 302] on div at bounding box center [544, 260] width 1089 height 521
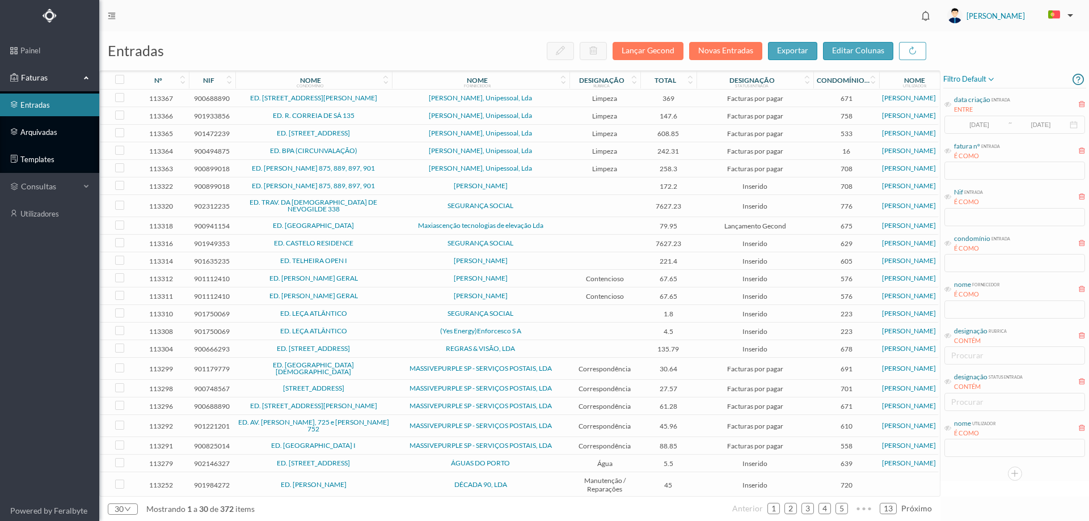
click at [37, 134] on link "arquivadas" at bounding box center [49, 132] width 99 height 23
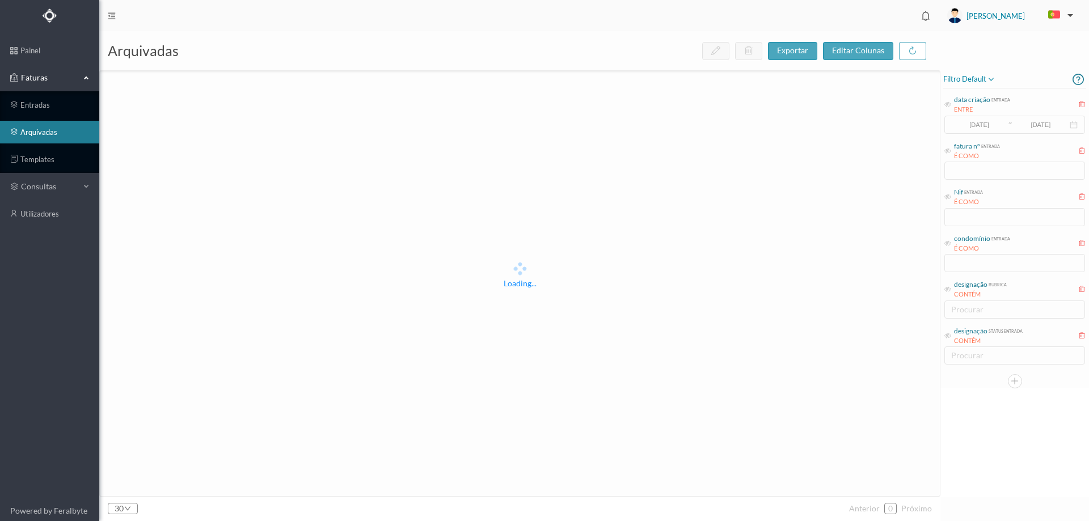
click at [973, 77] on span "filtro default" at bounding box center [970, 80] width 52 height 14
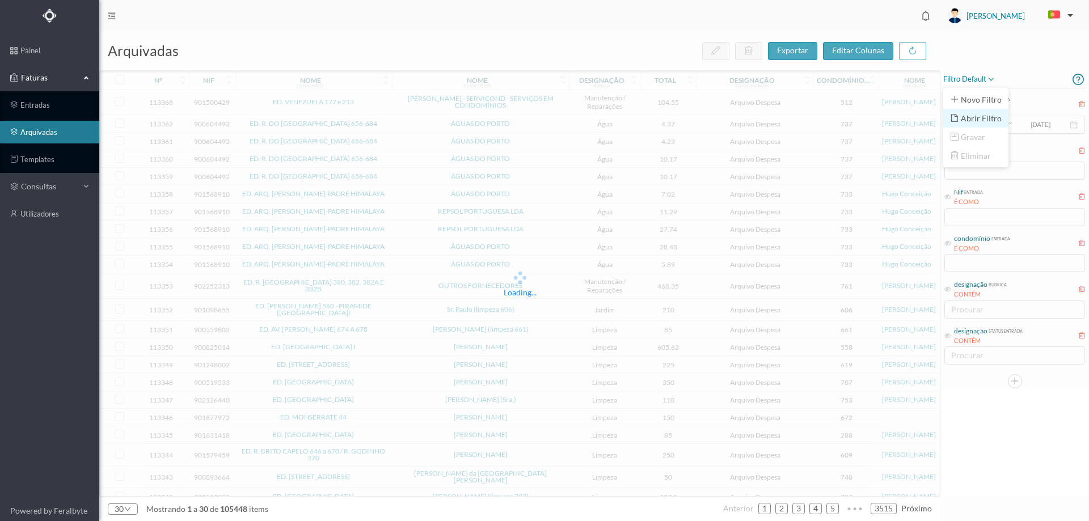
click at [979, 121] on span "abrir filtro" at bounding box center [976, 118] width 52 height 13
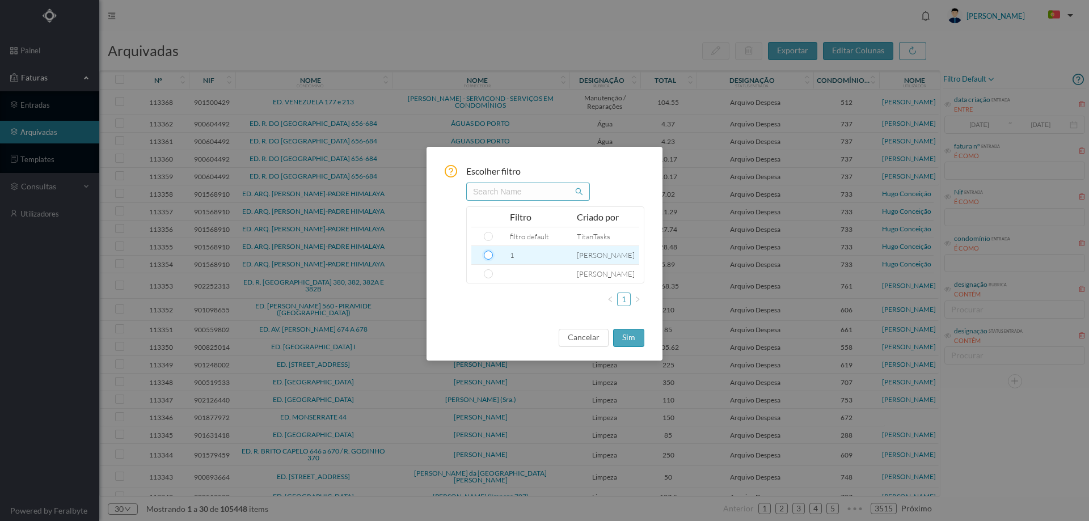
click at [489, 252] on input "radio" at bounding box center [488, 255] width 9 height 9
radio input "true"
click at [641, 338] on button "sim" at bounding box center [628, 338] width 31 height 18
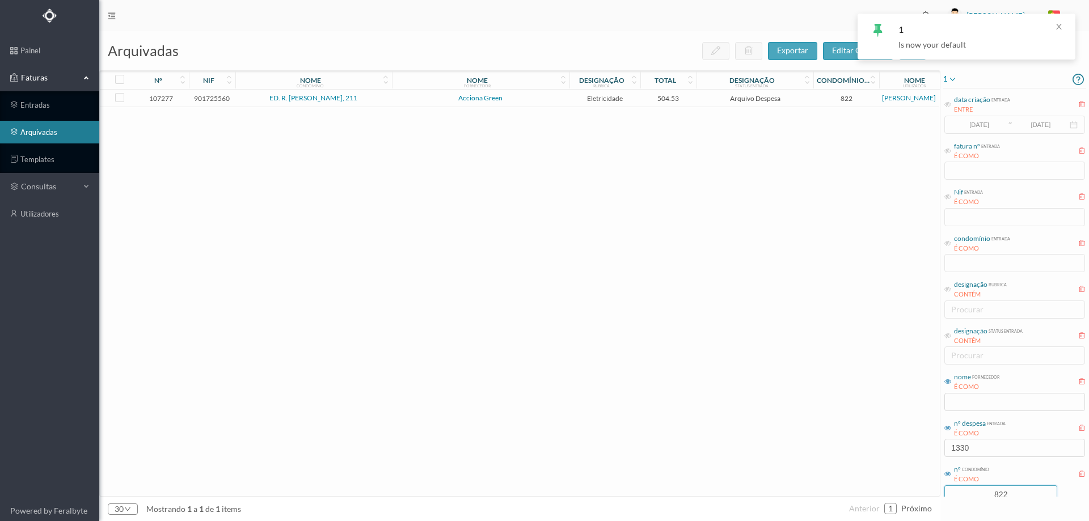
scroll to position [31, 0]
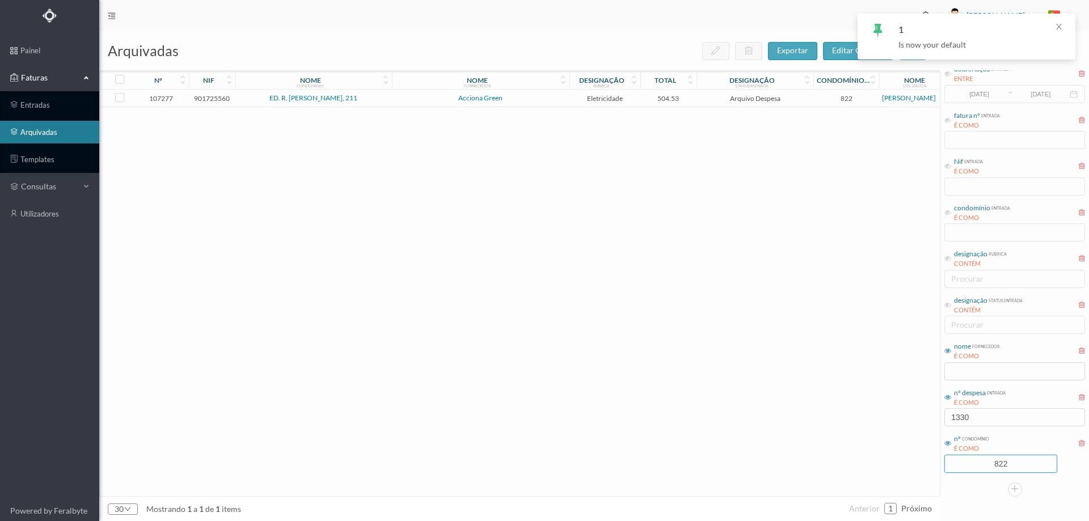
drag, startPoint x: 1016, startPoint y: 493, endPoint x: 925, endPoint y: 493, distance: 91.4
click at [925, 493] on div "arquivadas exportar editar colunas nº nif nome condomínio nome fornecedor desig…" at bounding box center [594, 276] width 990 height 490
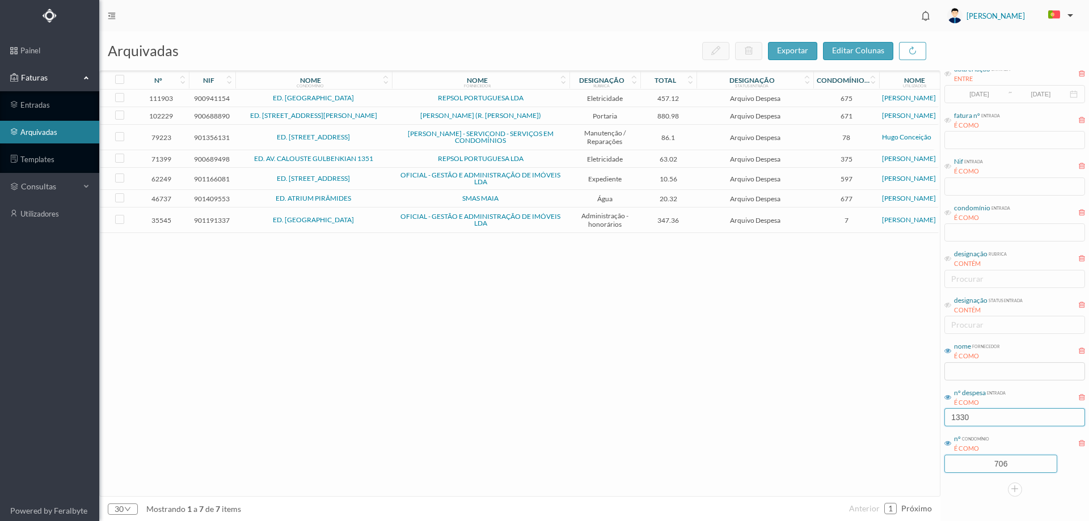
type input "706"
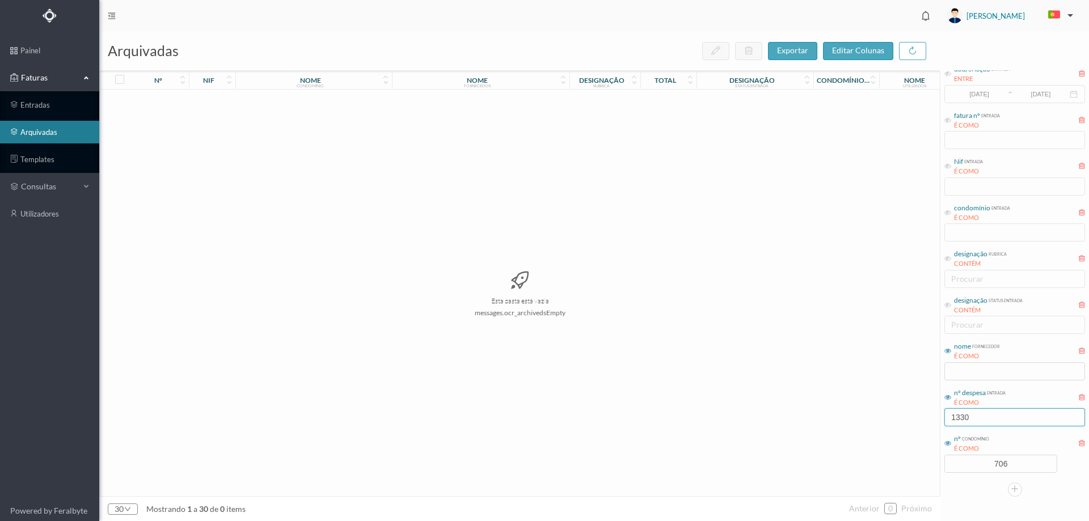
drag, startPoint x: 983, startPoint y: 417, endPoint x: 896, endPoint y: 417, distance: 86.8
click at [896, 417] on div "arquivadas exportar editar colunas nº nif nome condomínio nome fornecedor desig…" at bounding box center [594, 276] width 990 height 490
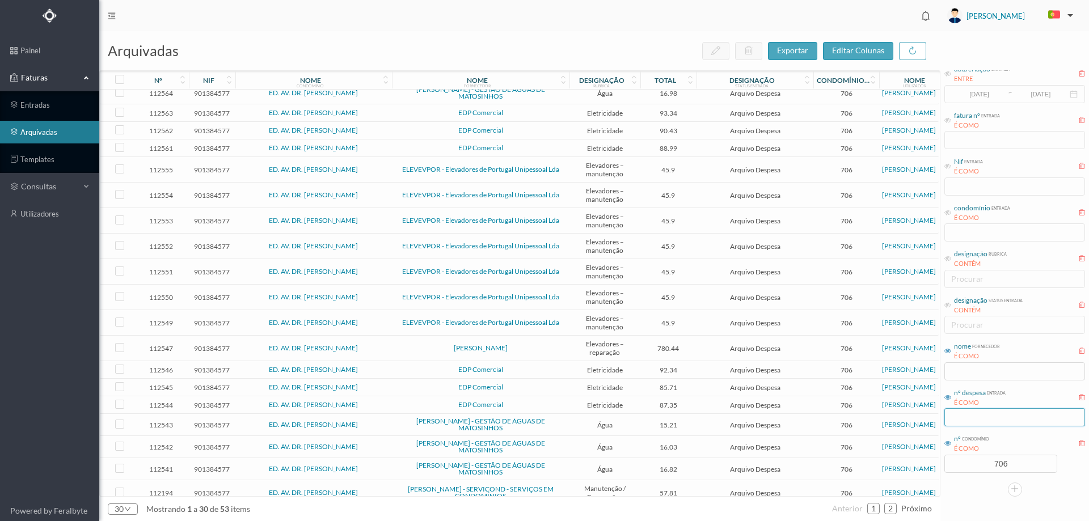
scroll to position [283, 0]
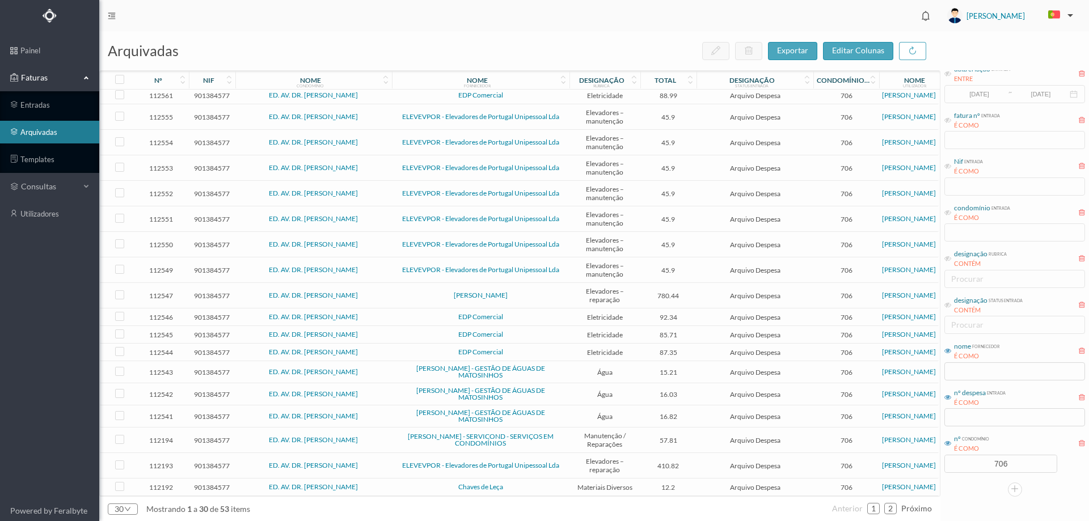
click at [568, 460] on td "ELEVEVPOR - Elevadores de Portugal Unipessoal Lda" at bounding box center [481, 466] width 178 height 26
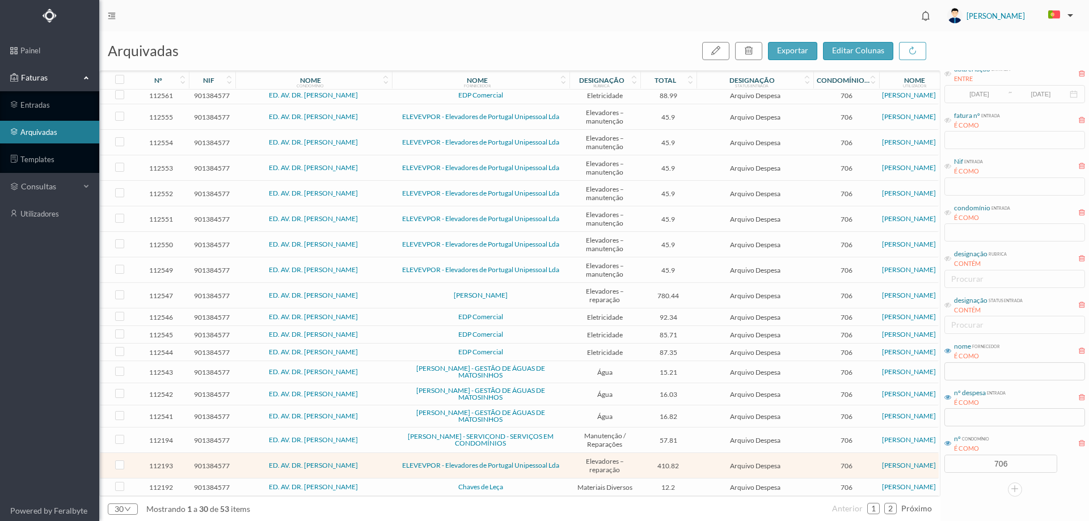
click at [568, 460] on td "ELEVEVPOR - Elevadores de Portugal Unipessoal Lda" at bounding box center [481, 466] width 178 height 26
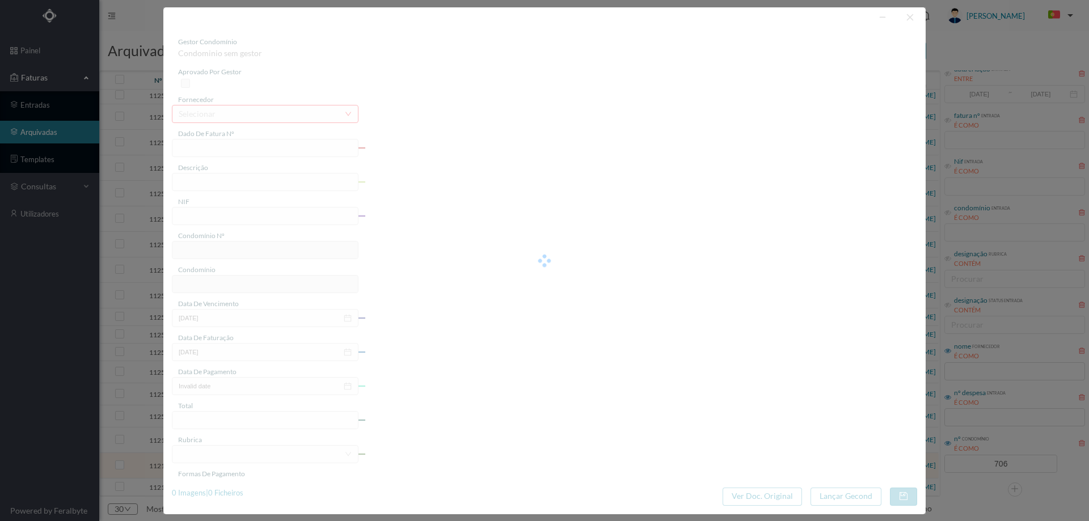
type input "26 114/109"
type input "Roçadeira de cabine"
type input "901384577"
type input "[DATE]"
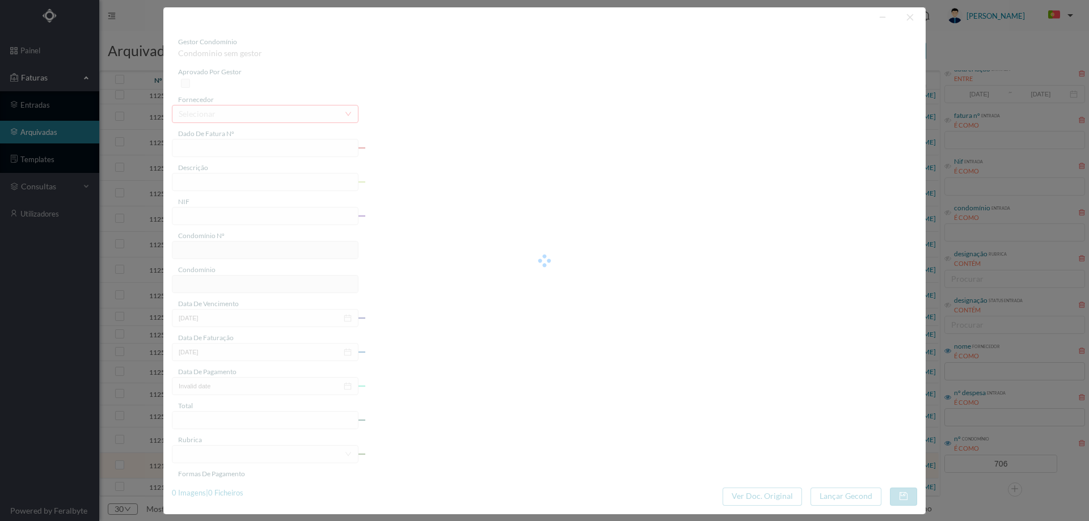
type input "[DATE]"
type input "410.82"
type input "706"
type input "ED. AV. DR. [PERSON_NAME]"
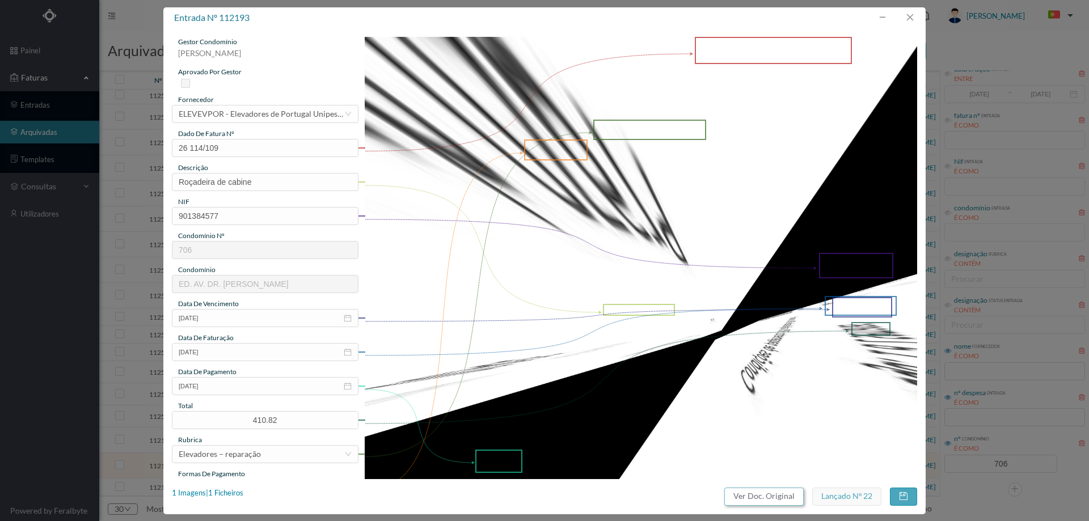
click at [778, 491] on button "Ver Doc. Original" at bounding box center [764, 497] width 79 height 18
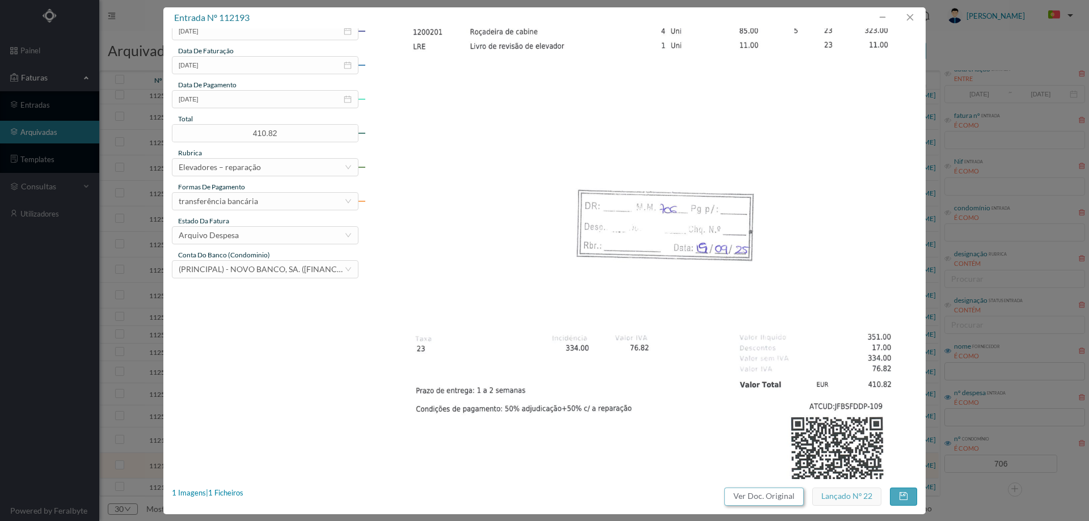
scroll to position [340, 0]
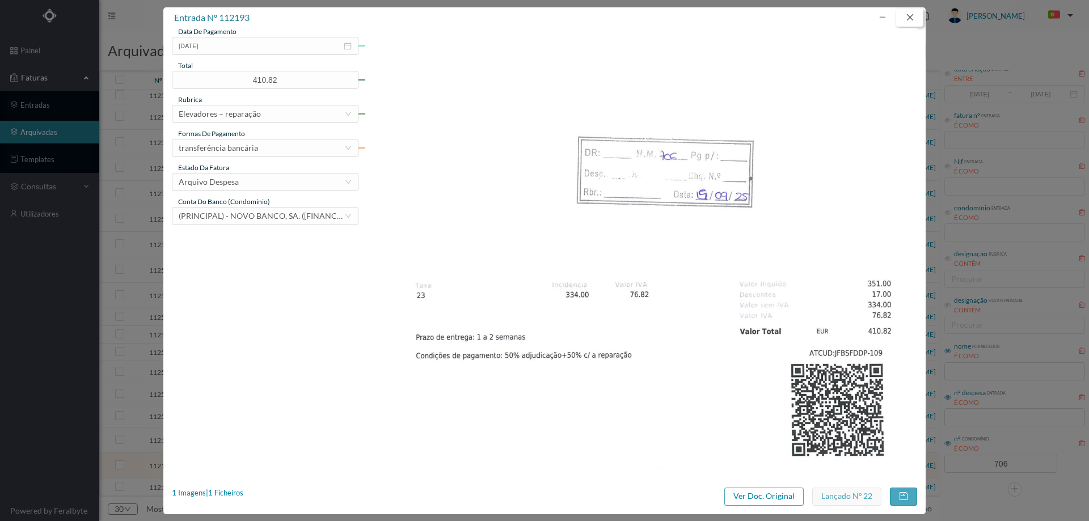
click at [911, 16] on button "button" at bounding box center [910, 18] width 27 height 18
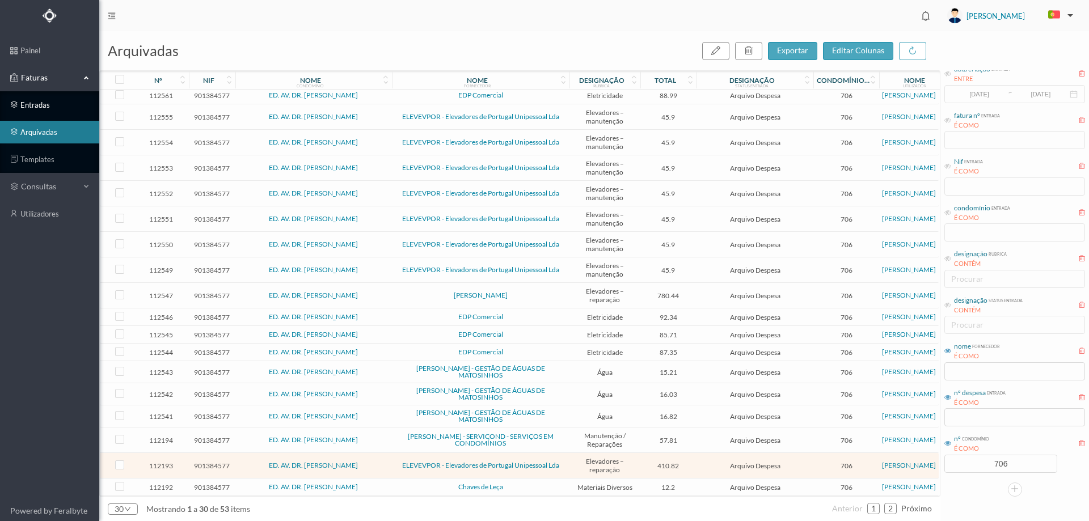
click at [50, 110] on link "entradas" at bounding box center [49, 105] width 99 height 23
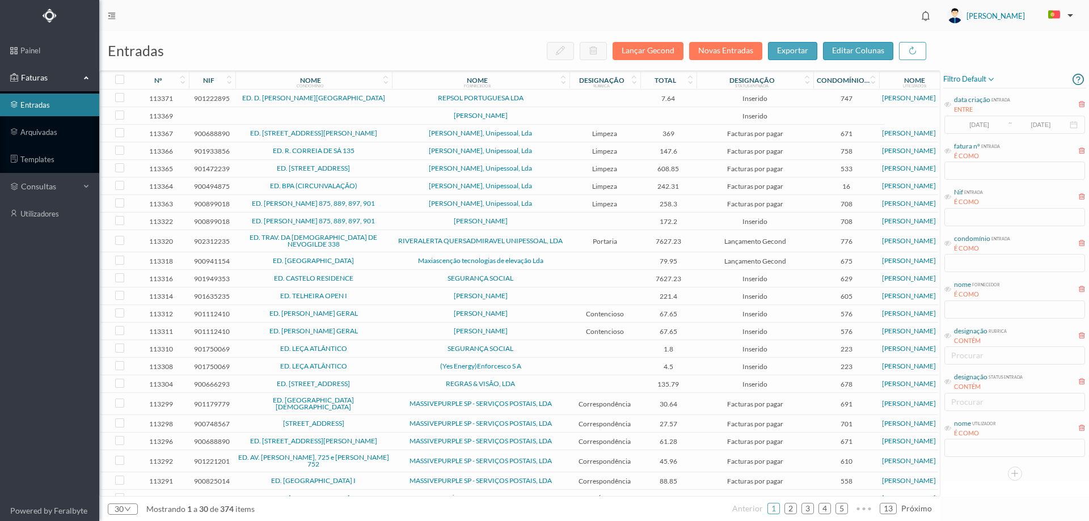
click at [618, 116] on td at bounding box center [605, 116] width 71 height 18
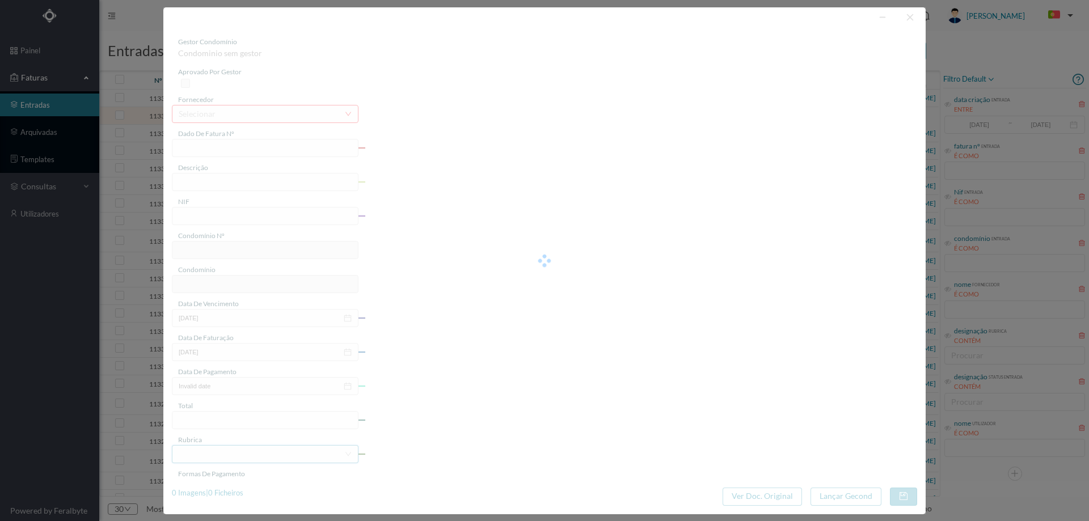
type input "ITO"
type input "0"
type input "Invalid date"
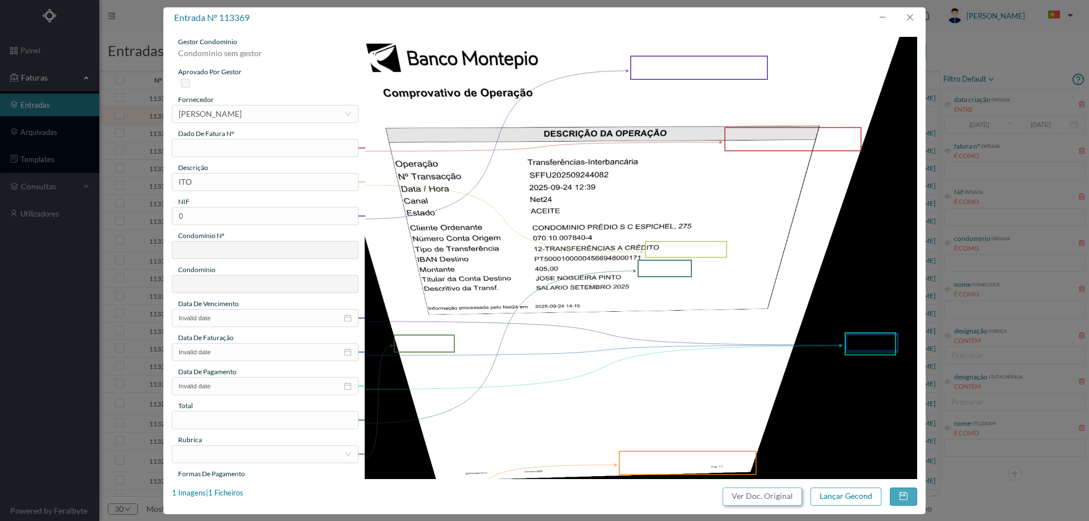
click at [794, 499] on button "Ver Doc. Original" at bounding box center [762, 497] width 79 height 18
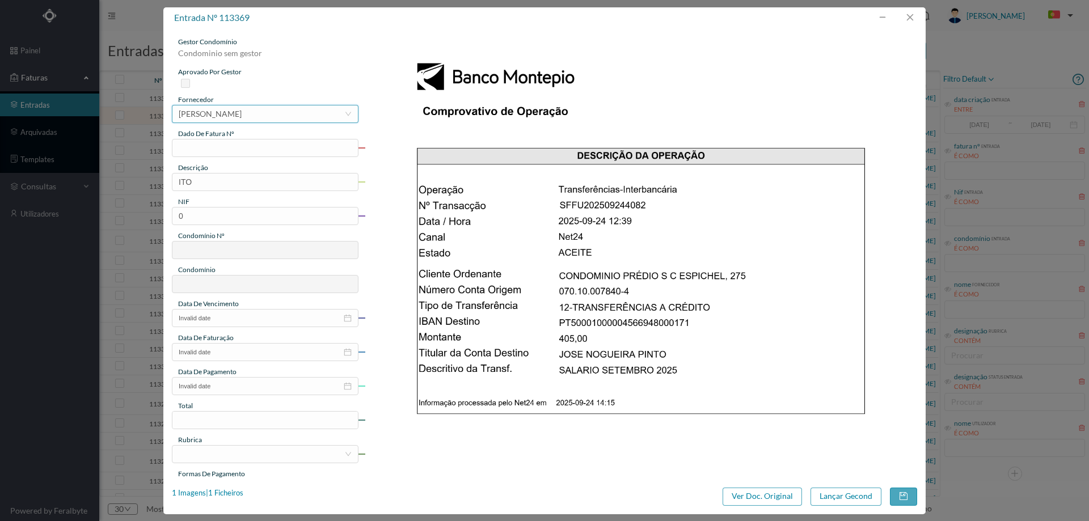
click at [242, 119] on div "[PERSON_NAME]" at bounding box center [210, 114] width 63 height 17
type input "nogue"
click at [273, 157] on li "[PERSON_NAME]" at bounding box center [265, 154] width 186 height 18
click at [277, 148] on input "text" at bounding box center [265, 148] width 187 height 18
type input "Setembro/2025"
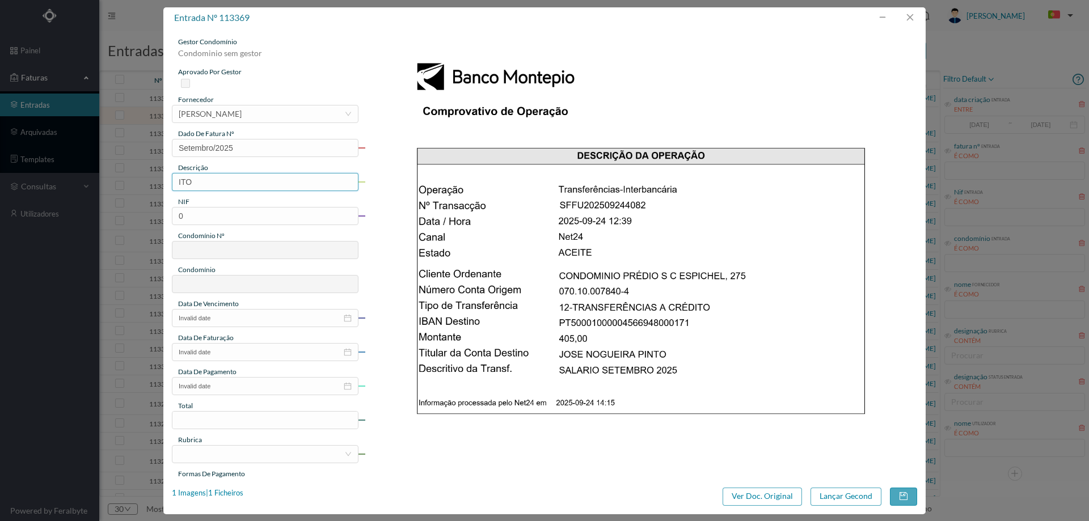
drag, startPoint x: 172, startPoint y: 182, endPoint x: 132, endPoint y: 180, distance: 40.3
click at [132, 180] on div "entrada nº 113369 gestor condomínio Condominio sem gestor aprovado por gestor f…" at bounding box center [544, 260] width 1089 height 521
click at [241, 182] on input "Jardinagem [DATE]" at bounding box center [265, 182] width 187 height 18
type input "Jardinagem [DATE]"
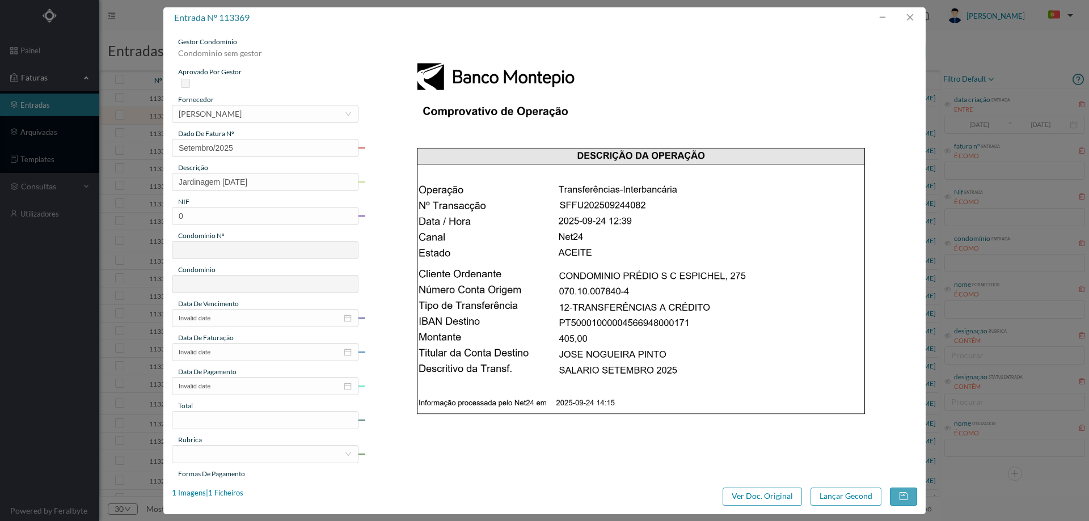
click at [646, 215] on img at bounding box center [641, 428] width 553 height 782
click at [258, 218] on input "0" at bounding box center [265, 216] width 187 height 18
paste input "90072580"
type input "900725800"
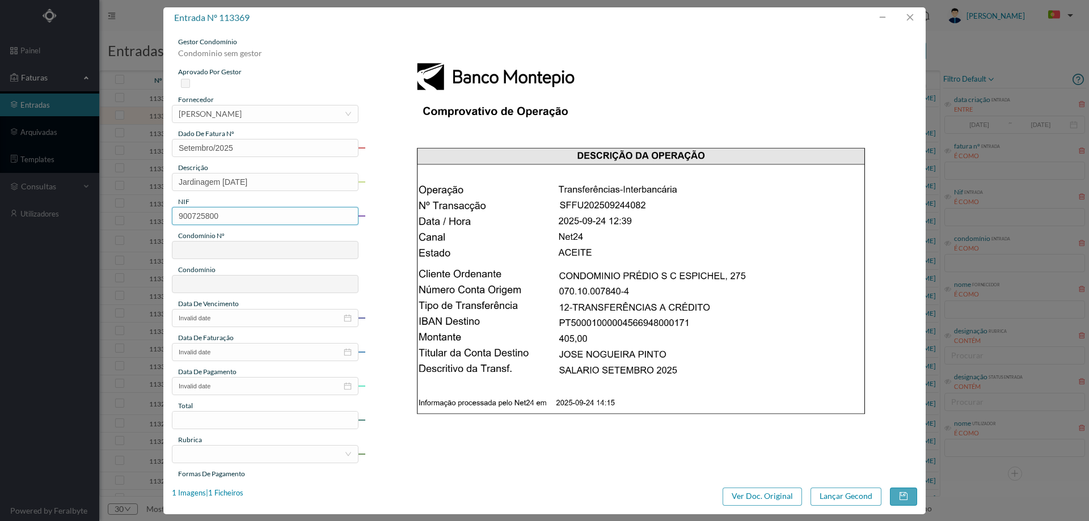
type input "123"
type input "ED. [GEOGRAPHIC_DATA]"
type input "900725800"
click at [224, 313] on input "Invalid date" at bounding box center [265, 318] width 187 height 18
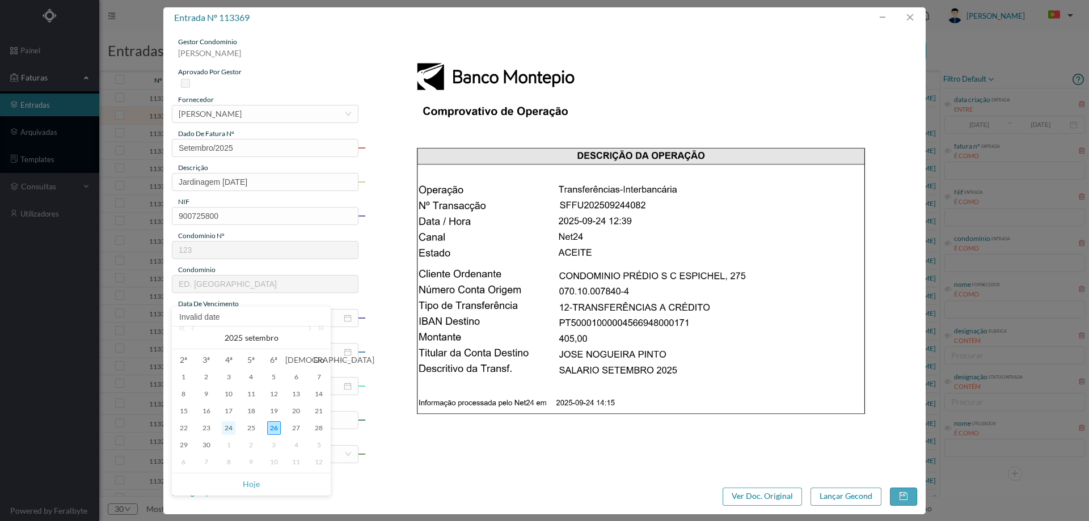
drag, startPoint x: 227, startPoint y: 427, endPoint x: 233, endPoint y: 428, distance: 6.3
click at [228, 427] on div "24" at bounding box center [229, 429] width 14 height 14
type input "[DATE]"
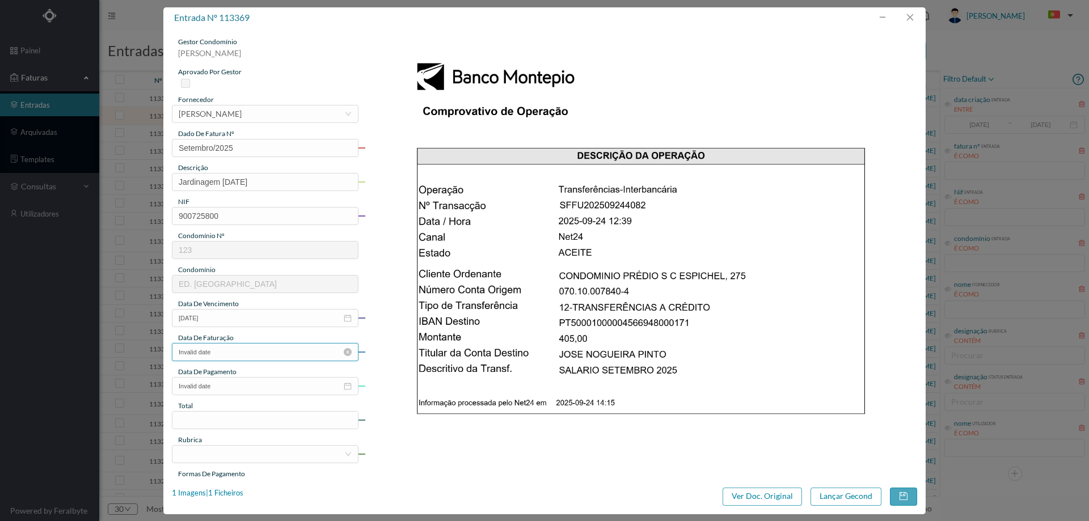
click at [242, 349] on input "Invalid date" at bounding box center [265, 352] width 187 height 18
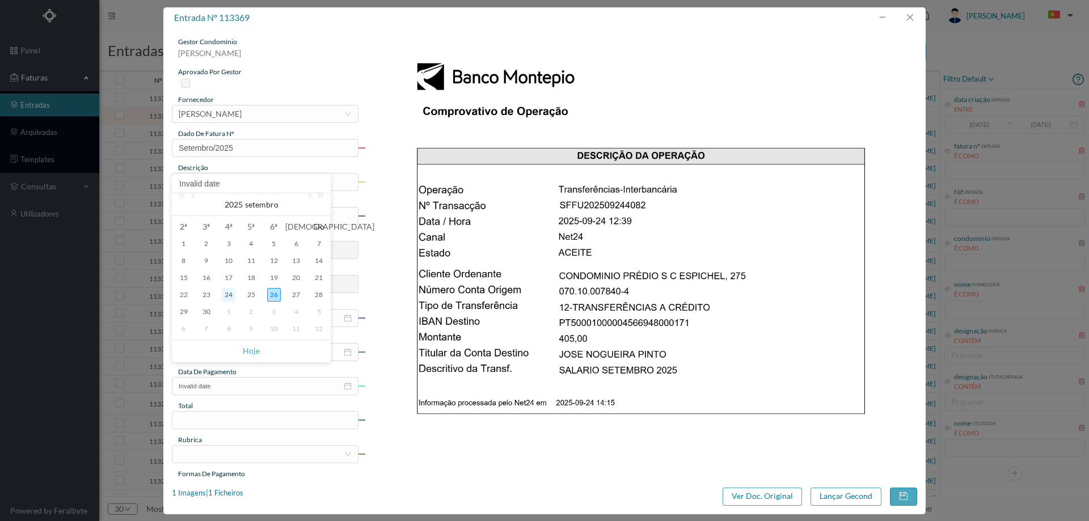
click at [231, 295] on div "24" at bounding box center [229, 295] width 14 height 14
type input "[DATE]"
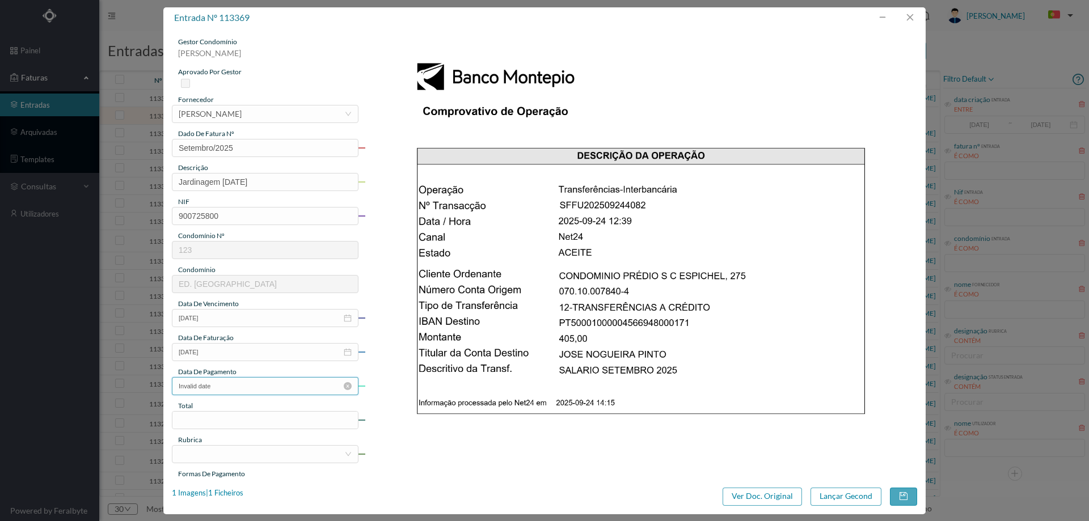
click at [230, 391] on input "Invalid date" at bounding box center [265, 386] width 187 height 18
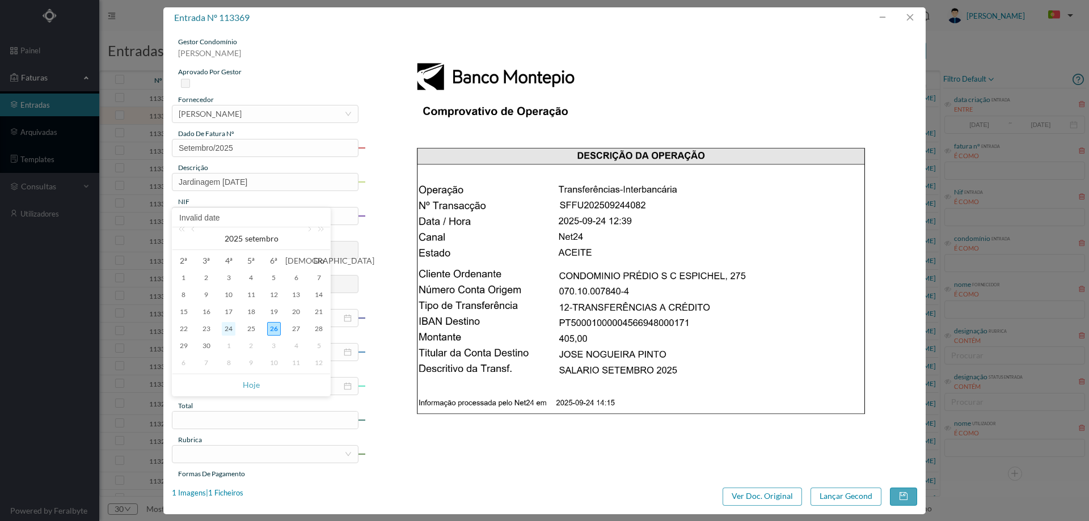
click at [230, 329] on div "24" at bounding box center [229, 329] width 14 height 14
type input "[DATE]"
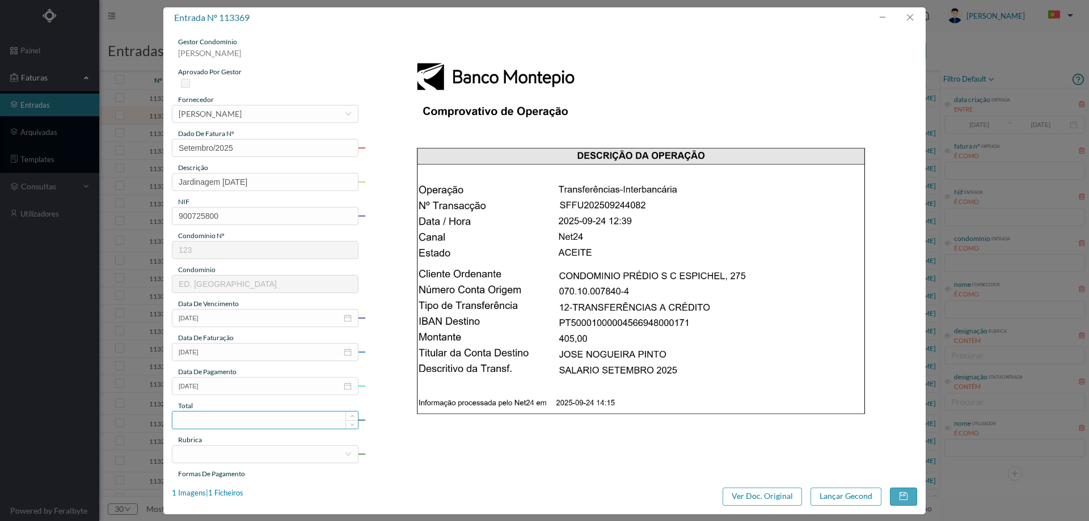
click at [234, 416] on input at bounding box center [265, 420] width 186 height 17
type input "225.00"
click at [251, 457] on div at bounding box center [262, 454] width 166 height 17
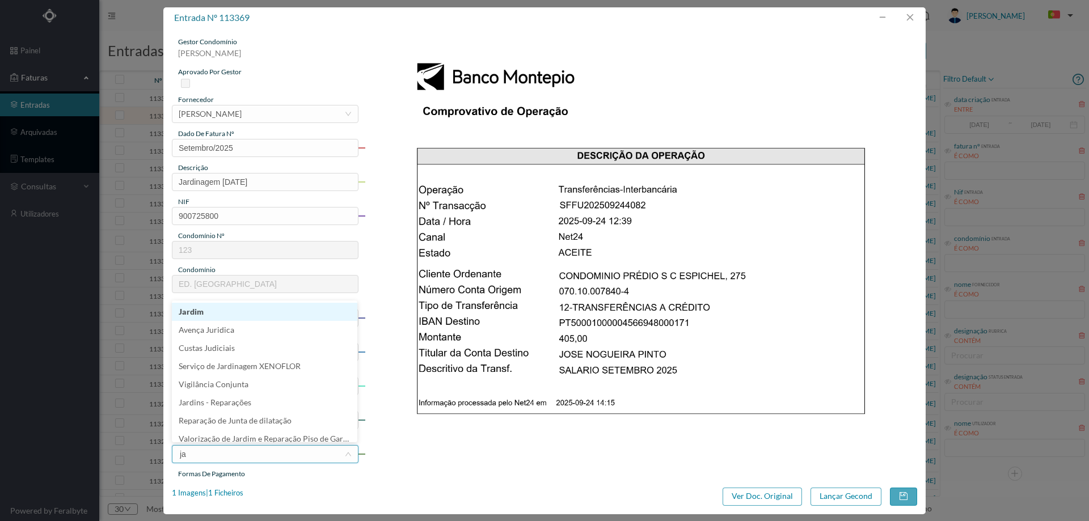
type input "jar"
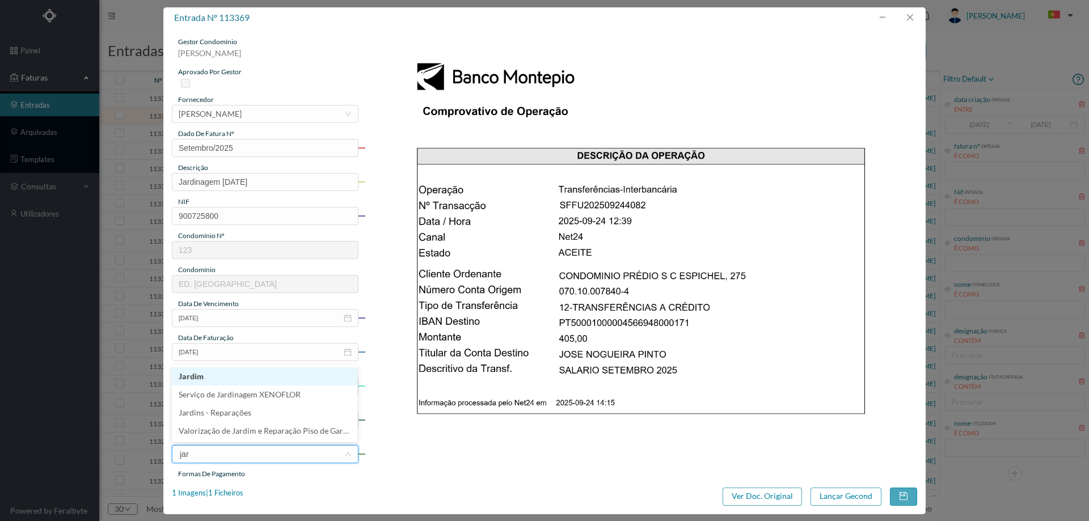
click at [226, 382] on li "Jardim" at bounding box center [265, 377] width 186 height 18
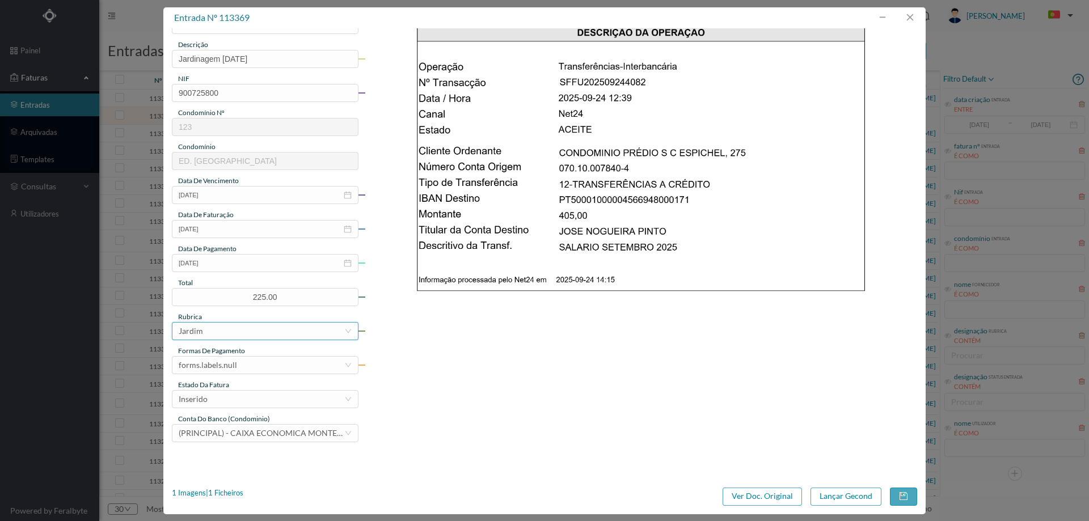
scroll to position [170, 0]
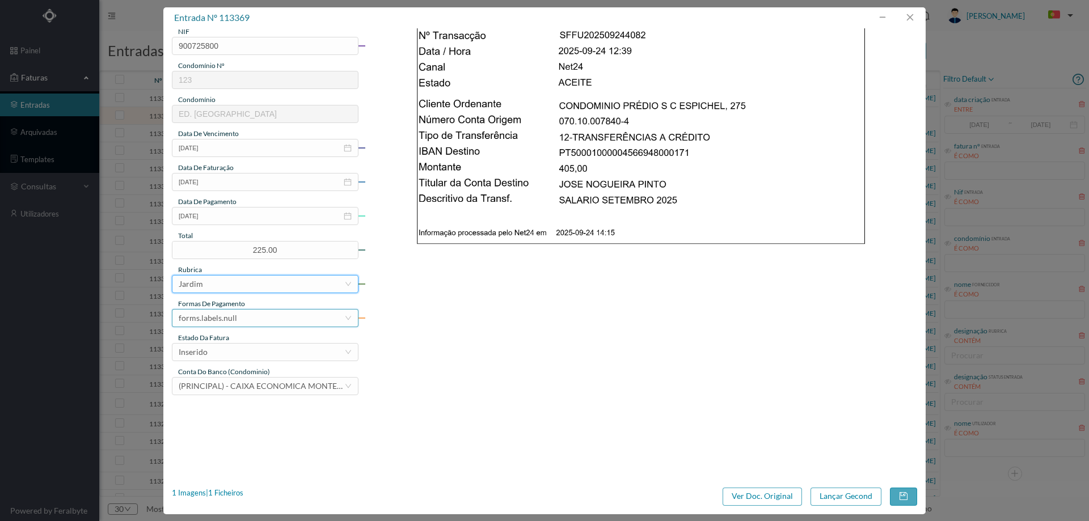
click at [228, 317] on div "forms.labels.null" at bounding box center [208, 318] width 58 height 17
click at [247, 380] on li "transferência bancária" at bounding box center [265, 377] width 186 height 18
click at [245, 347] on div "Inserido" at bounding box center [262, 352] width 166 height 17
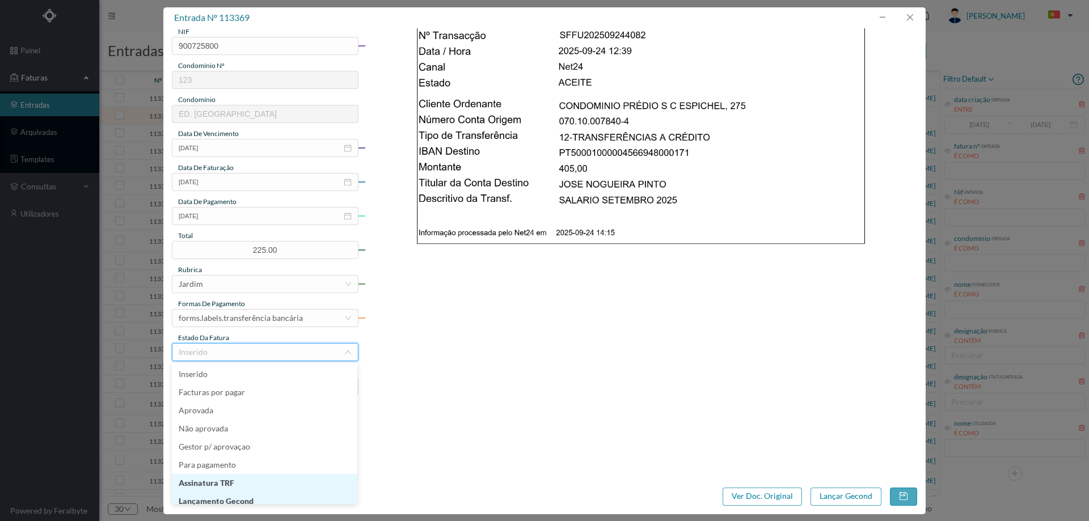
scroll to position [6, 0]
click at [239, 493] on li "Lançamento Gecond" at bounding box center [265, 496] width 186 height 18
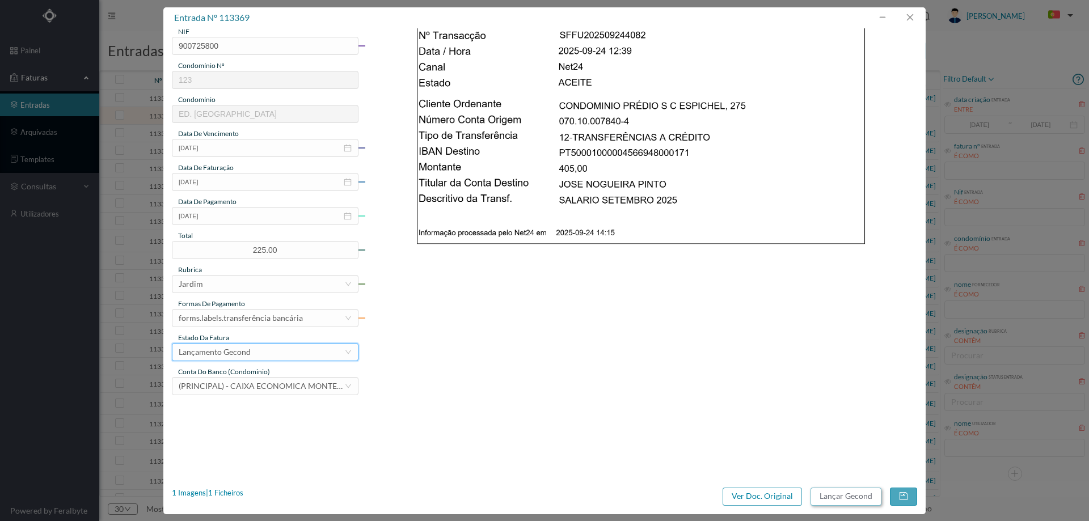
click at [826, 494] on button "Lançar Gecond" at bounding box center [846, 497] width 71 height 18
